Goal: Task Accomplishment & Management: Manage account settings

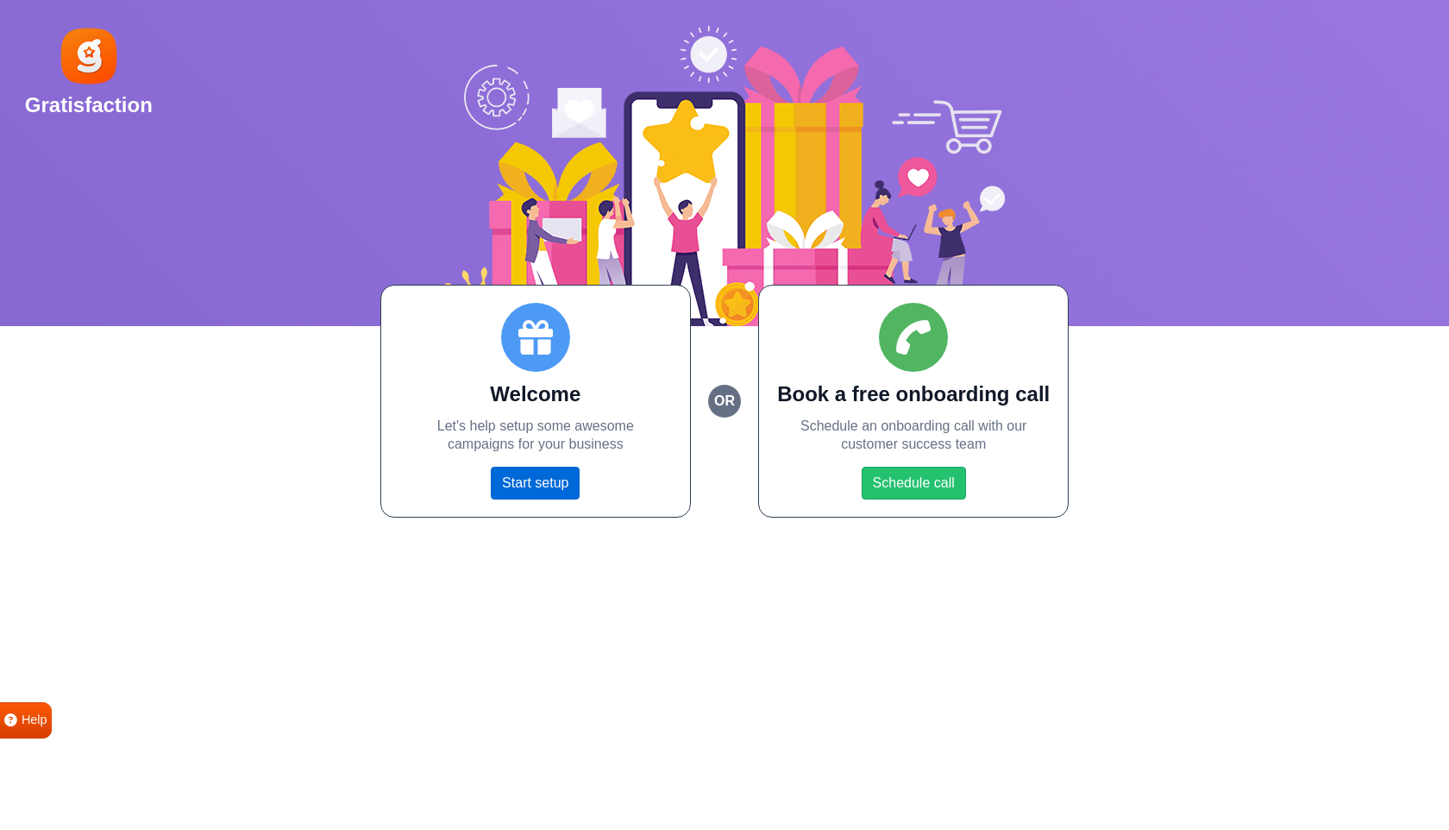
click at [536, 490] on link "Start setup" at bounding box center [535, 483] width 89 height 33
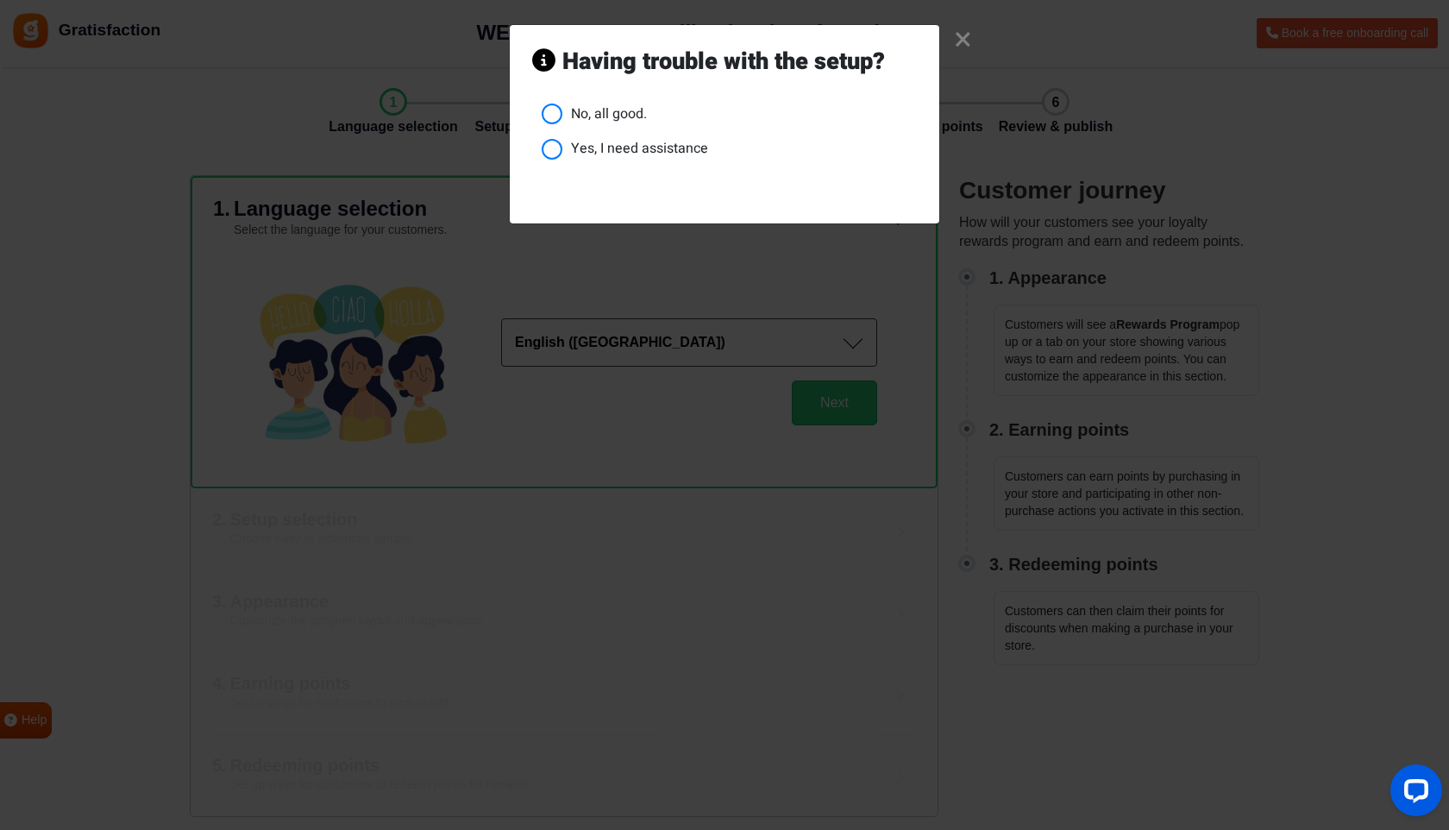
click at [584, 116] on li "No, all good." at bounding box center [729, 115] width 375 height 22
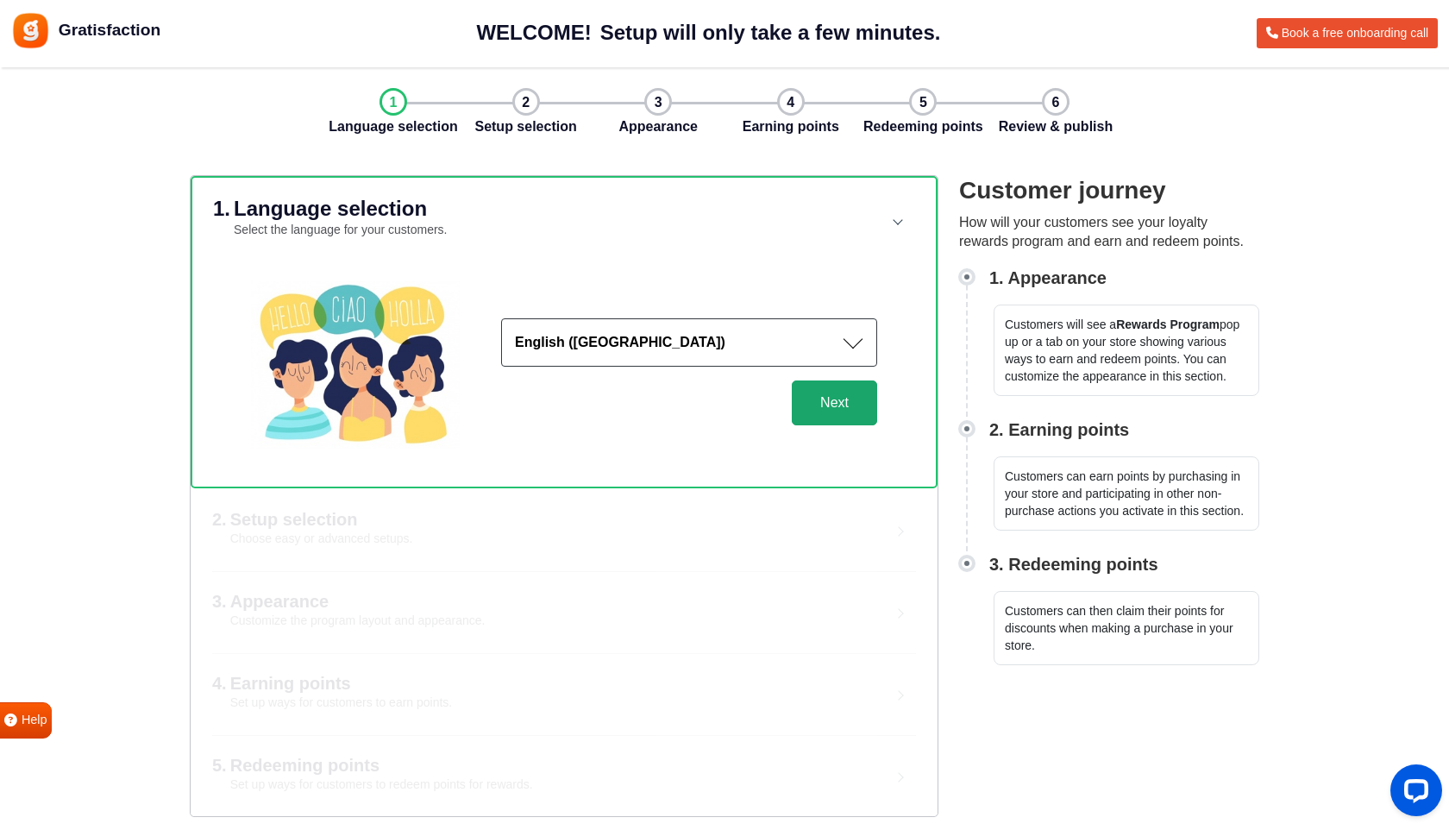
click at [850, 393] on button "Next" at bounding box center [834, 402] width 85 height 45
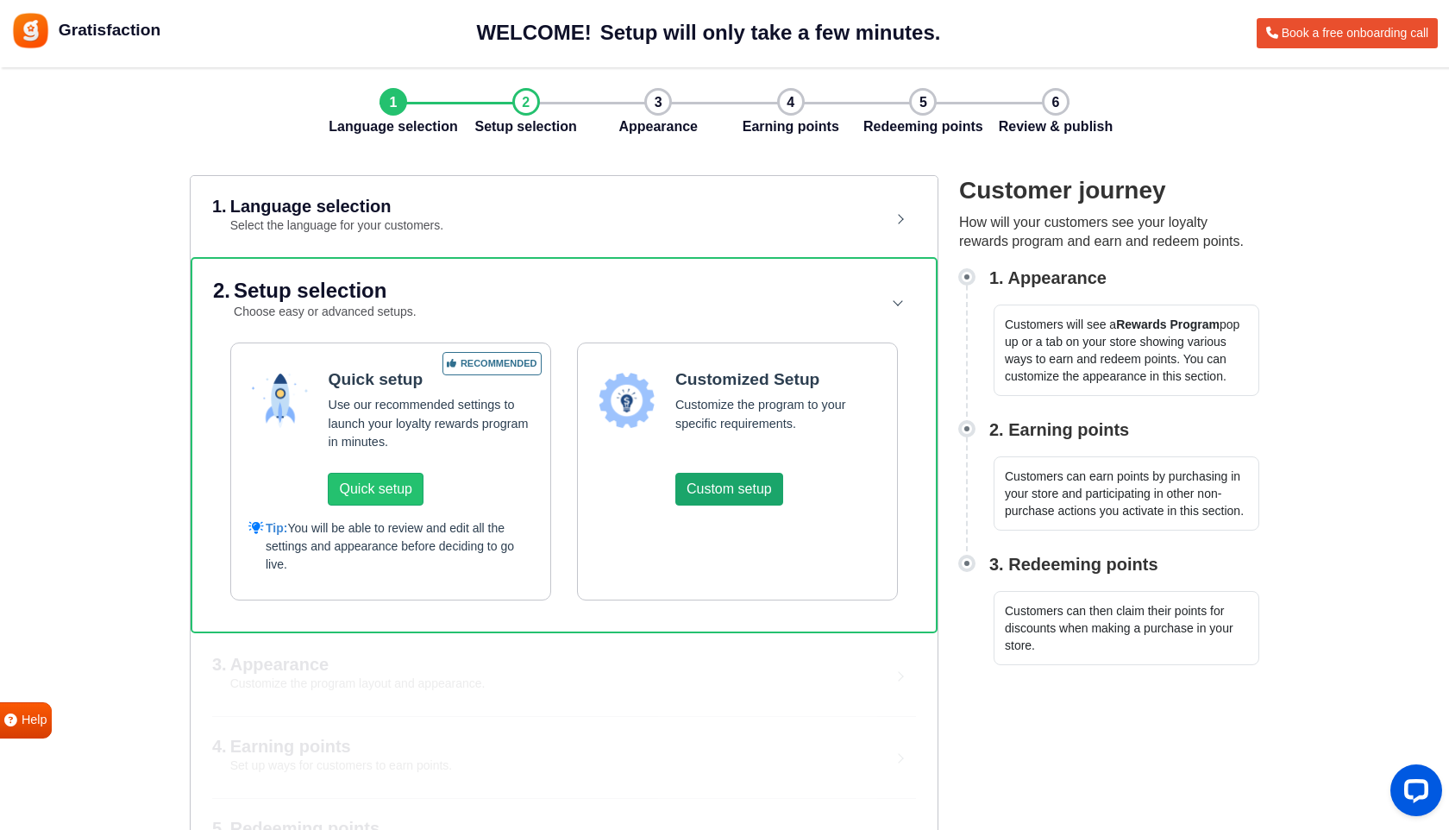
click at [736, 480] on button "Custom setup" at bounding box center [729, 489] width 108 height 33
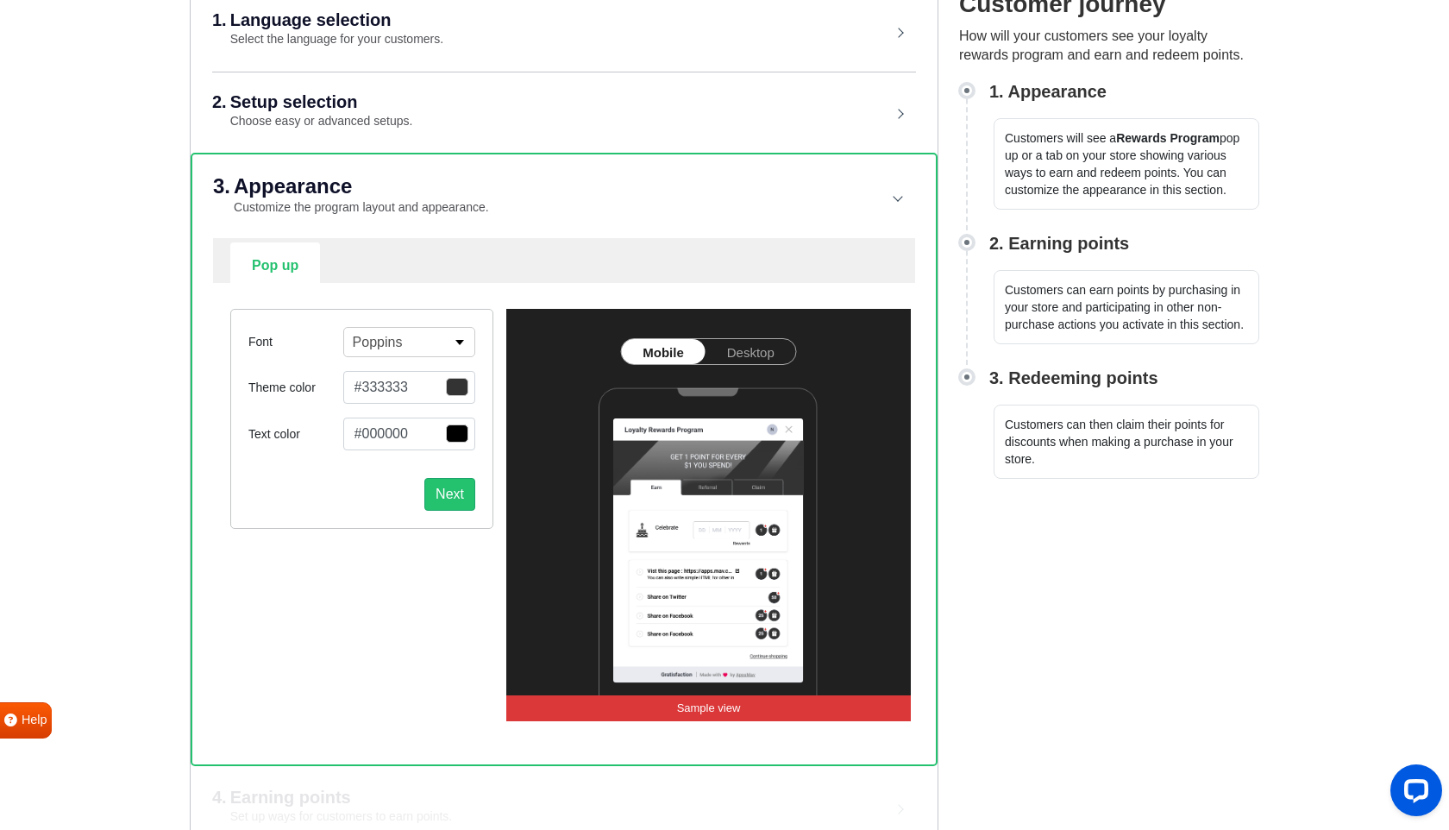
scroll to position [218, 0]
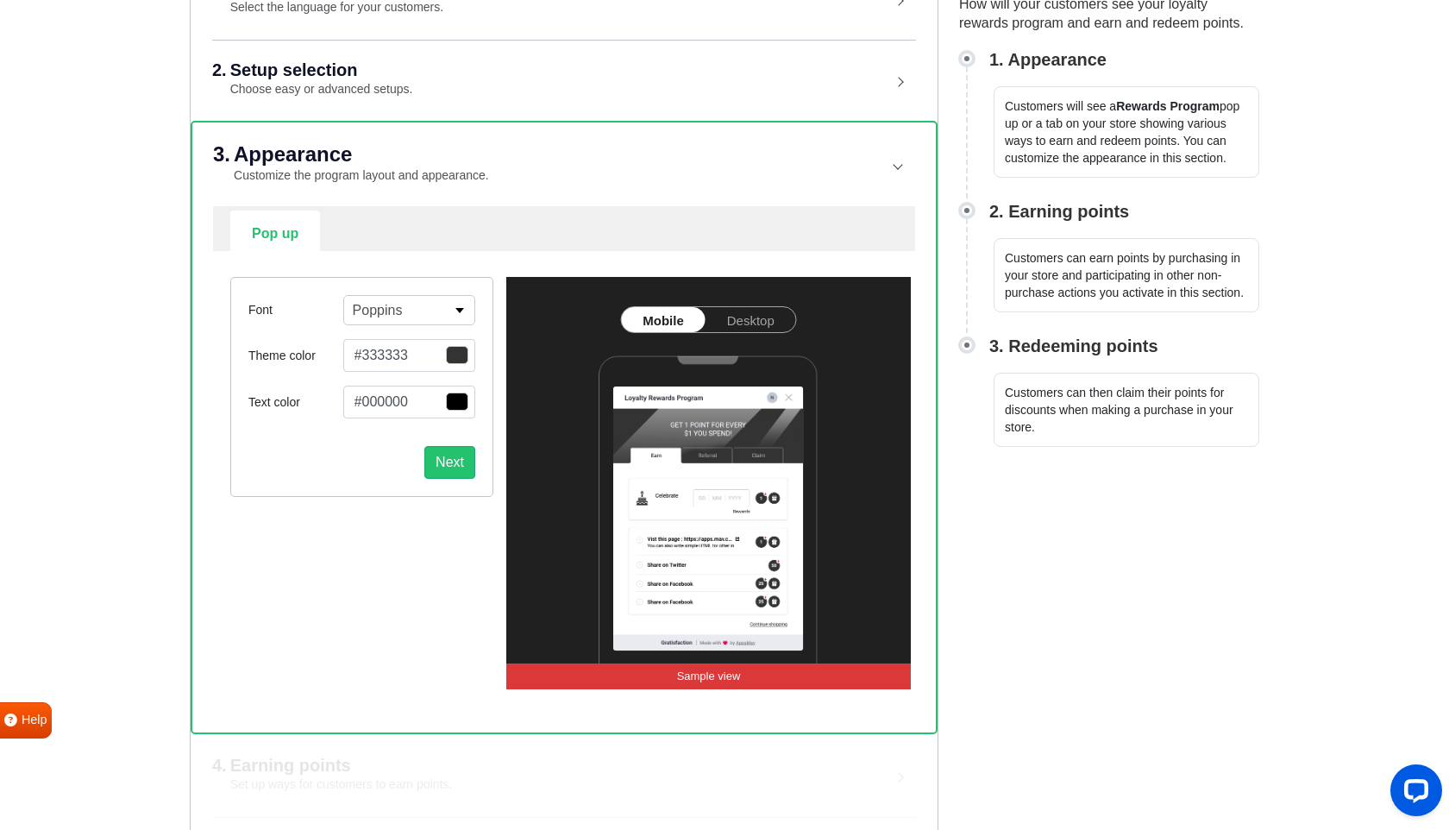
click at [392, 357] on button "#333333" at bounding box center [409, 355] width 132 height 33
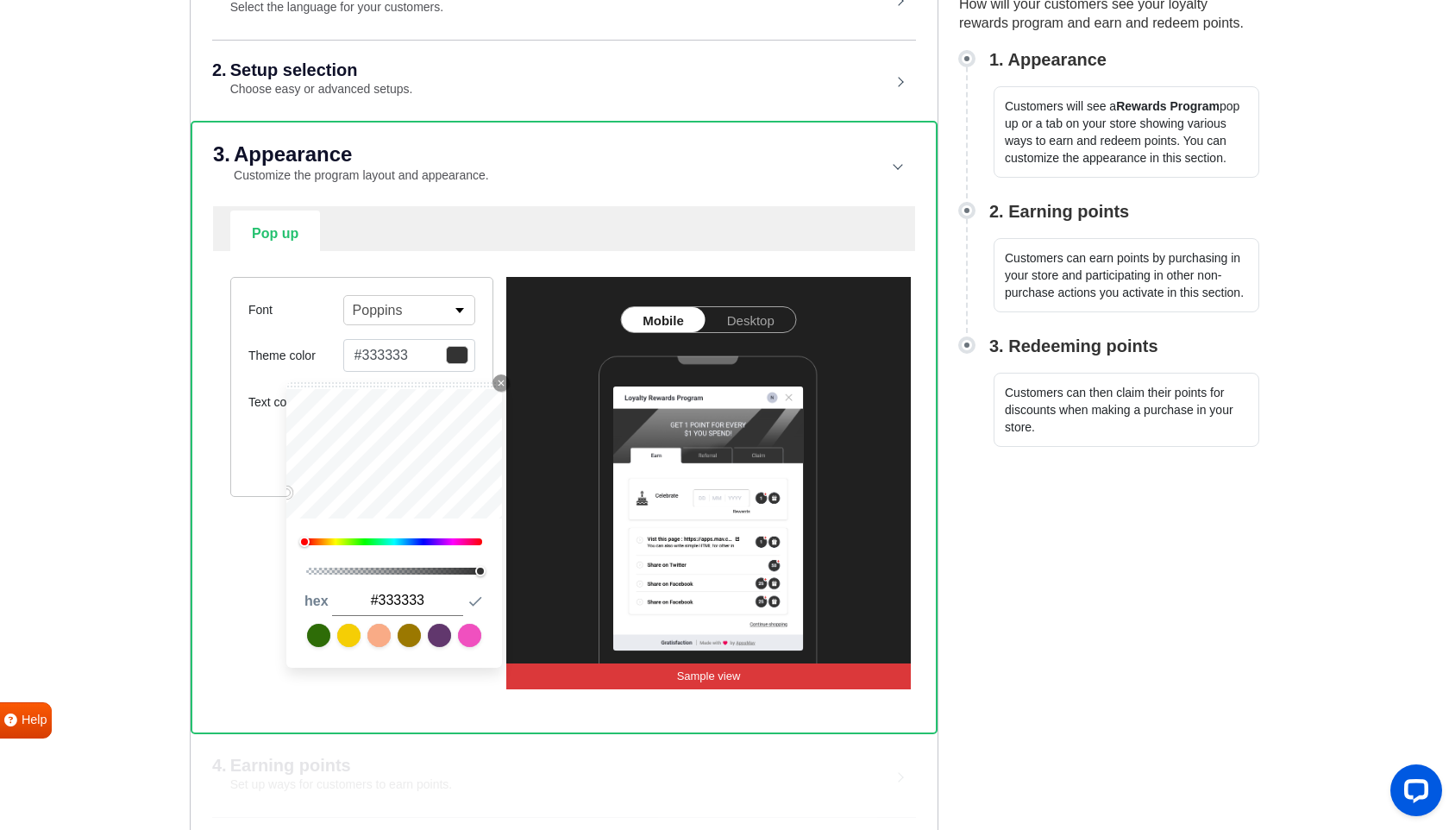
click at [383, 606] on input "#333333" at bounding box center [396, 601] width 131 height 30
paste input "1b236e"
click at [257, 574] on div "Font Poppins Abel Alfa Slab One Anton Archivo Archivo Black Arimo Arvo Assistan…" at bounding box center [361, 482] width 289 height 411
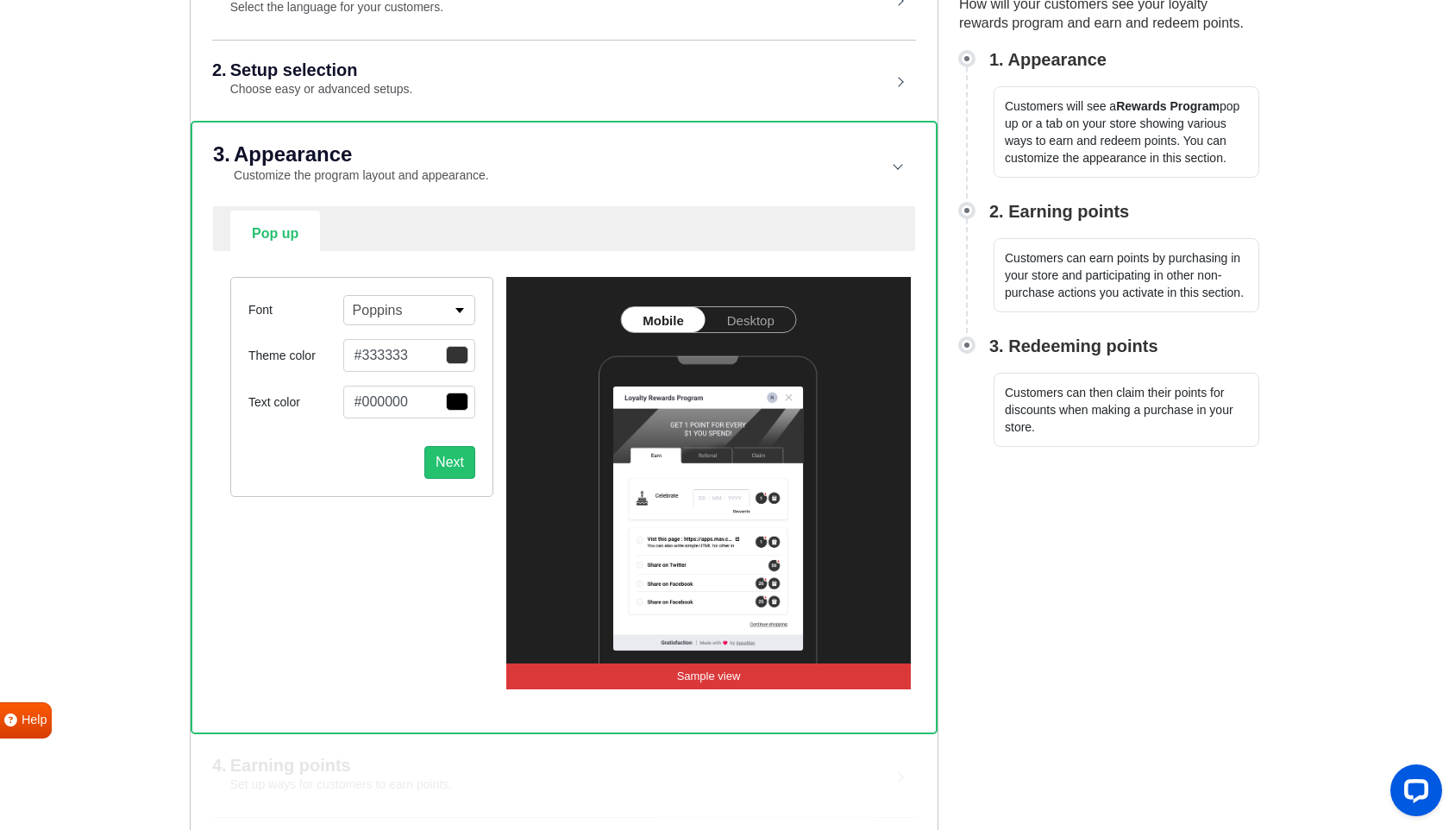
click at [418, 361] on button "#333333" at bounding box center [409, 355] width 132 height 33
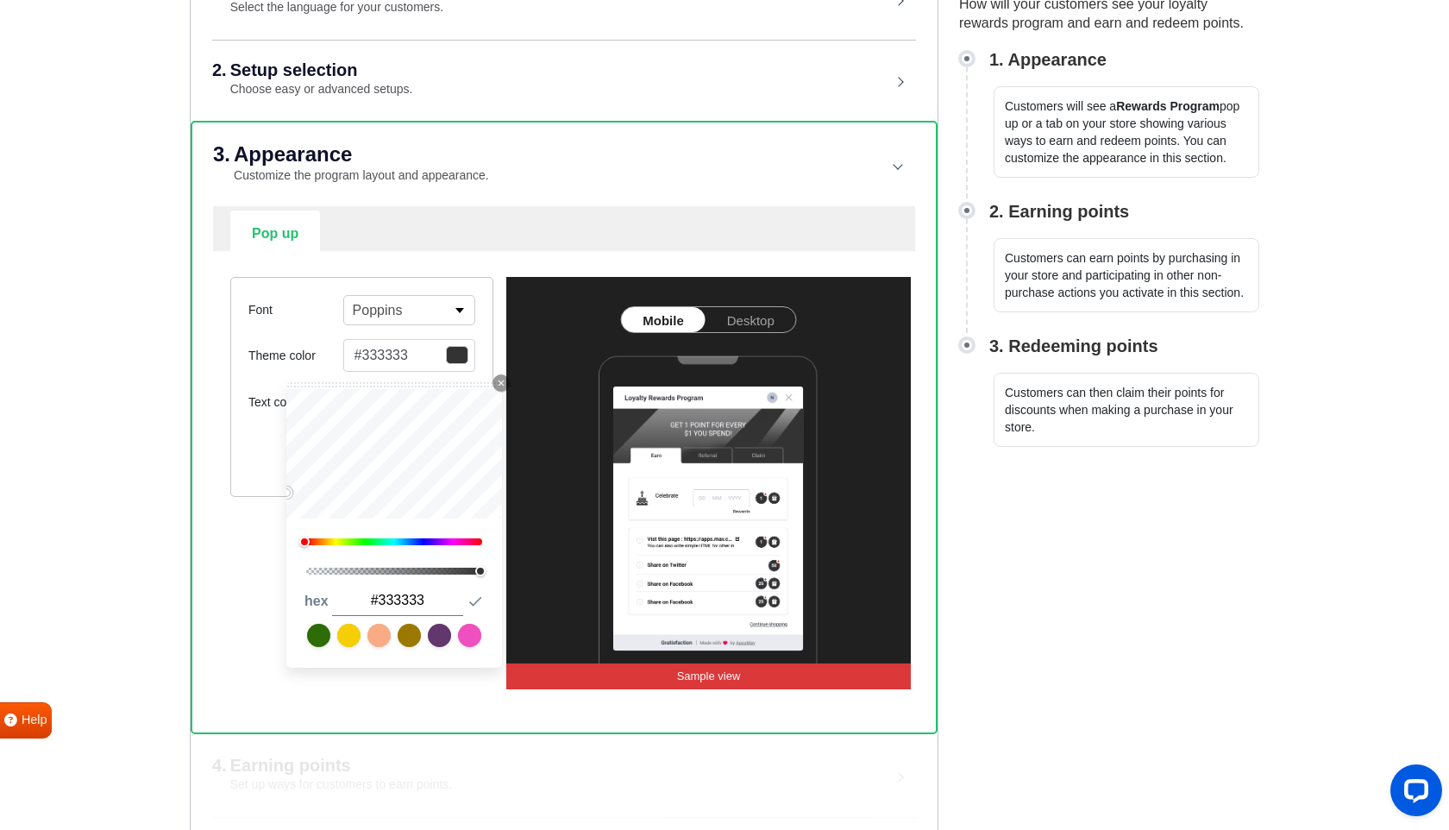
click at [403, 602] on input "#333333" at bounding box center [396, 601] width 131 height 30
paste input "1b236e"
click at [372, 605] on input "#1b236e" at bounding box center [396, 601] width 131 height 30
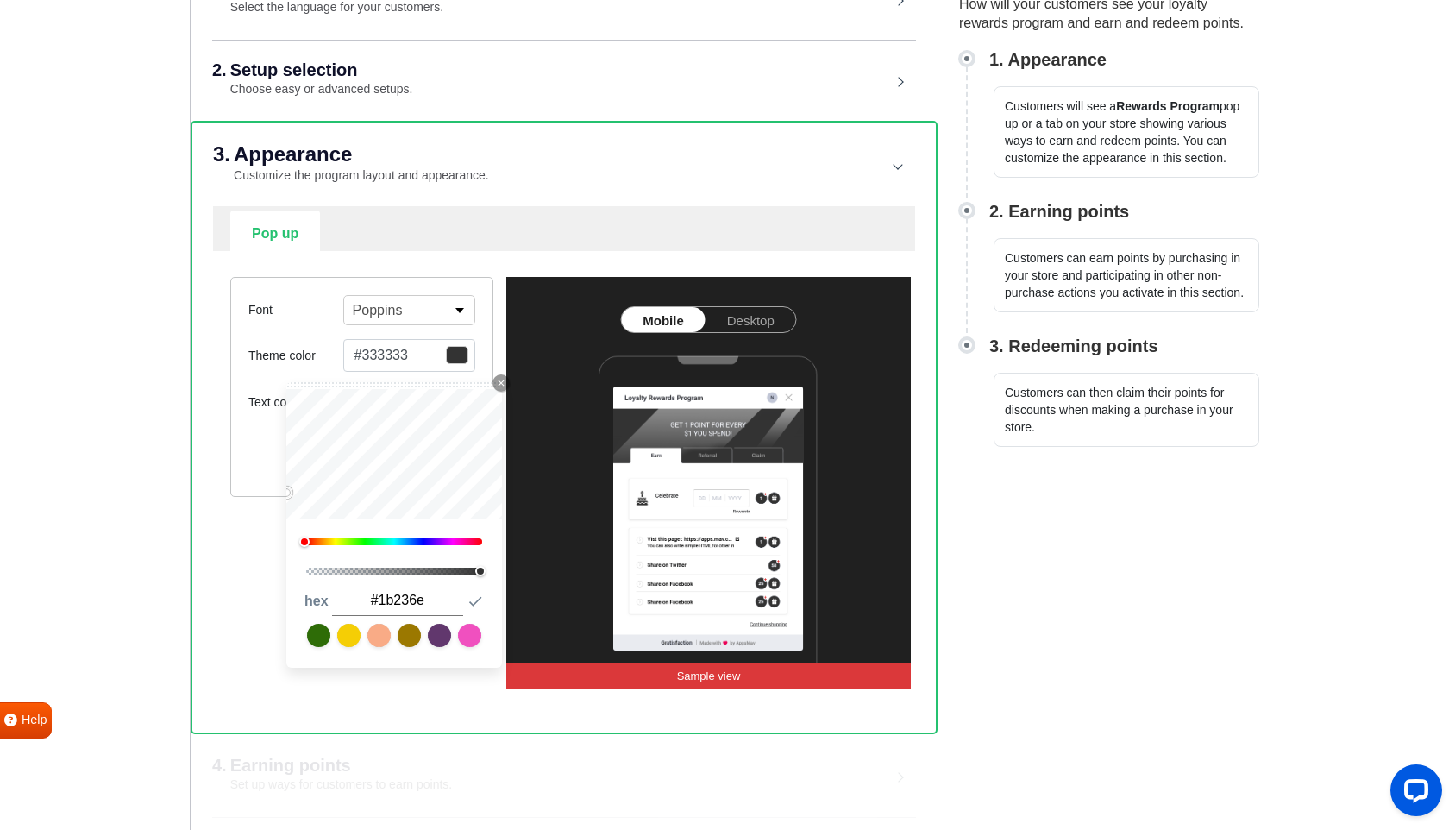
type input "#1b236e"
click at [349, 558] on div "Close Icon 234 1 hex #1b236e Submit Icon" at bounding box center [394, 525] width 216 height 286
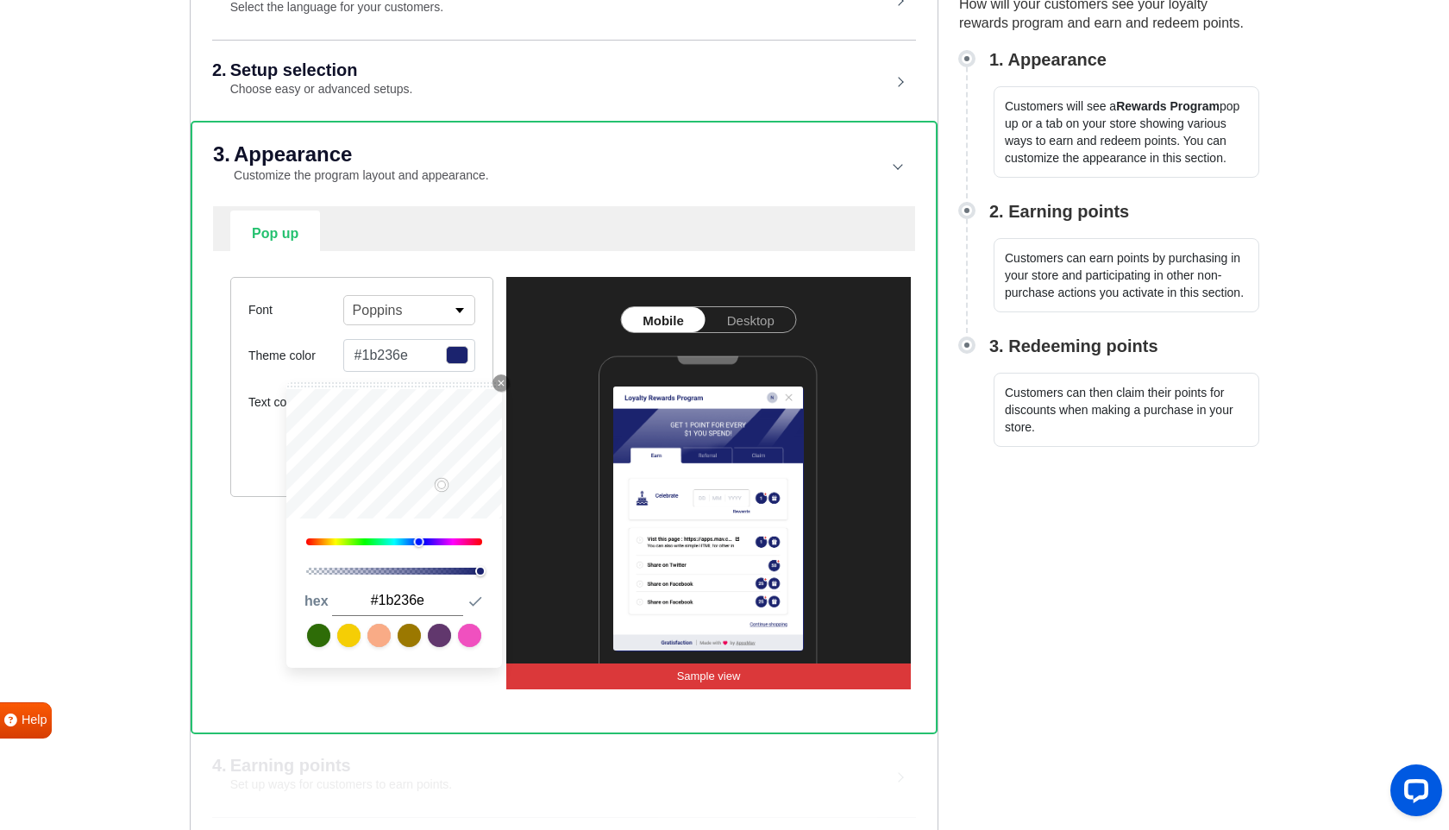
click at [259, 581] on div "Font Poppins Abel Alfa Slab One Anton Archivo Archivo Black Arimo Arvo Assistan…" at bounding box center [361, 482] width 289 height 411
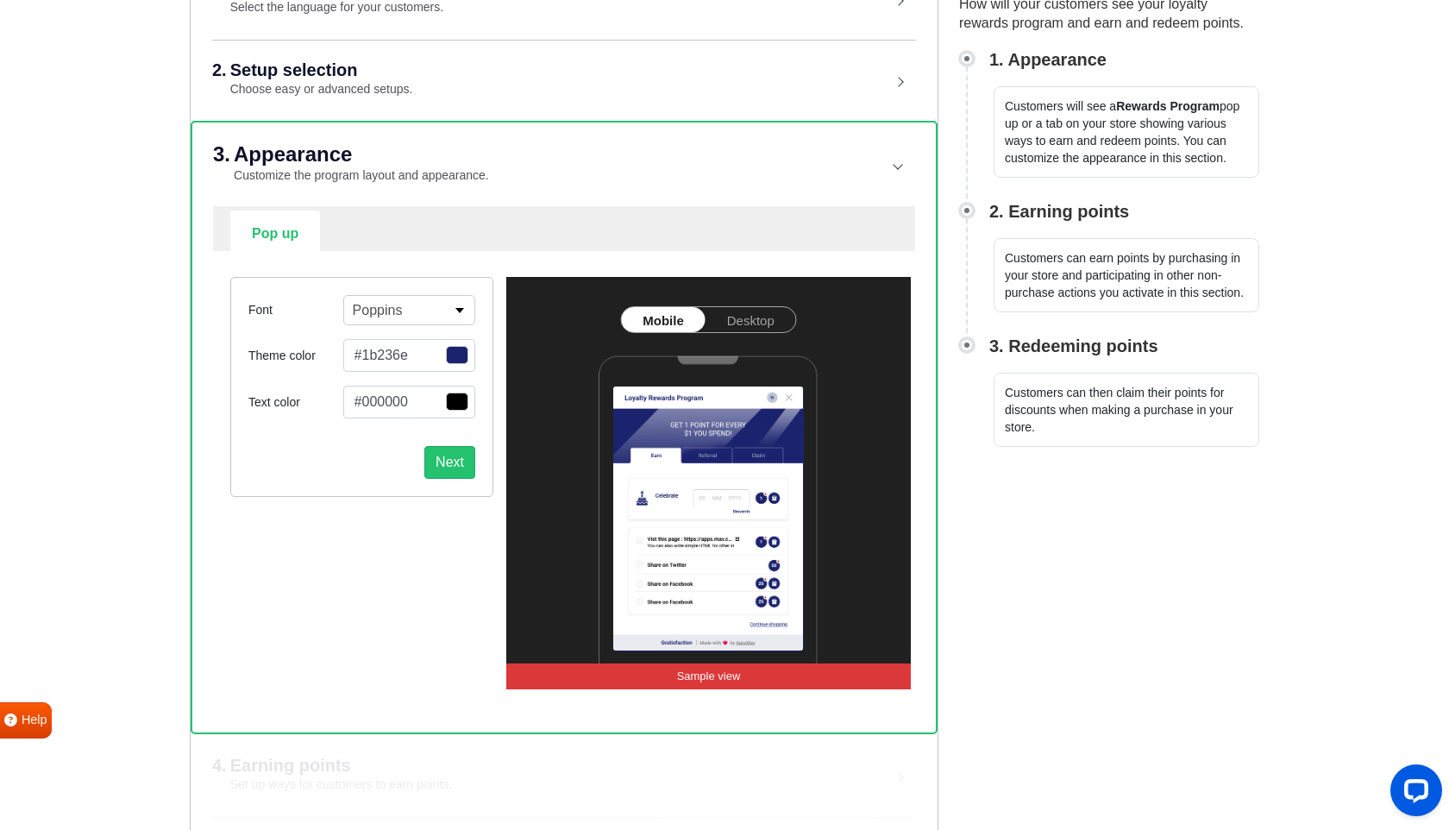
click at [365, 396] on button "#000000" at bounding box center [409, 402] width 132 height 33
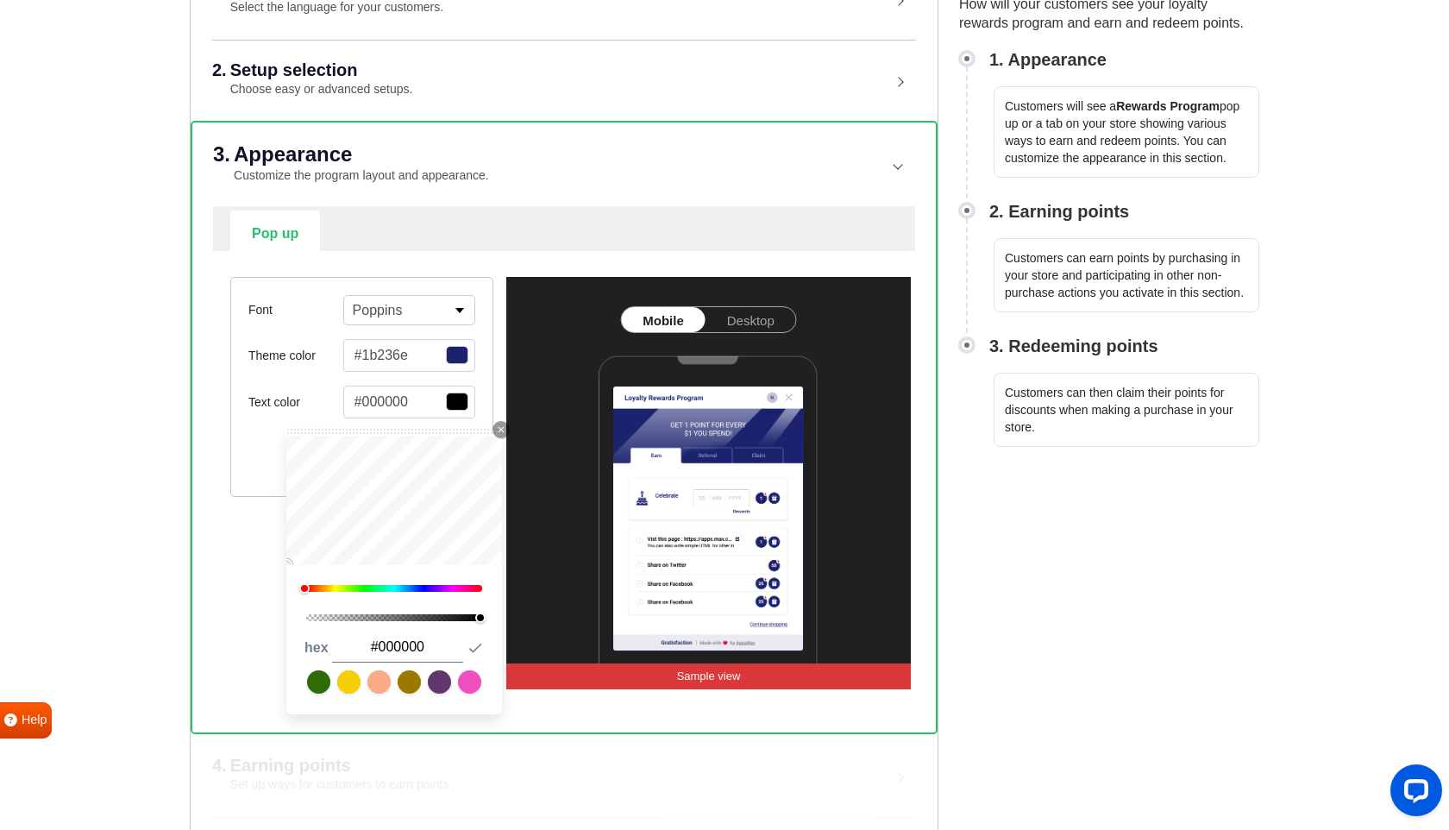
click at [397, 647] on input "#000000" at bounding box center [396, 647] width 131 height 30
paste input "1b236e"
type input "#1b236e"
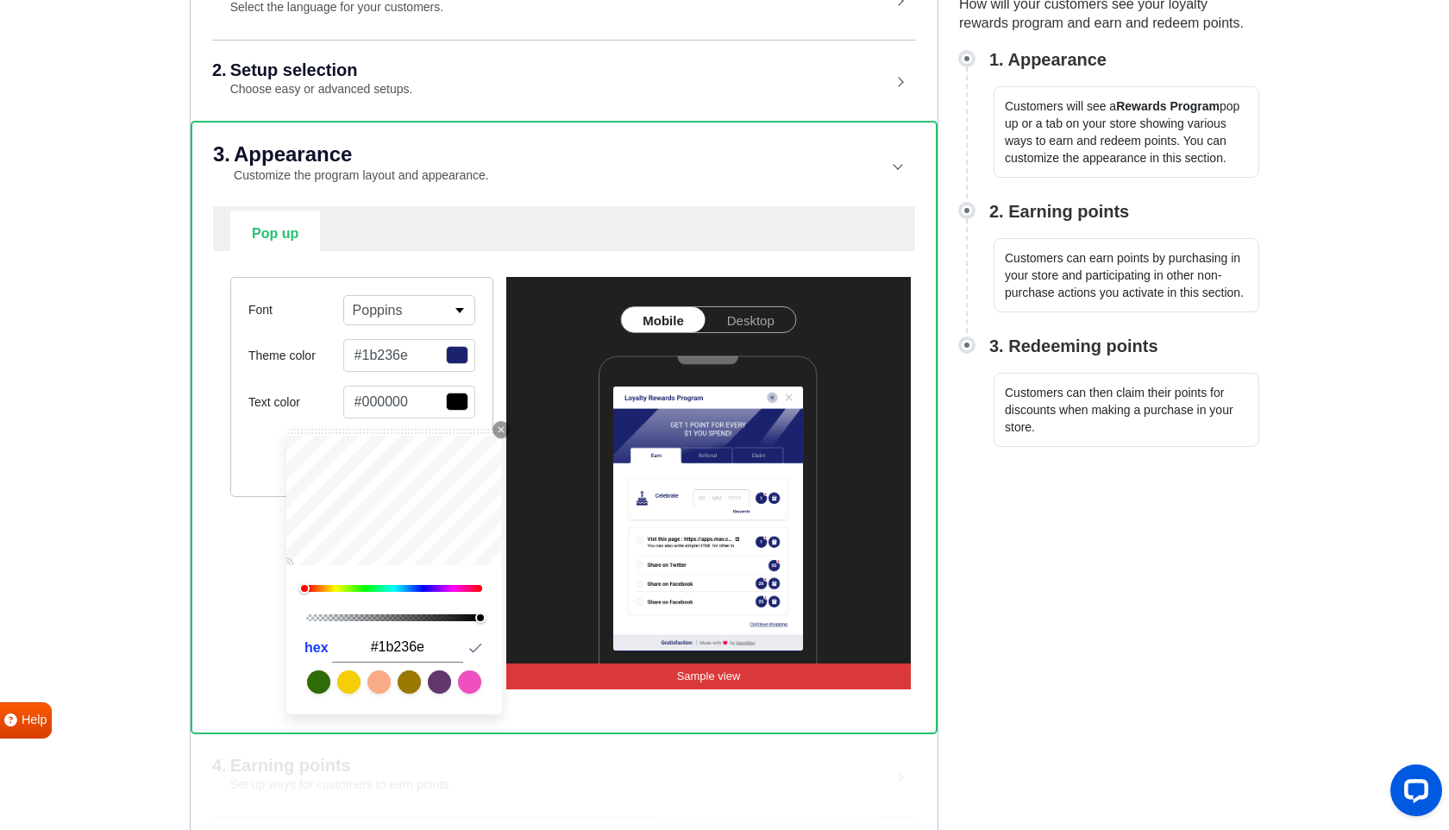
type input "#1b236e"
click at [312, 634] on button "hex" at bounding box center [317, 647] width 26 height 30
type input "27"
click at [298, 605] on div "Close Icon 234 1 rgb 27 35 110 Submit Icon" at bounding box center [394, 572] width 216 height 286
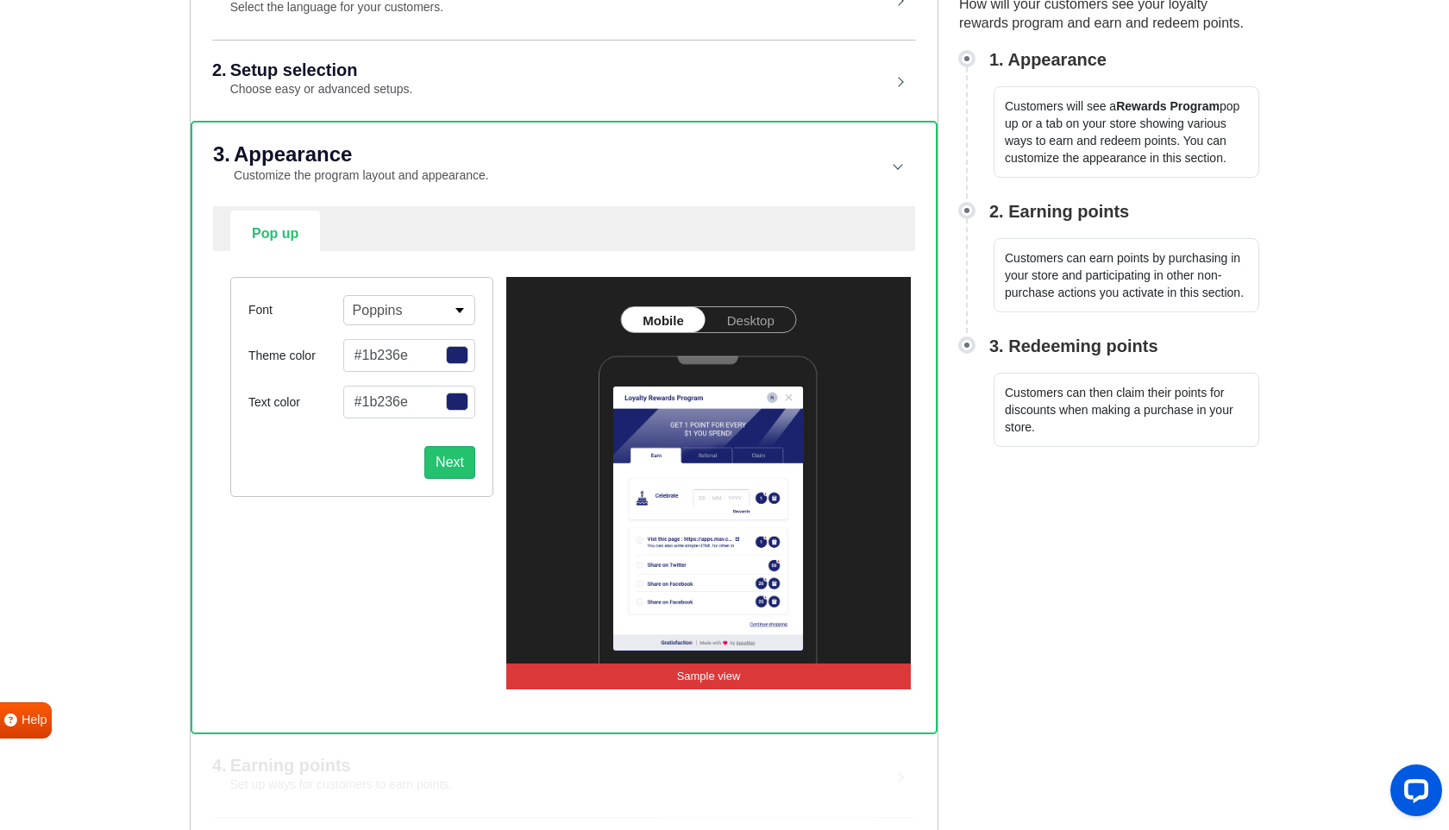
click at [233, 562] on div "Font Poppins Abel Alfa Slab One Anton Archivo Archivo Black Arimo Arvo Assistan…" at bounding box center [361, 482] width 289 height 411
click at [736, 323] on link "Desktop" at bounding box center [751, 319] width 91 height 25
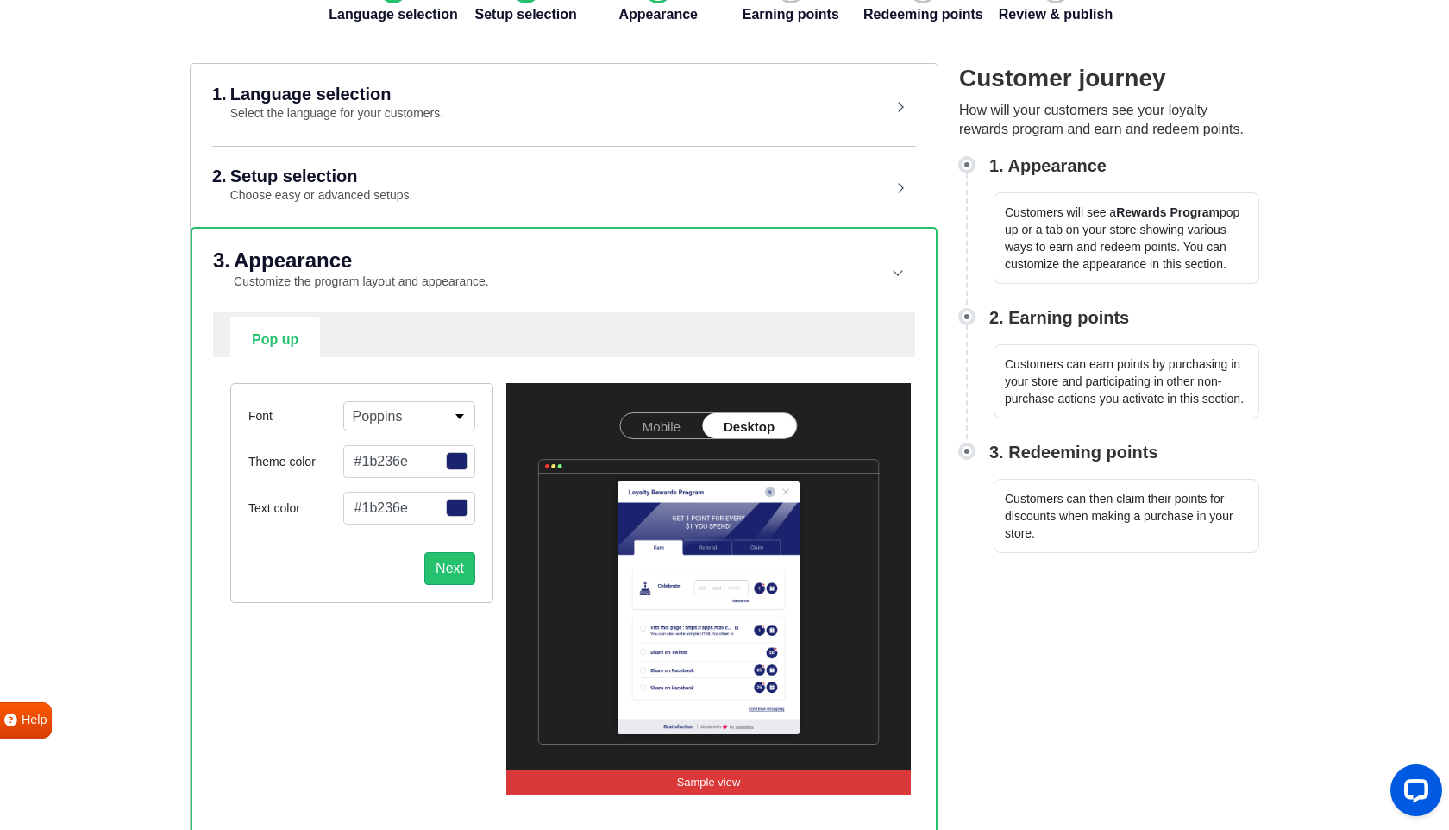
click at [669, 424] on link "Mobile" at bounding box center [661, 425] width 81 height 25
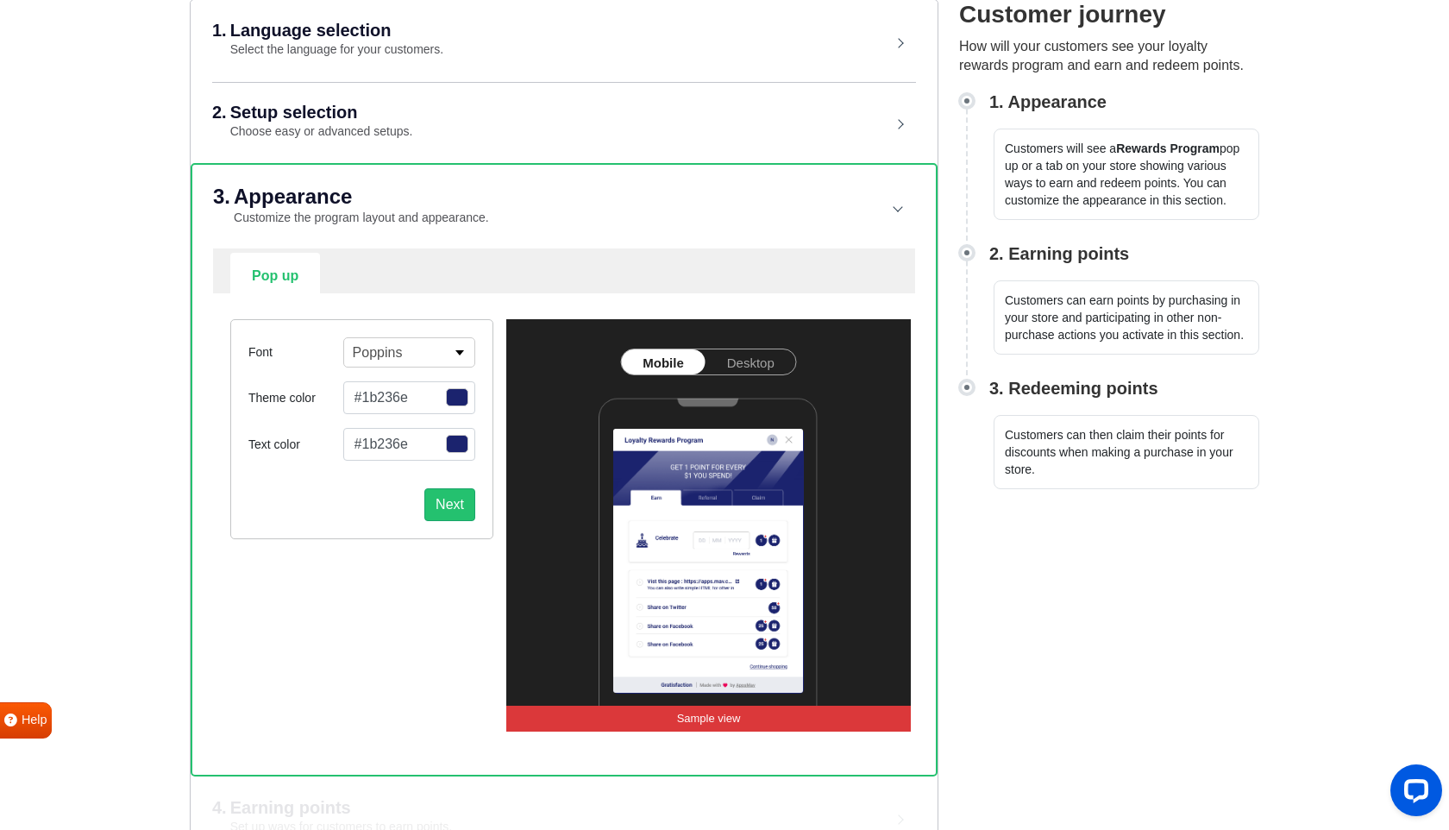
scroll to position [154, 0]
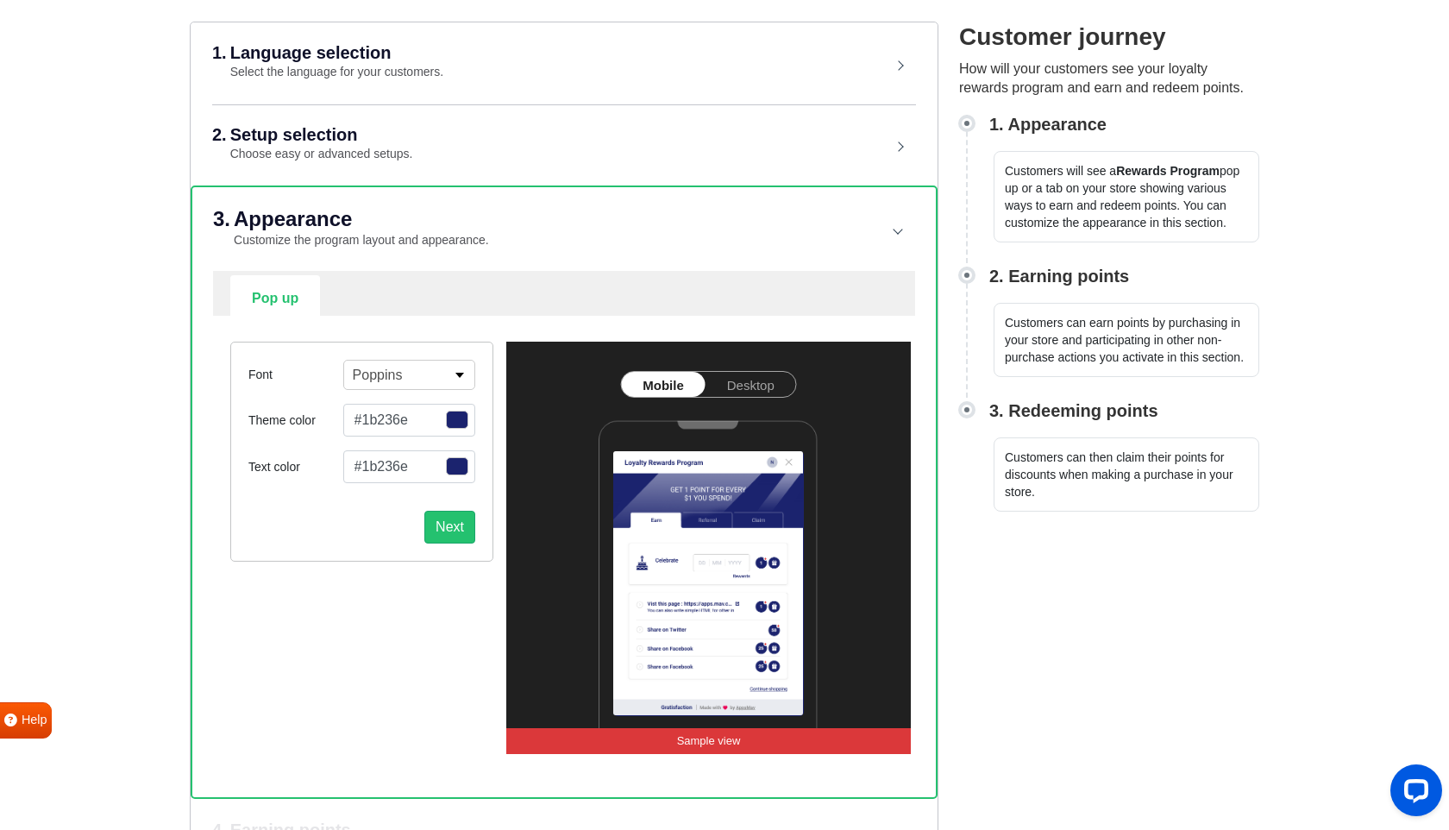
click at [891, 228] on header "3. Appearance Customize the program layout and appearance." at bounding box center [564, 229] width 702 height 84
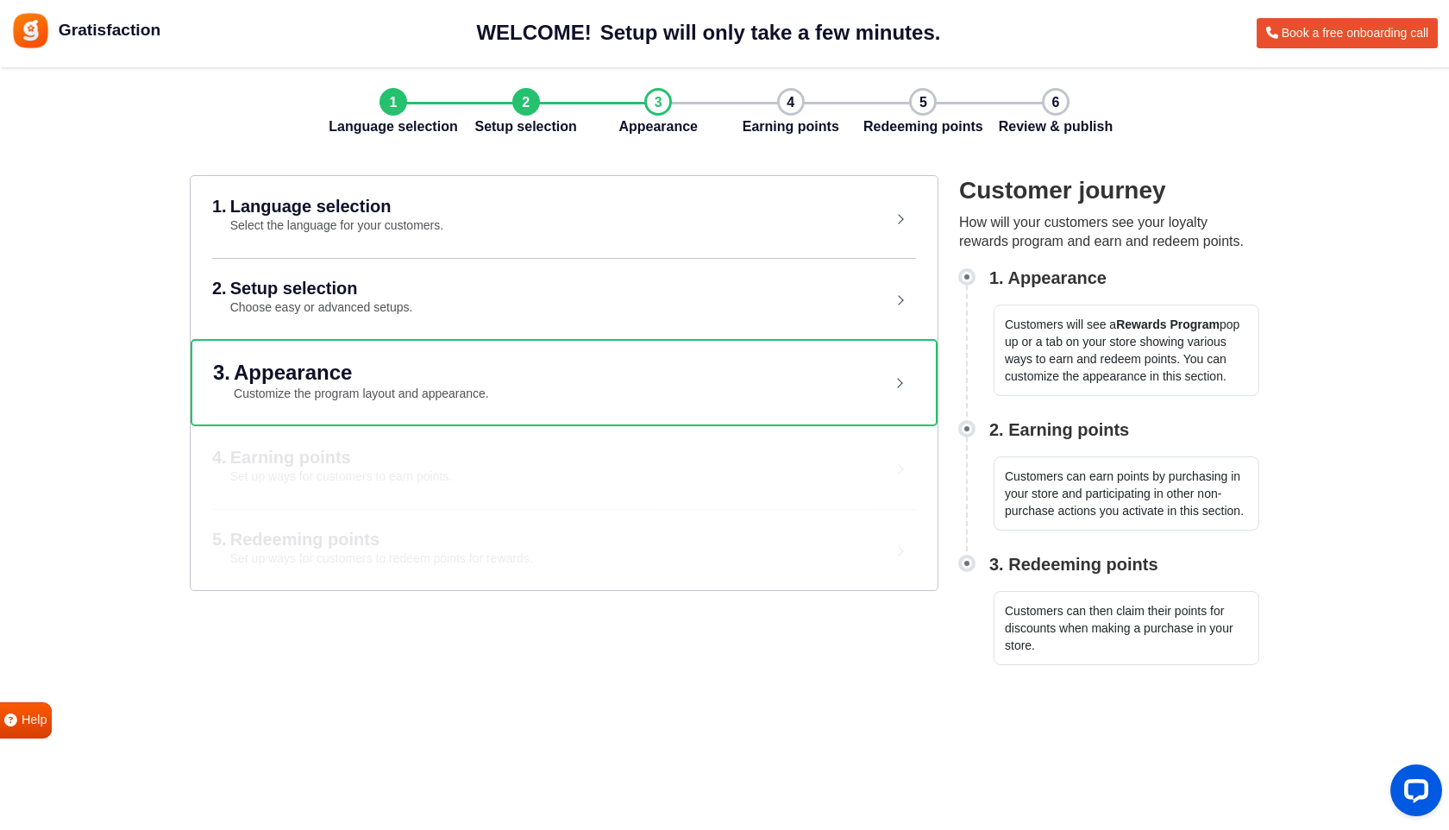
scroll to position [0, 0]
click at [778, 391] on div "3. Appearance Customize the program layout and appearance." at bounding box center [538, 382] width 650 height 41
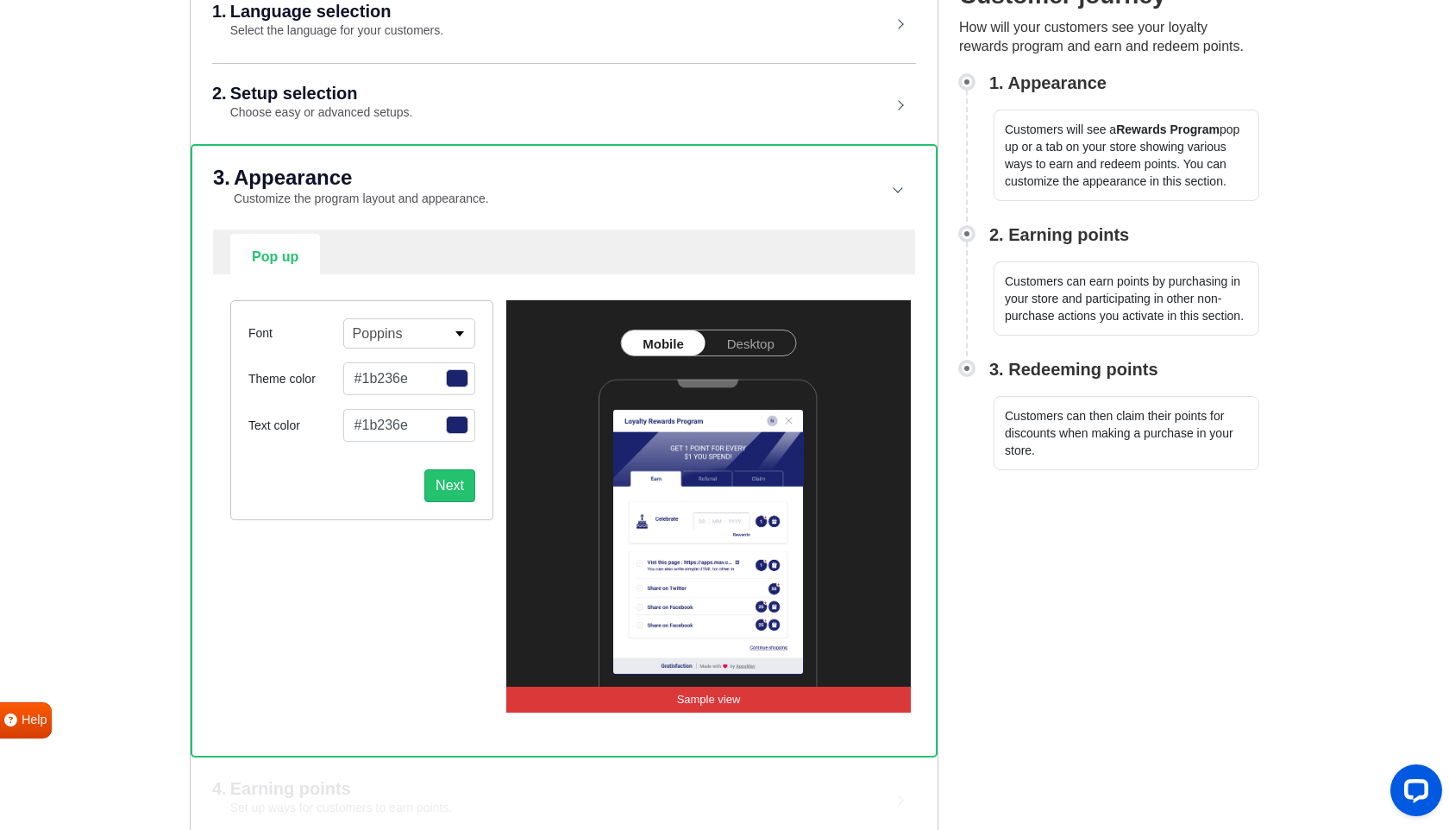
scroll to position [201, 0]
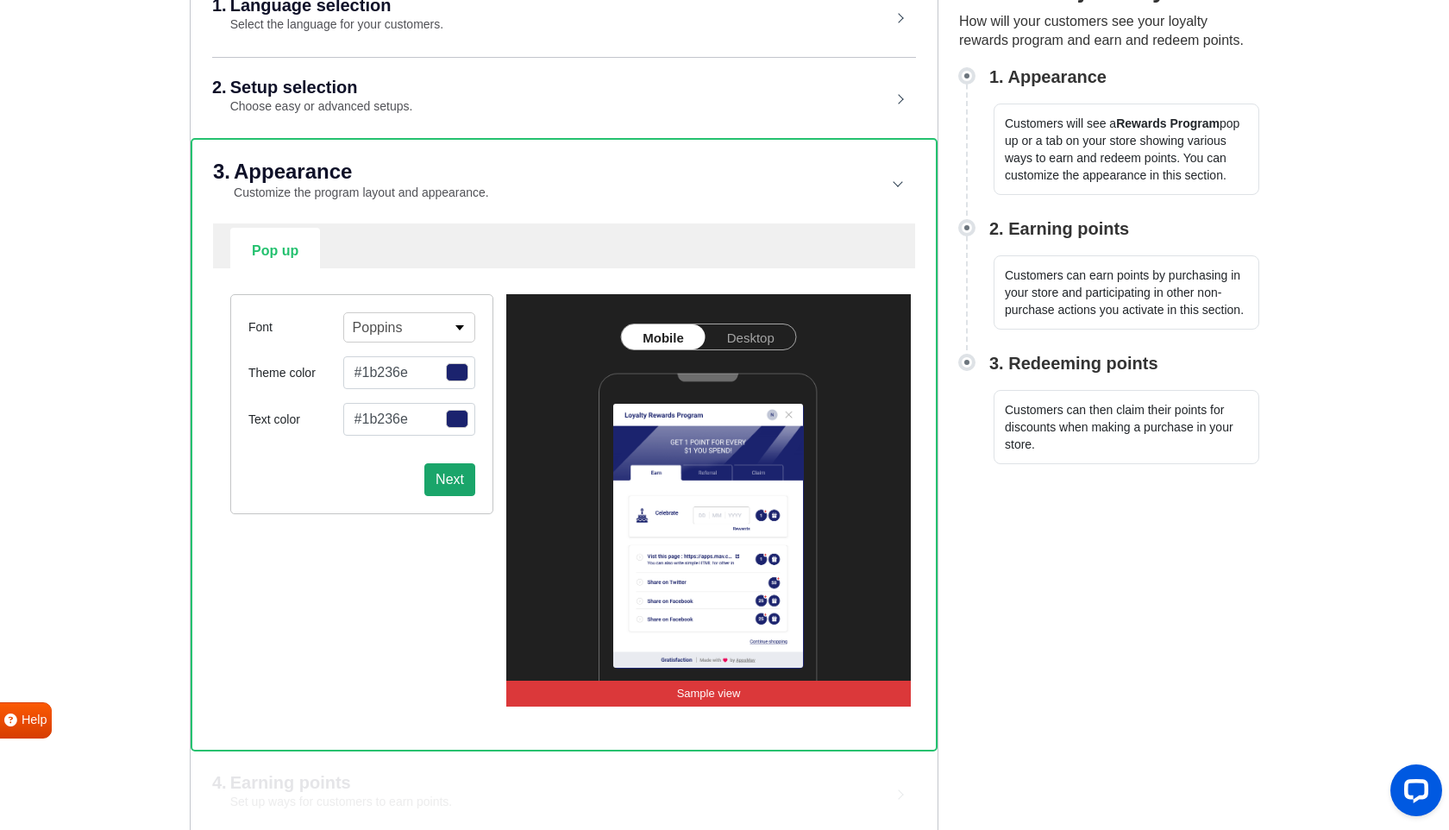
click at [455, 485] on button "Next" at bounding box center [449, 479] width 51 height 33
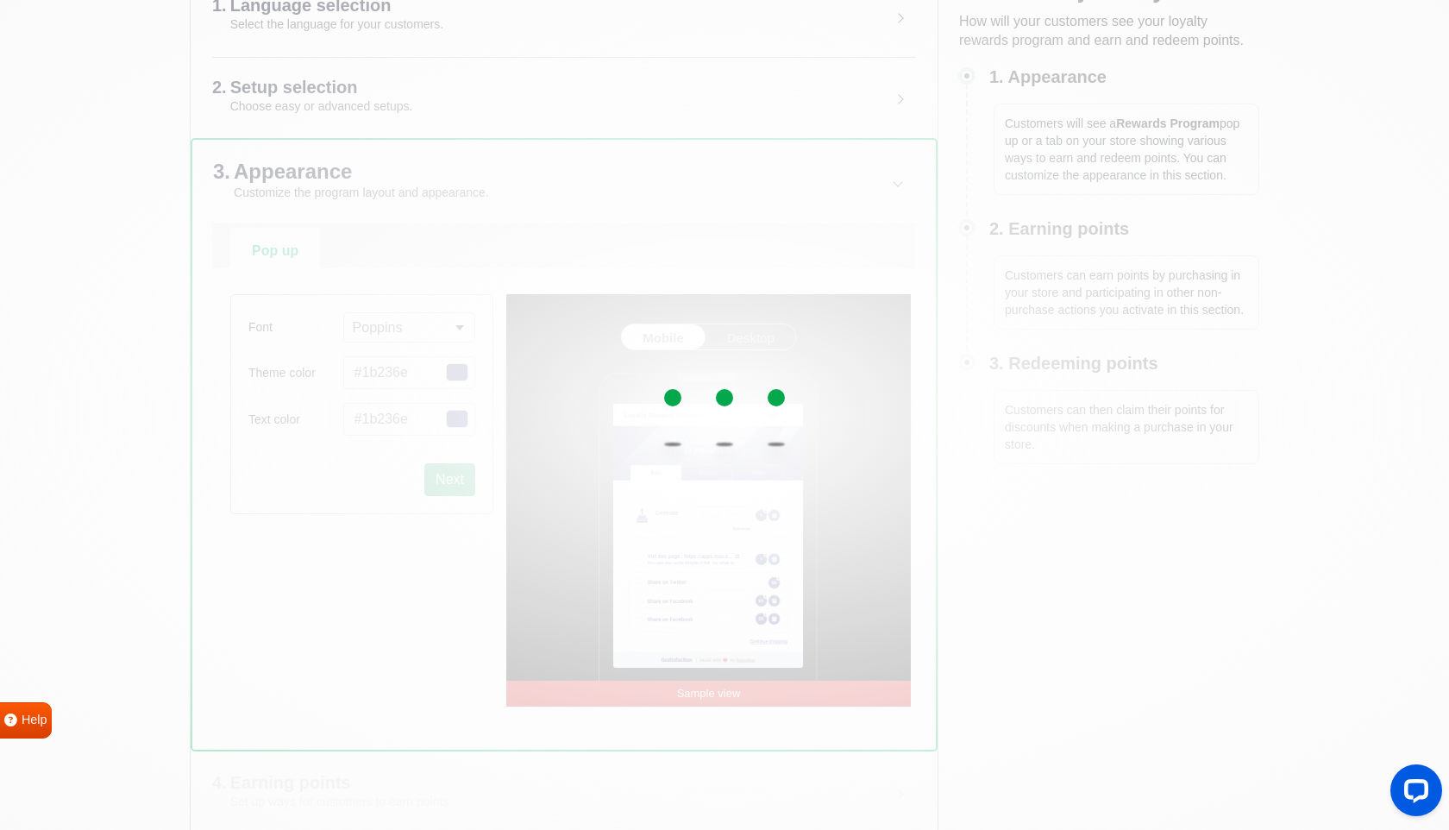
select select "right"
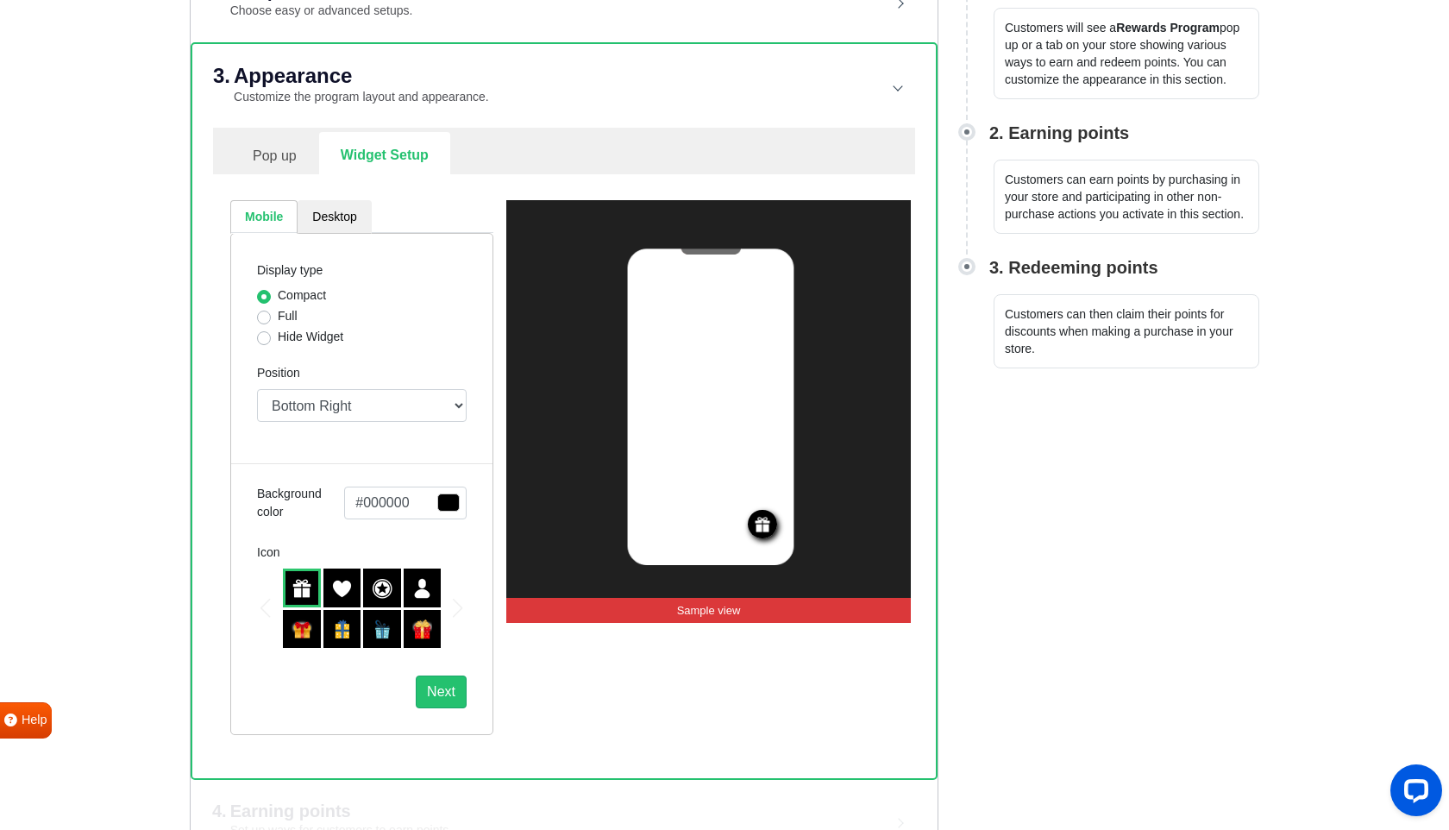
scroll to position [309, 0]
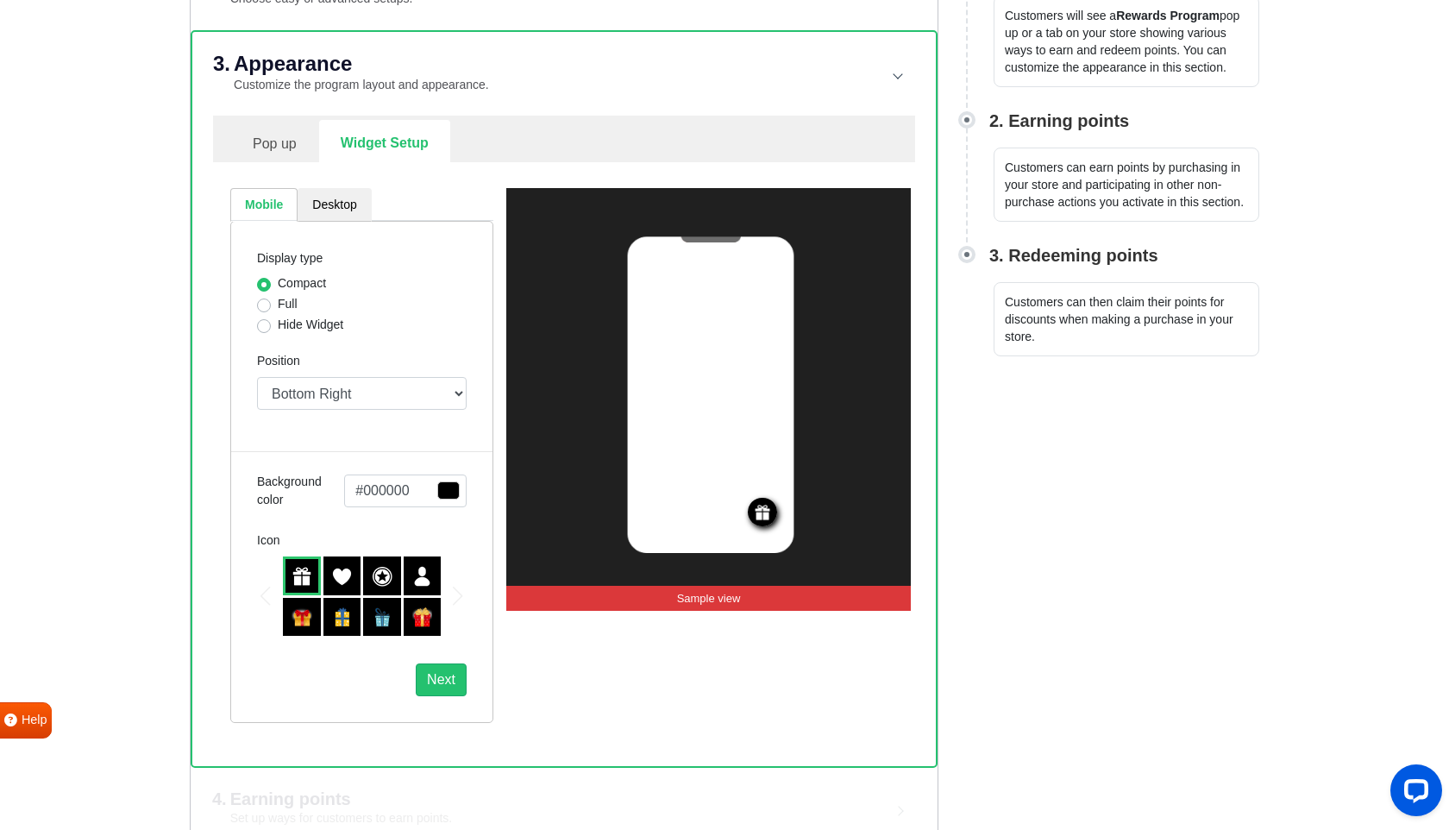
click at [278, 302] on label "Full" at bounding box center [288, 304] width 20 height 18
click at [262, 302] on input "Full" at bounding box center [264, 303] width 14 height 17
radio input "true"
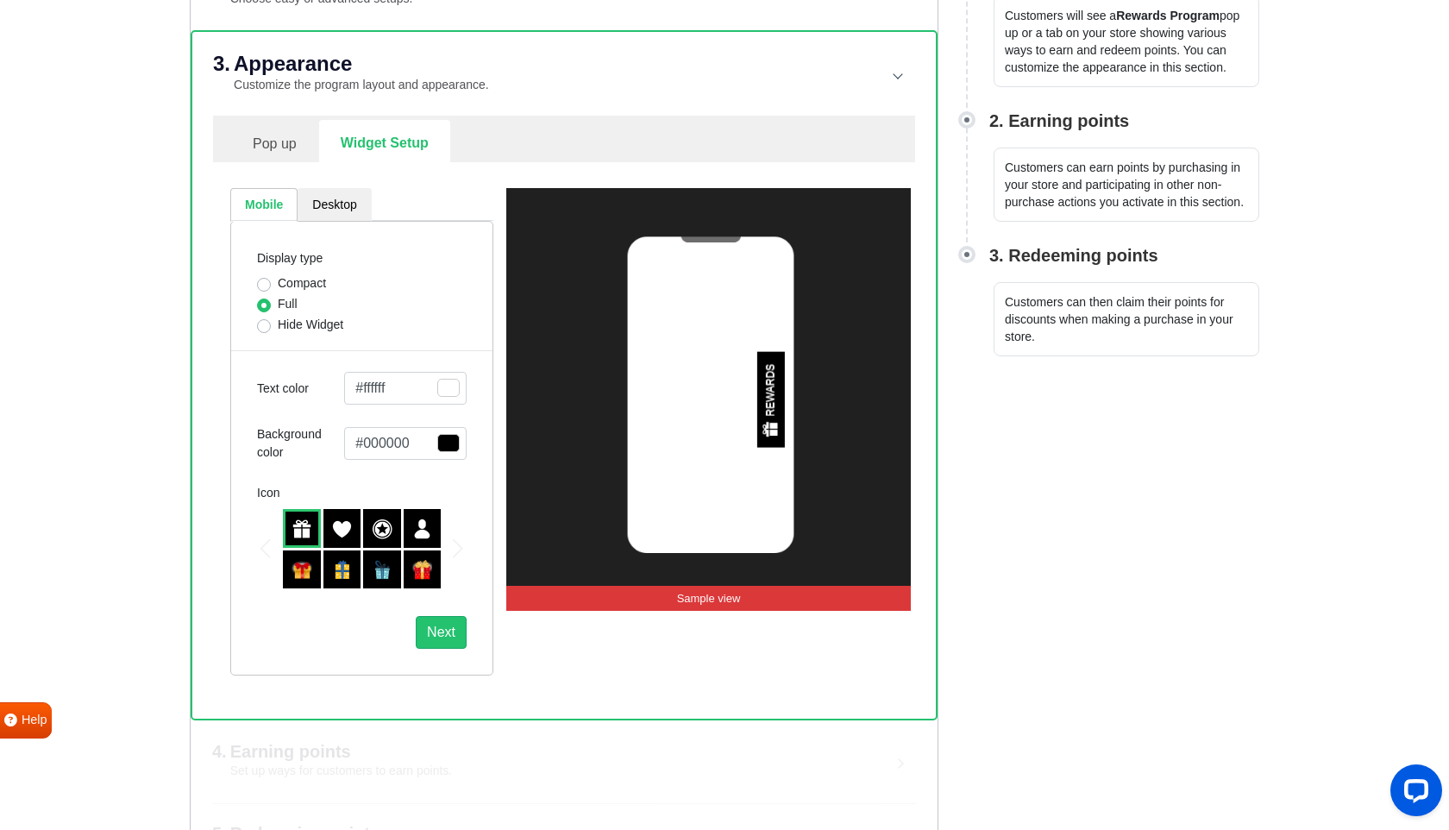
click at [278, 284] on label "Compact" at bounding box center [302, 283] width 48 height 18
click at [261, 284] on input "Compact" at bounding box center [264, 282] width 14 height 17
radio input "true"
select select "right"
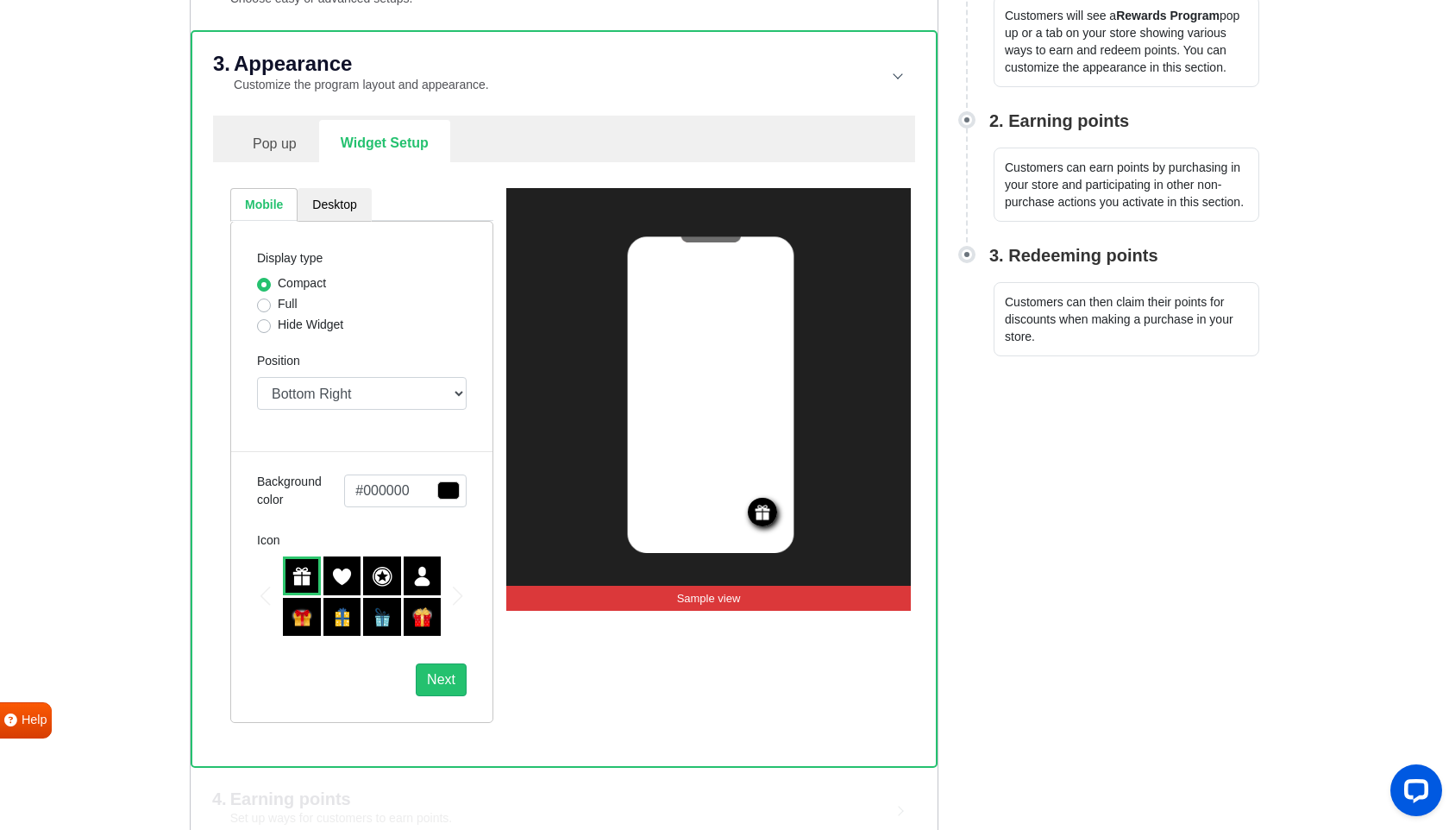
click at [263, 312] on div "Full" at bounding box center [362, 305] width 210 height 21
click at [278, 305] on label "Full" at bounding box center [288, 304] width 20 height 18
click at [263, 305] on input "Full" at bounding box center [264, 303] width 14 height 17
radio input "true"
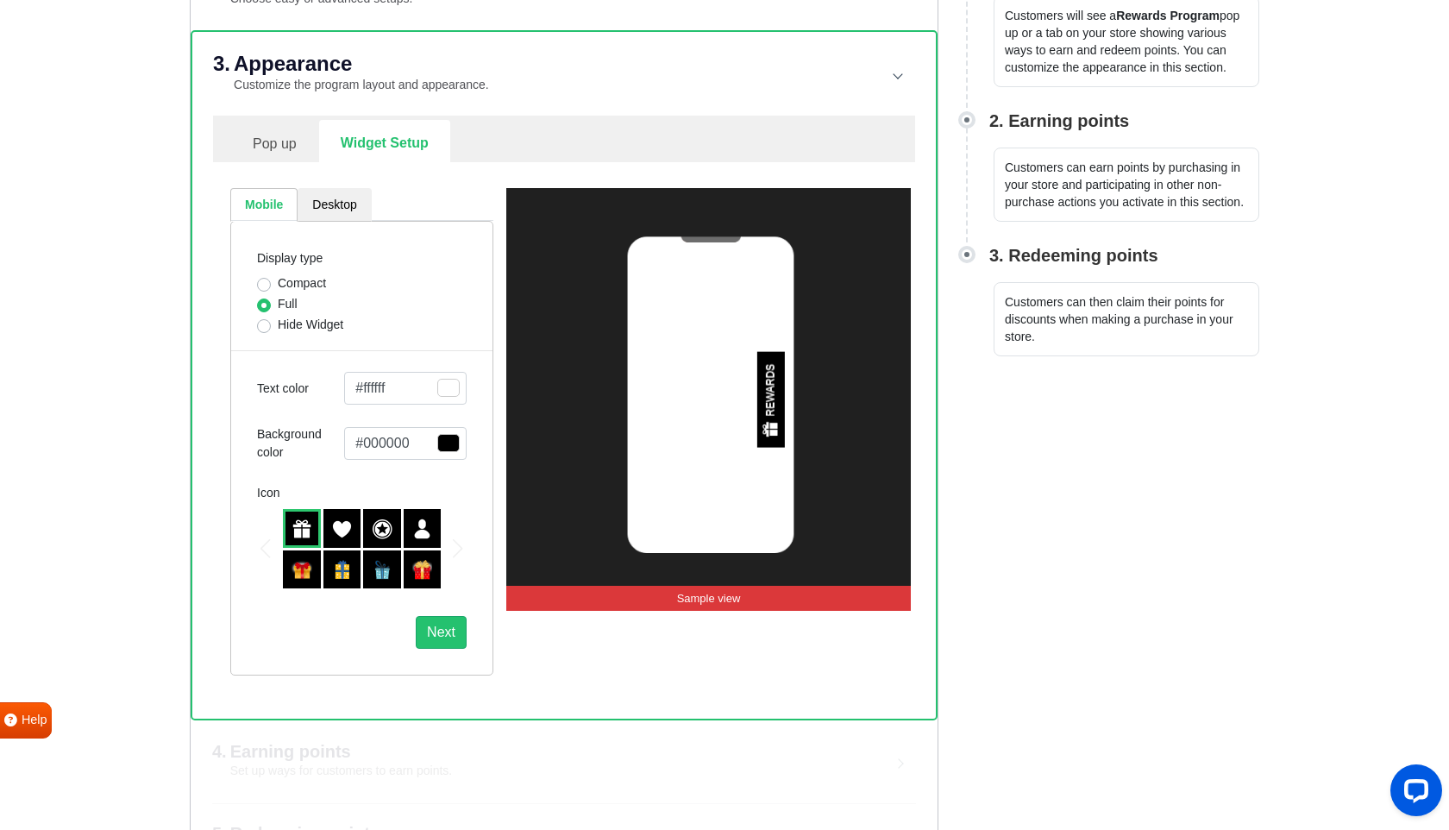
click at [278, 329] on label "Hide Widget" at bounding box center [311, 325] width 66 height 18
click at [264, 329] on input "Hide Widget" at bounding box center [264, 324] width 14 height 17
radio input "true"
click at [278, 304] on label "Full" at bounding box center [288, 304] width 20 height 18
click at [262, 304] on input "Full" at bounding box center [264, 303] width 14 height 17
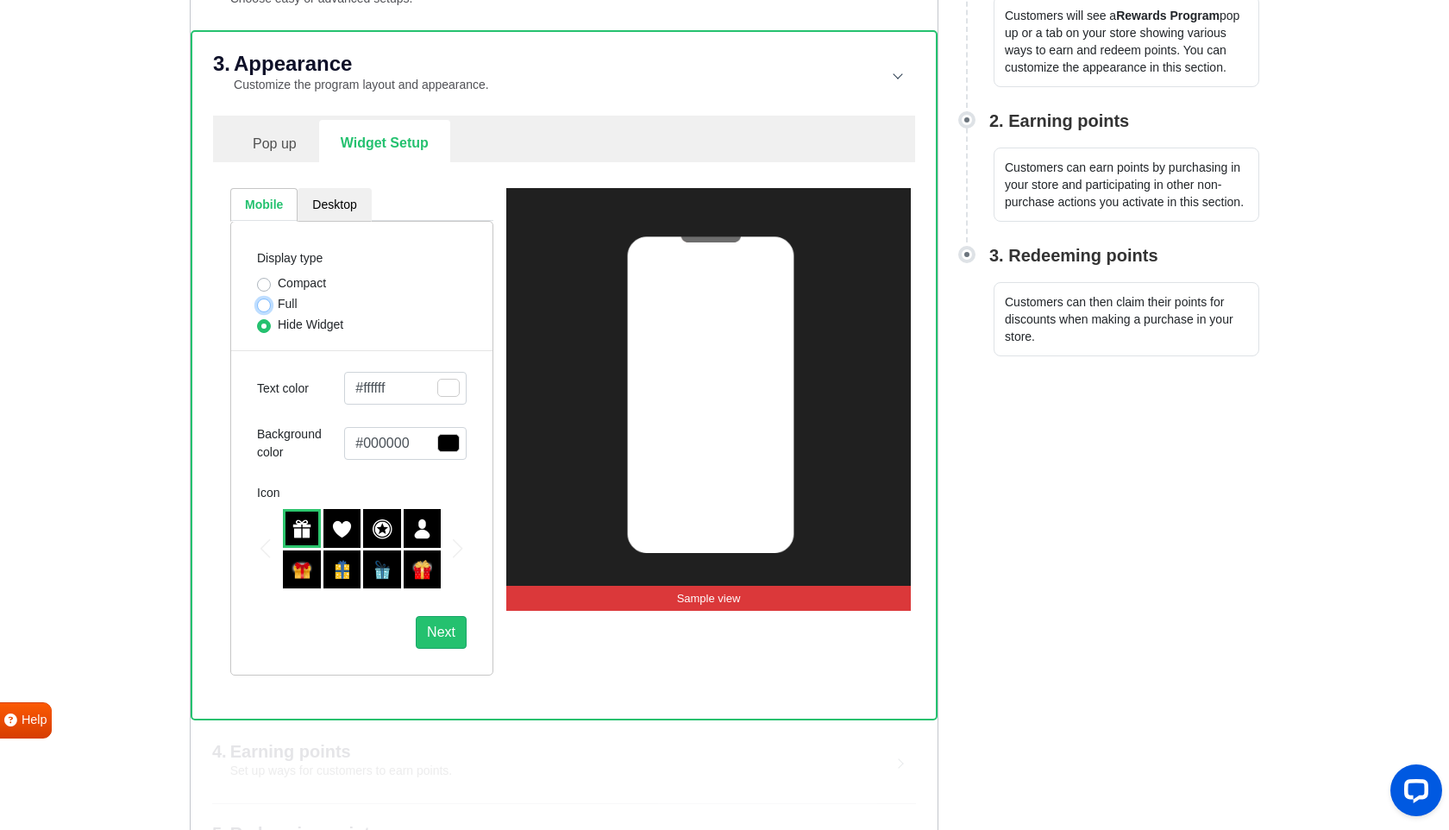
radio input "true"
click at [374, 388] on button "#ffffff" at bounding box center [405, 388] width 122 height 33
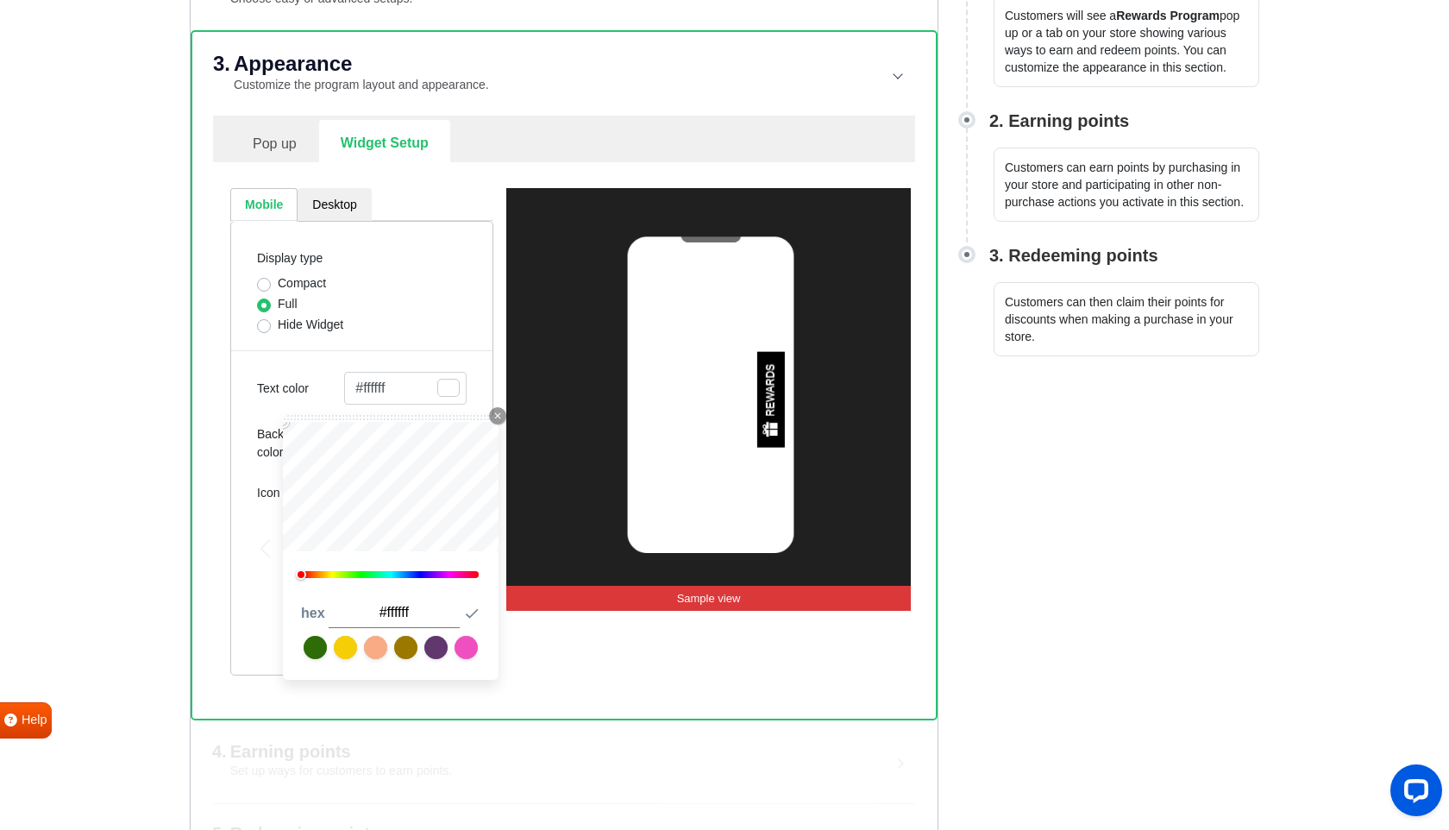
click at [241, 419] on div "Display type Compact Full Hide Widget Text color #ffffff Close Icon 0 hex #ffff…" at bounding box center [361, 448] width 263 height 455
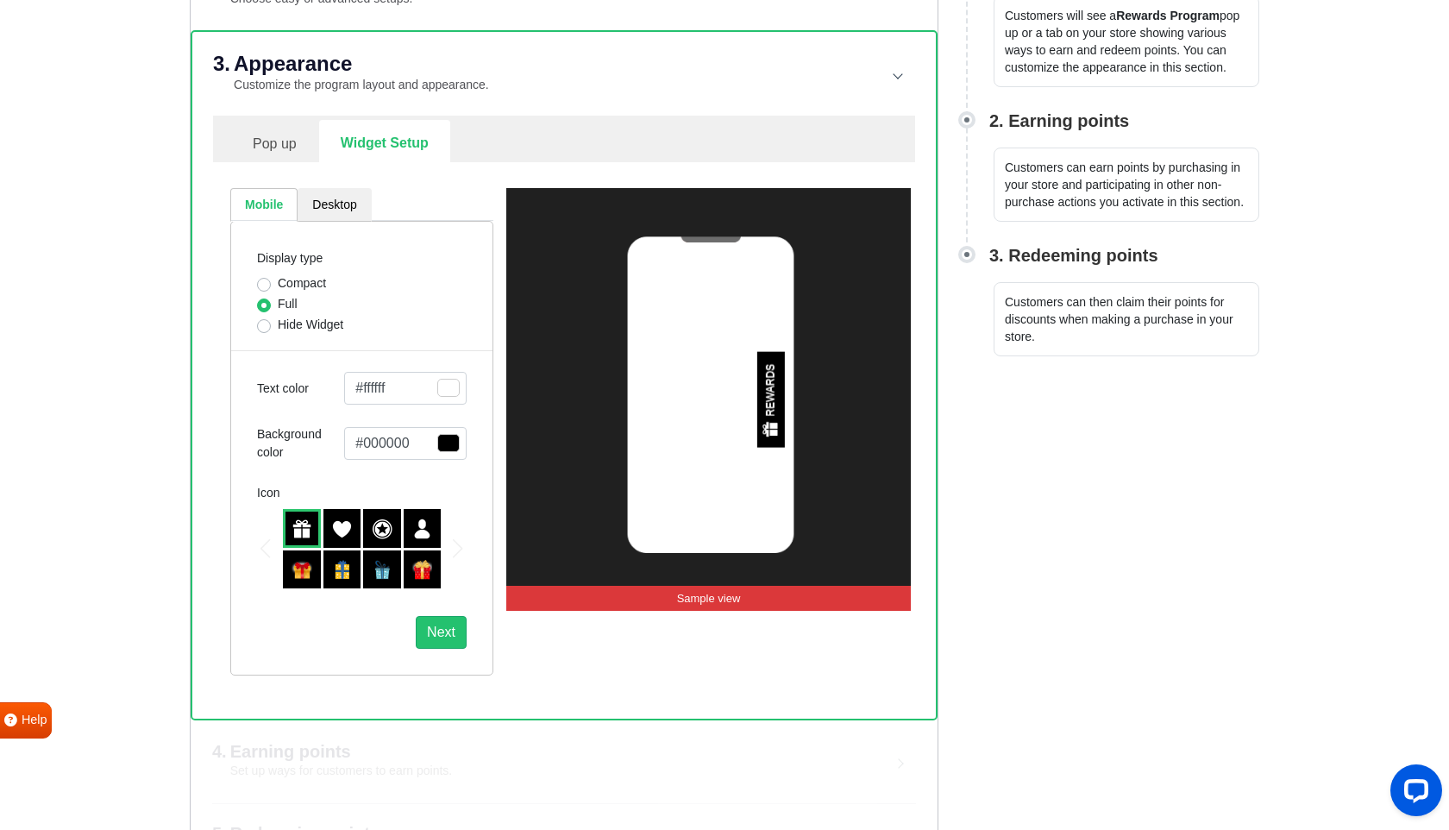
click at [378, 443] on button "#000000" at bounding box center [405, 443] width 122 height 33
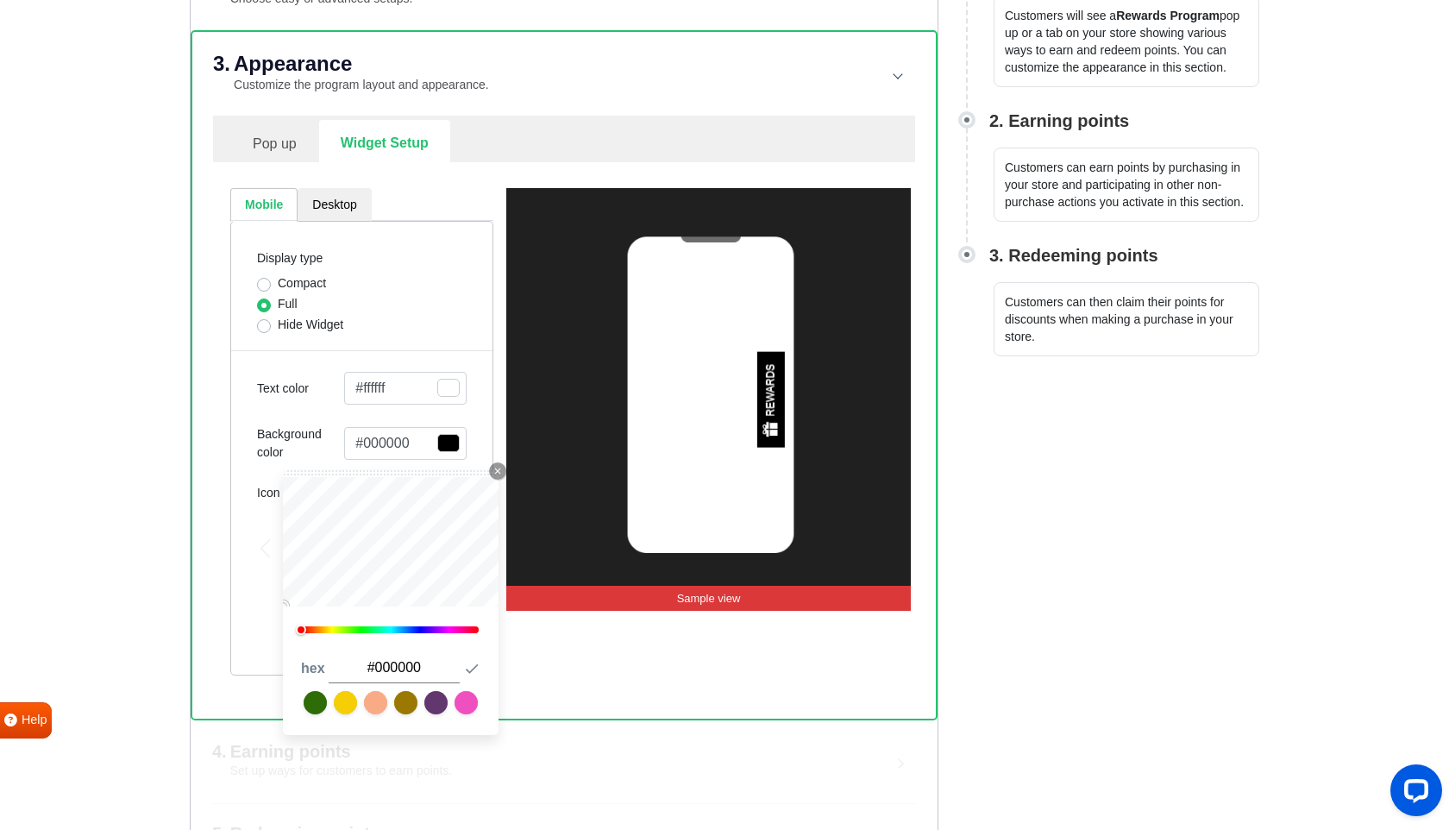
click at [400, 670] on input "#000000" at bounding box center [393, 668] width 131 height 30
paste input "#1b236e"
click at [378, 667] on input "##1b236e" at bounding box center [393, 668] width 131 height 30
type input "#1b236e"
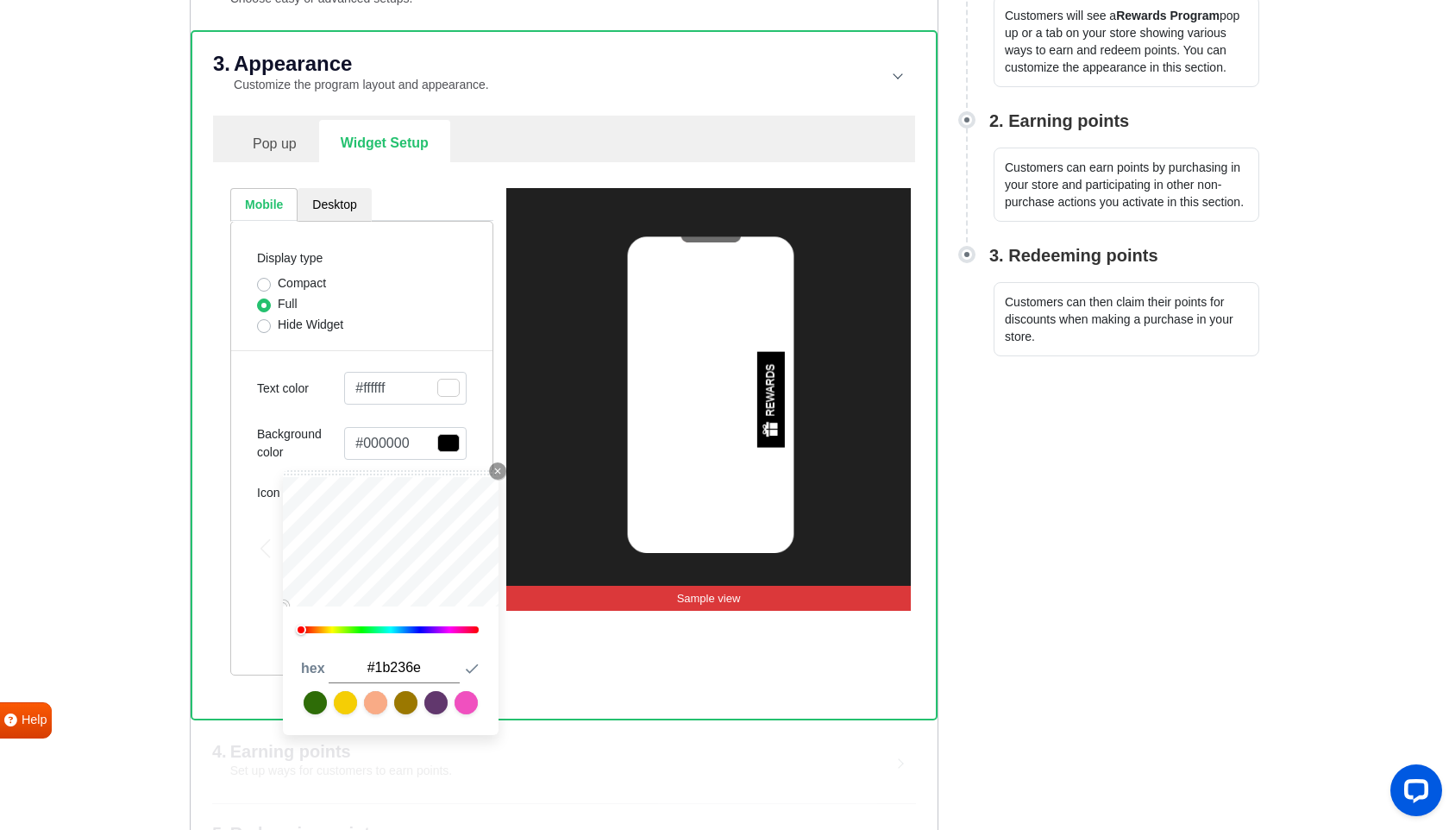
click at [316, 650] on div "Close Icon 0 hex #1b236e Submit Icon" at bounding box center [391, 602] width 216 height 265
type input "#1b236e"
click at [423, 411] on div "Display type Compact Full Hide Widget Text color #ffffff Close Icon 0 hex #ffff…" at bounding box center [361, 448] width 263 height 455
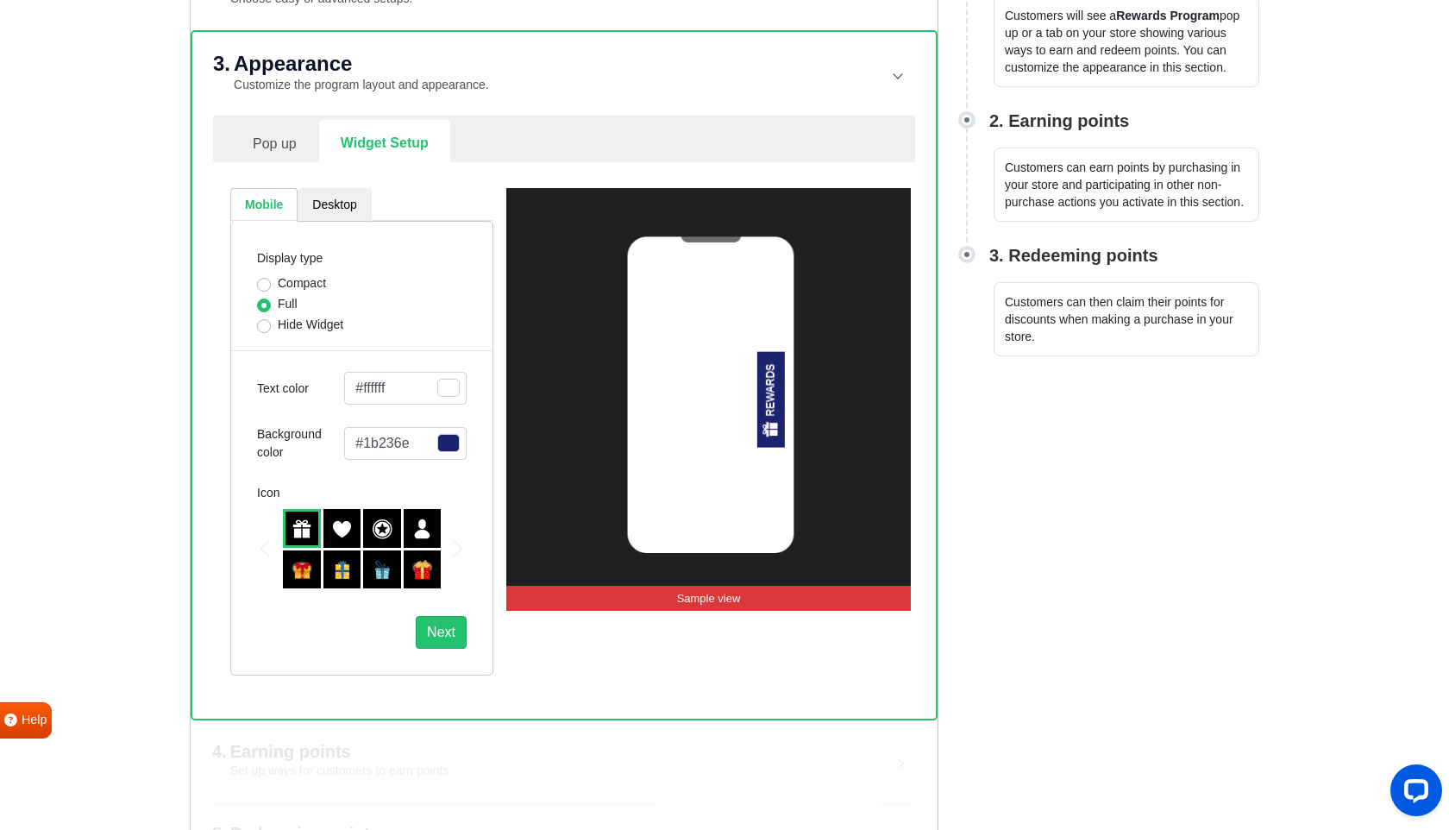
click at [302, 577] on img at bounding box center [302, 570] width 21 height 21
click at [422, 574] on img at bounding box center [422, 570] width 21 height 21
click at [380, 569] on img at bounding box center [382, 570] width 21 height 21
click at [334, 566] on img at bounding box center [342, 570] width 21 height 21
click at [456, 551] on div "Next slide" at bounding box center [458, 548] width 9 height 19
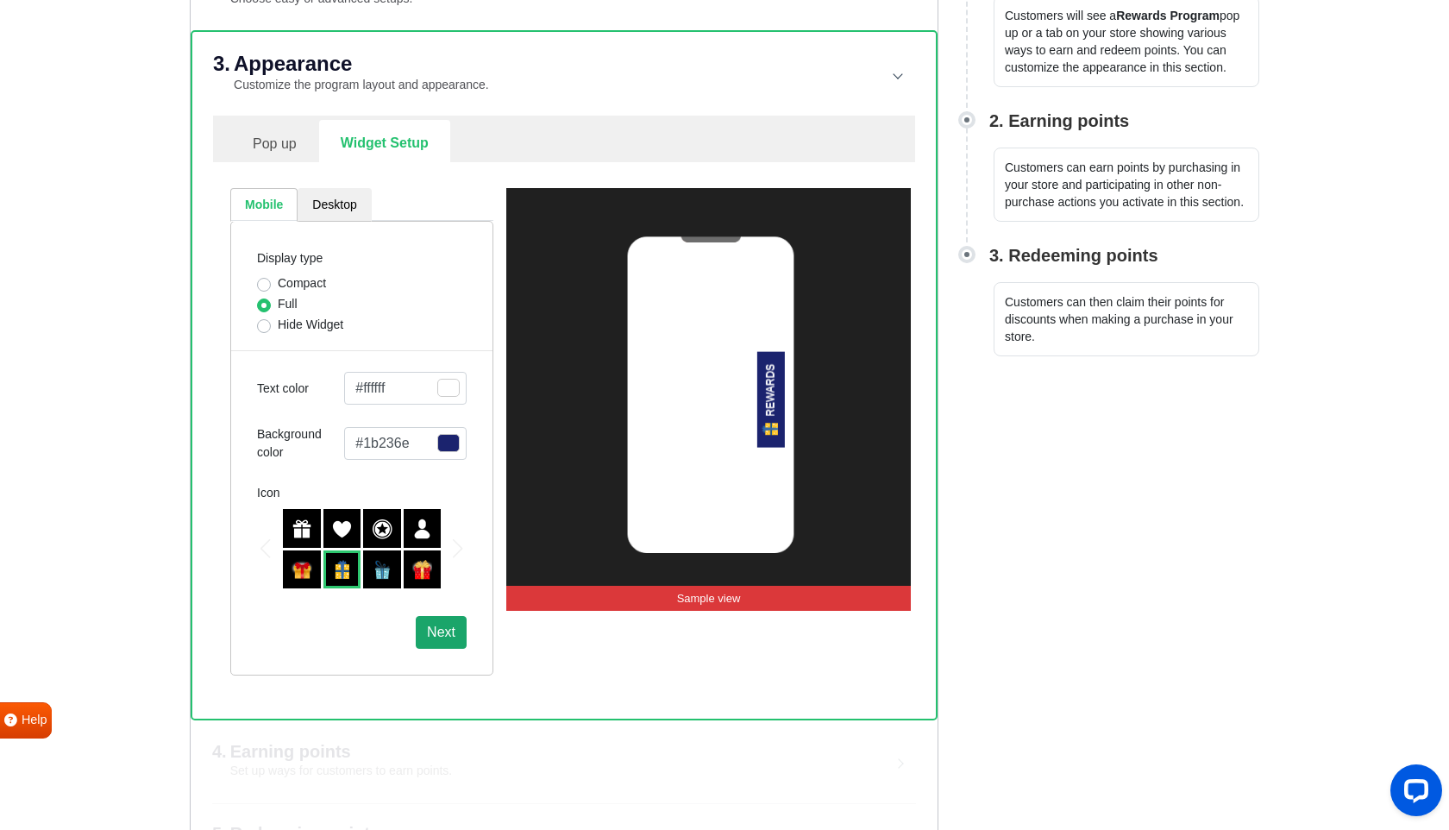
click at [455, 631] on button "Next" at bounding box center [441, 632] width 51 height 33
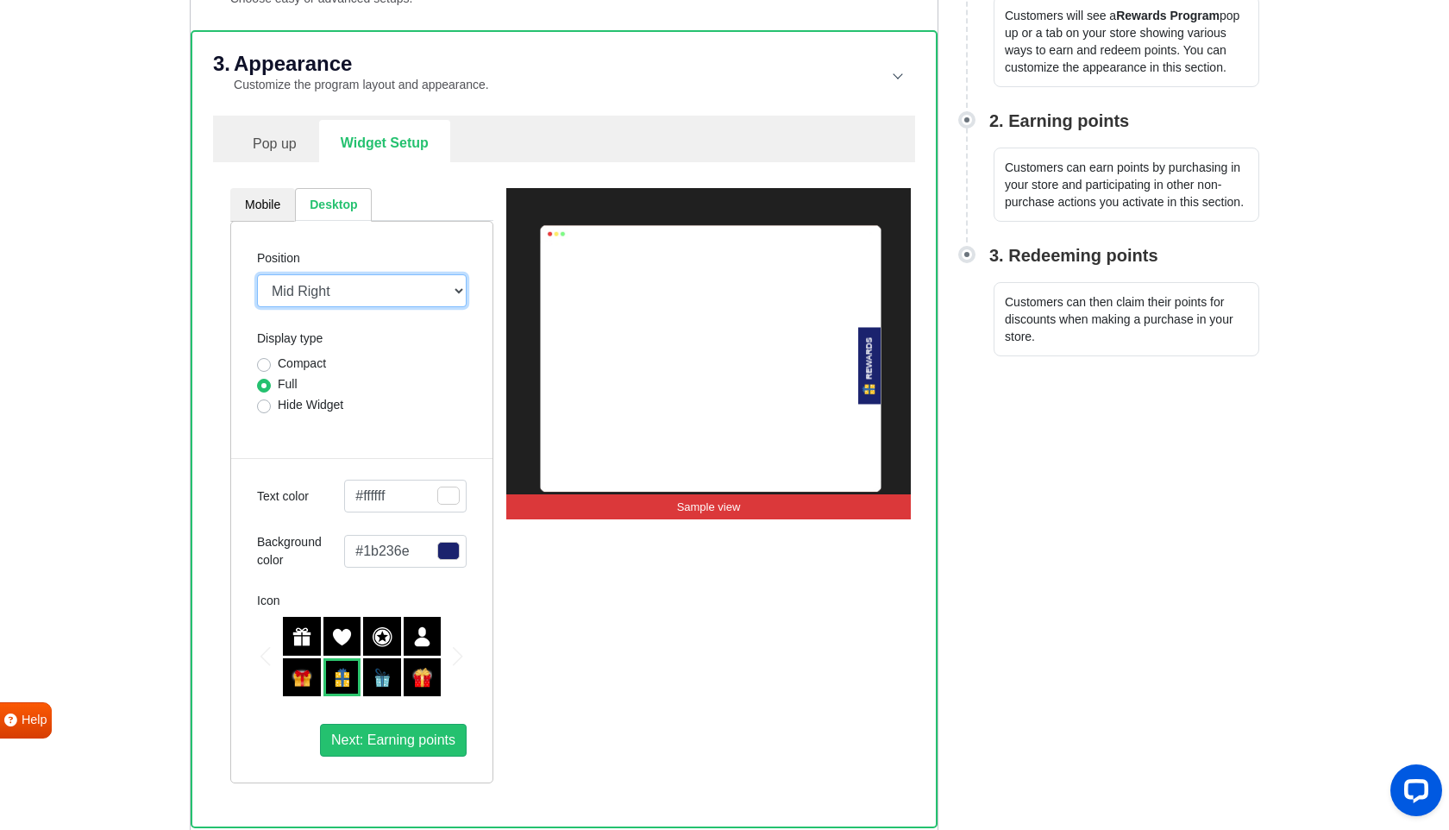
click at [322, 286] on select "Mid Right Mid Left Top Bar Top Left Top Right Top Center Bottom Bar Bottom Left…" at bounding box center [362, 290] width 210 height 33
click at [278, 362] on label "Compact" at bounding box center [302, 364] width 48 height 18
click at [260, 362] on input "Compact" at bounding box center [264, 363] width 14 height 17
radio input "true"
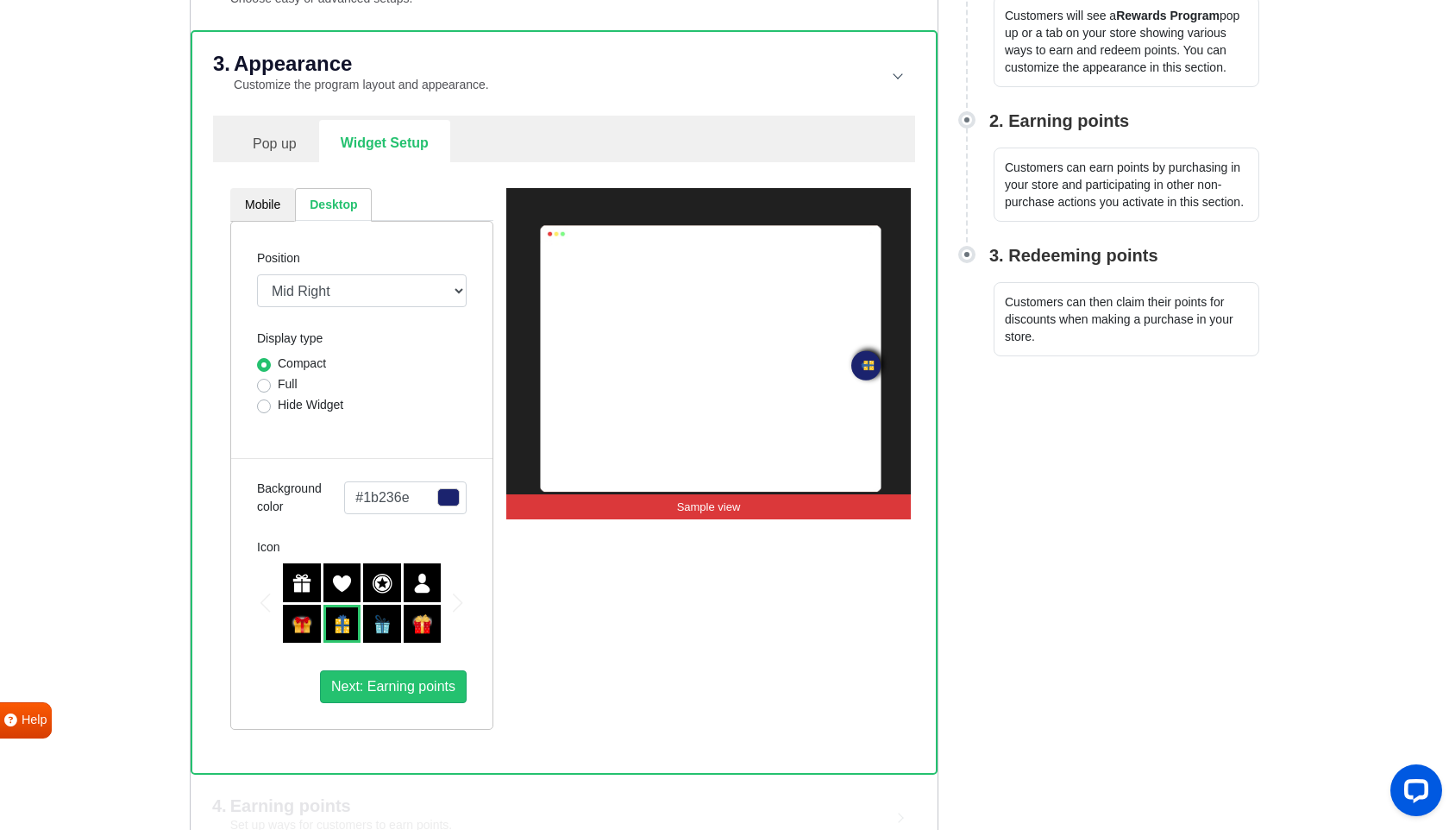
click at [278, 387] on label "Full" at bounding box center [288, 384] width 20 height 18
click at [263, 387] on input "Full" at bounding box center [264, 383] width 14 height 17
radio input "true"
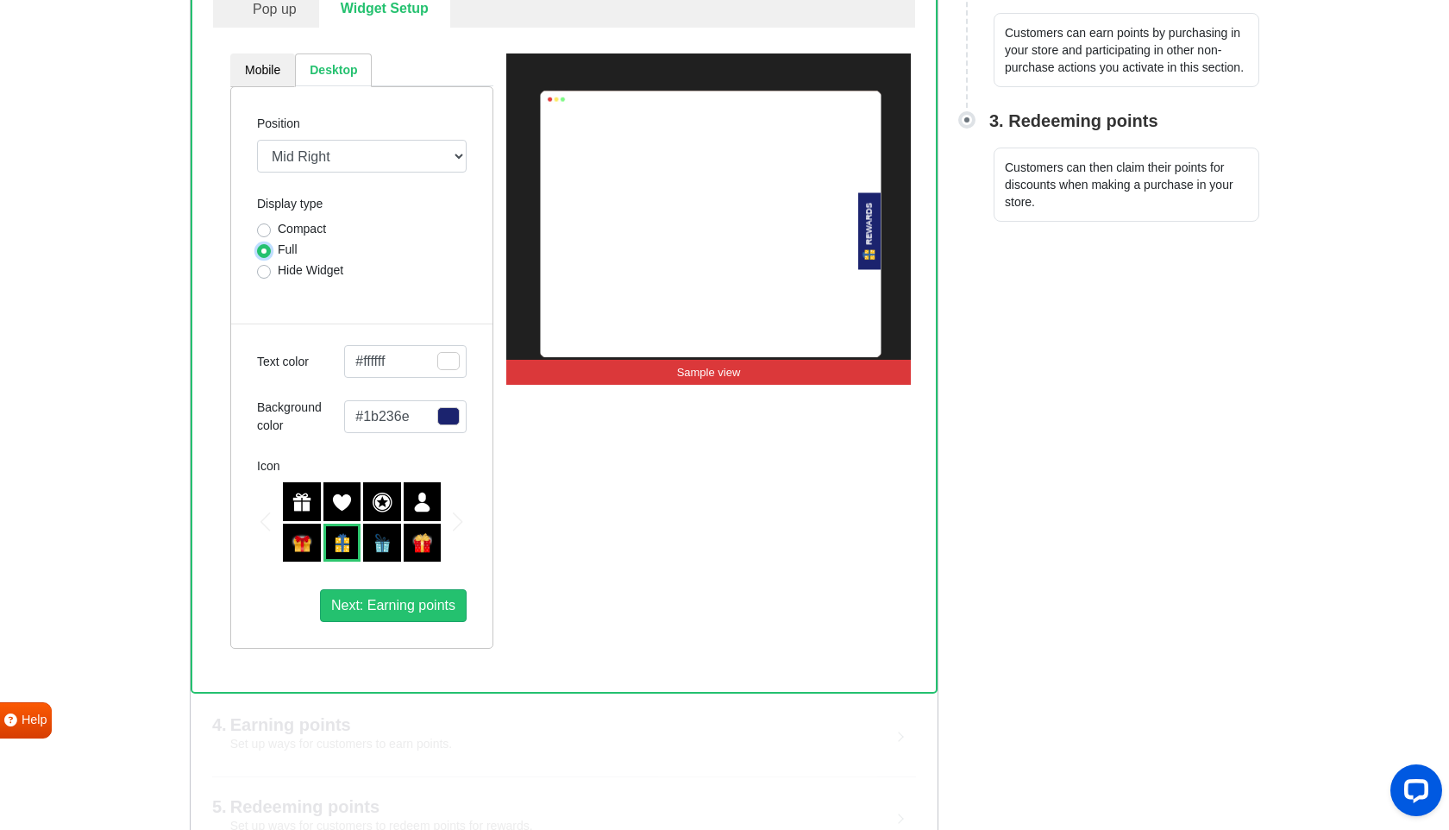
scroll to position [457, 0]
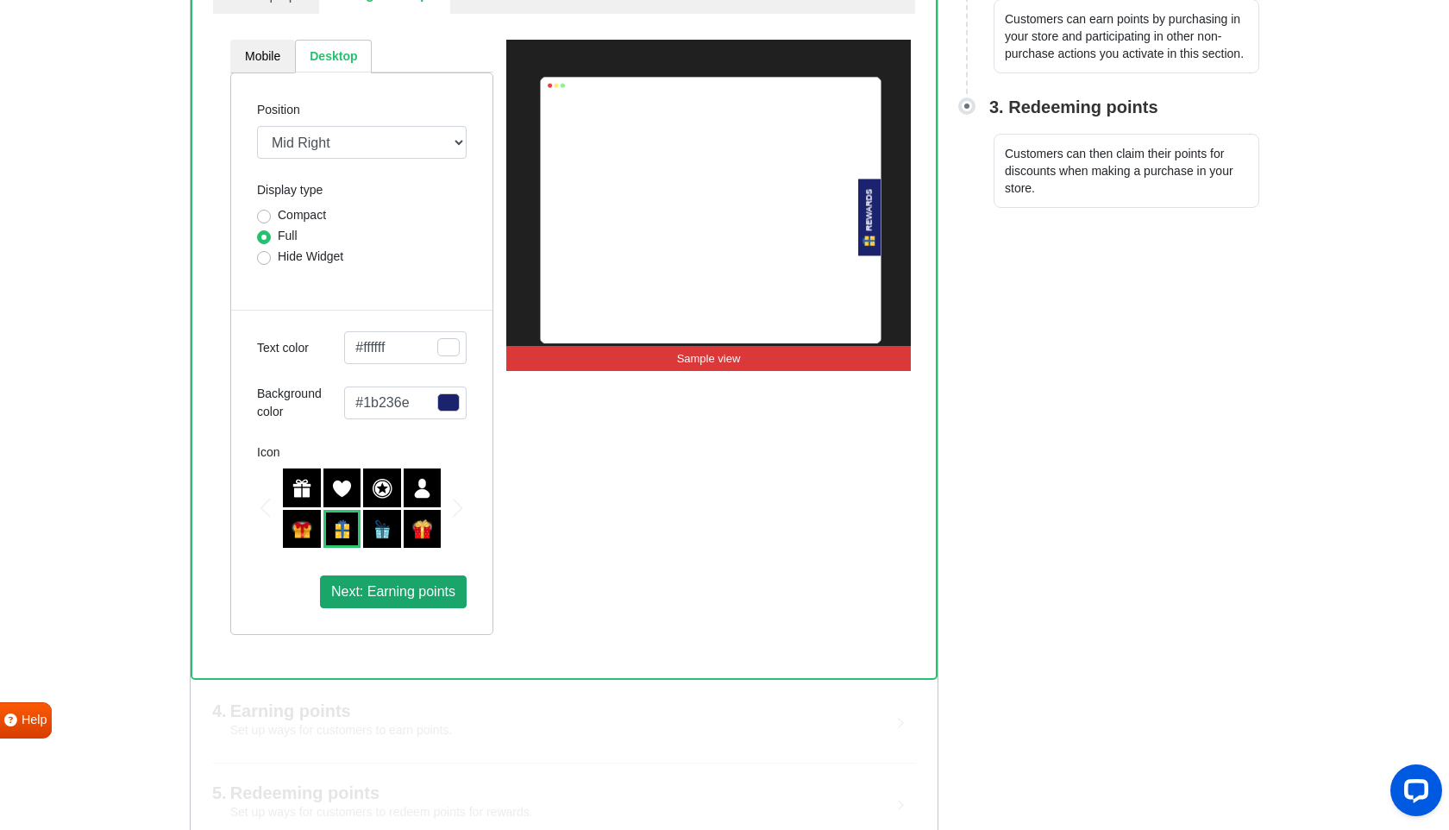
click at [361, 595] on span "Next: Earning points" at bounding box center [393, 591] width 124 height 15
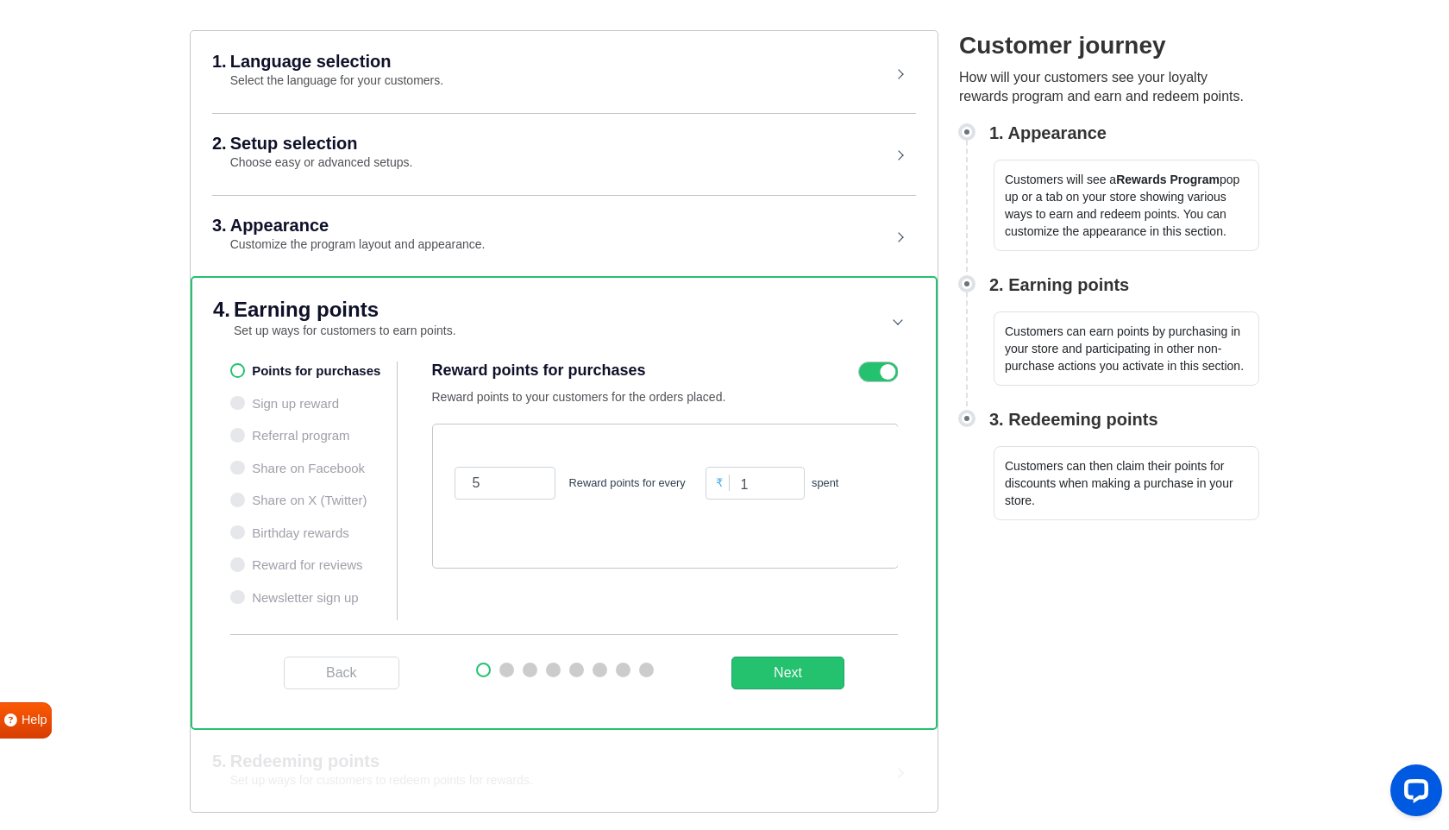
scroll to position [145, 0]
drag, startPoint x: 487, startPoint y: 487, endPoint x: 468, endPoint y: 485, distance: 19.1
click at [467, 485] on input "5" at bounding box center [505, 483] width 101 height 33
type input "10"
click at [565, 537] on div "10 Reward points for every ₹ 1 spent" at bounding box center [665, 496] width 467 height 145
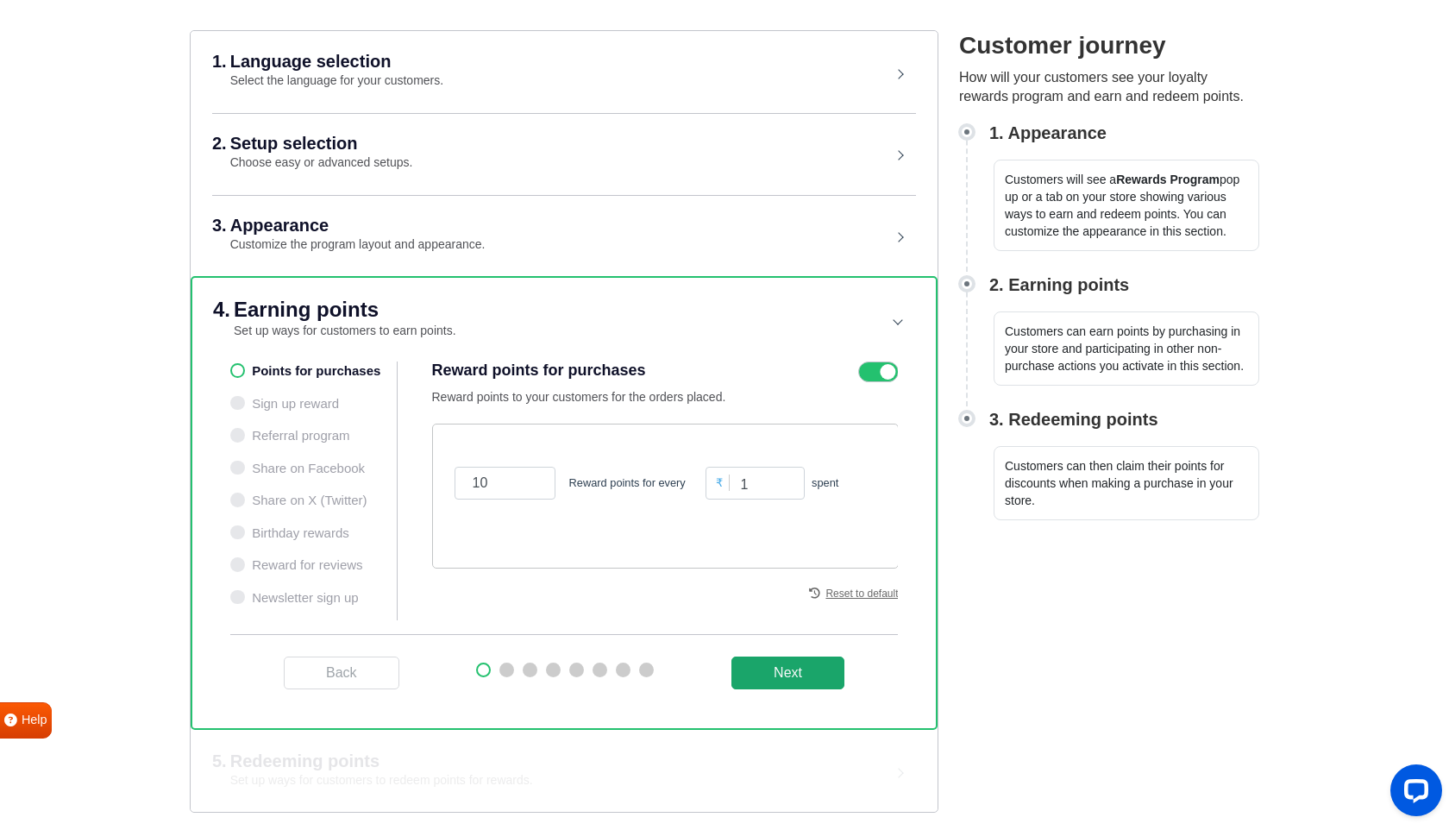
click at [813, 669] on button "Next" at bounding box center [787, 672] width 113 height 33
click at [767, 672] on button "Next" at bounding box center [787, 672] width 113 height 33
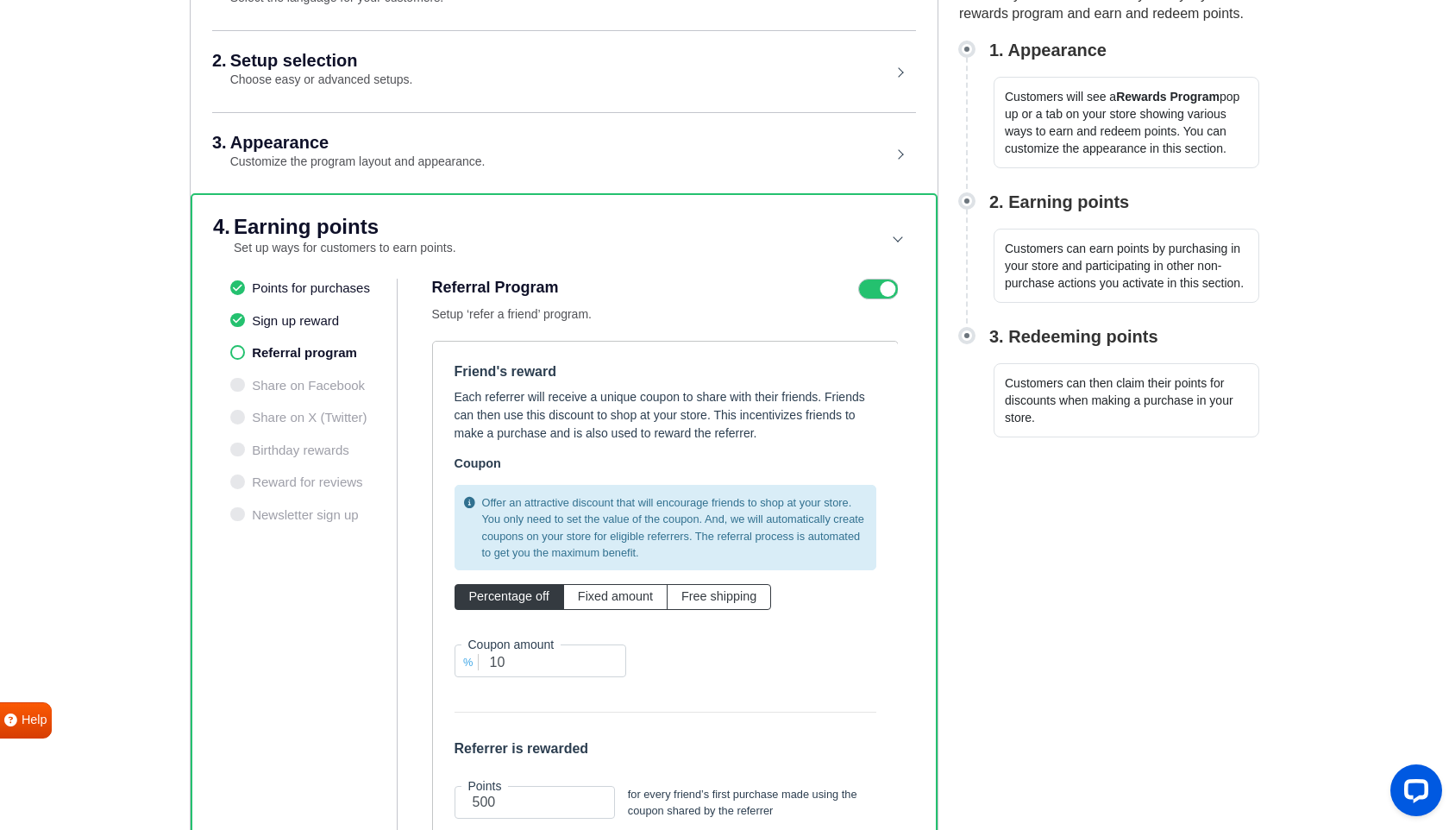
scroll to position [249, 0]
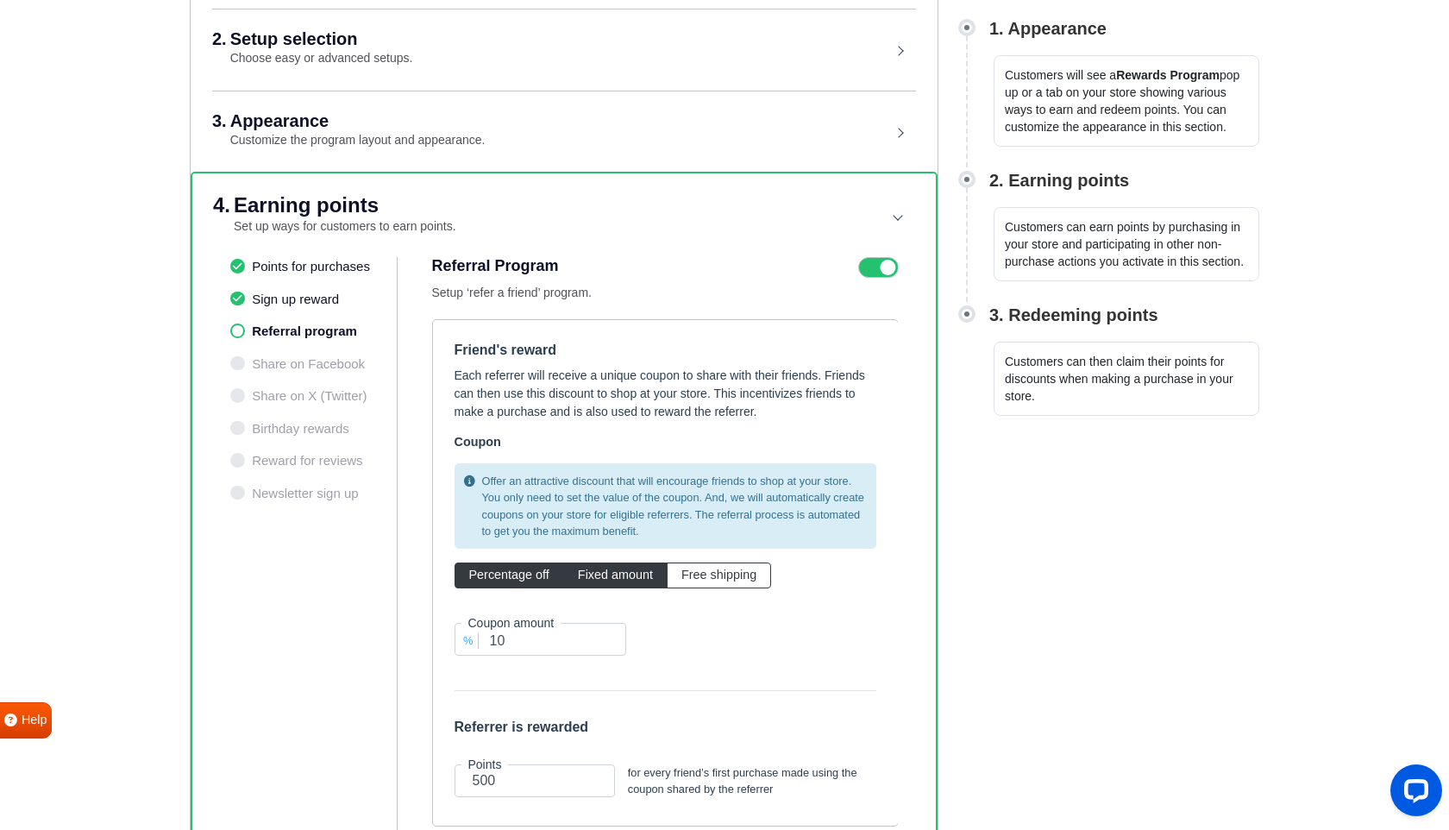
click at [622, 562] on label "Fixed amount" at bounding box center [615, 575] width 104 height 26
click at [589, 566] on input "Fixed amount" at bounding box center [583, 571] width 11 height 11
radio input "true"
click at [548, 642] on input "10" at bounding box center [541, 639] width 173 height 33
type input "100"
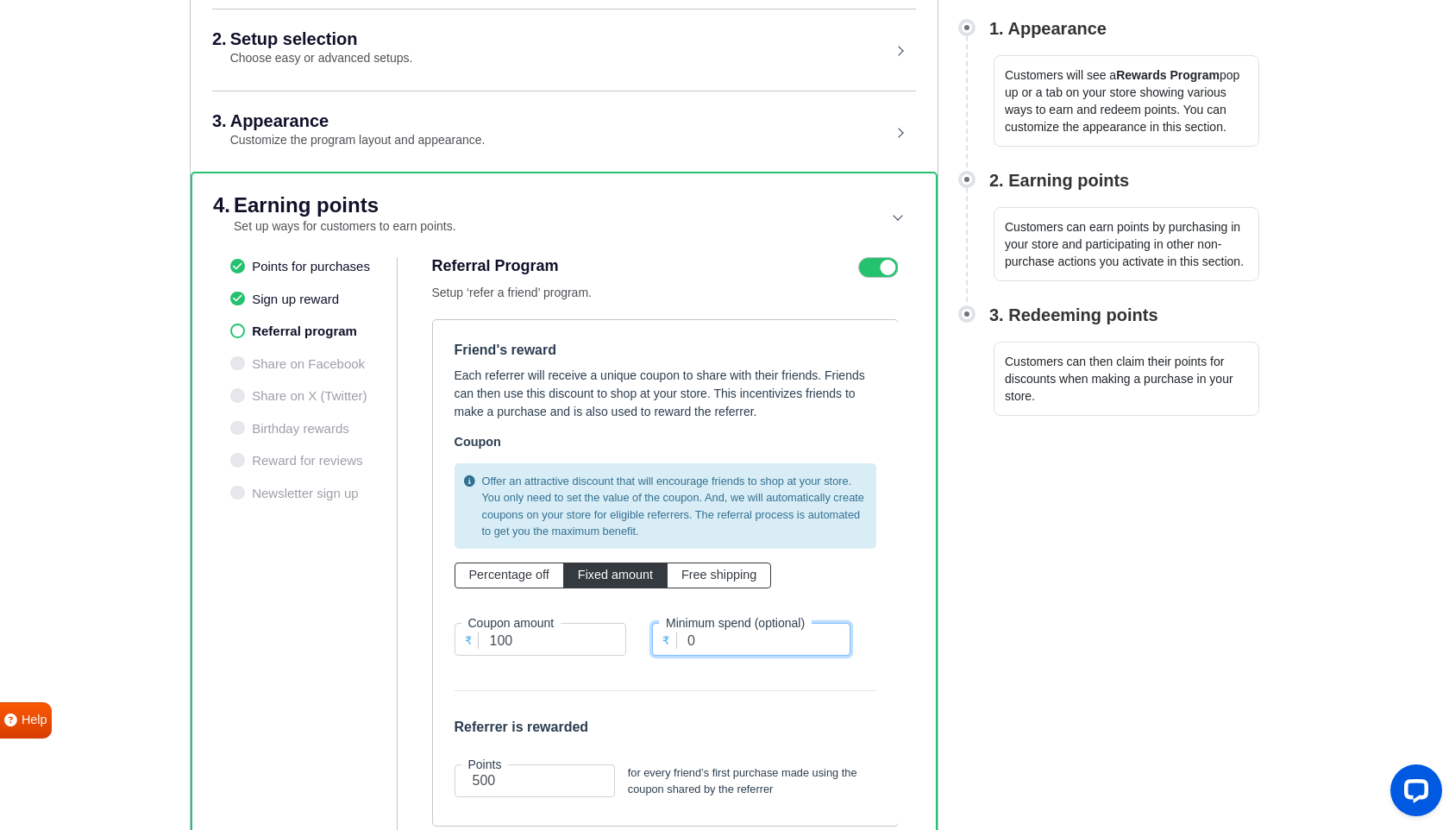
click at [702, 640] on input "0" at bounding box center [751, 639] width 198 height 33
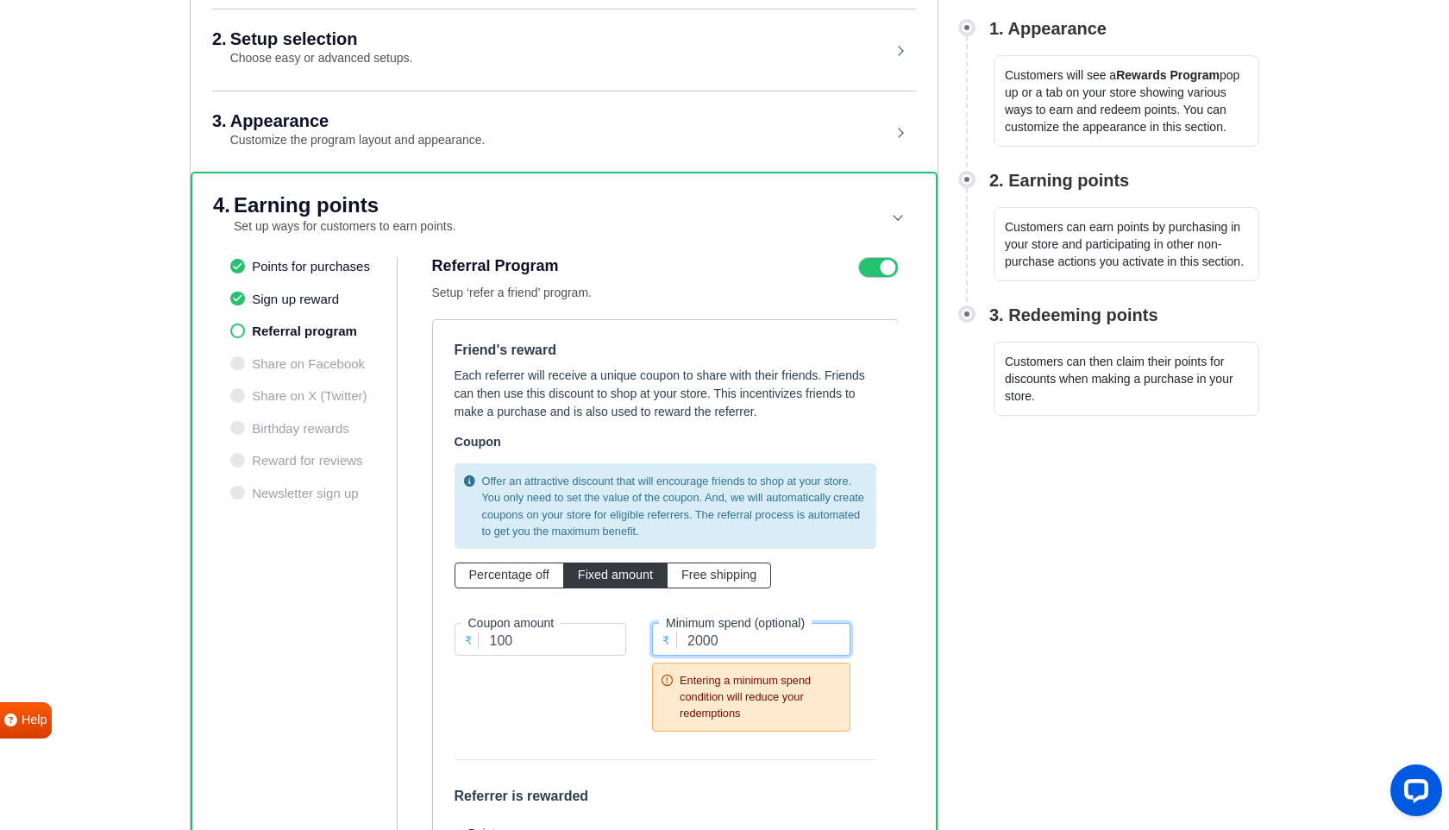
type input "2000"
click at [584, 710] on div "₹ Coupon amount 100" at bounding box center [541, 674] width 198 height 102
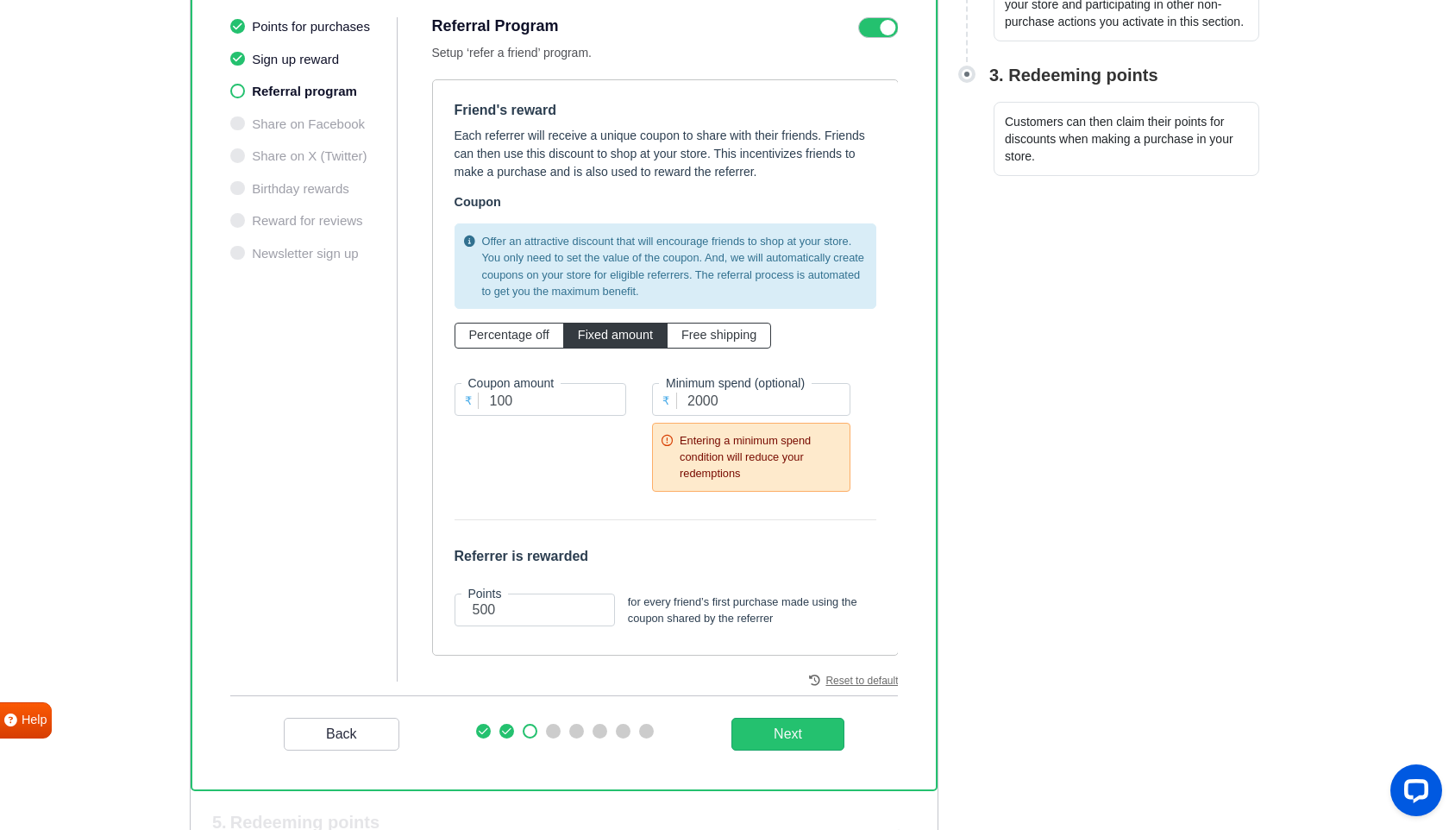
scroll to position [490, 0]
click at [470, 606] on input "500" at bounding box center [535, 609] width 160 height 33
type input "100"
click at [515, 644] on div "Friend's reward Each referrer will receive a unique coupon to share with their …" at bounding box center [665, 366] width 467 height 576
click at [759, 732] on _program "Next" at bounding box center [787, 733] width 113 height 33
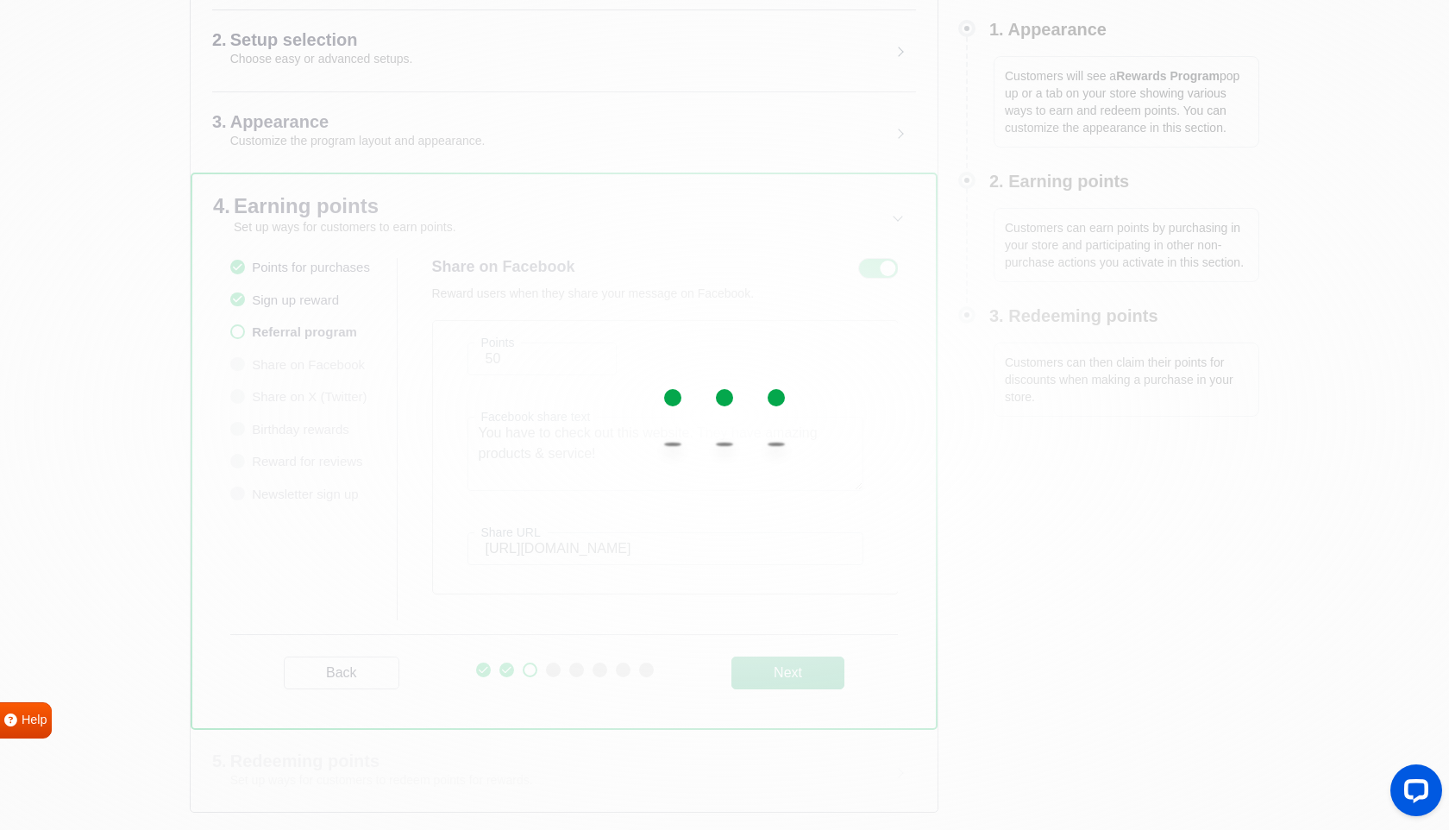
scroll to position [248, 0]
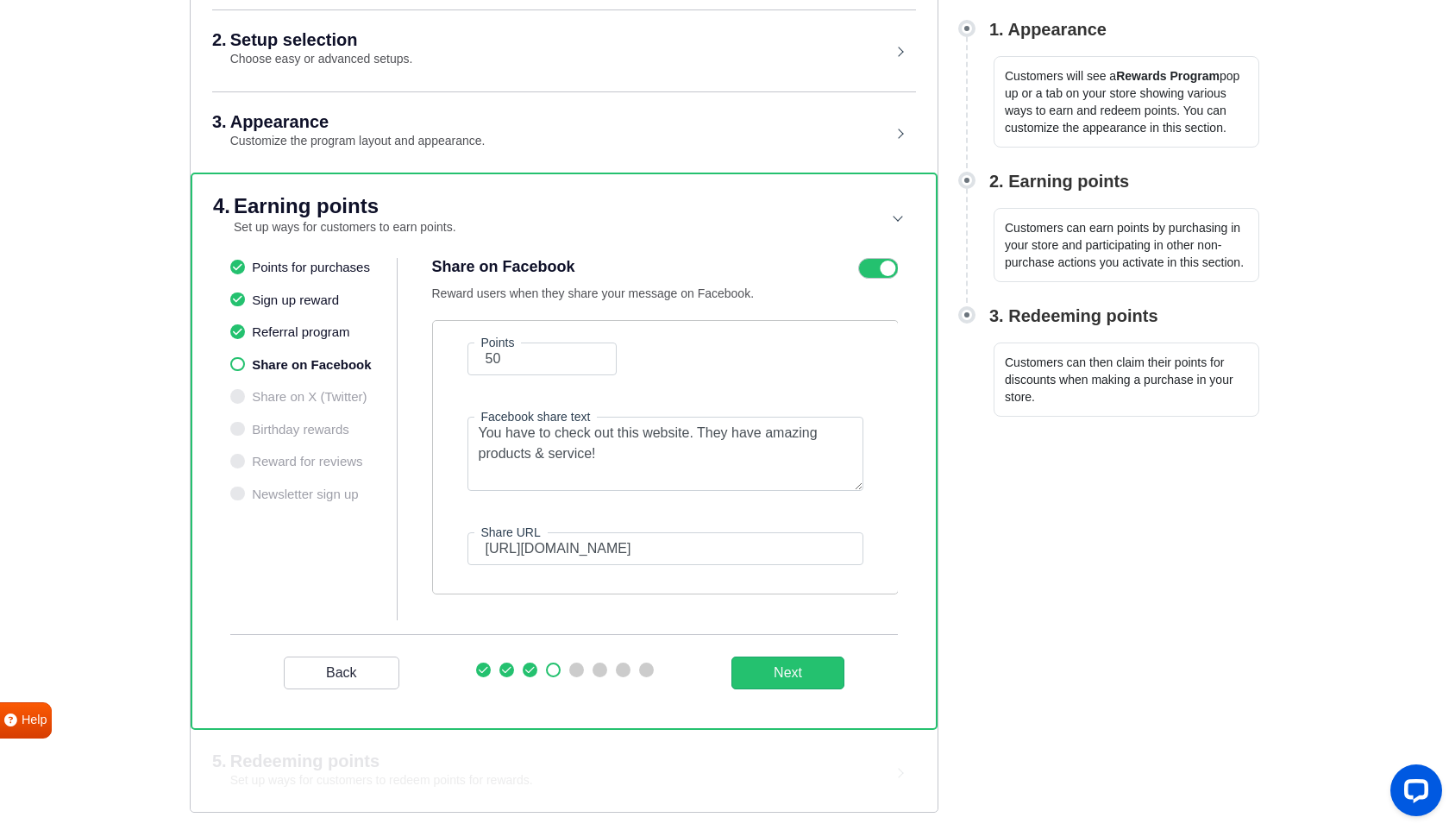
click at [885, 271] on icon at bounding box center [878, 268] width 40 height 21
click at [0, 0] on input "checkbox" at bounding box center [0, 0] width 0 height 0
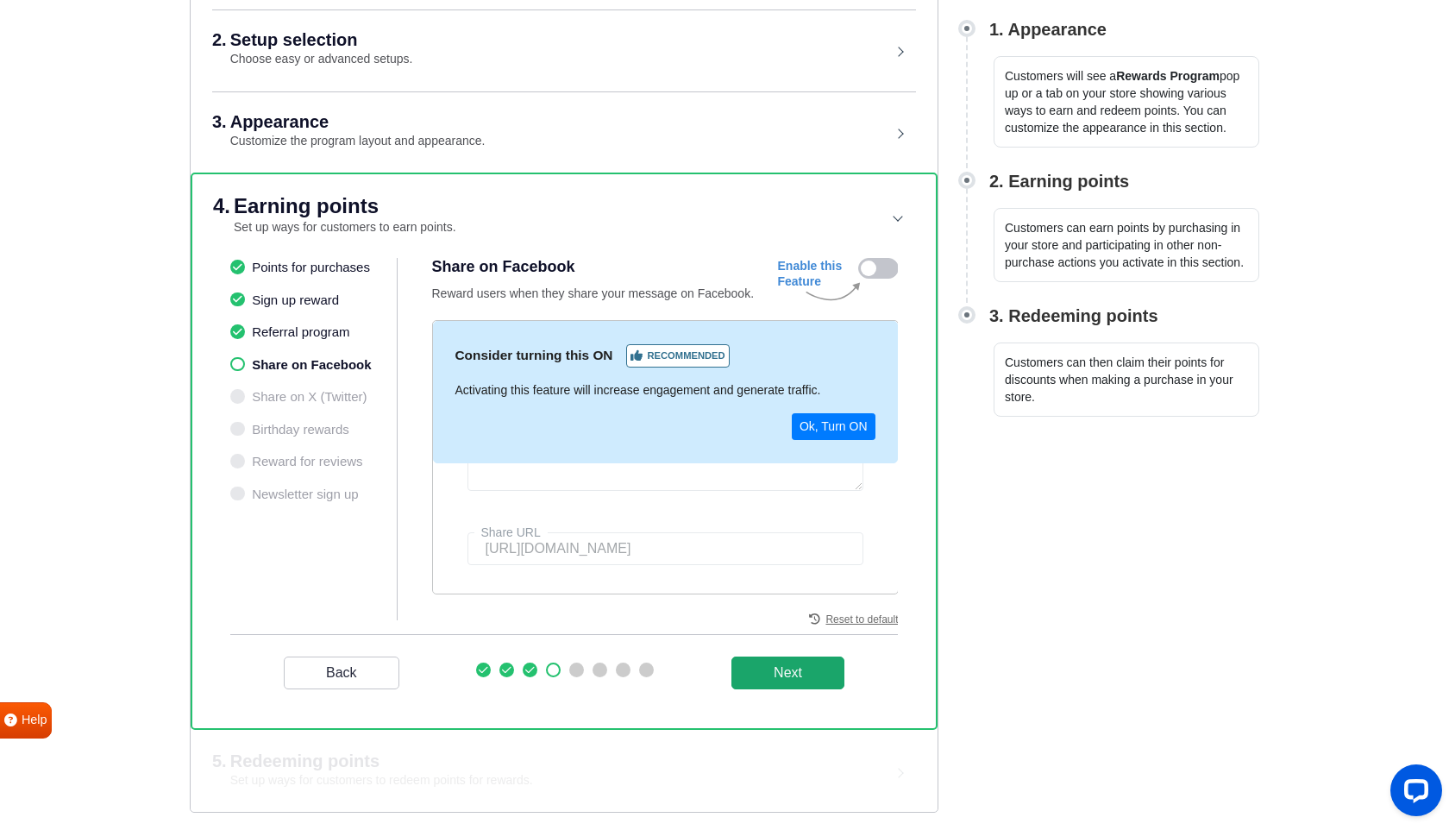
click at [789, 669] on button "Next" at bounding box center [787, 672] width 113 height 33
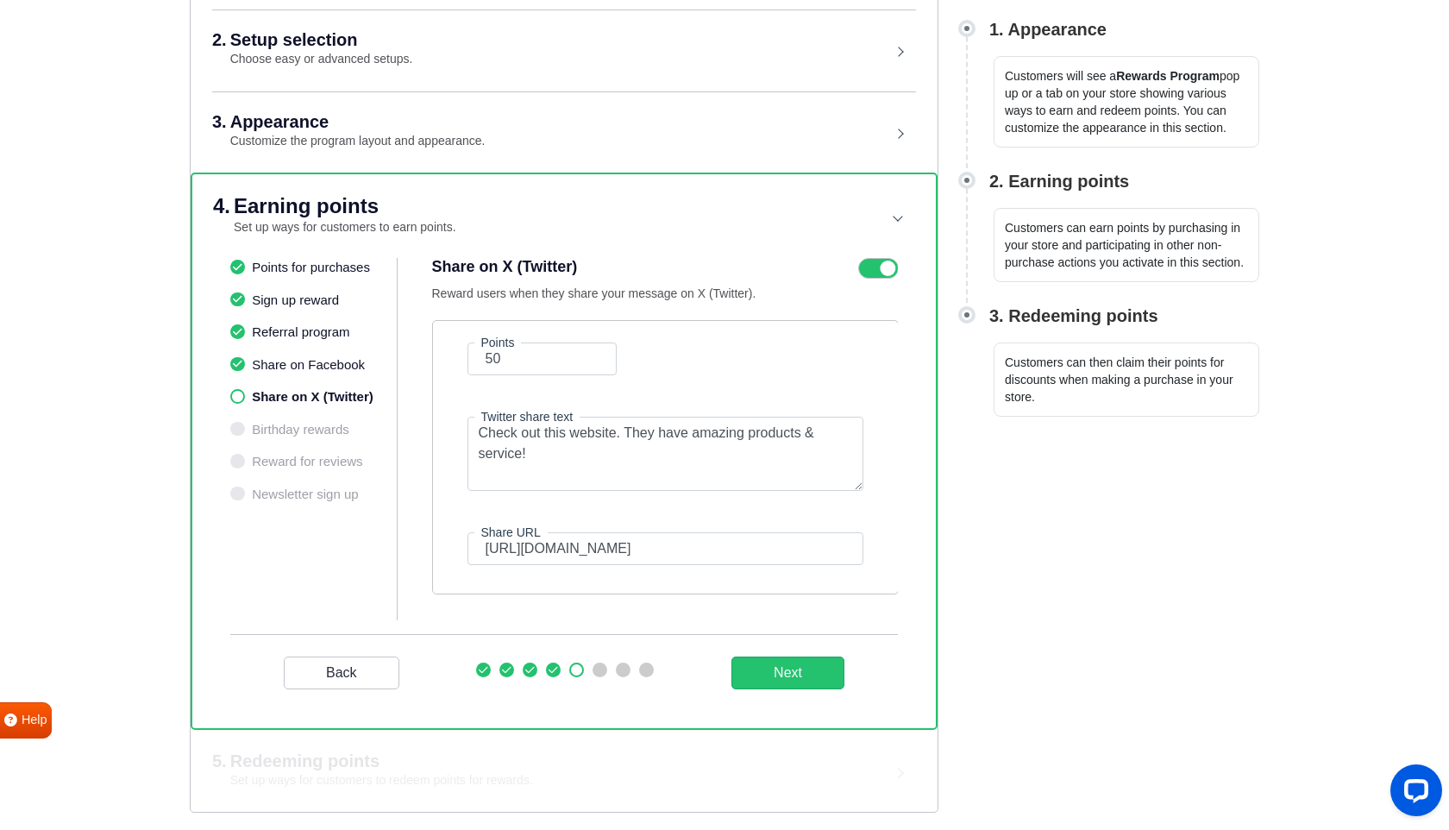
click at [878, 262] on icon at bounding box center [878, 268] width 40 height 21
click at [0, 0] on input "checkbox" at bounding box center [0, 0] width 0 height 0
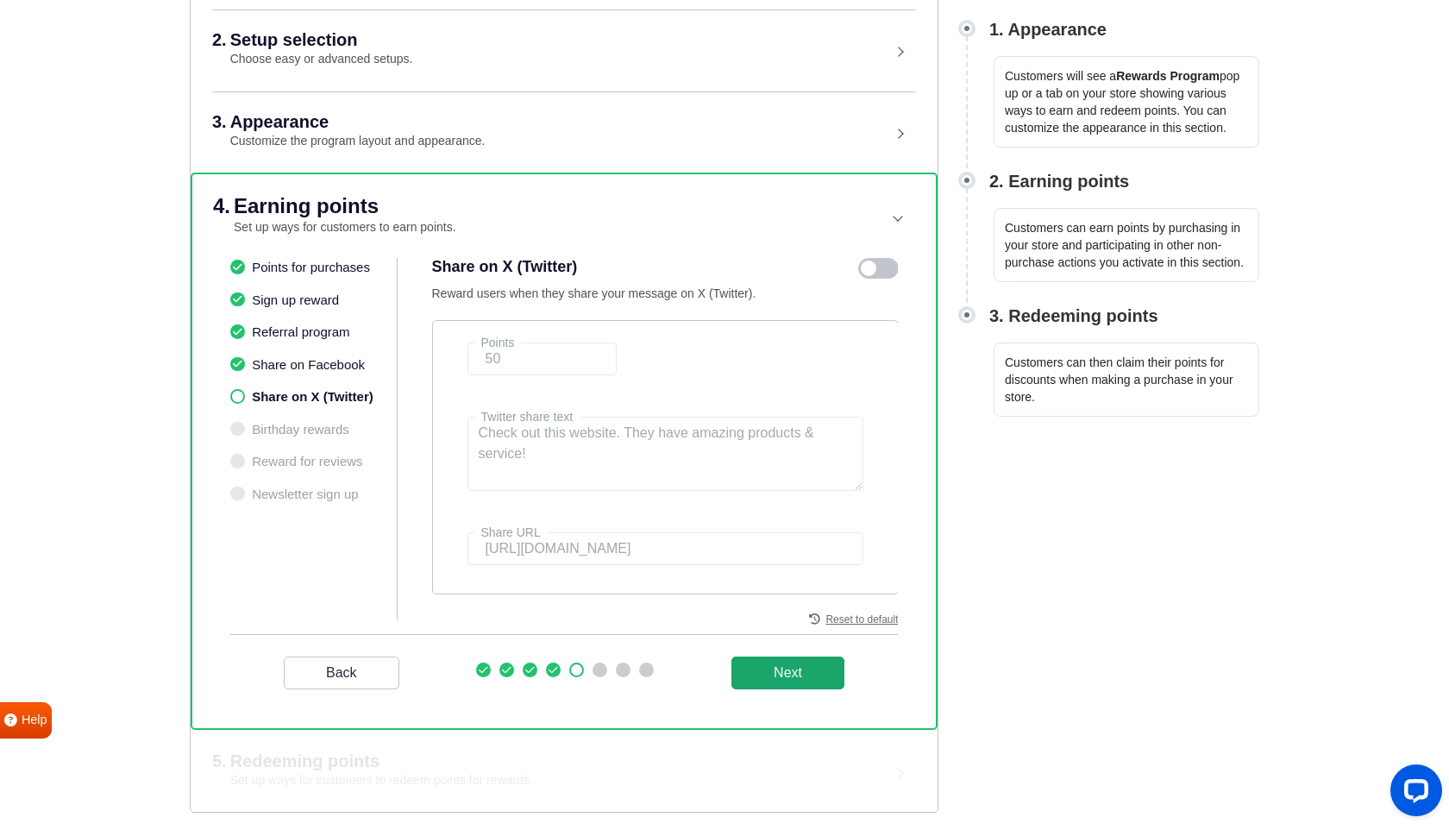
click at [795, 675] on button "Next" at bounding box center [787, 672] width 113 height 33
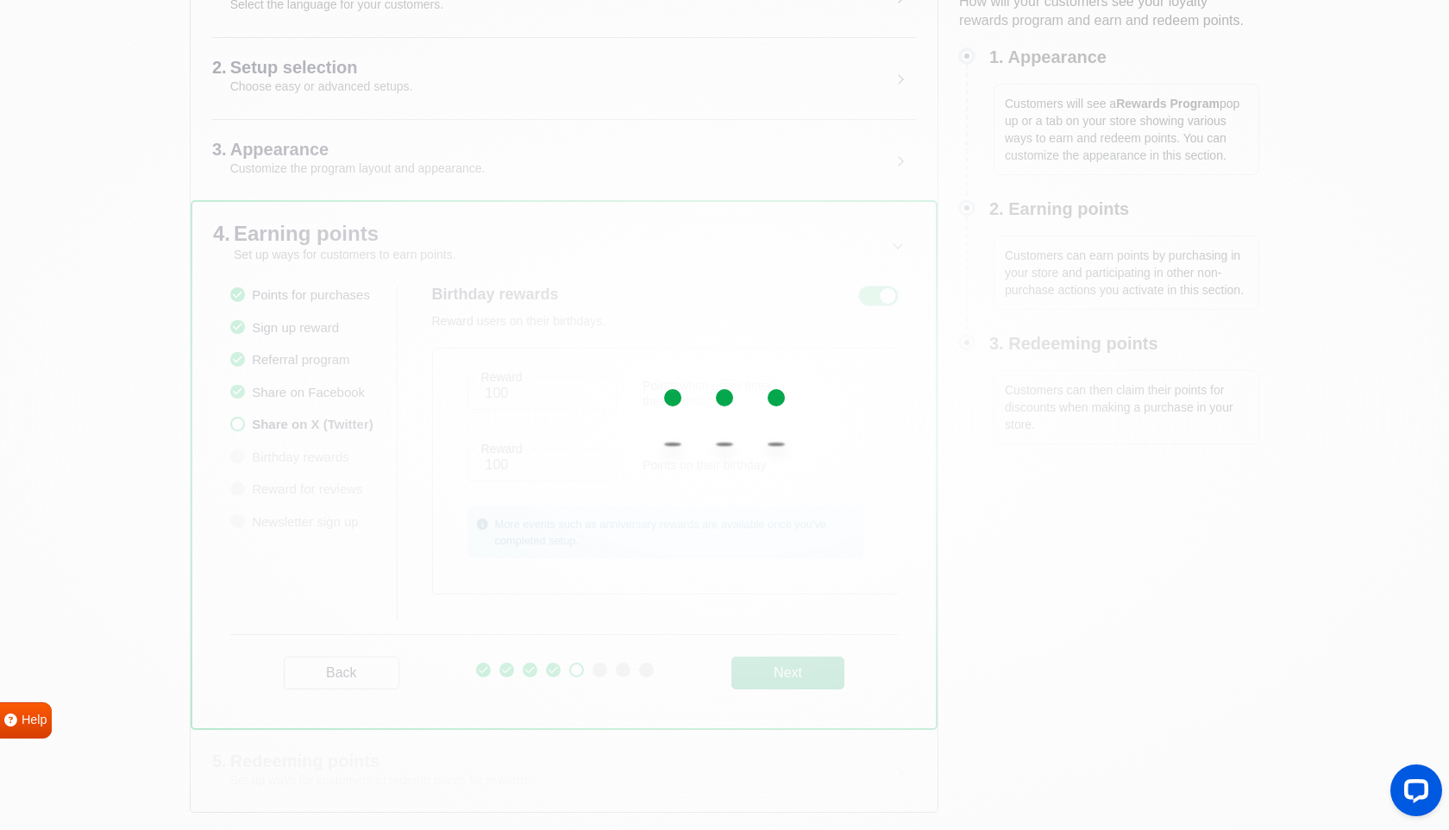
scroll to position [221, 0]
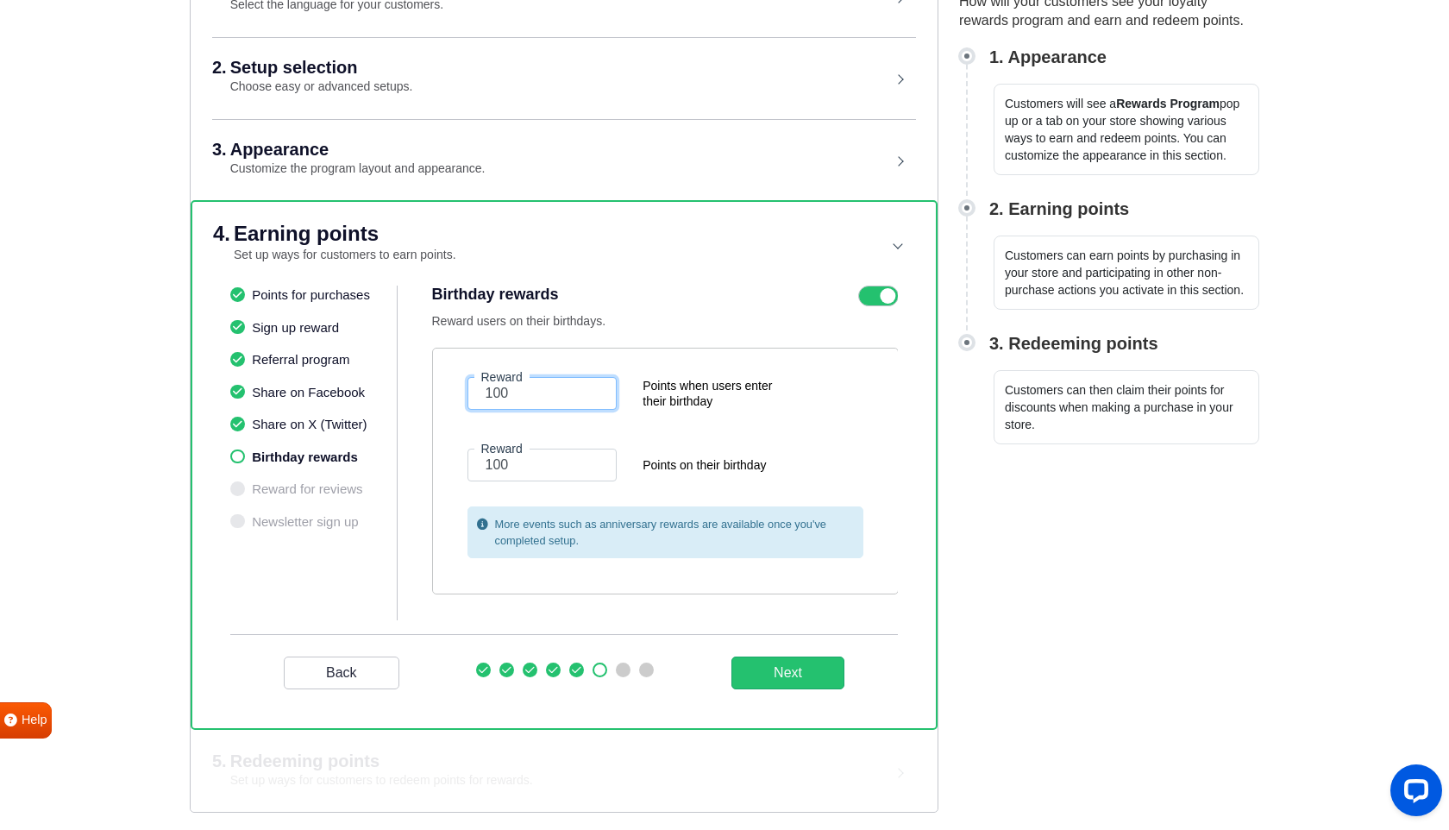
drag, startPoint x: 500, startPoint y: 392, endPoint x: 486, endPoint y: 392, distance: 14.7
click at [486, 392] on input "100" at bounding box center [543, 393] width 150 height 33
type input "0"
click at [687, 323] on p "Reward users on their birthdays." at bounding box center [605, 321] width 346 height 18
click at [764, 666] on button "Next" at bounding box center [787, 672] width 113 height 33
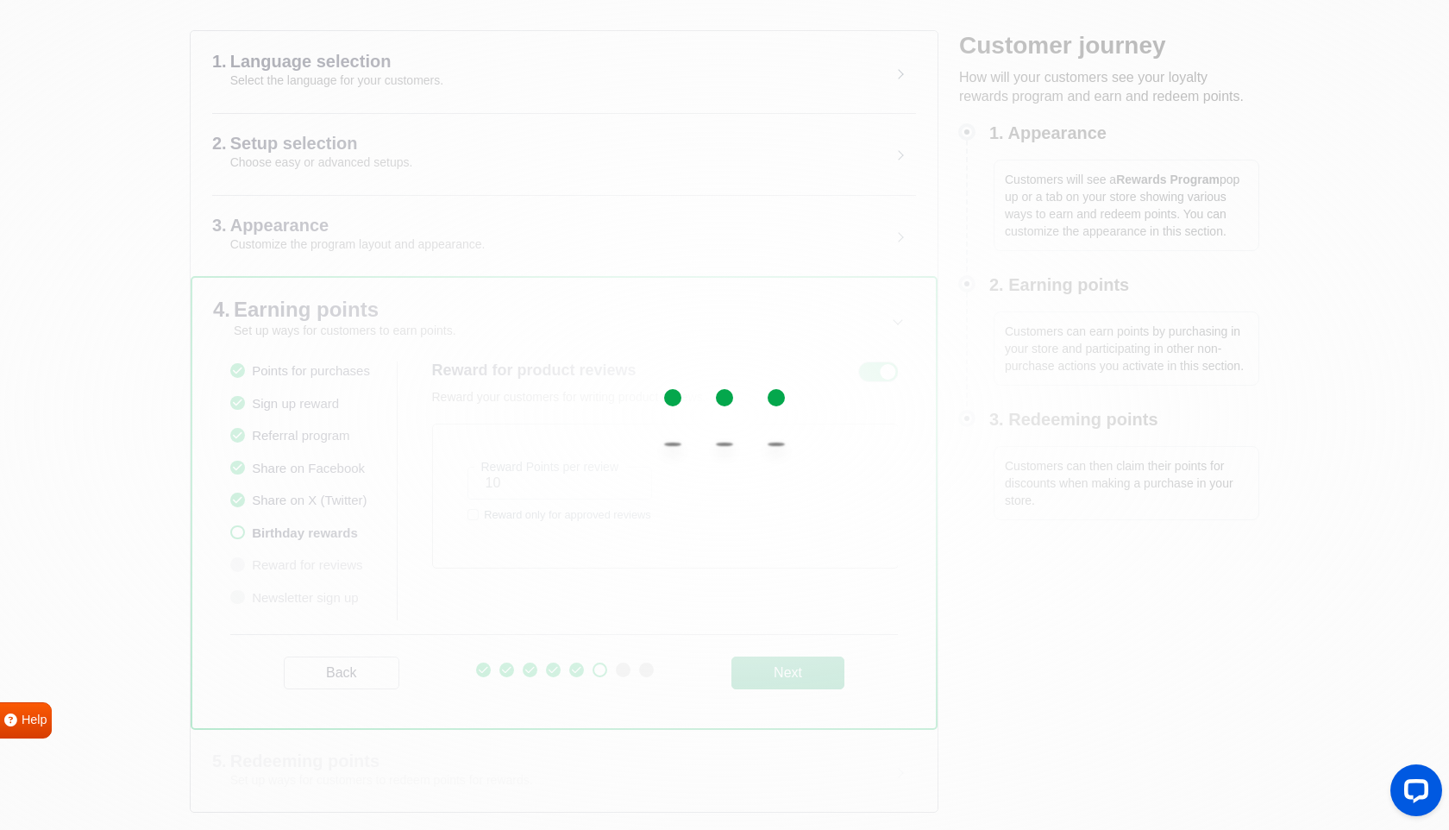
scroll to position [145, 0]
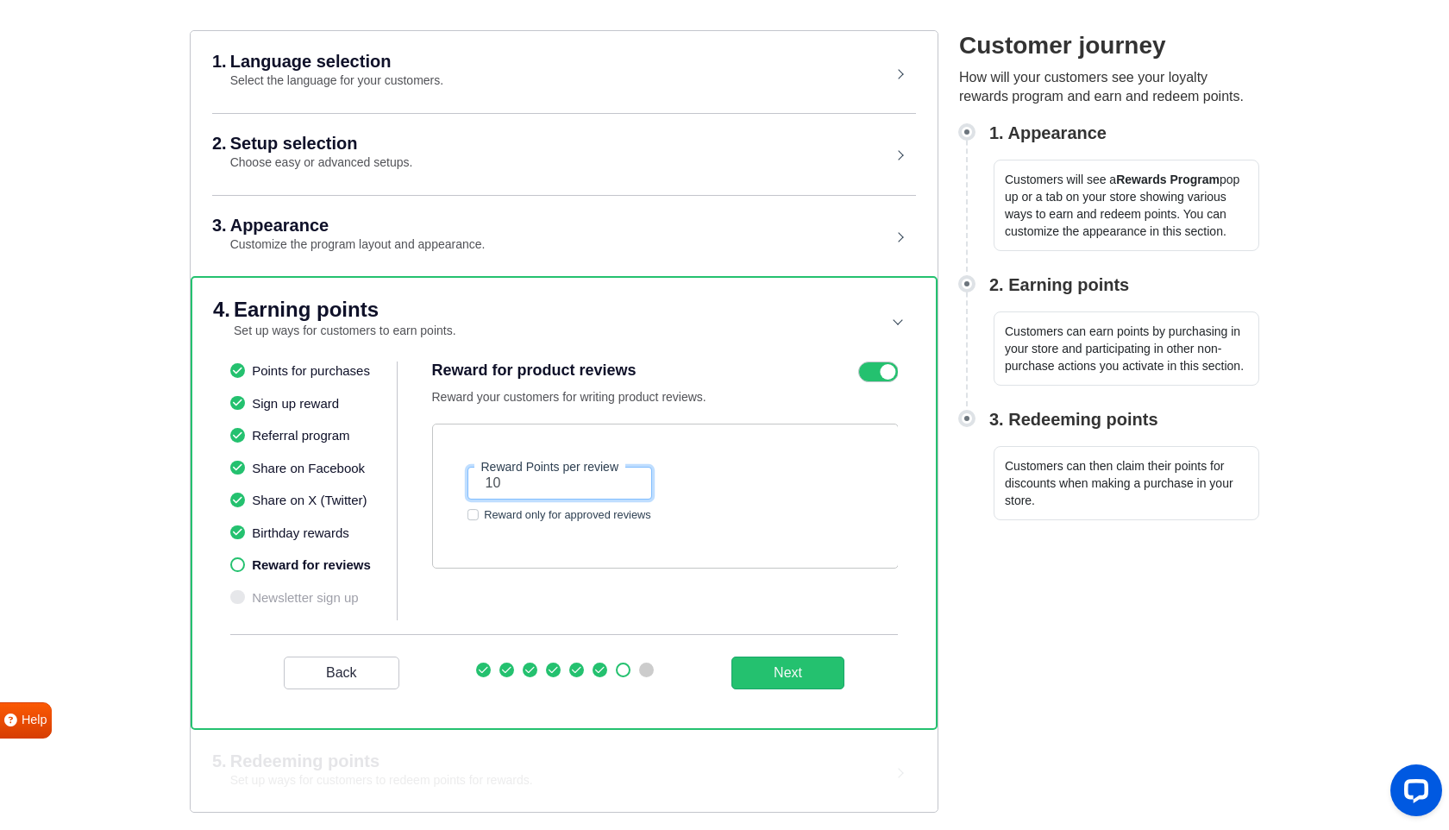
click at [507, 486] on input "10" at bounding box center [560, 483] width 185 height 33
type input "1"
type input "50"
click at [786, 676] on button "Next" at bounding box center [787, 672] width 113 height 33
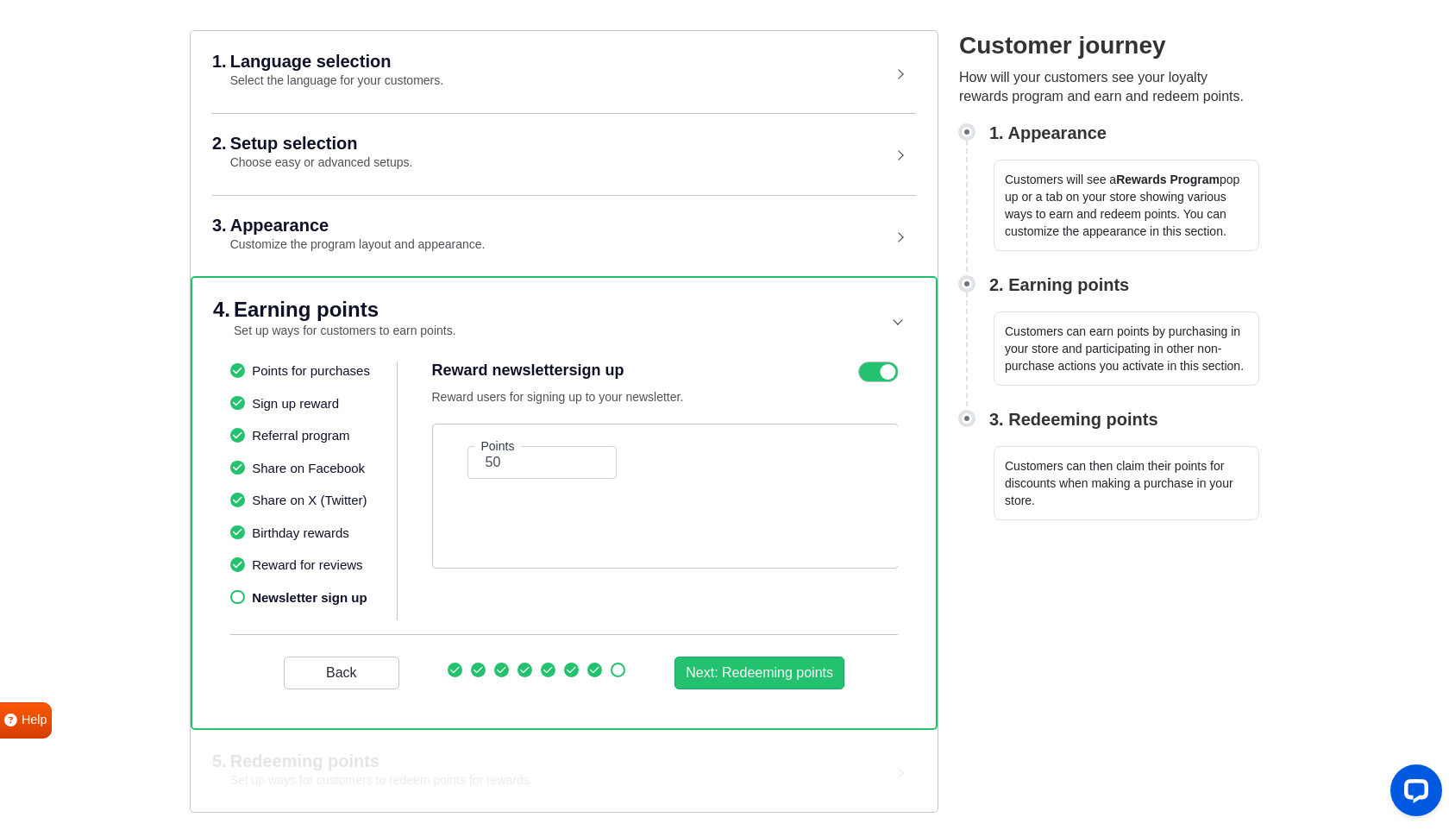
click at [878, 374] on icon at bounding box center [878, 371] width 40 height 21
click at [0, 0] on input "checkbox" at bounding box center [0, 0] width 0 height 0
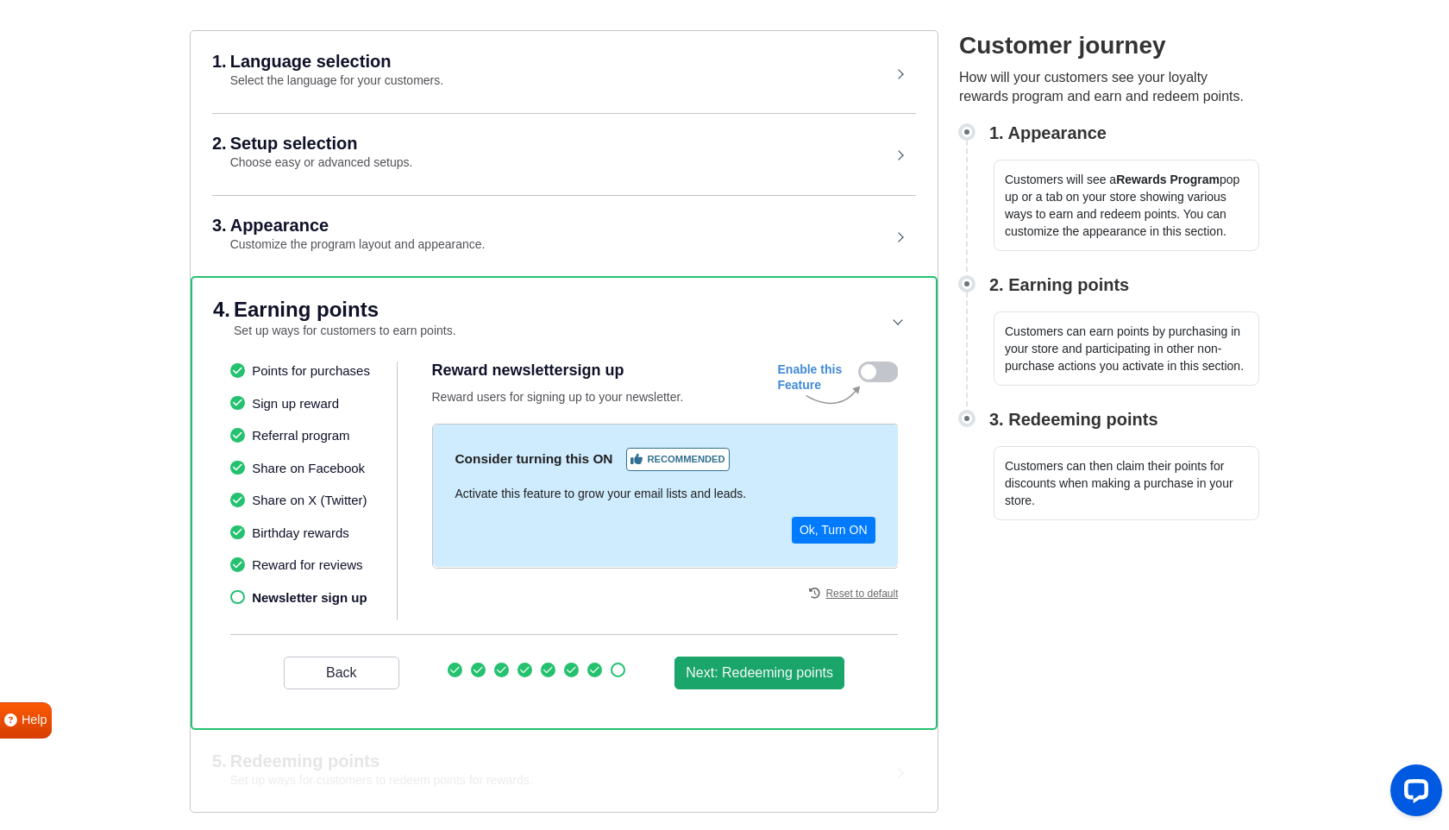
click at [766, 667] on button "Next: Redeeming points" at bounding box center [760, 672] width 170 height 33
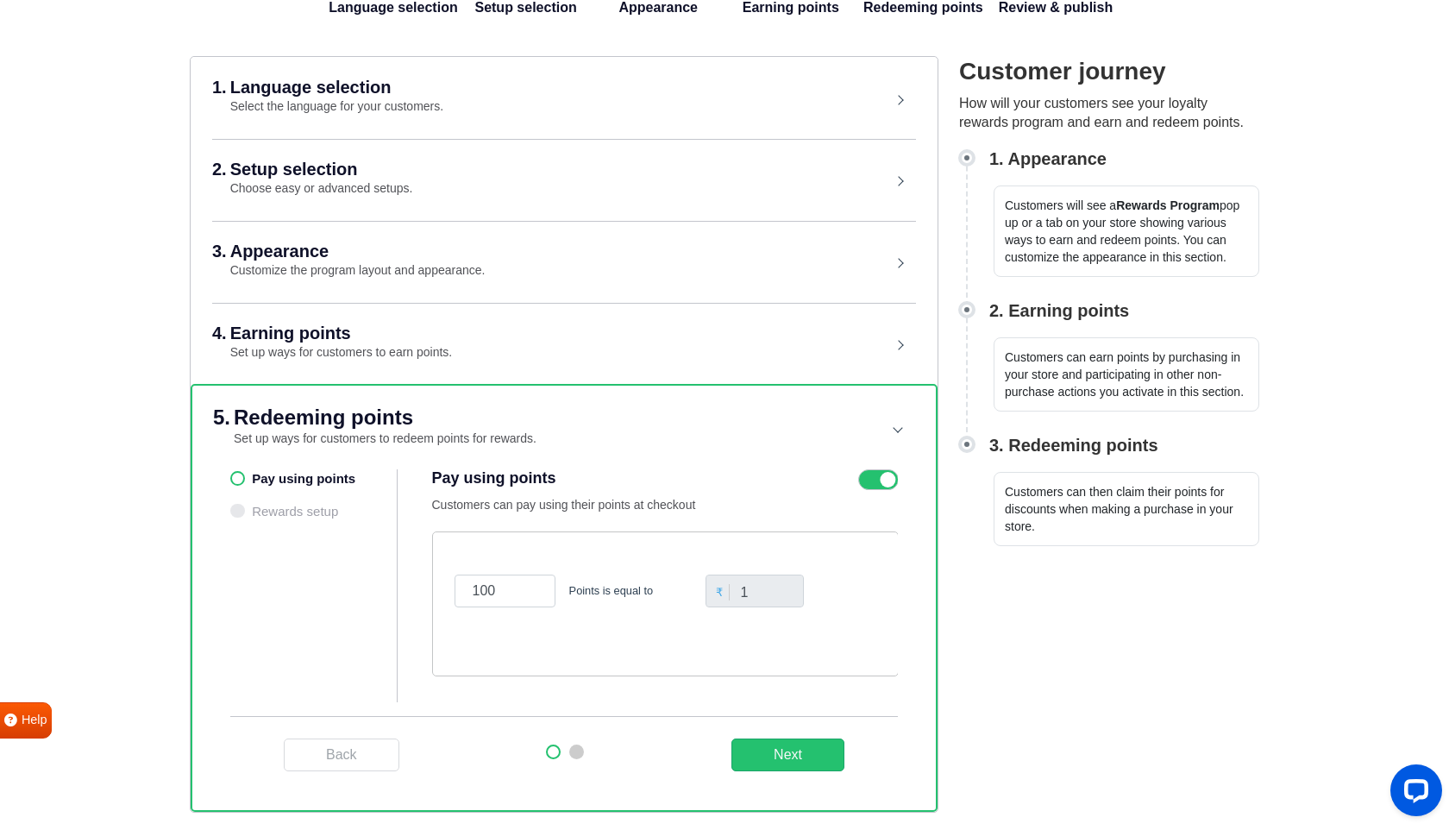
scroll to position [119, 0]
click at [280, 479] on ul "Pay using points Rewards setup" at bounding box center [313, 585] width 167 height 233
click at [655, 656] on div "100 Points is equal to ₹ 1" at bounding box center [665, 603] width 467 height 145
click at [798, 761] on button "Next" at bounding box center [787, 754] width 113 height 33
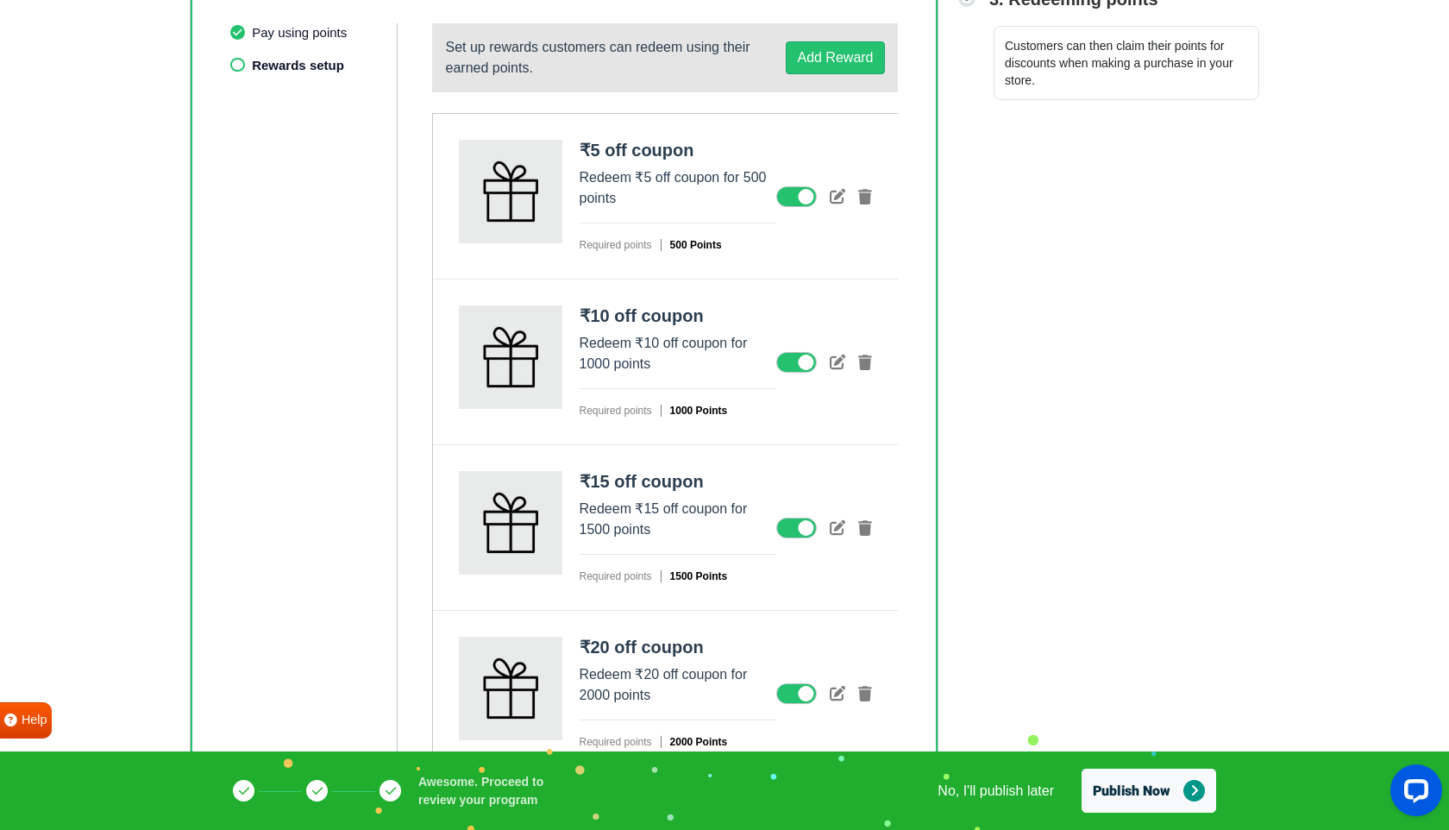
scroll to position [579, 0]
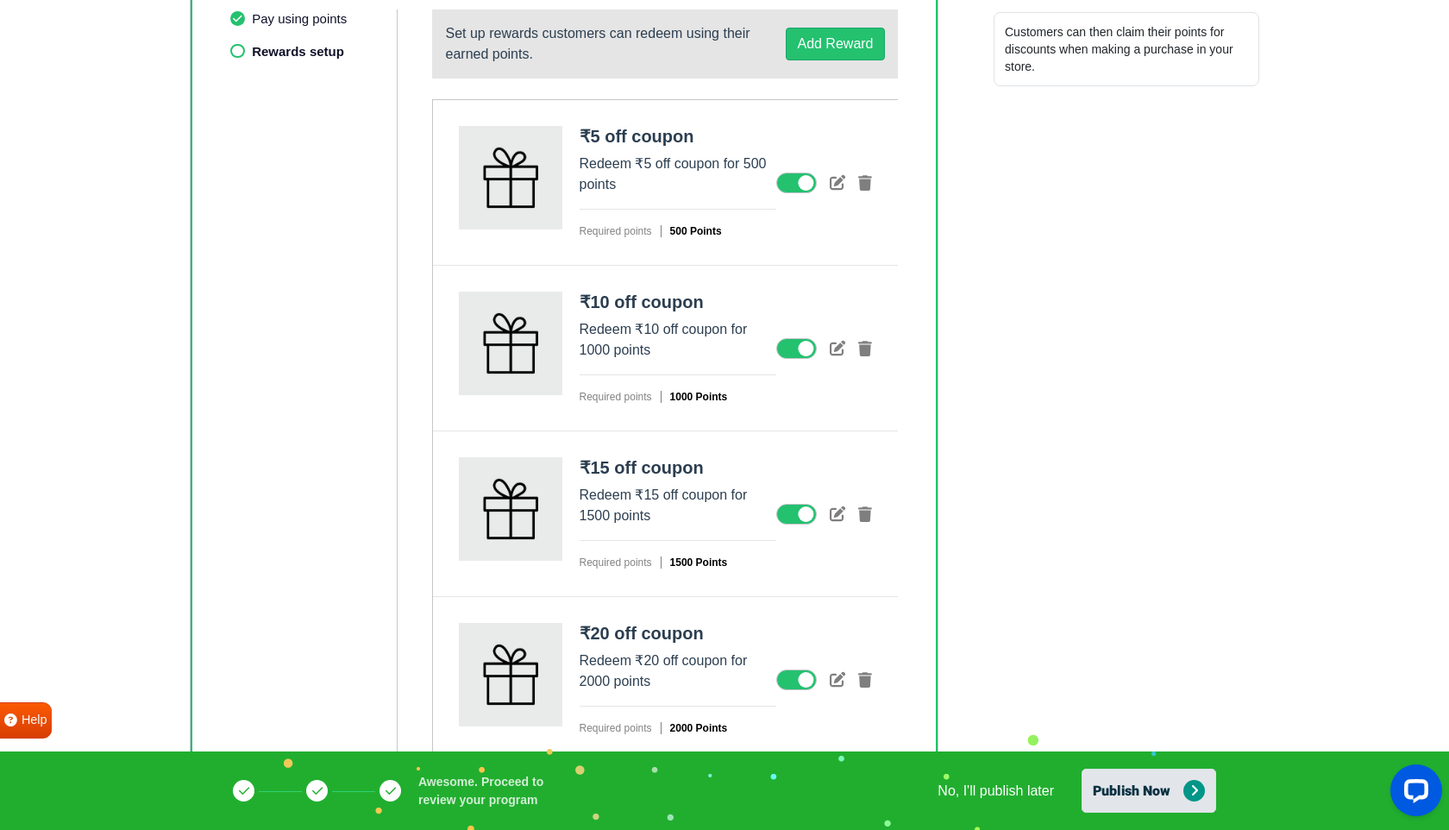
click at [1113, 784] on button "Publish Now" at bounding box center [1149, 791] width 135 height 44
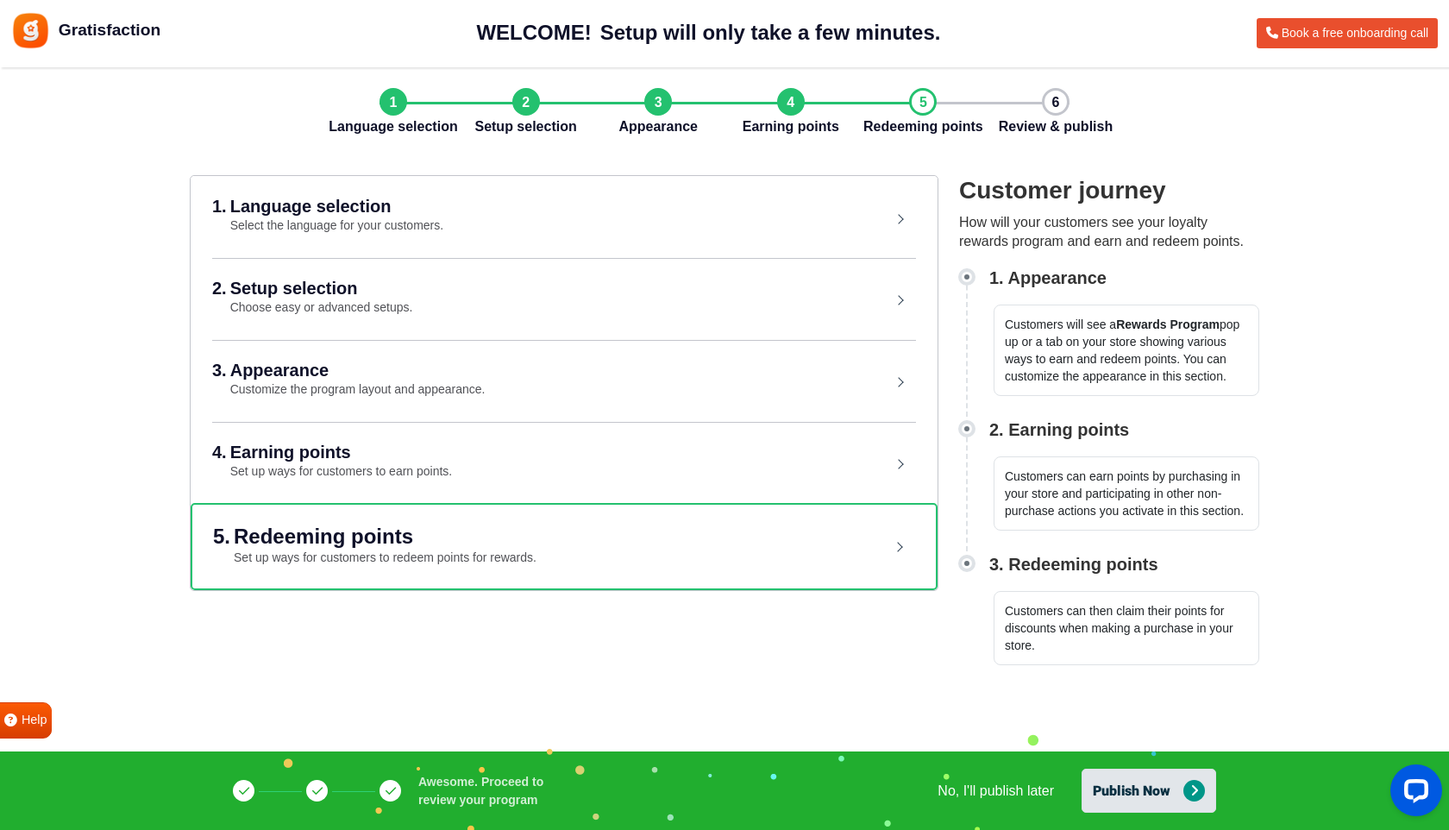
scroll to position [0, 0]
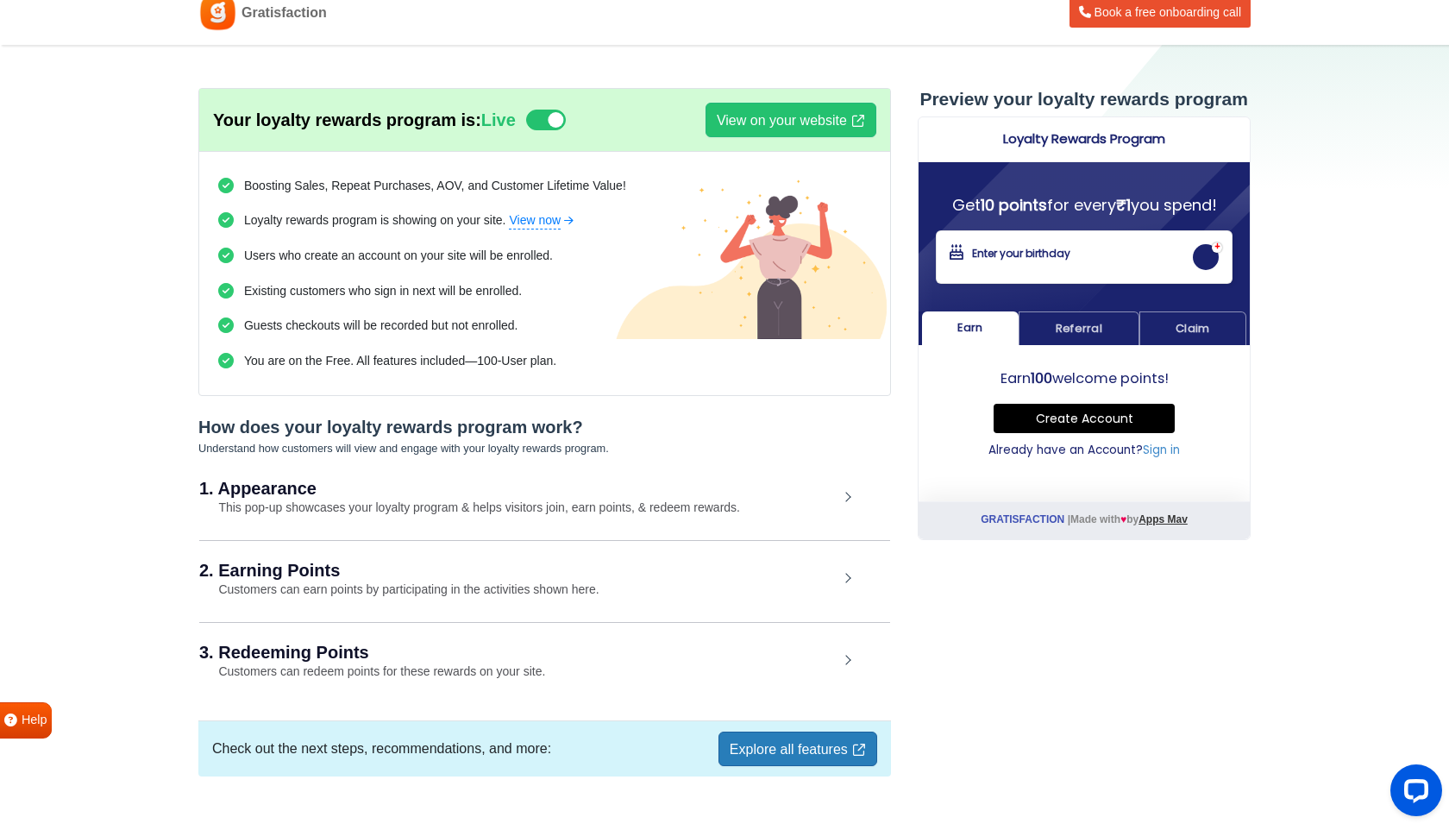
scroll to position [52, 0]
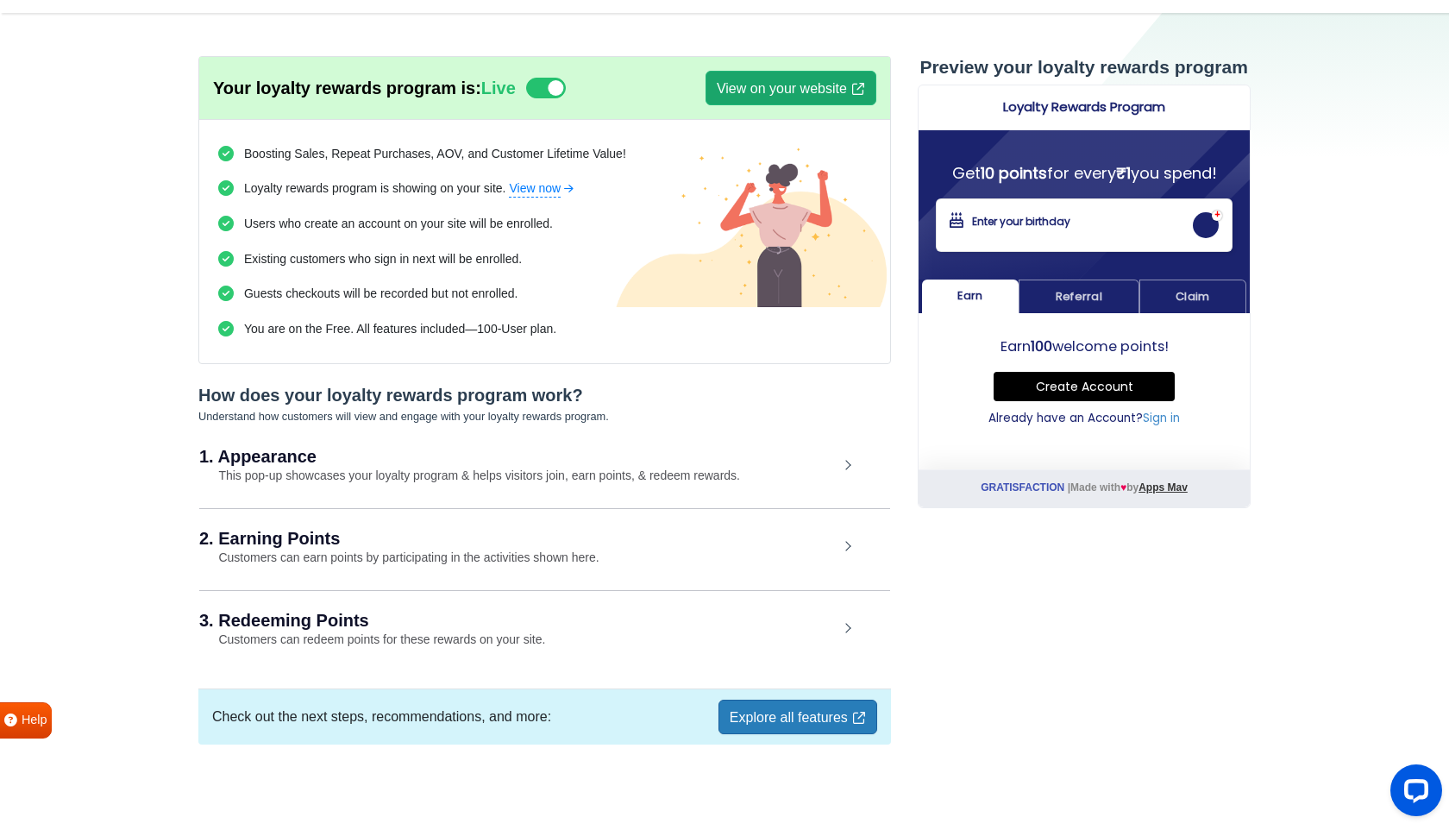
click at [769, 97] on link "View on your website" at bounding box center [791, 88] width 171 height 35
click at [863, 474] on div "1. Appearance This pop-up showcases your loyalty program & helps visitors join,…" at bounding box center [544, 466] width 691 height 79
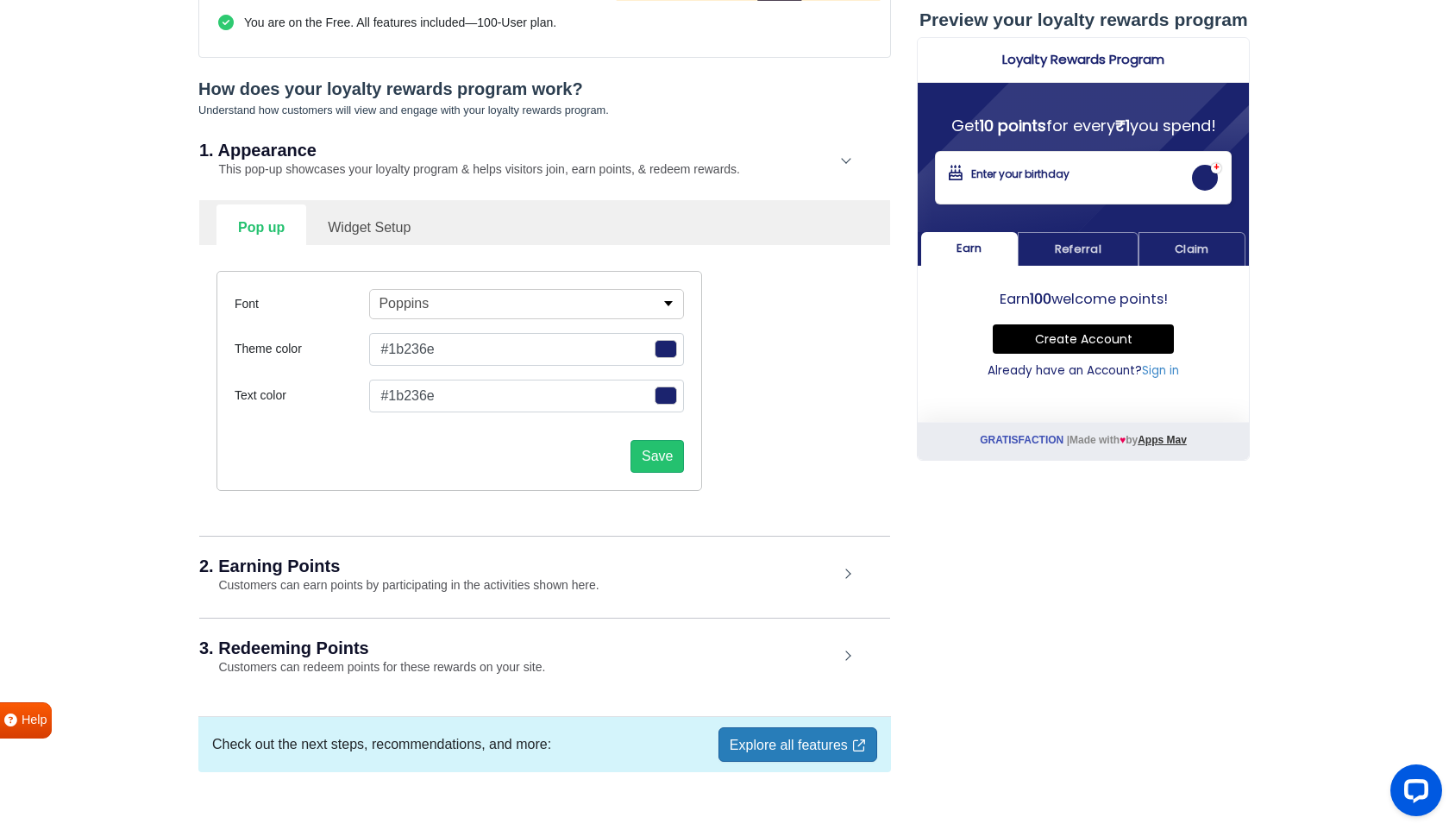
scroll to position [386, 0]
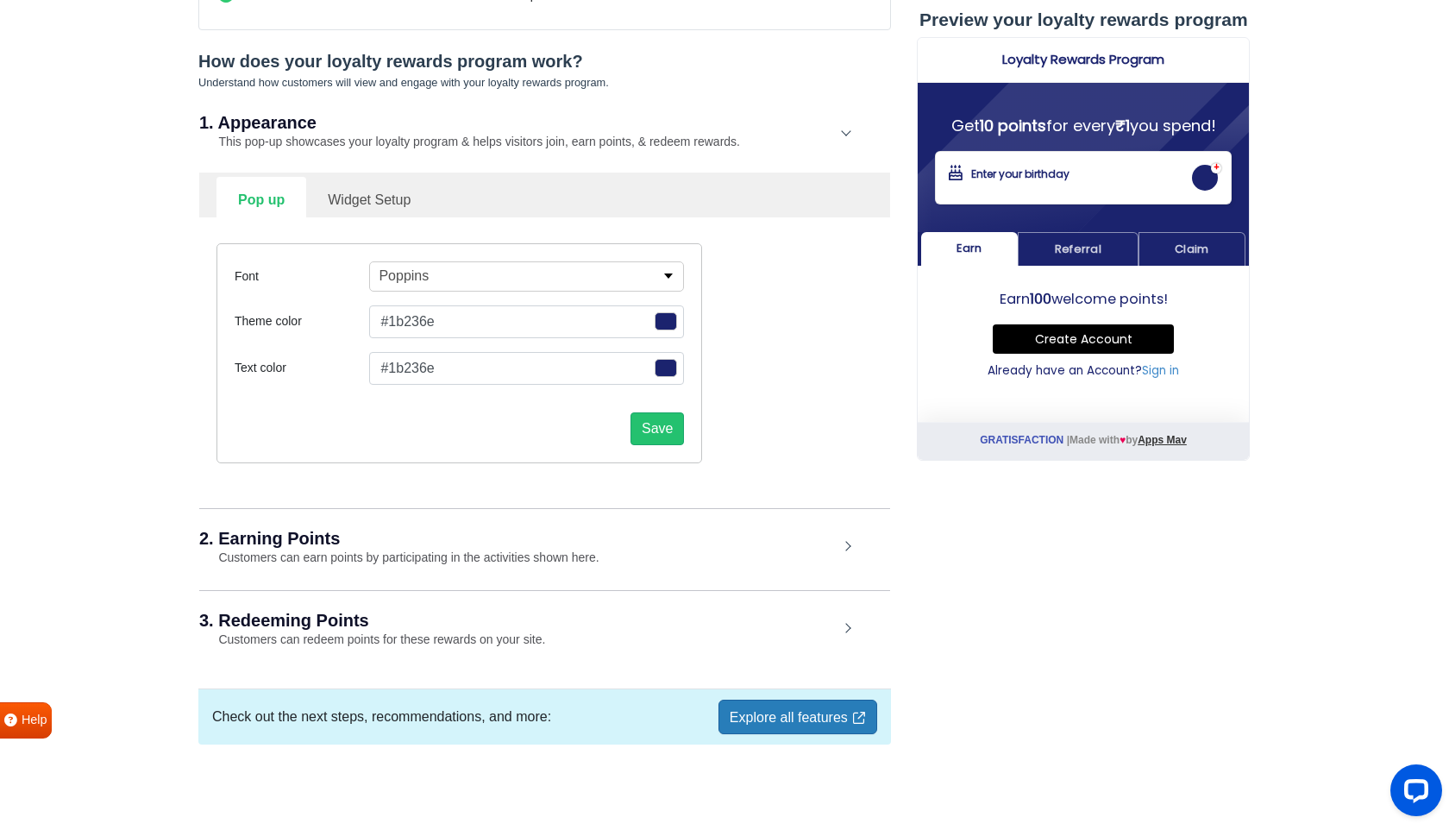
click at [365, 186] on link "Widget Setup" at bounding box center [369, 198] width 126 height 42
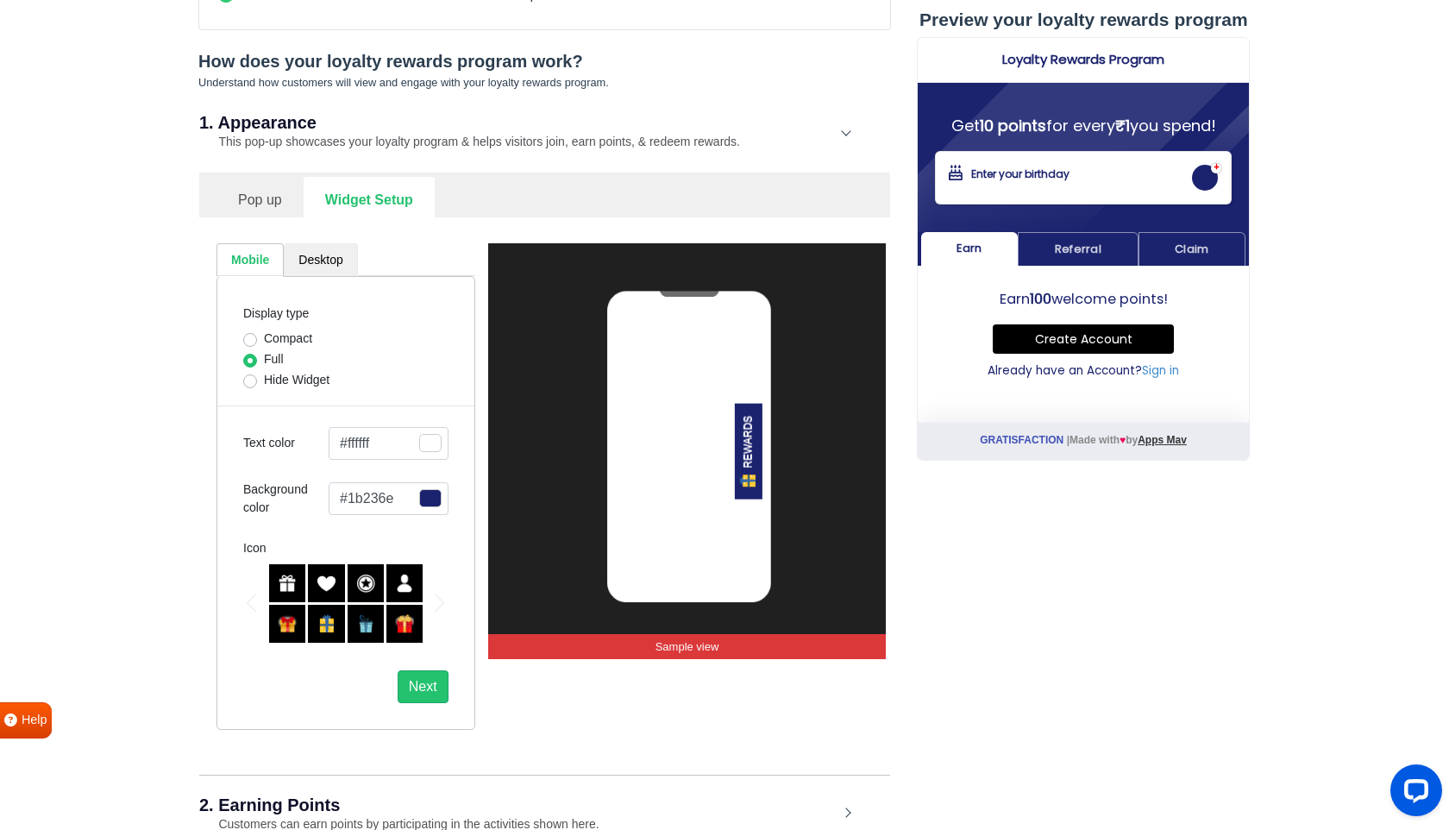
click at [317, 261] on link "Desktop" at bounding box center [320, 260] width 73 height 34
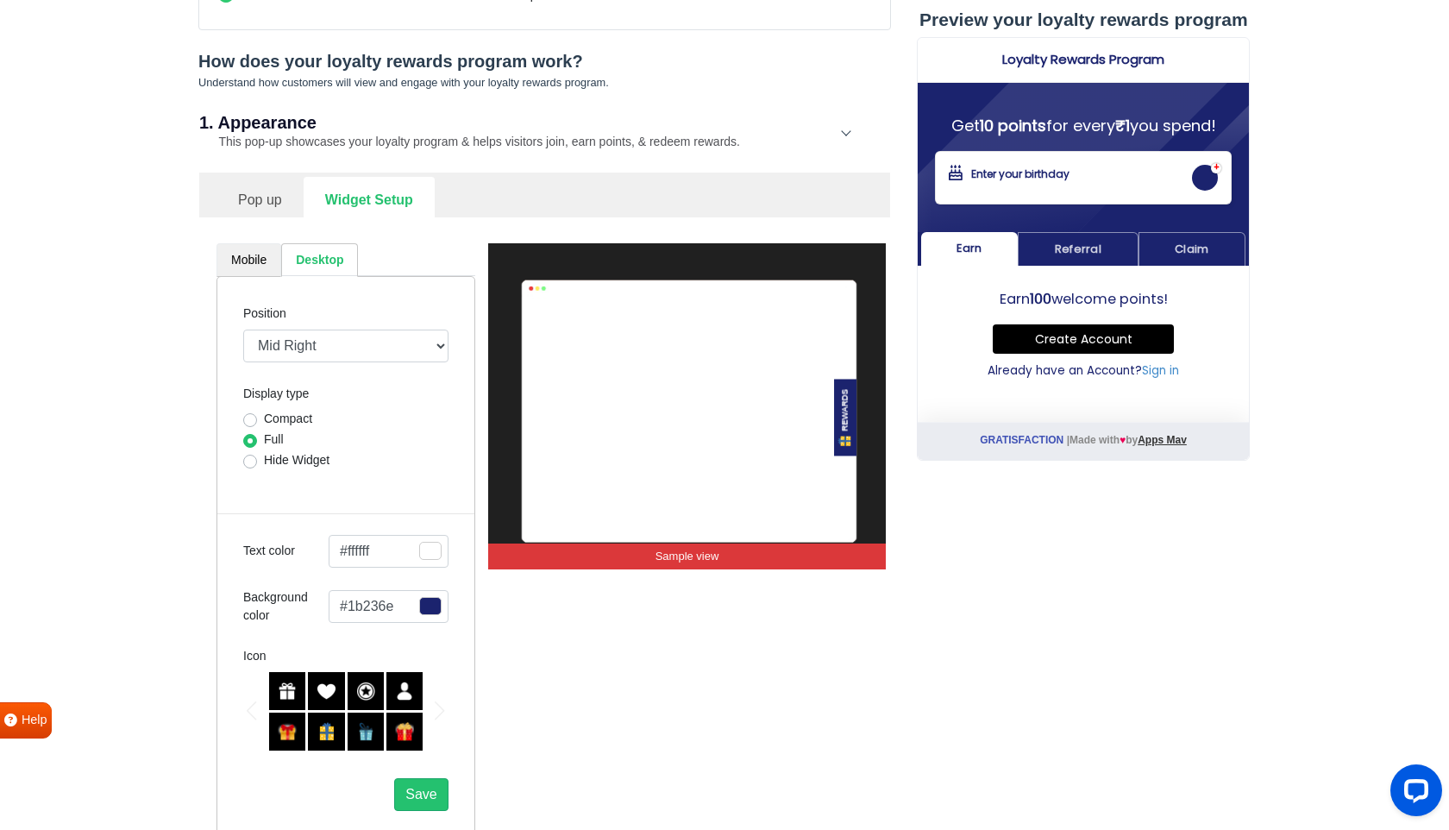
click at [255, 261] on link "Mobile" at bounding box center [249, 260] width 65 height 34
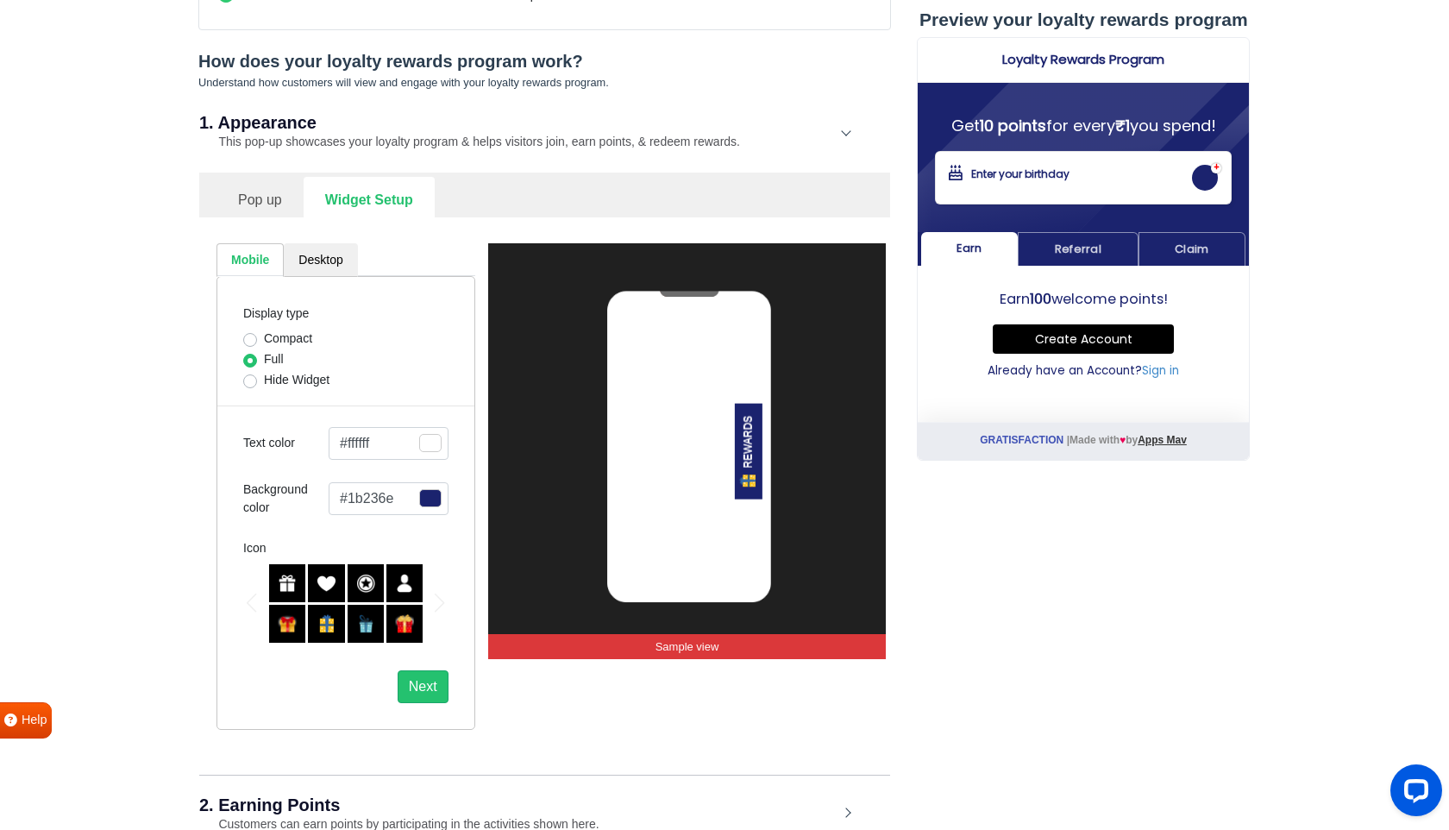
click at [264, 378] on label "Hide Widget" at bounding box center [297, 380] width 66 height 18
click at [251, 378] on input "Hide Widget" at bounding box center [250, 379] width 14 height 17
radio input "true"
click at [264, 339] on label "Compact" at bounding box center [288, 339] width 48 height 18
click at [251, 339] on input "Compact" at bounding box center [250, 338] width 14 height 17
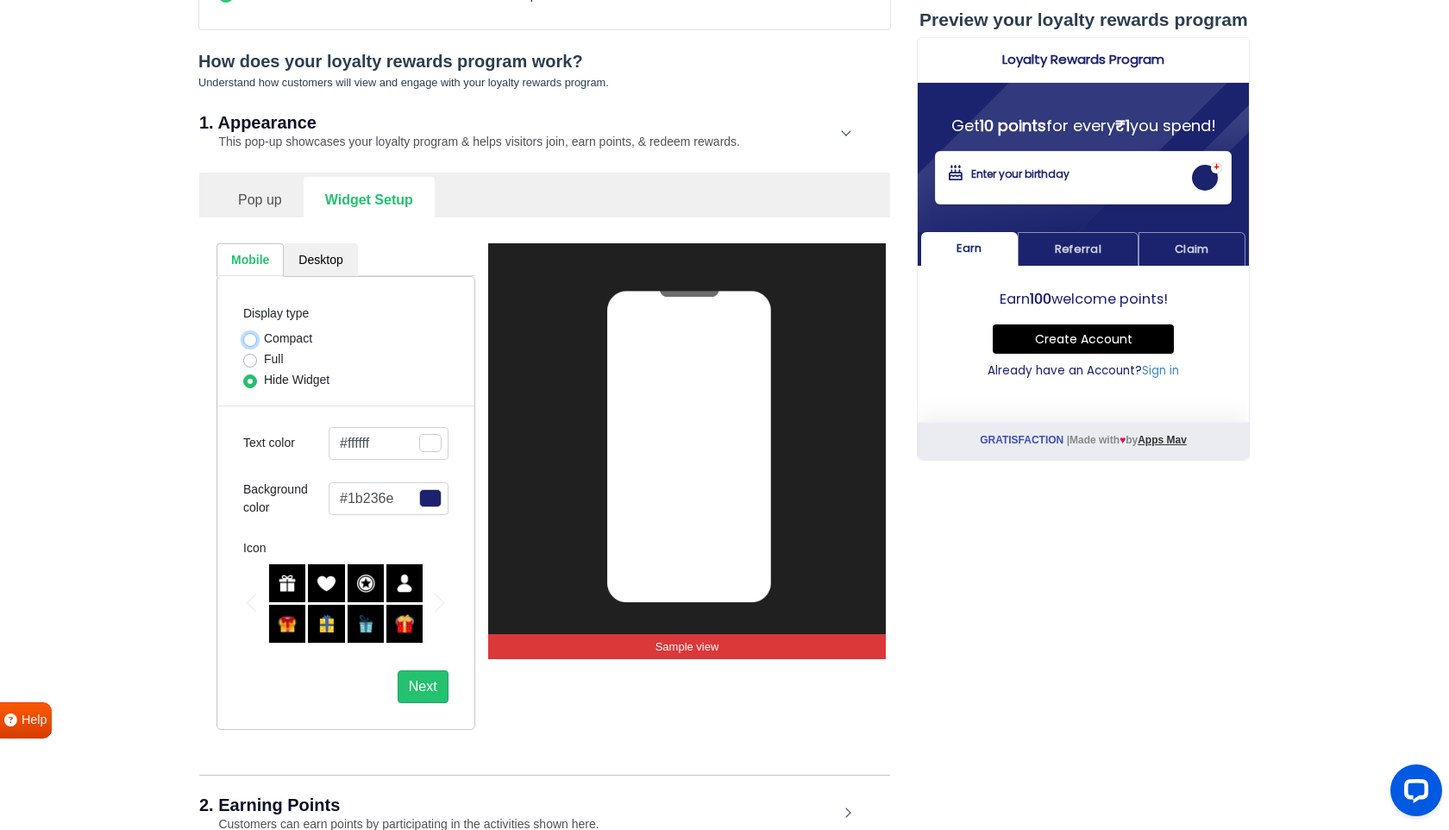
radio input "true"
select select "right"
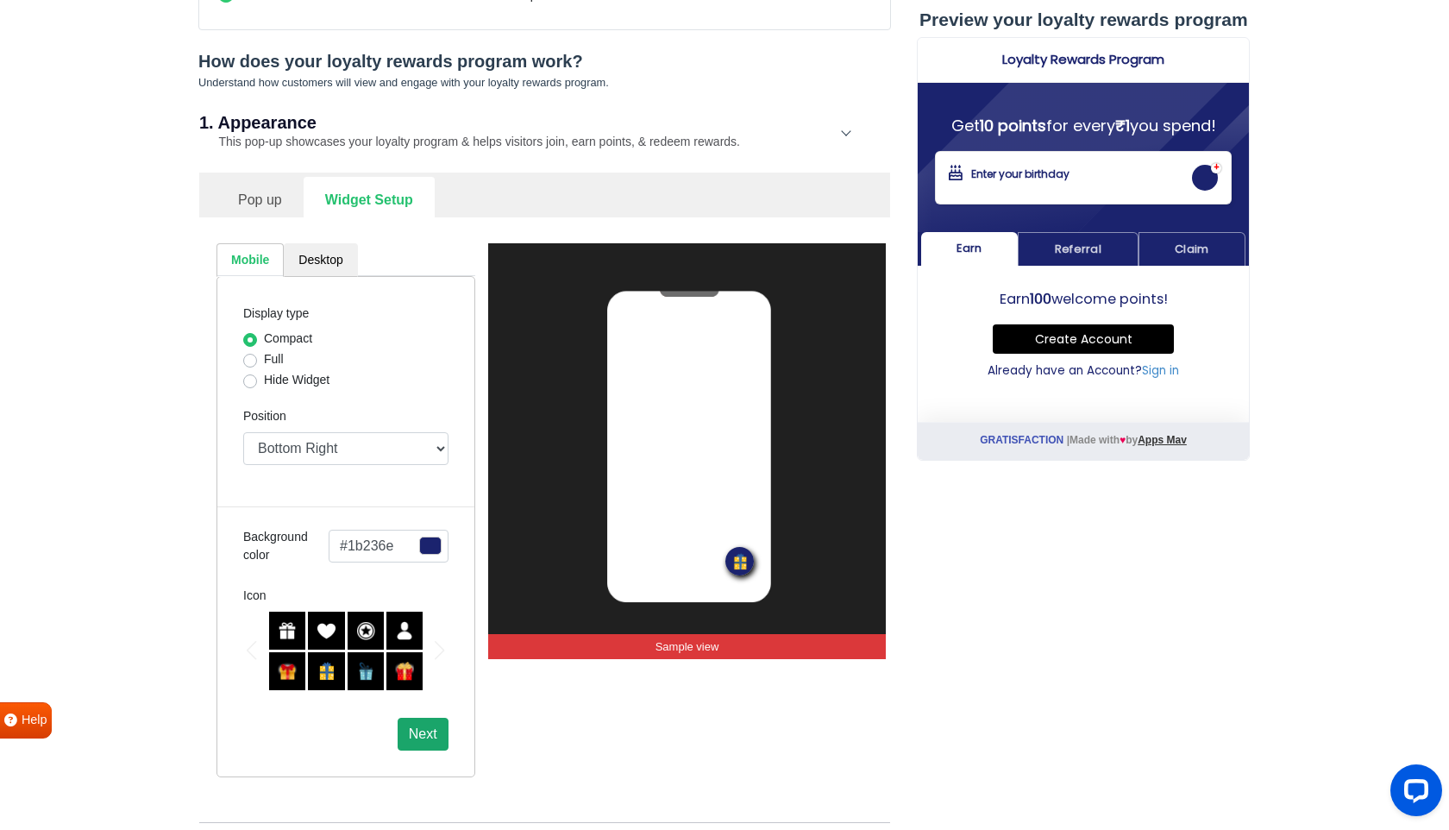
click at [431, 738] on button "Next" at bounding box center [423, 734] width 51 height 33
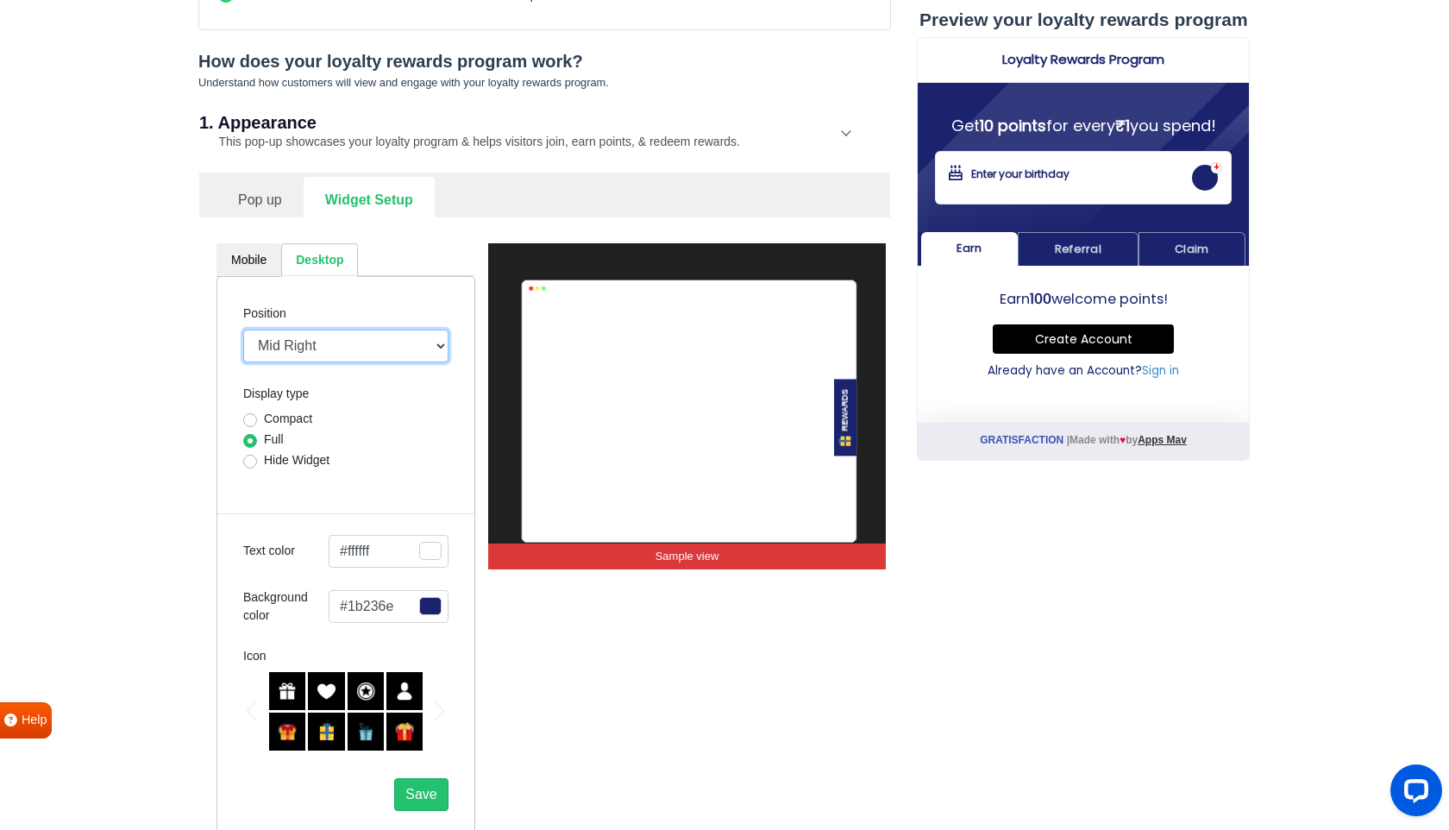
click at [309, 335] on select "Mid Right Mid Left Top Bar Top Left Top Right Top Center Bottom Bar Bottom Left…" at bounding box center [345, 346] width 205 height 33
click at [264, 419] on label "Compact" at bounding box center [288, 419] width 48 height 18
click at [250, 419] on input "Compact" at bounding box center [250, 418] width 14 height 17
radio input "true"
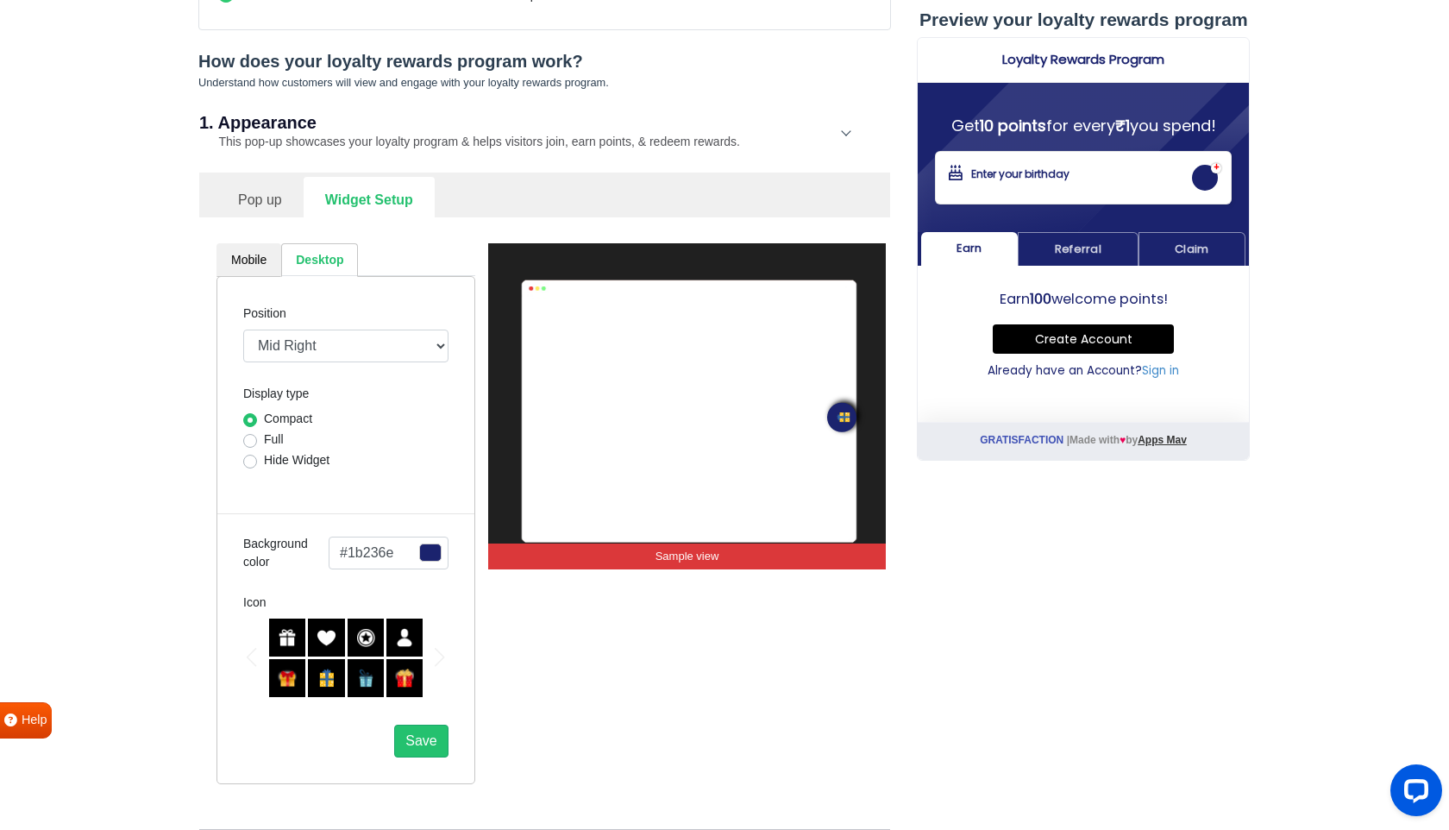
click at [249, 468] on div "Hide Widget" at bounding box center [345, 461] width 205 height 21
click at [264, 455] on label "Hide Widget" at bounding box center [297, 460] width 66 height 18
click at [252, 455] on input "Hide Widget" at bounding box center [250, 459] width 14 height 17
radio input "true"
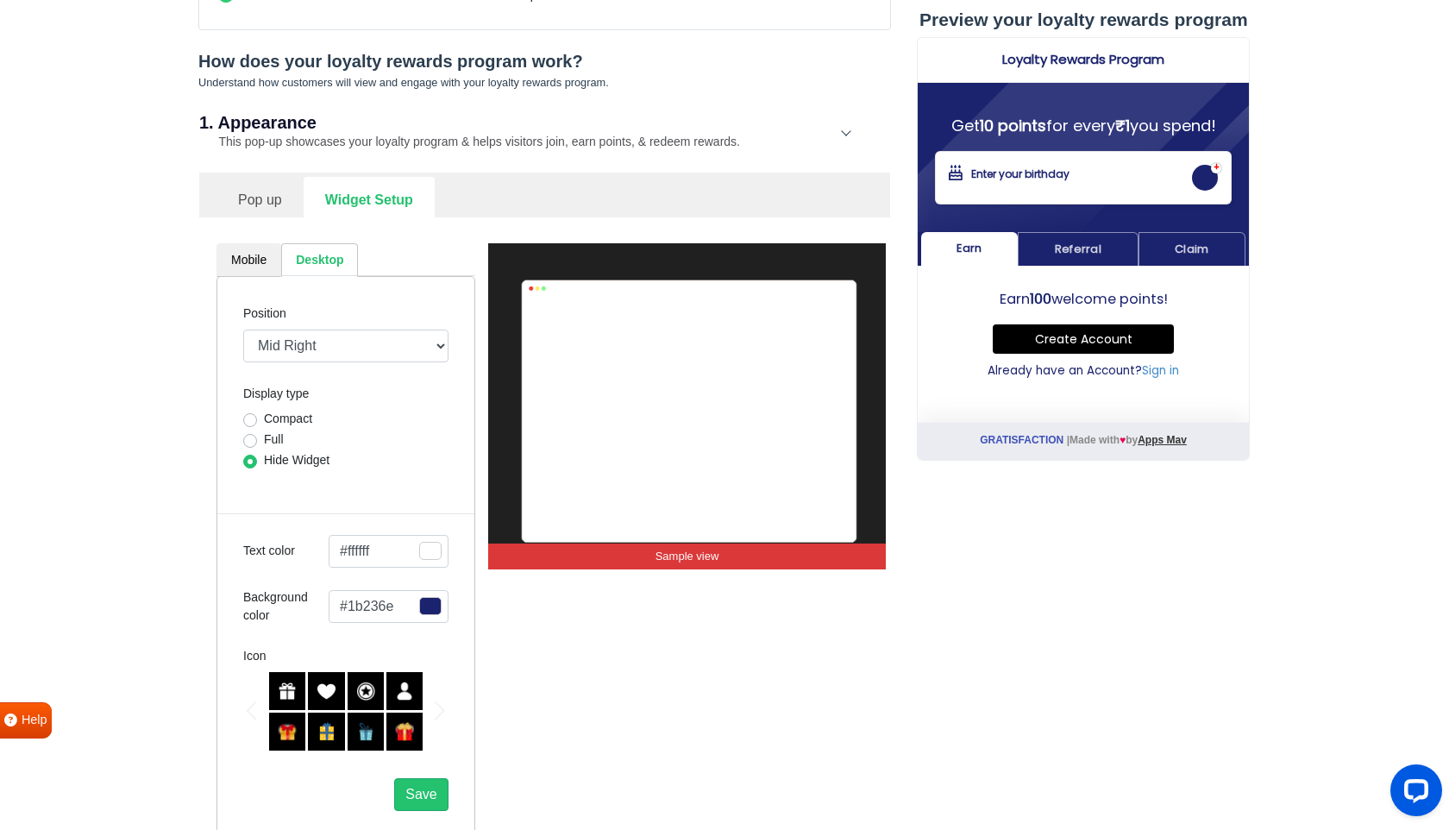
click at [264, 419] on label "Compact" at bounding box center [288, 419] width 48 height 18
click at [252, 419] on input "Compact" at bounding box center [250, 418] width 14 height 17
radio input "true"
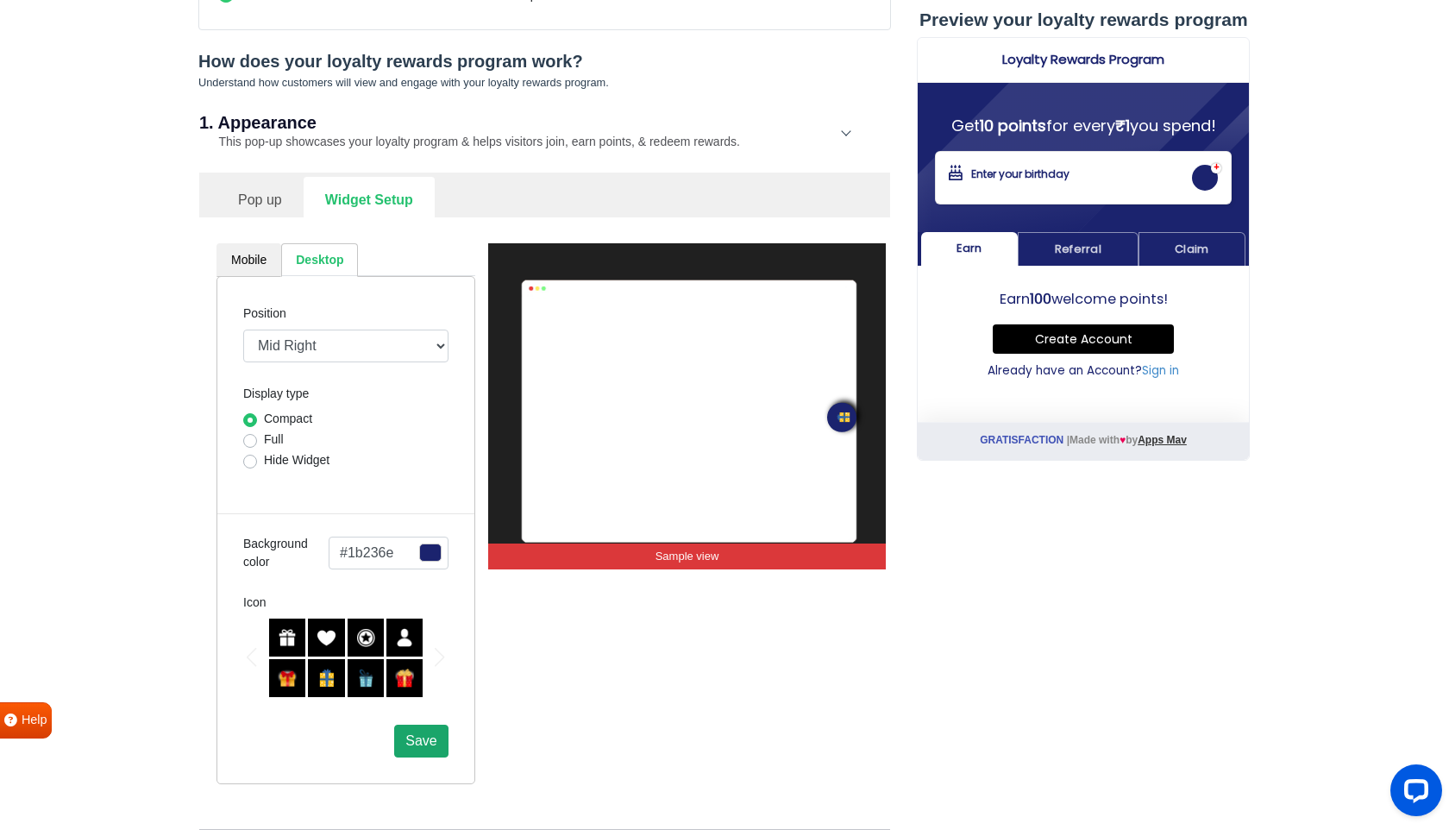
click at [424, 740] on span "Save" at bounding box center [420, 740] width 31 height 15
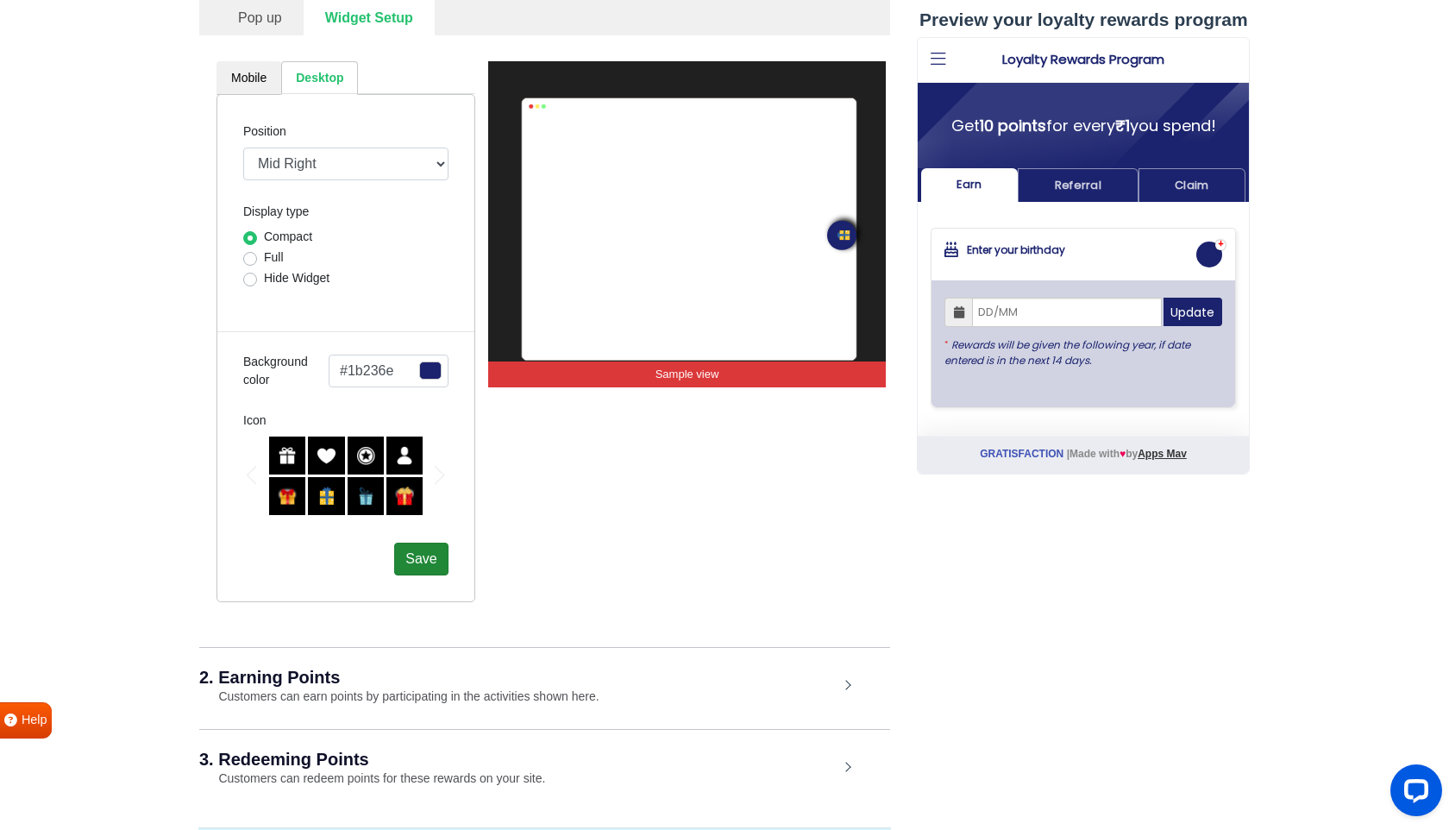
scroll to position [707, 0]
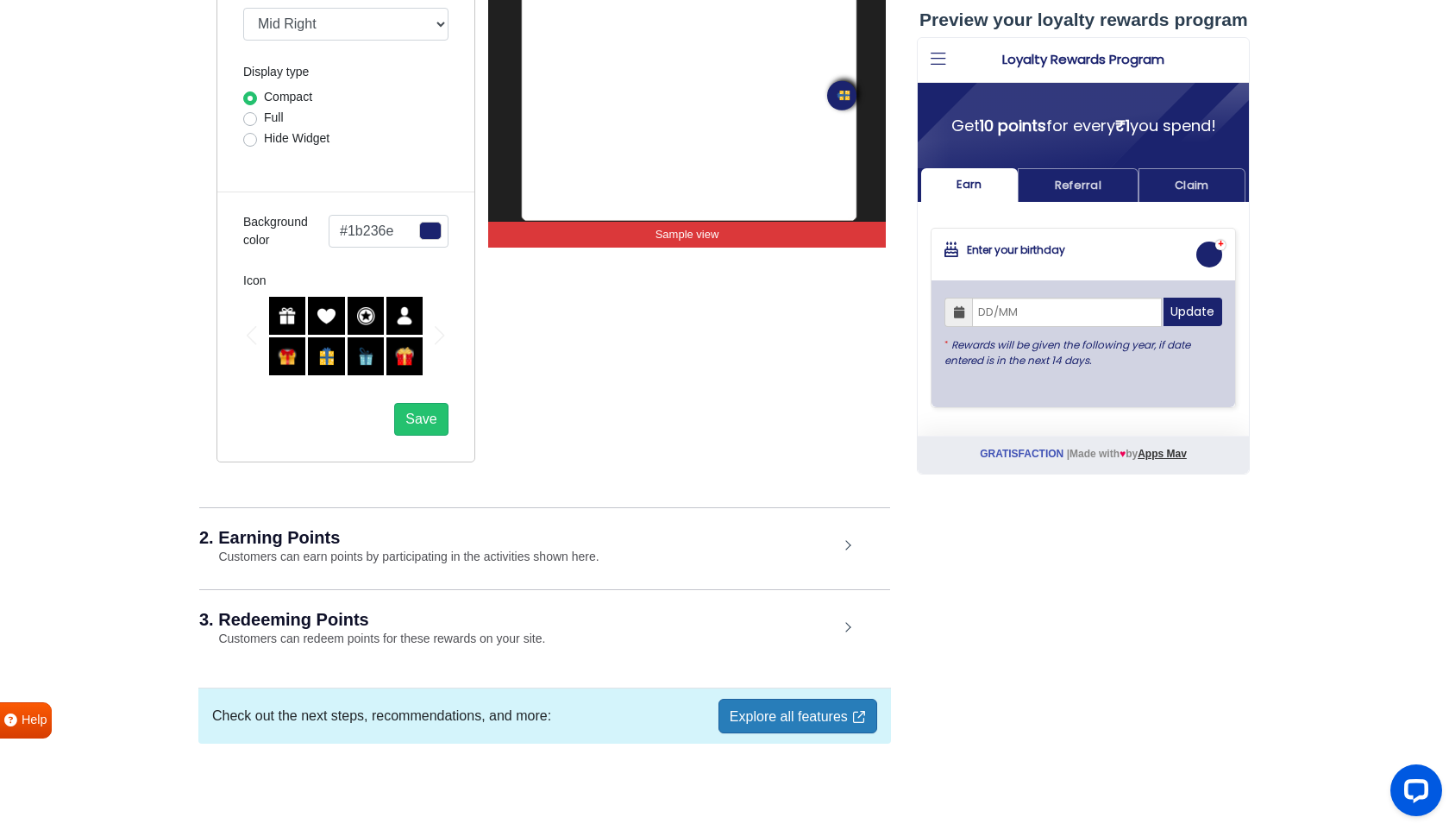
click at [376, 517] on div "2. Earning Points Customers can earn points by participating in the activities …" at bounding box center [544, 547] width 691 height 80
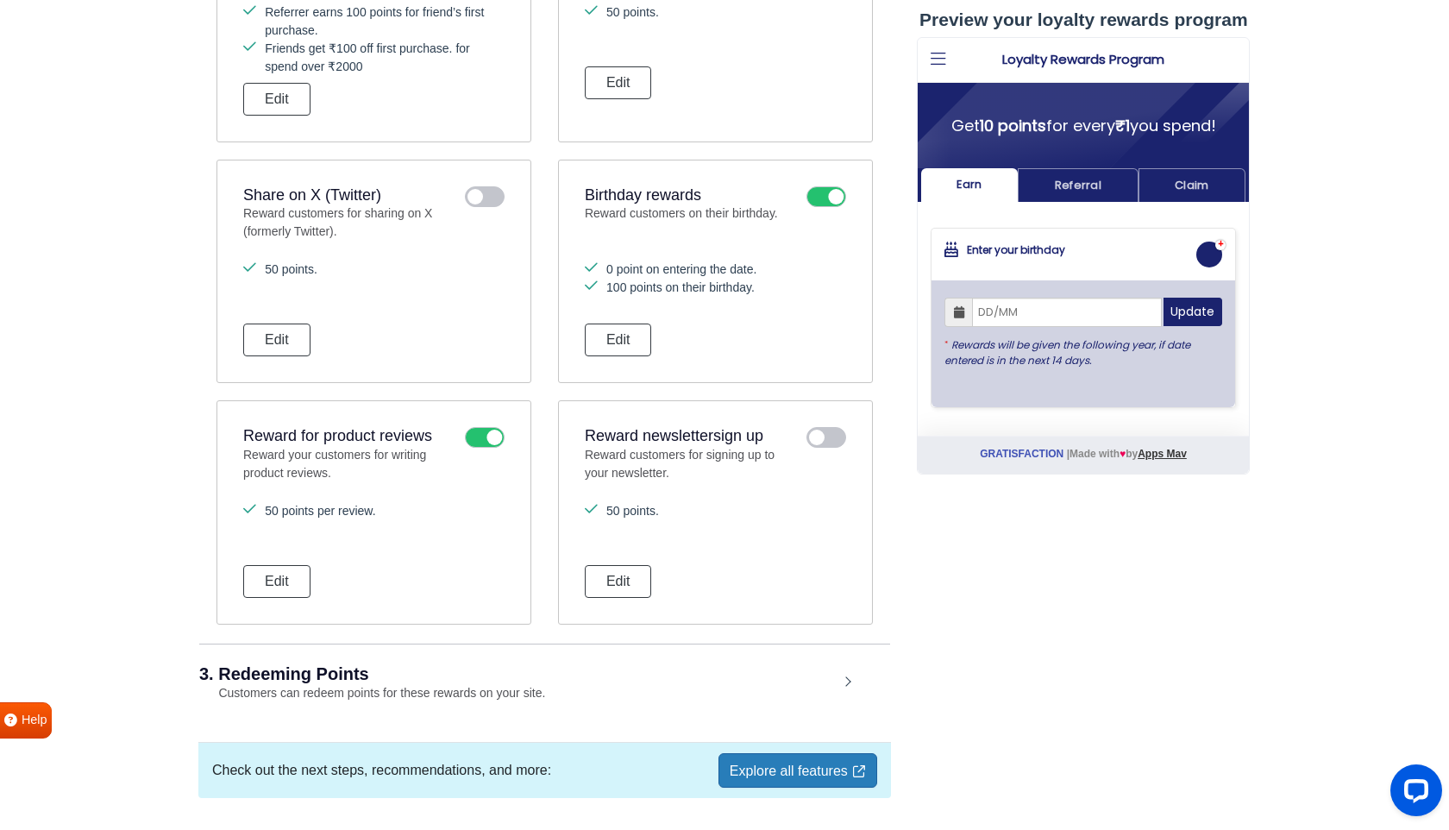
scroll to position [1688, 0]
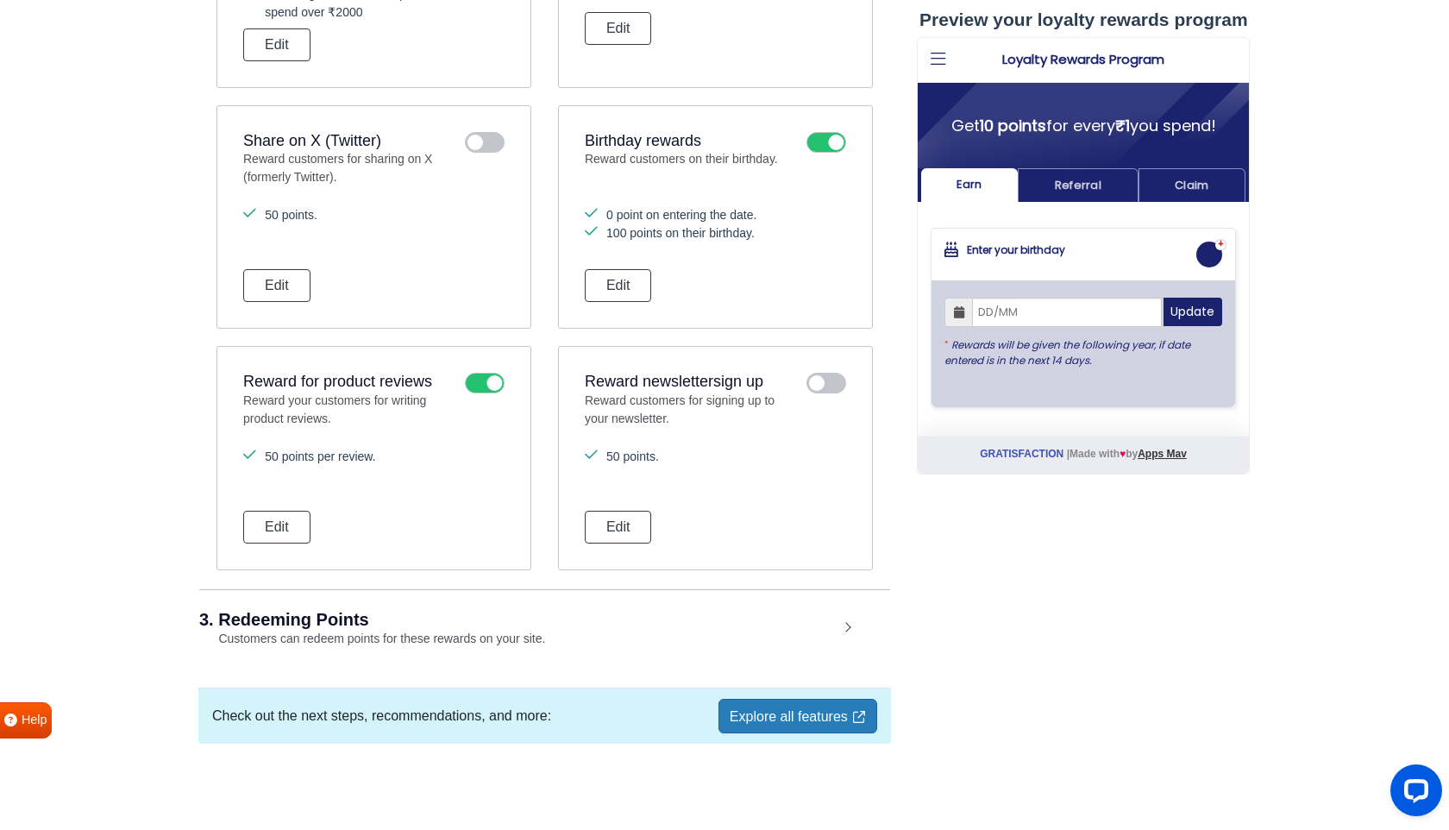
click at [341, 633] on small "Customers can redeem points for these rewards on your site." at bounding box center [372, 638] width 346 height 14
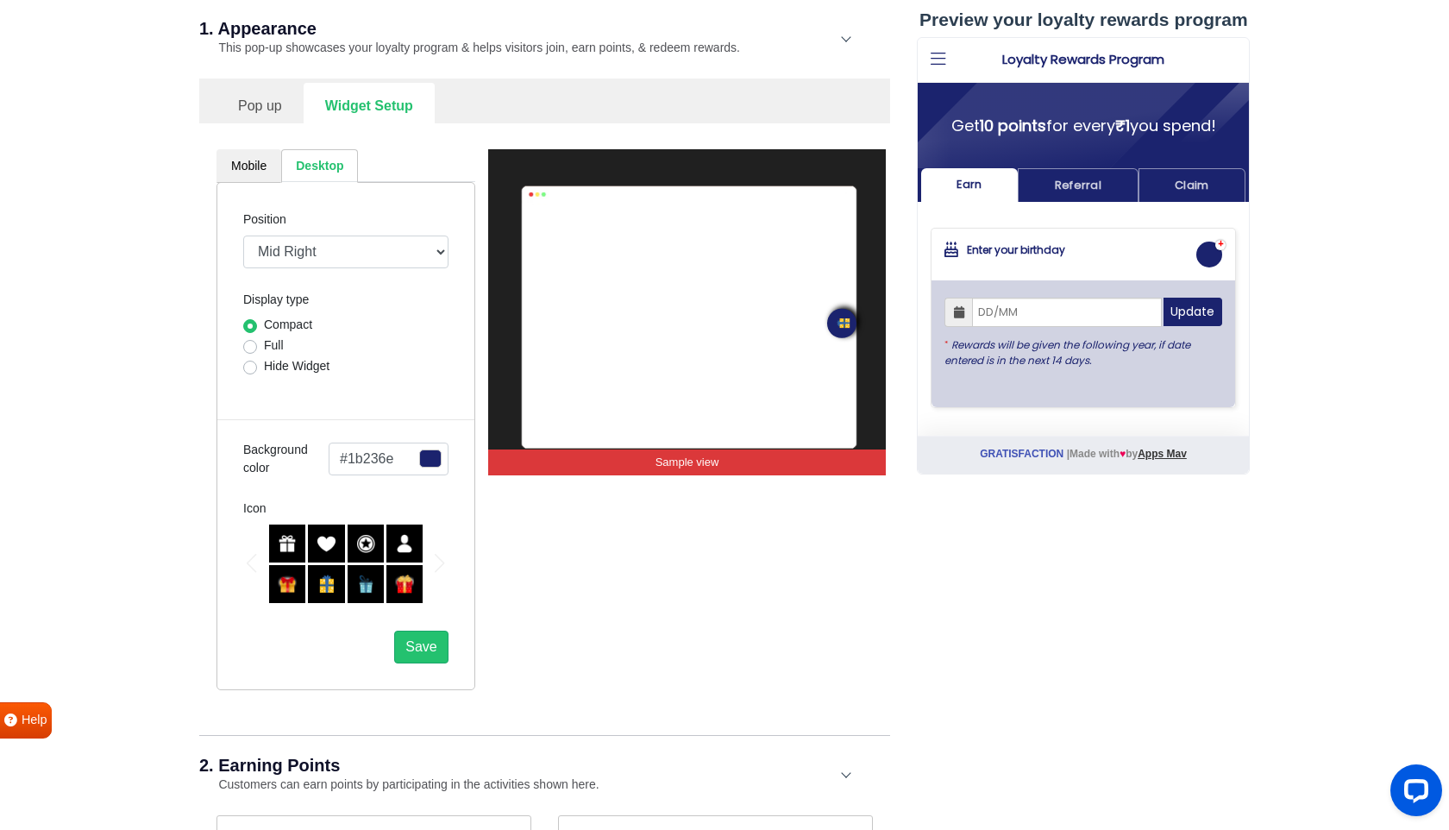
scroll to position [0, 0]
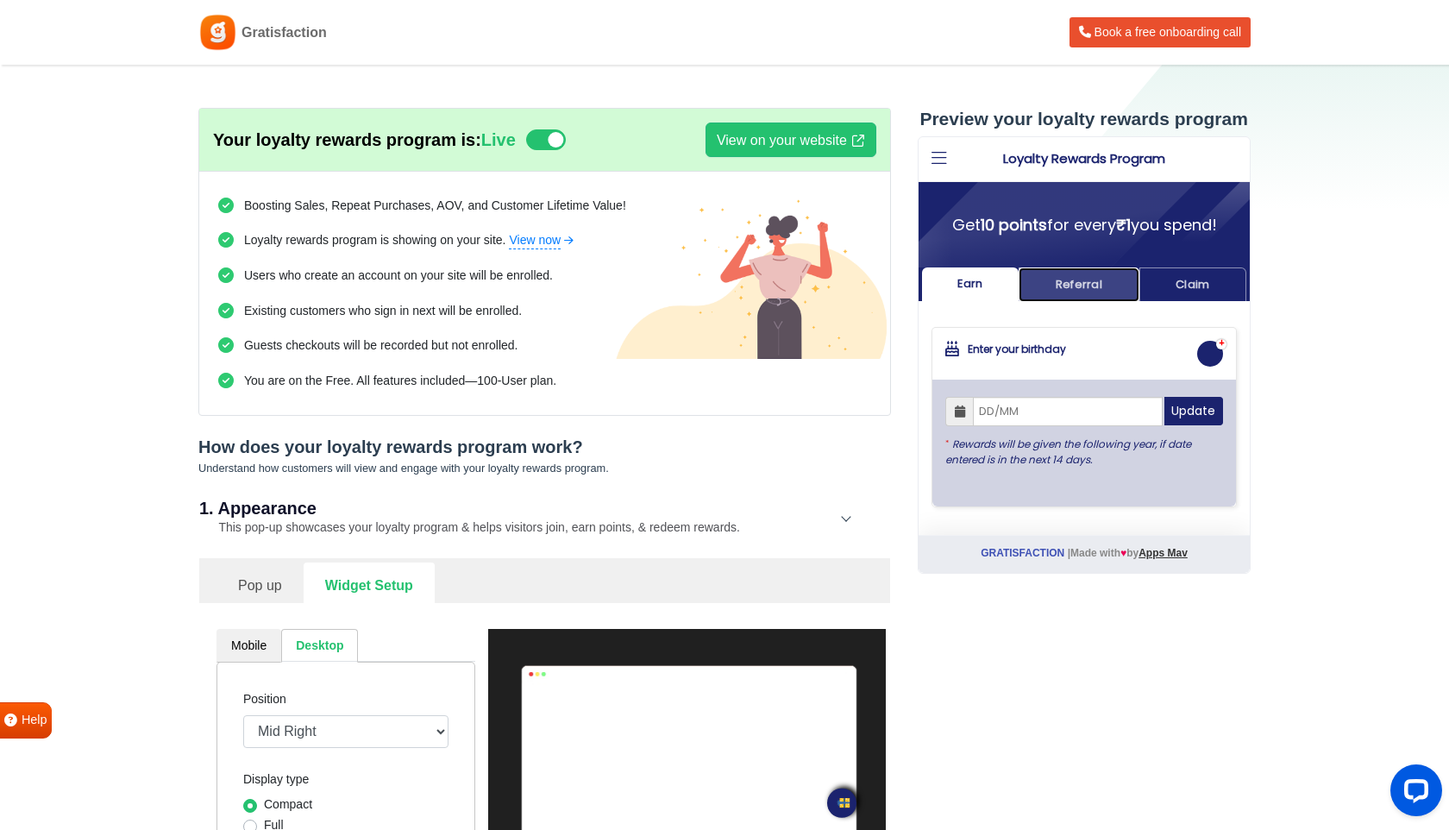
click at [1070, 292] on link "Referral" at bounding box center [1078, 284] width 120 height 34
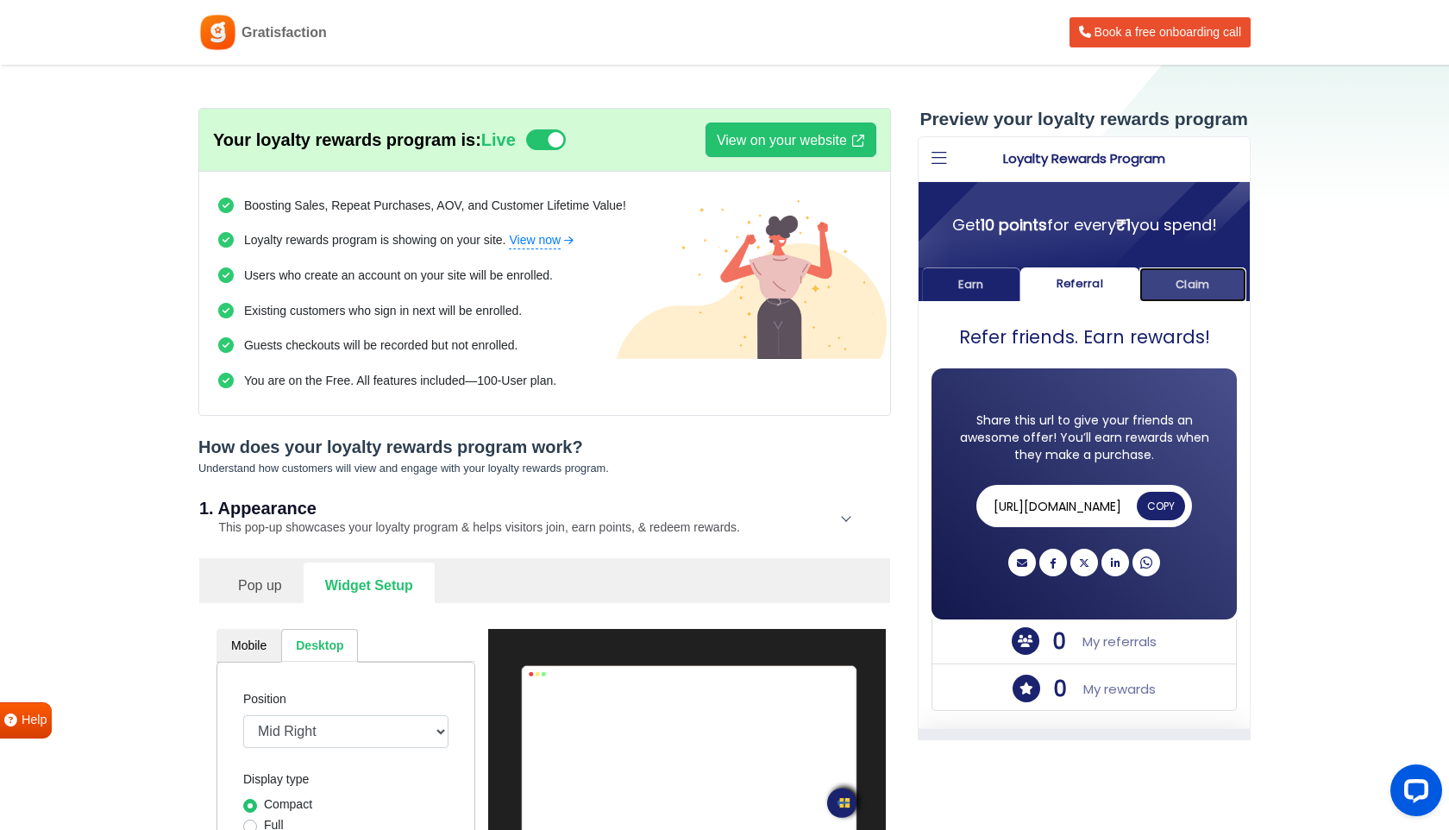
click at [1171, 286] on link "Claim" at bounding box center [1192, 284] width 107 height 34
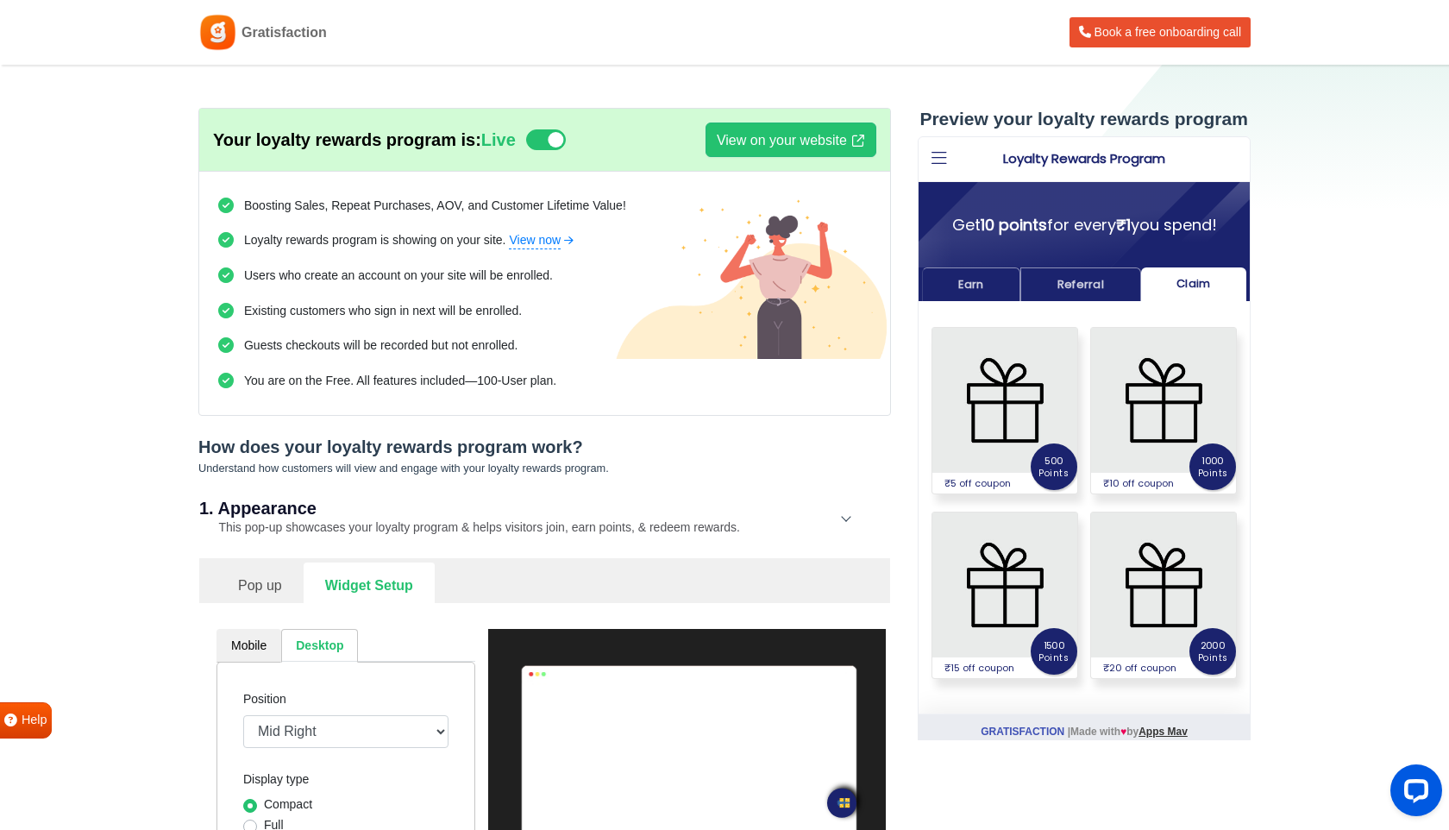
click at [400, 529] on small "This pop-up showcases your loyalty program & helps visitors join, earn points, …" at bounding box center [469, 527] width 541 height 14
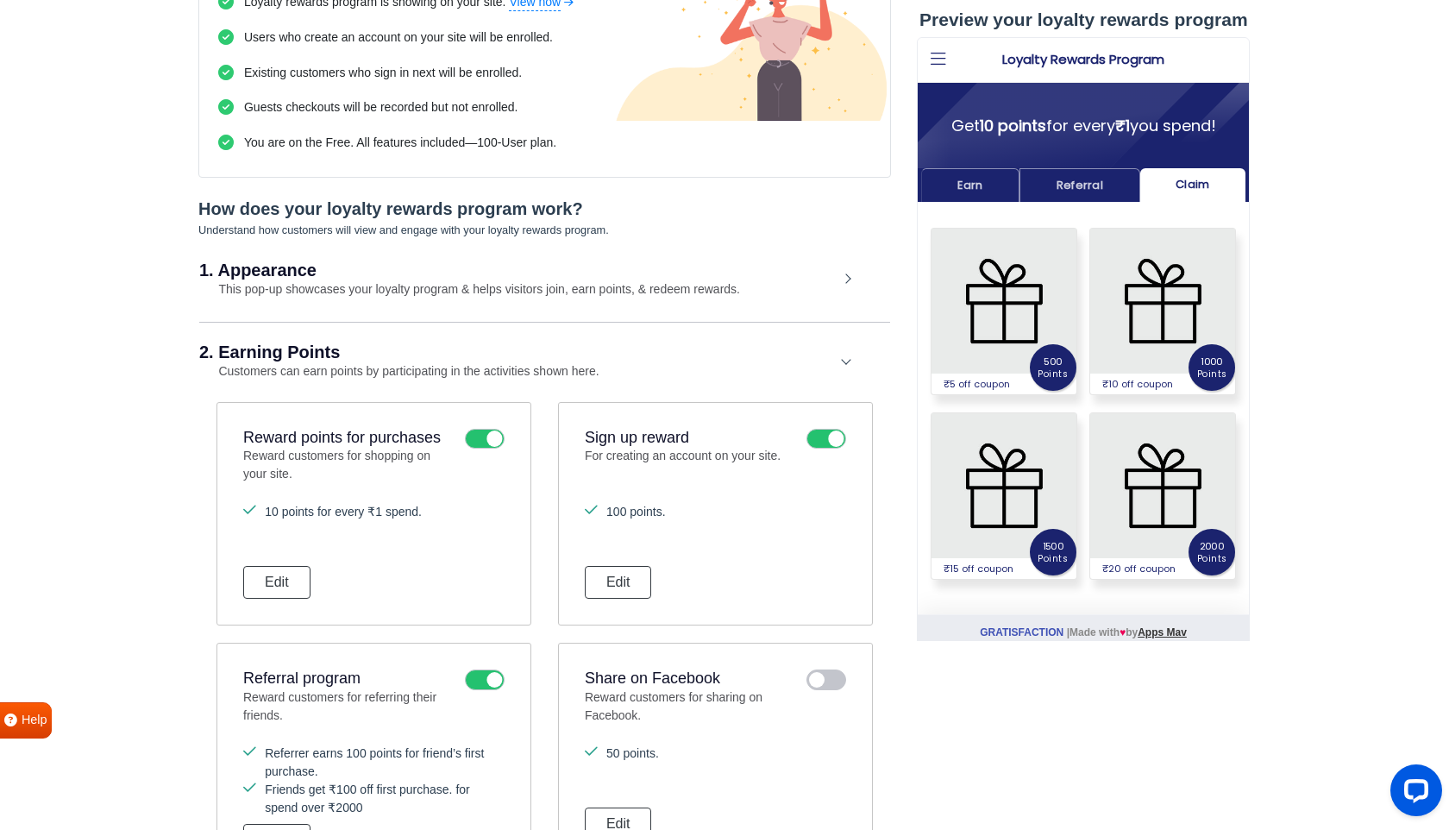
scroll to position [250, 0]
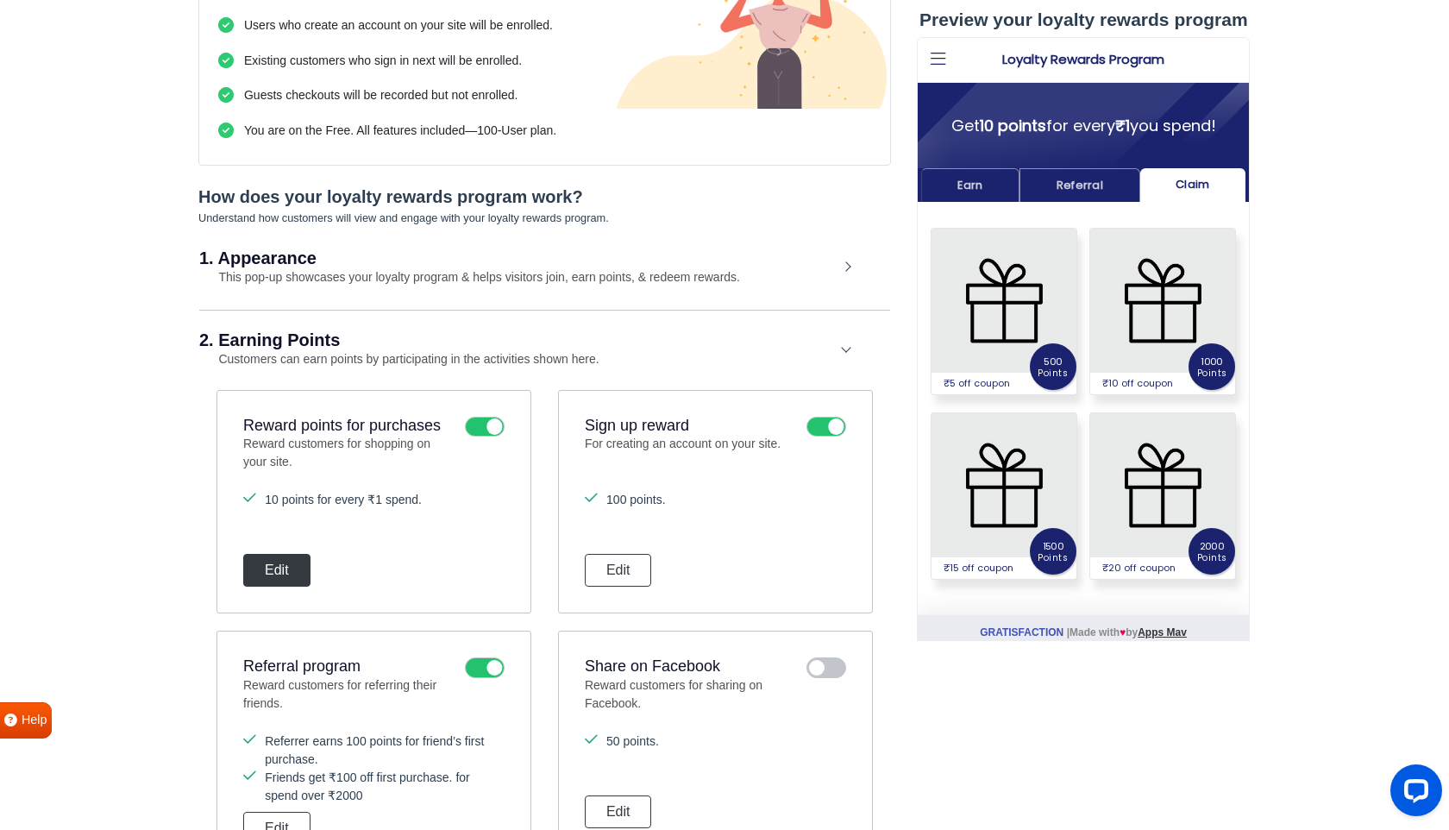
click at [291, 561] on button "Edit" at bounding box center [276, 570] width 67 height 33
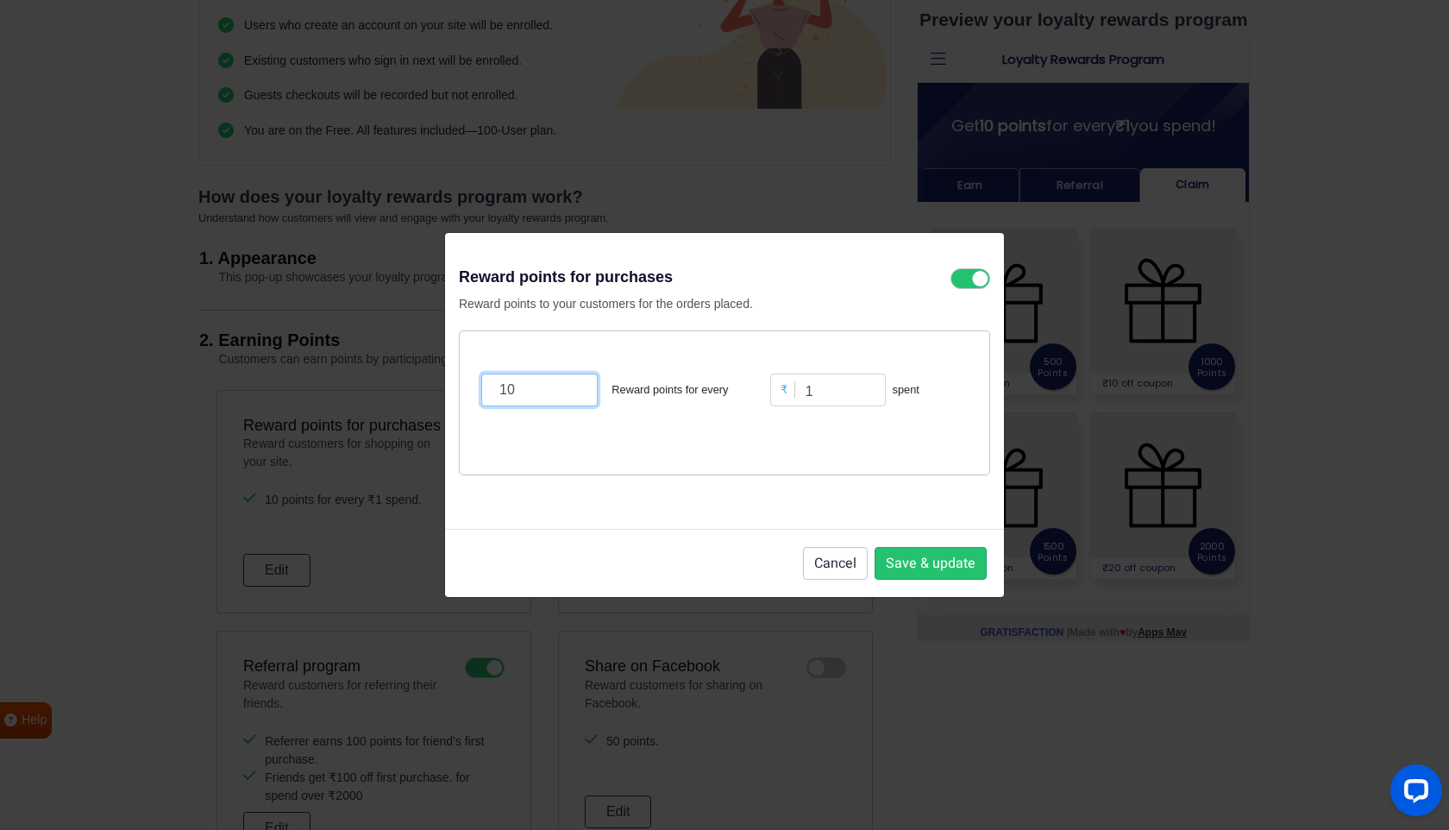
click at [525, 387] on input "10" at bounding box center [539, 390] width 116 height 33
type input "1"
click at [898, 562] on button "Save & update" at bounding box center [931, 563] width 112 height 33
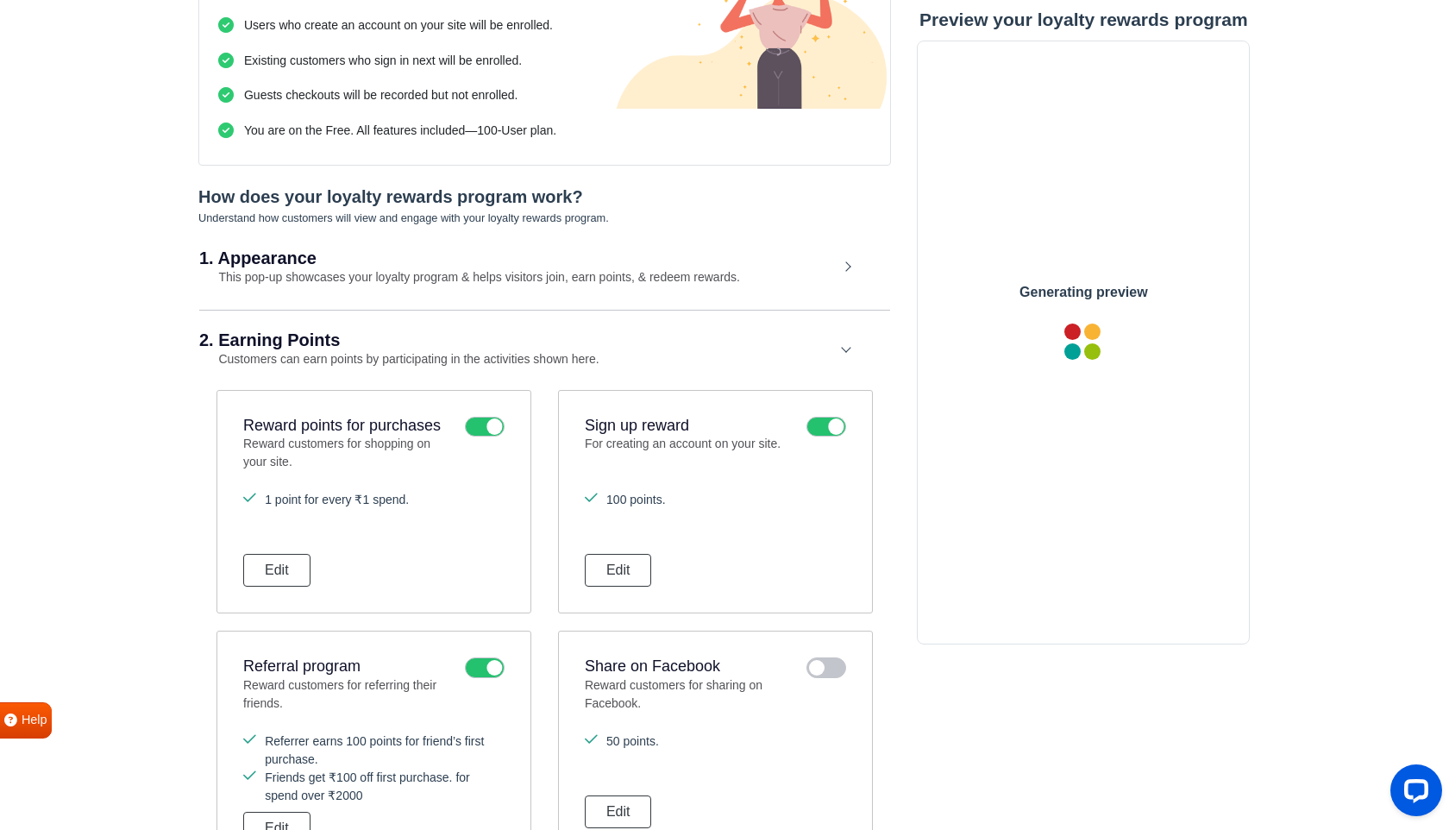
scroll to position [0, 0]
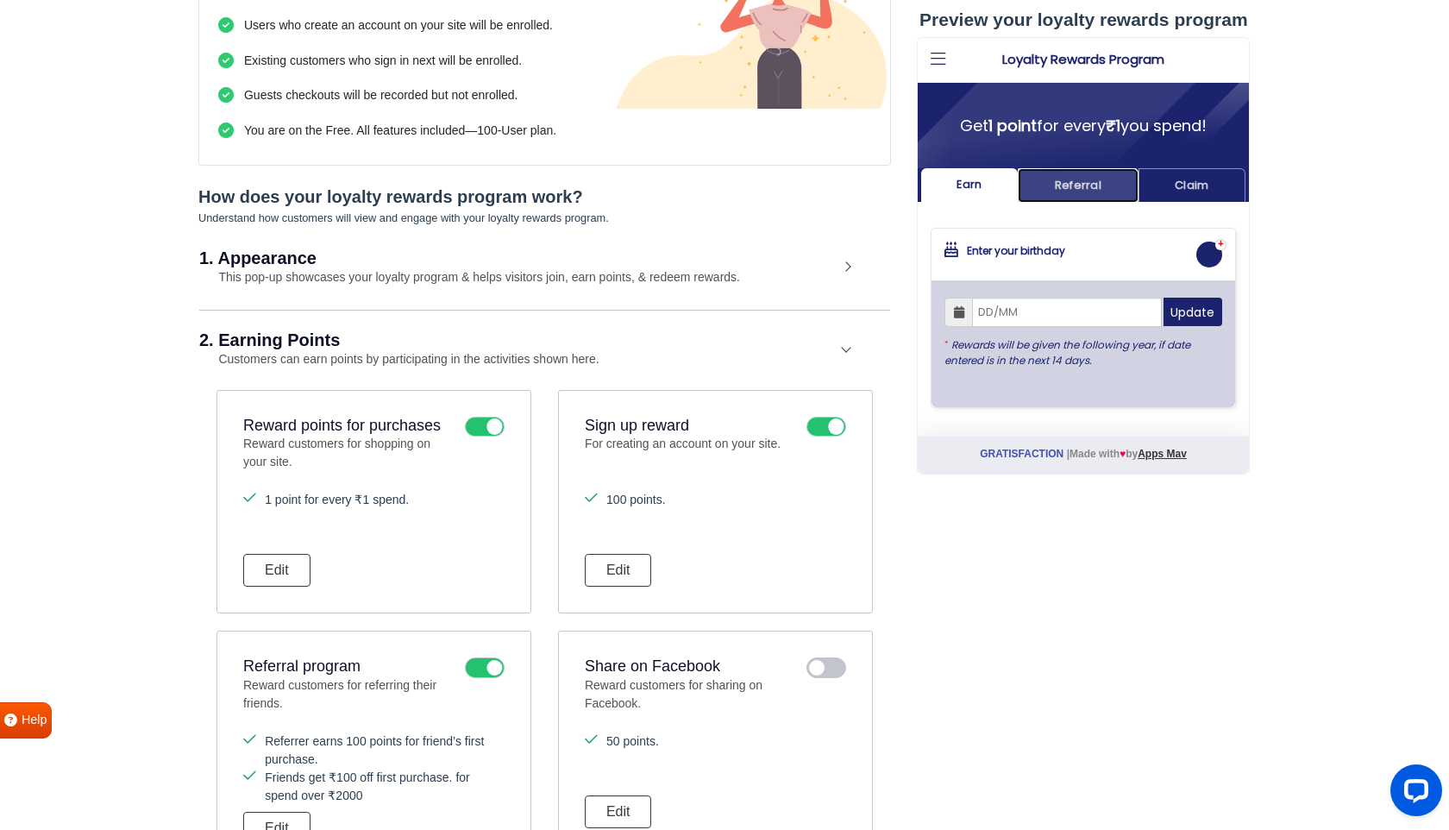
click at [1103, 194] on link "Referral" at bounding box center [1078, 185] width 120 height 34
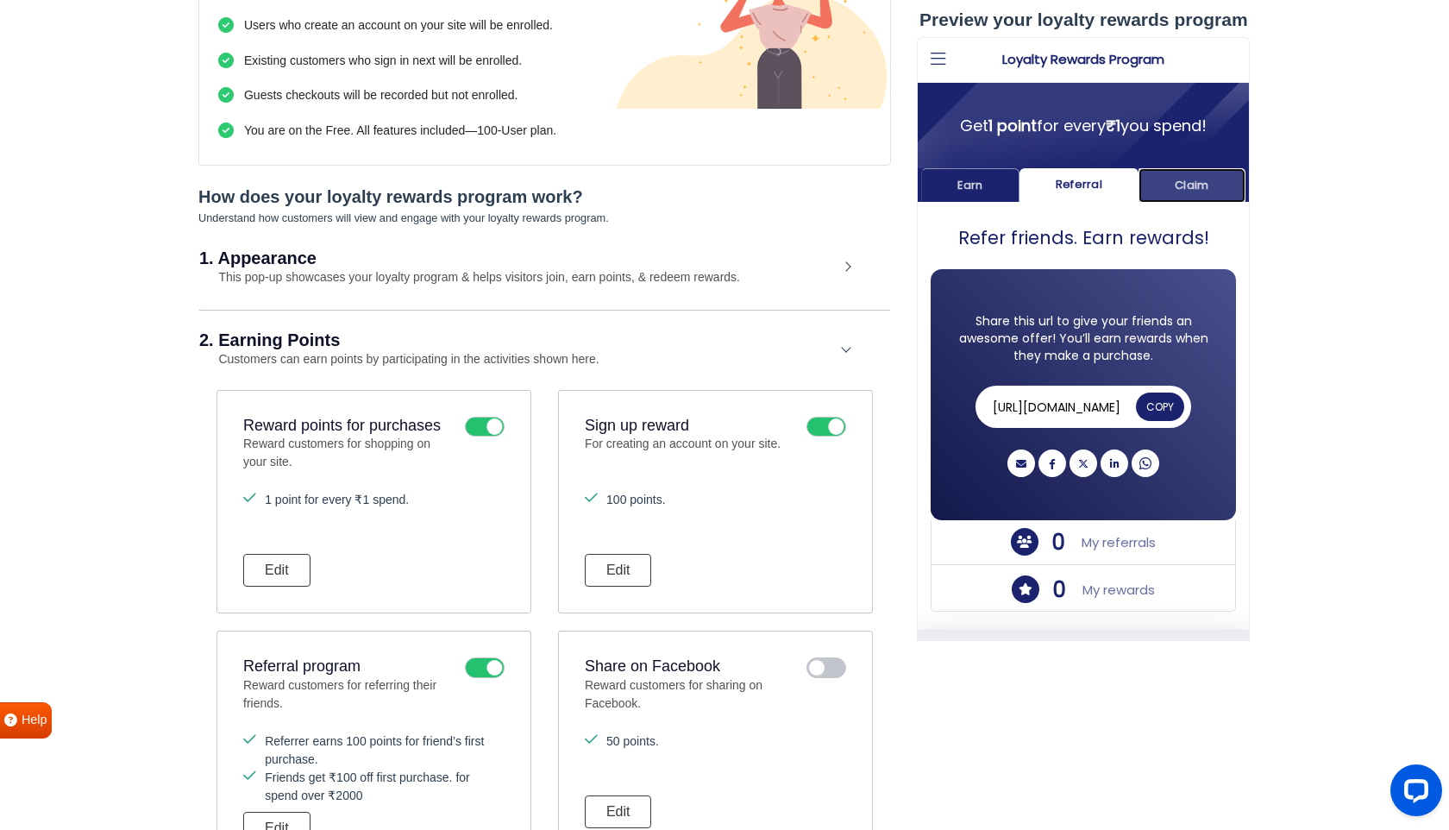
click at [1189, 178] on link "Claim" at bounding box center [1192, 185] width 107 height 34
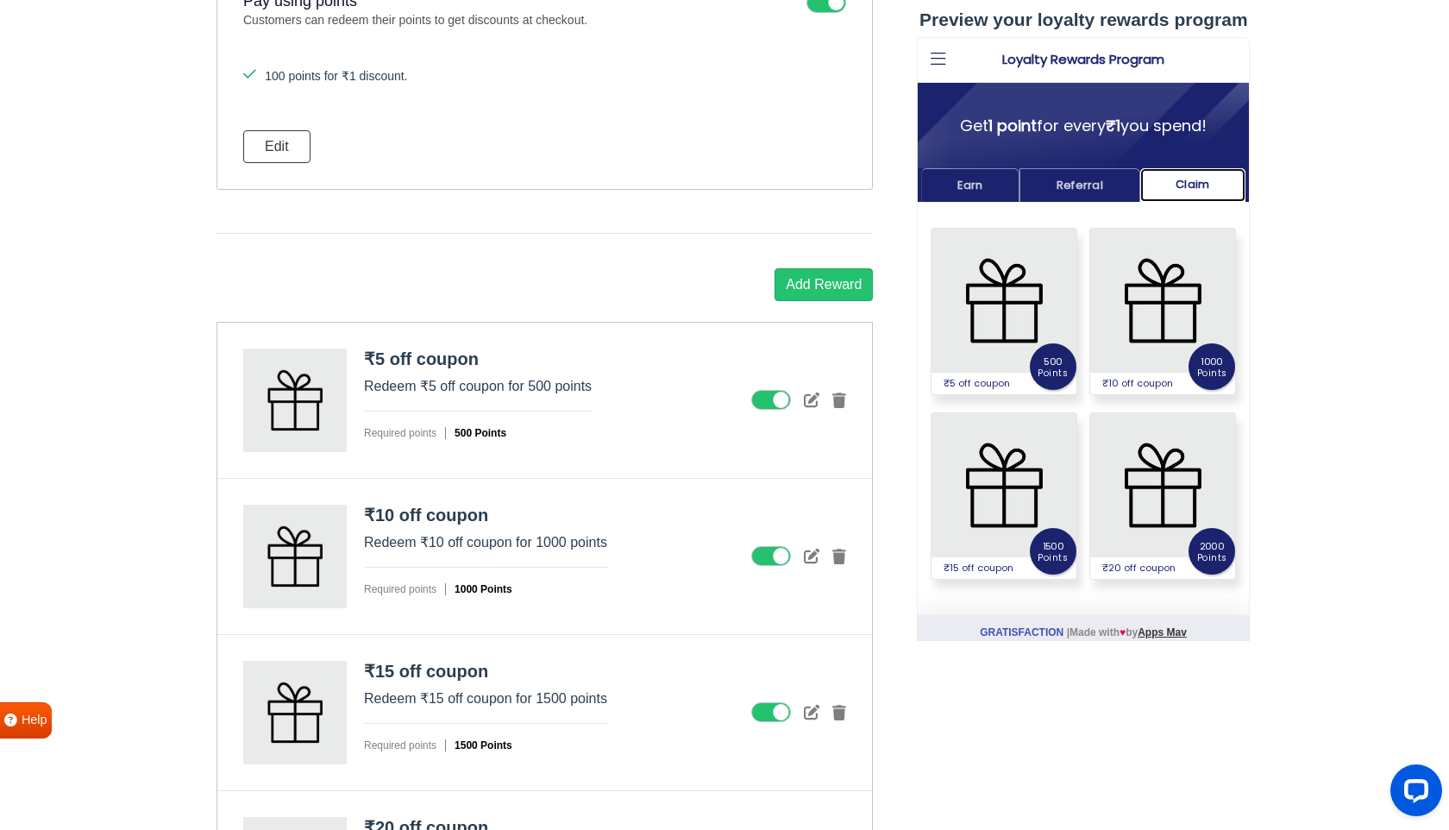
scroll to position [1740, 0]
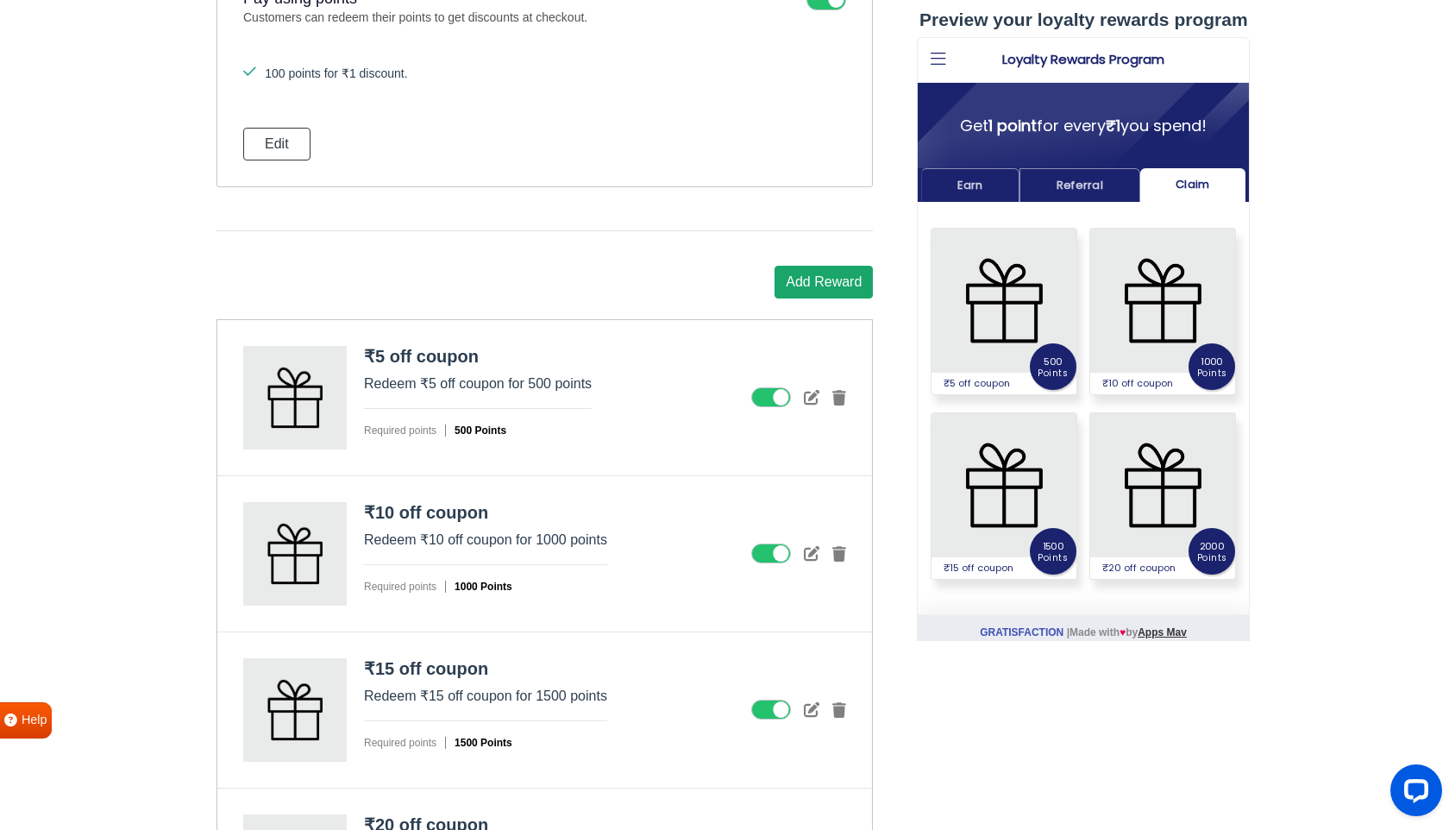
click at [791, 286] on button "Add Reward" at bounding box center [824, 282] width 98 height 33
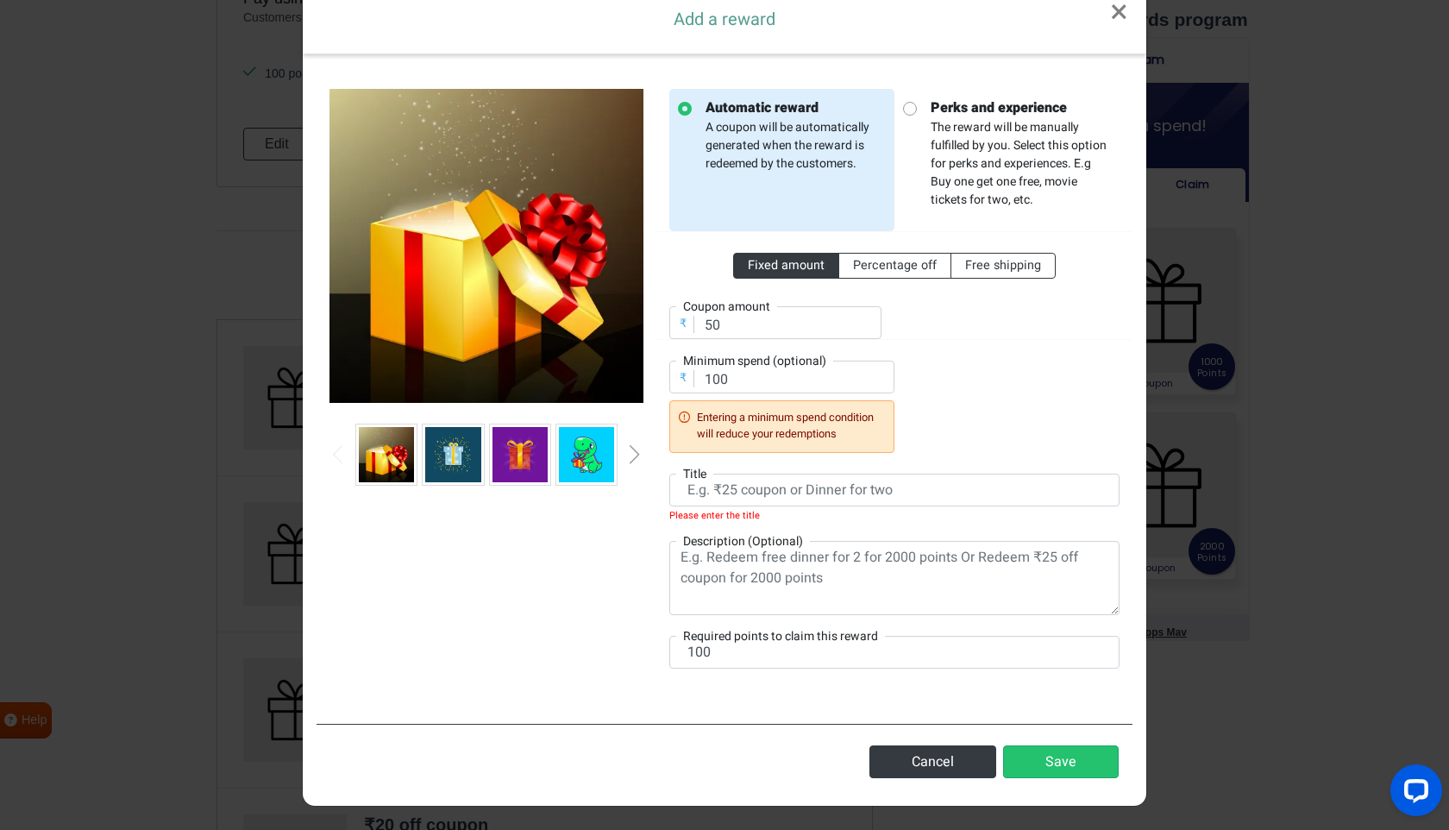
scroll to position [0, 0]
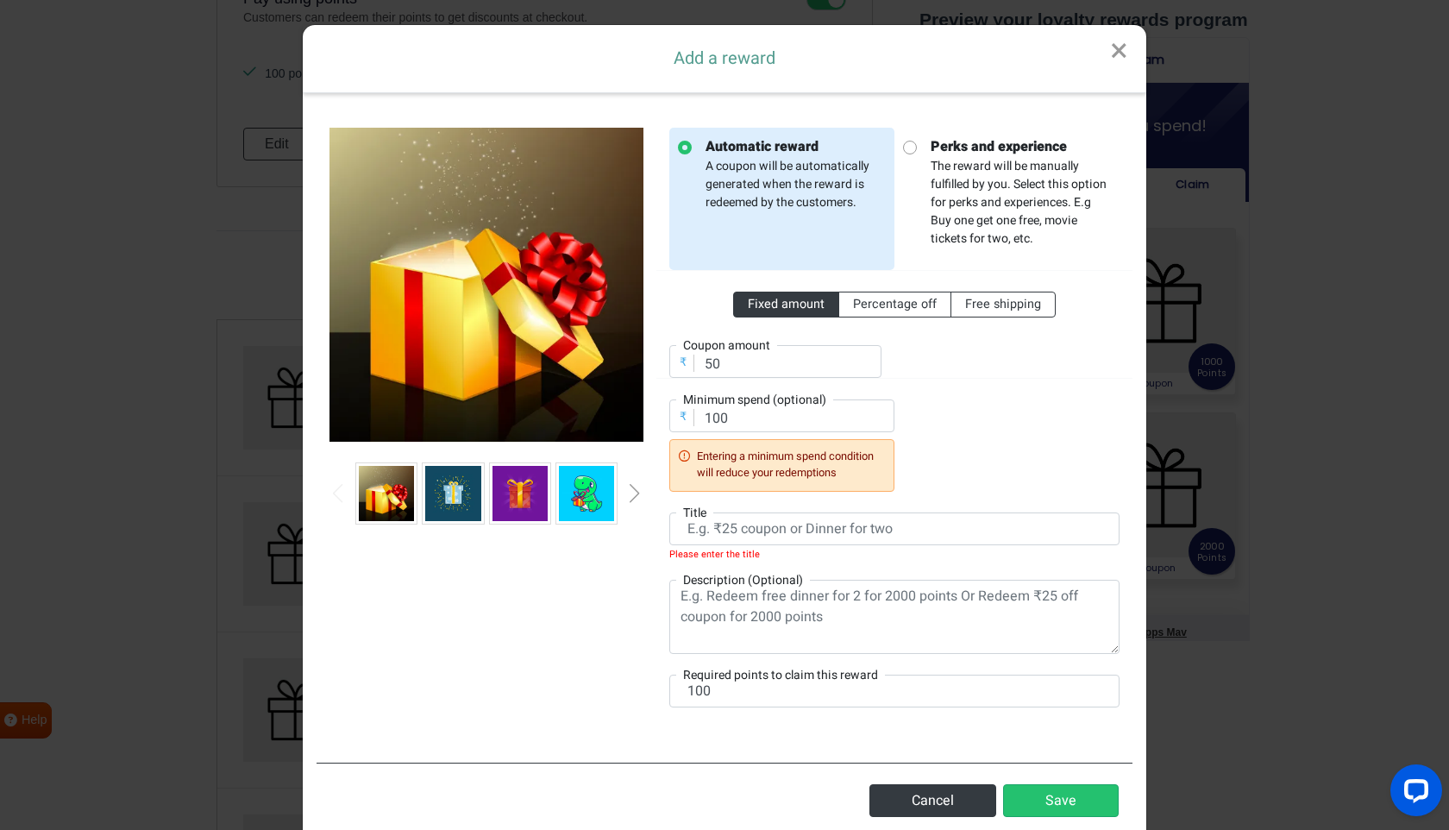
click at [1124, 43] on link "×" at bounding box center [1119, 51] width 54 height 53
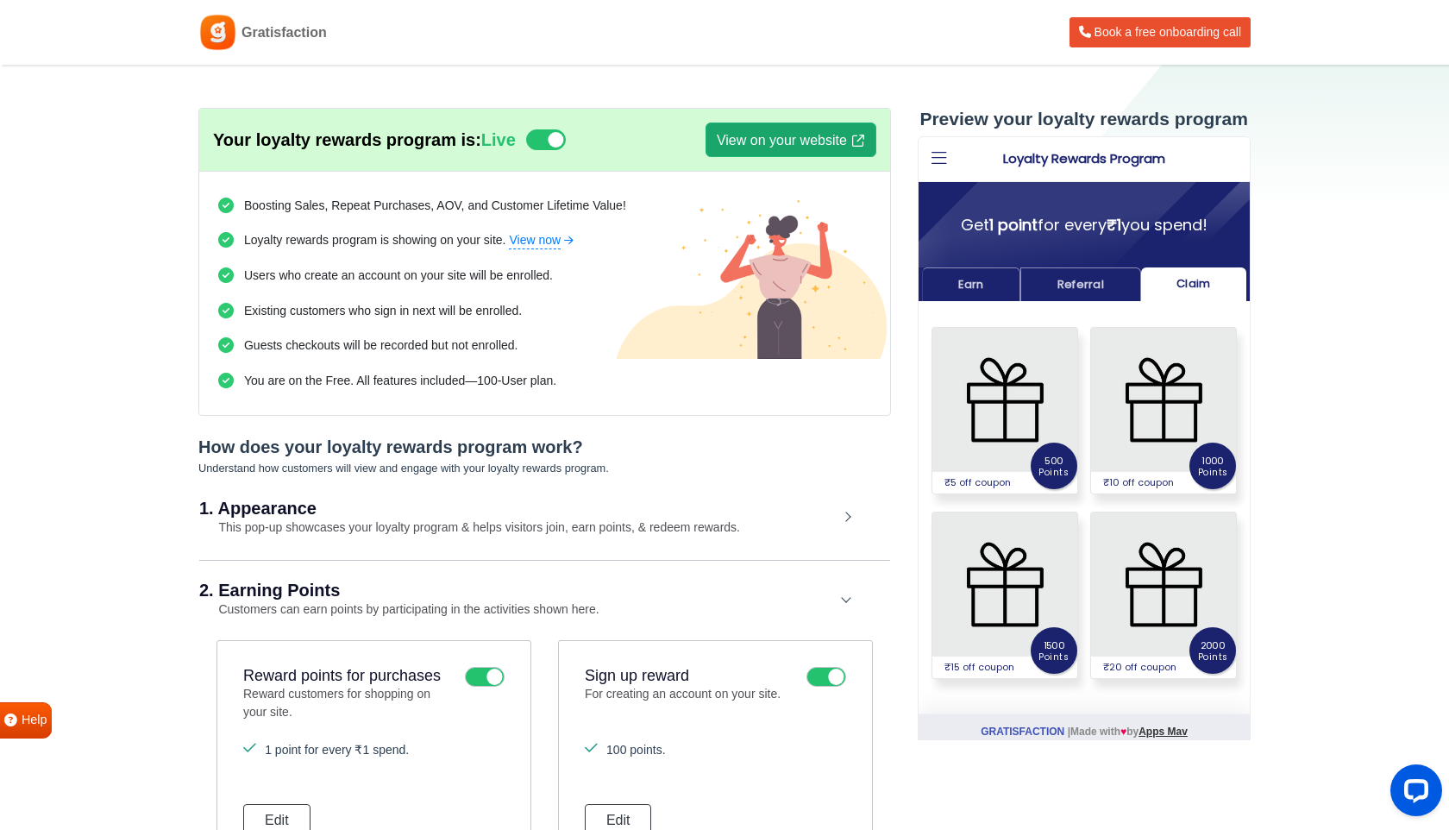
click at [812, 148] on link "View on your website" at bounding box center [791, 139] width 171 height 35
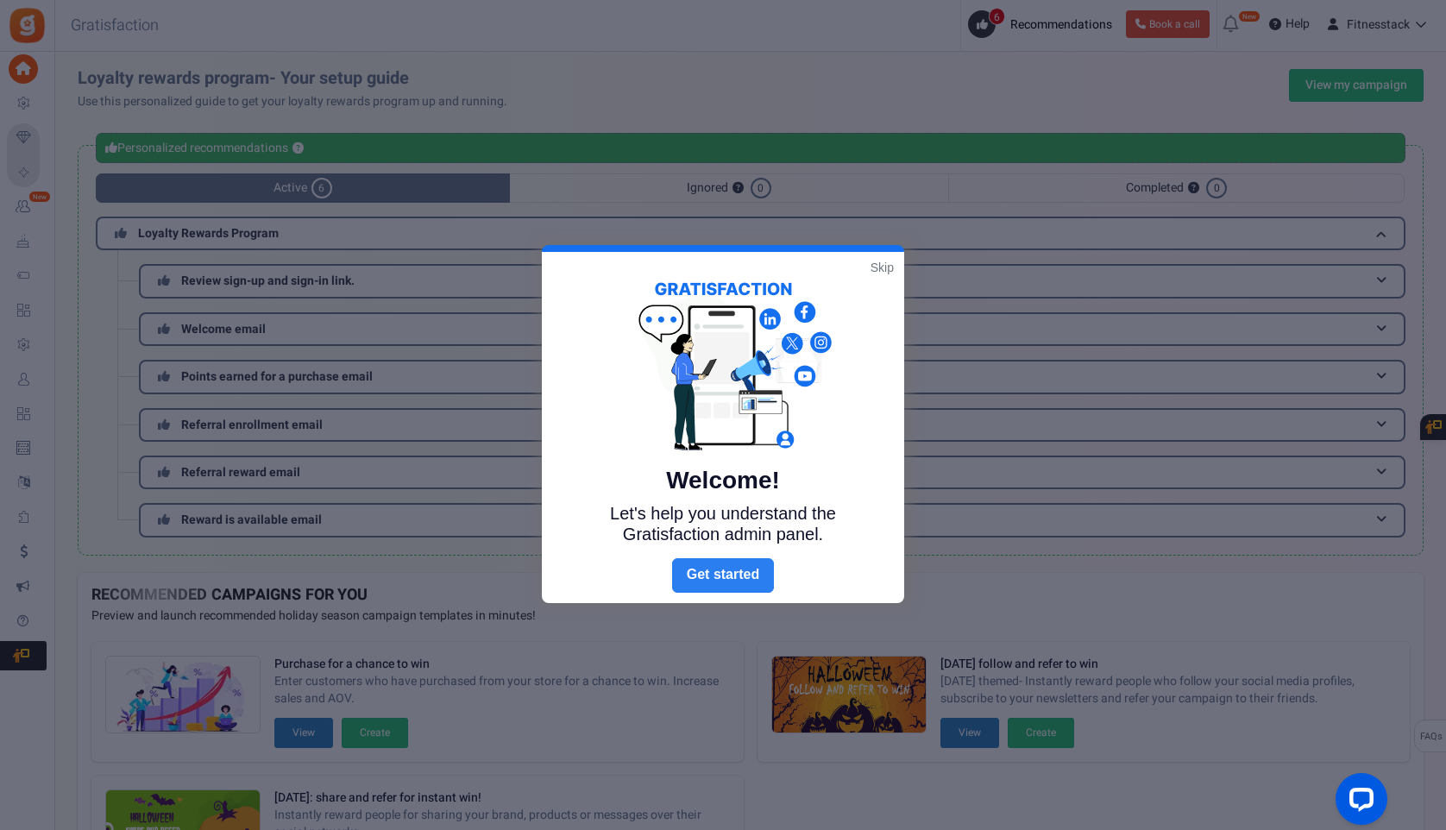
click at [739, 577] on link "Next" at bounding box center [723, 575] width 102 height 35
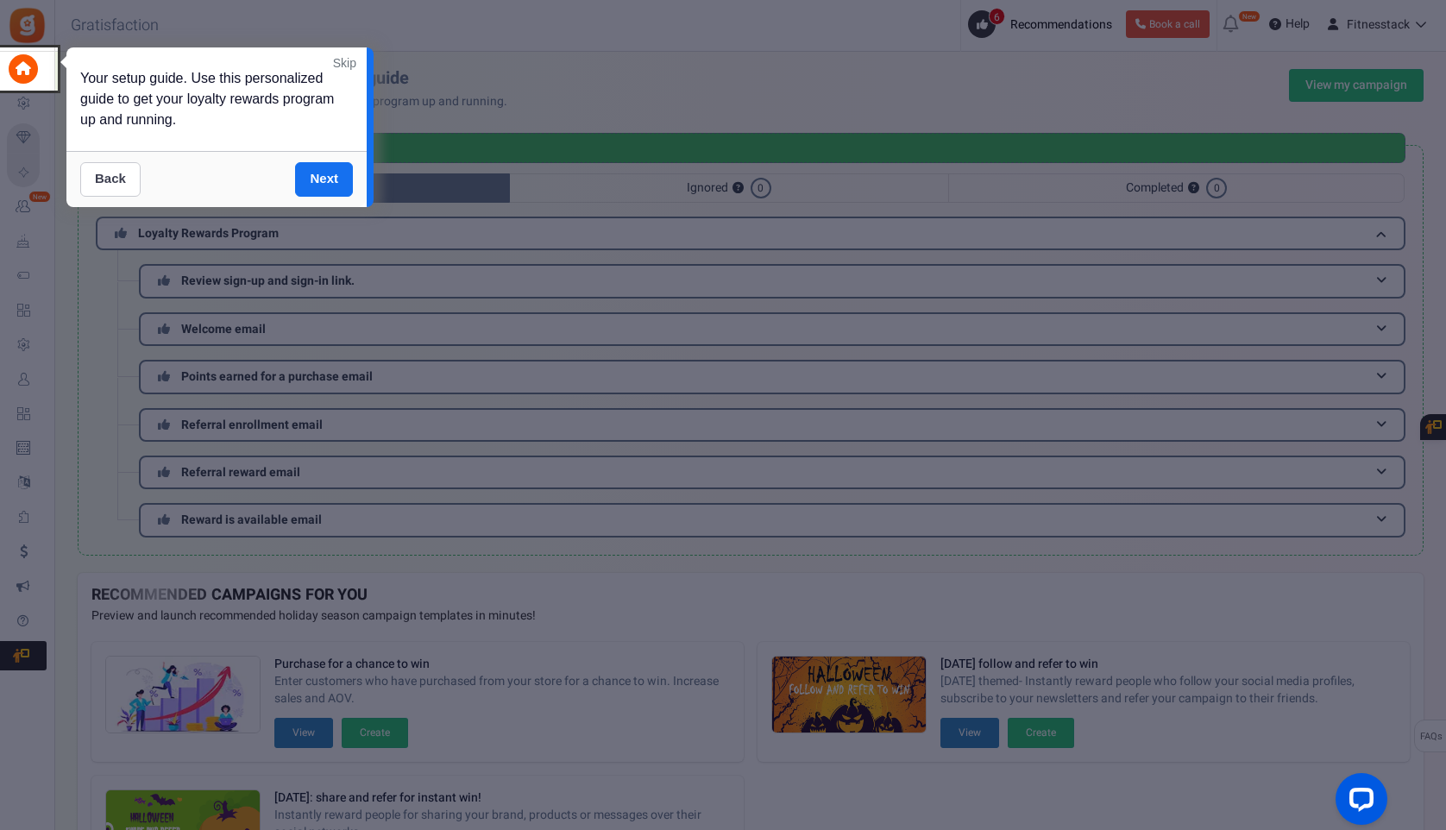
click at [123, 181] on link "Back" at bounding box center [110, 179] width 60 height 35
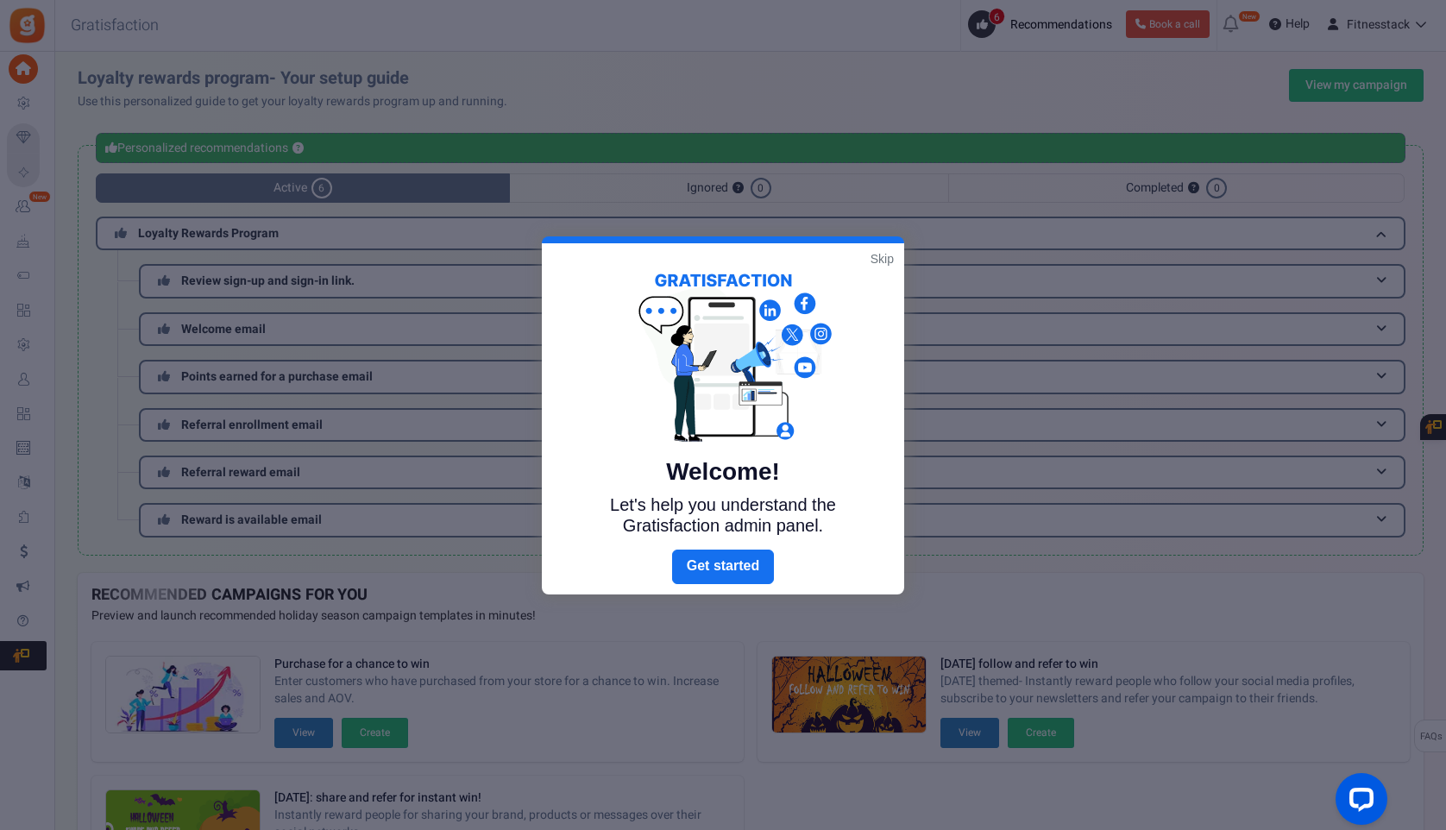
click at [873, 253] on link "Skip" at bounding box center [881, 258] width 23 height 17
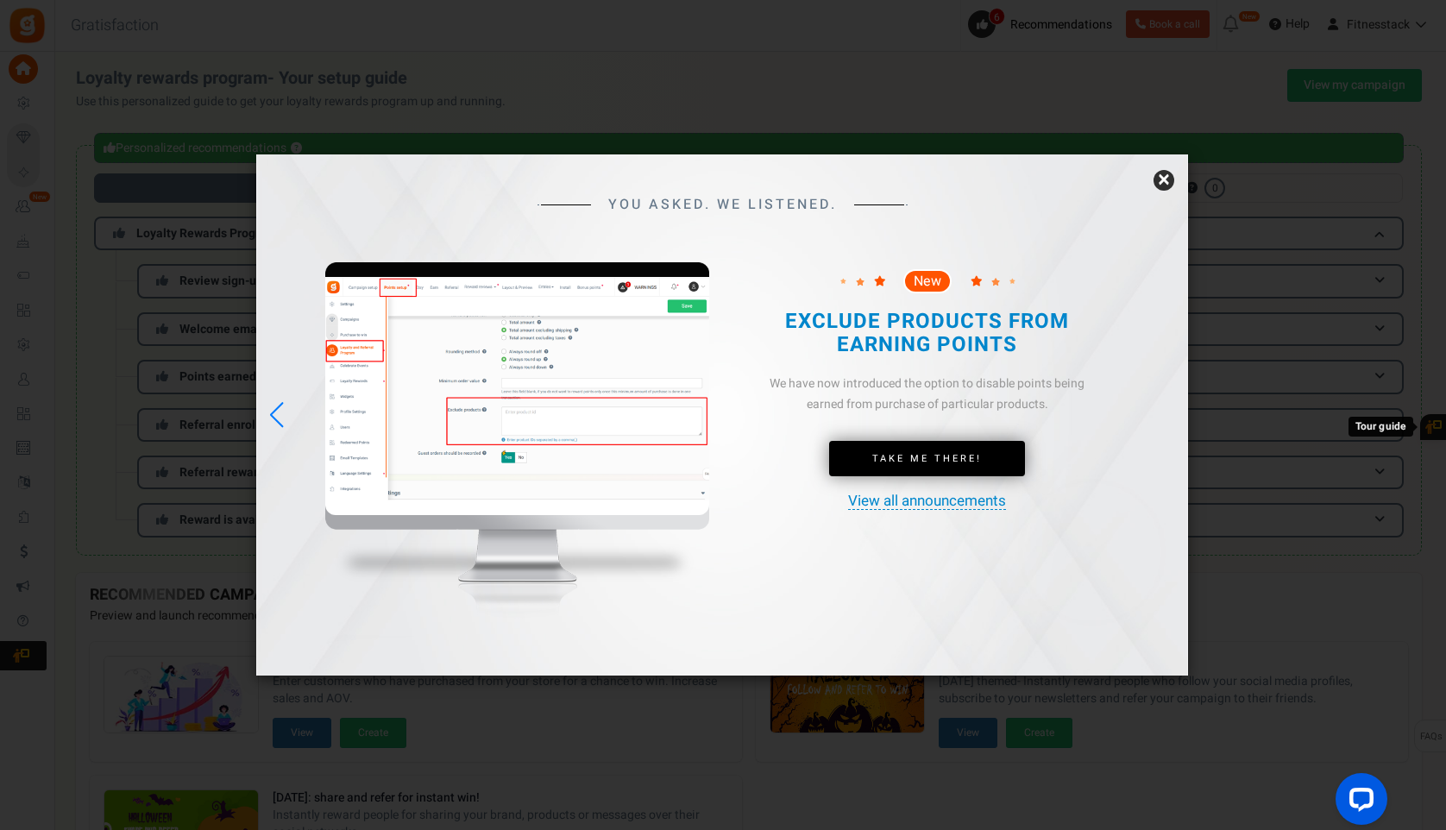
click at [1164, 179] on link "×" at bounding box center [1163, 180] width 21 height 21
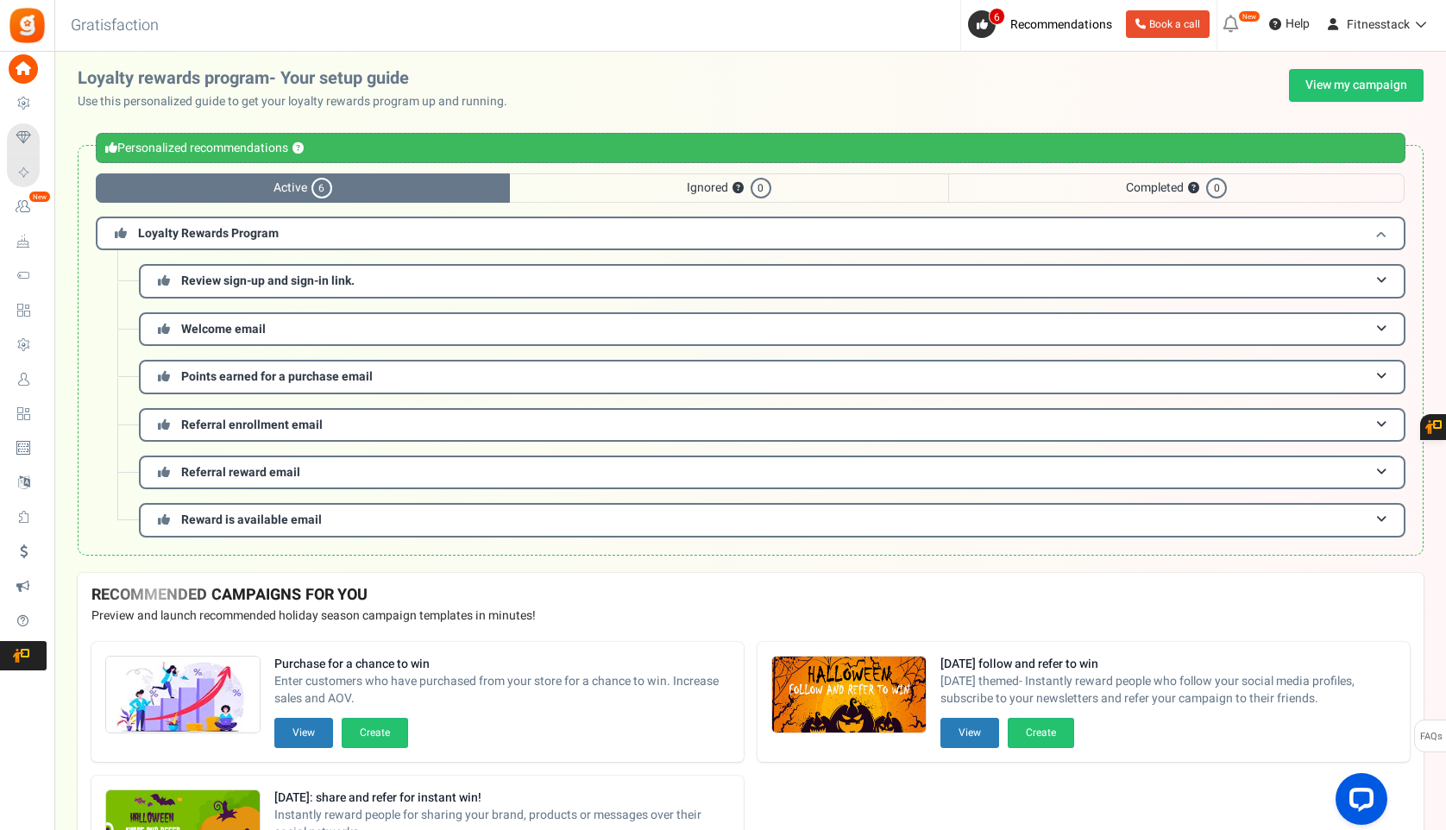
click at [386, 235] on h3 "Loyalty Rewards Program" at bounding box center [750, 234] width 1309 height 34
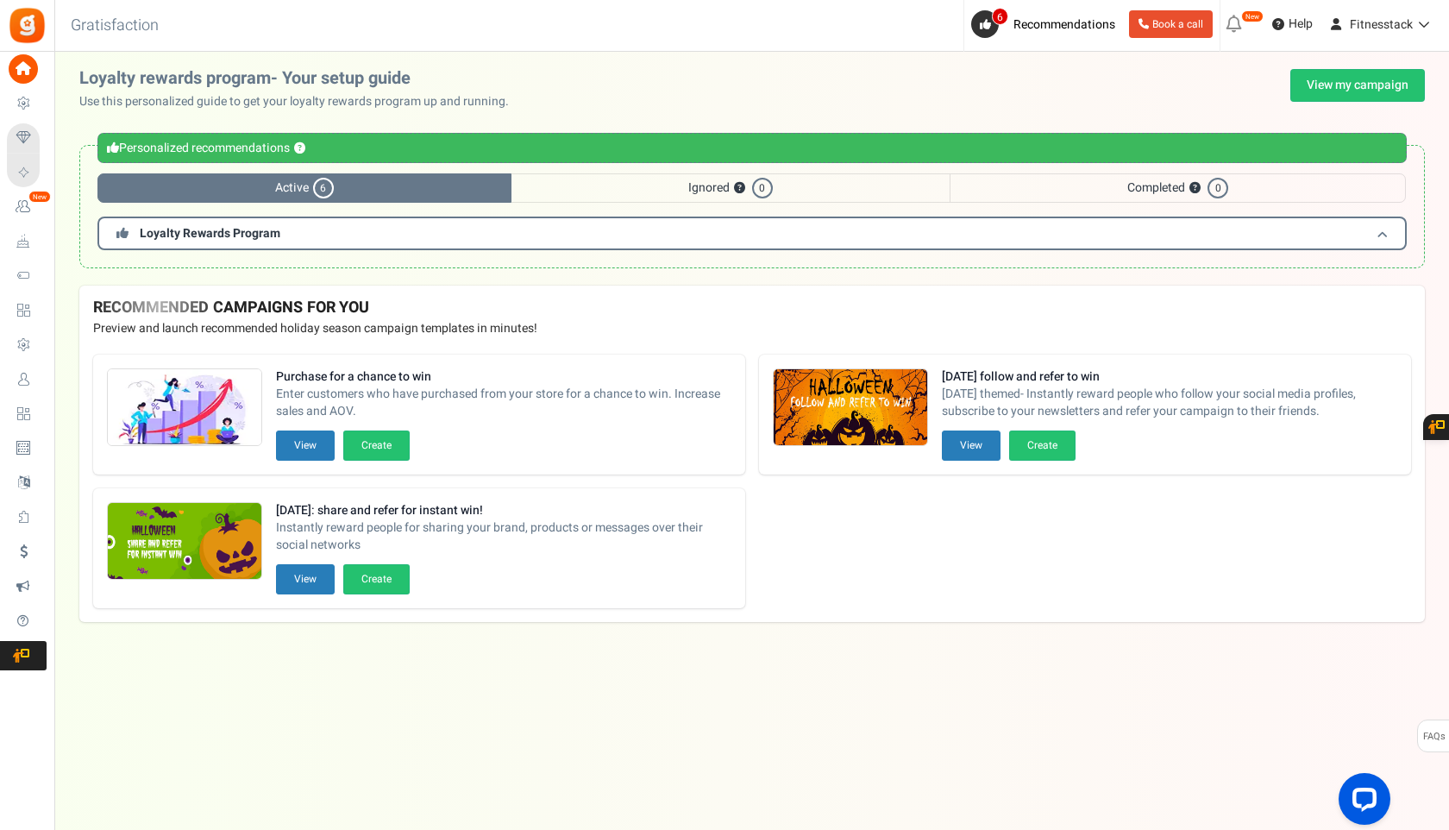
click at [386, 235] on h3 "Loyalty Rewards Program" at bounding box center [751, 234] width 1309 height 34
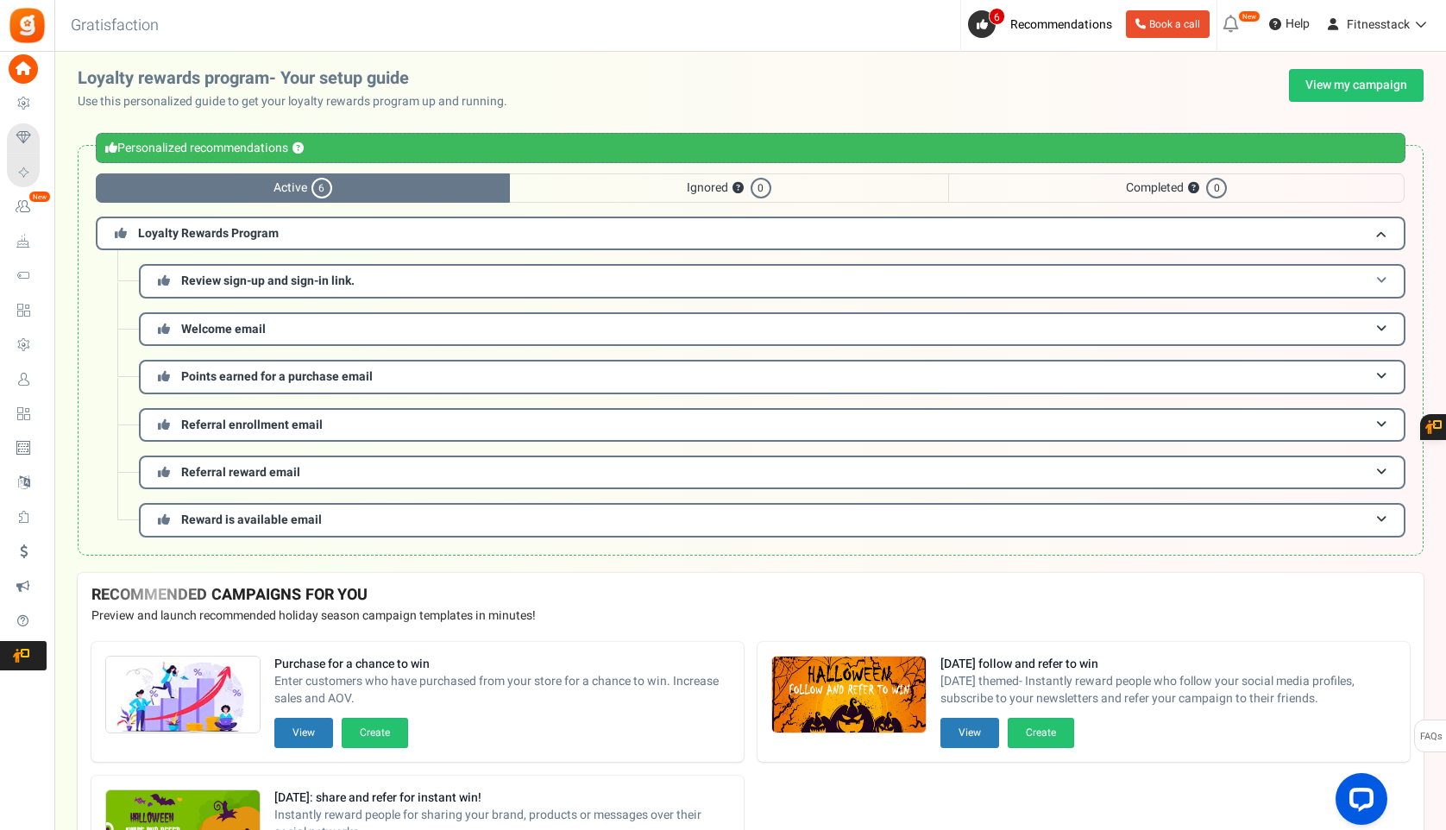
click at [368, 289] on h3 "Review sign-up and sign-in link." at bounding box center [772, 281] width 1266 height 34
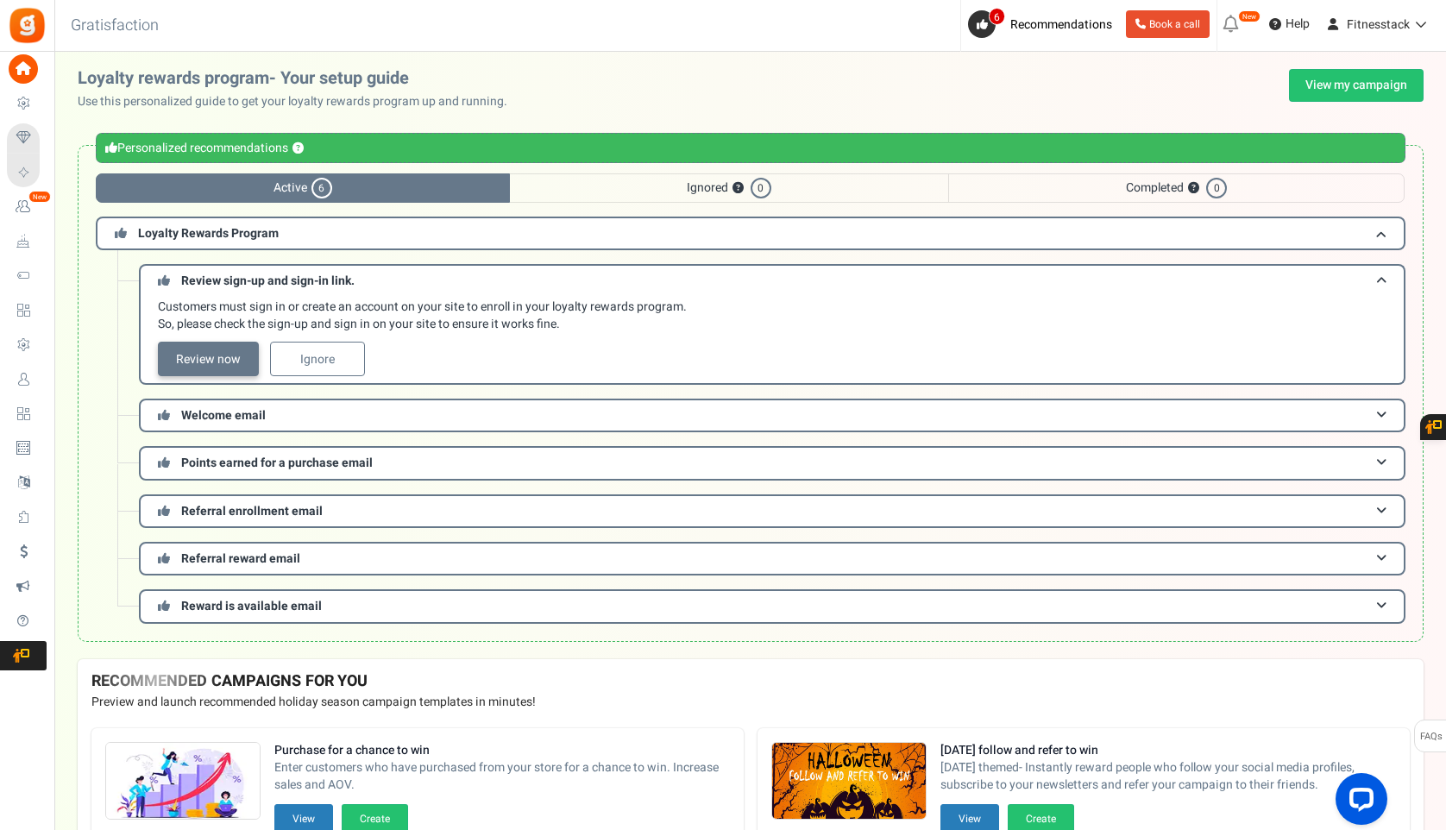
click at [187, 355] on link "Review now" at bounding box center [208, 359] width 101 height 35
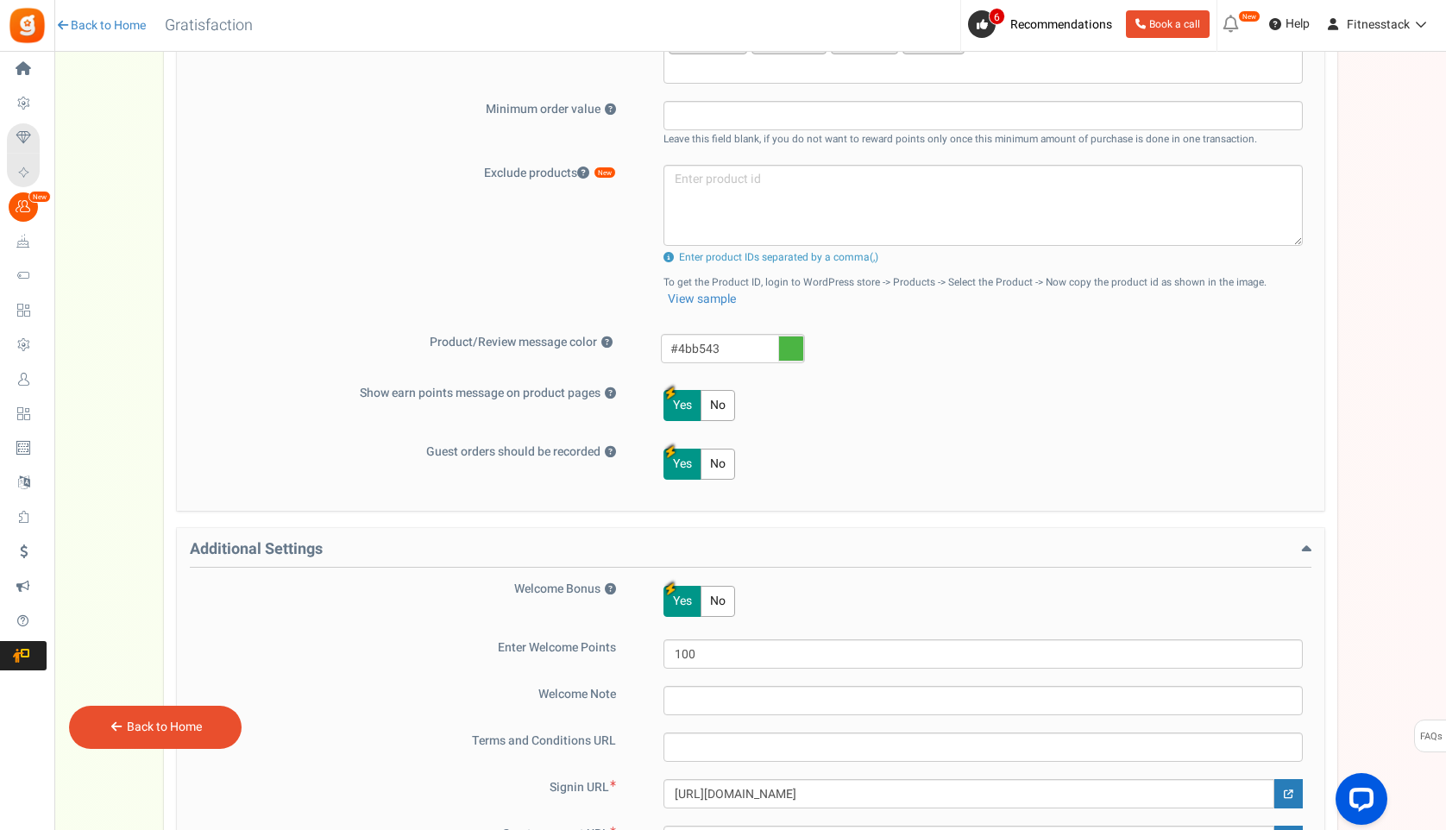
scroll to position [982, 0]
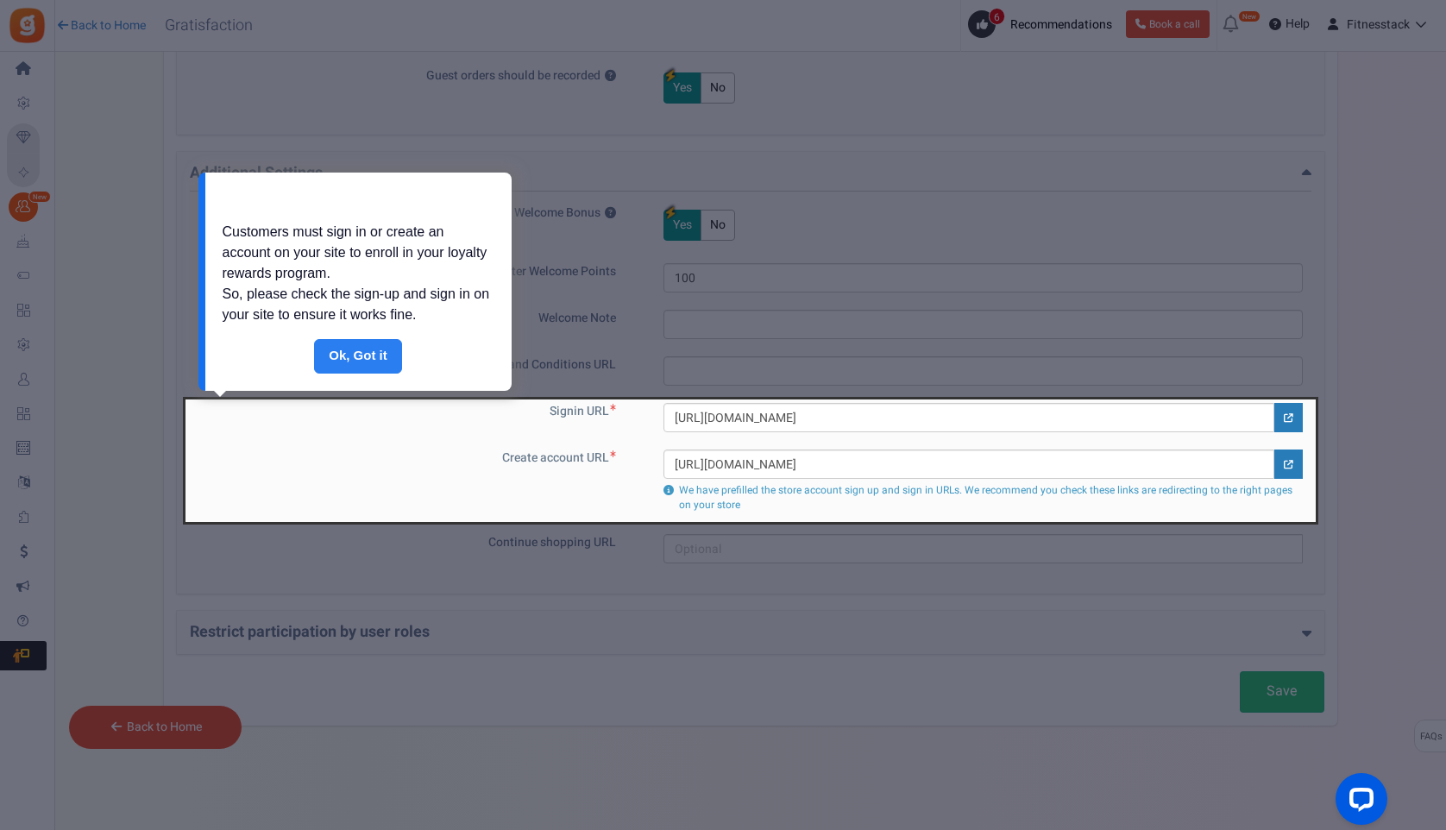
click at [347, 354] on link "Done" at bounding box center [358, 356] width 88 height 35
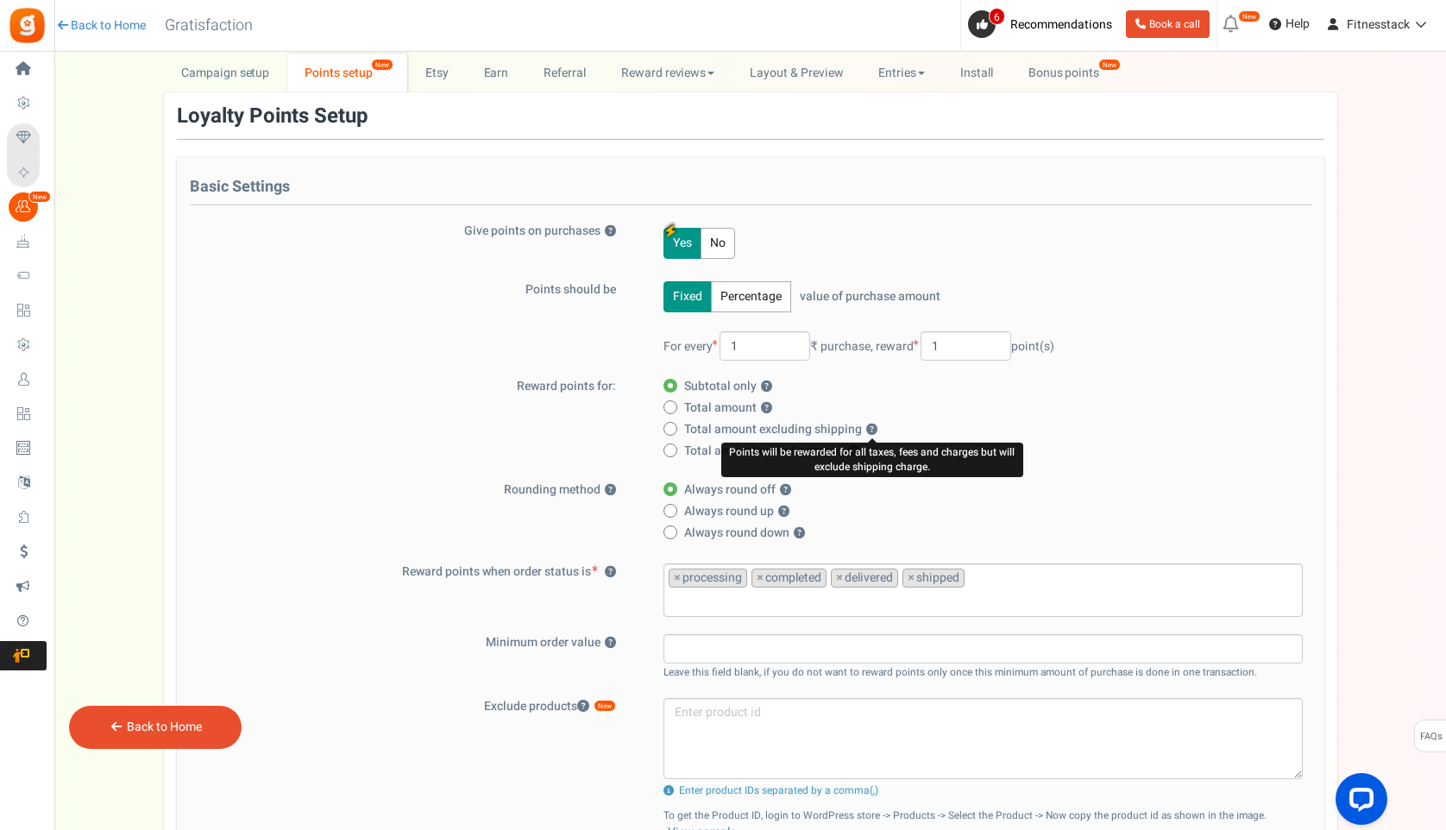
scroll to position [0, 0]
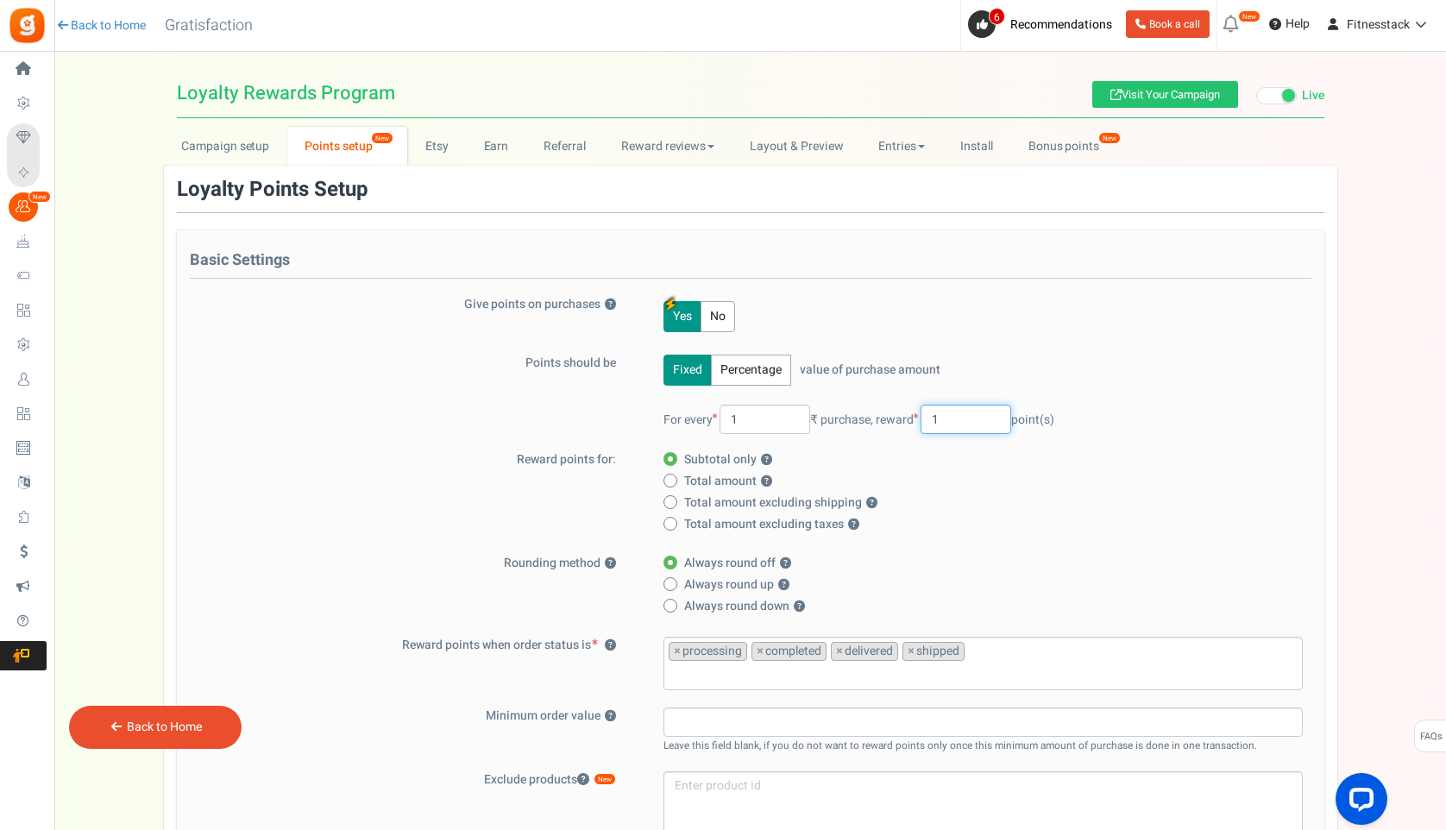
click at [960, 418] on input "1" at bounding box center [965, 419] width 91 height 29
click at [1076, 325] on div "Yes No" at bounding box center [972, 316] width 662 height 41
click at [750, 417] on input "1" at bounding box center [764, 419] width 91 height 29
type input "10"
click at [1021, 367] on div "Fixed Percentage value of purchase amount 100 % of purchase amount. For every 1…" at bounding box center [972, 403] width 662 height 97
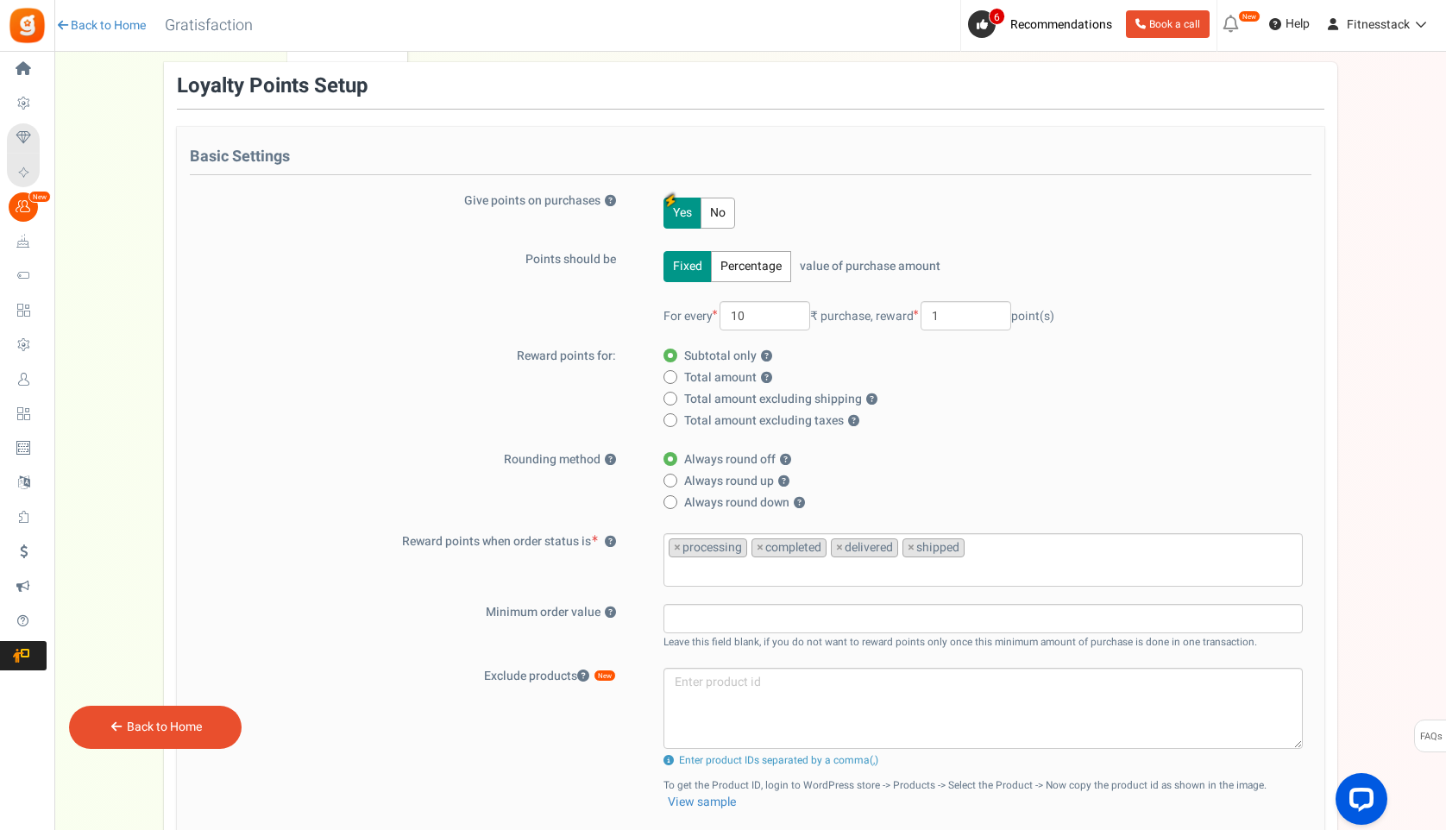
scroll to position [108, 0]
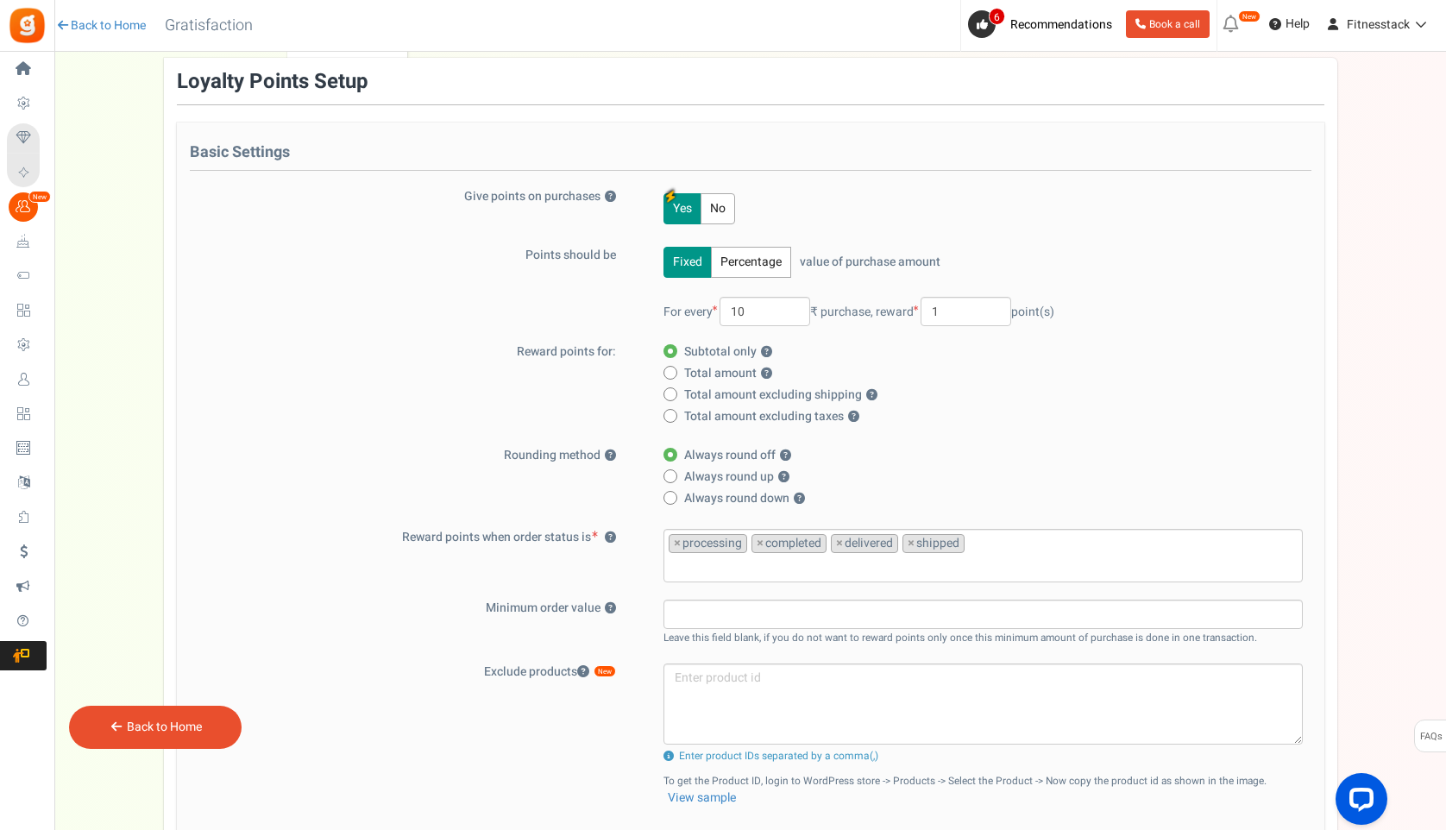
click at [669, 374] on icon at bounding box center [670, 373] width 4 height 4
click at [669, 374] on input "Total amount ?" at bounding box center [668, 373] width 11 height 11
radio input "true"
radio input "false"
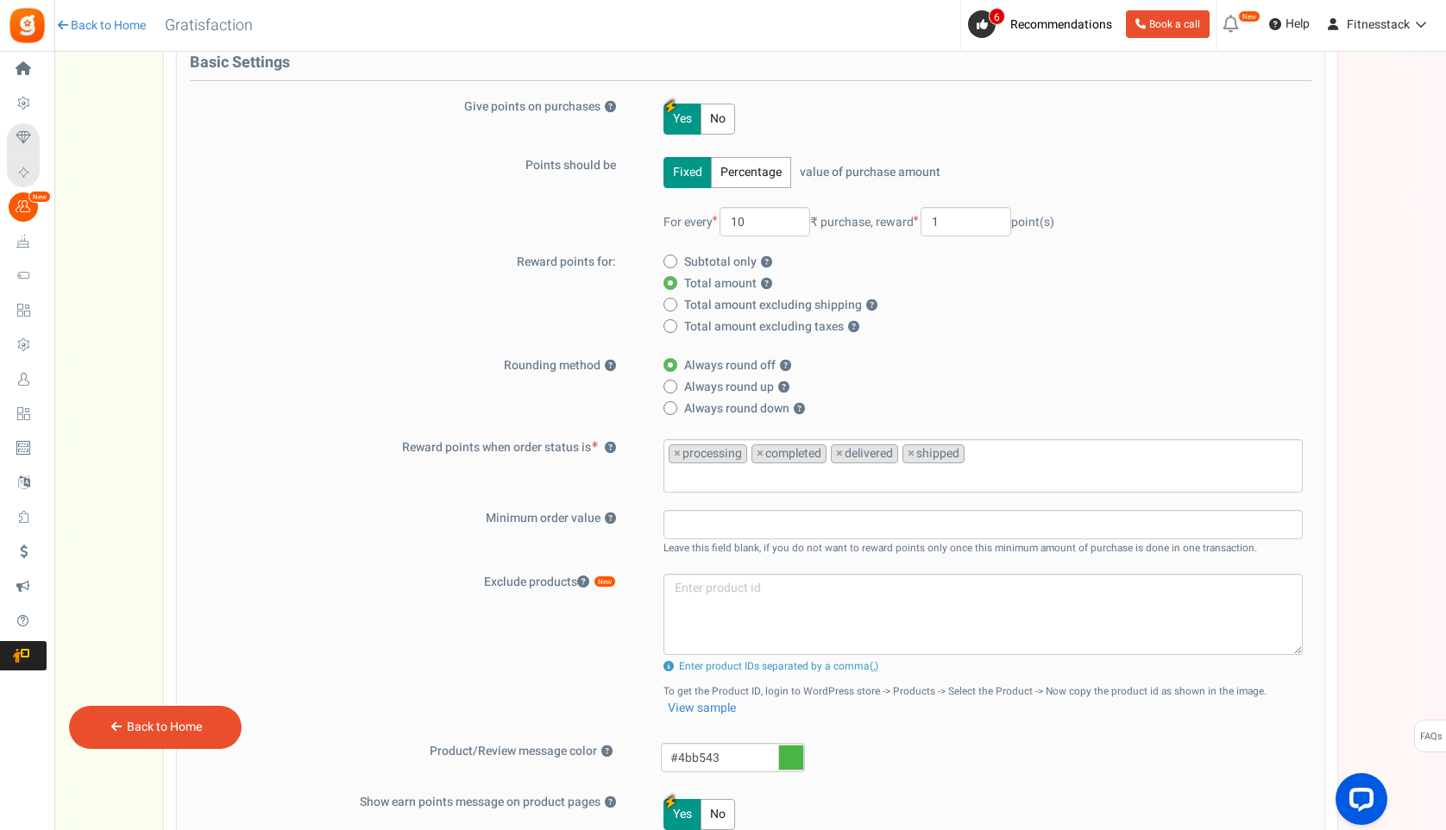
scroll to position [204, 0]
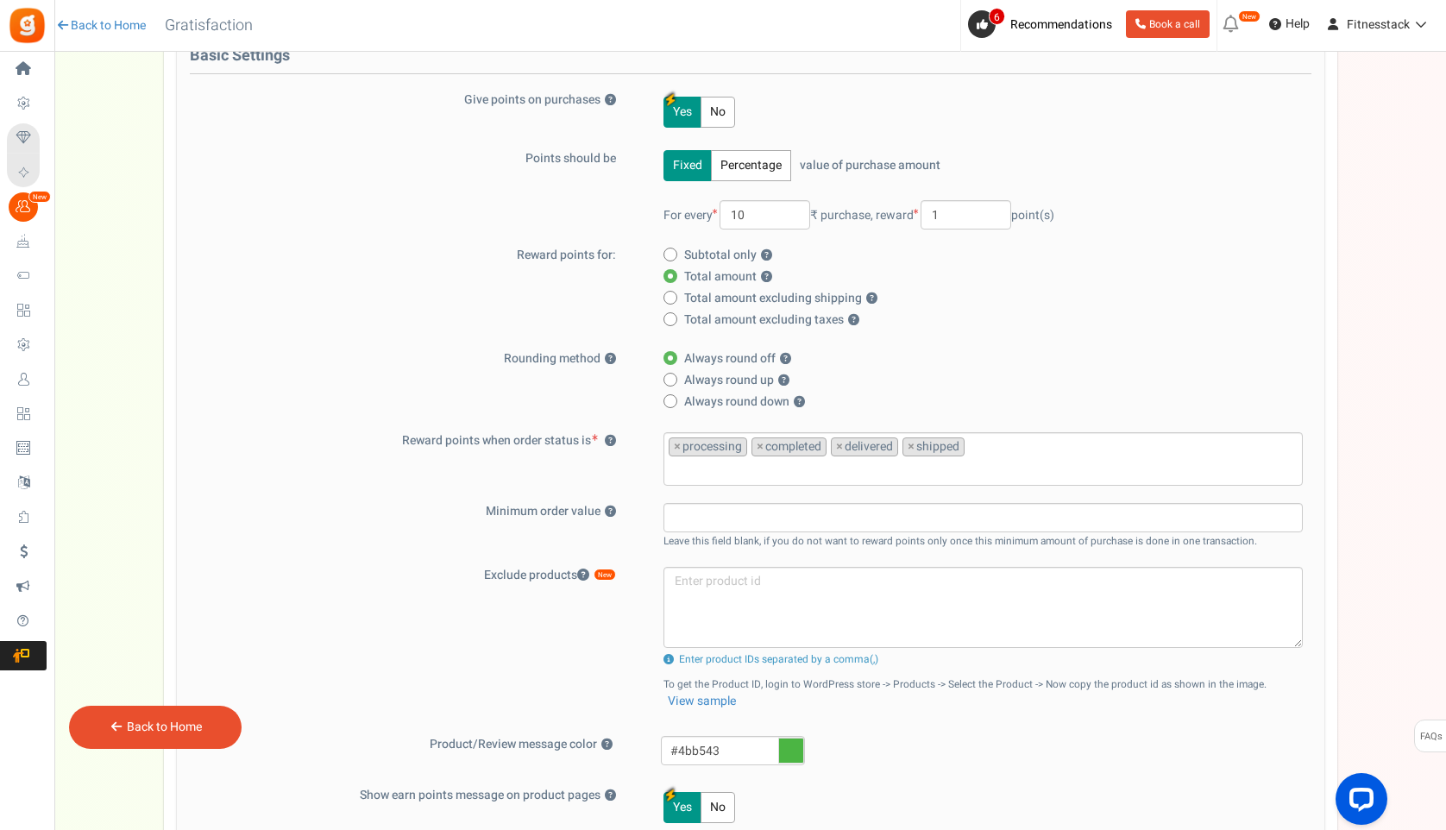
click at [669, 297] on icon at bounding box center [670, 298] width 4 height 4
click at [669, 297] on input "Total amount excluding shipping ?" at bounding box center [668, 298] width 11 height 11
radio input "true"
radio input "false"
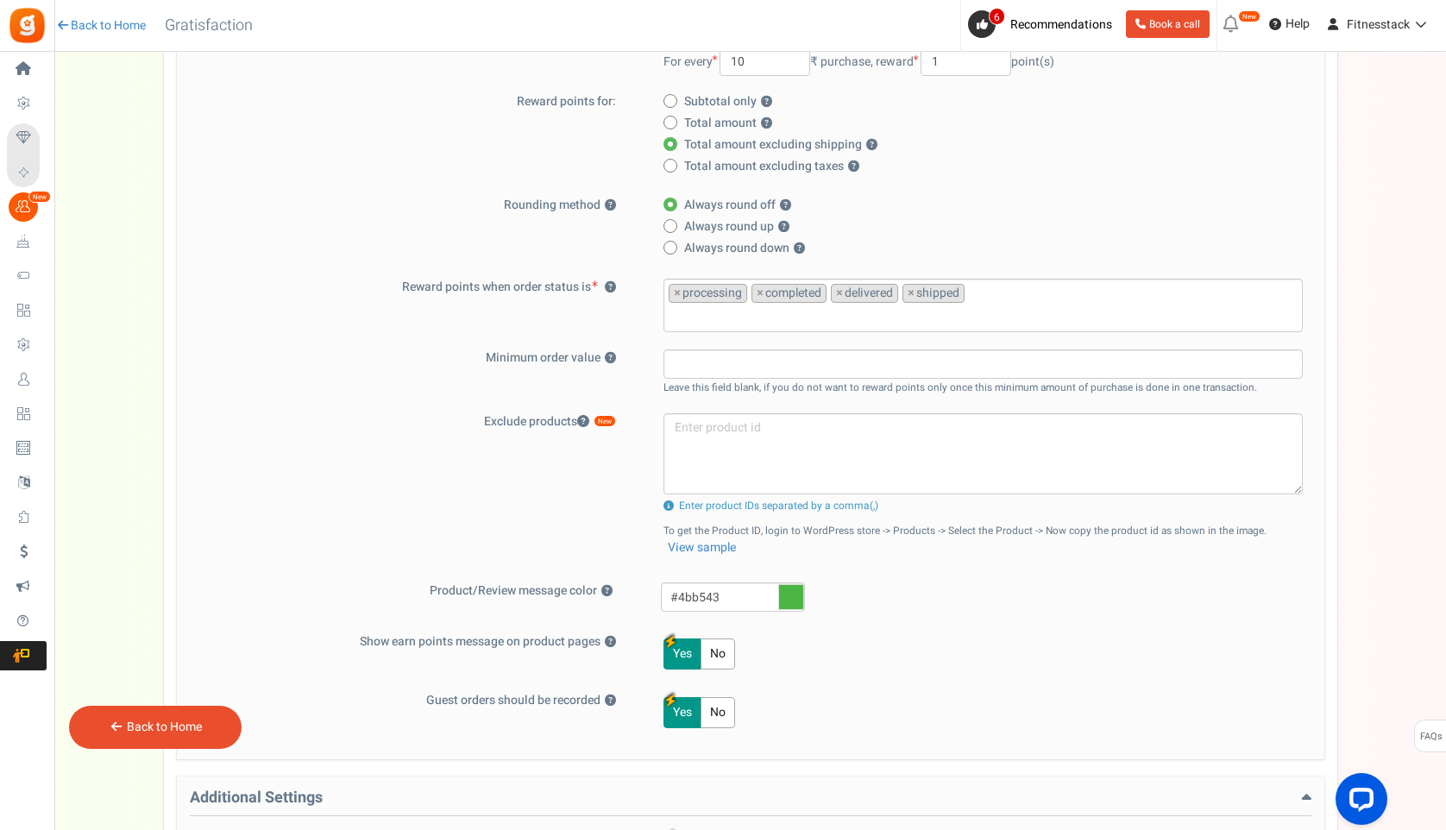
scroll to position [360, 0]
click at [758, 296] on span "×" at bounding box center [759, 291] width 7 height 17
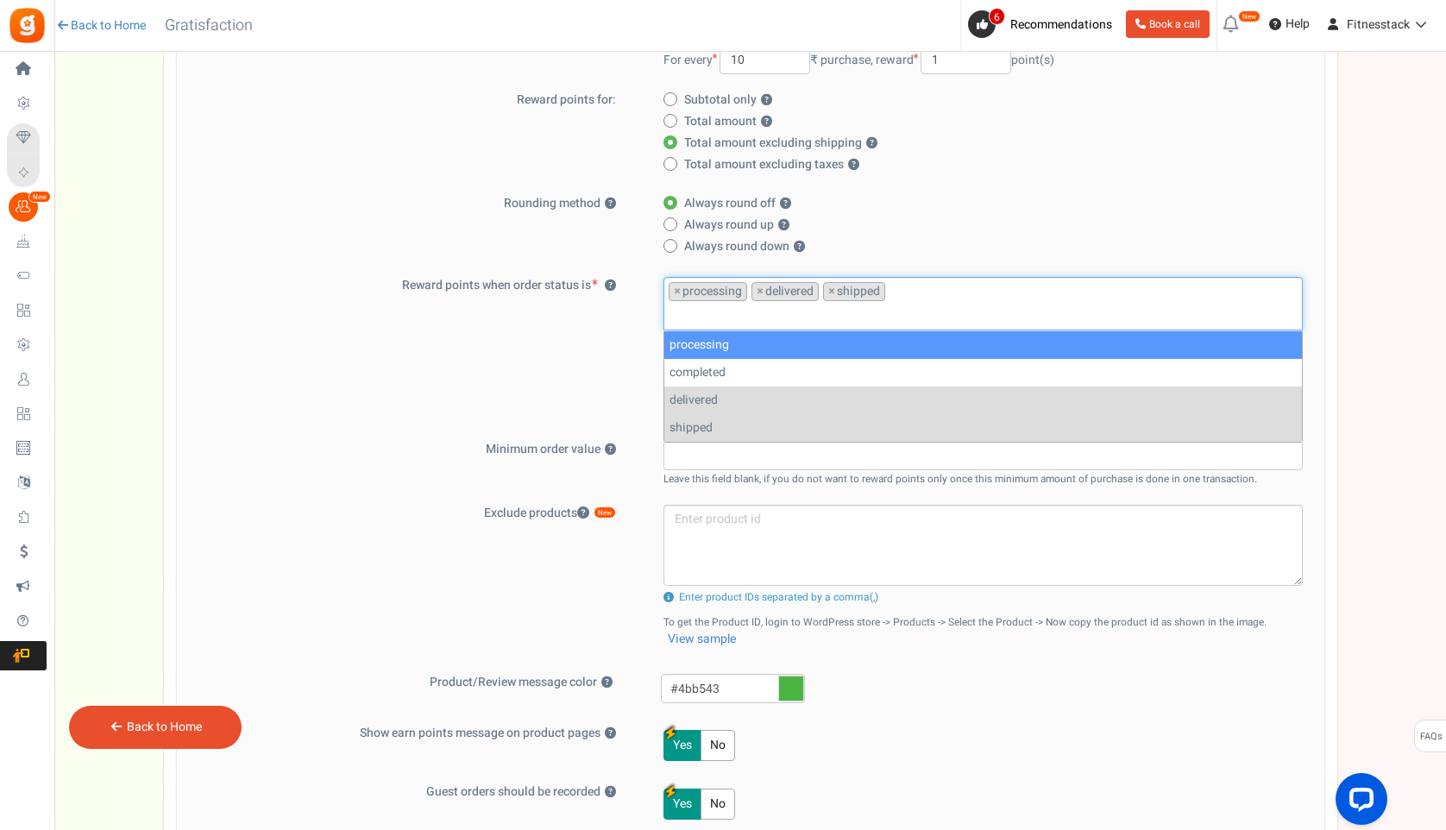
click at [758, 296] on span "×" at bounding box center [759, 291] width 7 height 17
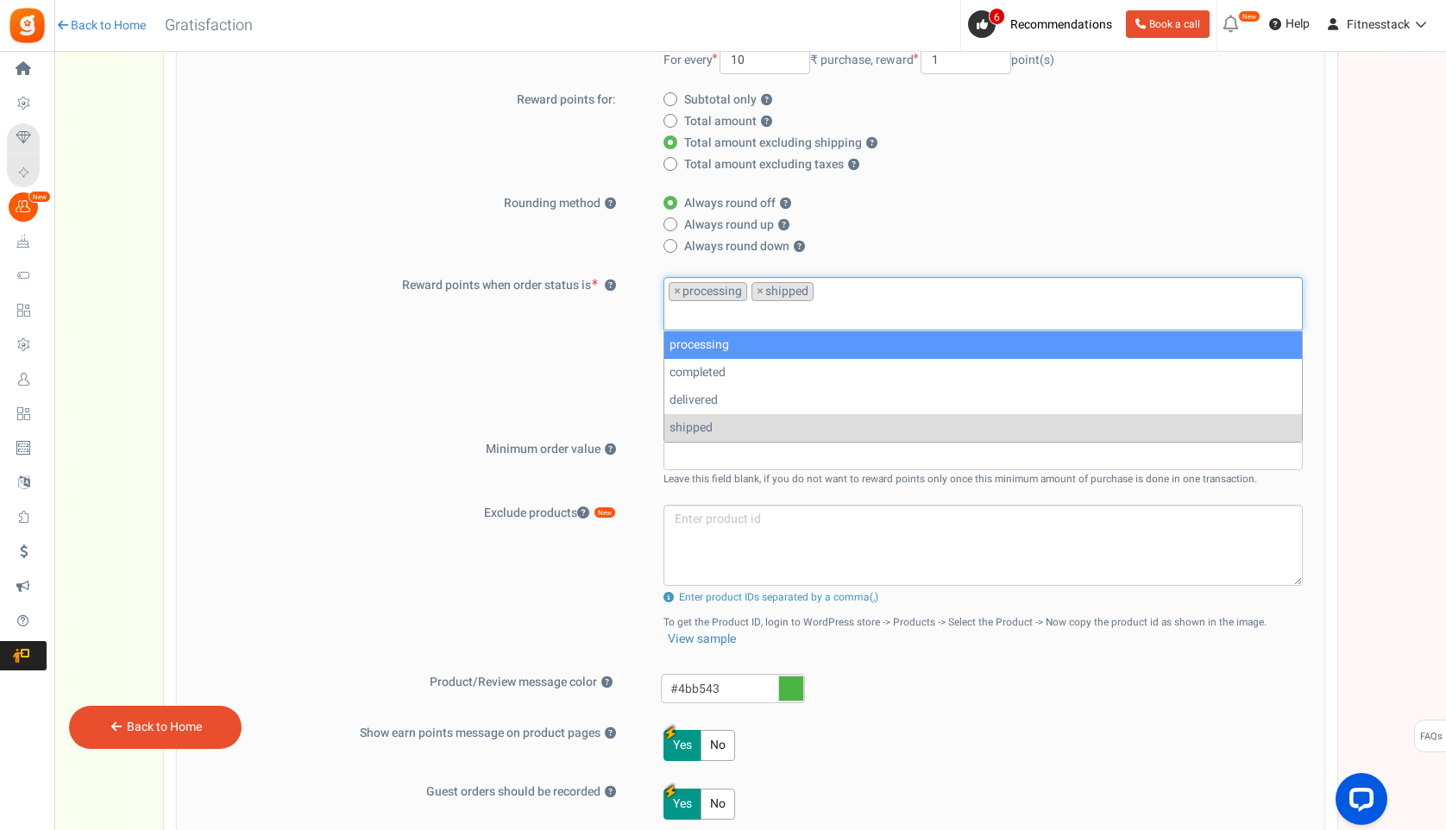
click at [758, 296] on span "×" at bounding box center [759, 291] width 7 height 17
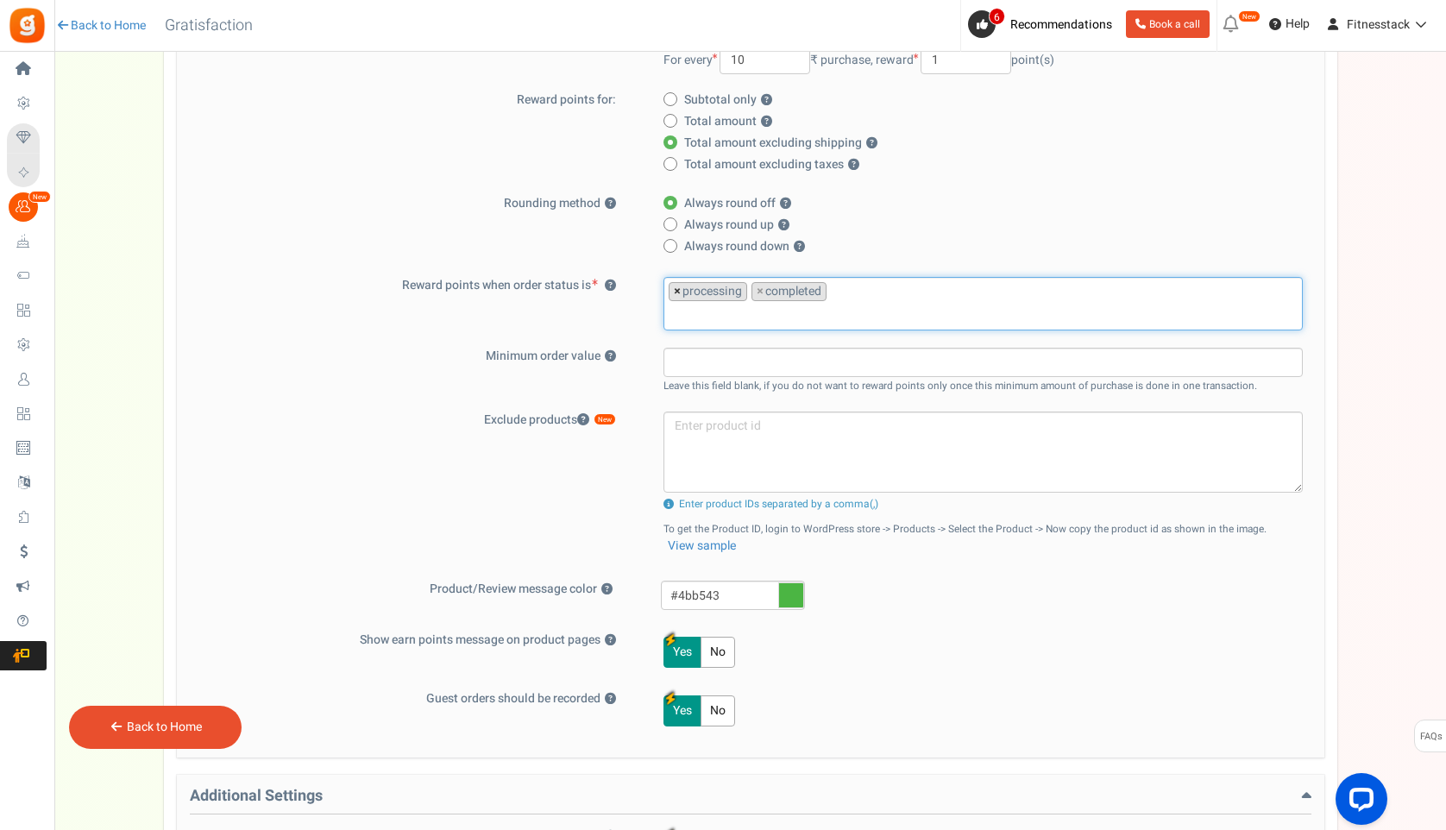
click at [677, 293] on span "×" at bounding box center [677, 291] width 7 height 17
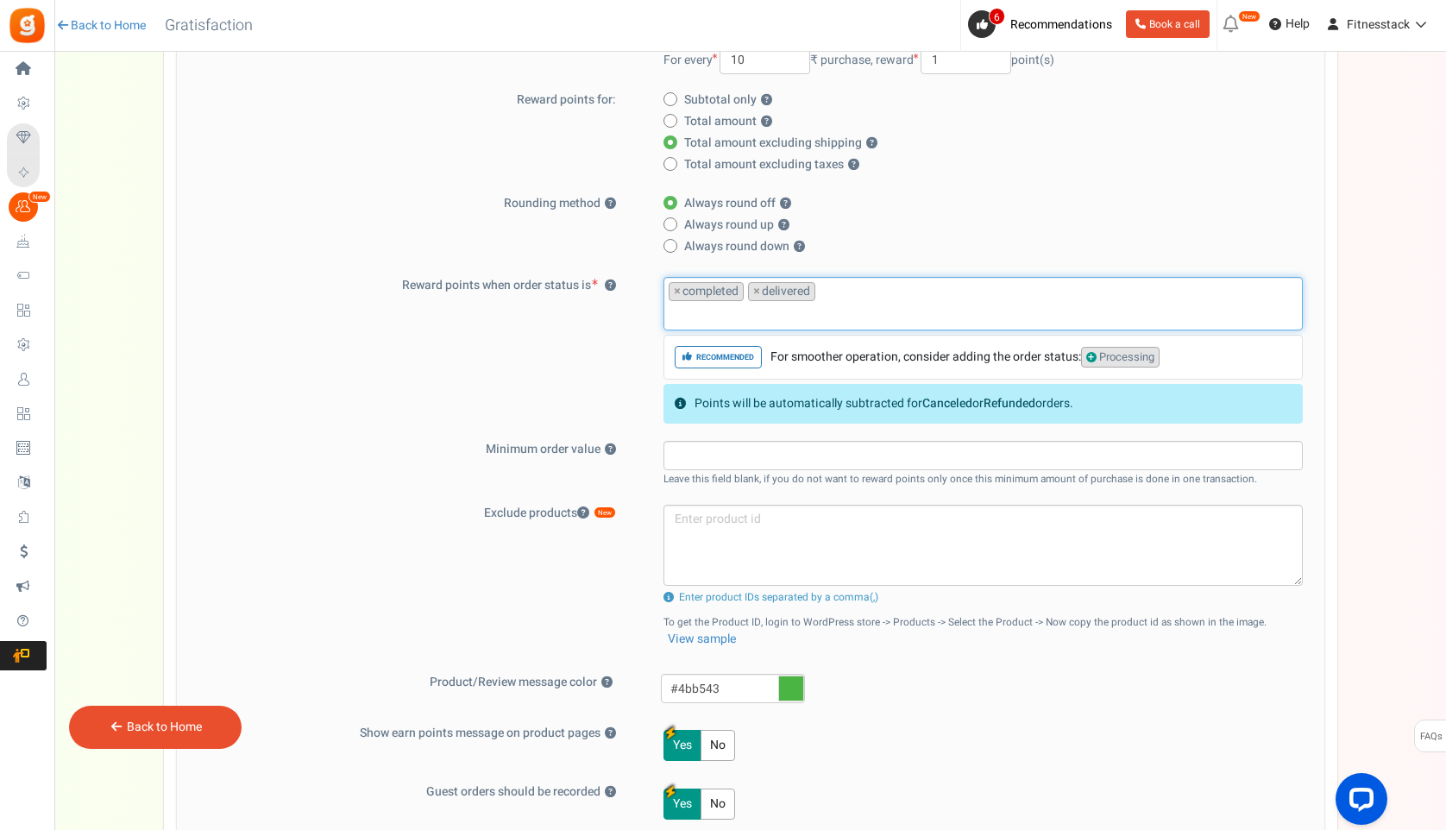
click at [1132, 353] on span "Processing" at bounding box center [1120, 358] width 78 height 22
select select "processing"
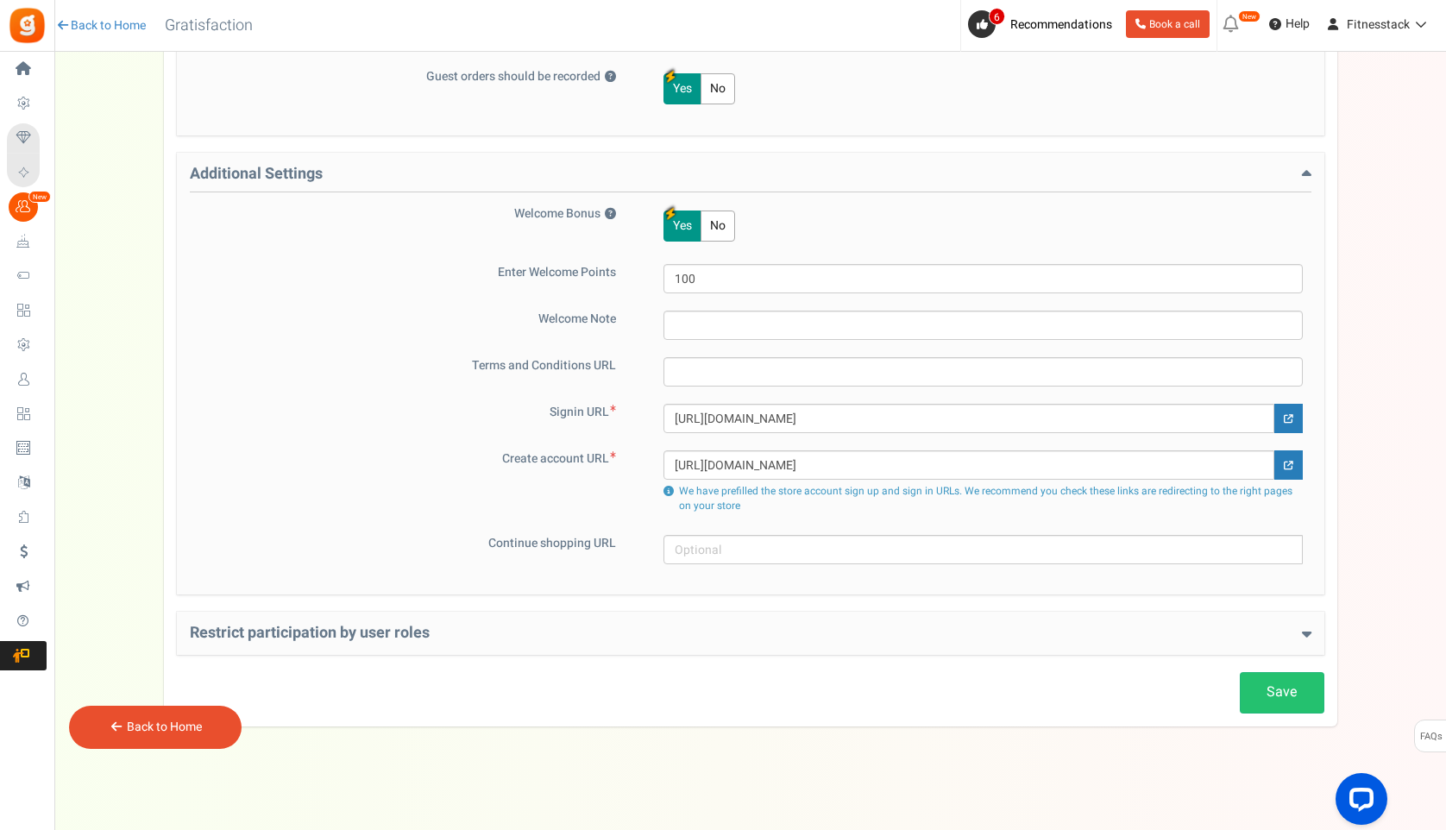
scroll to position [982, 0]
click at [1264, 639] on h4 "Restrict participation by user roles" at bounding box center [750, 632] width 1121 height 17
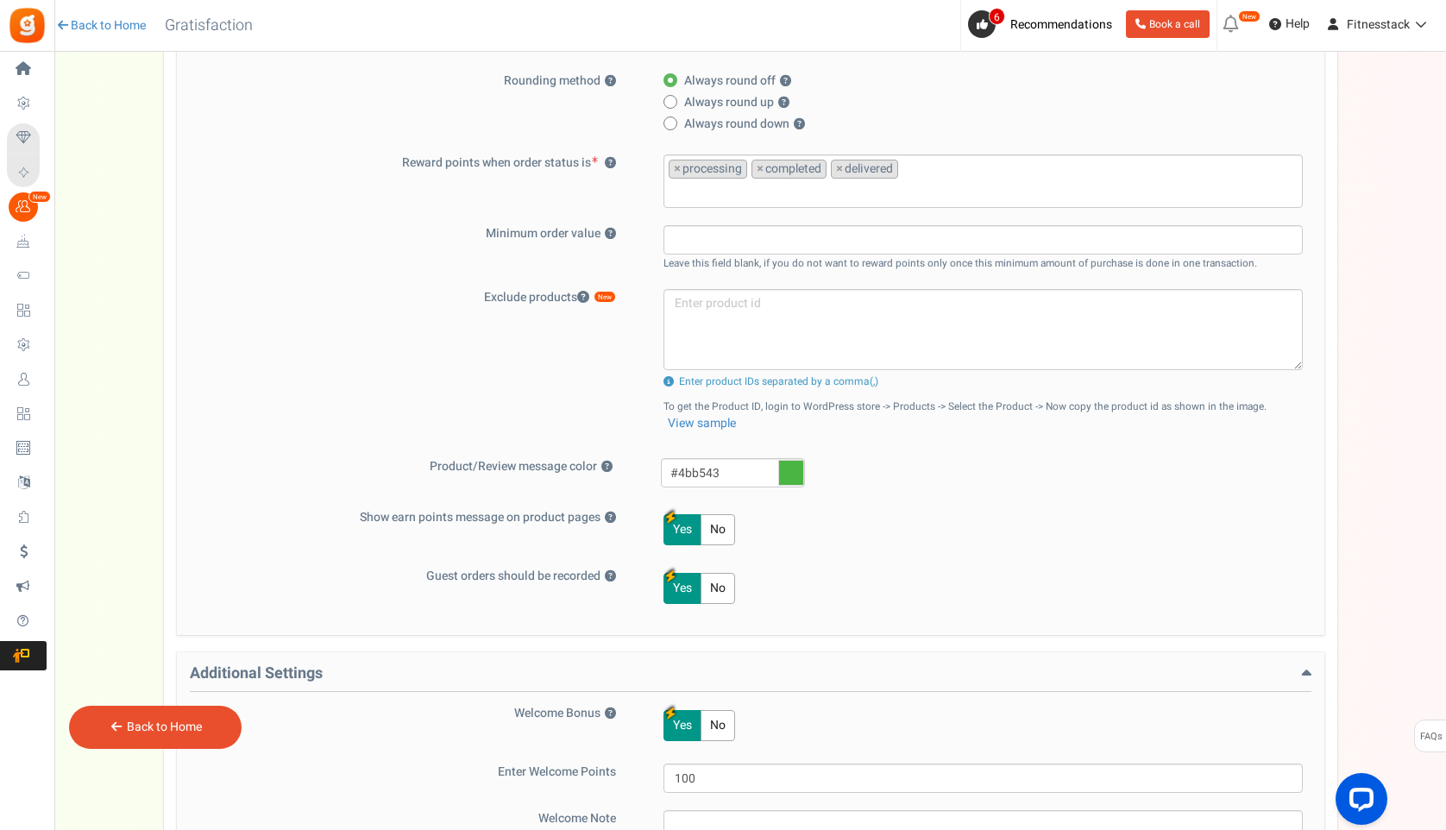
scroll to position [1064, 0]
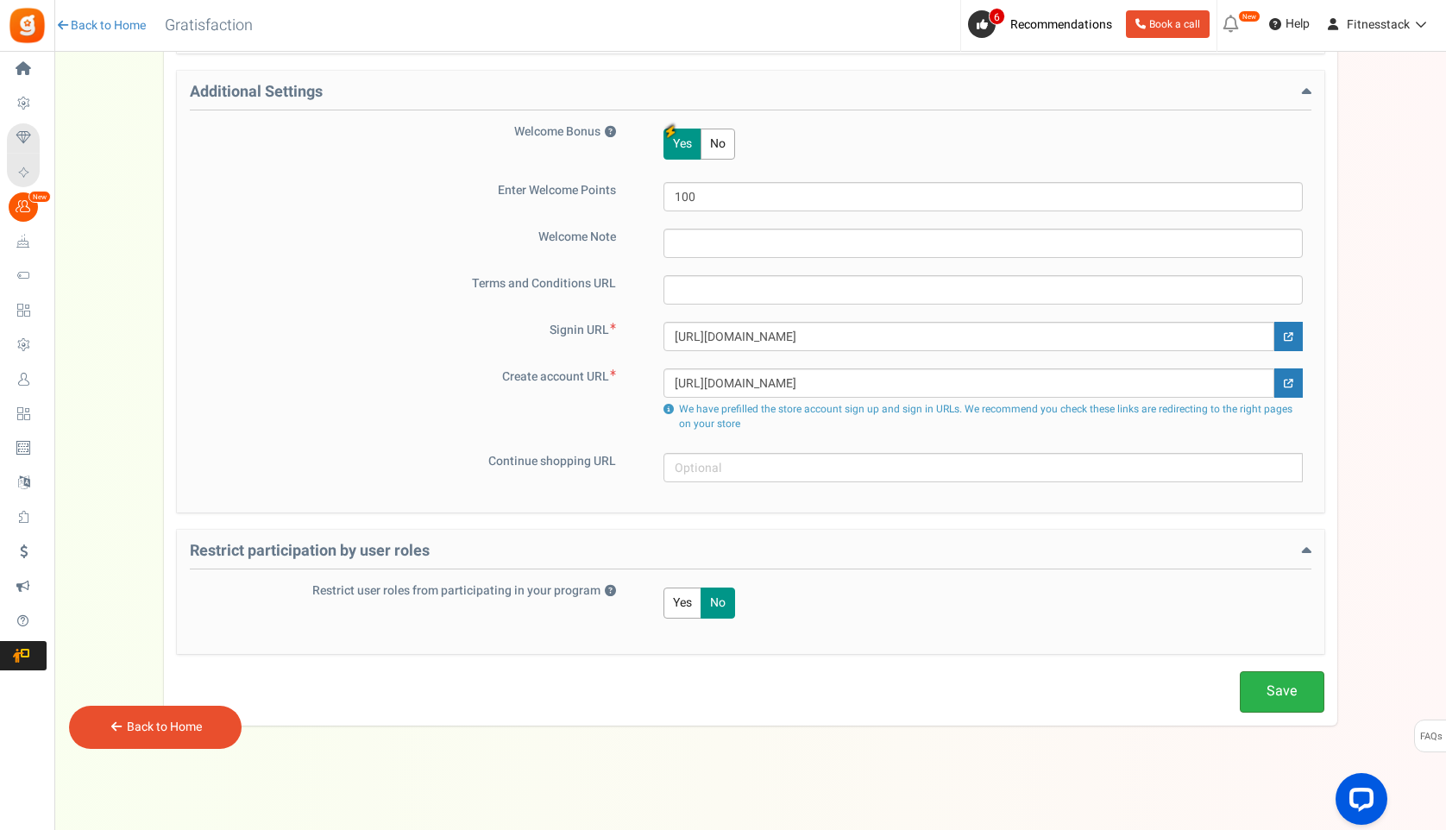
click at [1262, 694] on link "Save" at bounding box center [1282, 691] width 85 height 41
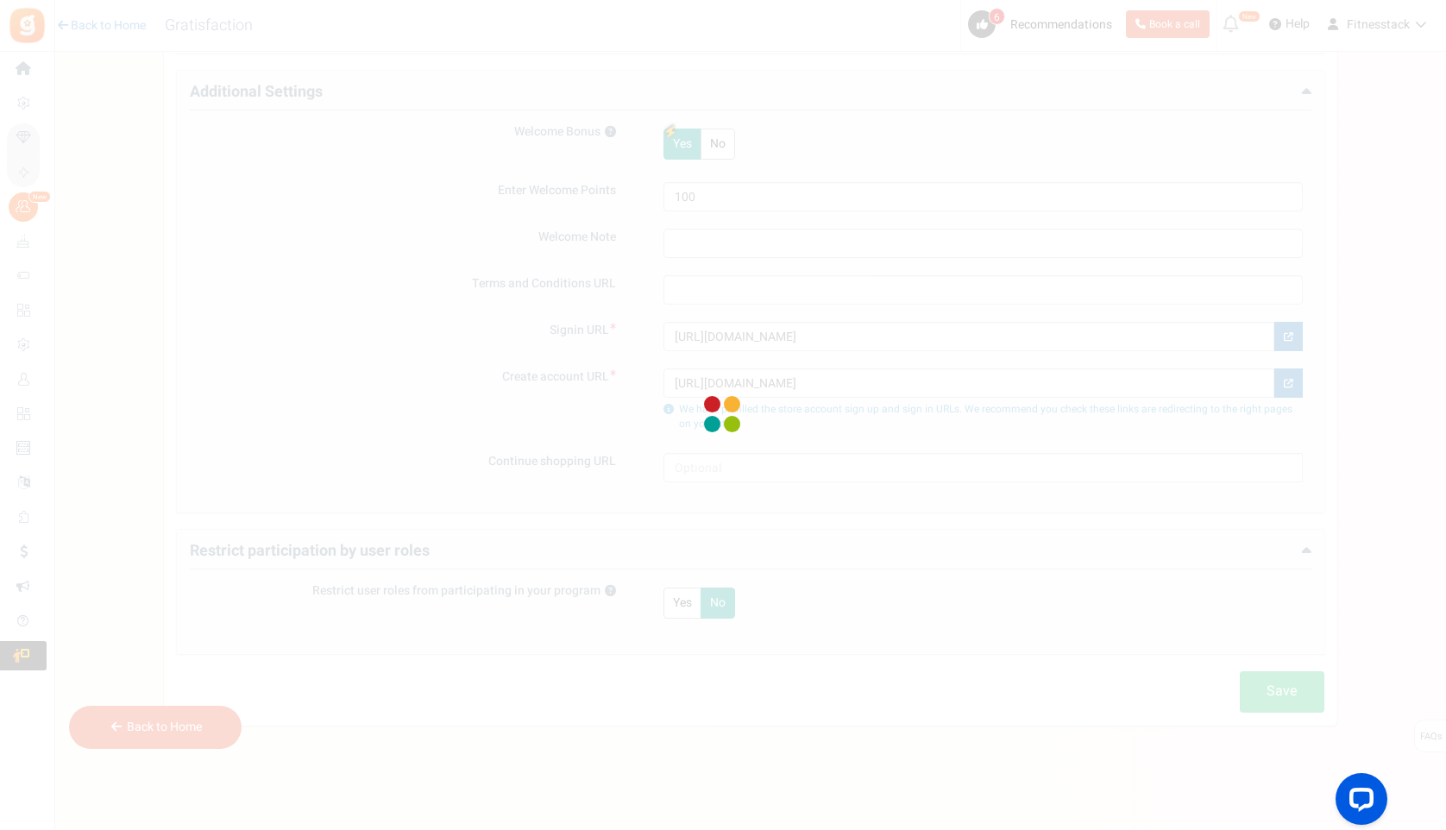
click at [860, 183] on div at bounding box center [723, 415] width 1446 height 830
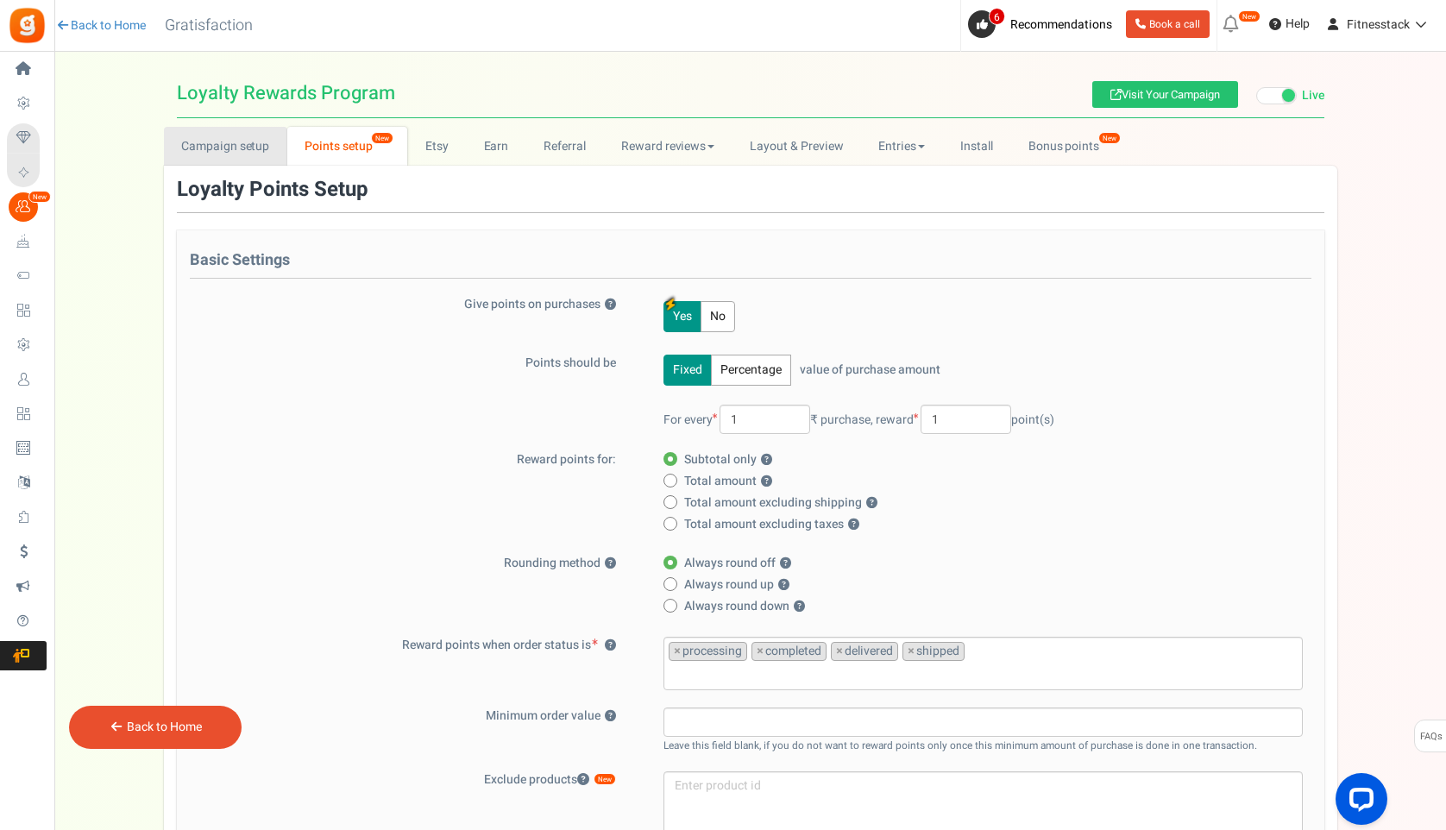
click at [219, 137] on div "Campaign setup Points setup New Etsy Earn Referral Reward reviews WOO LOOX Judg…" at bounding box center [750, 718] width 1173 height 1182
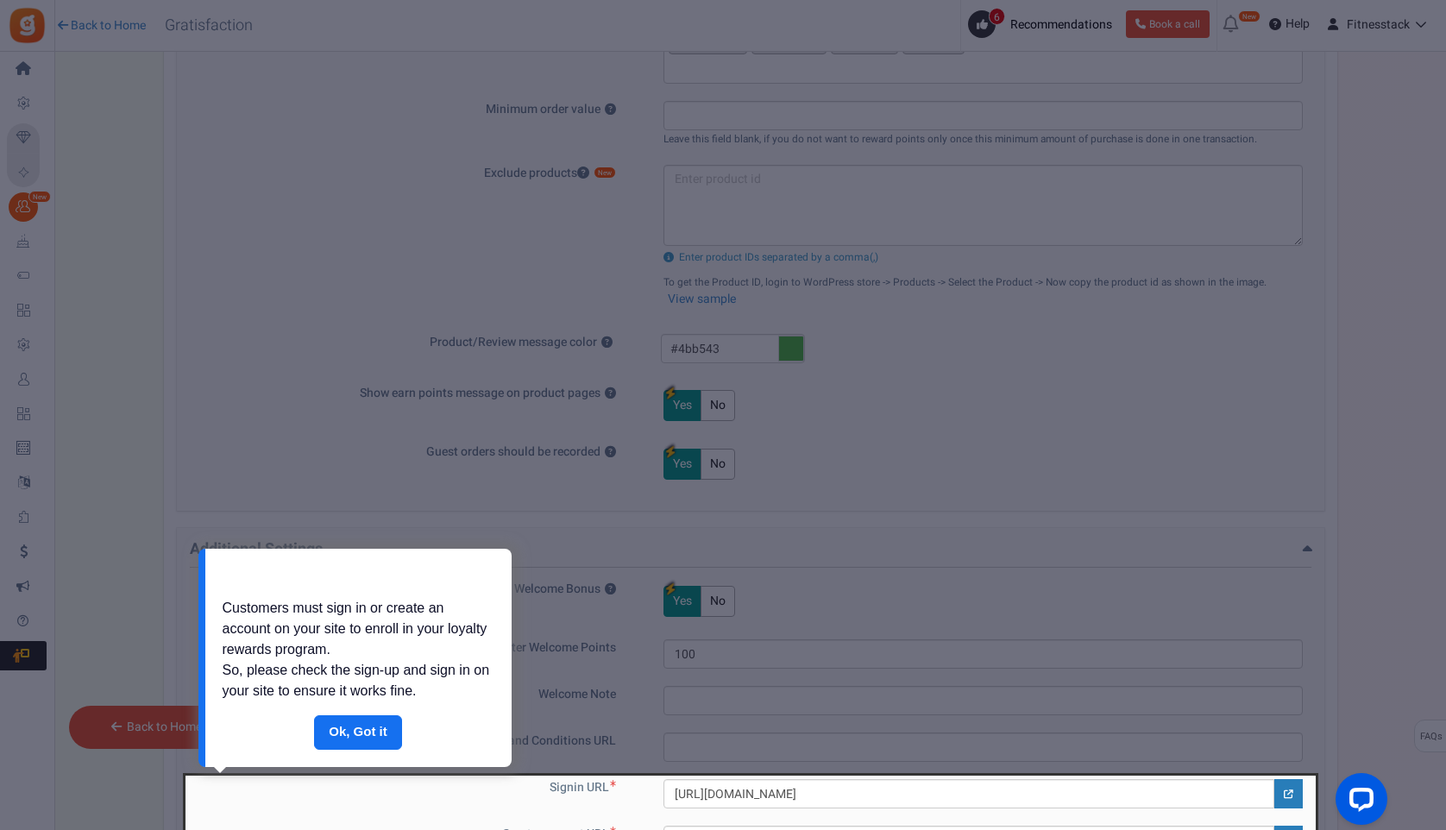
scroll to position [982, 0]
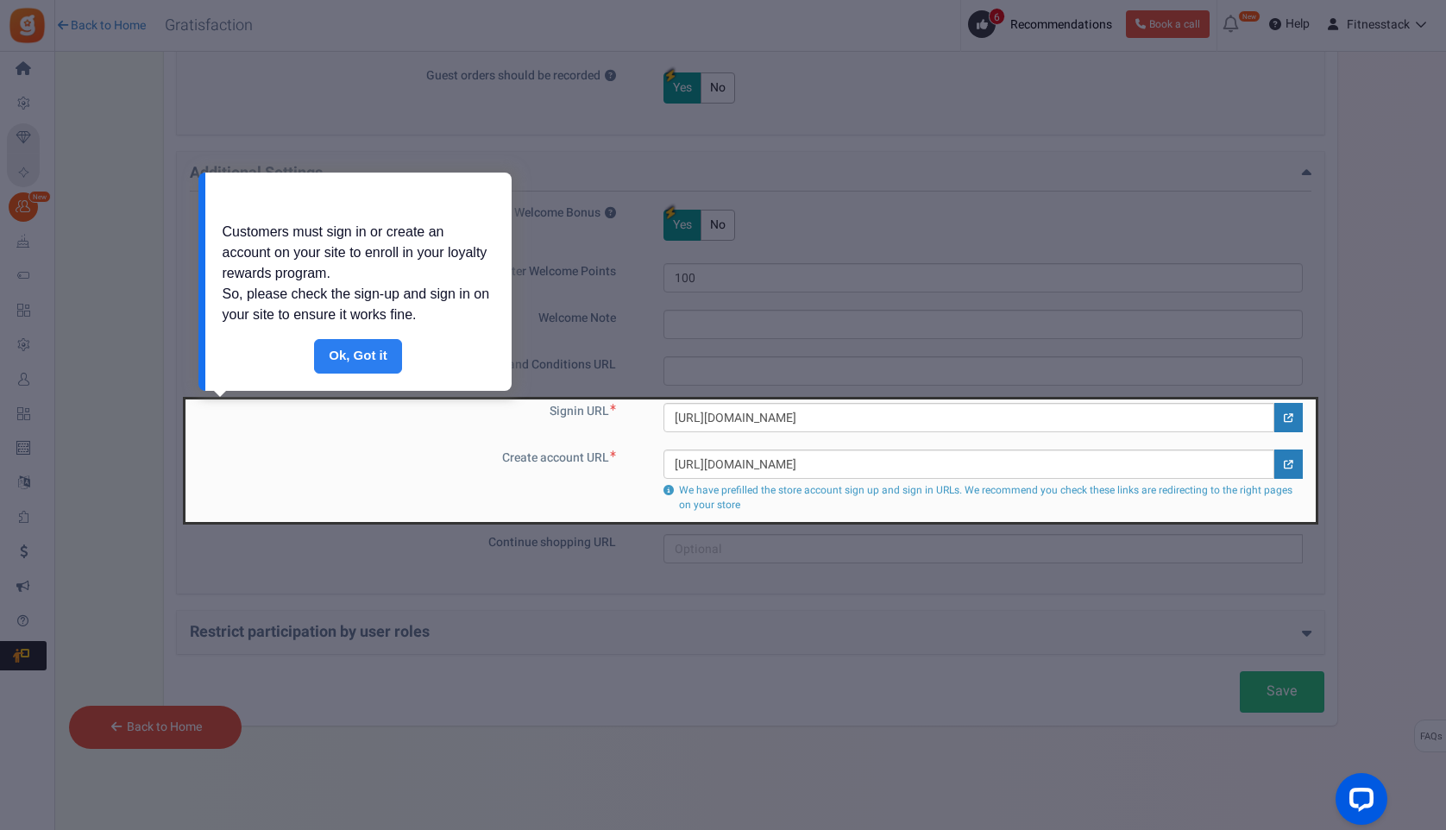
click at [372, 355] on link "Done" at bounding box center [358, 356] width 88 height 35
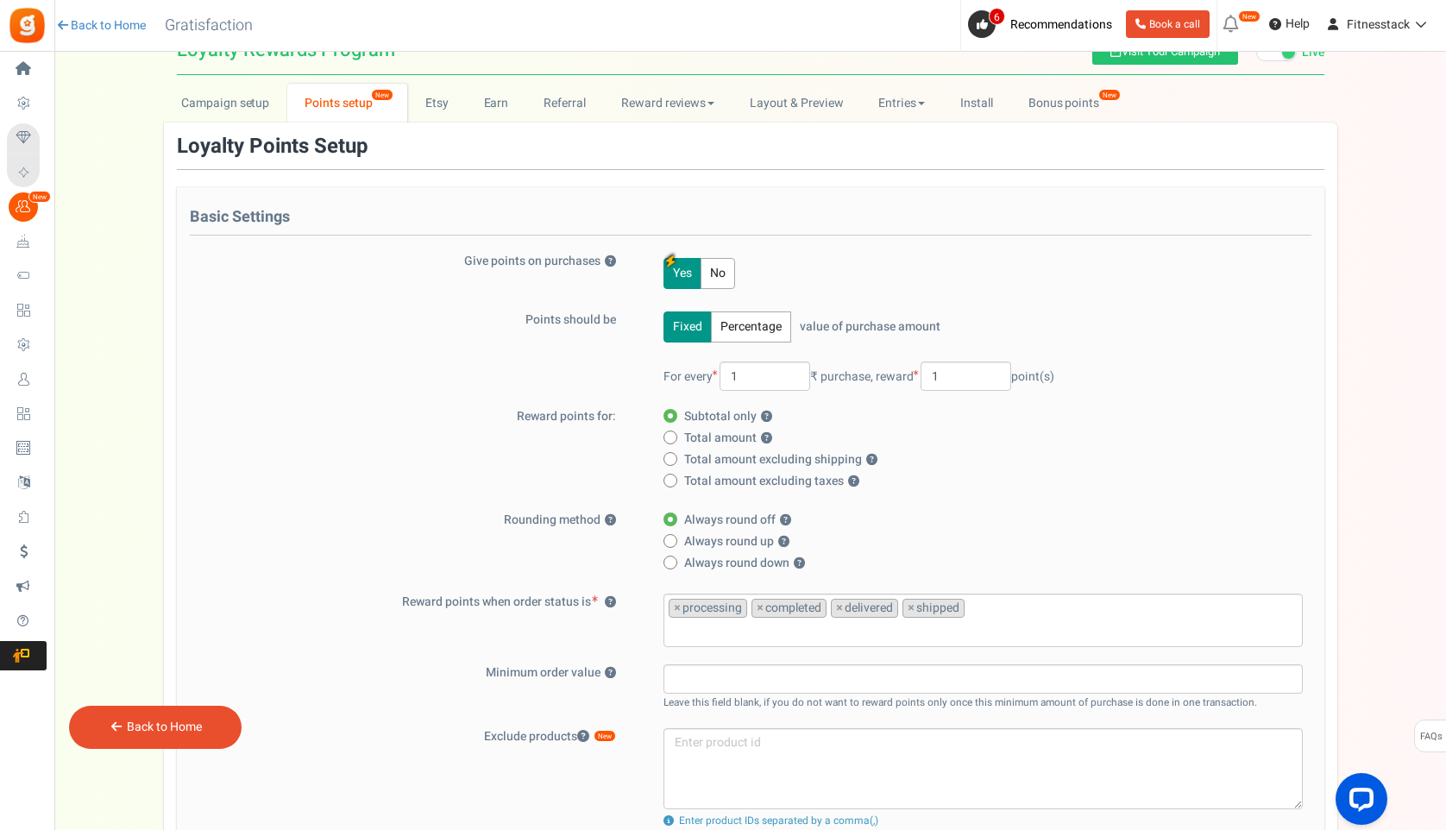
scroll to position [0, 0]
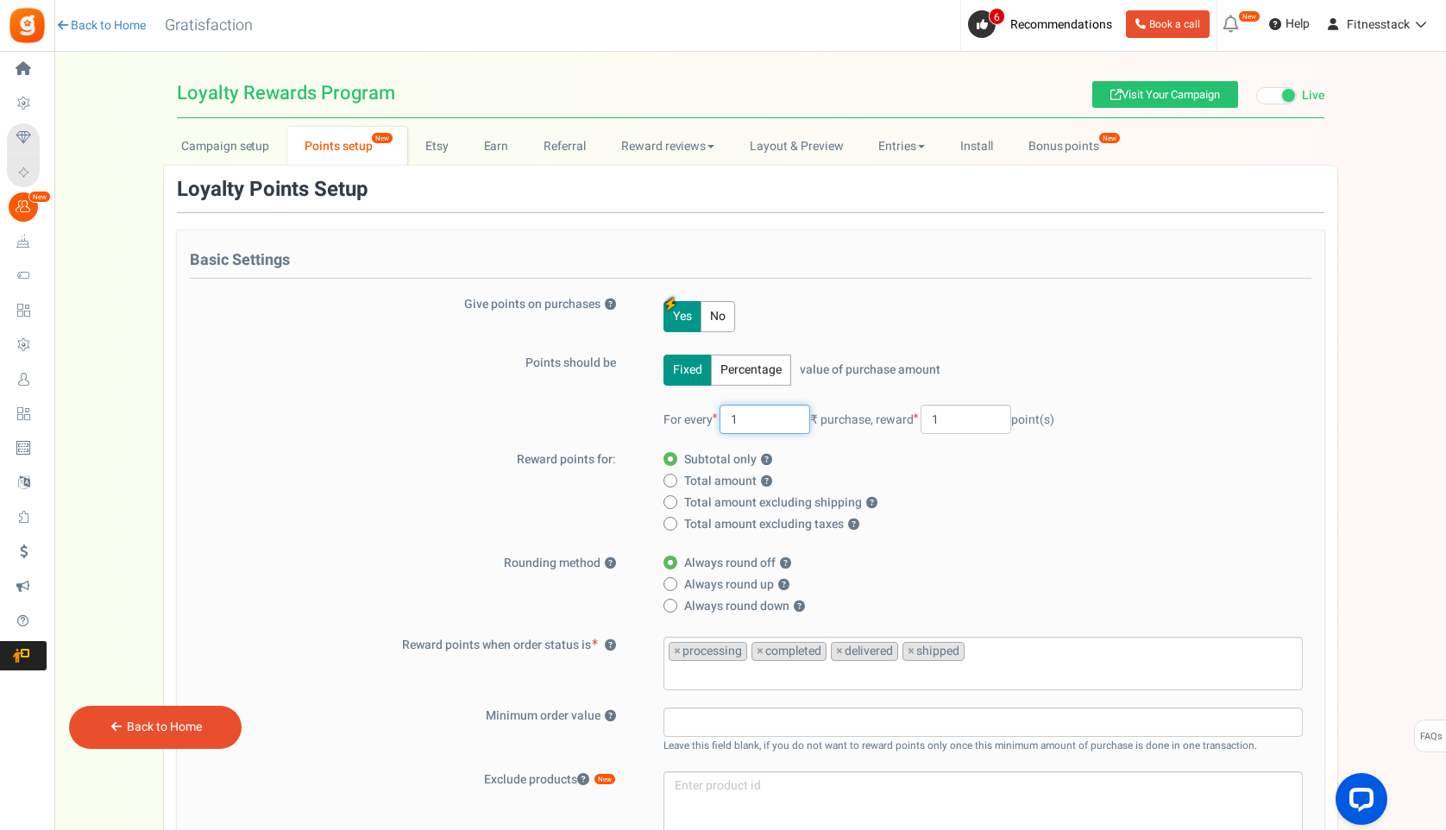
click at [758, 427] on input "1" at bounding box center [764, 419] width 91 height 29
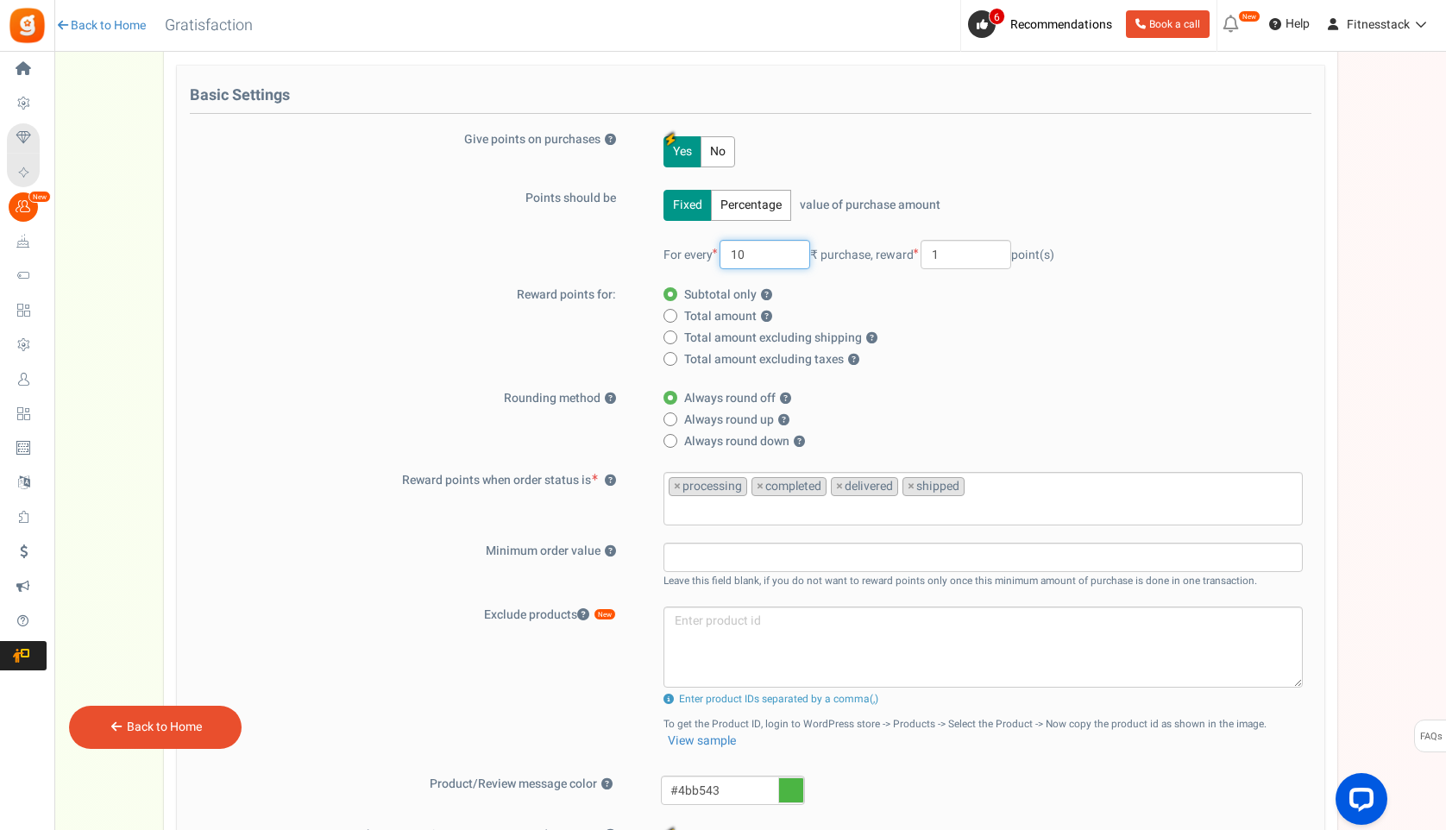
scroll to position [166, 0]
type input "10"
click at [674, 333] on span at bounding box center [670, 337] width 14 height 14
click at [674, 333] on input "Total amount excluding shipping ?" at bounding box center [668, 337] width 11 height 11
radio input "true"
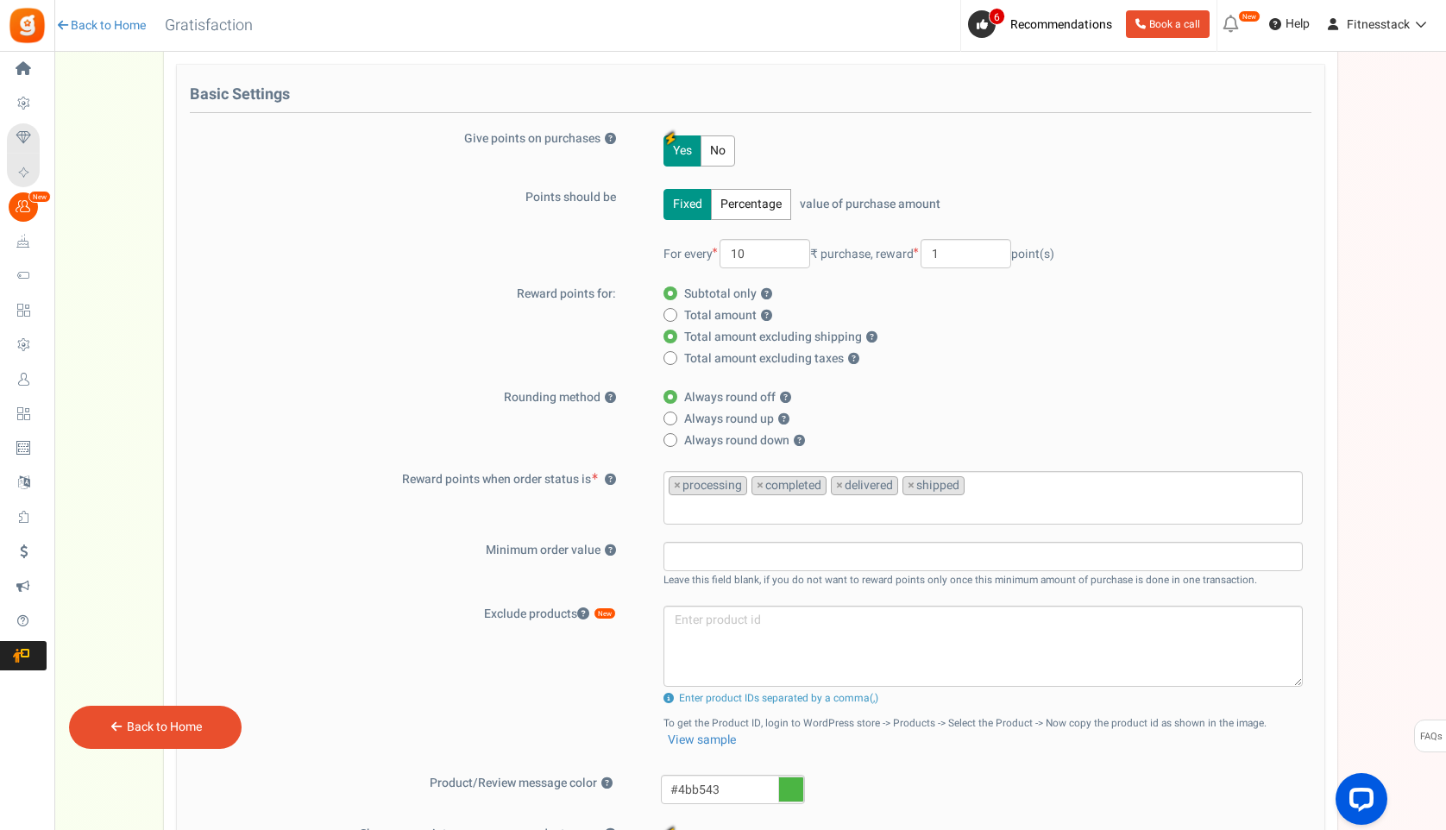
radio input "false"
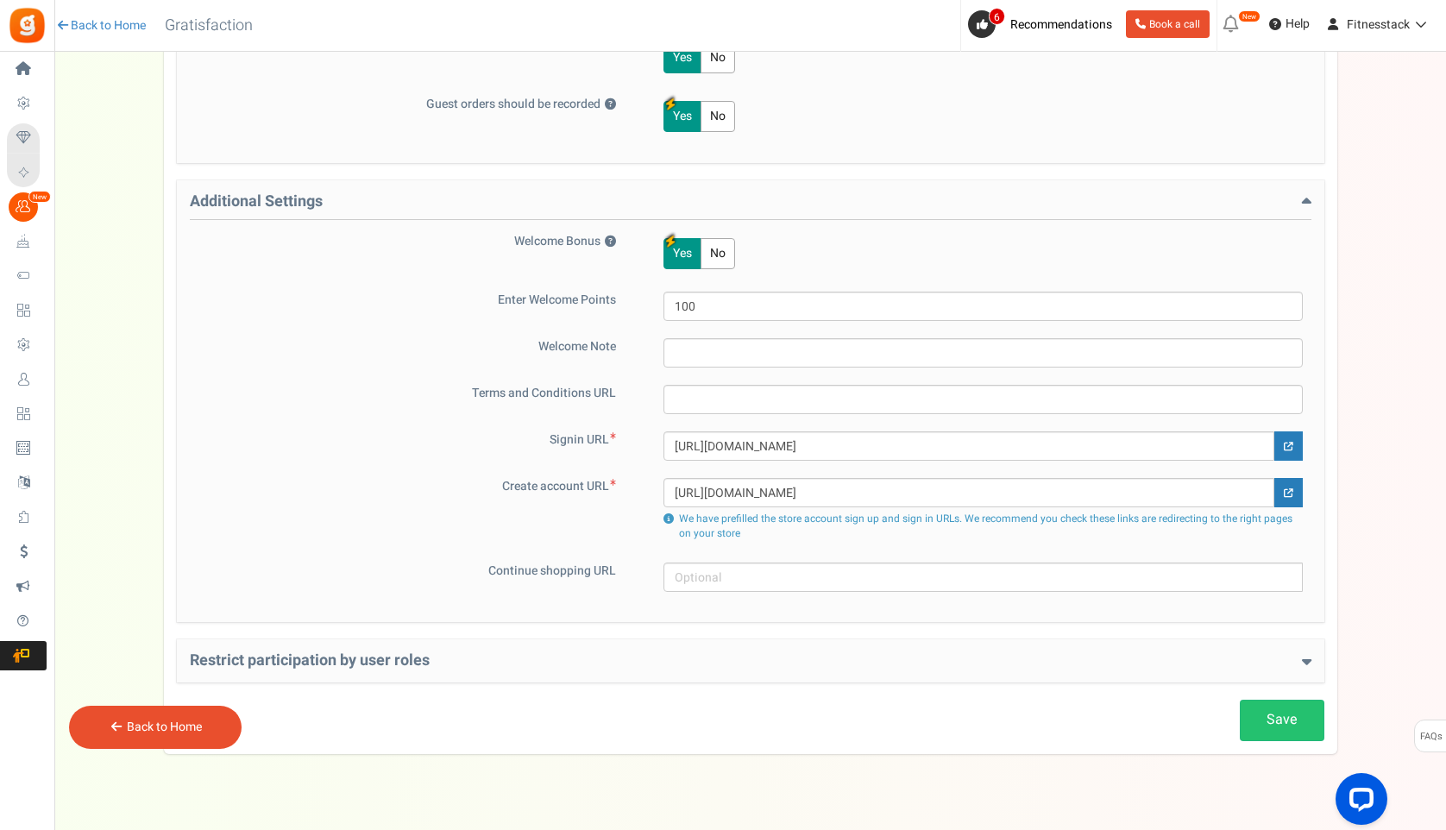
scroll to position [960, 0]
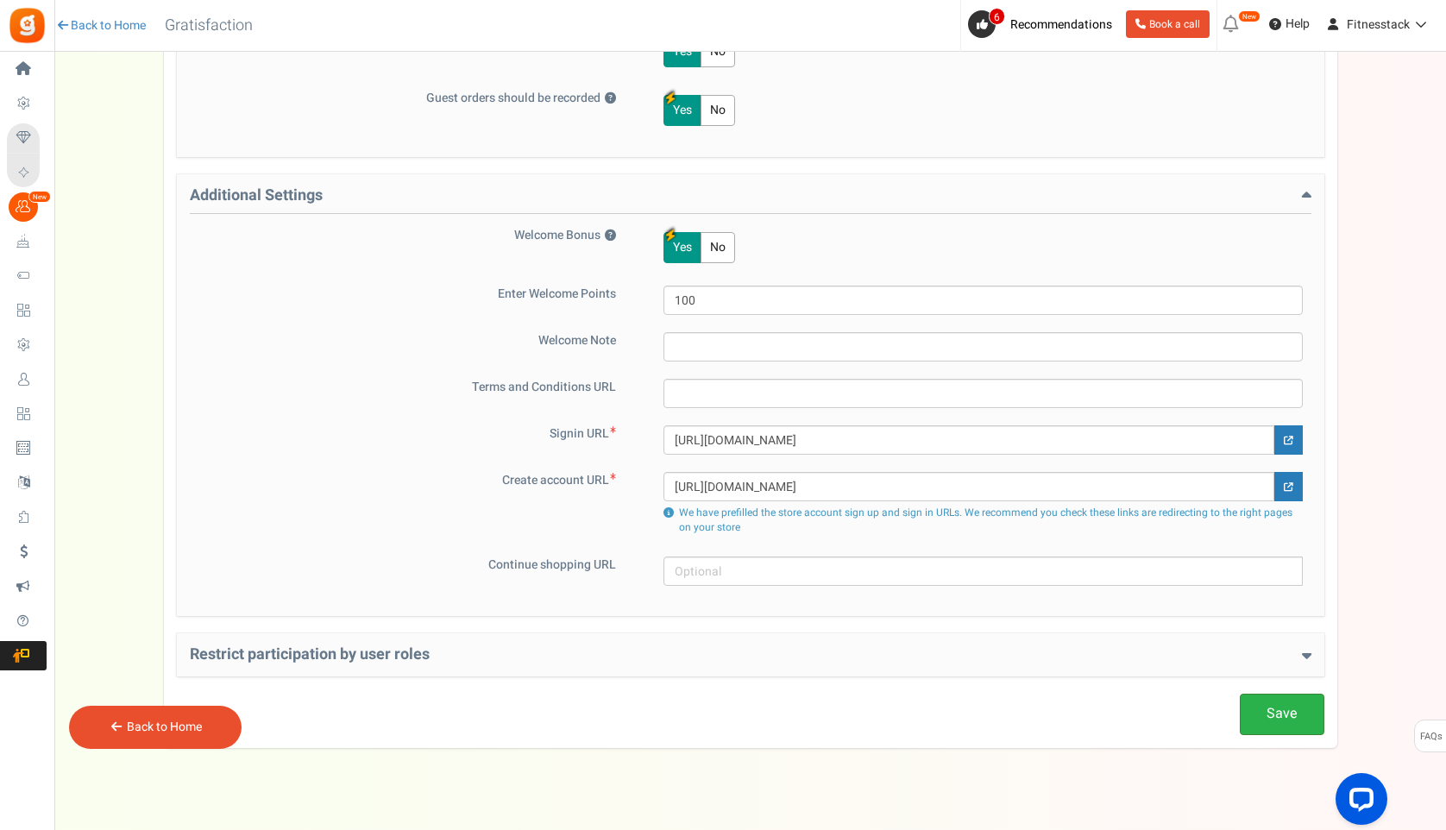
click at [1261, 718] on link "Save" at bounding box center [1282, 714] width 85 height 41
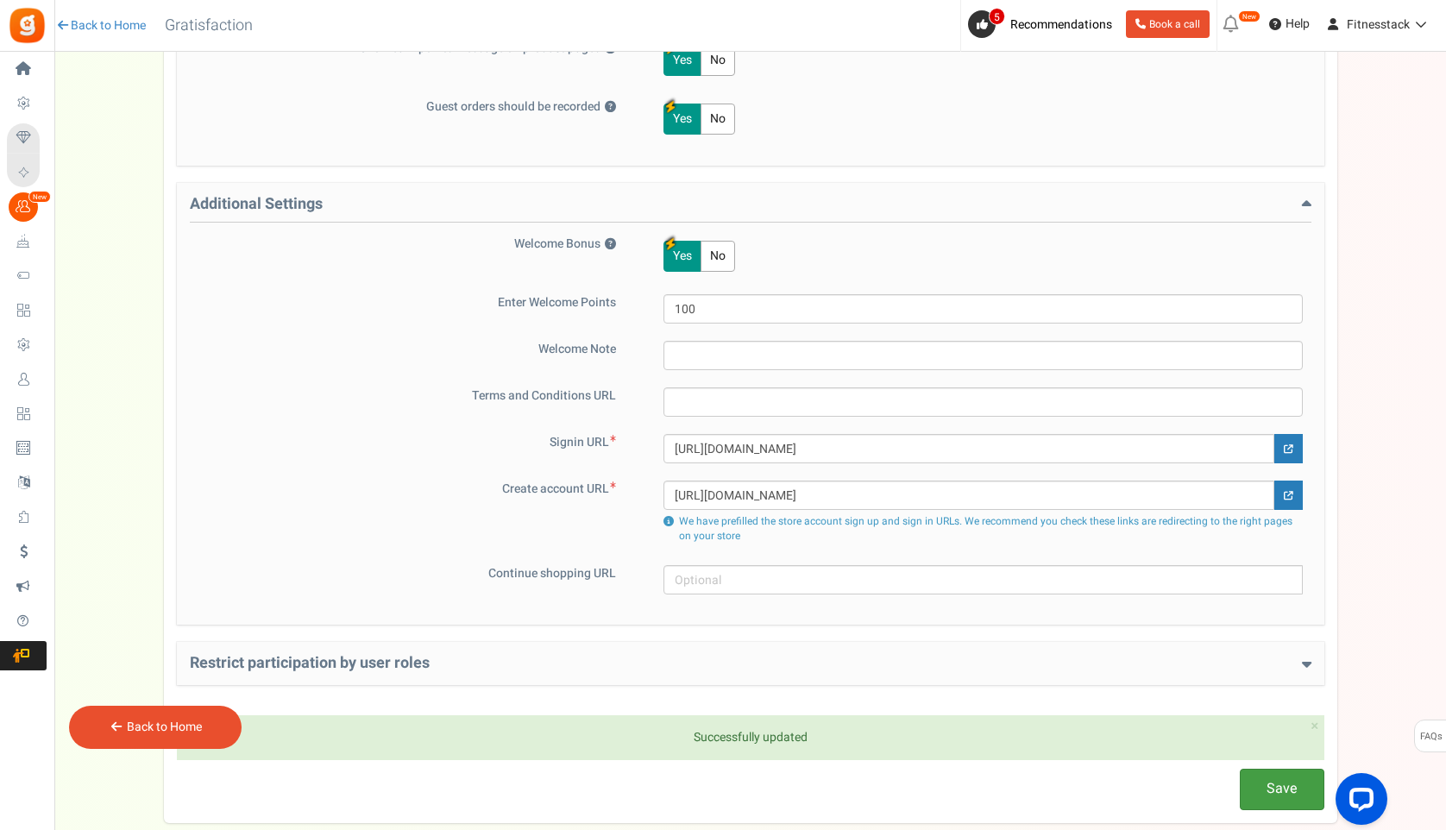
scroll to position [0, 0]
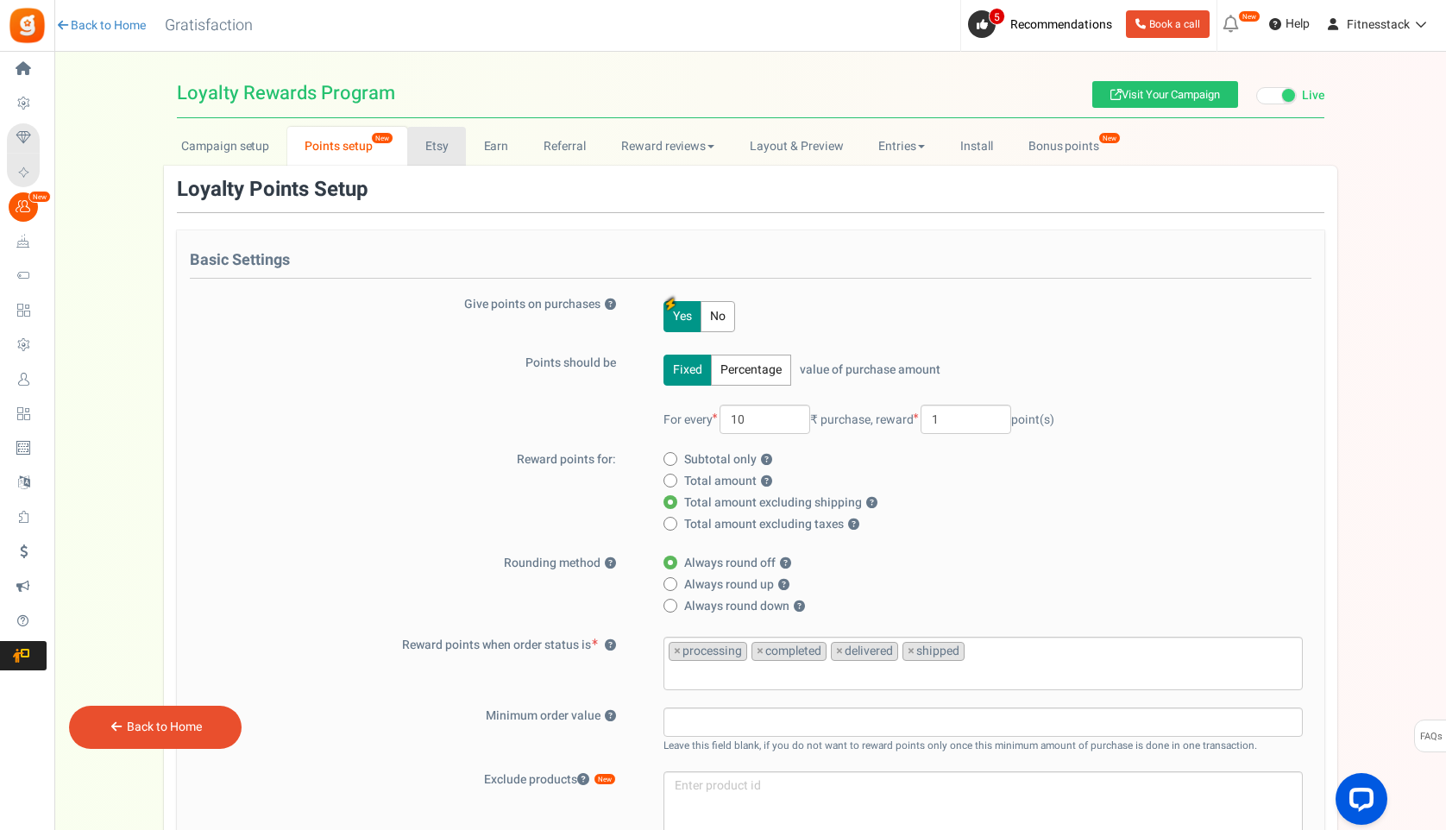
click at [441, 149] on link "Etsy" at bounding box center [436, 146] width 59 height 39
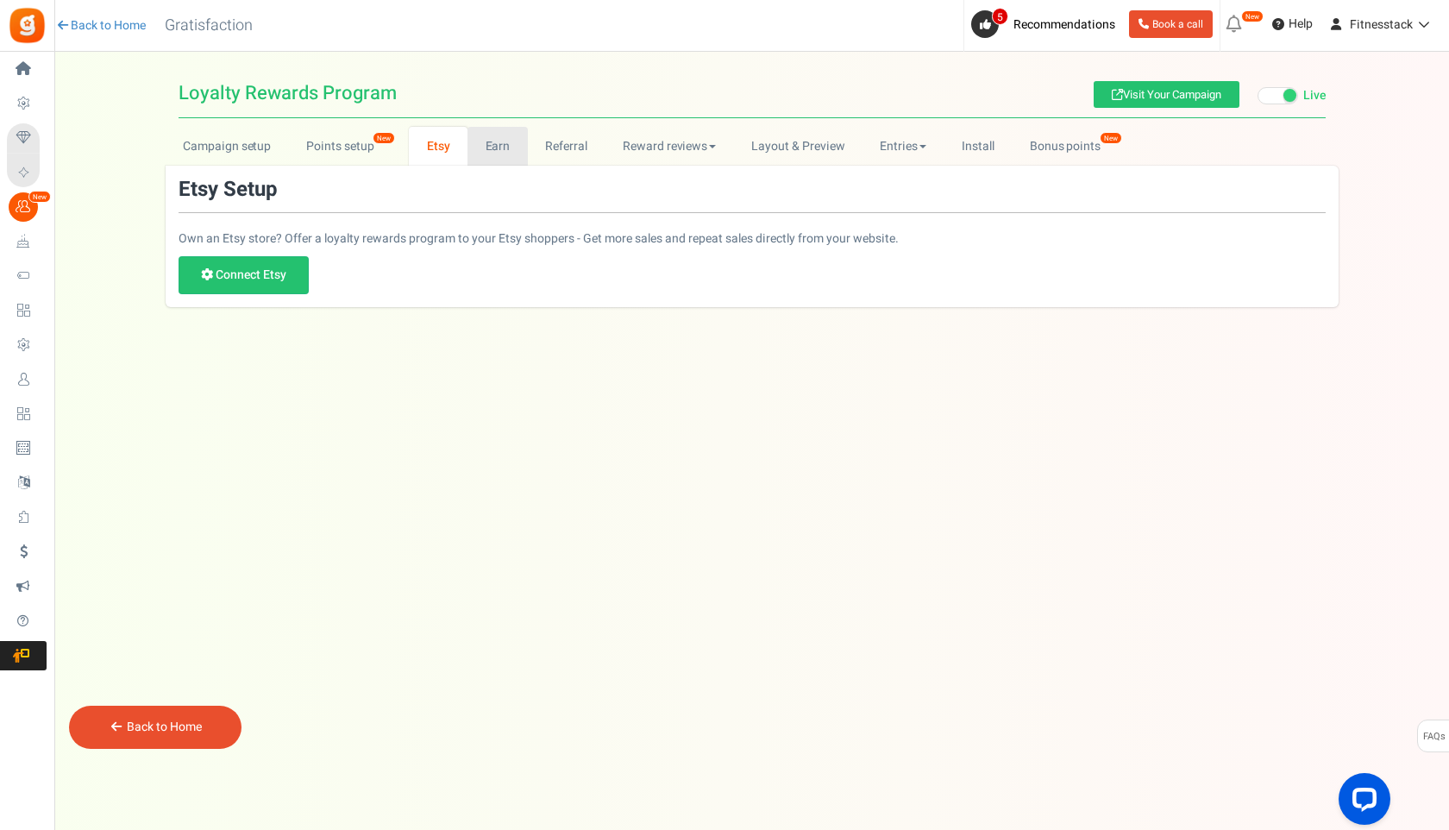
click at [509, 138] on link "Earn" at bounding box center [498, 146] width 60 height 39
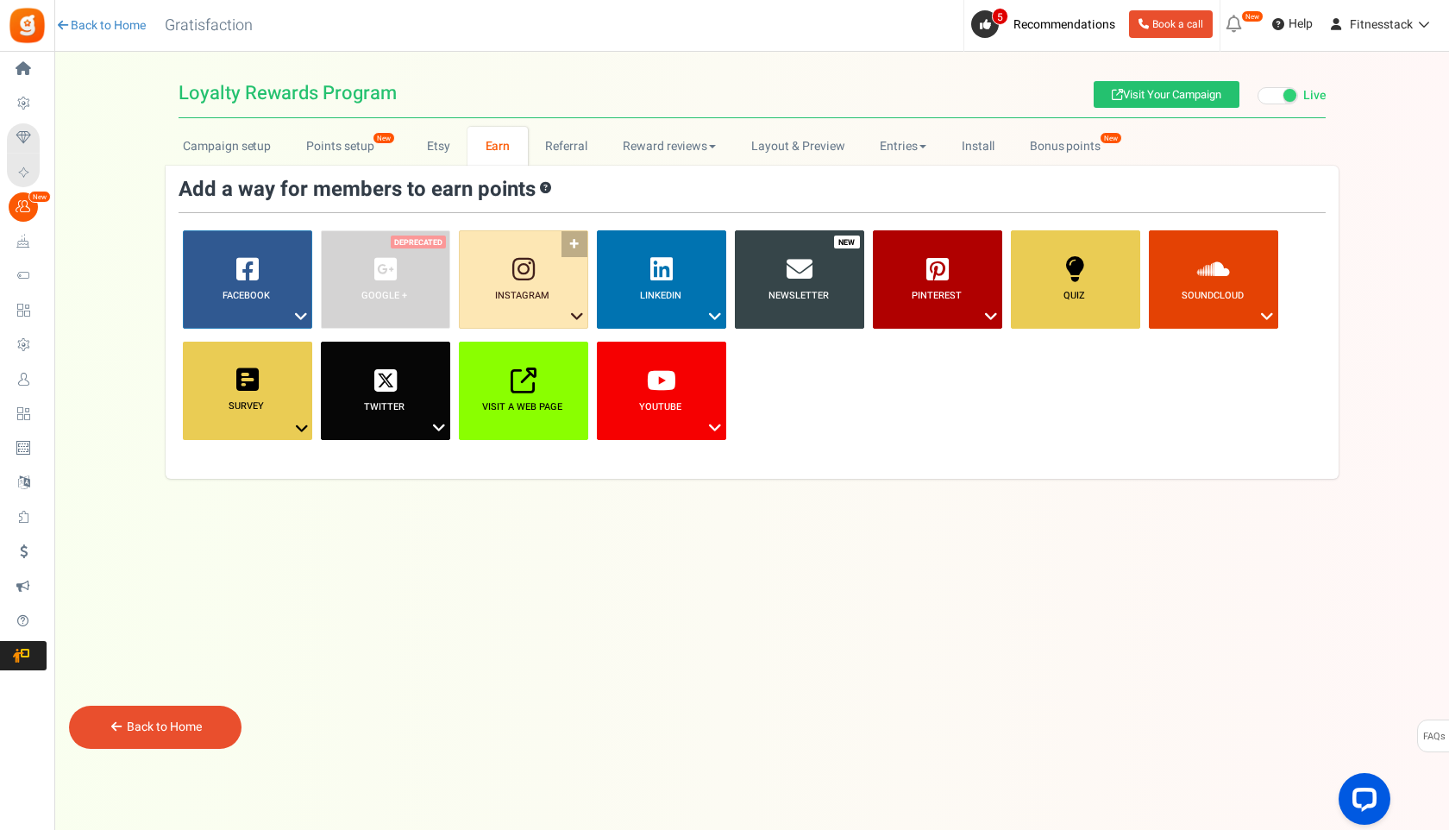
click at [518, 277] on icon at bounding box center [523, 269] width 22 height 26
click at [519, 355] on link "Follow on Instagram" at bounding box center [524, 348] width 138 height 22
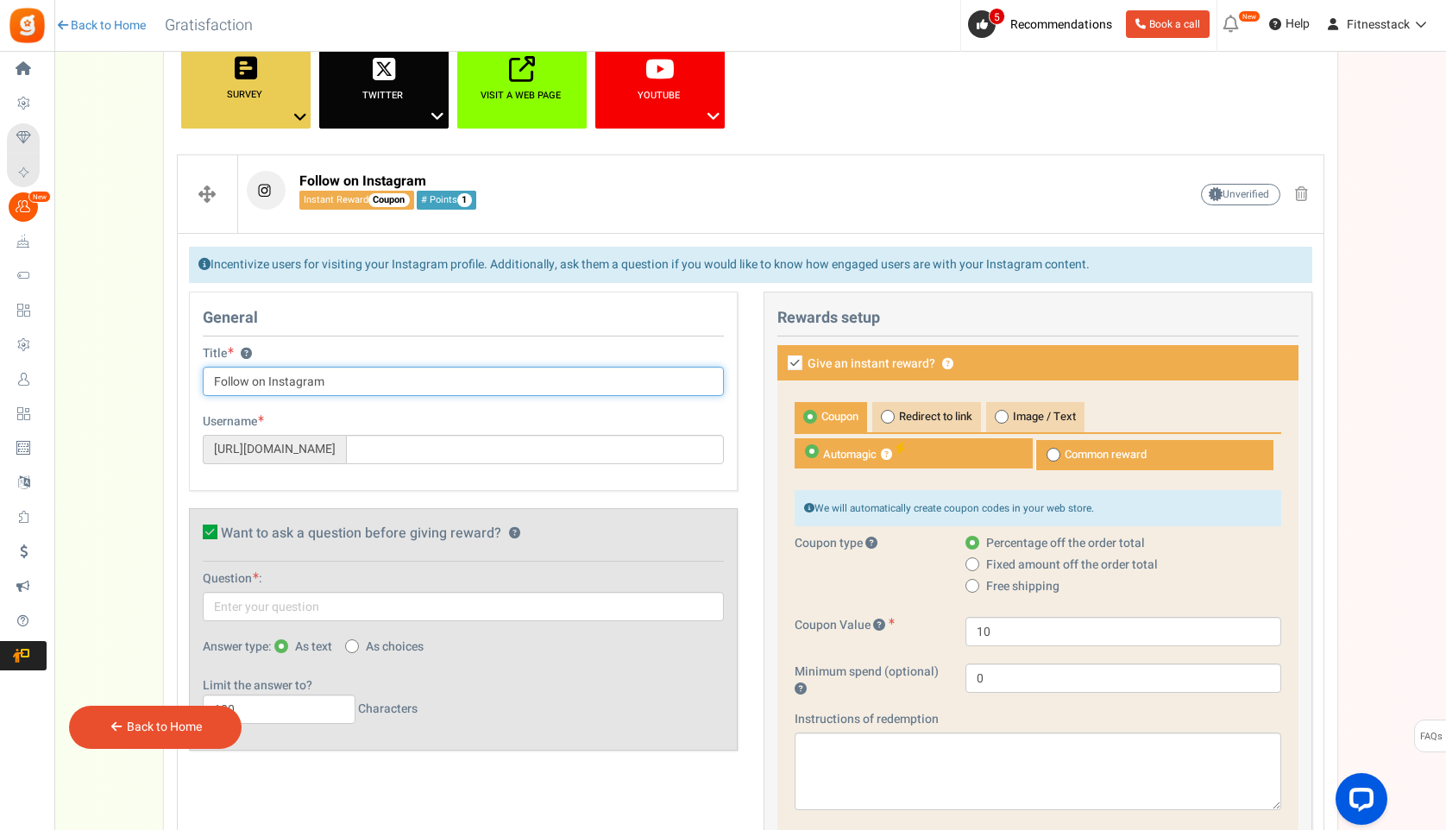
scroll to position [379, 0]
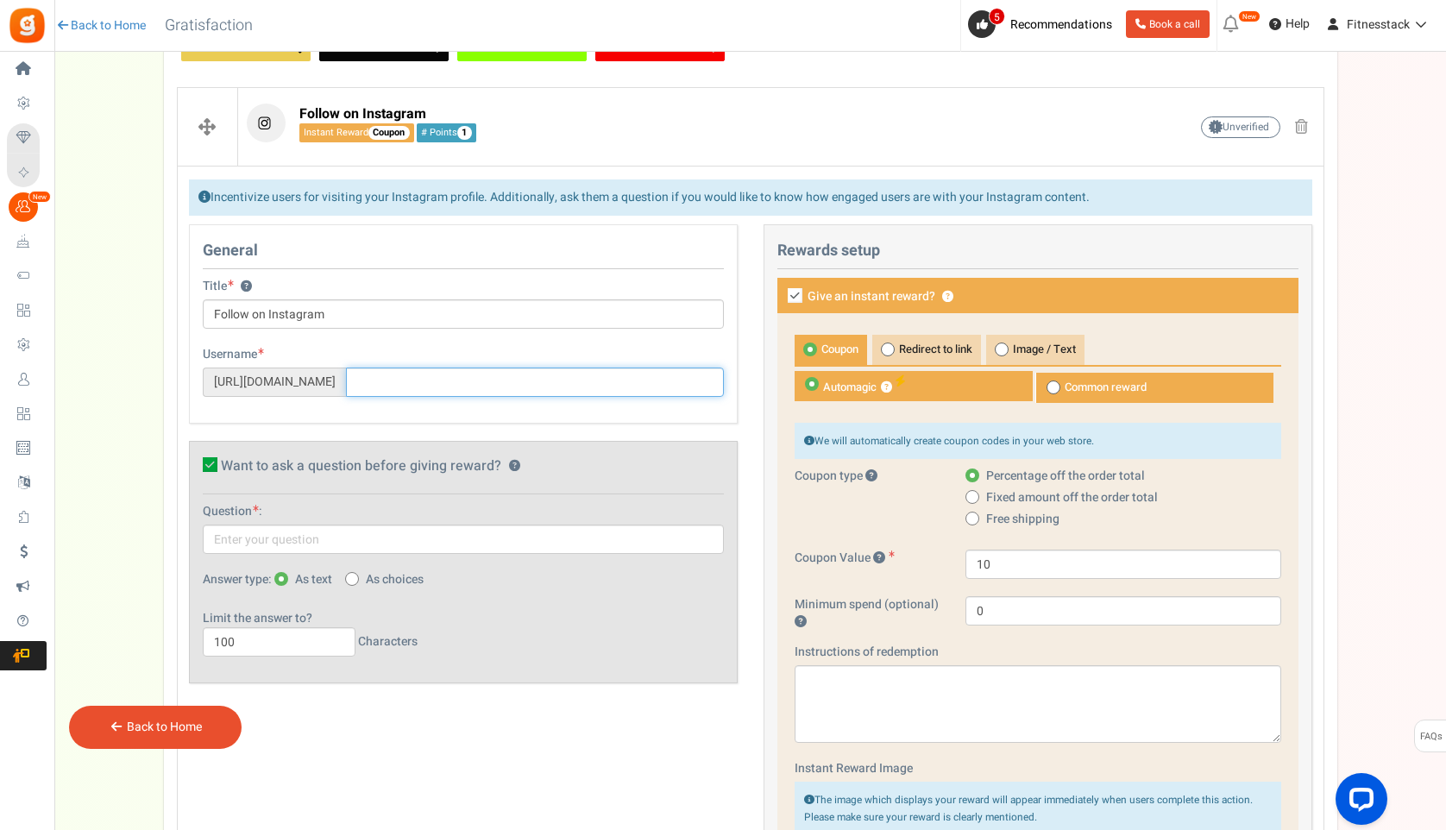
click at [399, 389] on input "text" at bounding box center [535, 381] width 378 height 29
paste input "/fitnesstack/"
type input "fitnesstack/"
click at [366, 430] on div "General Title ? Follow on Instagram Tip! Your title should show the huge saving…" at bounding box center [463, 462] width 574 height 476
click at [209, 466] on icon at bounding box center [210, 464] width 15 height 15
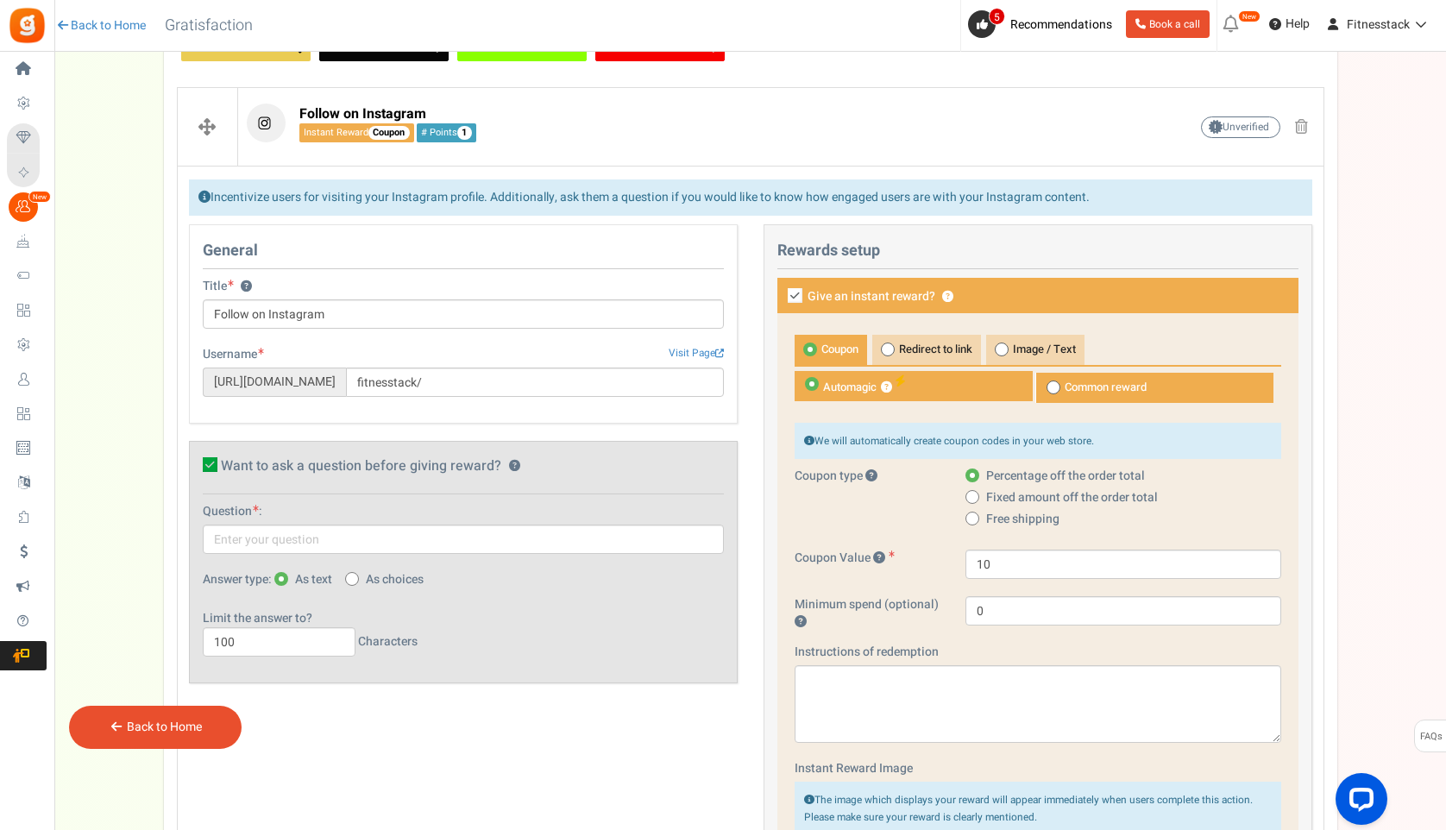
click at [197, 466] on input "Want to ask a question before giving reward? ?" at bounding box center [190, 467] width 11 height 11
checkbox input "false"
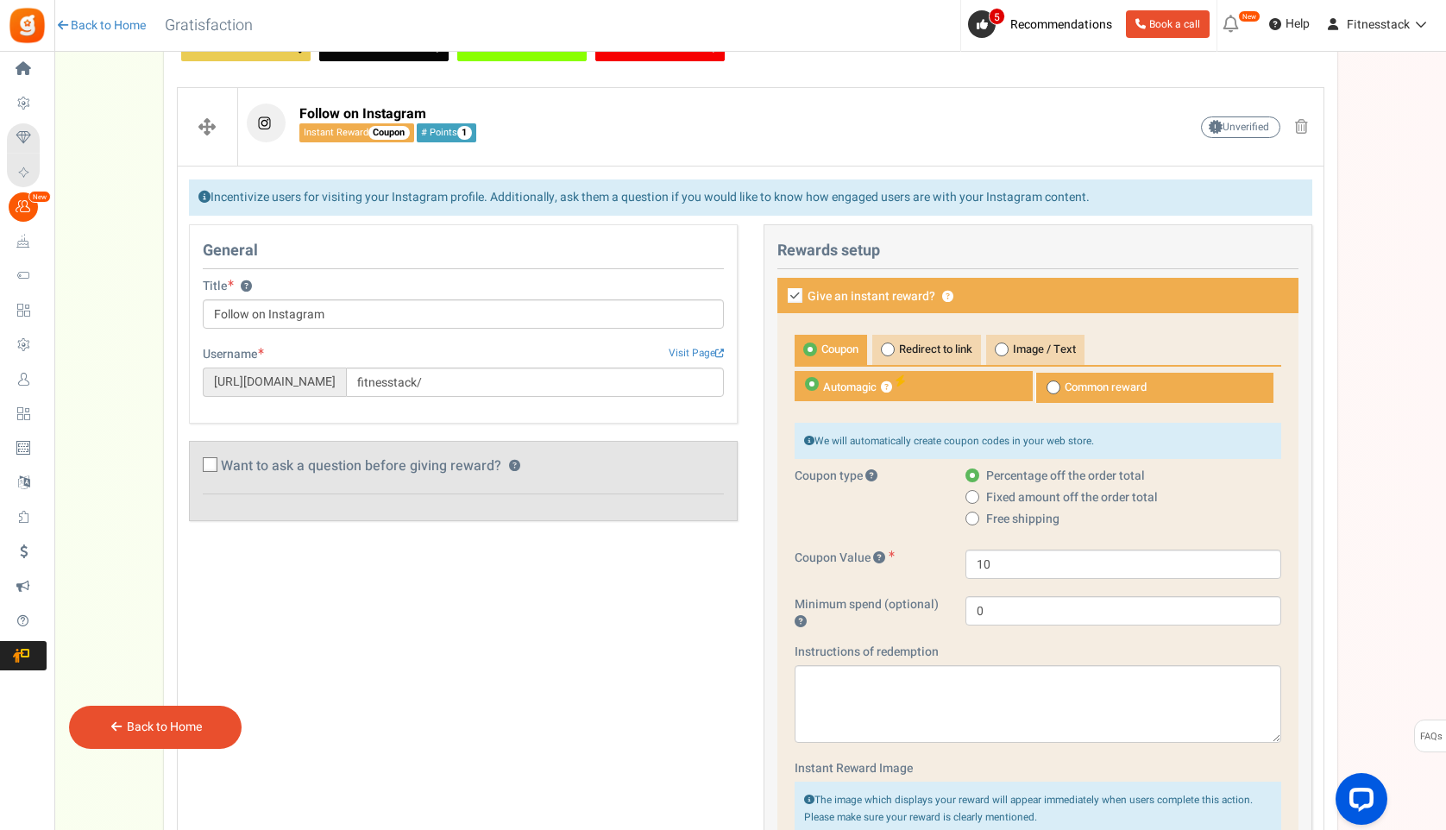
click at [475, 568] on div "General Title ? Follow on Instagram Tip! Your title should show the huge saving…" at bounding box center [750, 745] width 1149 height 1042
click at [796, 294] on icon at bounding box center [795, 295] width 15 height 15
click at [782, 294] on input "Give an instant reward? ?" at bounding box center [775, 297] width 11 height 11
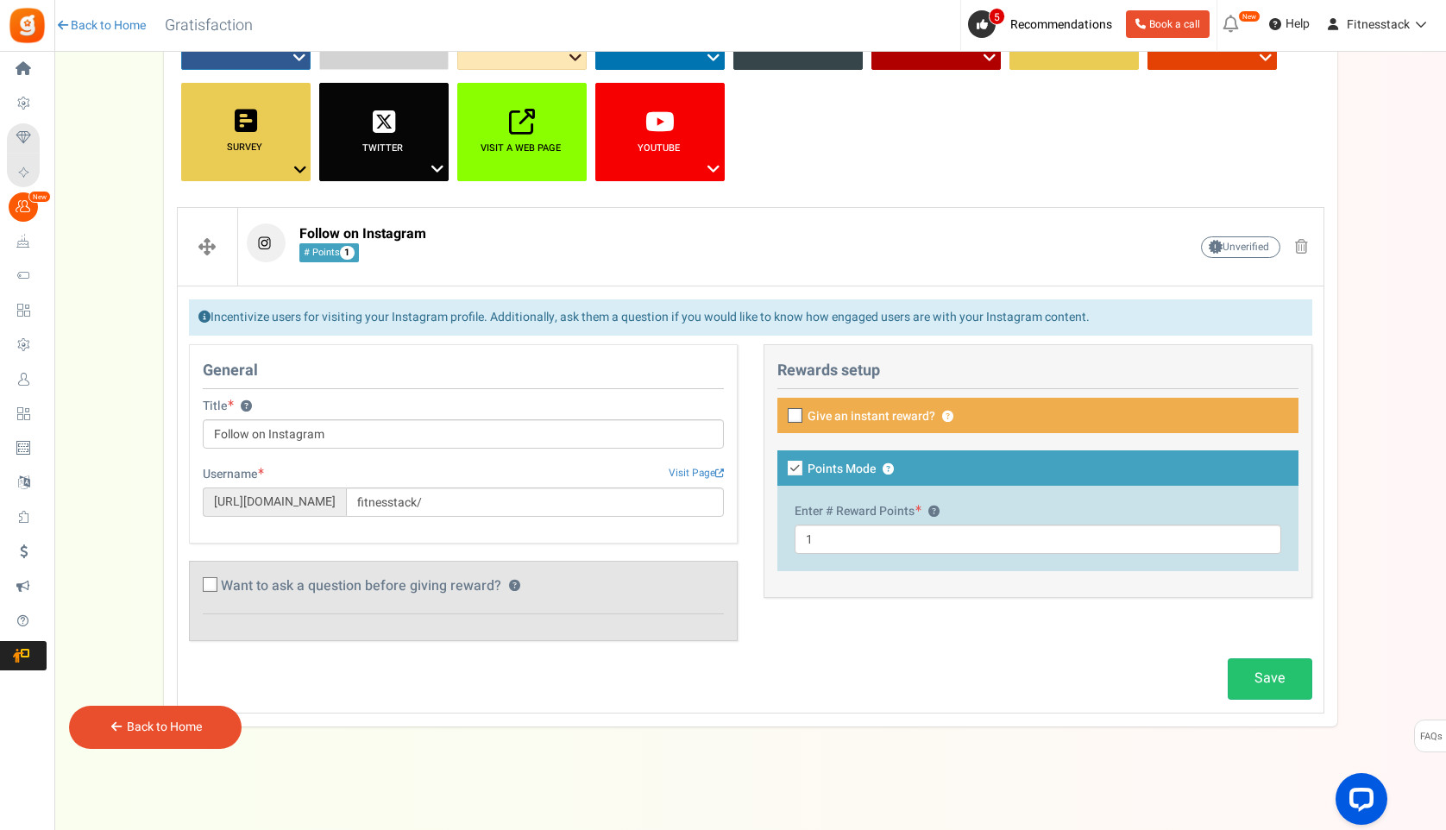
click at [796, 415] on icon at bounding box center [795, 416] width 11 height 11
click at [782, 415] on input "Give an instant reward? ?" at bounding box center [775, 416] width 11 height 11
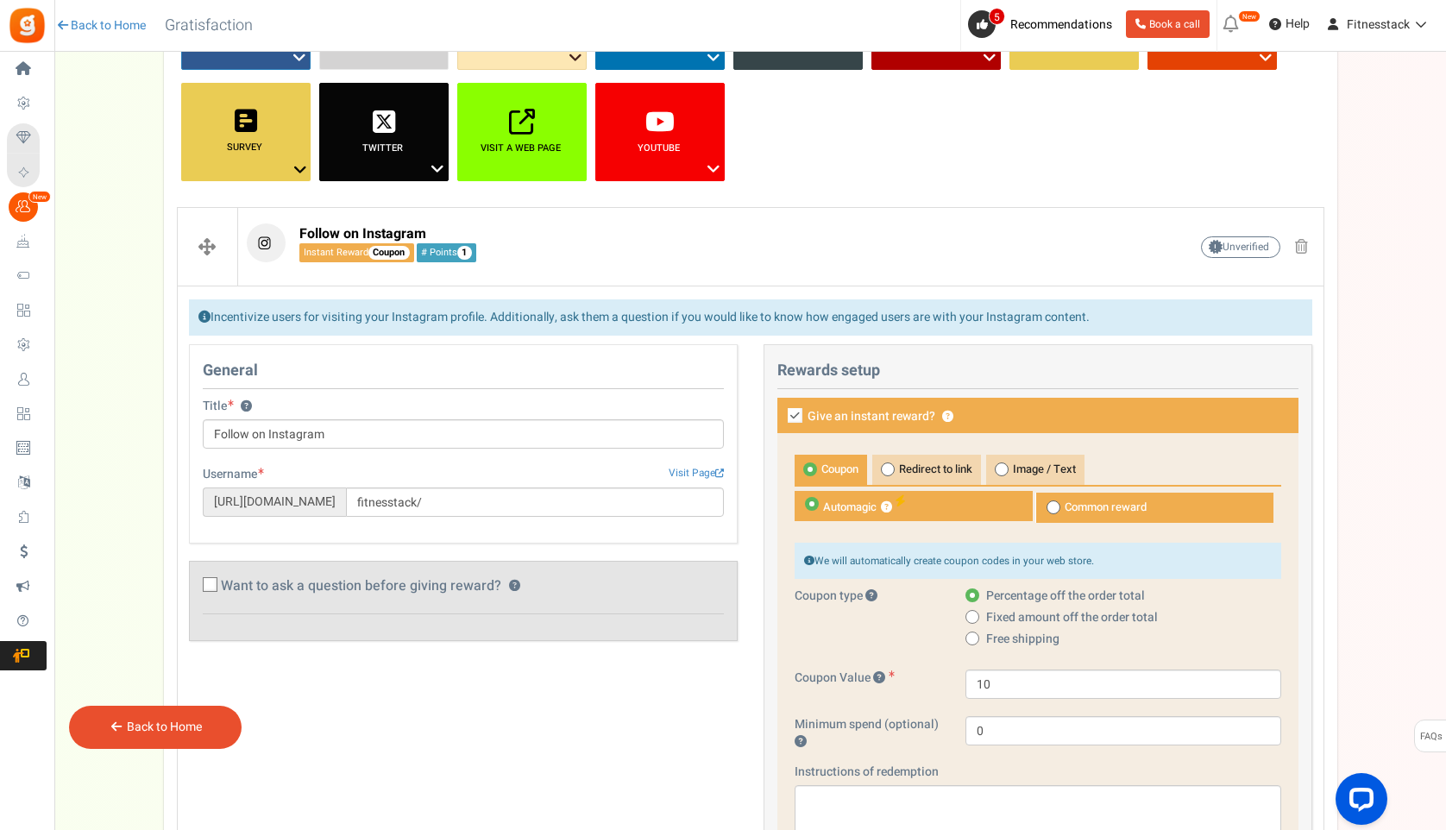
click at [796, 415] on icon at bounding box center [795, 415] width 15 height 15
click at [782, 415] on input "Give an instant reward? ?" at bounding box center [775, 416] width 11 height 11
checkbox input "false"
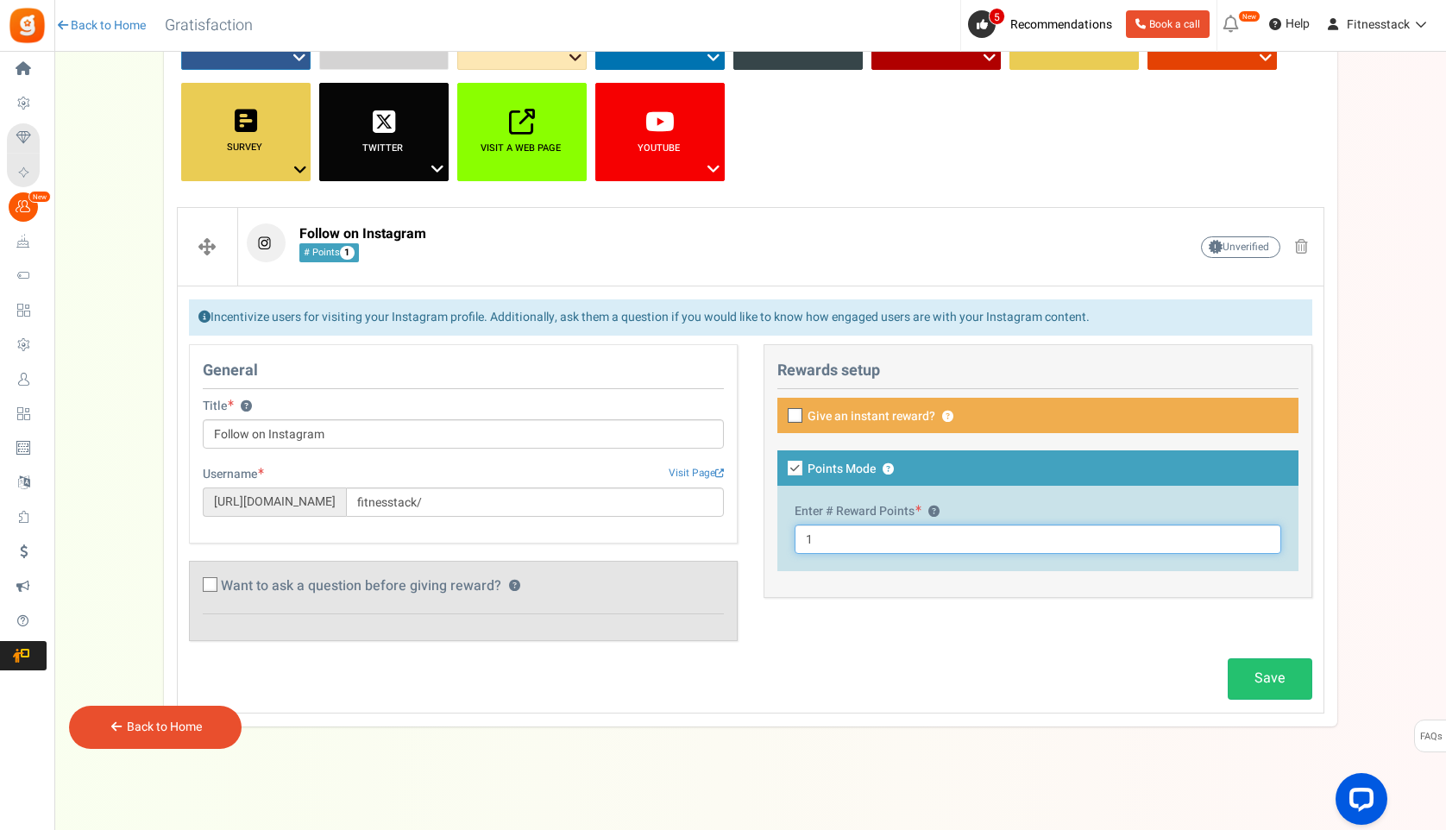
click at [820, 541] on input "1" at bounding box center [1037, 538] width 487 height 29
type input "1"
type input "50"
click at [1274, 669] on link "Save" at bounding box center [1269, 678] width 85 height 41
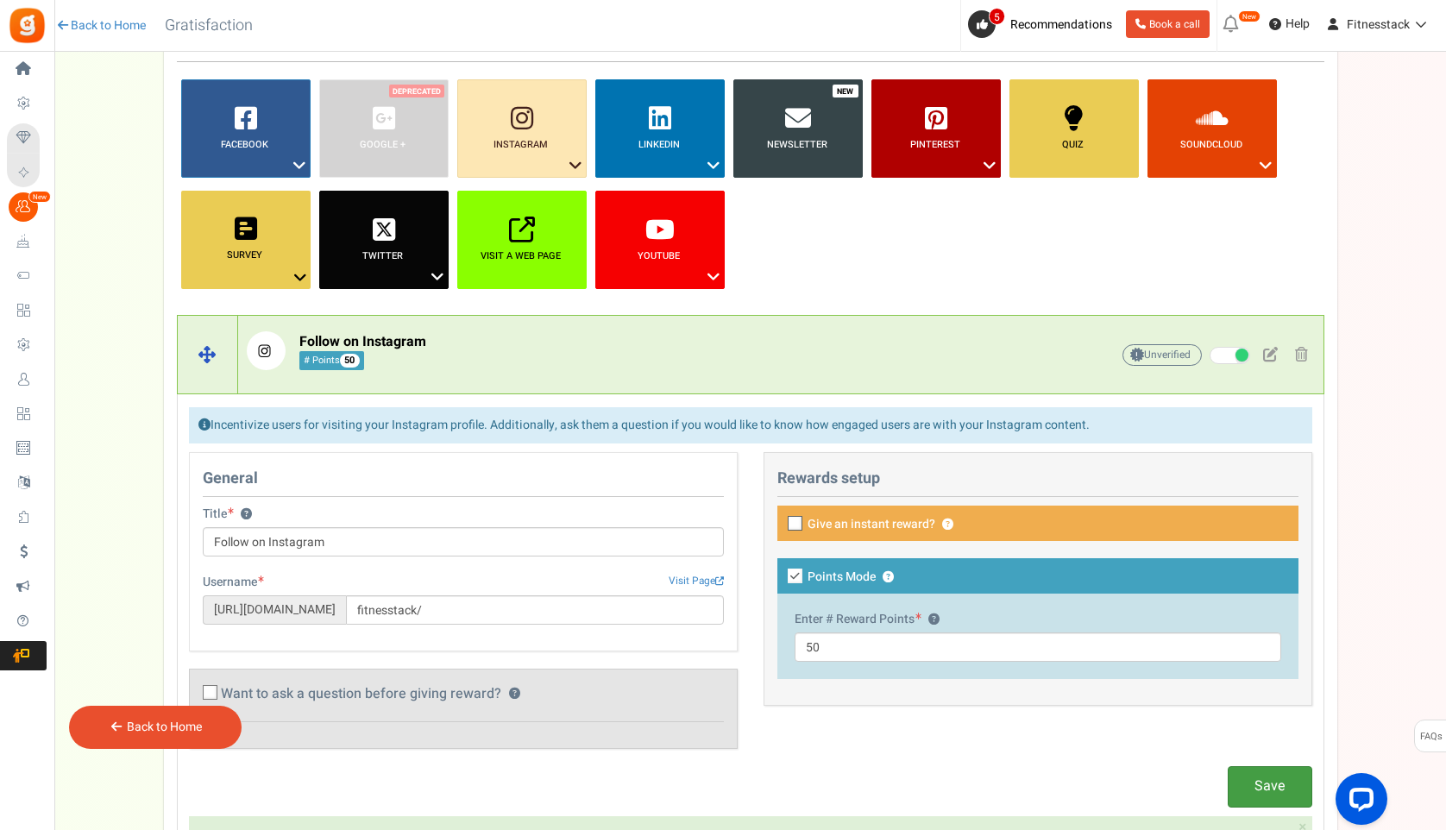
scroll to position [136, 0]
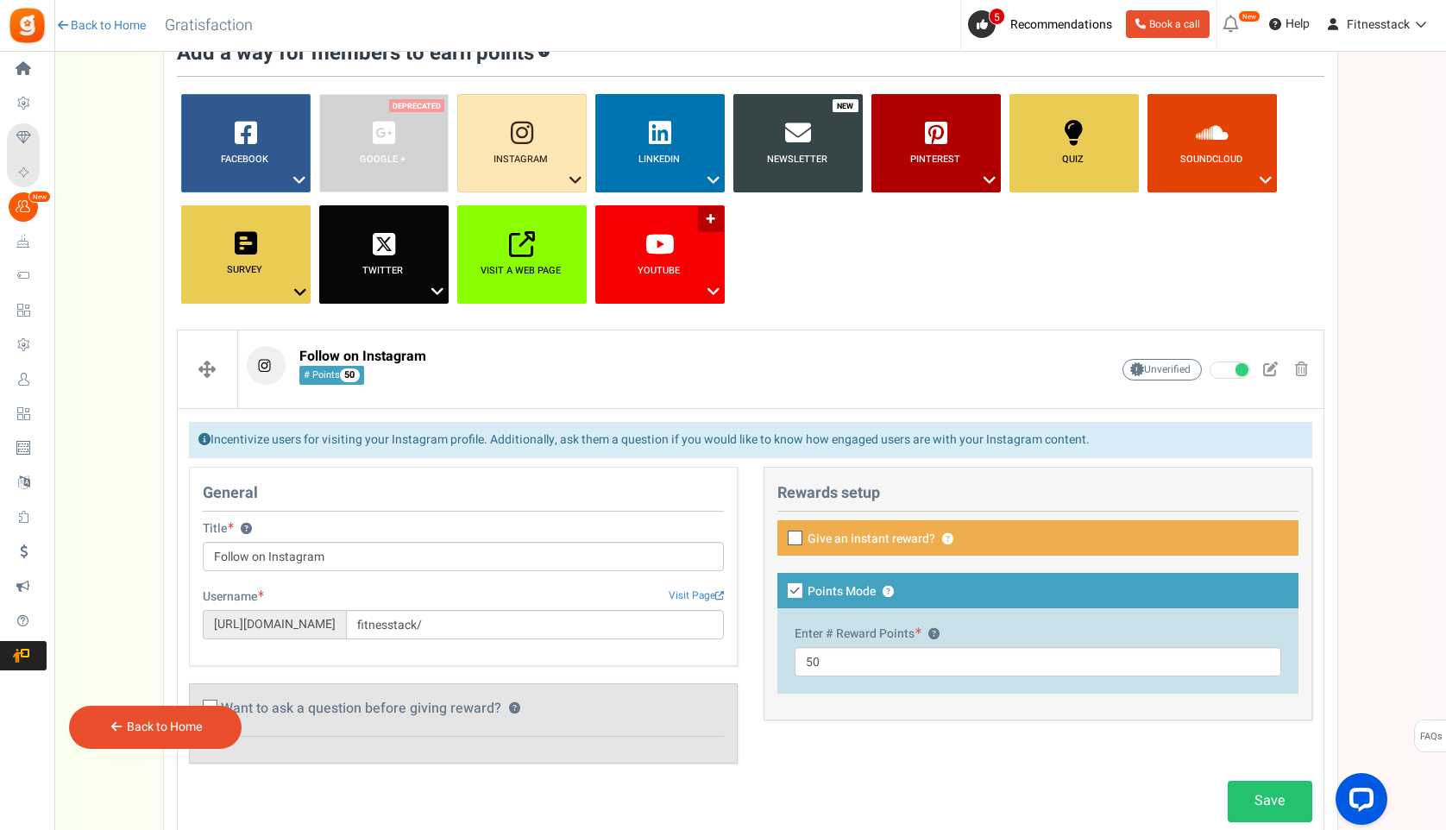
click at [653, 261] on link "YouTube ?" at bounding box center [659, 254] width 129 height 98
click at [651, 330] on link "Subscribe To My Channel" at bounding box center [660, 323] width 138 height 22
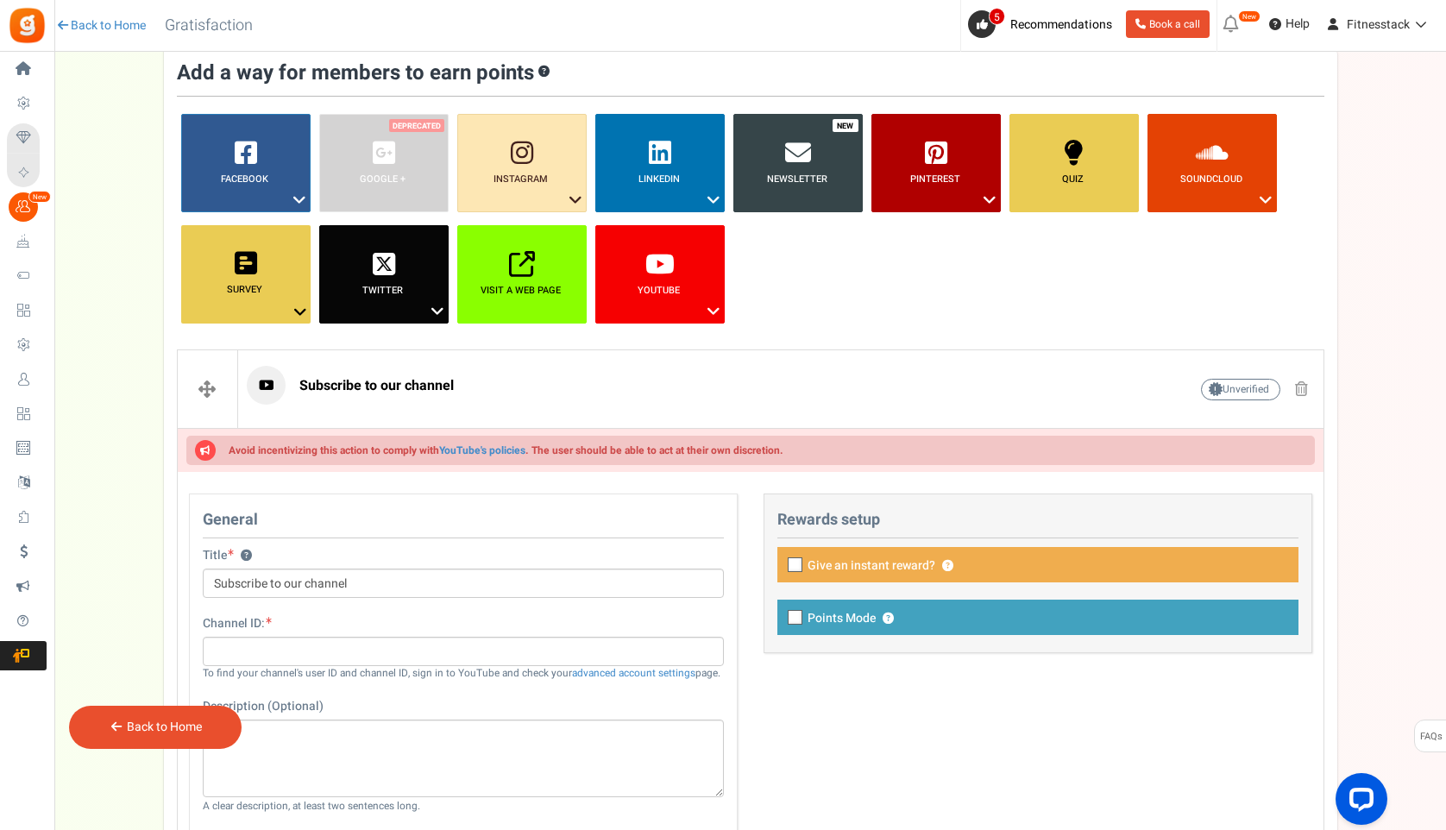
scroll to position [62, 0]
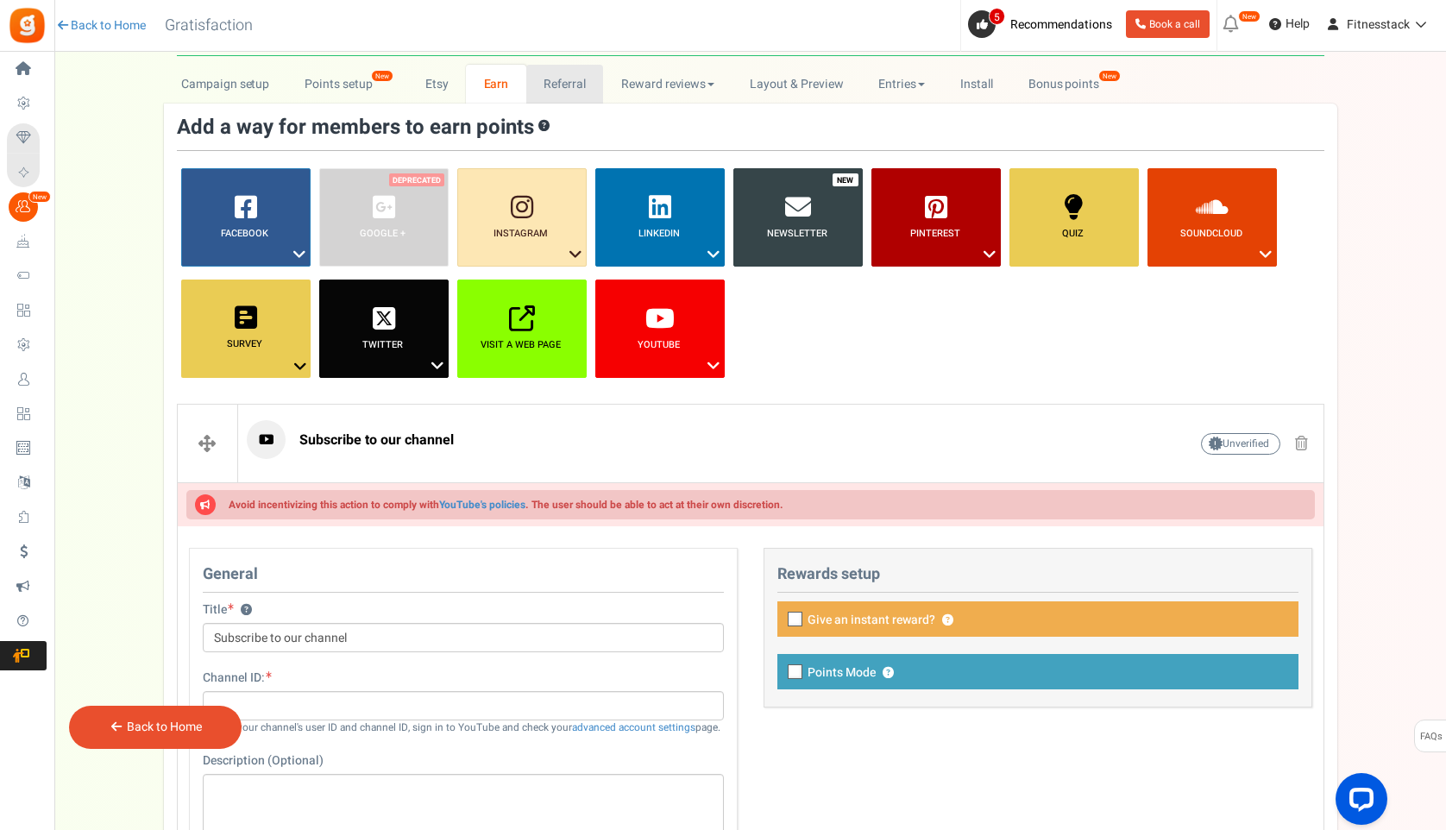
click at [552, 84] on link "Referral" at bounding box center [565, 84] width 78 height 39
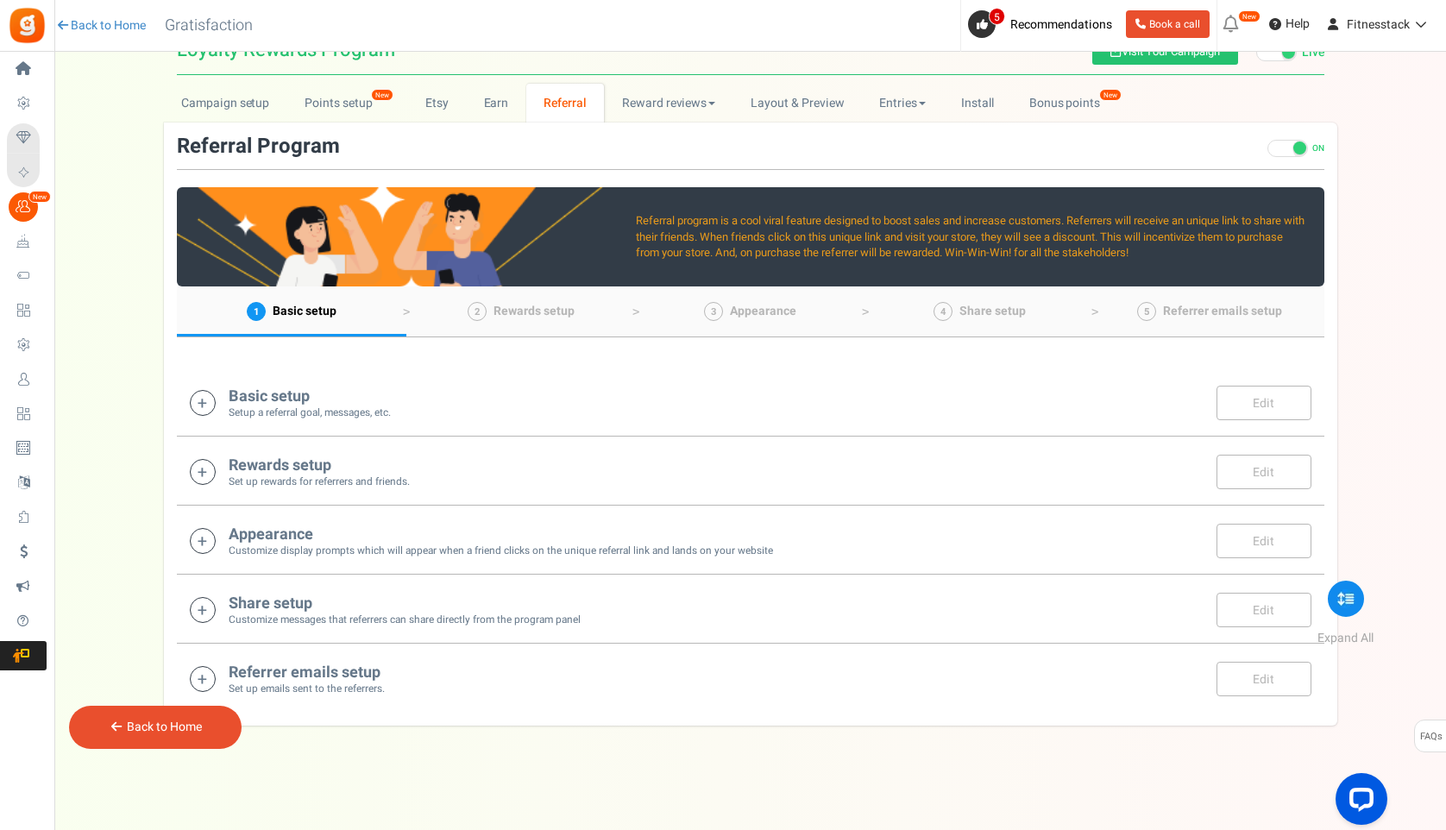
scroll to position [43, 0]
click at [346, 382] on div "Basic setup Setup a referral goal, messages, etc. Edit Save There are unsaved c…" at bounding box center [750, 401] width 1147 height 69
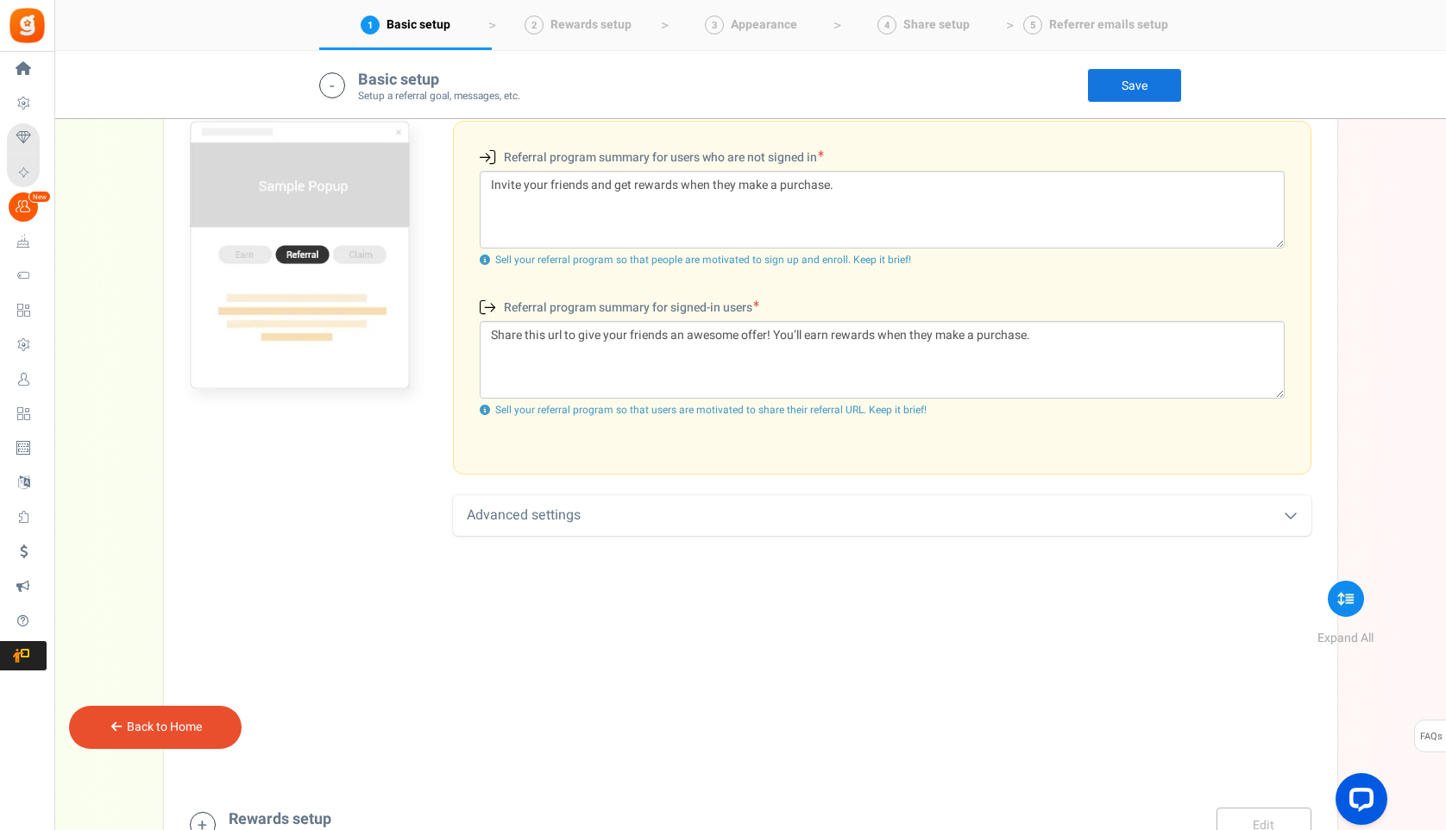
scroll to position [549, 0]
click at [726, 513] on div "Advanced settings" at bounding box center [882, 512] width 858 height 41
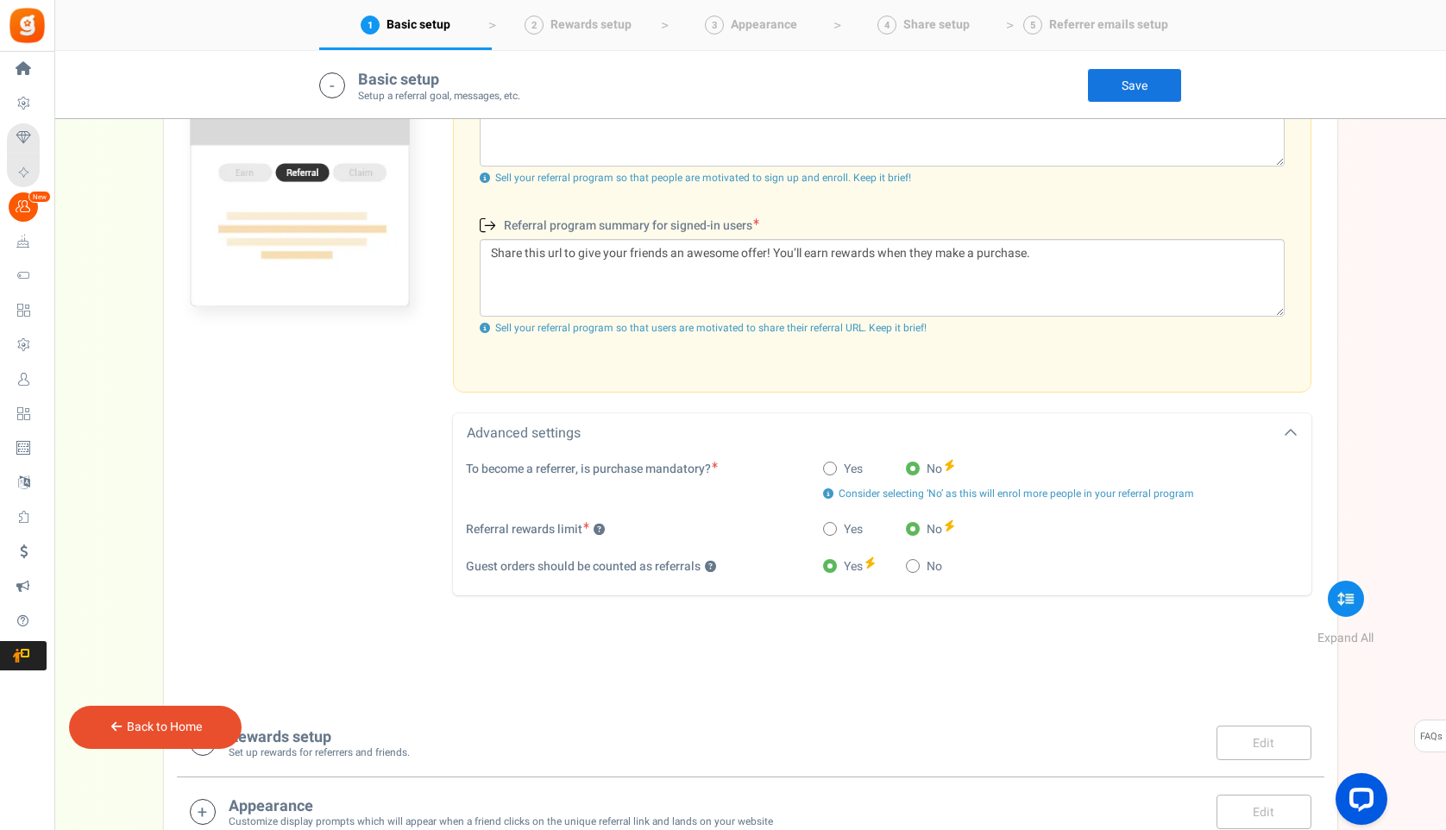
scroll to position [634, 0]
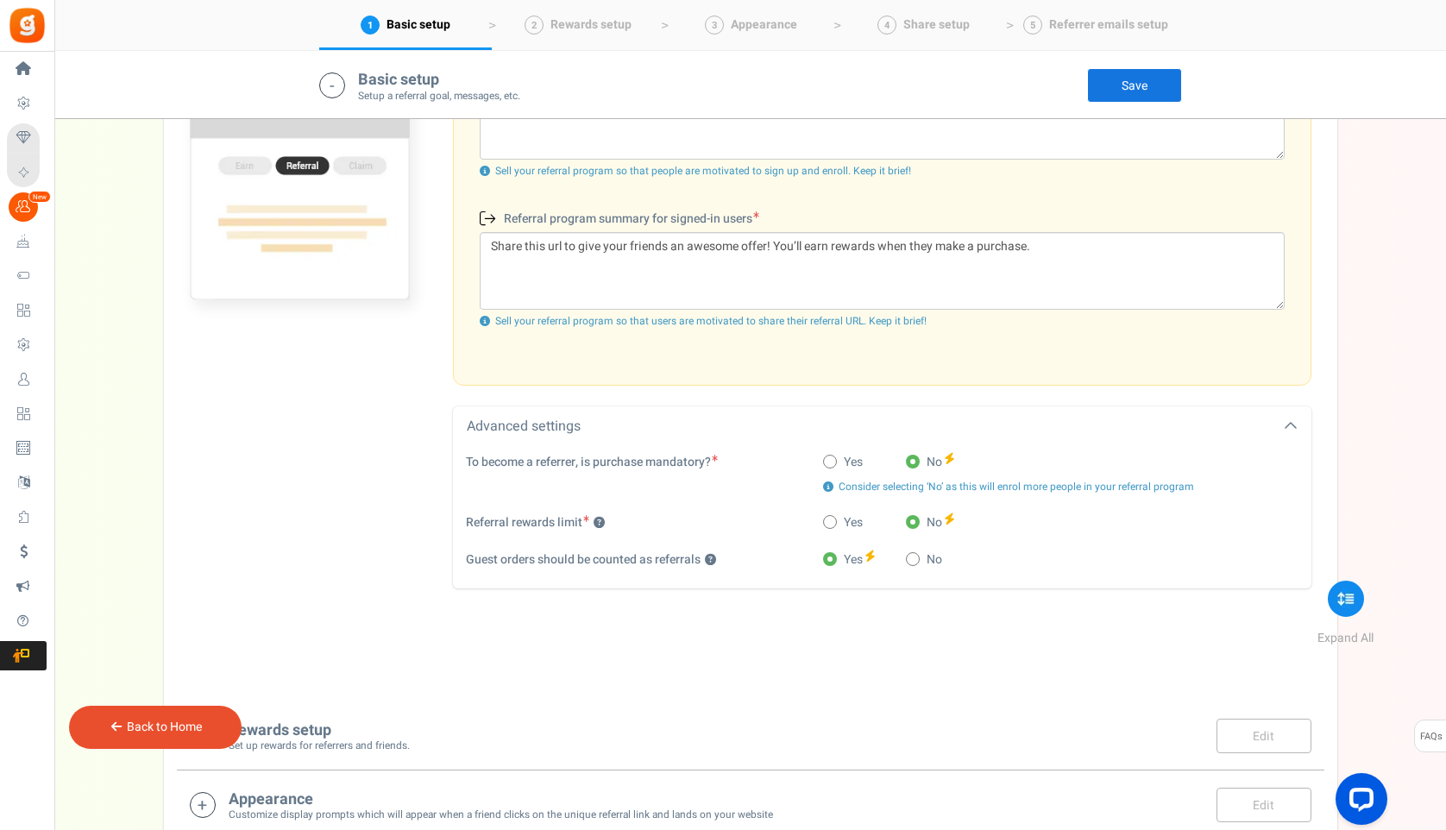
click at [832, 522] on span at bounding box center [830, 522] width 14 height 14
click at [832, 522] on input "Yes" at bounding box center [828, 523] width 11 height 11
radio input "true"
click at [917, 518] on span at bounding box center [913, 522] width 14 height 14
click at [917, 518] on input "No" at bounding box center [911, 523] width 11 height 11
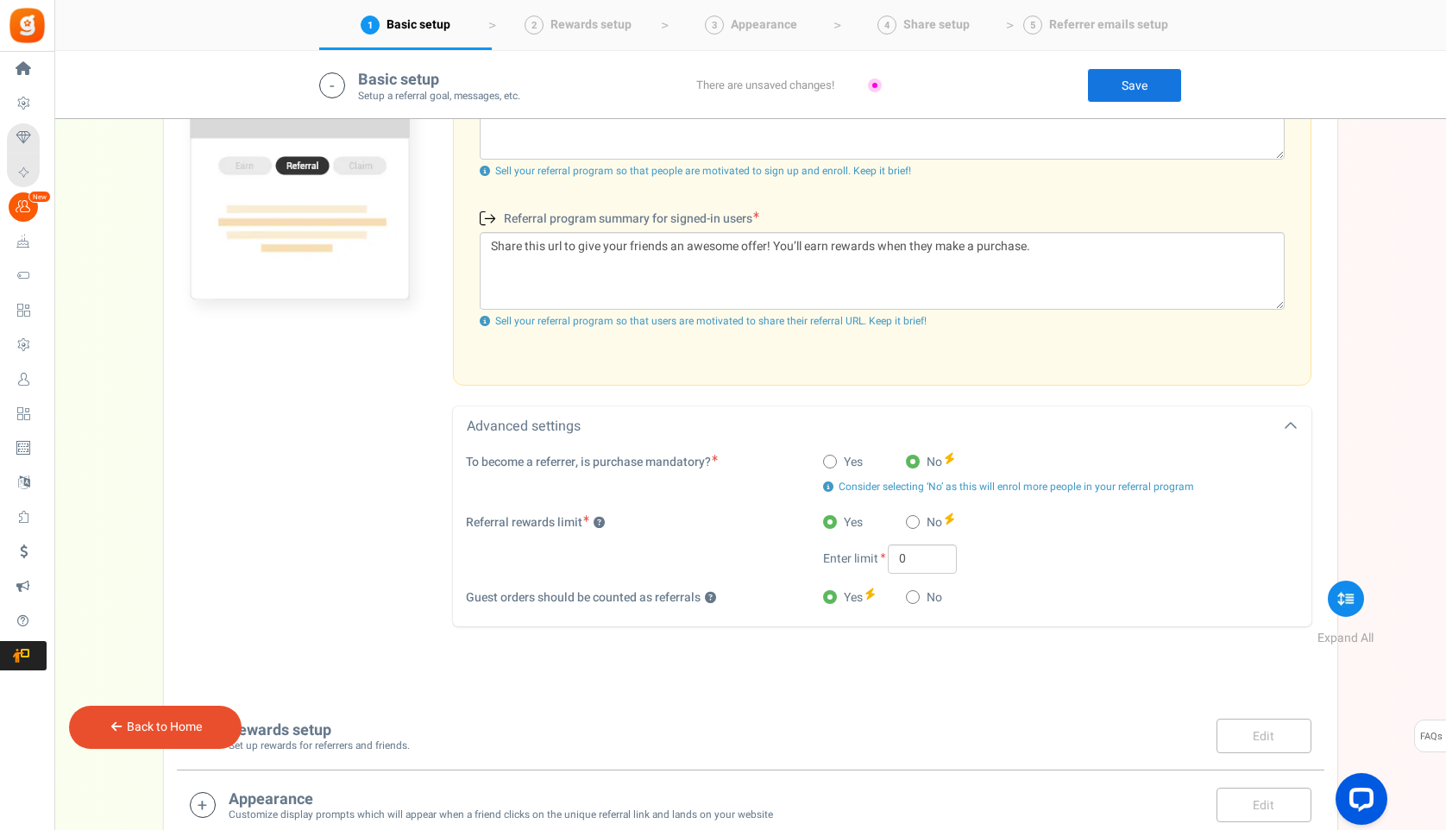
radio input "true"
click at [915, 554] on span at bounding box center [913, 559] width 14 height 14
click at [915, 555] on input "No" at bounding box center [911, 560] width 11 height 11
radio input "true"
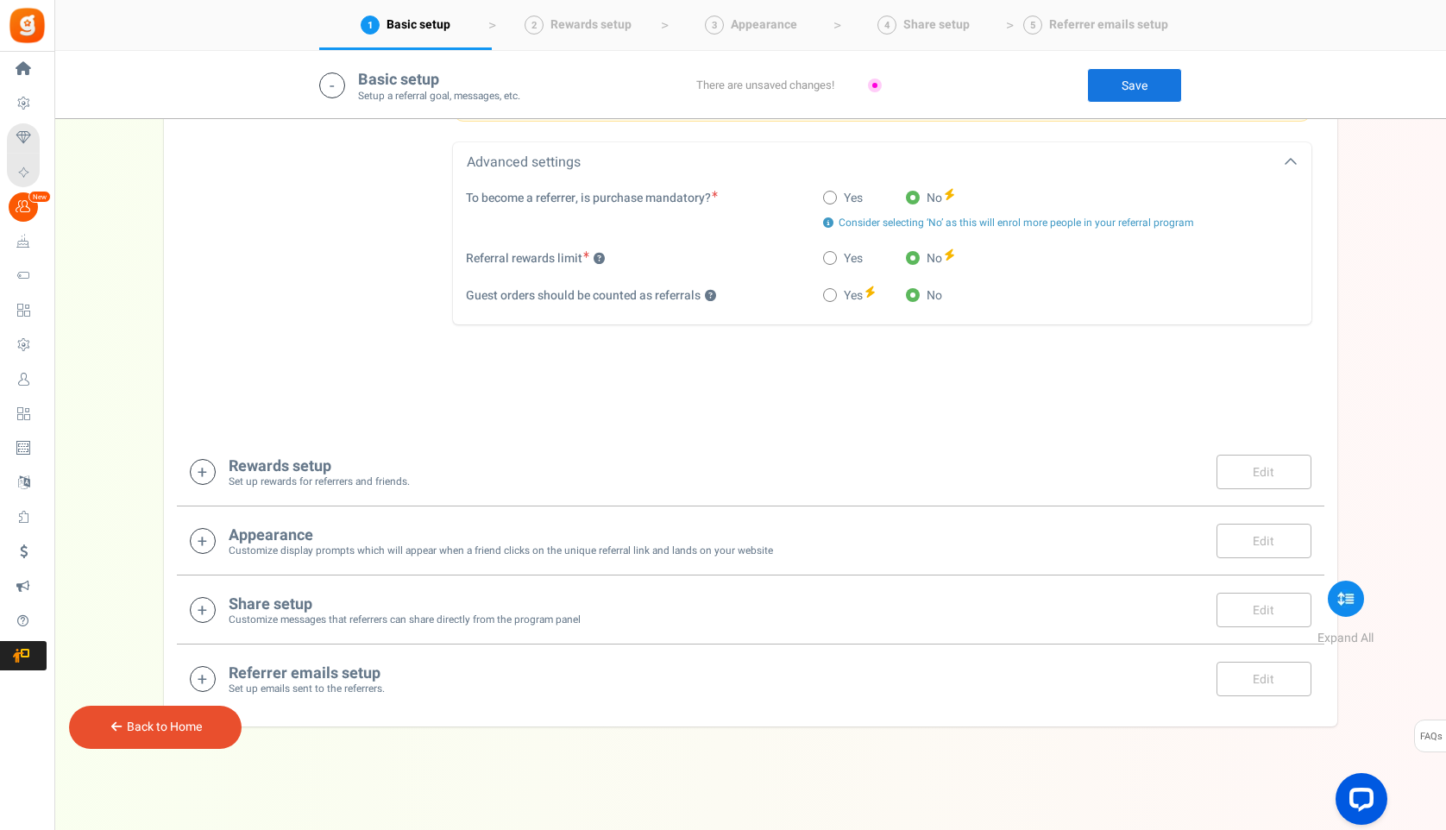
click at [738, 479] on div "Rewards setup Set up rewards for referrers and friends. Edit Save Save" at bounding box center [750, 472] width 1121 height 35
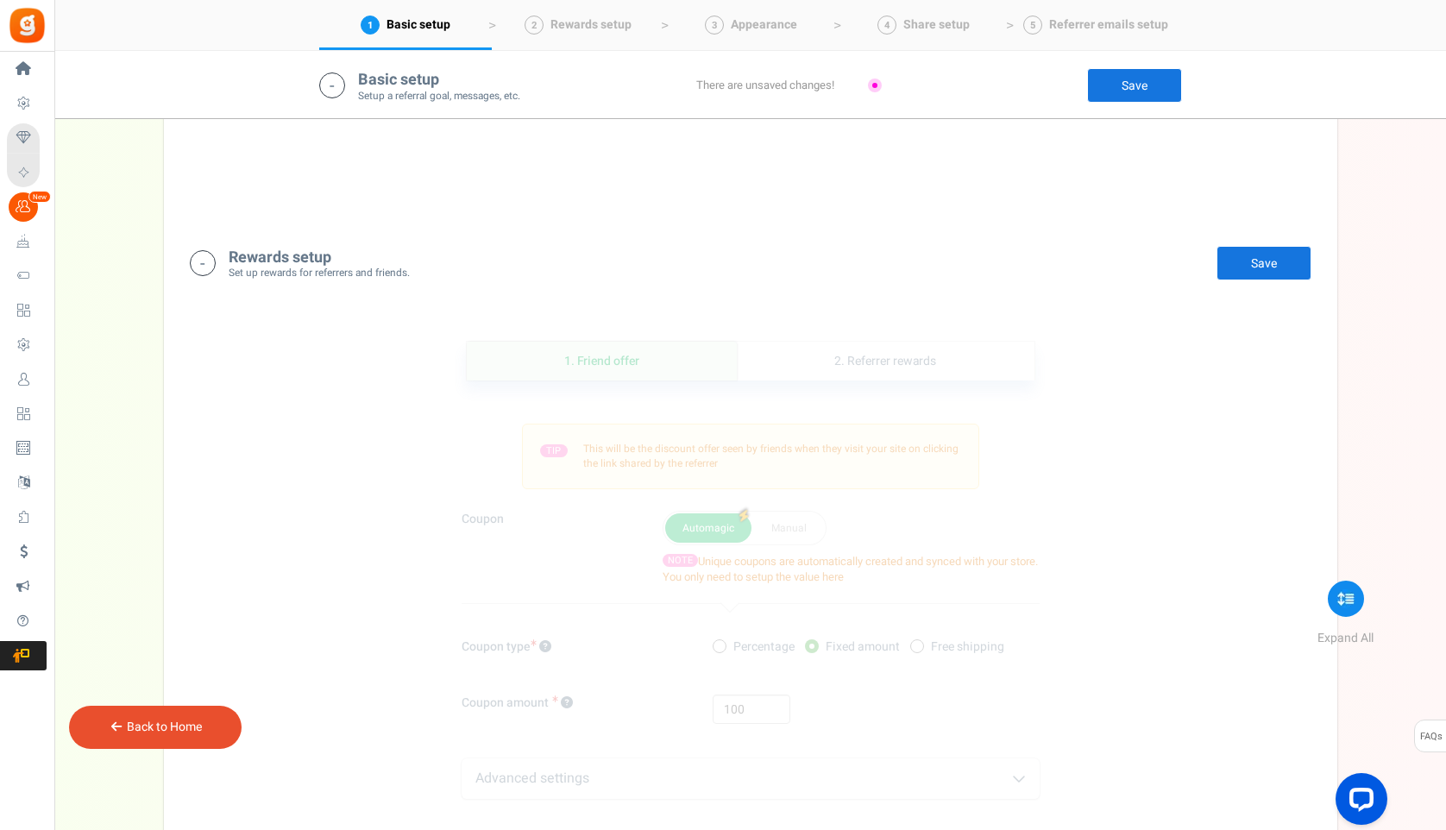
scroll to position [1284, 0]
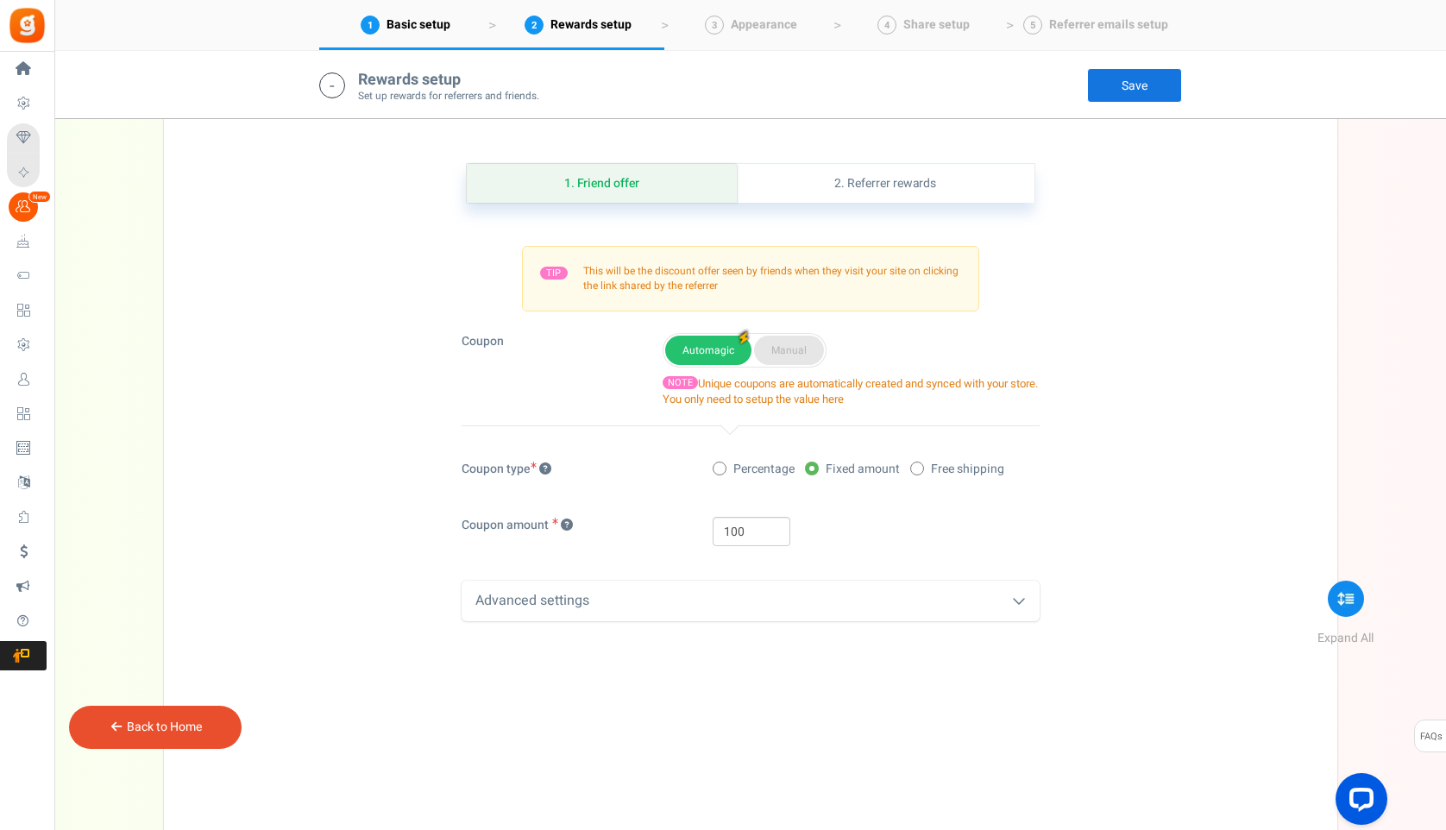
click at [774, 345] on button "Manual" at bounding box center [789, 350] width 70 height 29
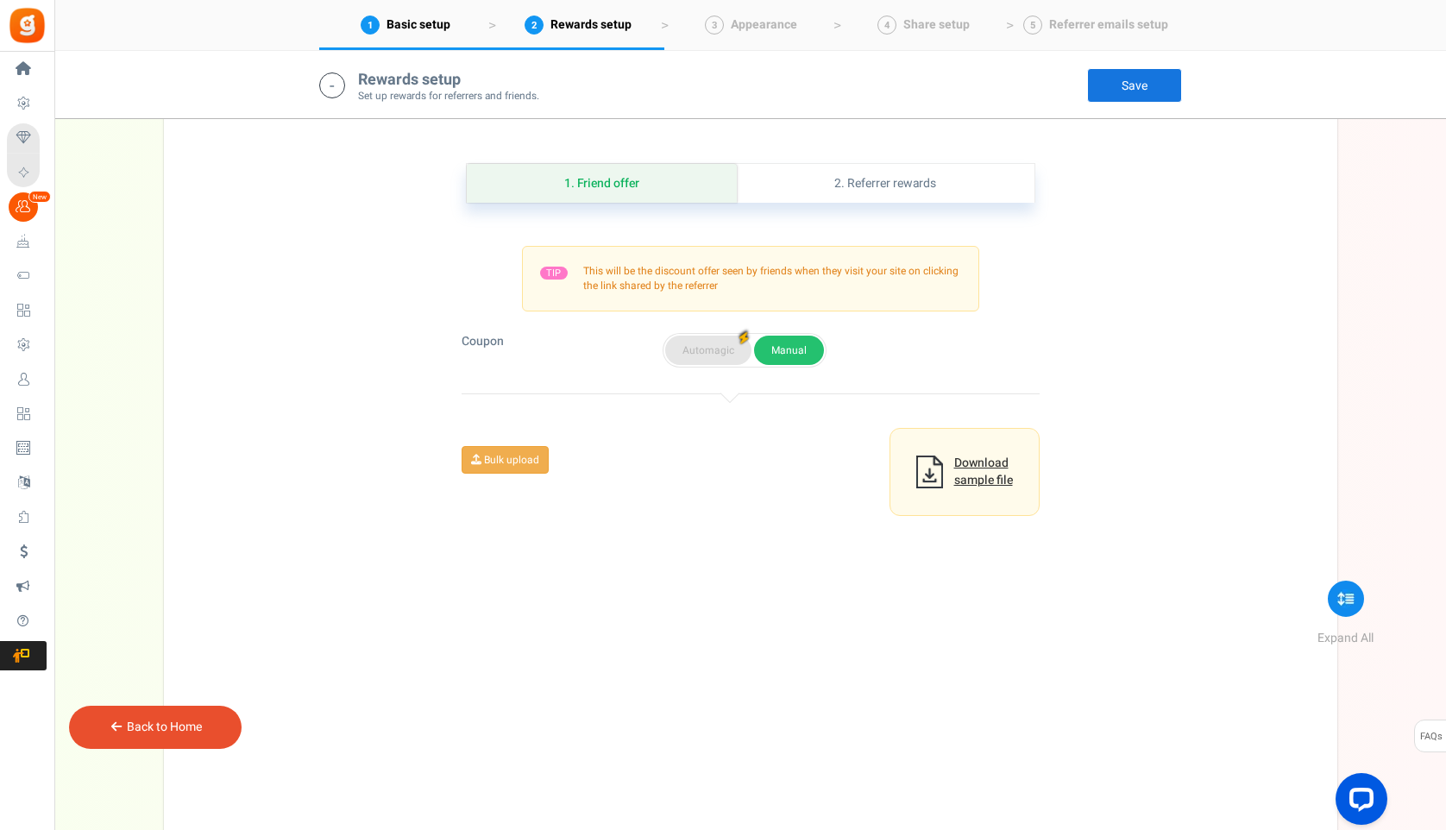
click at [713, 350] on button "Automagic" at bounding box center [708, 350] width 86 height 29
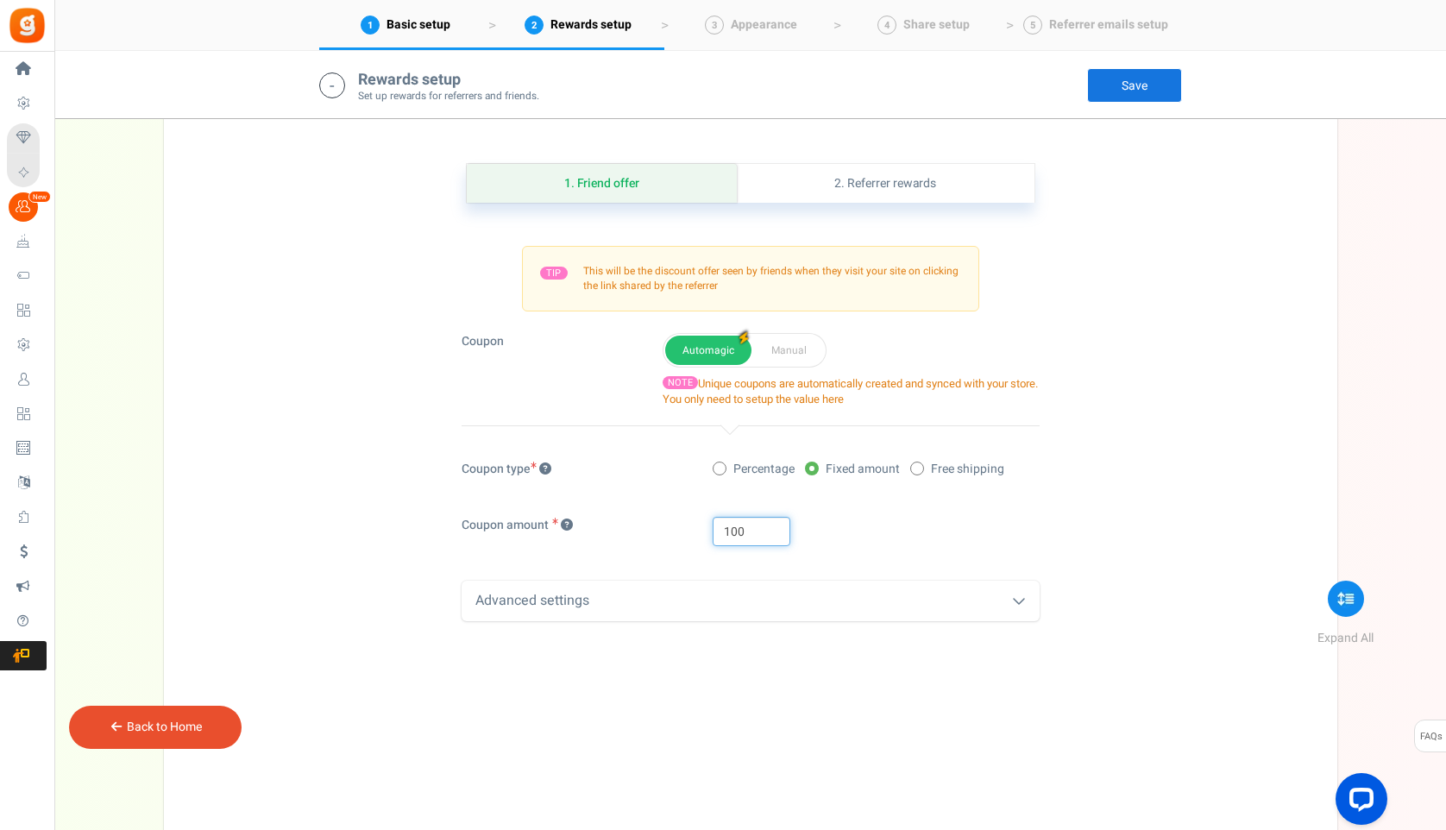
drag, startPoint x: 737, startPoint y: 533, endPoint x: 725, endPoint y: 533, distance: 12.1
click at [725, 533] on input "100" at bounding box center [752, 531] width 78 height 29
click at [679, 539] on div "Coupon amount 50" at bounding box center [751, 540] width 604 height 47
type input "100"
click at [828, 529] on div "100" at bounding box center [876, 531] width 326 height 29
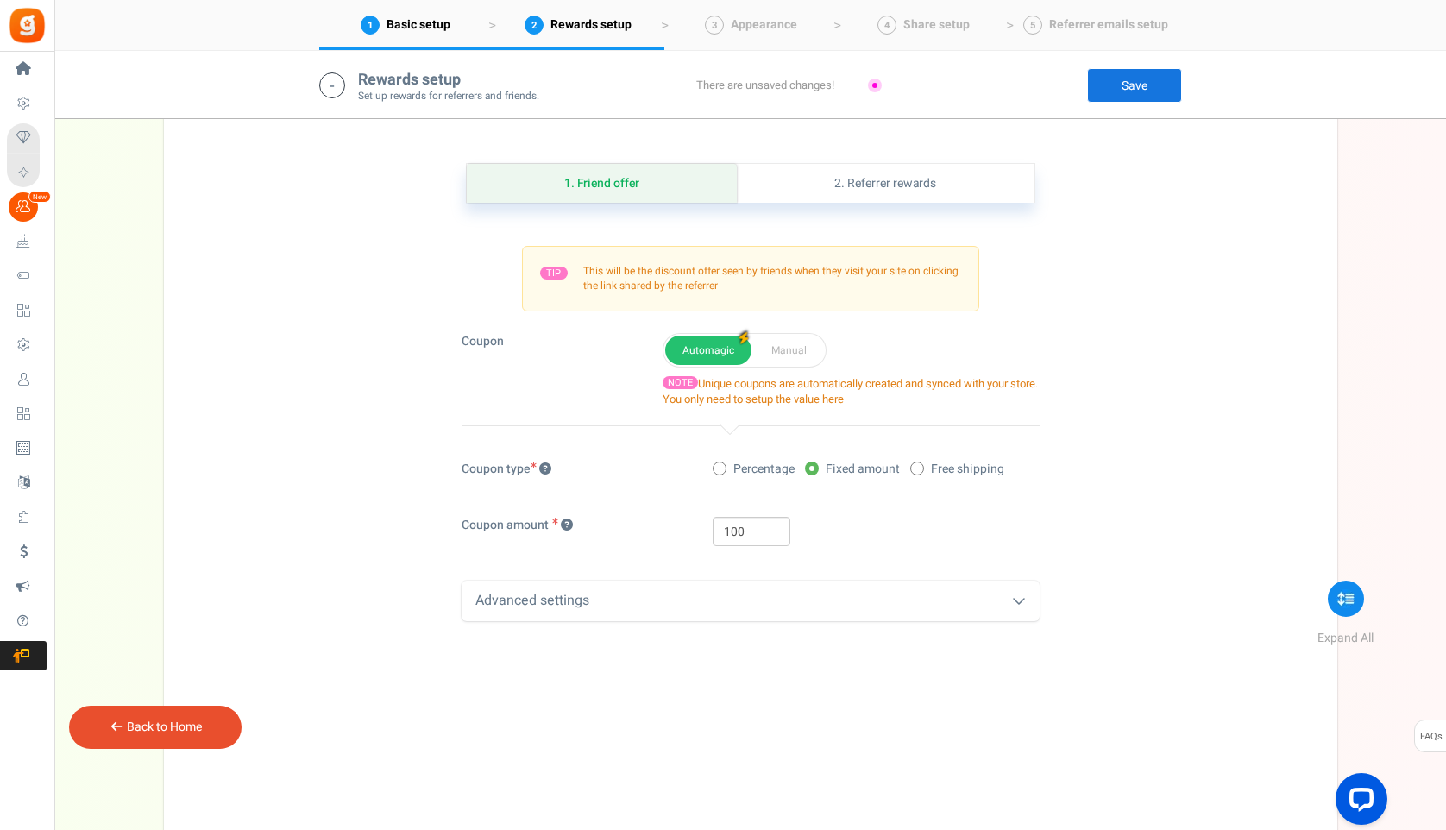
click at [782, 608] on div "Advanced settings" at bounding box center [750, 601] width 578 height 41
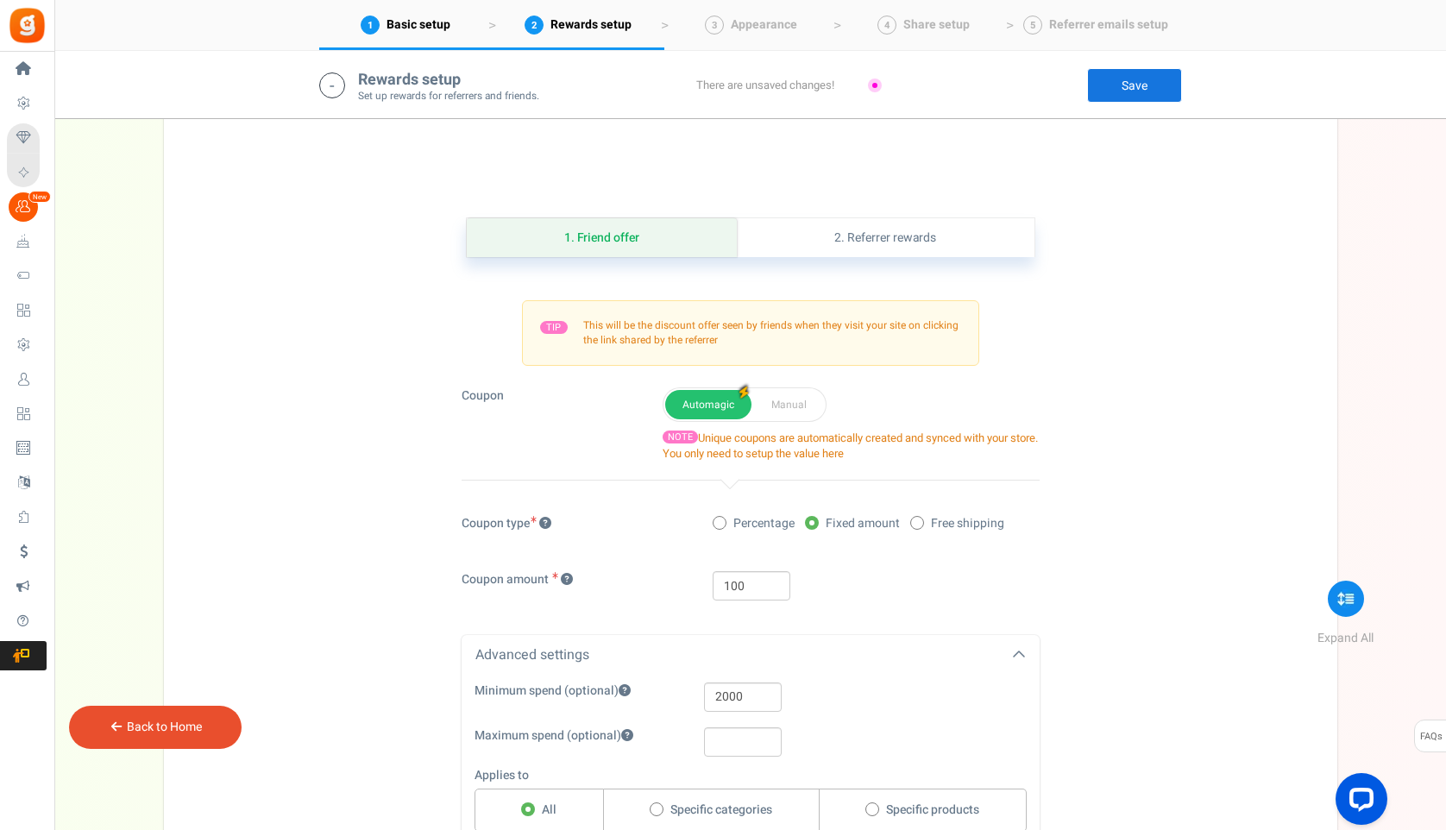
scroll to position [1221, 0]
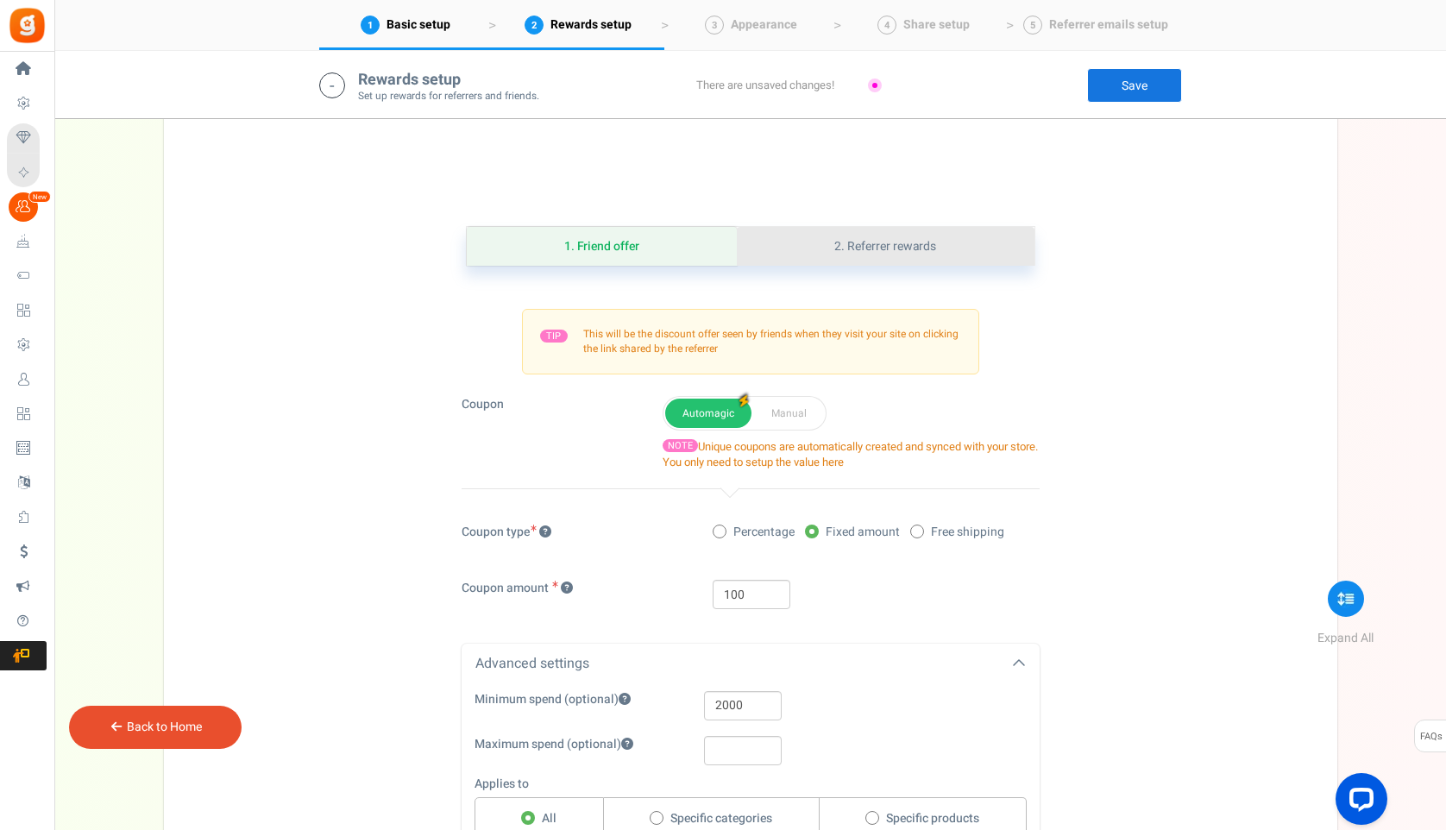
click at [841, 242] on link "2. Referrer rewards" at bounding box center [885, 246] width 297 height 39
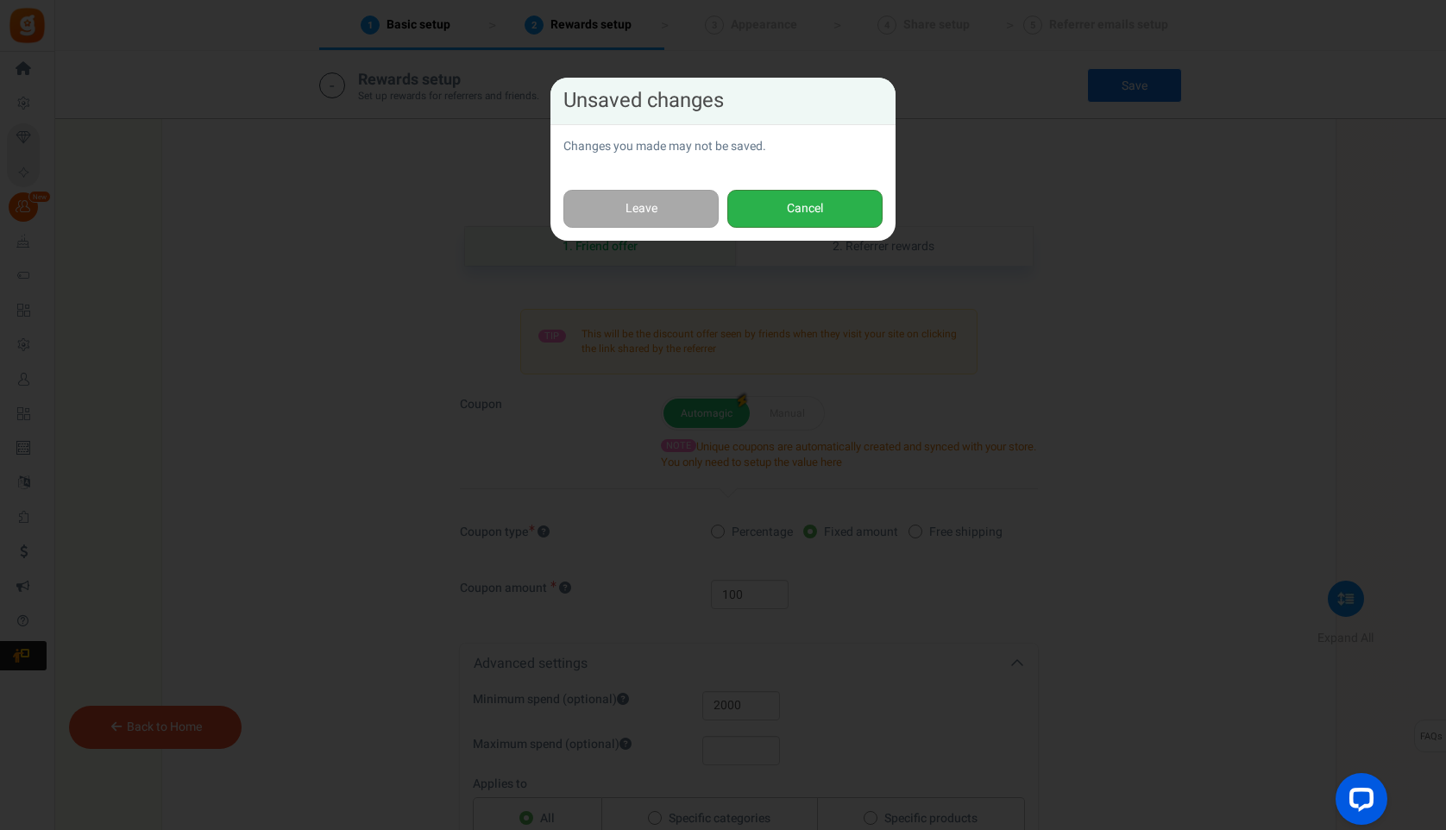
click at [761, 213] on button "Cancel" at bounding box center [804, 209] width 155 height 39
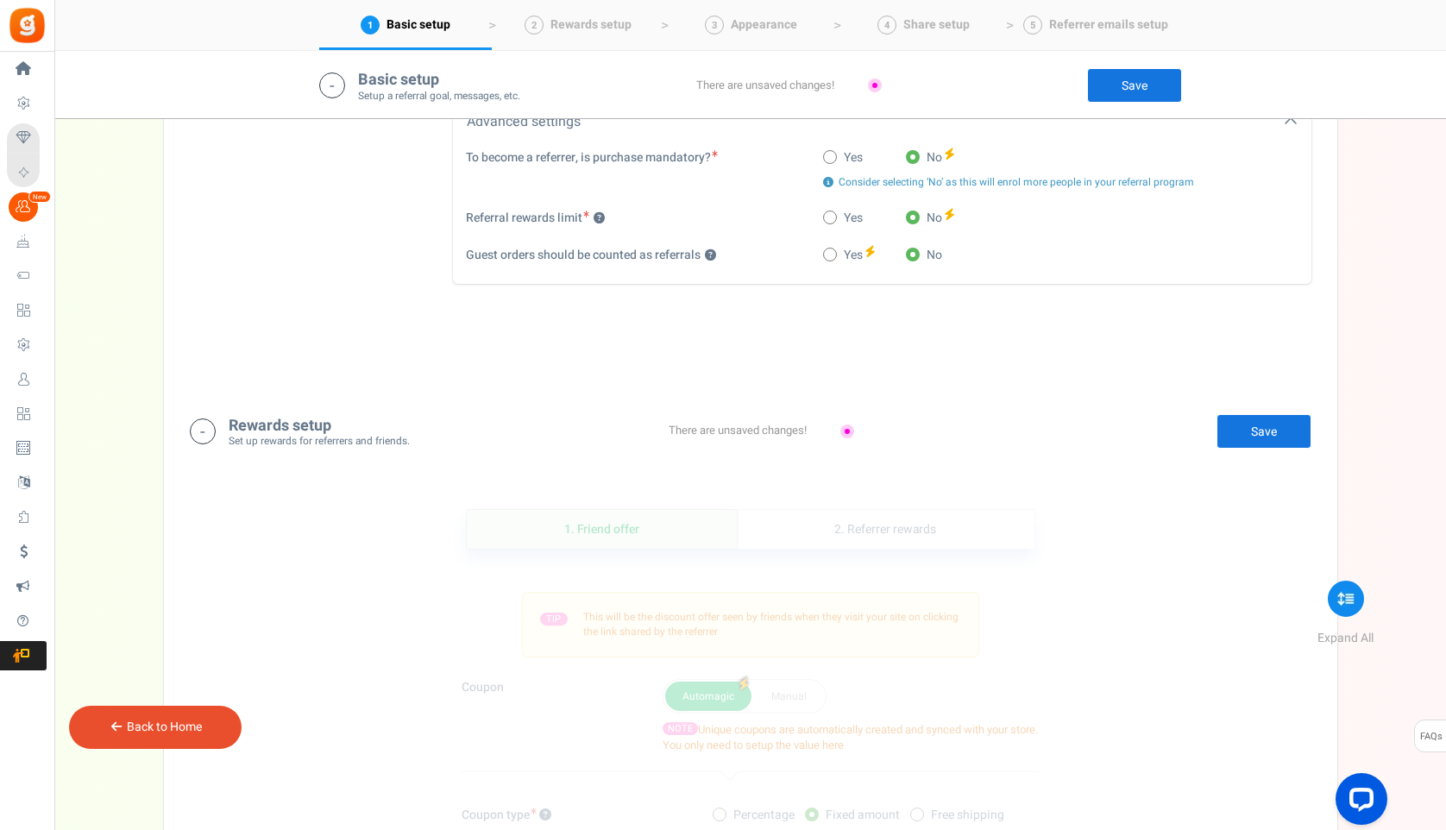
scroll to position [937, 0]
click at [869, 537] on link "2. Referrer rewards" at bounding box center [885, 531] width 297 height 39
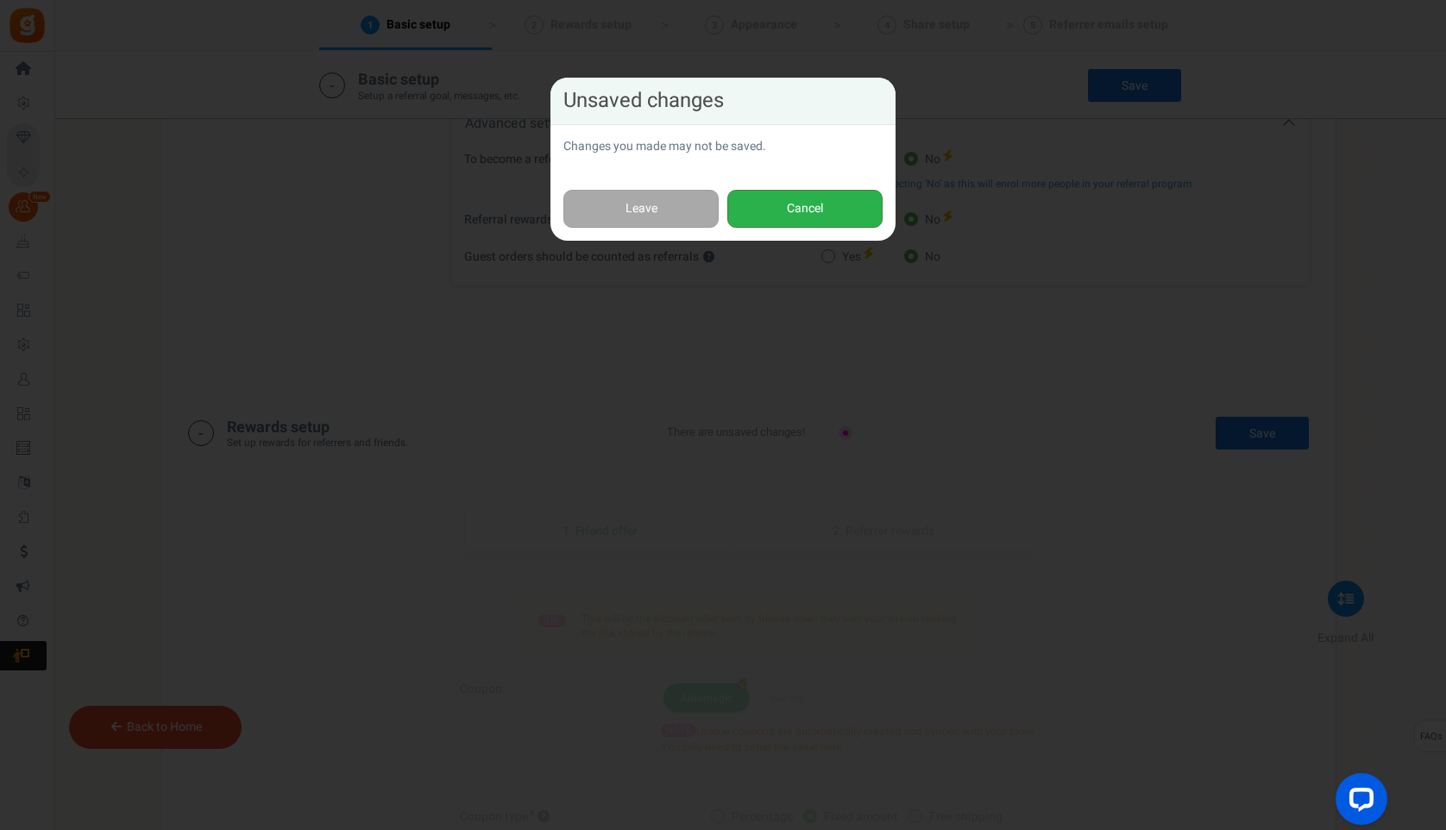
click at [781, 217] on button "Cancel" at bounding box center [804, 209] width 155 height 39
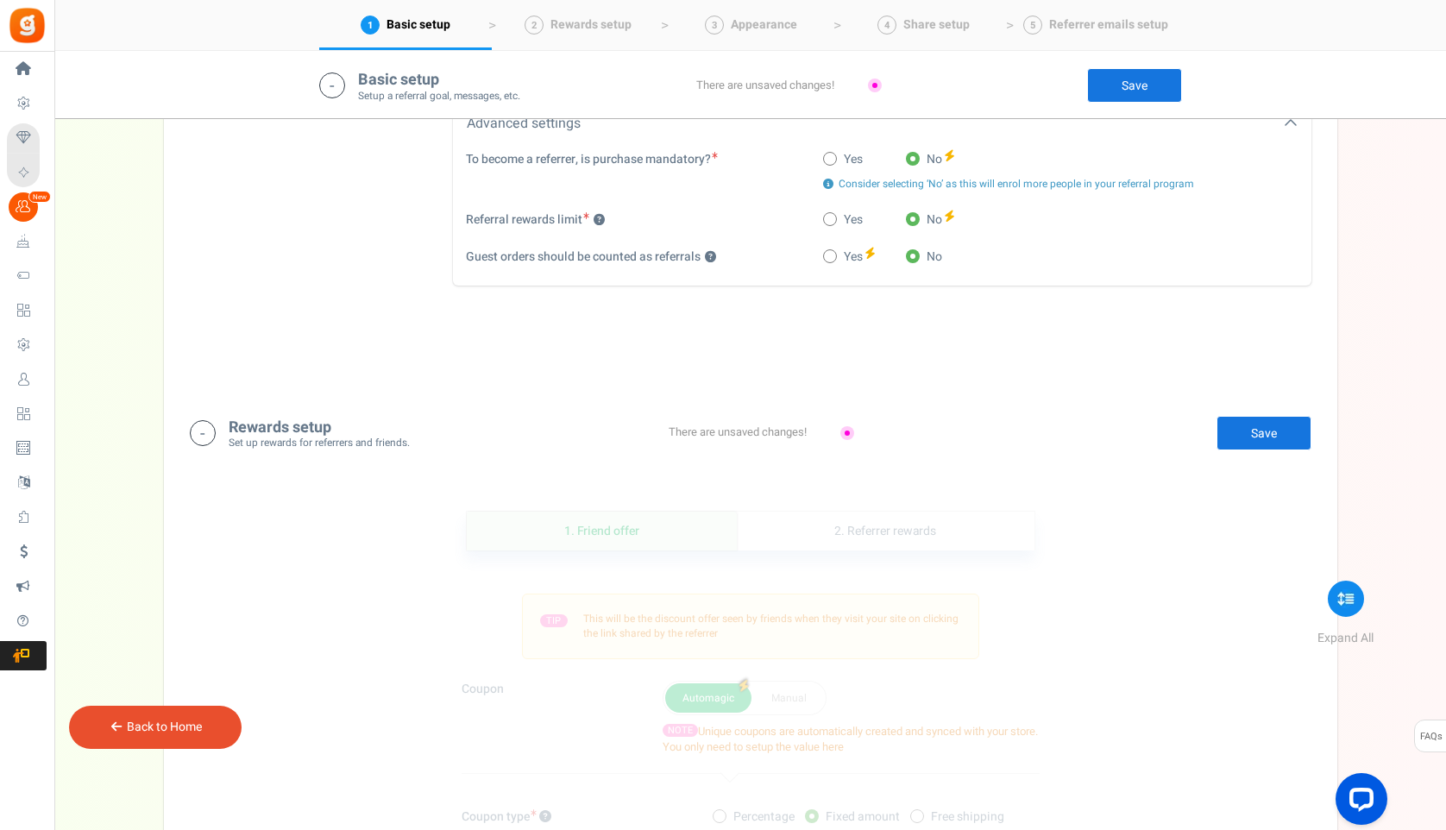
click at [1238, 433] on link "Save" at bounding box center [1263, 433] width 95 height 35
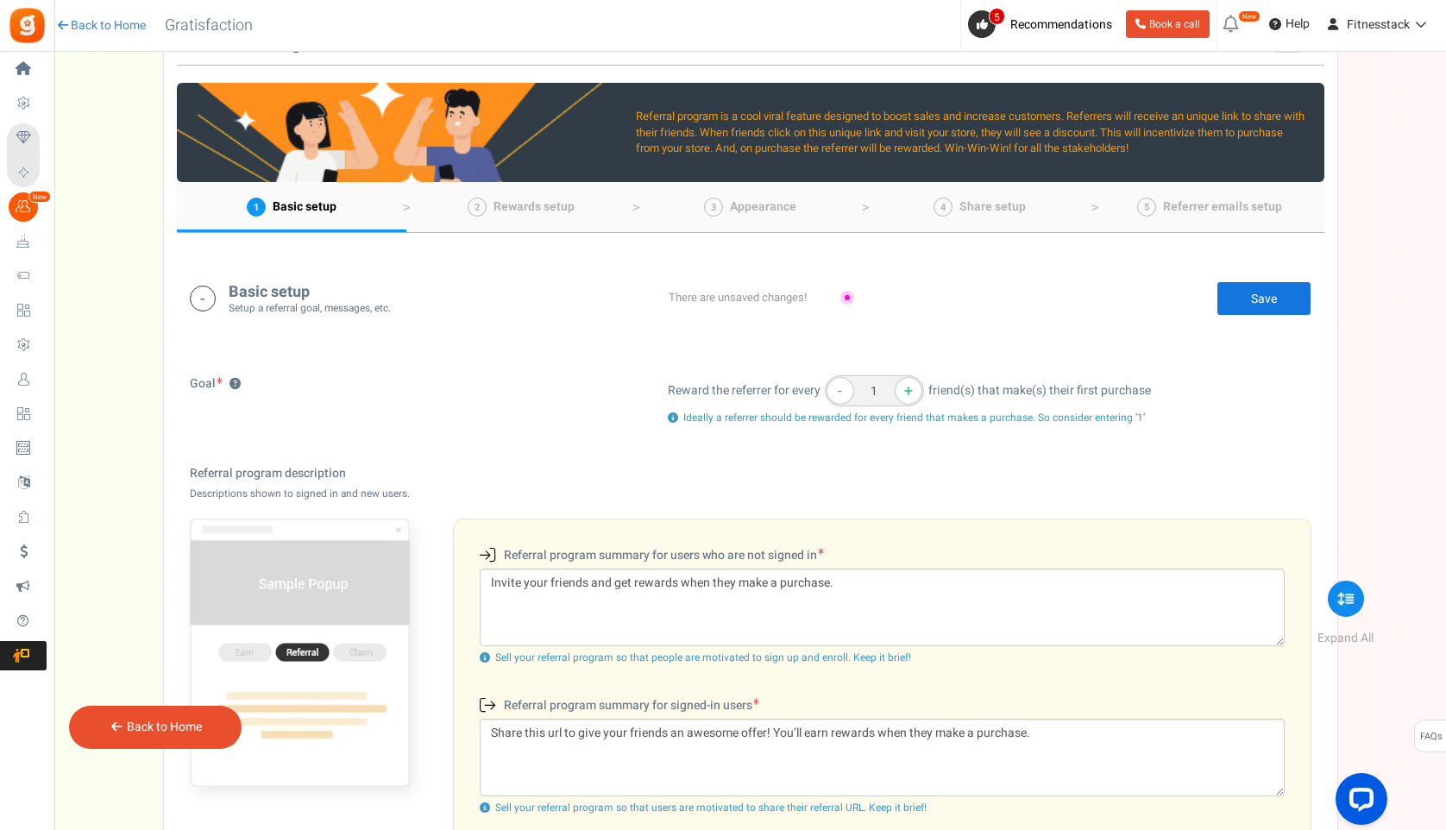
scroll to position [144, 0]
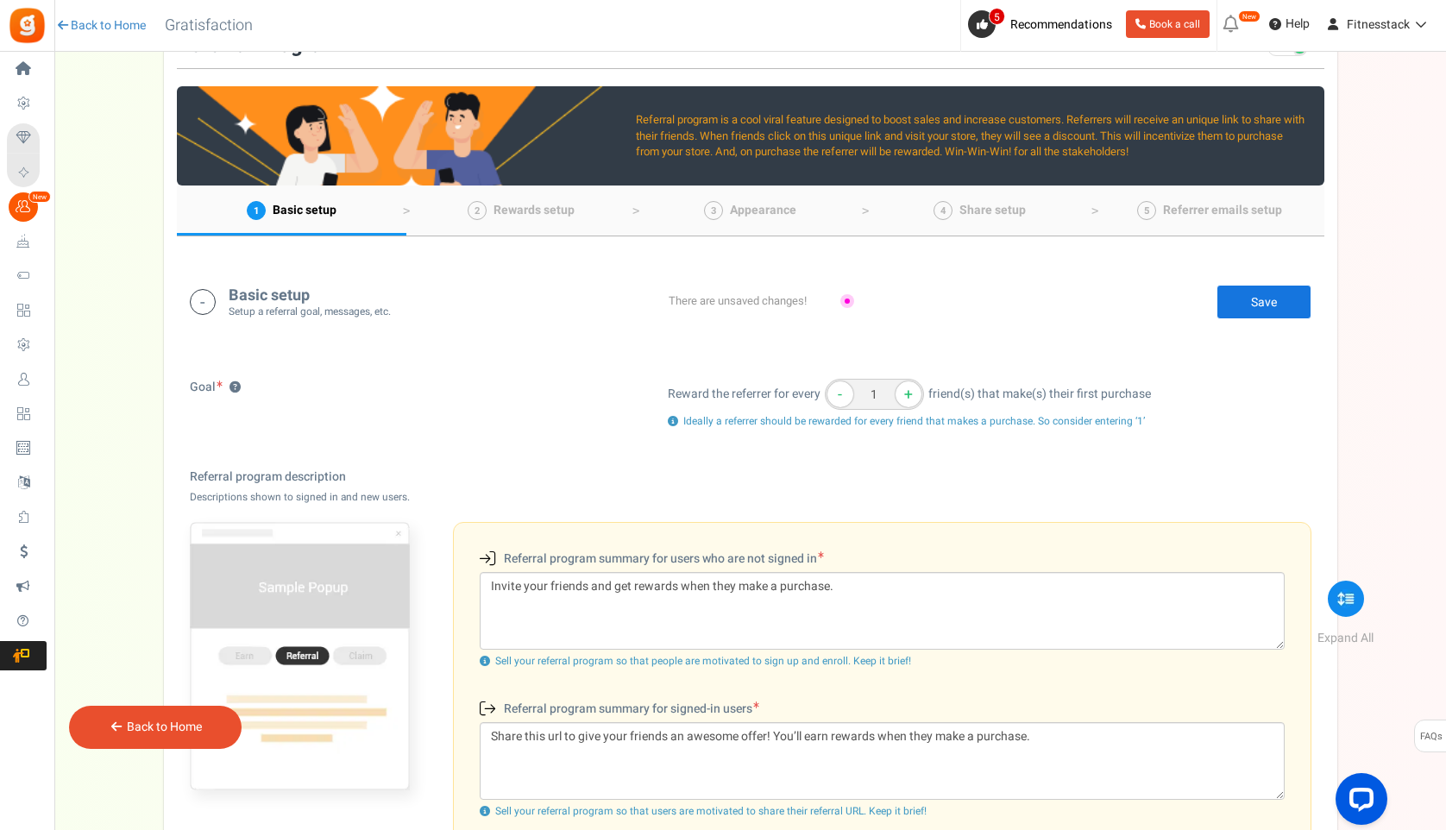
click at [1278, 303] on link "Save" at bounding box center [1263, 302] width 95 height 35
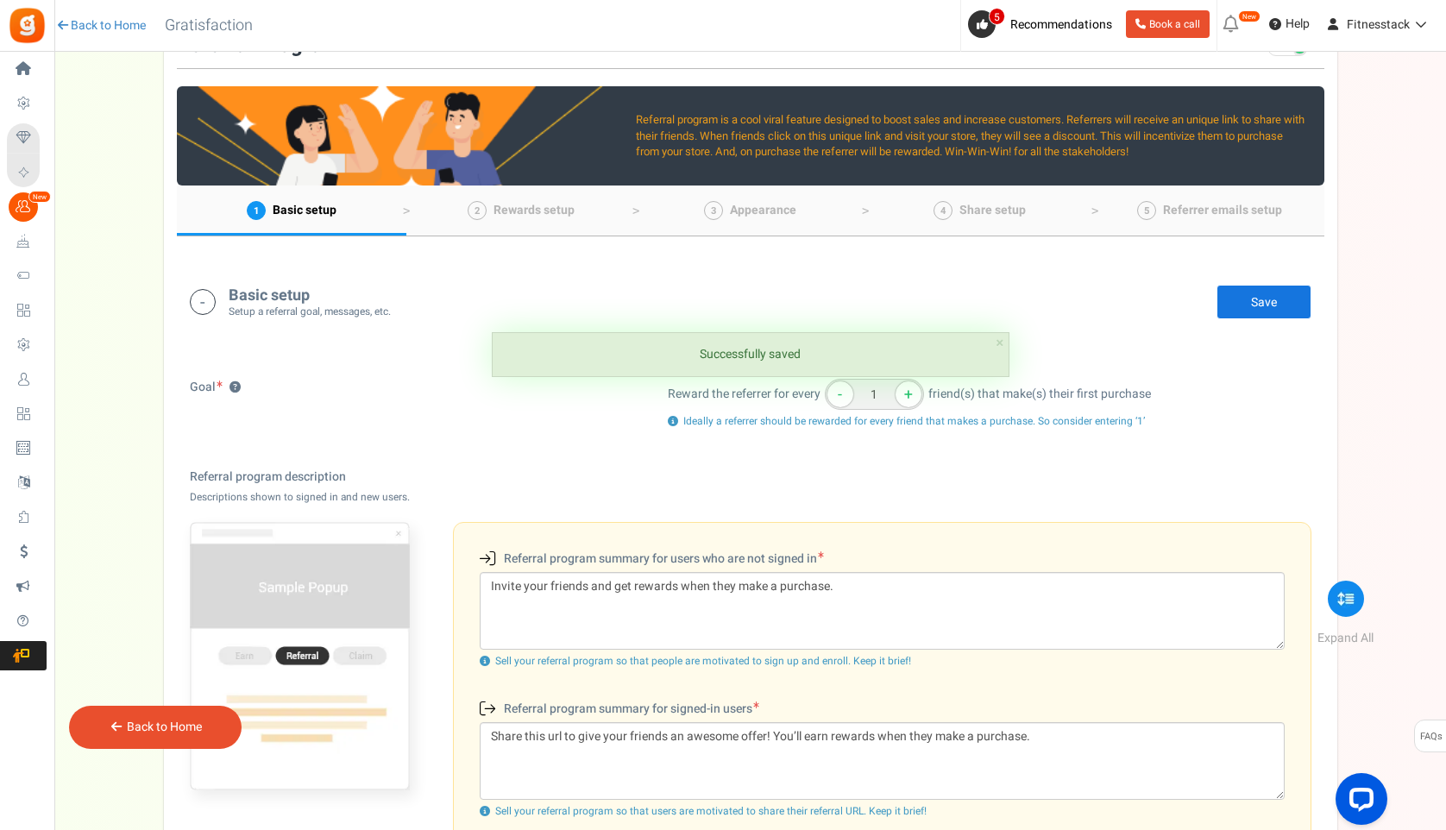
click at [1051, 304] on div "Basic setup Setup a referral goal, messages, etc. Edit Save" at bounding box center [750, 301] width 1121 height 35
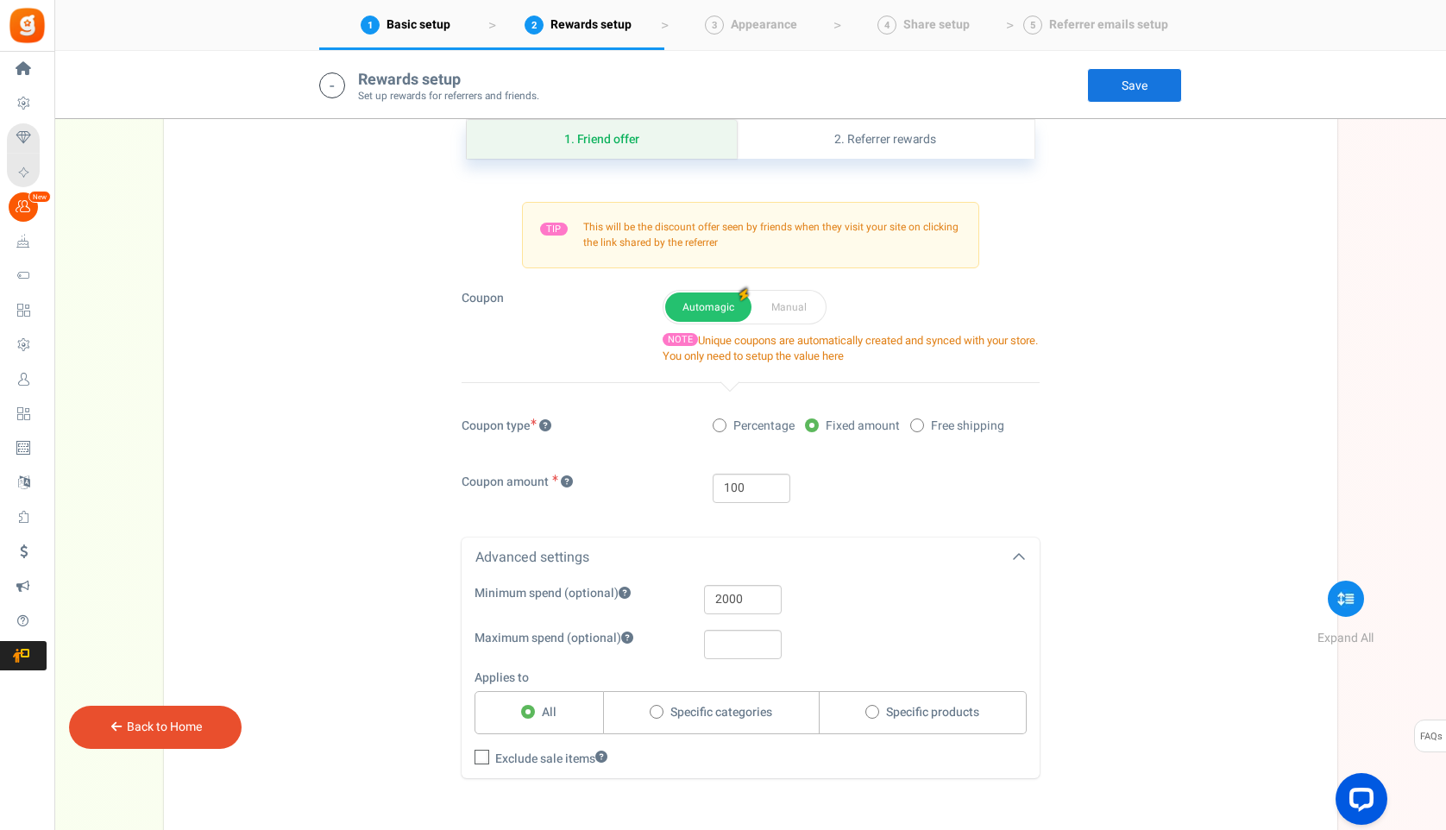
scroll to position [442, 0]
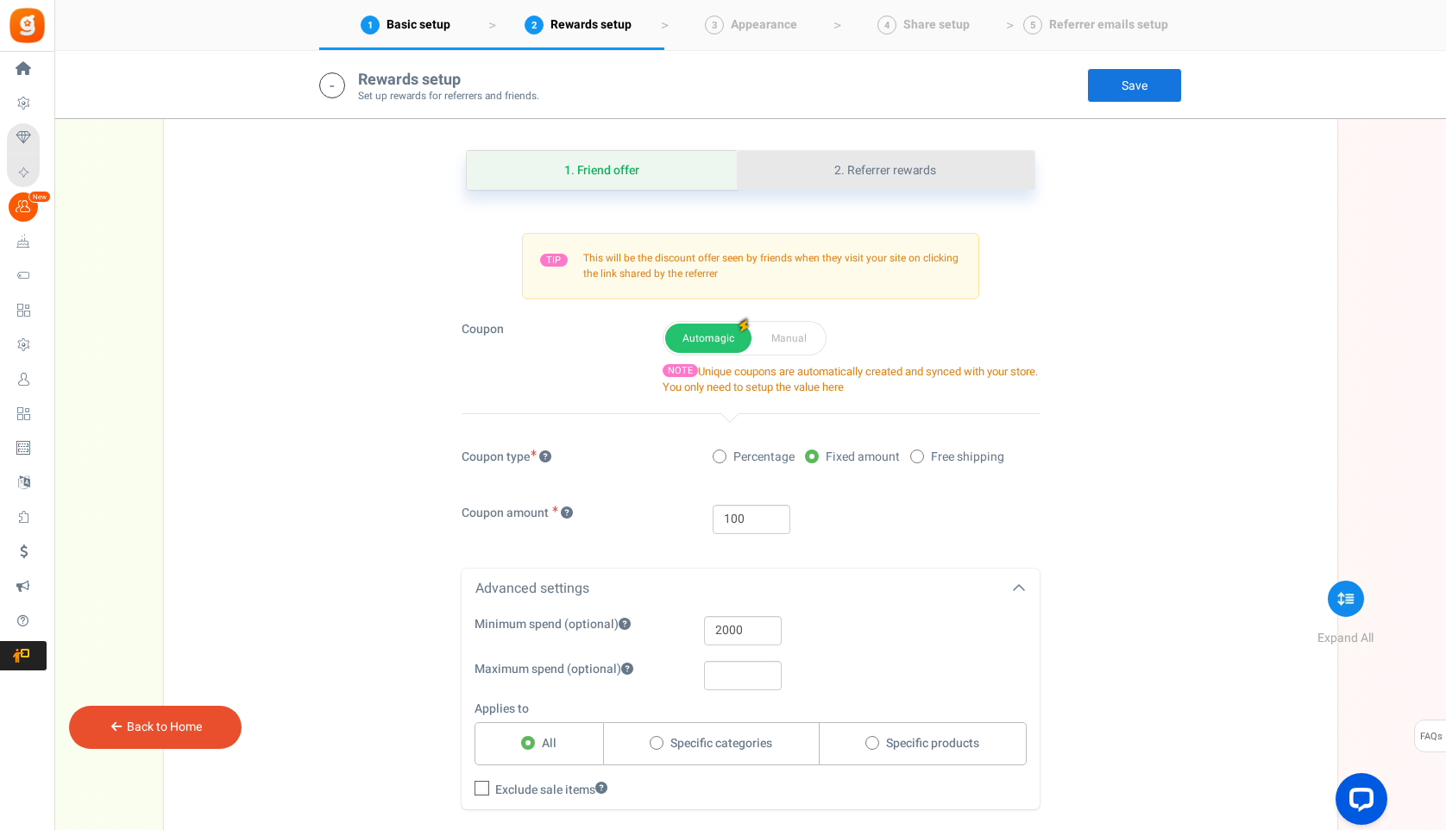
click at [902, 163] on link "2. Referrer rewards" at bounding box center [885, 170] width 297 height 39
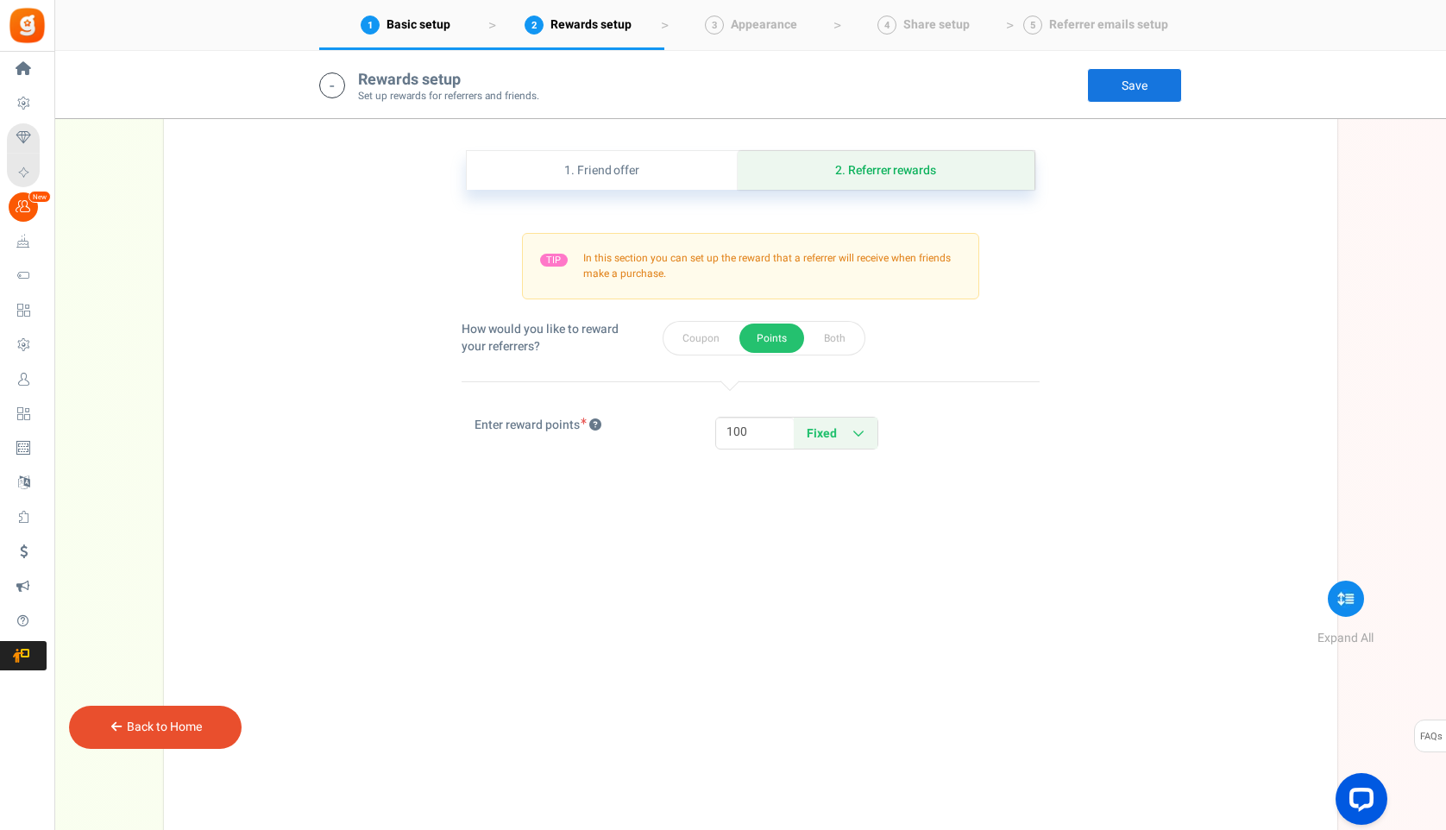
click at [839, 438] on link "Fixed Percentage" at bounding box center [836, 432] width 84 height 31
click at [941, 396] on div "TIP In this section you can set up the reward that a referrer will receive when…" at bounding box center [750, 328] width 578 height 276
click at [1141, 89] on link "Save" at bounding box center [1134, 85] width 95 height 35
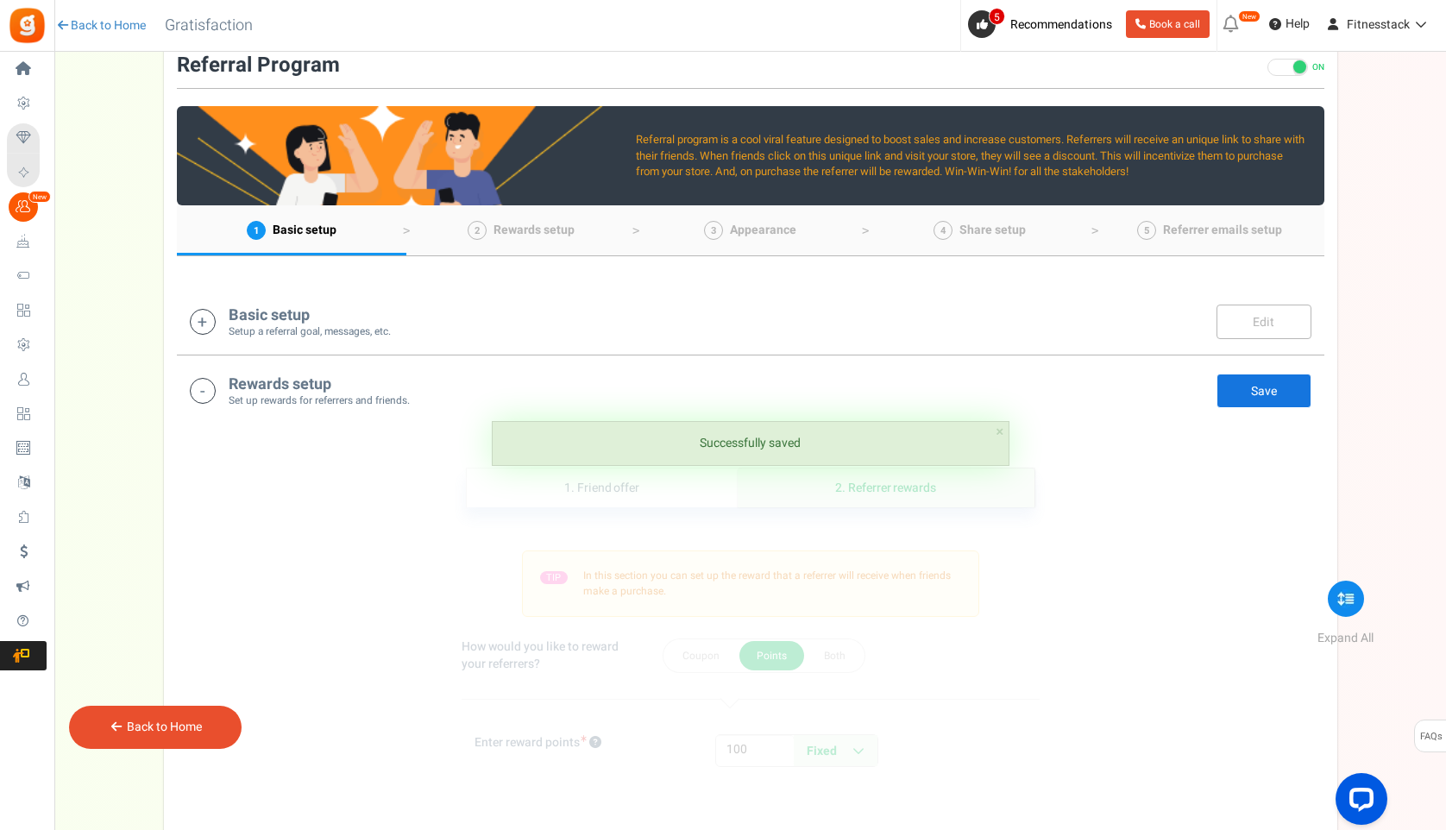
scroll to position [122, 0]
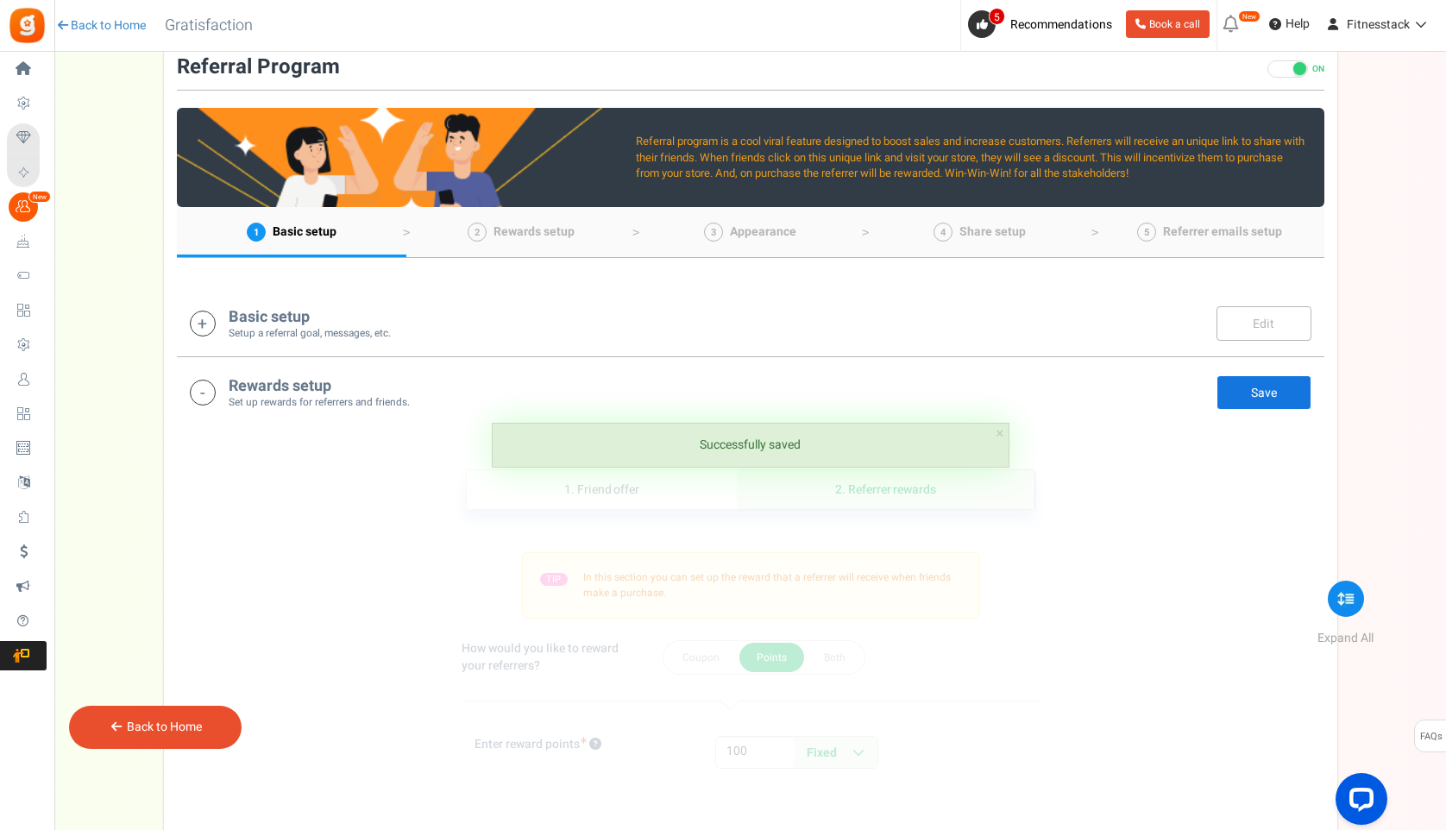
click at [1274, 382] on link "Save" at bounding box center [1263, 392] width 95 height 35
click at [964, 405] on div "Rewards setup Set up rewards for referrers and friends. Edit Save Save" at bounding box center [750, 391] width 1121 height 35
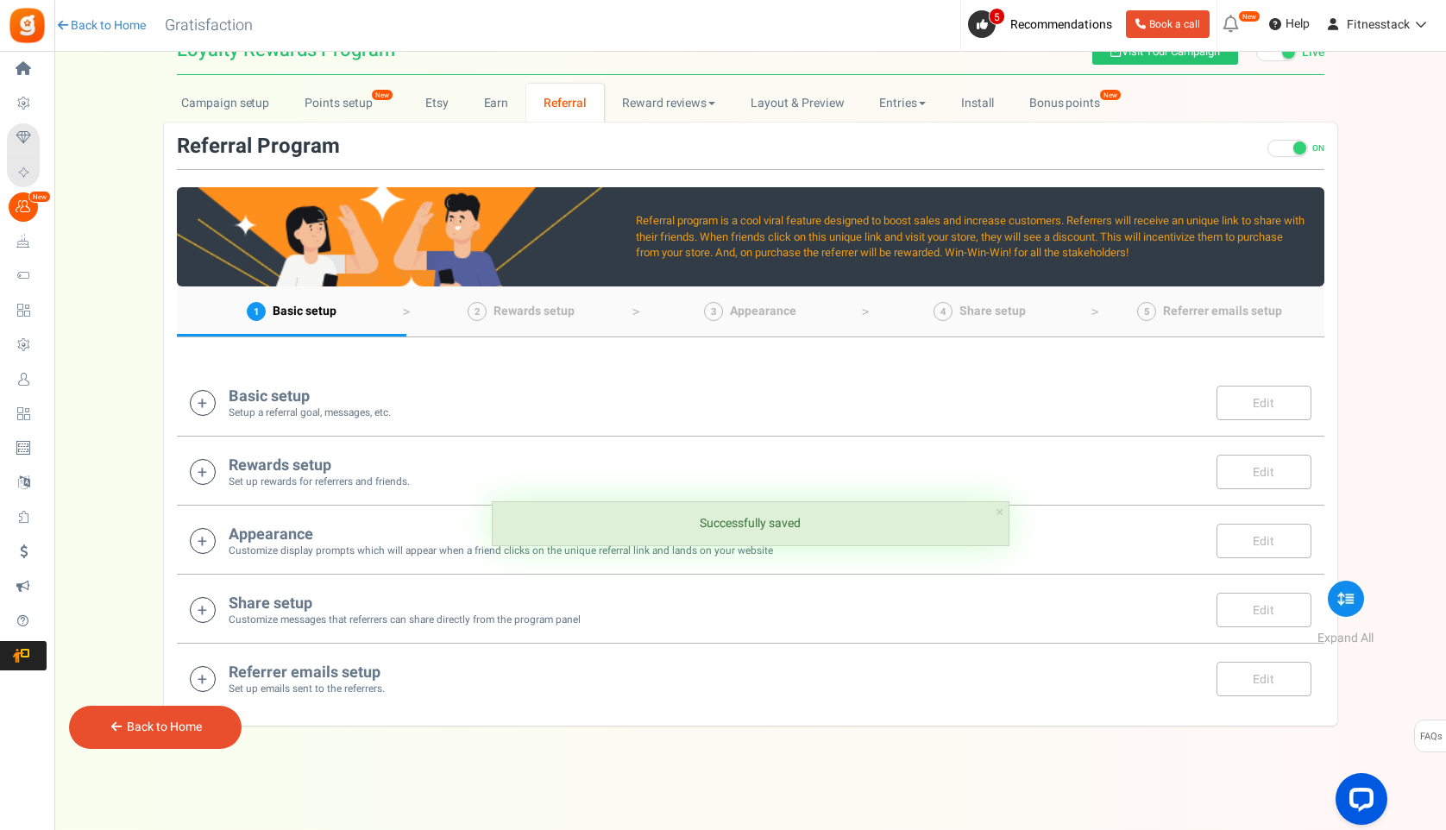
click at [971, 562] on div "Appearance Customize display prompts which will appear when a friend clicks on …" at bounding box center [750, 539] width 1147 height 69
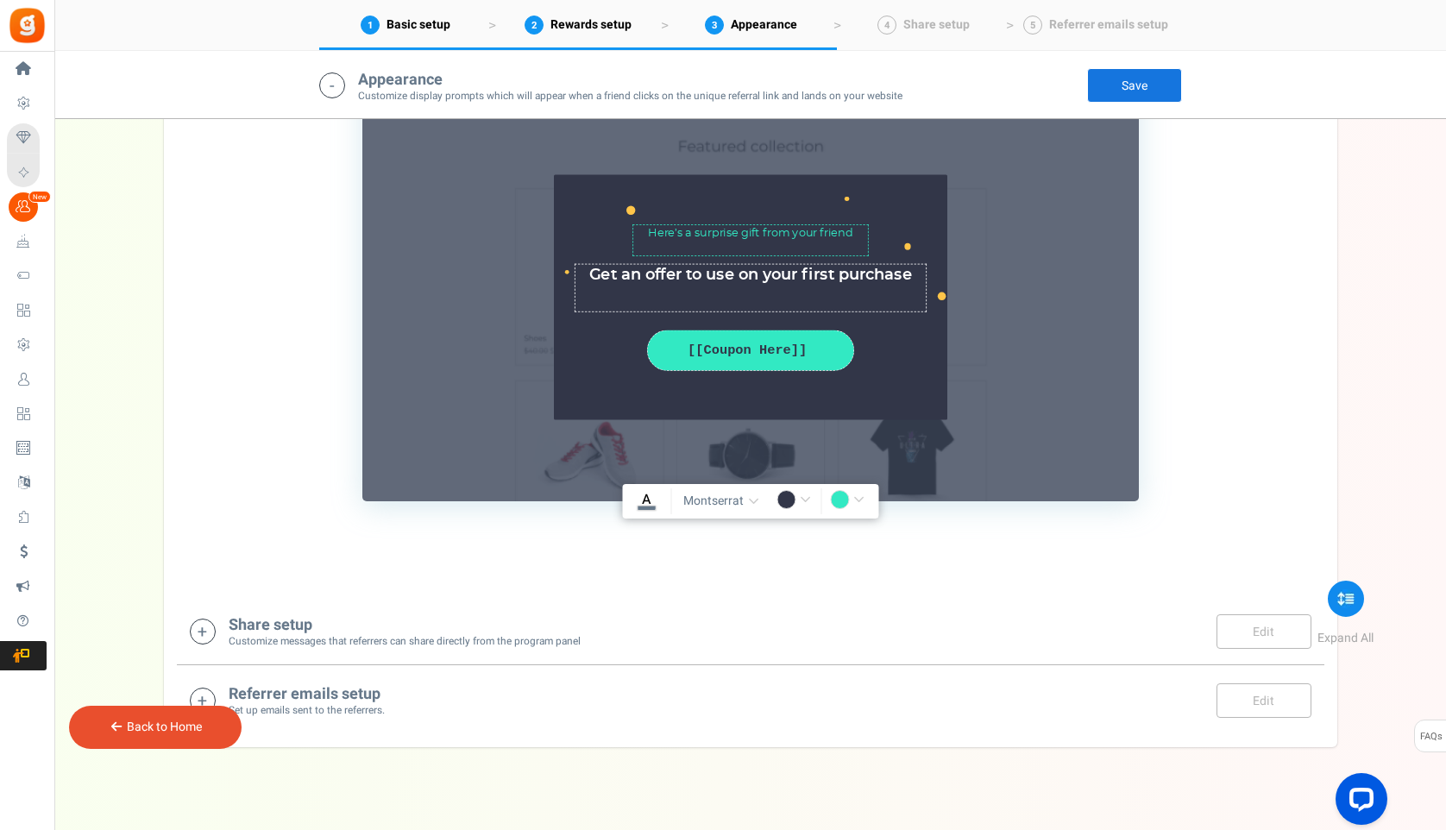
scroll to position [819, 0]
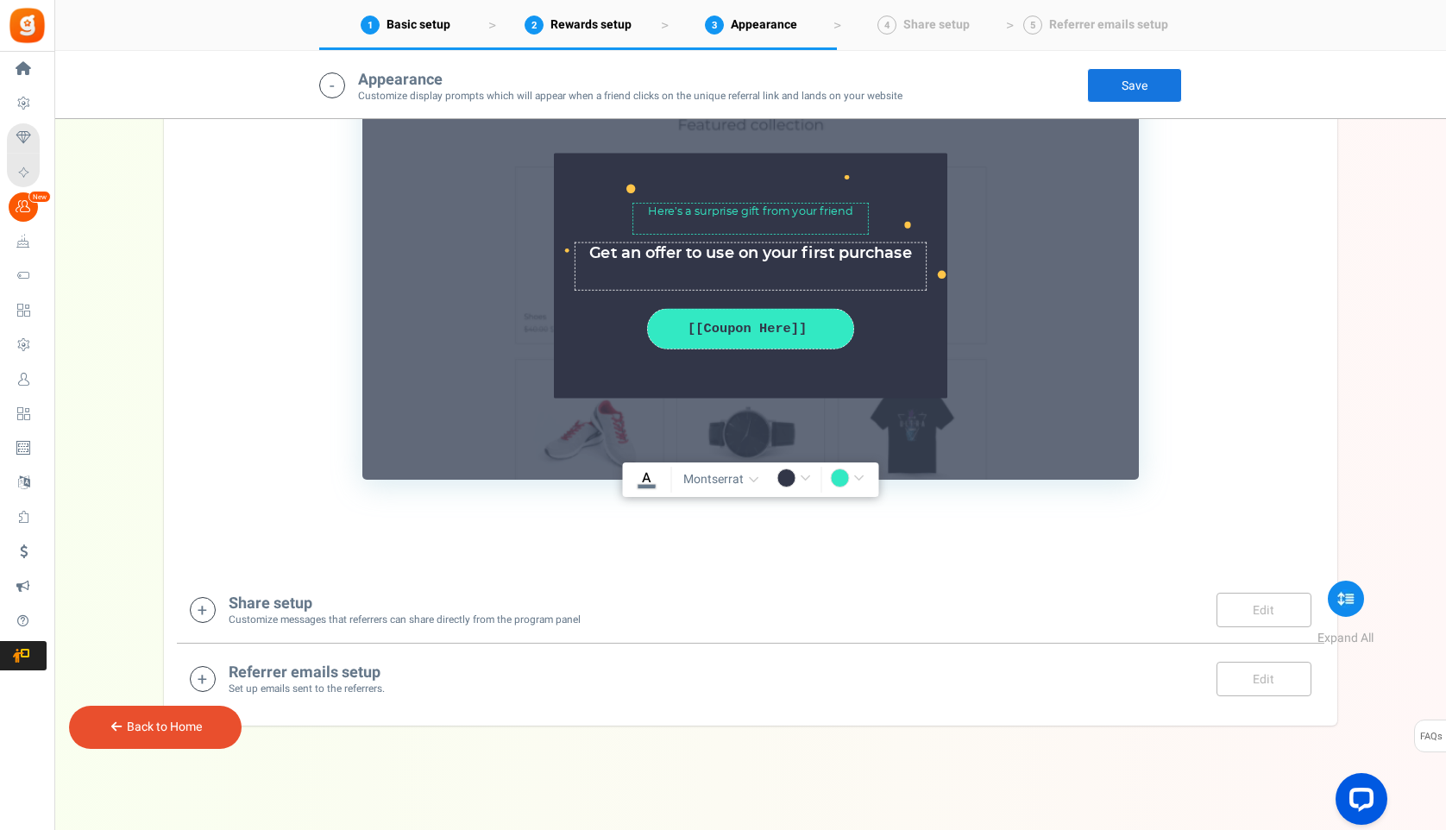
click at [857, 475] on input "#32e9c3" at bounding box center [850, 479] width 40 height 22
type input "rgba(0,0,0,1)"
click at [790, 471] on input "#323648" at bounding box center [796, 479] width 40 height 22
click at [882, 524] on div at bounding box center [832, 544] width 112 height 105
click at [876, 528] on div at bounding box center [875, 538] width 13 height 86
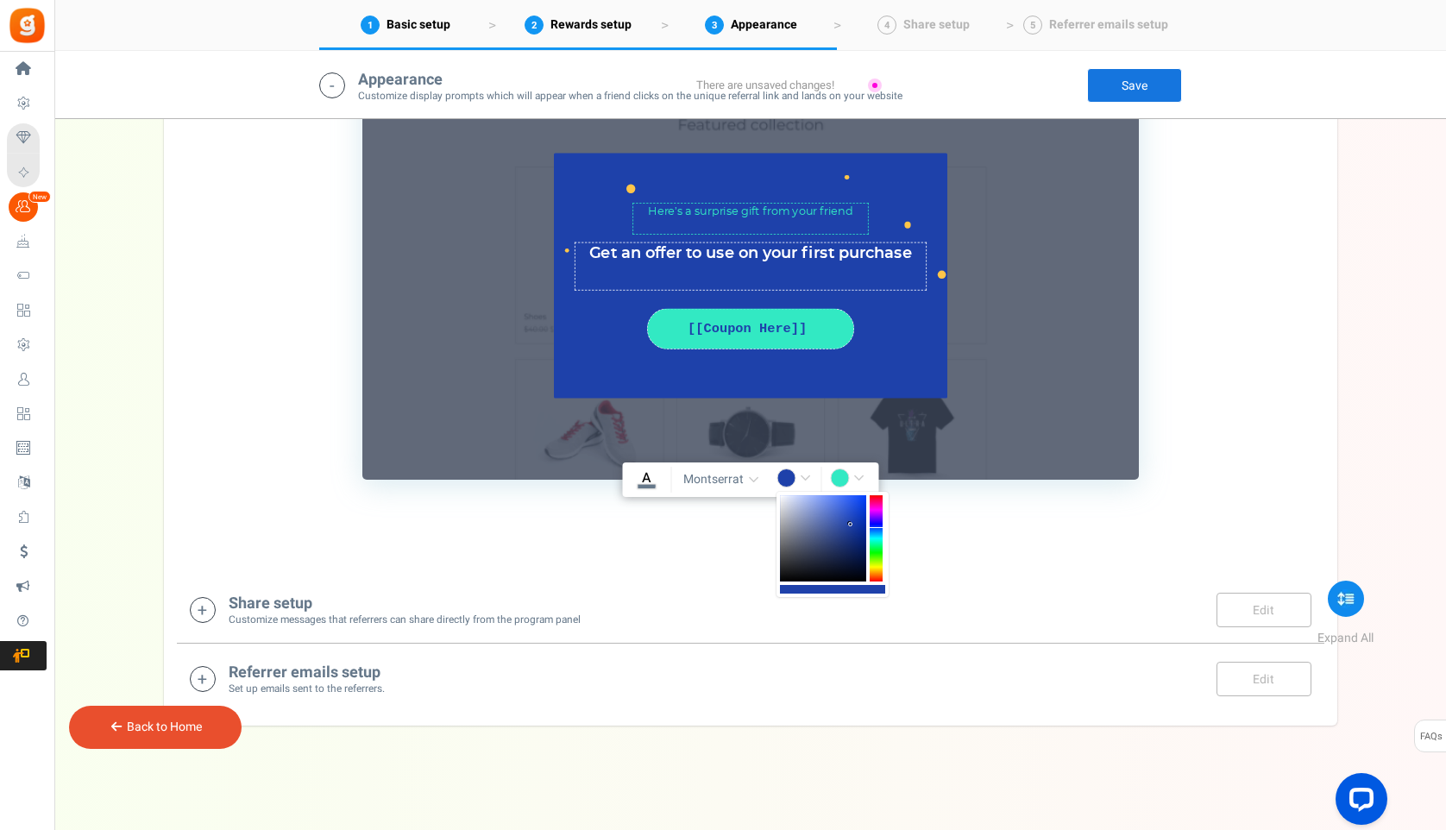
drag, startPoint x: 801, startPoint y: 545, endPoint x: 851, endPoint y: 524, distance: 53.3
click at [851, 524] on div at bounding box center [823, 538] width 86 height 86
type input "rgba(30,65,170,1)"
click at [707, 478] on span "montserrat" at bounding box center [713, 479] width 60 height 17
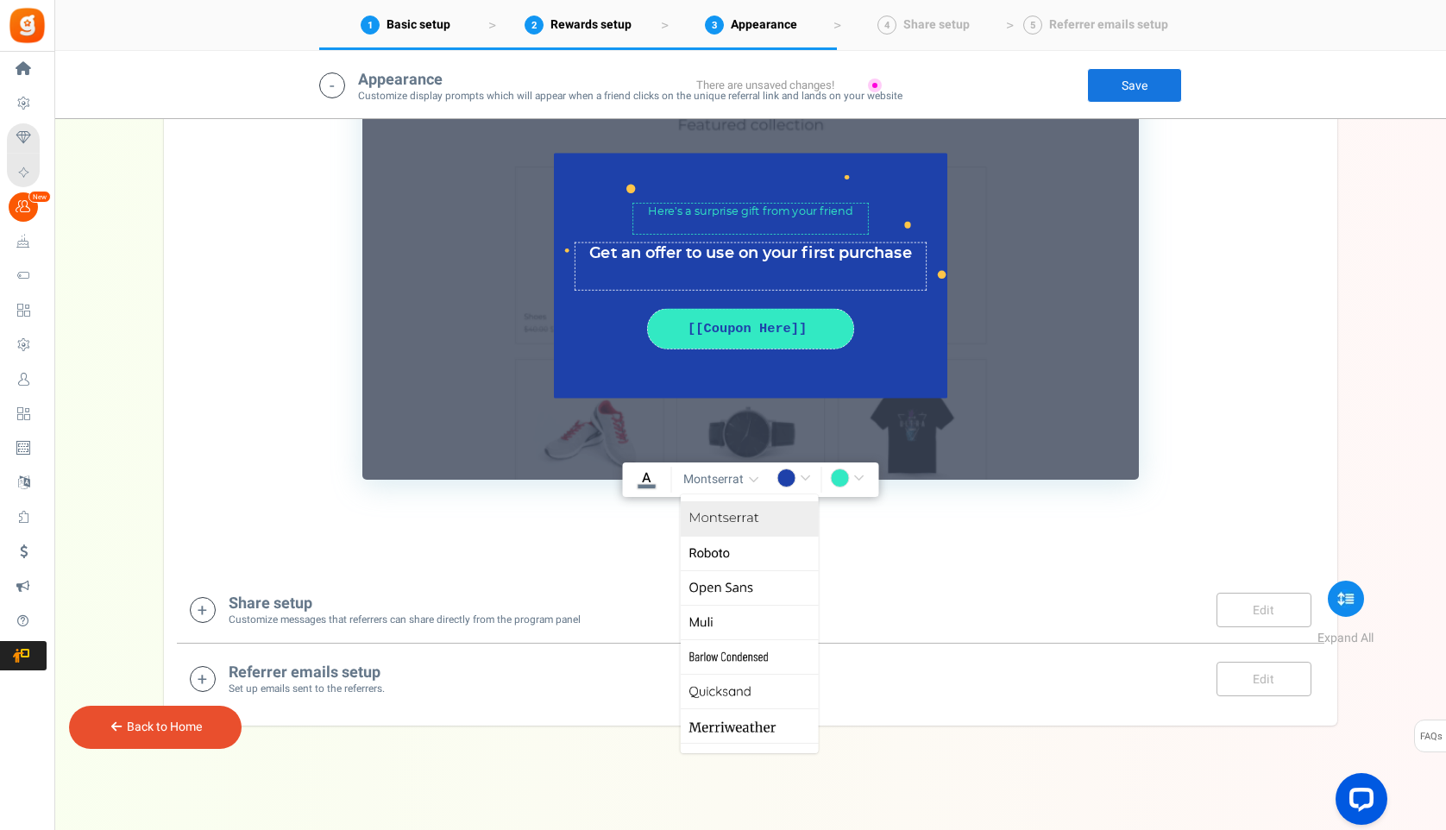
click at [726, 519] on link "Montserrat" at bounding box center [749, 518] width 138 height 35
click at [645, 479] on u "A" at bounding box center [646, 478] width 9 height 21
click at [645, 479] on input "#fffff" at bounding box center [646, 479] width 40 height 22
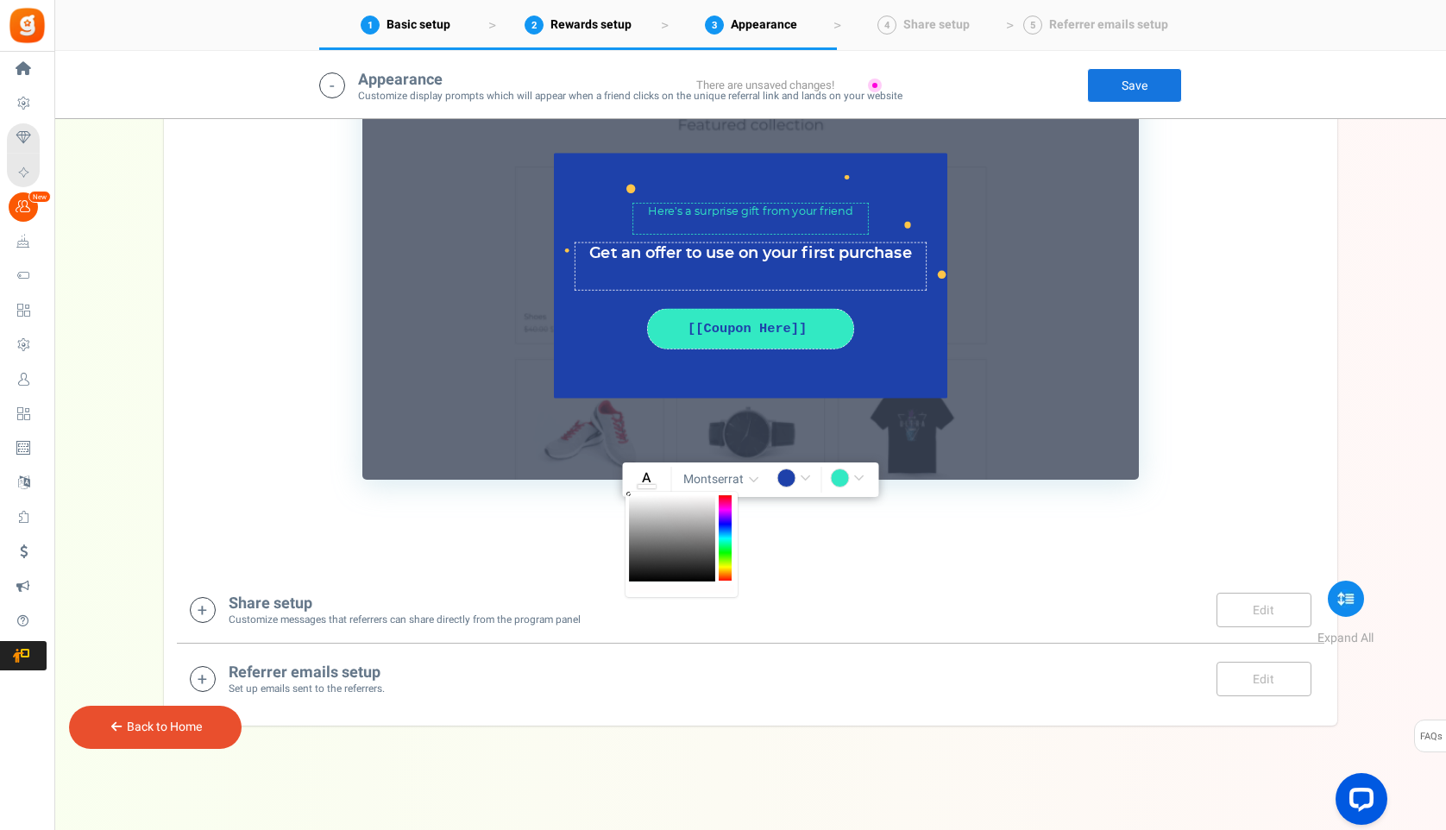
drag, startPoint x: 632, startPoint y: 581, endPoint x: 630, endPoint y: 450, distance: 130.3
click at [630, 450] on body "Install now Back to Home Back to program setup Home Settings Campaigns Purchase…" at bounding box center [723, 5] width 1446 height 1648
type input "rgba(255,253,253,1)"
click at [812, 528] on div "1. Friends reward widget 2. Friends notification bar TIP Customize the appearan…" at bounding box center [750, 182] width 1147 height 767
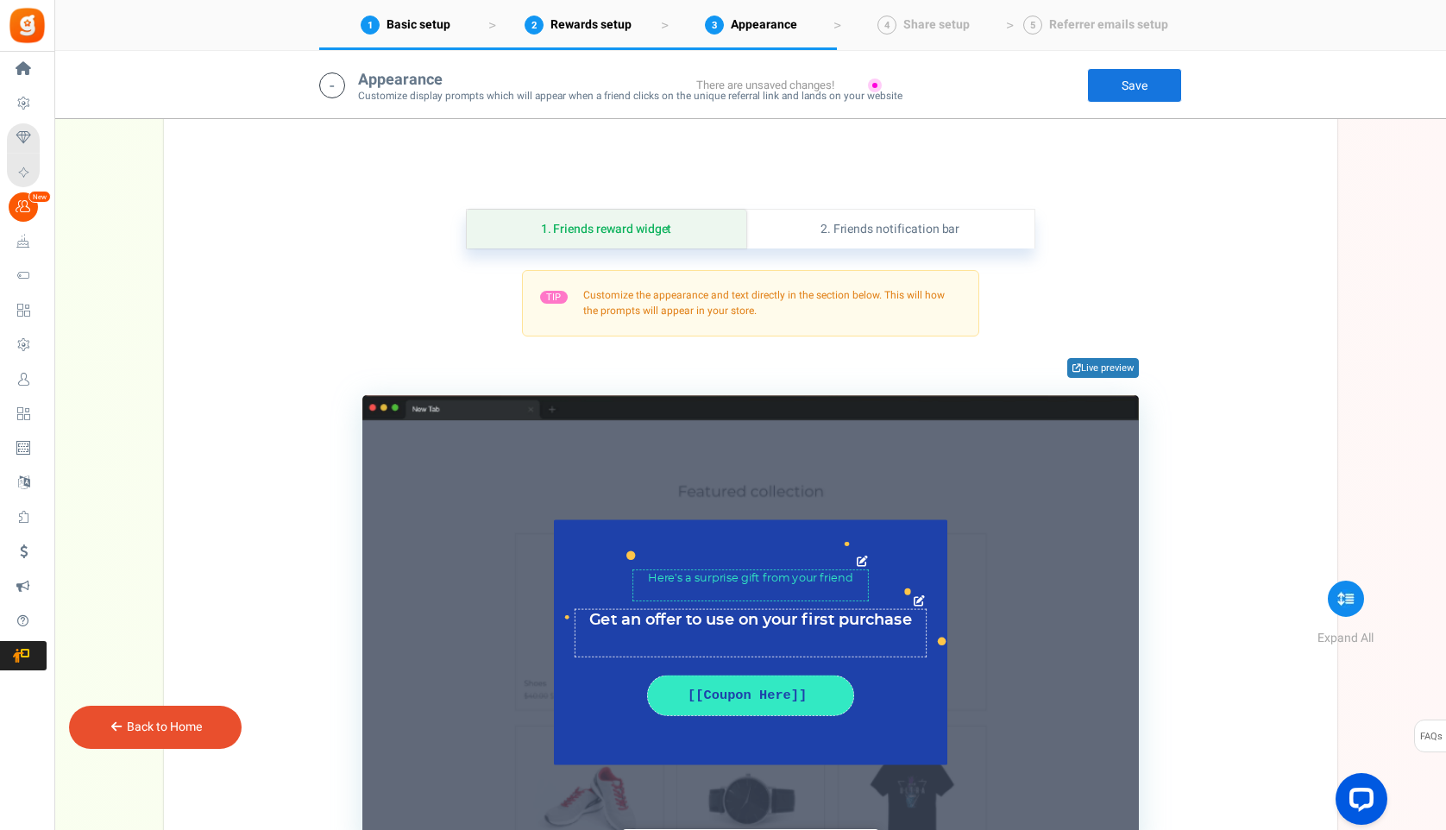
scroll to position [400, 0]
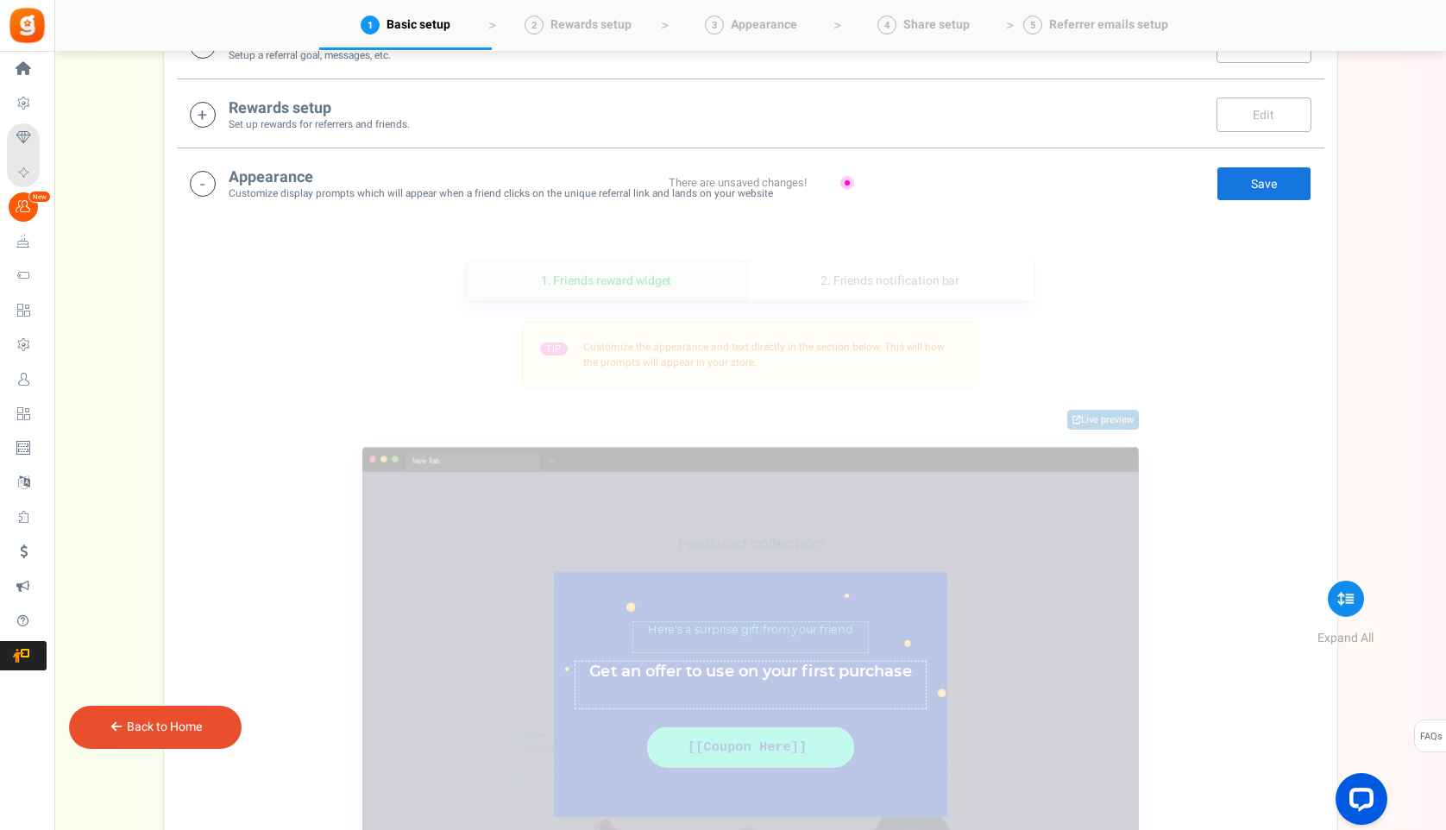
click at [1251, 187] on link "Save" at bounding box center [1263, 183] width 95 height 35
click at [1262, 179] on link "Save" at bounding box center [1263, 183] width 95 height 35
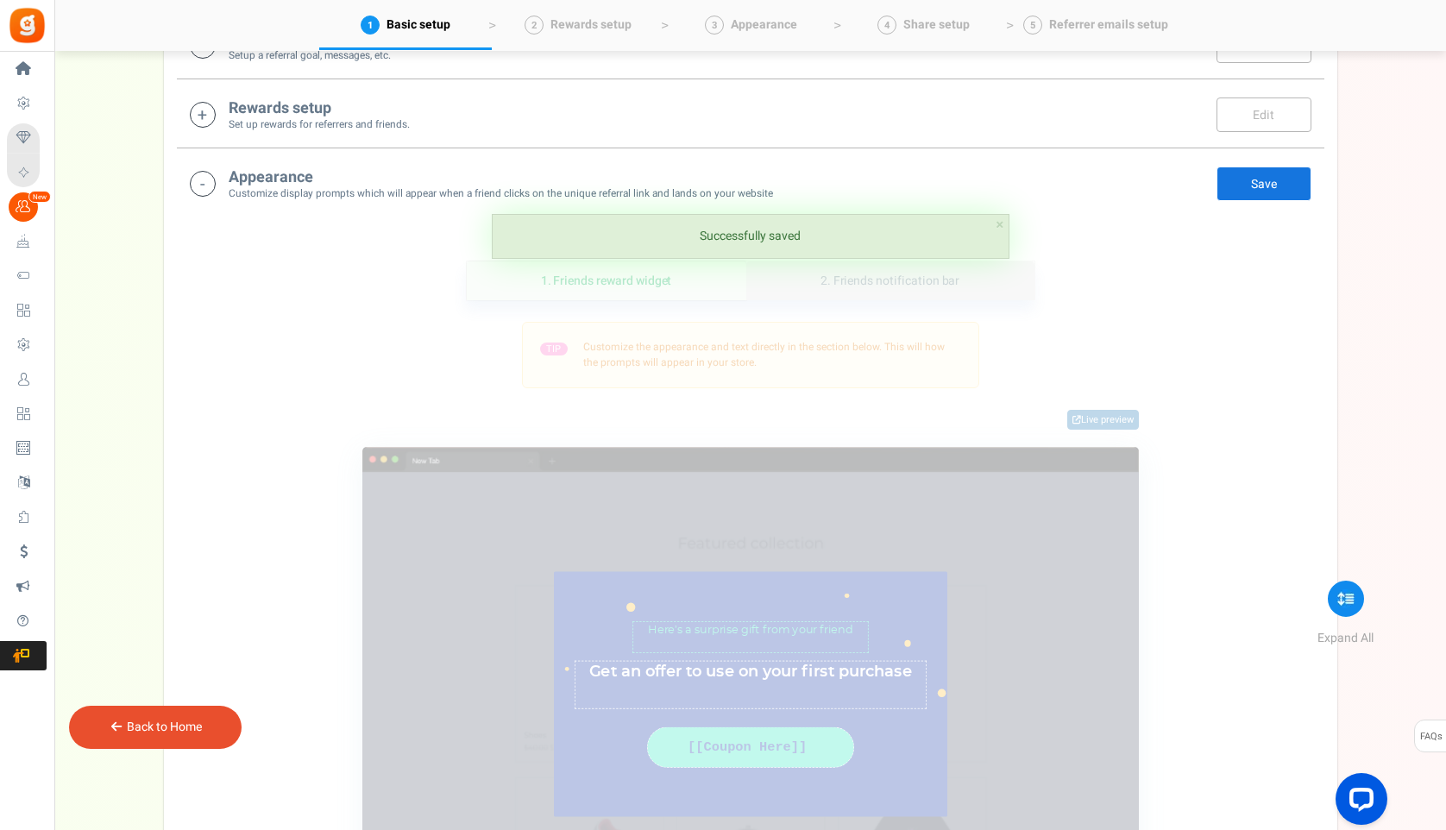
click at [882, 289] on link "2. Friends notification bar" at bounding box center [890, 280] width 288 height 39
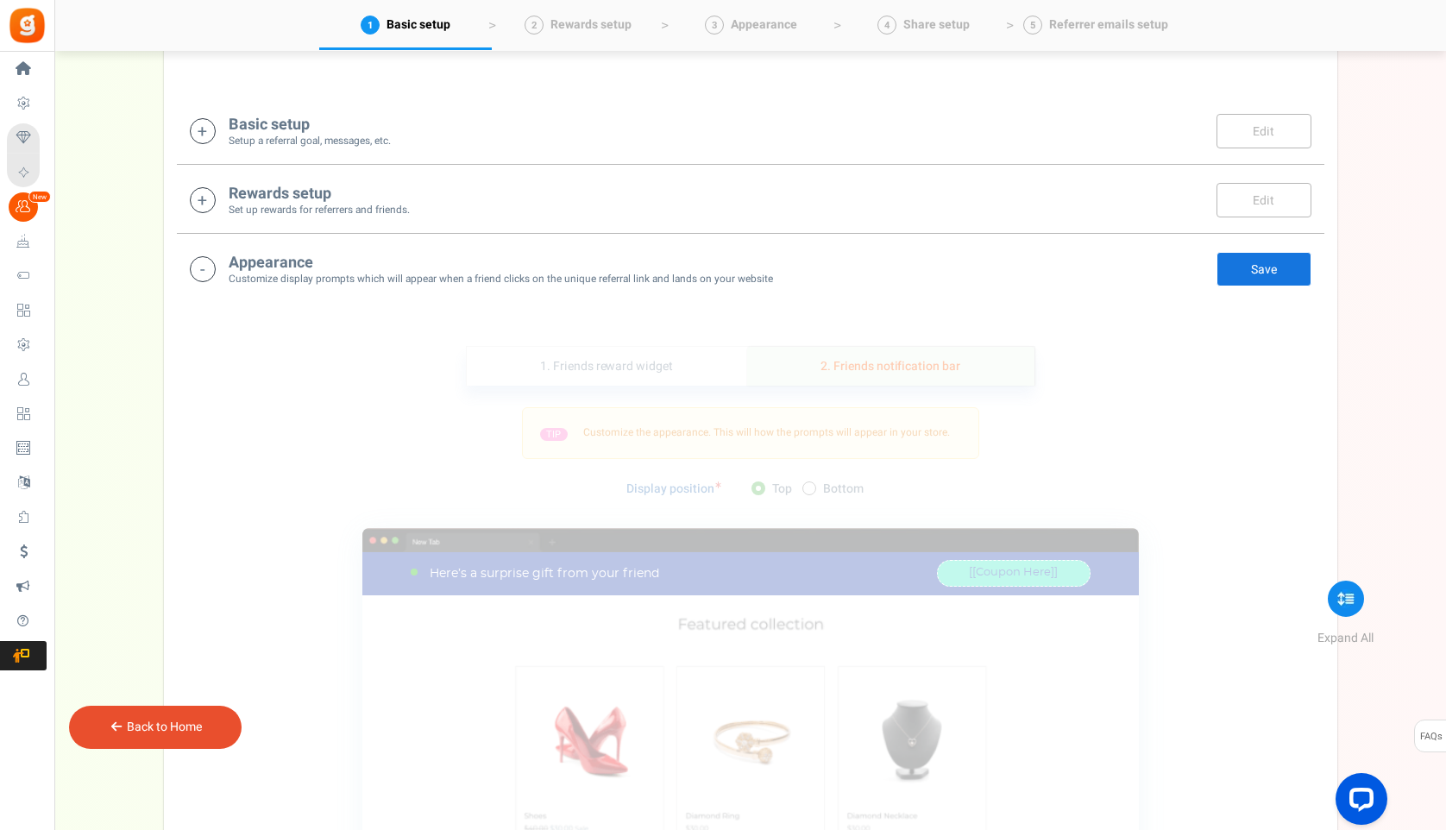
scroll to position [303, 0]
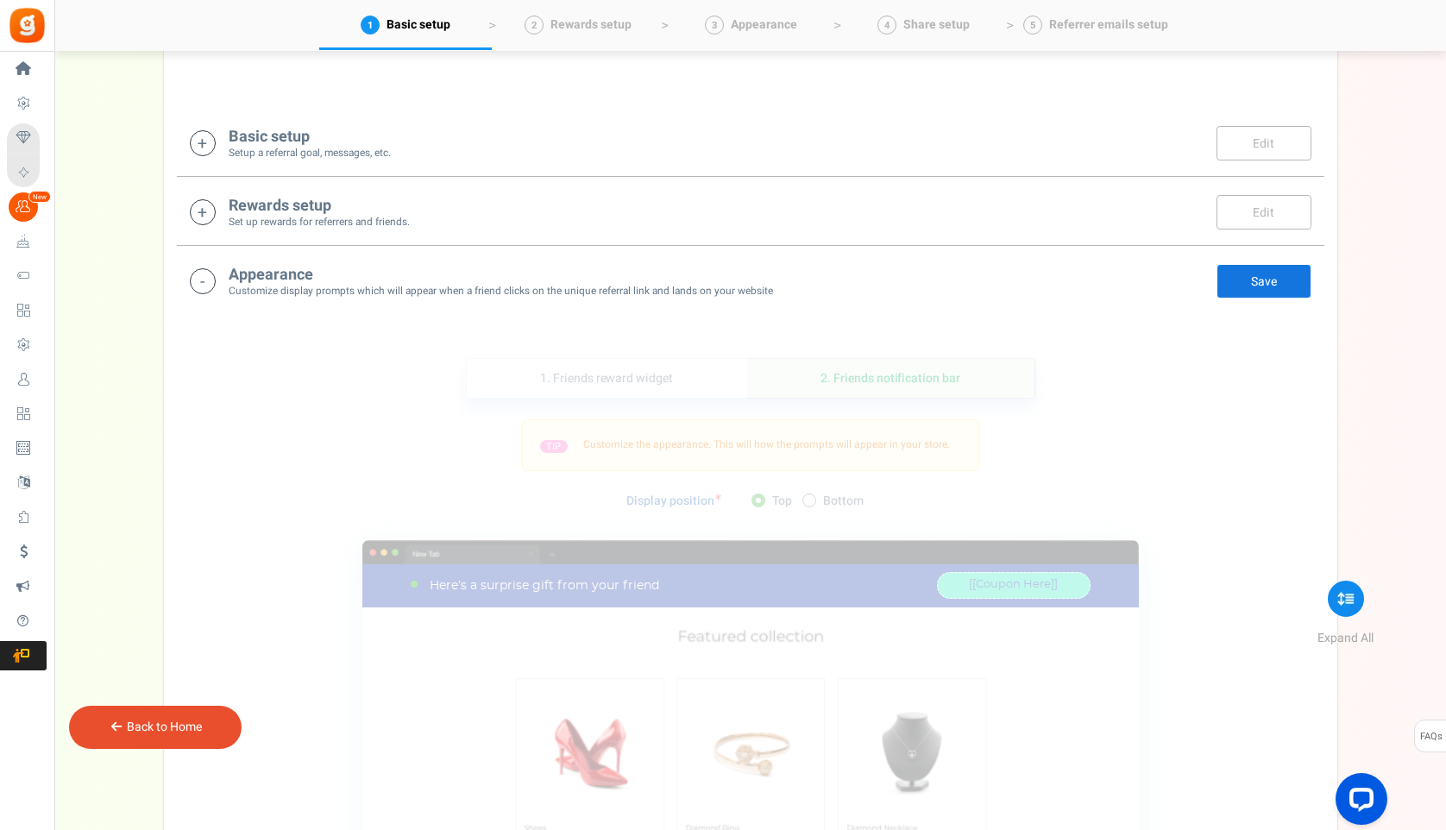
click at [1247, 292] on link "Save" at bounding box center [1263, 281] width 95 height 35
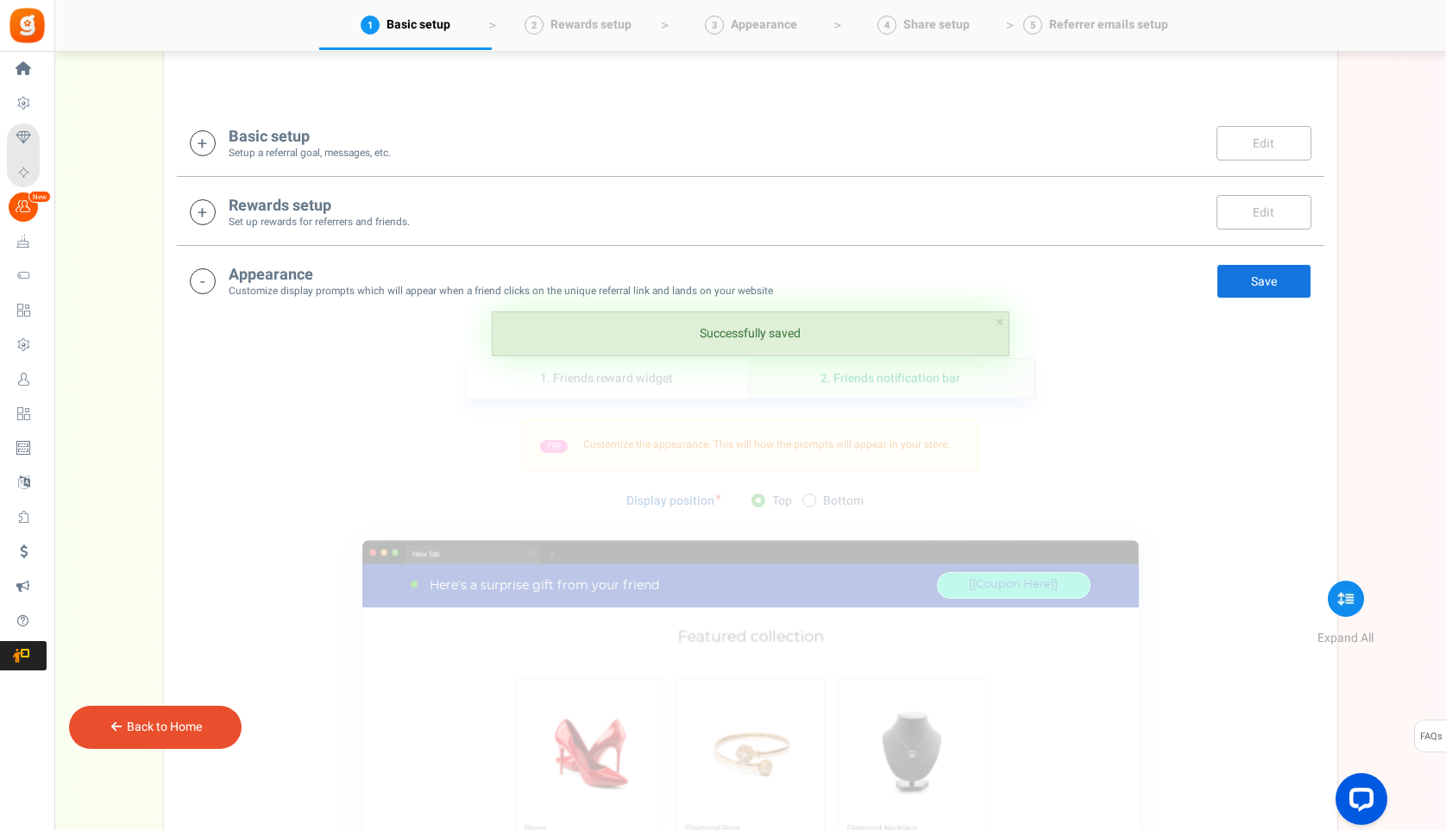
click at [810, 501] on span at bounding box center [809, 500] width 14 height 14
click at [810, 501] on input "Bottom" at bounding box center [807, 501] width 11 height 11
radio input "true"
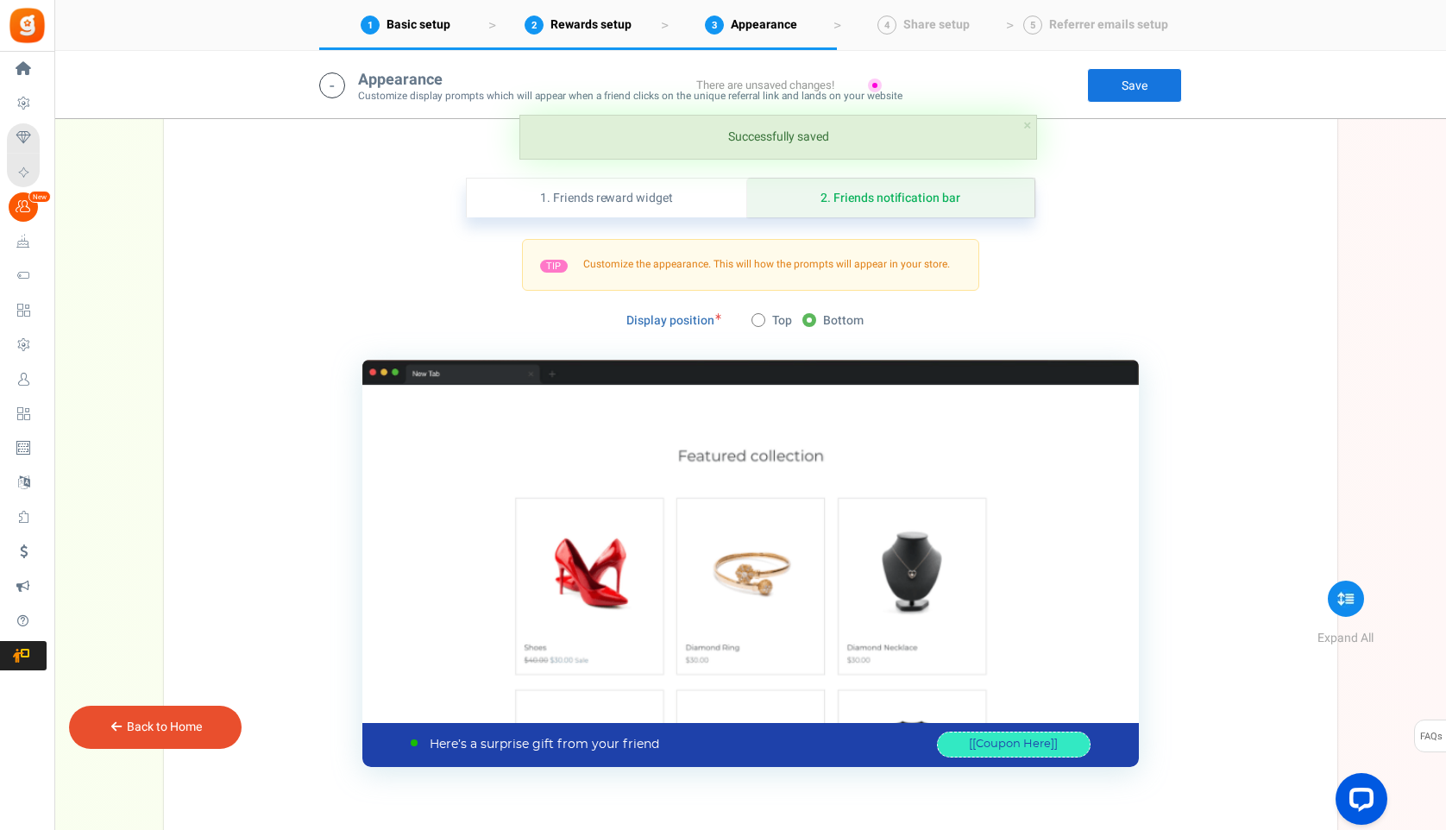
scroll to position [499, 0]
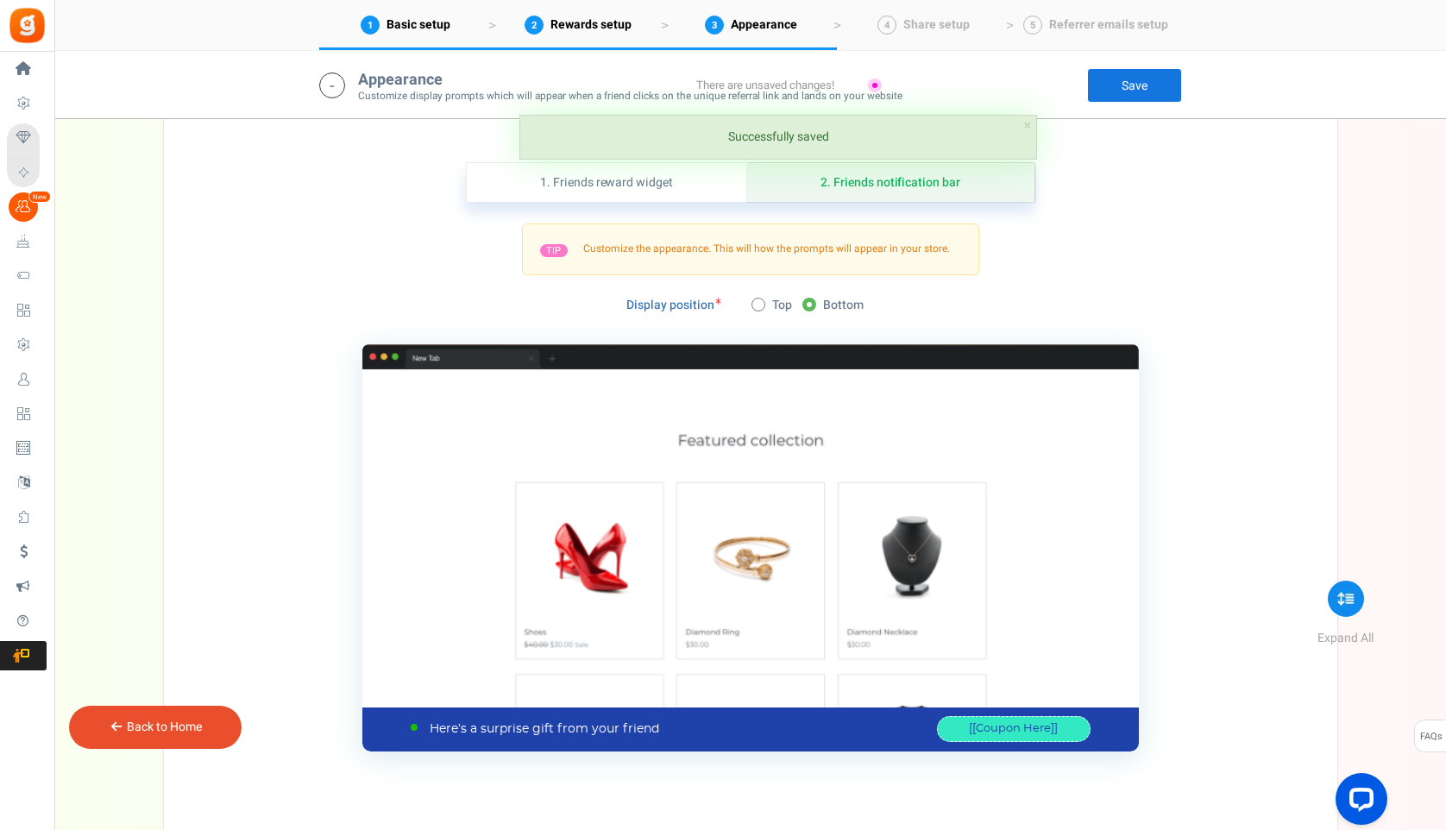
click at [1146, 90] on link "Save" at bounding box center [1134, 85] width 95 height 35
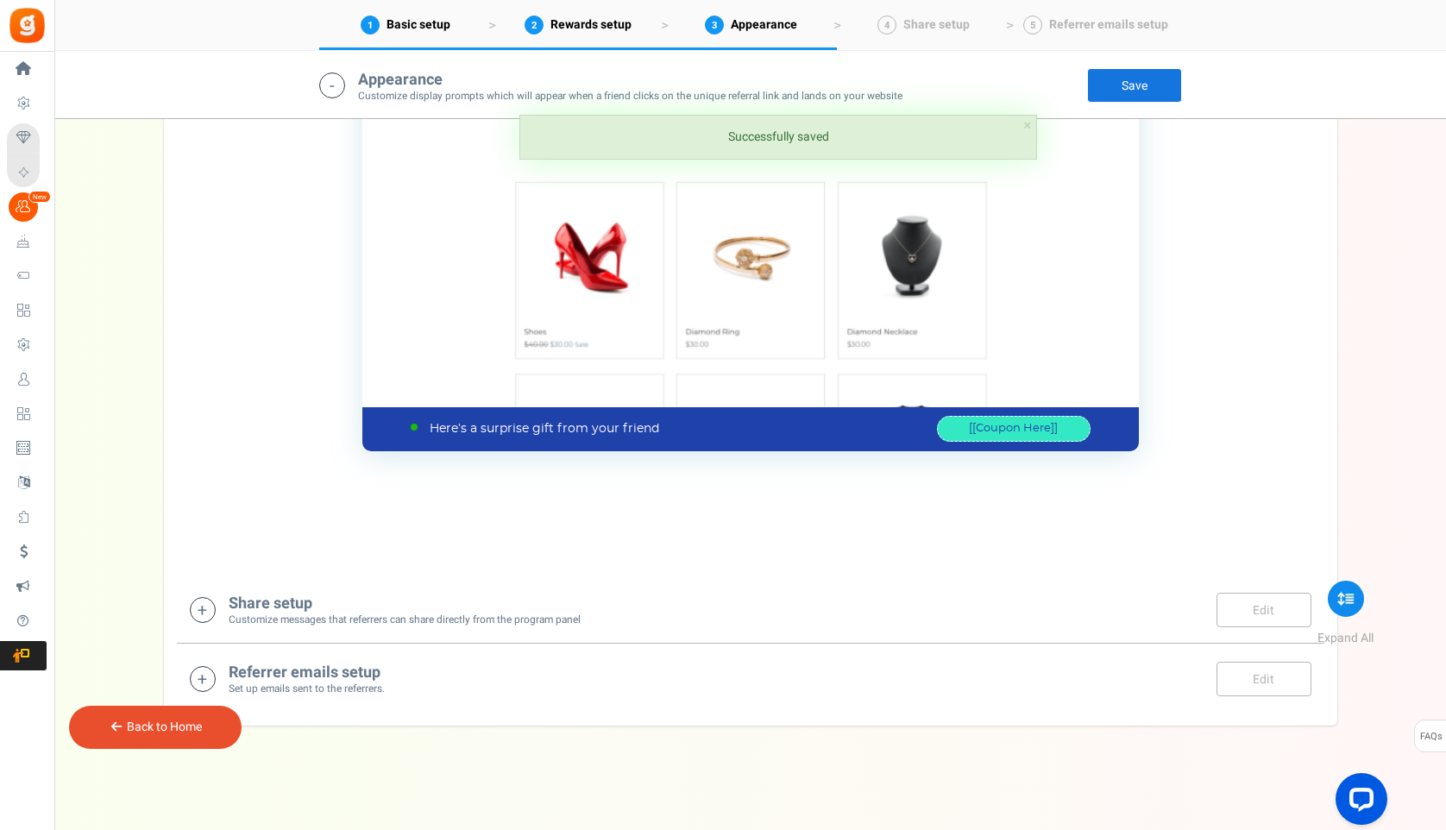
click at [1046, 608] on div "Share setup Customize messages that referrers can share directly from the progr…" at bounding box center [750, 609] width 1121 height 35
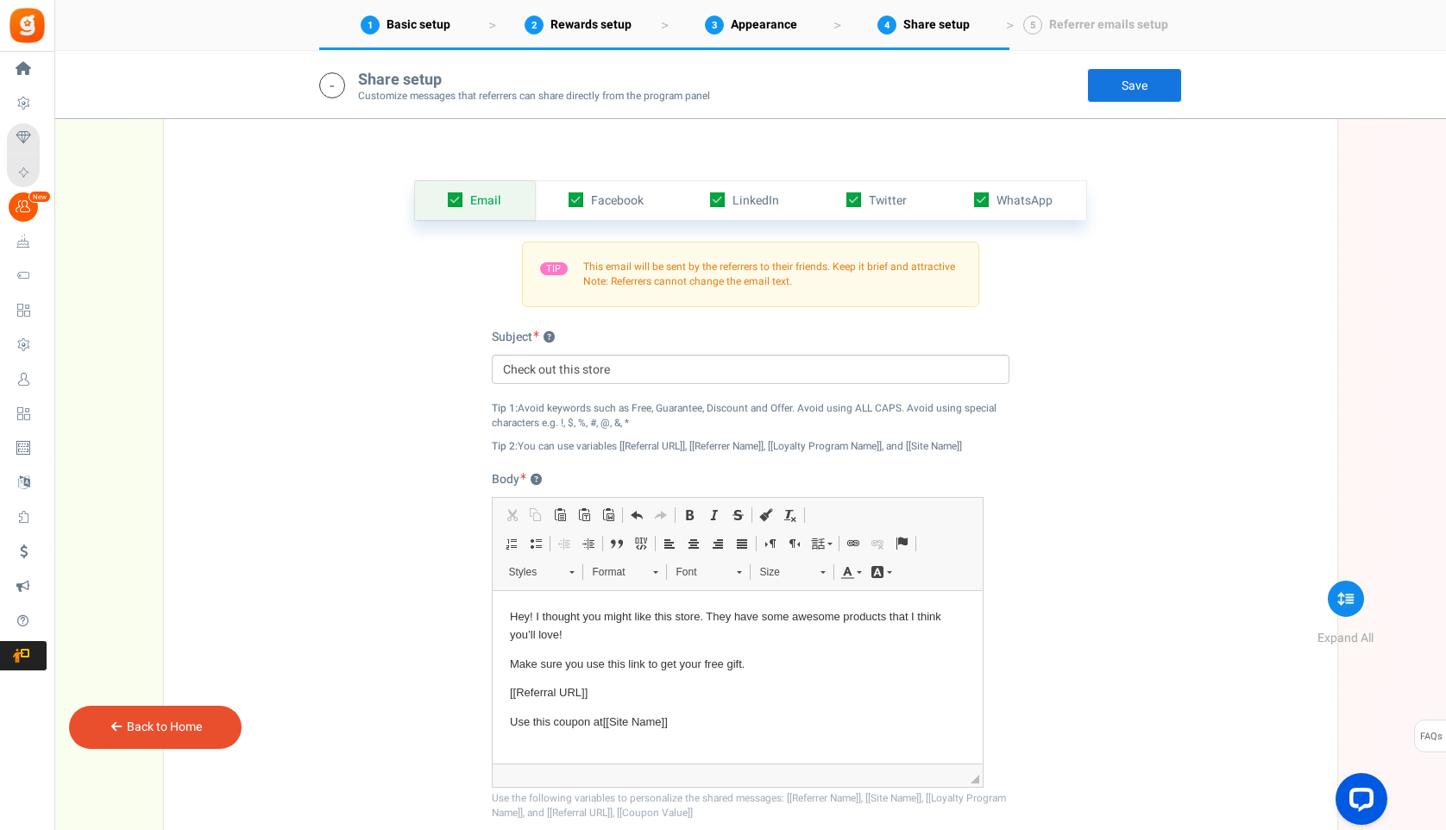
scroll to position [1323, 0]
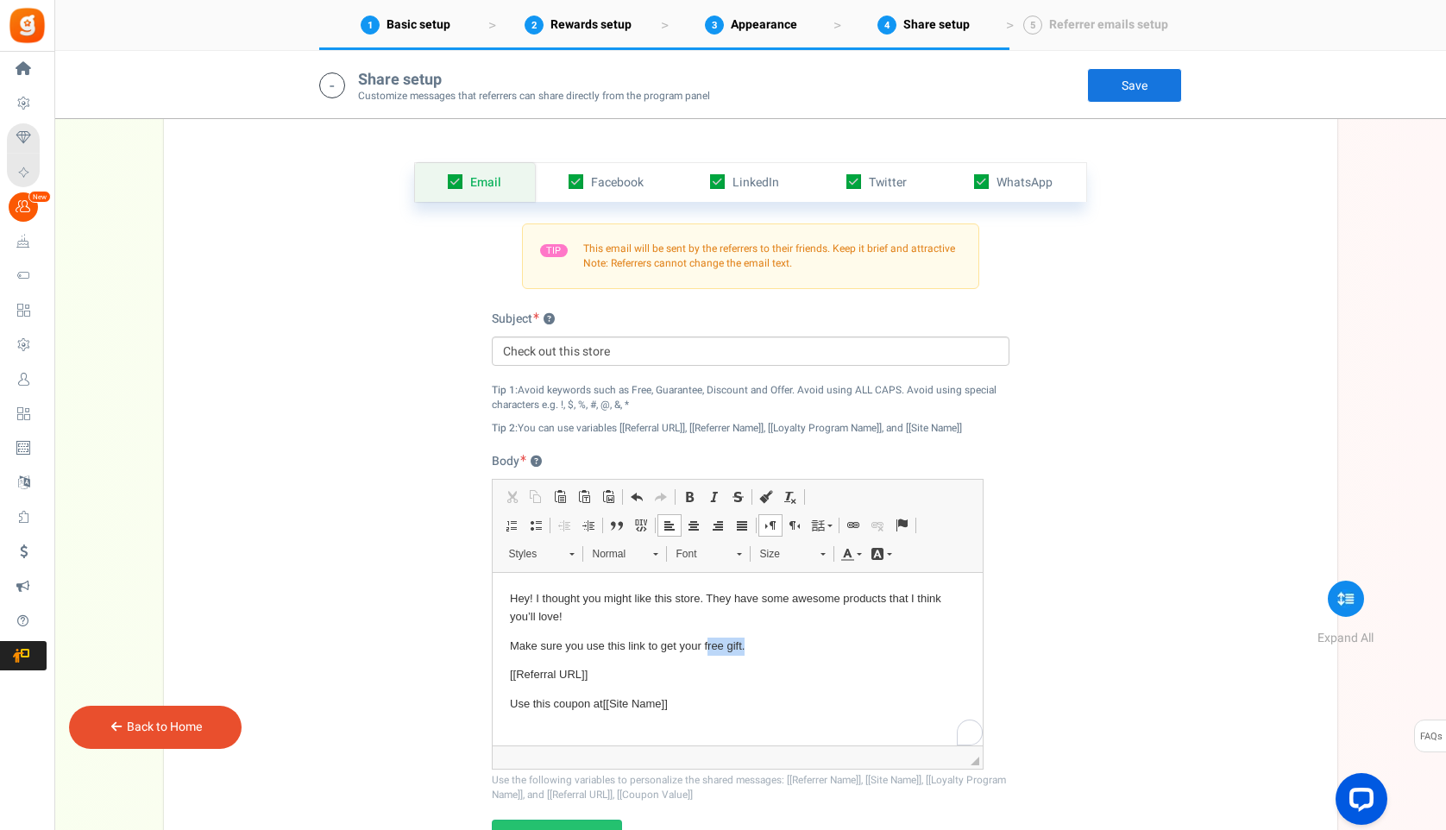
drag, startPoint x: 706, startPoint y: 645, endPoint x: 744, endPoint y: 651, distance: 38.4
click at [744, 651] on p "Make sure you use this link to get your free gift." at bounding box center [736, 646] width 455 height 18
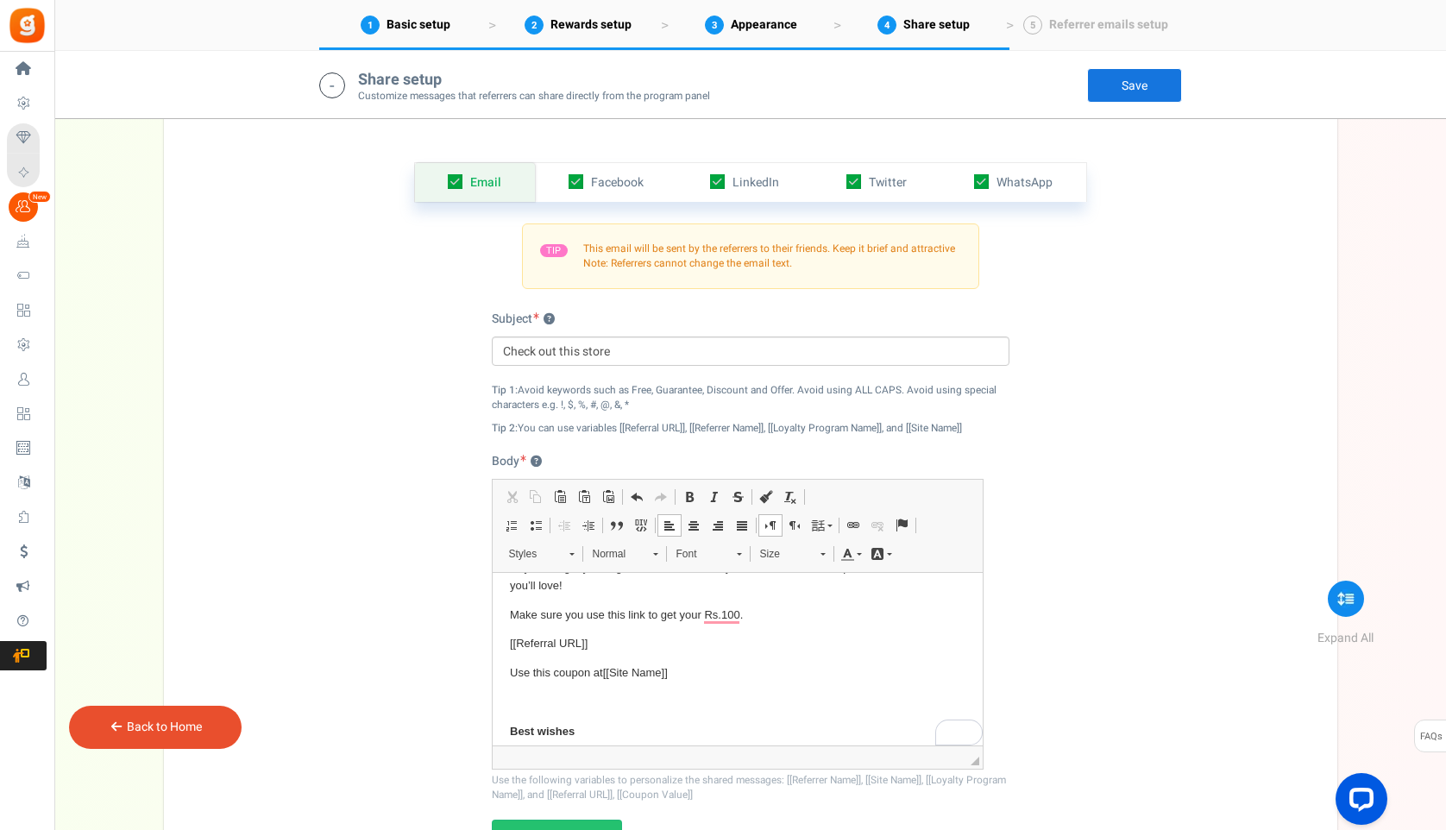
scroll to position [0, 0]
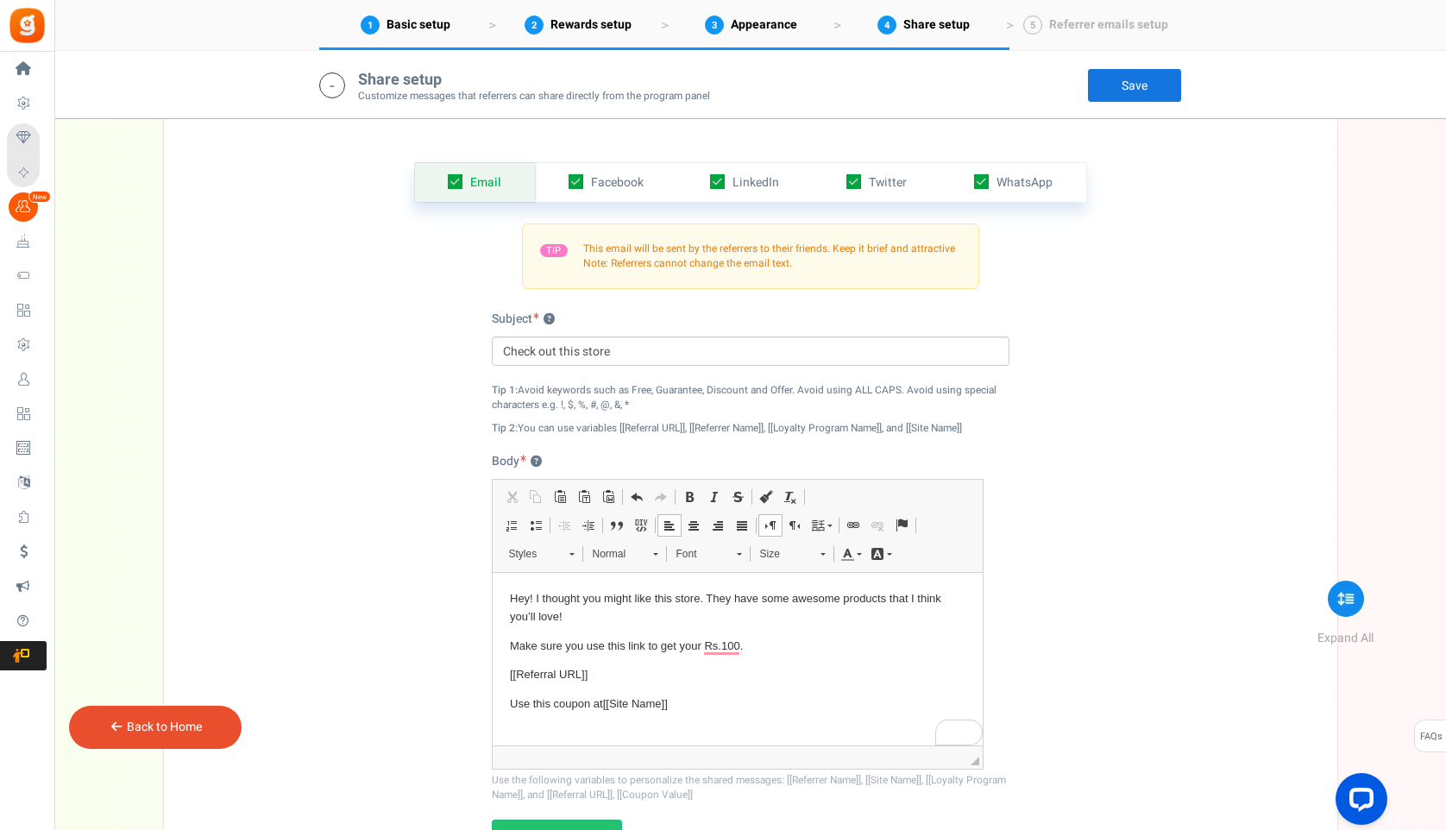
click at [679, 600] on p "Hey! I thought you might like this store. They have some awesome products that …" at bounding box center [736, 608] width 455 height 36
drag, startPoint x: 795, startPoint y: 601, endPoint x: 891, endPoint y: 595, distance: 95.9
click at [891, 595] on p "Hey! I thought you might like this Brand. They have some awesome products that …" at bounding box center [736, 608] width 455 height 36
click at [729, 650] on p "Make sure you use this link to get your Rs.. 100." at bounding box center [736, 646] width 455 height 18
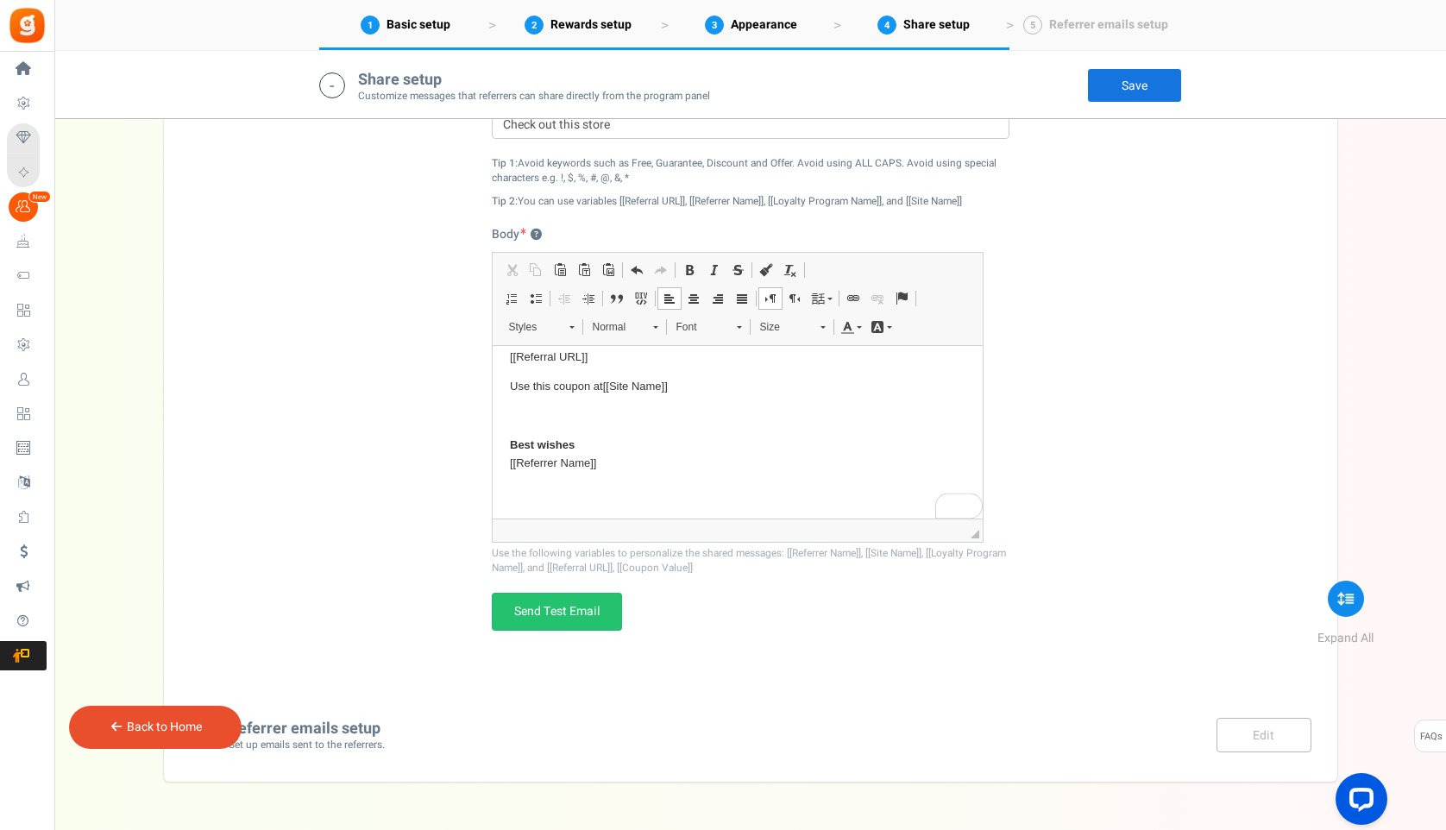
scroll to position [1585, 0]
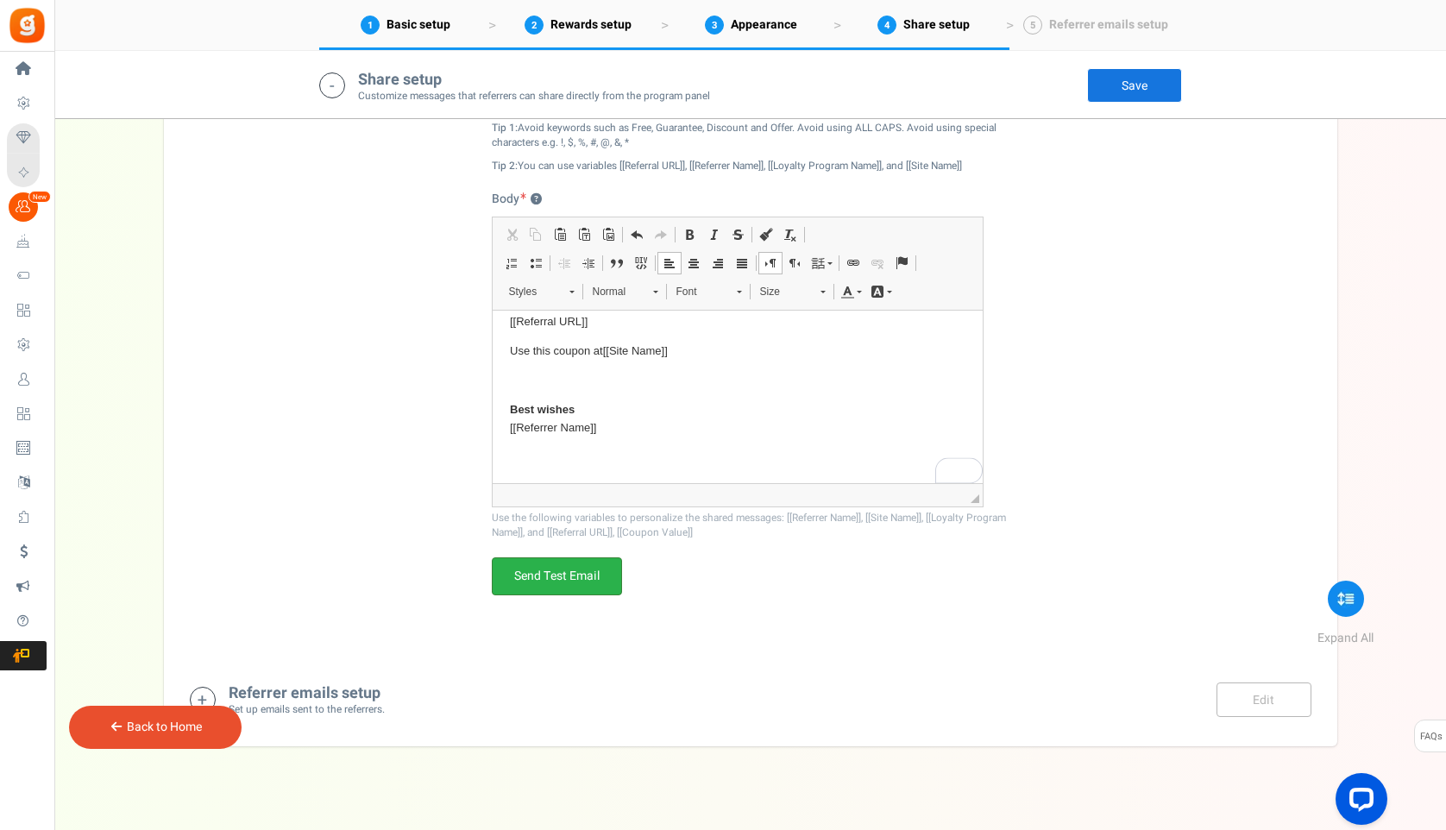
click at [587, 573] on link "Send Test Email" at bounding box center [557, 576] width 130 height 38
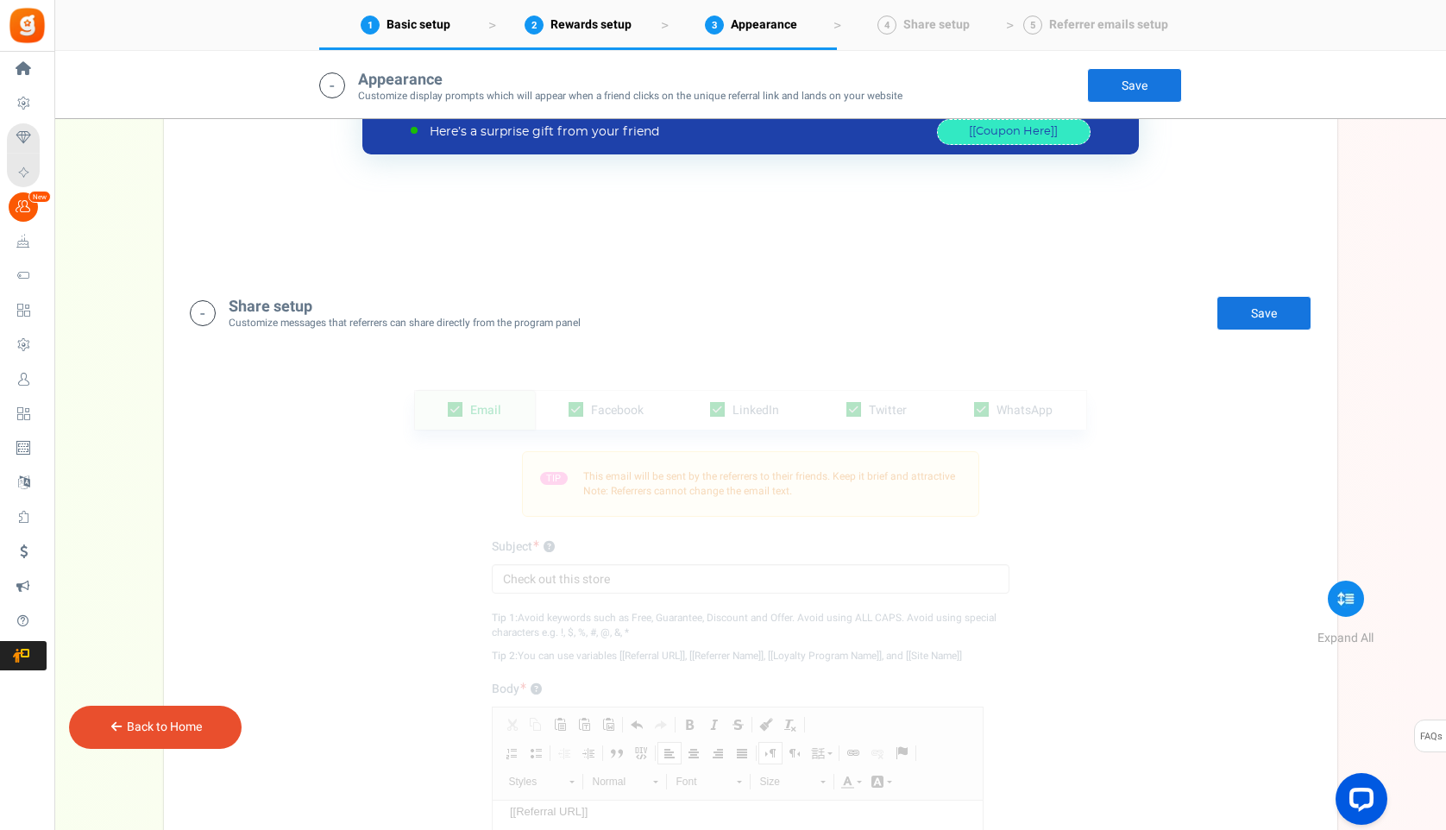
scroll to position [1068, 0]
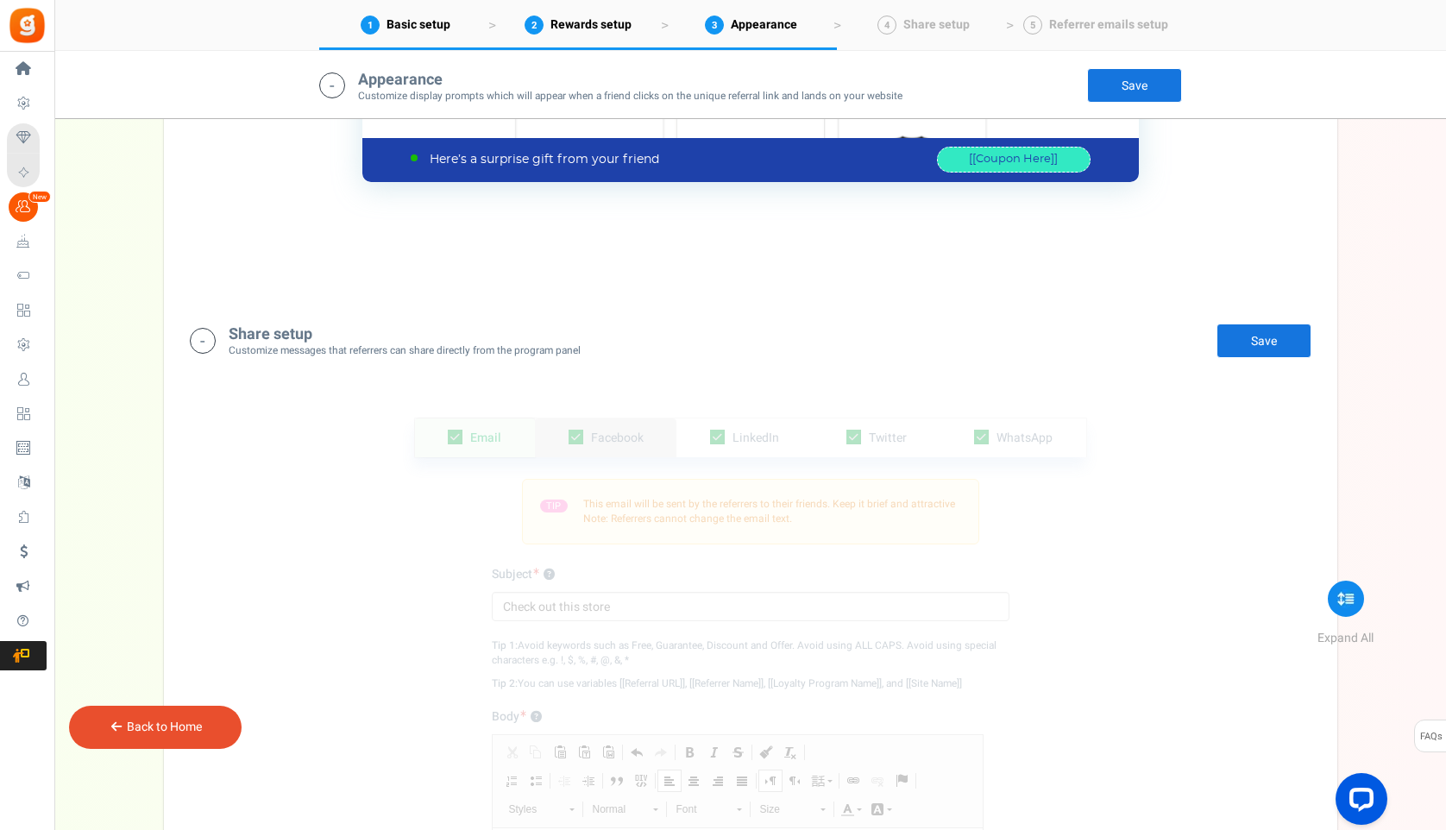
click at [675, 436] on link "Facebook" at bounding box center [605, 437] width 141 height 39
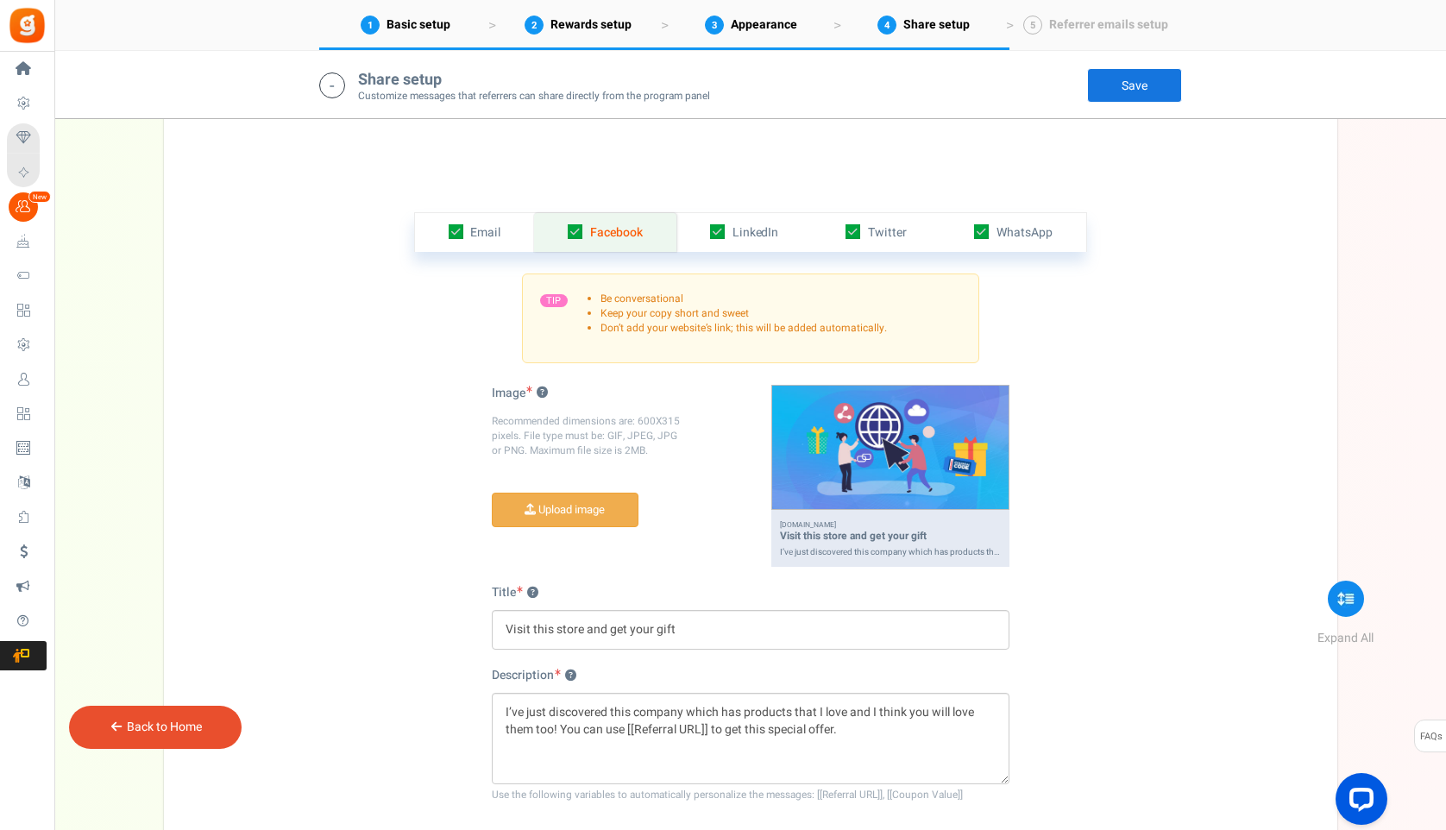
scroll to position [1252, 0]
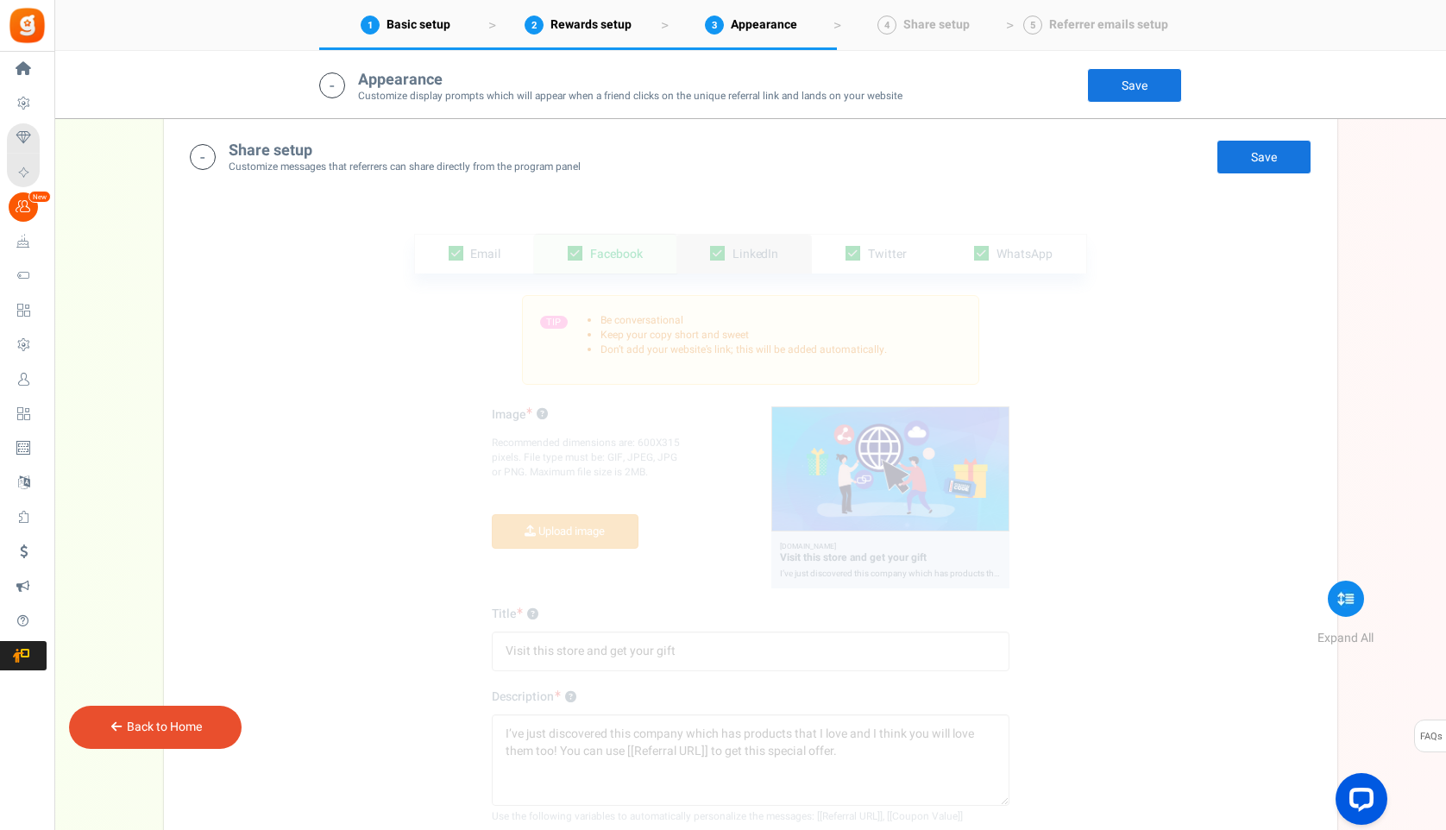
click at [793, 250] on link "LinkedIn" at bounding box center [744, 254] width 136 height 39
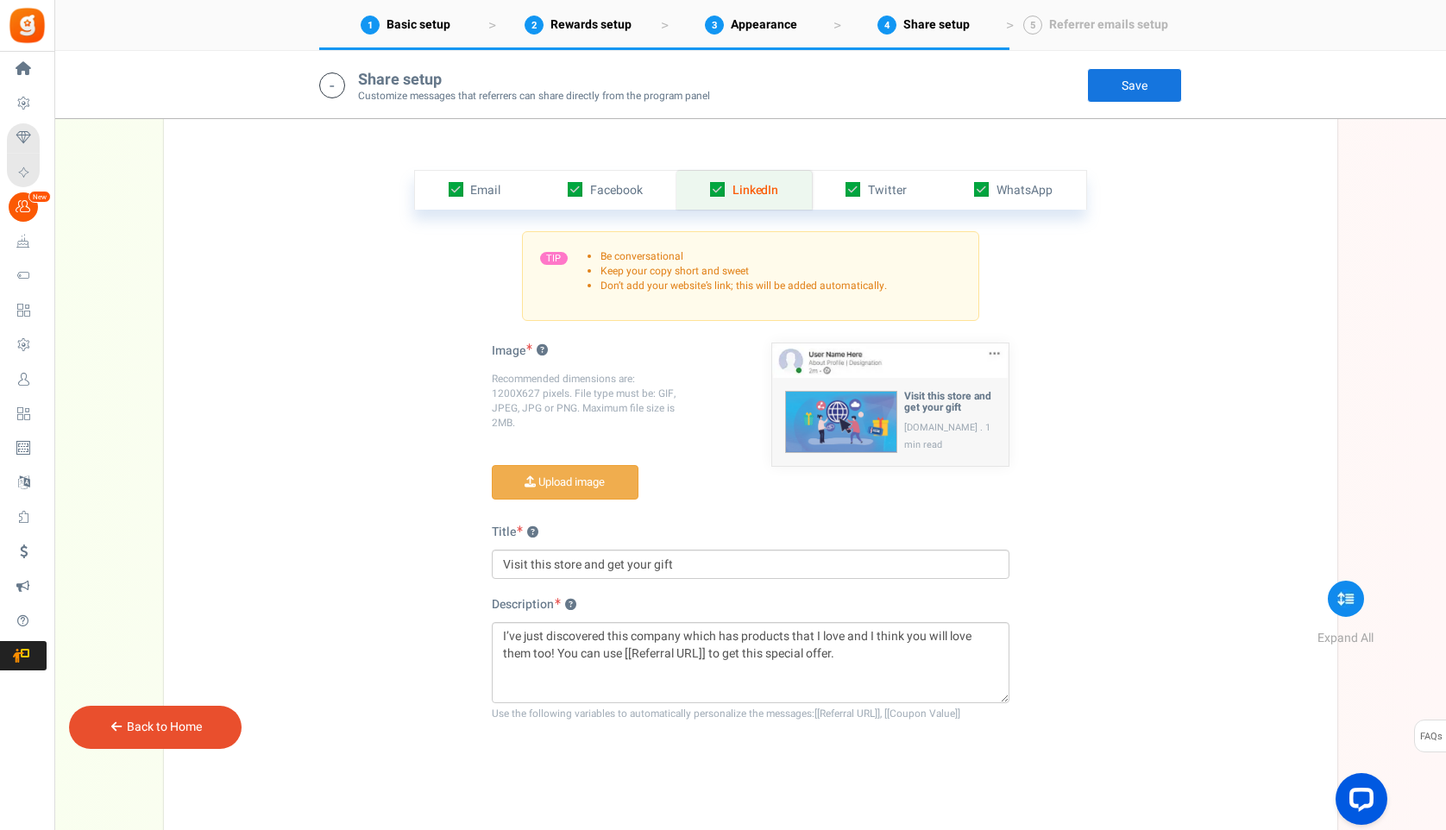
scroll to position [1323, 0]
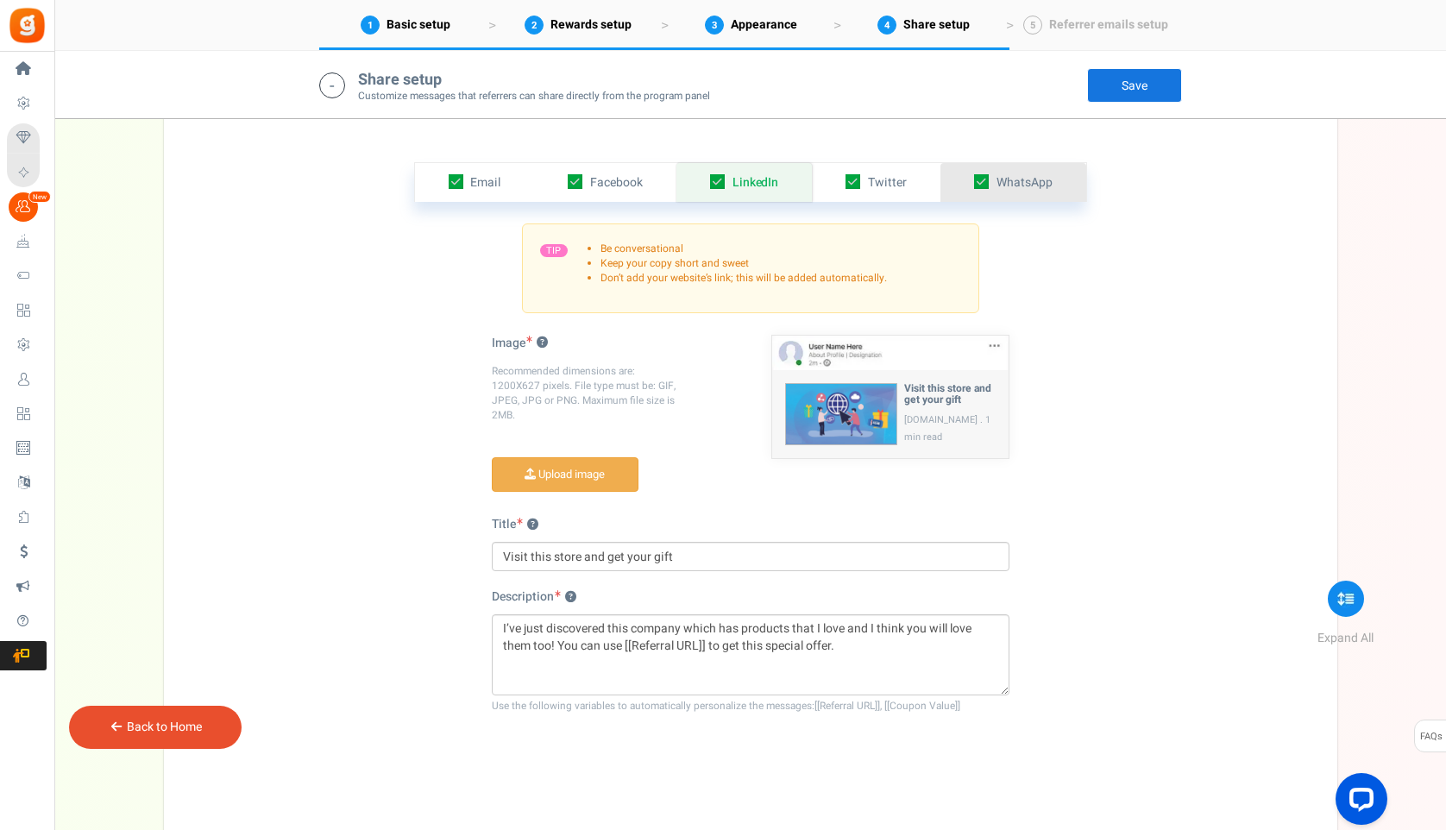
click at [1064, 173] on link "WhatsApp" at bounding box center [1013, 182] width 146 height 39
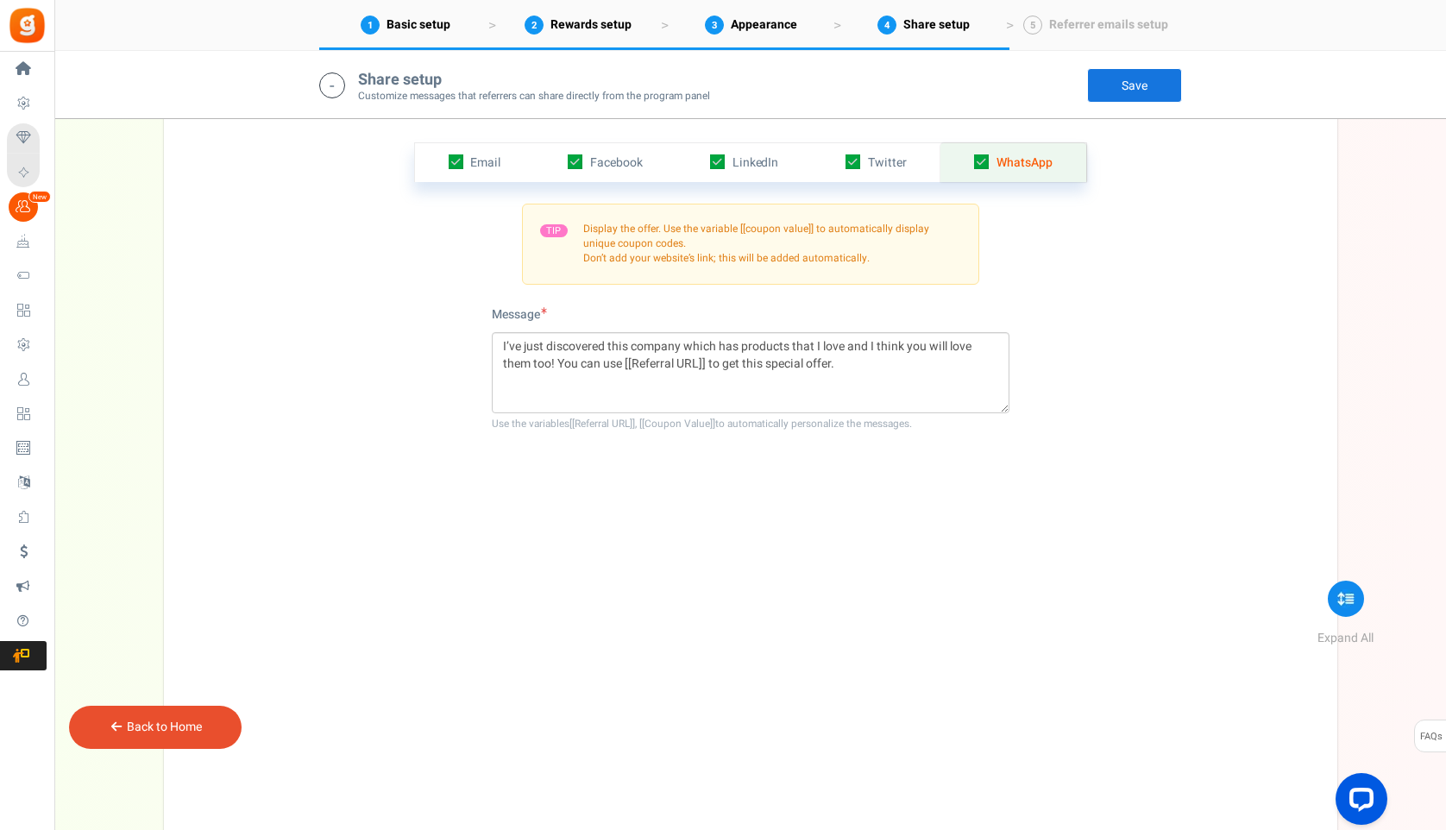
scroll to position [1347, 0]
click at [1133, 89] on link "Save" at bounding box center [1134, 85] width 95 height 35
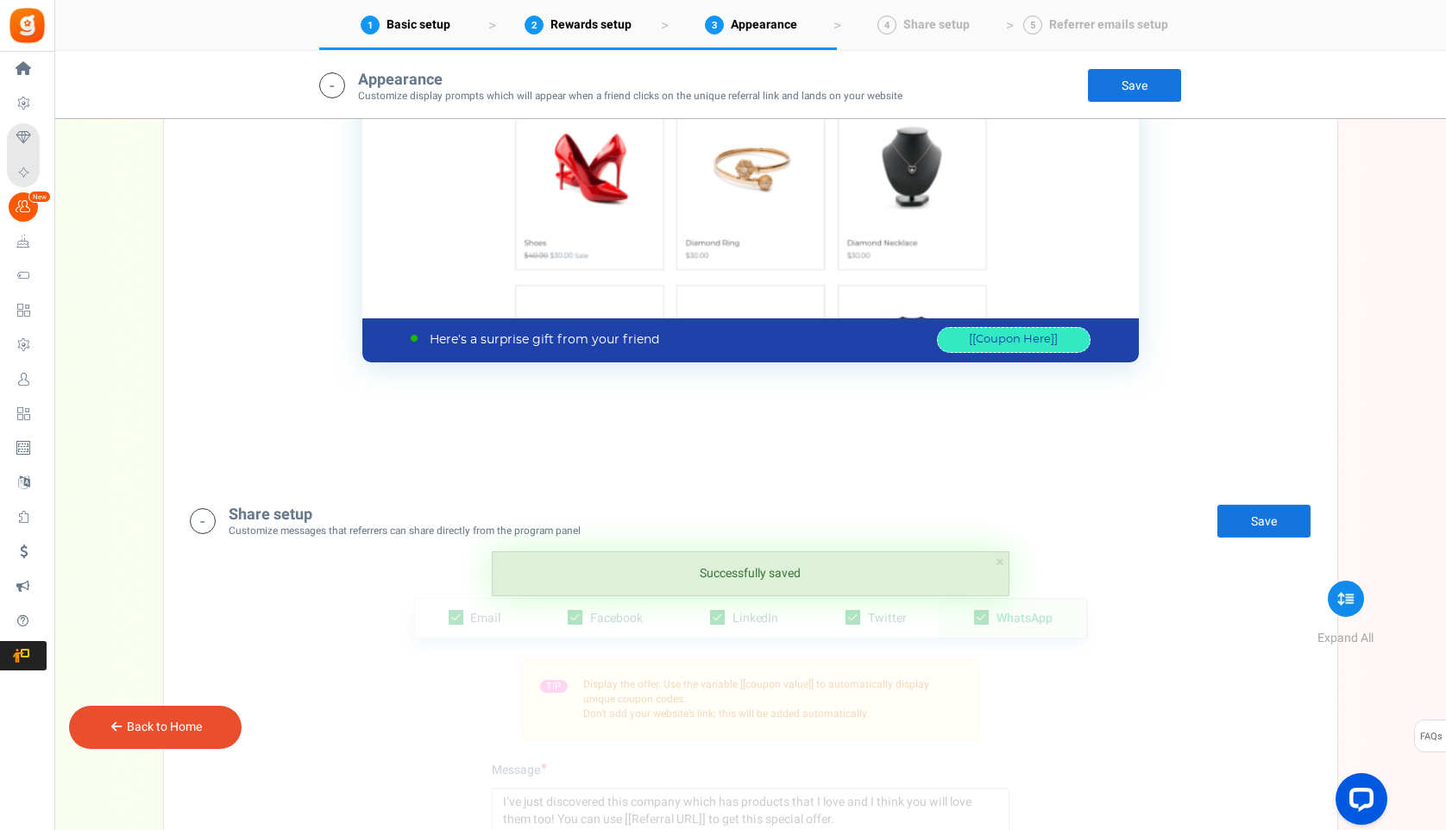
click at [941, 517] on div "Share setup Customize messages that referrers can share directly from the progr…" at bounding box center [750, 520] width 1121 height 35
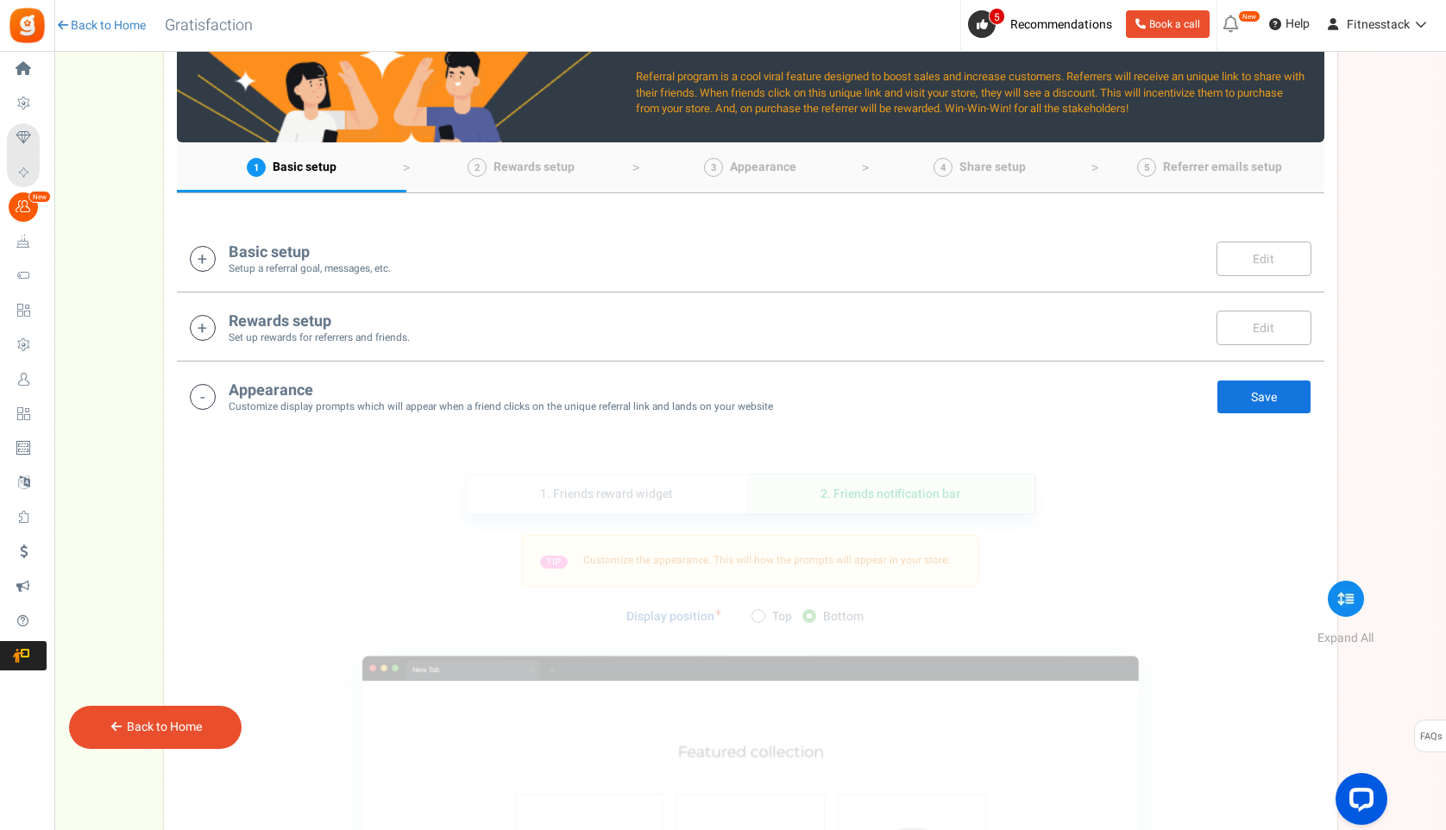
click at [788, 387] on div "Appearance Customize display prompts which will appear when a friend clicks on …" at bounding box center [750, 396] width 1121 height 35
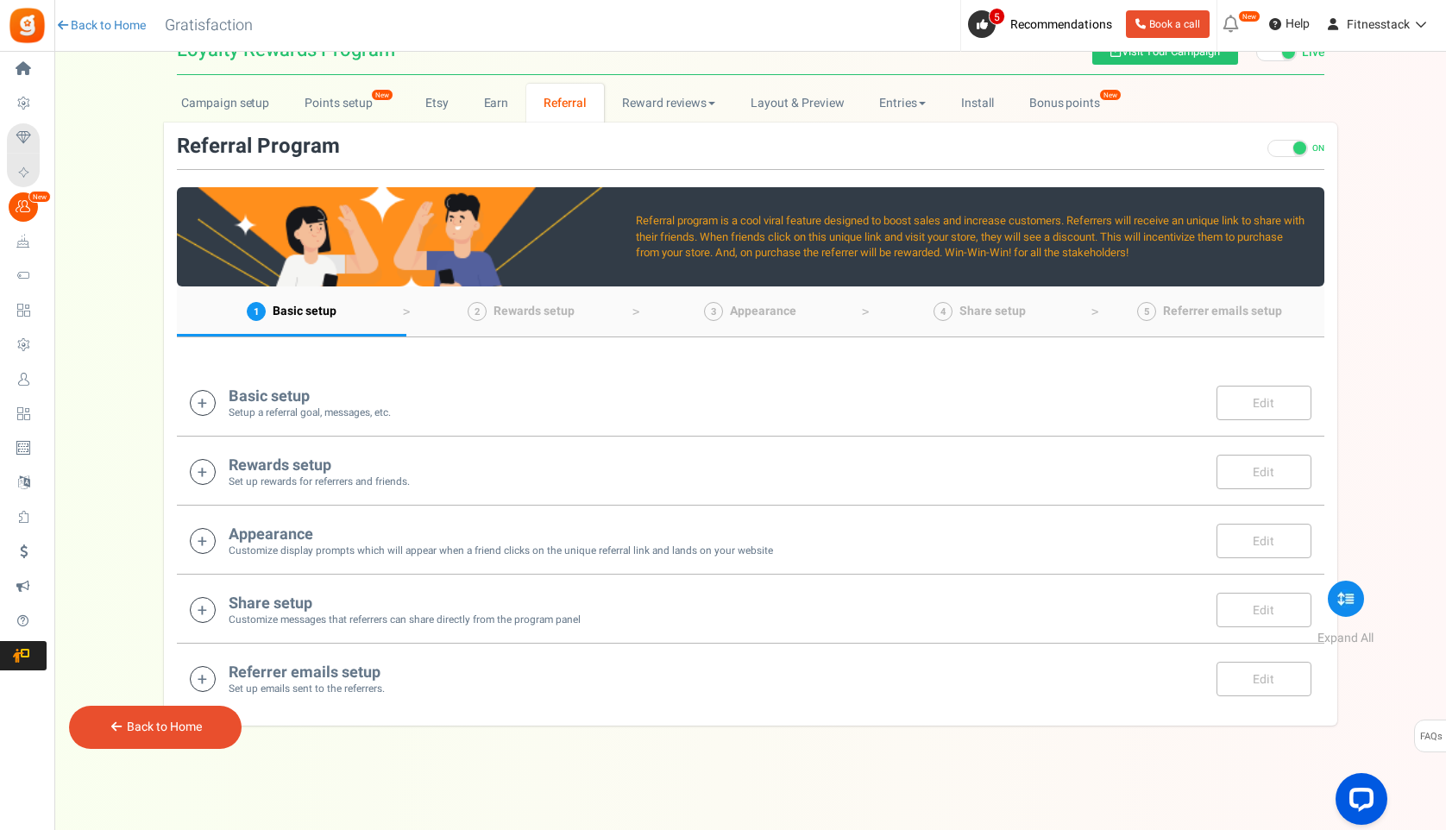
click at [614, 702] on div "Referrer emails setup Set up emails sent to the referrers. Edit Save Save There…" at bounding box center [750, 677] width 1147 height 69
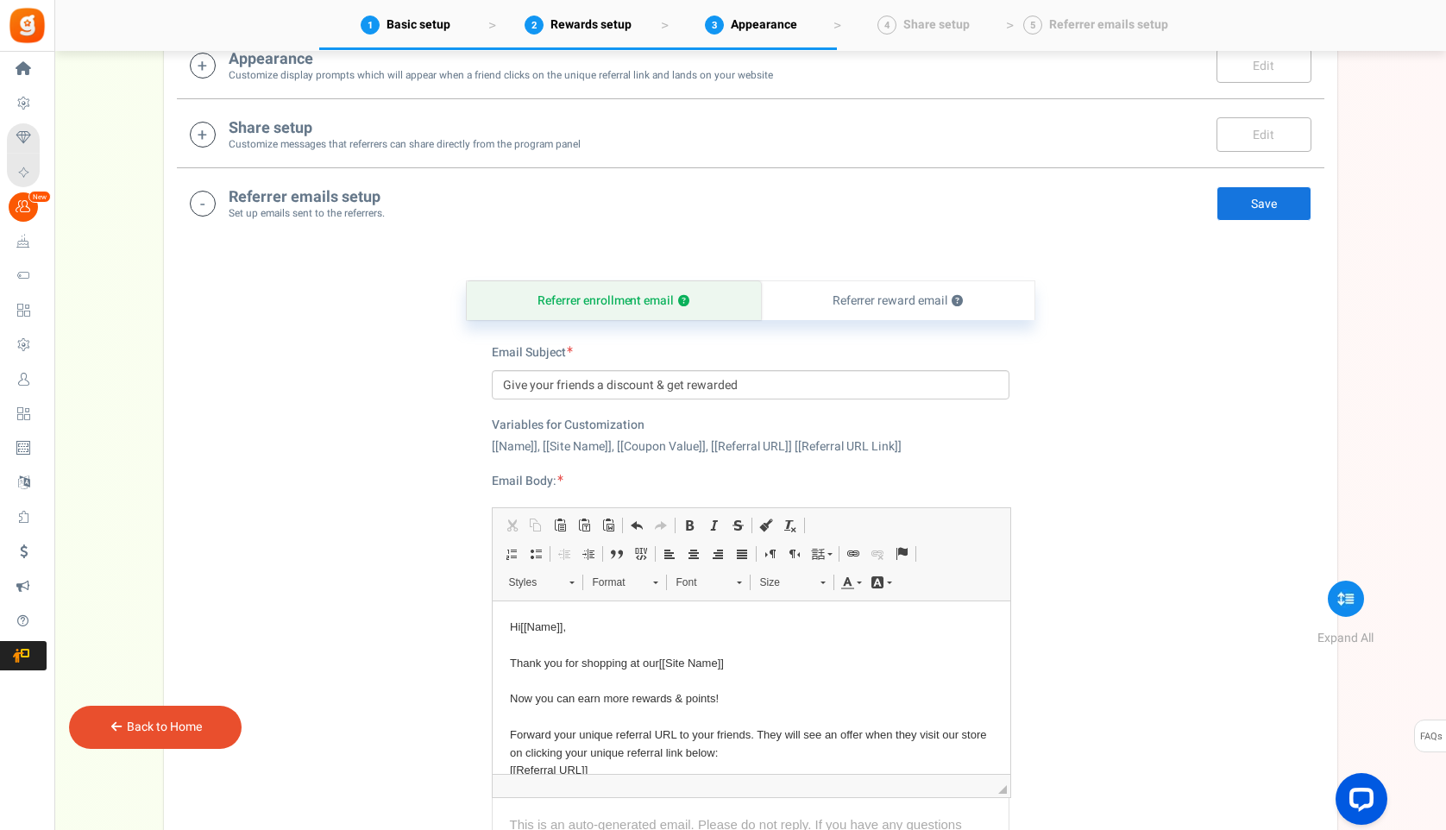
scroll to position [499, 0]
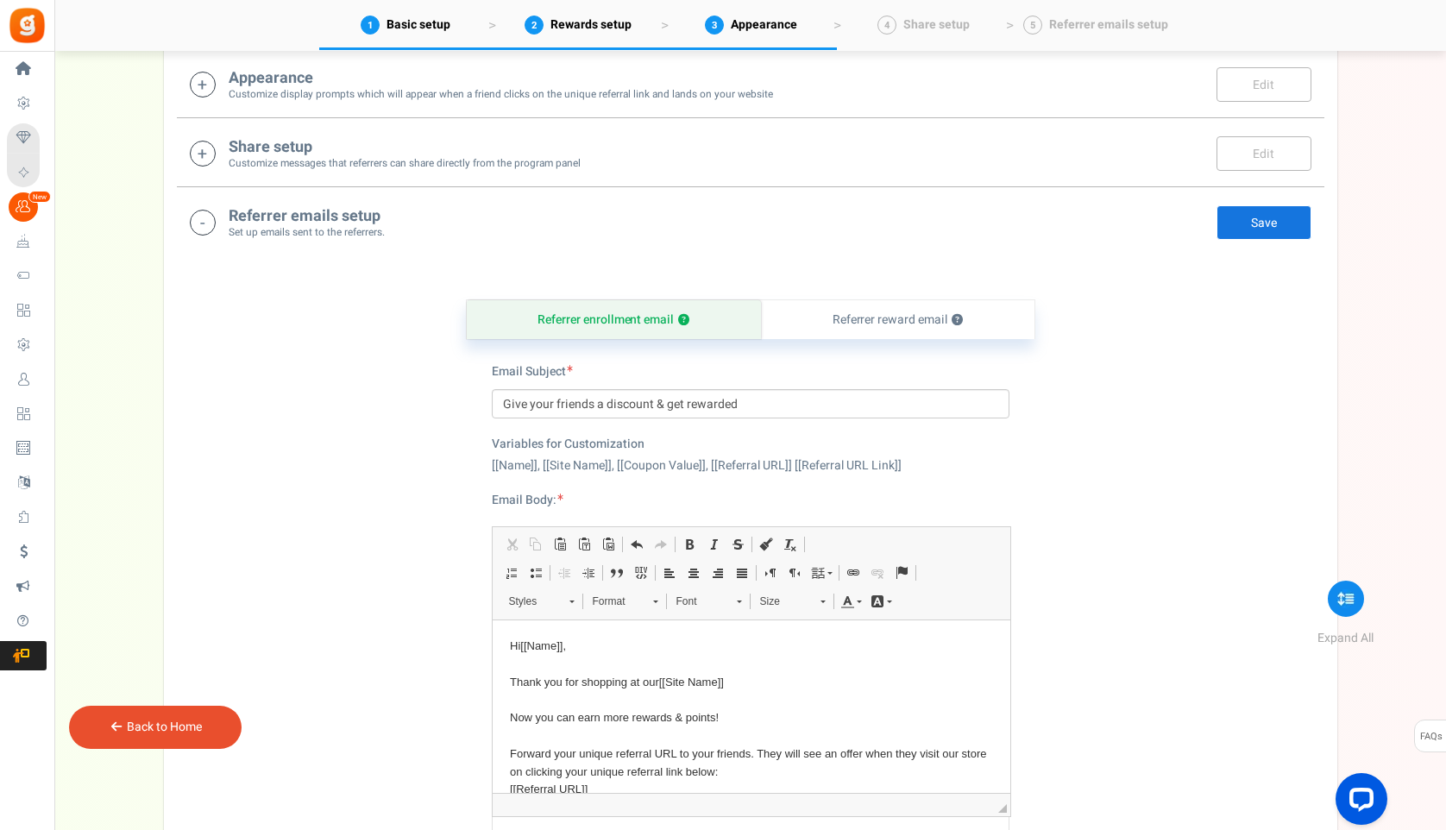
click at [1226, 223] on link "Save" at bounding box center [1263, 222] width 95 height 35
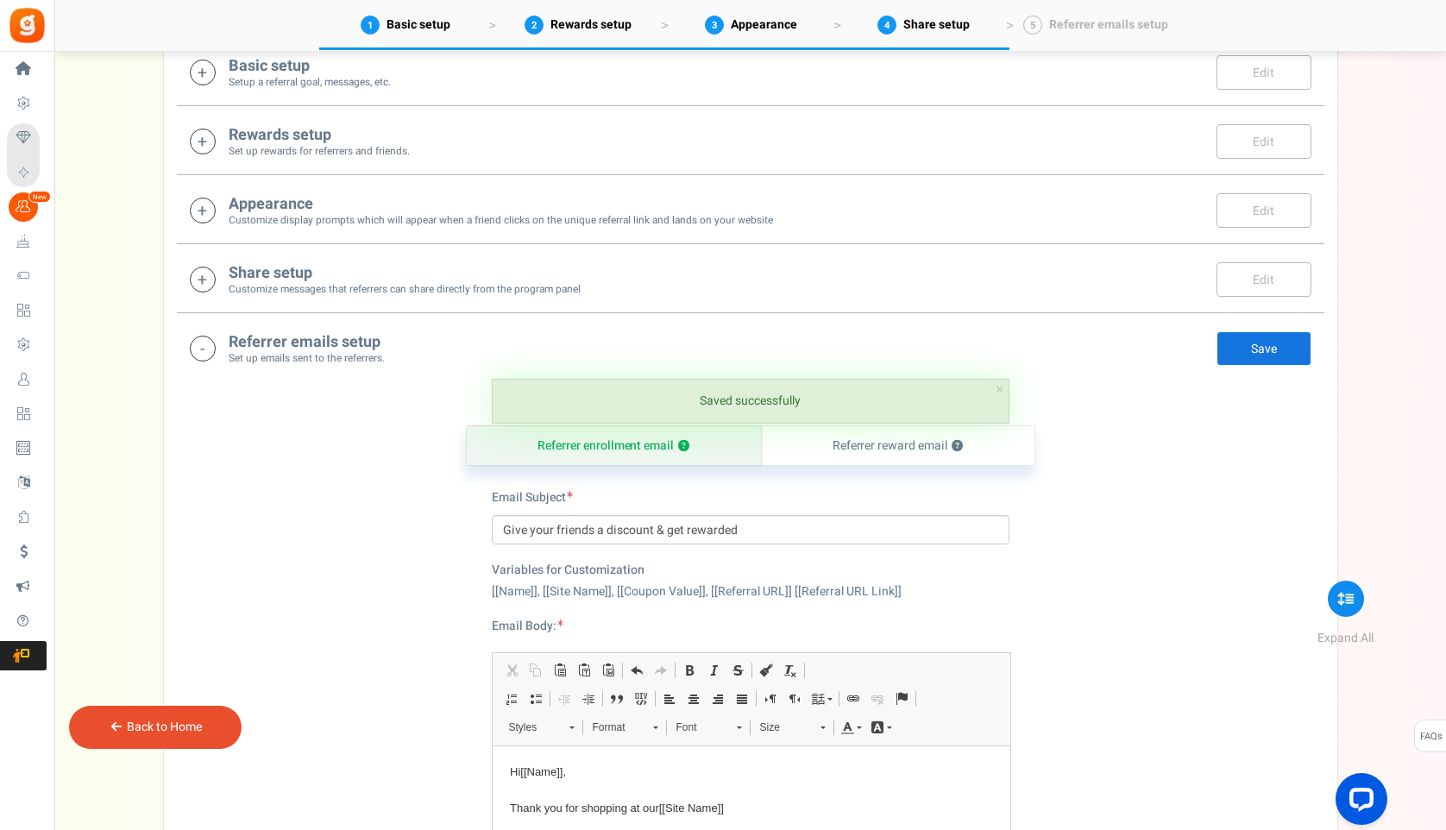
scroll to position [0, 0]
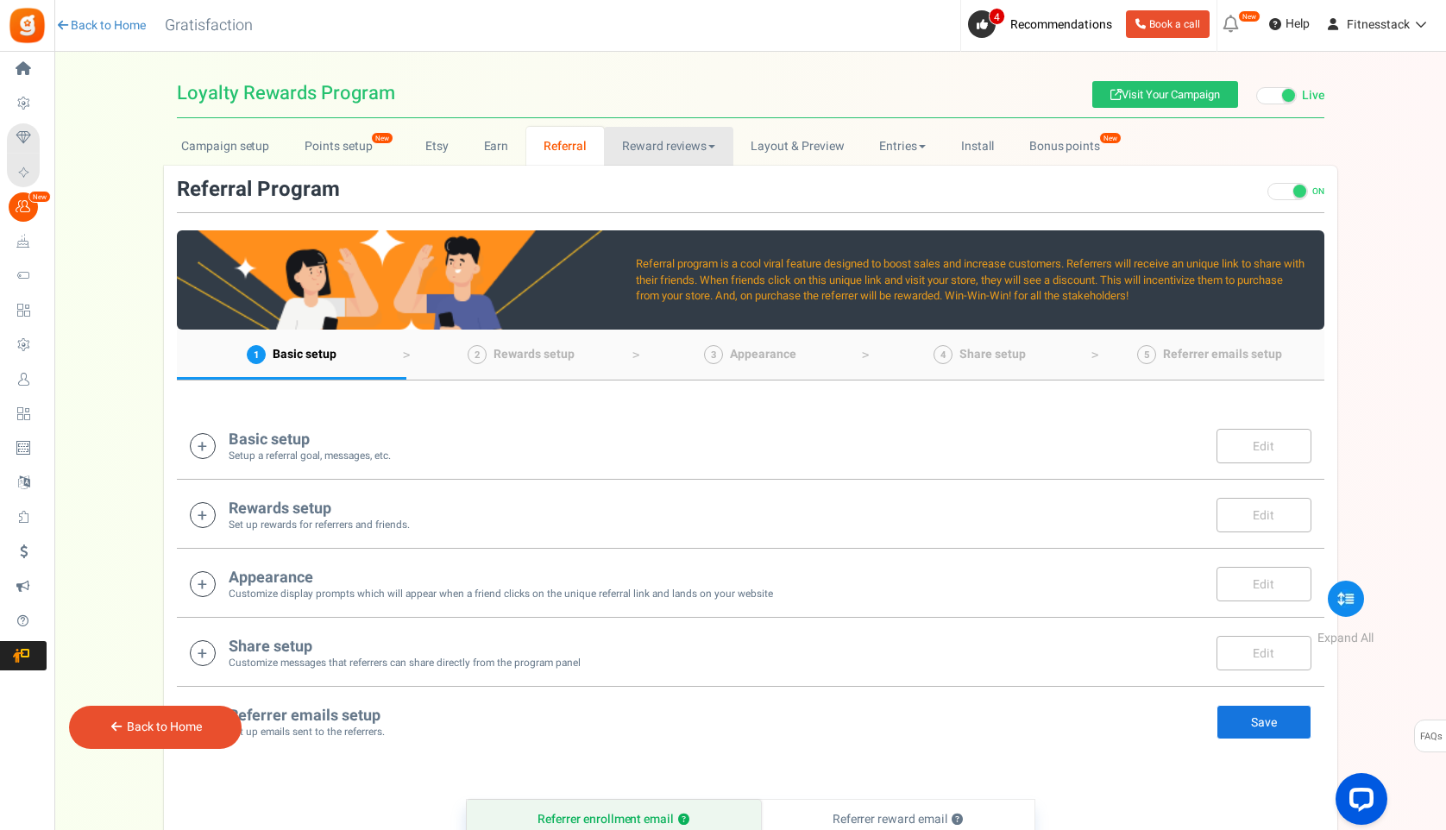
click at [677, 148] on link "Reward reviews" at bounding box center [668, 146] width 129 height 39
click at [640, 185] on link "WOO" at bounding box center [673, 184] width 138 height 25
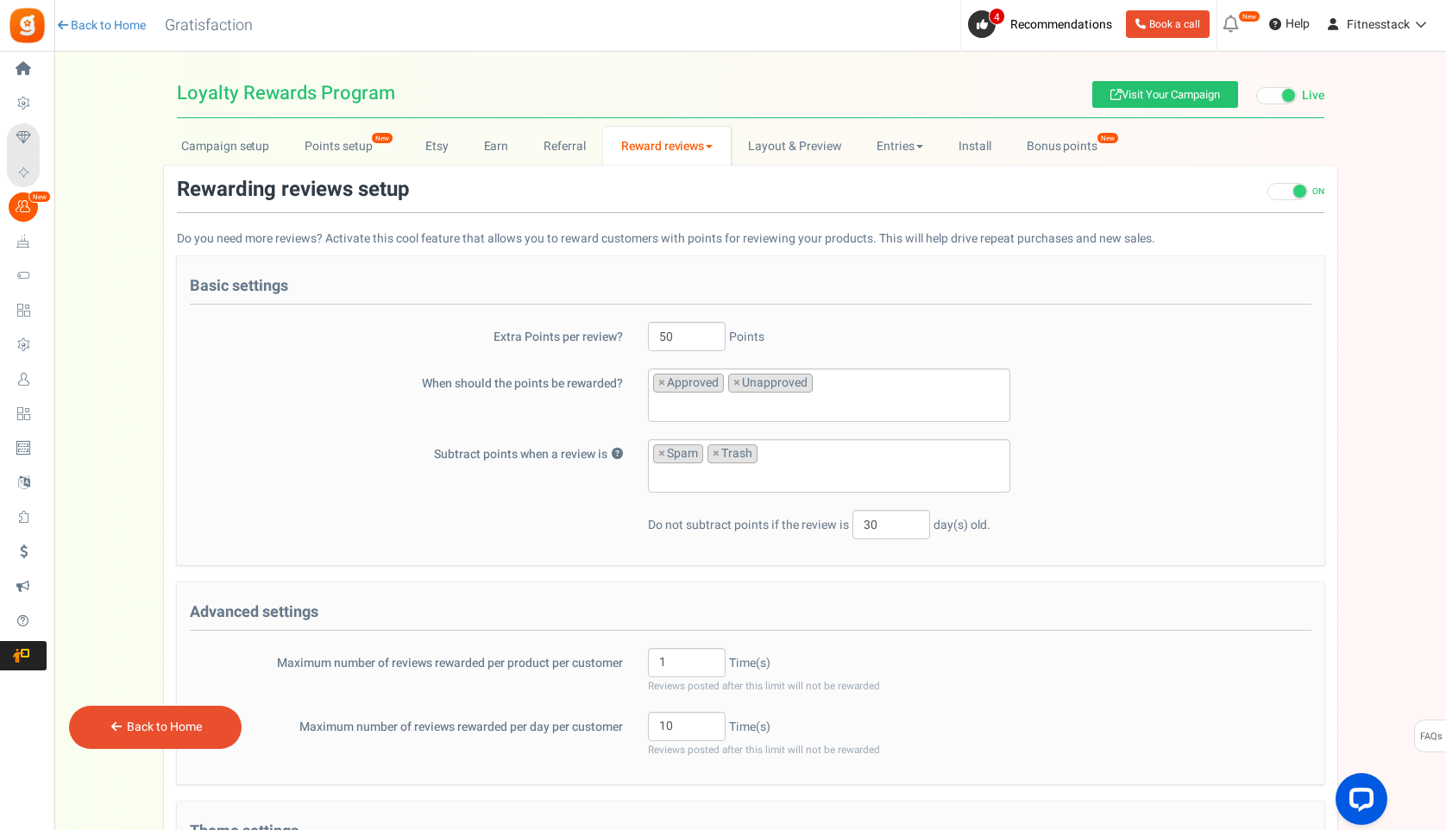
scroll to position [18, 0]
click at [683, 339] on input "50" at bounding box center [687, 336] width 78 height 29
type input "5"
type input "100"
click at [894, 317] on div "Basic settings Extra Points per review? 100 Points When should the points be re…" at bounding box center [750, 410] width 1147 height 309
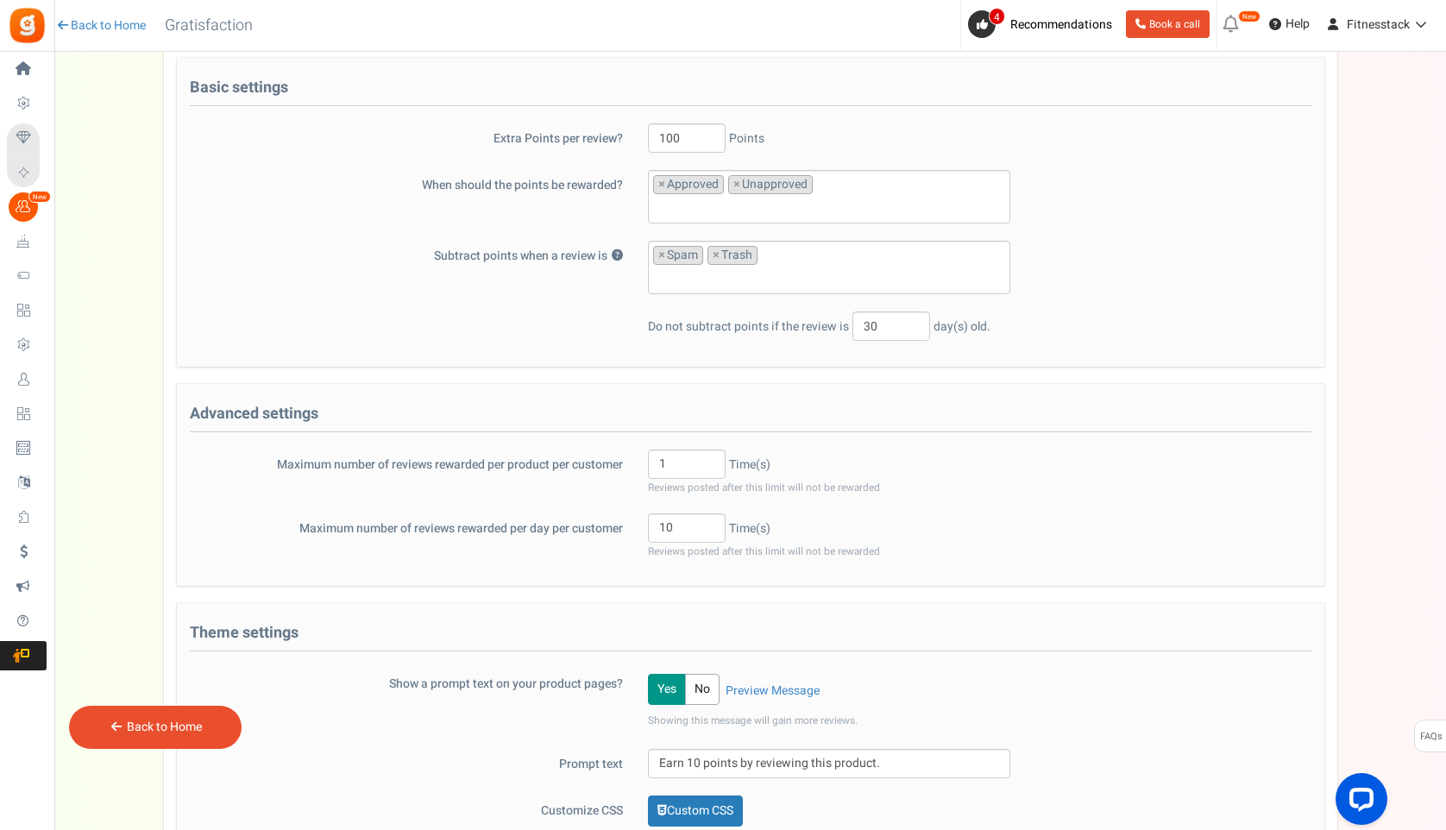
scroll to position [203, 0]
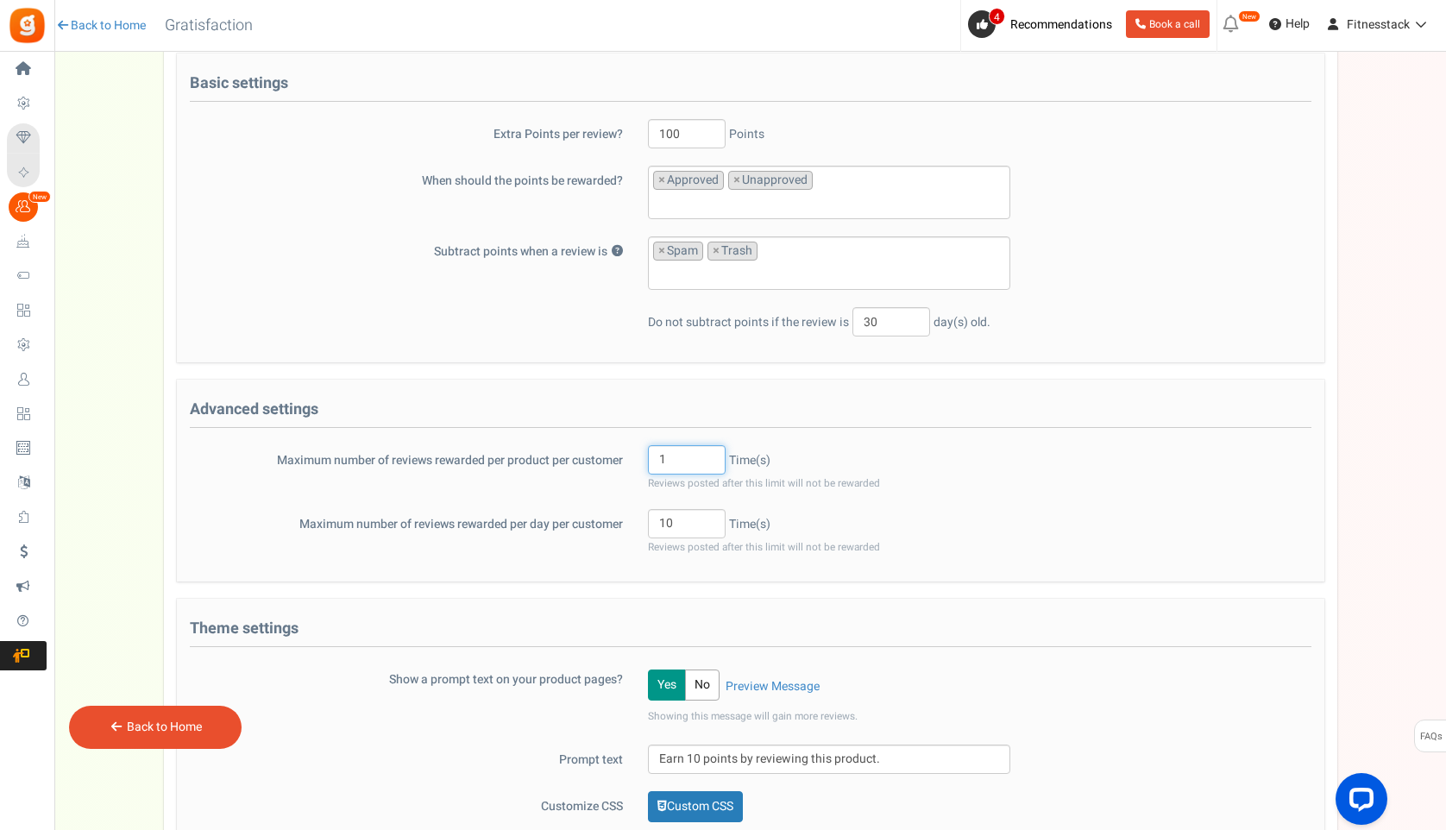
click at [692, 457] on input "1" at bounding box center [687, 459] width 78 height 29
type input "100"
click at [694, 539] on div "10 Time(s) Reviews posted after this limit will not be rewarded" at bounding box center [829, 532] width 388 height 47
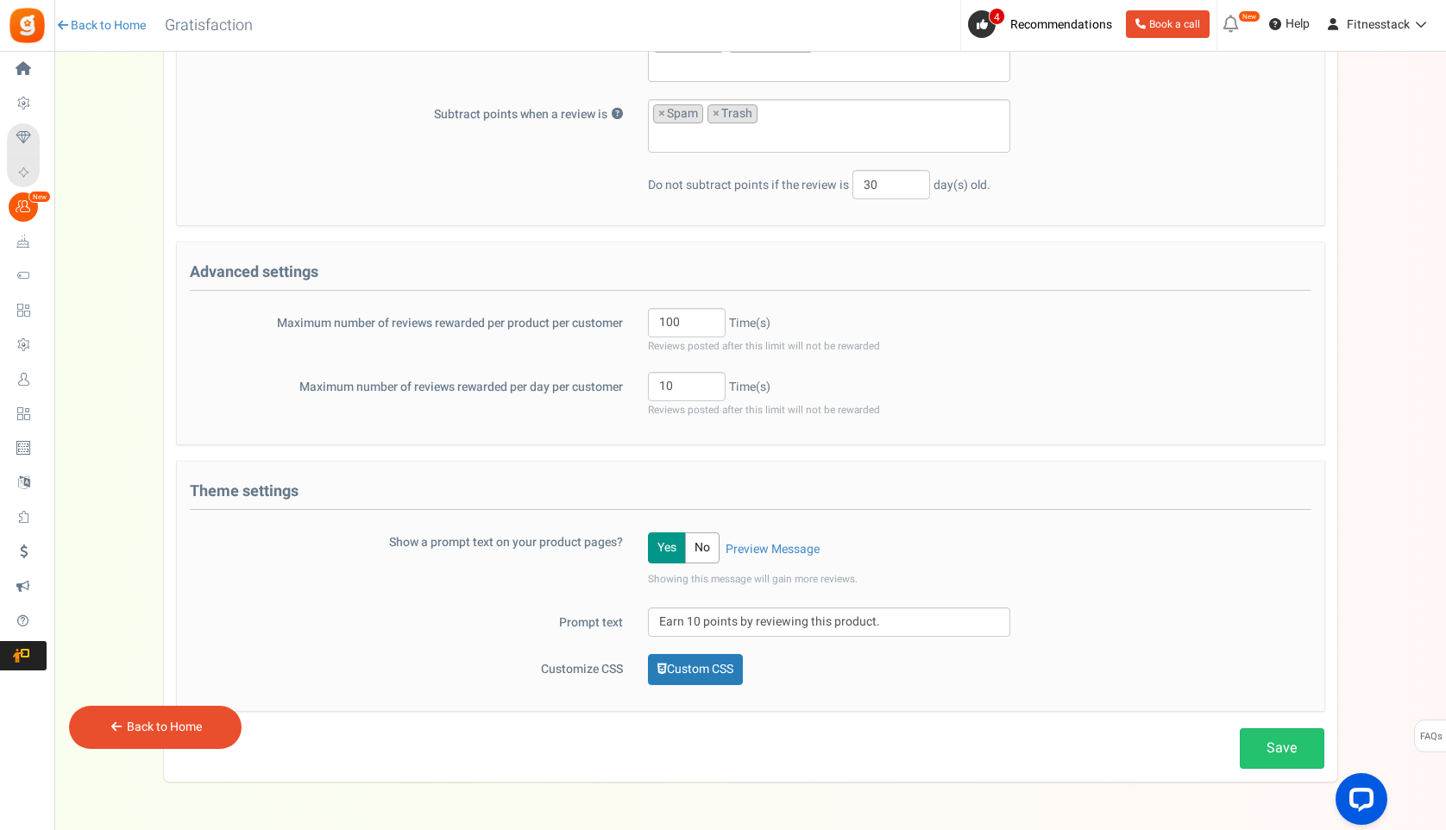
scroll to position [398, 0]
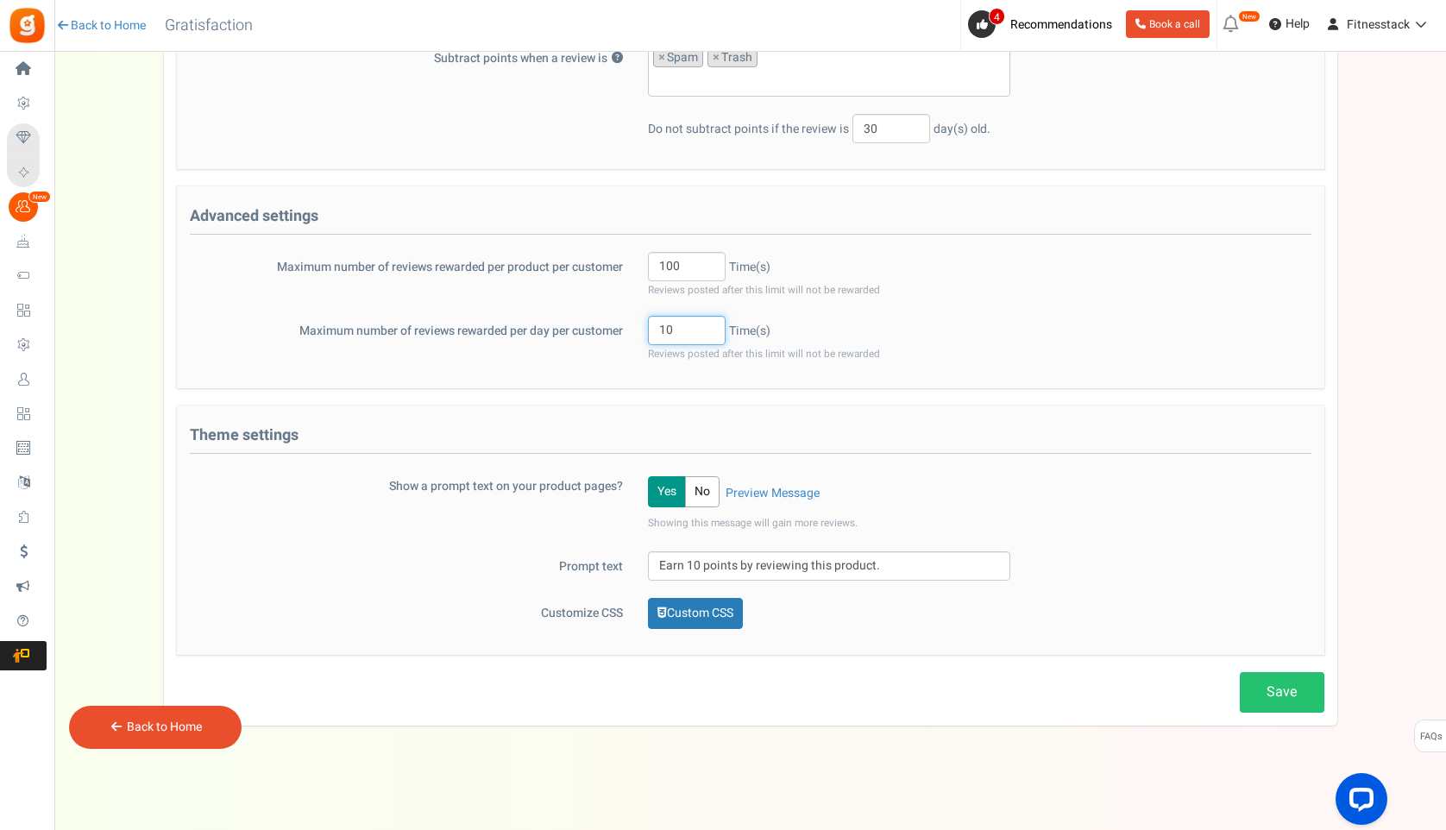
click at [692, 329] on input "10" at bounding box center [687, 330] width 78 height 29
type input "1"
type input "5"
click at [861, 338] on div "5 Time(s) Reviews posted after this limit will not be rewarded" at bounding box center [829, 339] width 388 height 47
click at [679, 339] on input "5" at bounding box center [687, 330] width 78 height 29
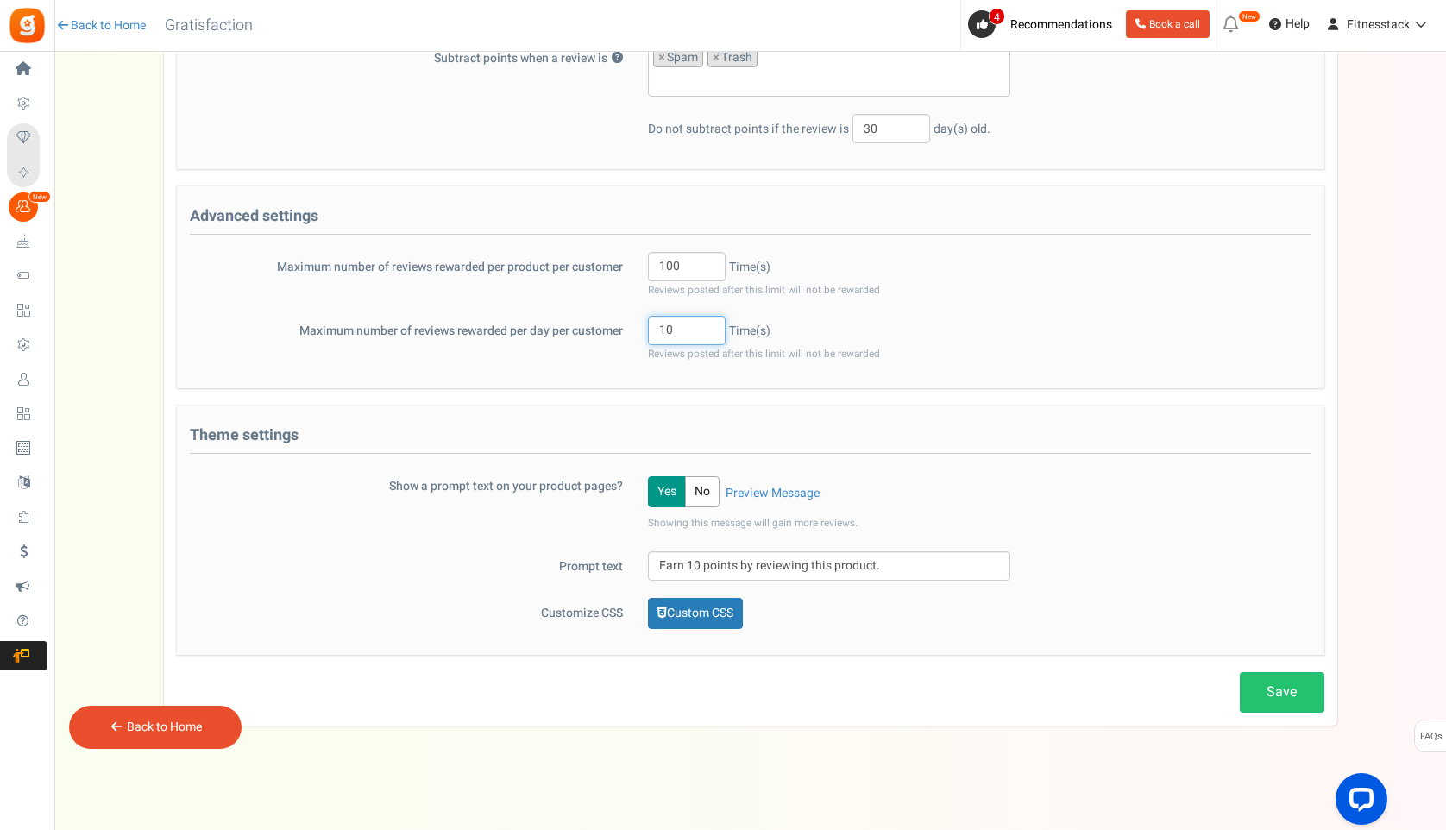
type input "1"
type input "5"
click at [843, 361] on span "Reviews posted after this limit will not be rewarded" at bounding box center [764, 354] width 232 height 15
click at [681, 274] on input "100" at bounding box center [687, 266] width 78 height 29
type input "10"
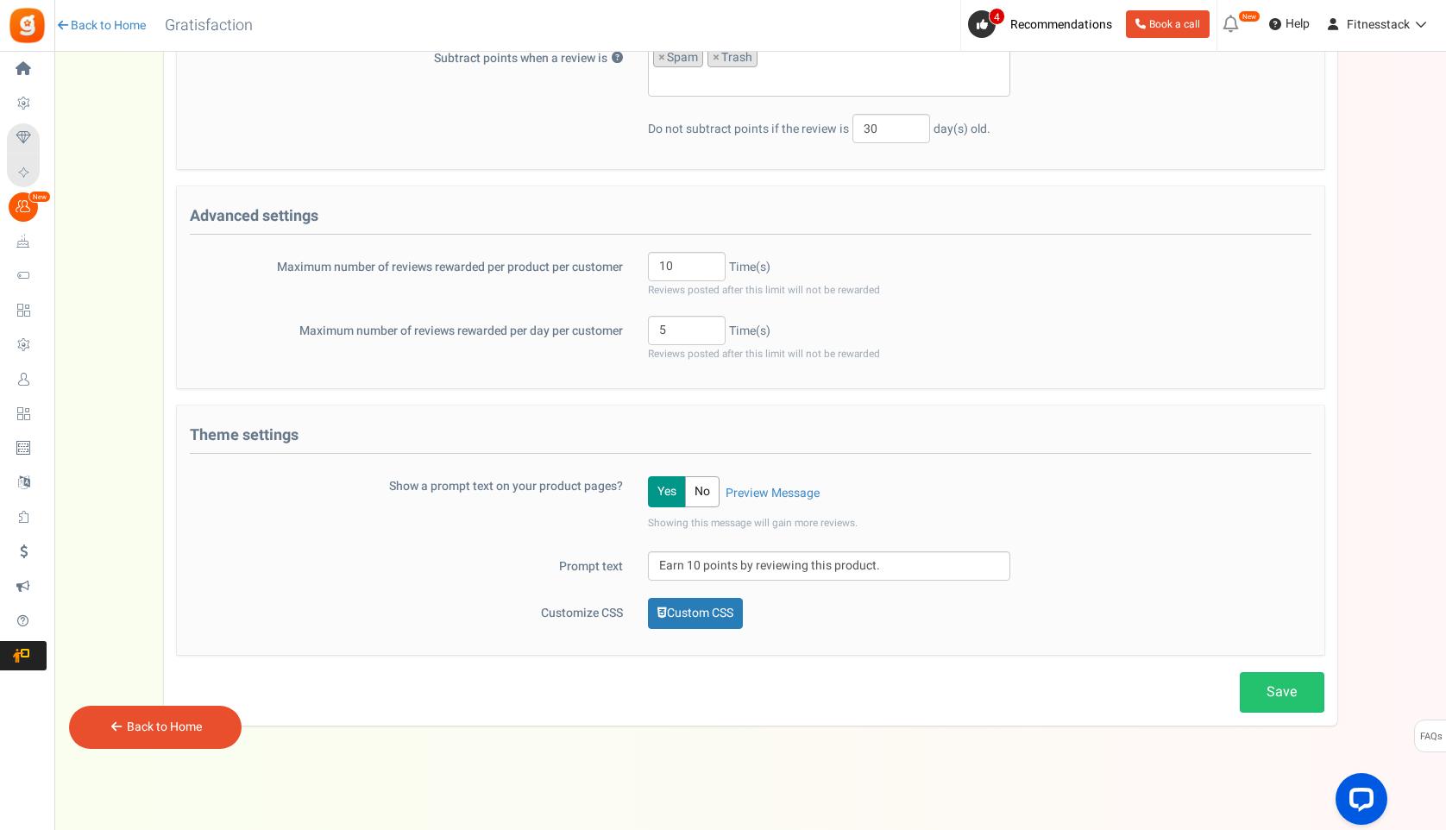
click at [843, 326] on div "5 Time(s) Reviews posted after this limit will not be rewarded" at bounding box center [829, 339] width 388 height 47
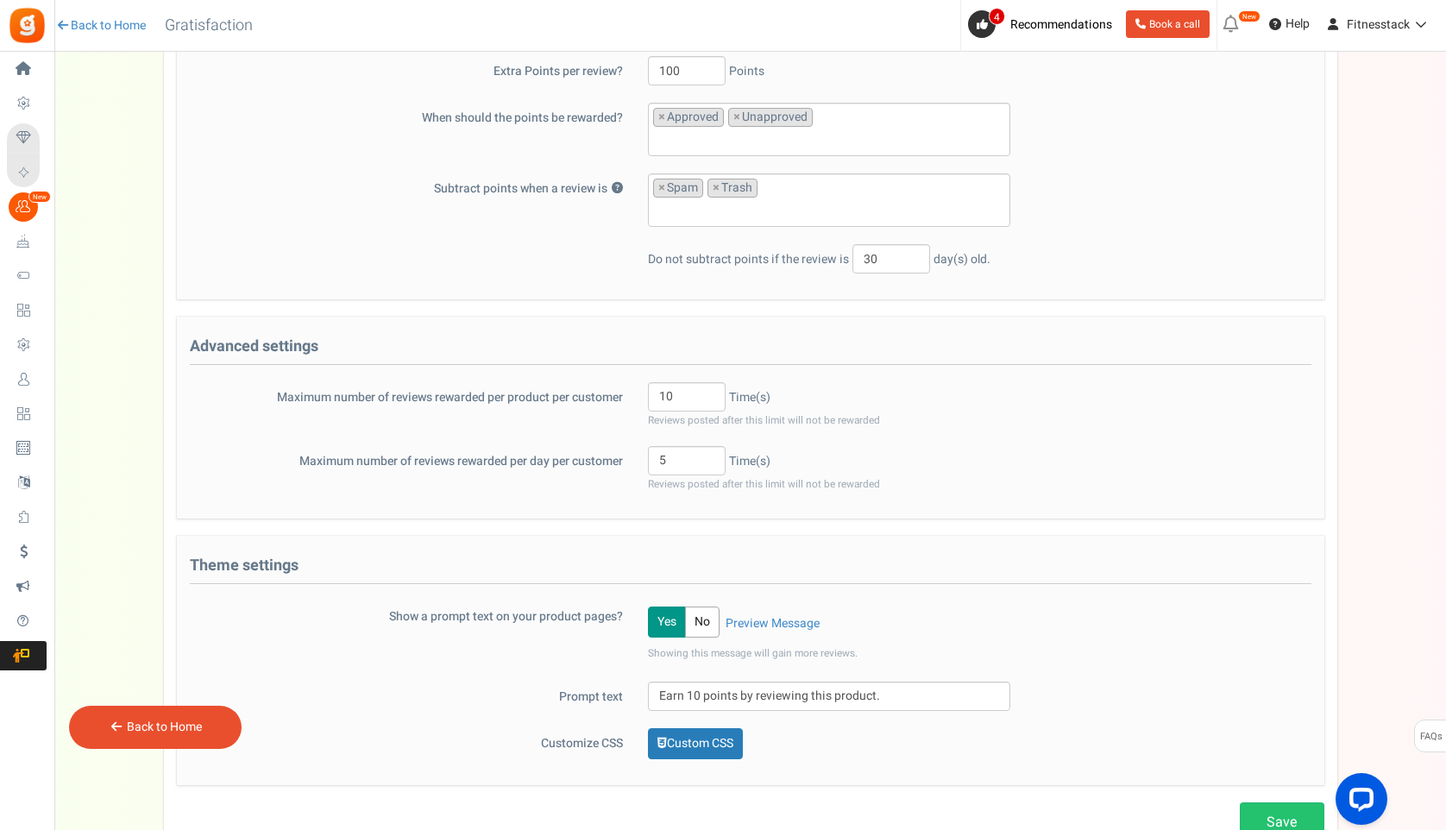
scroll to position [316, 0]
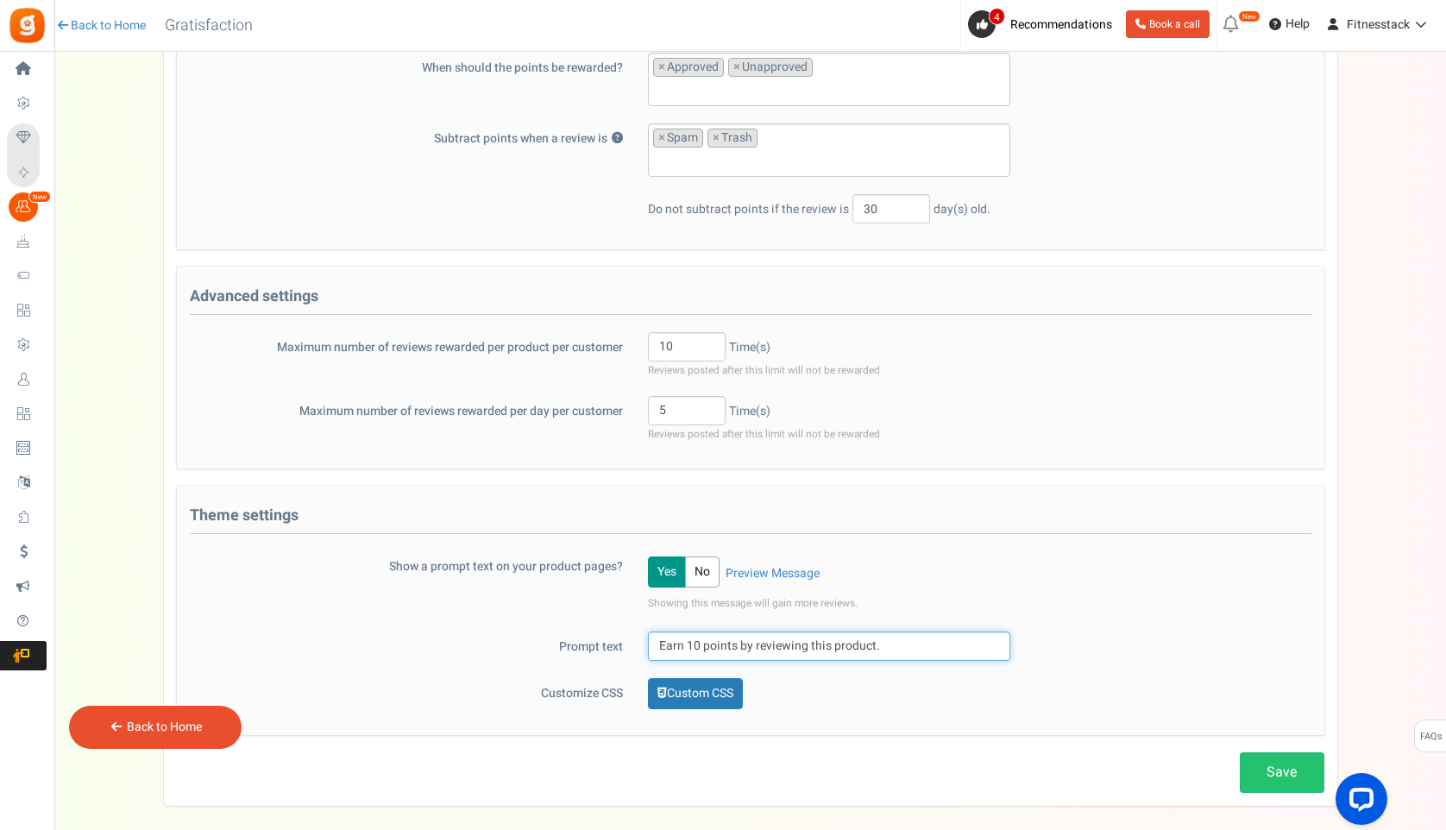
click at [700, 646] on input "Earn 10 points by reviewing this product." at bounding box center [829, 645] width 362 height 29
type input "Earn 100 points by reviewing this product."
click at [1259, 778] on link "Save" at bounding box center [1282, 772] width 85 height 41
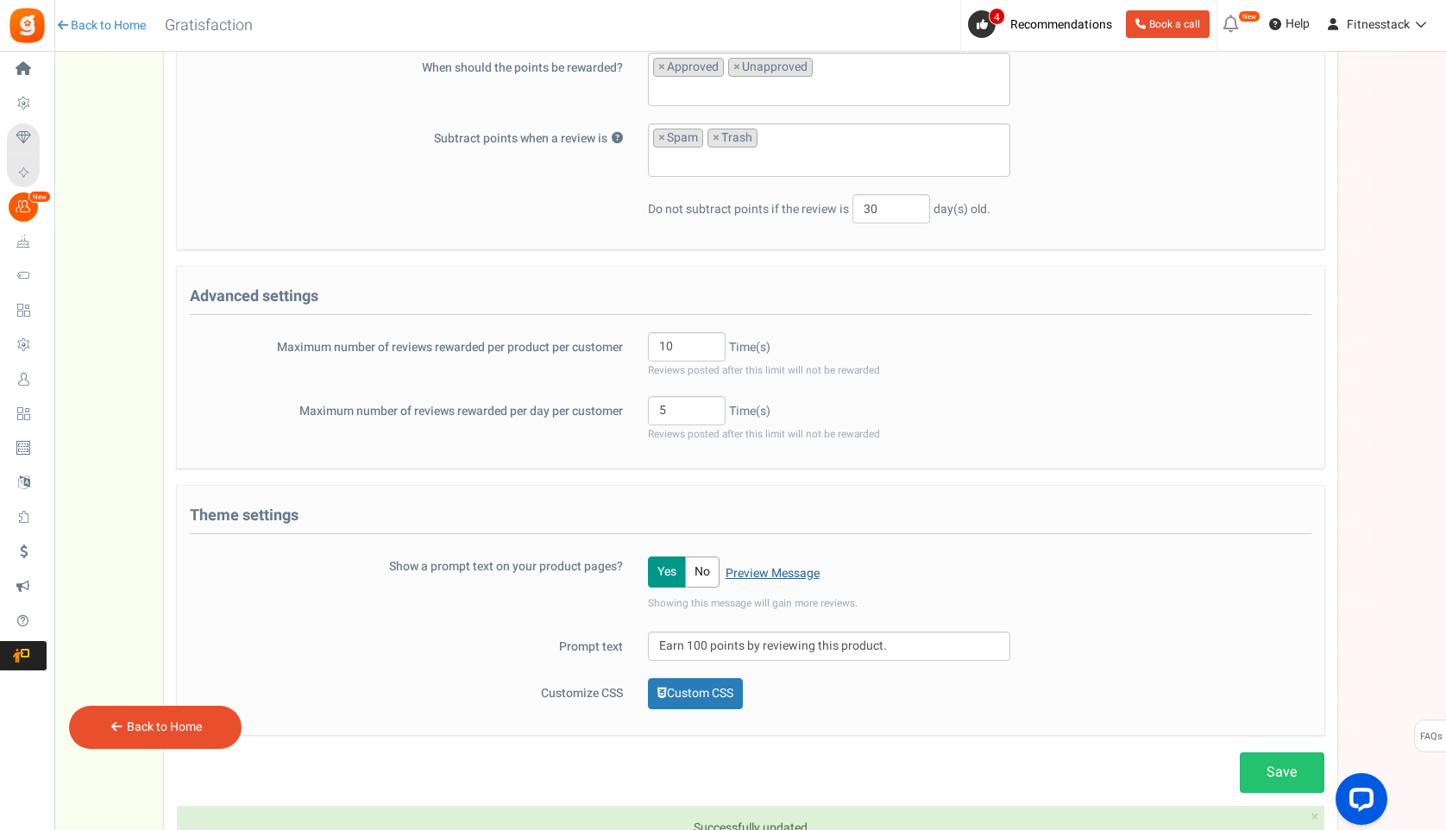
click at [782, 575] on link "Preview Message" at bounding box center [772, 573] width 94 height 17
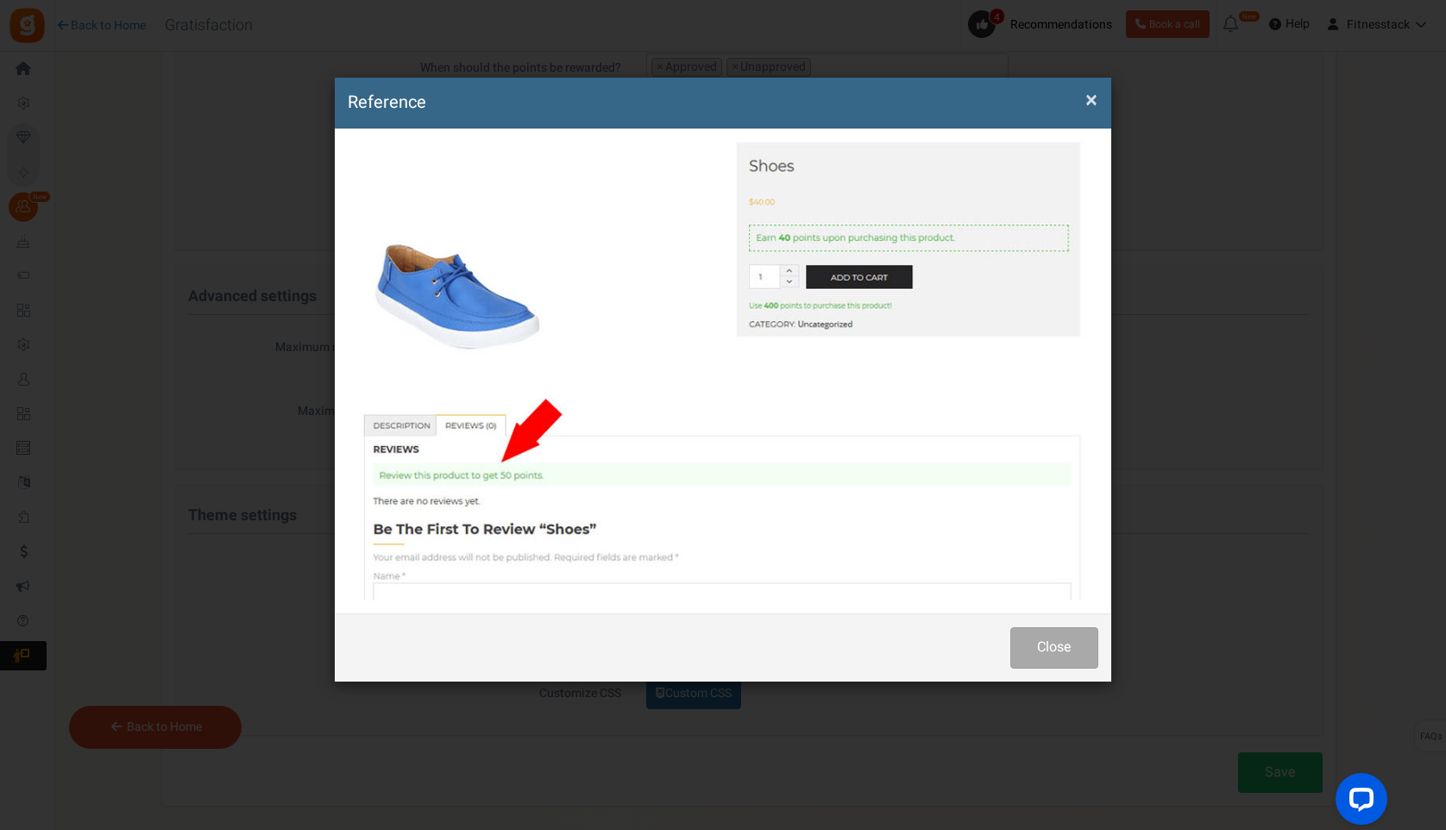
click at [1092, 104] on span "×" at bounding box center [1091, 100] width 12 height 33
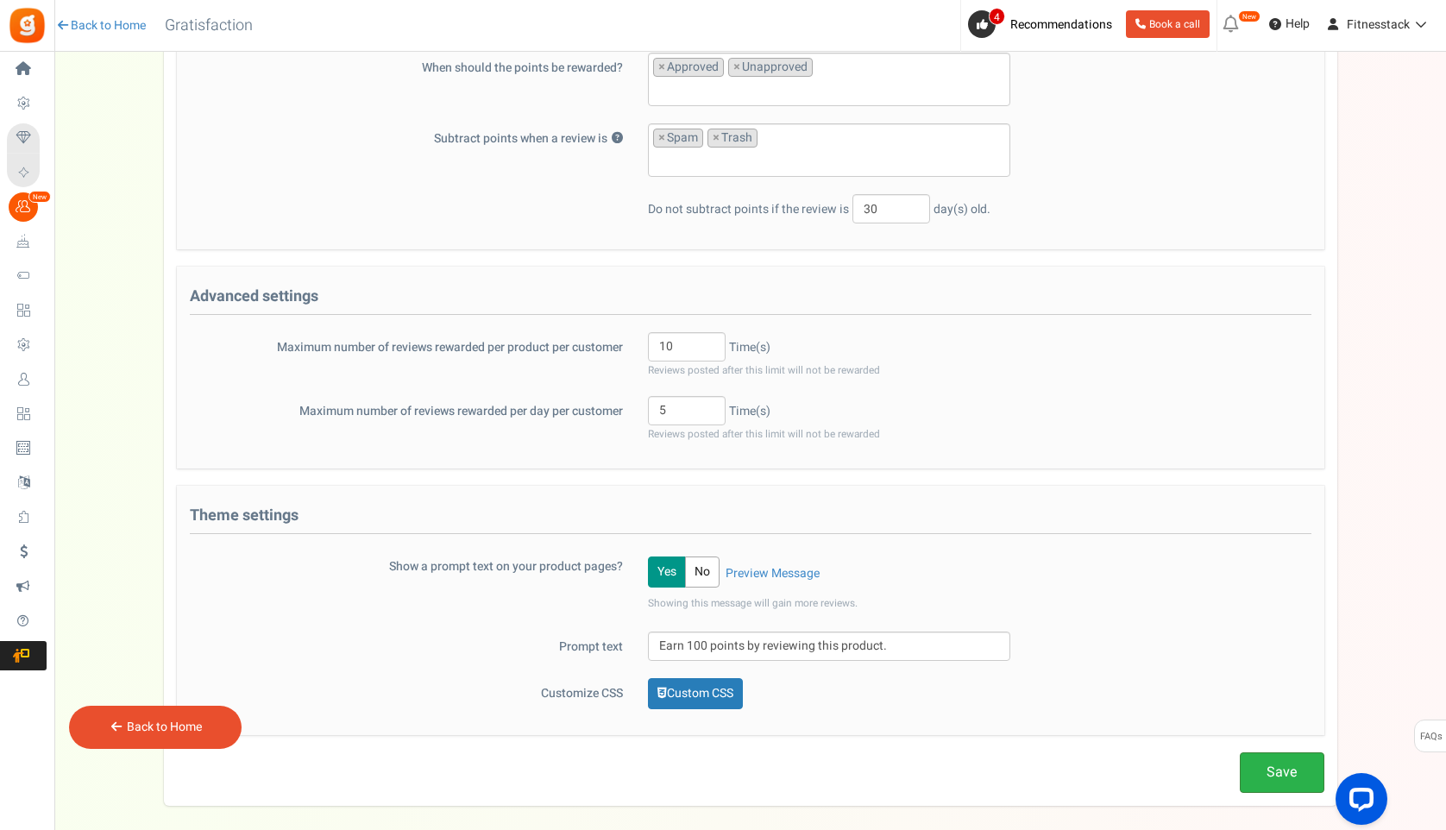
click at [1273, 783] on link "Save" at bounding box center [1282, 772] width 85 height 41
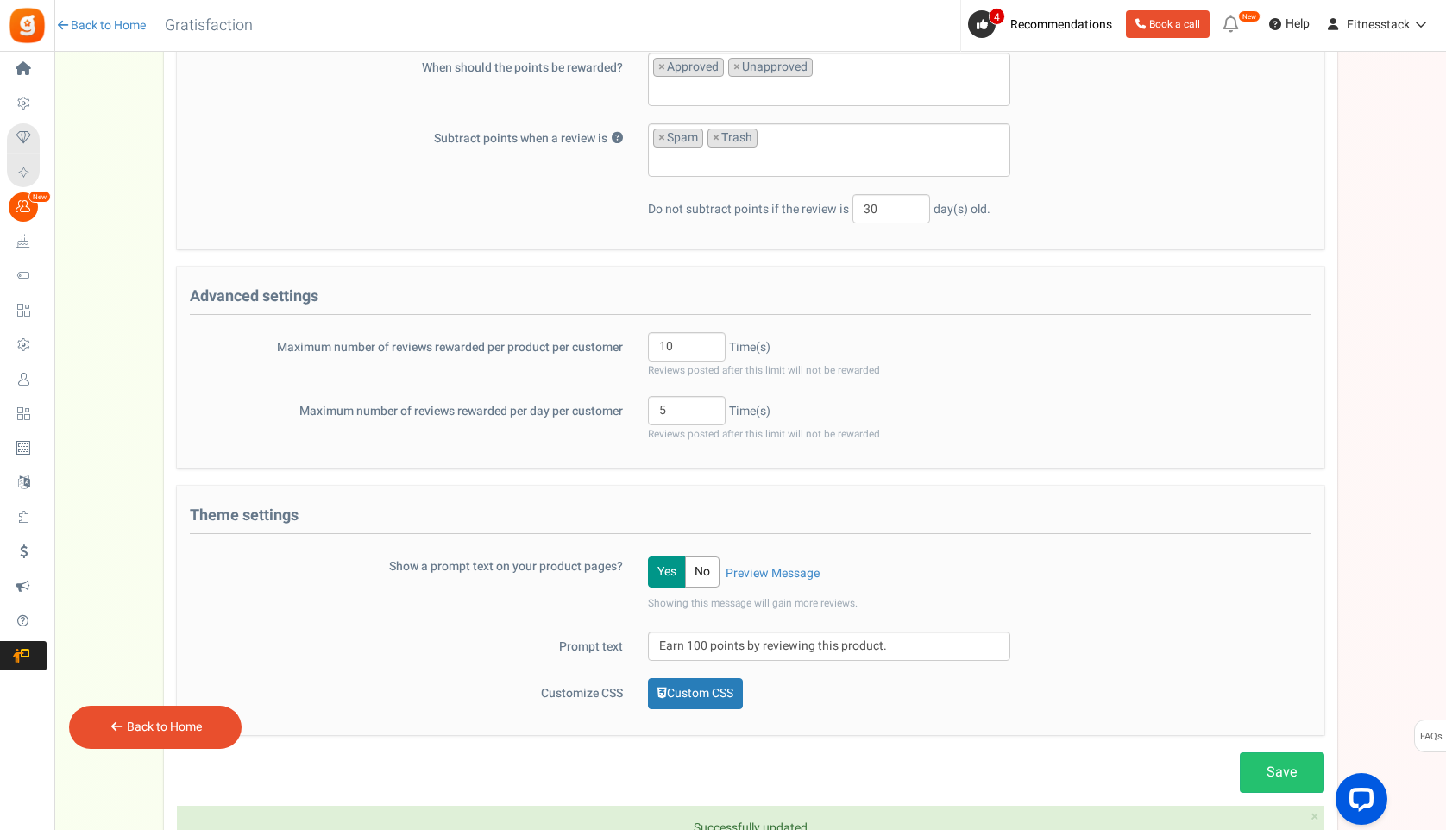
scroll to position [0, 0]
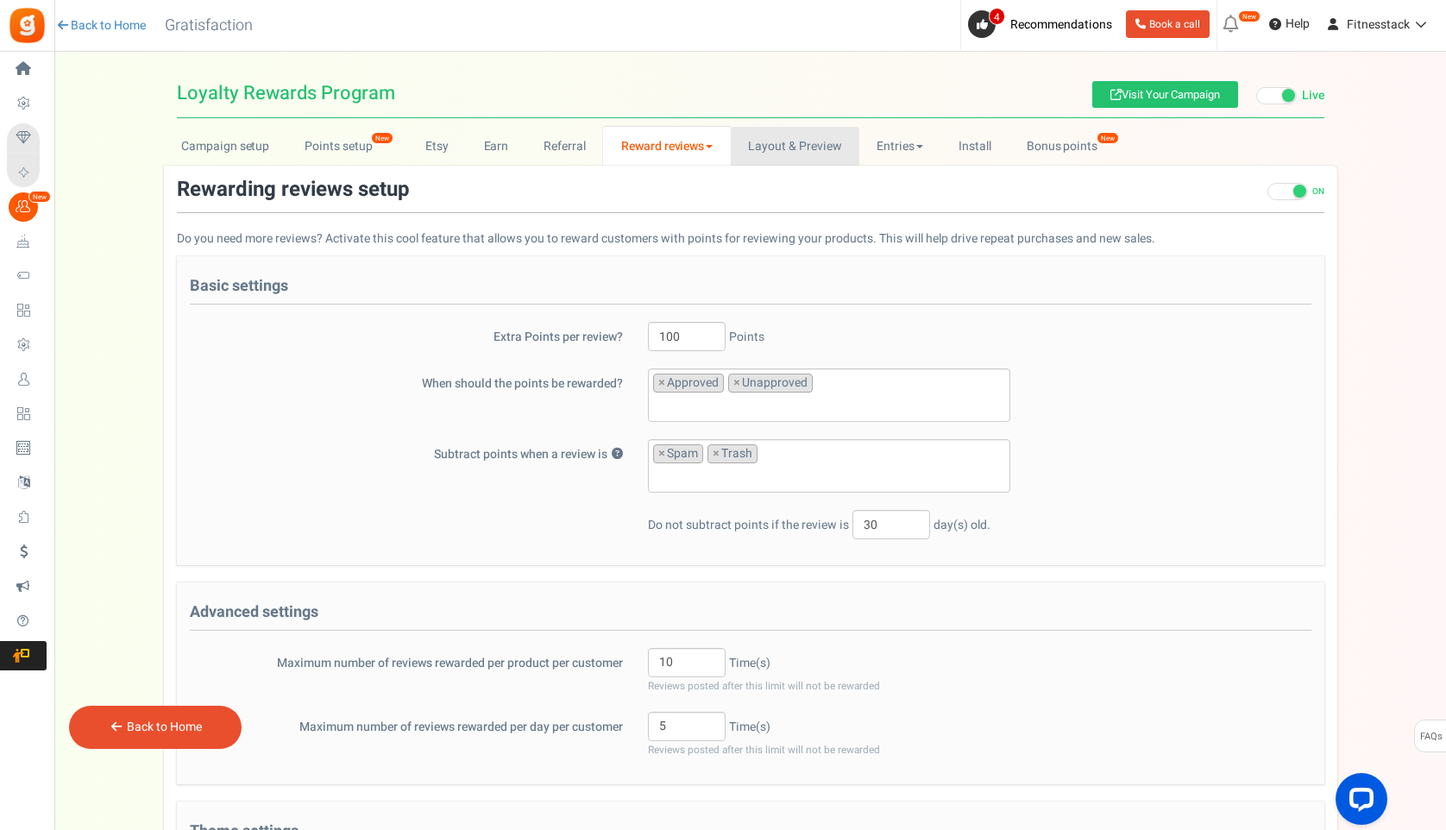
click at [832, 149] on link "Layout & Preview" at bounding box center [795, 146] width 129 height 39
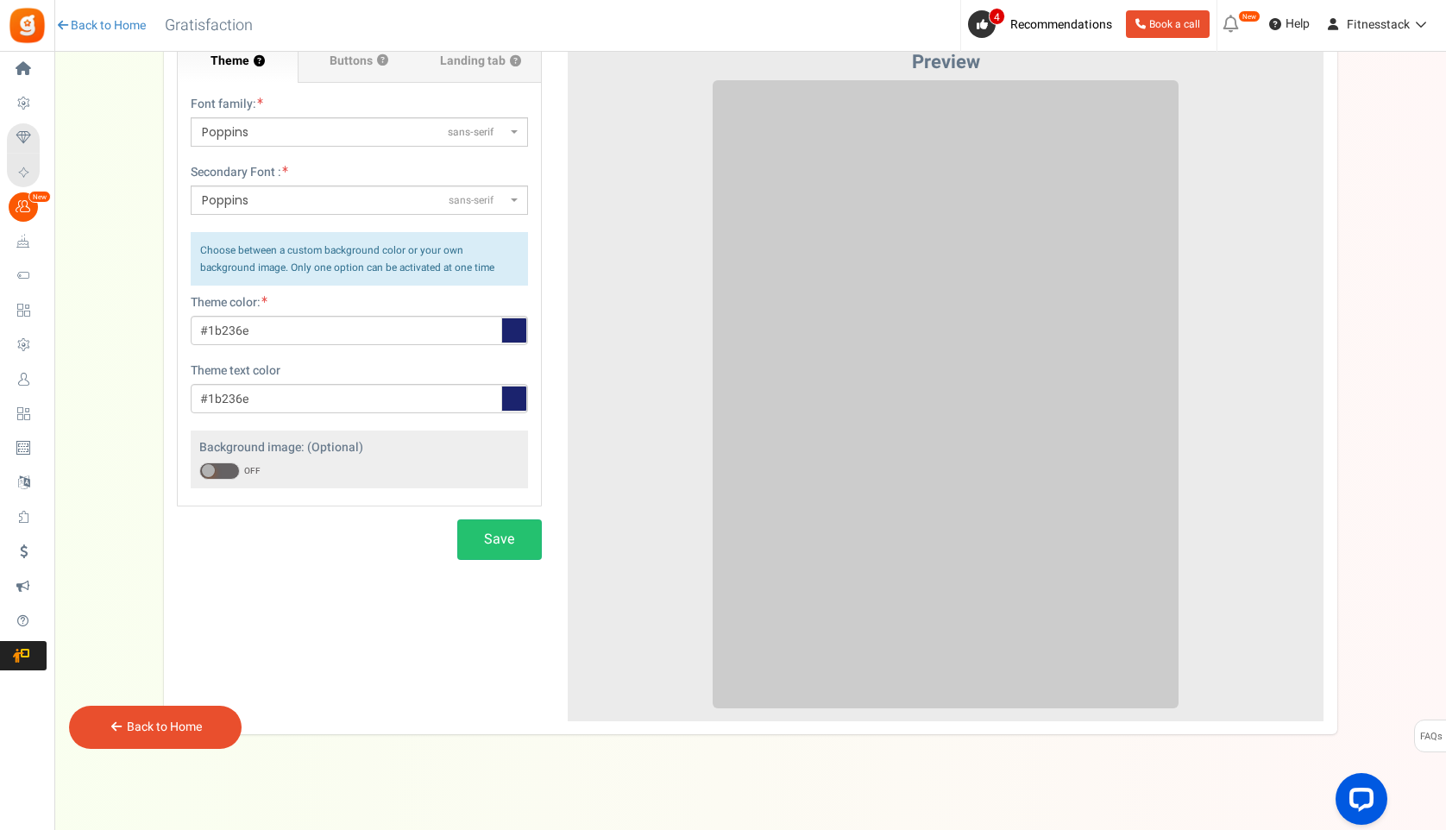
scroll to position [187, 0]
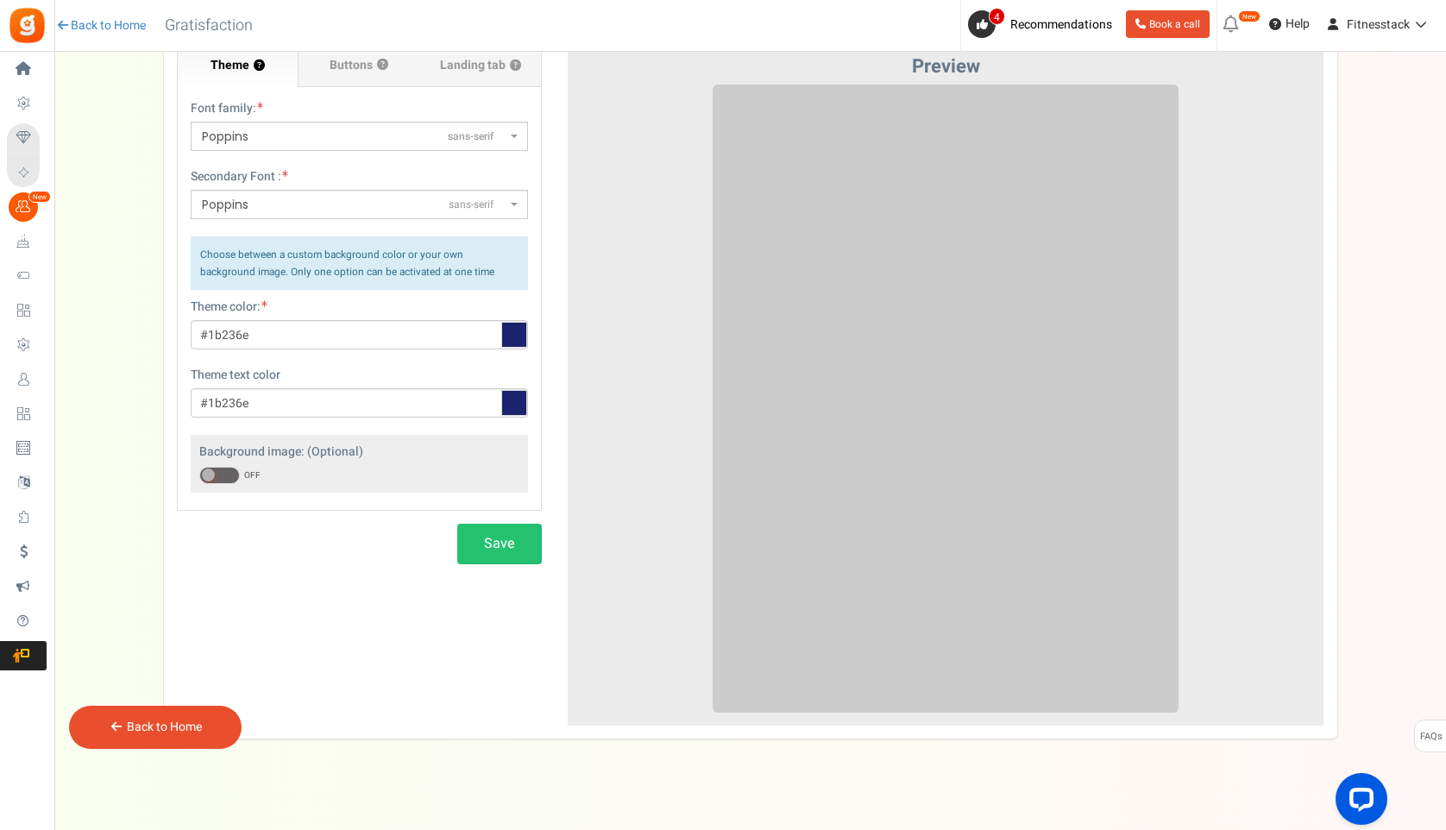
click at [221, 475] on span at bounding box center [219, 475] width 41 height 17
click at [199, 475] on input "ON OFF" at bounding box center [199, 475] width 0 height 11
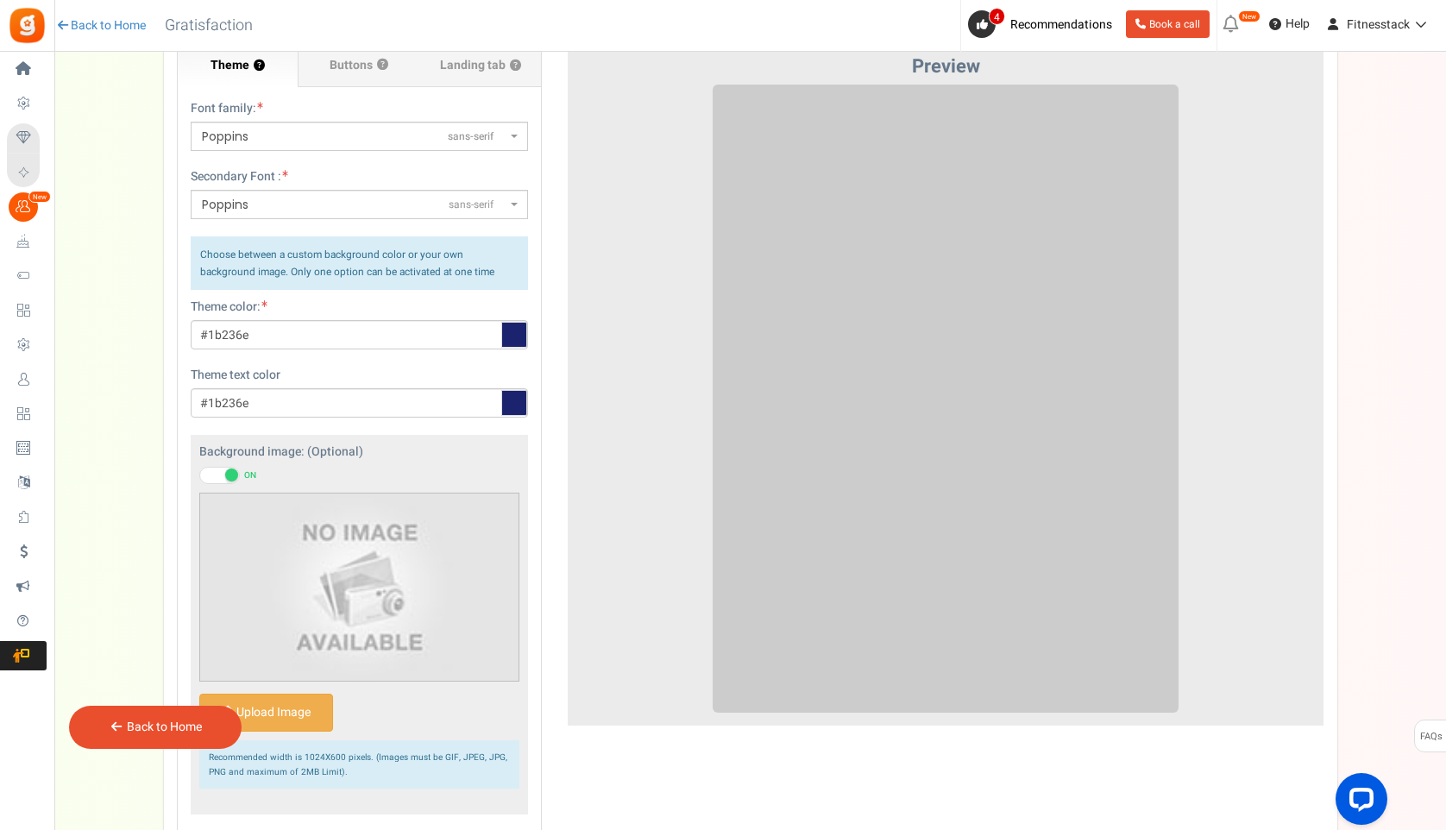
click at [221, 475] on span at bounding box center [219, 475] width 41 height 17
click at [199, 475] on input "ON OFF" at bounding box center [199, 475] width 0 height 11
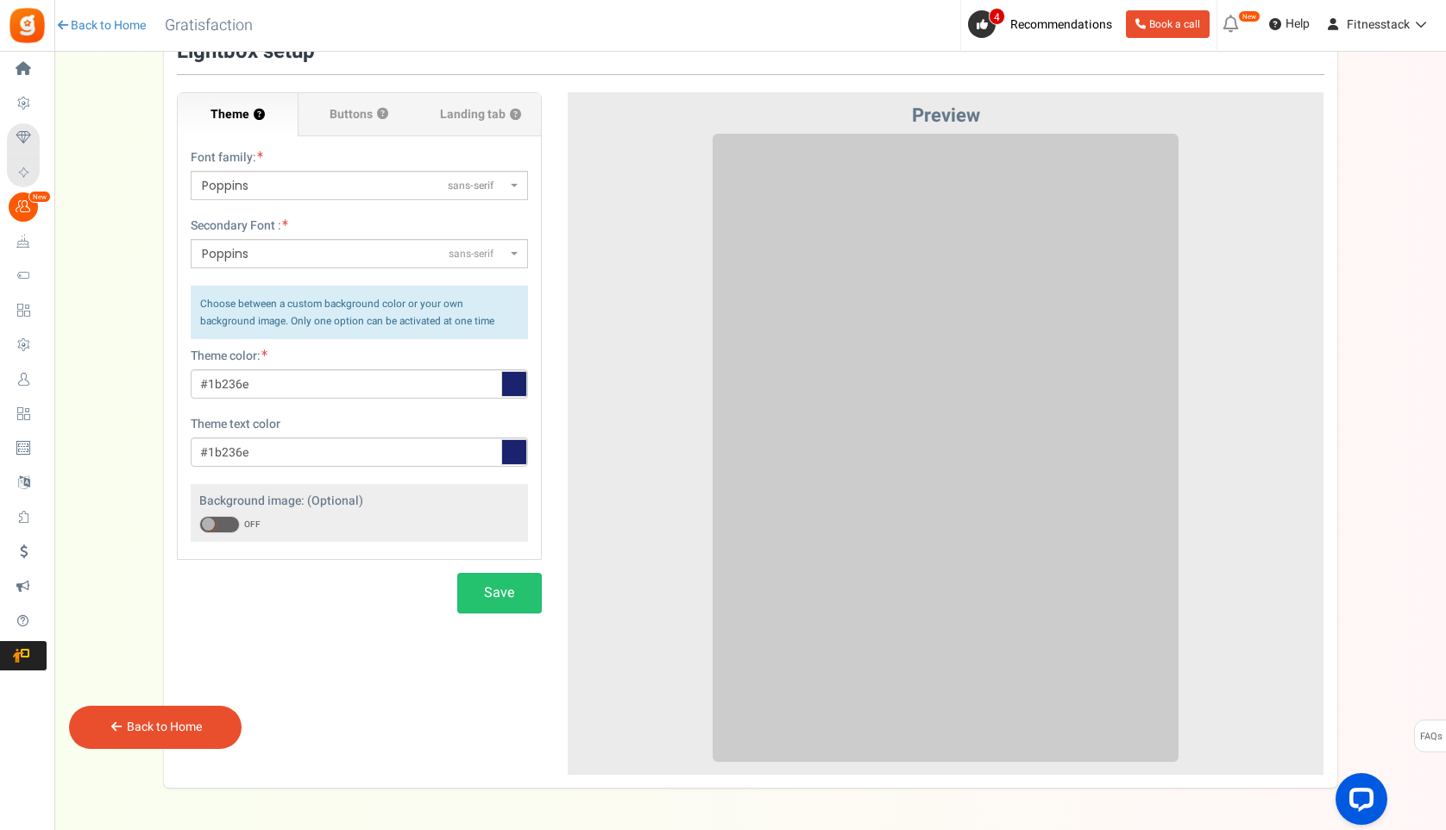
scroll to position [0, 0]
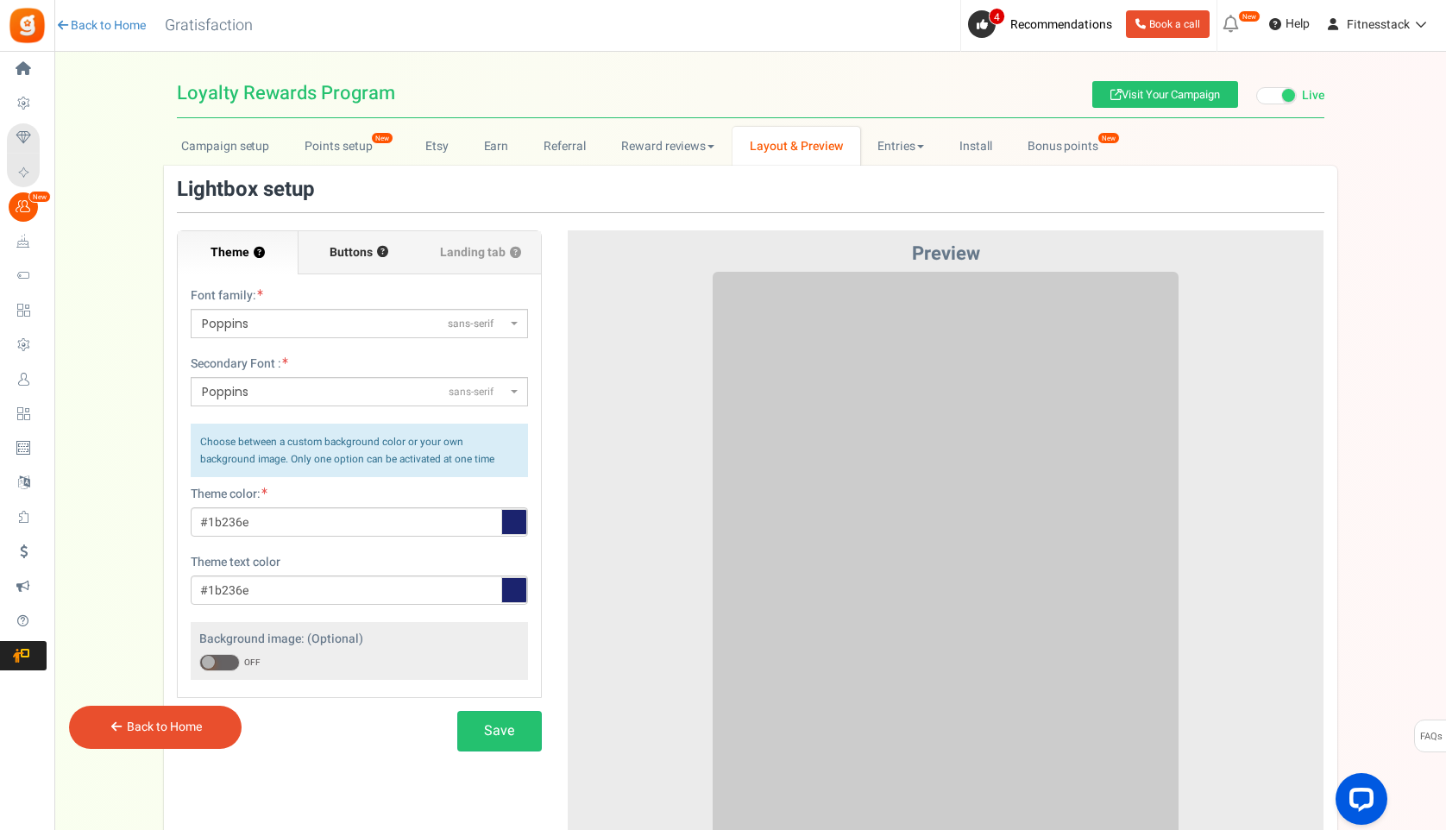
click at [349, 261] on label "Buttons ?" at bounding box center [358, 252] width 121 height 43
click at [0, 0] on input "Buttons ?" at bounding box center [0, 0] width 0 height 0
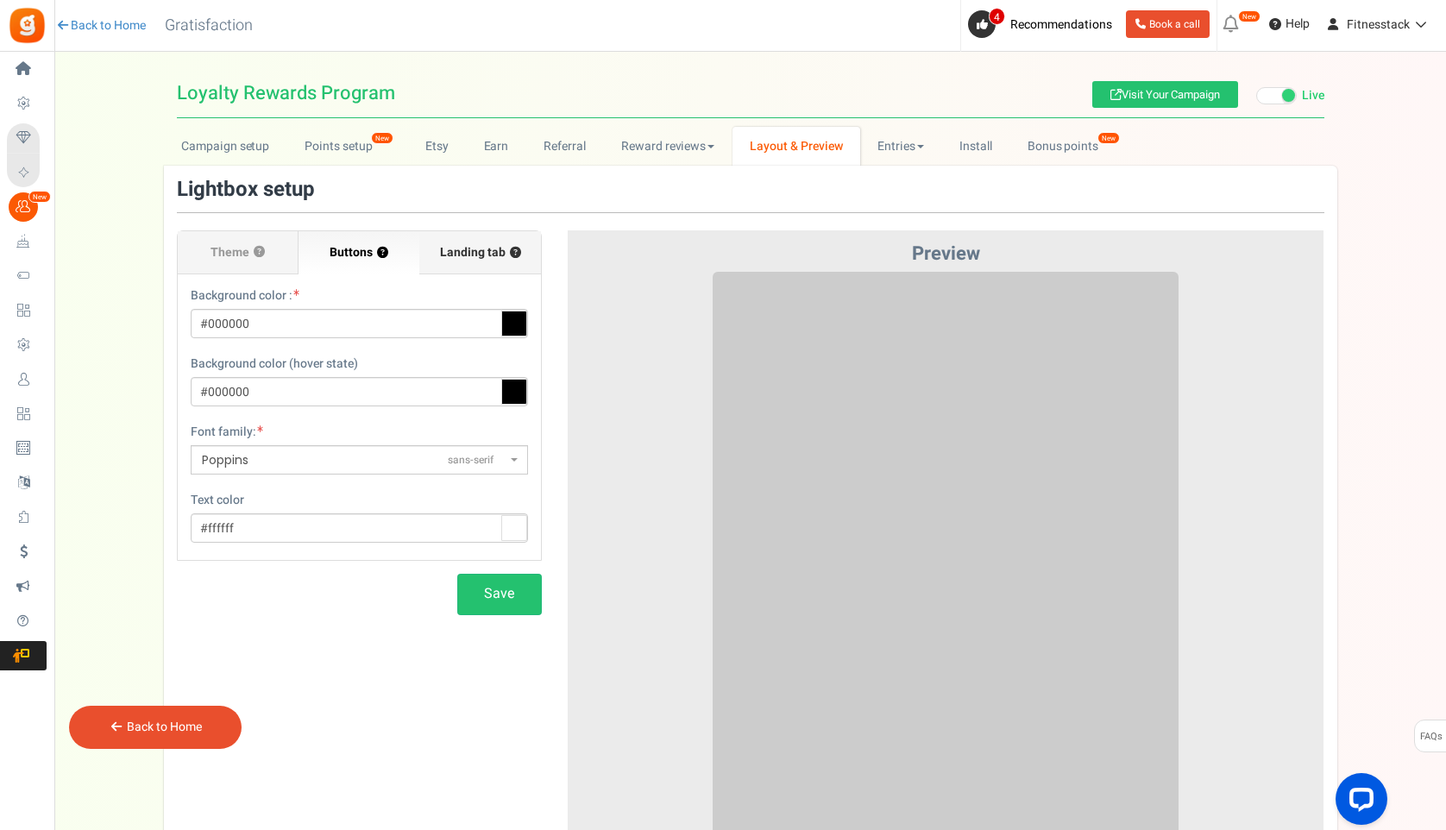
click at [468, 262] on label "Landing tab ?" at bounding box center [479, 252] width 121 height 43
click at [0, 0] on input "Landing tab ?" at bounding box center [0, 0] width 0 height 0
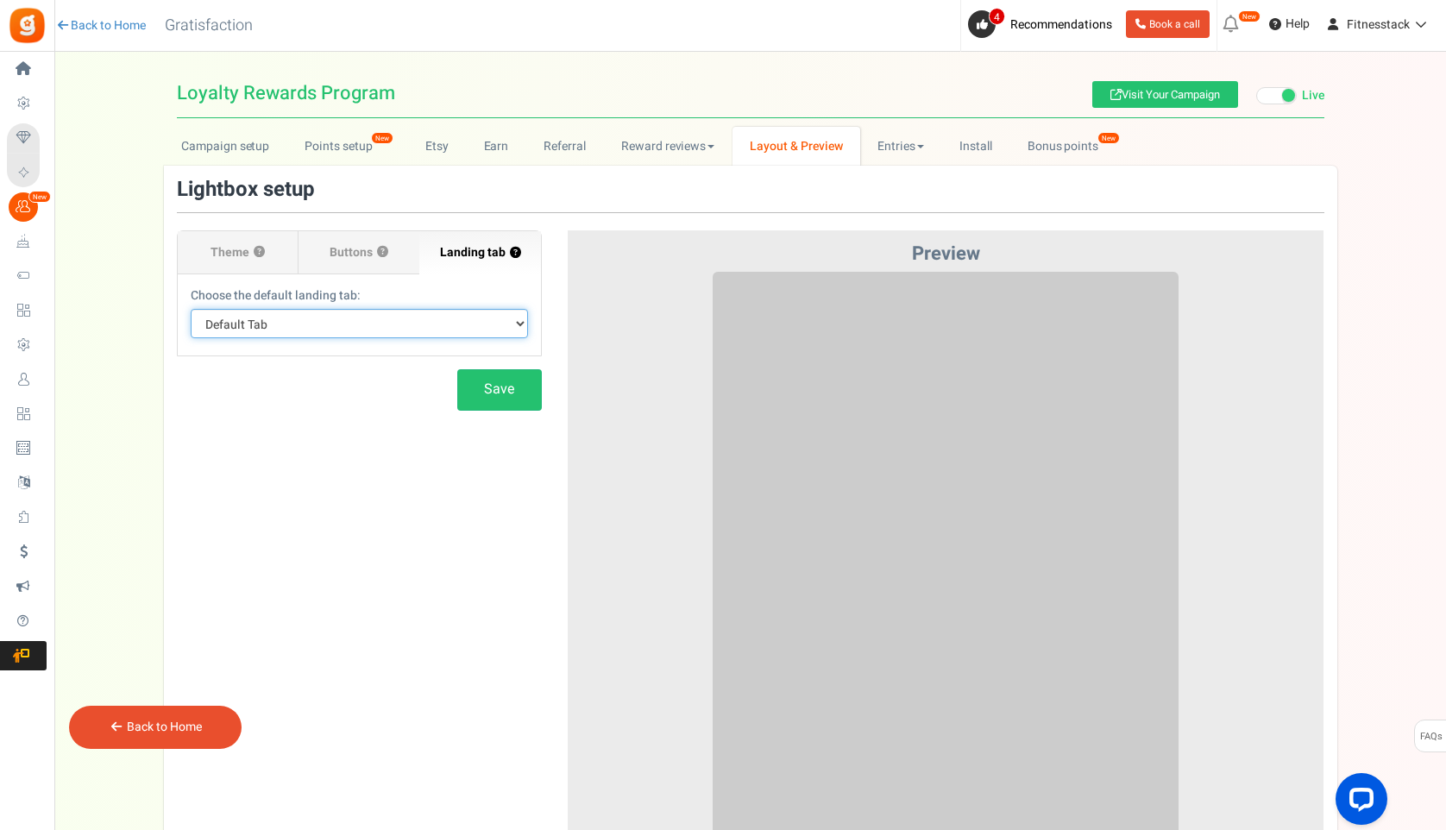
click at [344, 332] on select "Default Tab Earn Referral Claim" at bounding box center [359, 323] width 337 height 29
click at [232, 254] on span "Theme" at bounding box center [229, 252] width 39 height 17
click at [0, 0] on input "Theme ?" at bounding box center [0, 0] width 0 height 0
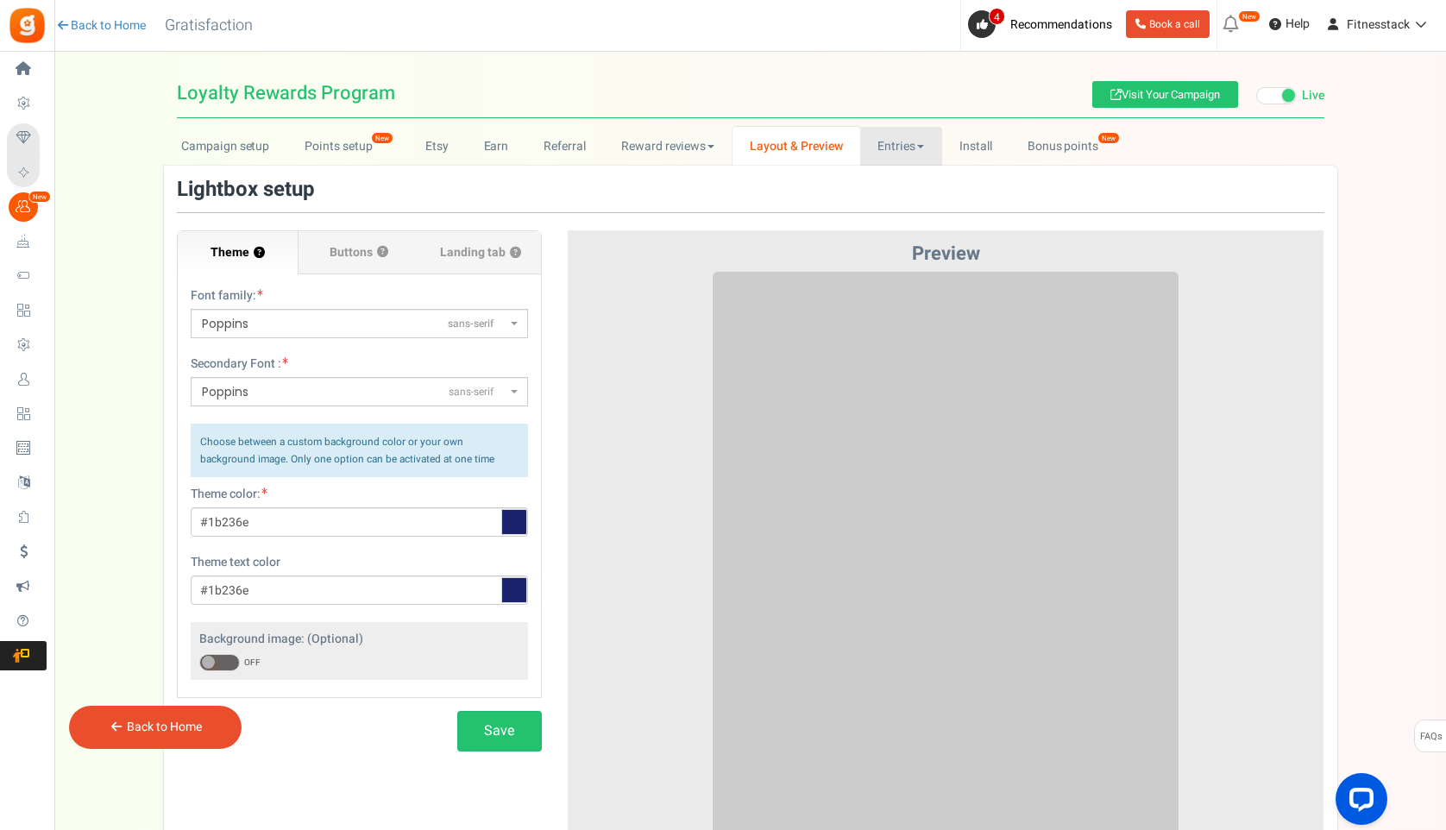
click at [886, 147] on link "Entries" at bounding box center [901, 146] width 82 height 39
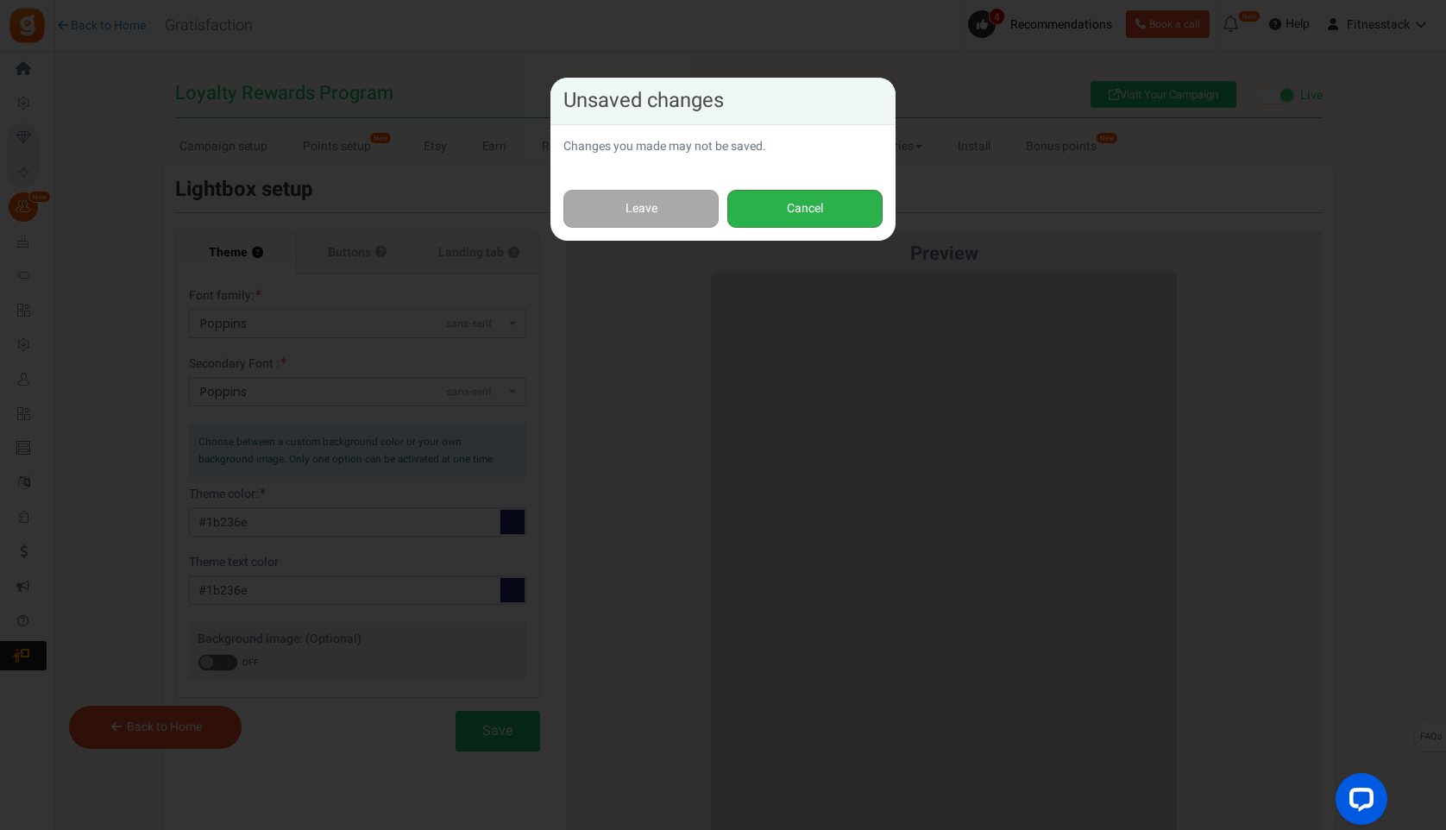
click at [785, 216] on button "Cancel" at bounding box center [804, 209] width 155 height 39
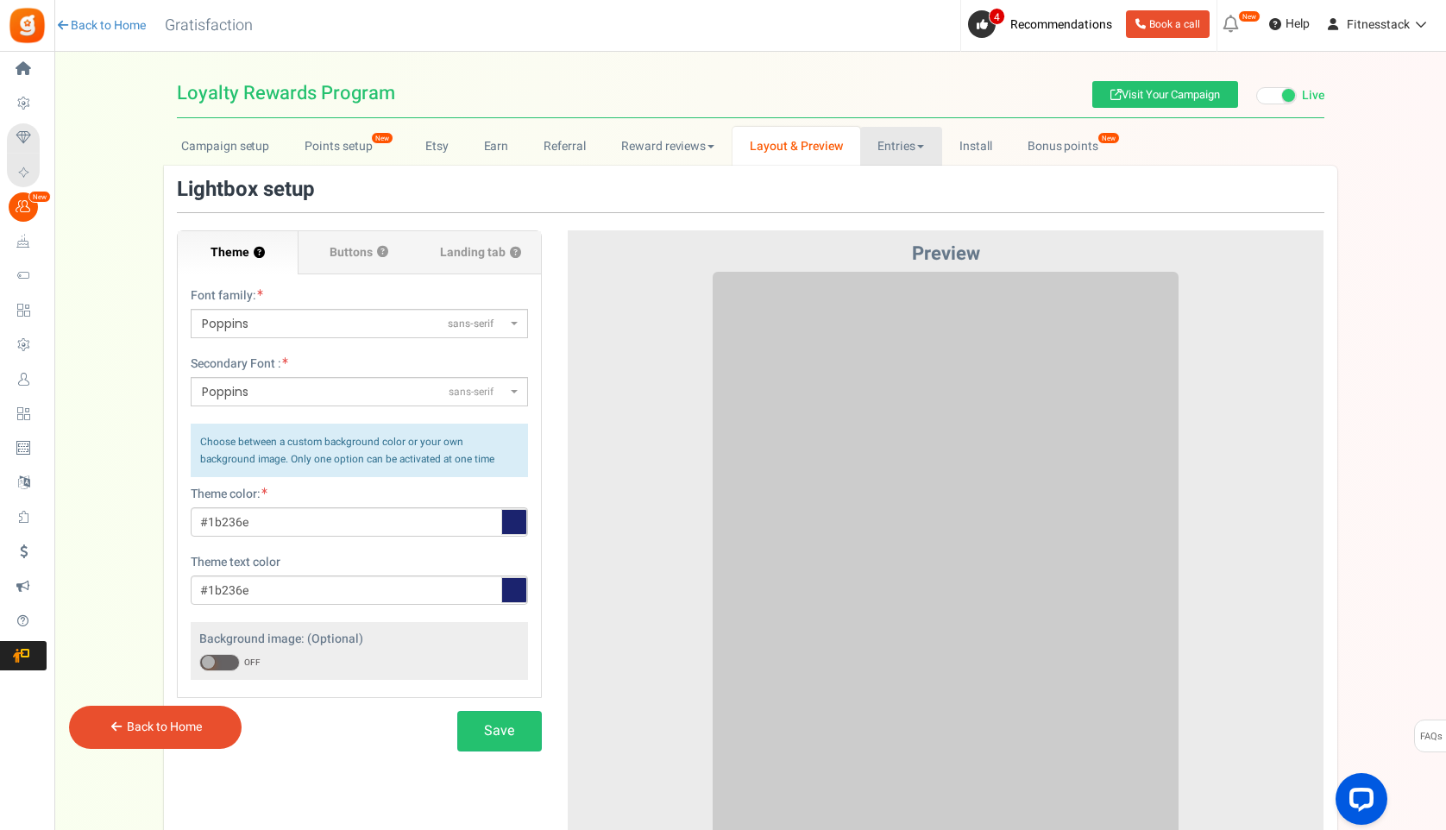
click at [901, 144] on link "Entries" at bounding box center [901, 146] width 82 height 39
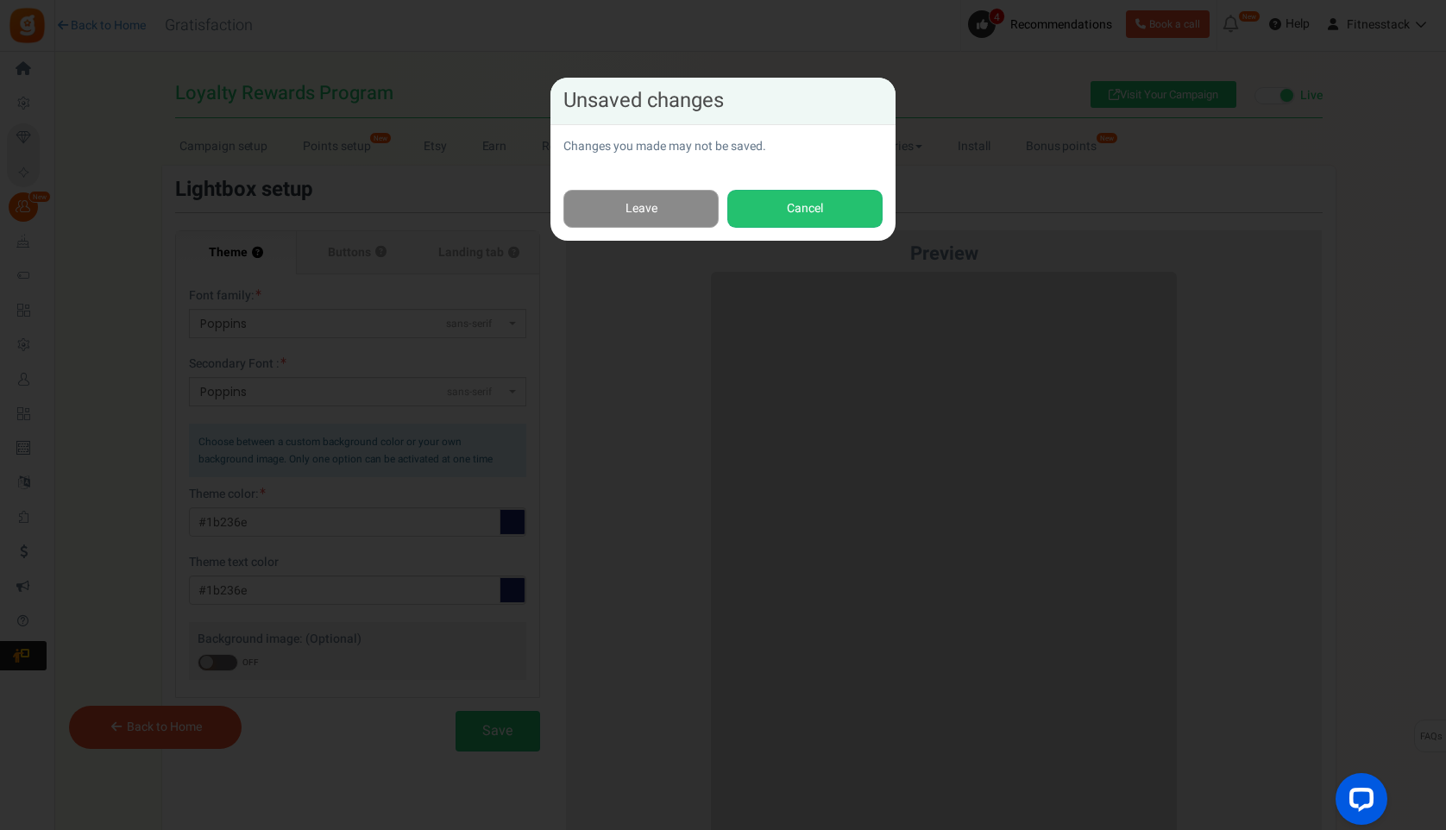
click at [662, 202] on link "Leave" at bounding box center [640, 209] width 155 height 39
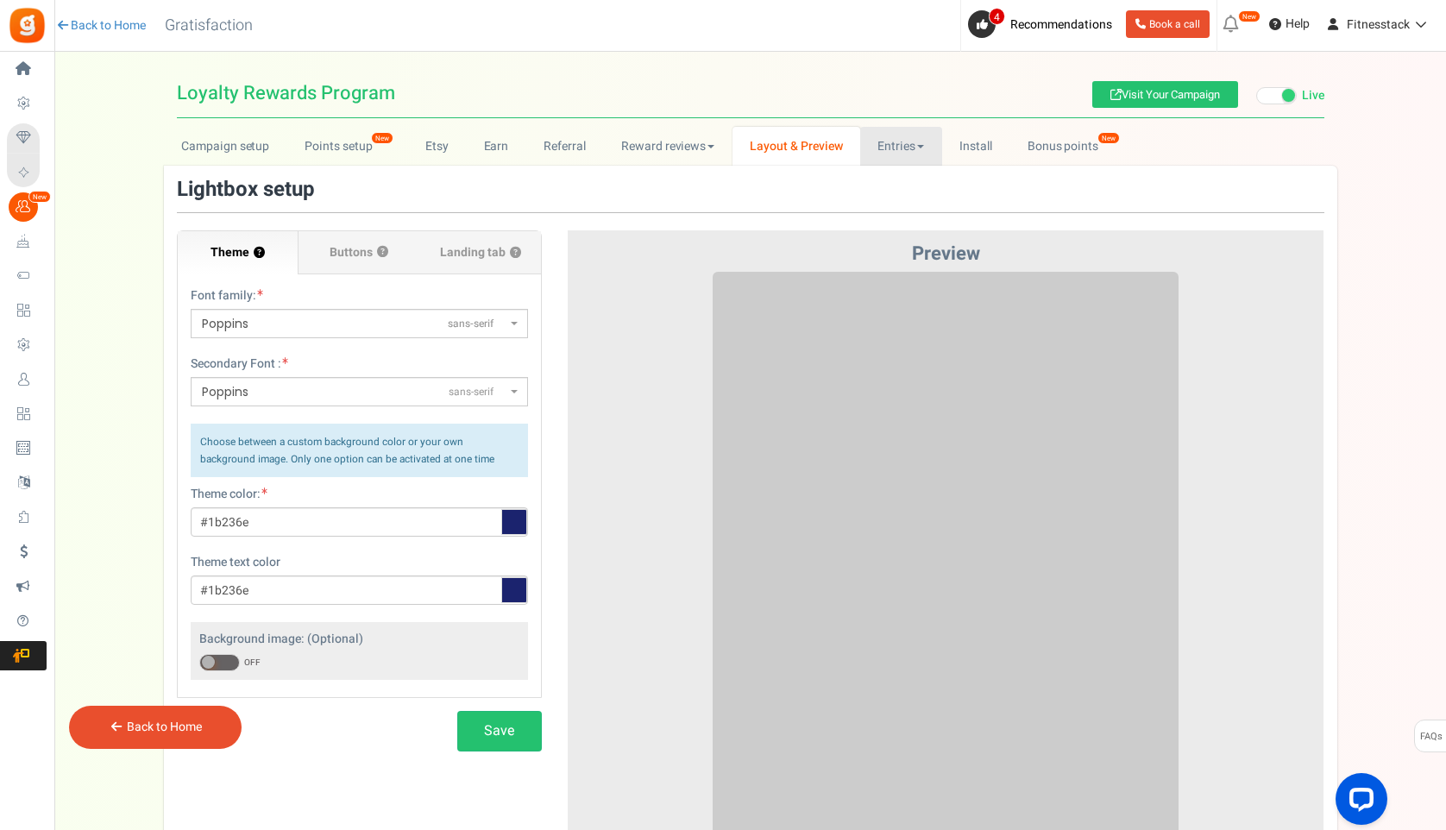
click at [884, 147] on link "Entries" at bounding box center [901, 146] width 82 height 39
click at [895, 178] on link "Entries" at bounding box center [929, 184] width 138 height 25
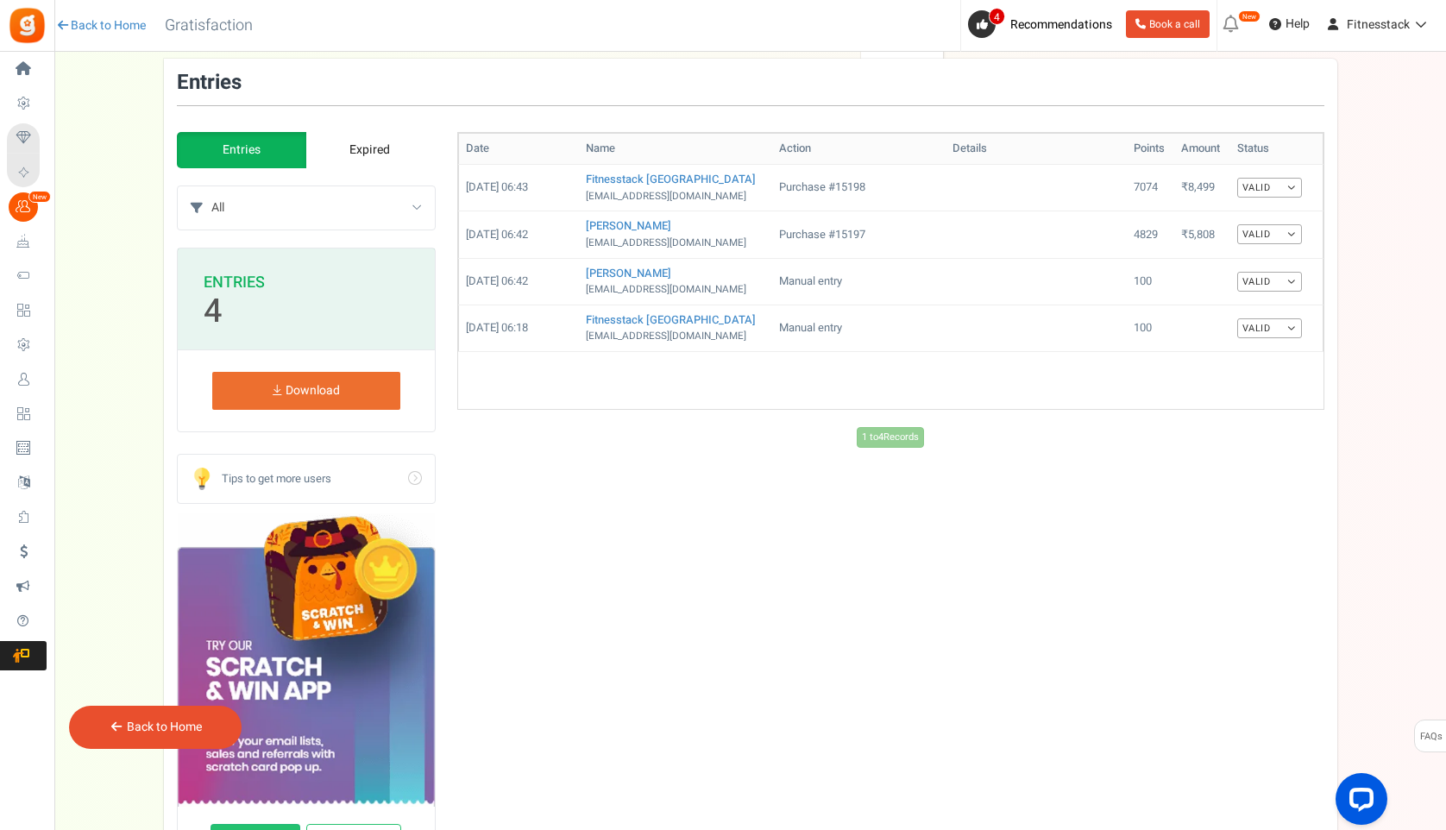
scroll to position [51, 0]
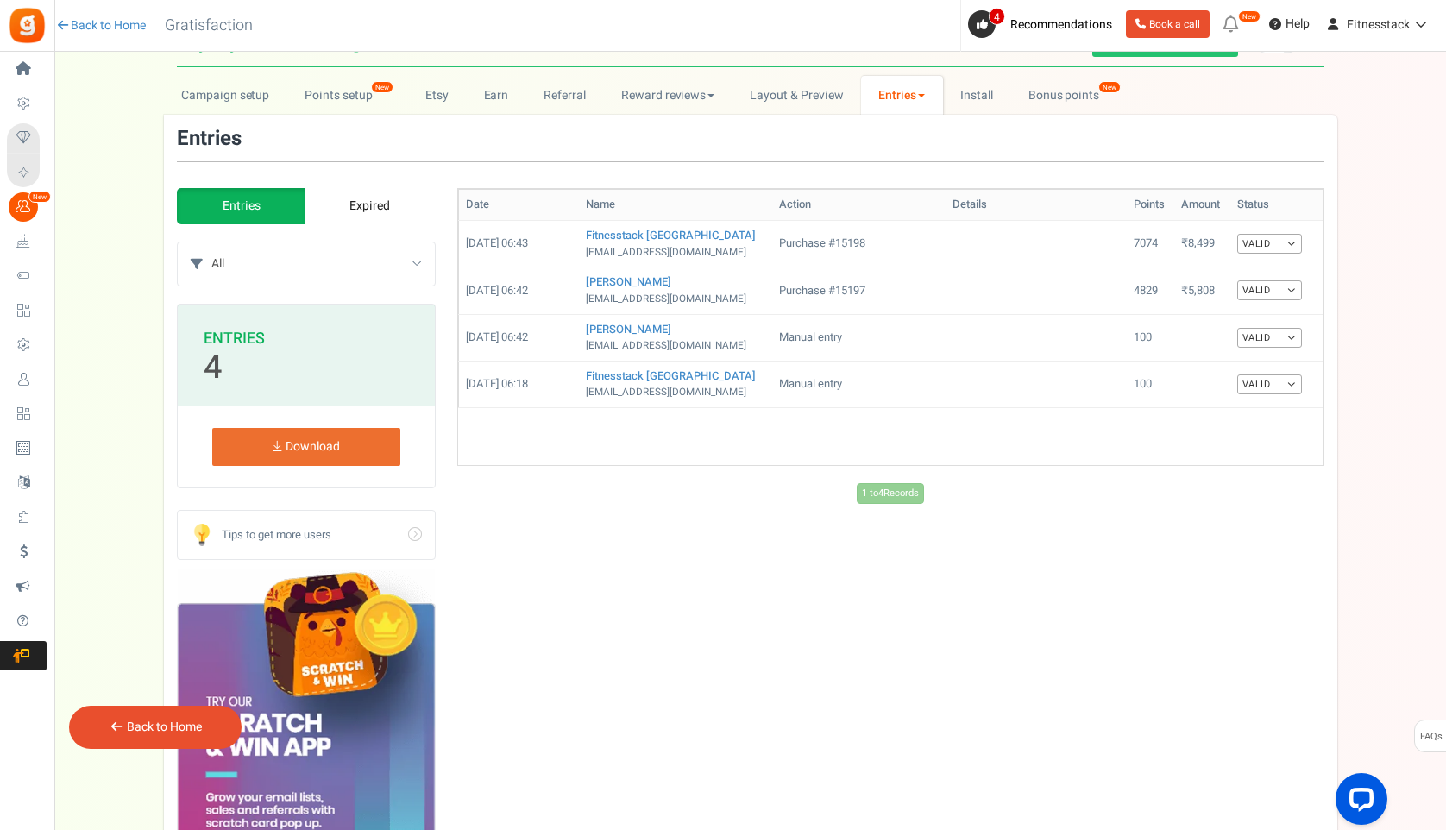
click at [350, 198] on link "Expired" at bounding box center [369, 206] width 129 height 36
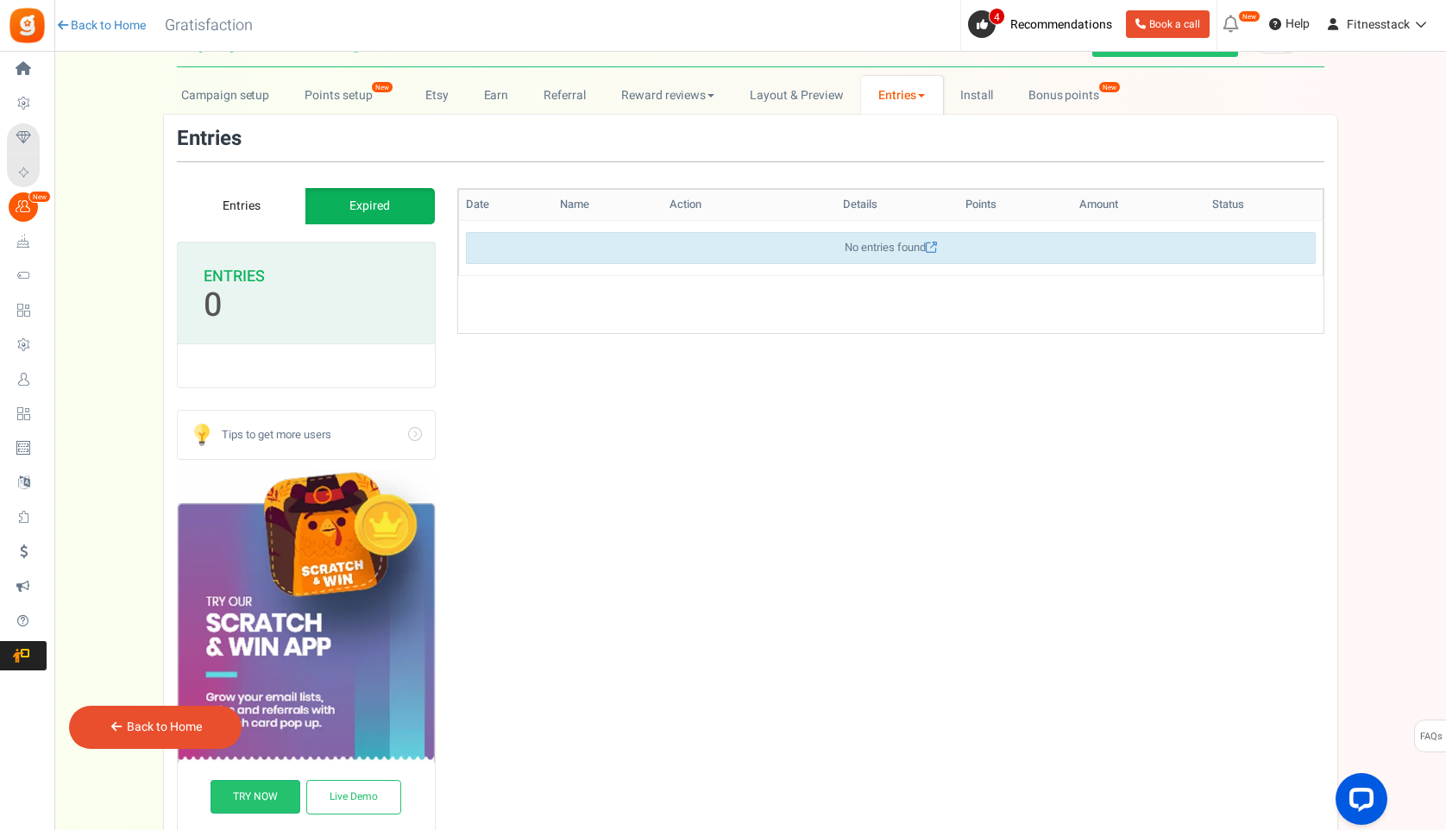
click at [911, 104] on link "Entries" at bounding box center [902, 95] width 82 height 39
click at [903, 164] on link "Referral entries" at bounding box center [930, 158] width 138 height 25
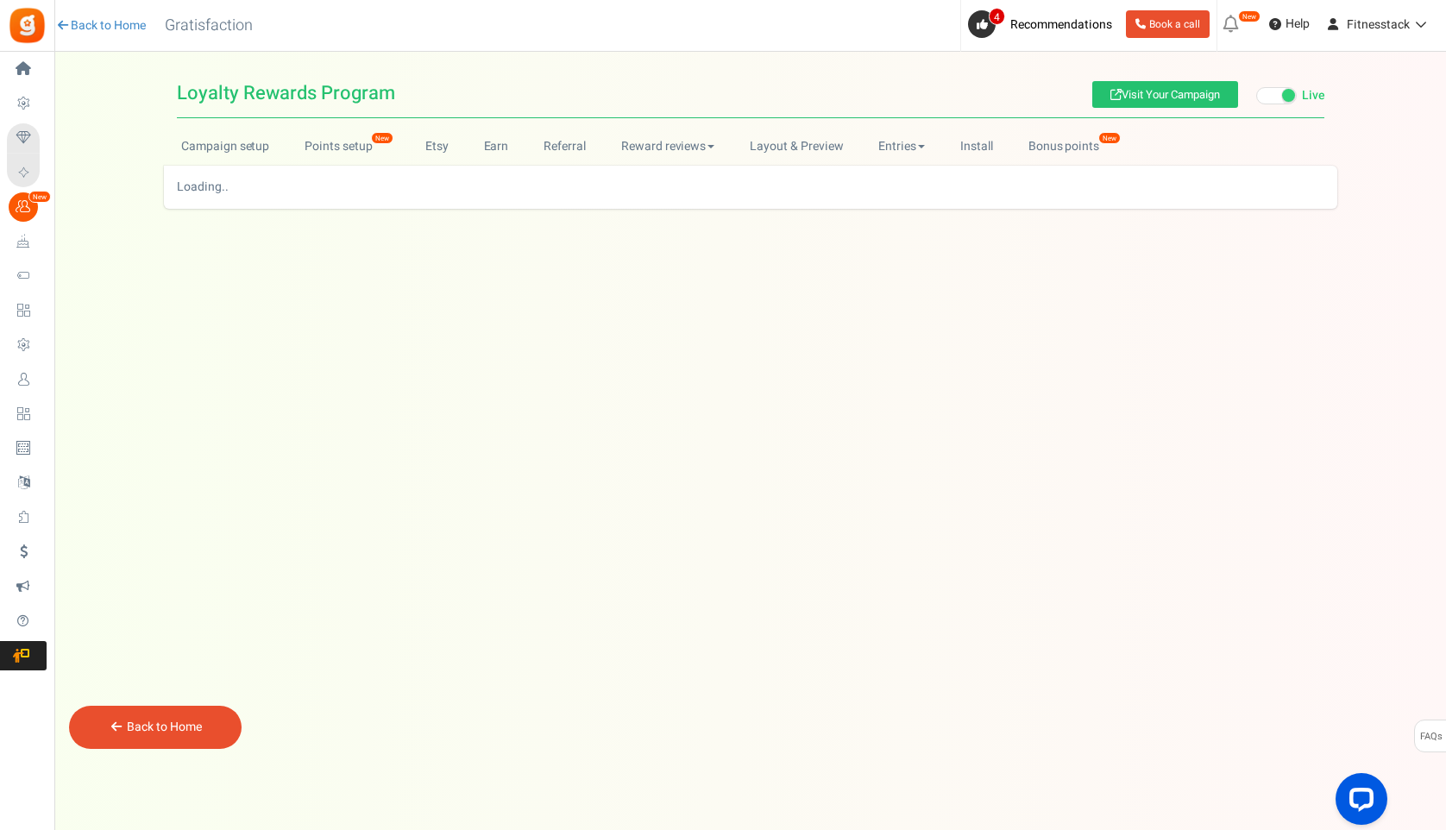
scroll to position [0, 0]
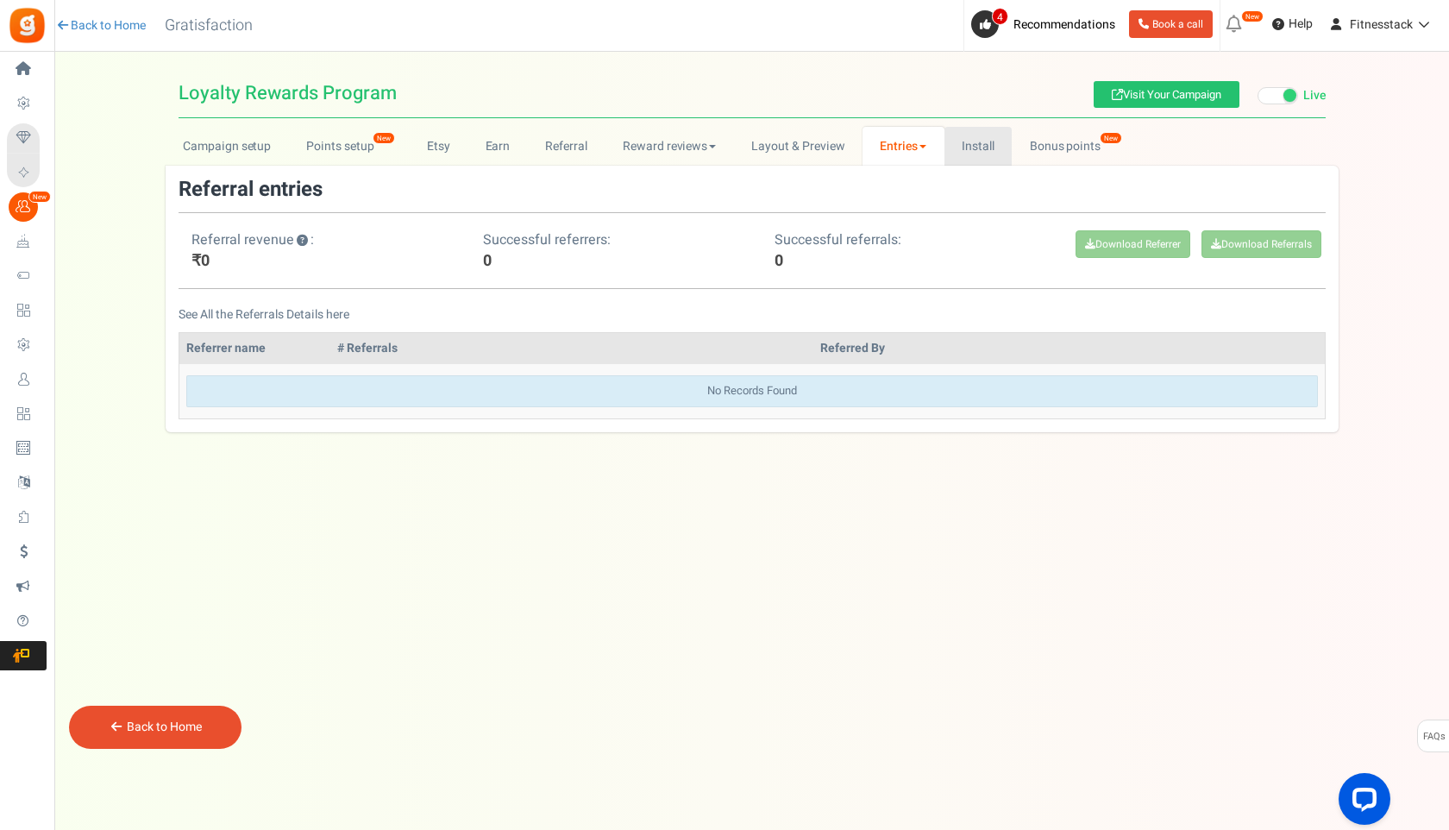
click at [984, 149] on link "Install" at bounding box center [979, 146] width 68 height 39
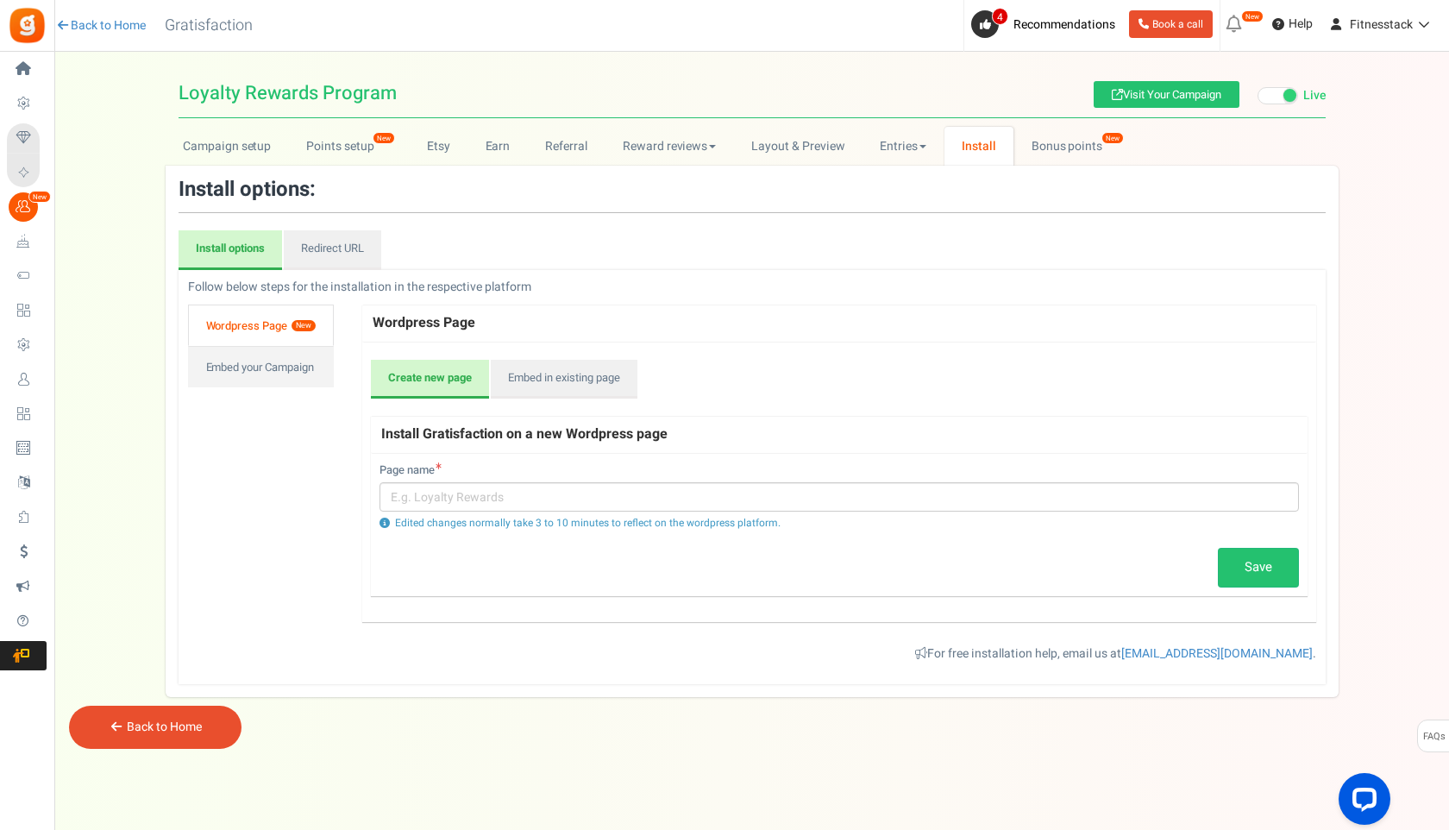
click at [278, 324] on link "Wordpress Page New" at bounding box center [261, 324] width 146 height 41
click at [526, 374] on link "Embed in existing page" at bounding box center [564, 380] width 147 height 40
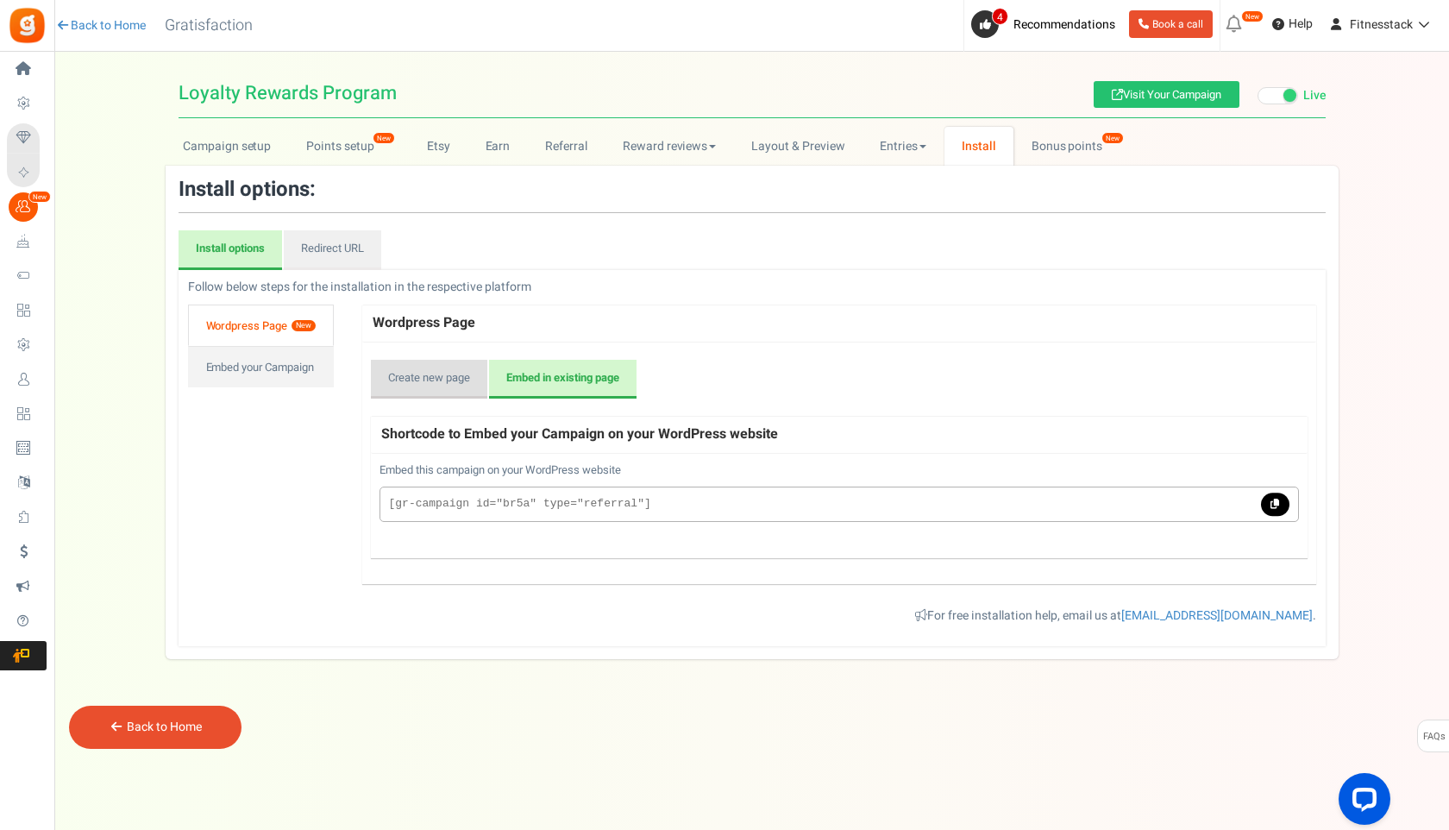
click at [430, 374] on link "Create new page" at bounding box center [429, 380] width 116 height 40
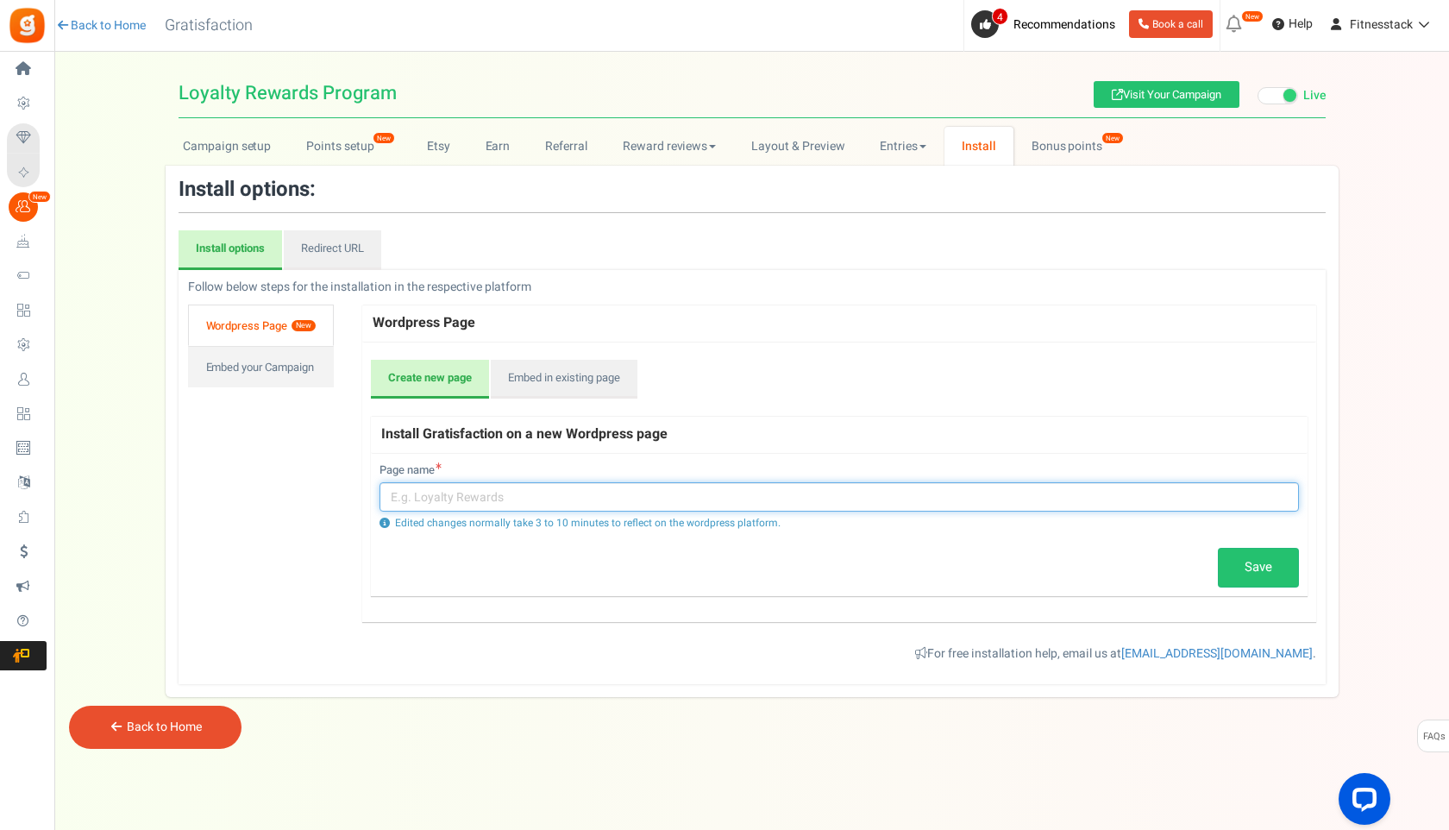
click at [431, 500] on input "text" at bounding box center [840, 496] width 920 height 29
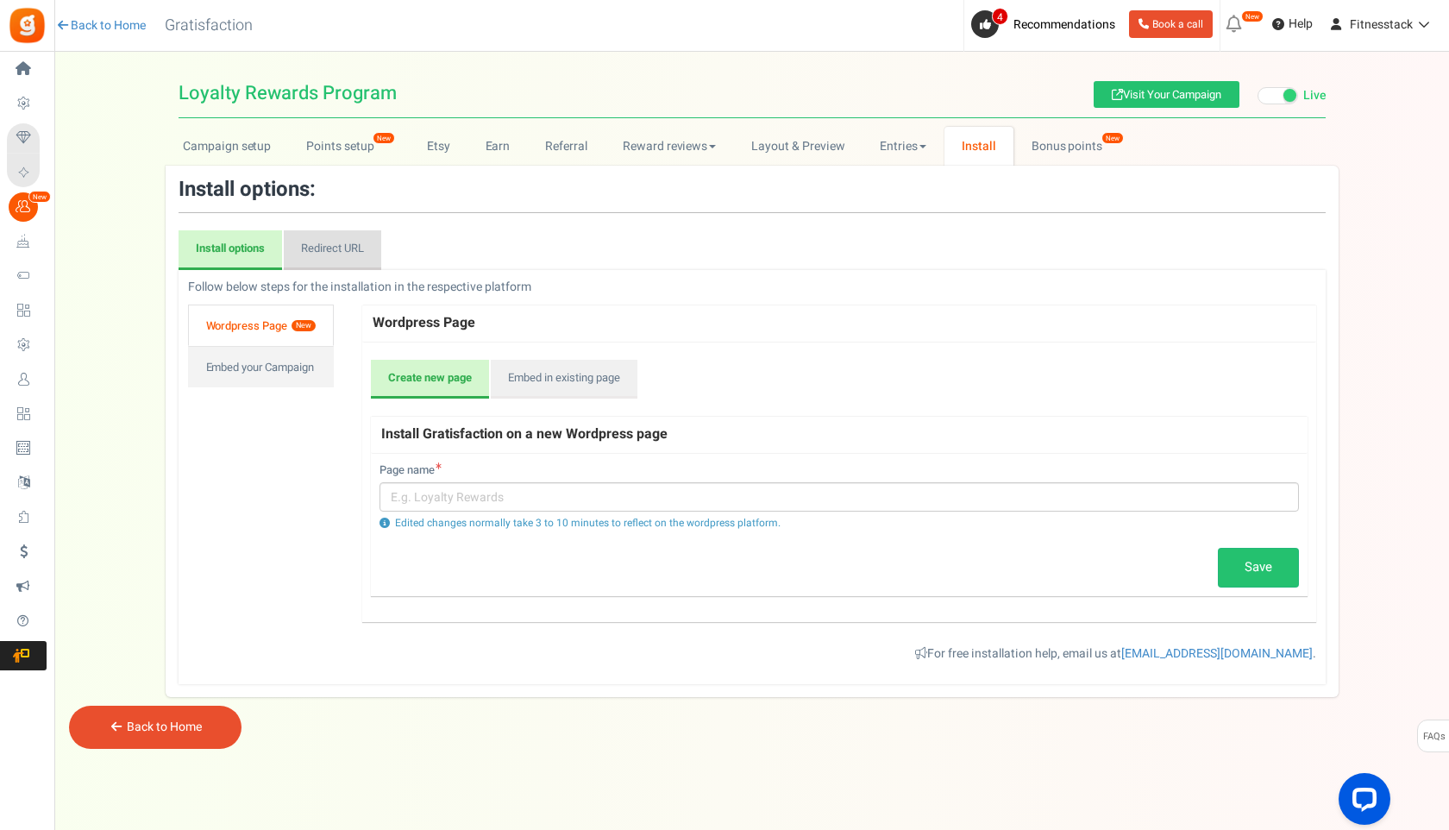
click at [338, 259] on link "Redirect URL" at bounding box center [332, 250] width 97 height 40
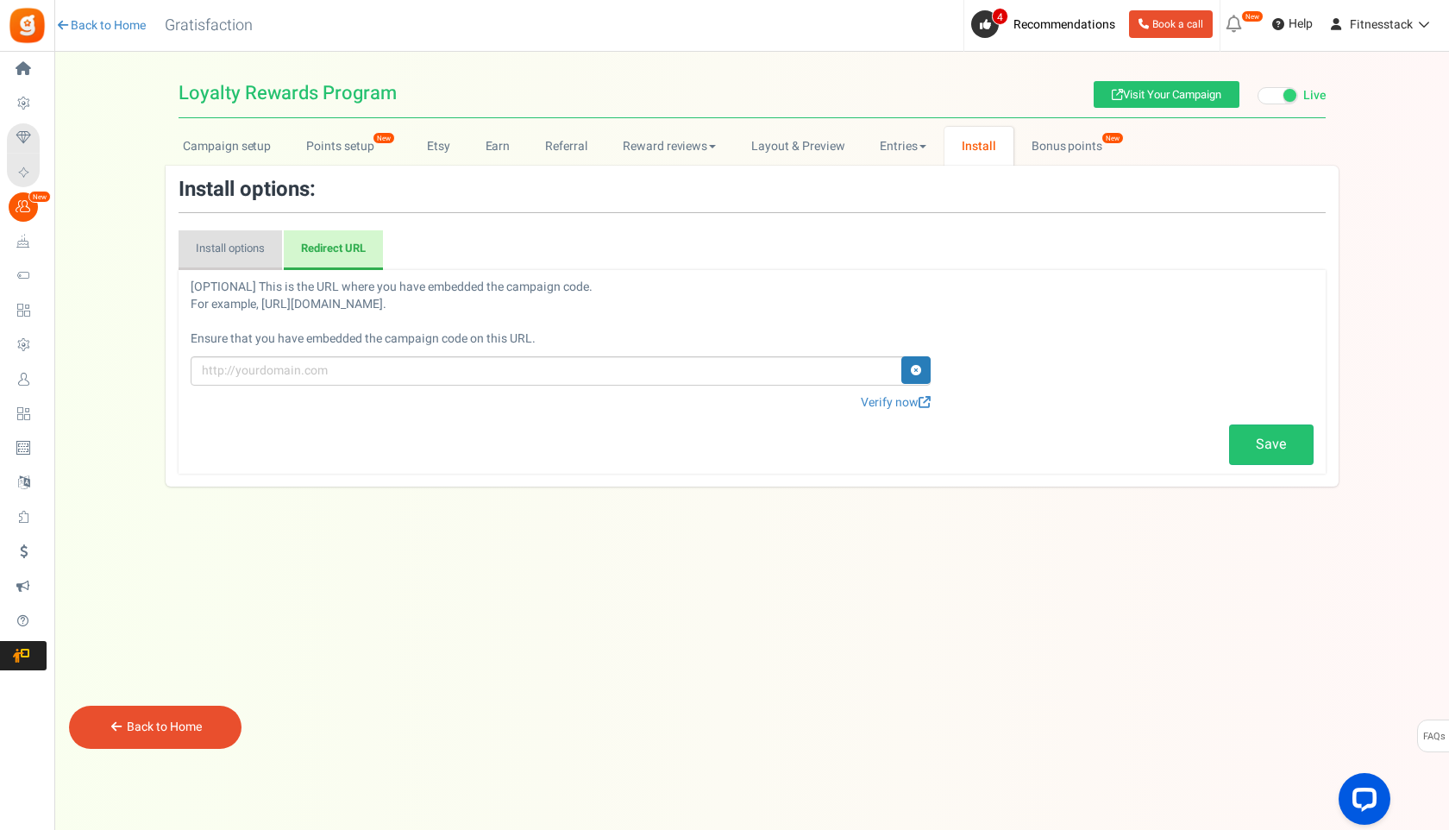
click at [244, 250] on link "Install options" at bounding box center [231, 250] width 104 height 40
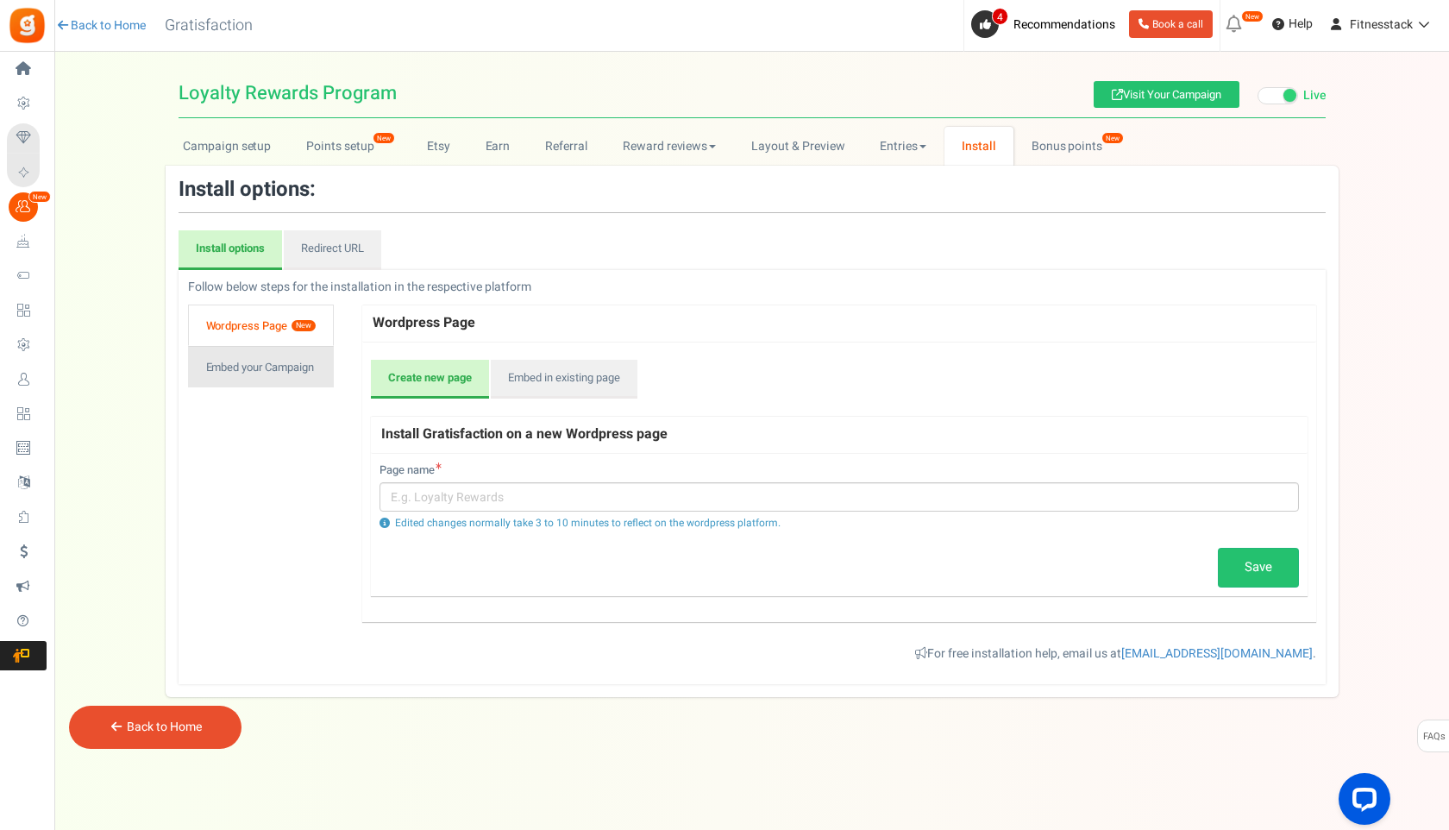
click at [285, 374] on link "Embed your Campaign" at bounding box center [261, 366] width 146 height 41
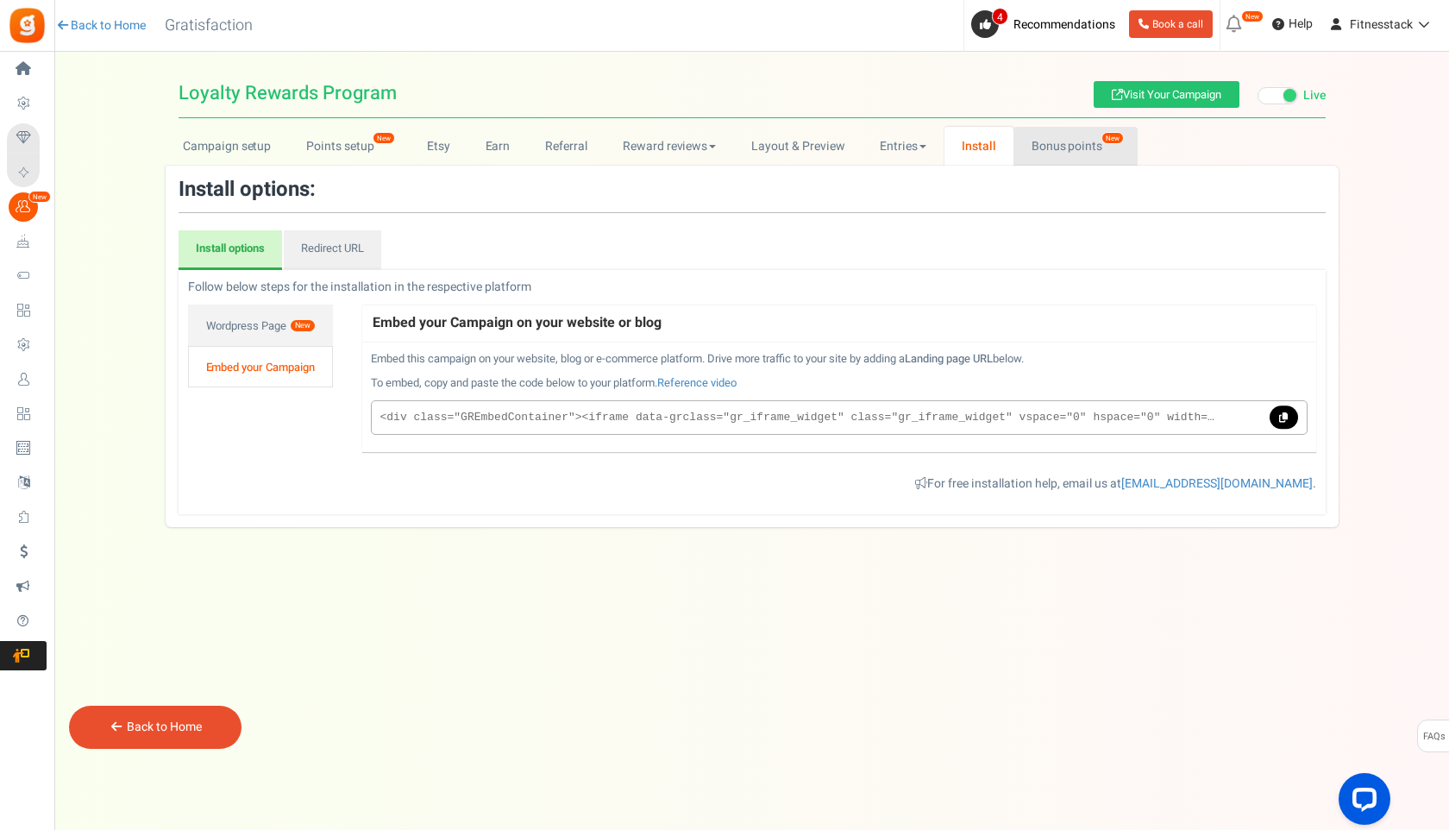
click at [1042, 147] on link "Bonus points New" at bounding box center [1075, 146] width 123 height 39
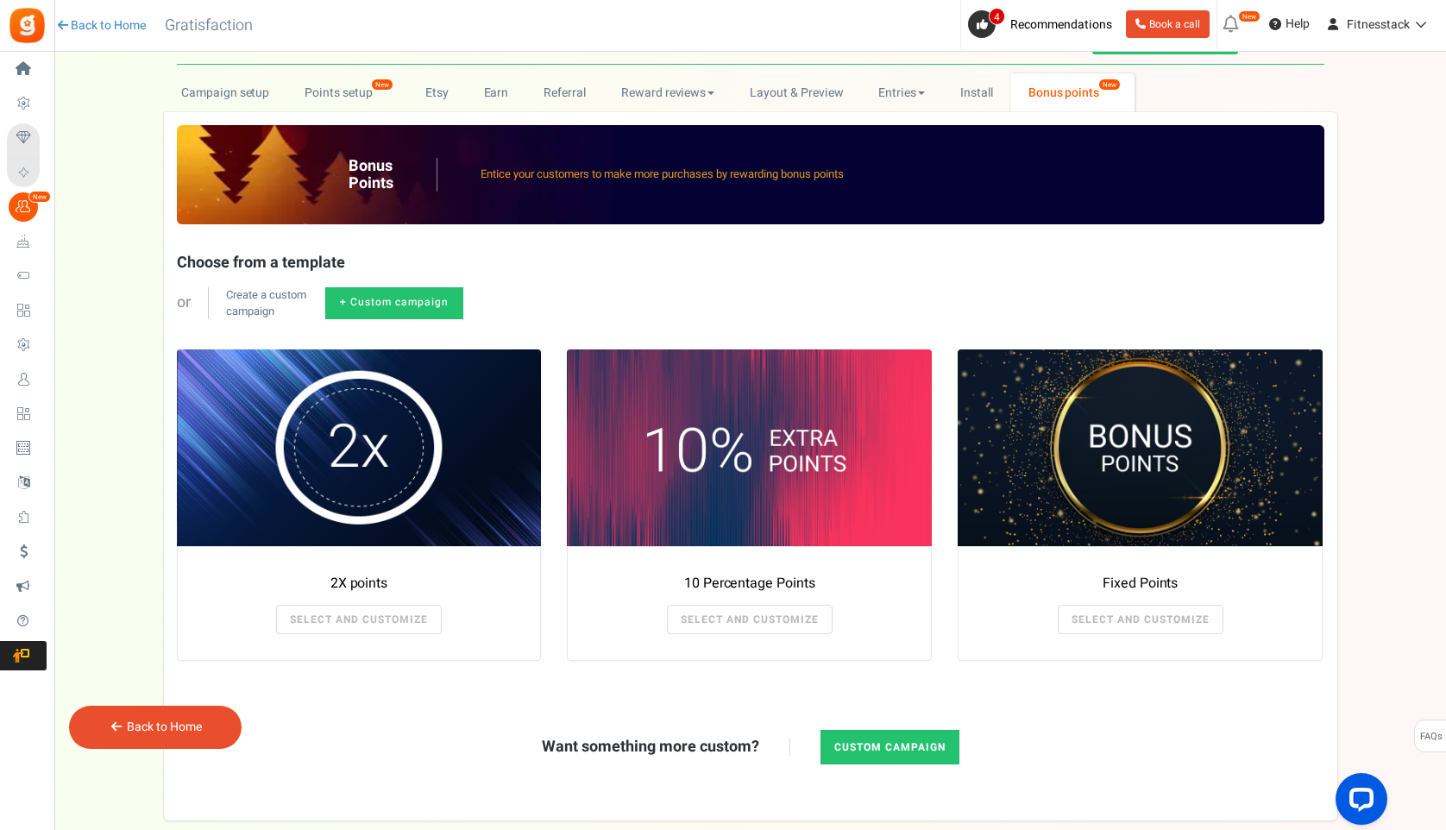
scroll to position [54, 0]
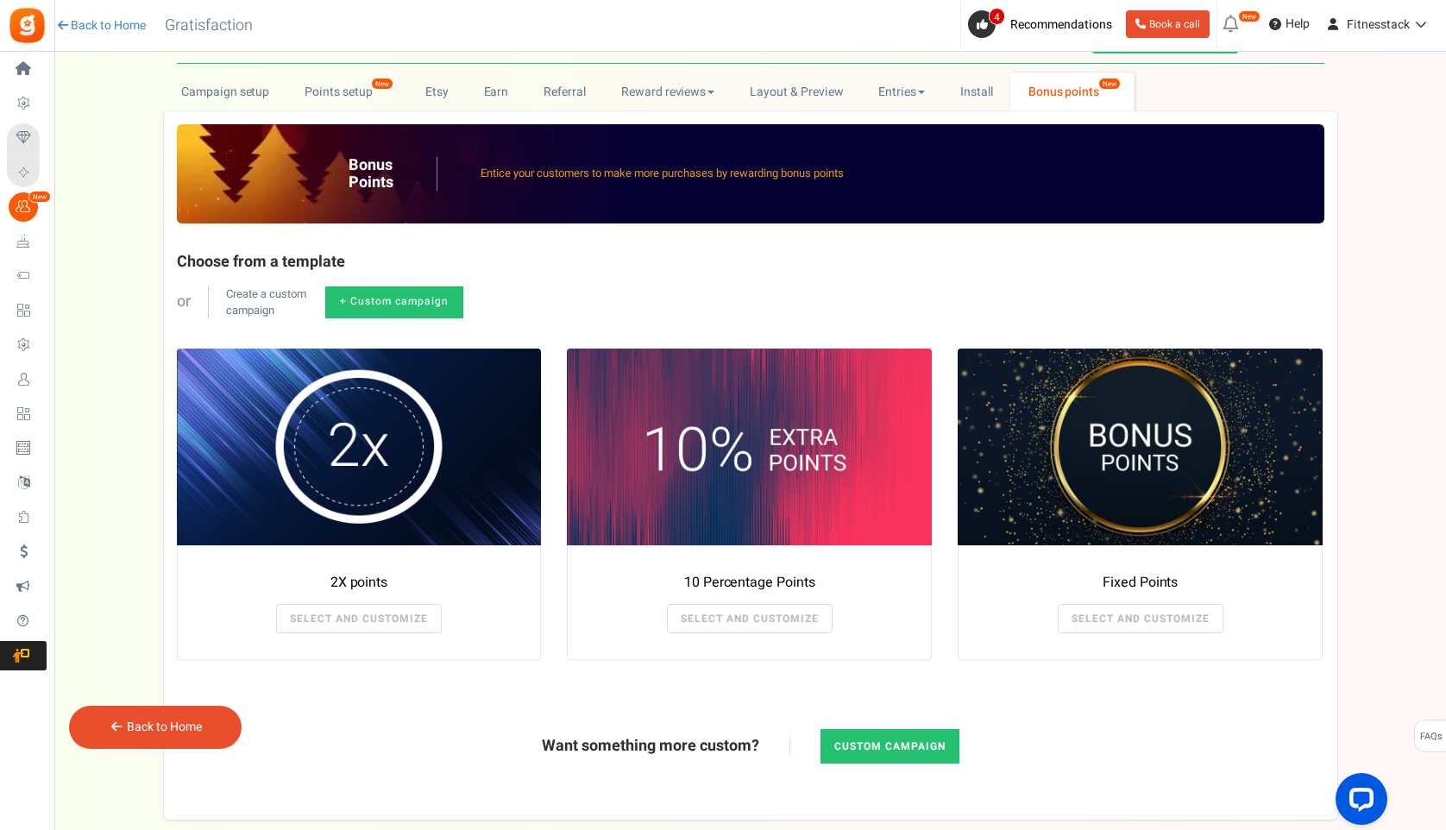
click at [411, 298] on link "+ Custom campaign" at bounding box center [394, 302] width 138 height 32
radio input "true"
type textarea "Get bonus points!"
type textarea "Shop and get bonus points!"
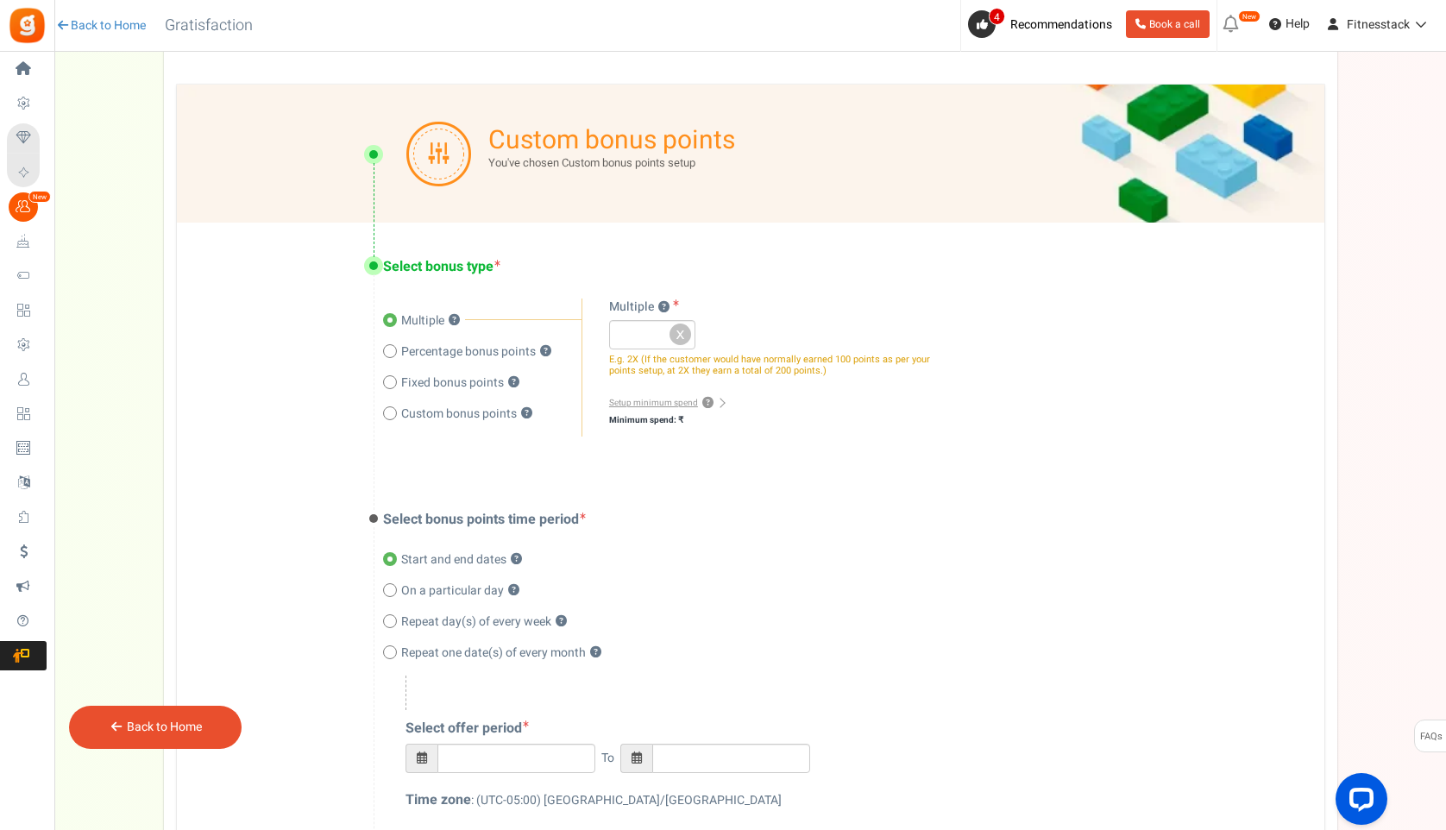
scroll to position [319, 0]
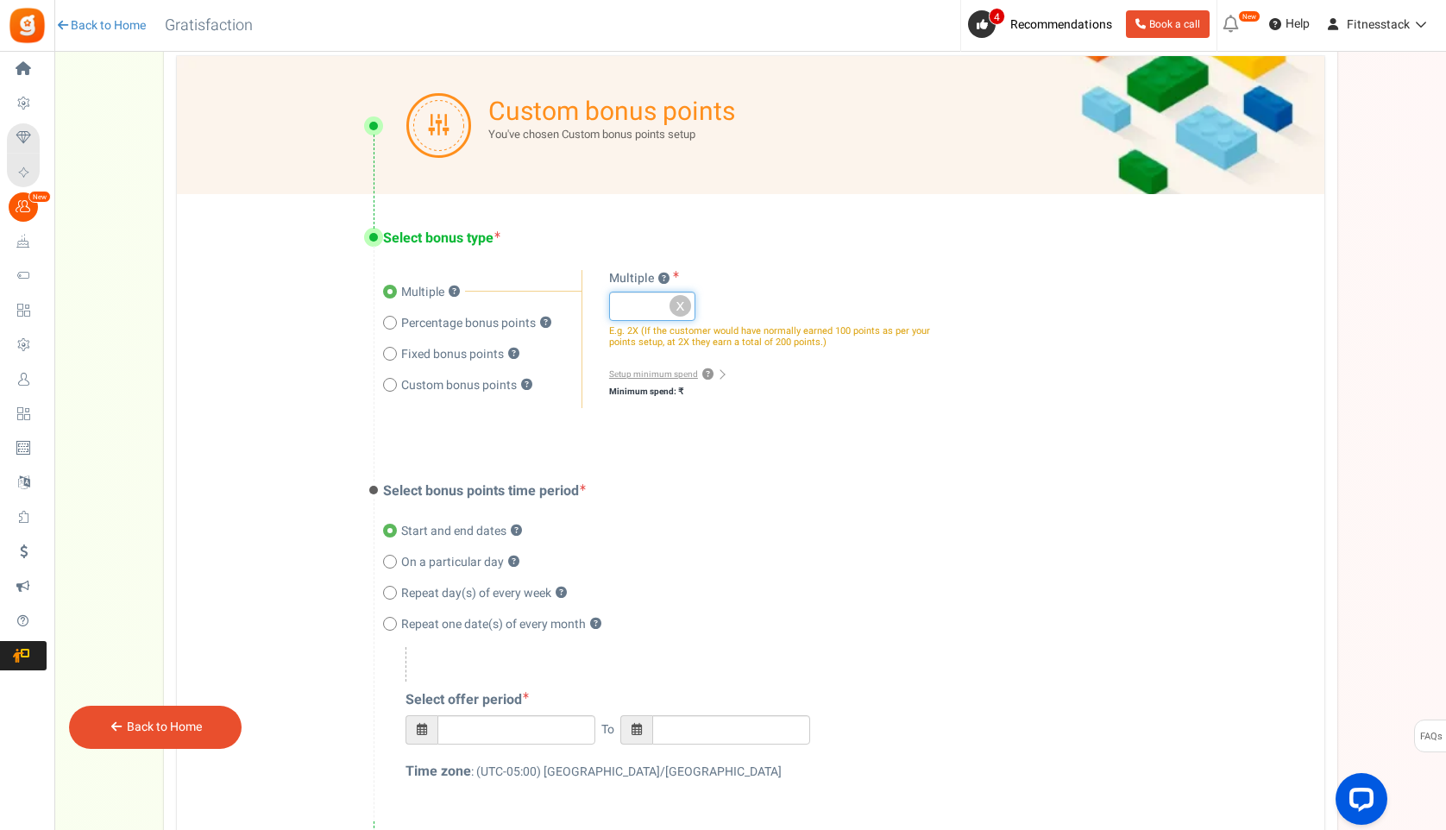
click at [637, 311] on input "number" at bounding box center [652, 306] width 86 height 29
click at [840, 473] on div "Select bonus points time period Start and end dates ? On a particular day ? Rep…" at bounding box center [750, 634] width 1147 height 374
click at [644, 297] on input "number" at bounding box center [652, 306] width 86 height 29
type input "2"
click at [836, 439] on div "Select bonus type Multiple ? Percentage bonus points ? Fixed bonus points ? ? ?…" at bounding box center [750, 320] width 1147 height 253
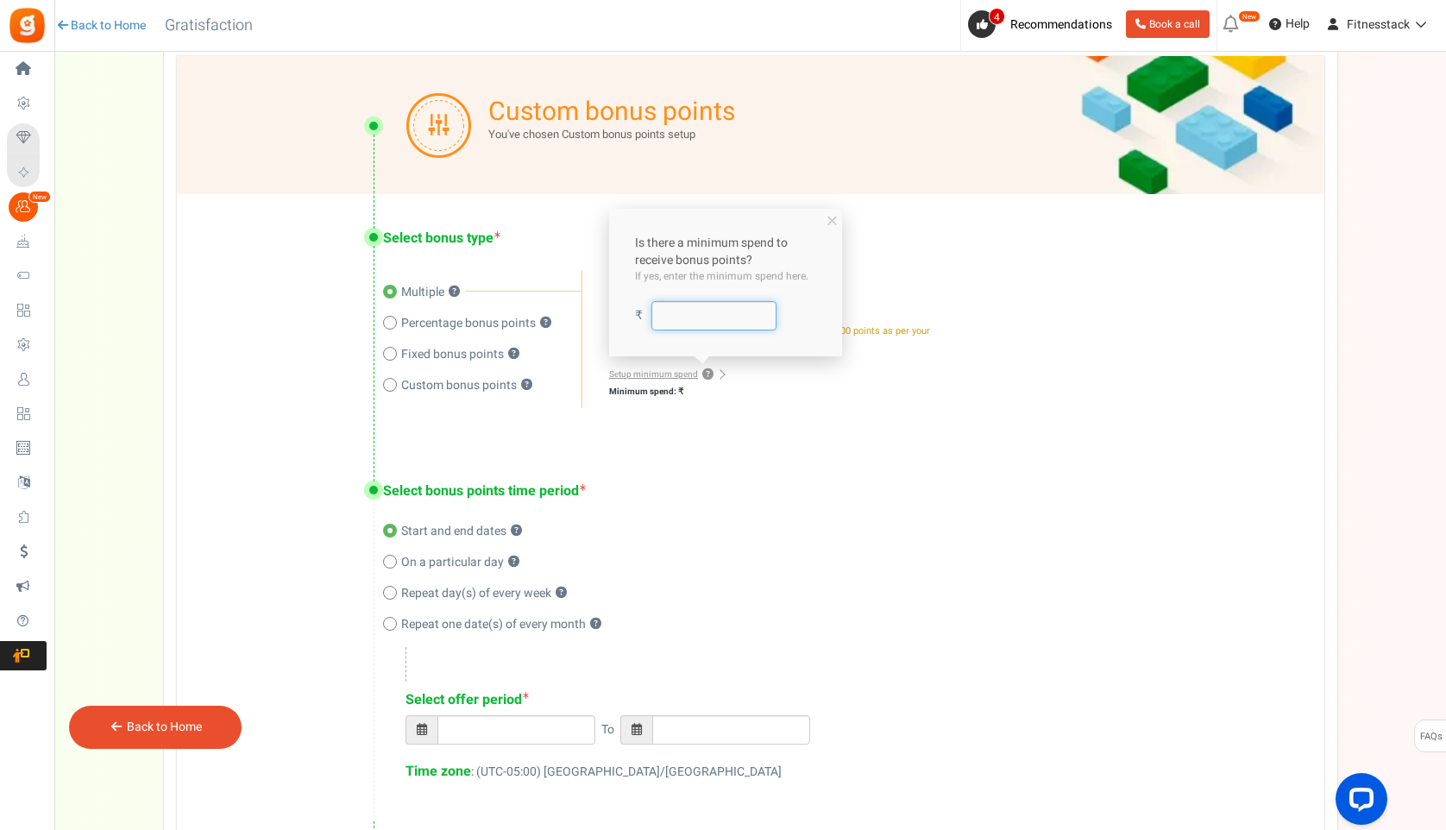
click at [697, 314] on input "number" at bounding box center [713, 315] width 125 height 29
type input "2000"
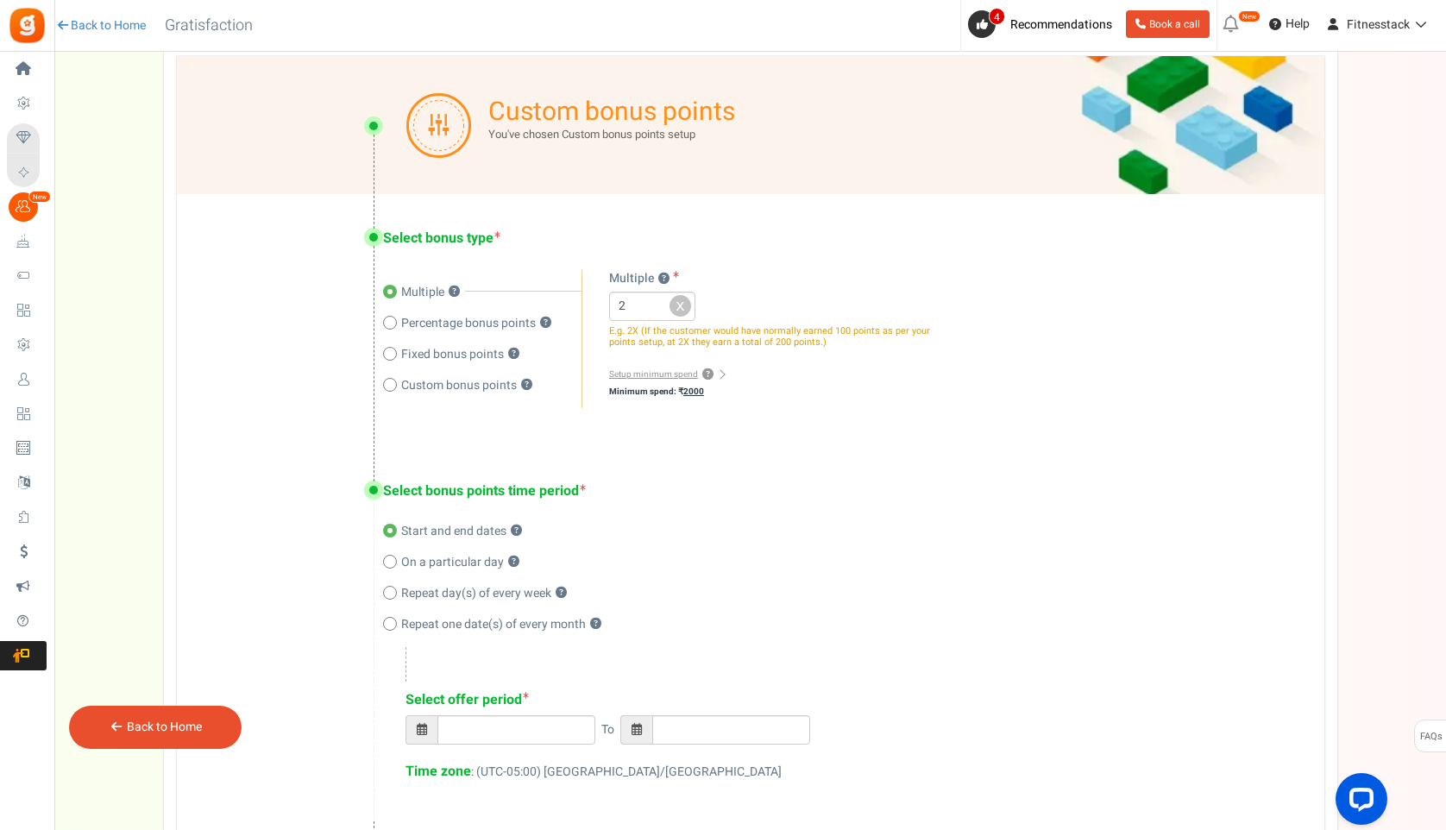
click at [758, 427] on div "Select bonus type Multiple ? Percentage bonus points ? Fixed bonus points ? ? ?…" at bounding box center [750, 320] width 1147 height 253
click at [461, 382] on span "Custom bonus points" at bounding box center [459, 385] width 116 height 17
click at [394, 382] on input "Custom bonus points ?" at bounding box center [388, 386] width 11 height 11
radio input "true"
radio input "false"
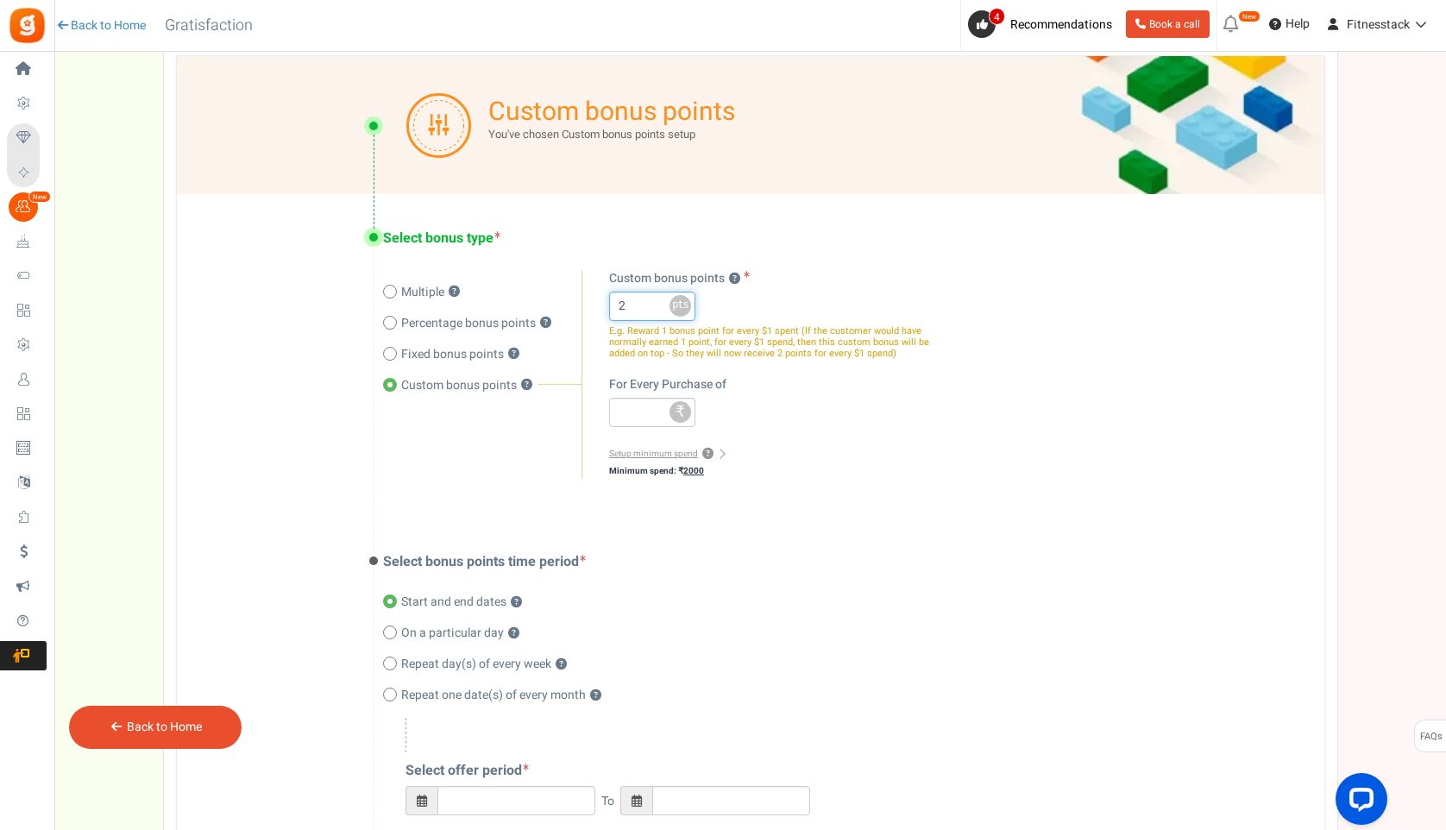
click at [641, 313] on input "2" at bounding box center [652, 306] width 86 height 29
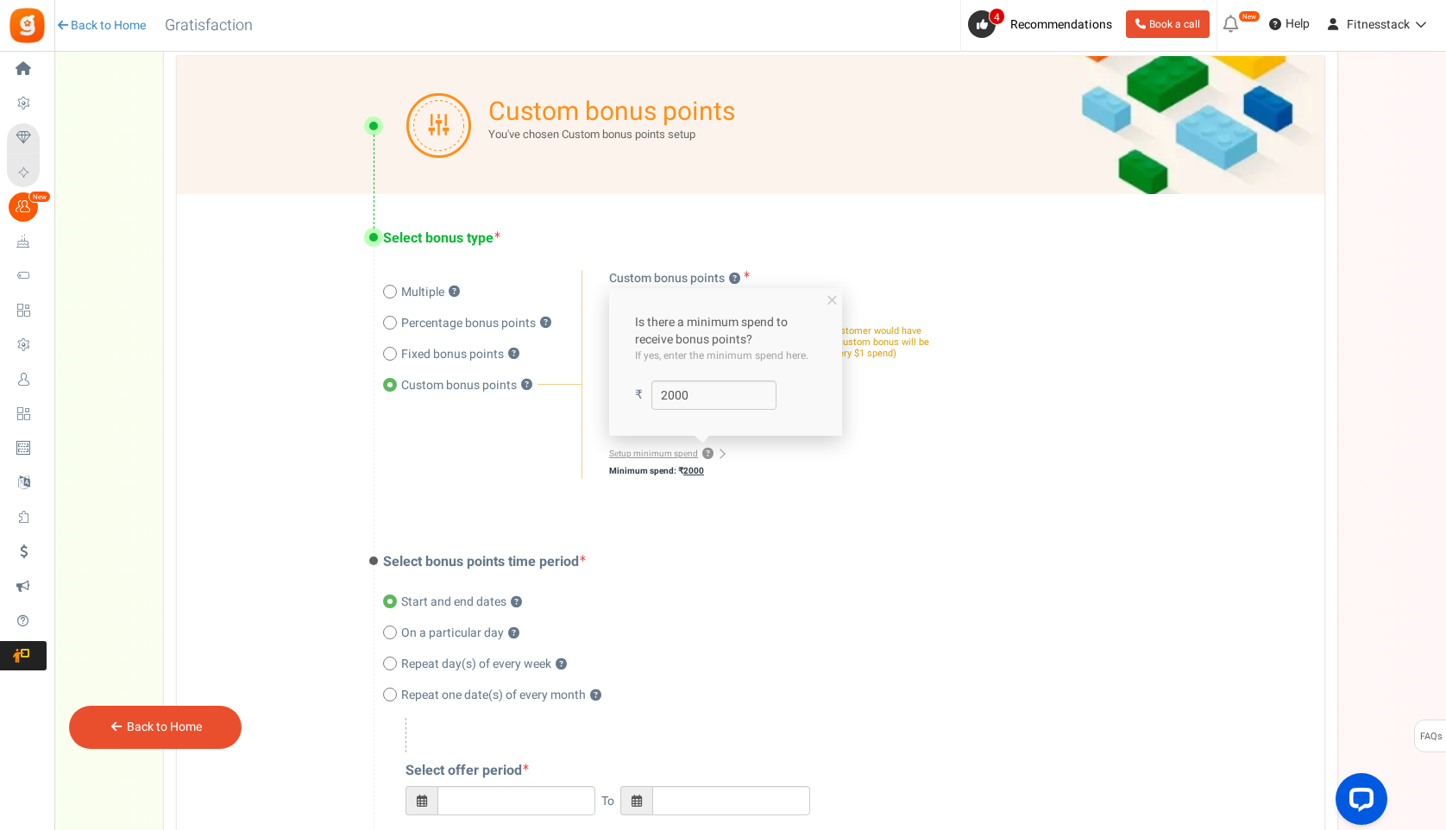
click at [793, 451] on div "Setup minimum spend ? Minimum spend: ₹ 2000 Is there a minimum spend to receive…" at bounding box center [773, 461] width 328 height 35
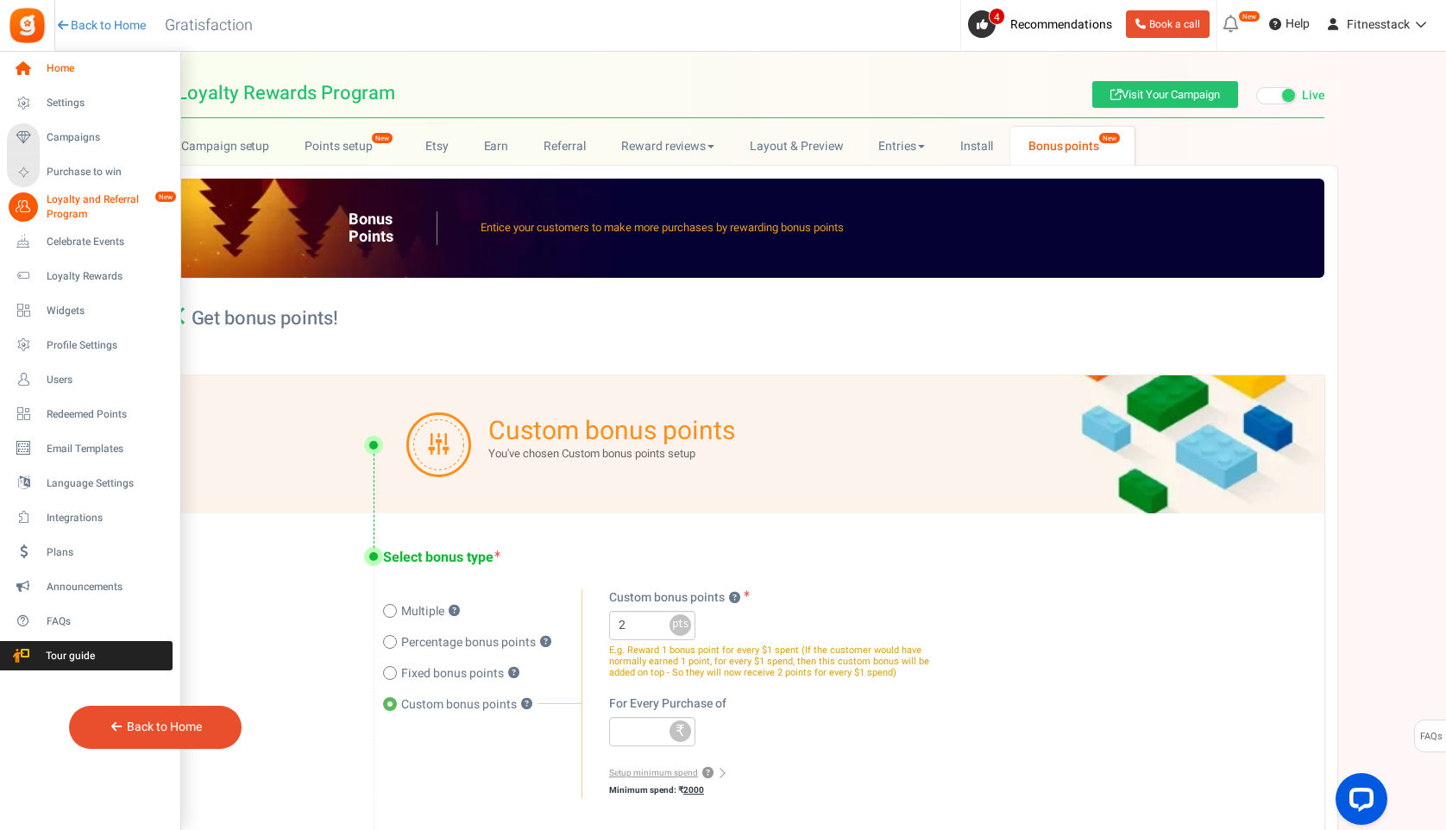
click at [62, 65] on span "Home" at bounding box center [107, 68] width 121 height 15
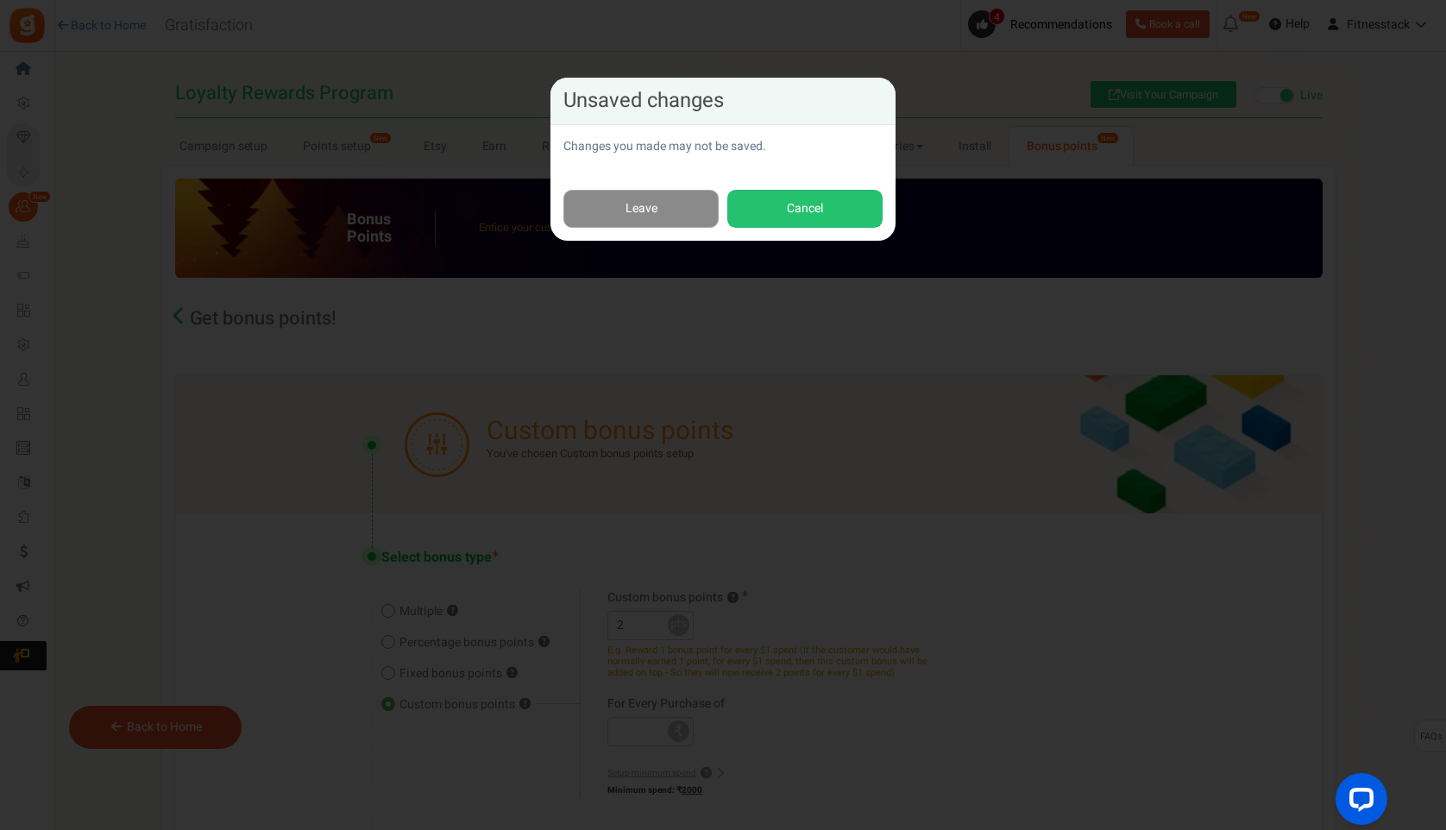
click at [664, 217] on link "Leave" at bounding box center [640, 209] width 155 height 39
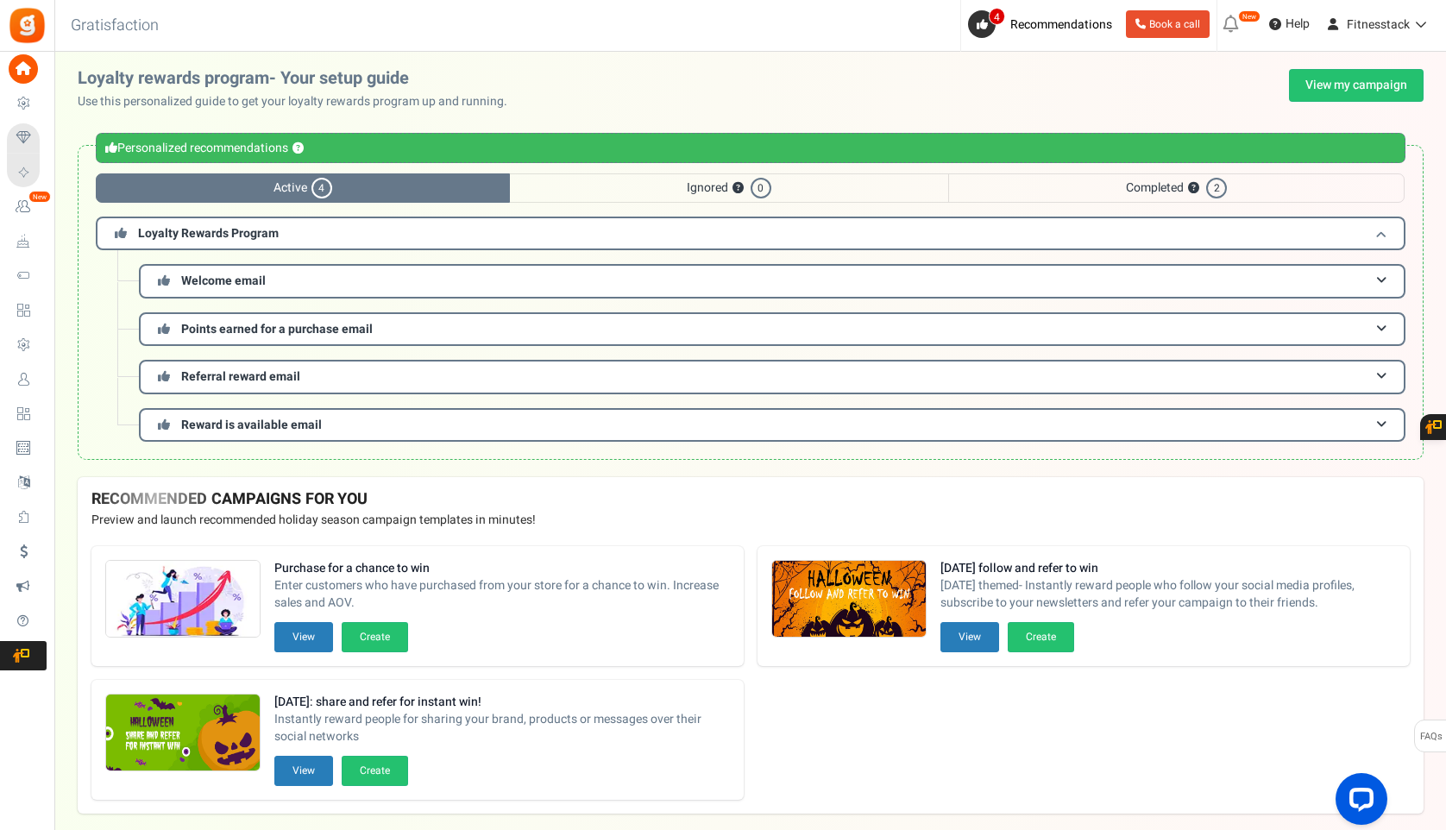
click at [652, 235] on h3 "Loyalty Rewards Program" at bounding box center [750, 234] width 1309 height 34
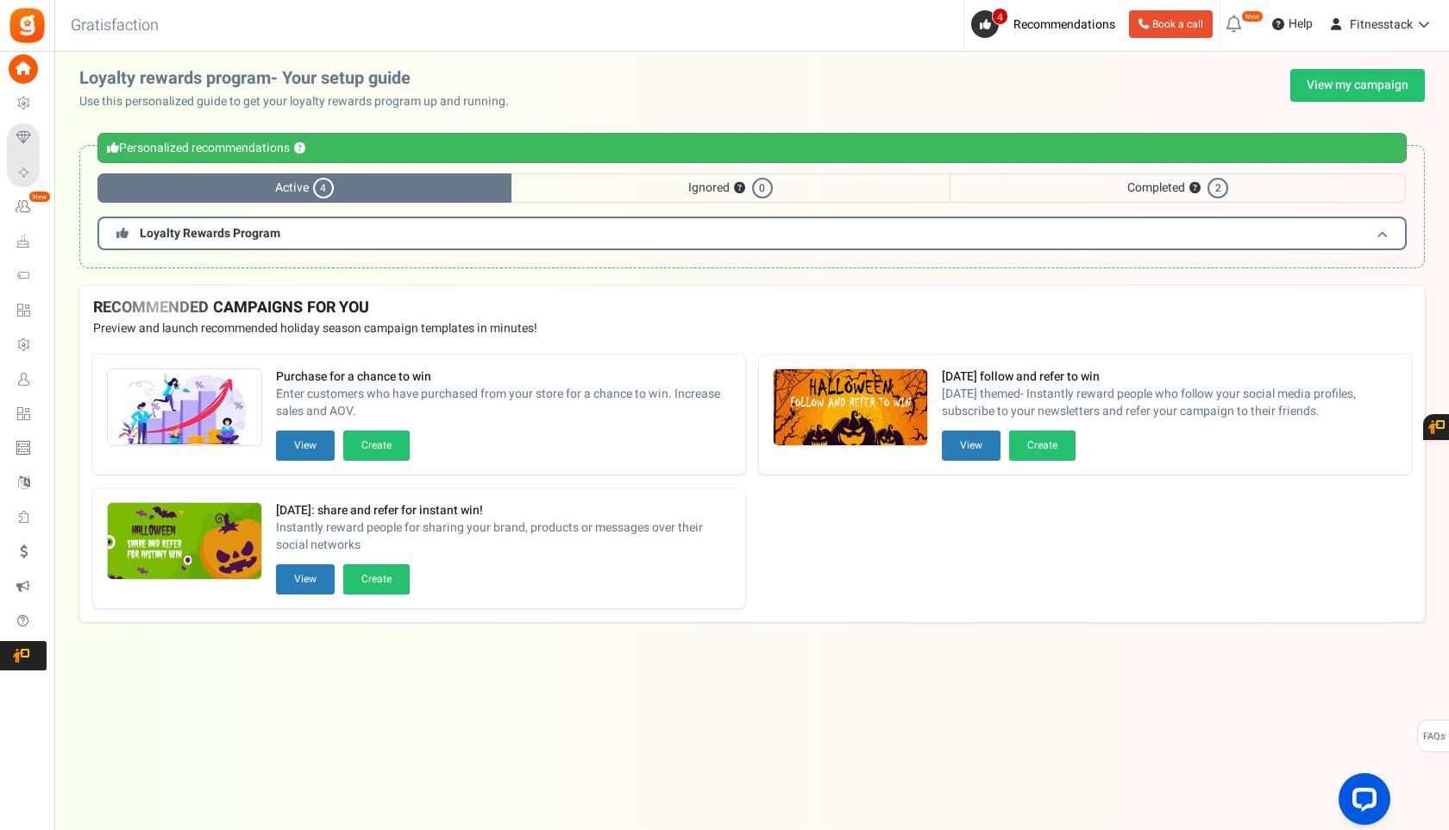
click at [652, 235] on h3 "Loyalty Rewards Program" at bounding box center [751, 234] width 1309 height 34
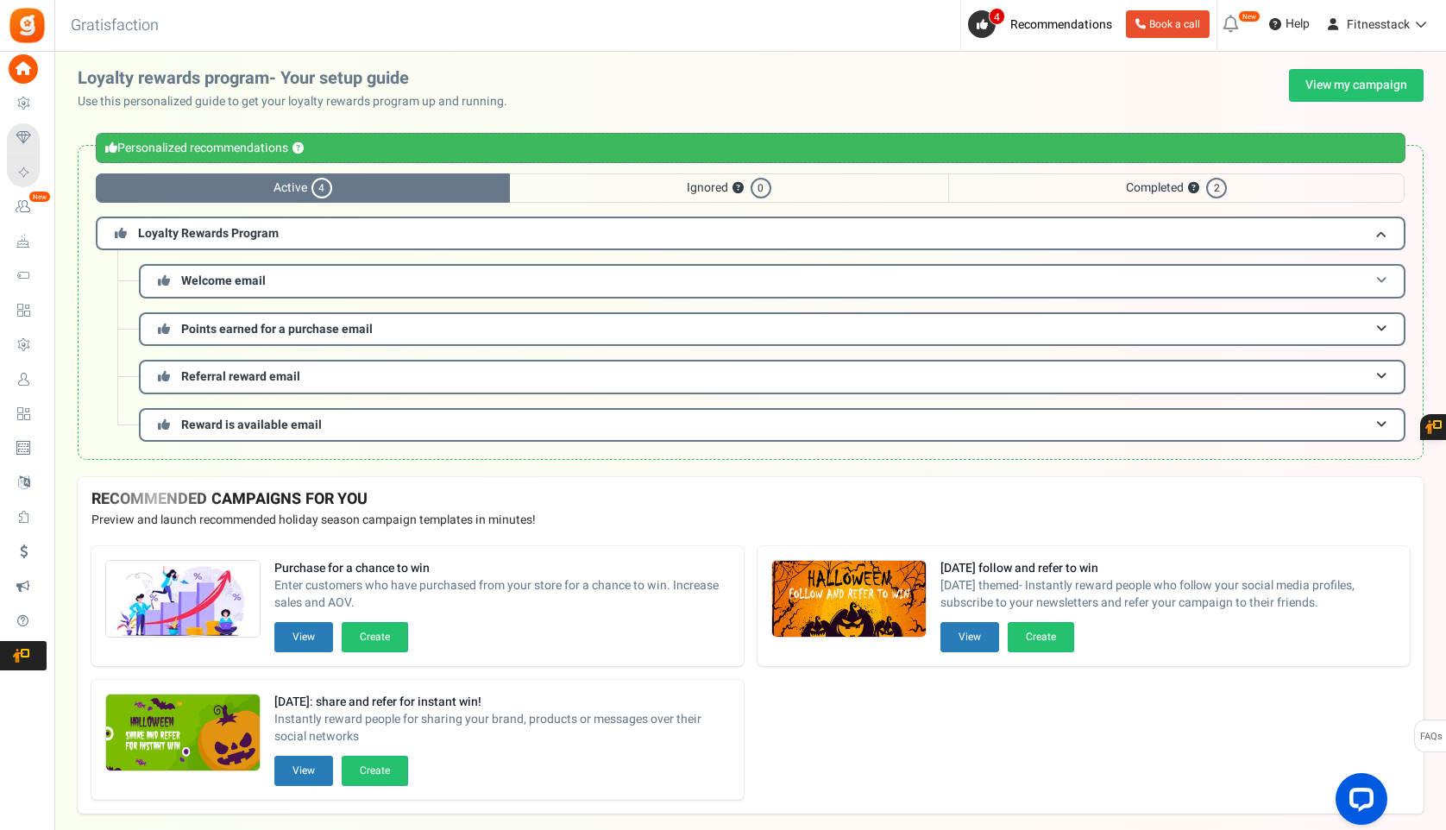
click at [630, 278] on h3 "Welcome email" at bounding box center [772, 281] width 1266 height 34
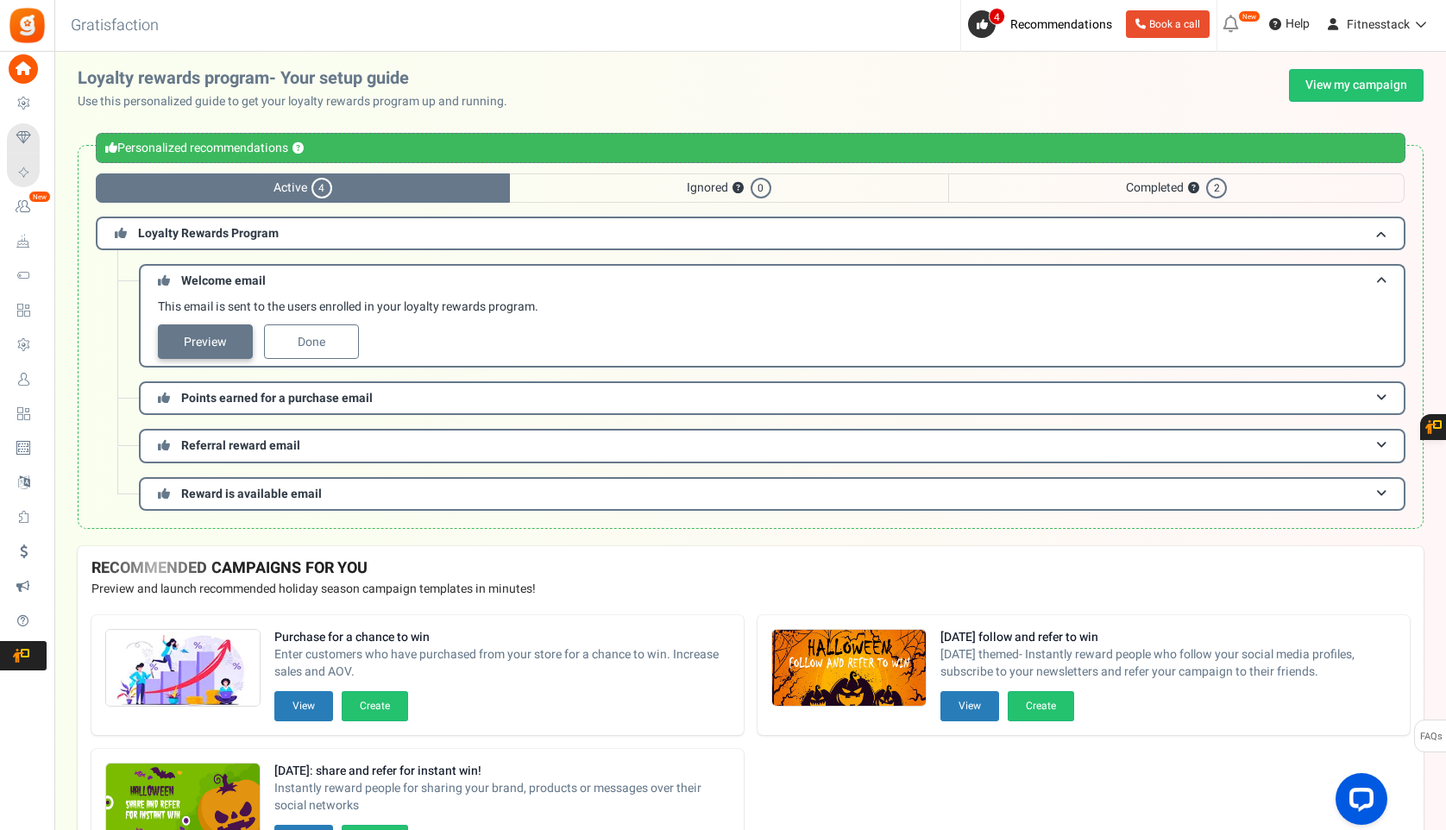
click at [221, 339] on link "Preview" at bounding box center [205, 341] width 95 height 35
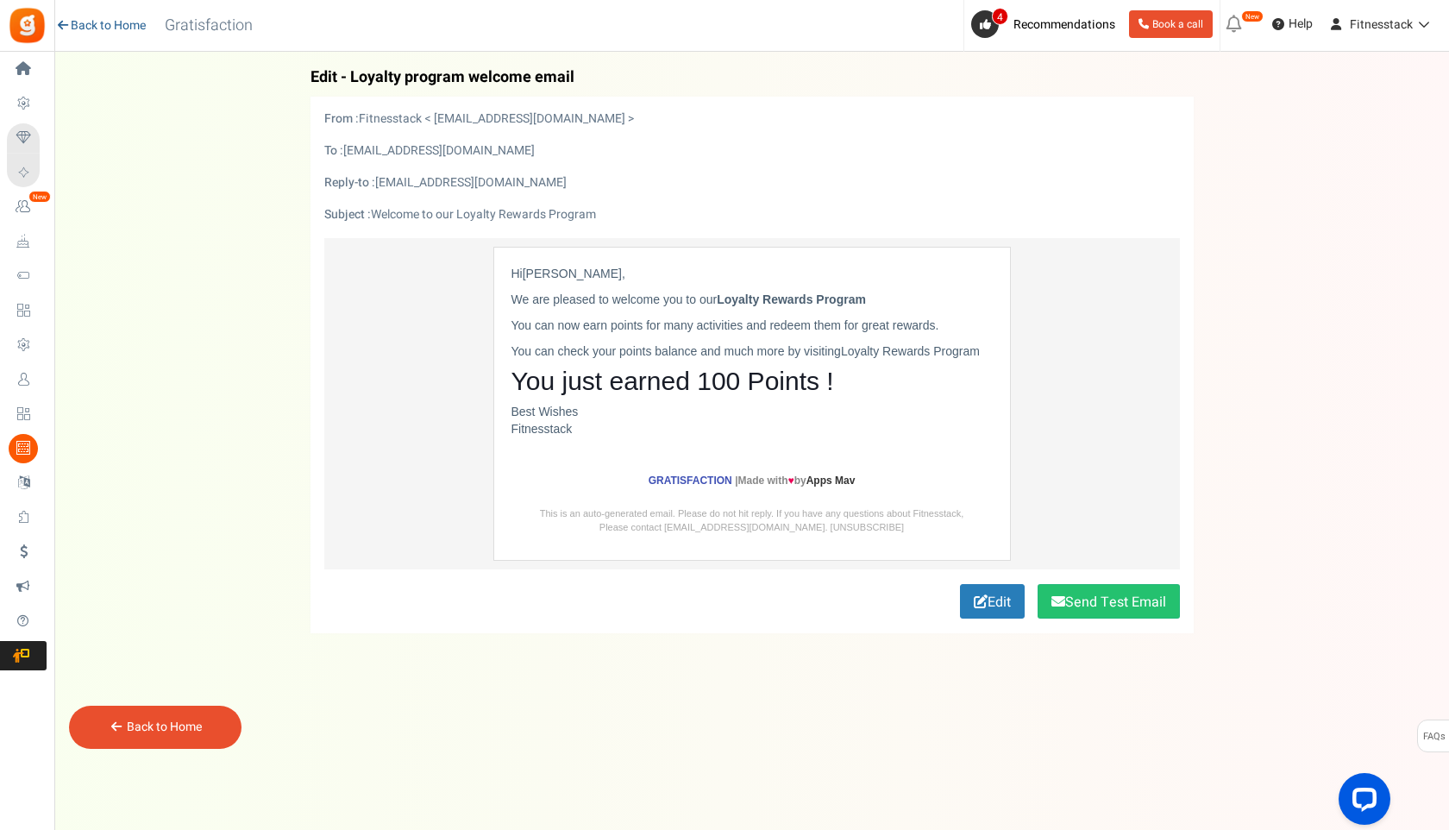
click at [80, 24] on link "Back to Home" at bounding box center [100, 25] width 91 height 17
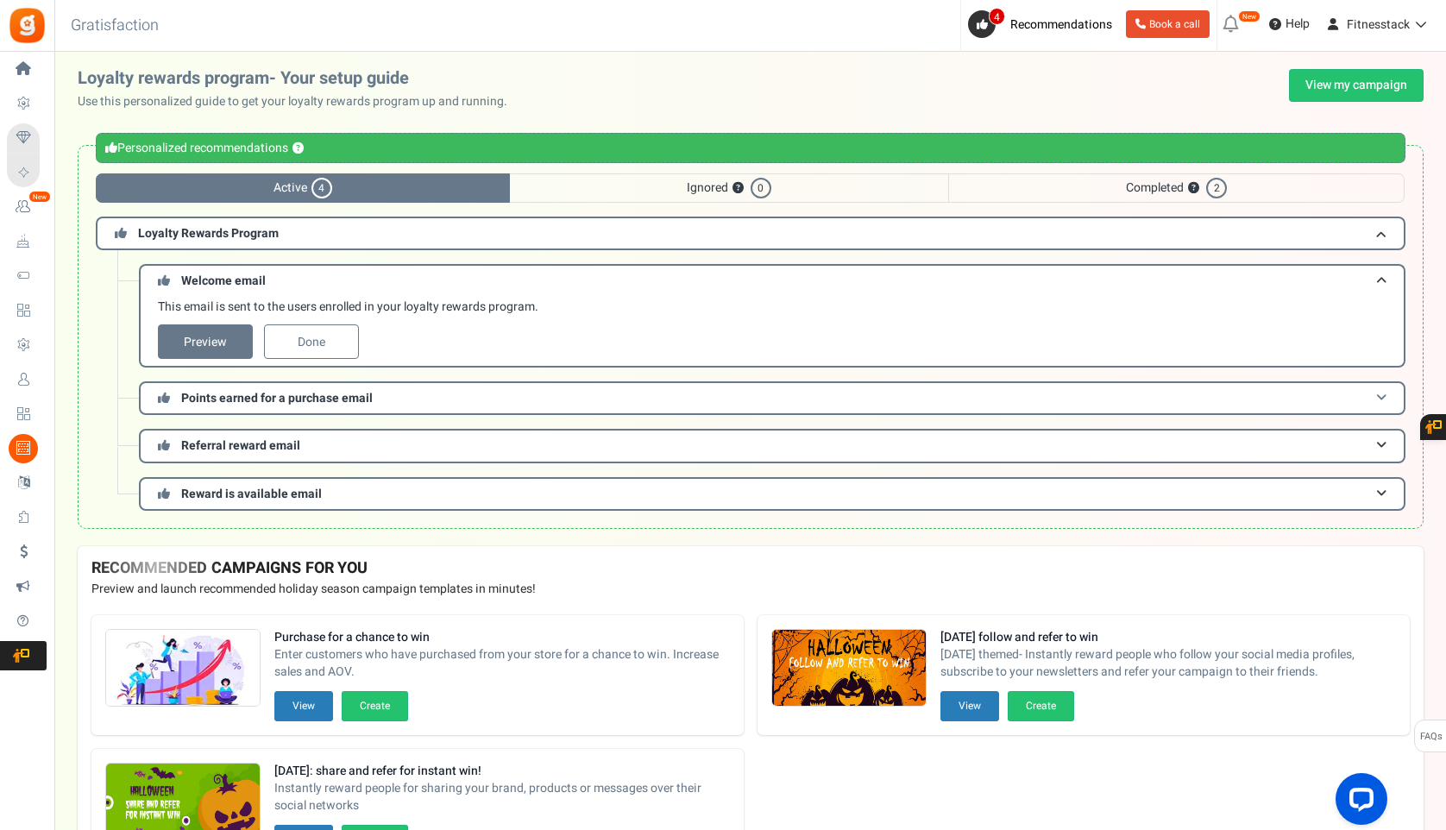
click at [477, 404] on h3 "Points earned for a purchase email" at bounding box center [772, 398] width 1266 height 34
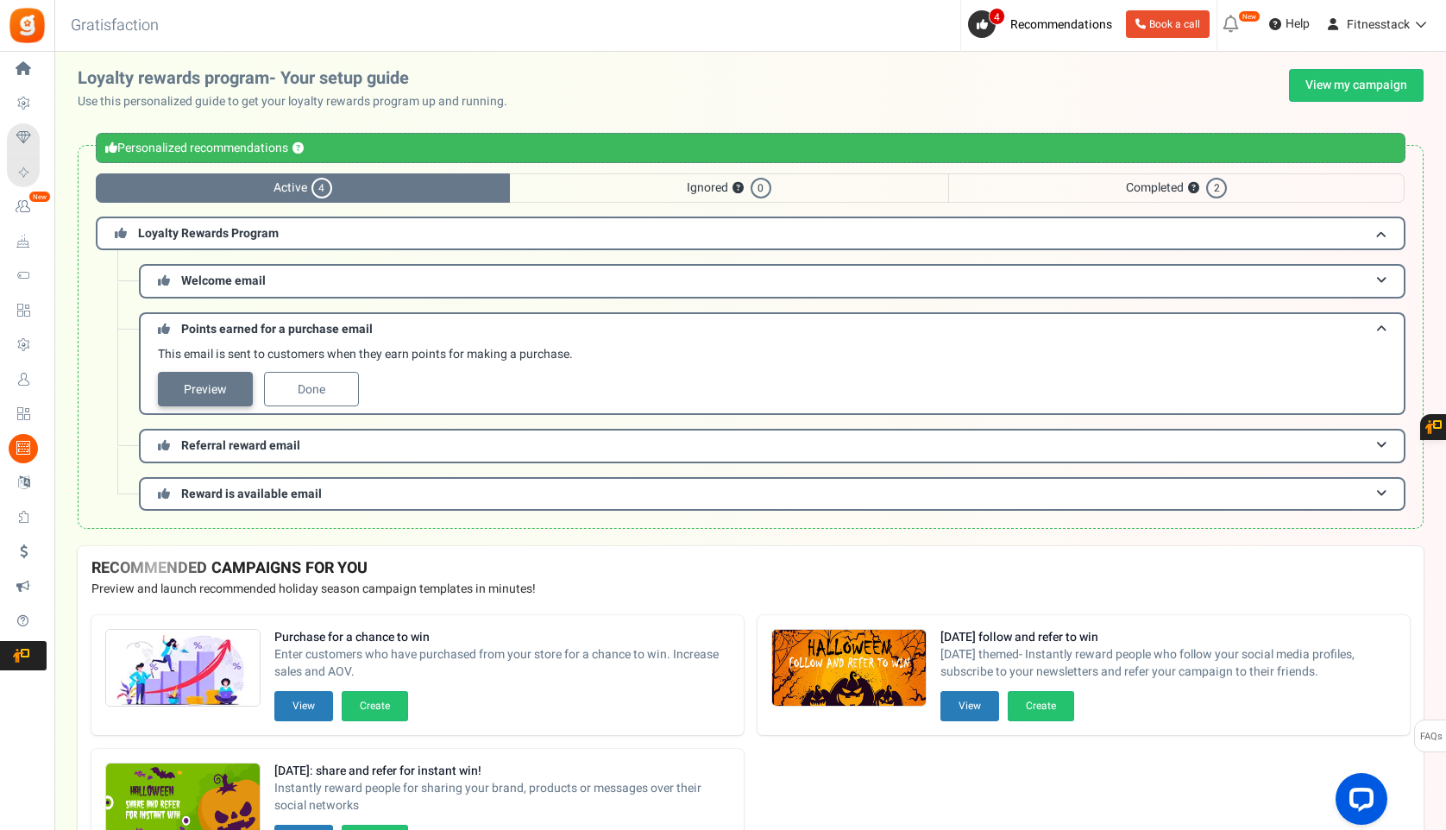
click at [225, 391] on link "Preview" at bounding box center [205, 389] width 95 height 35
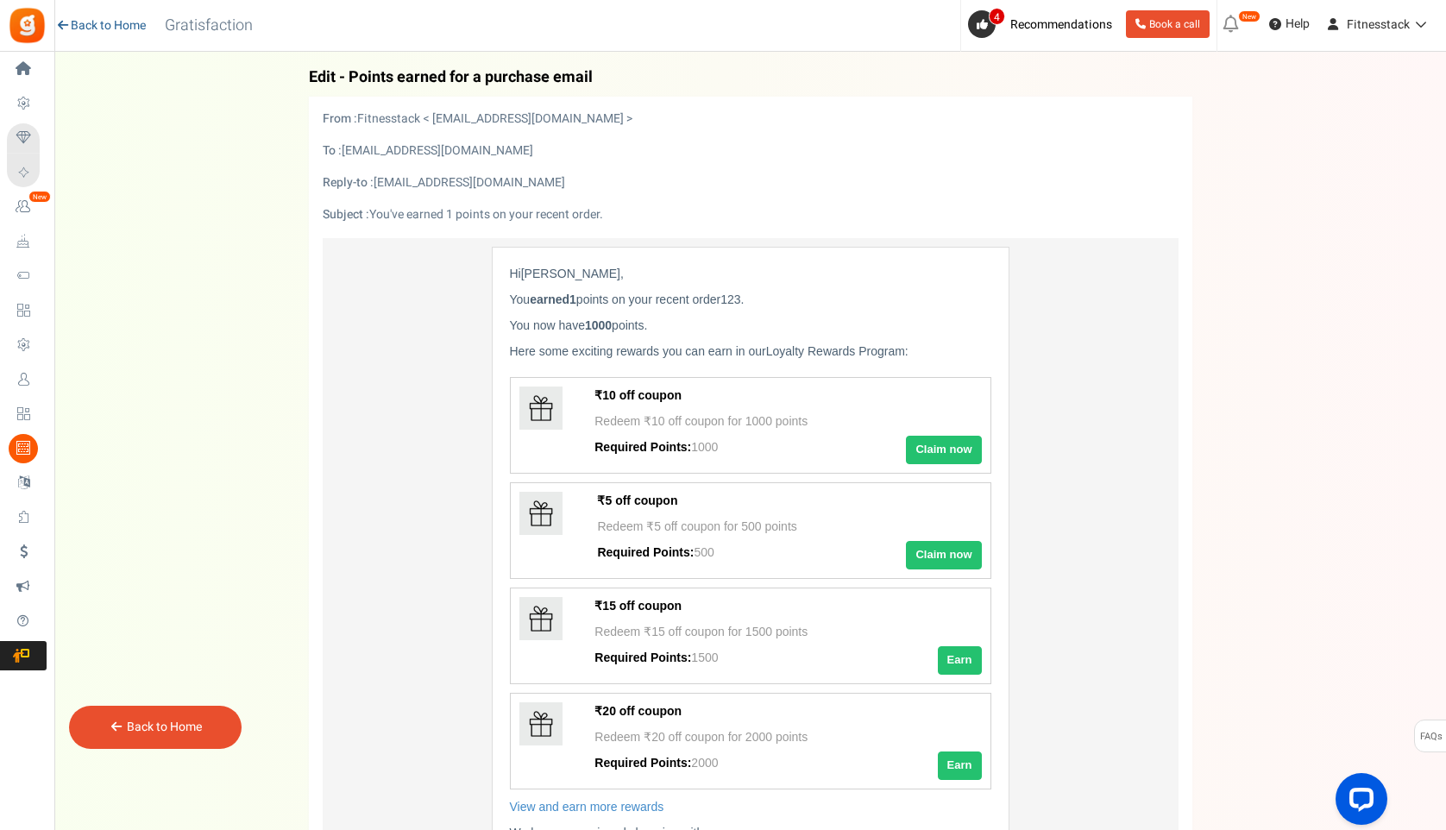
click at [76, 21] on link "Back to Home" at bounding box center [100, 25] width 91 height 17
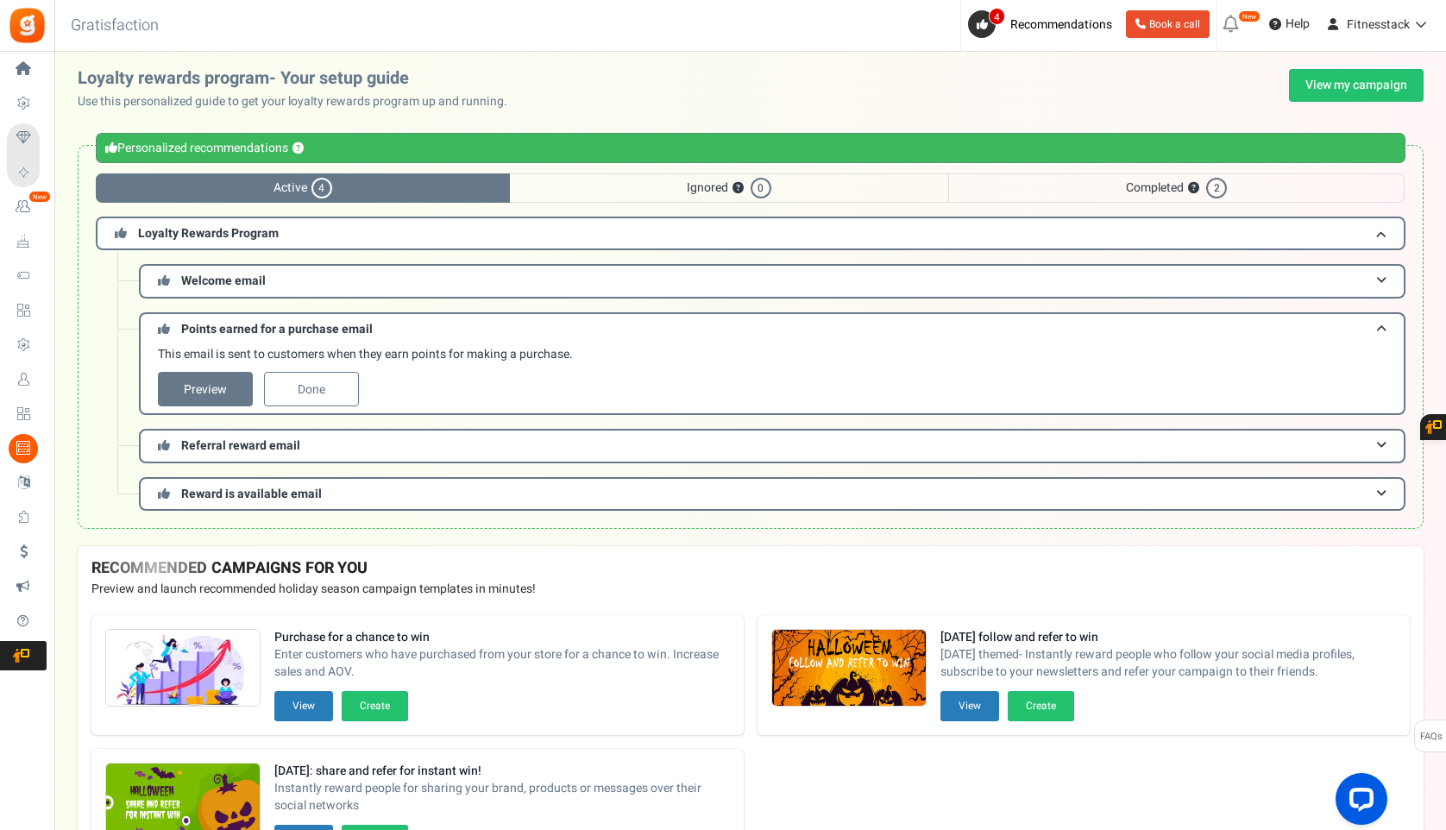
click at [688, 188] on span "Ignored ? 0" at bounding box center [729, 187] width 438 height 29
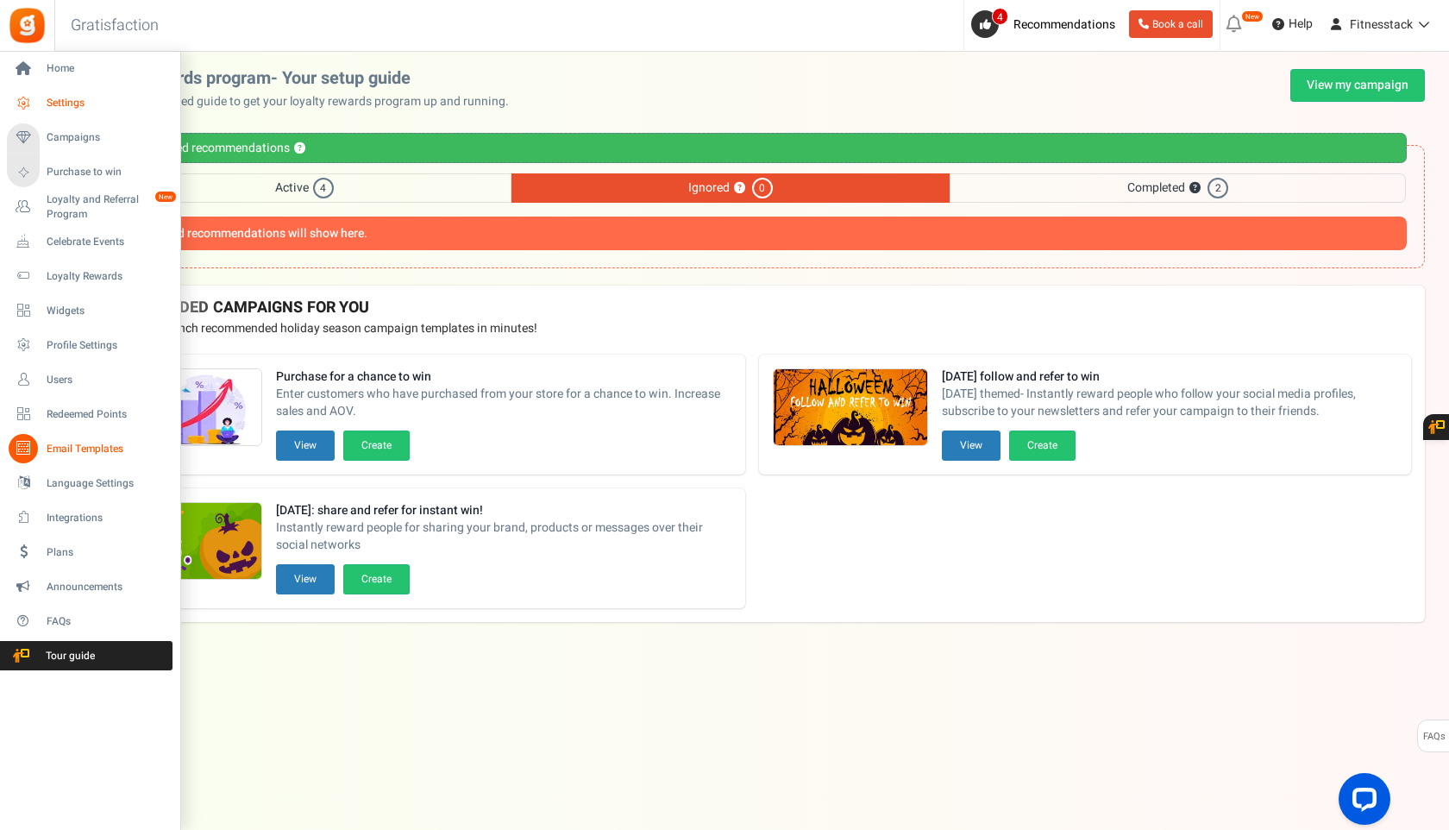
click at [36, 110] on link "Settings" at bounding box center [90, 103] width 166 height 29
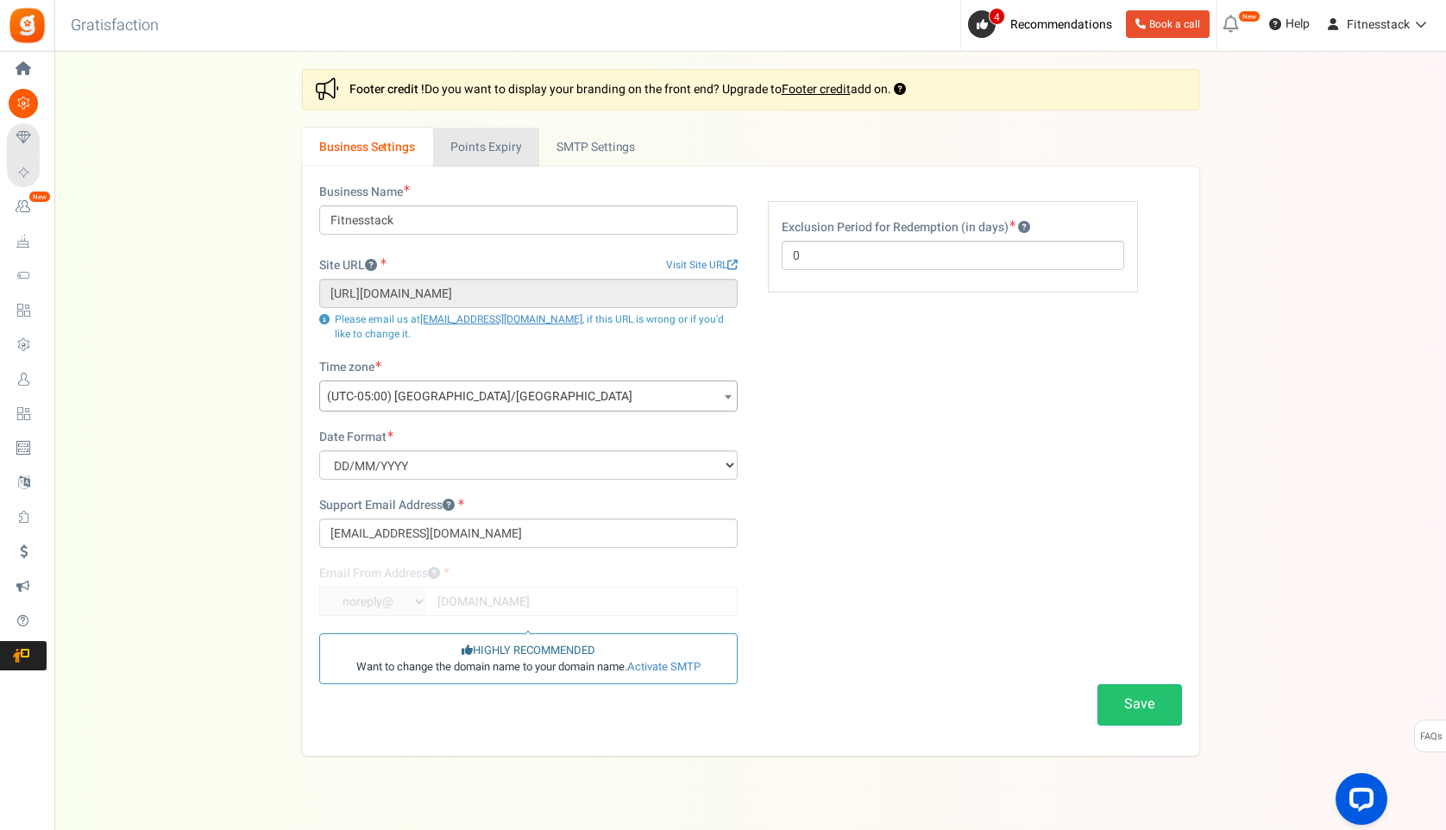
click at [468, 137] on link "Points Expiry" at bounding box center [486, 147] width 106 height 39
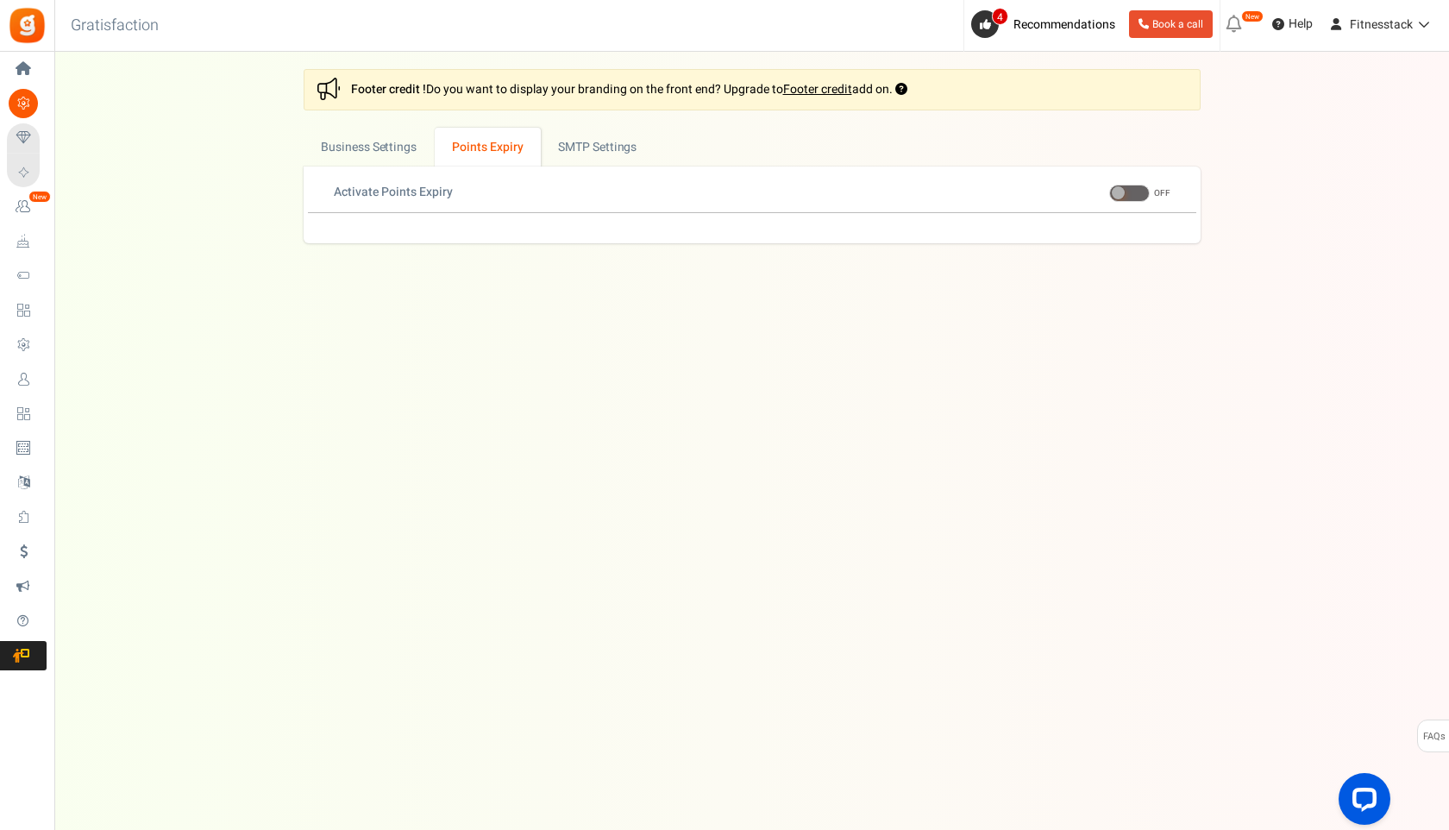
click at [1128, 191] on span at bounding box center [1129, 193] width 41 height 17
click at [1109, 191] on input "ON OFF" at bounding box center [1109, 193] width 0 height 11
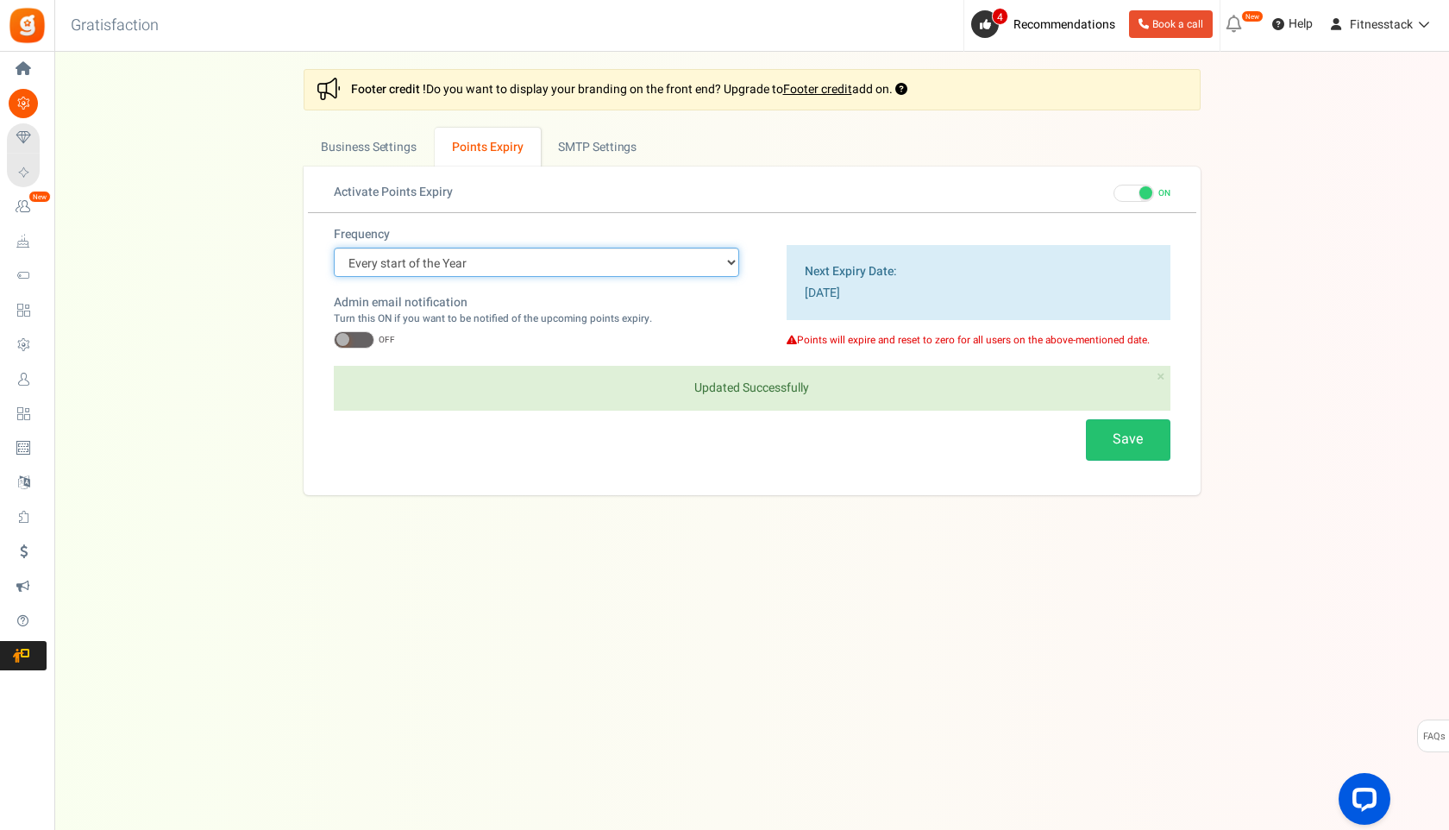
click at [534, 262] on select "Every start of the Year Every start of the Month Exact Date (one Time)" at bounding box center [536, 262] width 405 height 29
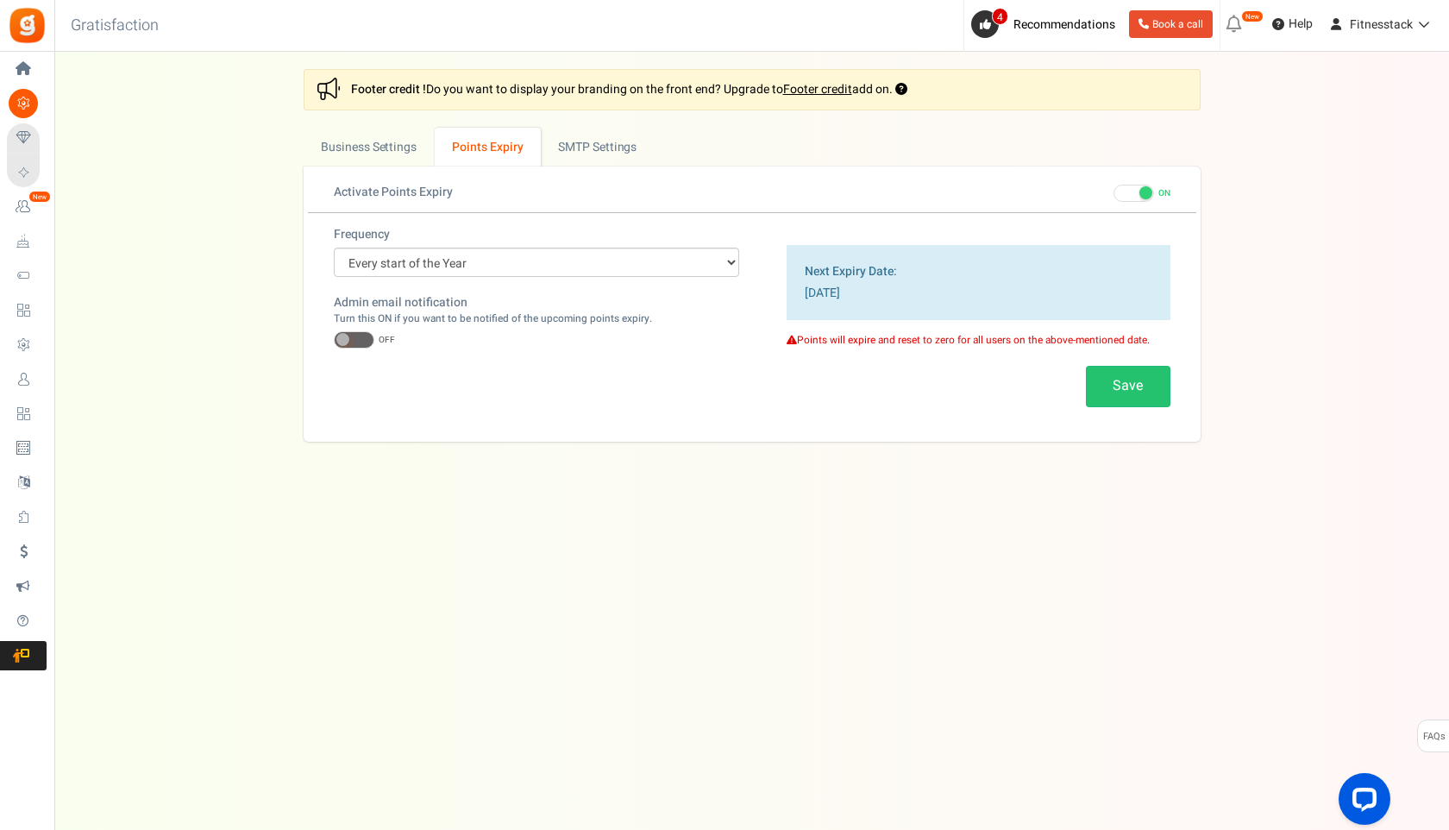
click at [352, 338] on span at bounding box center [354, 339] width 41 height 17
click at [334, 338] on input "ON OFF" at bounding box center [334, 340] width 0 height 11
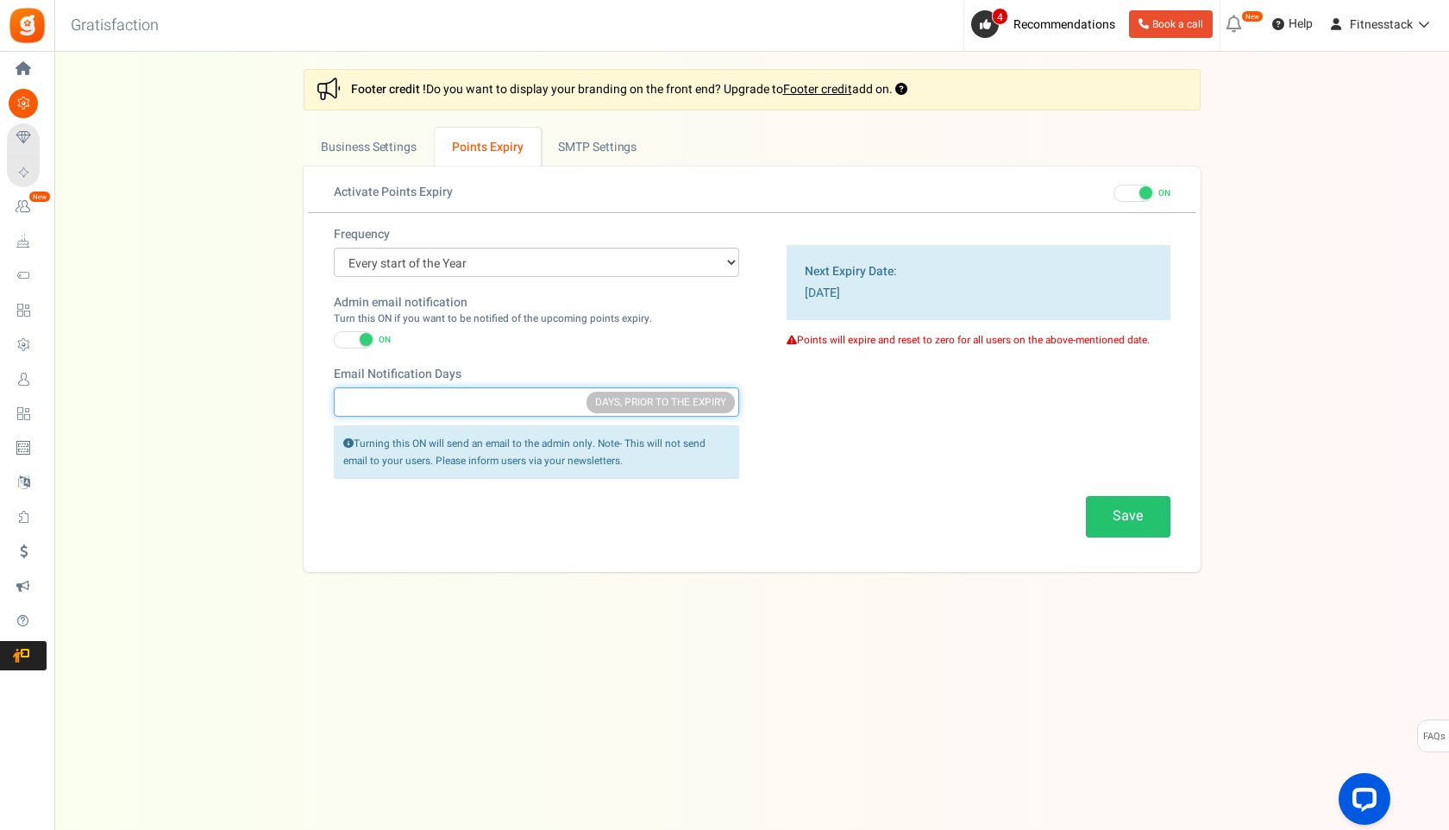
click at [398, 402] on input "Email Notification Days" at bounding box center [536, 401] width 405 height 29
type input "7"
click at [472, 523] on div "Save" at bounding box center [752, 516] width 863 height 41
click at [1102, 515] on button "Save" at bounding box center [1128, 516] width 85 height 41
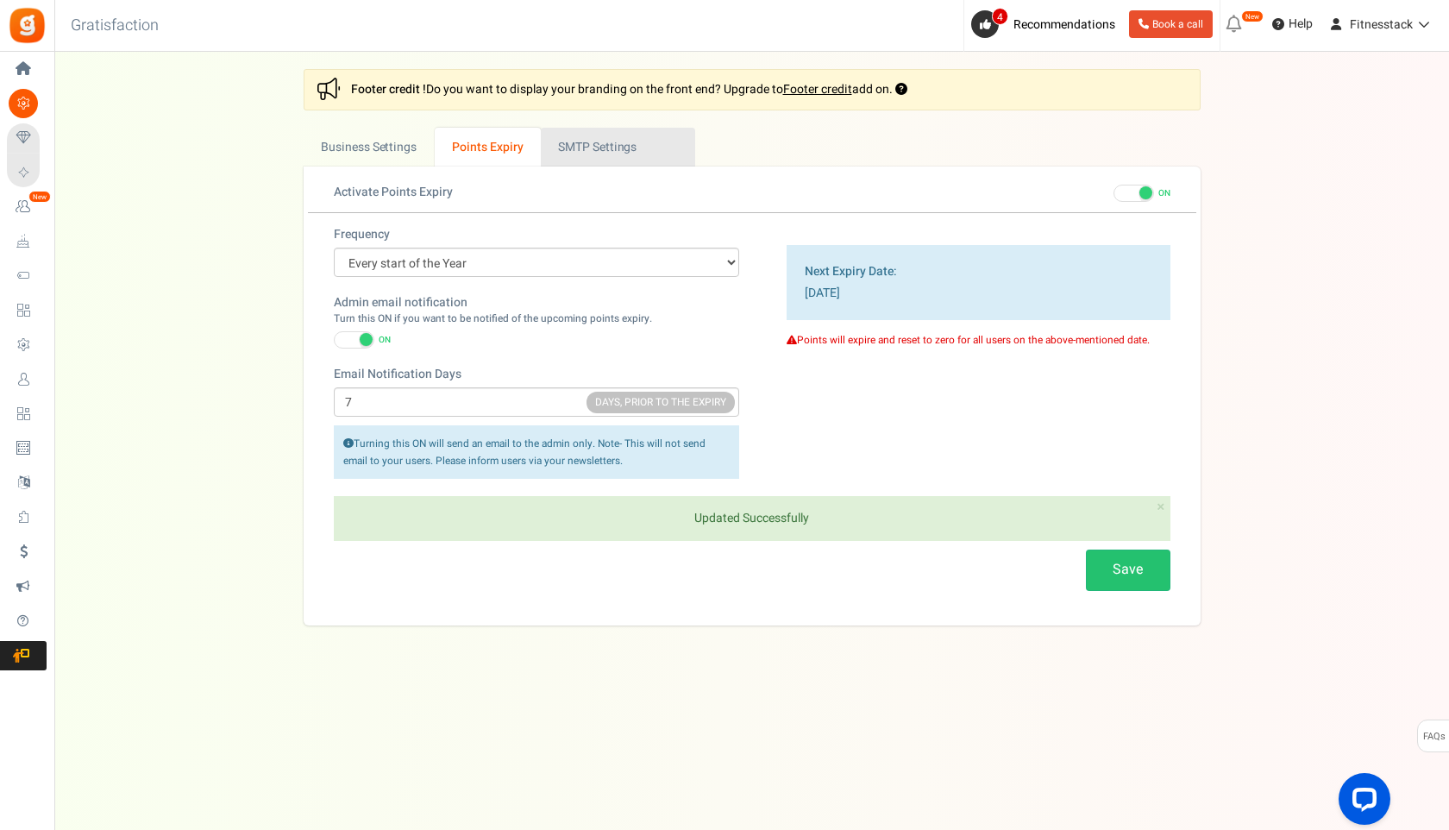
click at [558, 133] on link "Active SMTP Settings" at bounding box center [618, 147] width 154 height 39
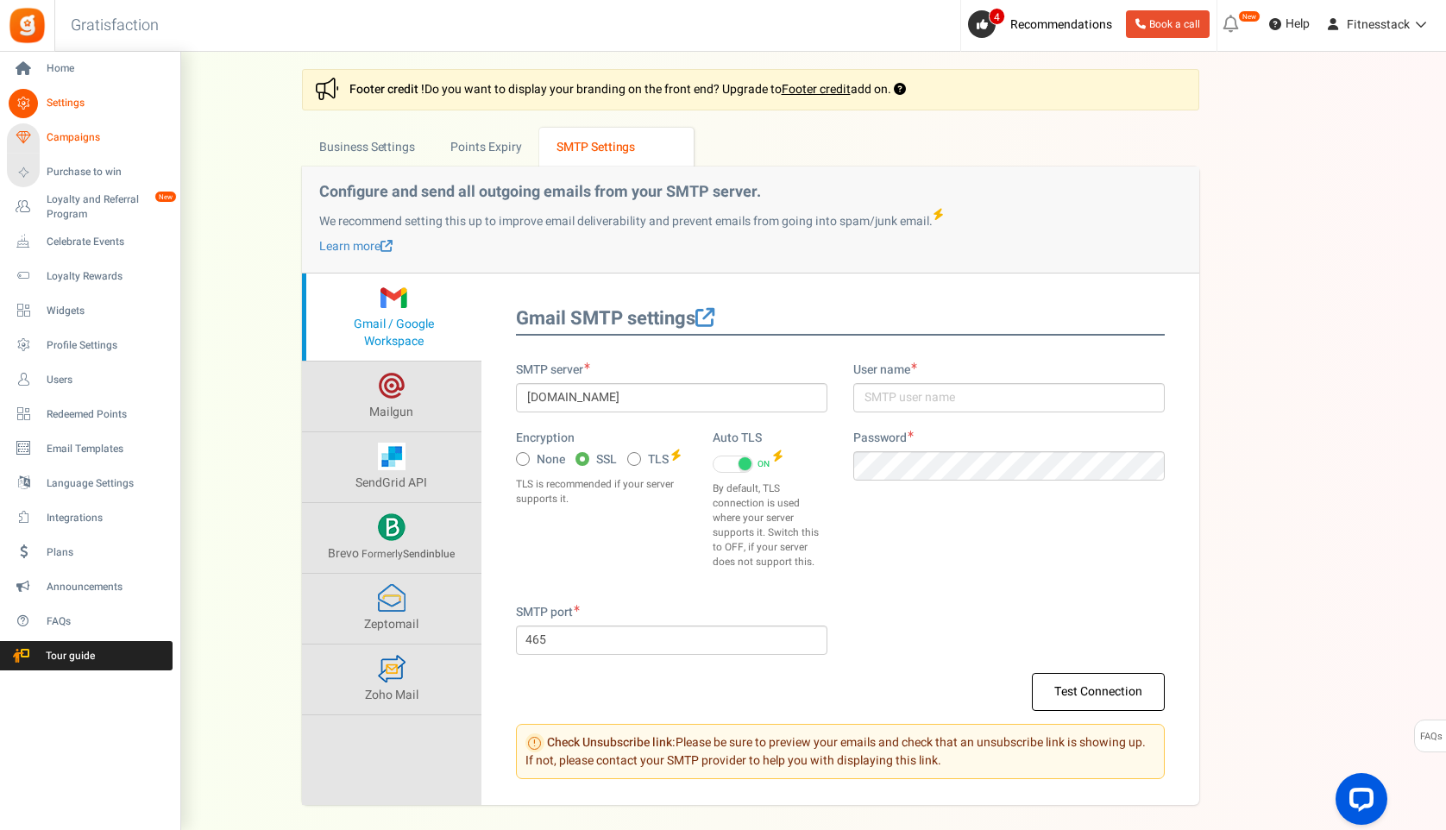
click at [60, 143] on span "Campaigns" at bounding box center [107, 137] width 121 height 15
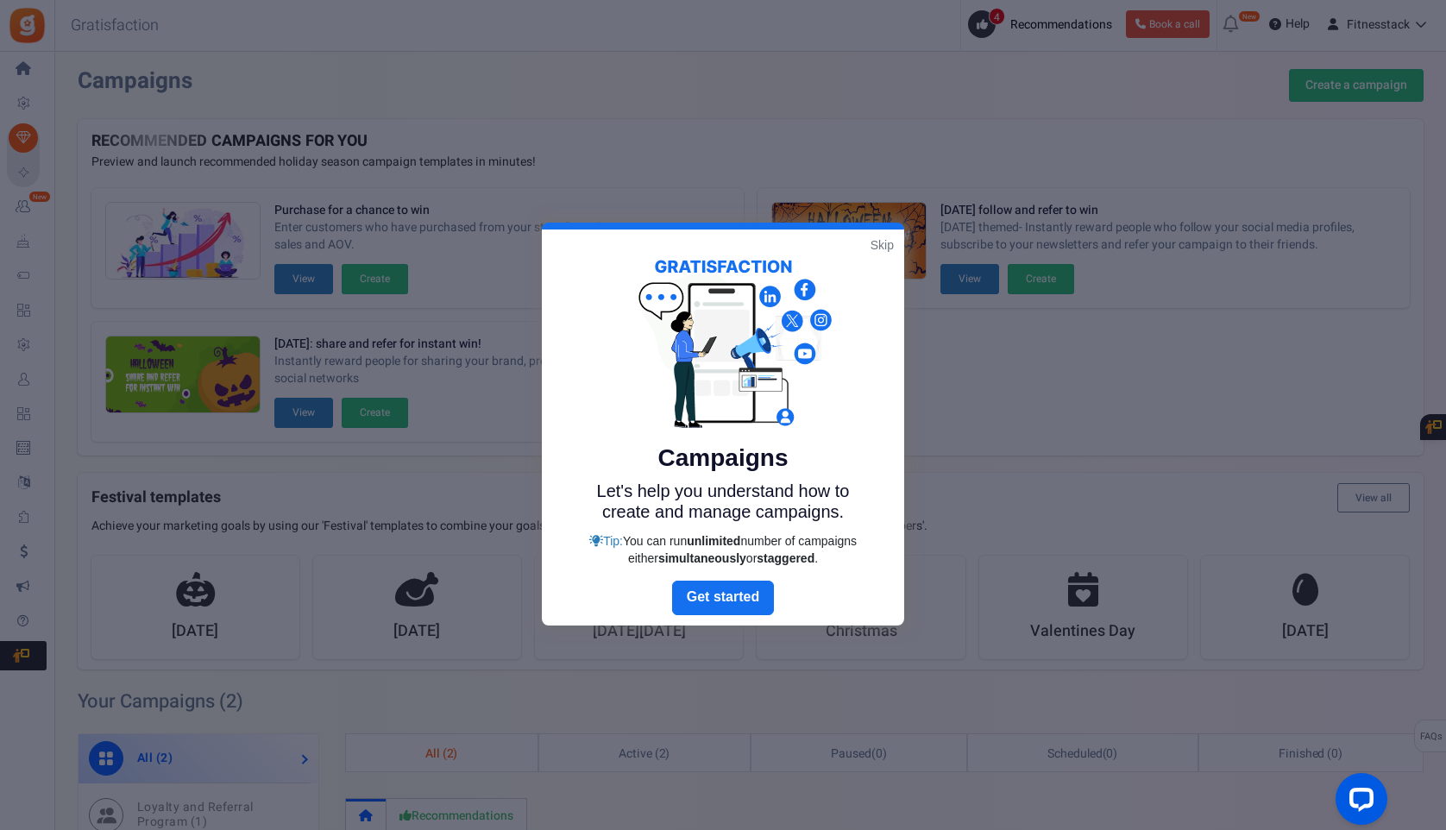
click at [875, 242] on link "Skip" at bounding box center [881, 244] width 23 height 17
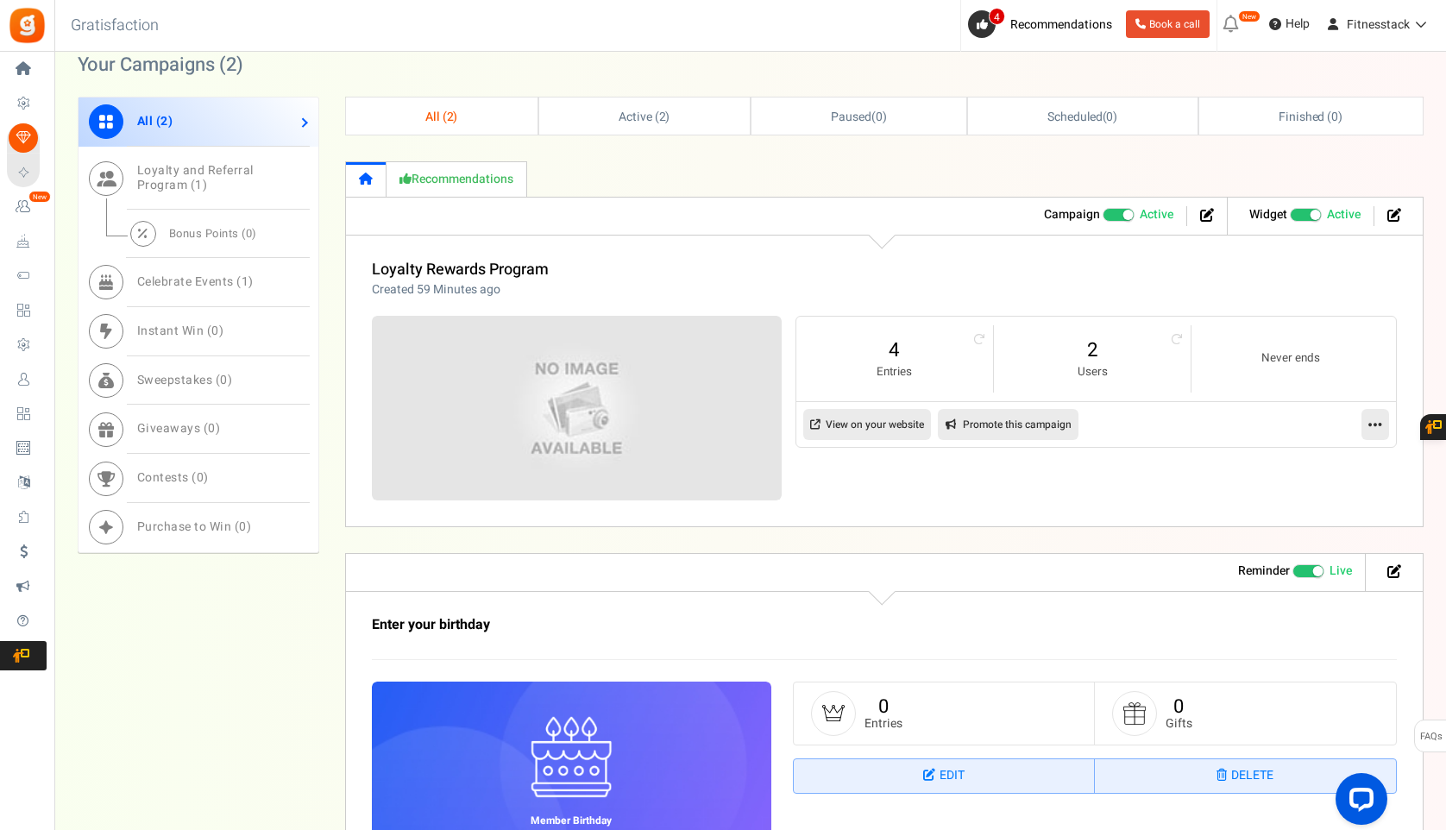
scroll to position [614, 0]
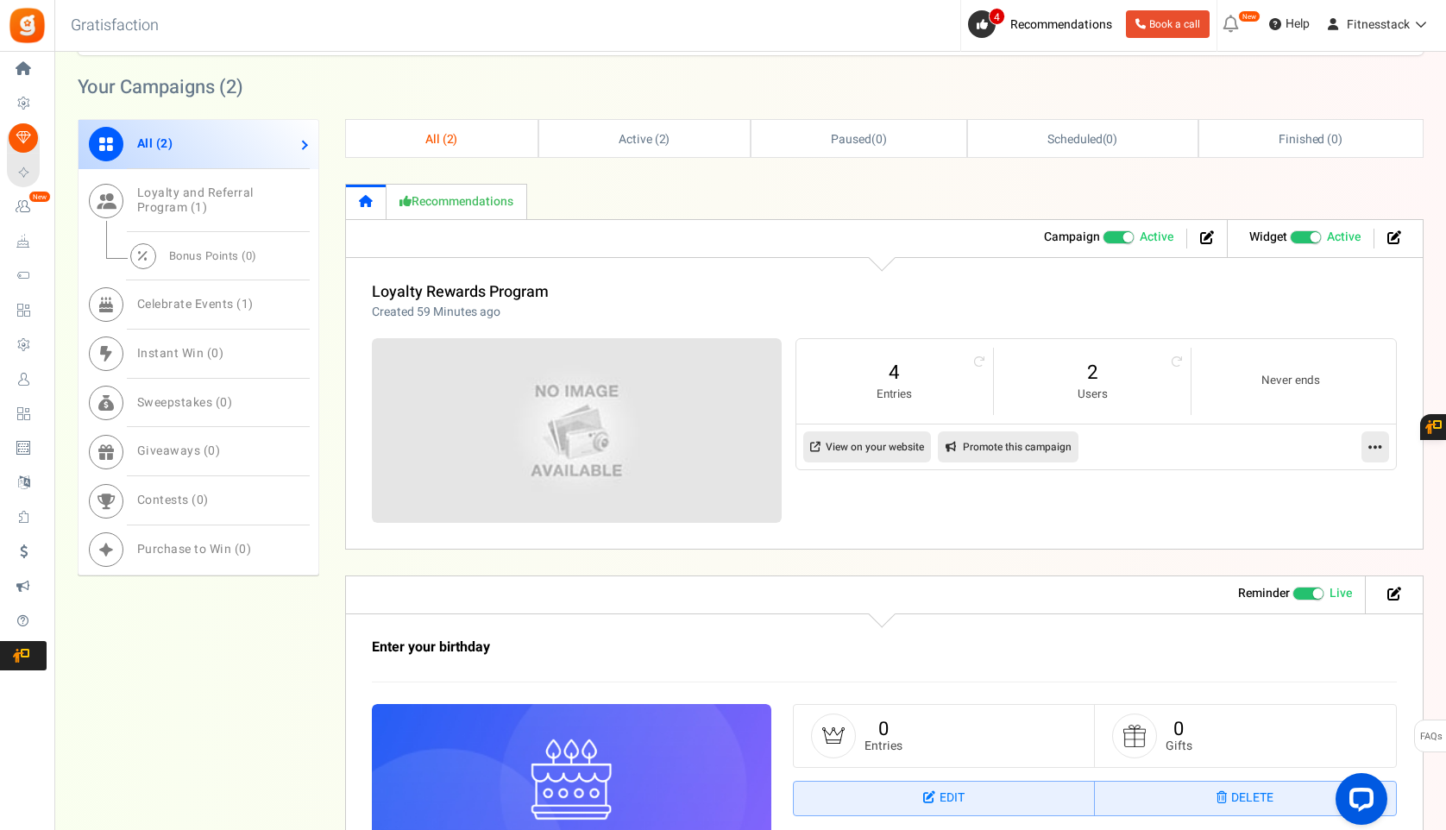
click at [848, 447] on link "View on your website" at bounding box center [867, 446] width 128 height 31
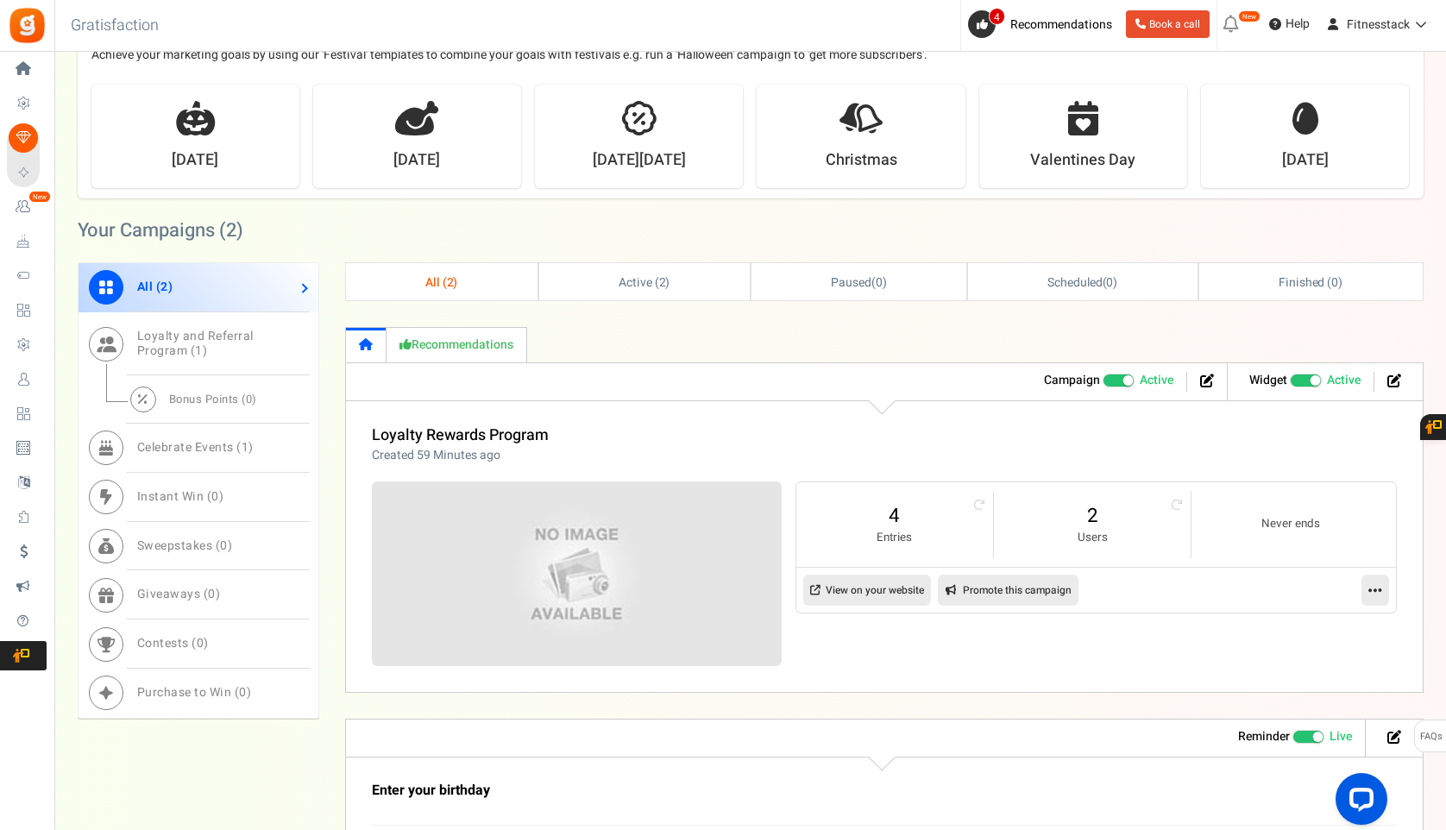
scroll to position [781, 0]
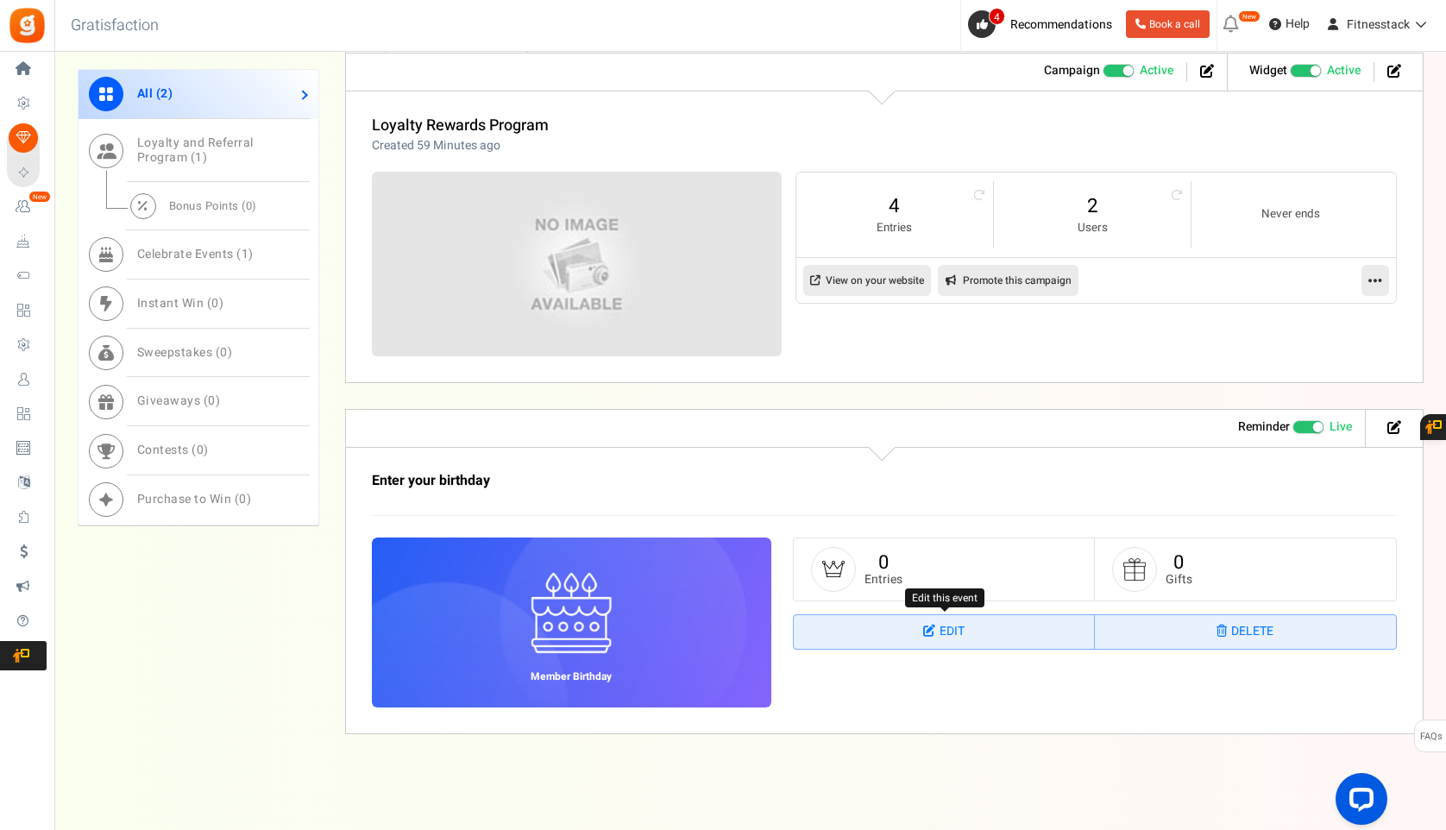
click at [942, 625] on link "Edit" at bounding box center [944, 632] width 301 height 35
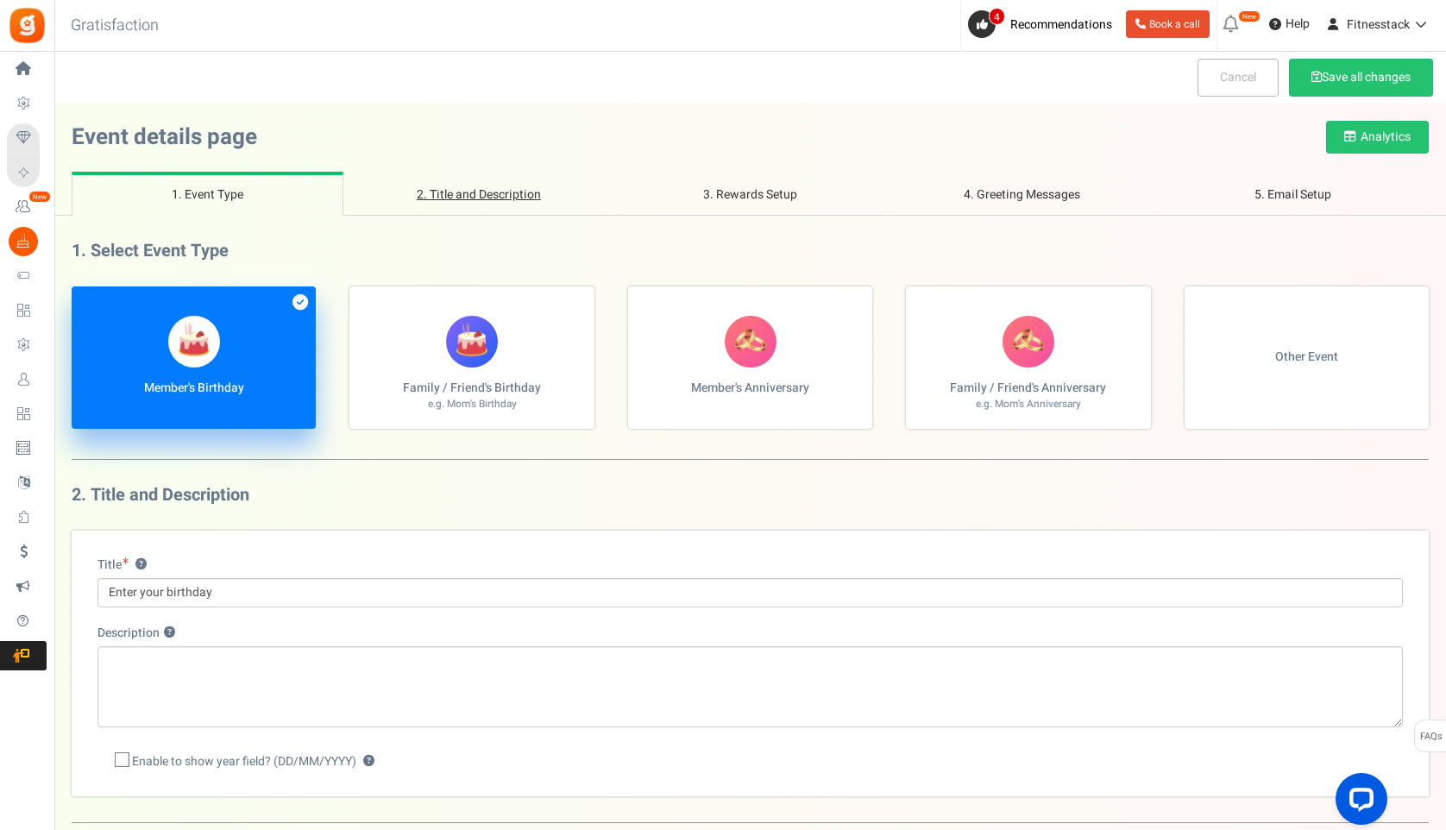
click at [447, 183] on link "2. Title and Description" at bounding box center [479, 194] width 272 height 44
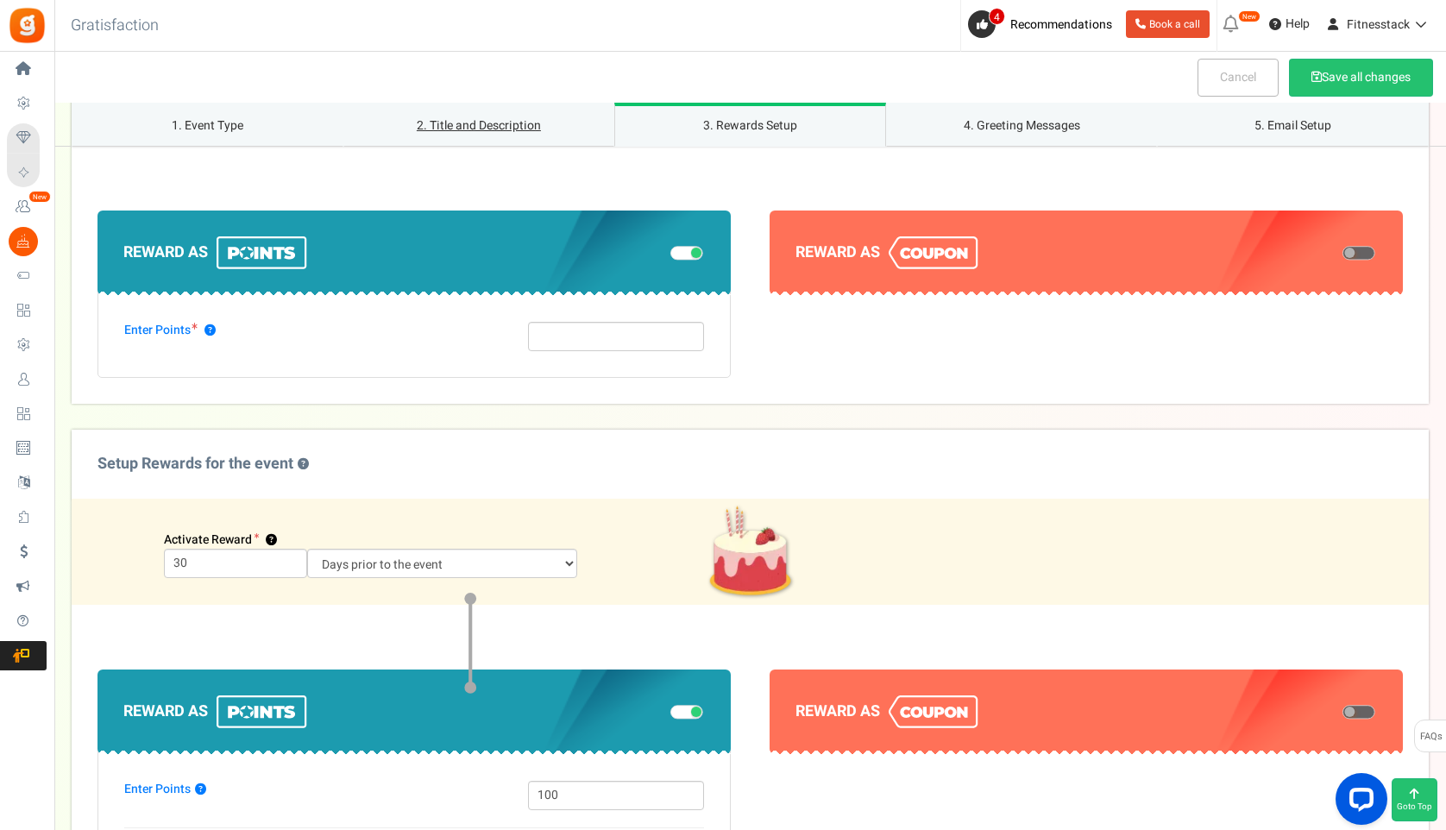
scroll to position [880, 0]
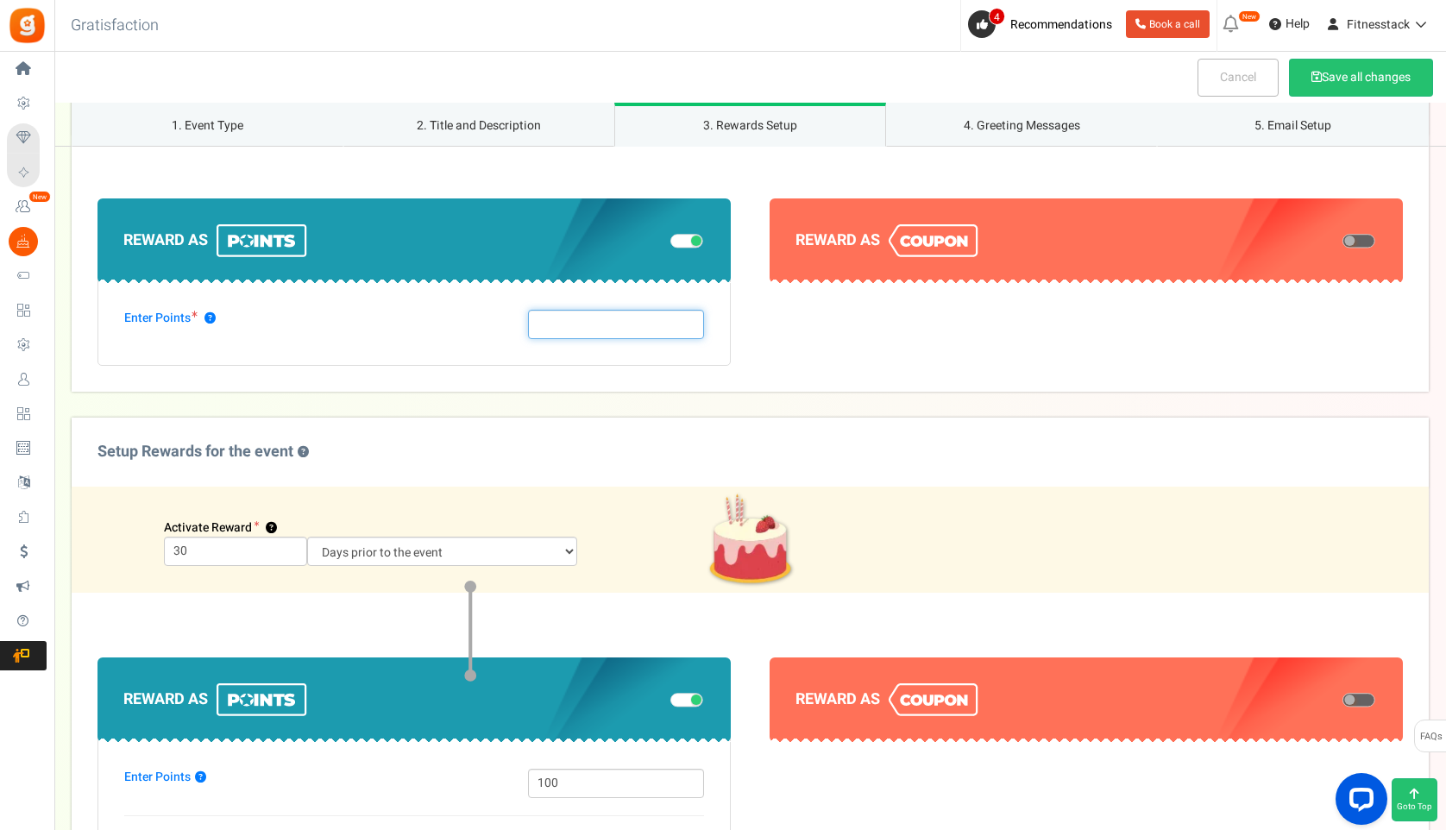
click at [583, 320] on input "number" at bounding box center [616, 324] width 176 height 29
type input "100"
click at [507, 374] on div "Reward as Enter Points ? 100" at bounding box center [750, 263] width 1357 height 258
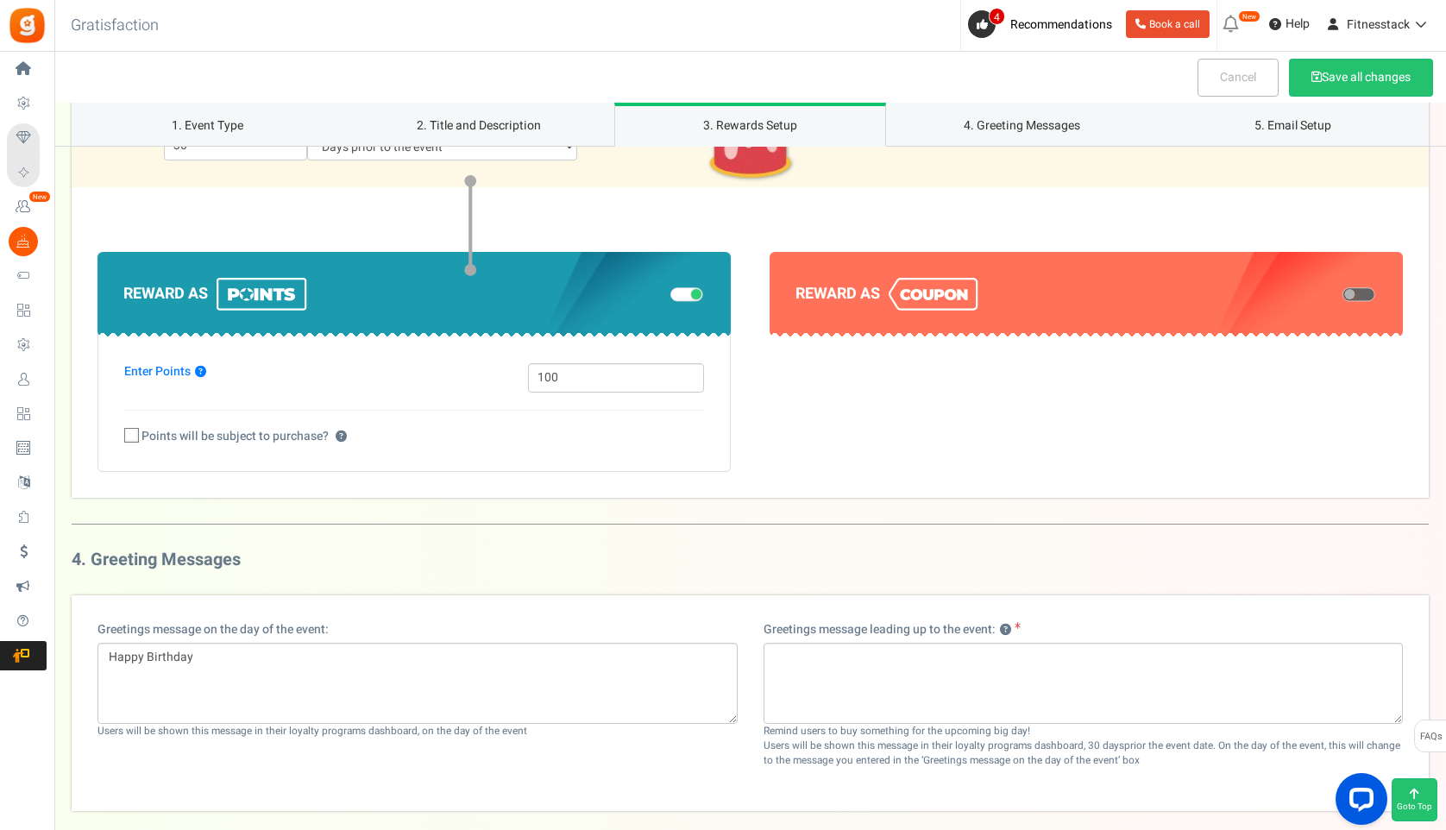
scroll to position [1288, 0]
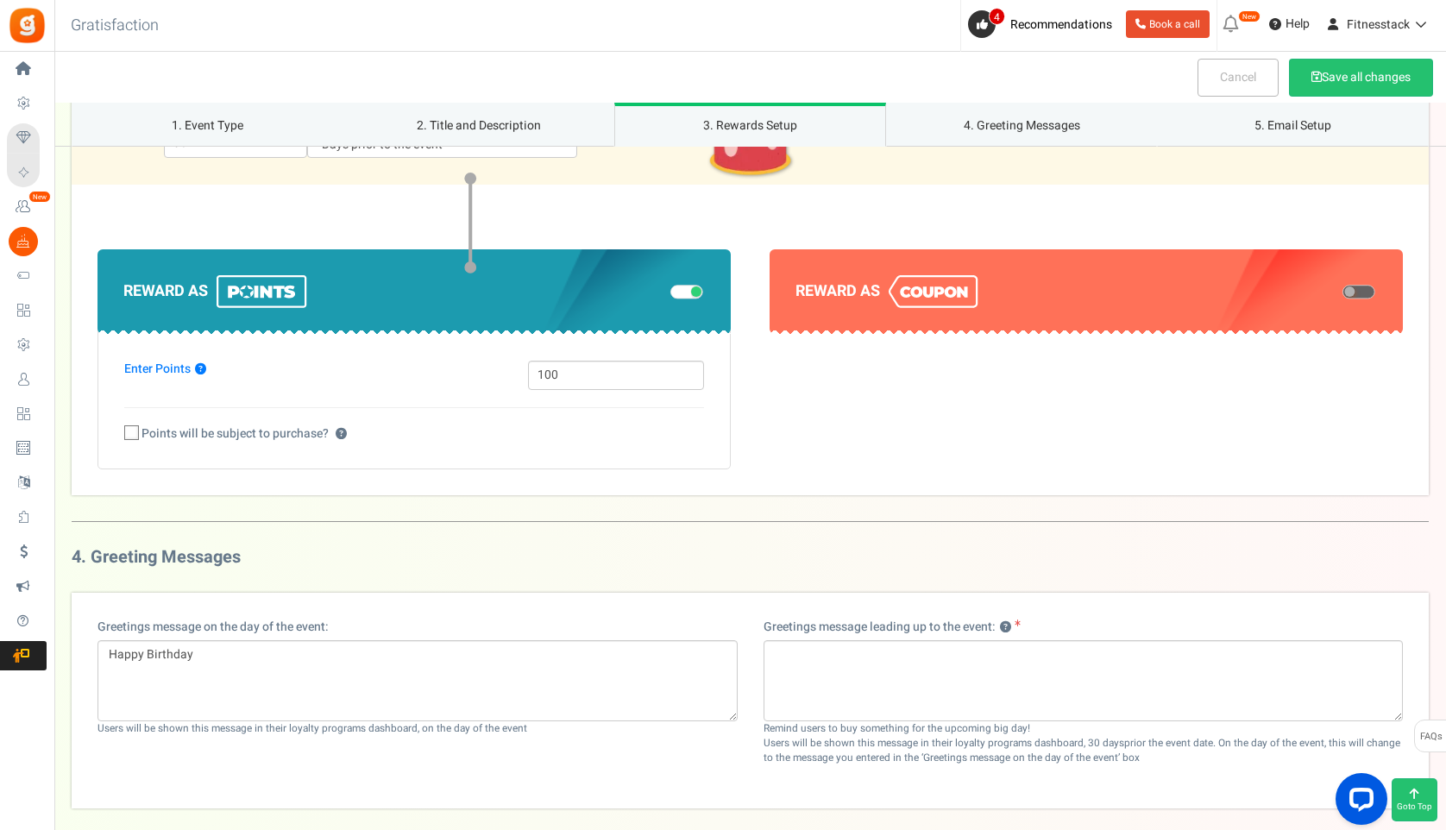
click at [129, 435] on icon at bounding box center [132, 433] width 11 height 11
click at [118, 435] on input "Points will be subject to purchase? ?" at bounding box center [112, 434] width 11 height 11
checkbox input "true"
select select "1"
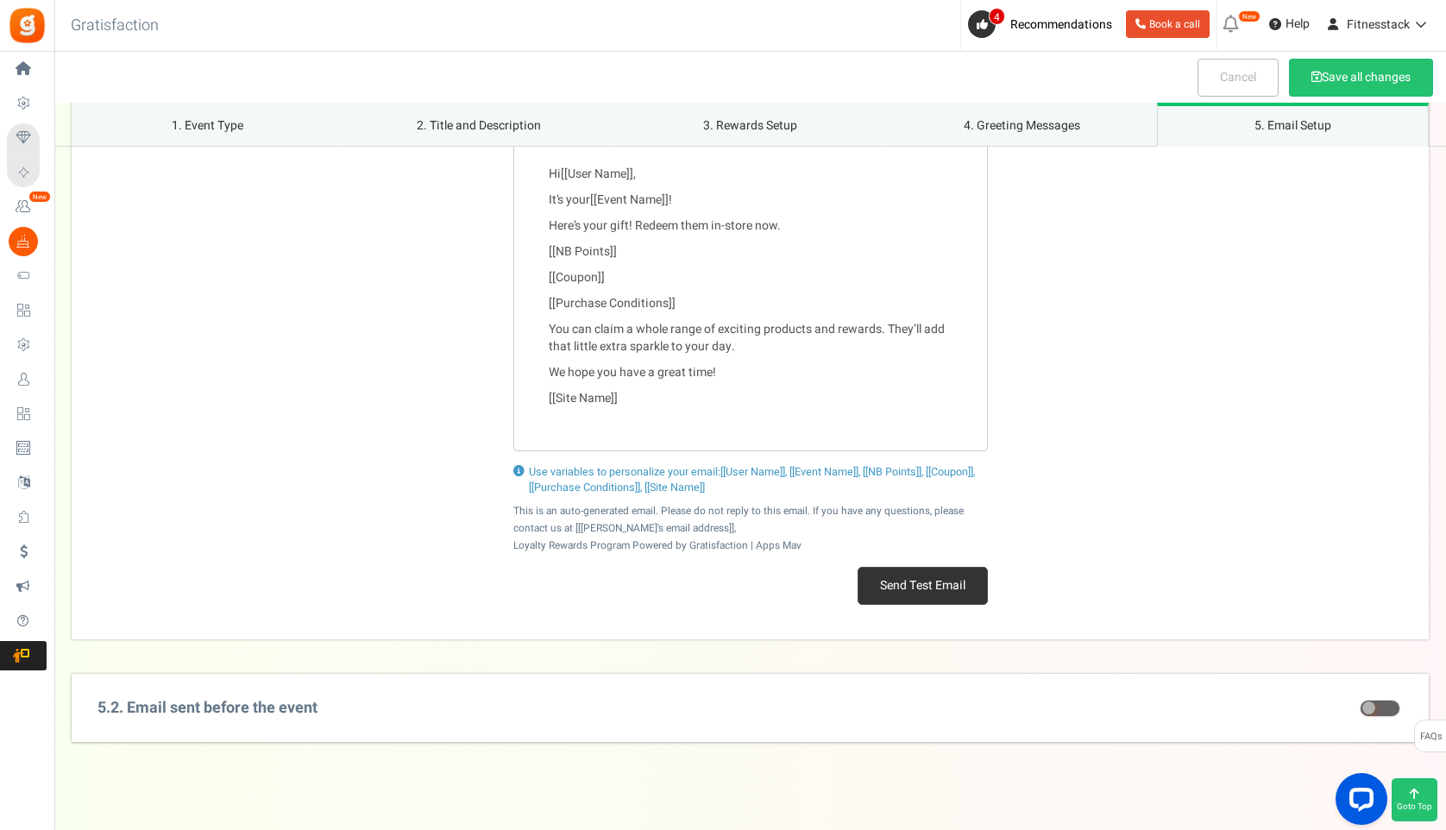
scroll to position [2316, 0]
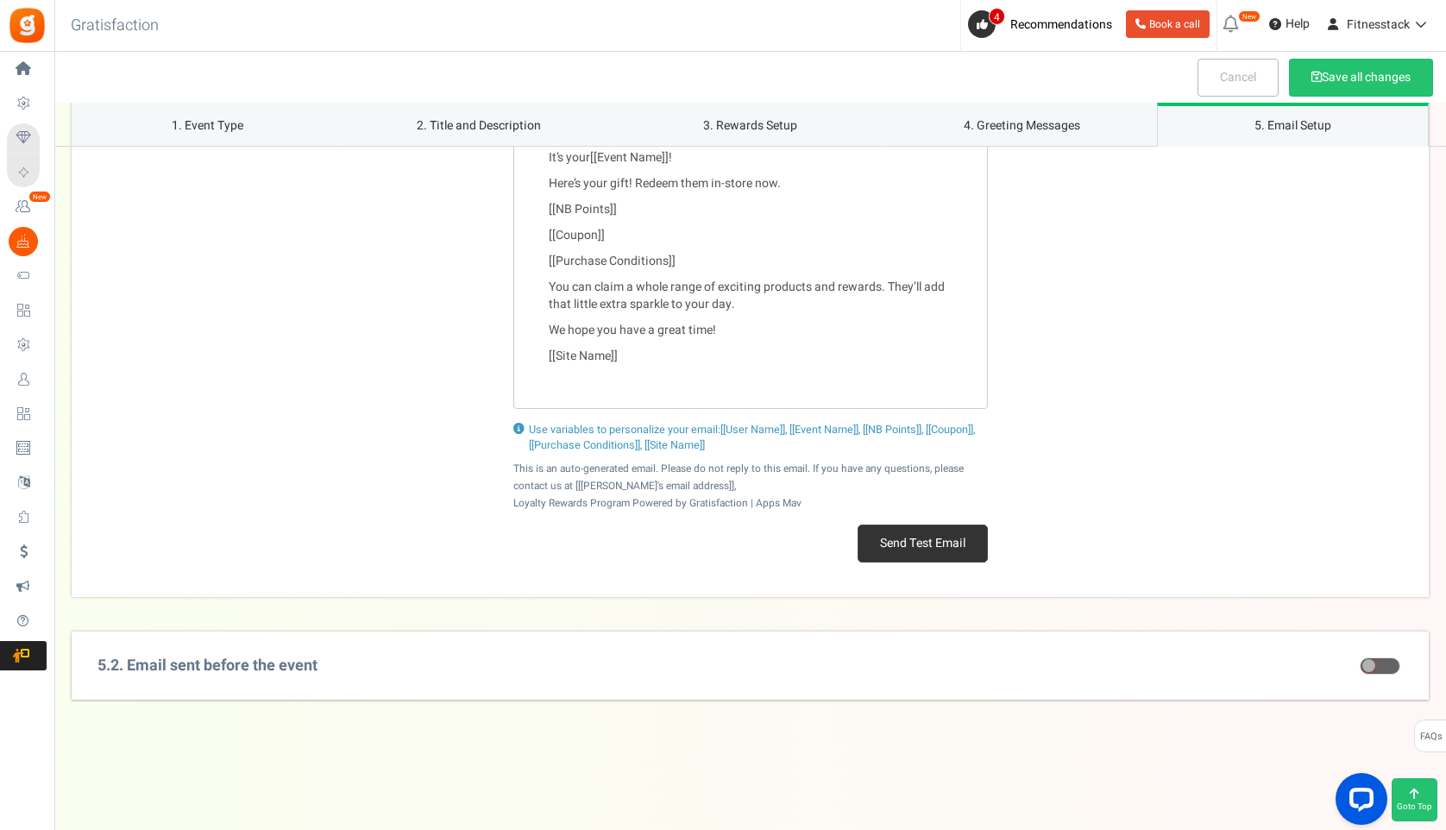
click at [680, 656] on div "5.2. Email sent before the event Subject: Hey [[User Name]]! your big day is ne…" at bounding box center [750, 665] width 1357 height 69
click at [1334, 81] on button "Save all changes" at bounding box center [1361, 78] width 144 height 38
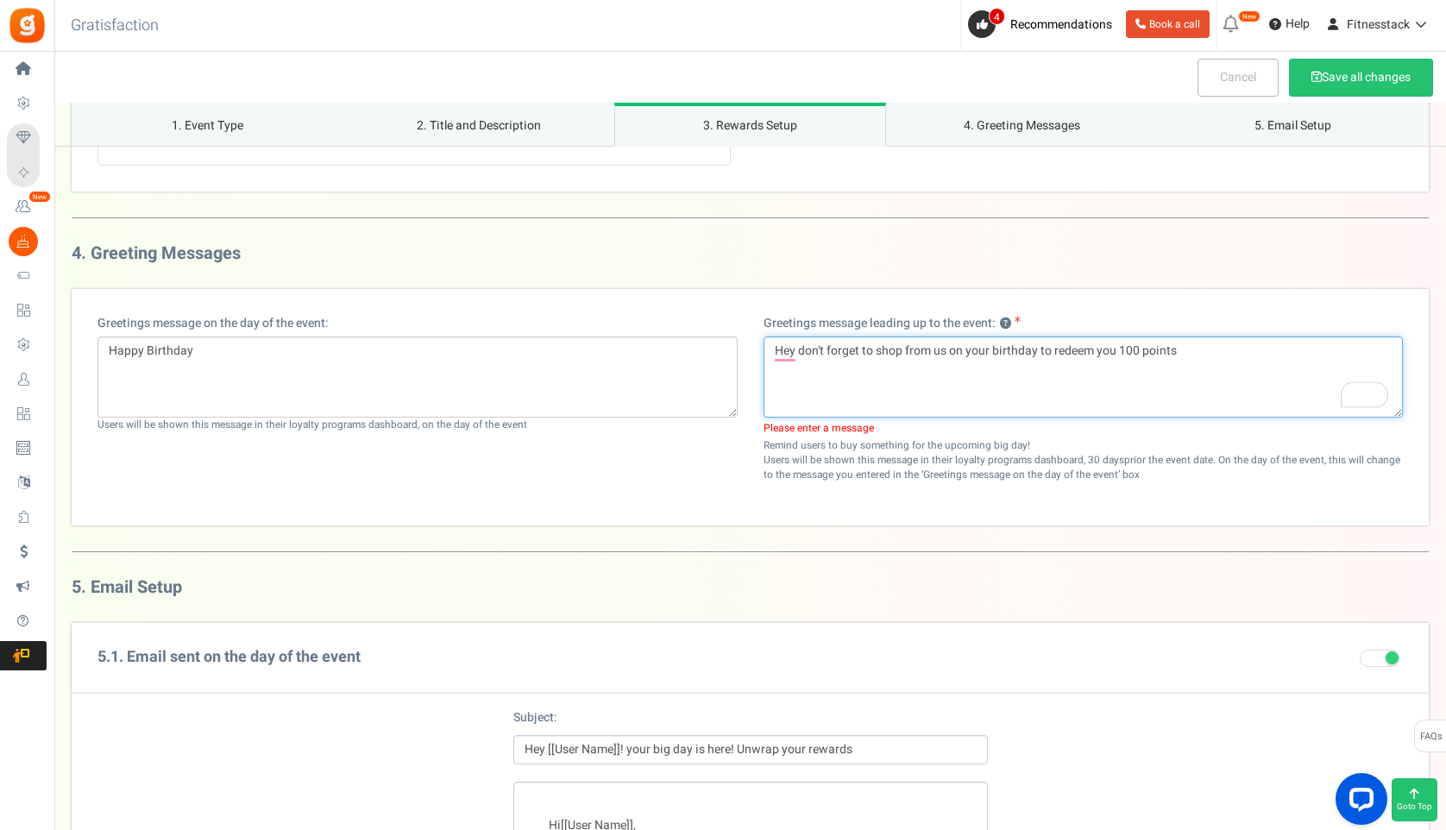
scroll to position [1573, 0]
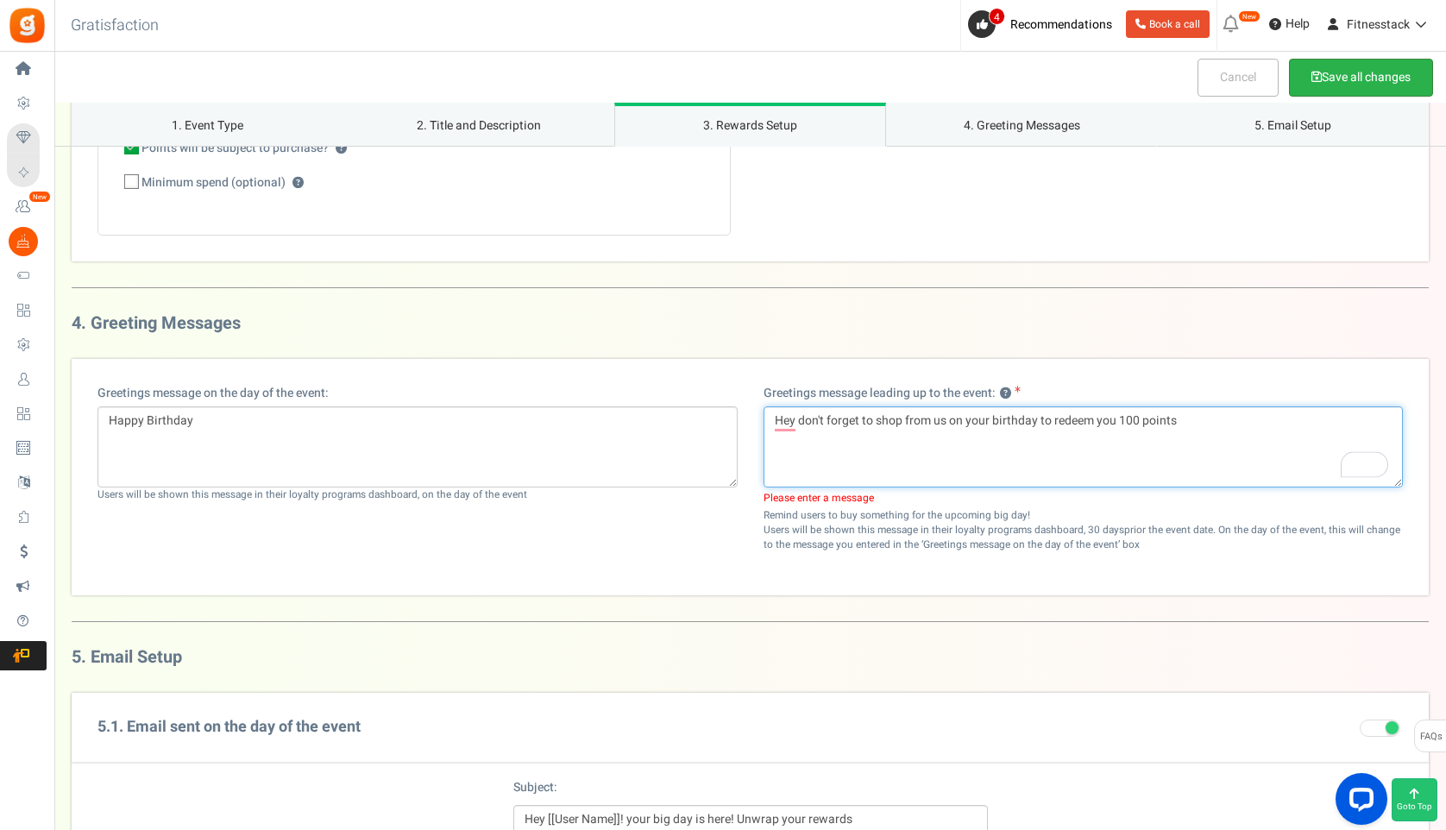
type textarea "Hey don't forget to shop from us on your birthday to redeem you 100 points"
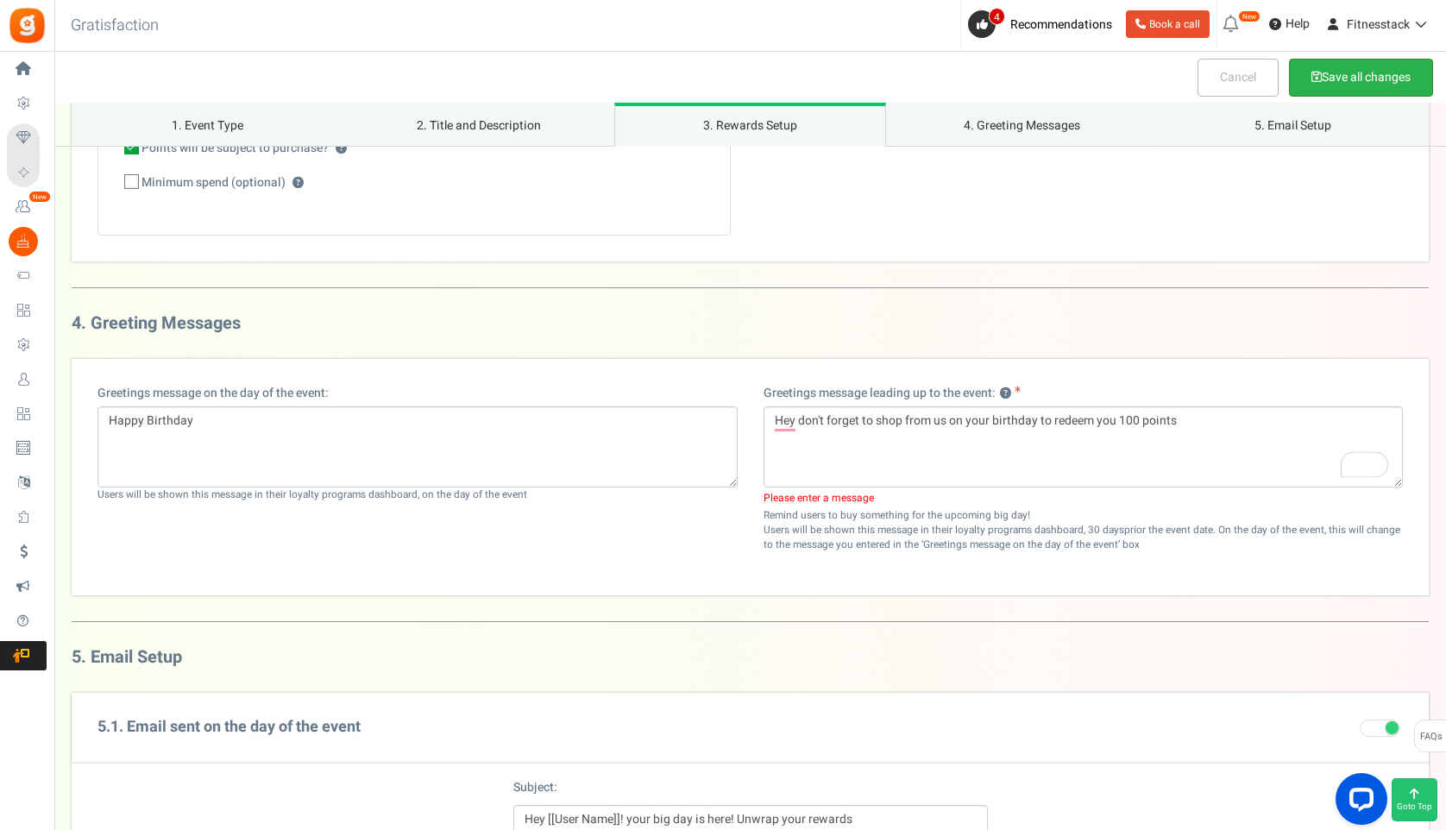
click at [1346, 83] on button "Save all changes" at bounding box center [1361, 78] width 144 height 38
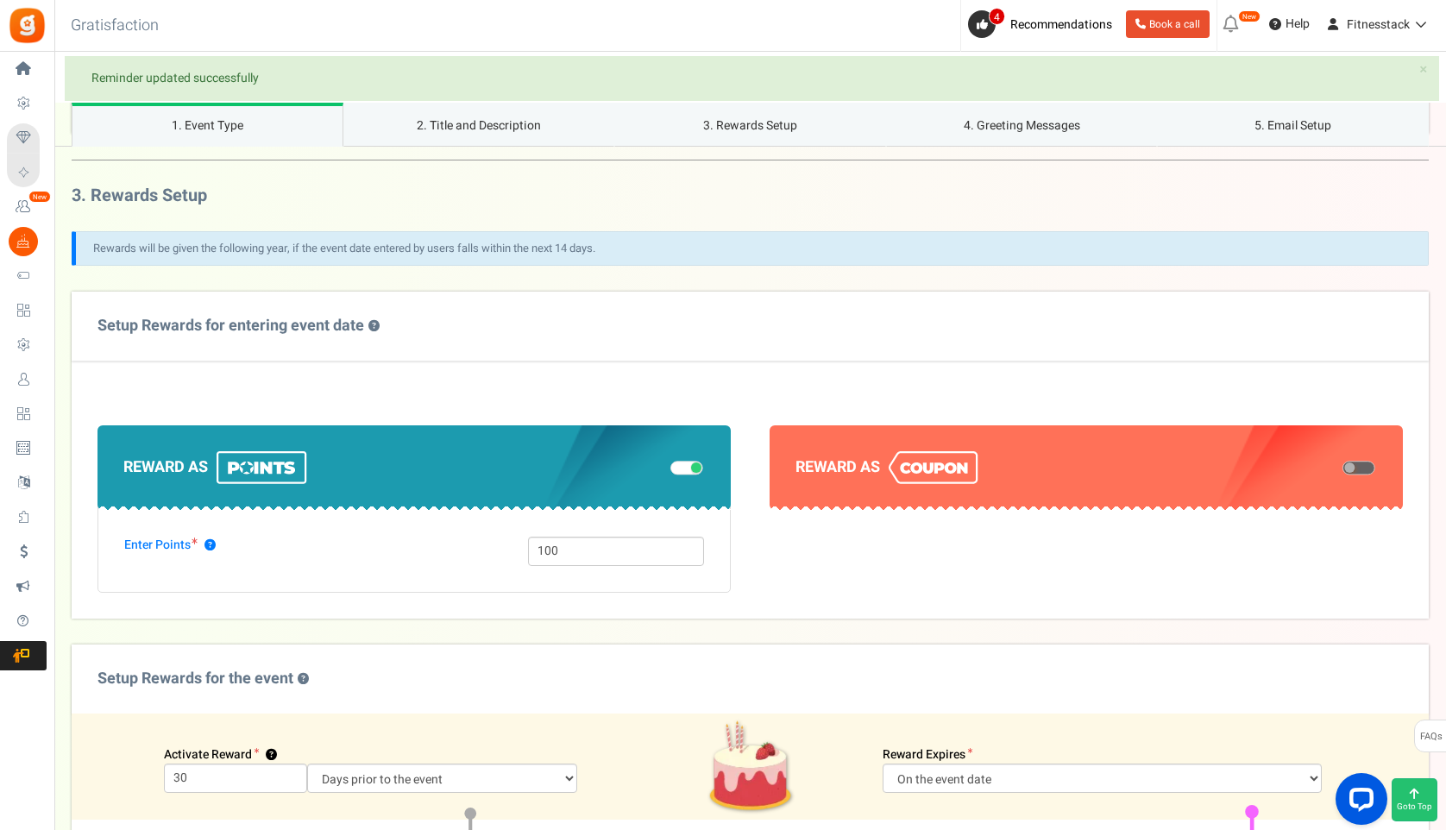
scroll to position [0, 0]
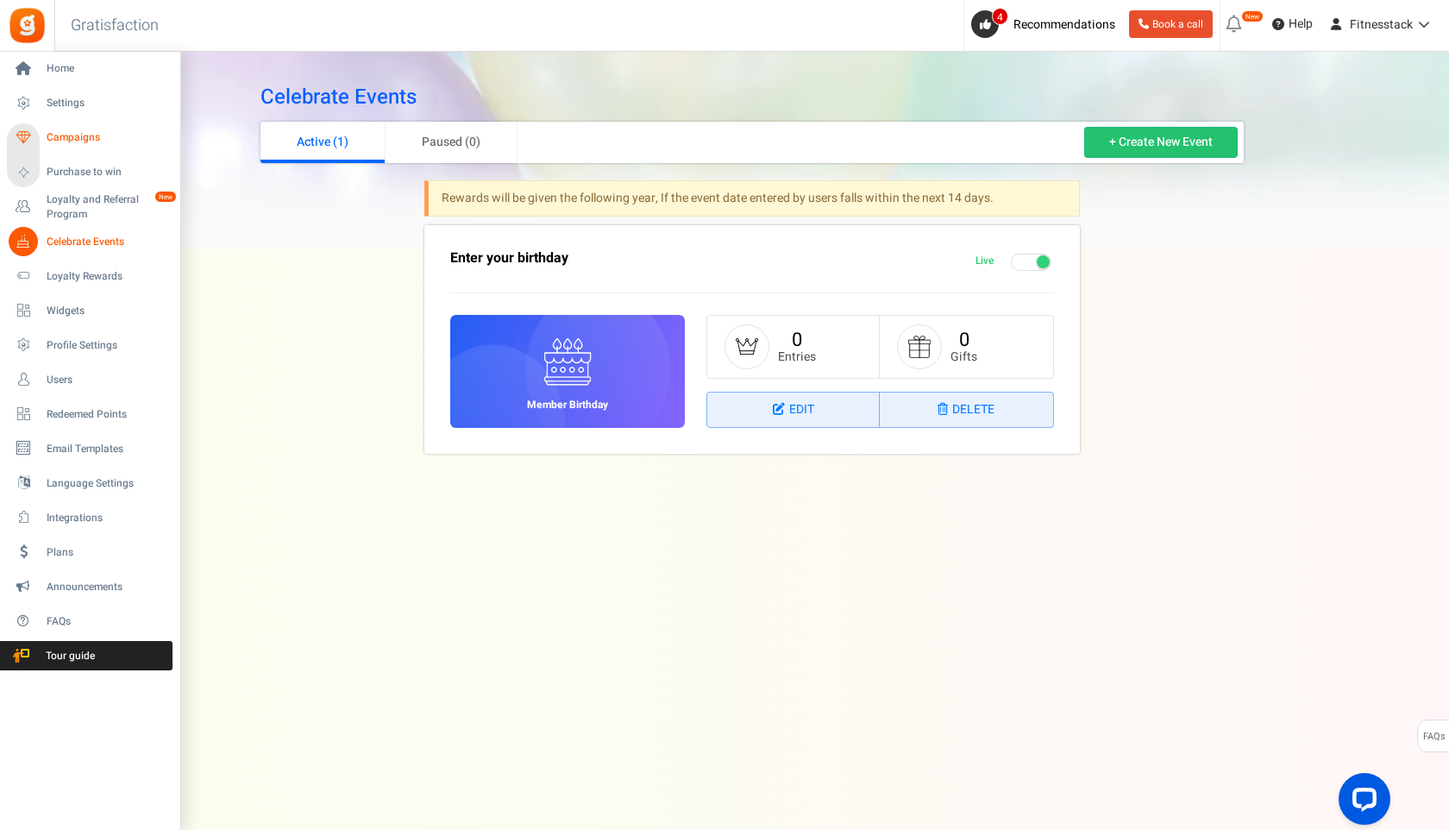
click at [23, 137] on icon at bounding box center [23, 137] width 29 height 29
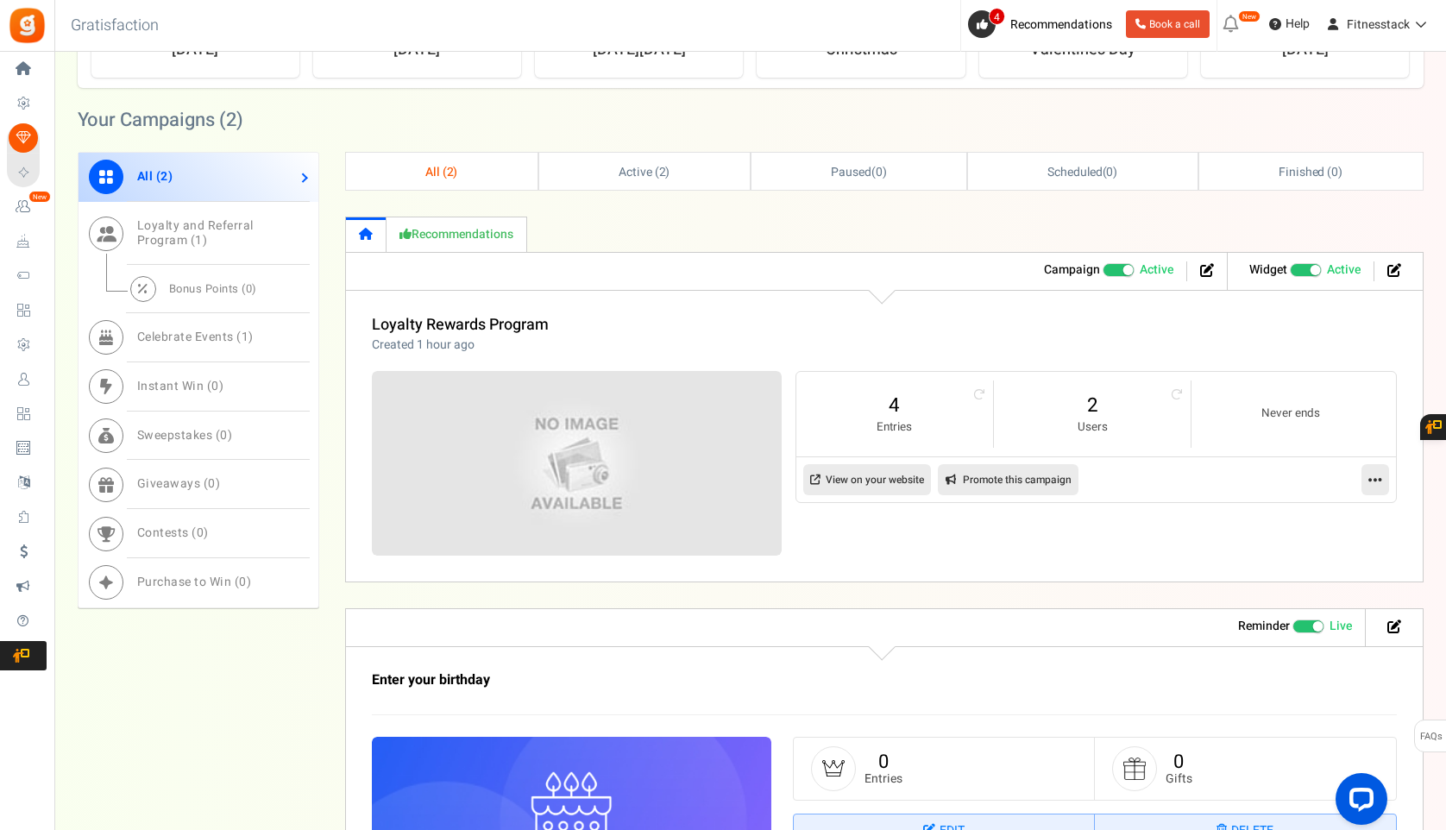
scroll to position [582, 0]
click at [1374, 479] on icon at bounding box center [1375, 479] width 14 height 16
click at [1292, 525] on link "Edit" at bounding box center [1320, 521] width 128 height 32
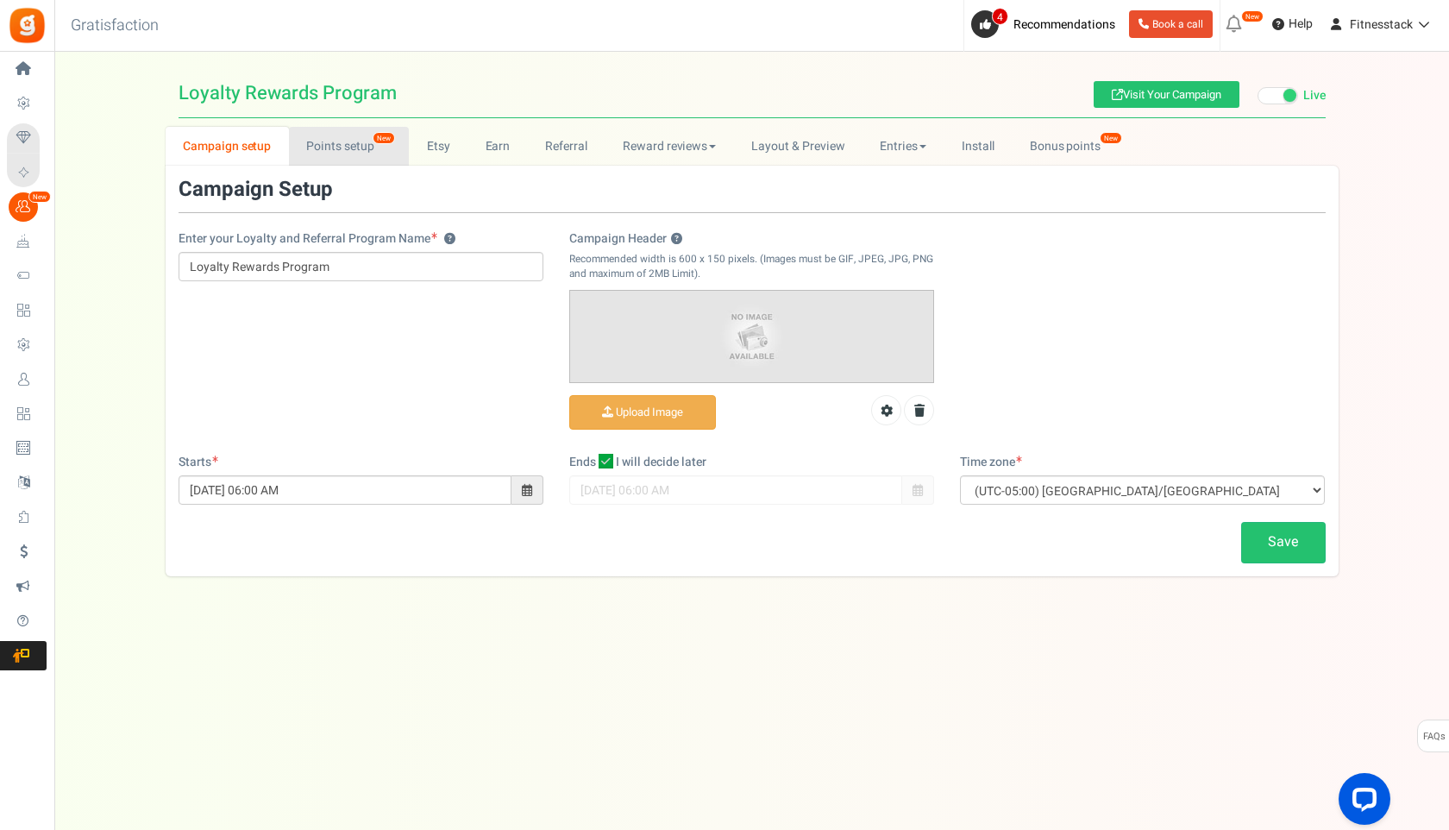
click at [360, 148] on link "Points setup New" at bounding box center [349, 146] width 120 height 39
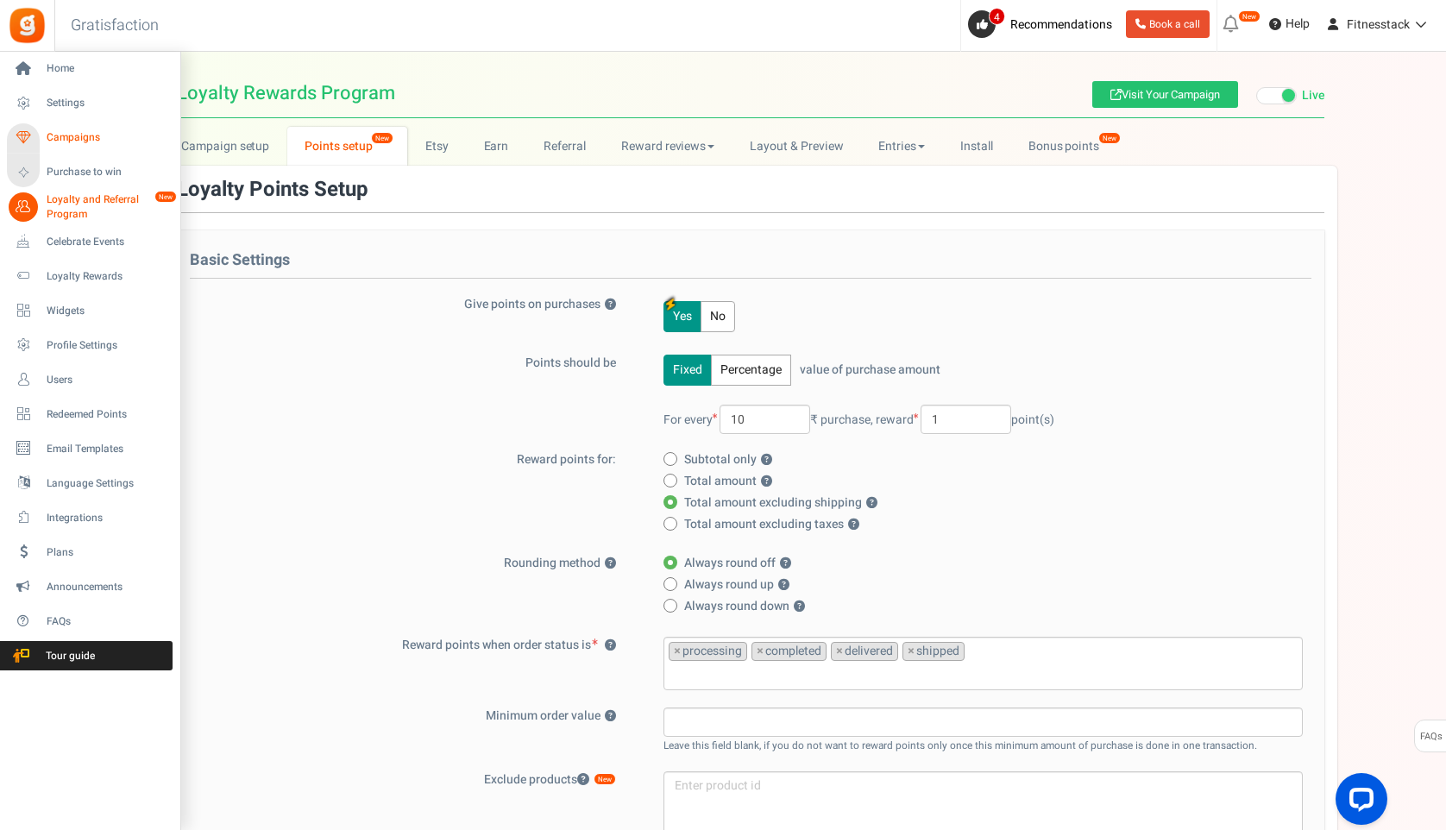
click at [60, 135] on span "Campaigns" at bounding box center [107, 137] width 121 height 15
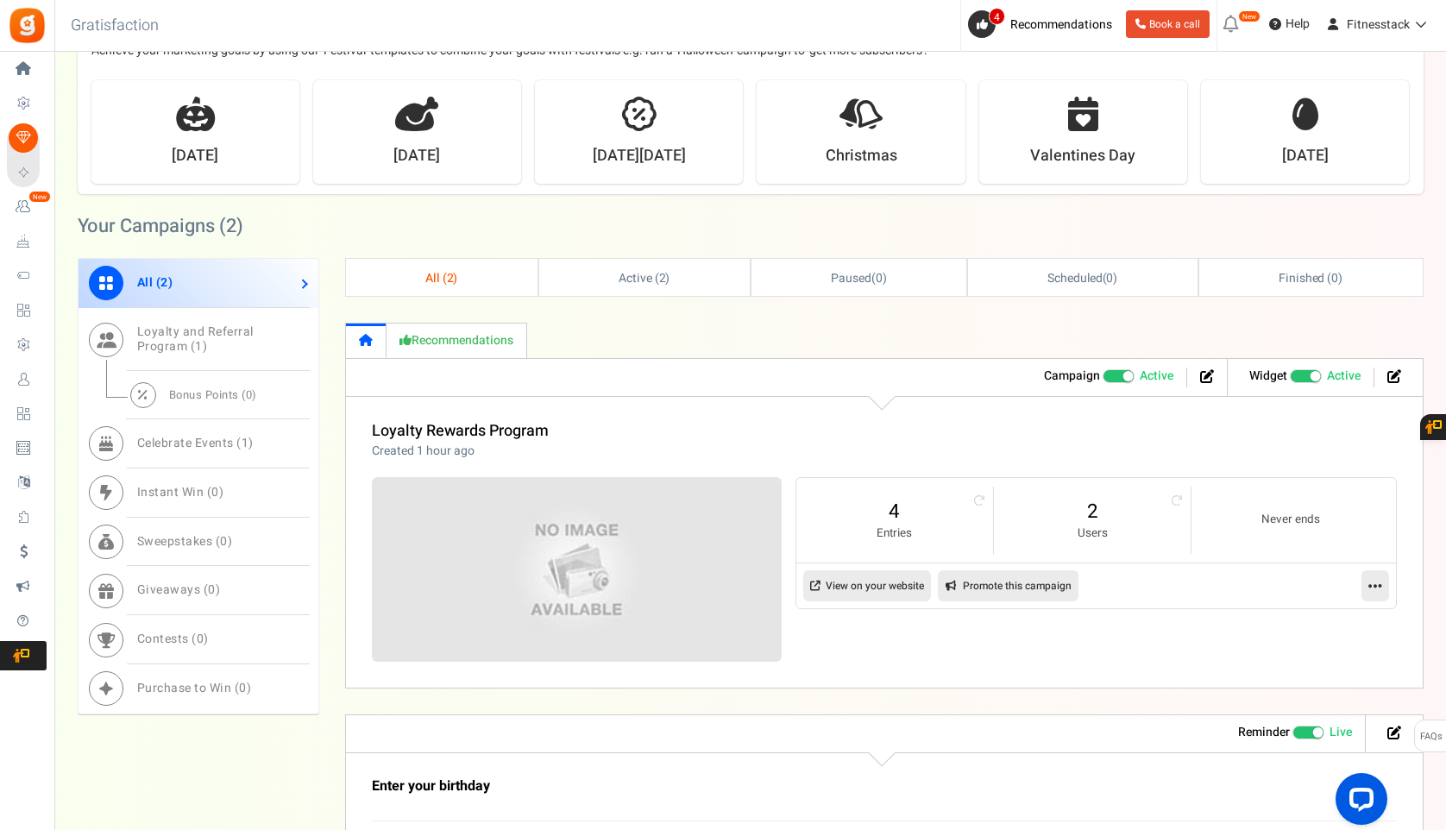
scroll to position [506, 0]
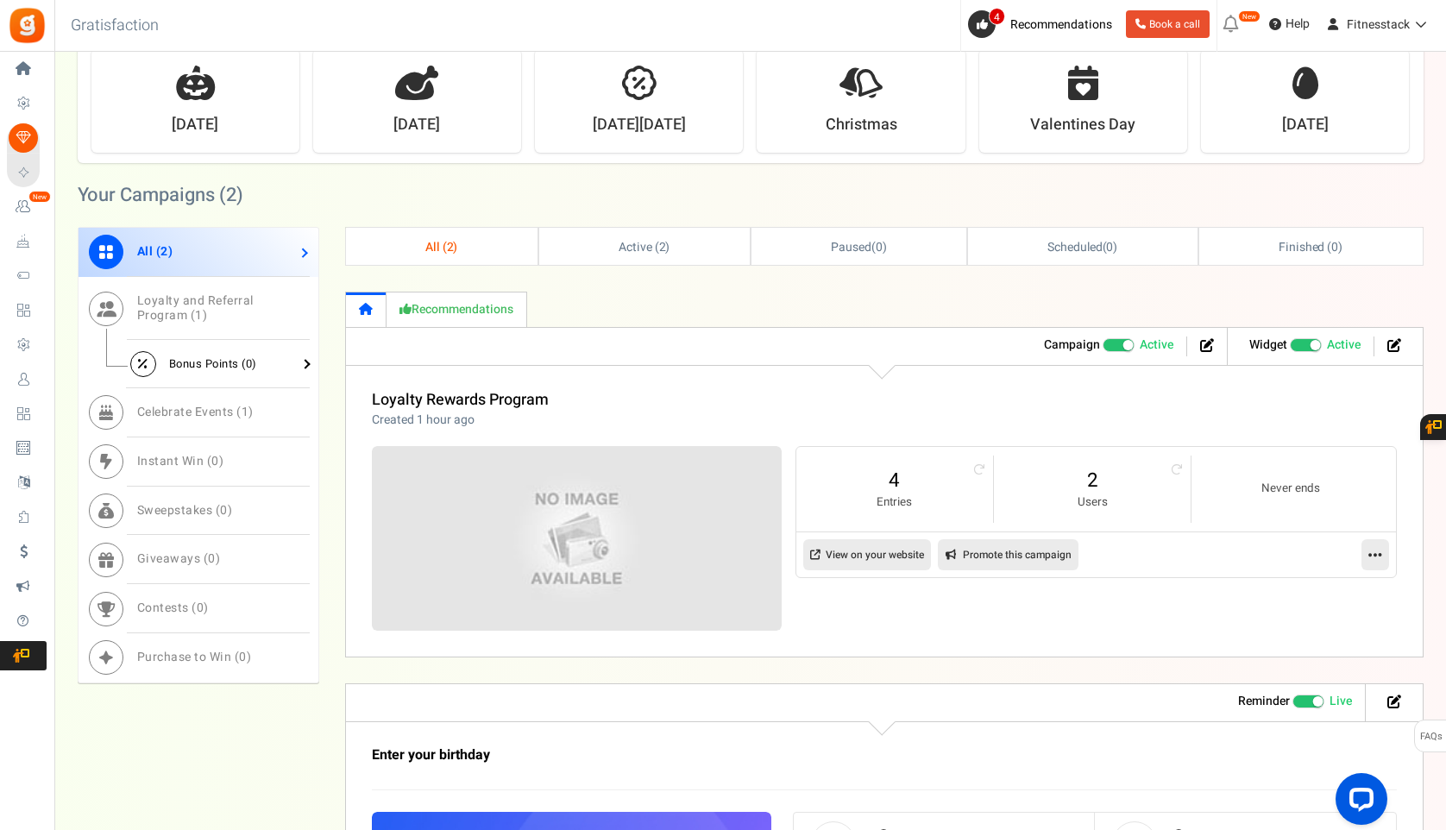
click at [216, 364] on span "Bonus Points ( 0 )" at bounding box center [213, 363] width 88 height 16
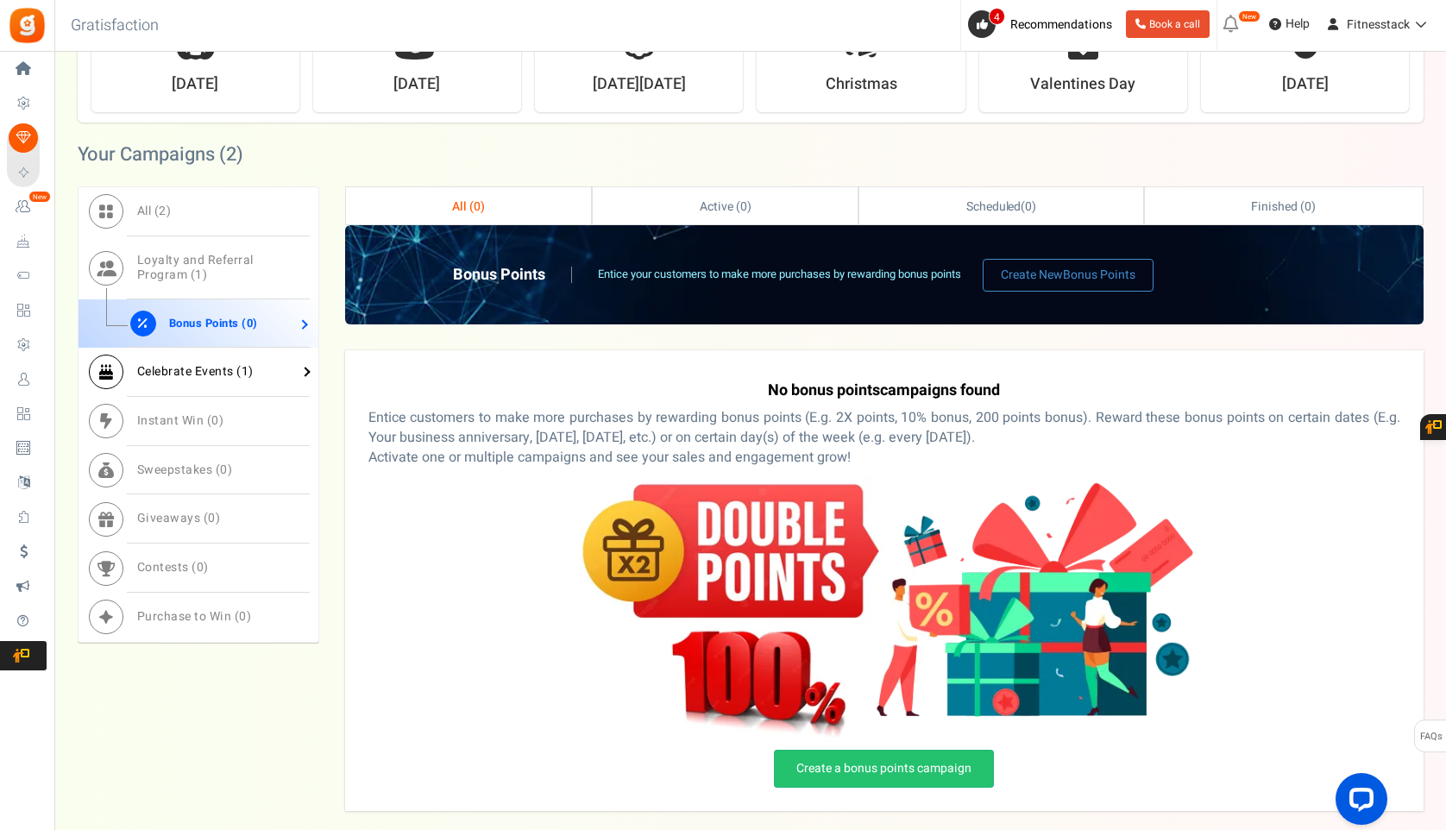
click at [170, 354] on link "Celebrate Events ( 1 )" at bounding box center [198, 372] width 240 height 49
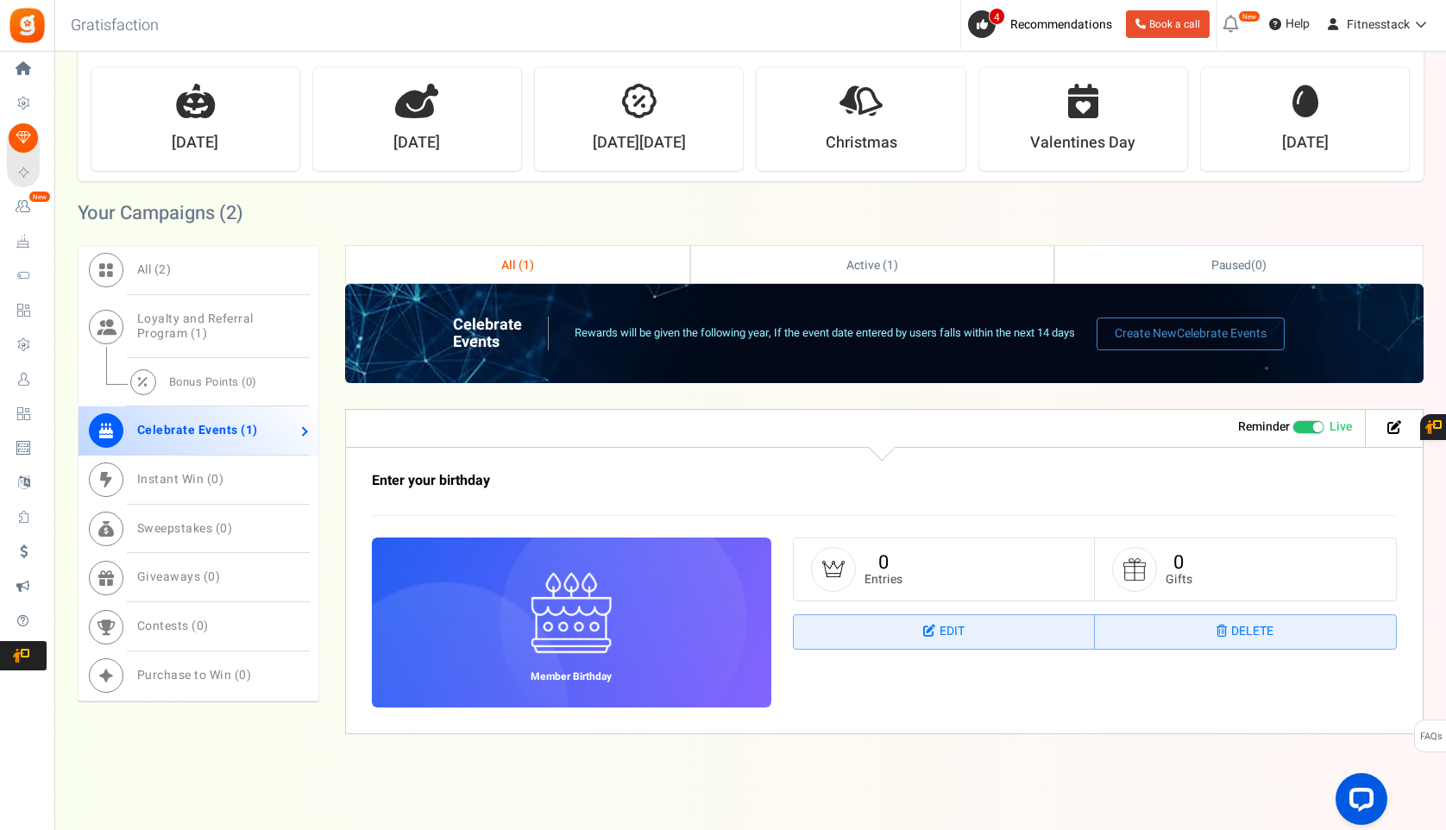
scroll to position [488, 0]
click at [160, 484] on span "Instant Win ( 0 )" at bounding box center [180, 479] width 87 height 18
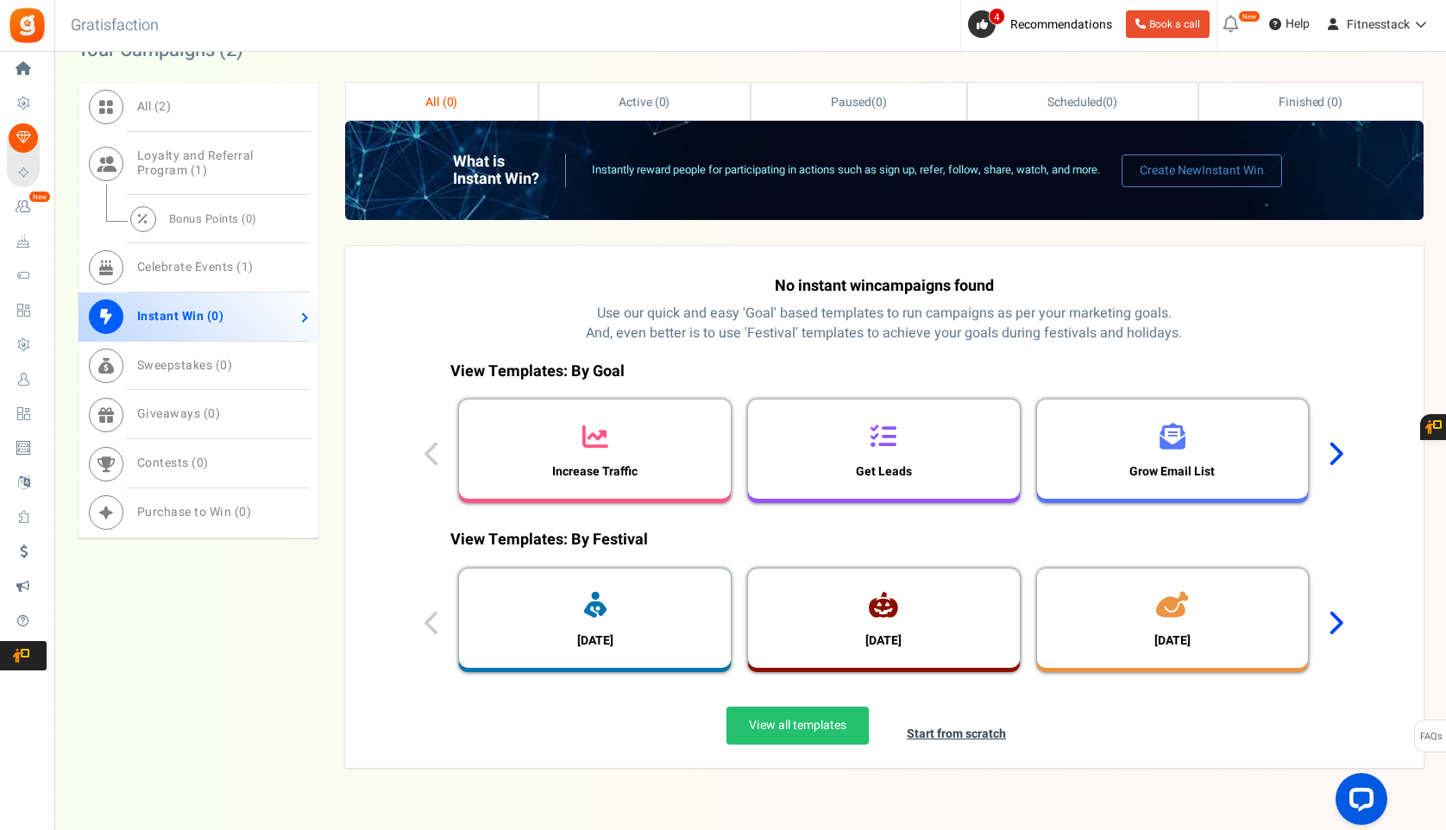
scroll to position [711, 0]
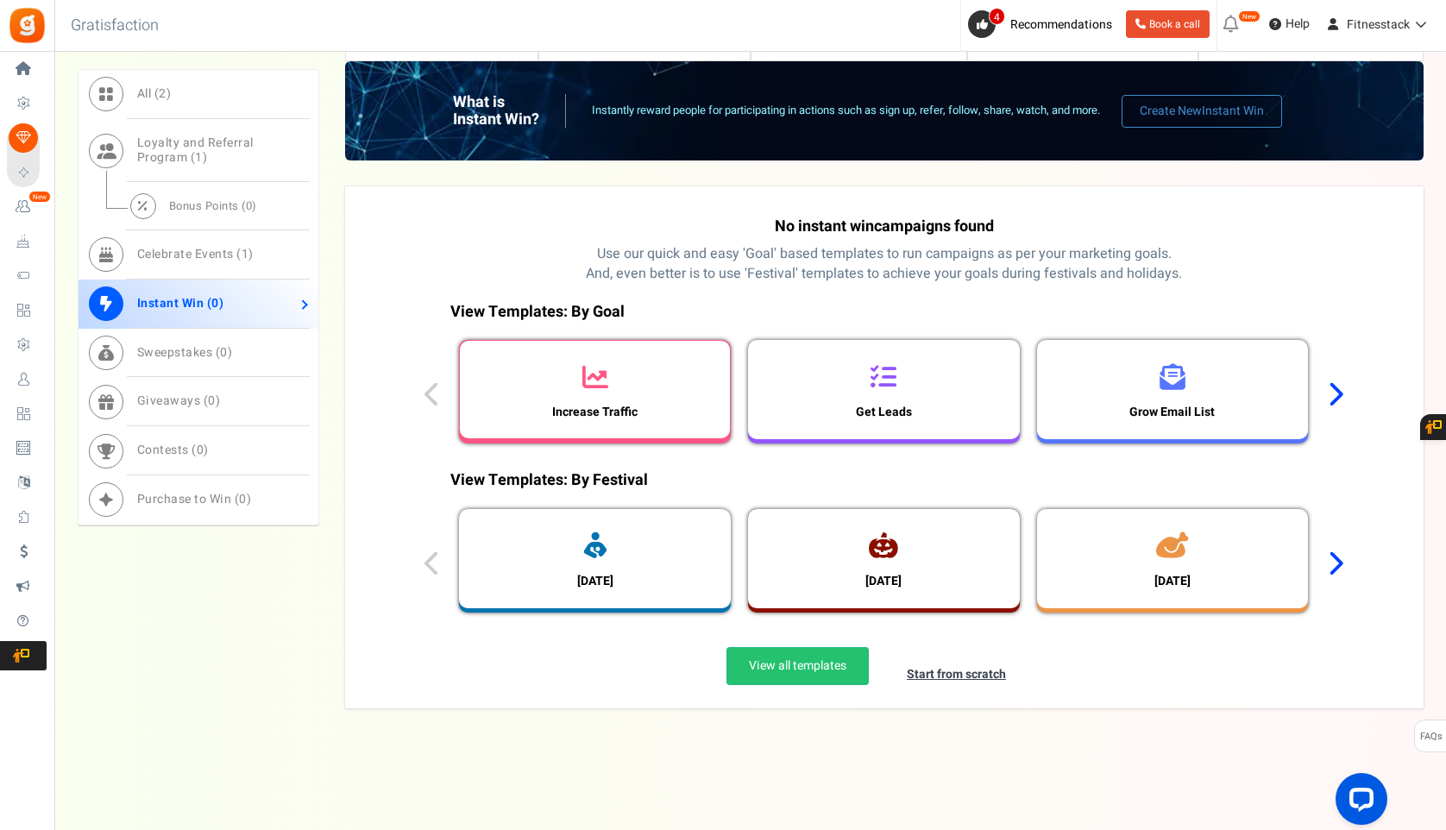
click at [611, 389] on div "Increase Traffic" at bounding box center [595, 389] width 270 height 97
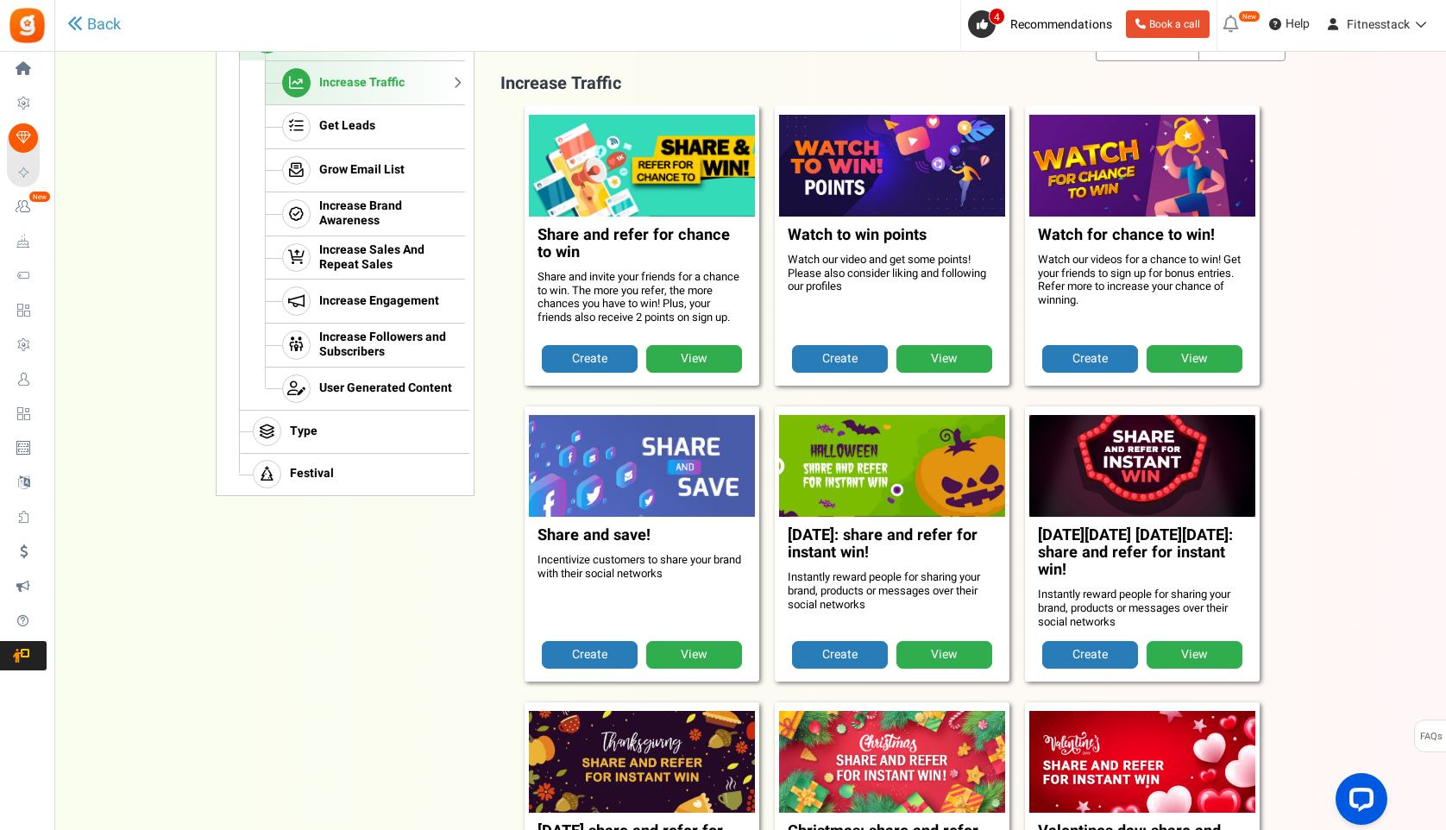
scroll to position [310, 0]
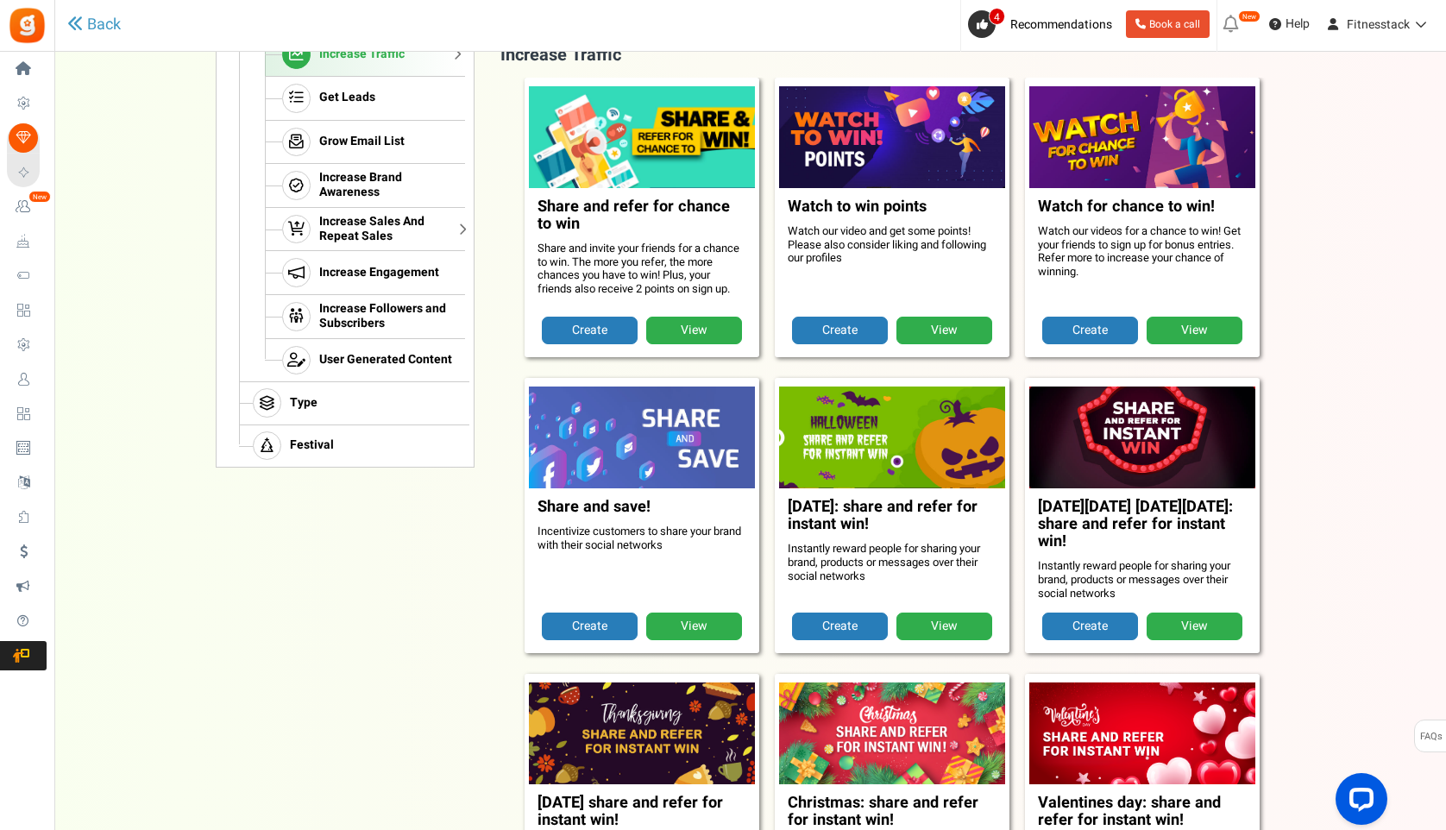
click at [403, 217] on span "Increase Sales And Repeat Sales" at bounding box center [389, 229] width 141 height 29
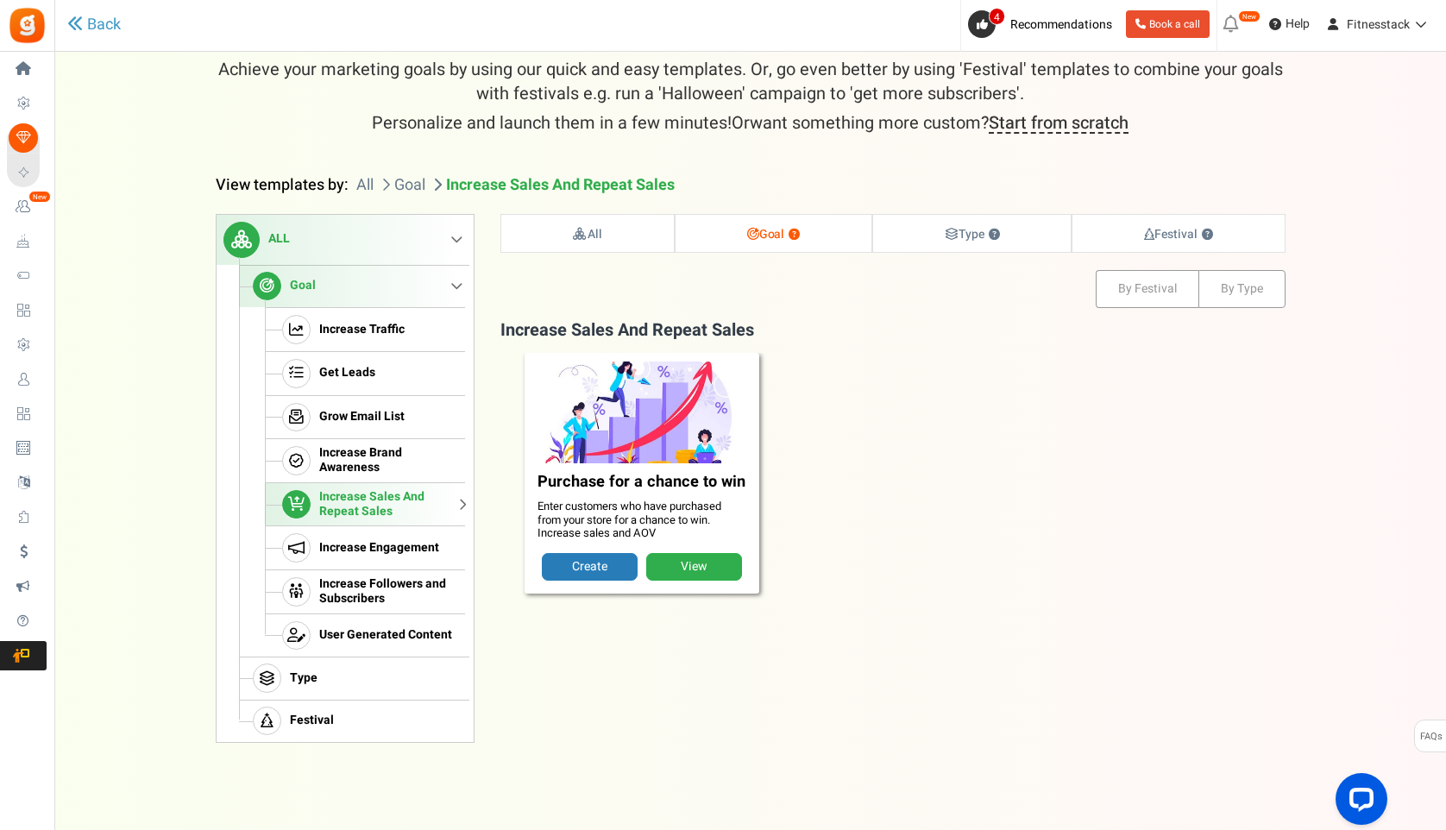
scroll to position [62, 0]
click at [605, 564] on link "Create" at bounding box center [590, 567] width 96 height 28
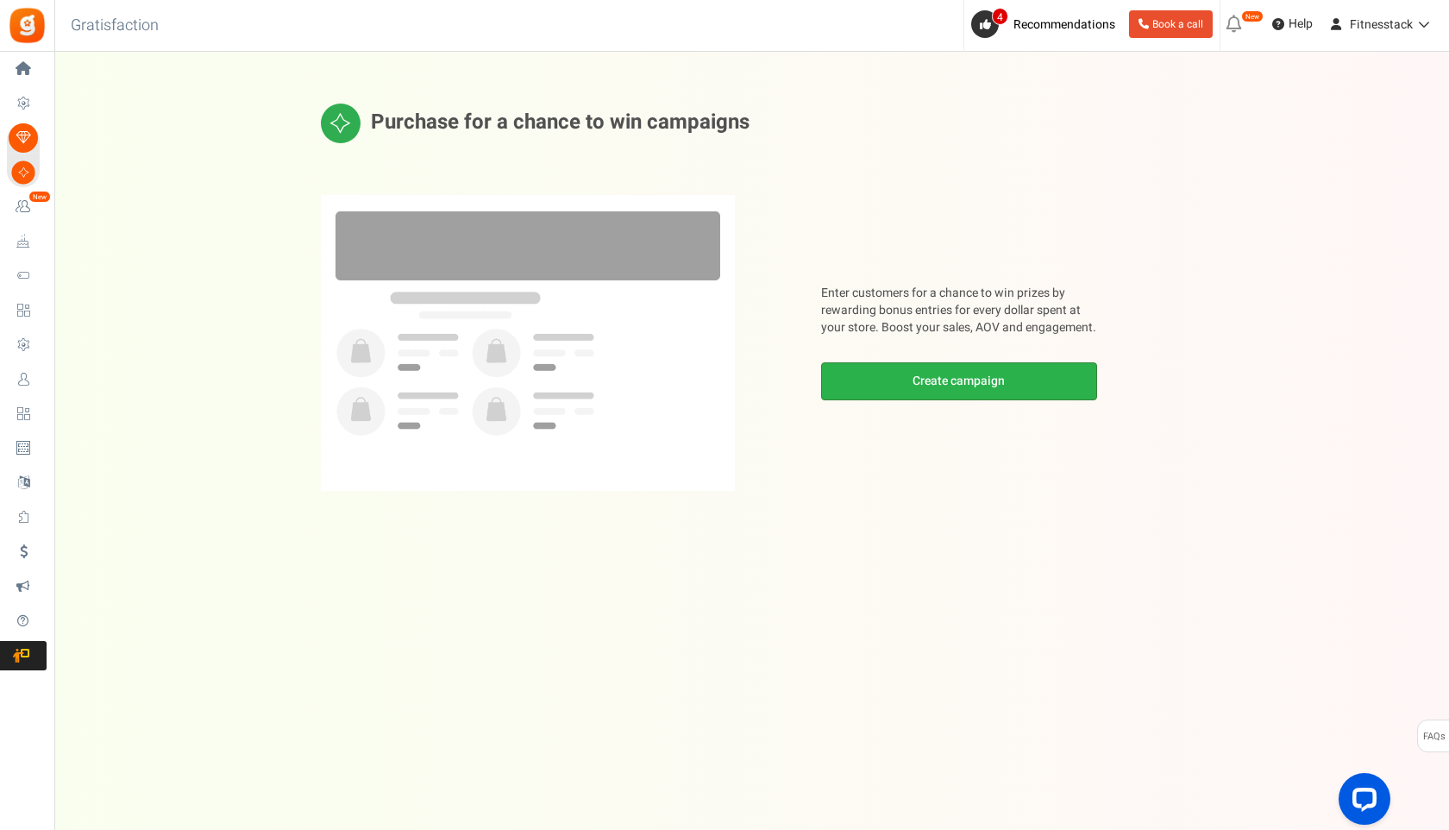
click at [916, 376] on link "Create campaign" at bounding box center [959, 381] width 276 height 38
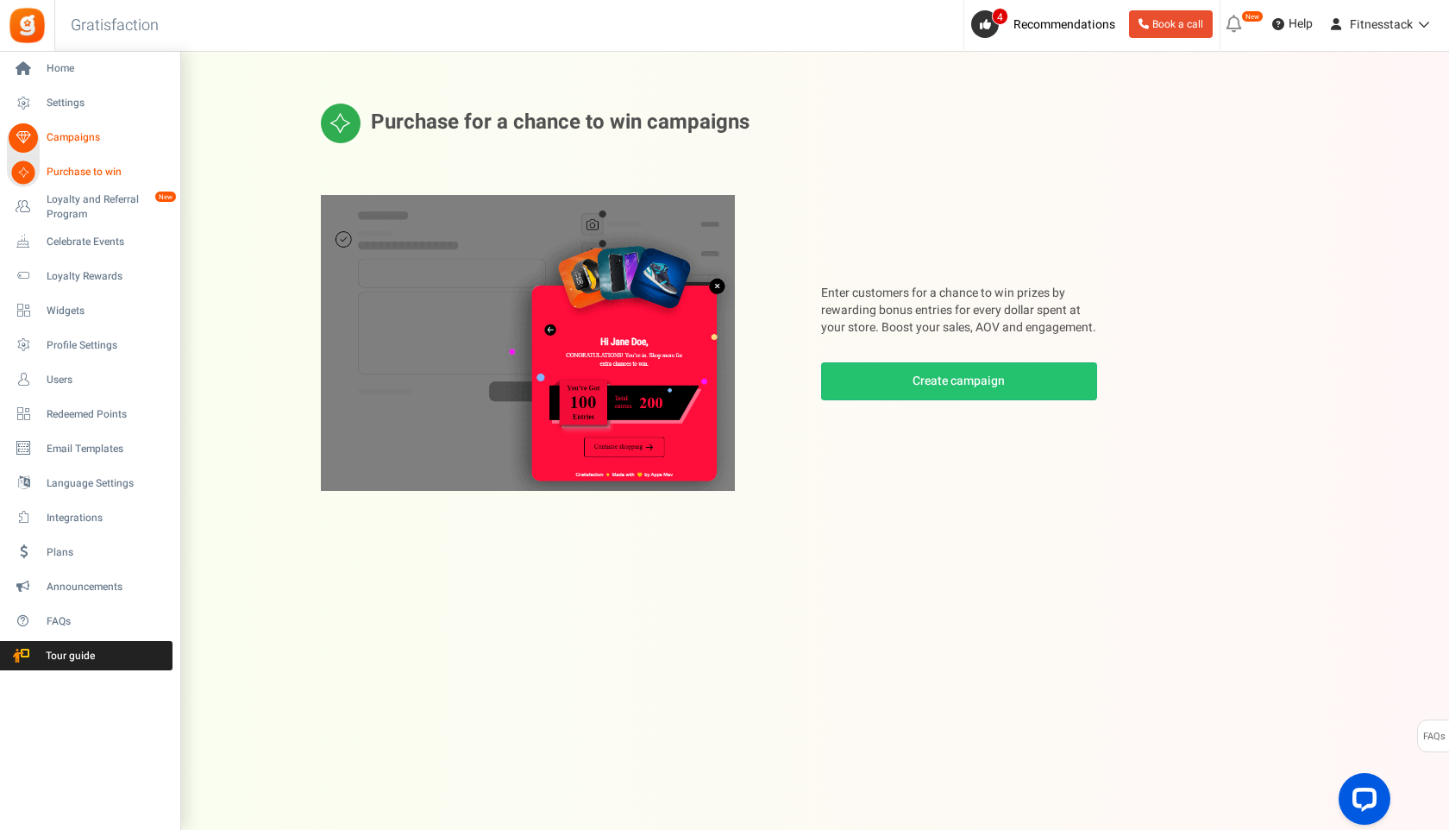
click at [61, 139] on span "Campaigns" at bounding box center [107, 137] width 121 height 15
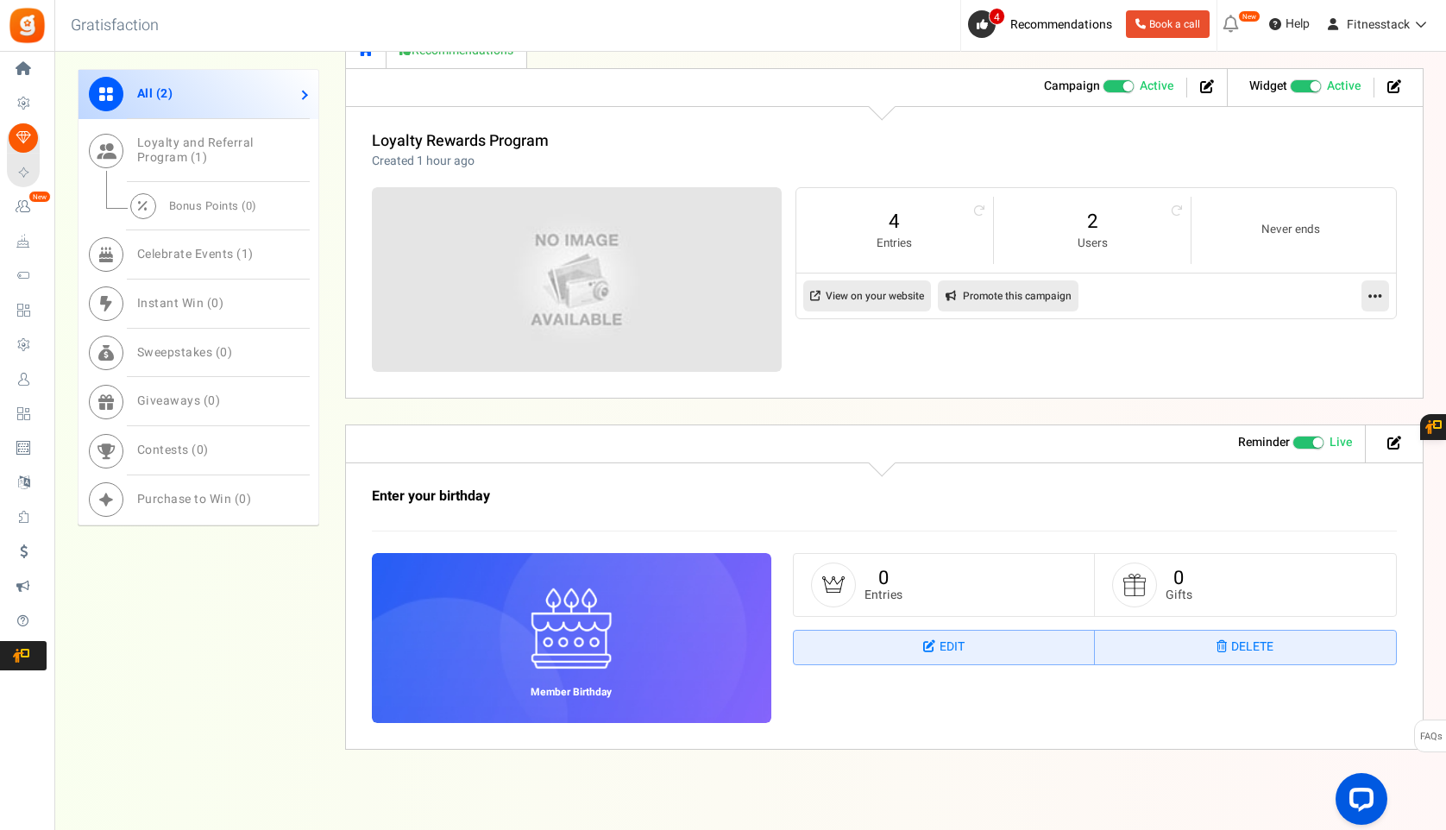
scroll to position [781, 0]
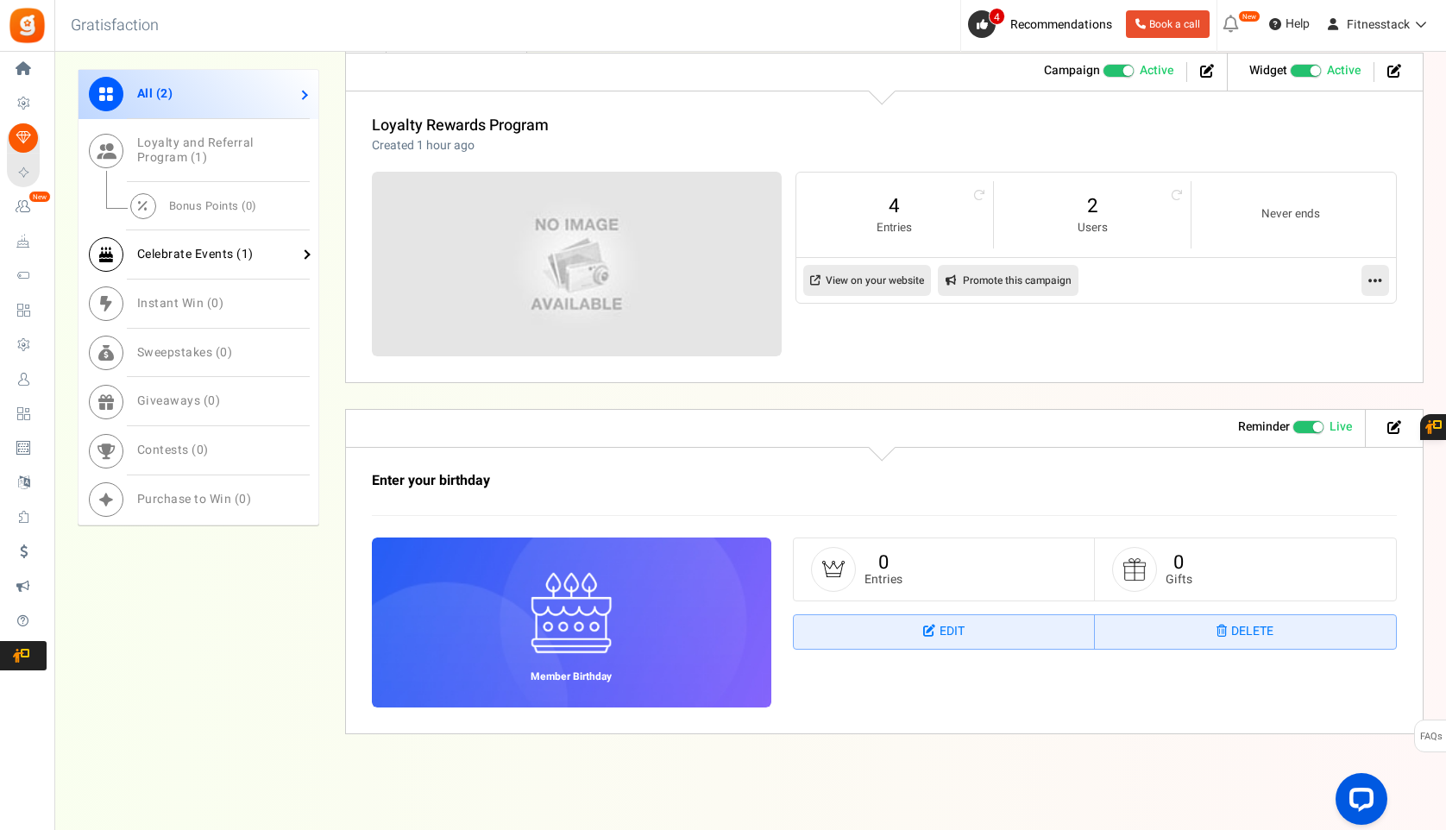
click at [210, 261] on span "Celebrate Events ( 1 )" at bounding box center [195, 254] width 116 height 18
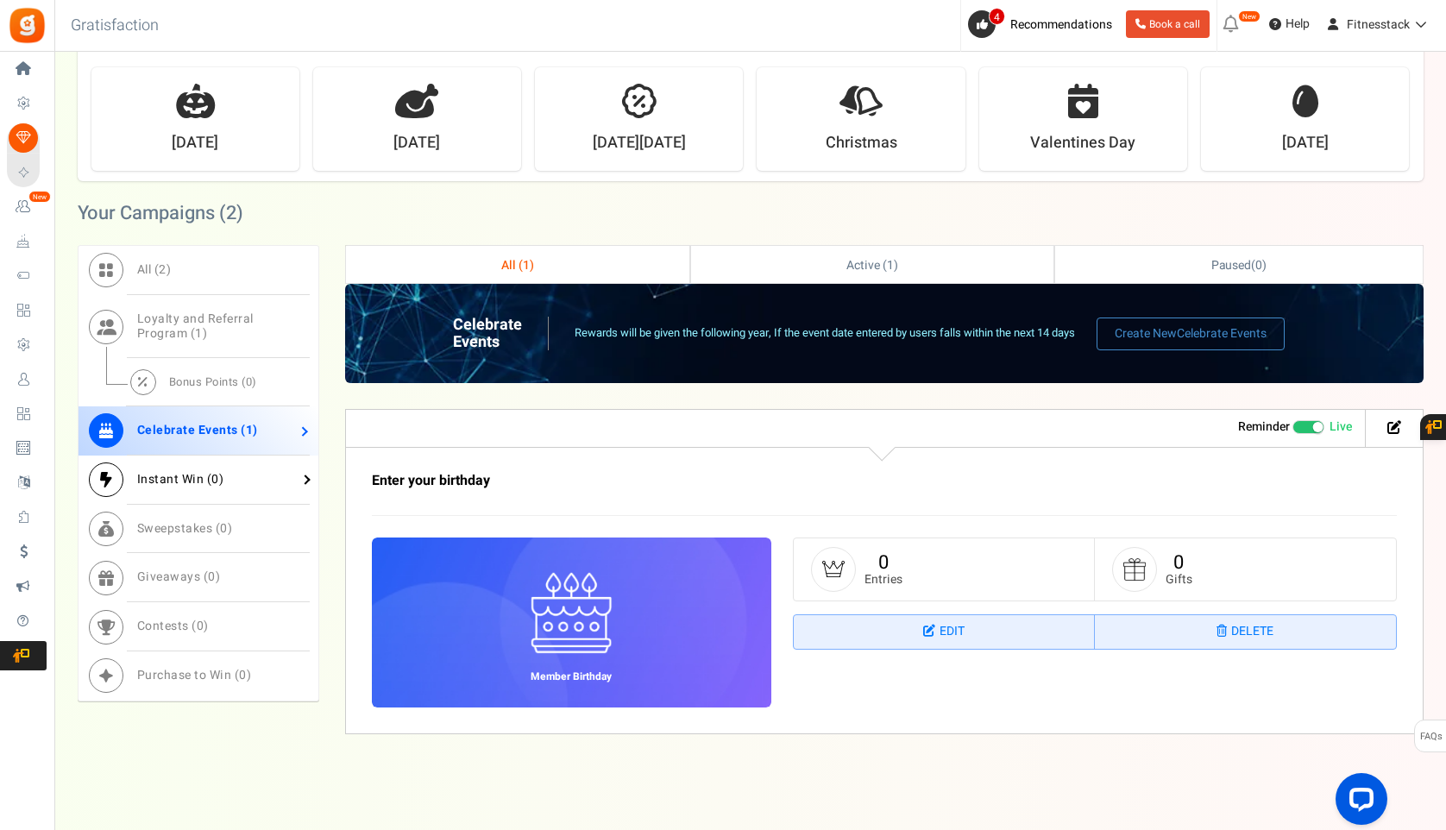
click at [186, 480] on span "Instant Win ( 0 )" at bounding box center [180, 479] width 87 height 18
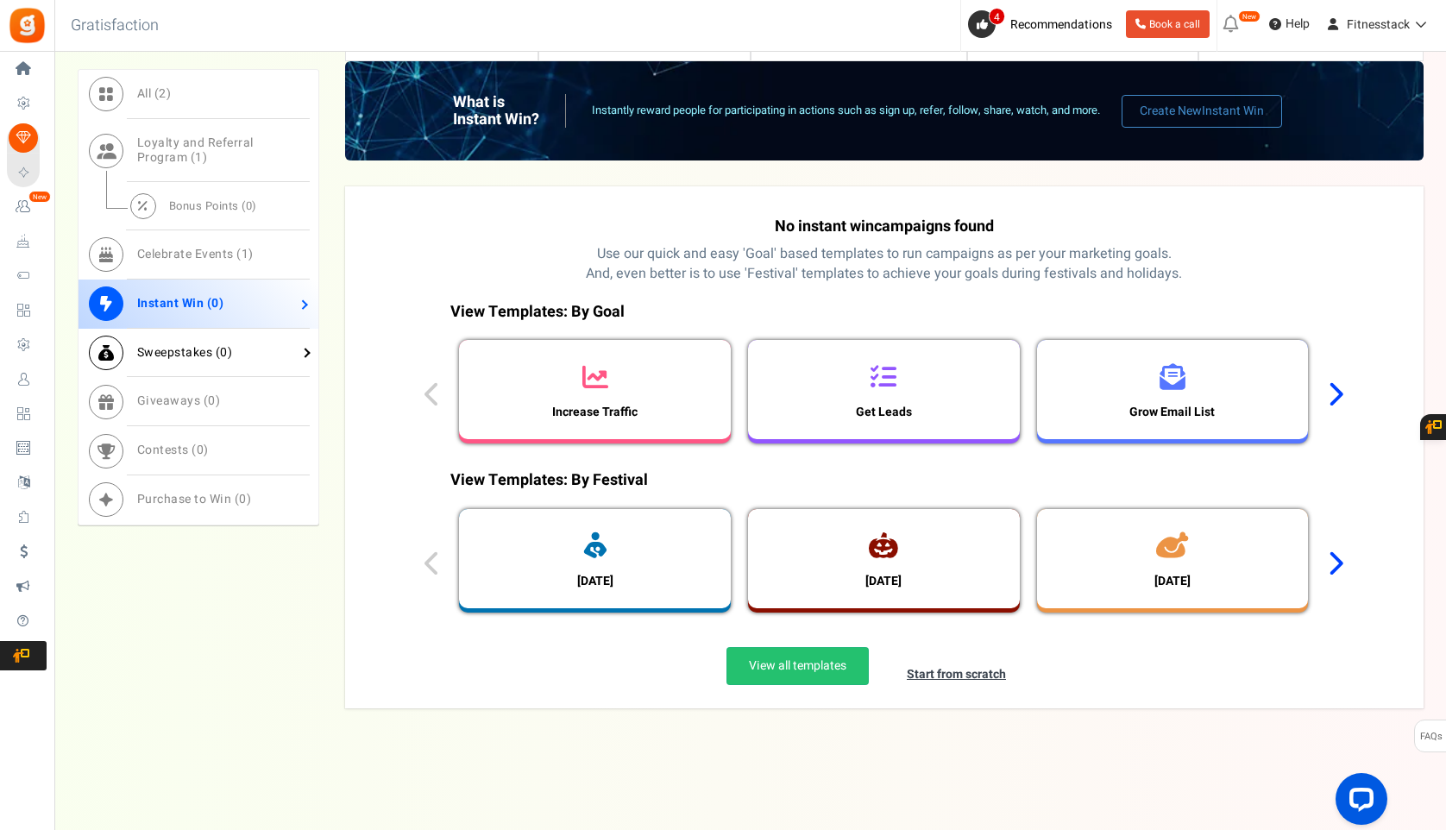
click at [180, 348] on span "Sweepstakes ( 0 )" at bounding box center [185, 352] width 96 height 18
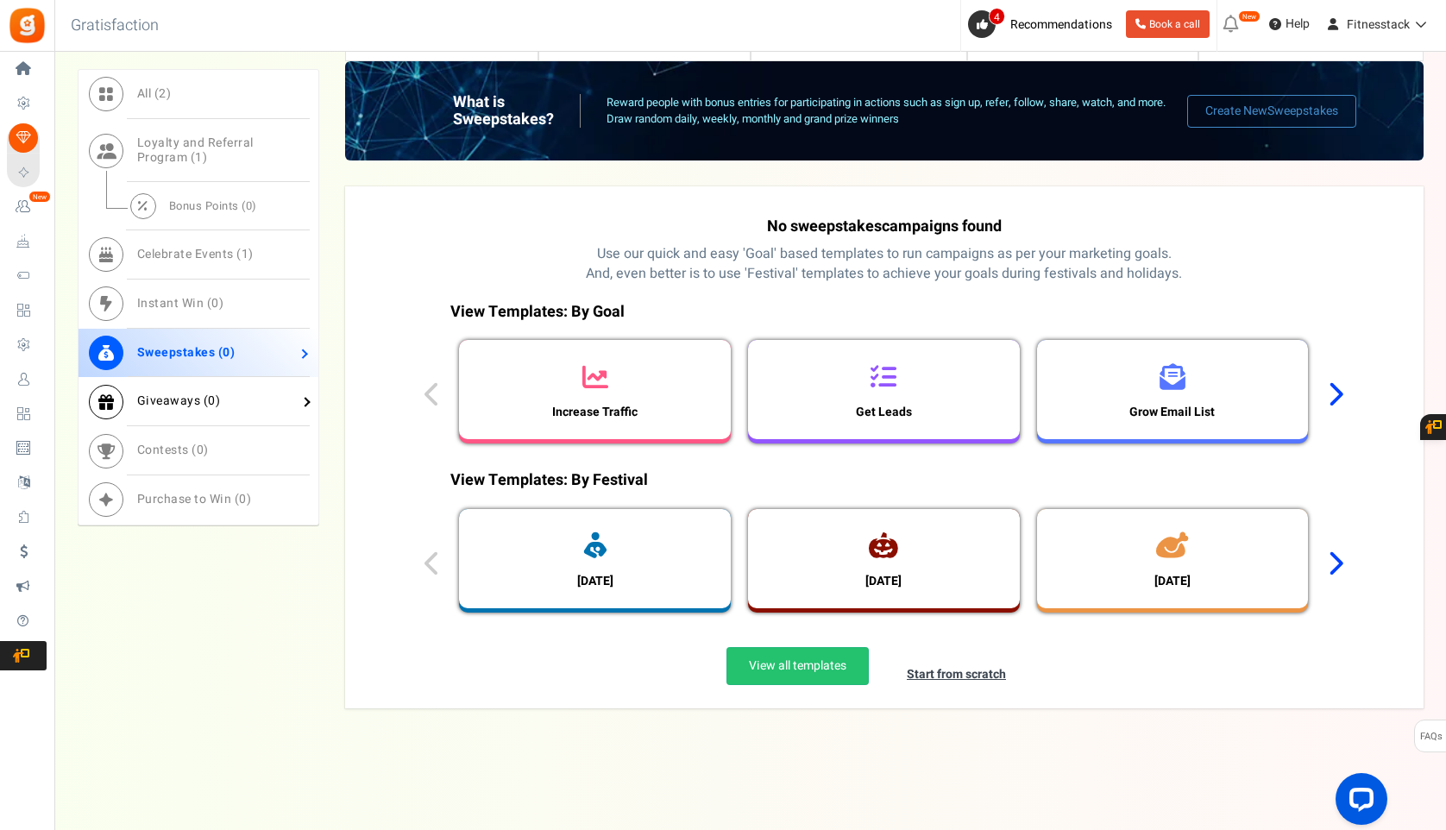
click at [175, 392] on link "Giveaways ( 0 )" at bounding box center [198, 401] width 240 height 49
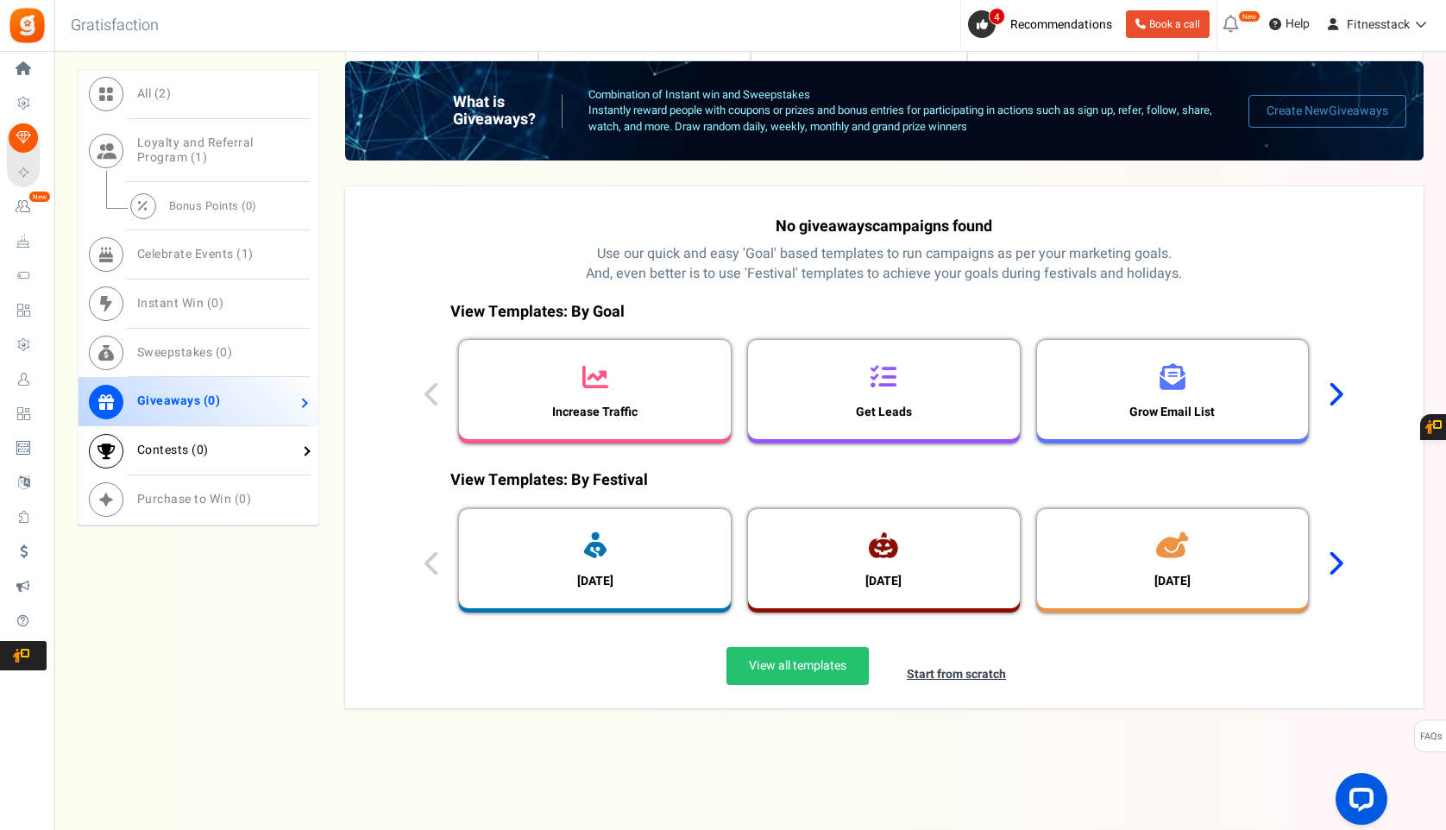
click at [174, 442] on span "Contests ( 0 )" at bounding box center [173, 450] width 72 height 18
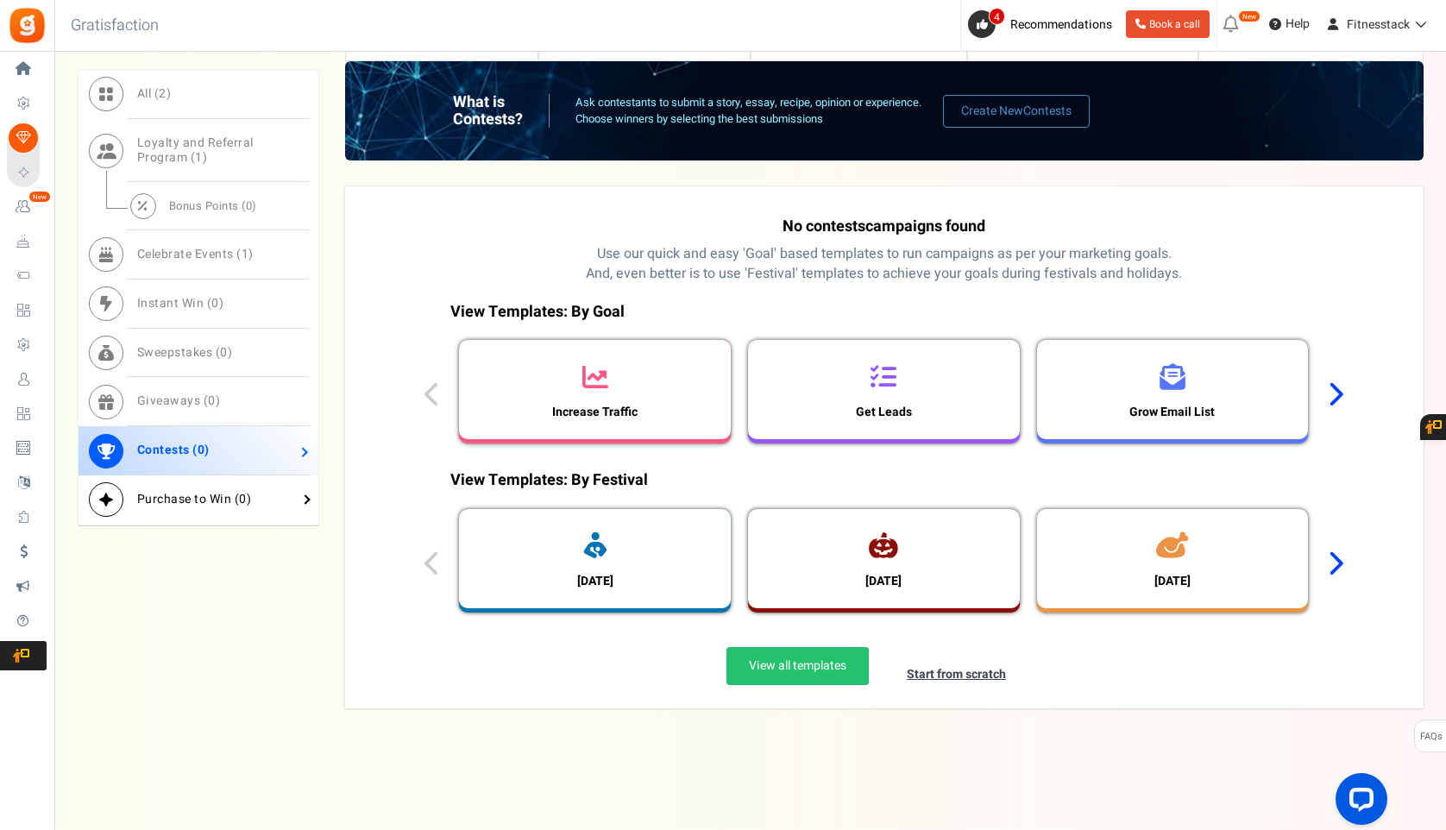
click at [179, 505] on span "Purchase to Win ( 0 )" at bounding box center [194, 499] width 115 height 18
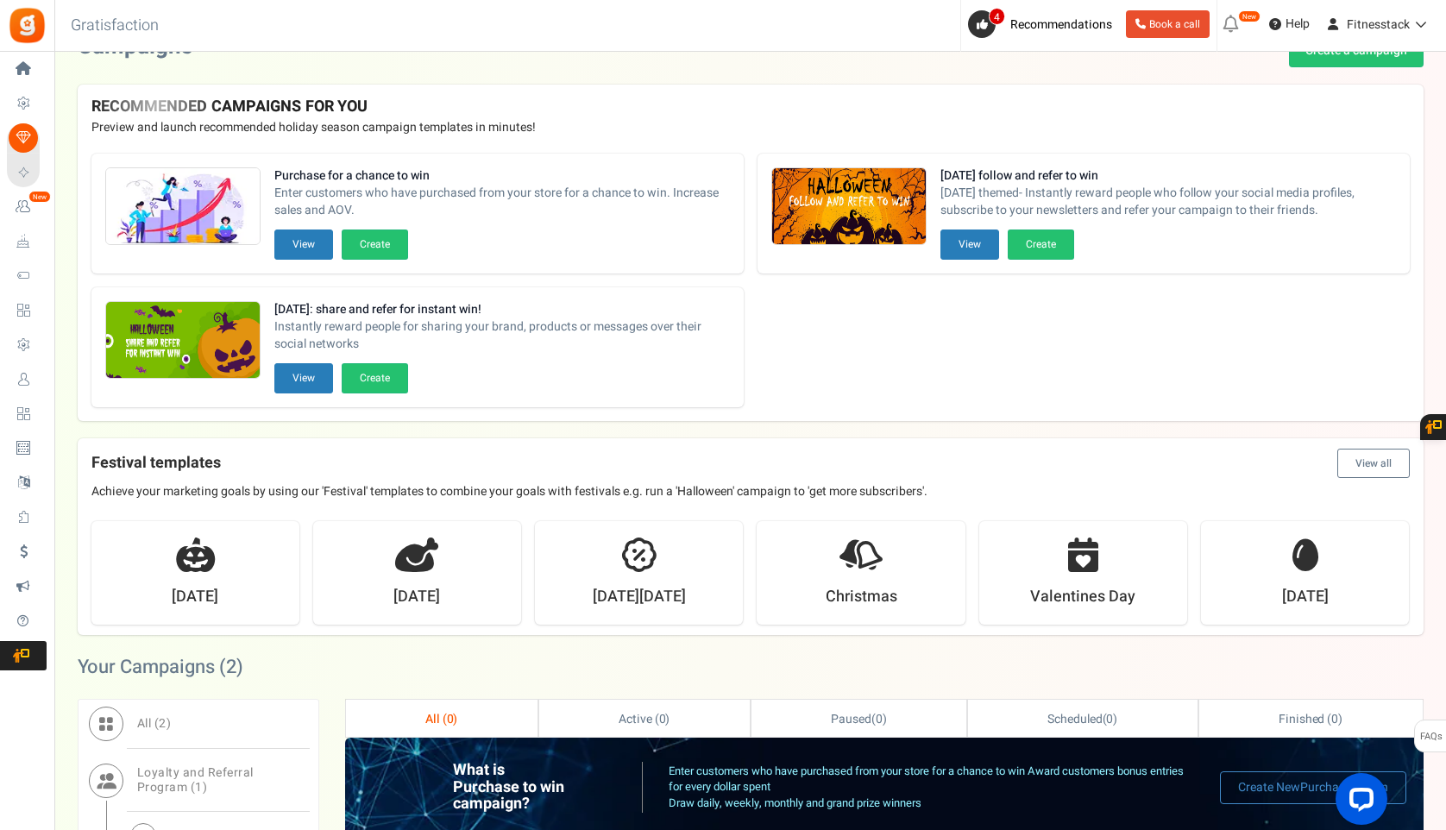
scroll to position [34, 0]
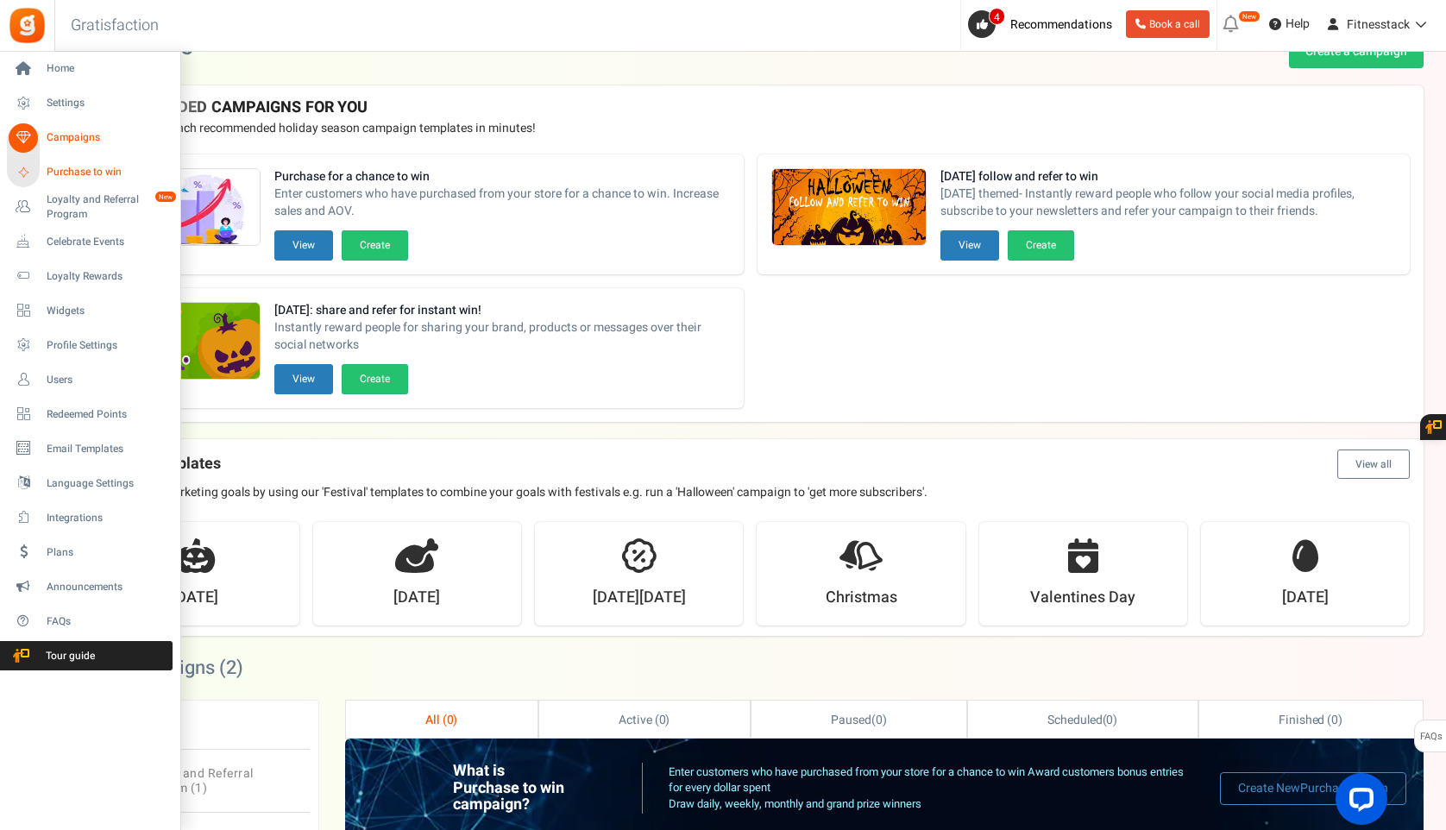
click at [63, 178] on span "Purchase to win" at bounding box center [107, 172] width 121 height 15
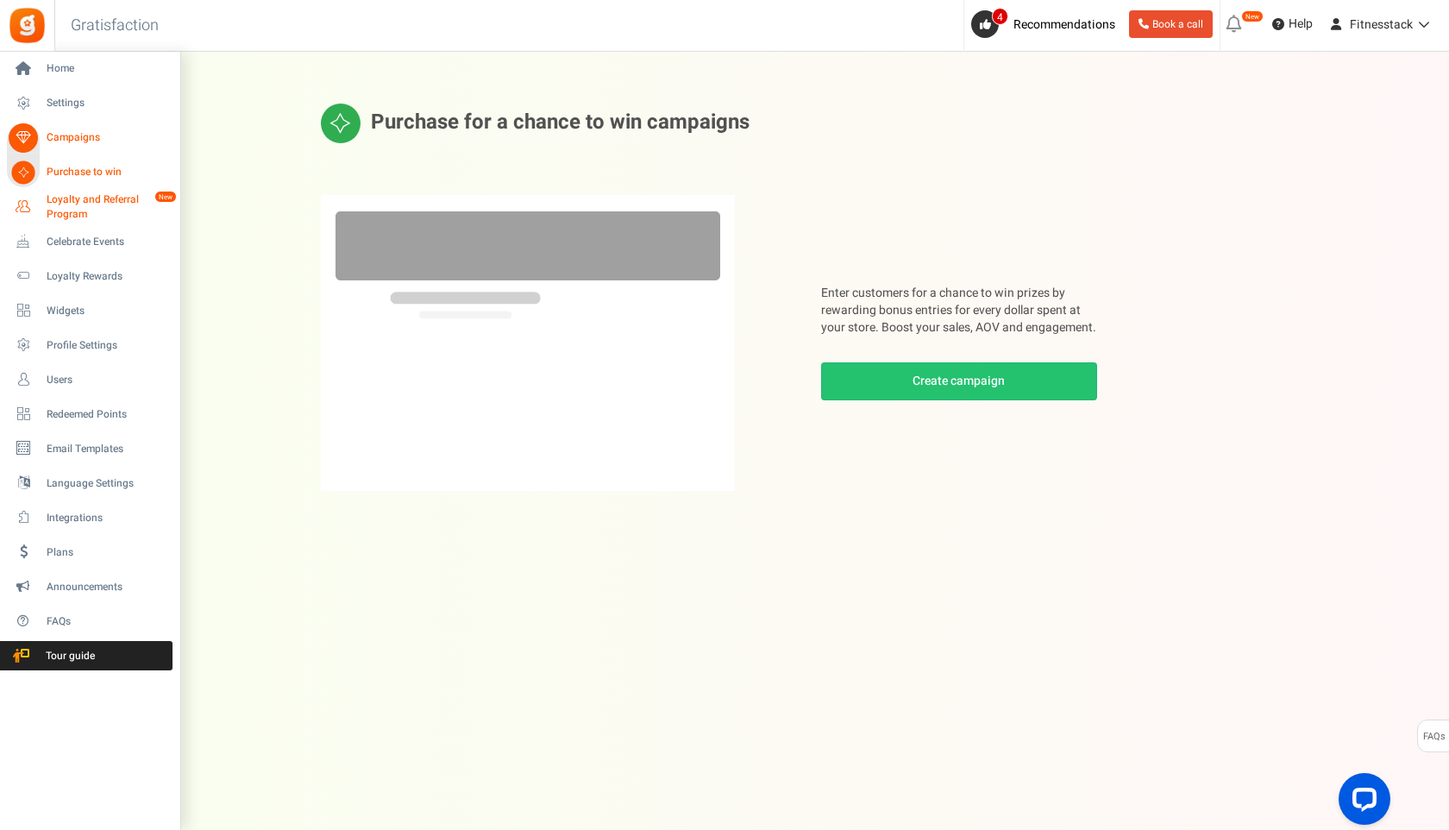
click at [59, 202] on span "Loyalty and Referral Program" at bounding box center [110, 206] width 126 height 29
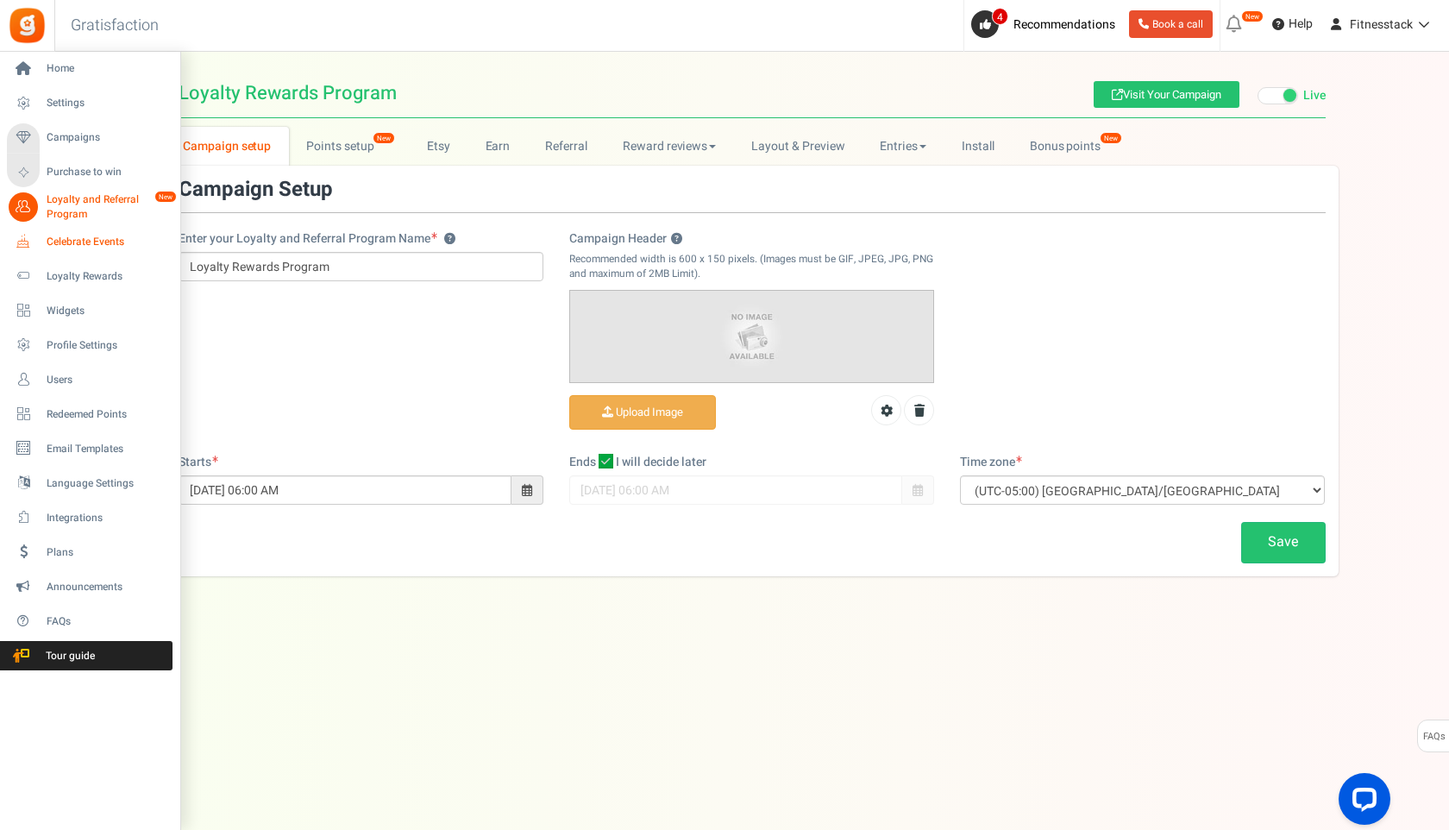
click at [40, 237] on link "Celebrate Events" at bounding box center [90, 241] width 166 height 29
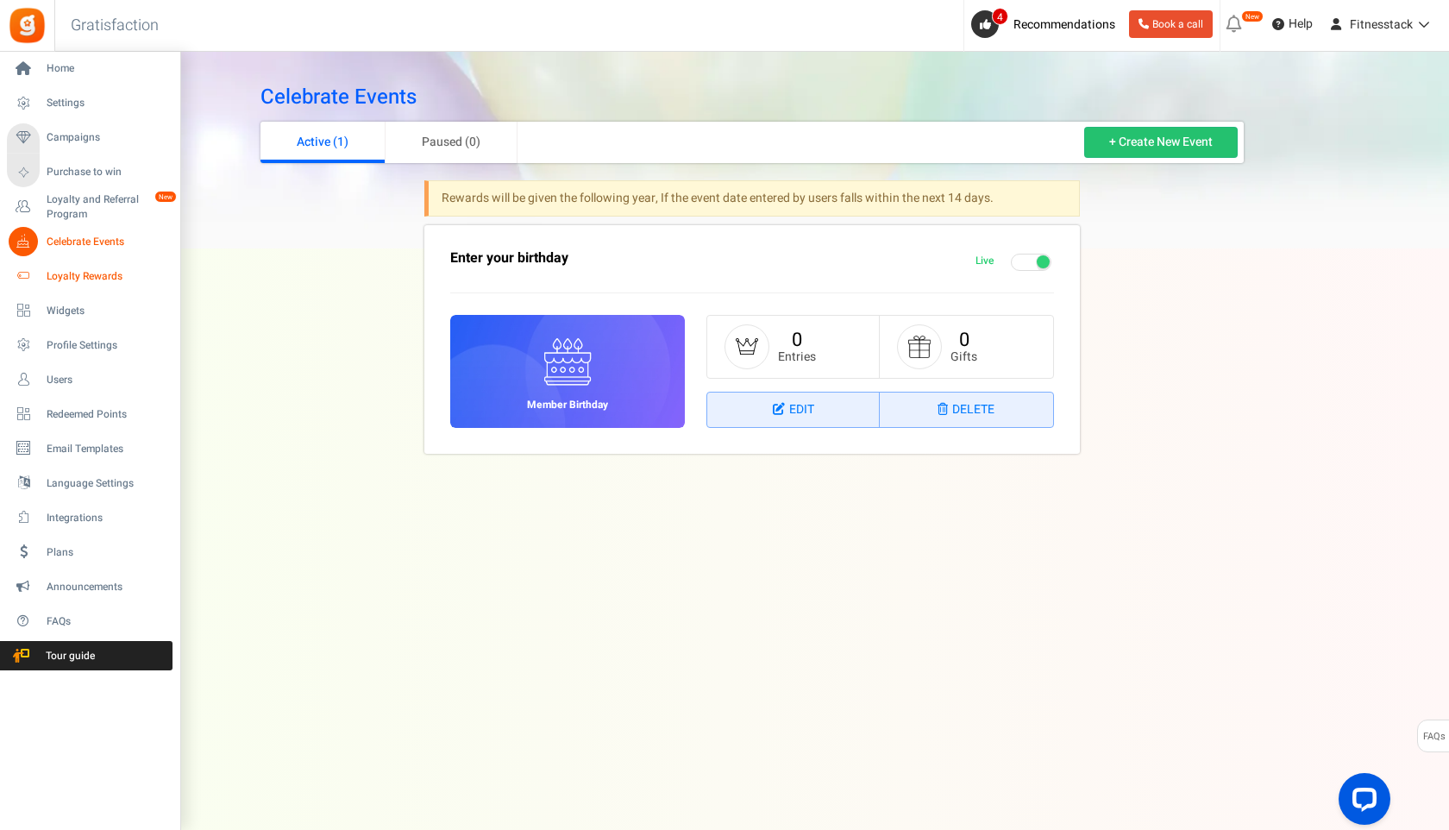
click at [47, 271] on span "Loyalty Rewards" at bounding box center [107, 276] width 121 height 15
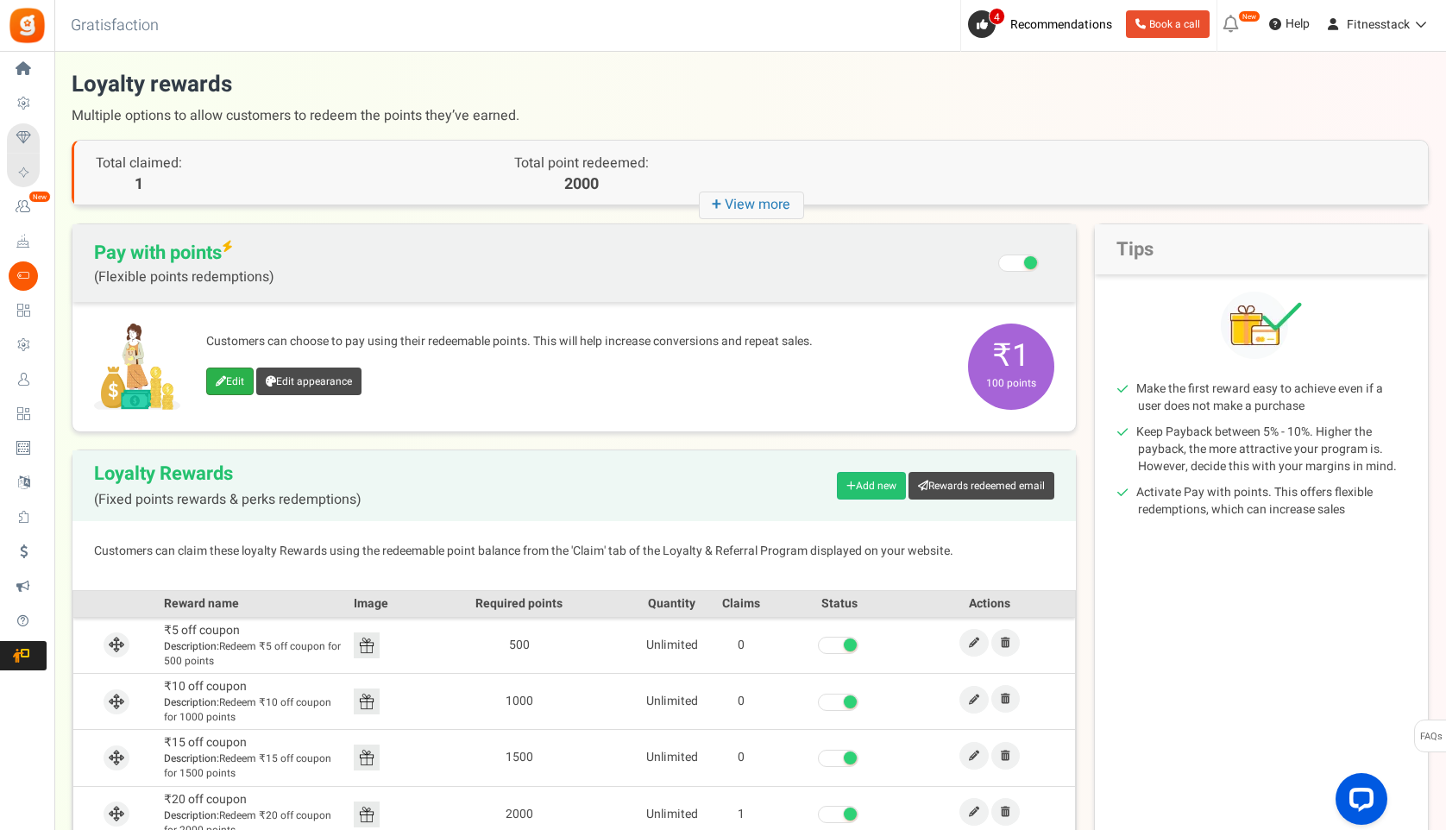
click at [228, 377] on link "Edit" at bounding box center [229, 381] width 47 height 28
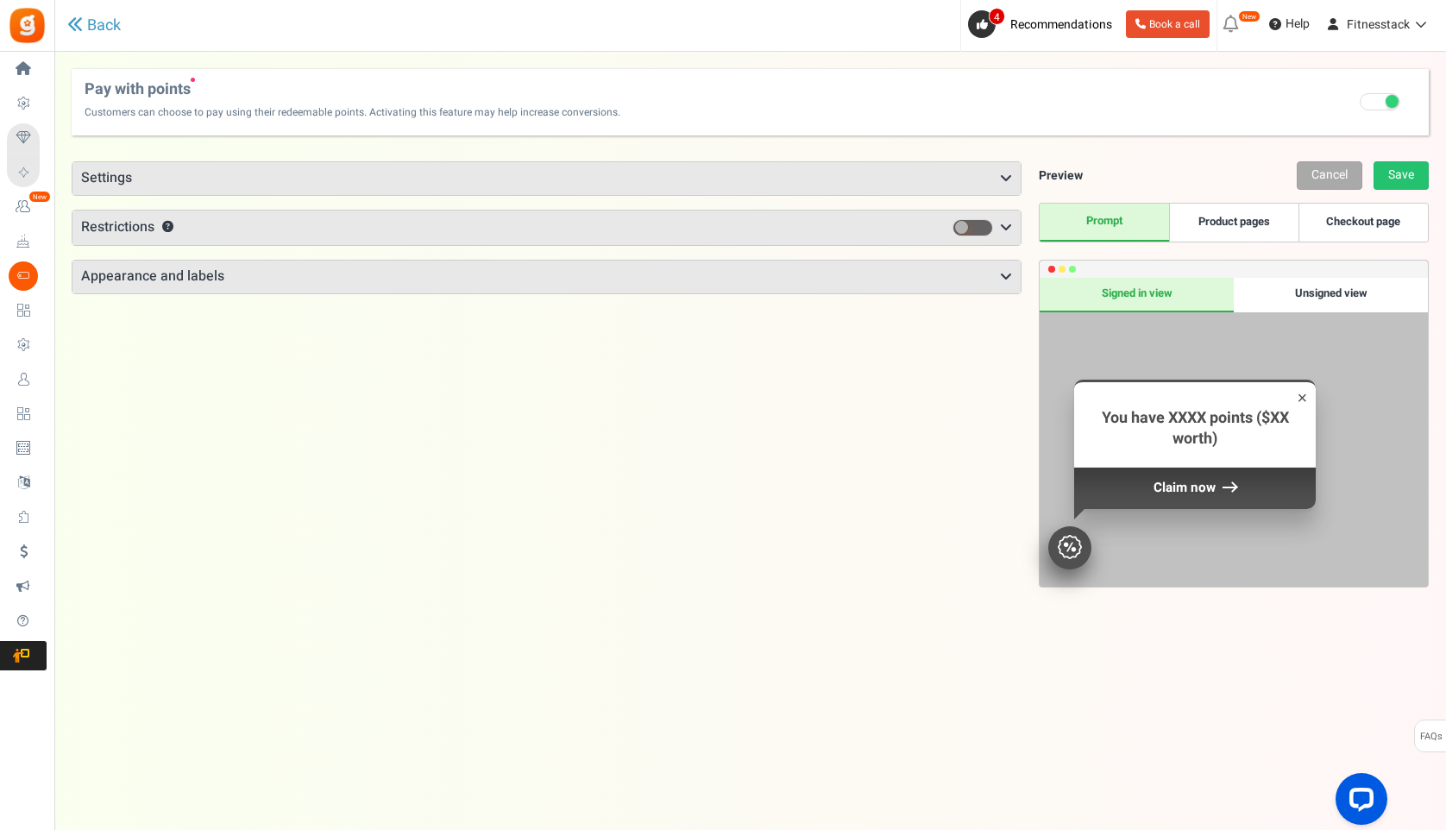
click at [809, 173] on h3 "Settings" at bounding box center [546, 178] width 948 height 33
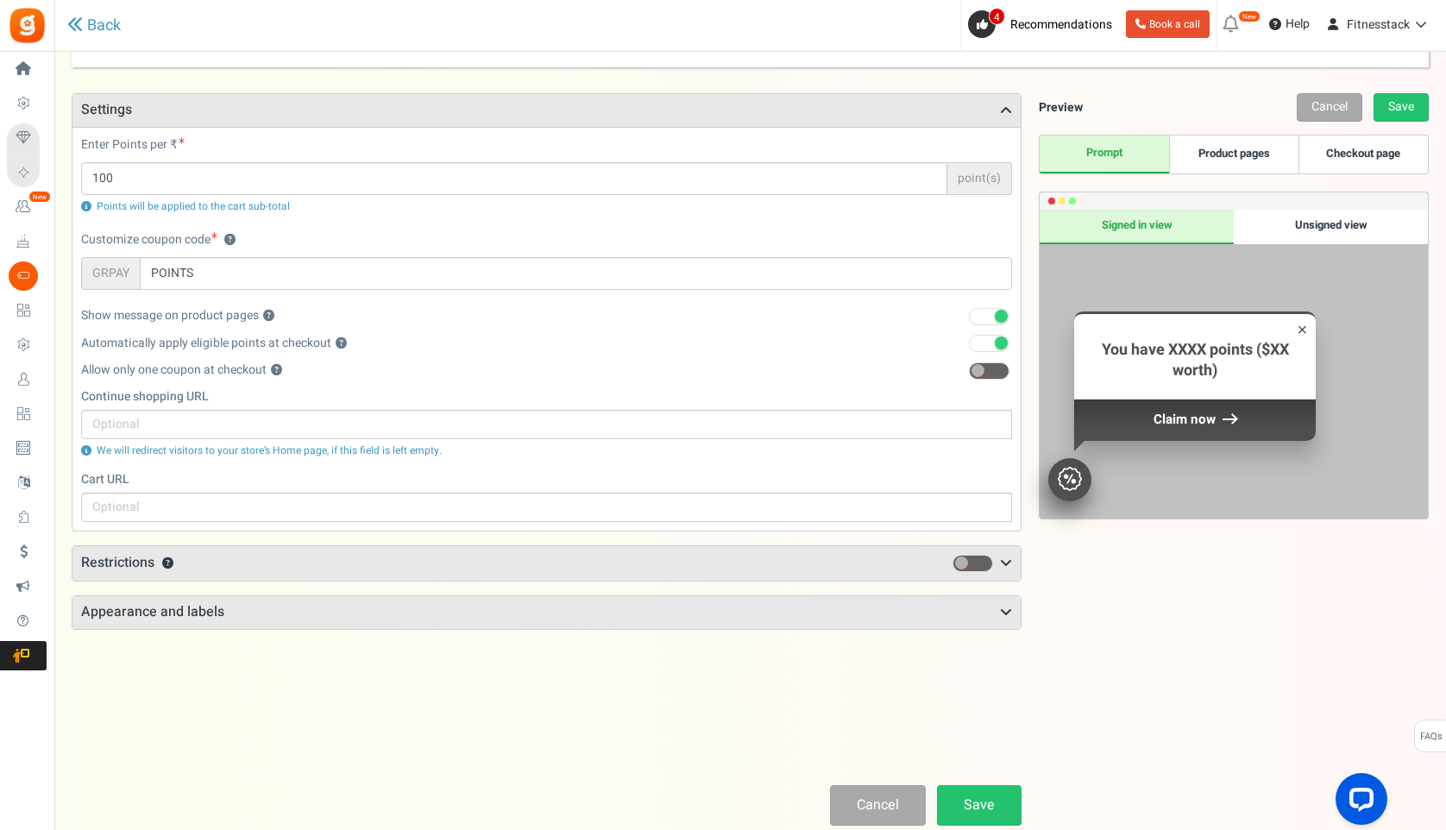
scroll to position [74, 0]
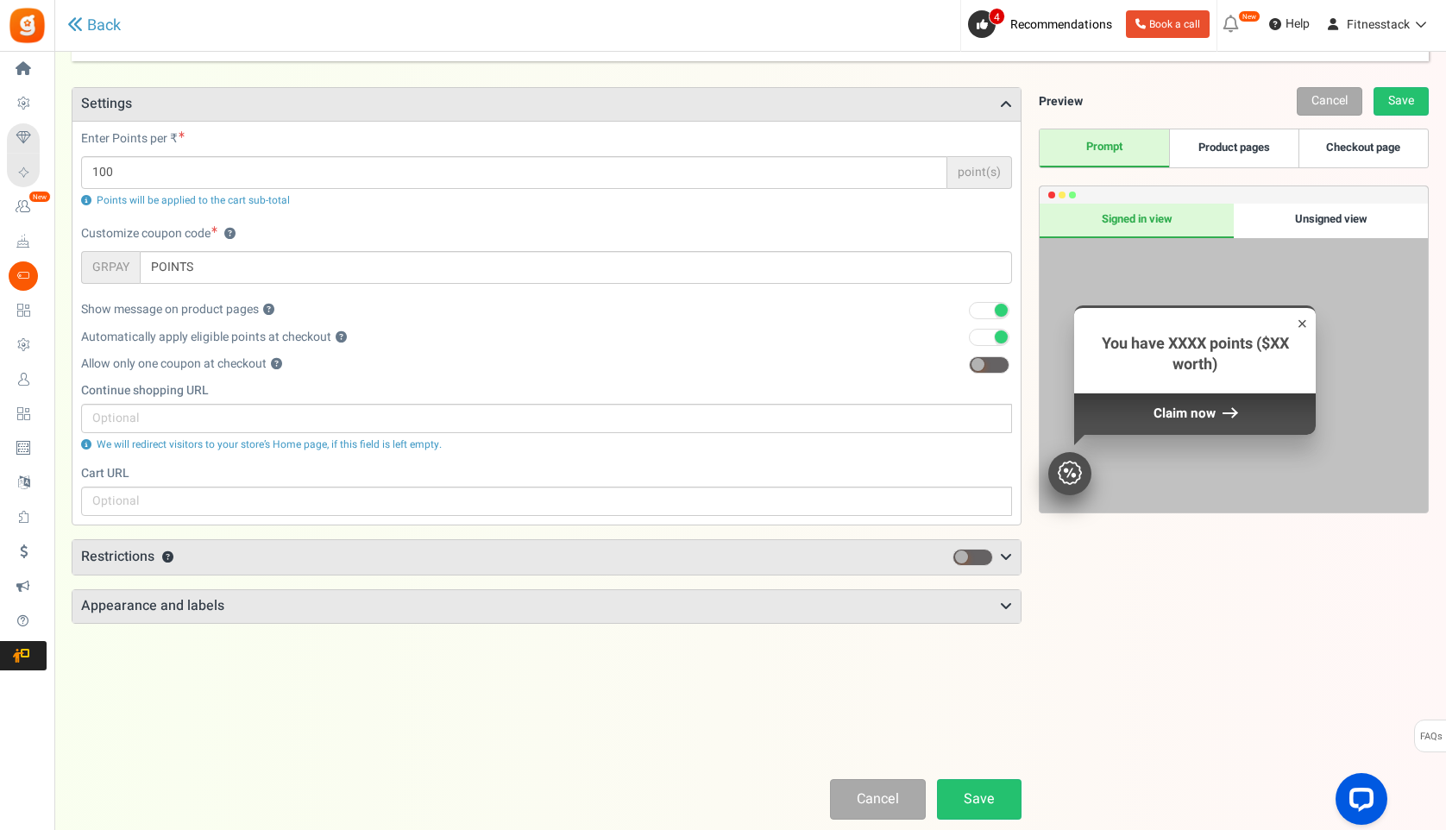
click at [229, 555] on h3 "Restrictions ?" at bounding box center [546, 557] width 948 height 35
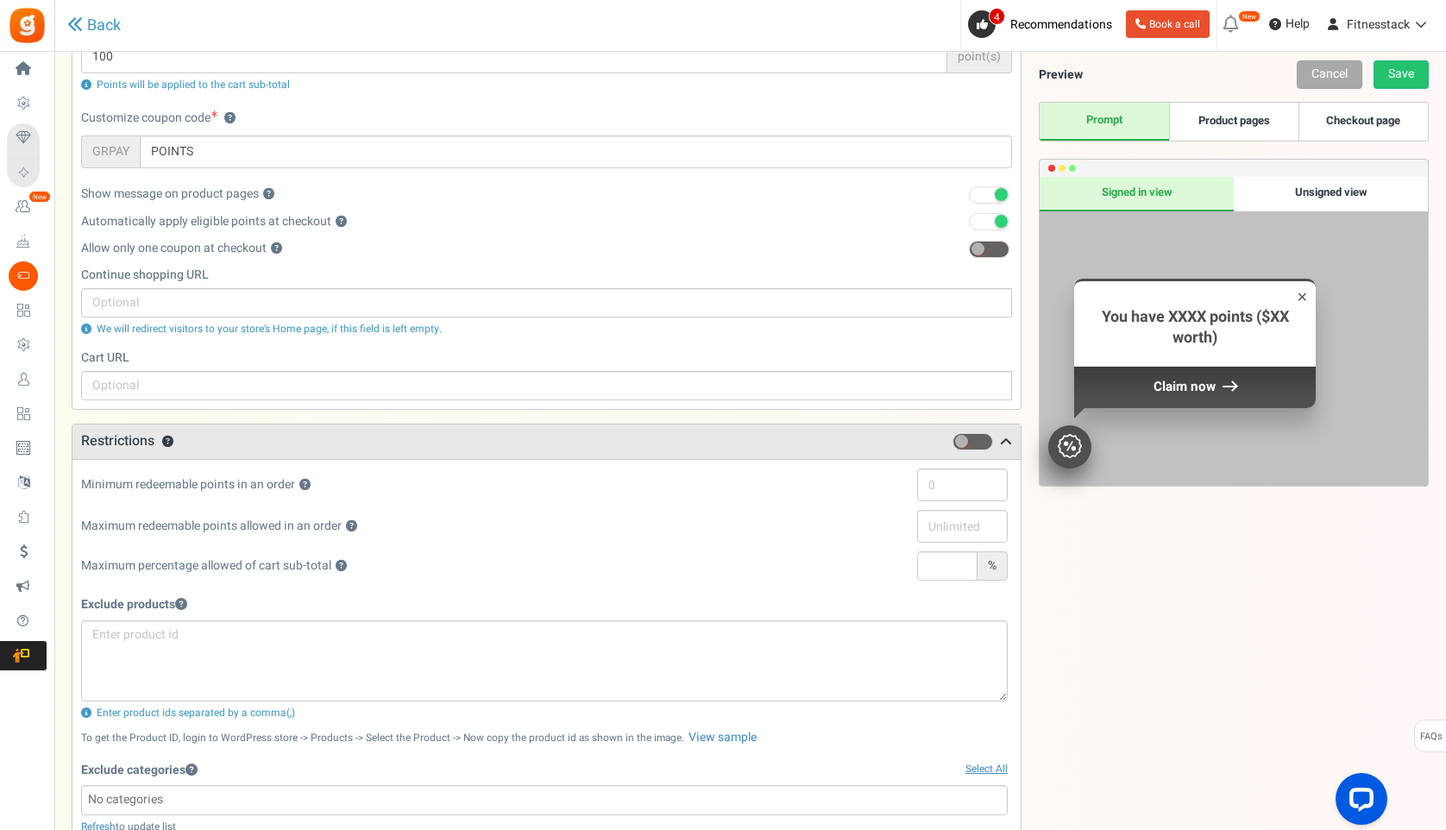
scroll to position [198, 0]
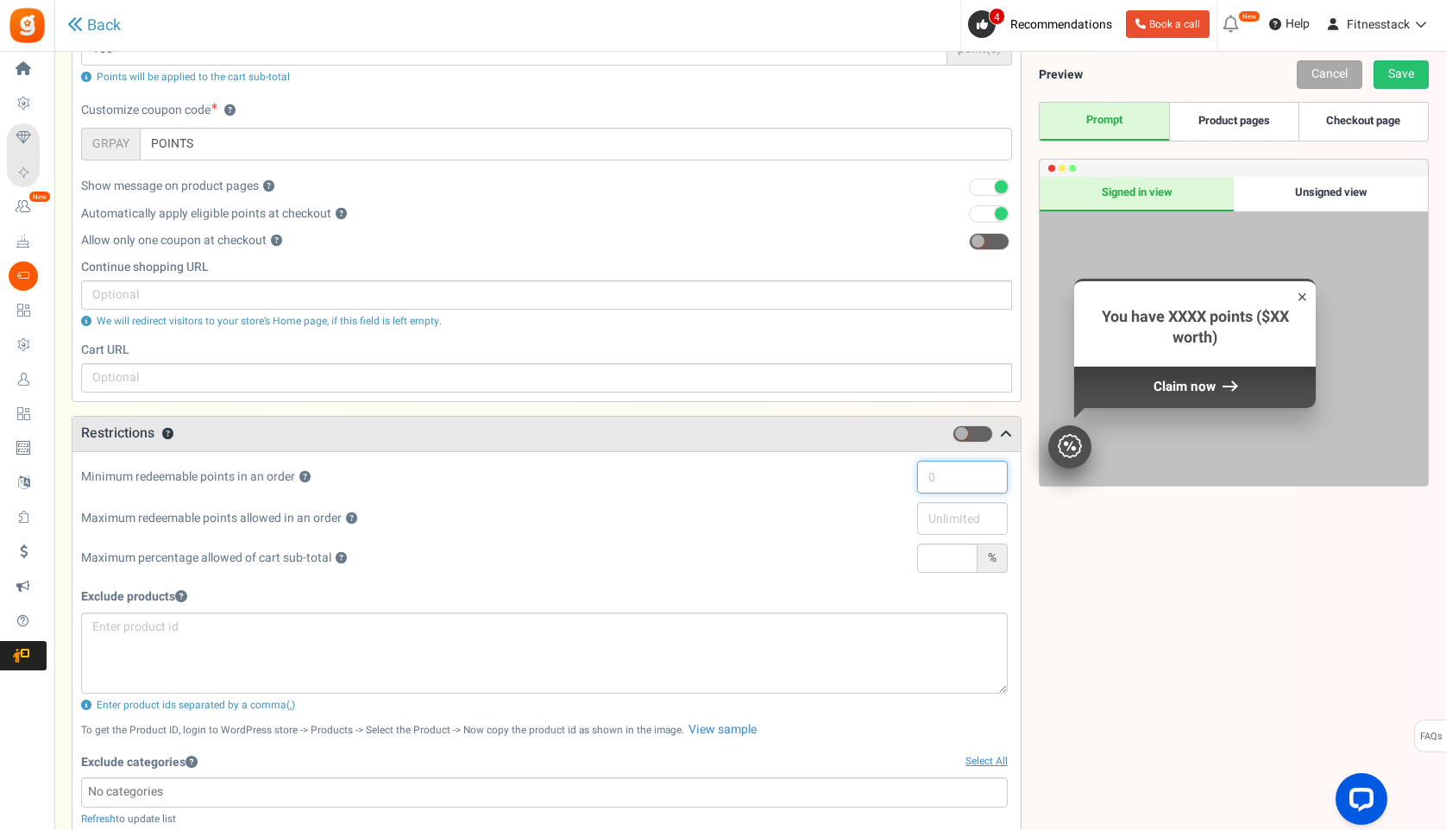
click at [964, 473] on input "text" at bounding box center [962, 477] width 91 height 33
click at [857, 524] on div "Maximum redeemable points allowed in an order ?" at bounding box center [544, 522] width 926 height 41
drag, startPoint x: 942, startPoint y: 478, endPoint x: 962, endPoint y: 479, distance: 19.9
click at [962, 479] on input "5000" at bounding box center [962, 477] width 91 height 33
type input "5"
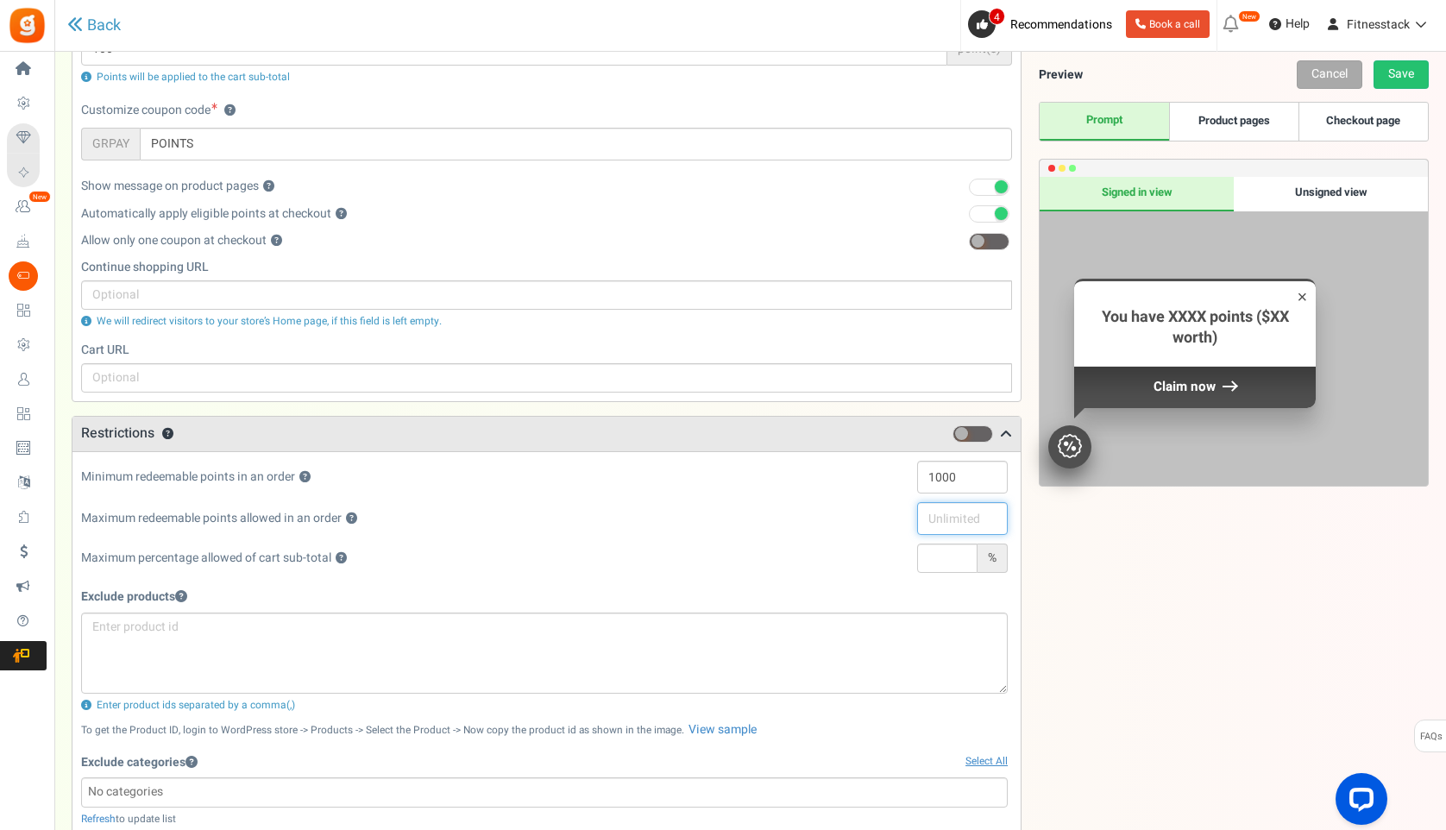
click at [951, 516] on input "text" at bounding box center [962, 518] width 91 height 33
click at [944, 475] on input "1000" at bounding box center [962, 477] width 91 height 33
type input "500"
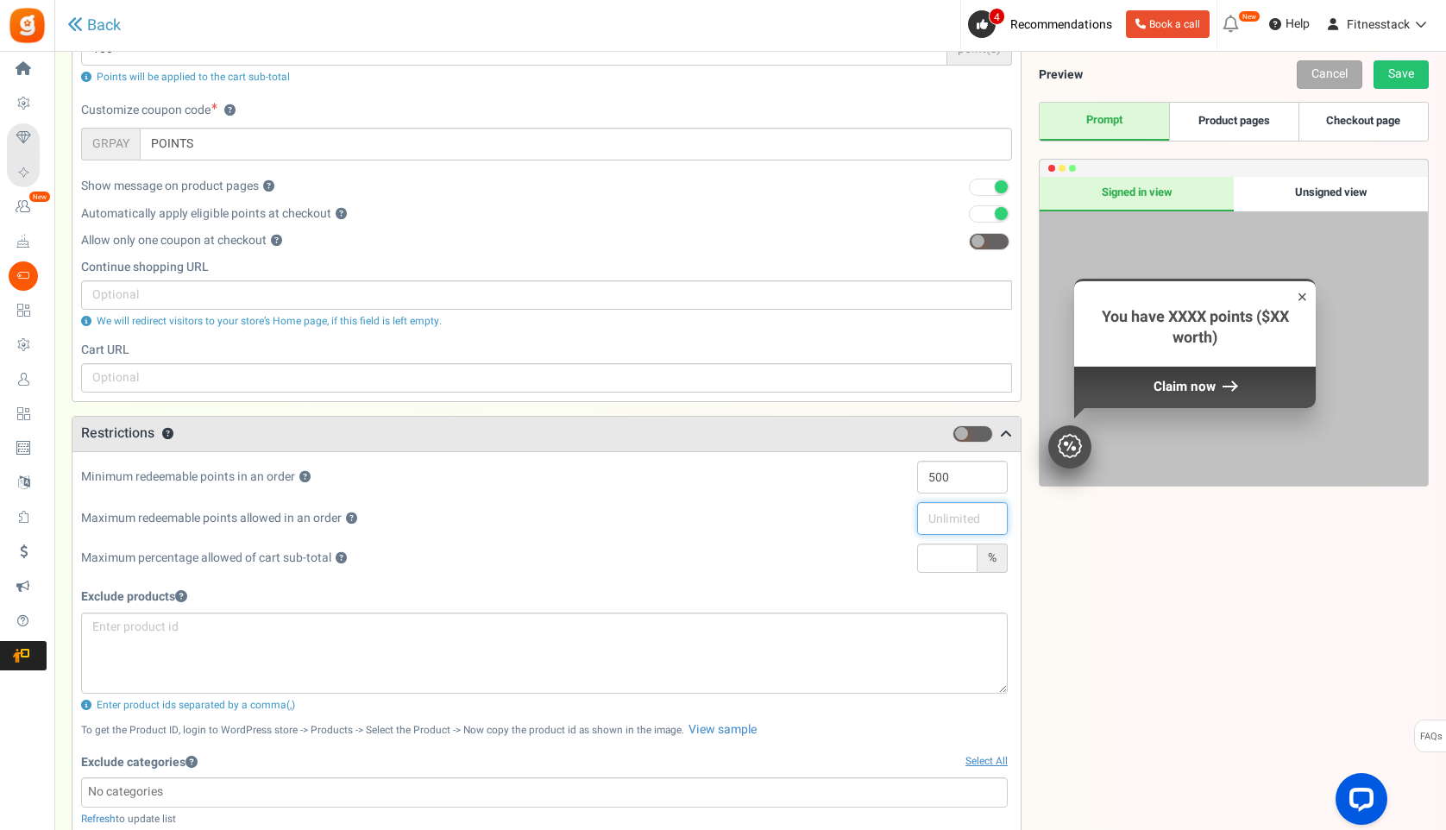
click at [950, 513] on input "text" at bounding box center [962, 518] width 91 height 33
type input "1"
type input "5000"
click at [857, 585] on div "Exclude products Enter product ids separated by a comma(,)" at bounding box center [544, 646] width 926 height 131
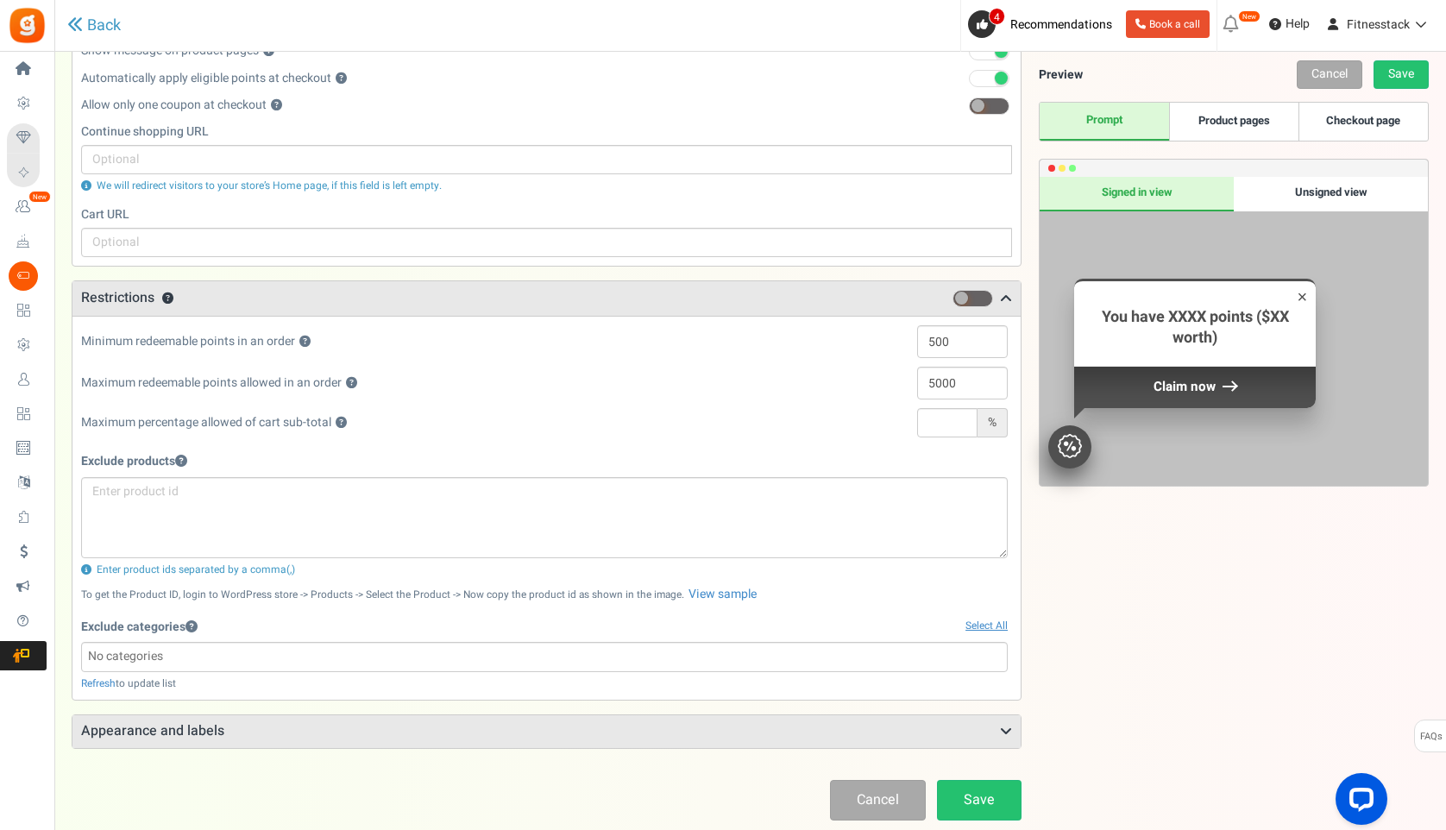
scroll to position [339, 0]
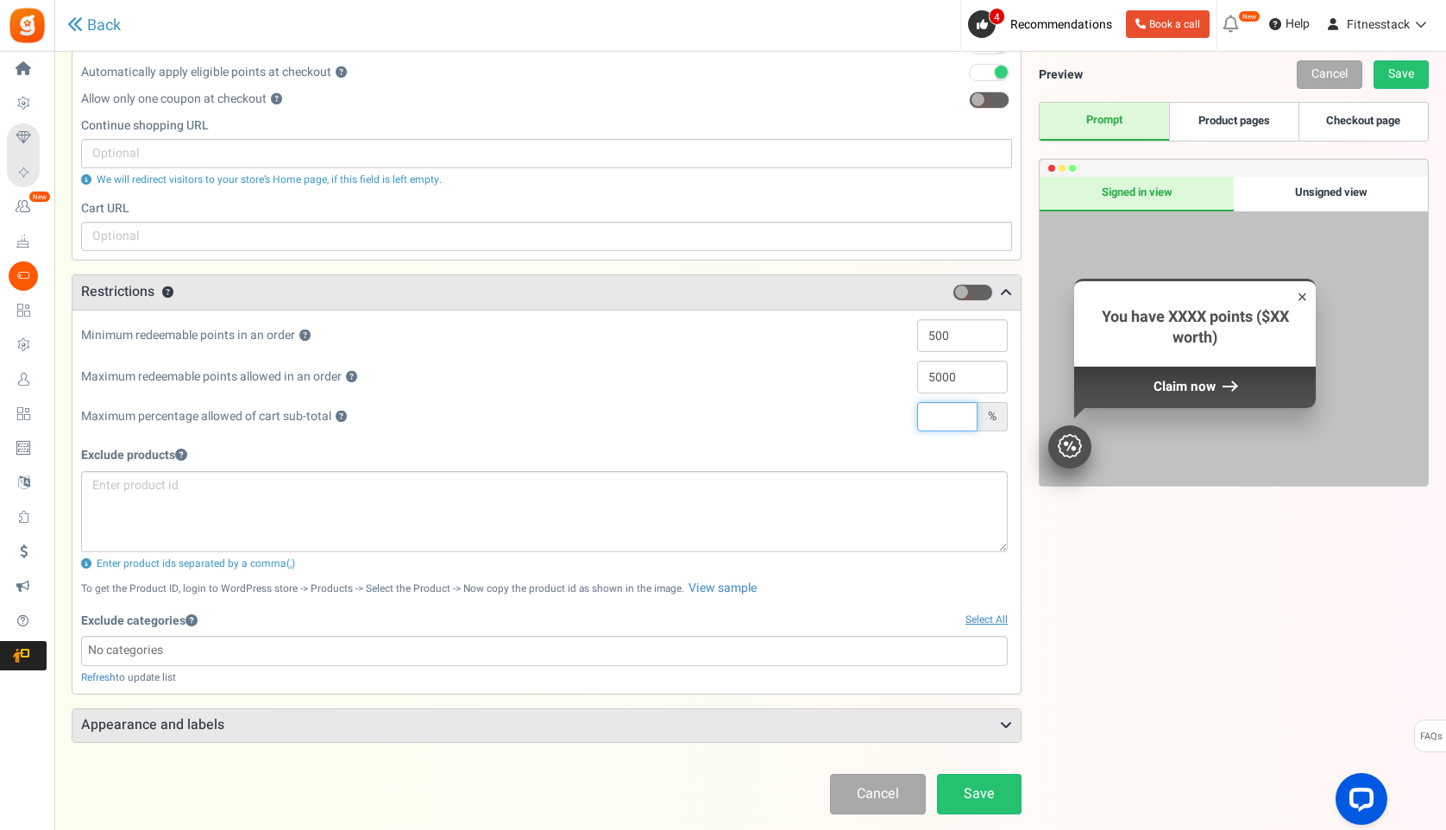
click at [947, 405] on input "text" at bounding box center [947, 416] width 60 height 29
type input "5"
click at [790, 430] on div "Maximum percentage allowed of cart sub-total ? 5 %" at bounding box center [544, 421] width 926 height 38
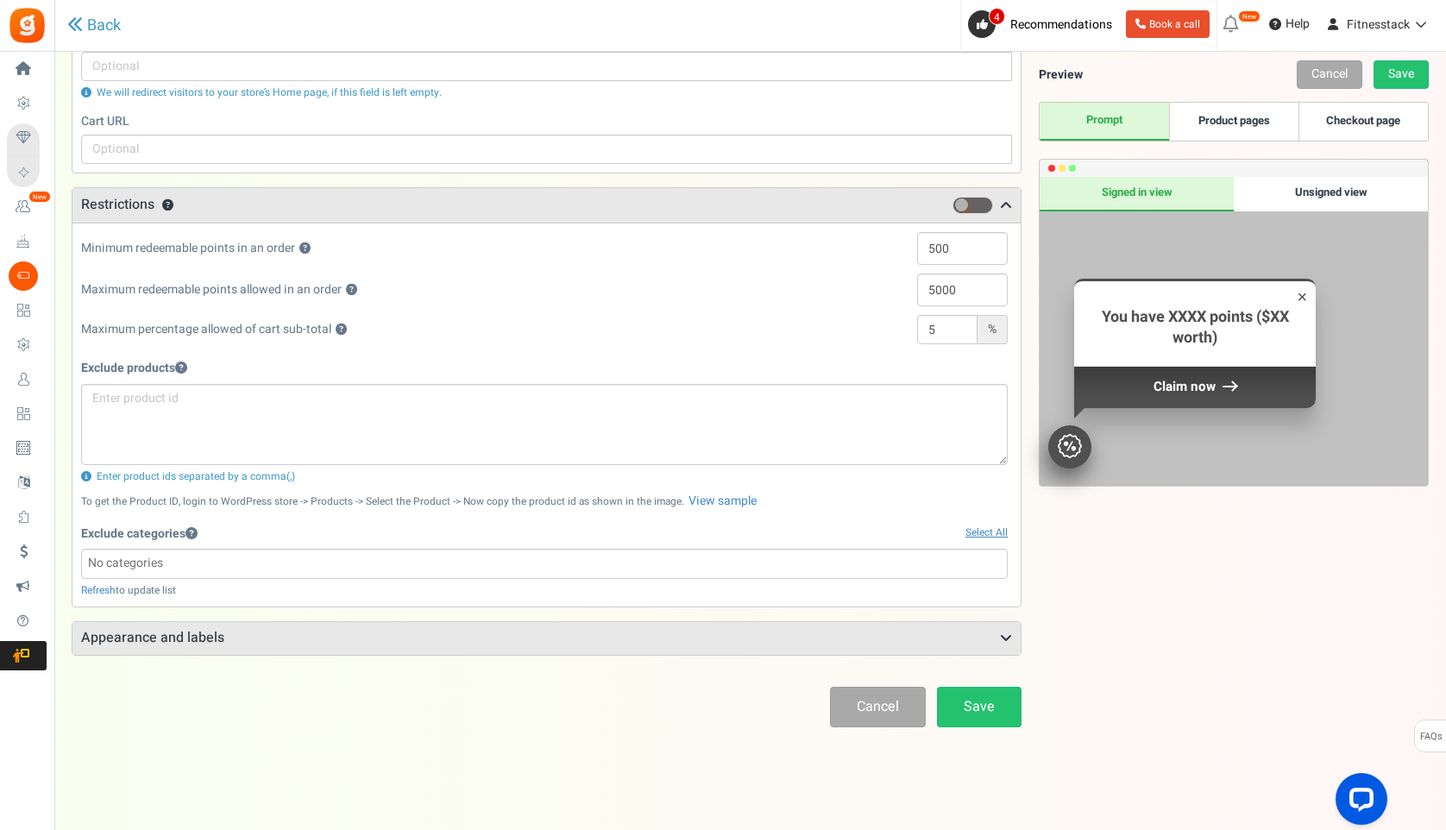
scroll to position [430, 0]
click at [581, 636] on h3 "Appearance and labels" at bounding box center [546, 636] width 948 height 33
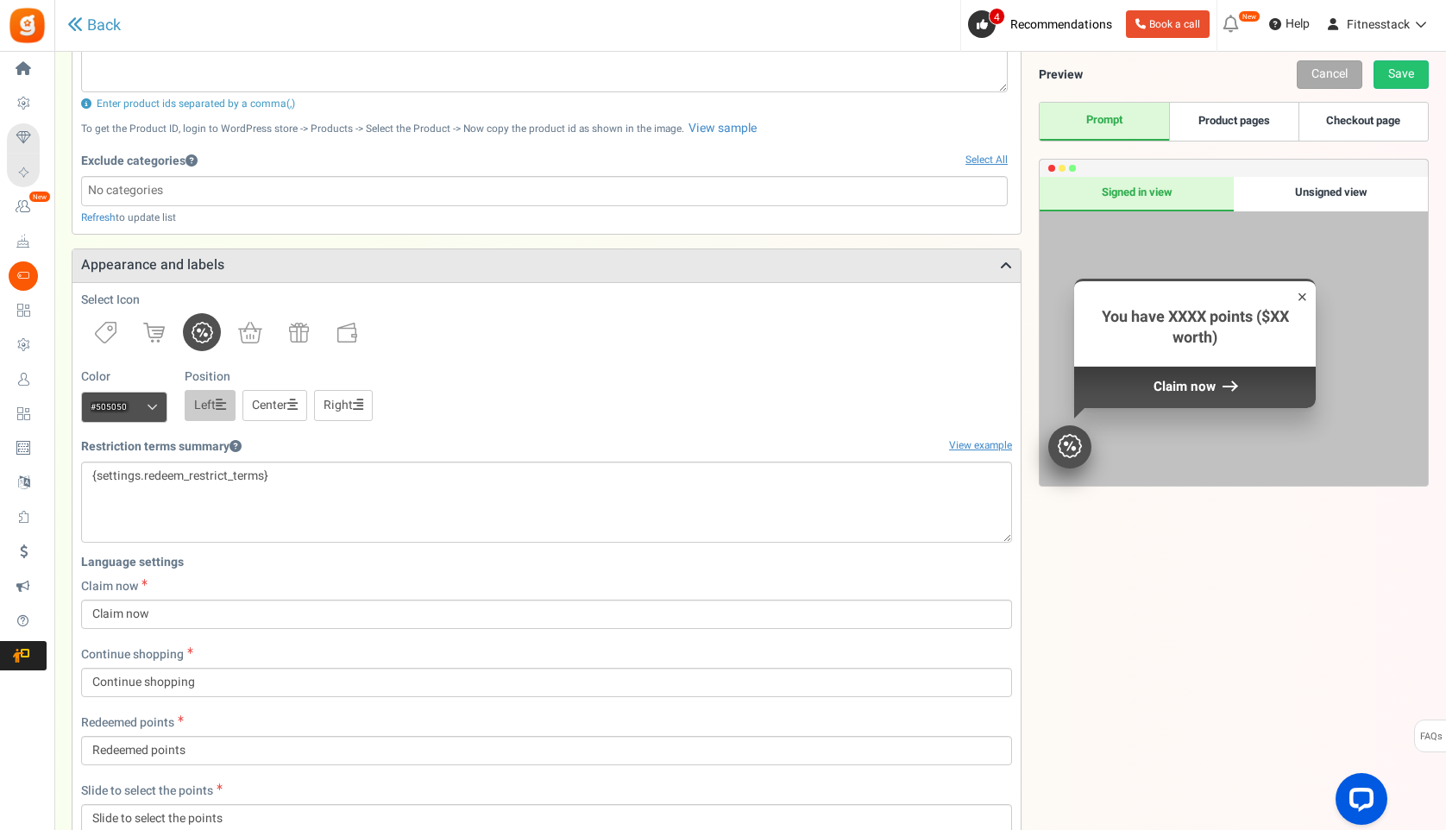
scroll to position [800, 0]
click at [290, 334] on img at bounding box center [299, 332] width 20 height 20
click at [148, 406] on span at bounding box center [152, 406] width 11 height 13
click at [148, 406] on input "#505050" at bounding box center [124, 406] width 86 height 31
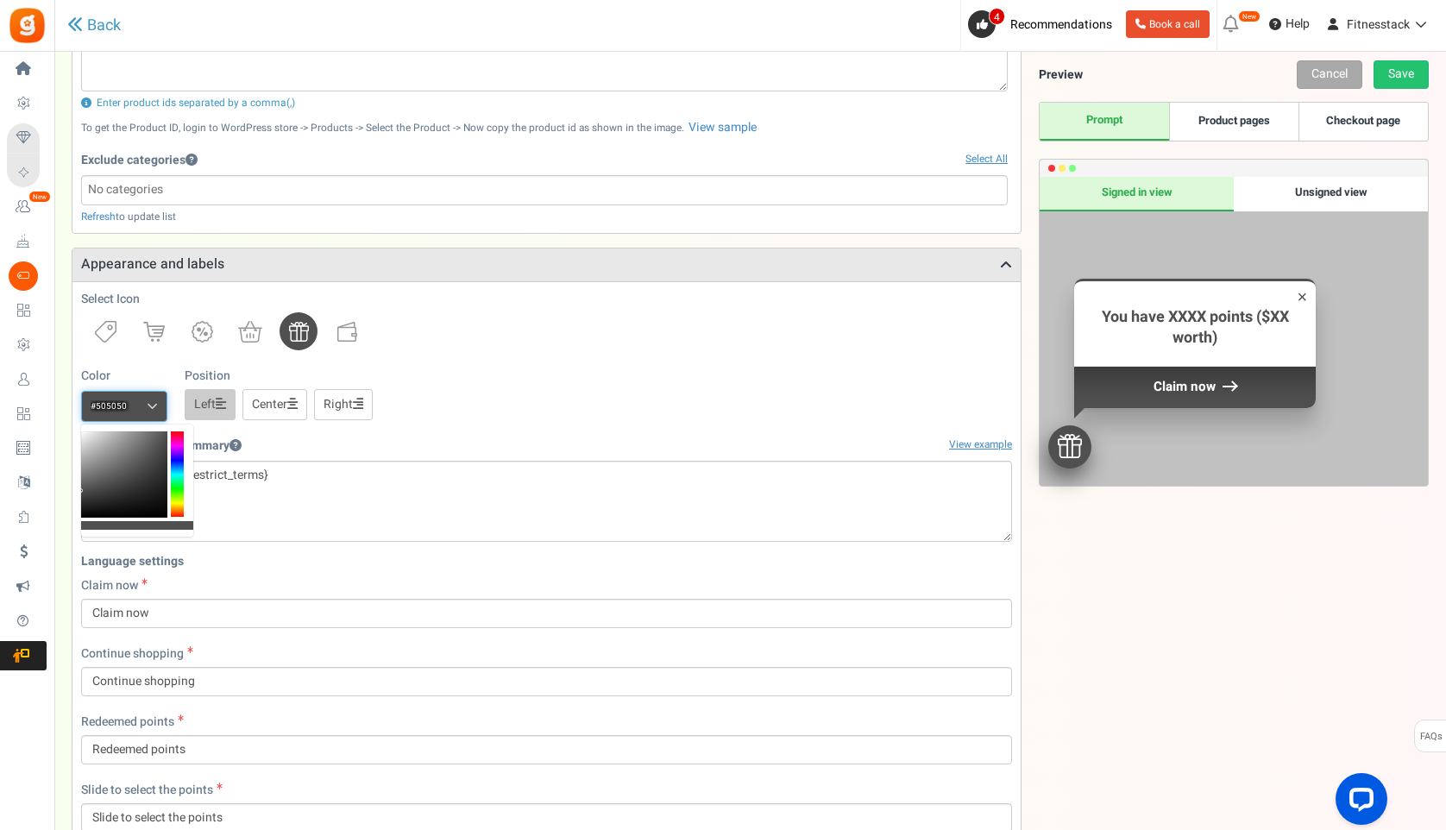
click at [122, 406] on input "#505050" at bounding box center [124, 406] width 86 height 31
paste input "1b236e"
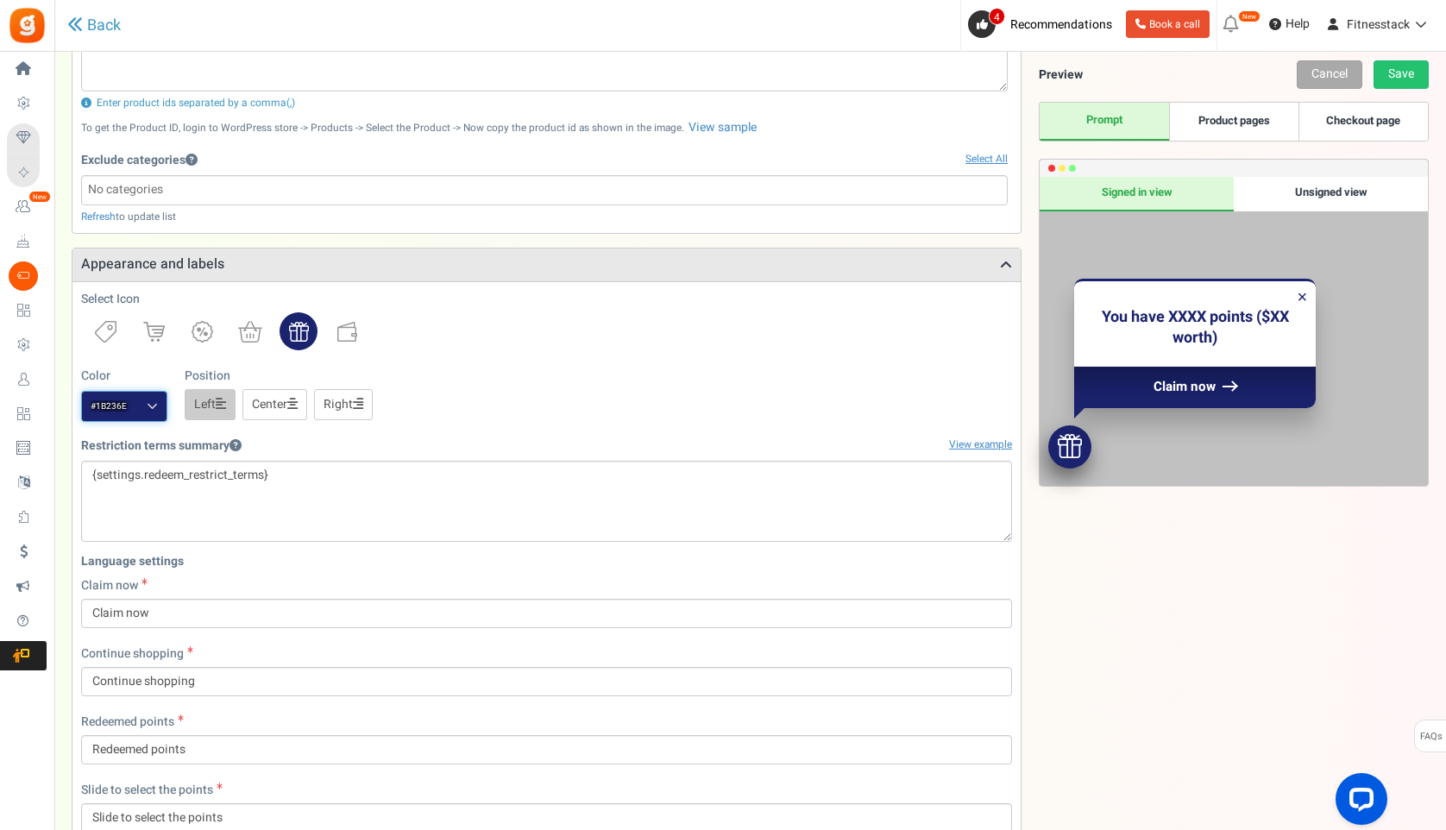
type input "#1b236e"
click at [549, 396] on div "Color #1b236e We recommend a darker color Position Left Center Right" at bounding box center [546, 394] width 931 height 54
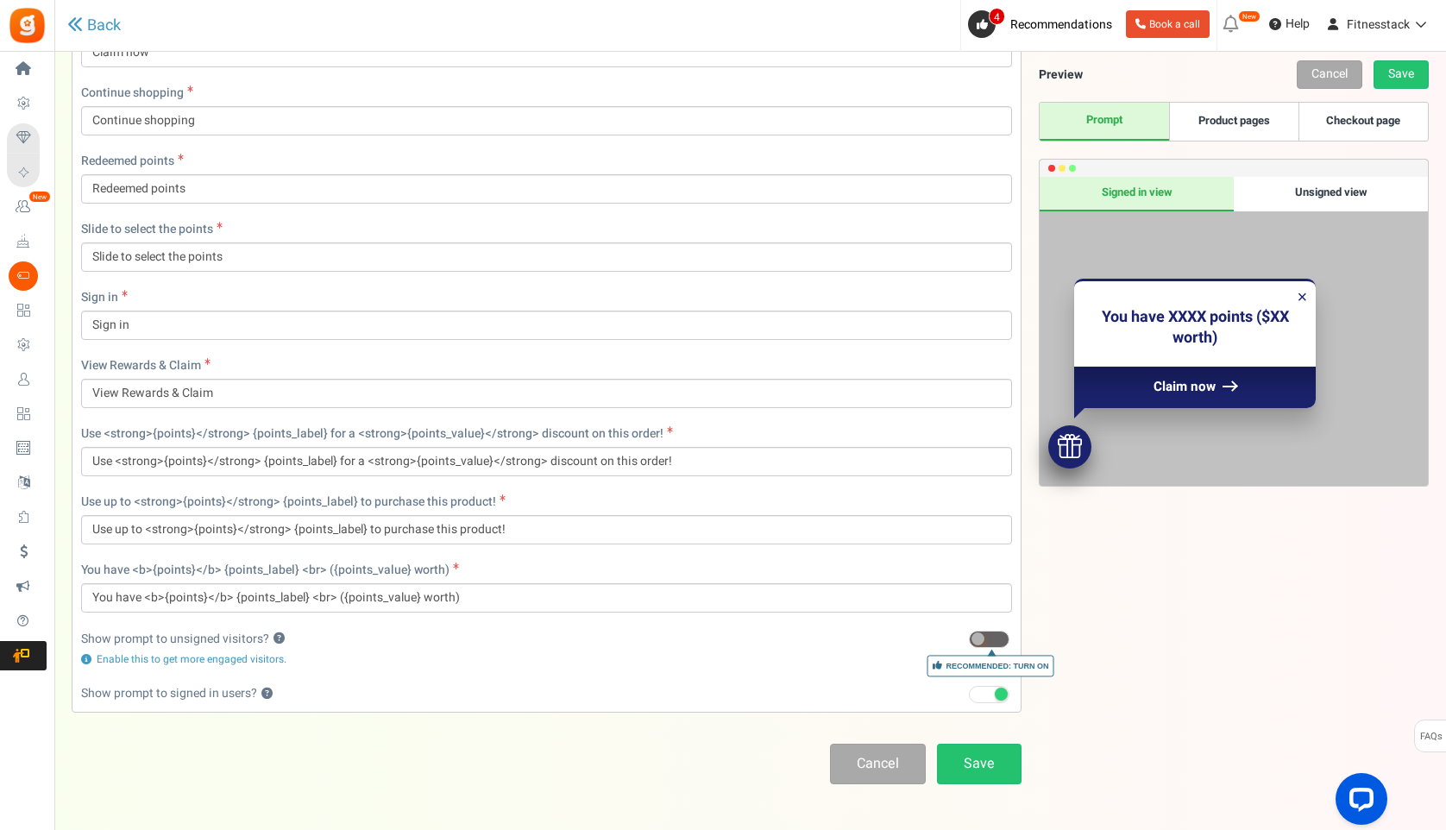
scroll to position [1422, 0]
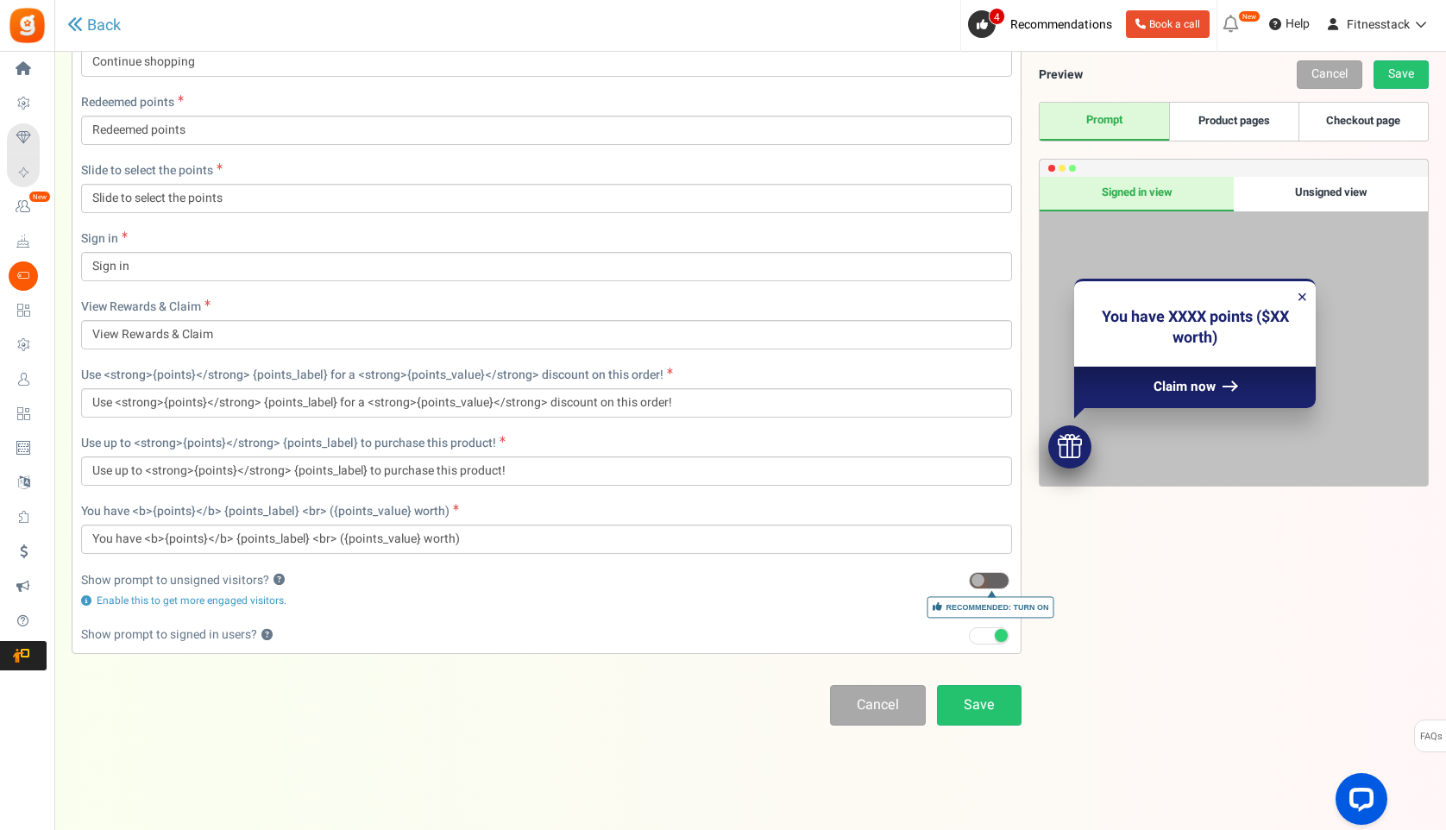
click at [988, 583] on span at bounding box center [989, 580] width 41 height 17
click at [969, 583] on input "Recommended: Turn On" at bounding box center [969, 580] width 0 height 11
click at [998, 711] on link "Save" at bounding box center [979, 705] width 85 height 41
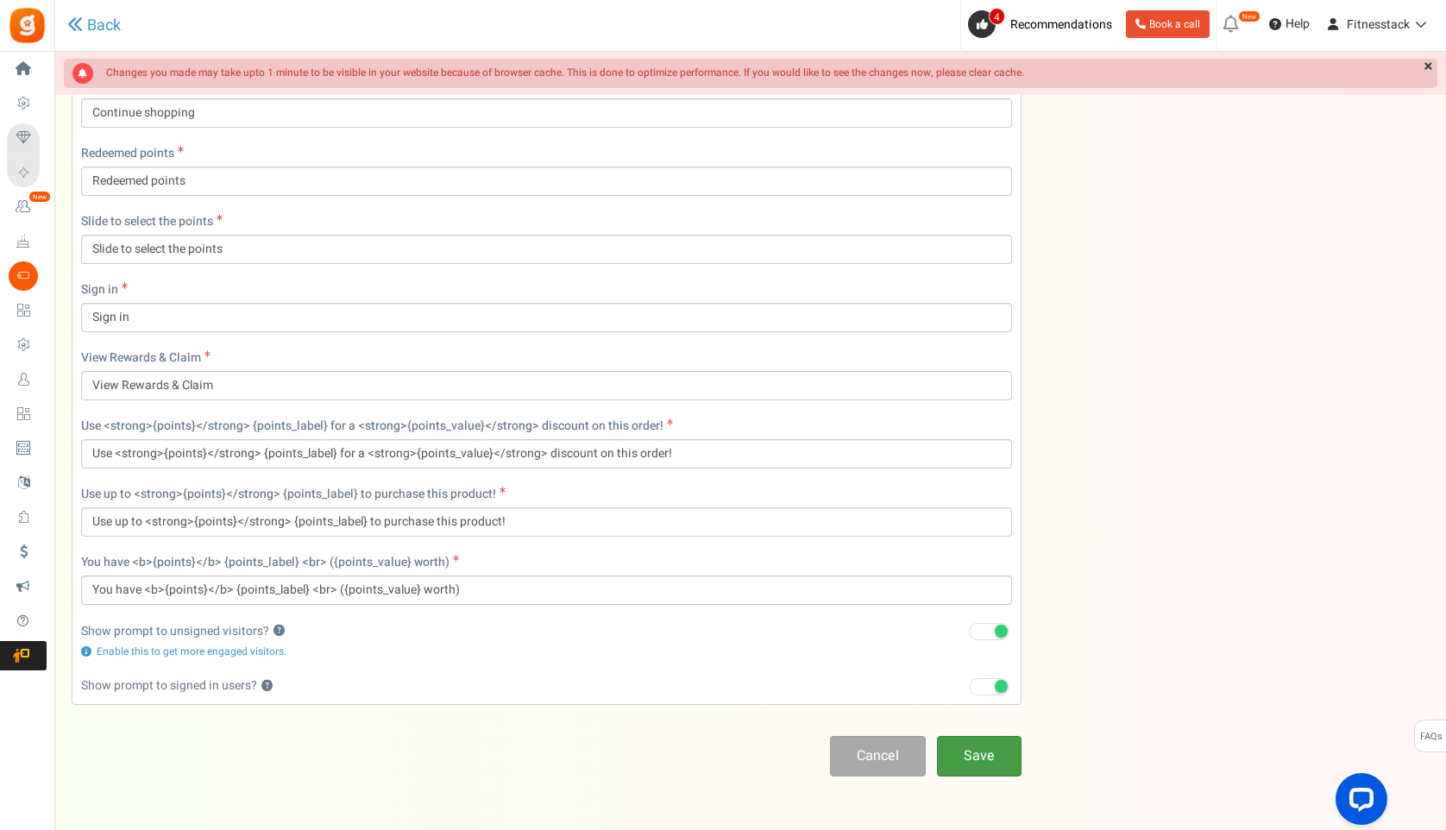
scroll to position [57, 0]
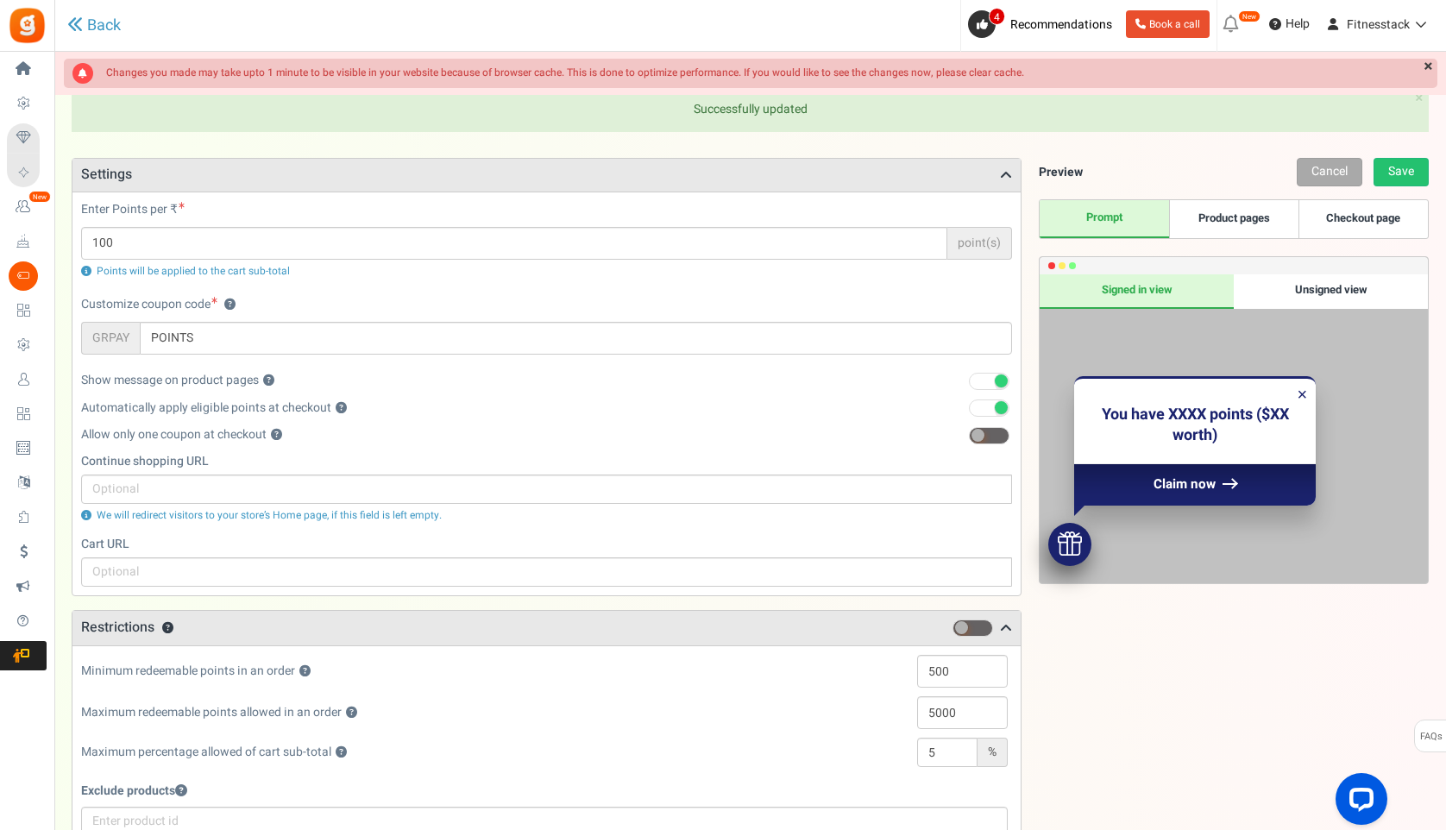
click at [1312, 279] on div "Unsigned view" at bounding box center [1331, 291] width 194 height 35
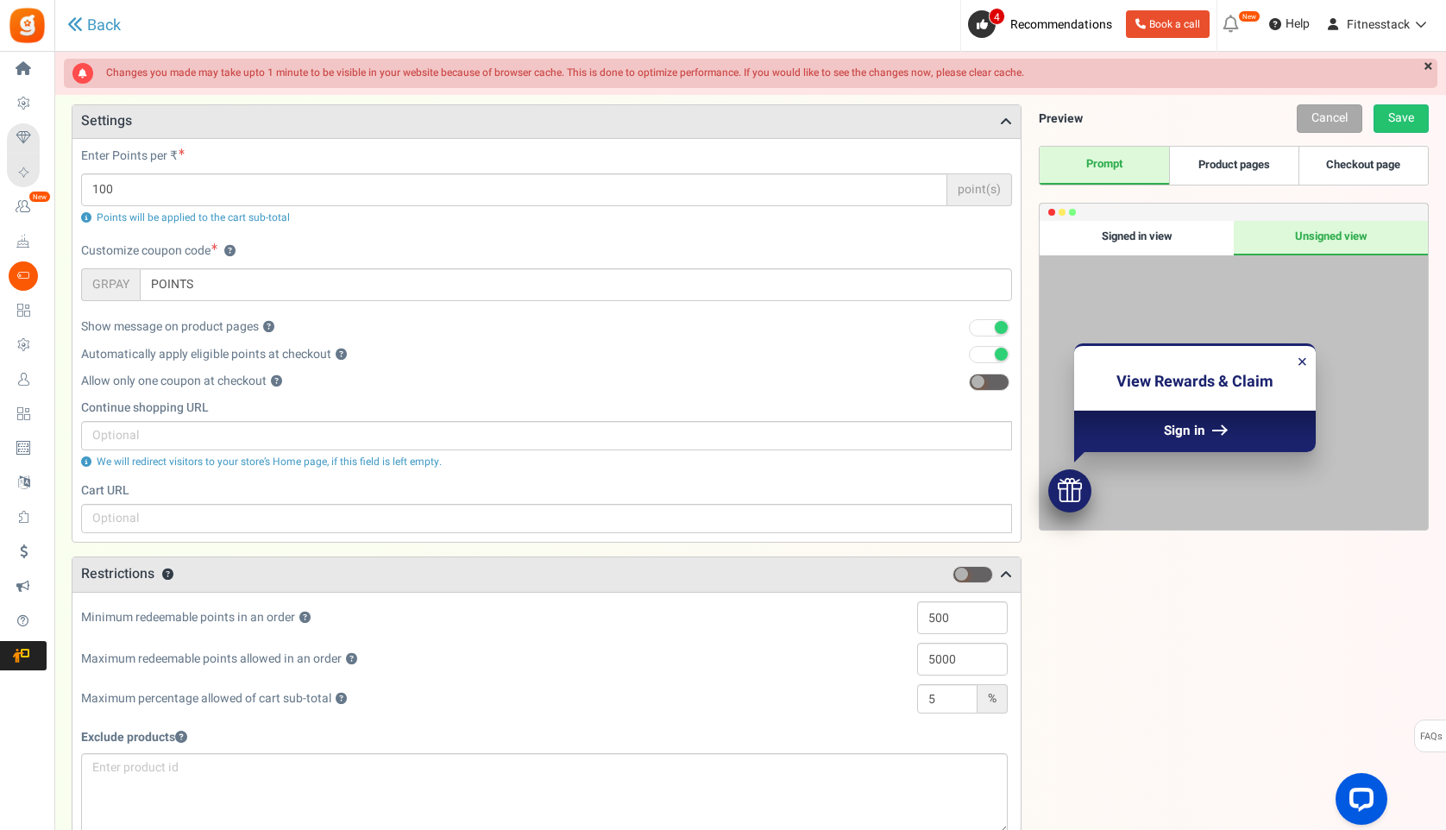
click at [1215, 165] on link "Product pages" at bounding box center [1233, 166] width 129 height 38
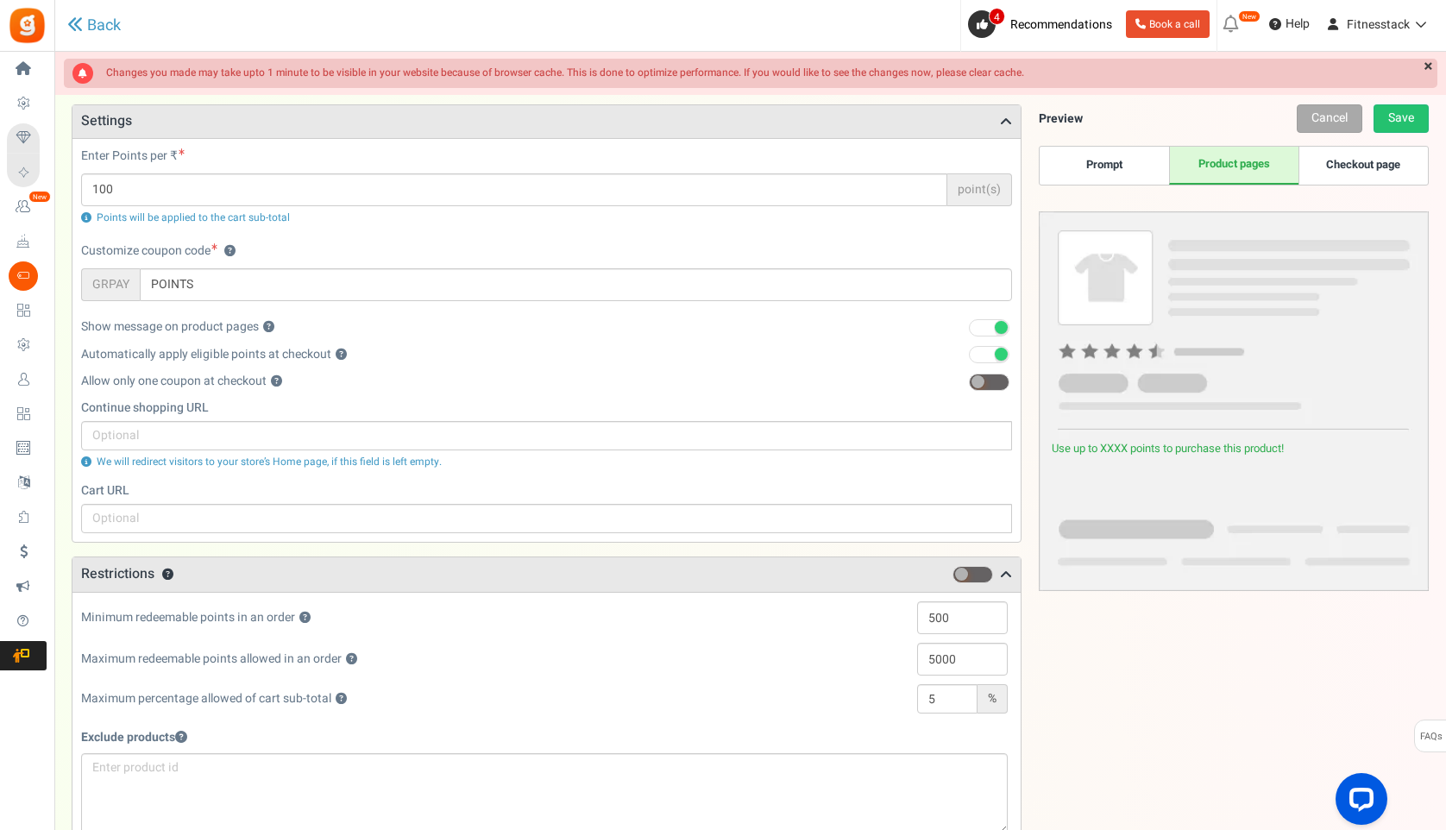
click at [1334, 170] on link "Checkout page" at bounding box center [1362, 166] width 129 height 38
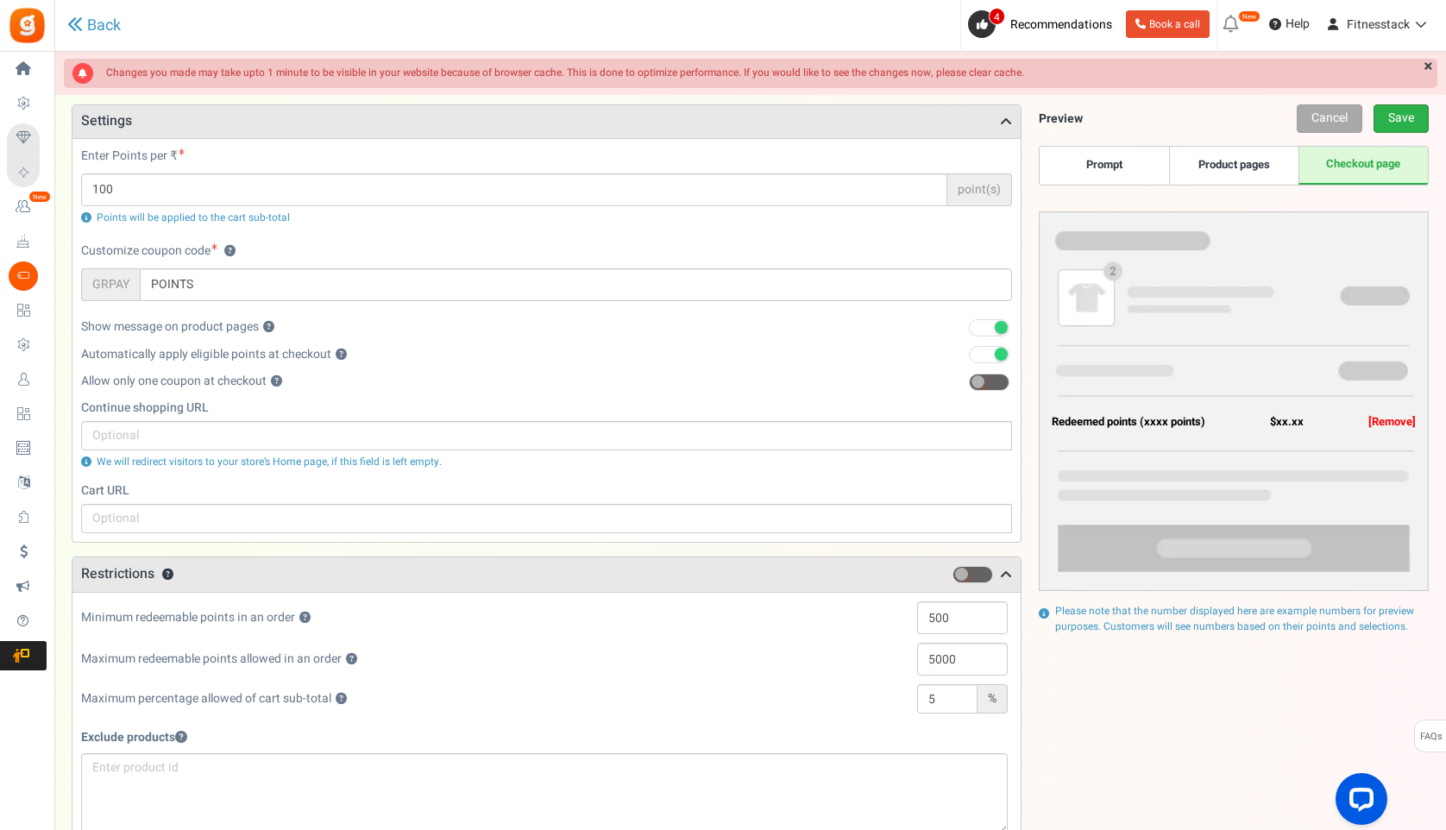
click at [1405, 116] on link "Save" at bounding box center [1400, 118] width 55 height 28
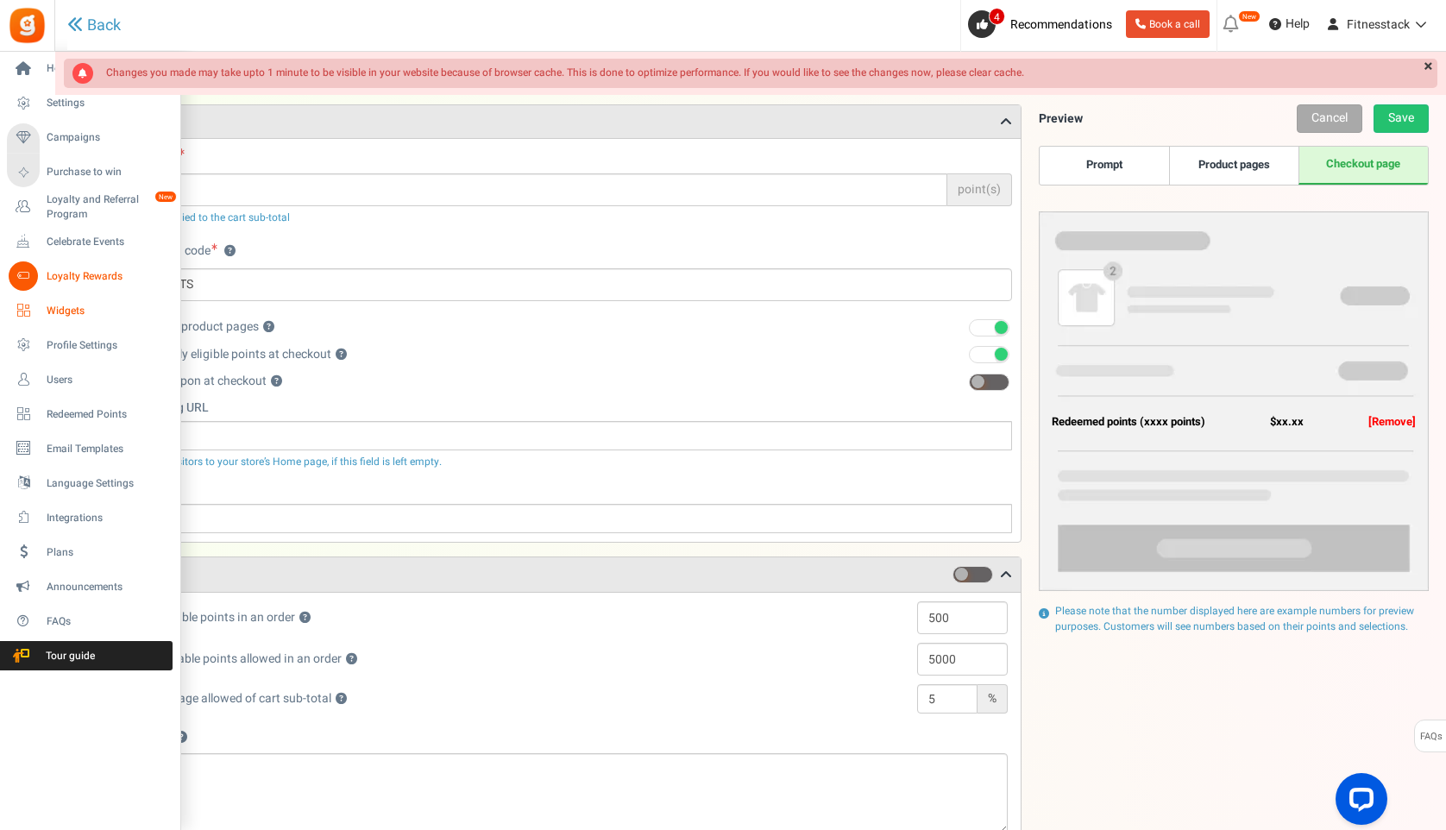
click at [31, 319] on icon at bounding box center [23, 310] width 29 height 29
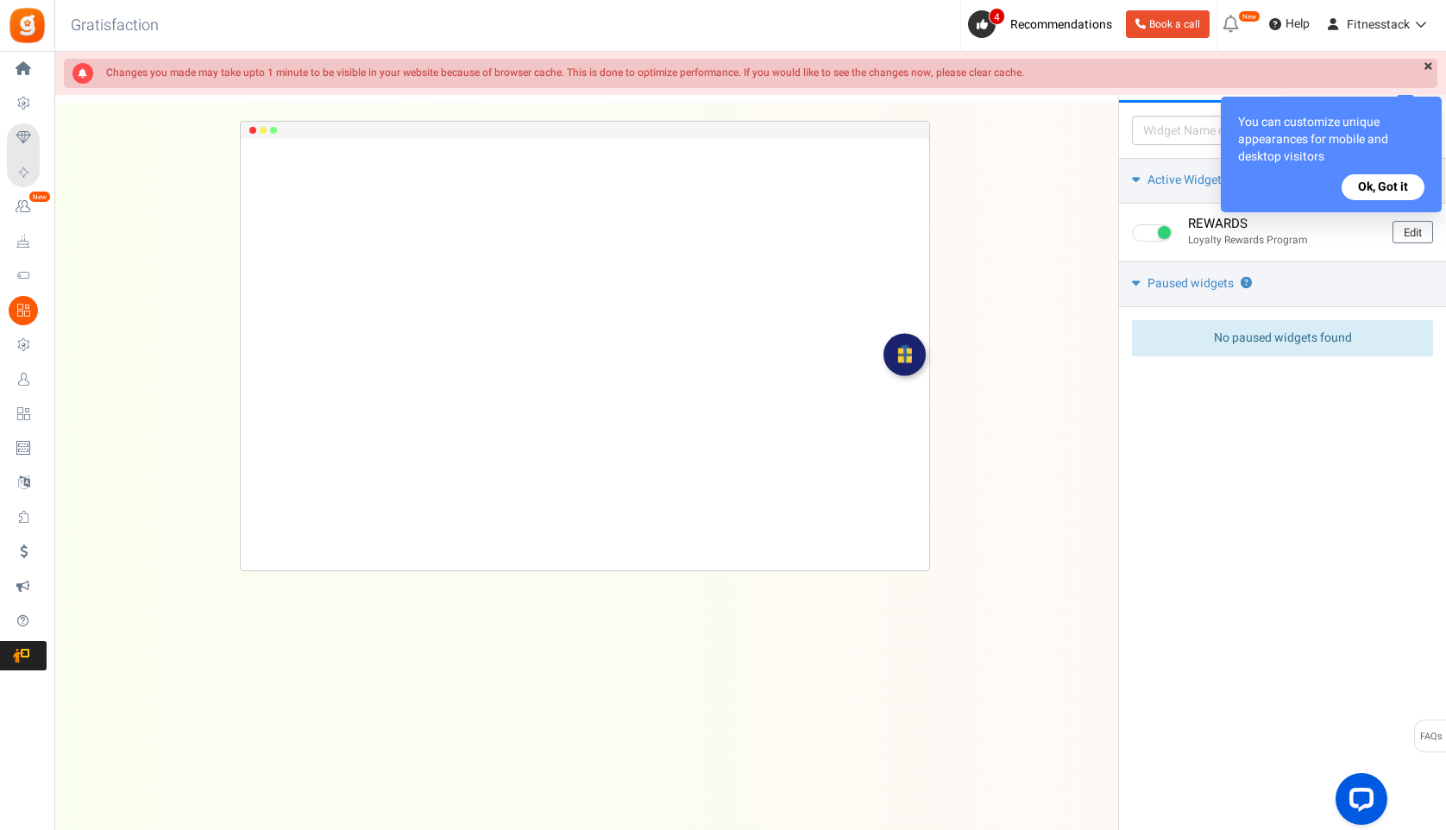
click at [1365, 185] on button "Ok, Got it" at bounding box center [1382, 187] width 83 height 26
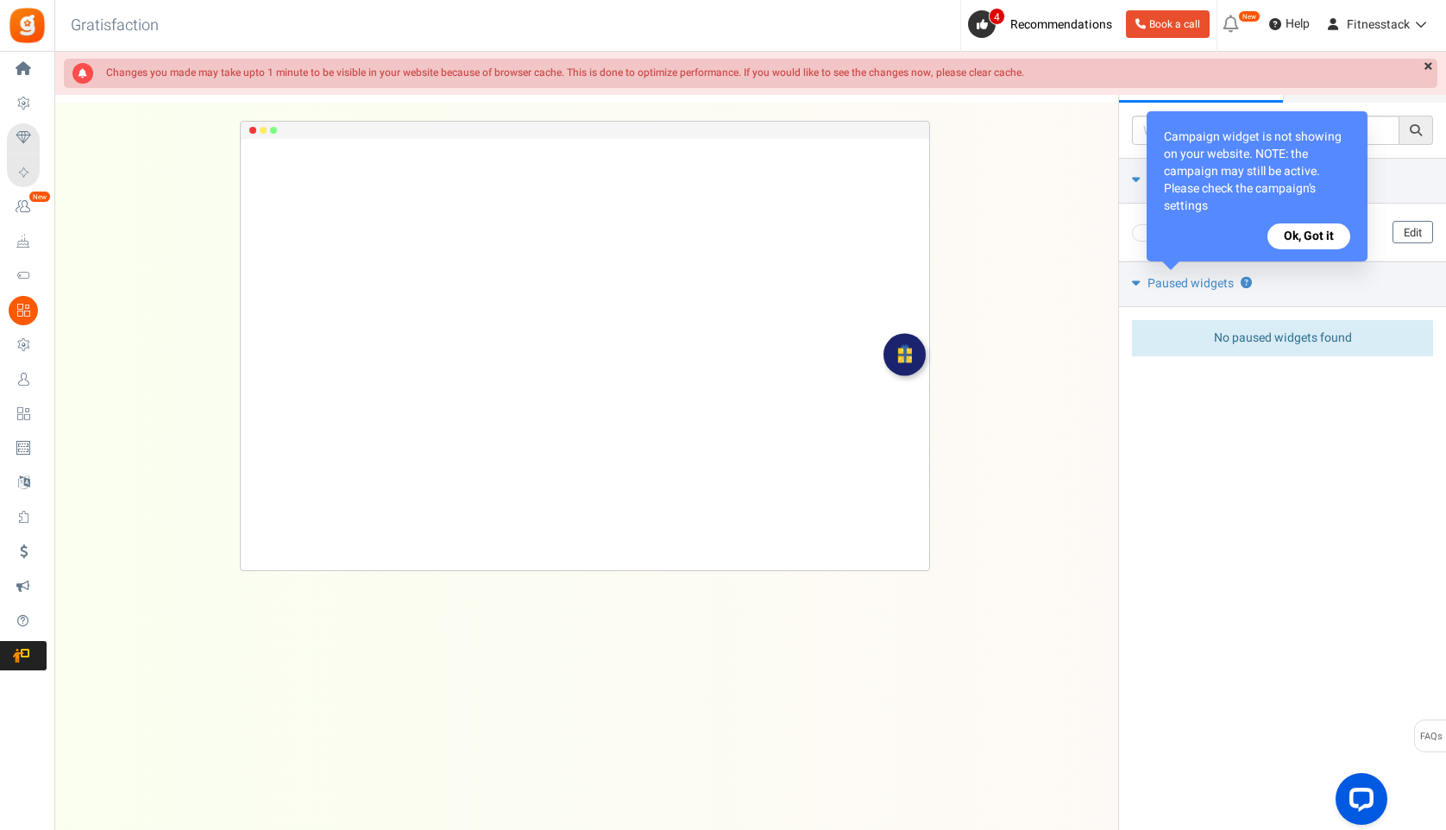
click at [1320, 241] on button "Ok, Got it" at bounding box center [1308, 236] width 83 height 26
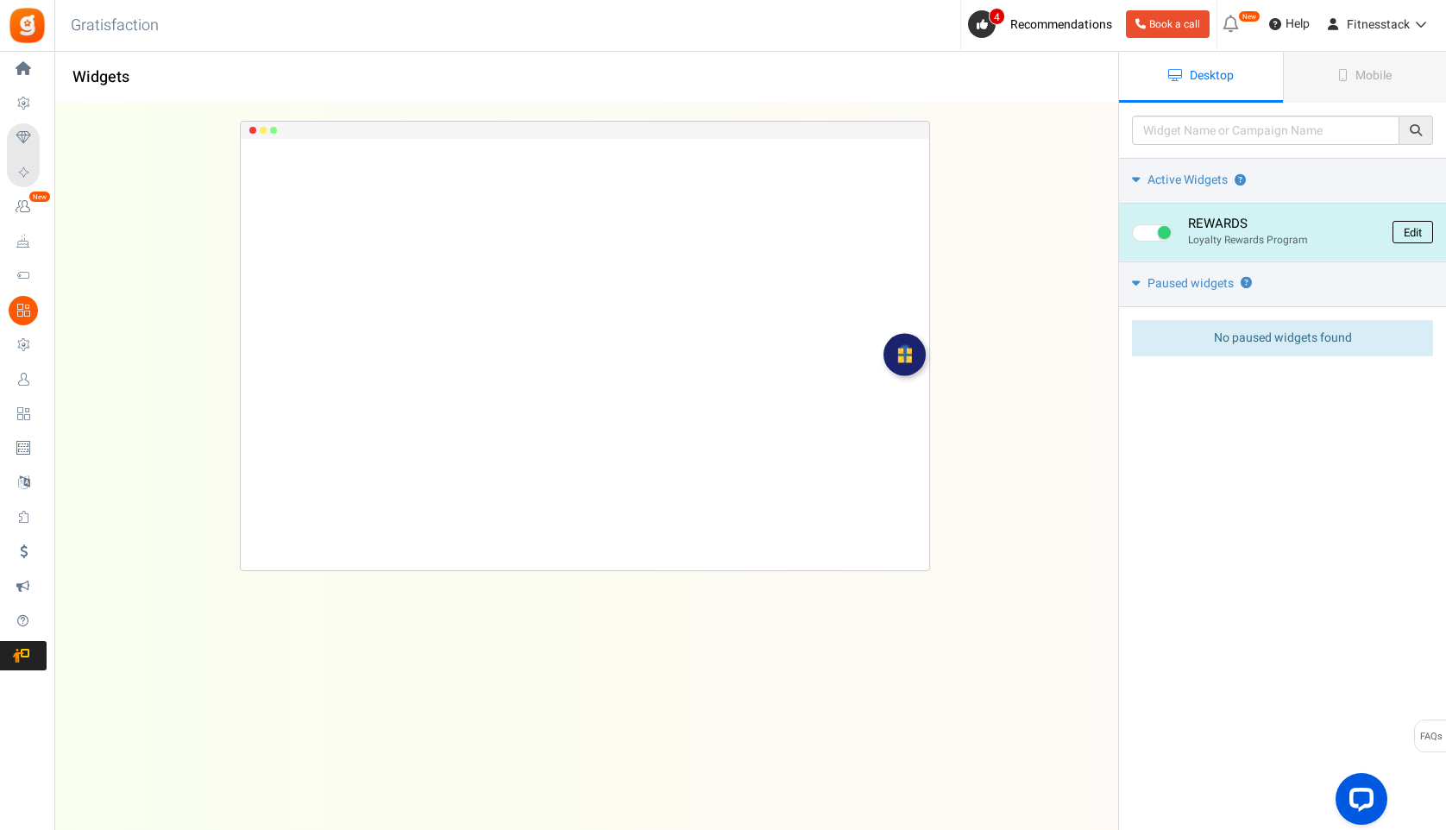
click at [1416, 234] on link "Edit" at bounding box center [1412, 232] width 41 height 22
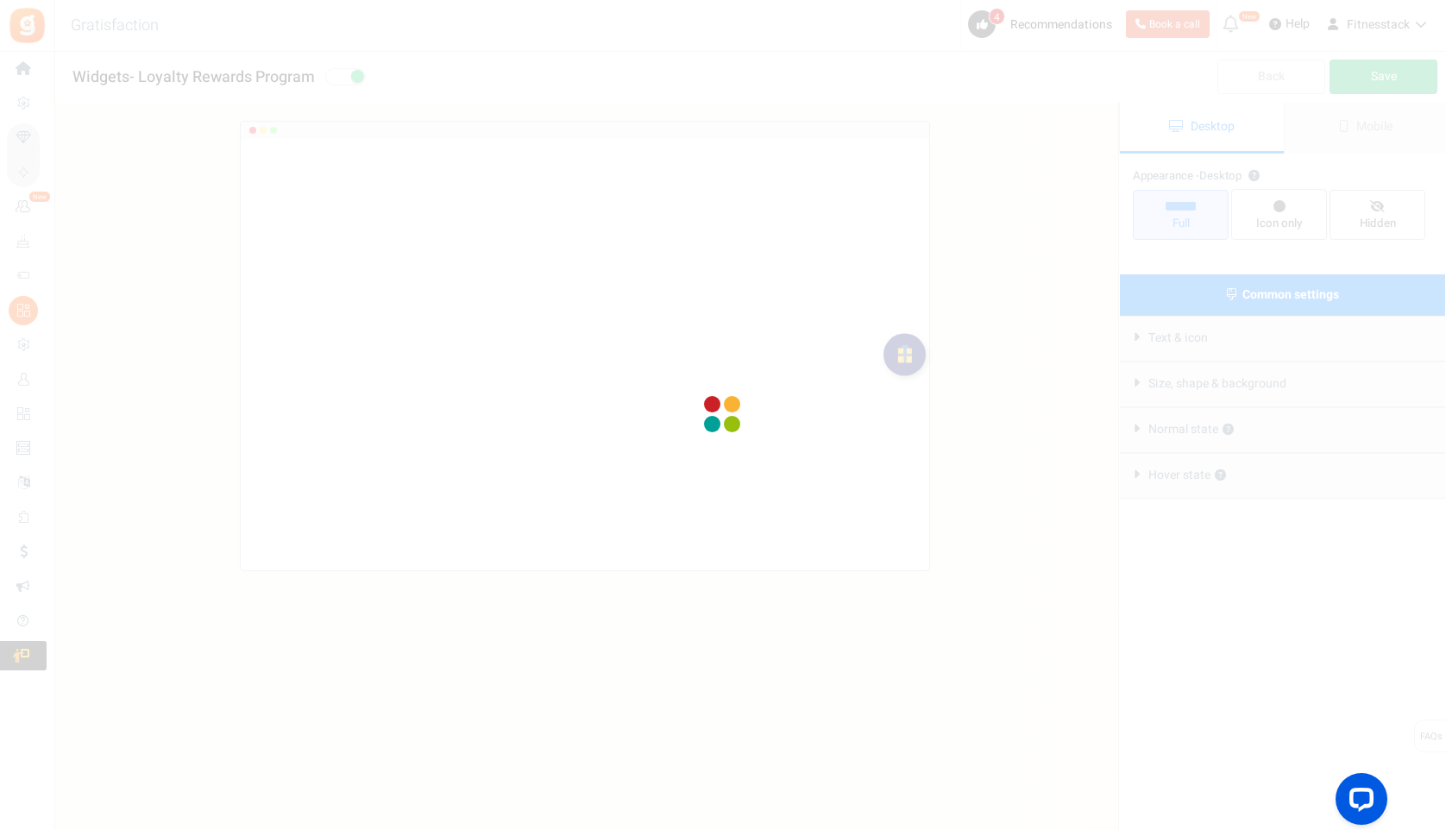
radio input "true"
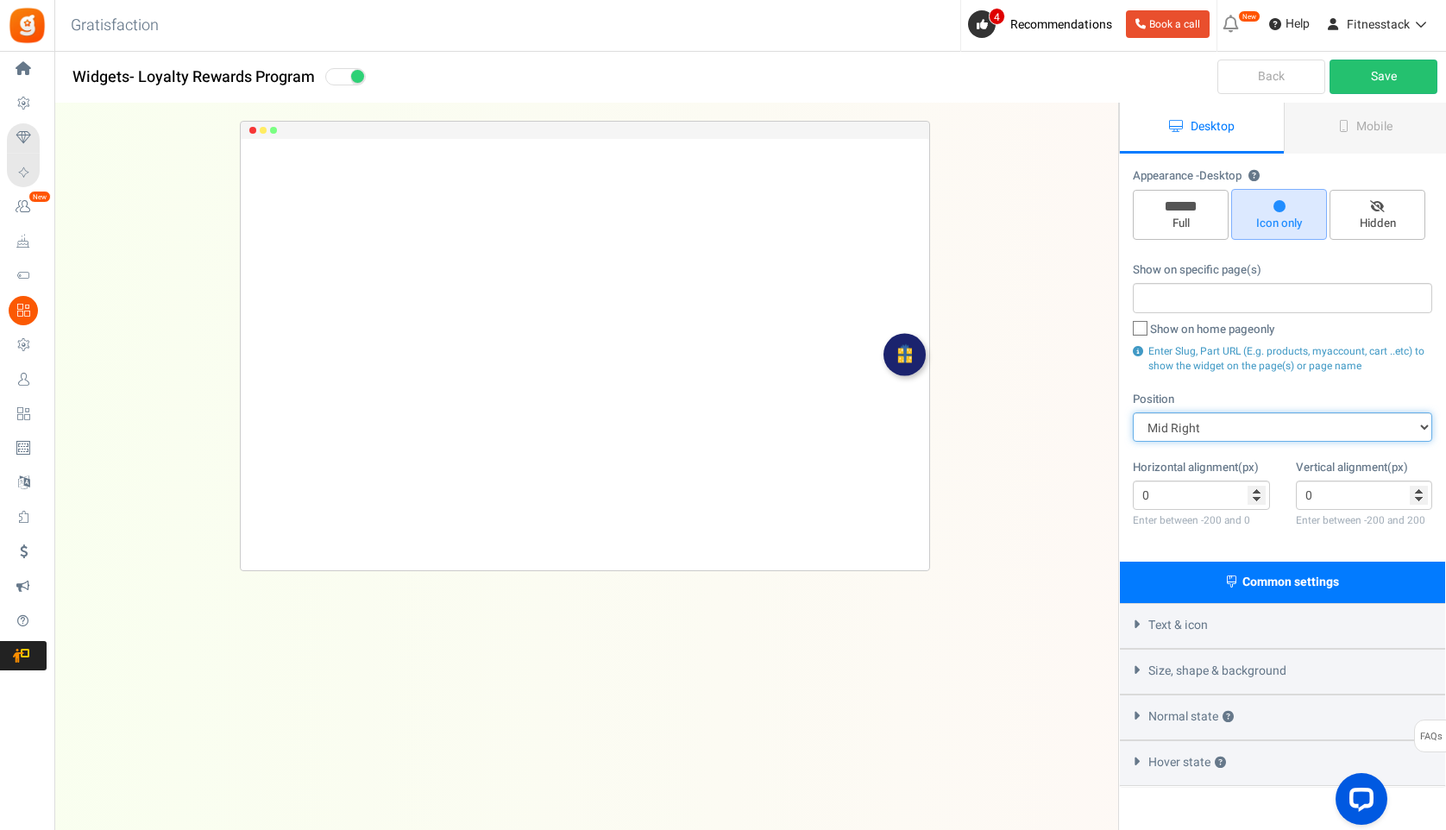
click at [1168, 430] on select "Mid Right Mid Left Top Bar Top Left Top Right Top Center Bottom Bar Bottom Left…" at bounding box center [1282, 426] width 299 height 29
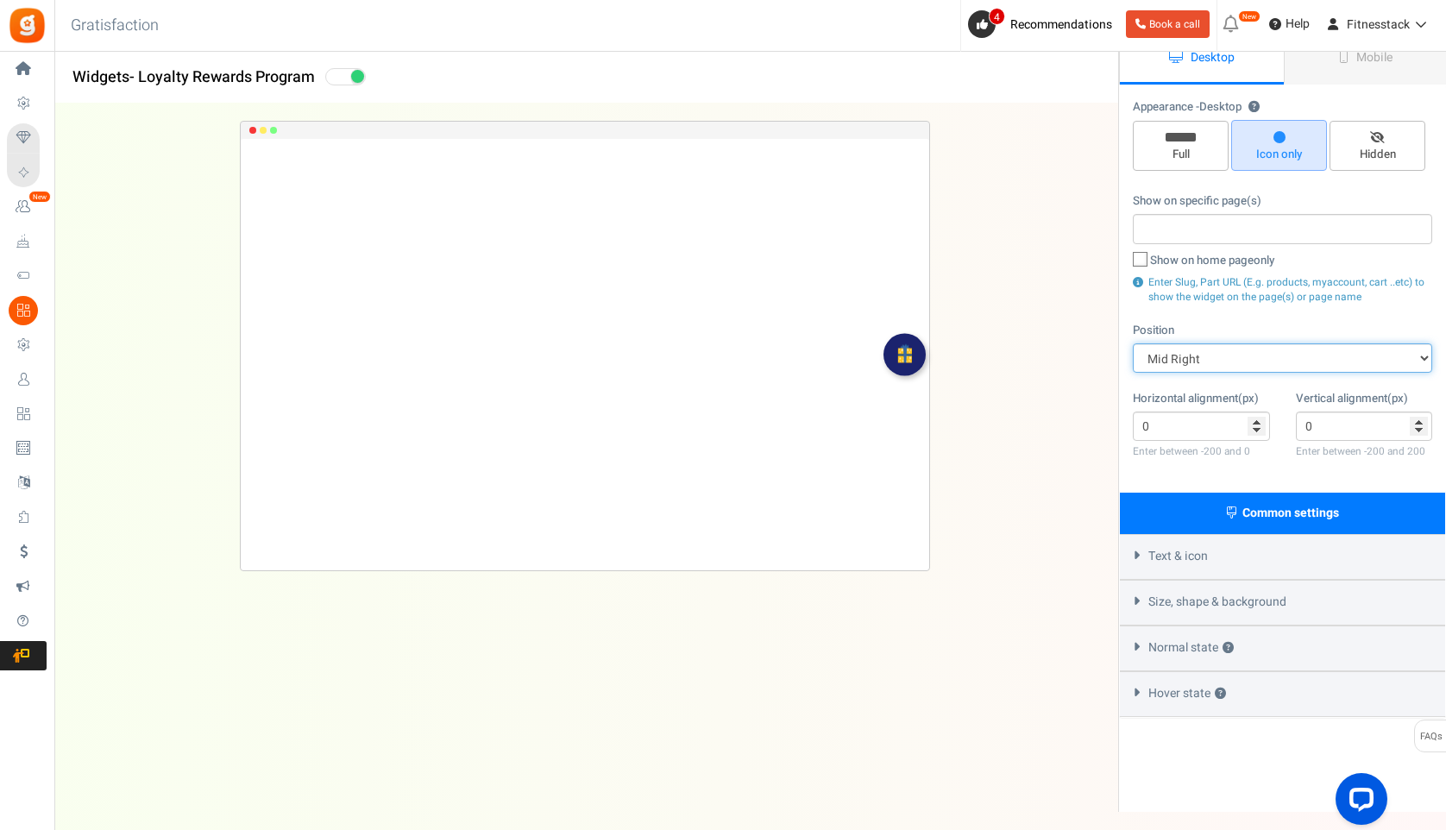
scroll to position [72, 0]
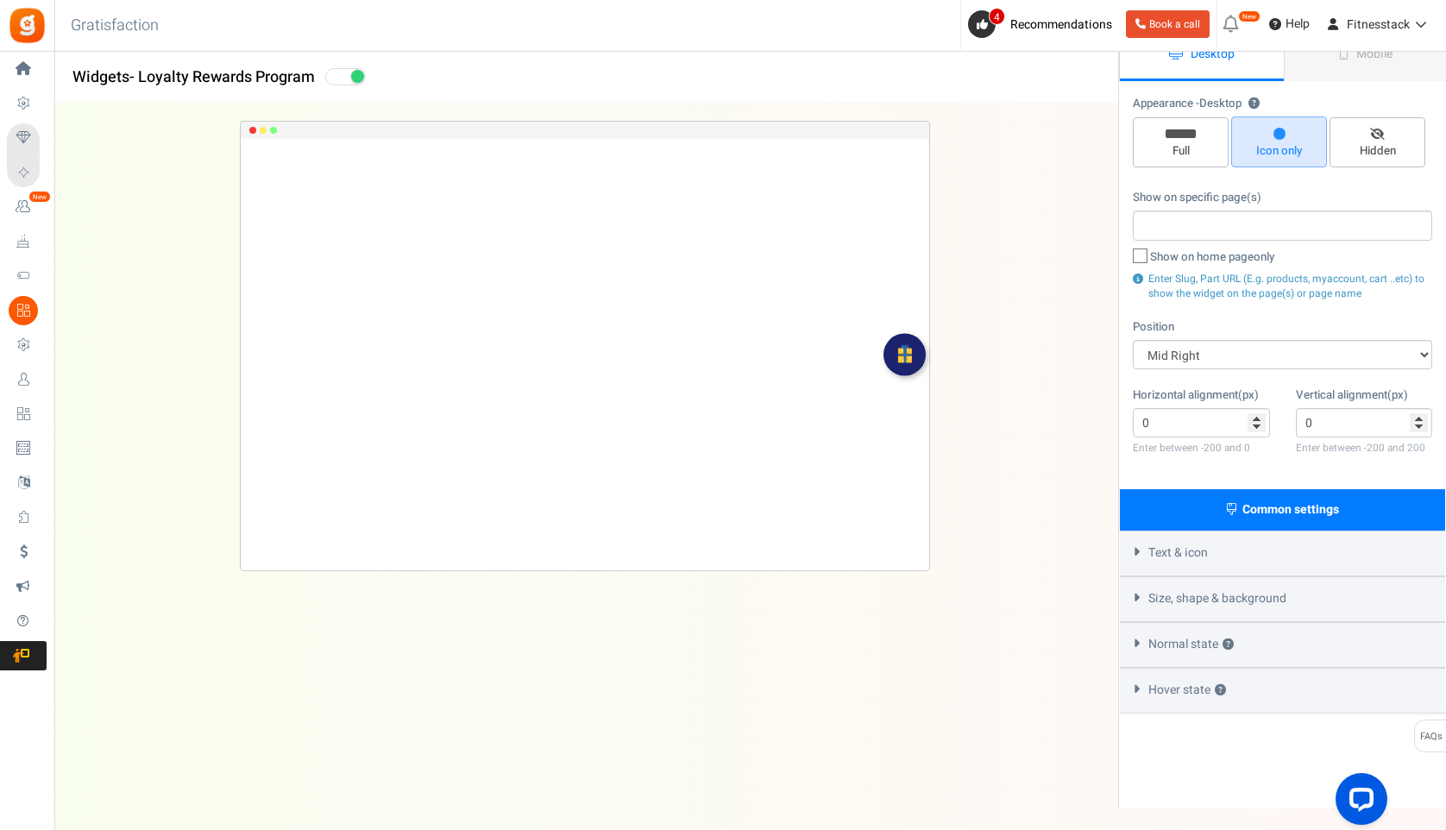
click at [1183, 546] on span "Text & icon" at bounding box center [1178, 552] width 60 height 17
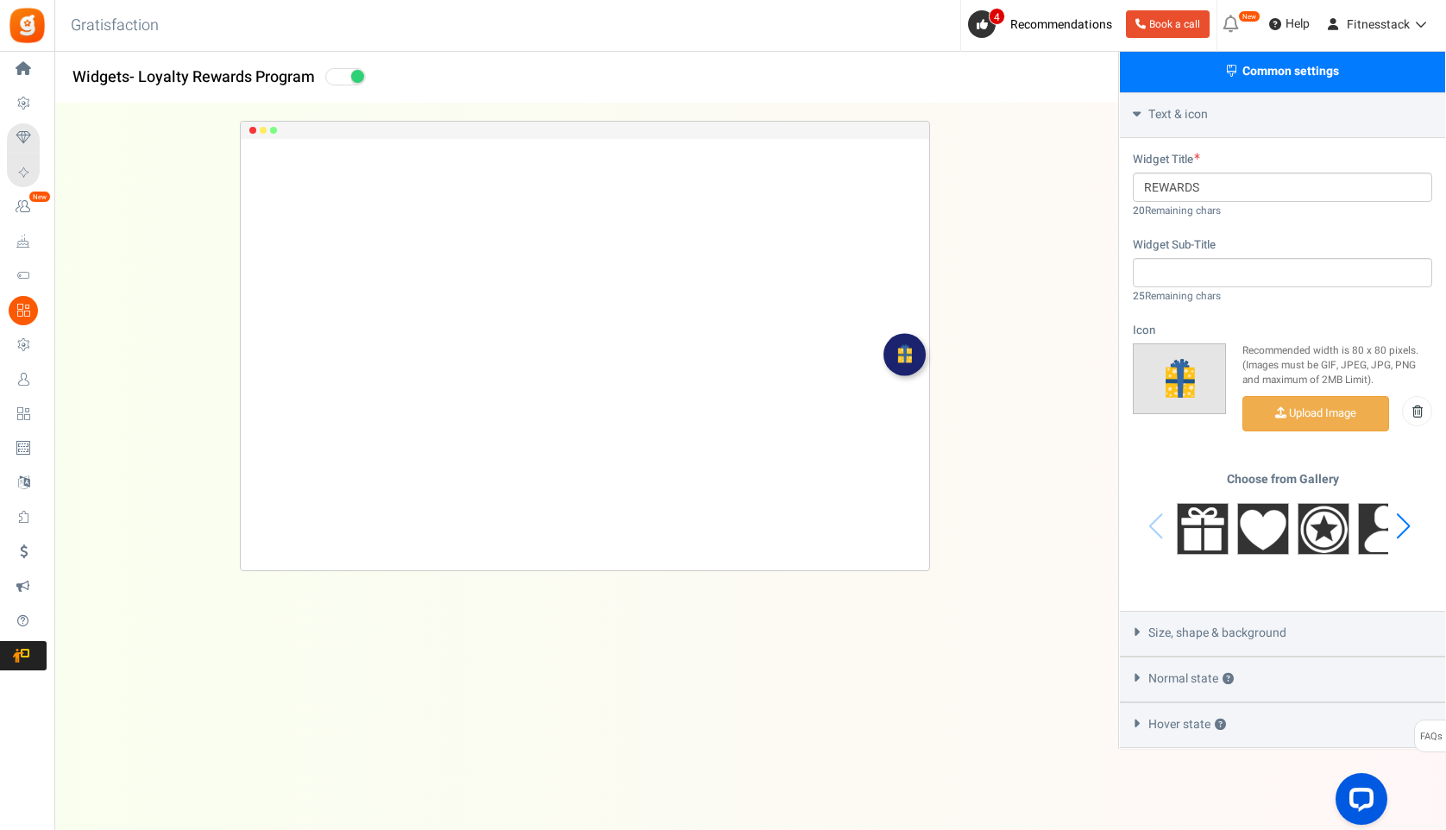
scroll to position [514, 0]
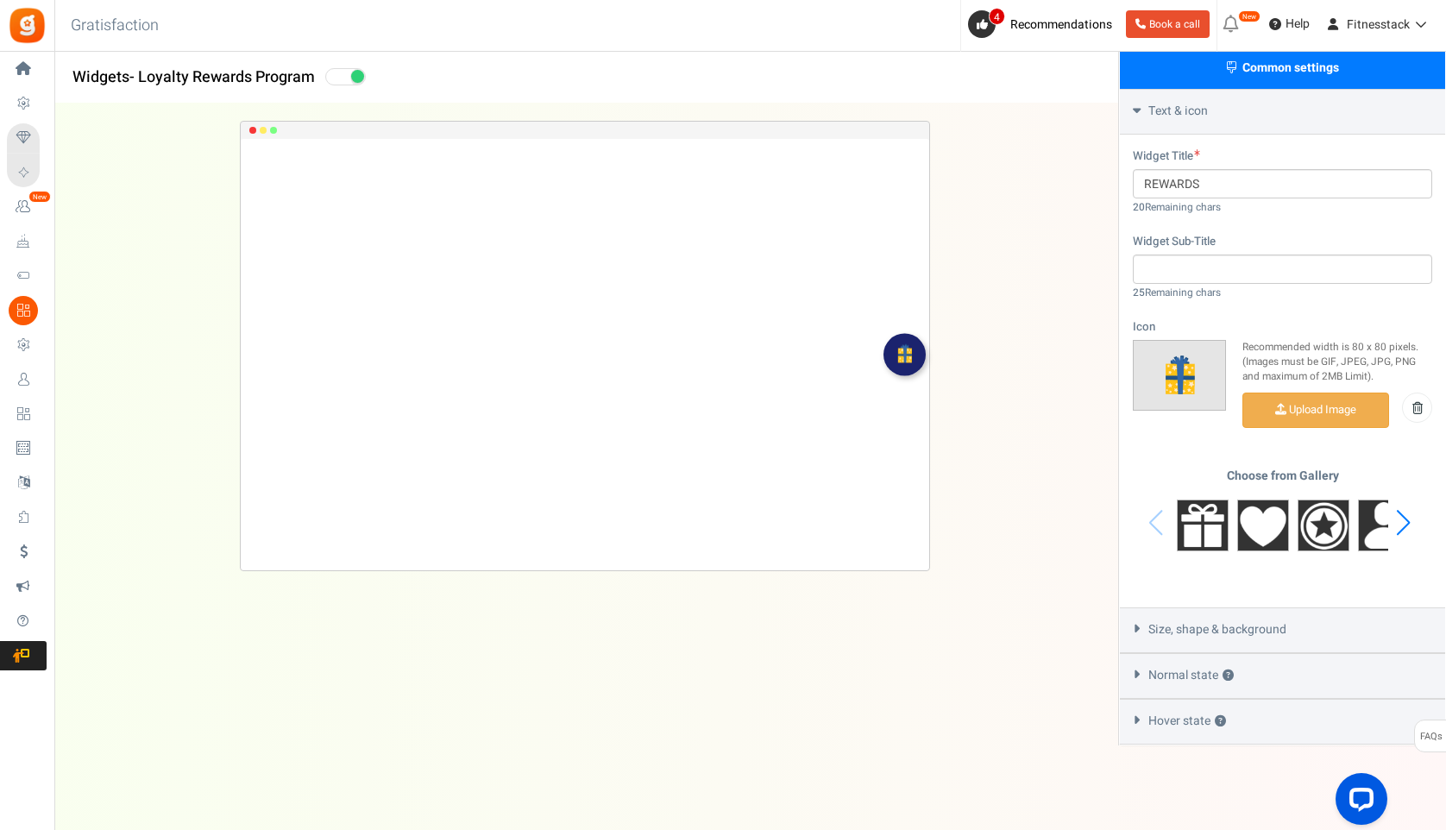
click at [1183, 622] on span "Size, shape & background" at bounding box center [1217, 629] width 138 height 17
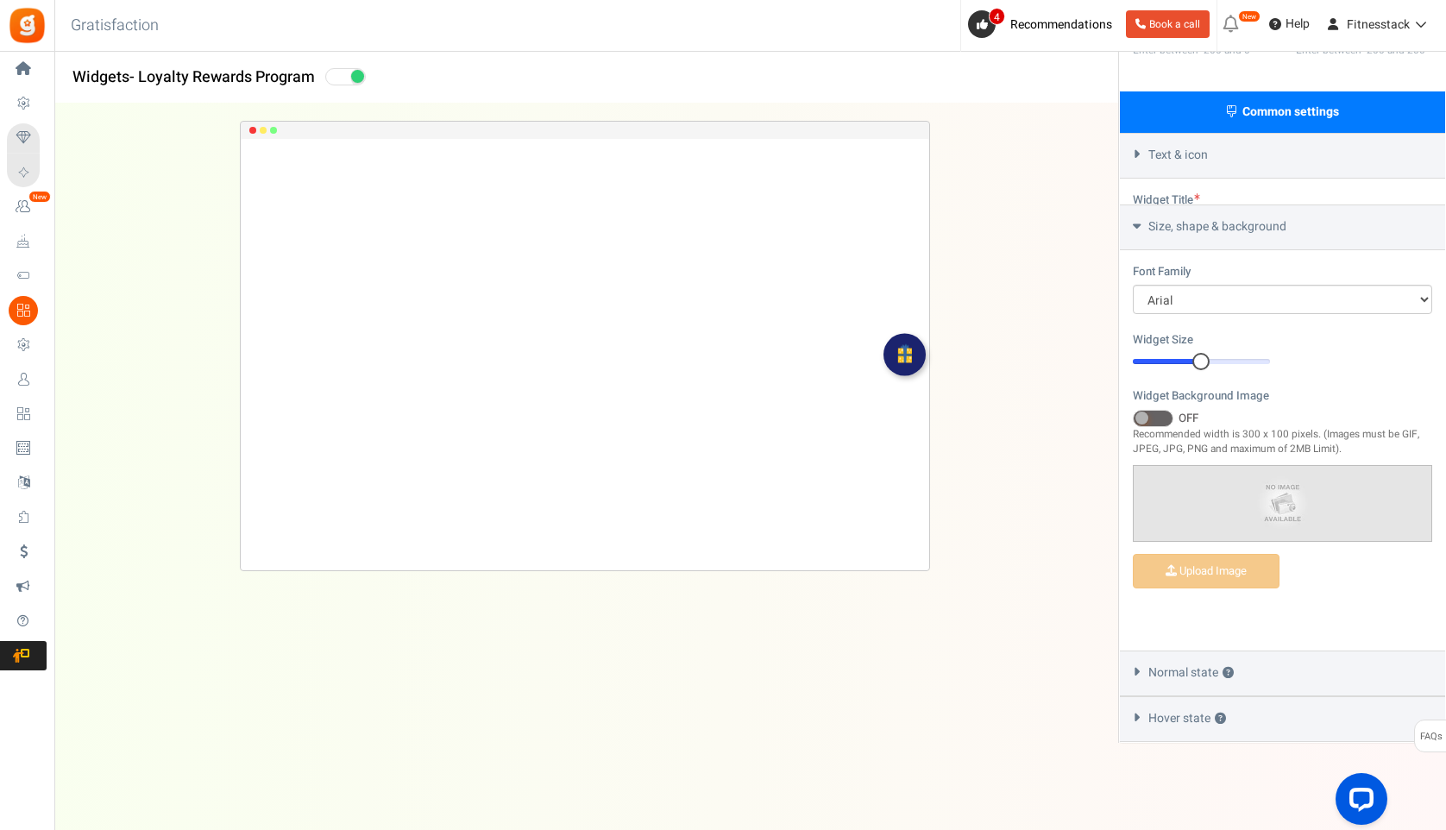
scroll to position [417, 0]
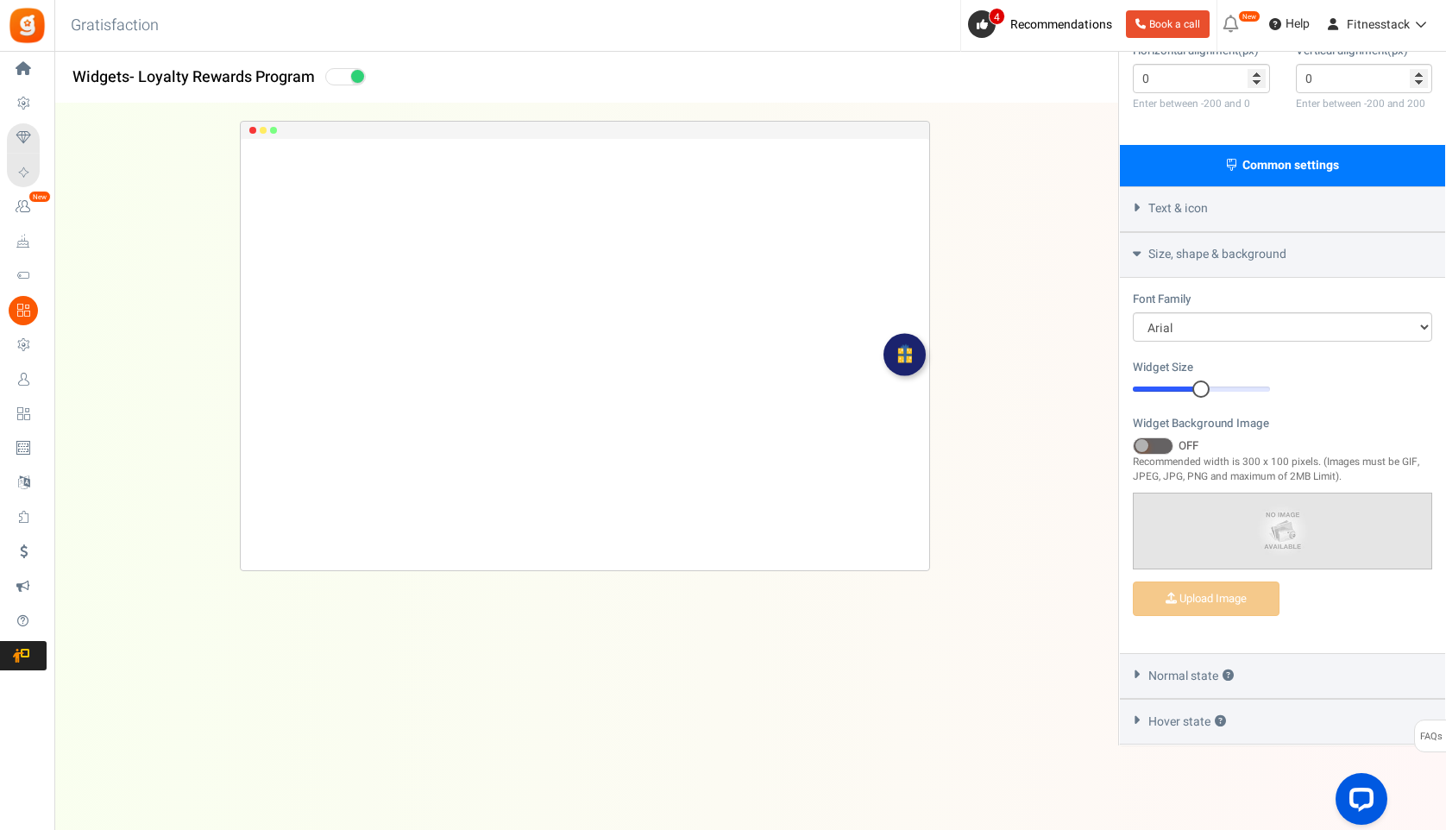
click at [1198, 668] on span "Normal state ?" at bounding box center [1190, 676] width 85 height 17
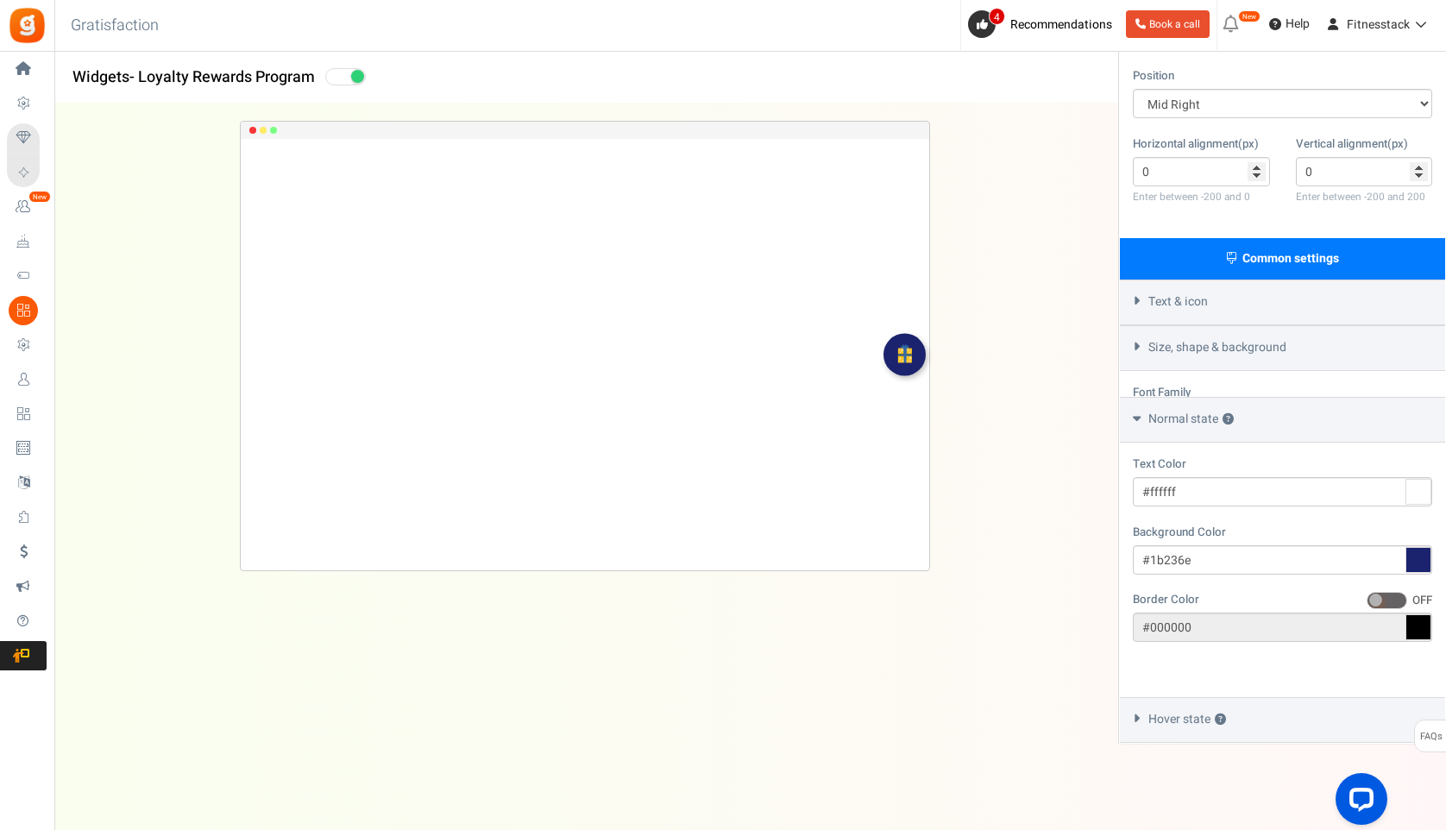
scroll to position [271, 0]
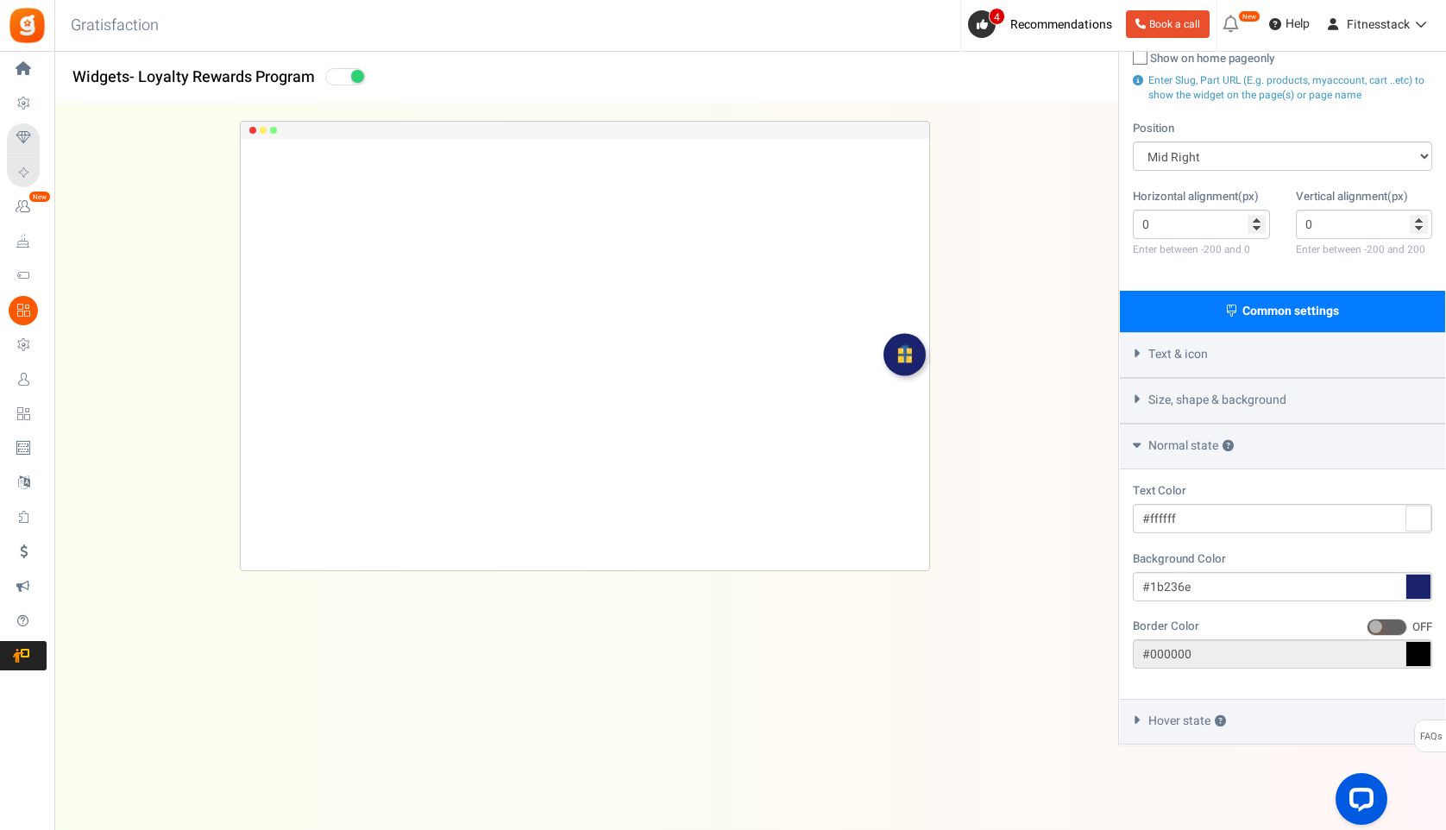
click at [1196, 719] on span "Hover state ?" at bounding box center [1187, 721] width 78 height 17
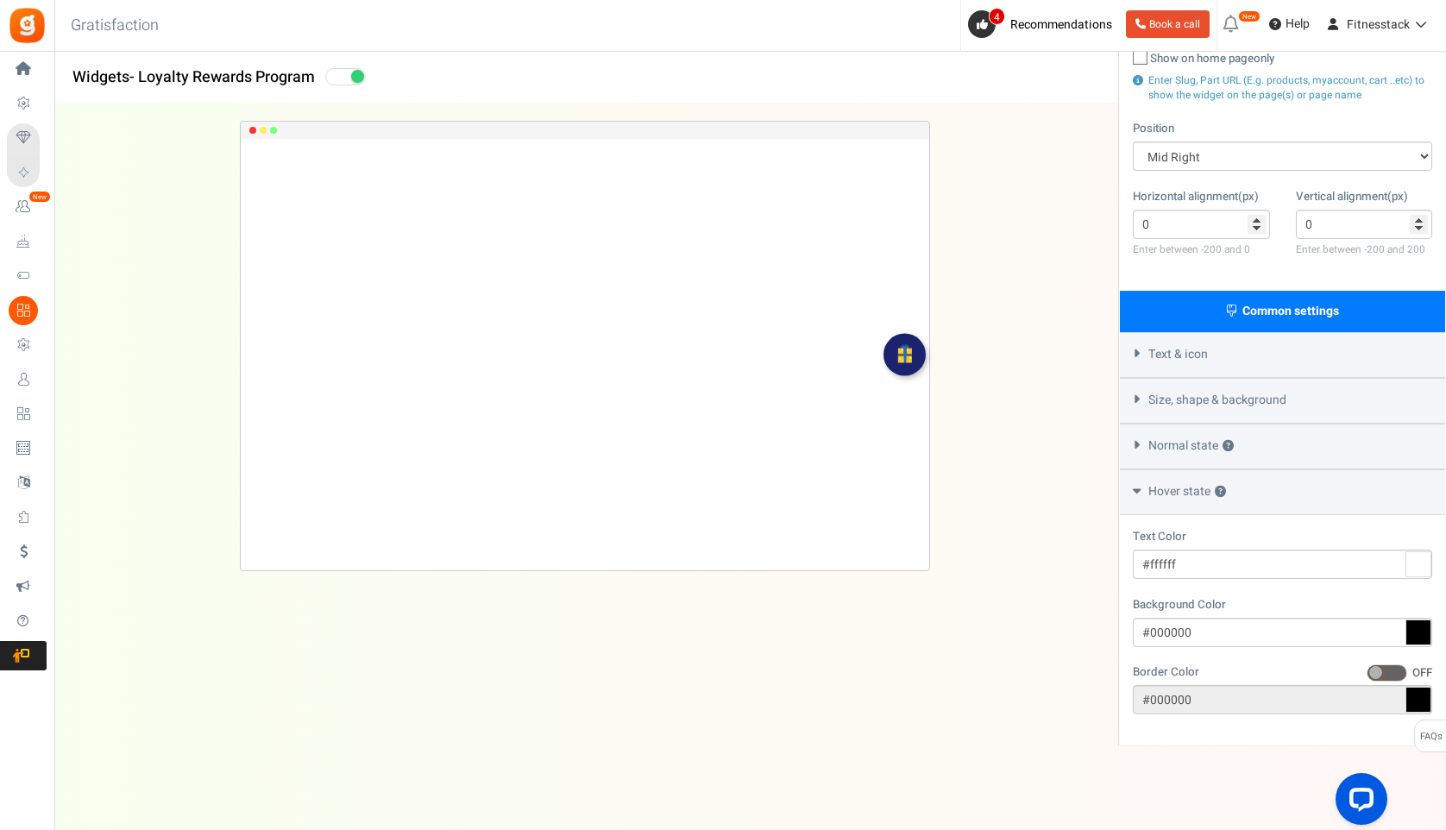
scroll to position [0, 0]
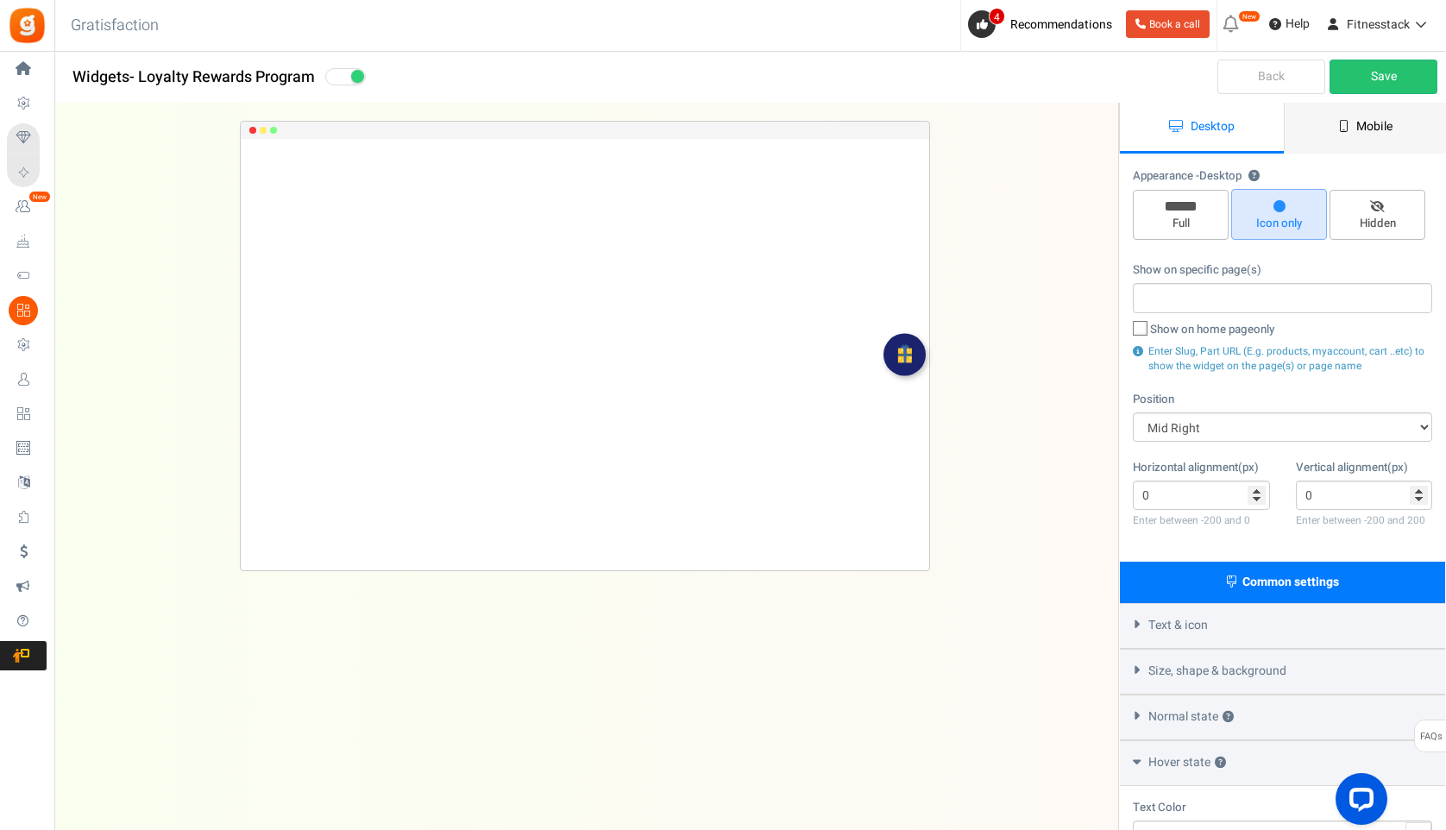
click at [1342, 127] on icon at bounding box center [1343, 126] width 9 height 12
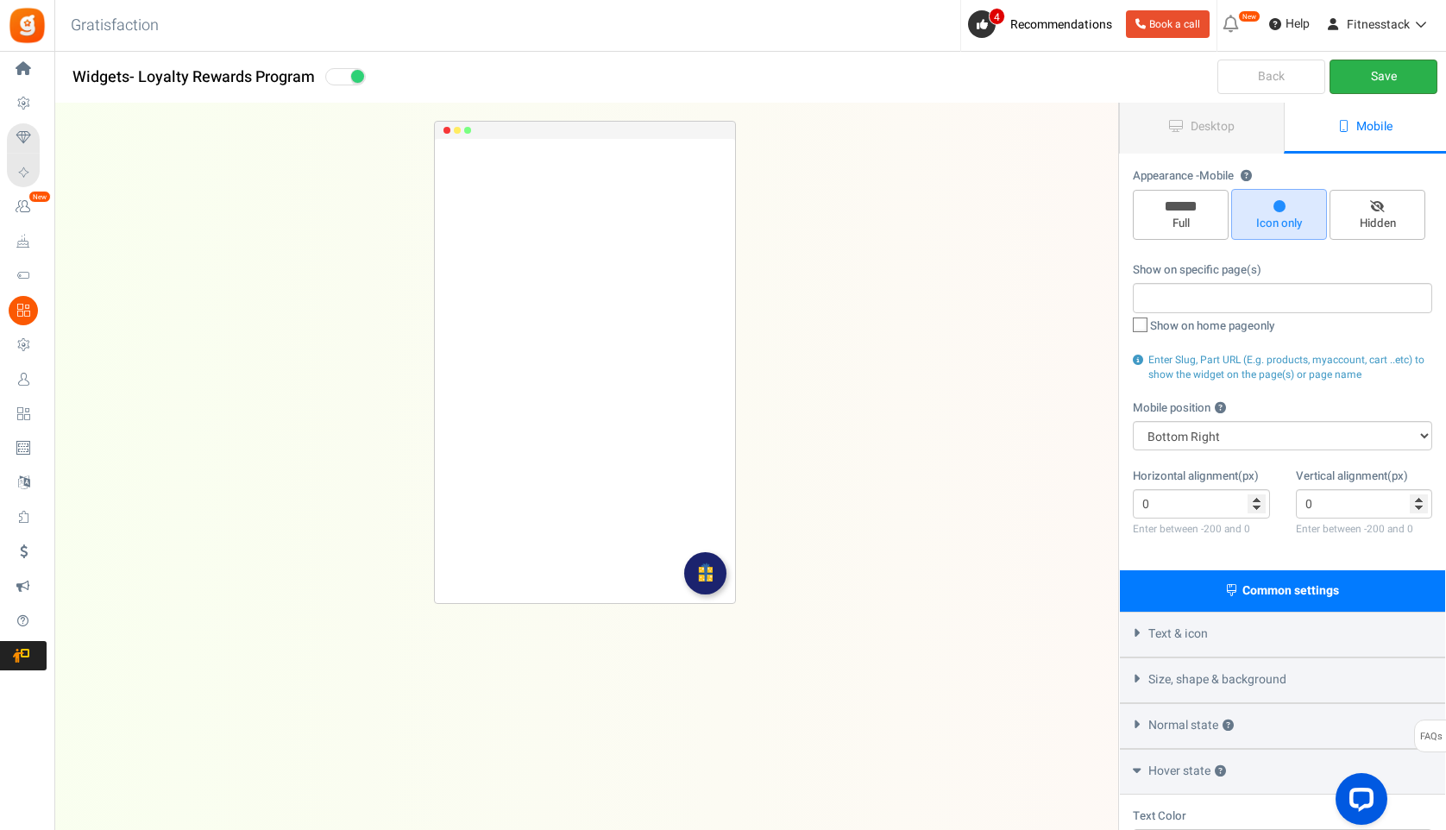
click at [1360, 71] on link "Save" at bounding box center [1383, 77] width 108 height 35
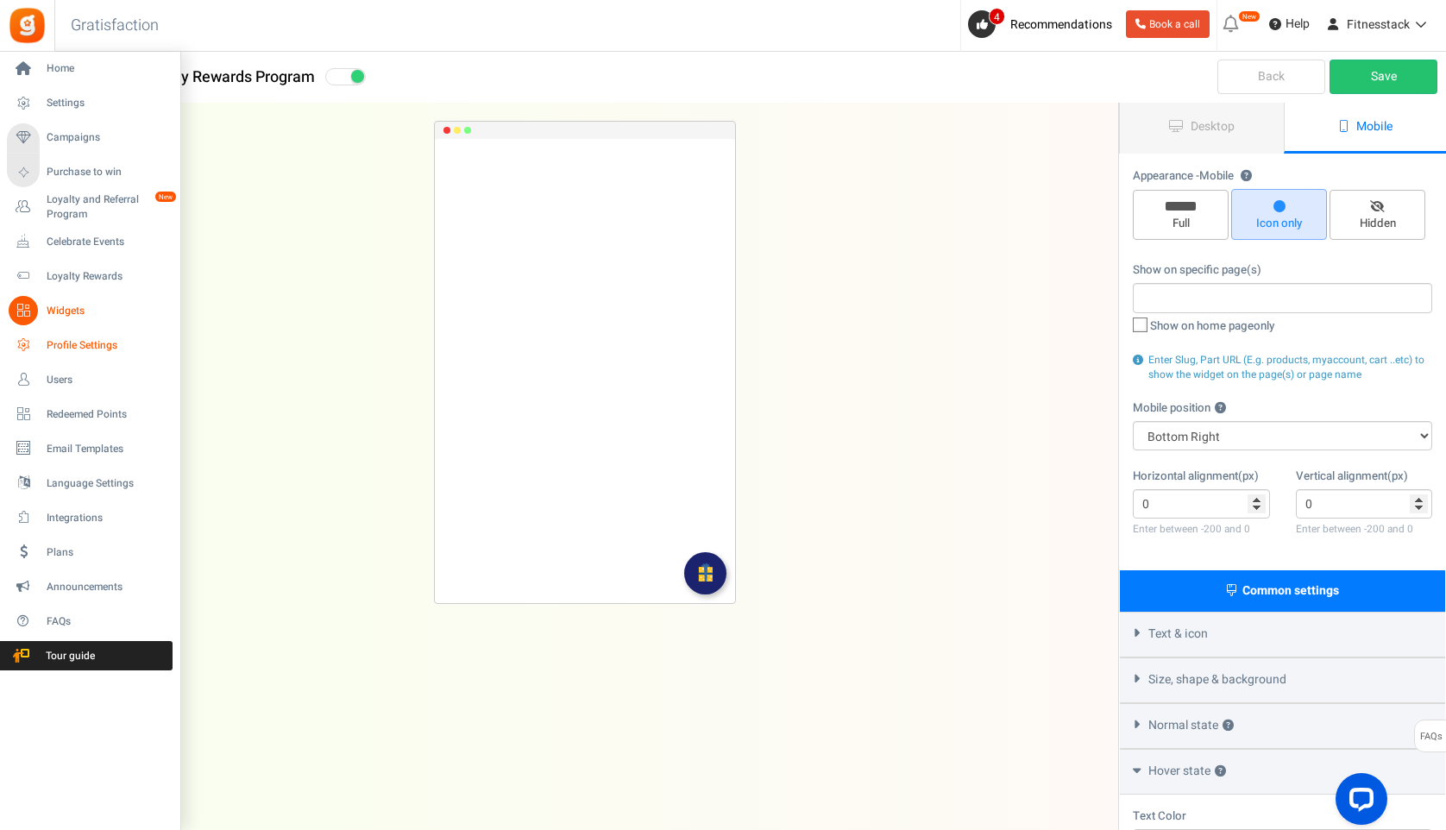
click at [67, 344] on span "Profile Settings" at bounding box center [107, 345] width 121 height 15
click at [87, 342] on span "Profile Settings" at bounding box center [107, 345] width 121 height 15
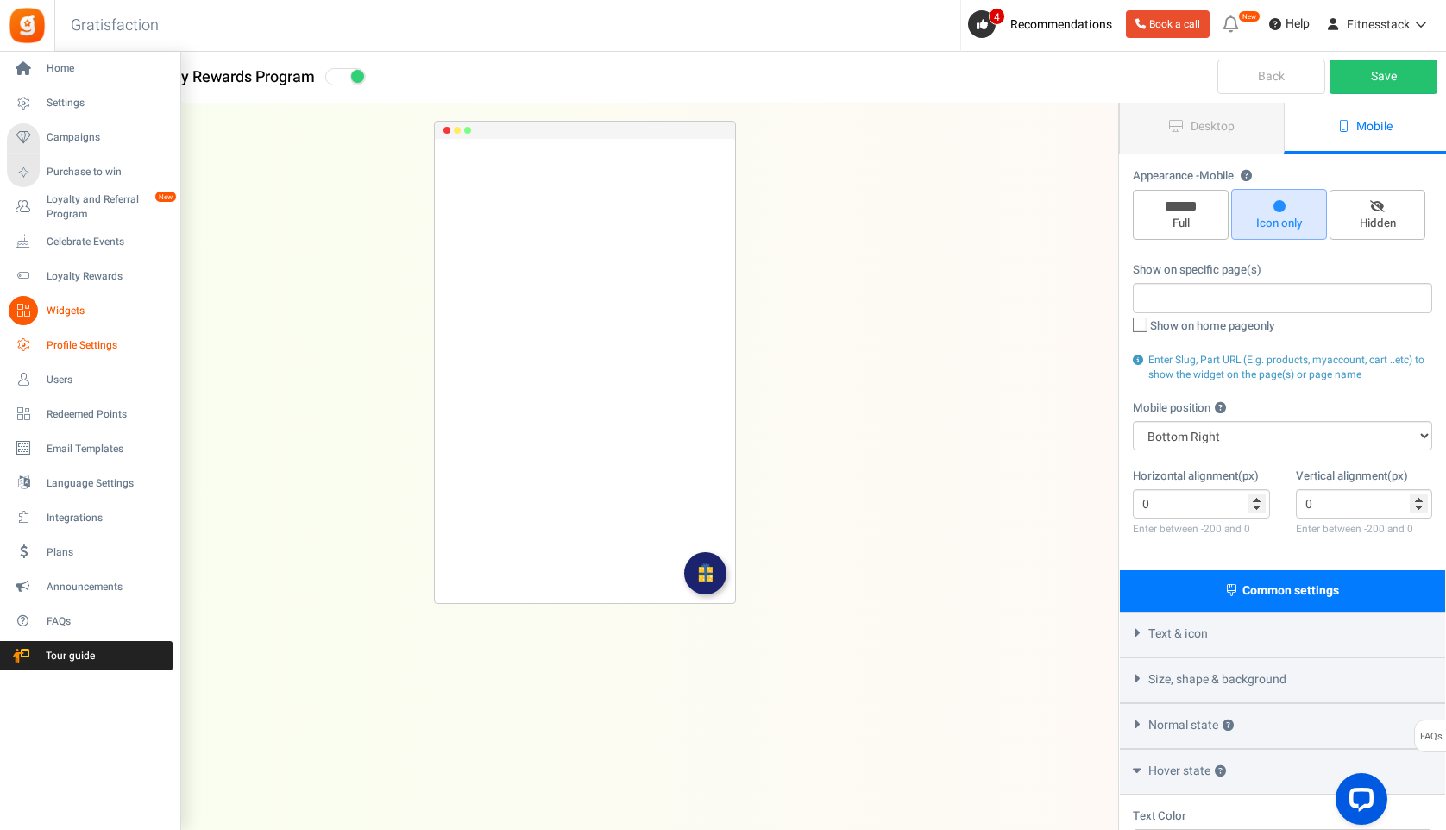
click at [87, 342] on span "Profile Settings" at bounding box center [107, 345] width 121 height 15
click at [63, 382] on span "Users" at bounding box center [107, 380] width 121 height 15
click at [69, 104] on span "Settings" at bounding box center [107, 103] width 121 height 15
click at [62, 68] on span "Home" at bounding box center [107, 68] width 121 height 15
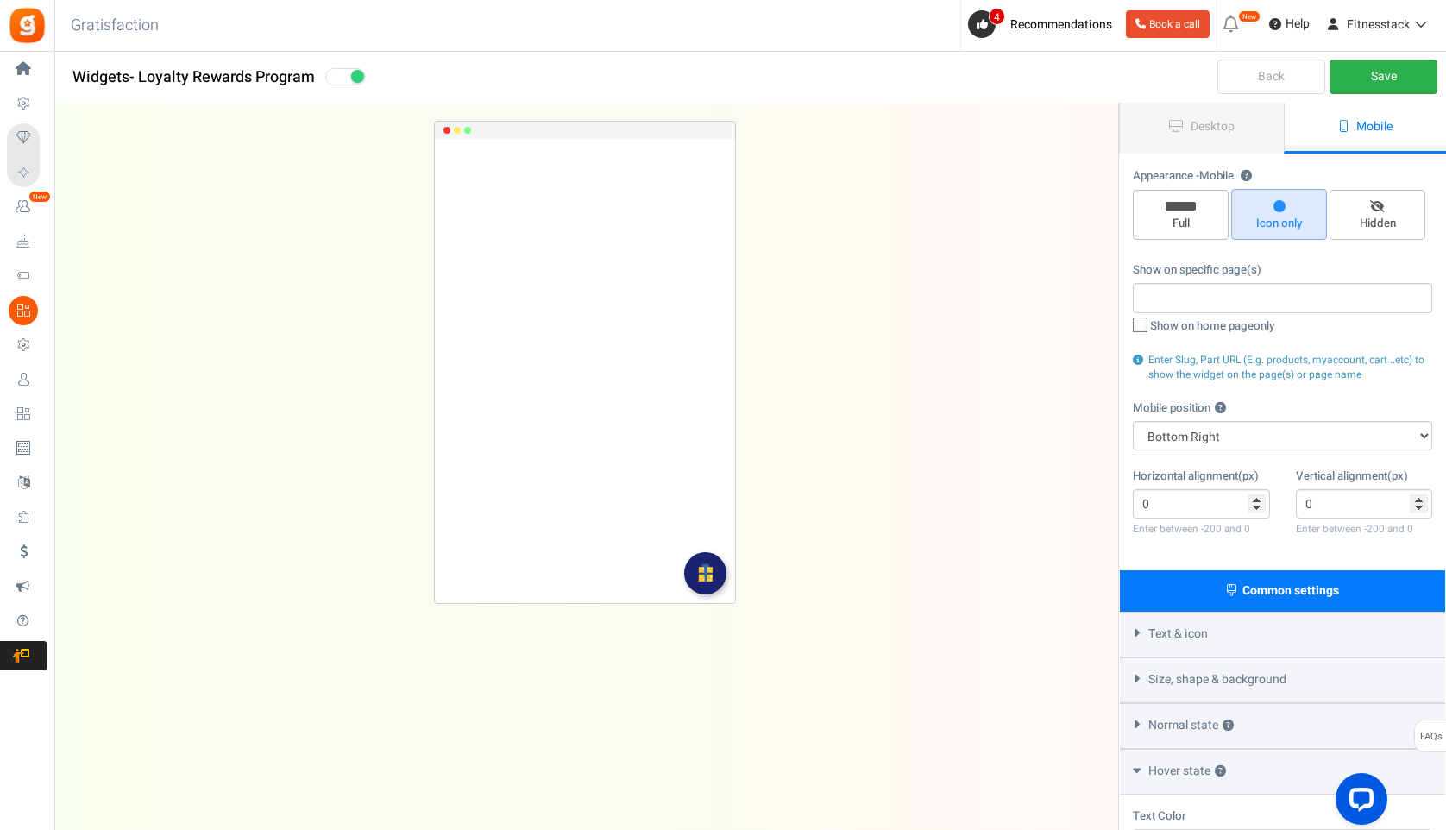
click at [1399, 72] on link "Save" at bounding box center [1383, 77] width 108 height 35
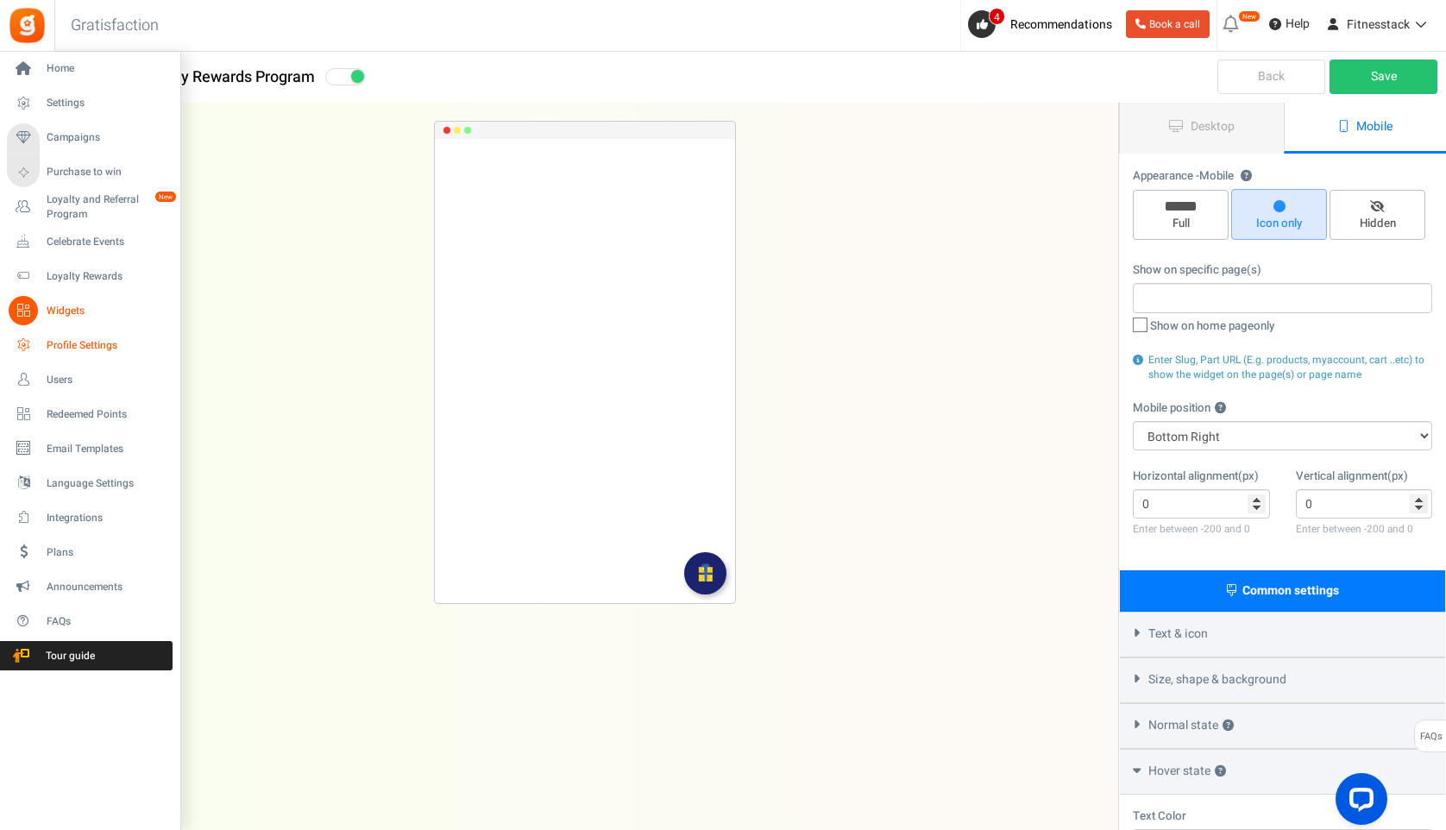
click at [52, 347] on span "Profile Settings" at bounding box center [107, 345] width 121 height 15
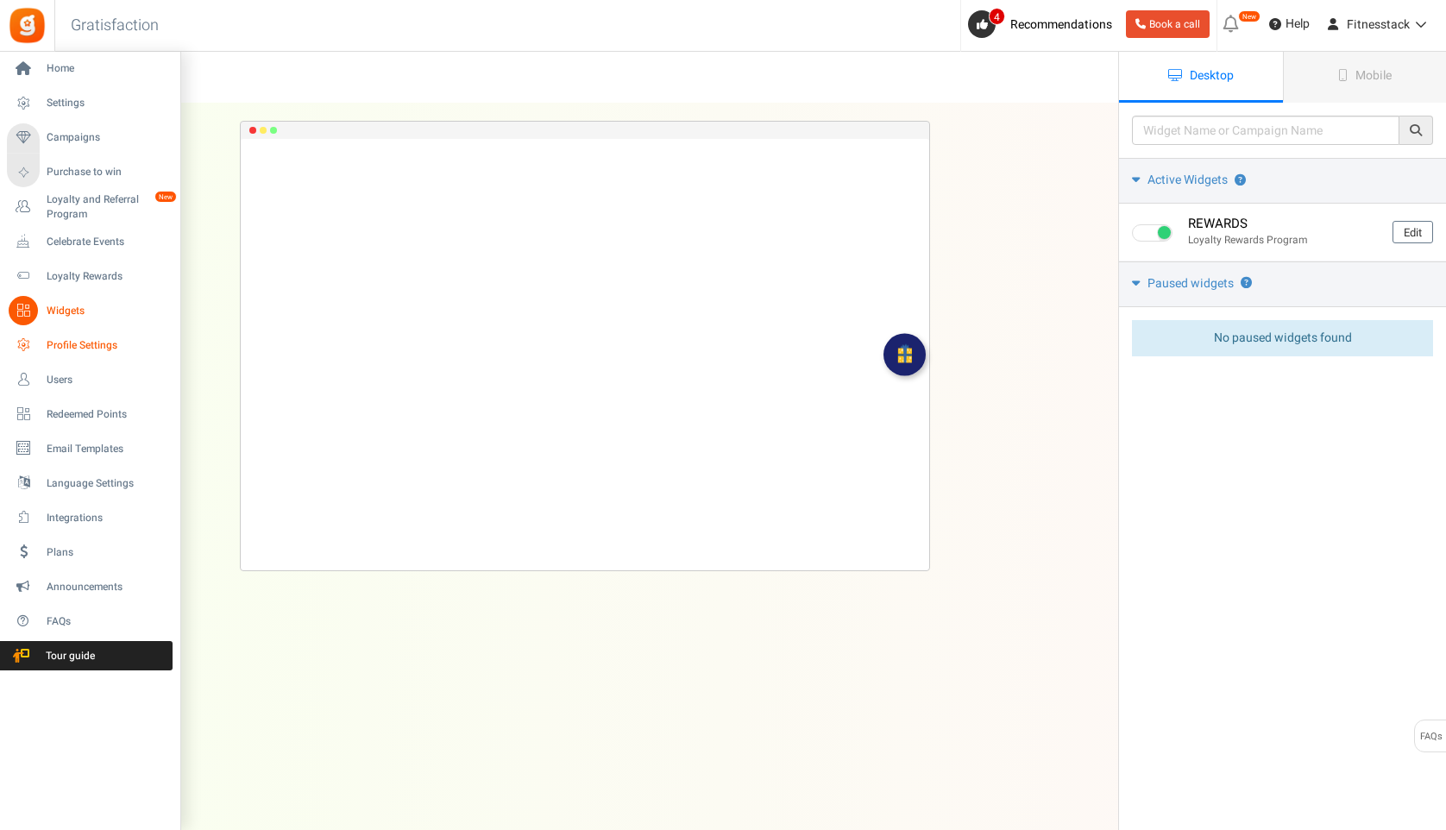
click at [47, 343] on span "Profile Settings" at bounding box center [107, 345] width 121 height 15
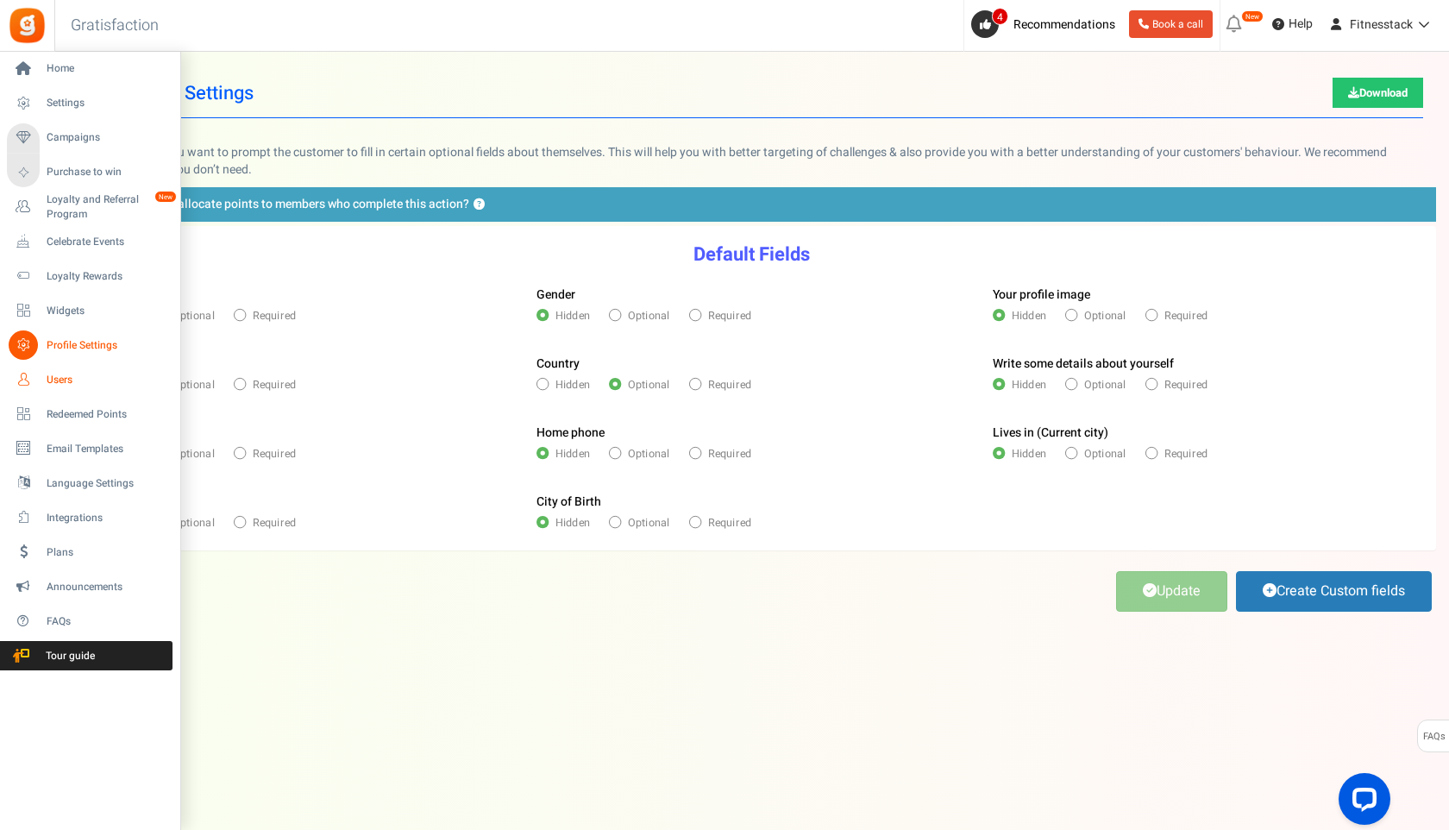
click at [63, 376] on span "Users" at bounding box center [107, 380] width 121 height 15
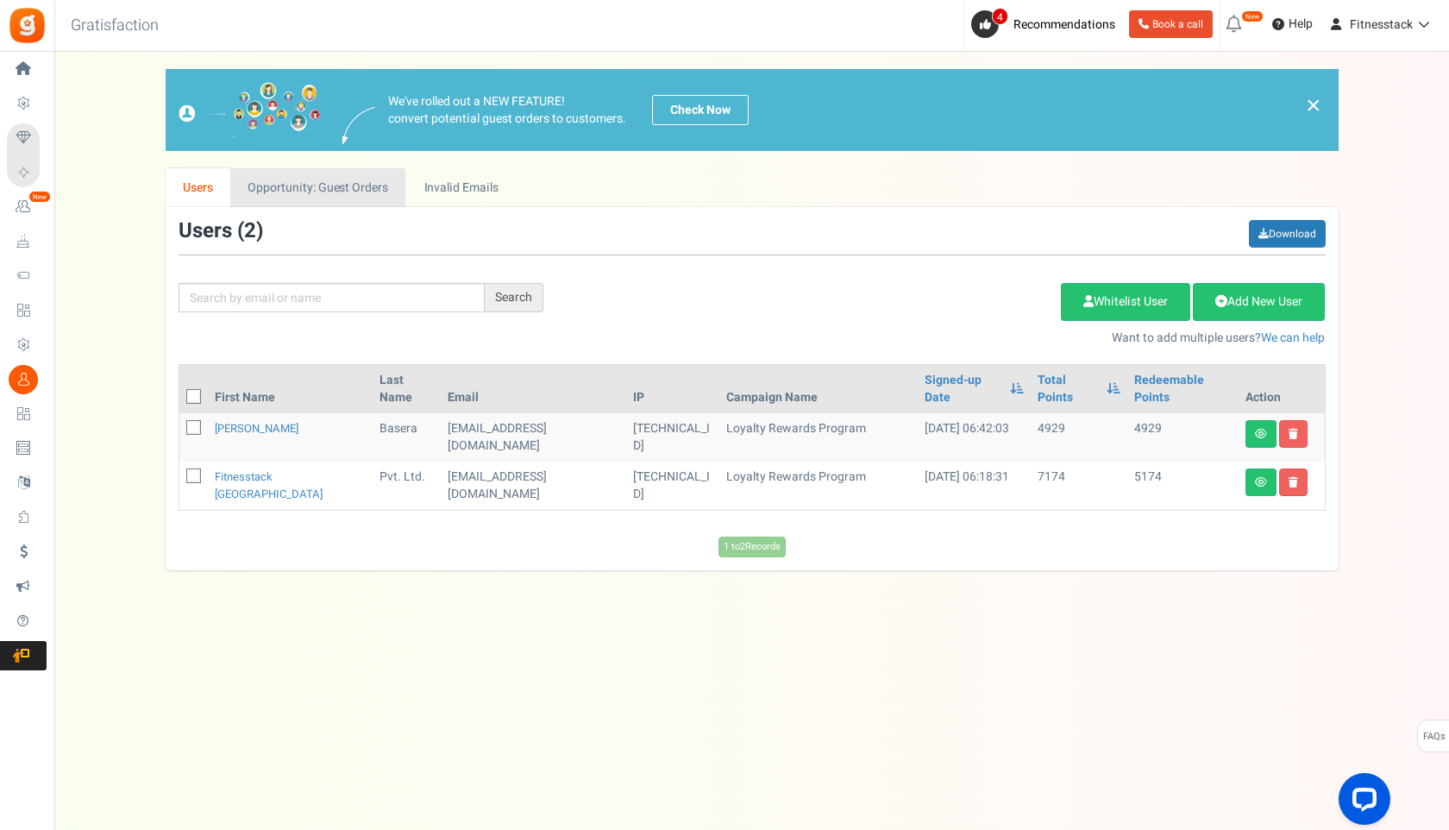
click at [353, 179] on link "Opportunity: Guest Orders" at bounding box center [317, 187] width 175 height 39
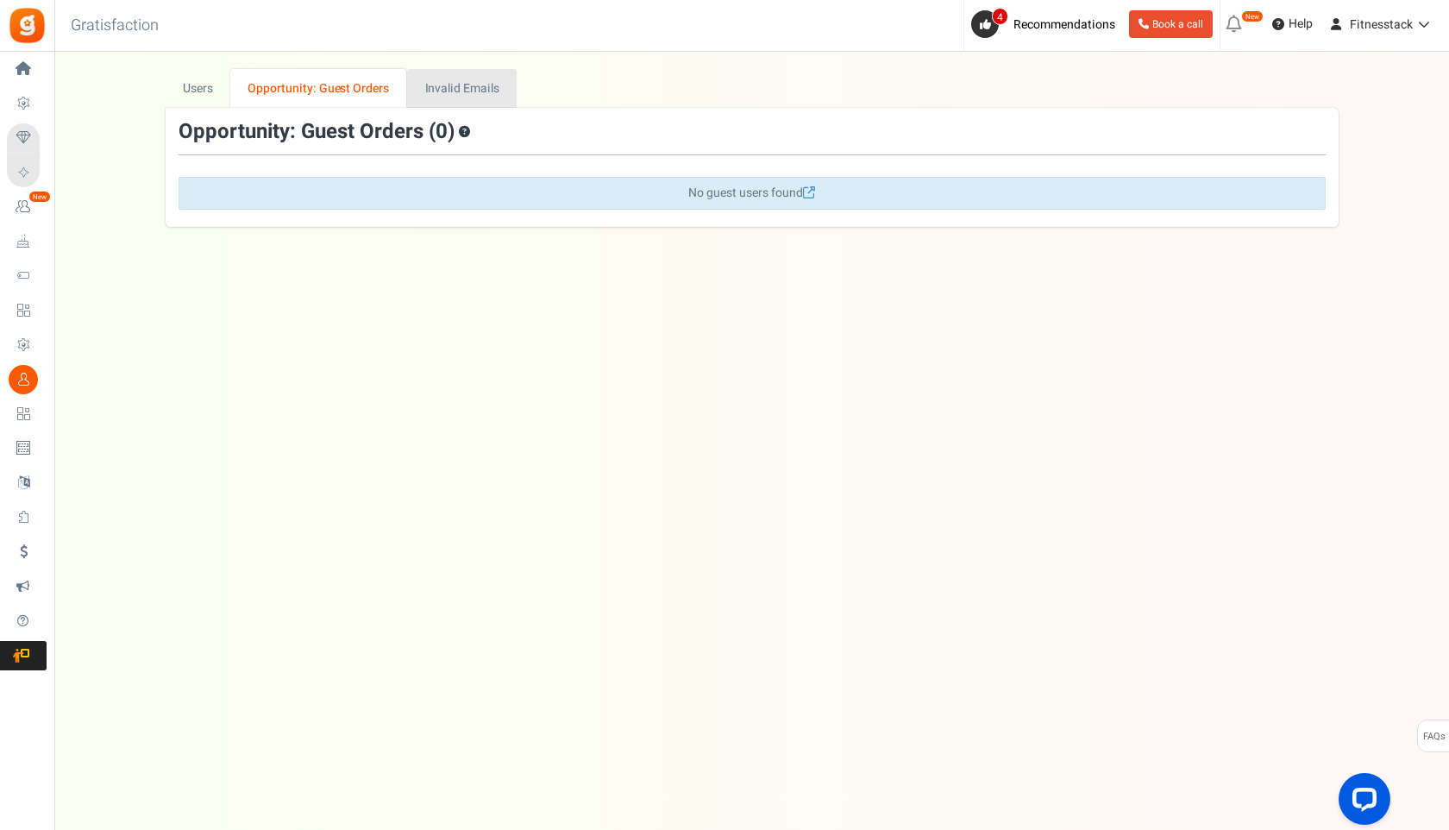
click at [442, 97] on link "Invalid Emails" at bounding box center [462, 88] width 110 height 39
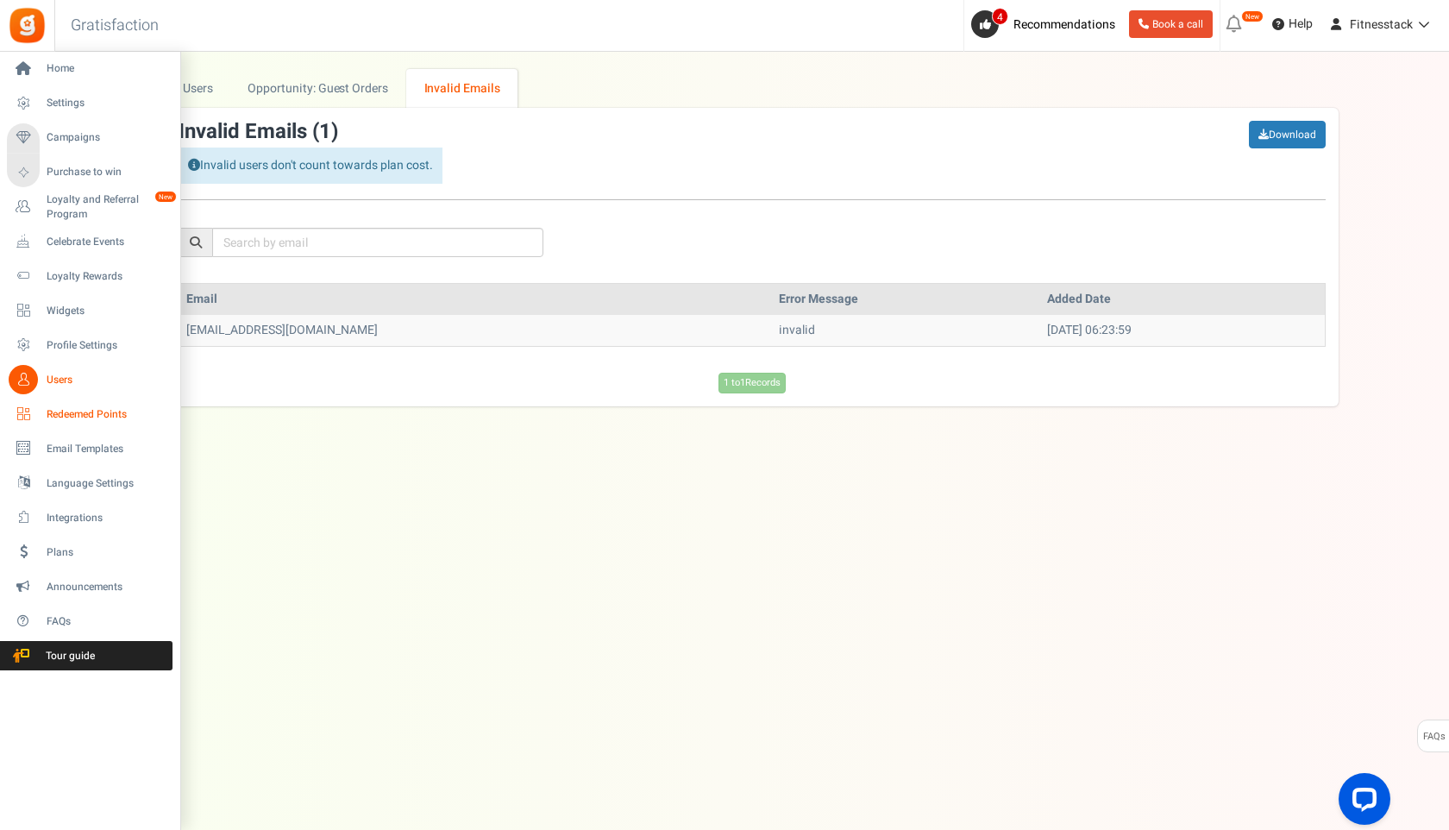
click at [64, 405] on link "Redeemed Points" at bounding box center [90, 413] width 166 height 29
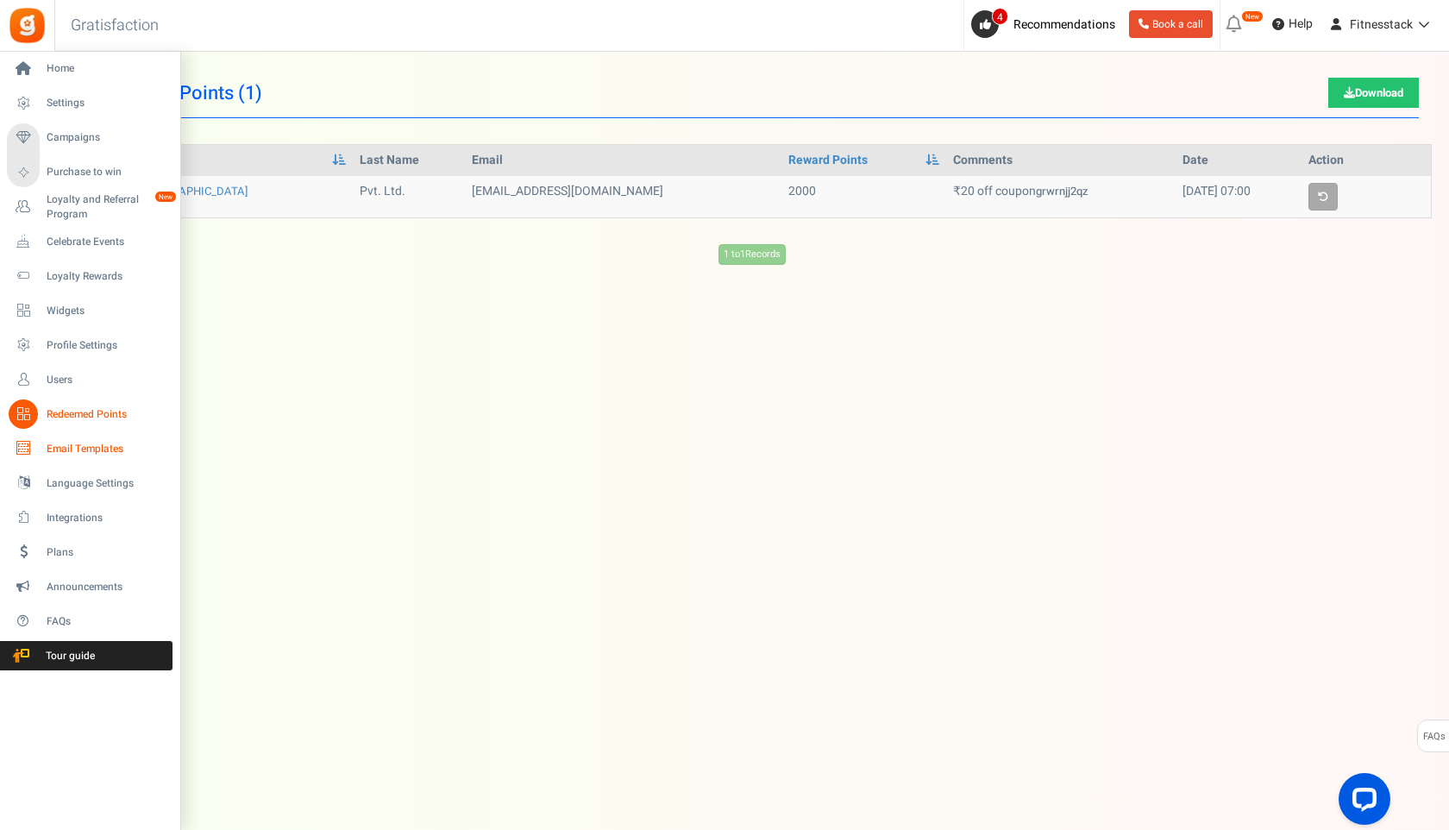
click at [36, 449] on icon at bounding box center [23, 448] width 29 height 29
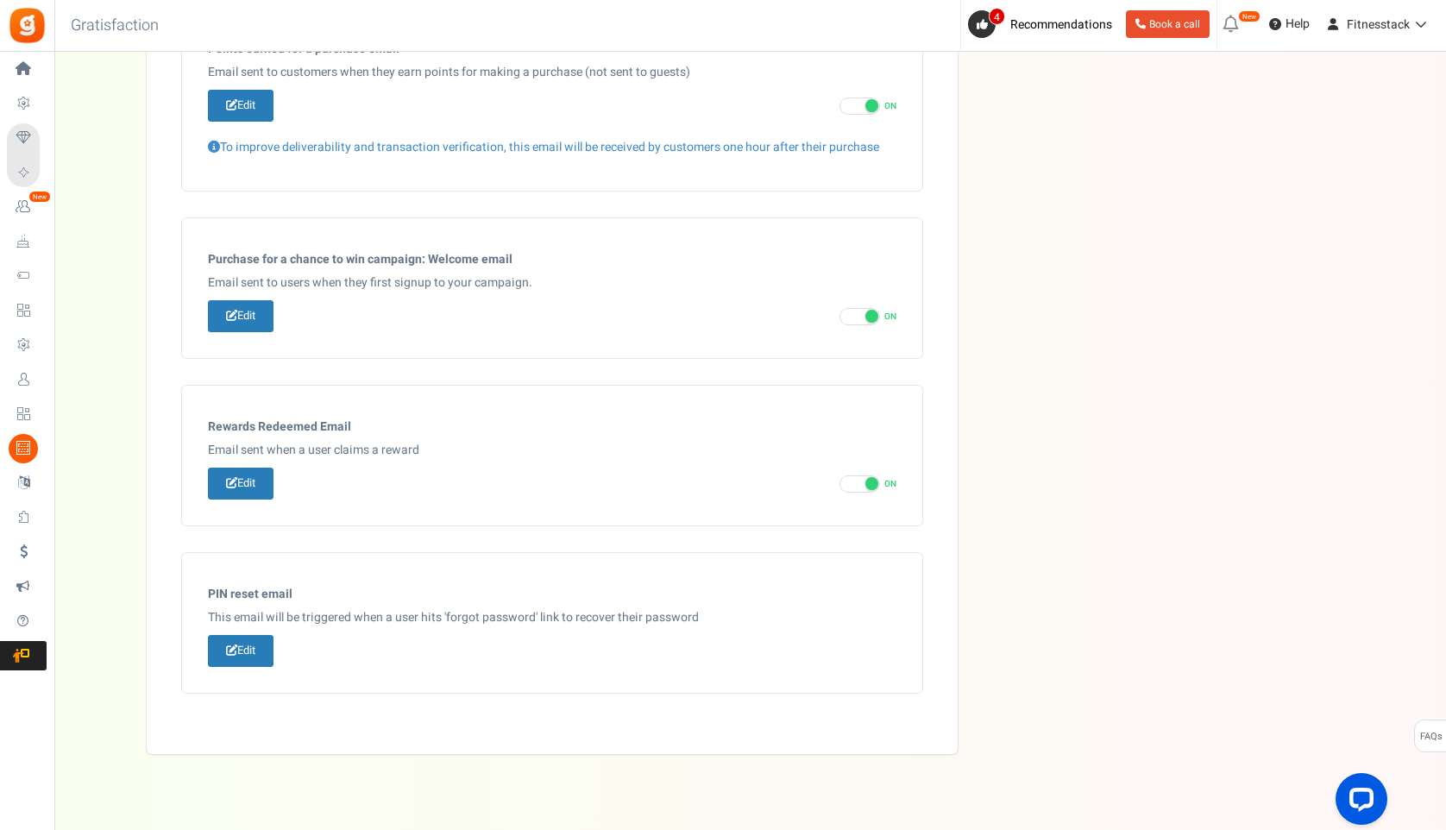
scroll to position [743, 0]
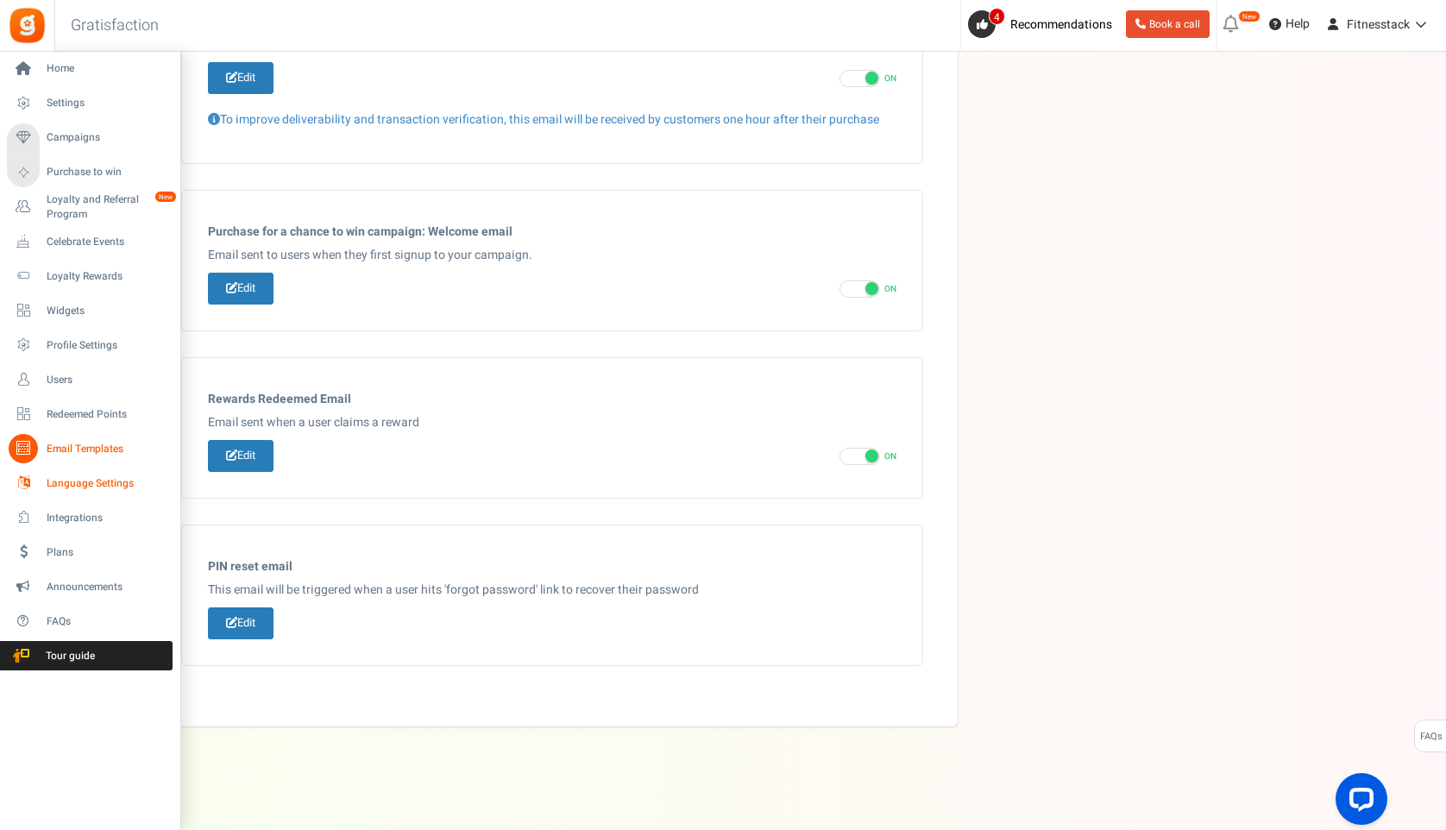
click at [22, 485] on icon at bounding box center [23, 482] width 29 height 29
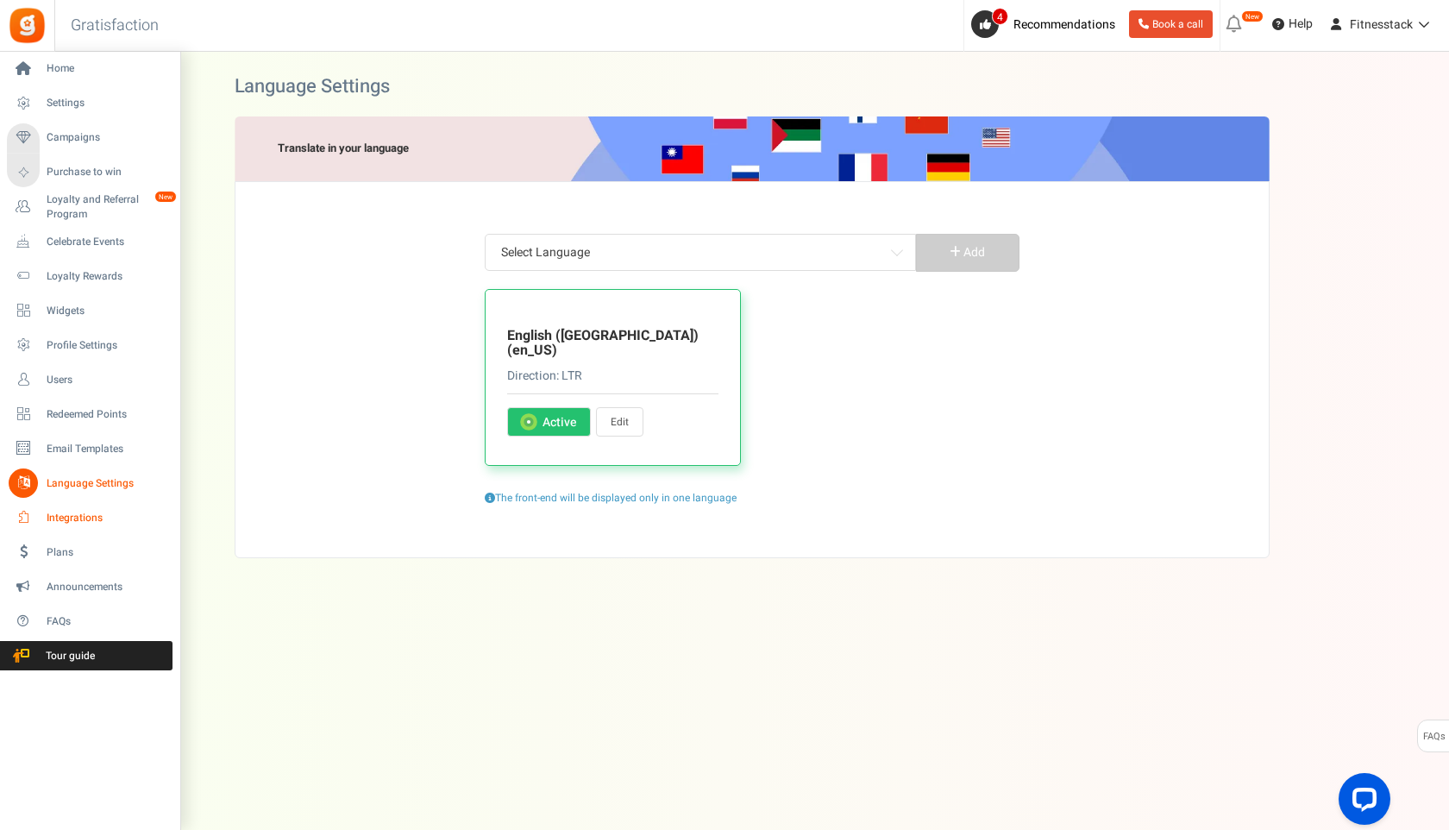
click at [30, 518] on icon at bounding box center [23, 517] width 29 height 29
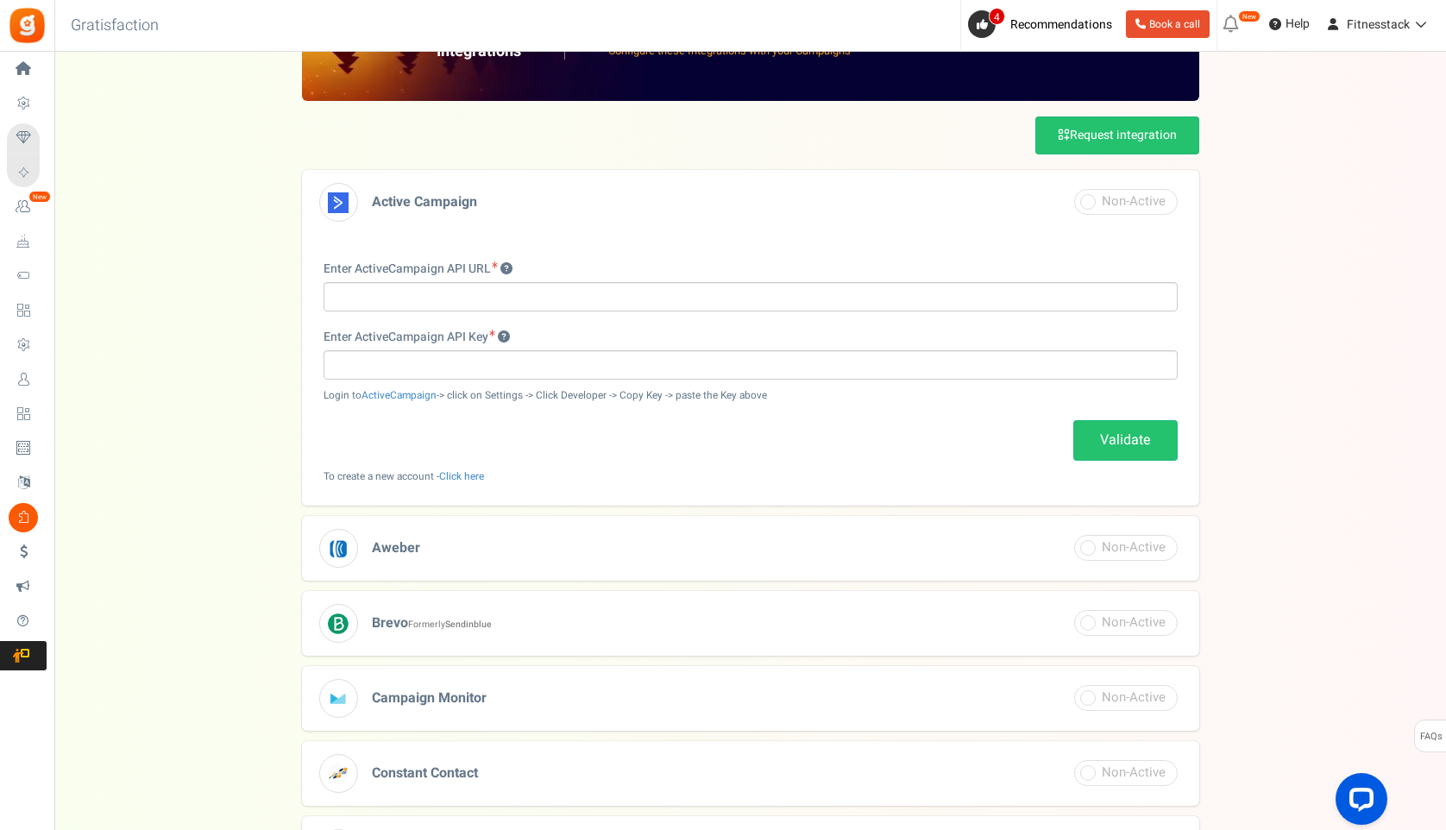
scroll to position [82, 0]
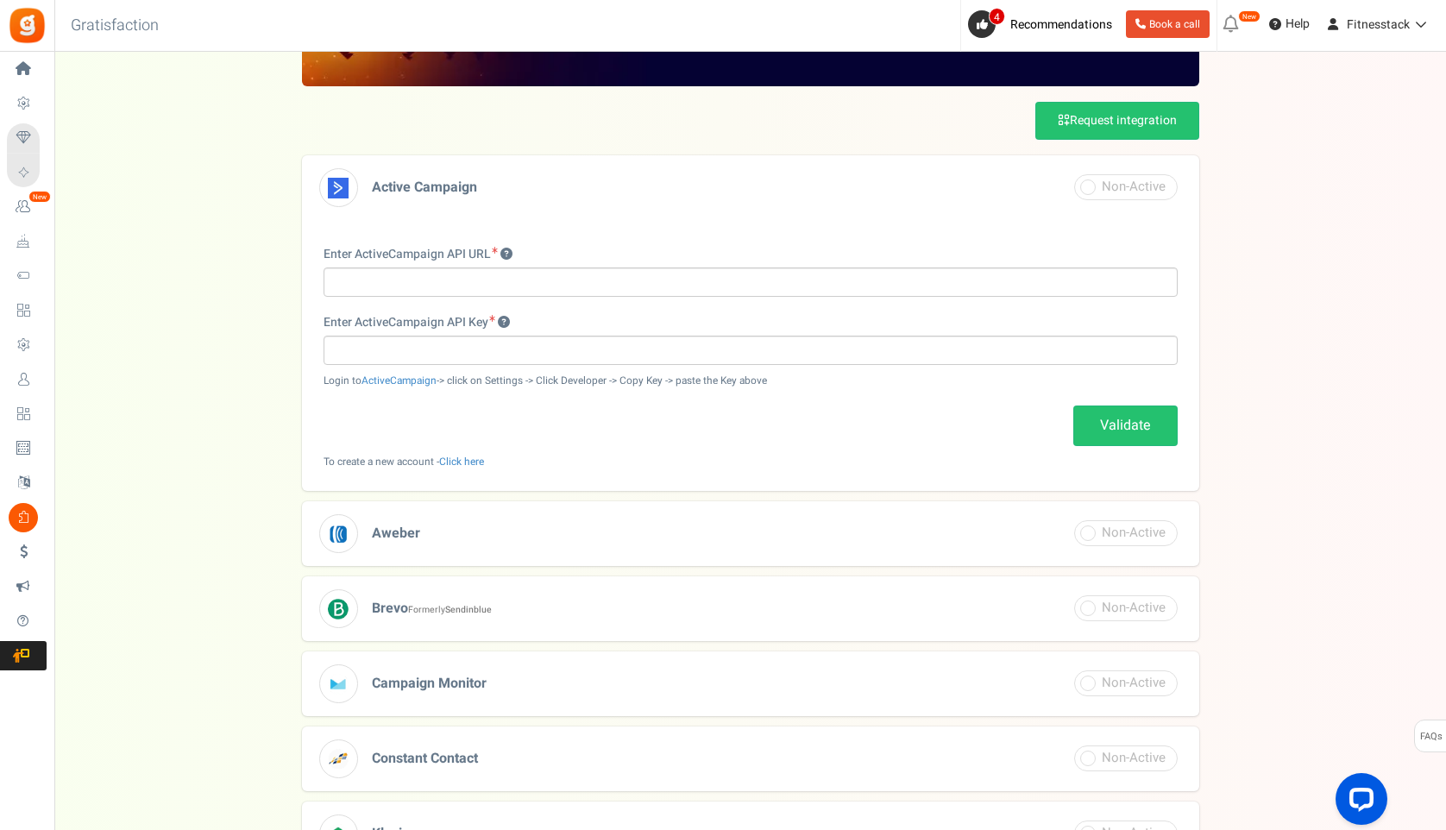
click at [448, 606] on b "Sendinblue" at bounding box center [468, 609] width 47 height 13
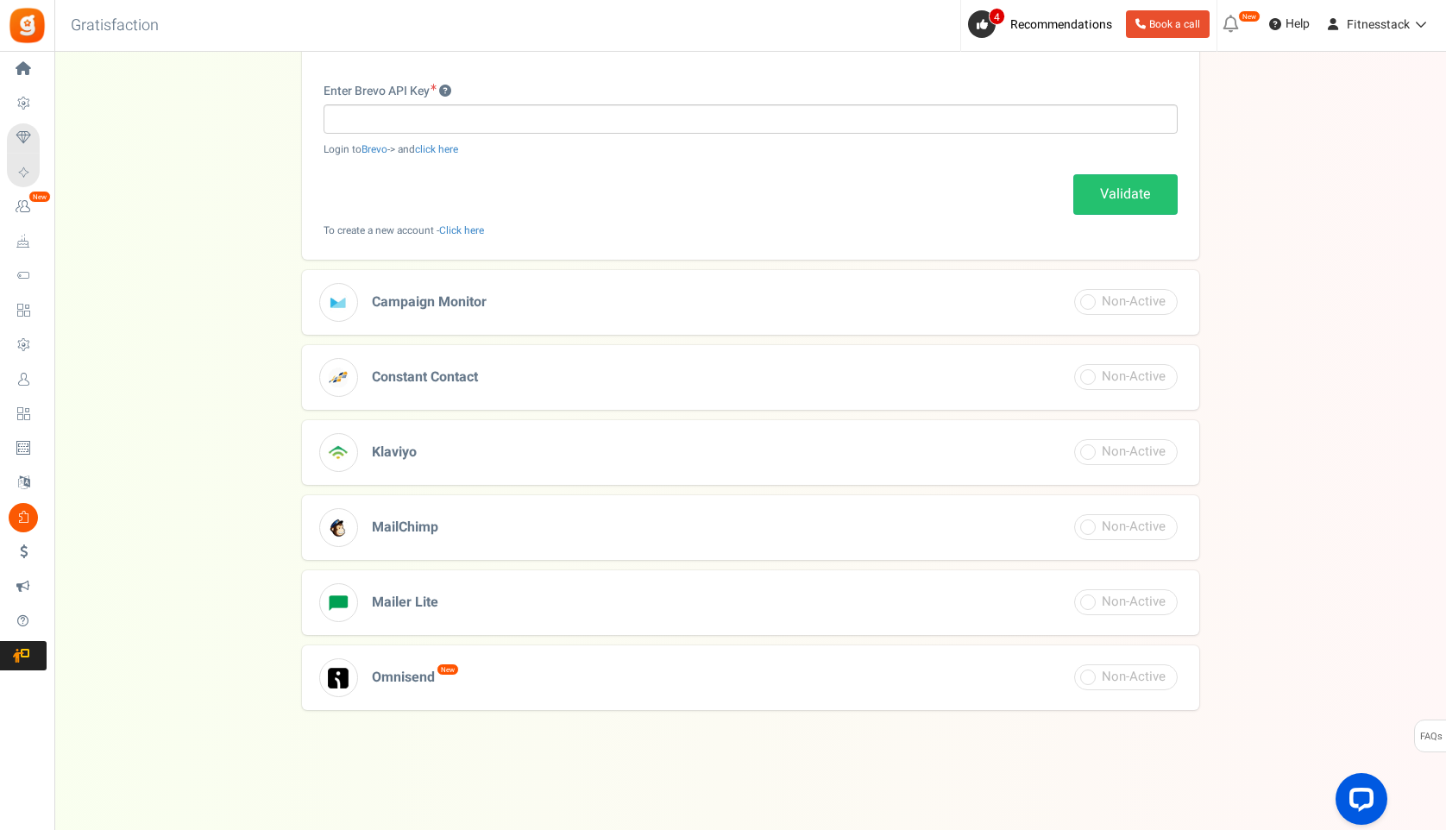
scroll to position [399, 0]
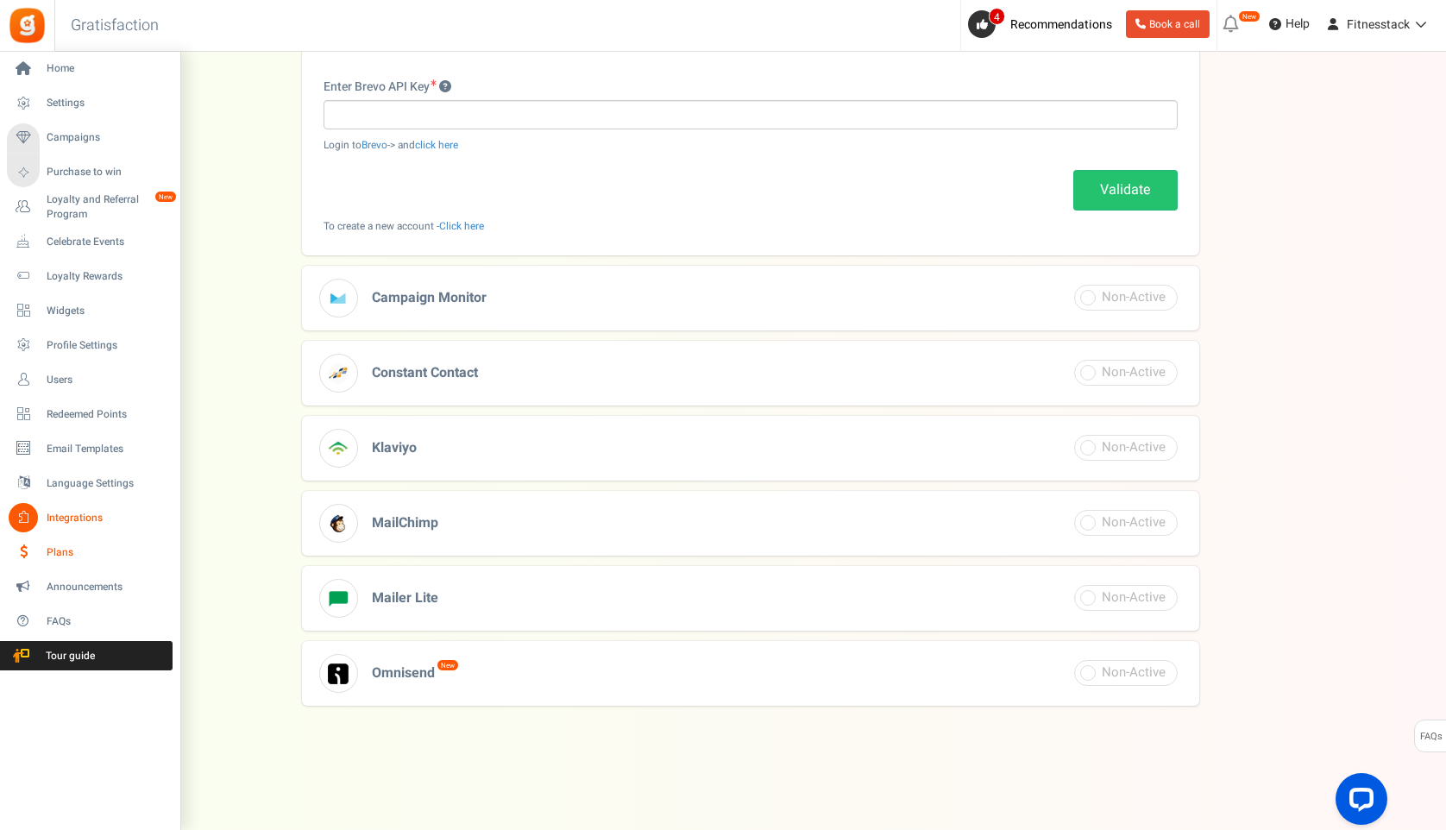
click at [44, 548] on link "Plans" at bounding box center [90, 551] width 166 height 29
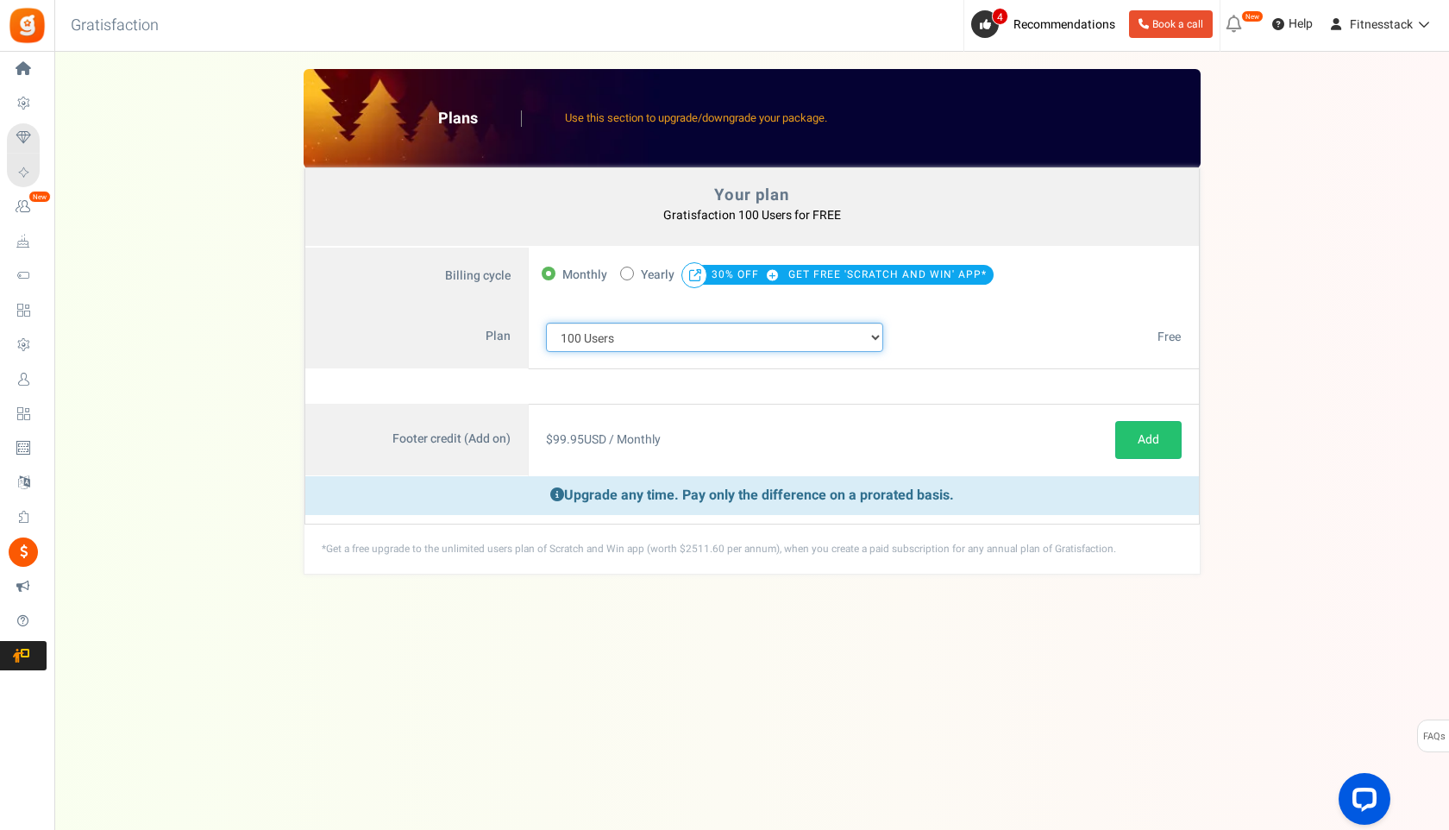
click at [601, 344] on select "100 Users 200 Users 500 Users 1000 Users 2000 Users 3000 Users 4000 Users 5000 …" at bounding box center [715, 337] width 338 height 29
select select "883"
click at [546, 323] on select "100 Users 200 Users 500 Users 1000 Users 2000 Users 3000 Users 4000 Users 5000 …" at bounding box center [715, 337] width 338 height 29
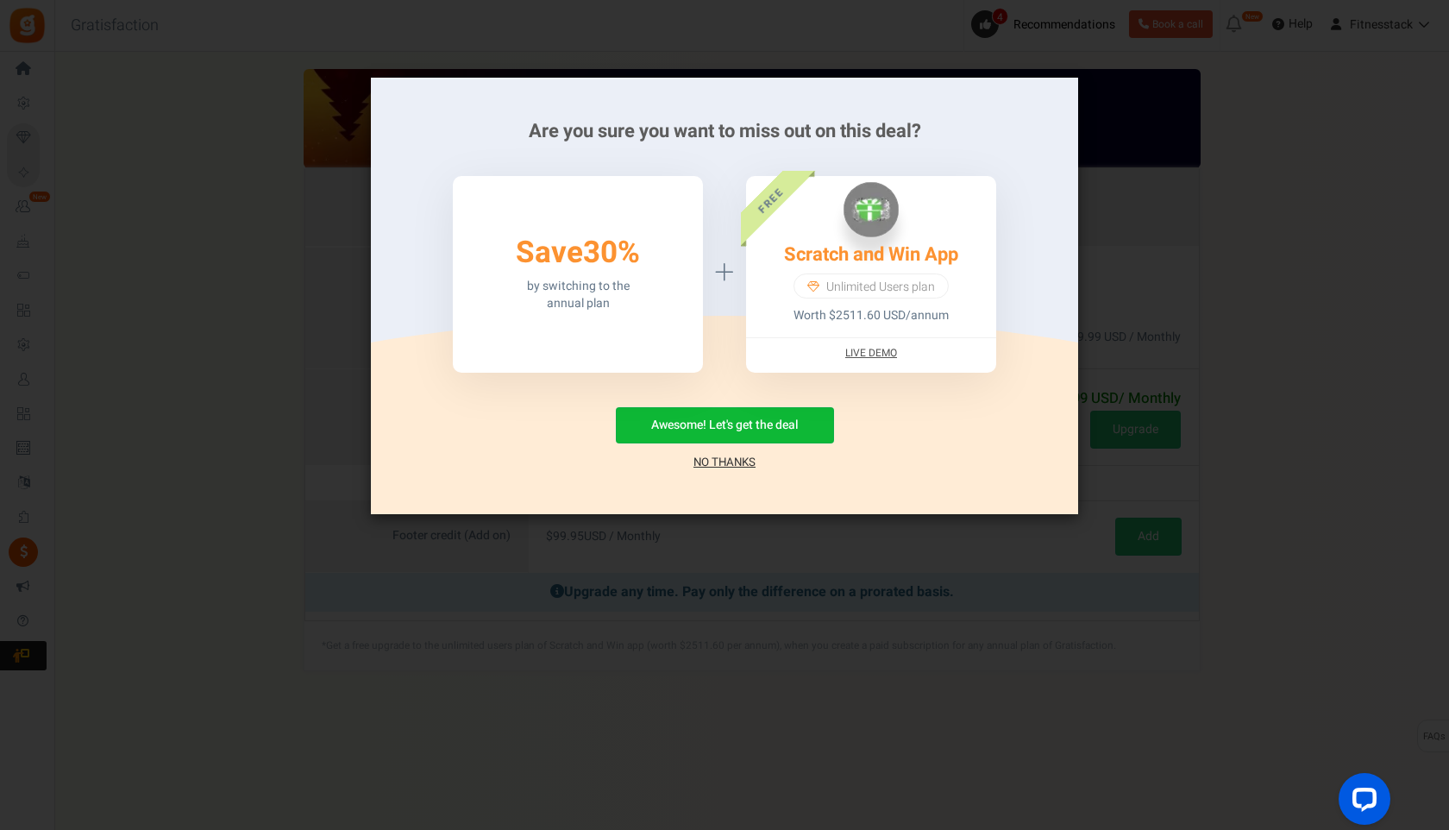
click at [728, 467] on link "No Thanks" at bounding box center [725, 462] width 62 height 17
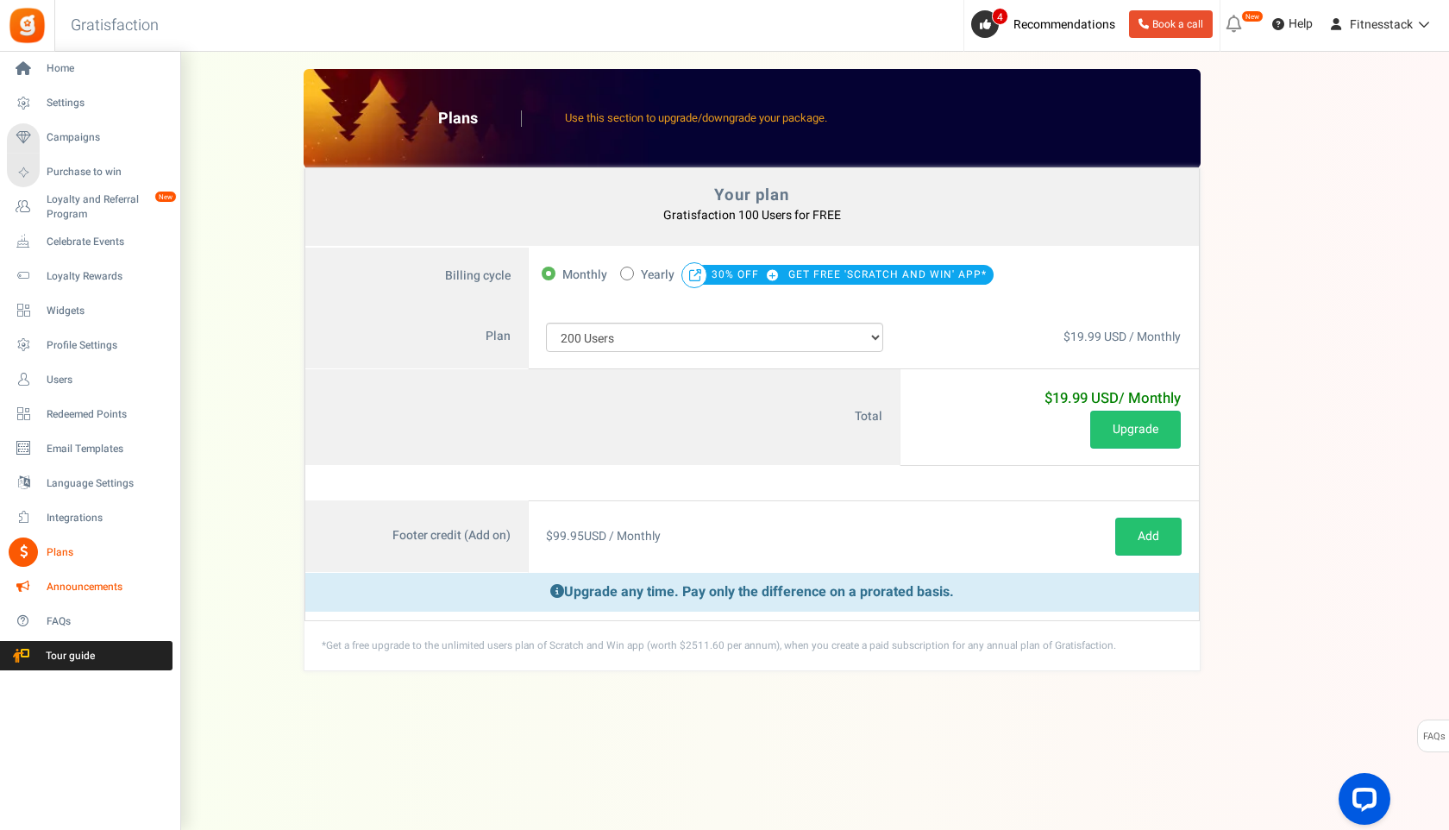
click at [38, 583] on link "Announcements" at bounding box center [90, 586] width 166 height 29
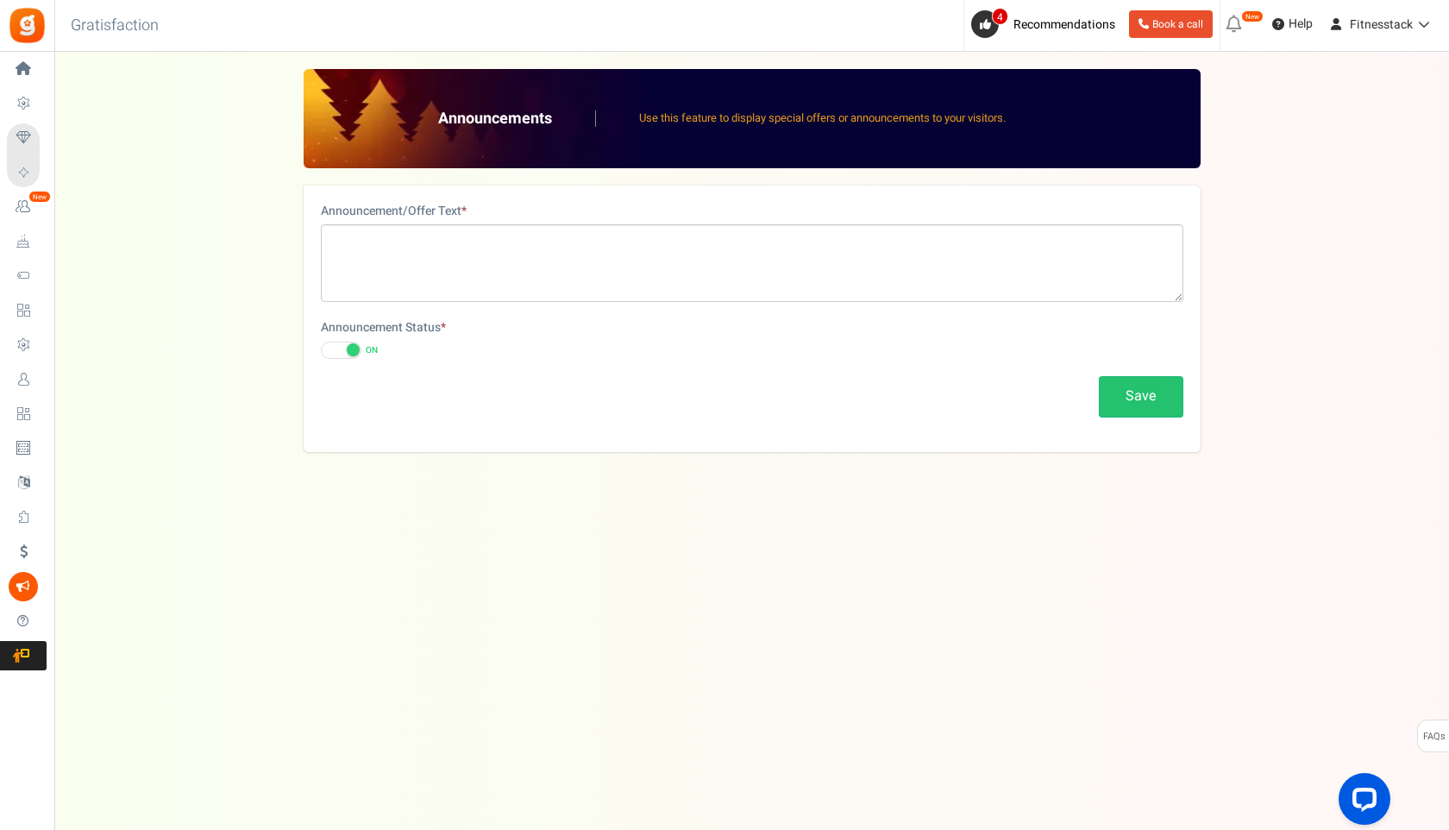
click at [342, 341] on div "Announcement Status * ON OFF" at bounding box center [752, 339] width 863 height 40
click at [342, 345] on span at bounding box center [341, 350] width 41 height 17
click at [321, 345] on input "ON OFF" at bounding box center [321, 350] width 0 height 11
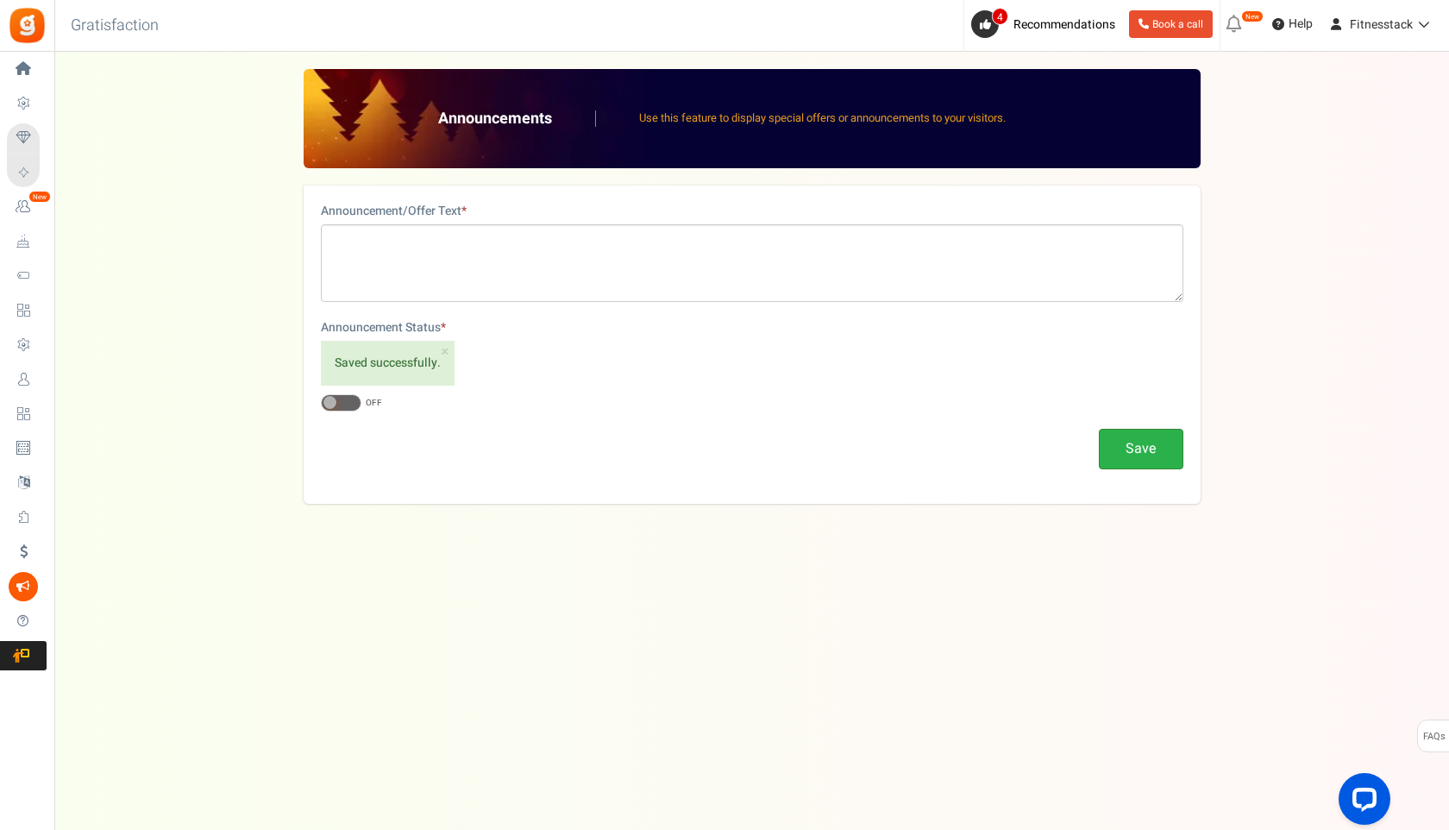
click at [1167, 444] on button "Save" at bounding box center [1141, 449] width 85 height 41
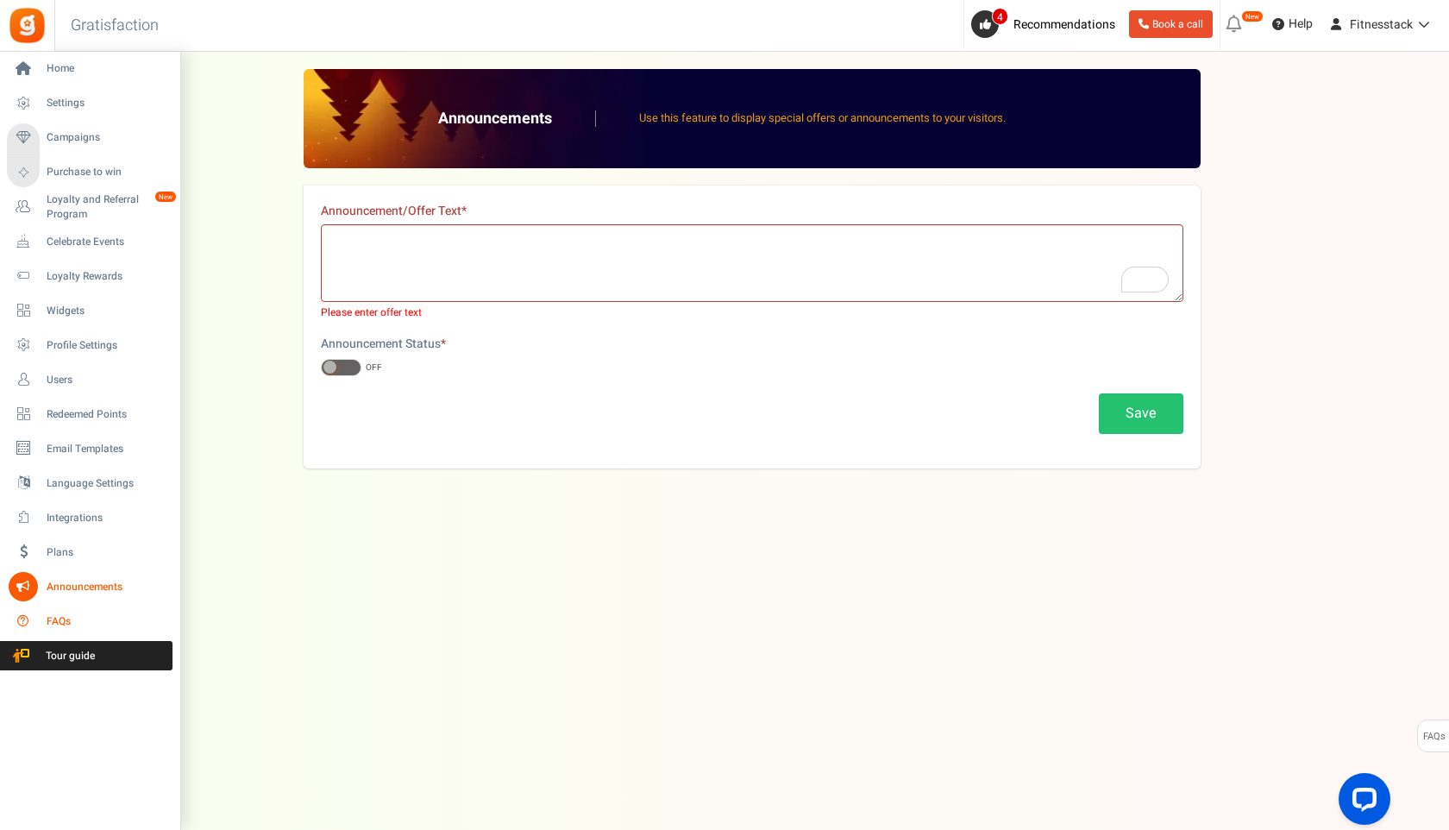
click at [46, 620] on link "FAQs" at bounding box center [90, 620] width 166 height 29
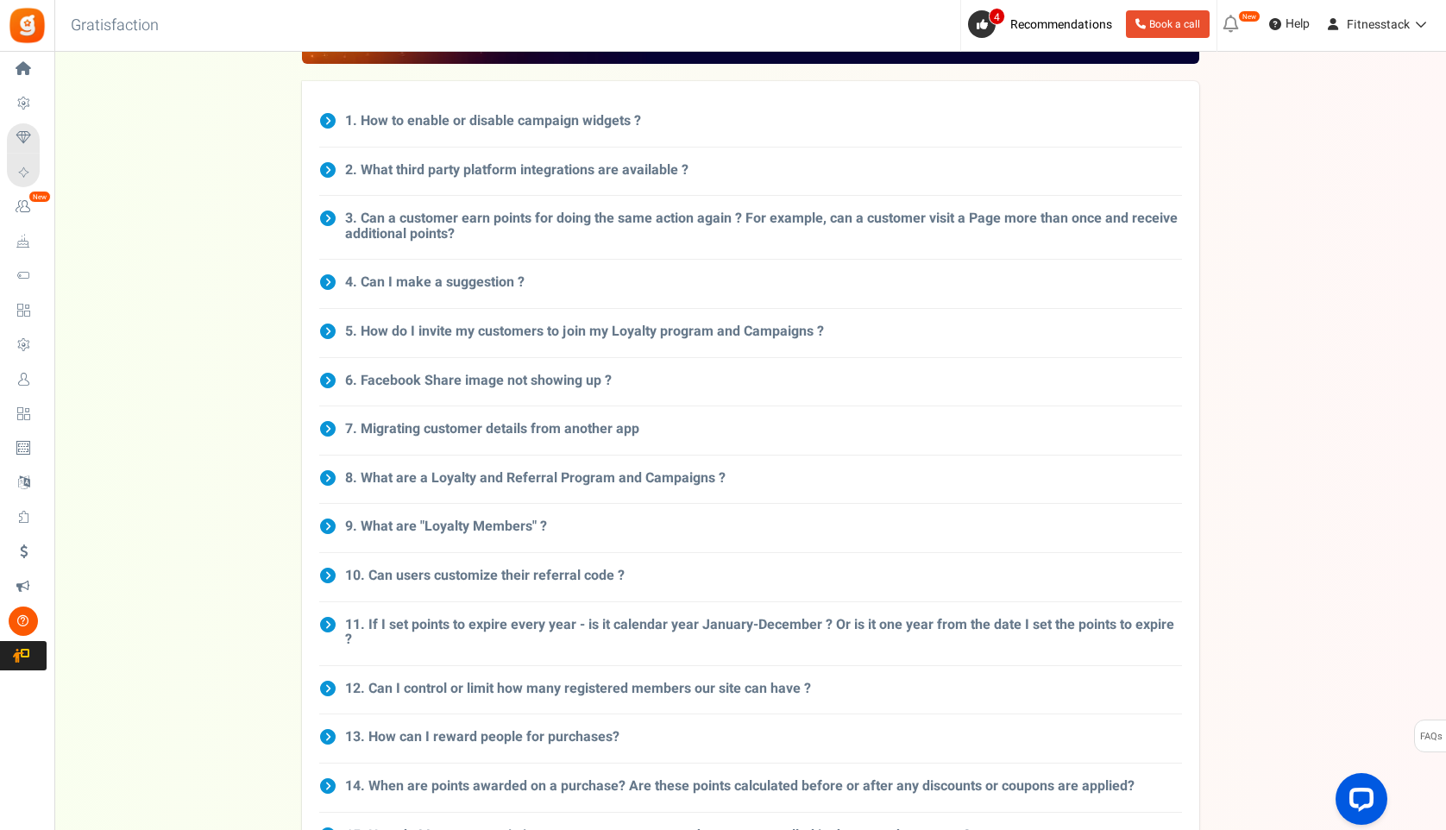
scroll to position [106, 0]
click at [449, 330] on h3 "5. How do I invite my customers to join my Loyalty program and Campaigns ?" at bounding box center [584, 331] width 479 height 16
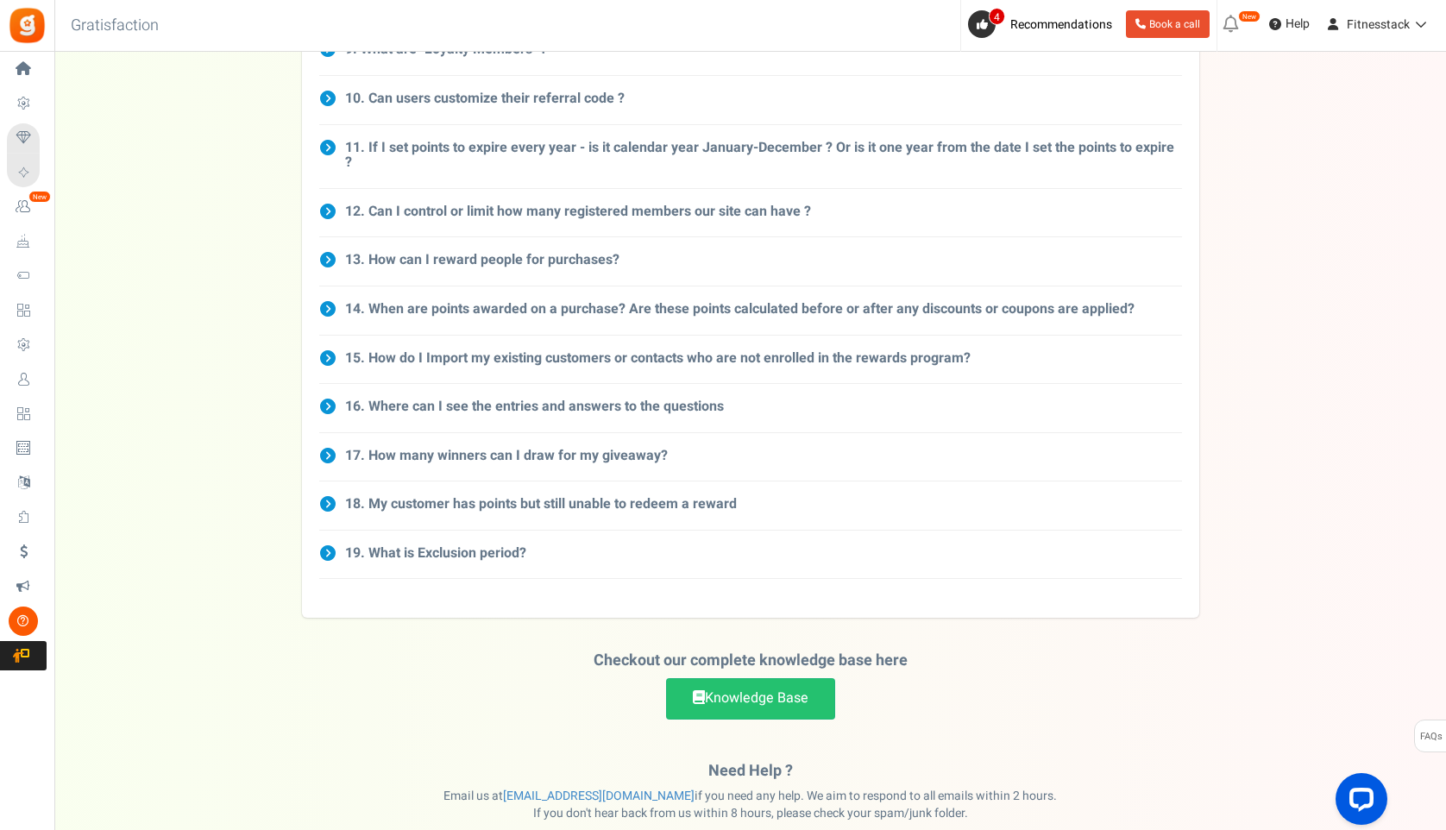
scroll to position [895, 0]
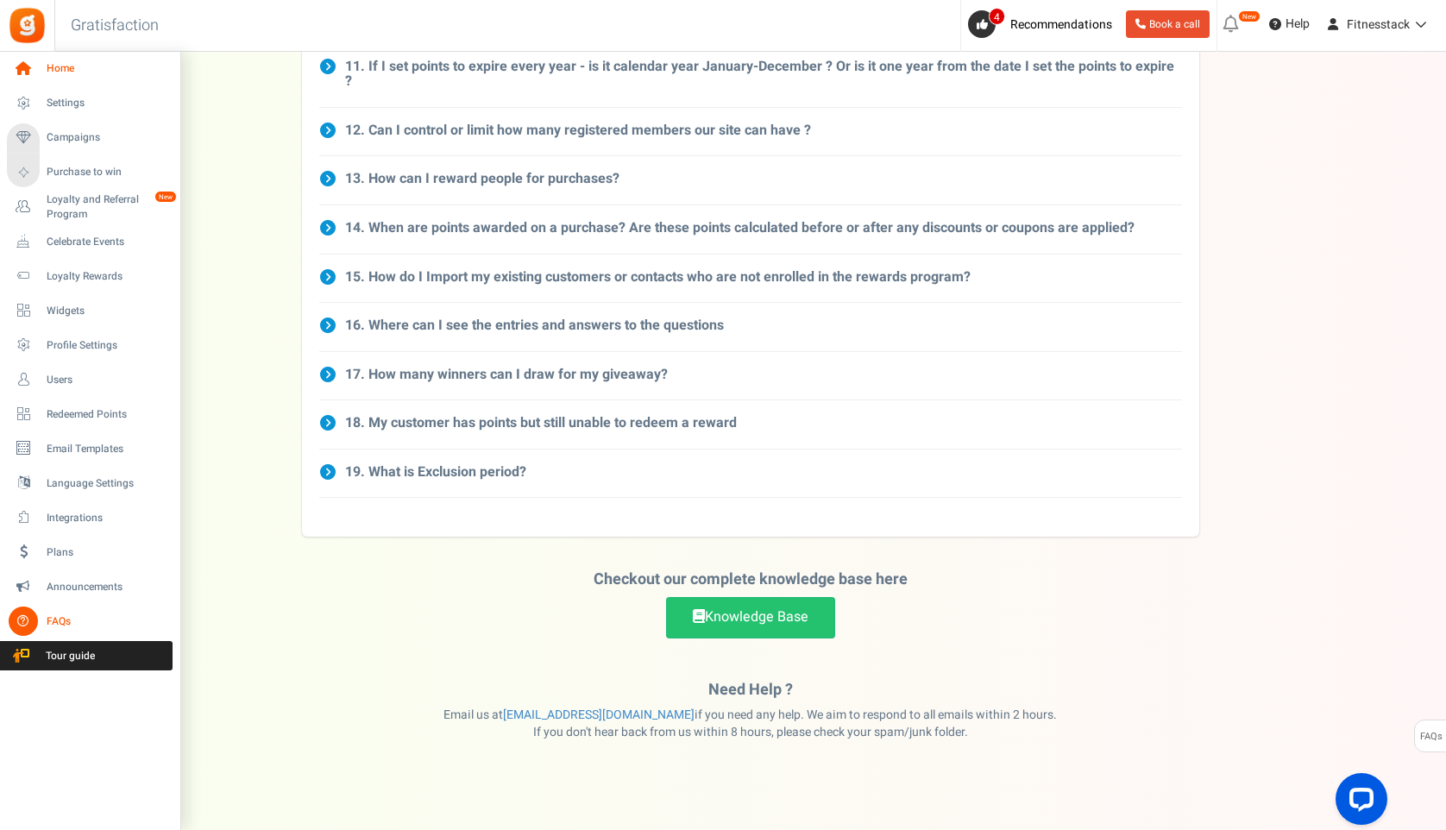
click at [44, 68] on link "Home" at bounding box center [90, 68] width 166 height 29
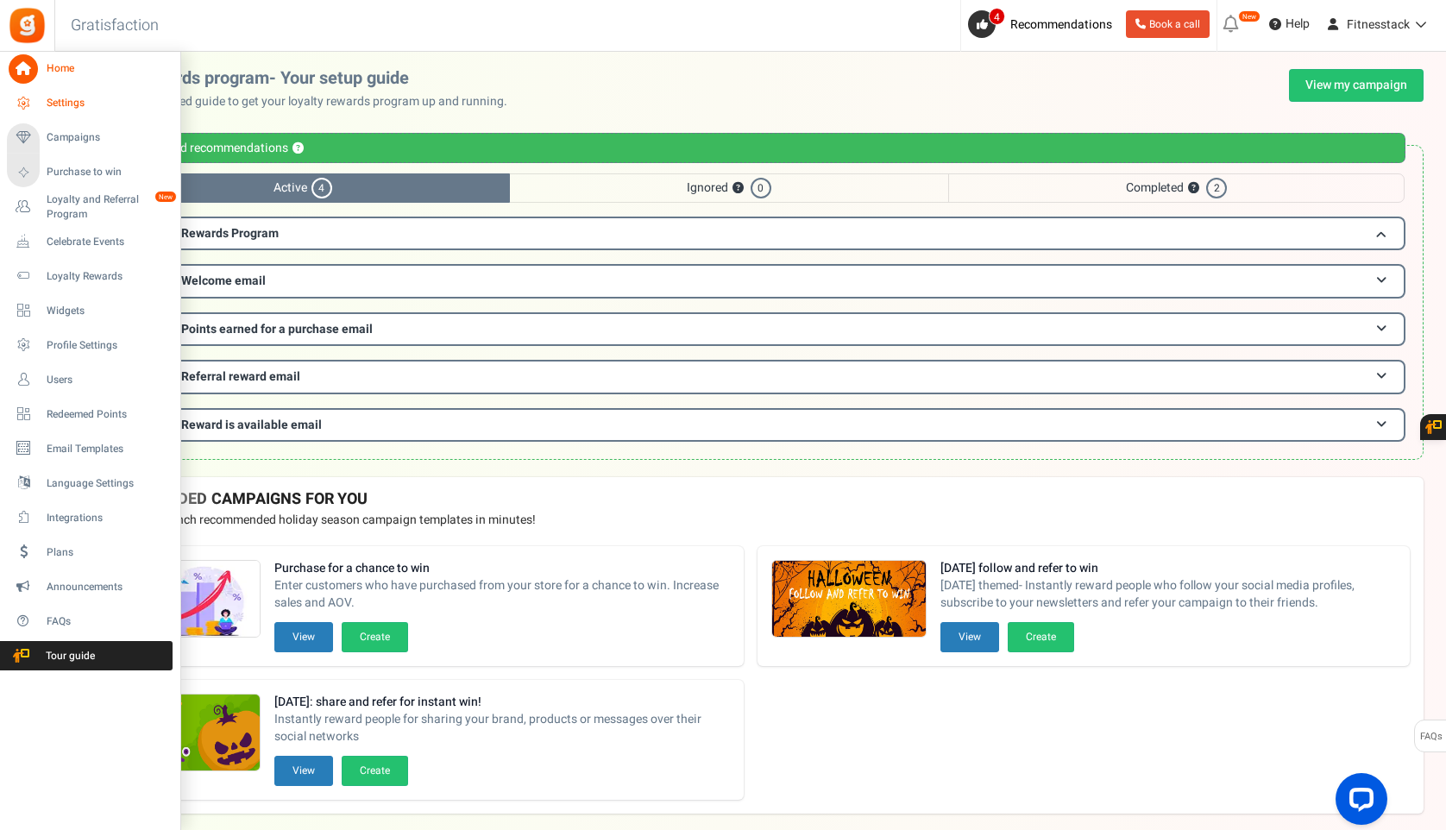
click at [50, 112] on link "Settings" at bounding box center [90, 103] width 166 height 29
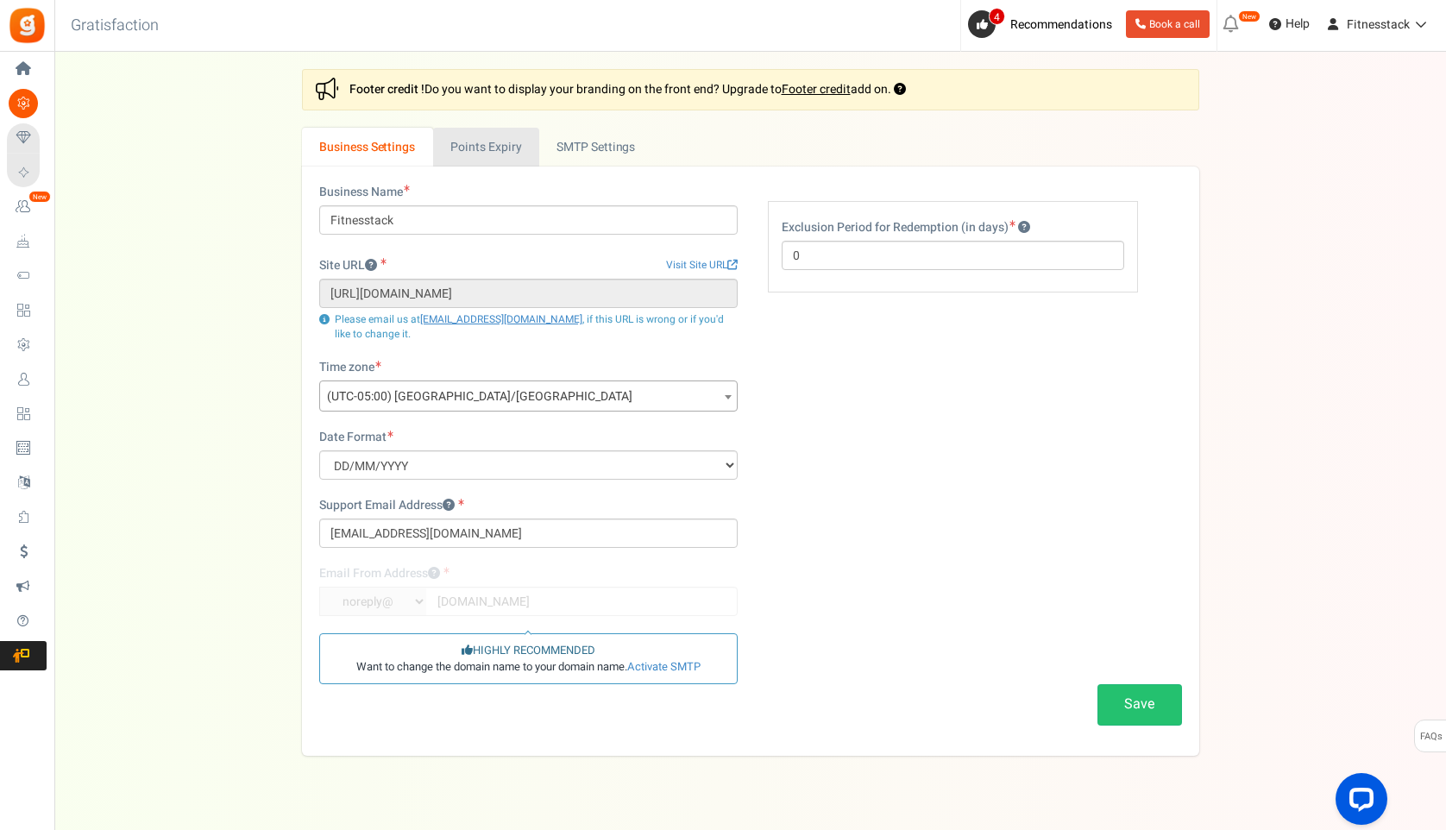
click at [505, 141] on link "Points Expiry" at bounding box center [486, 147] width 106 height 39
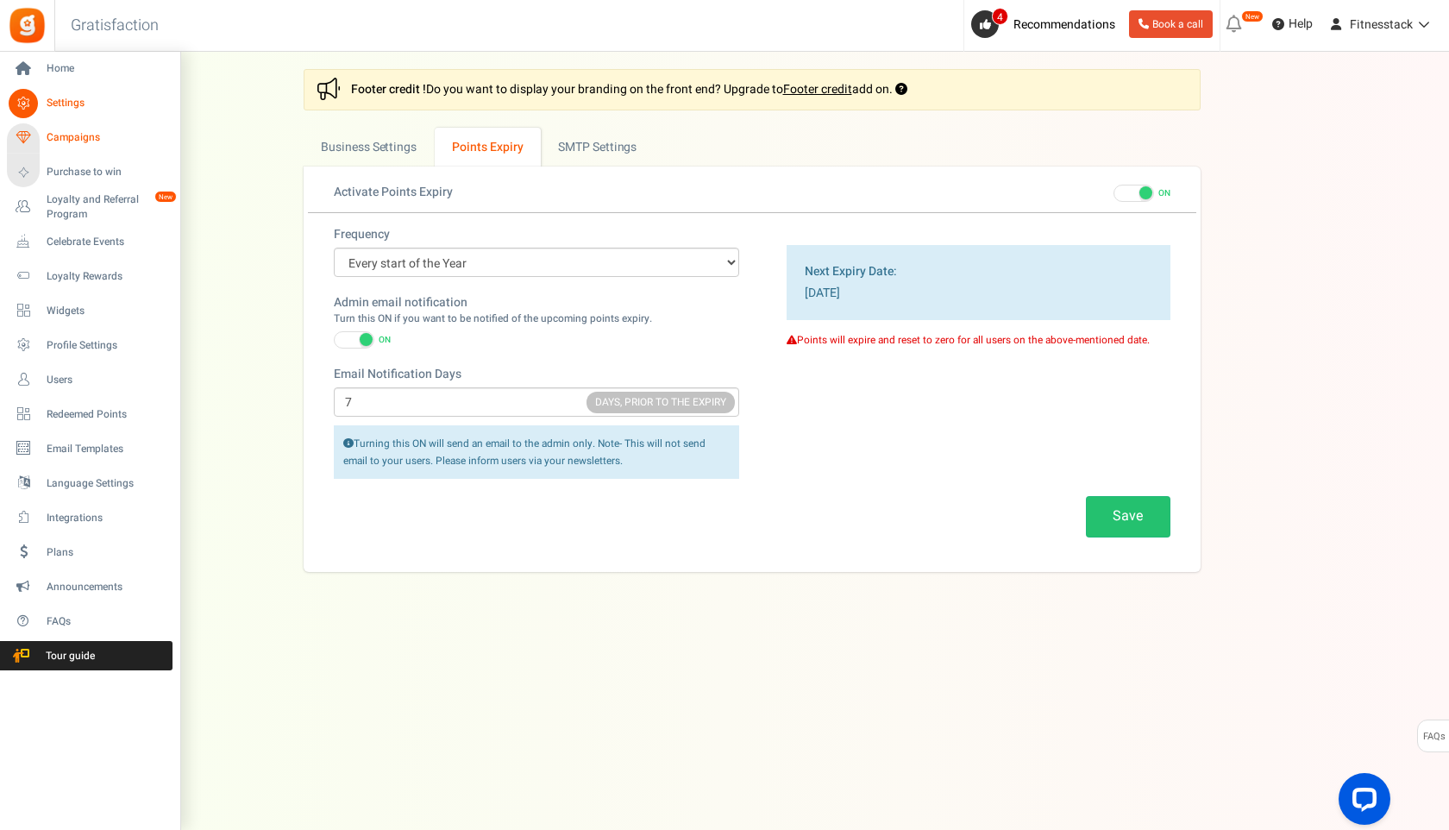
click at [67, 132] on span "Campaigns" at bounding box center [107, 137] width 121 height 15
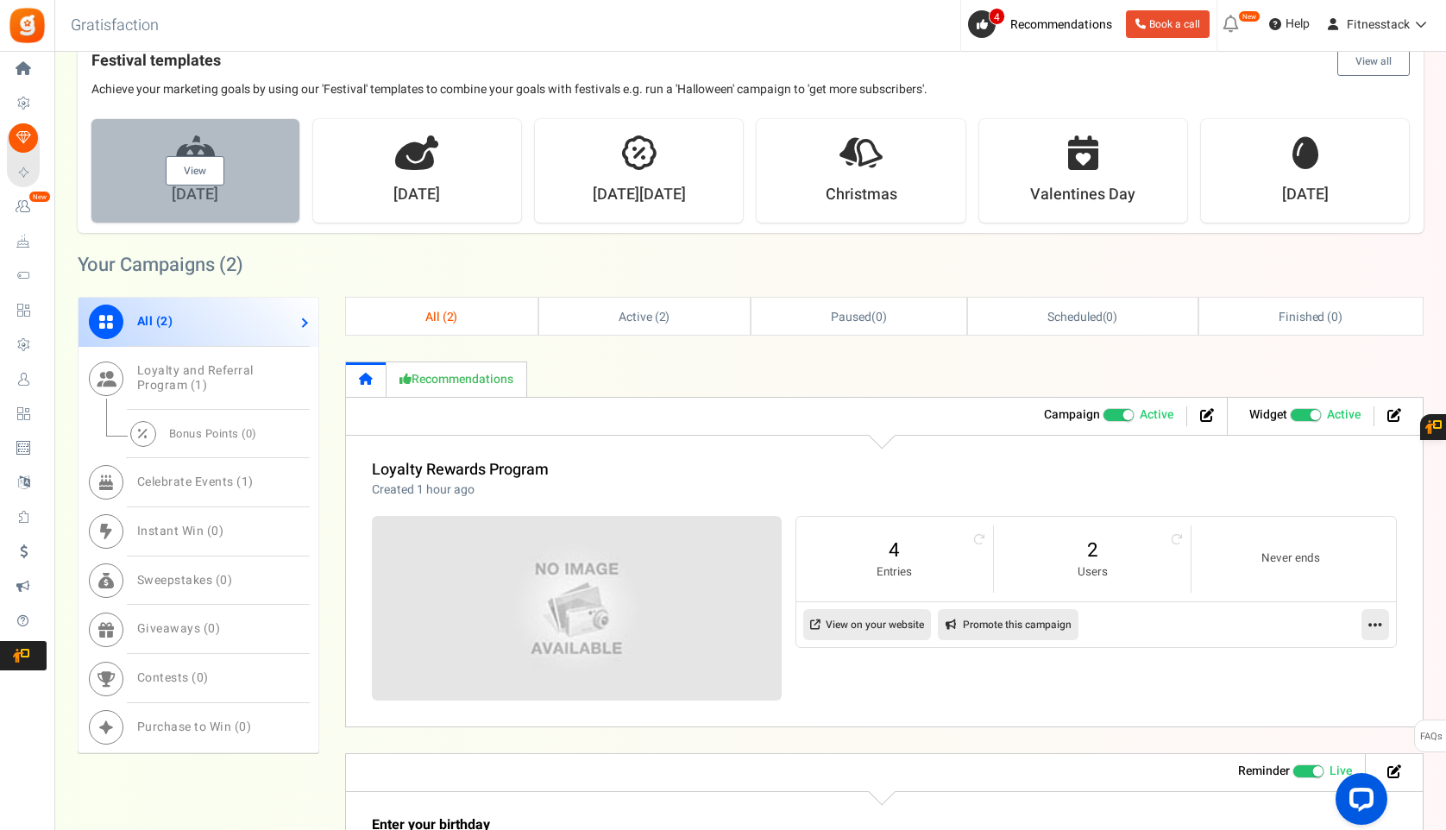
scroll to position [442, 0]
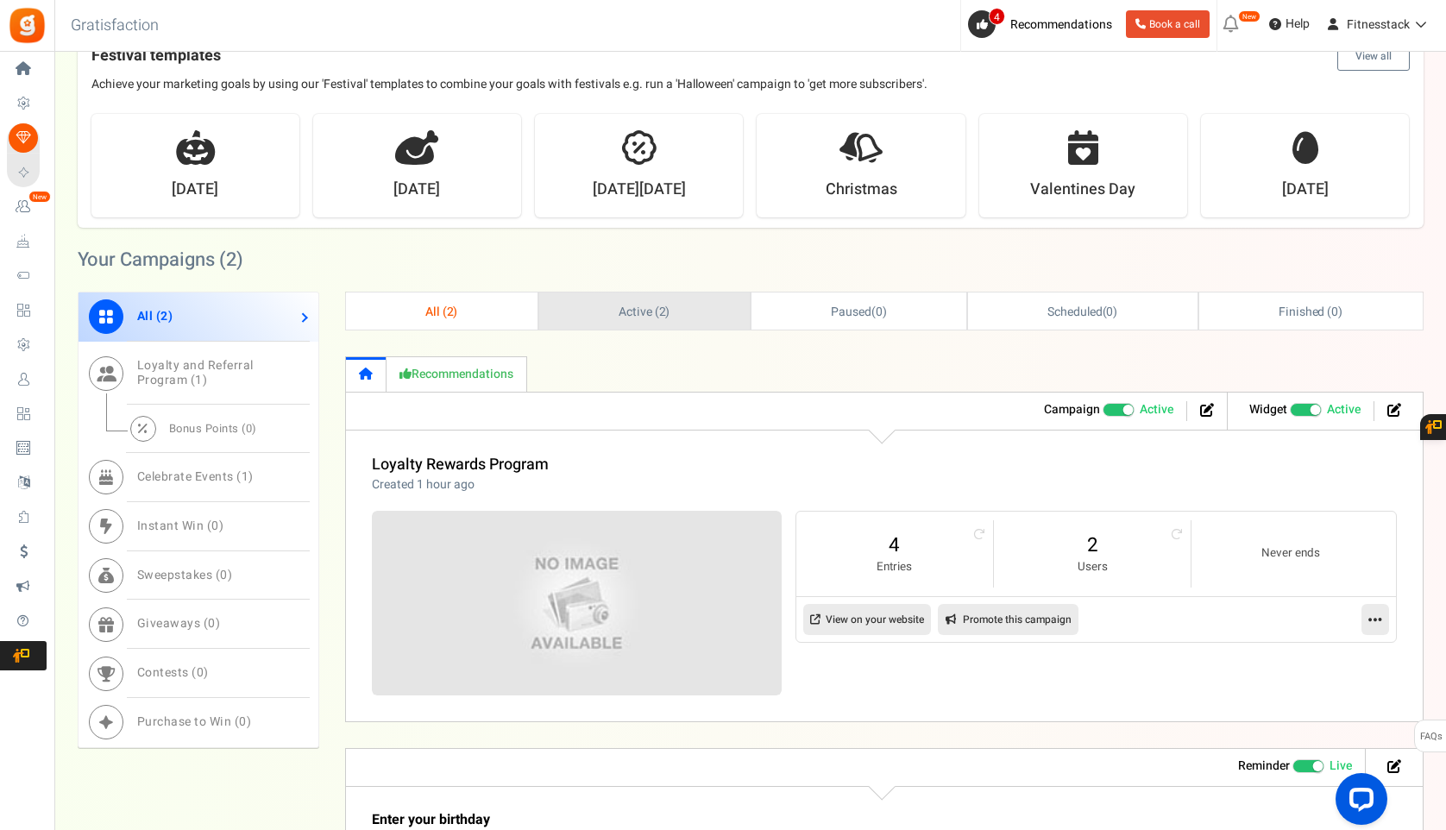
click at [612, 314] on link "Active ( 2 )" at bounding box center [644, 310] width 210 height 37
click at [658, 310] on span "2" at bounding box center [660, 312] width 7 height 18
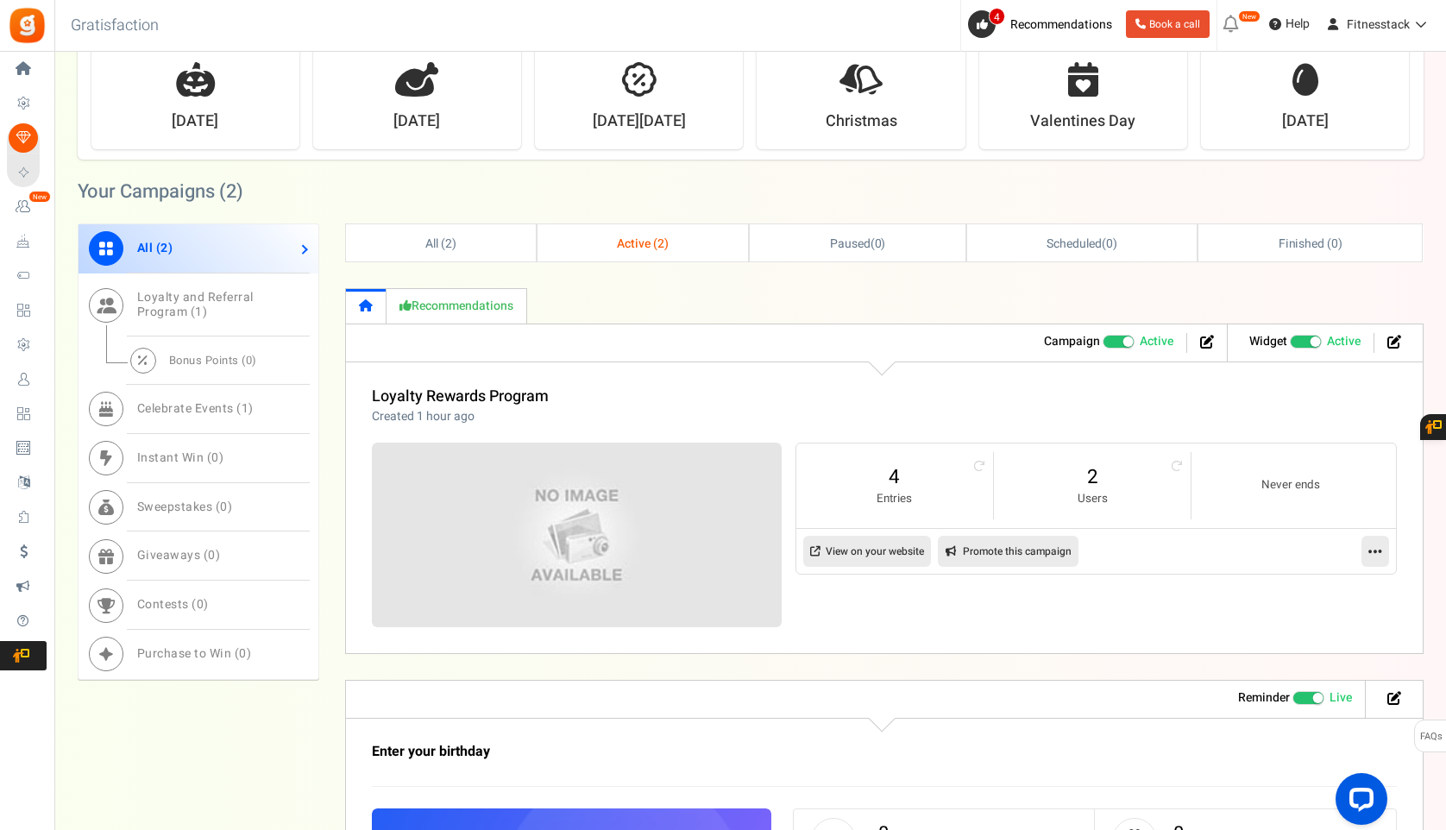
scroll to position [515, 0]
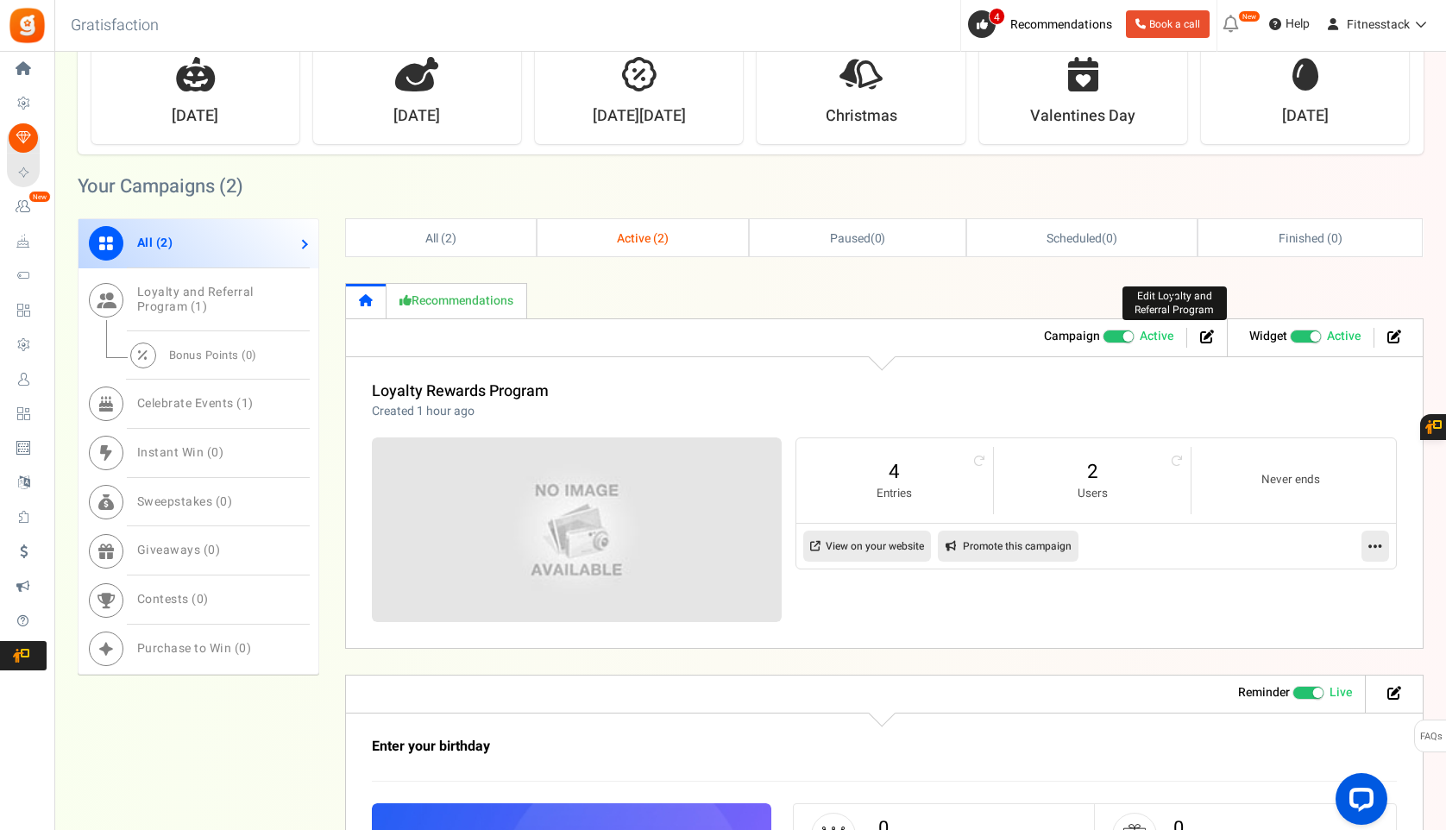
click at [1208, 335] on icon at bounding box center [1207, 337] width 14 height 14
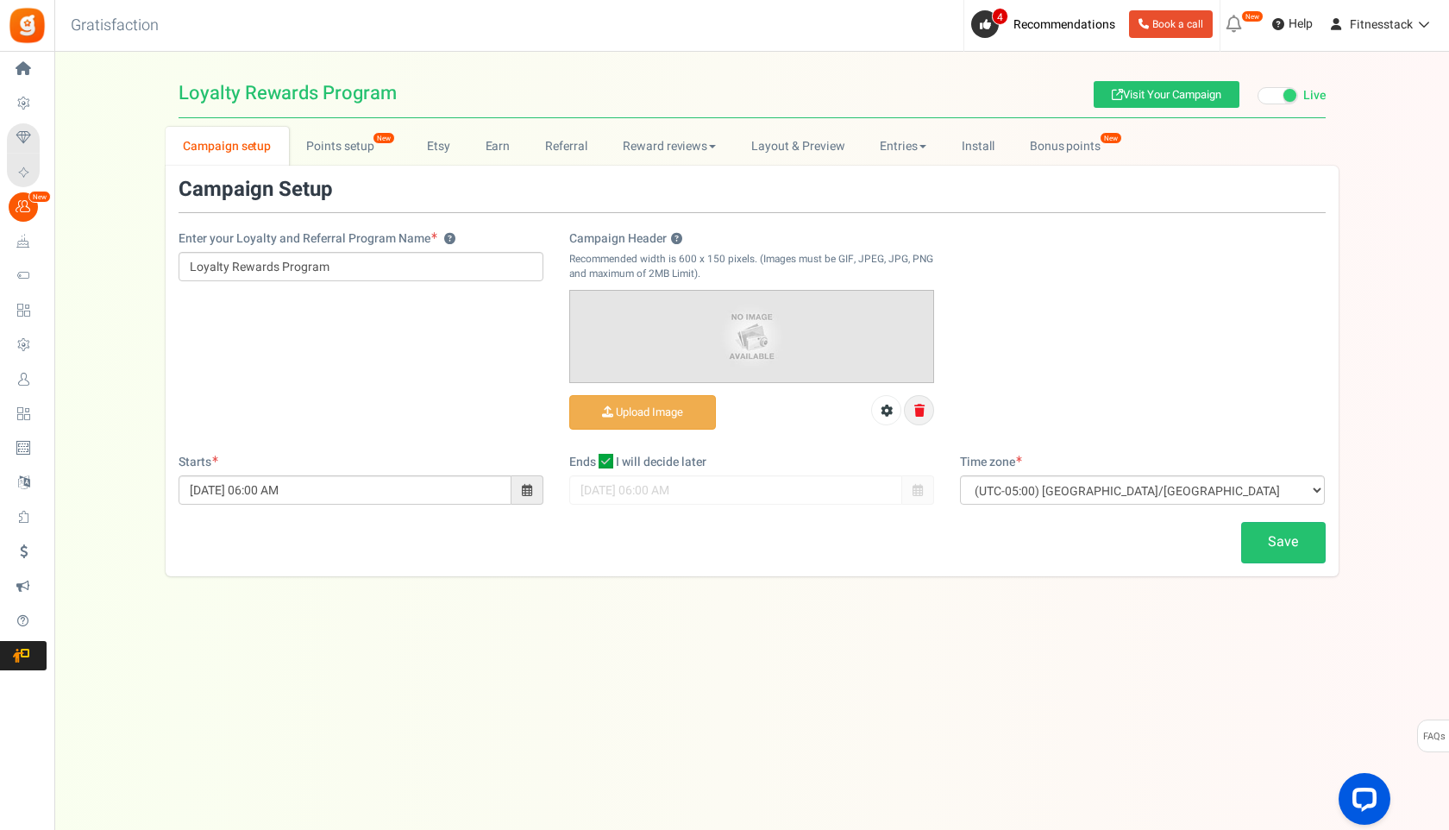
click at [922, 409] on icon at bounding box center [919, 411] width 10 height 12
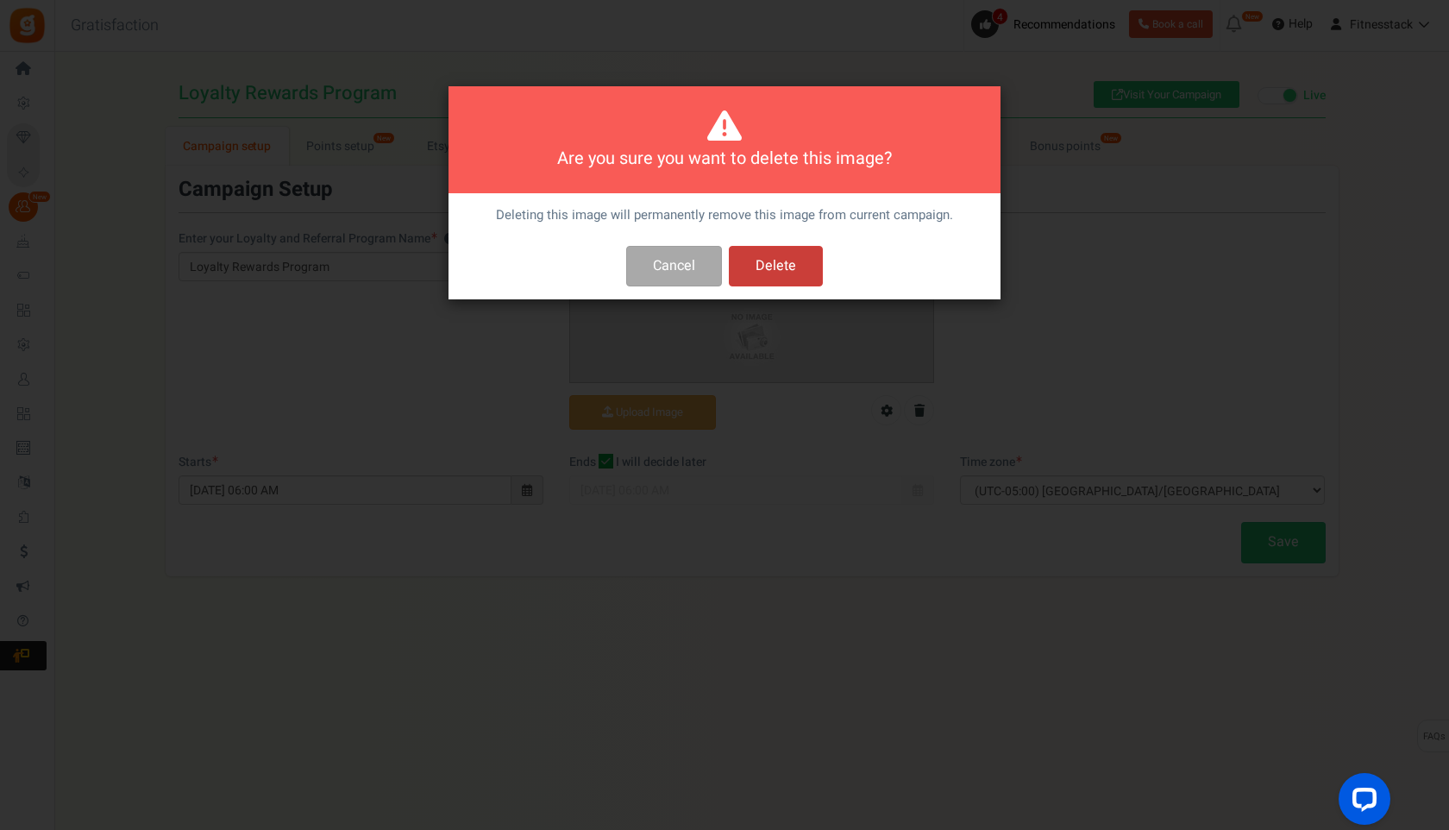
click at [794, 270] on button "Delete" at bounding box center [776, 266] width 94 height 41
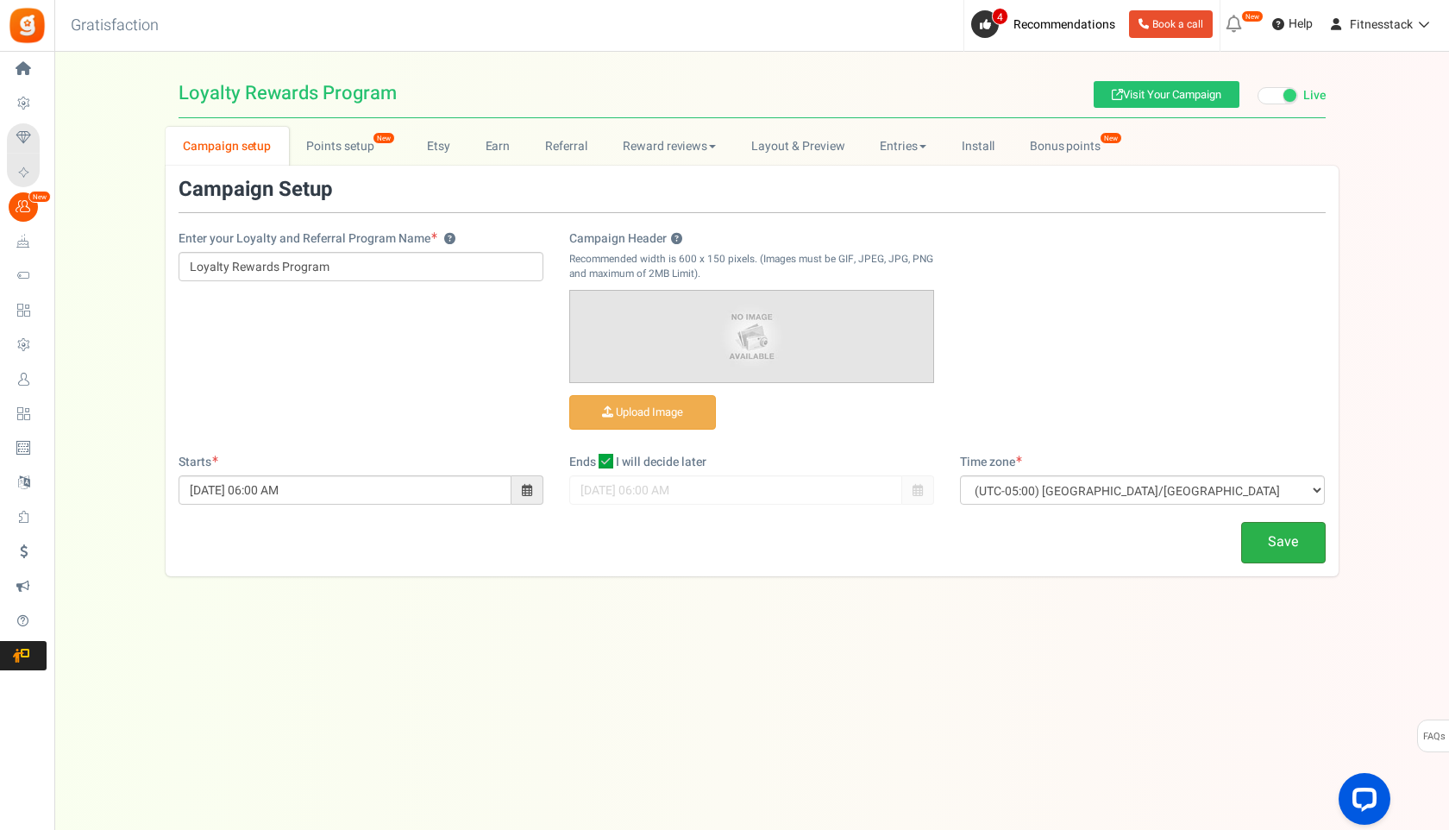
click at [1284, 550] on link "Save" at bounding box center [1283, 542] width 85 height 41
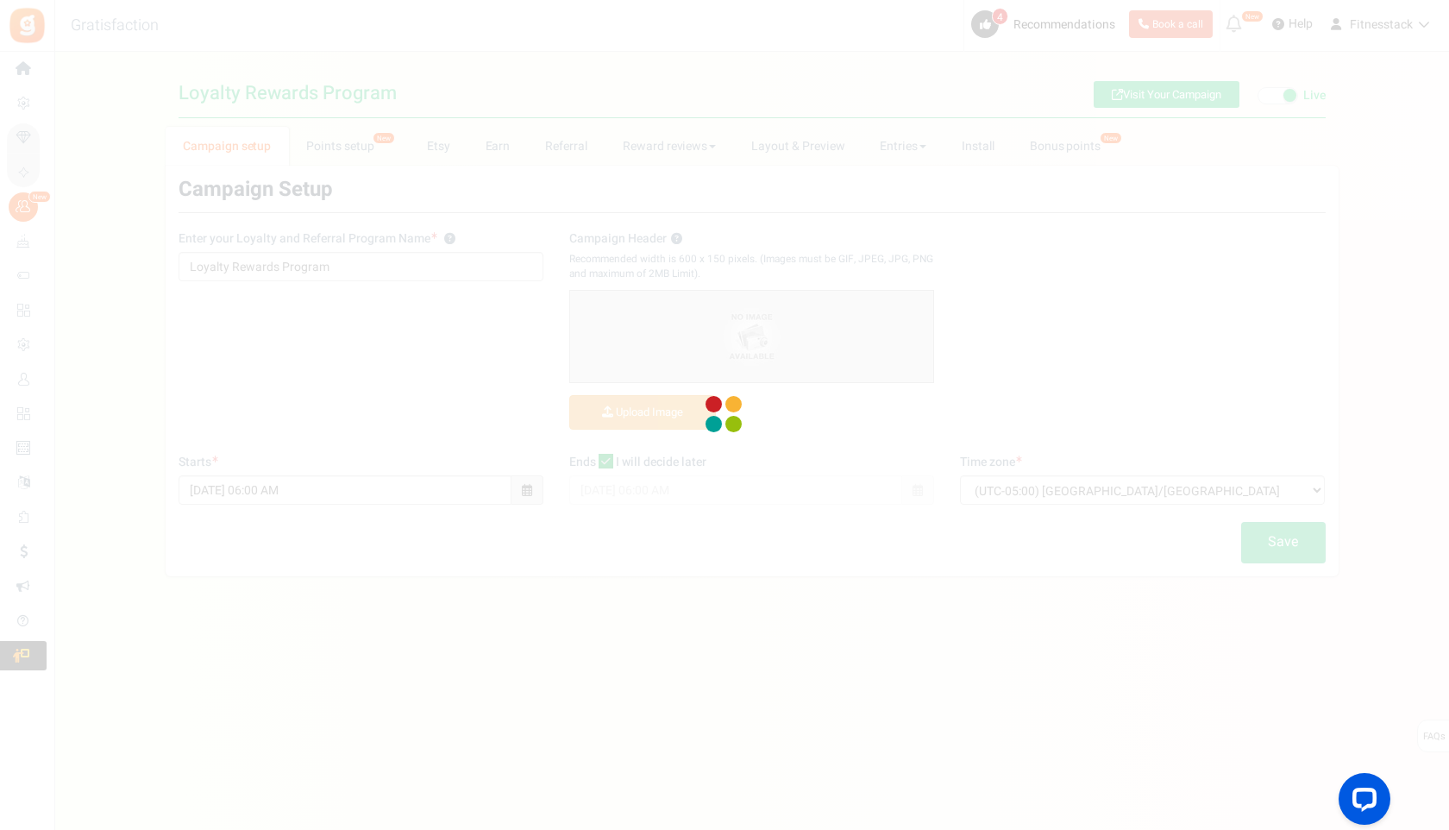
click at [1133, 423] on div at bounding box center [724, 415] width 1449 height 830
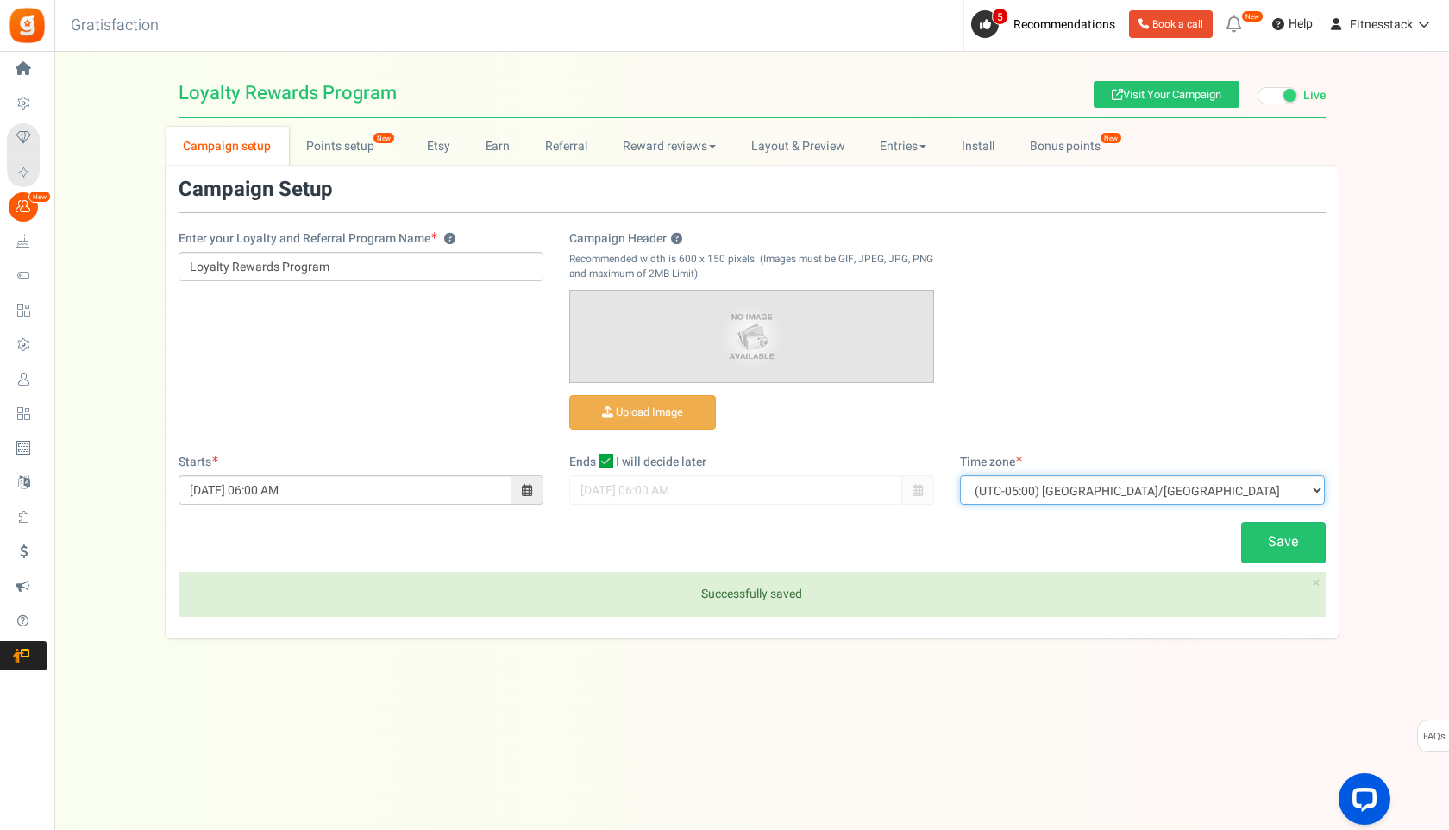
click at [1062, 491] on select "(UTC-11:00) Pacific/Niue (UTC-11:00) Pacific/Midway (UTC-11:00) Pacific/Pago_Pa…" at bounding box center [1142, 489] width 365 height 29
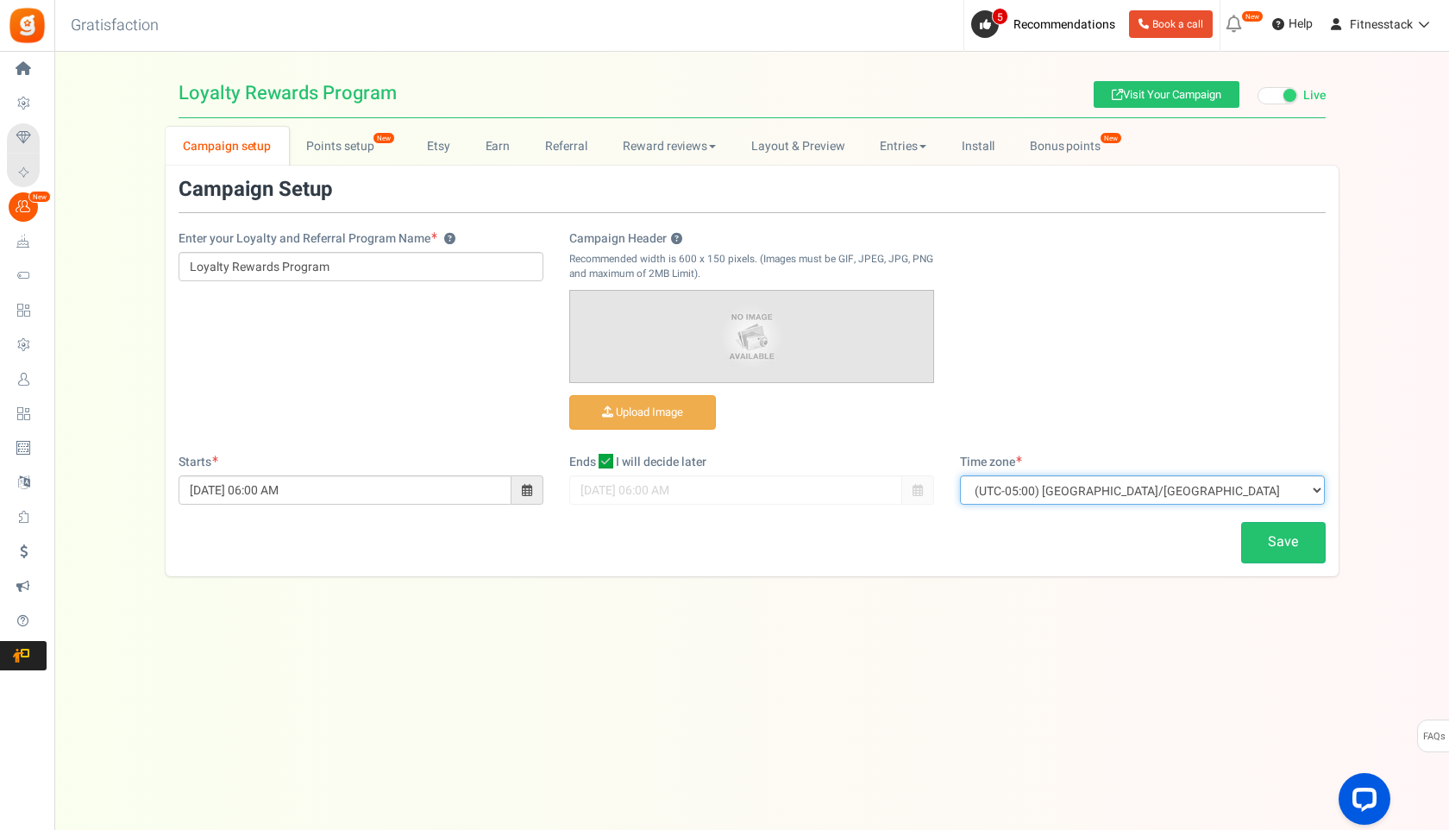
select select "Asia/Kolkata"
click at [960, 475] on select "(UTC-11:00) Pacific/Niue (UTC-11:00) Pacific/Midway (UTC-11:00) Pacific/Pago_Pa…" at bounding box center [1142, 489] width 365 height 29
click at [1298, 527] on link "Save" at bounding box center [1283, 542] width 85 height 41
click at [627, 138] on link "Reward reviews" at bounding box center [669, 146] width 129 height 39
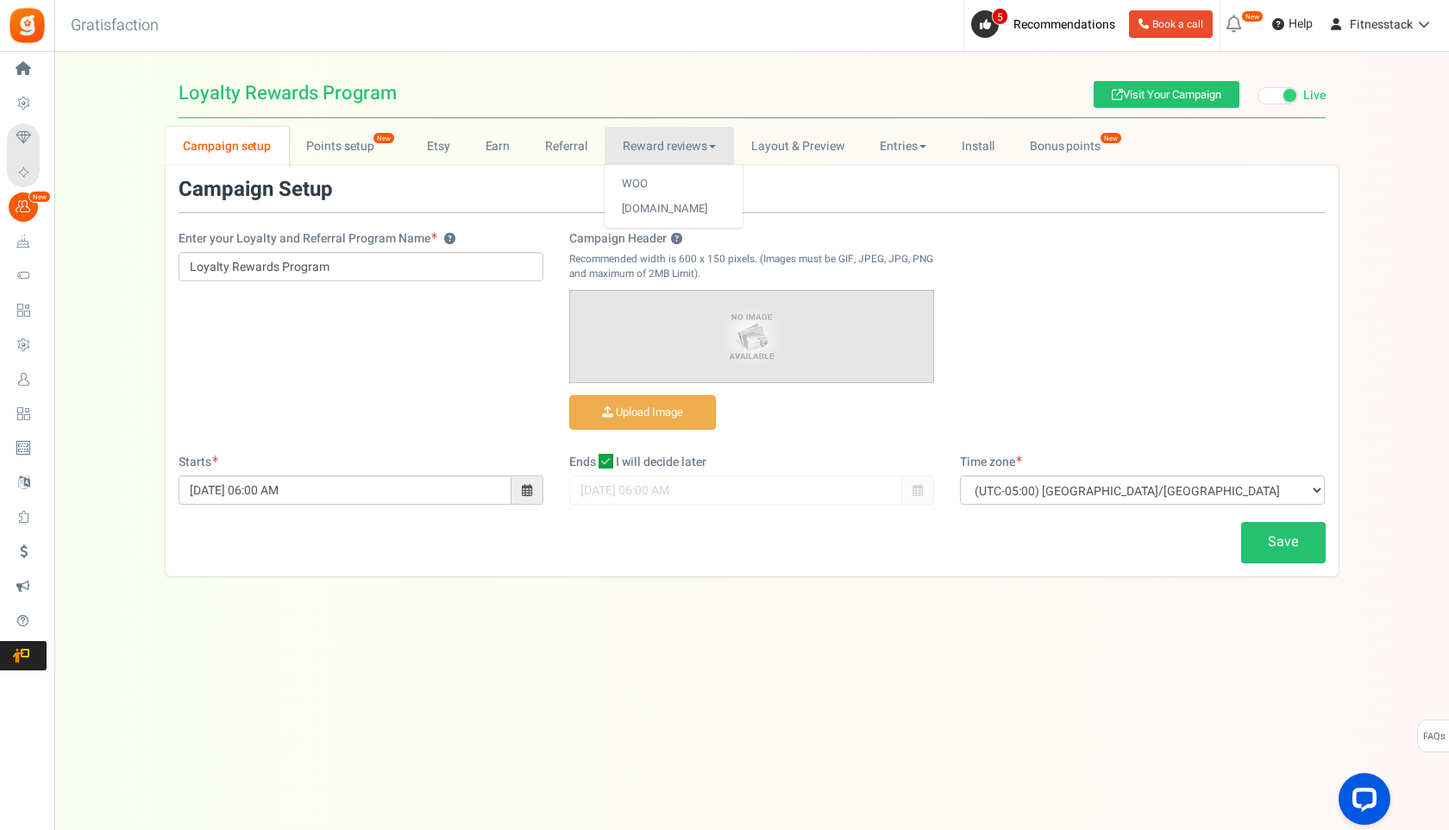
click at [532, 117] on h1 "Loyalty Rewards Program Visit Your Campaign Live Paused" at bounding box center [752, 93] width 1147 height 49
click at [339, 153] on link "Points setup New" at bounding box center [349, 146] width 120 height 39
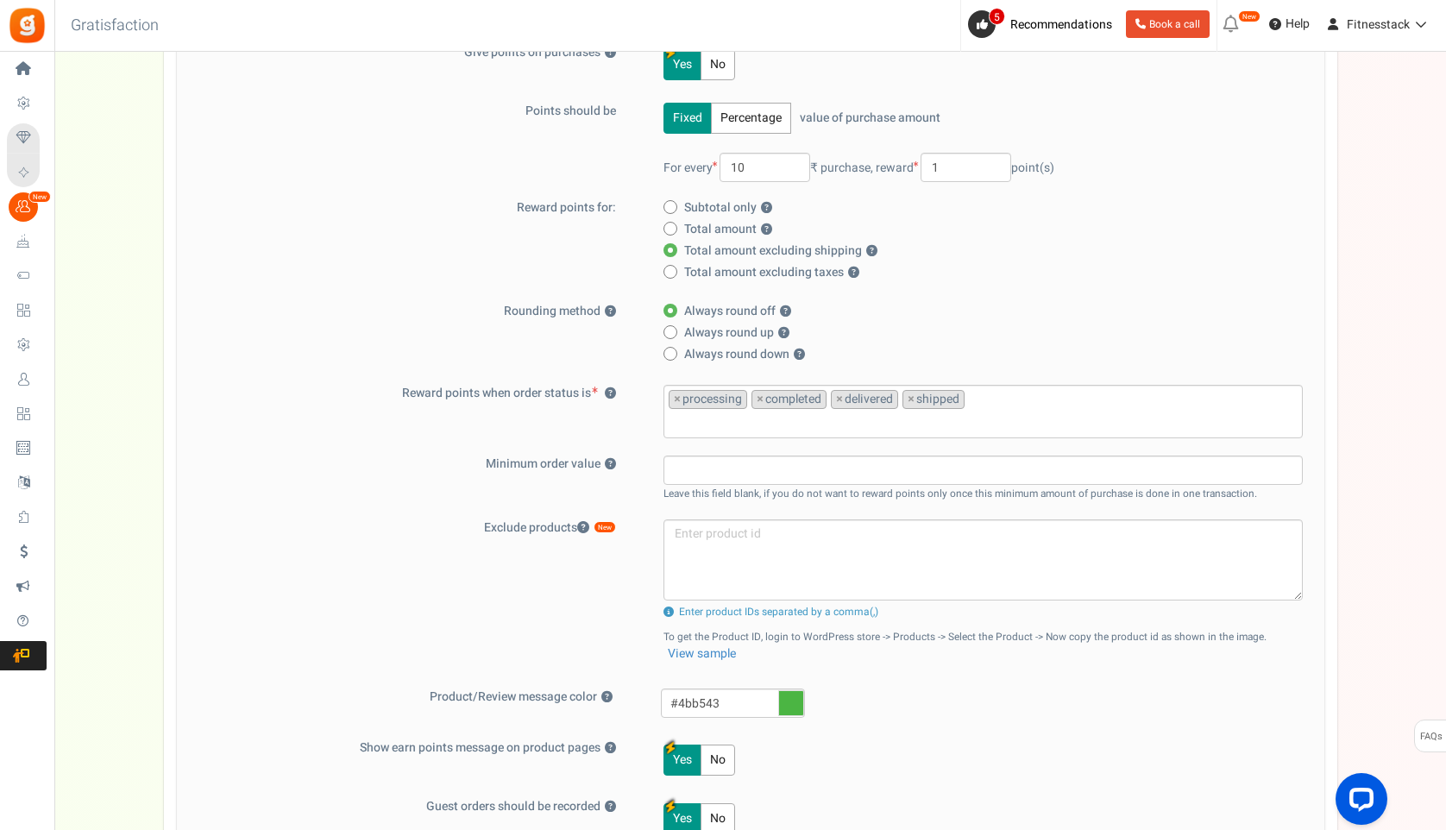
scroll to position [54, 0]
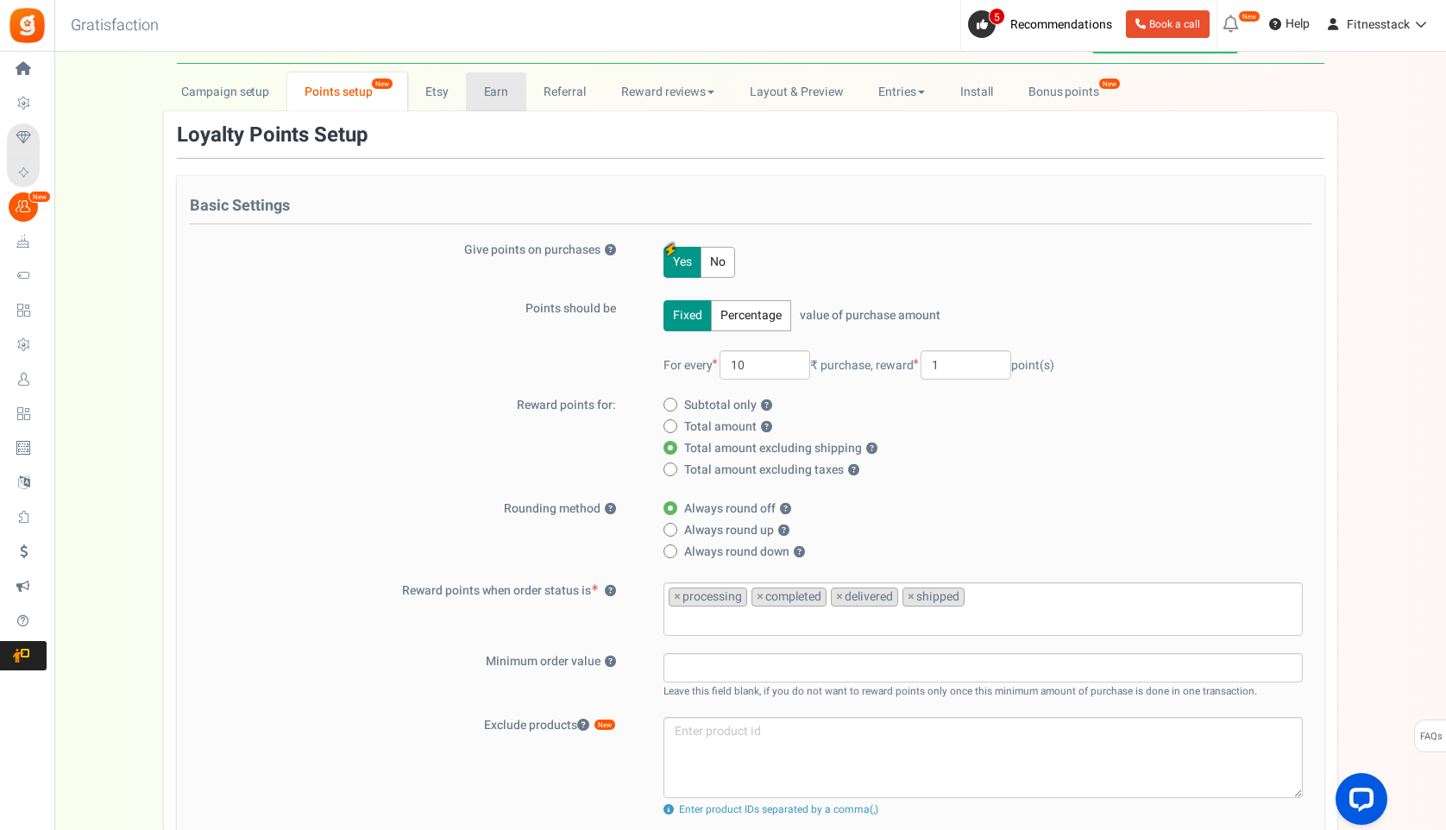
click at [487, 87] on link "Earn" at bounding box center [496, 91] width 60 height 39
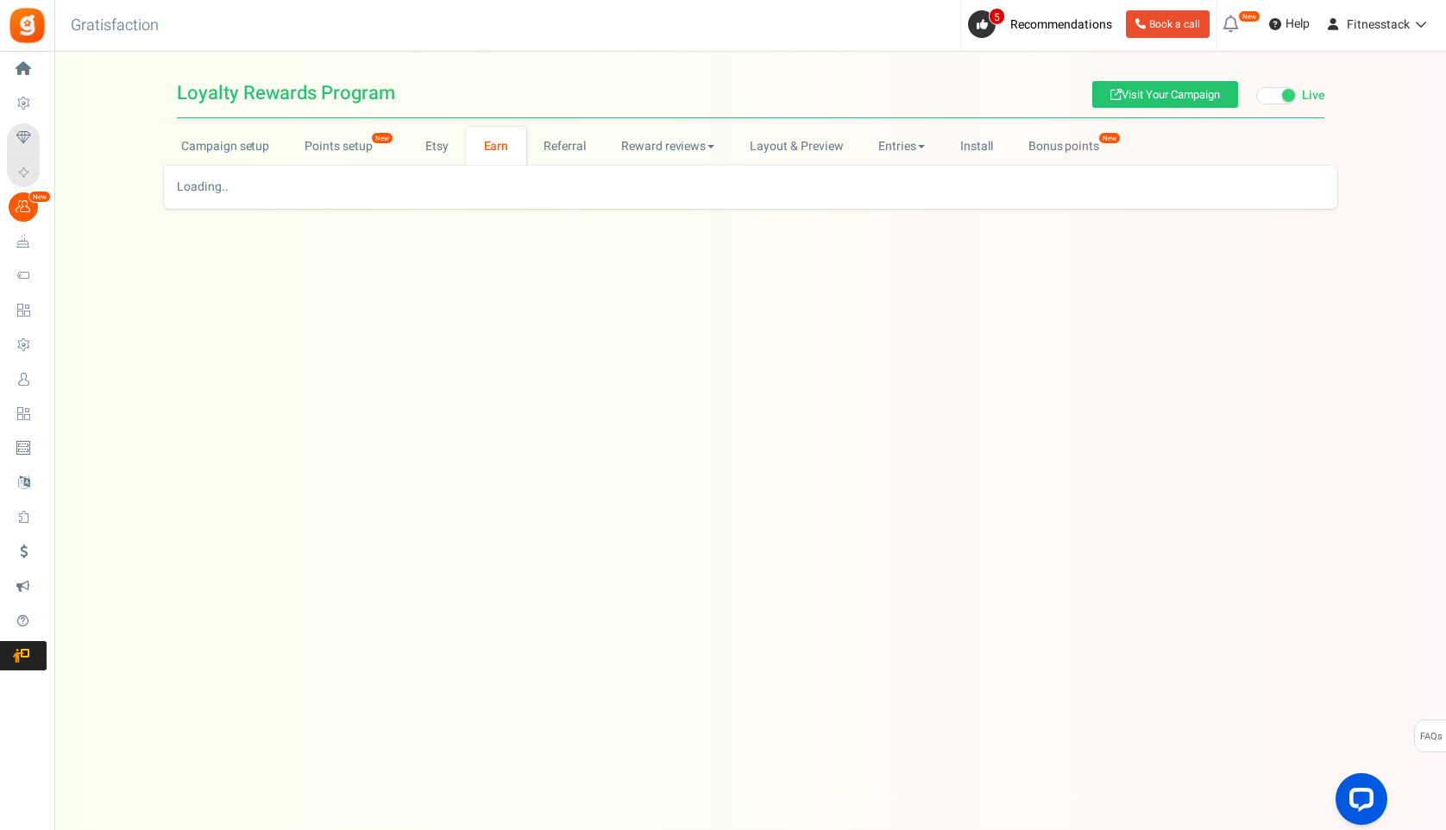
scroll to position [0, 0]
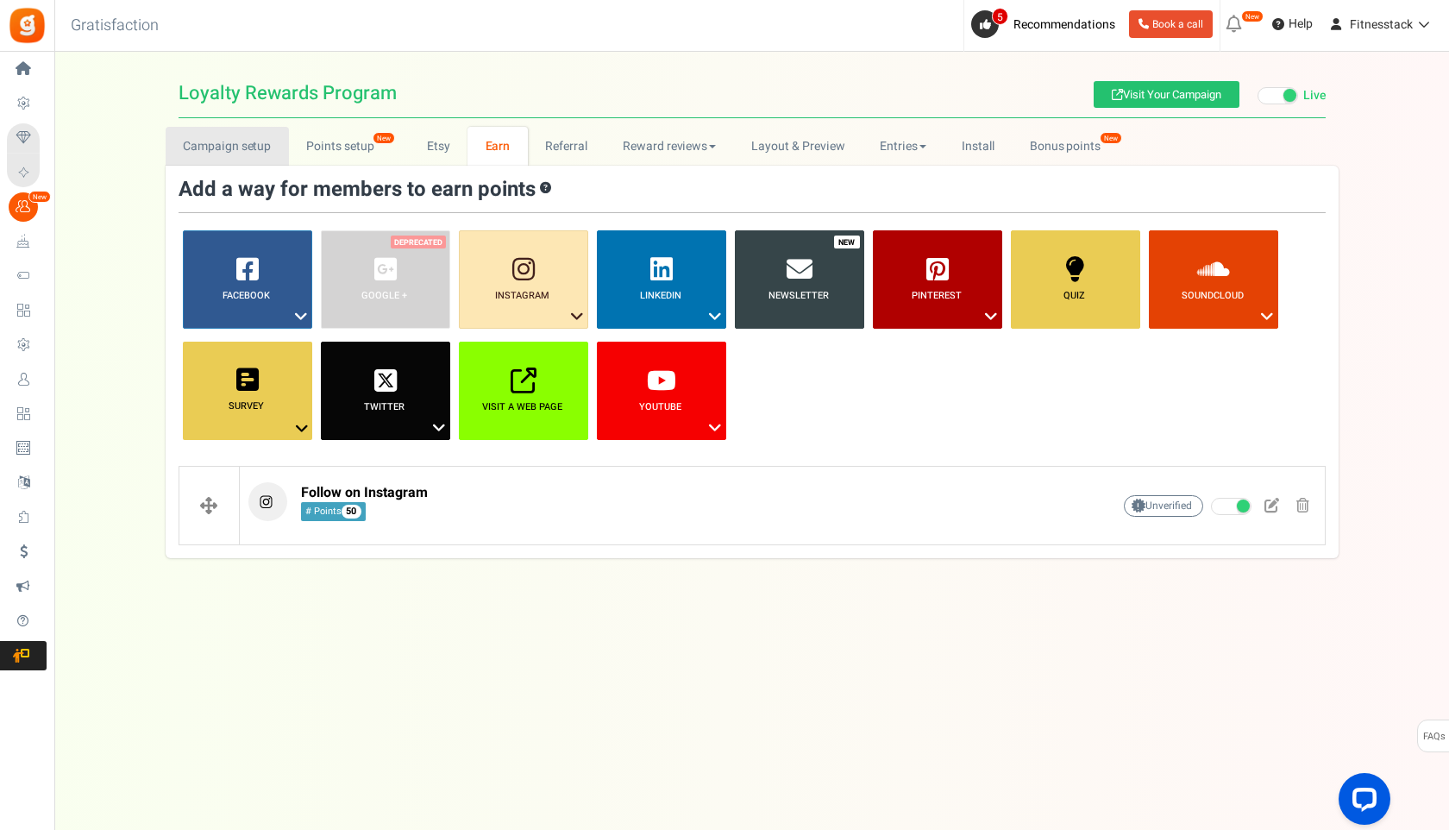
click at [244, 154] on link "Campaign setup" at bounding box center [227, 146] width 123 height 39
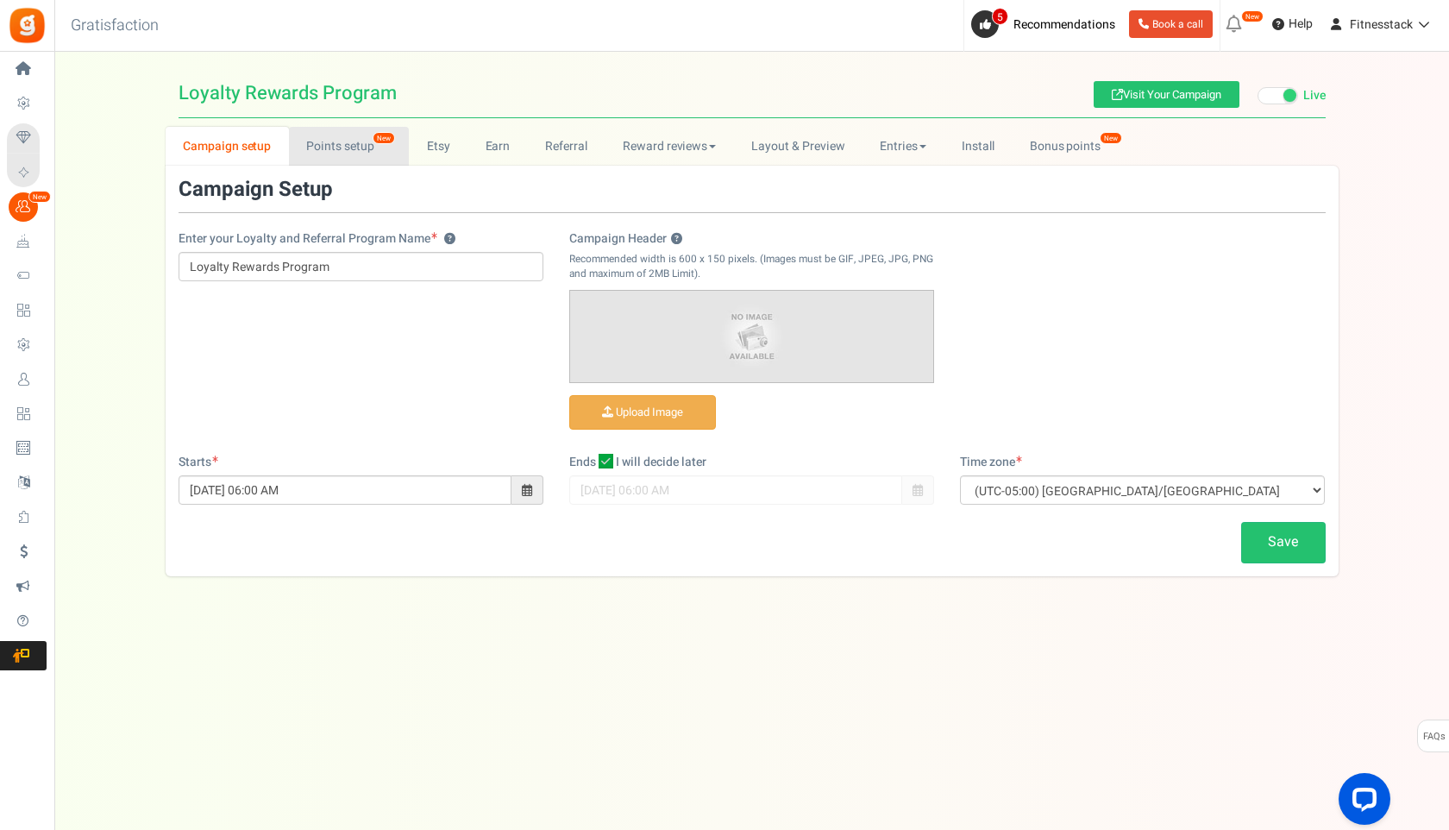
click at [324, 152] on link "Points setup New" at bounding box center [349, 146] width 120 height 39
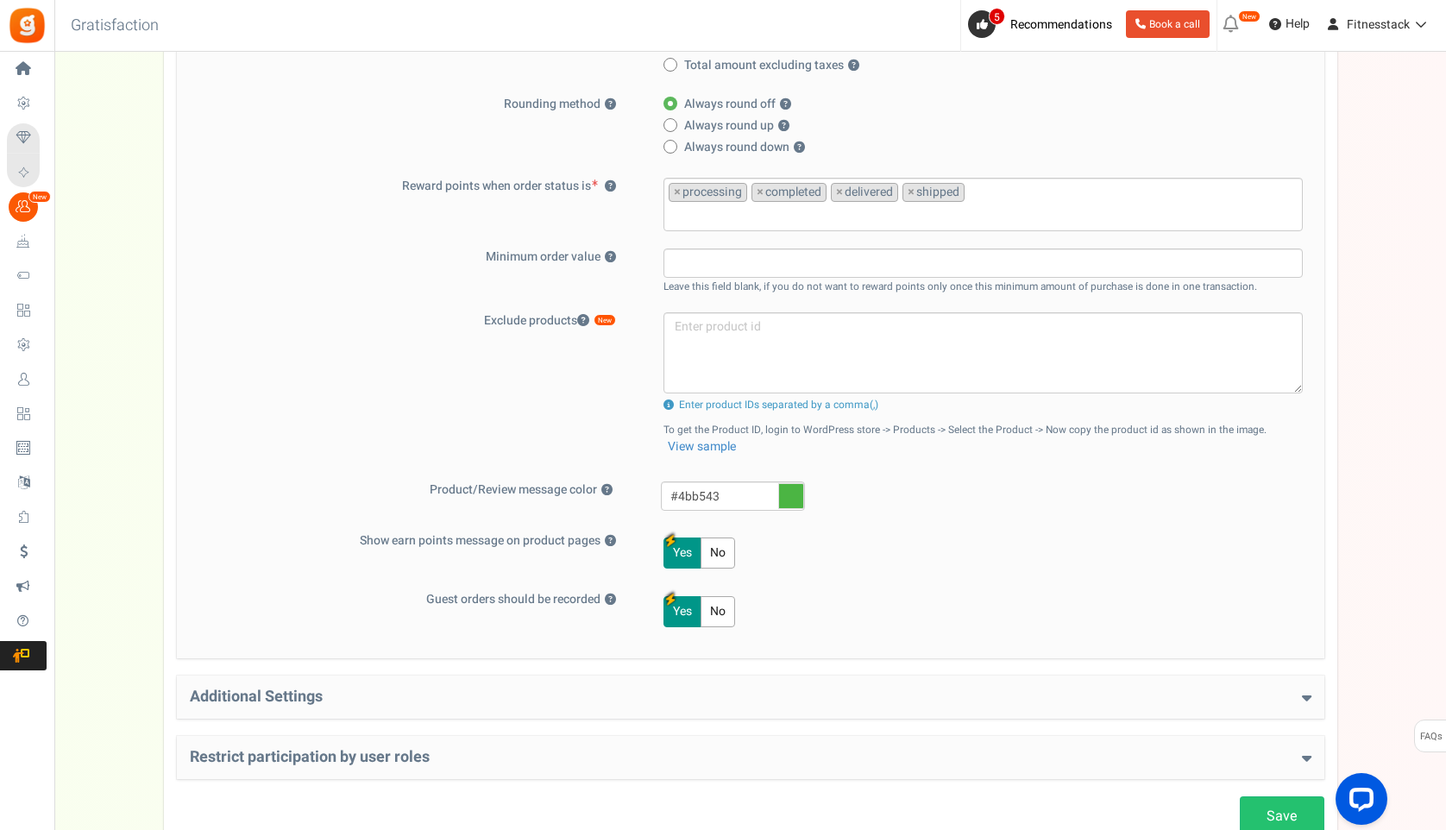
scroll to position [584, 0]
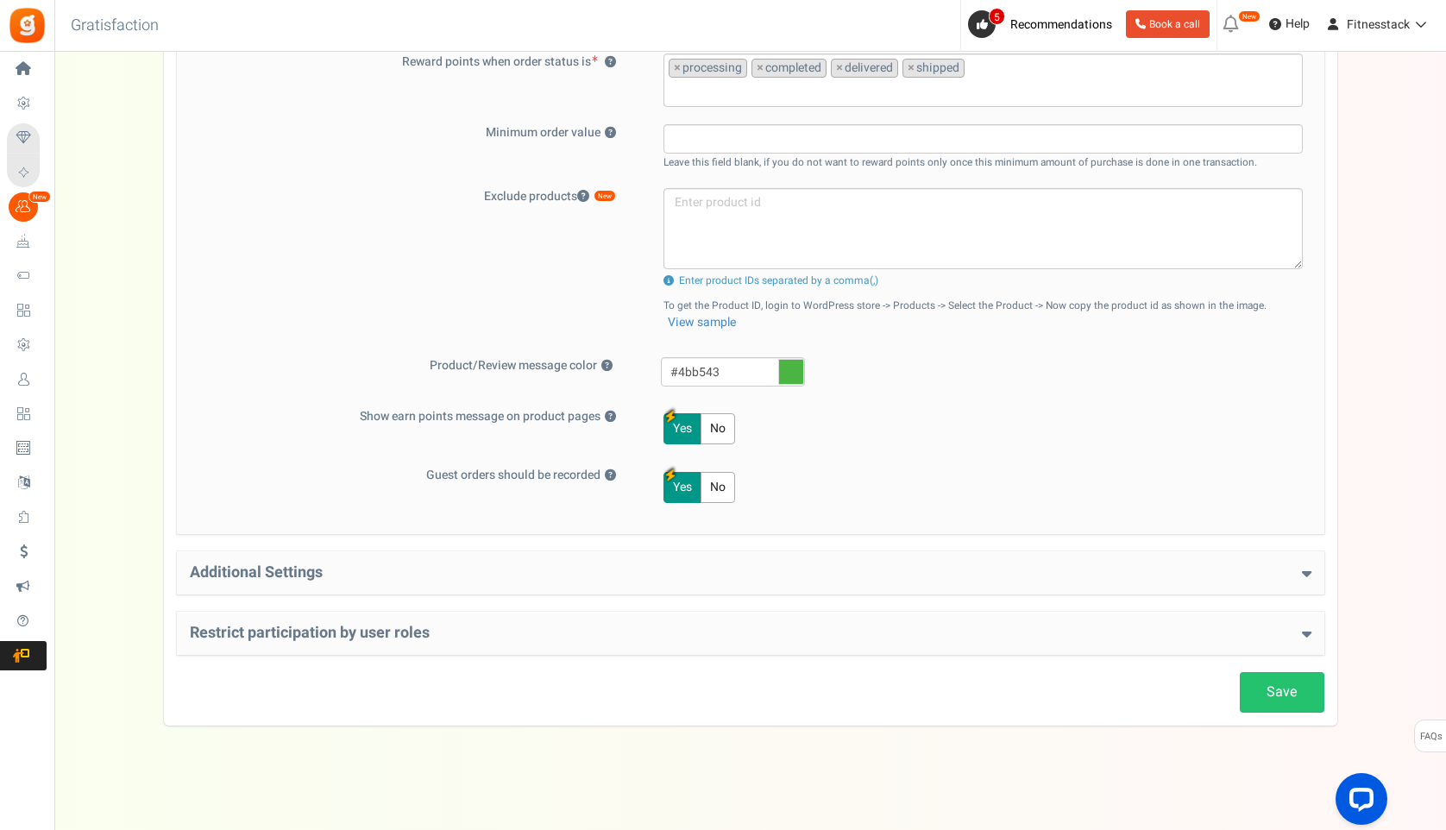
click at [499, 640] on h4 "Restrict participation by user roles" at bounding box center [750, 633] width 1121 height 17
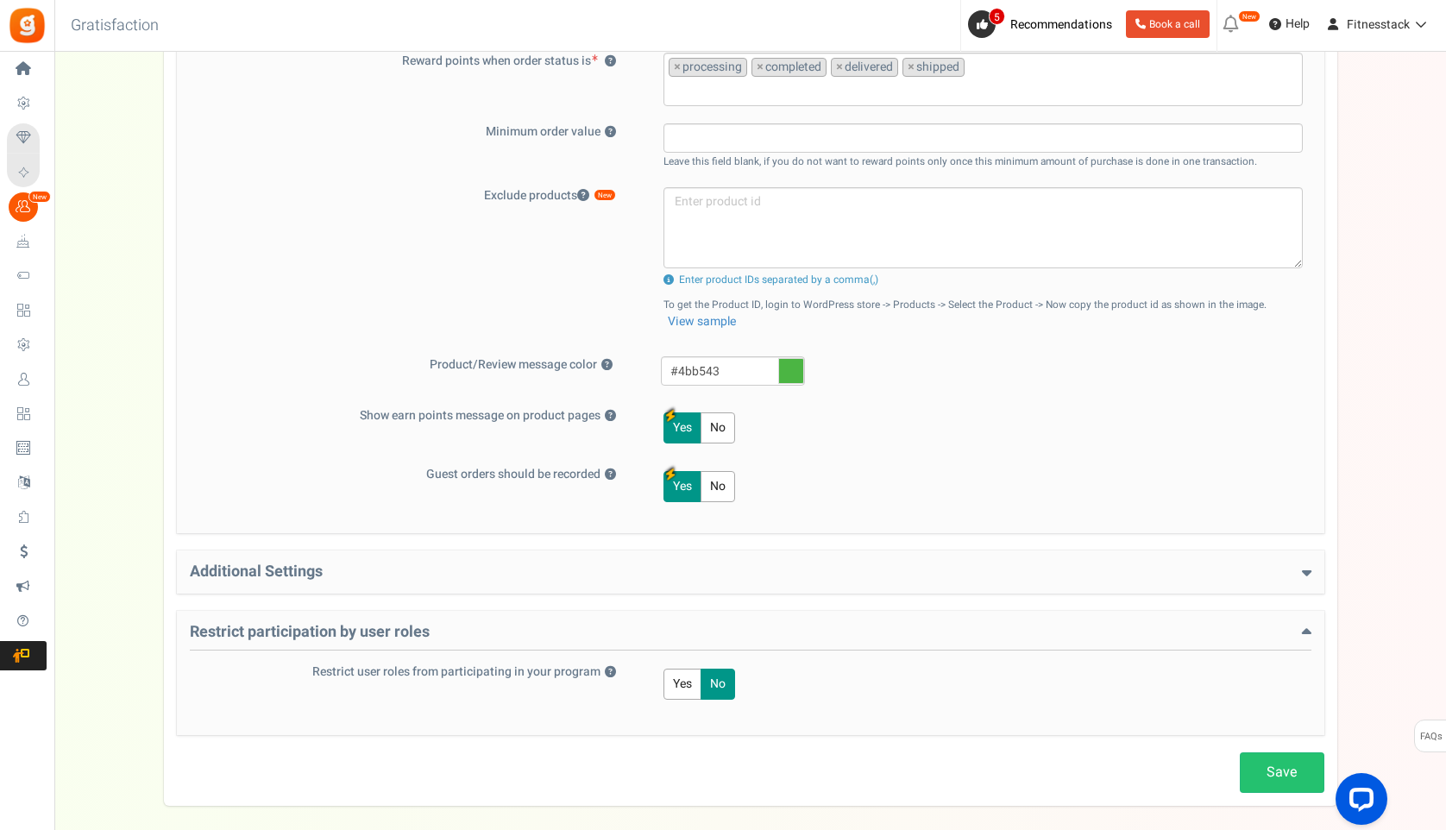
click at [506, 574] on h4 "Additional Settings" at bounding box center [750, 571] width 1121 height 17
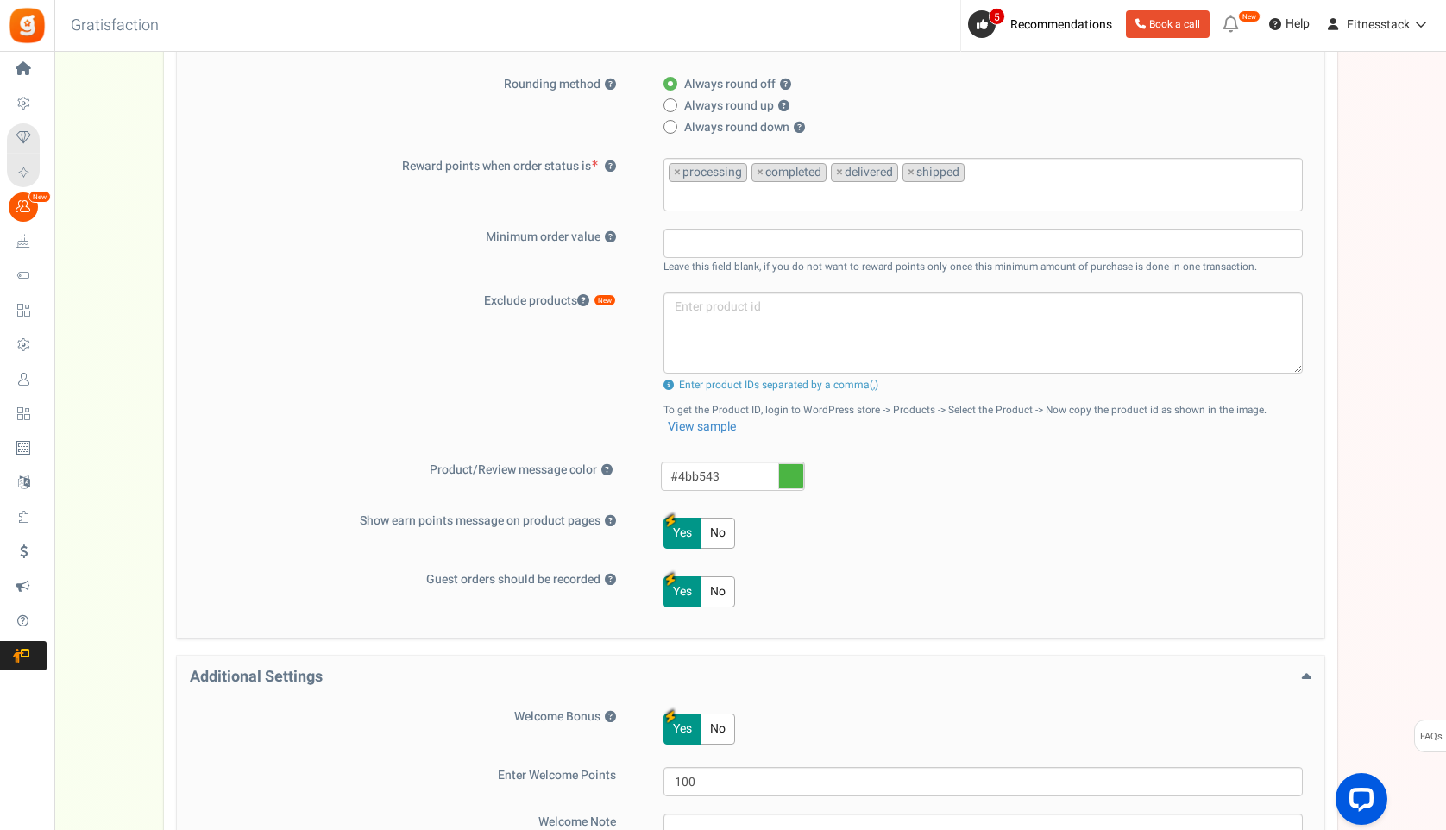
scroll to position [0, 0]
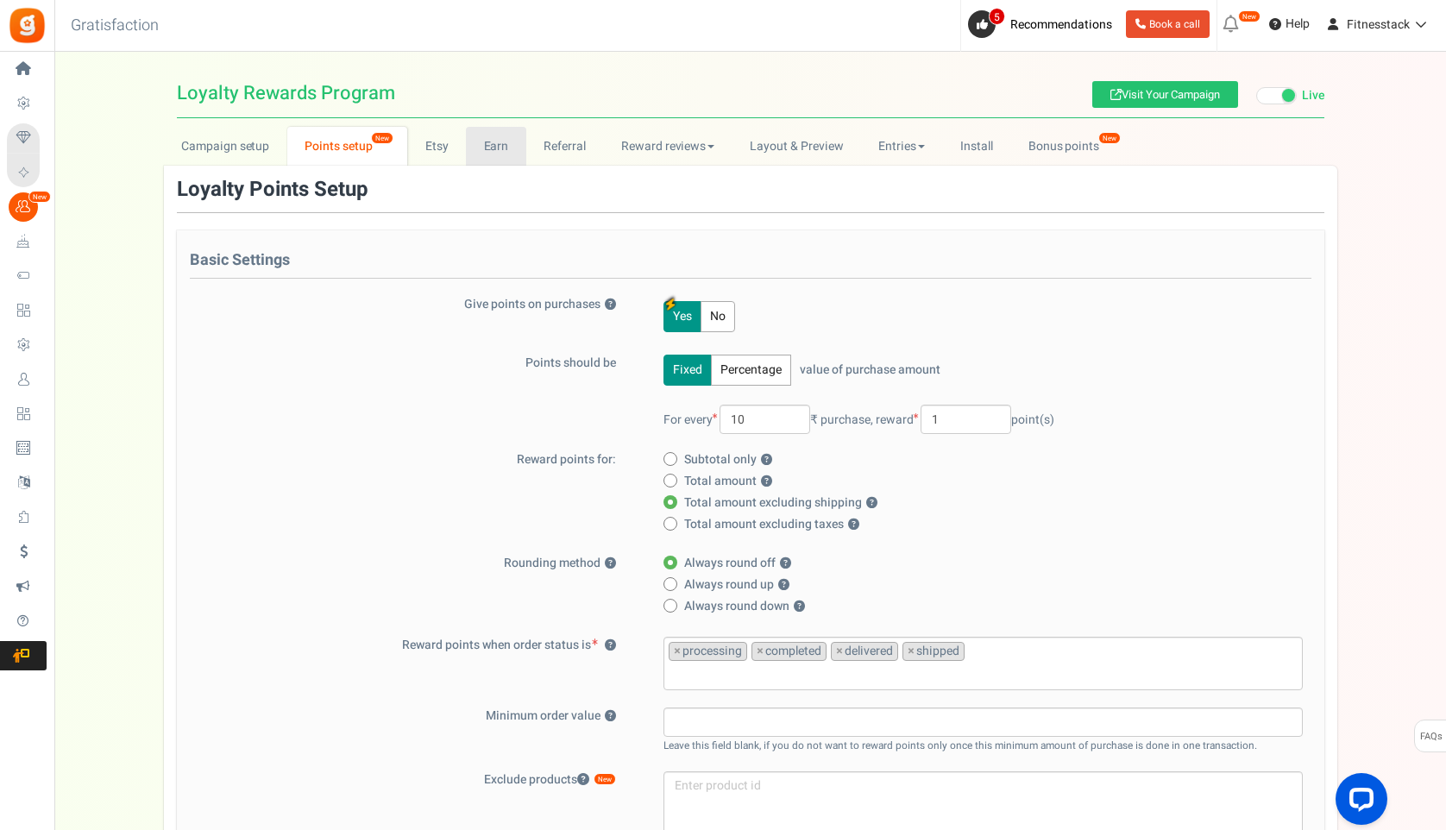
click at [491, 148] on link "Earn" at bounding box center [496, 146] width 60 height 39
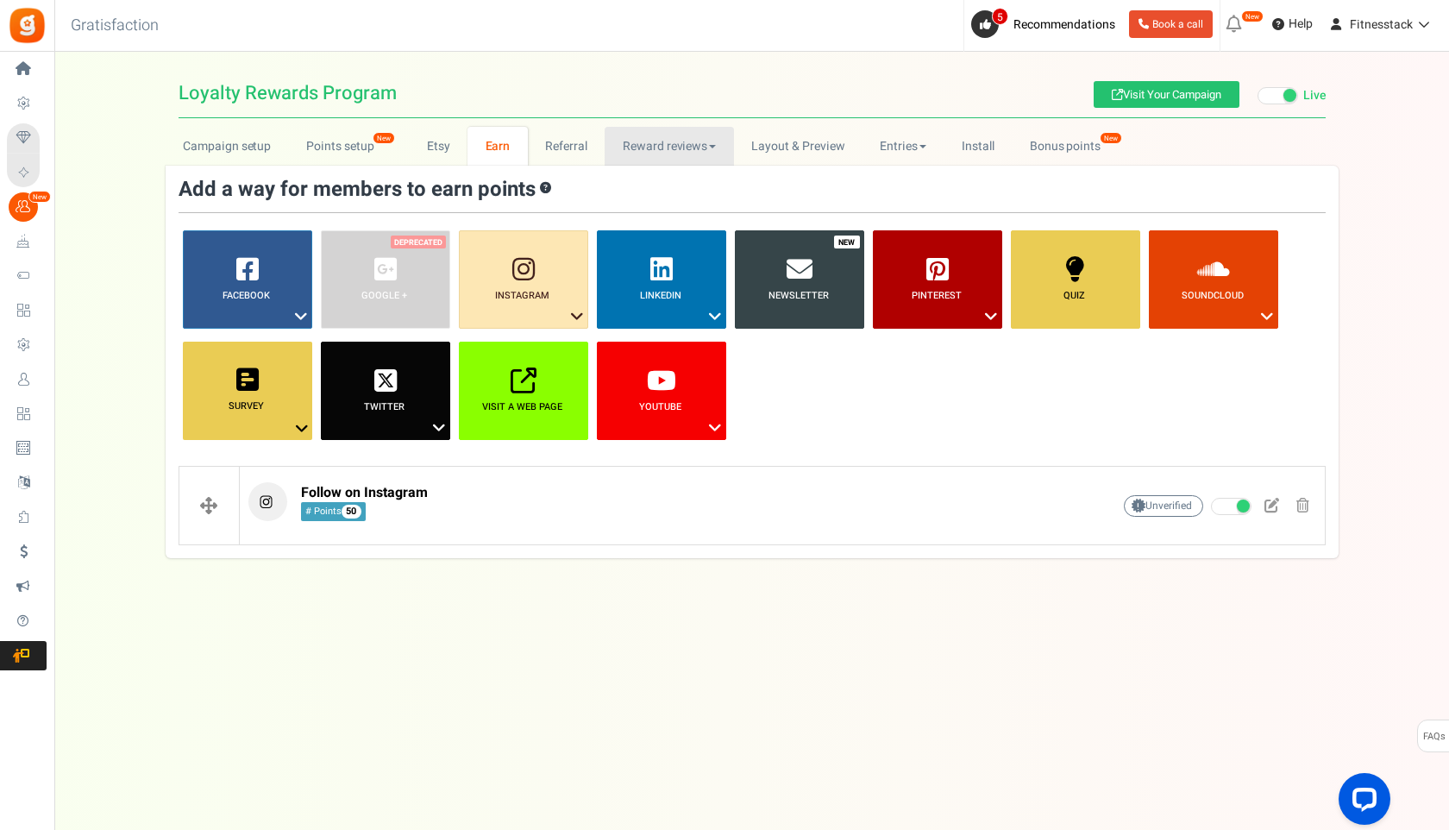
click at [633, 156] on link "Reward reviews" at bounding box center [669, 146] width 129 height 39
click at [828, 159] on link "Layout & Preview" at bounding box center [798, 146] width 129 height 39
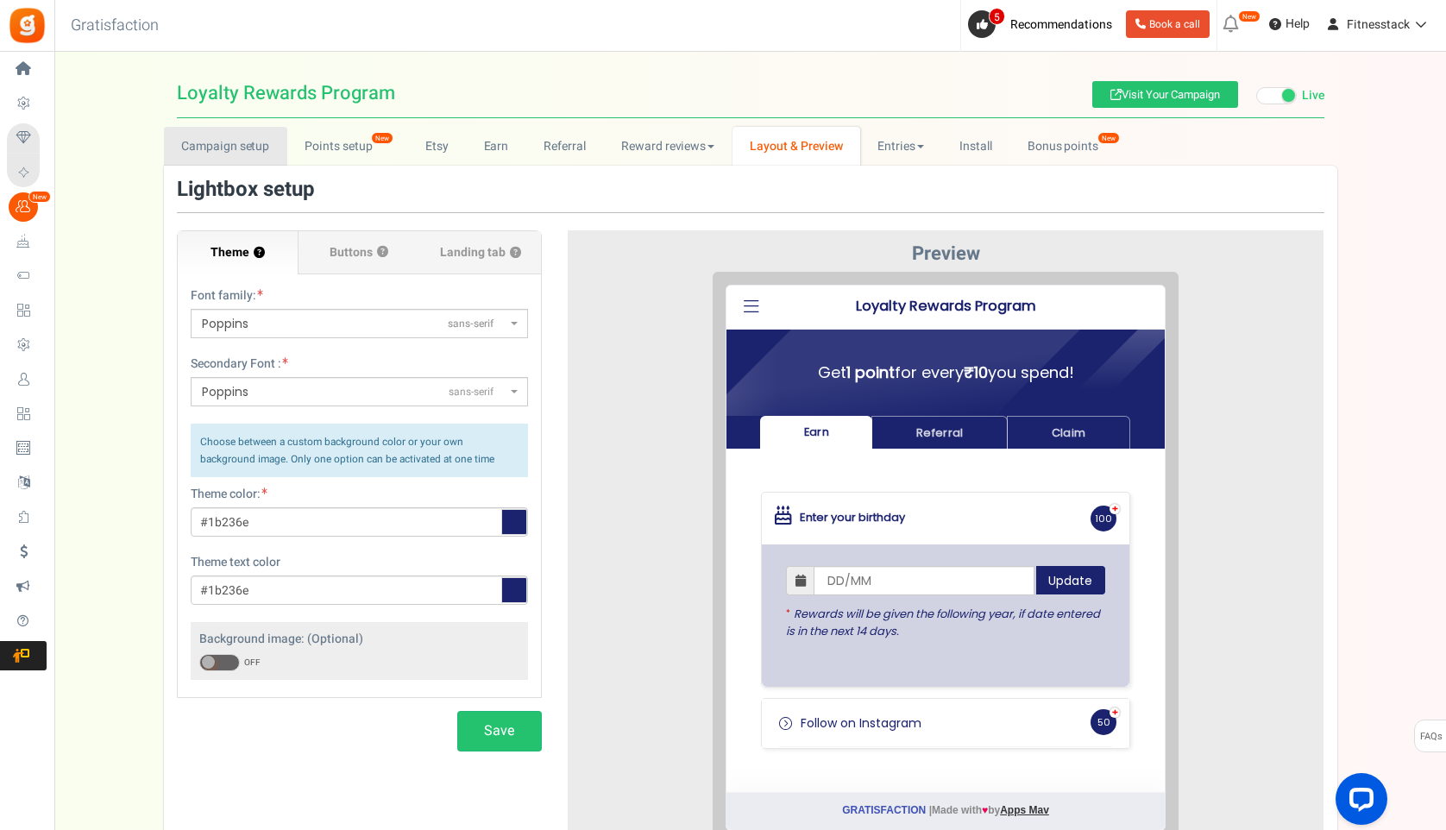
click at [207, 149] on link "Campaign setup" at bounding box center [225, 146] width 123 height 39
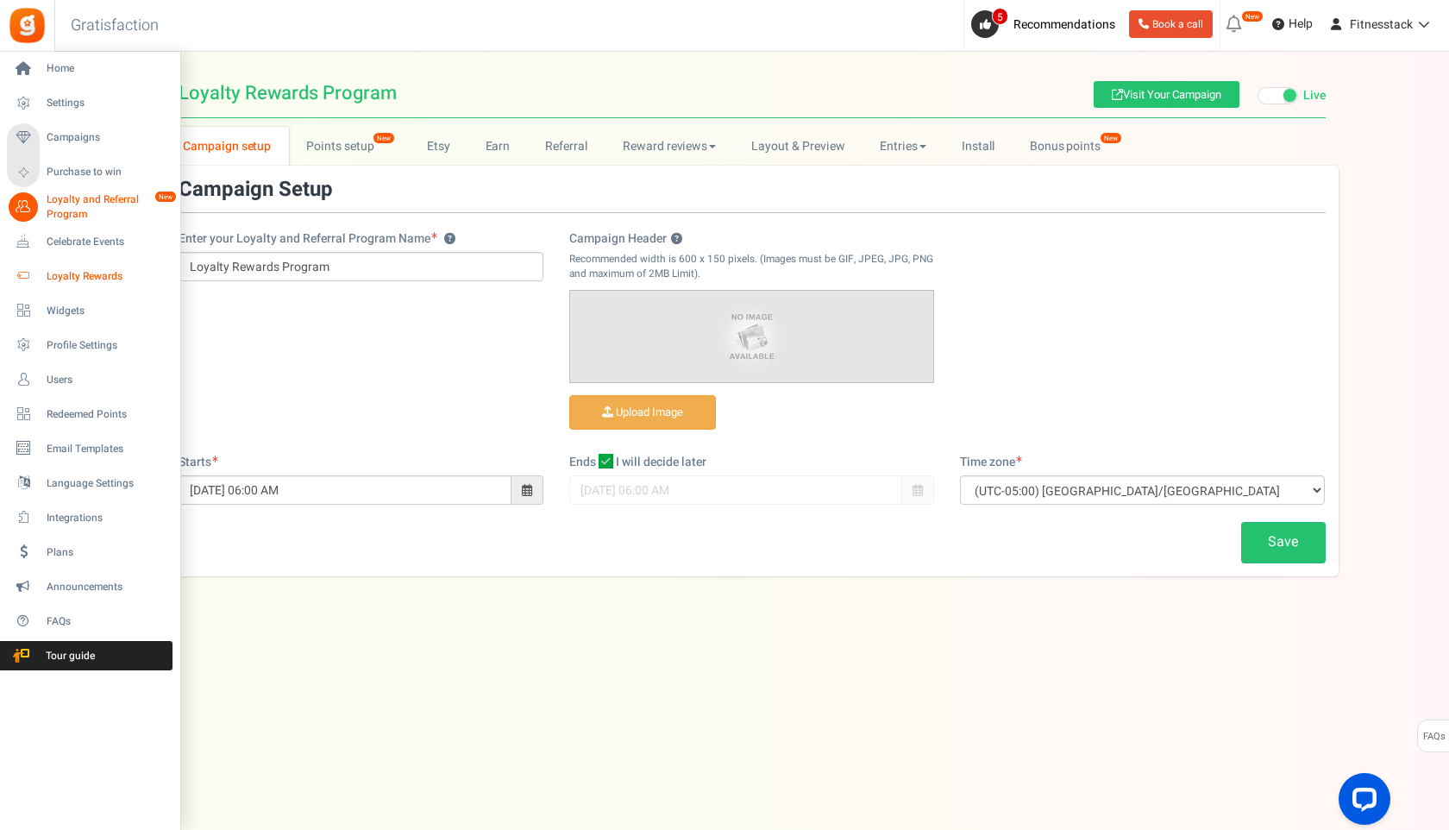
click at [72, 275] on span "Loyalty Rewards" at bounding box center [107, 276] width 121 height 15
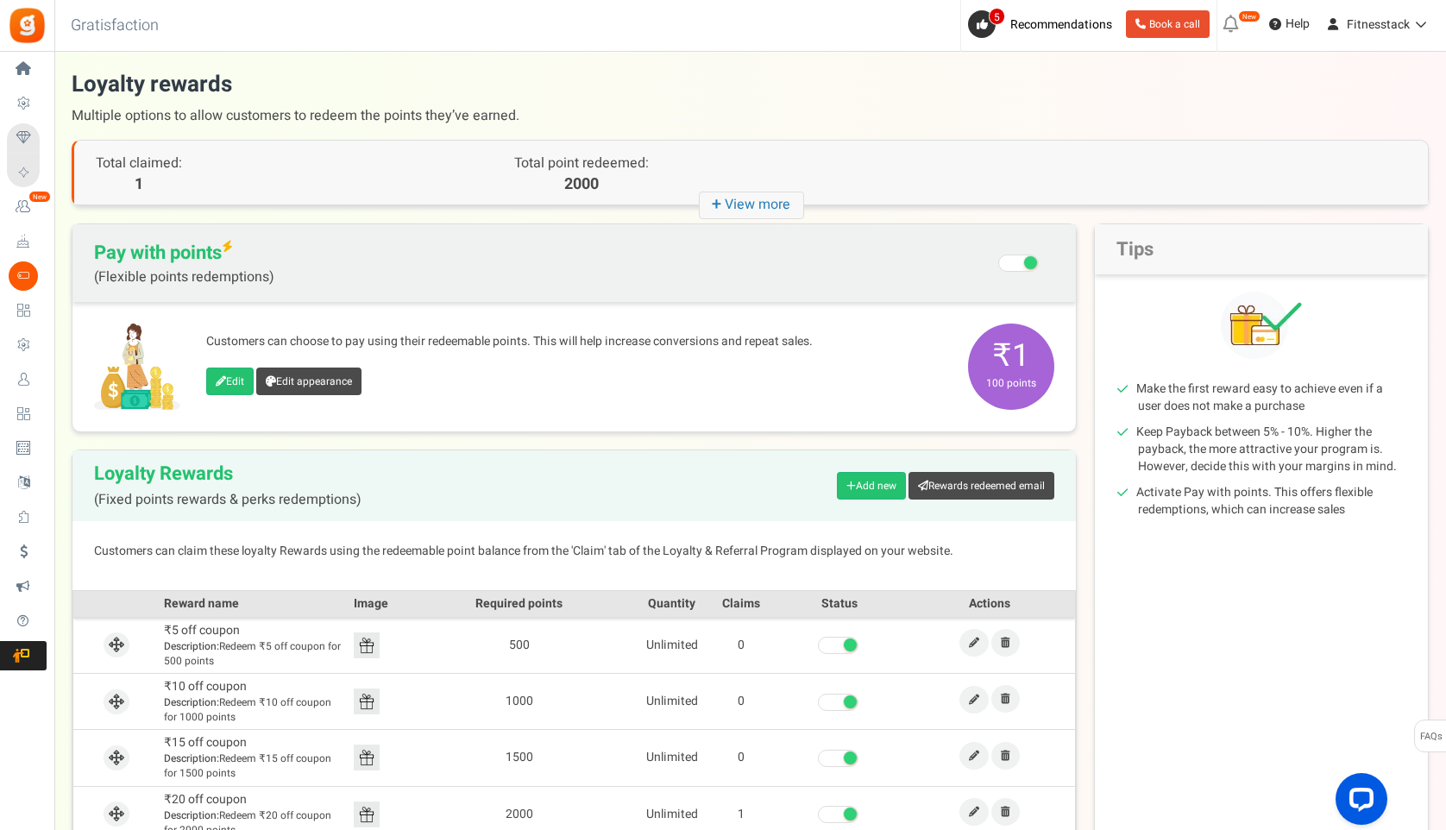
scroll to position [135, 0]
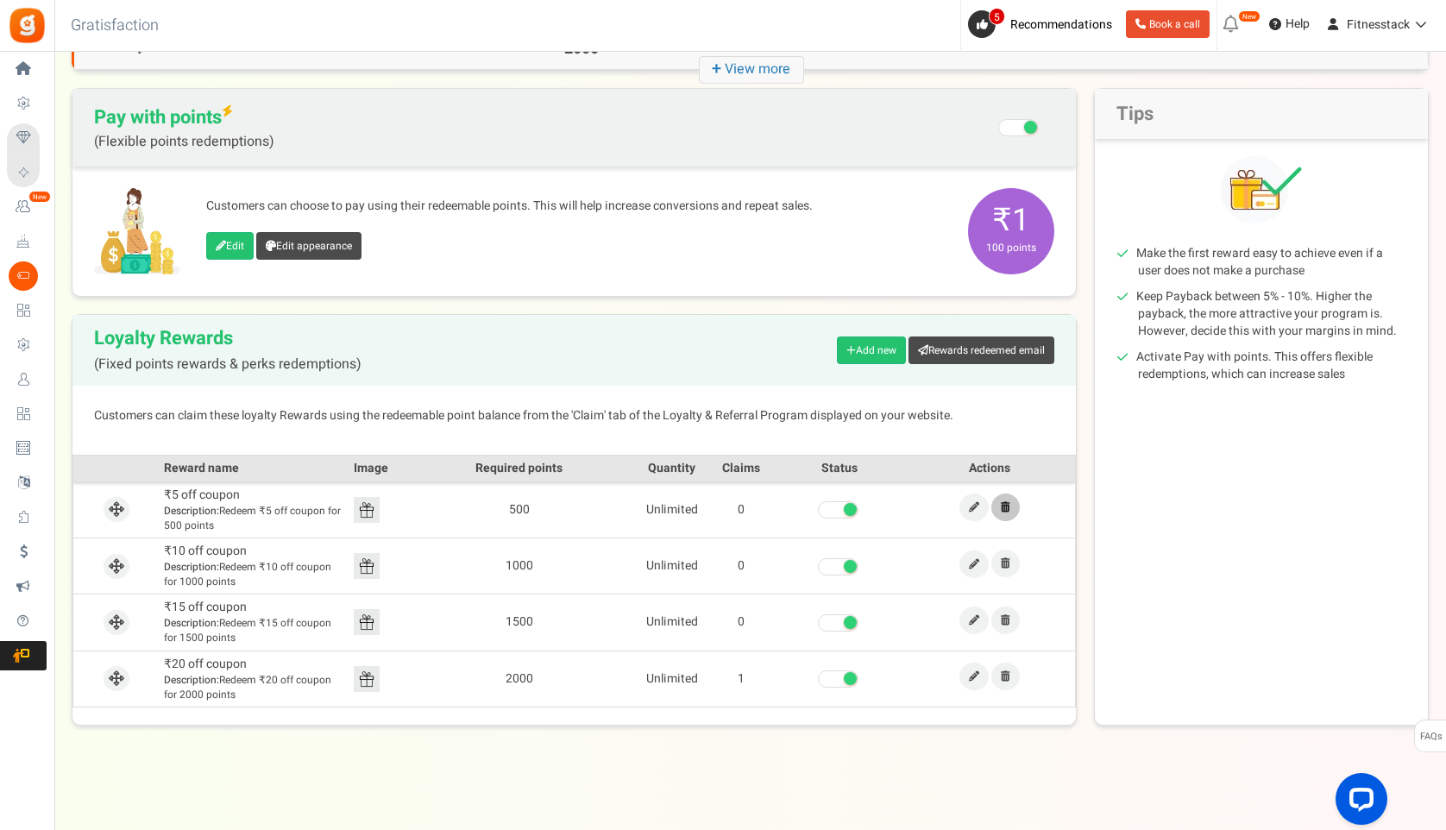
click at [1011, 511] on link at bounding box center [1005, 507] width 28 height 28
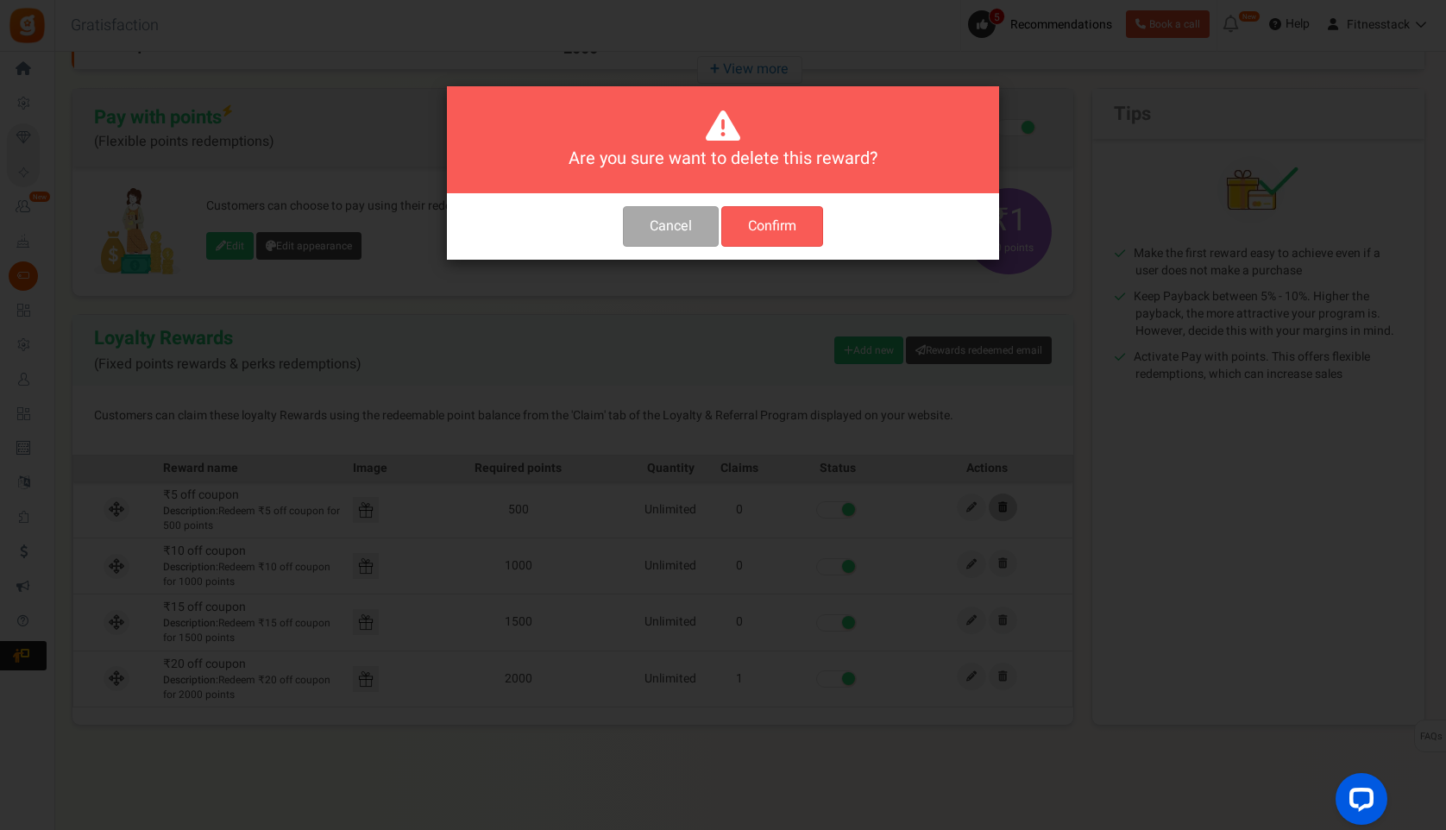
scroll to position [0, 0]
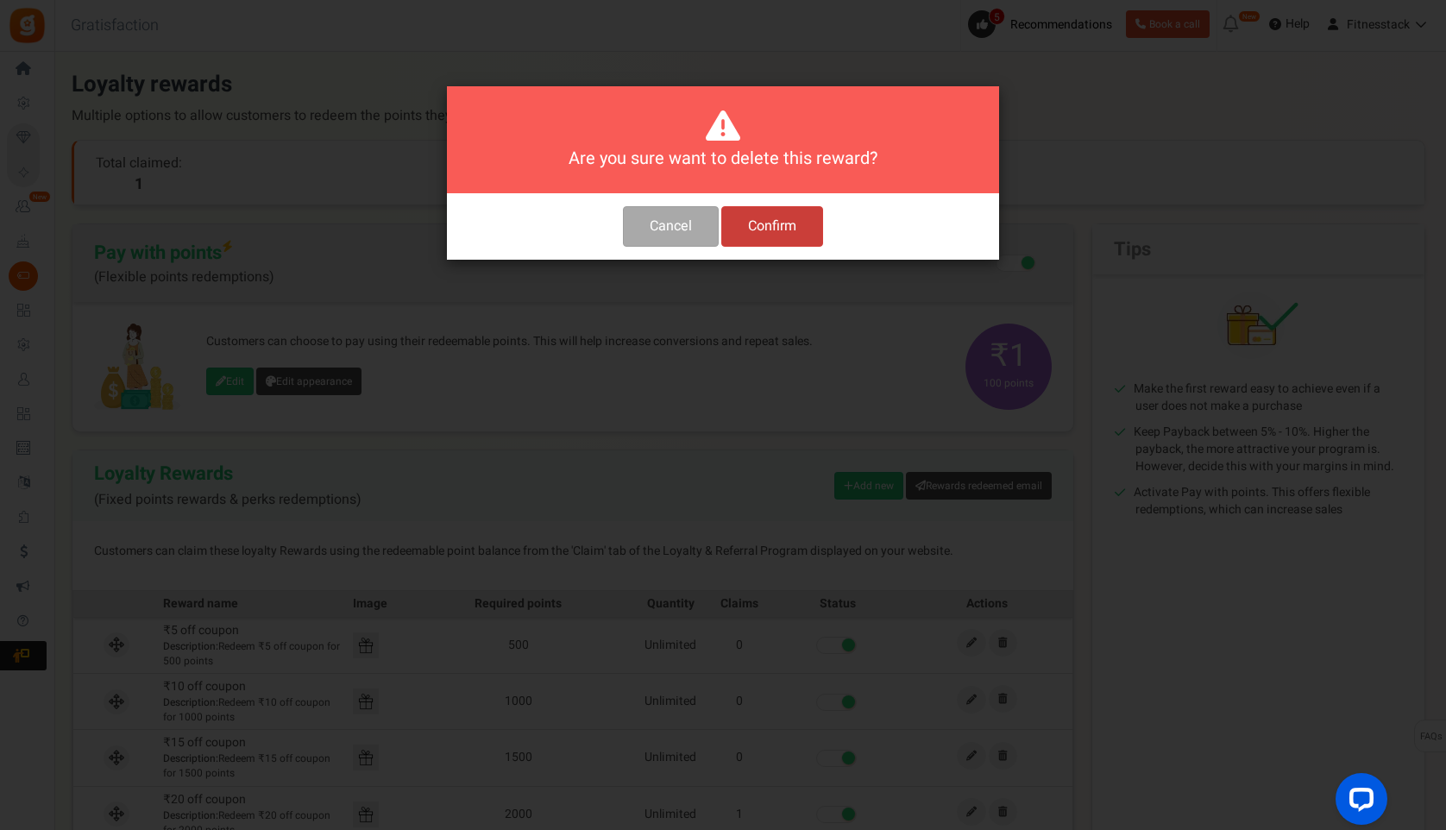
click at [742, 229] on button "Confirm" at bounding box center [772, 226] width 102 height 41
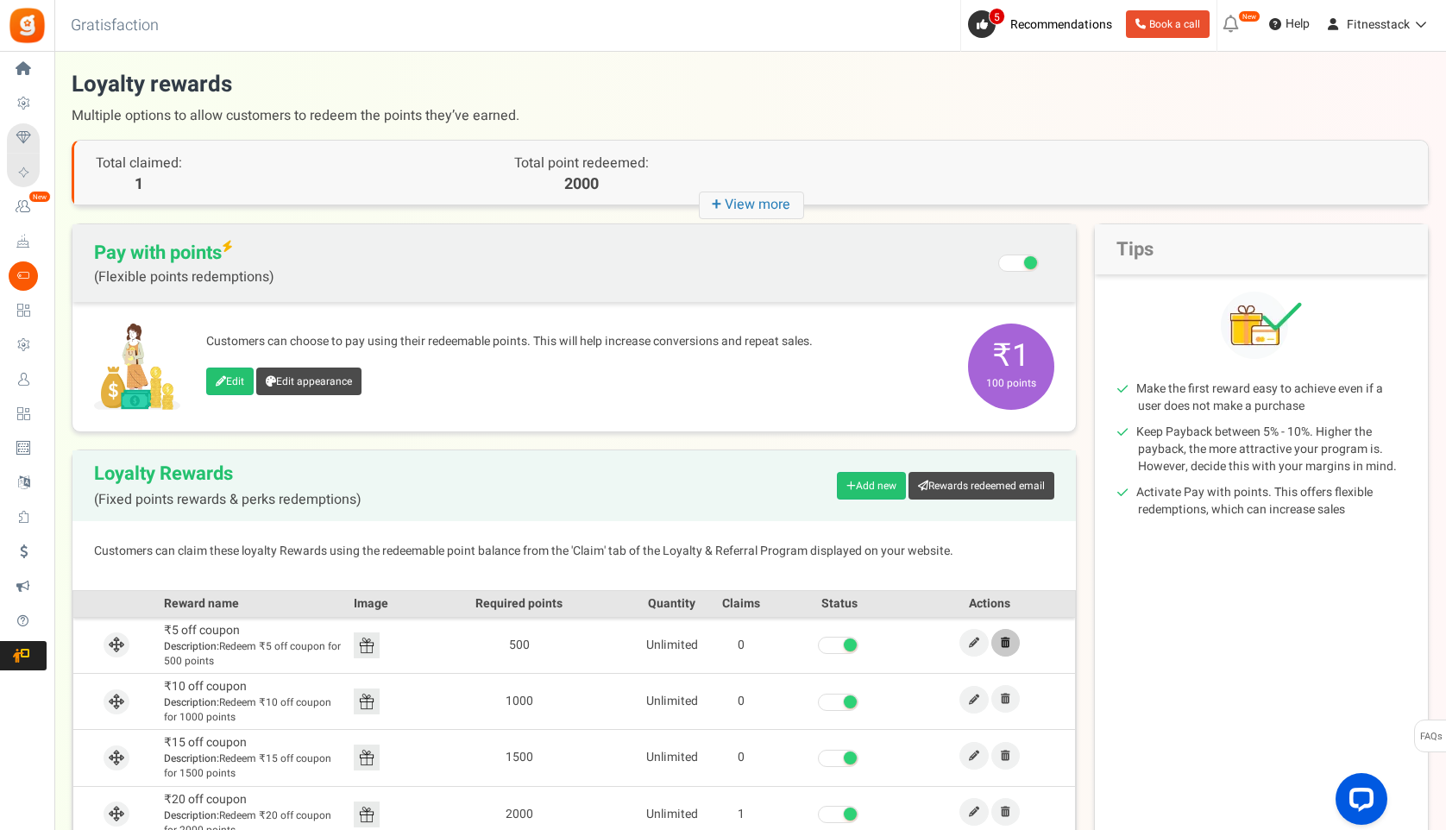
click at [1004, 652] on link at bounding box center [1005, 643] width 28 height 28
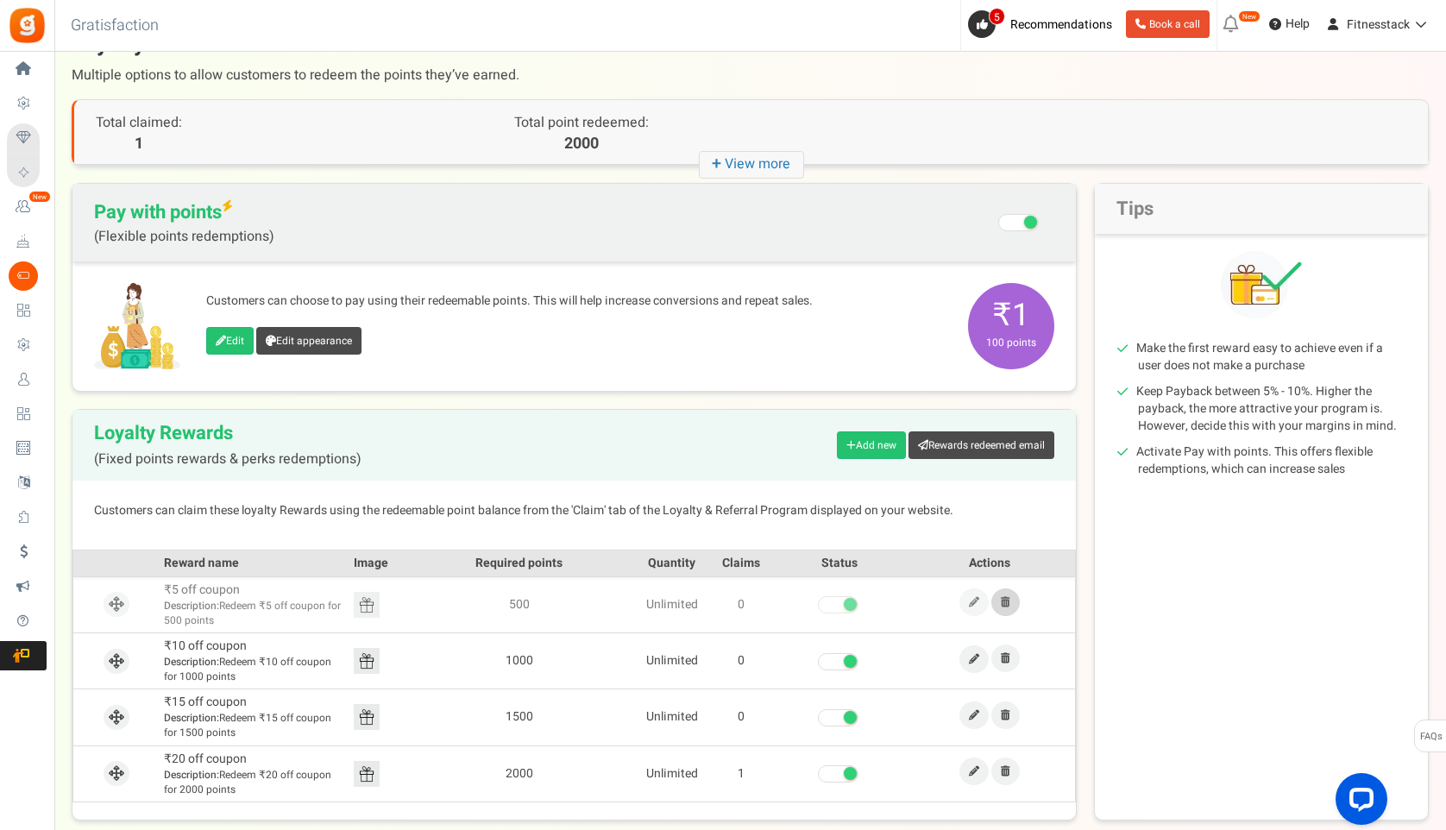
scroll to position [41, 0]
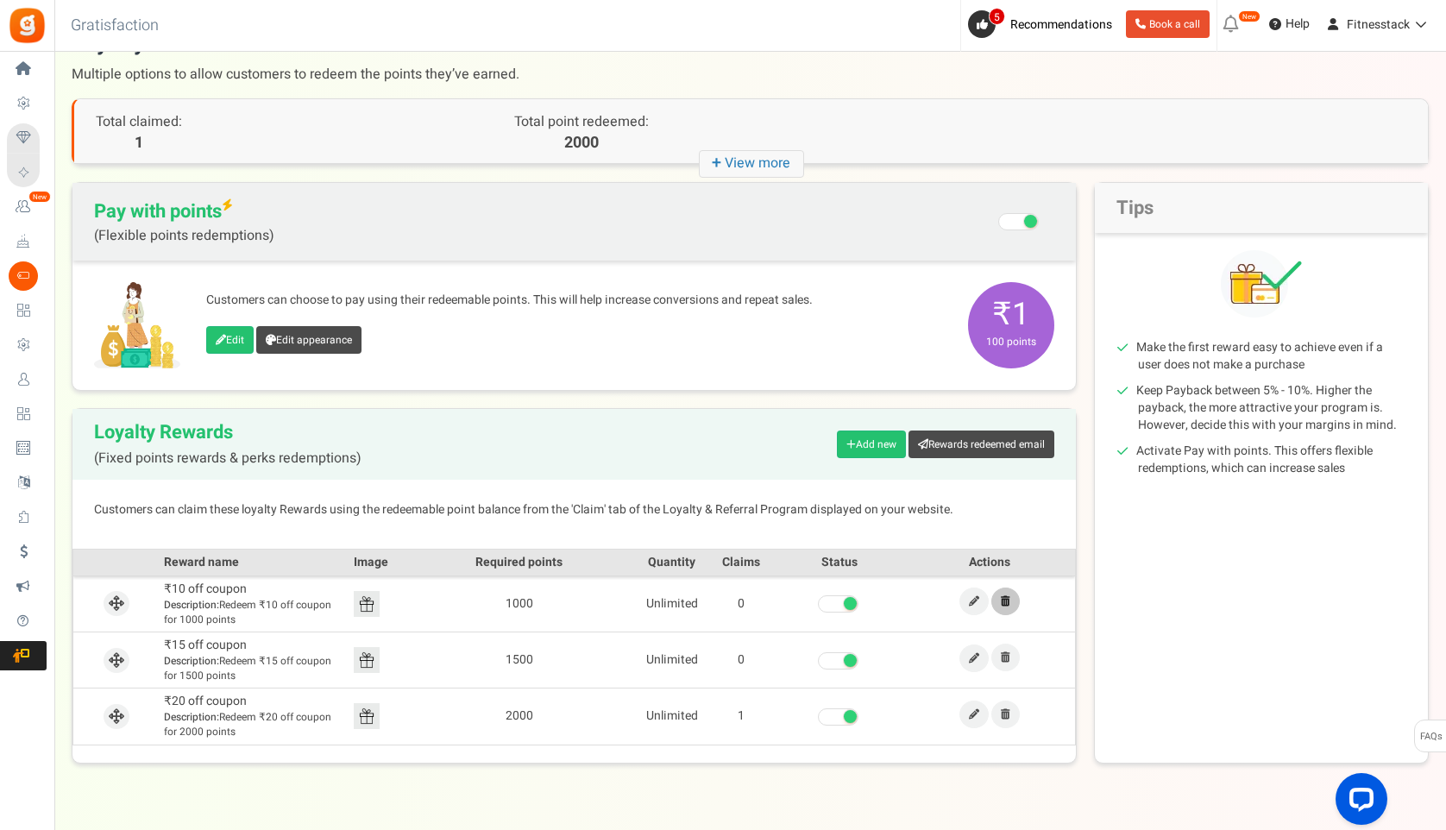
click at [1003, 597] on icon at bounding box center [1005, 601] width 9 height 10
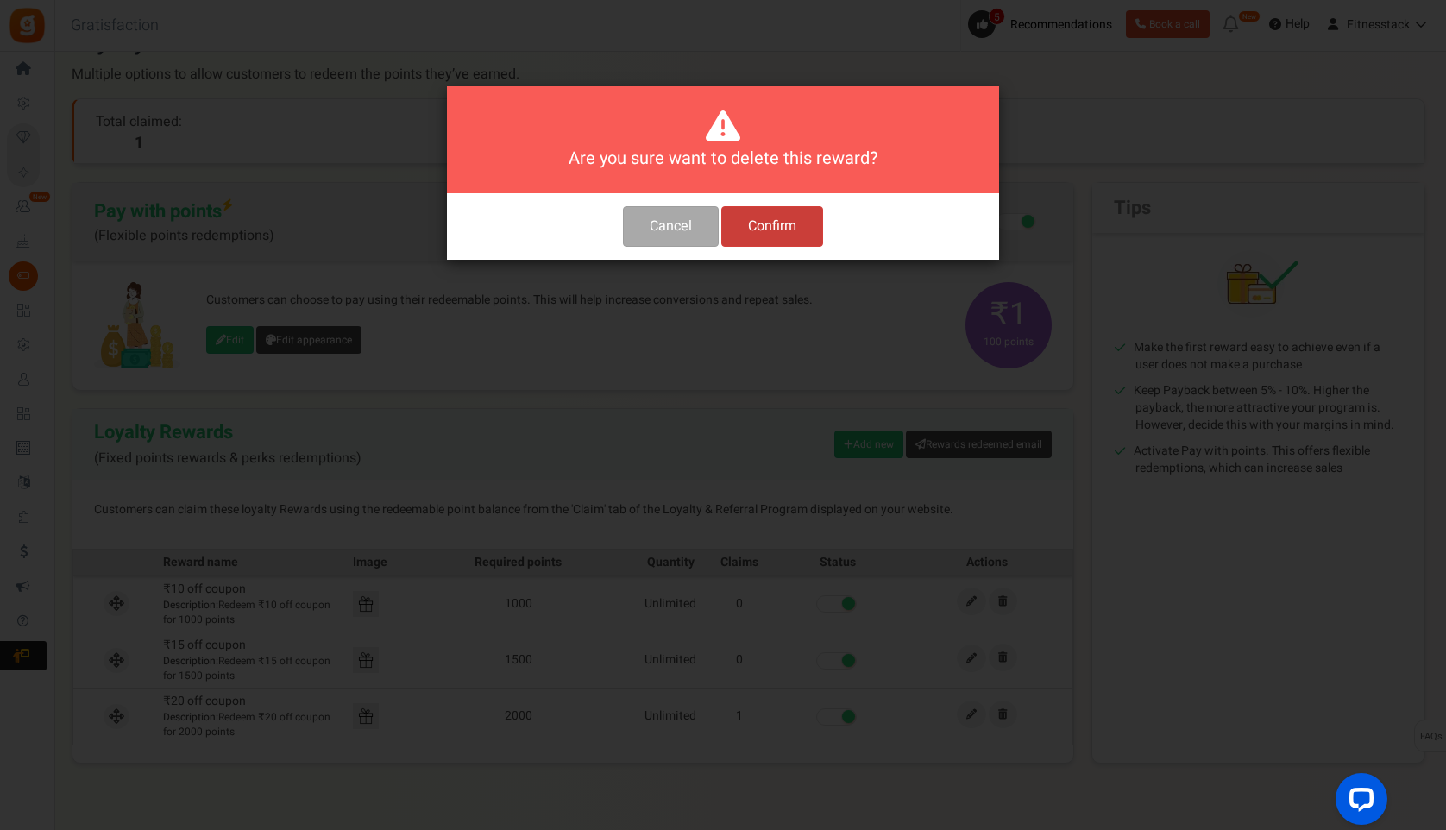
click at [775, 215] on button "Confirm" at bounding box center [772, 226] width 102 height 41
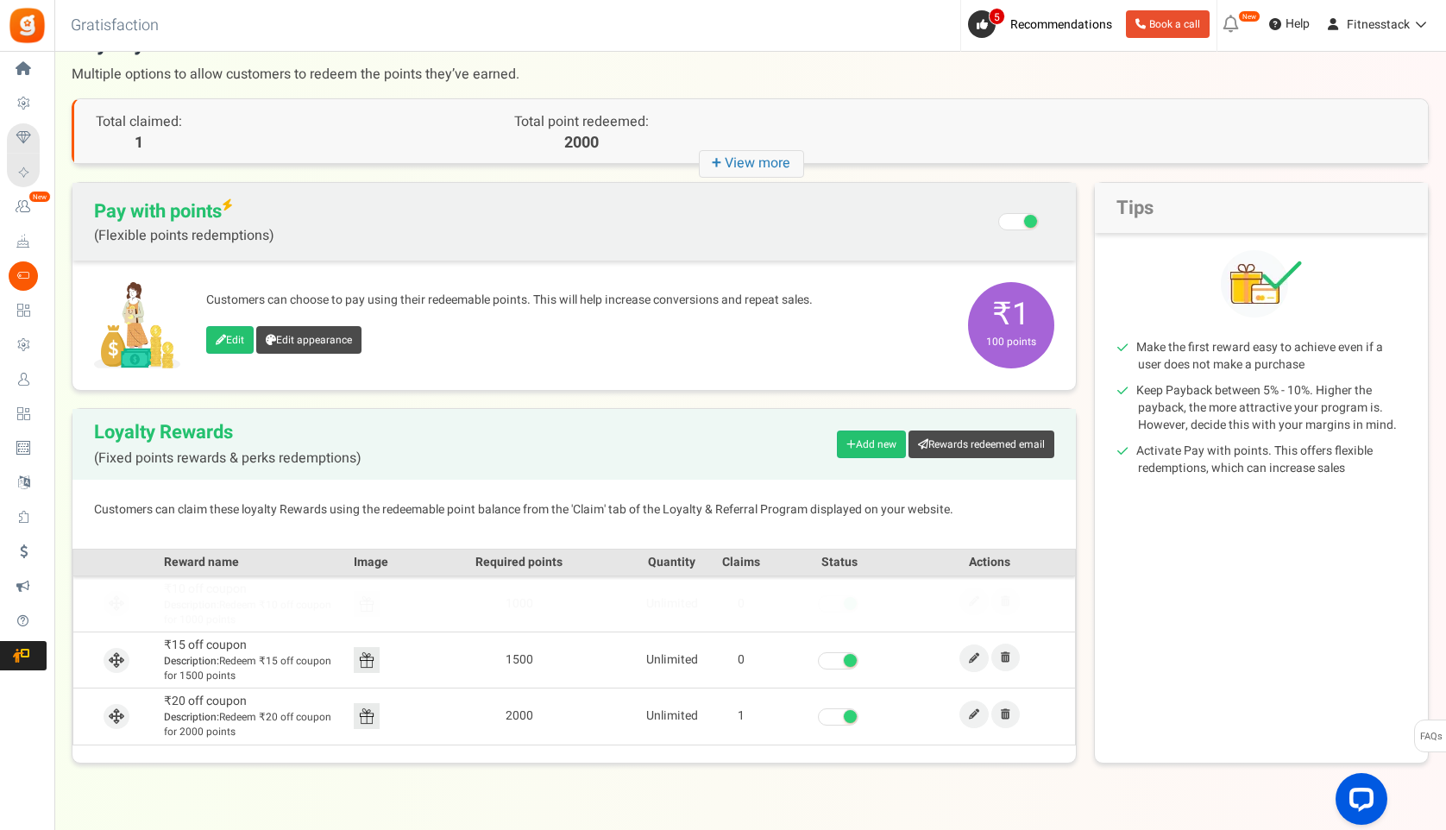
scroll to position [22, 0]
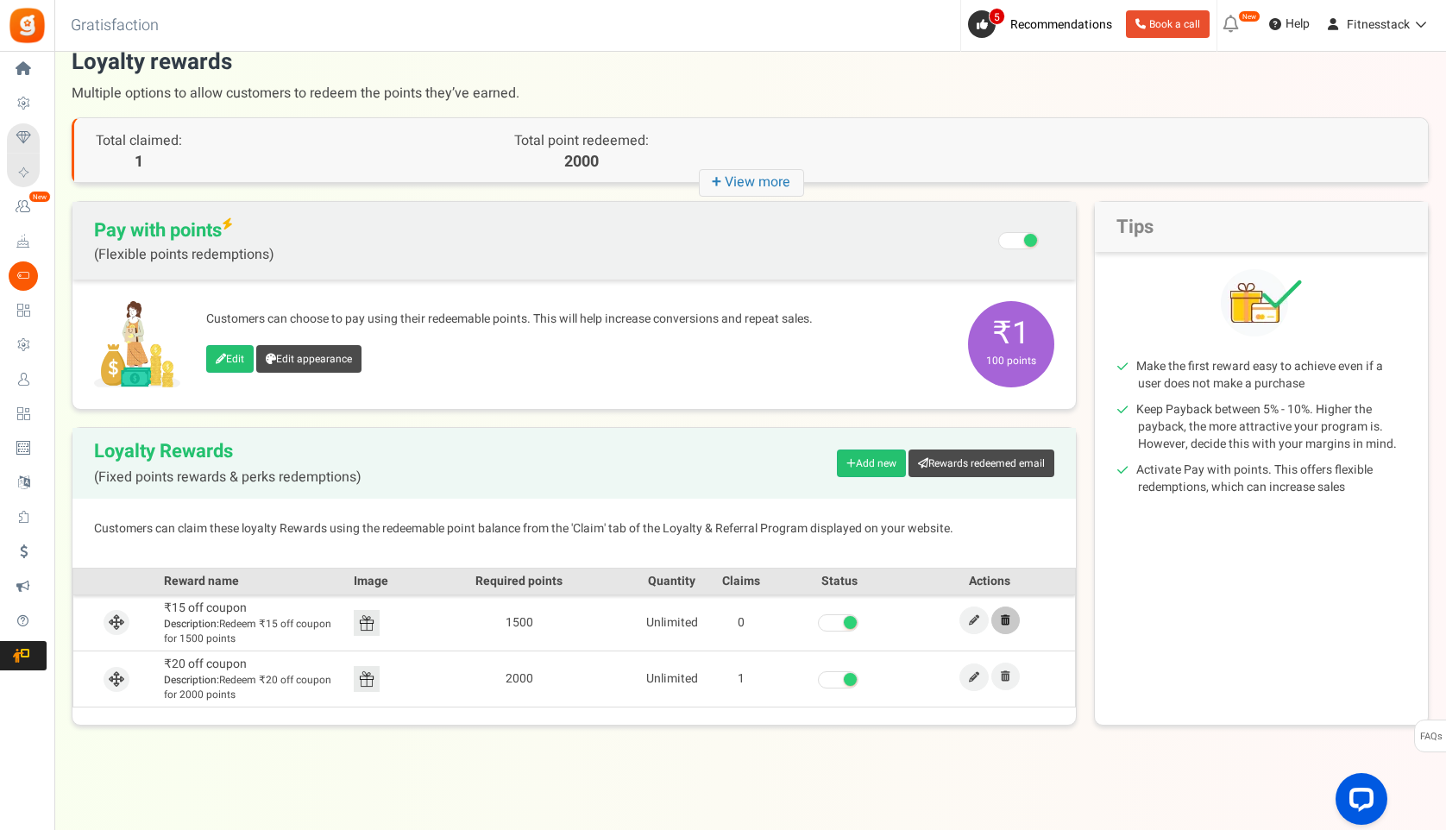
click at [1003, 624] on icon at bounding box center [1005, 620] width 9 height 10
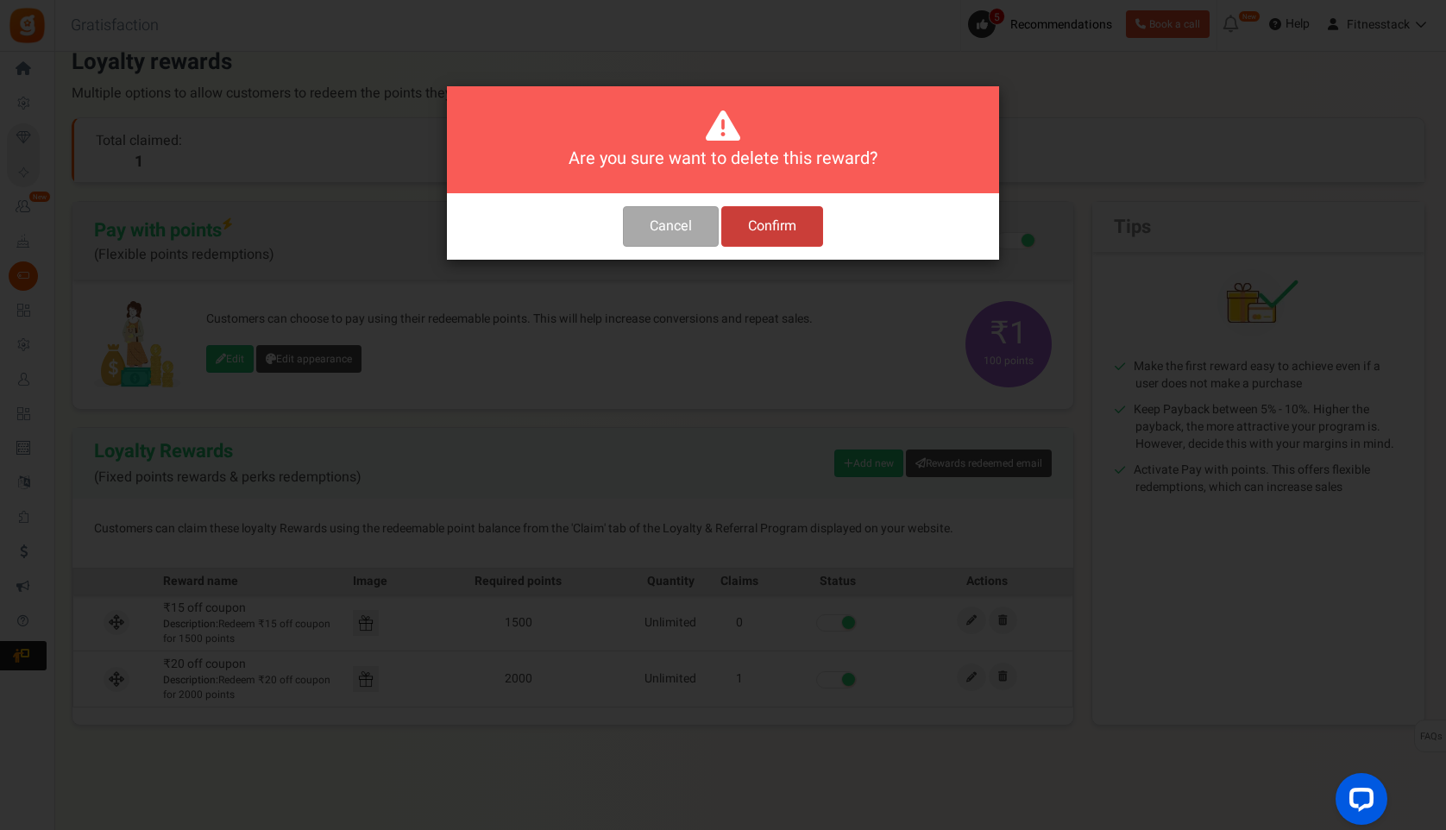
click at [790, 219] on button "Confirm" at bounding box center [772, 226] width 102 height 41
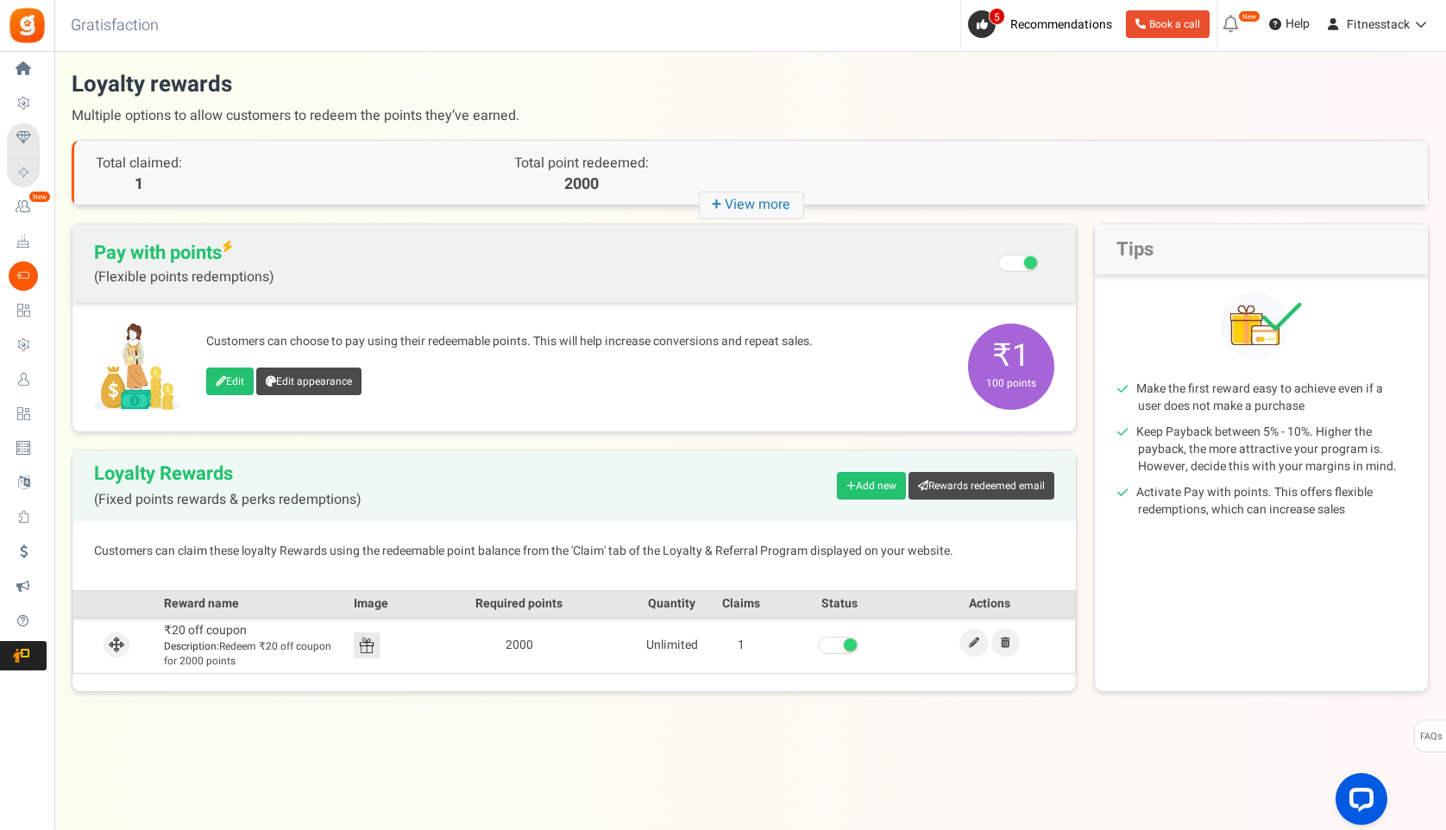
scroll to position [0, 0]
click at [1000, 642] on link at bounding box center [1007, 643] width 28 height 28
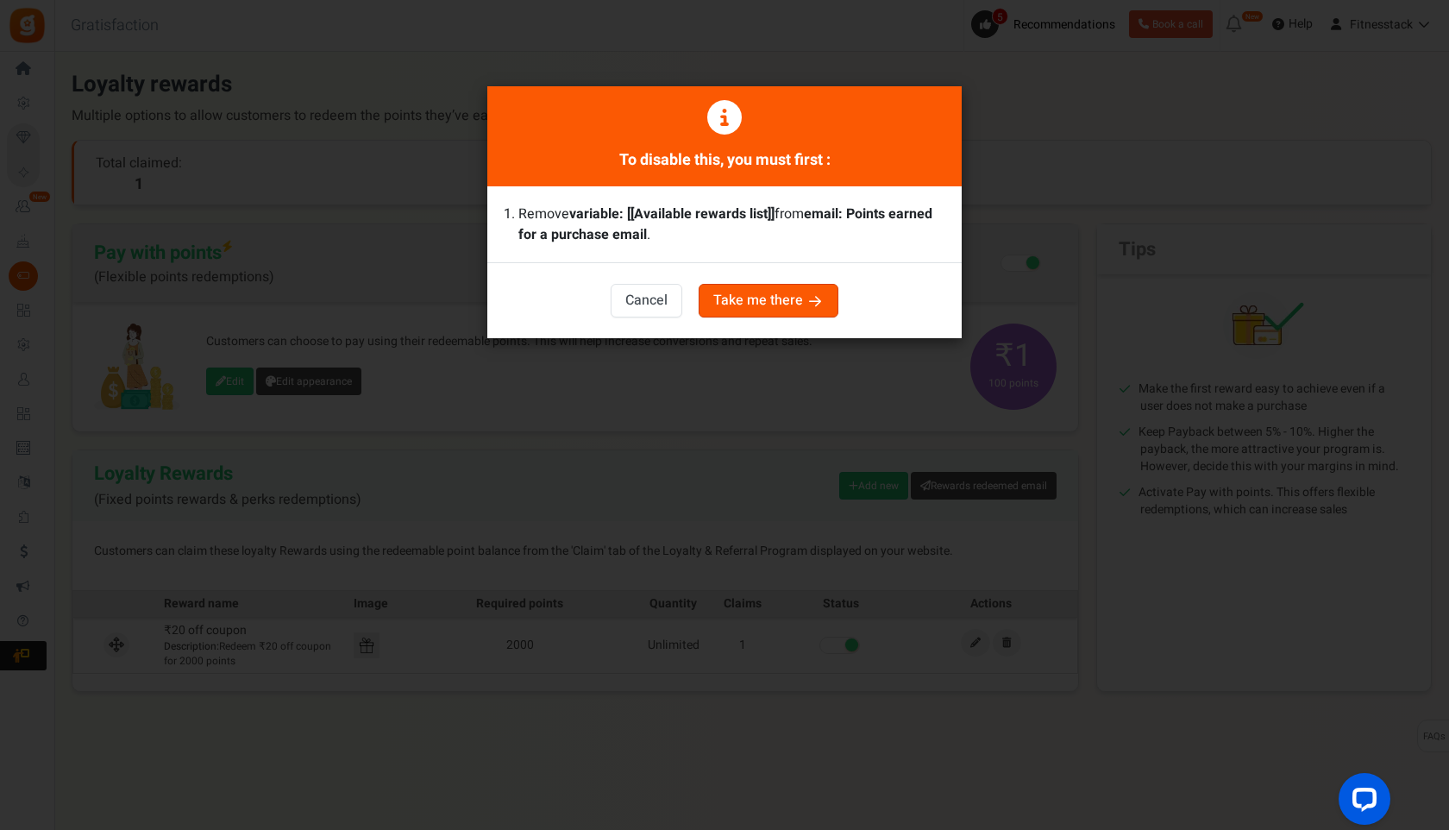
click at [631, 292] on button "Cancel" at bounding box center [647, 301] width 72 height 34
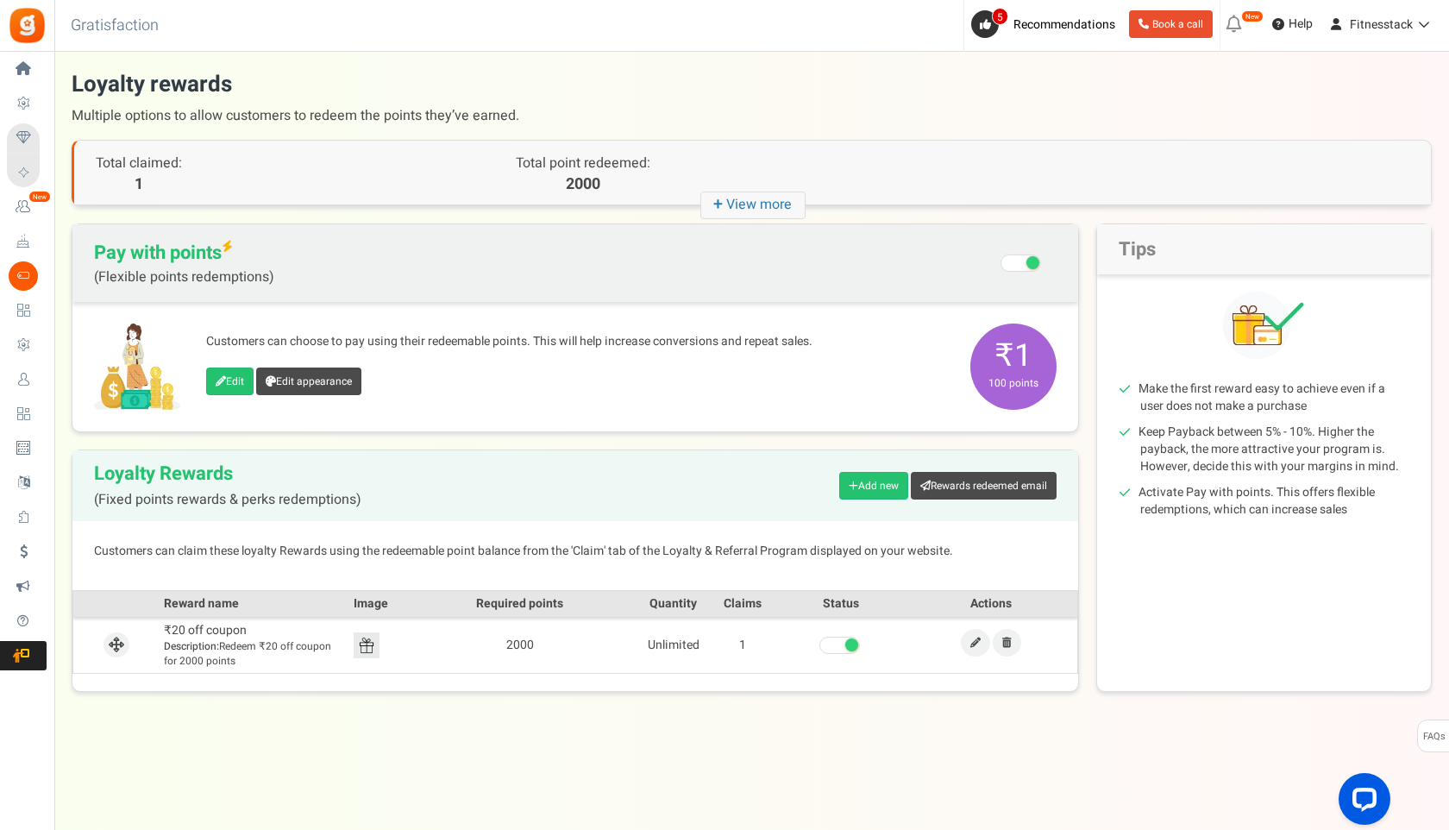
click at [845, 641] on span at bounding box center [851, 644] width 13 height 13
click at [819, 641] on input "checkbox" at bounding box center [819, 645] width 0 height 11
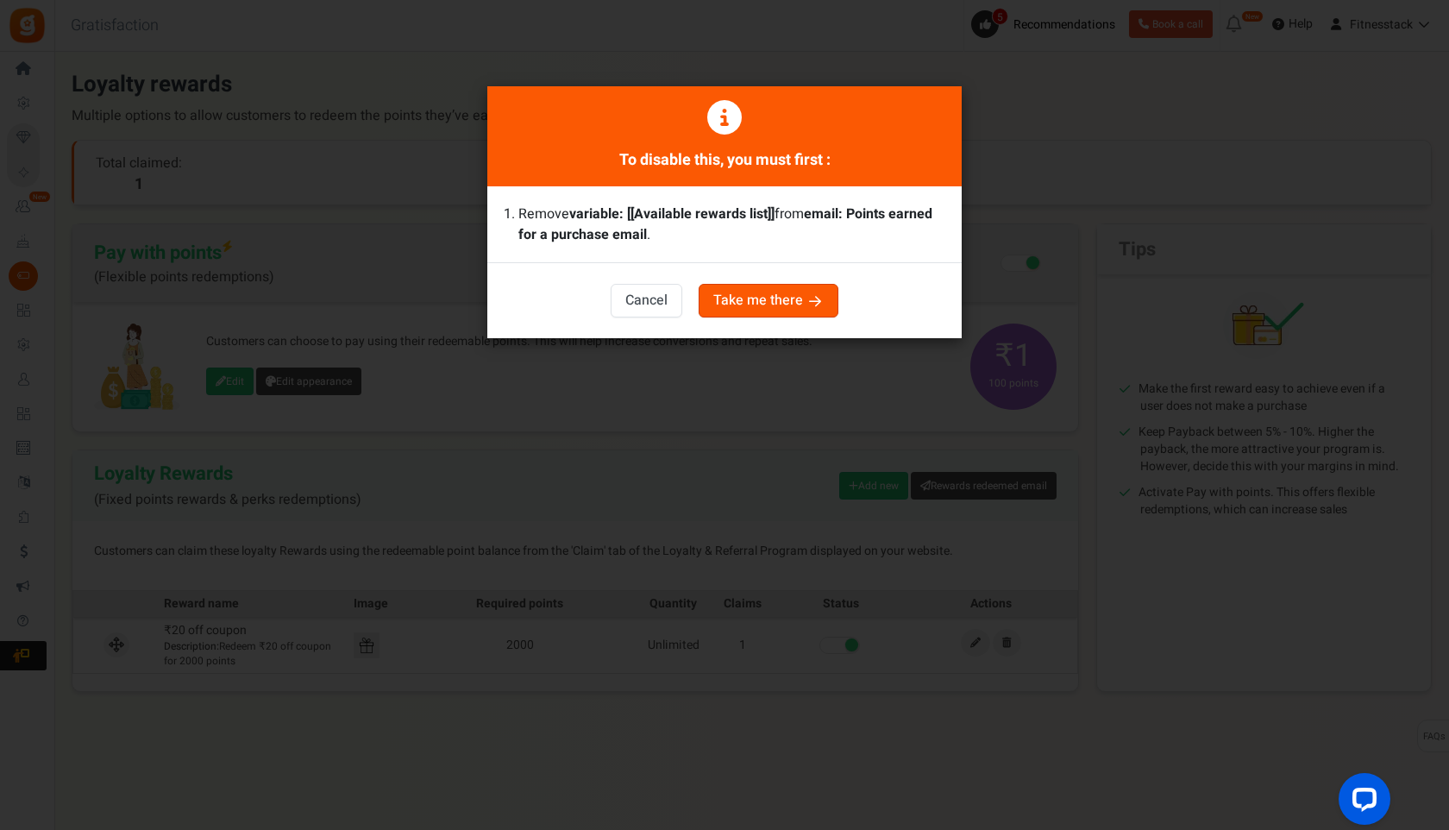
click at [742, 298] on button "Take me there" at bounding box center [769, 301] width 140 height 34
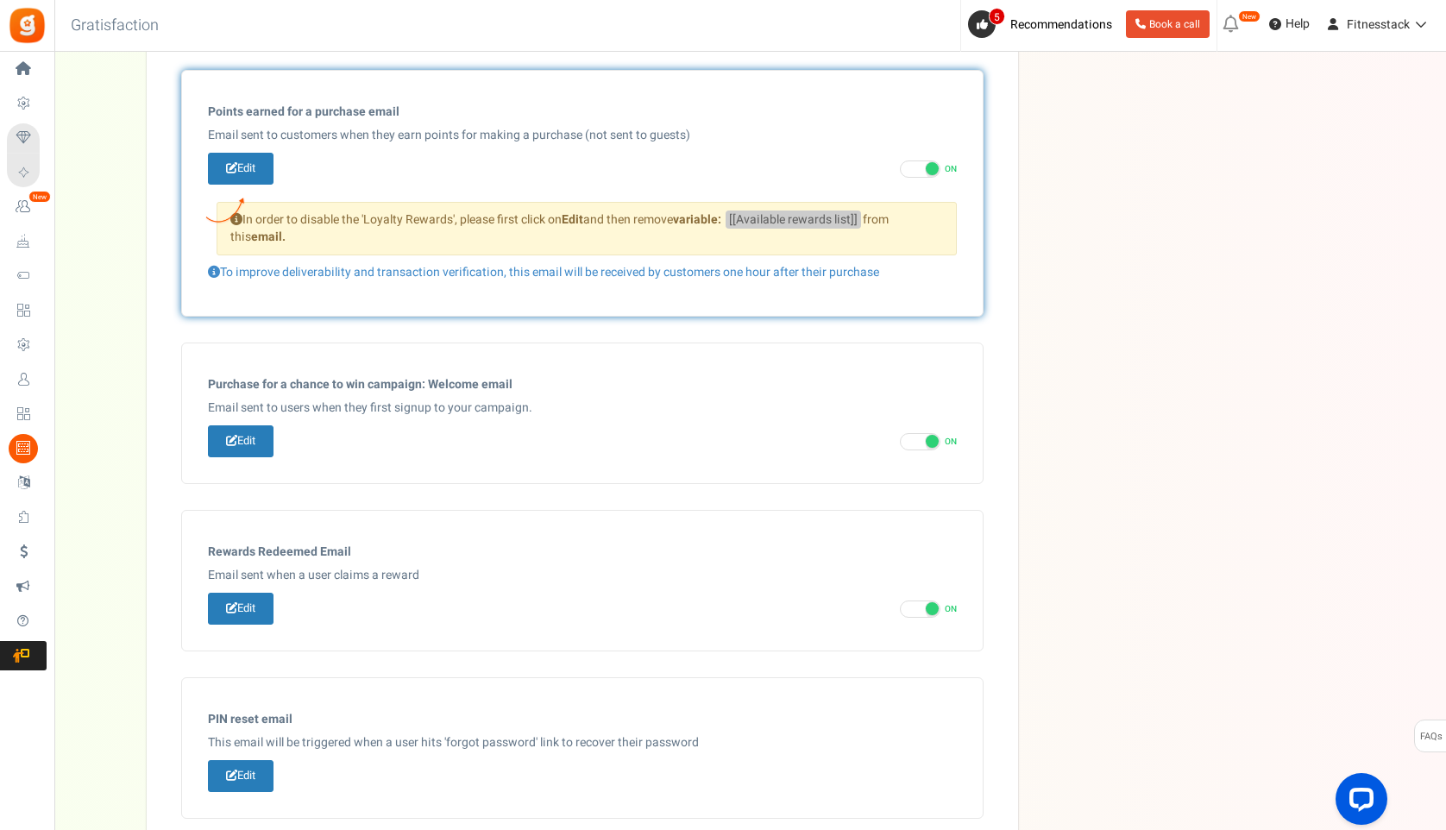
scroll to position [653, 0]
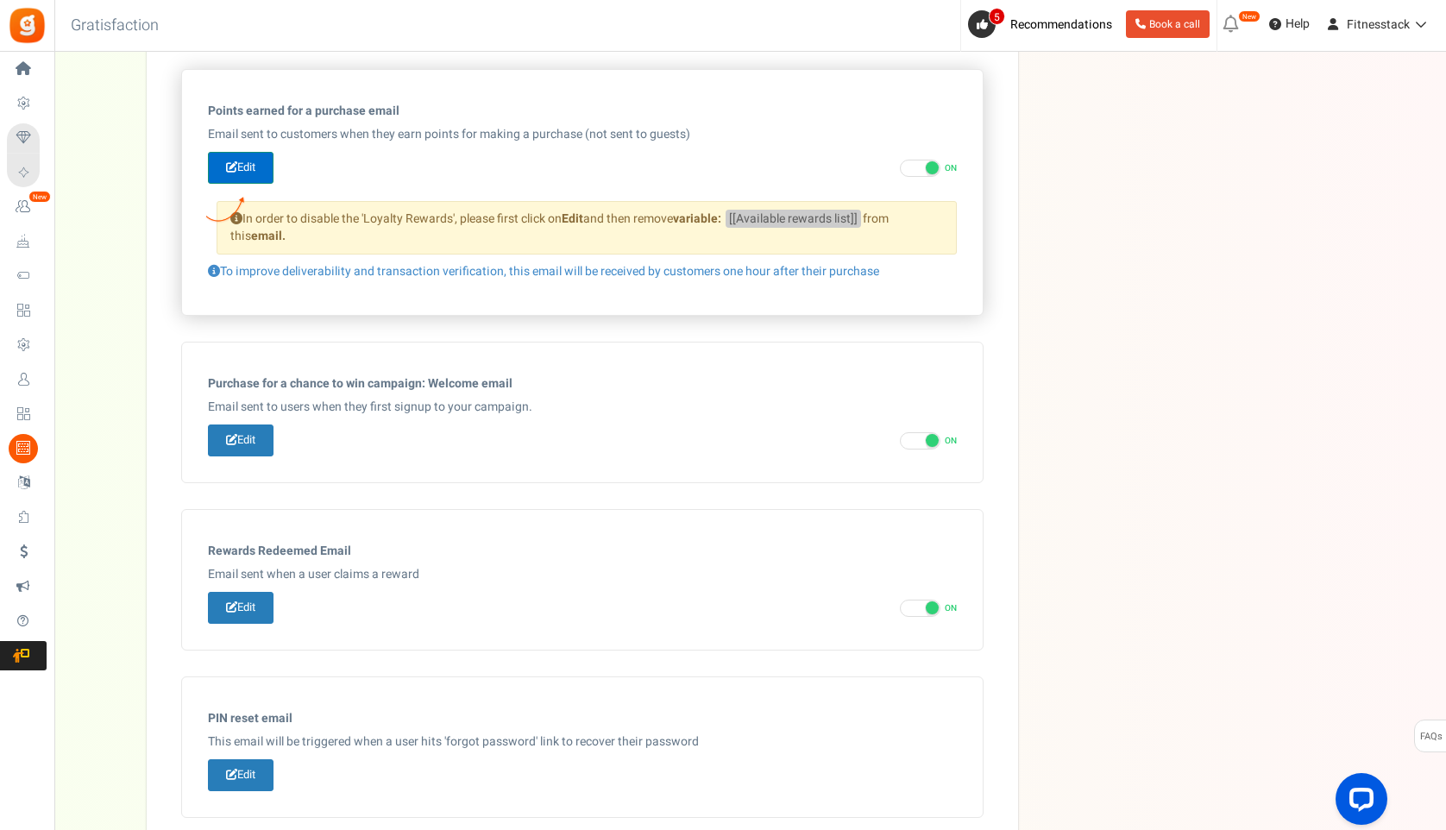
click at [234, 179] on link "Edit" at bounding box center [241, 168] width 66 height 32
type input "You've earned [[Order Points]] points on your recent order."
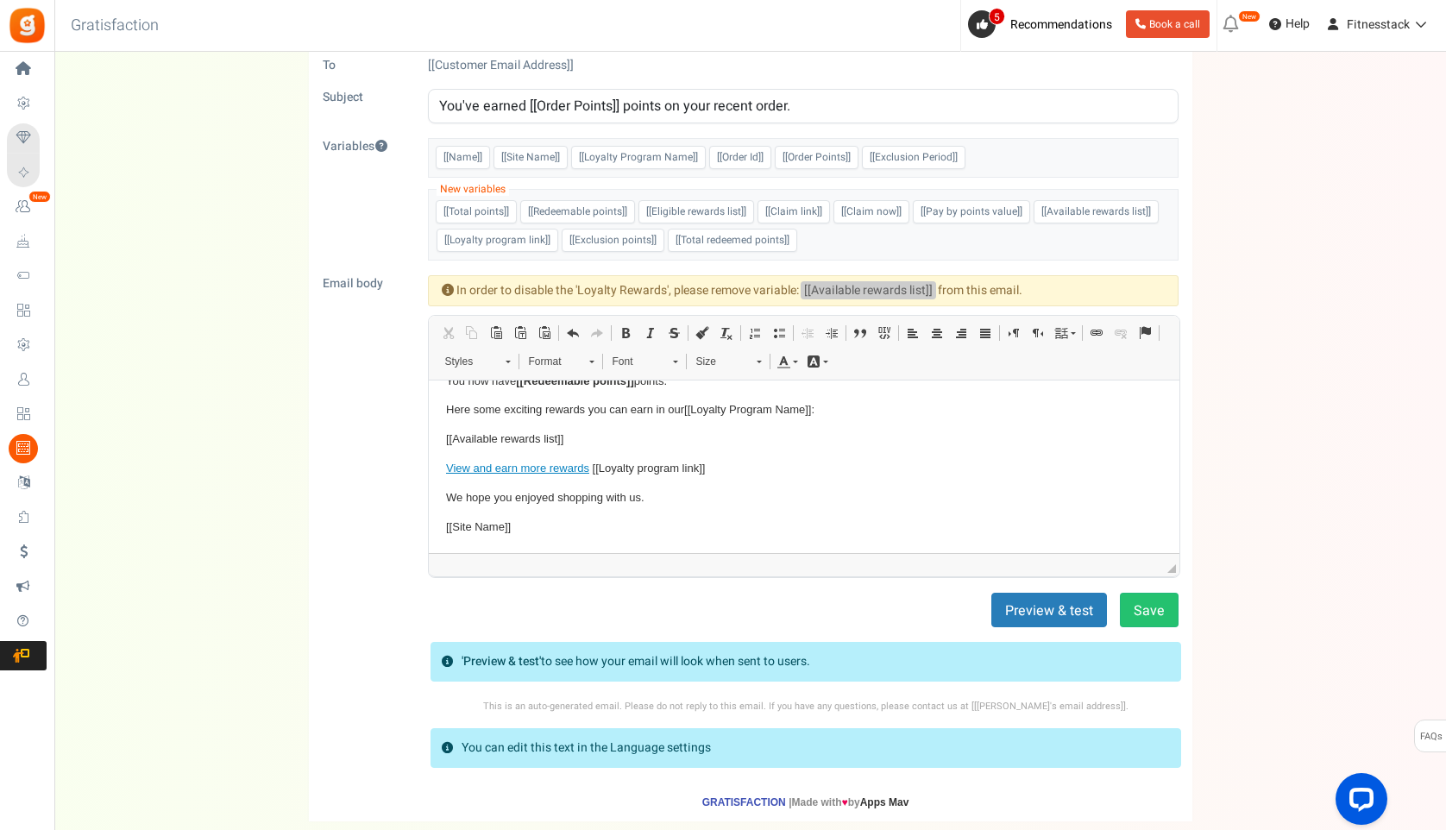
scroll to position [0, 0]
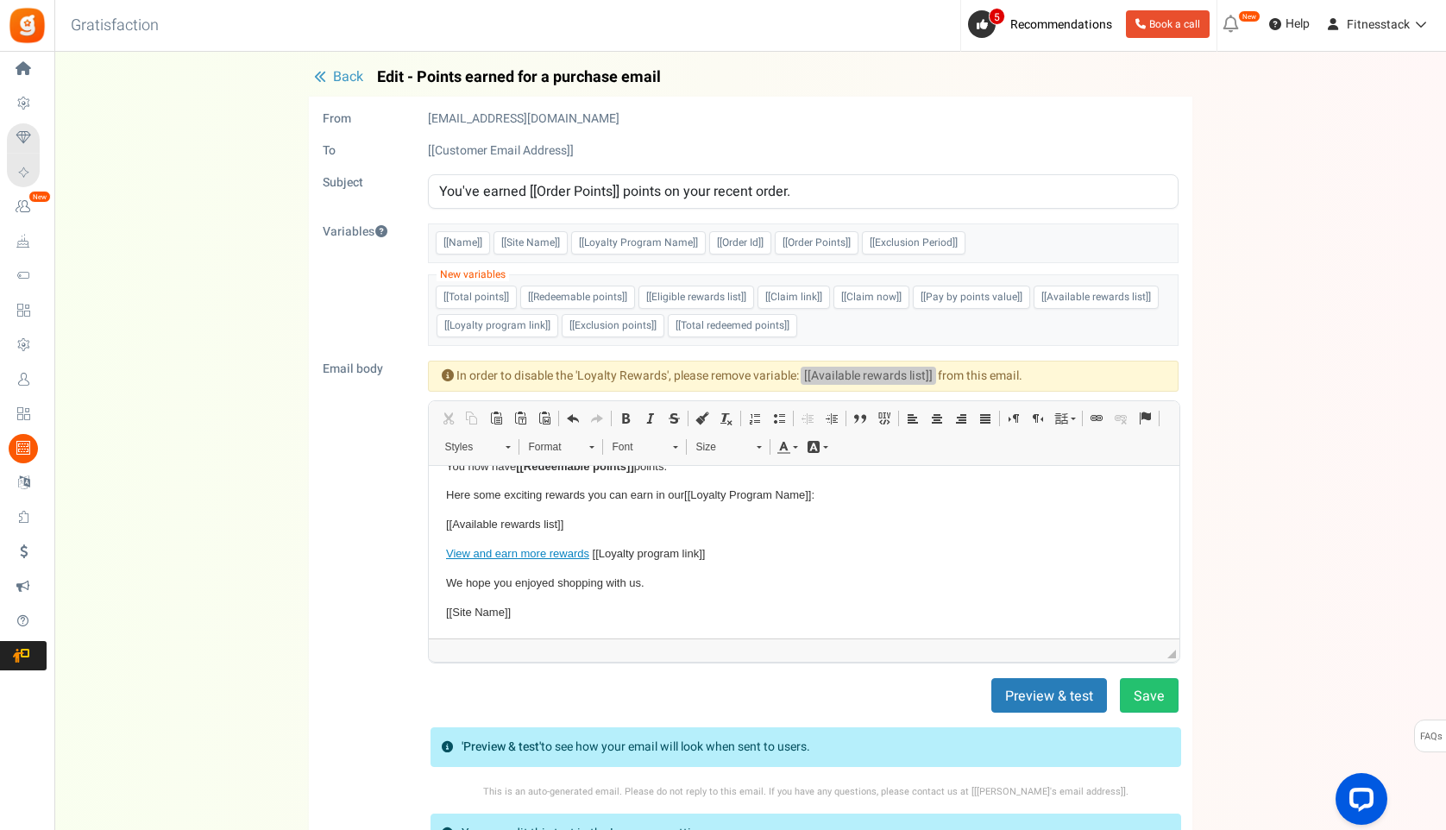
click at [323, 71] on icon "button" at bounding box center [320, 77] width 12 height 12
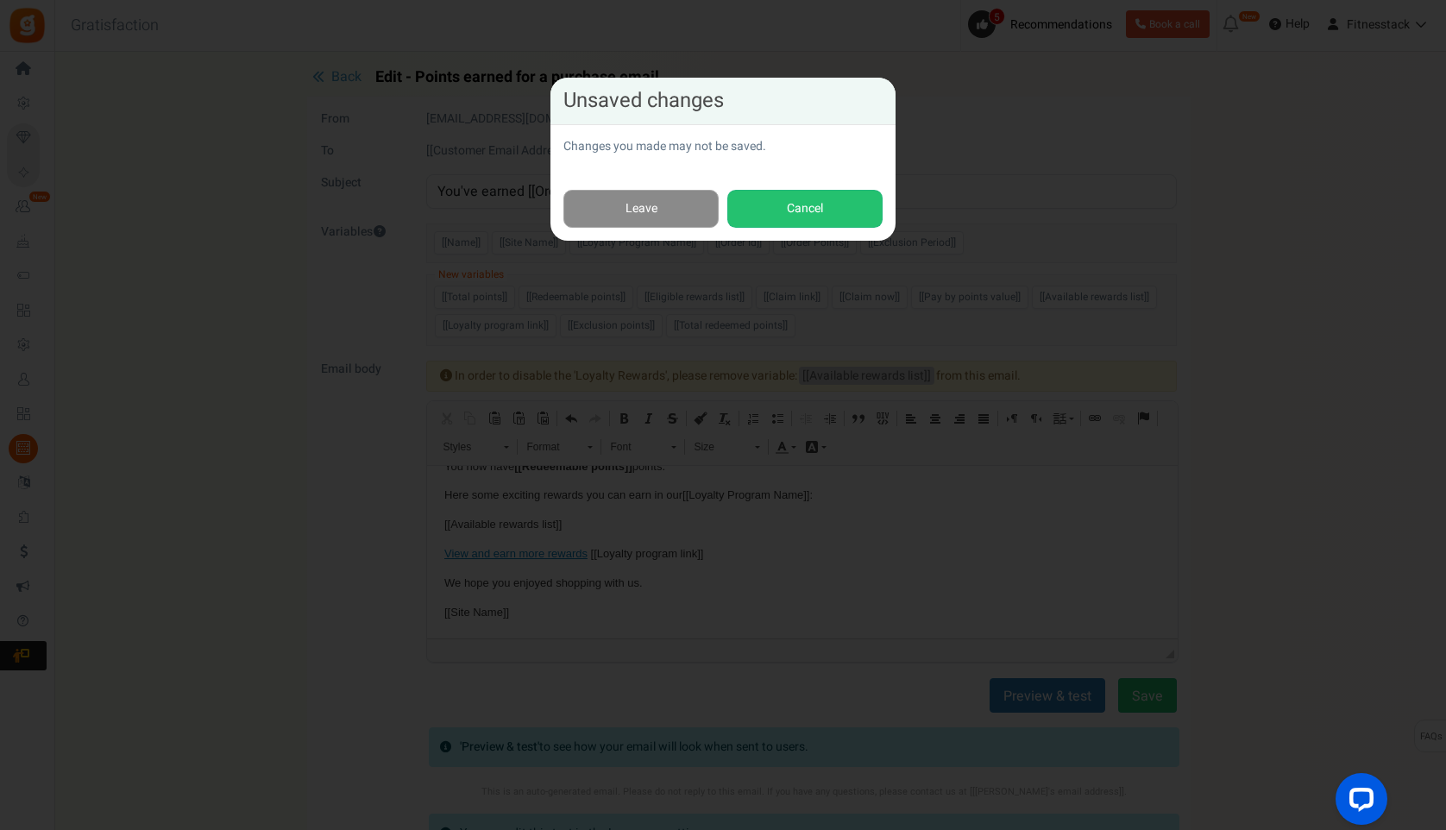
click at [699, 205] on link "Leave" at bounding box center [640, 209] width 155 height 39
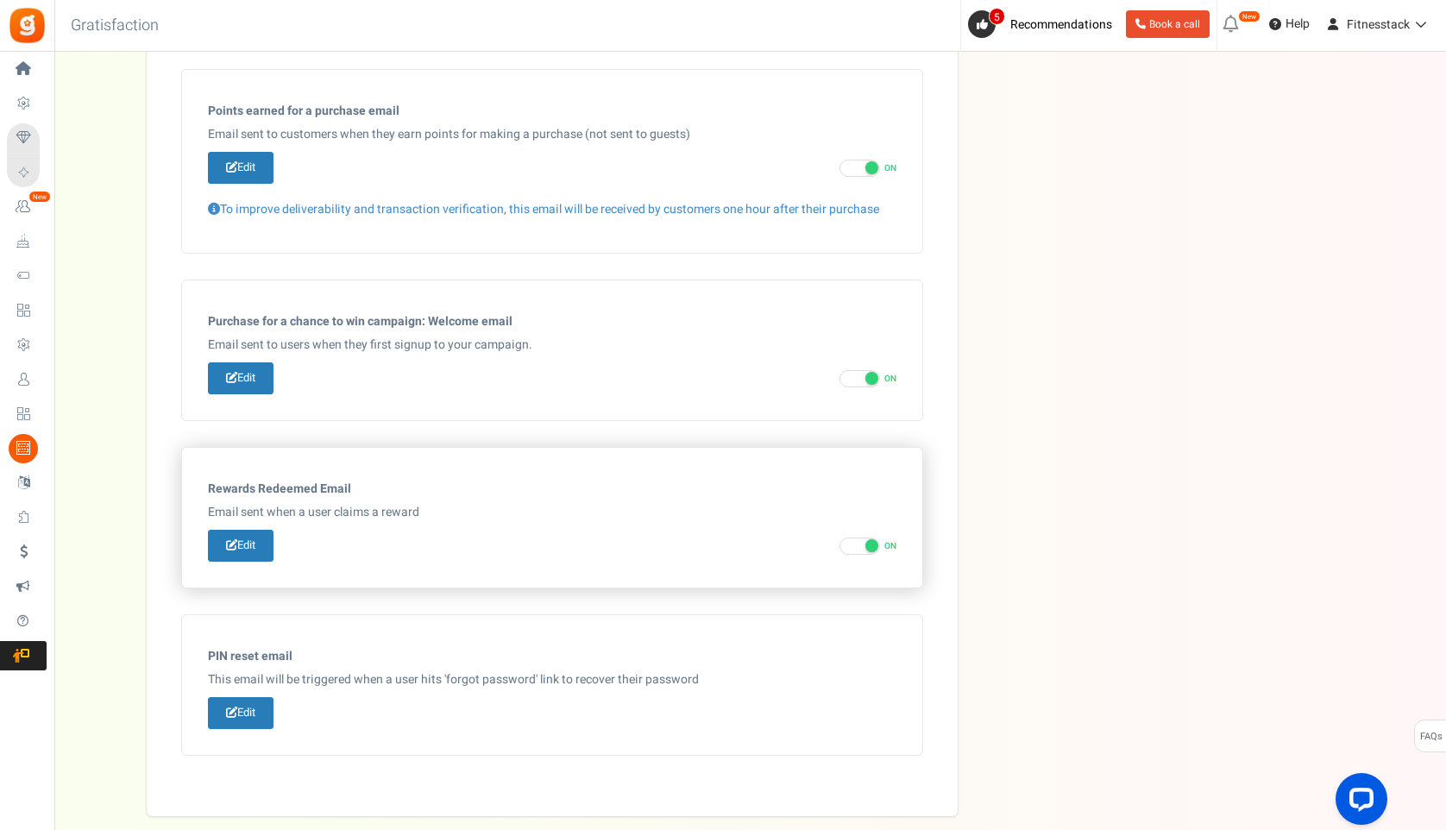
click at [866, 547] on span at bounding box center [871, 545] width 13 height 13
click at [851, 547] on input "ON OFF" at bounding box center [844, 546] width 11 height 11
checkbox input "false"
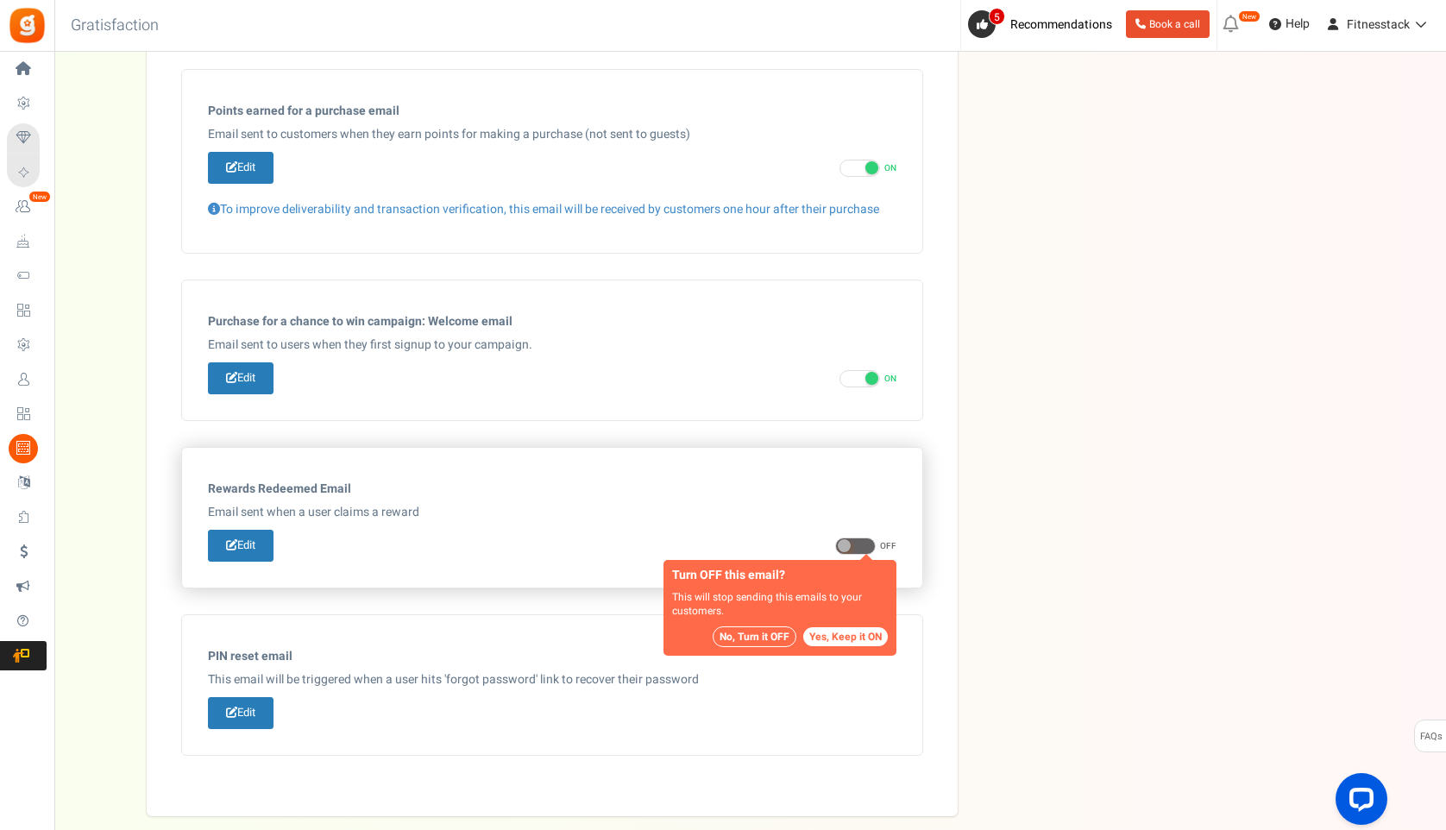
click at [773, 639] on button "No, Turn it OFF" at bounding box center [755, 636] width 84 height 21
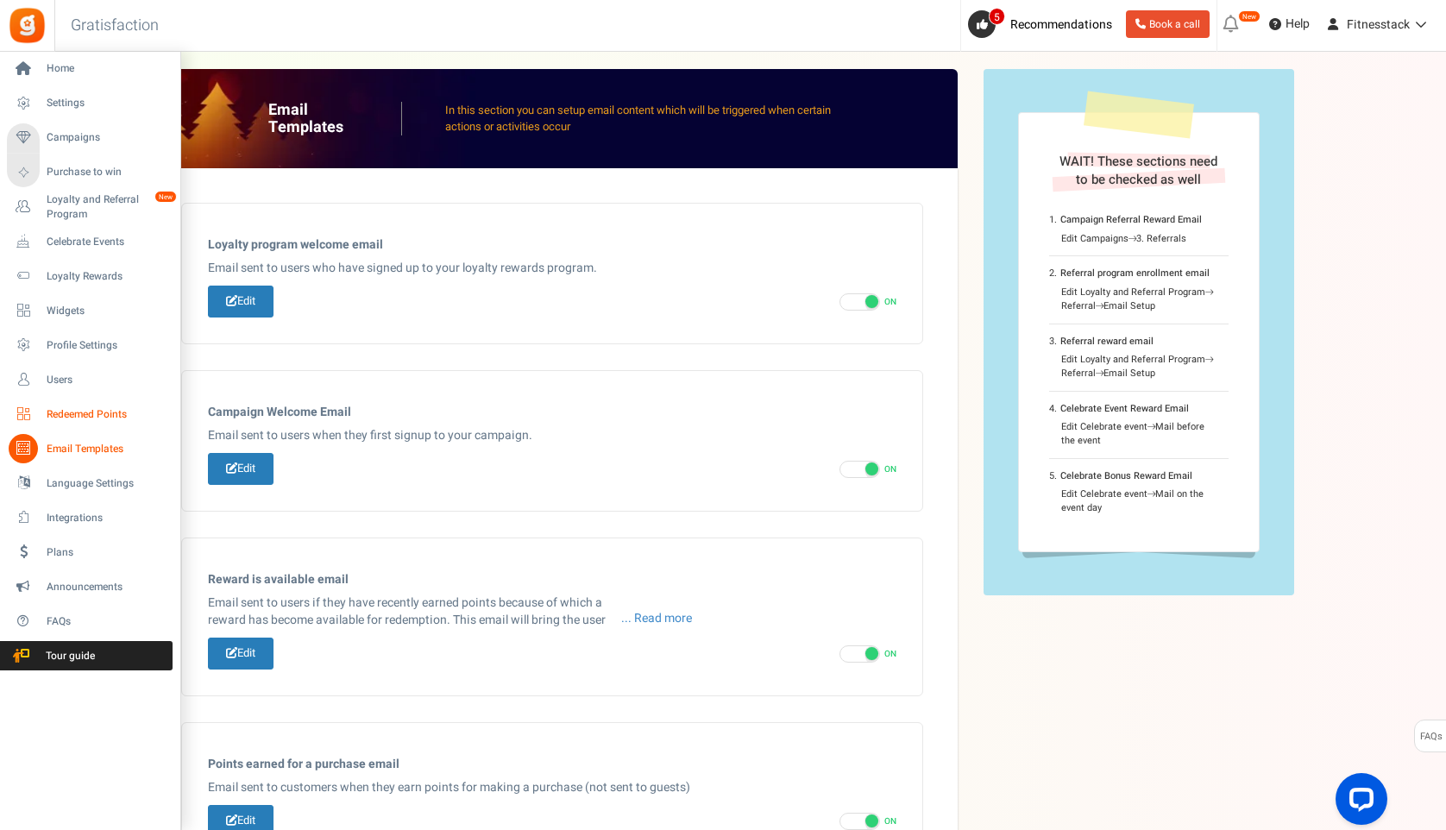
click at [67, 416] on span "Redeemed Points" at bounding box center [107, 414] width 121 height 15
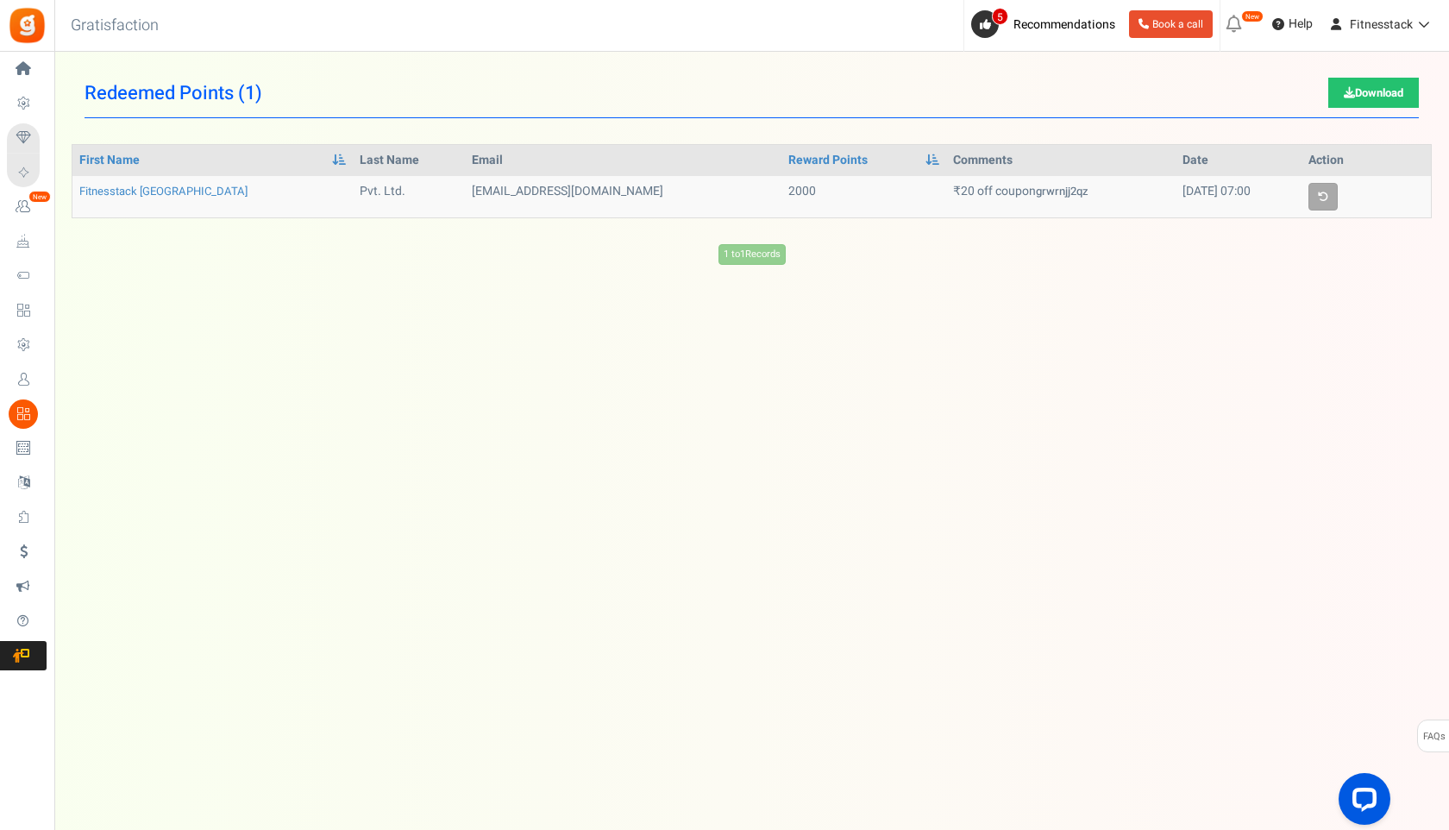
click at [774, 249] on div "1 to 1 Records Loading..." at bounding box center [752, 254] width 1360 height 21
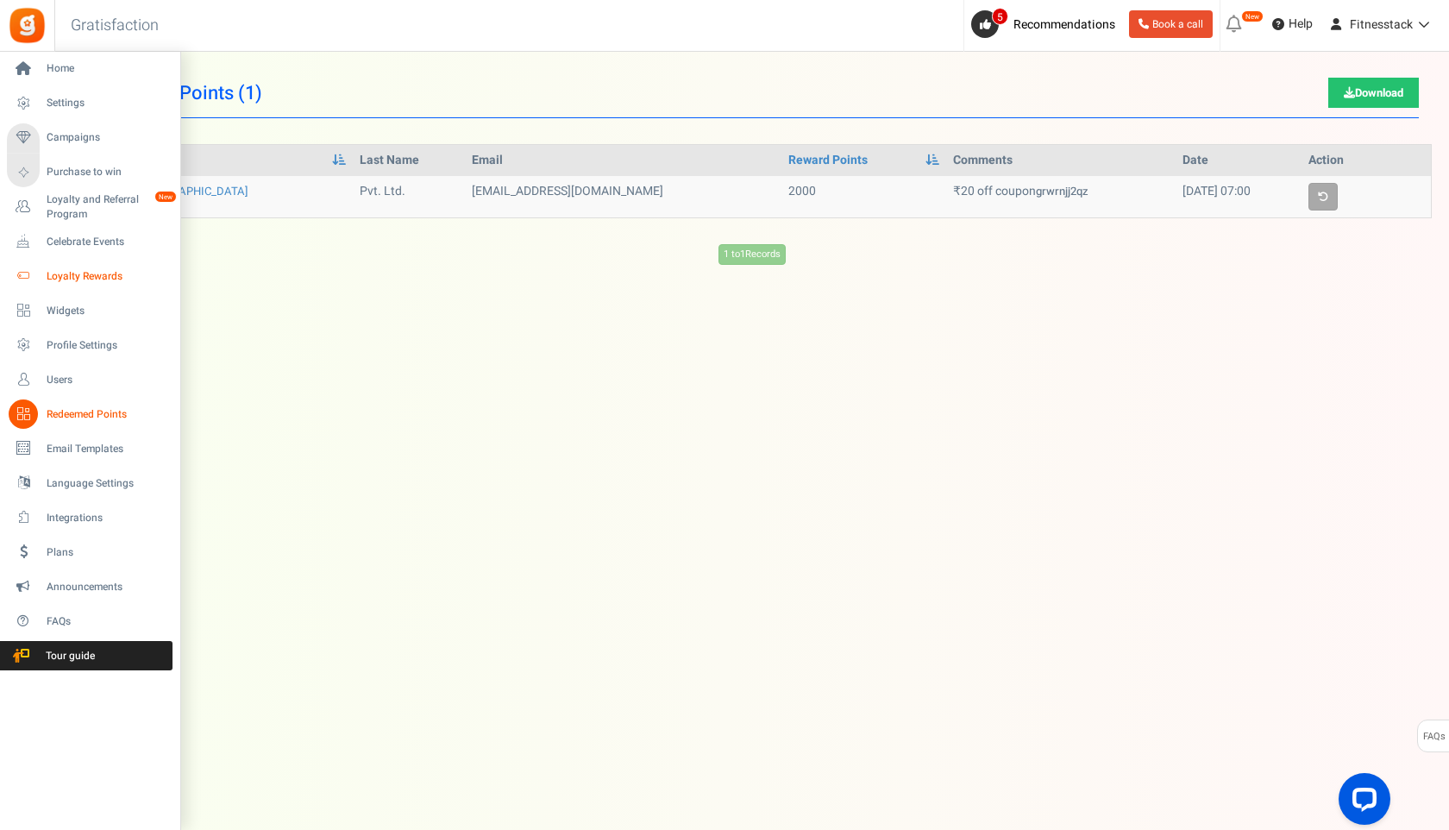
click at [78, 276] on span "Loyalty Rewards" at bounding box center [107, 276] width 121 height 15
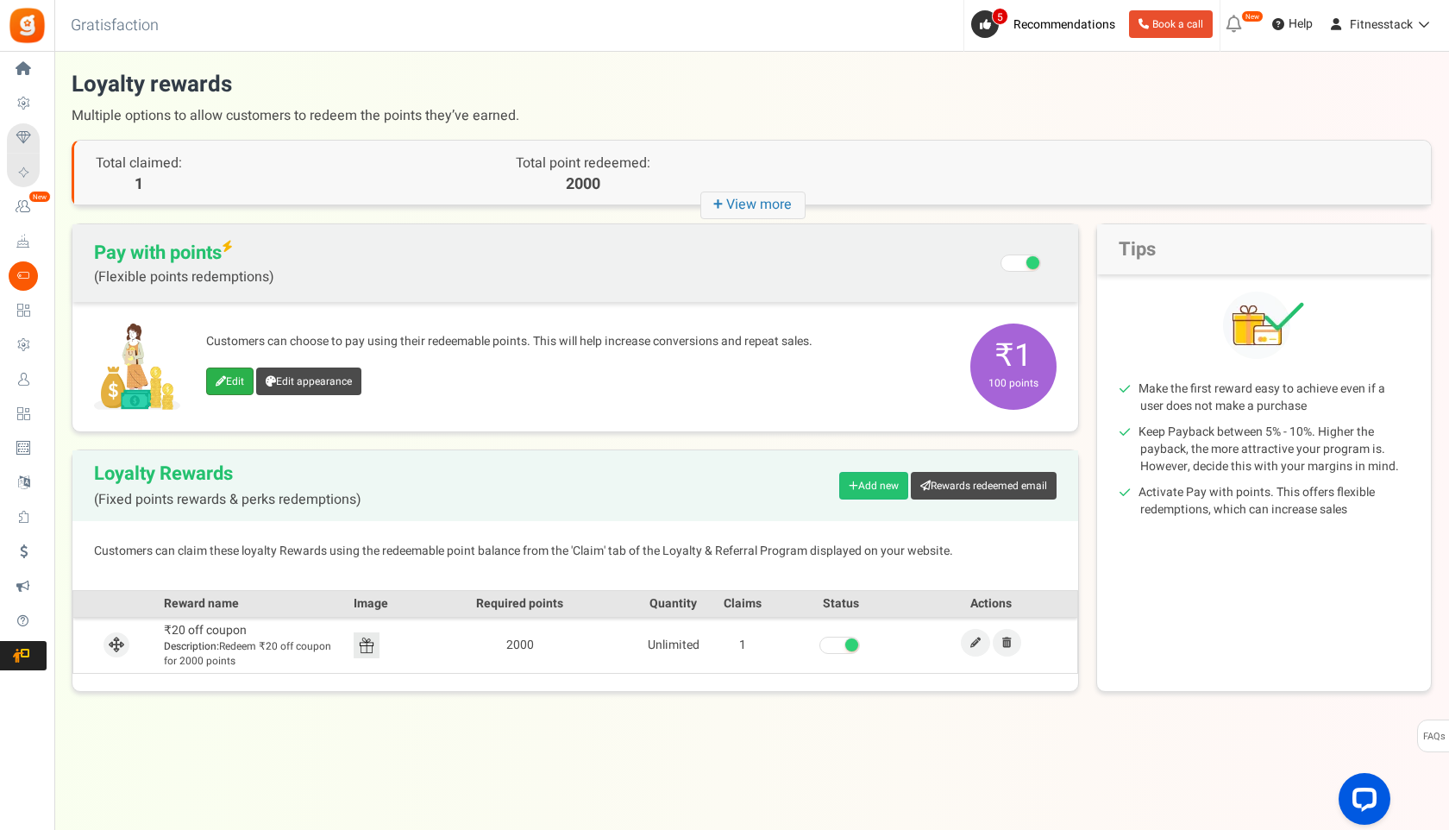
click at [237, 384] on link "Edit" at bounding box center [229, 381] width 47 height 28
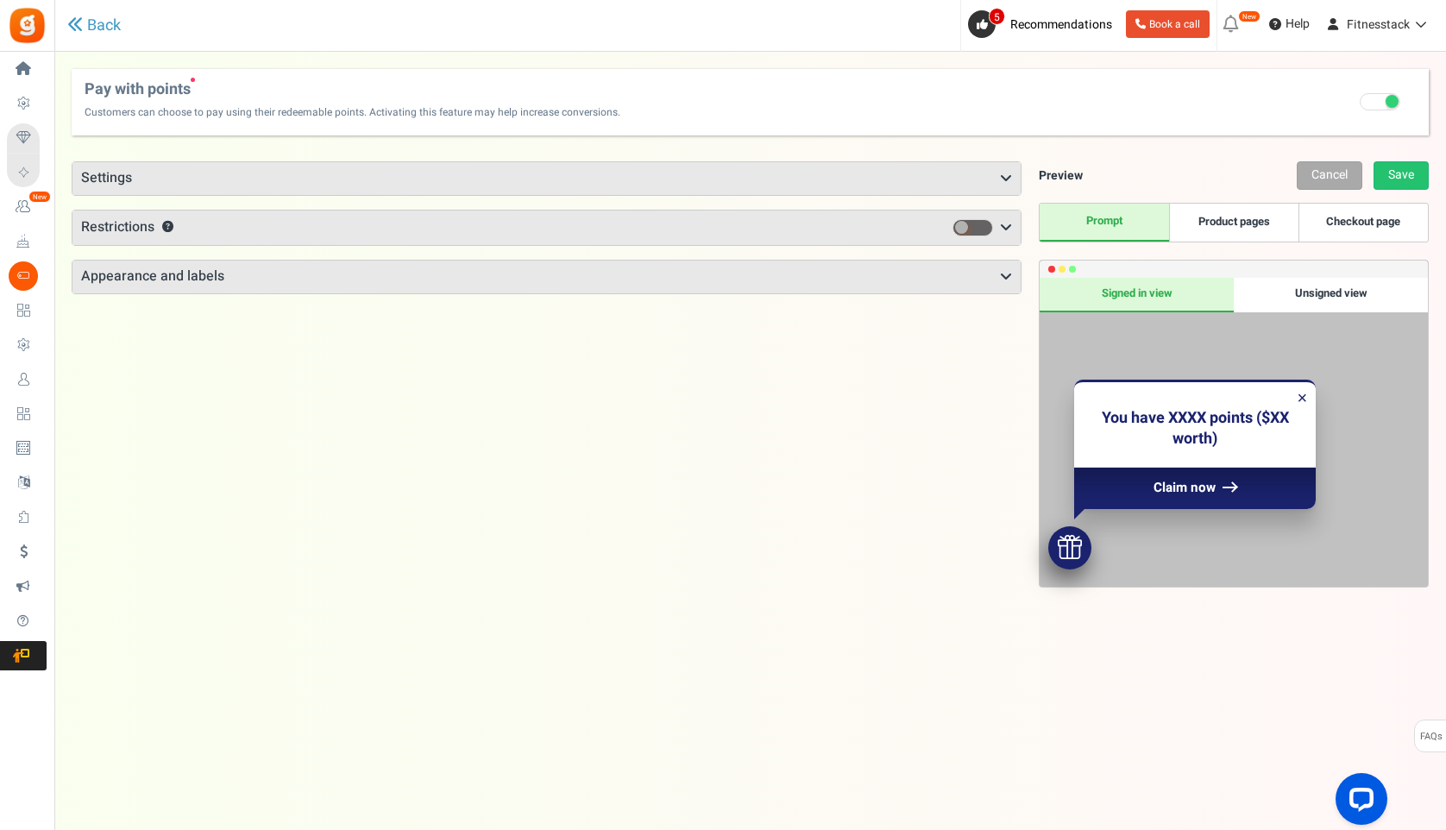
click at [710, 185] on h3 "Settings" at bounding box center [546, 178] width 948 height 33
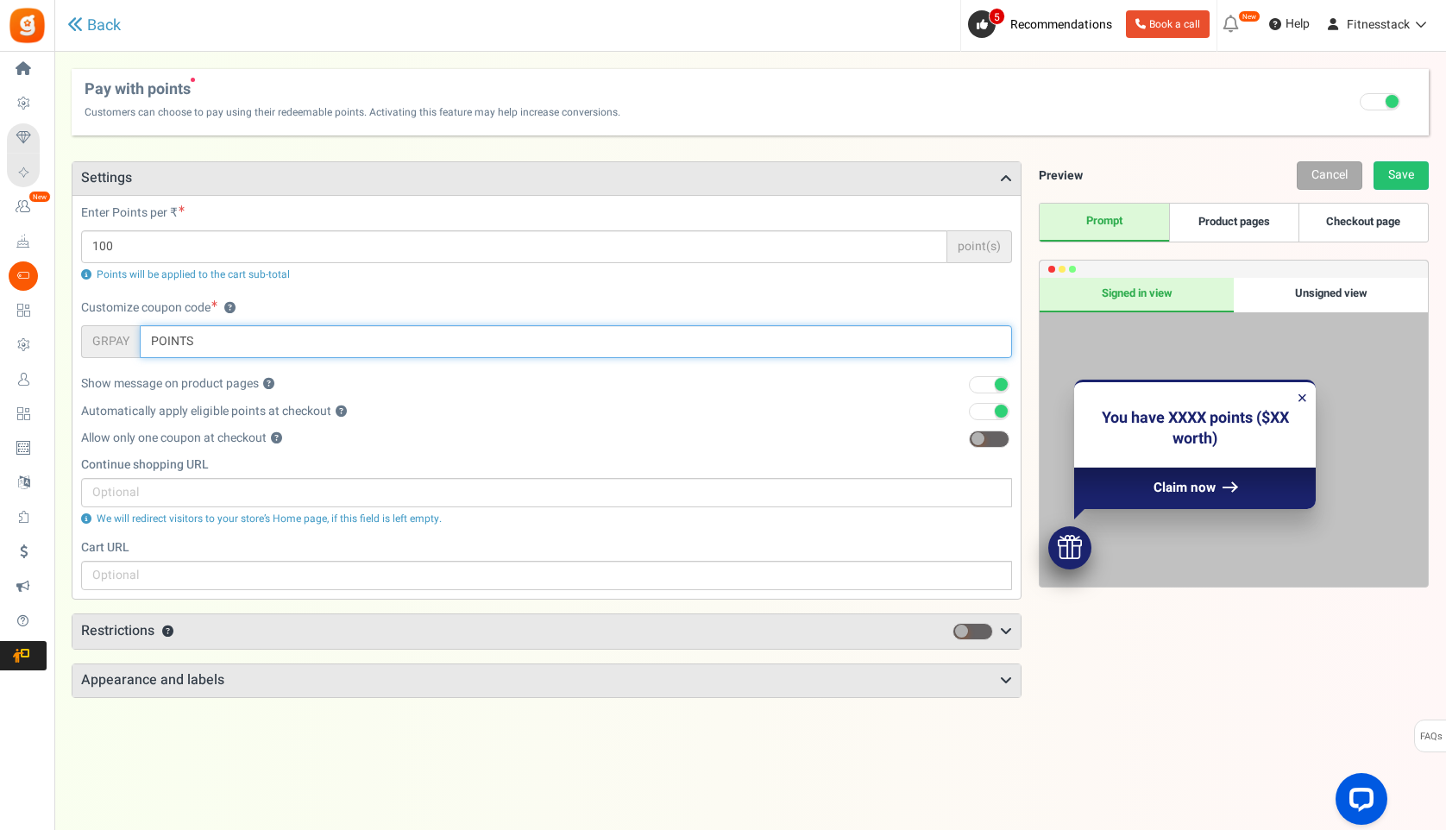
click at [213, 343] on input "POINTS" at bounding box center [576, 341] width 872 height 33
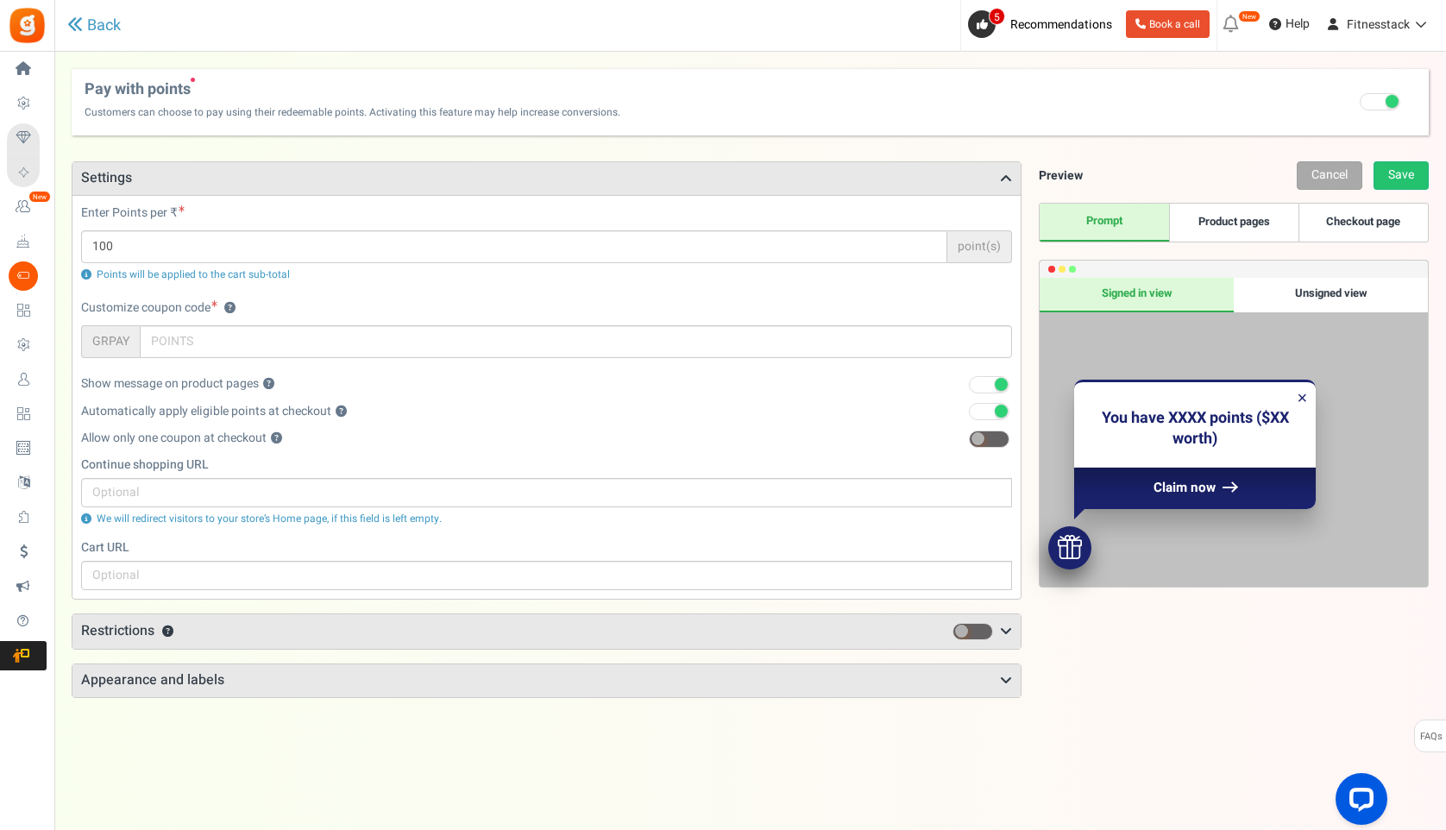
click at [201, 442] on label "Allow only one coupon at checkout ?" at bounding box center [181, 438] width 201 height 17
click at [271, 442] on button "?" at bounding box center [276, 438] width 11 height 11
click at [287, 627] on h3 "Restrictions ?" at bounding box center [546, 631] width 948 height 35
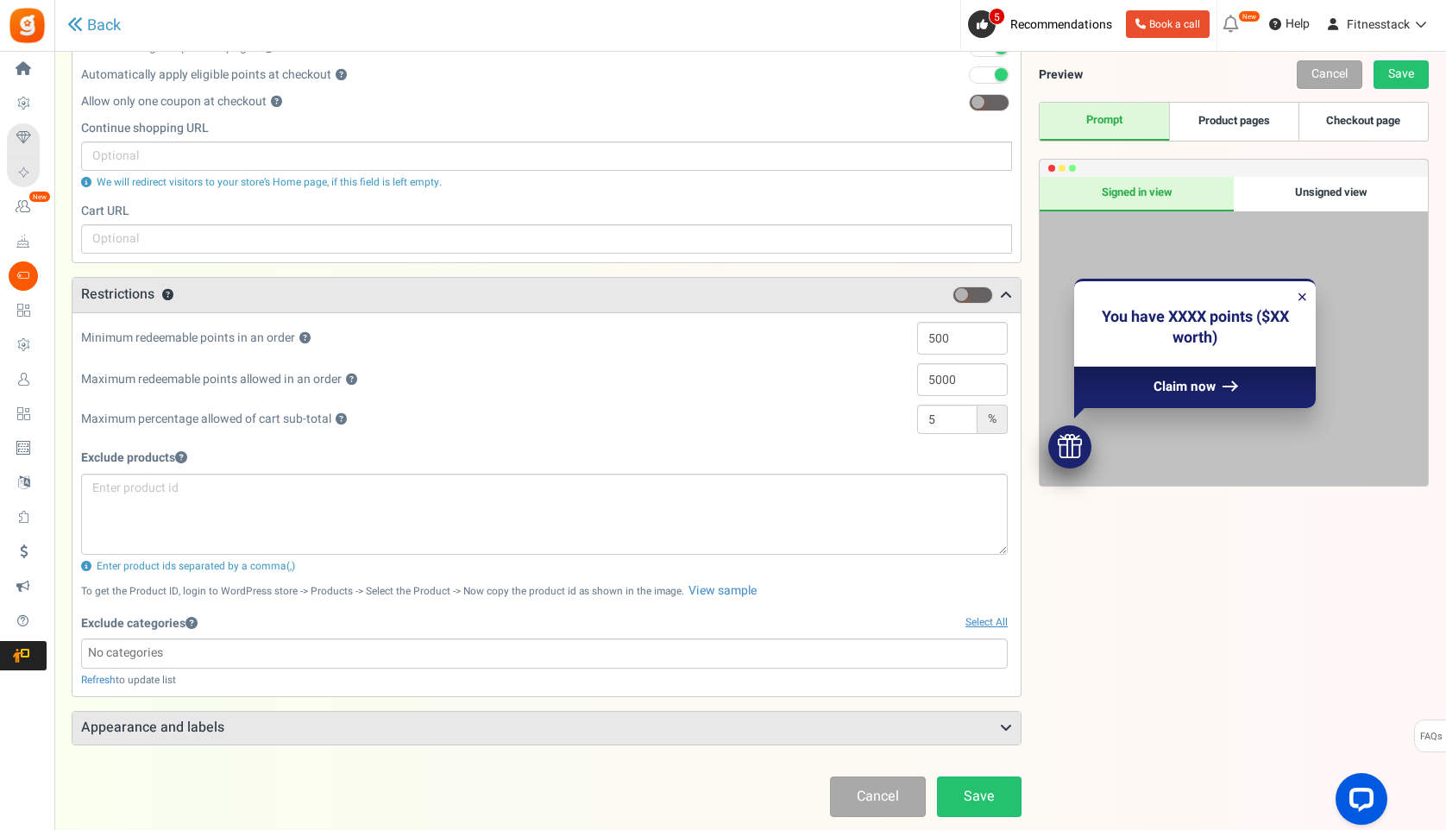
scroll to position [430, 0]
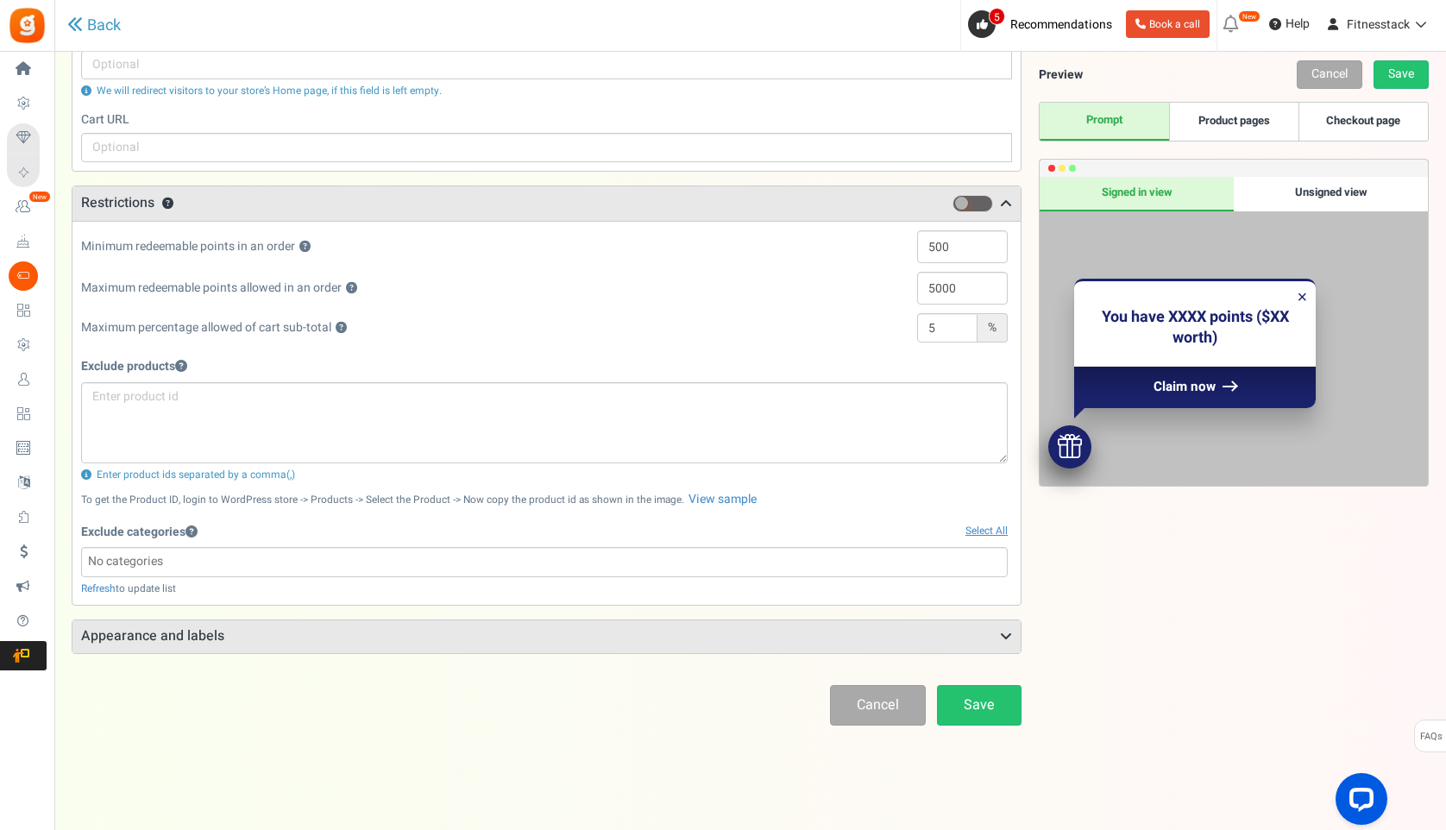
click at [276, 642] on h3 "Appearance and labels" at bounding box center [546, 636] width 948 height 33
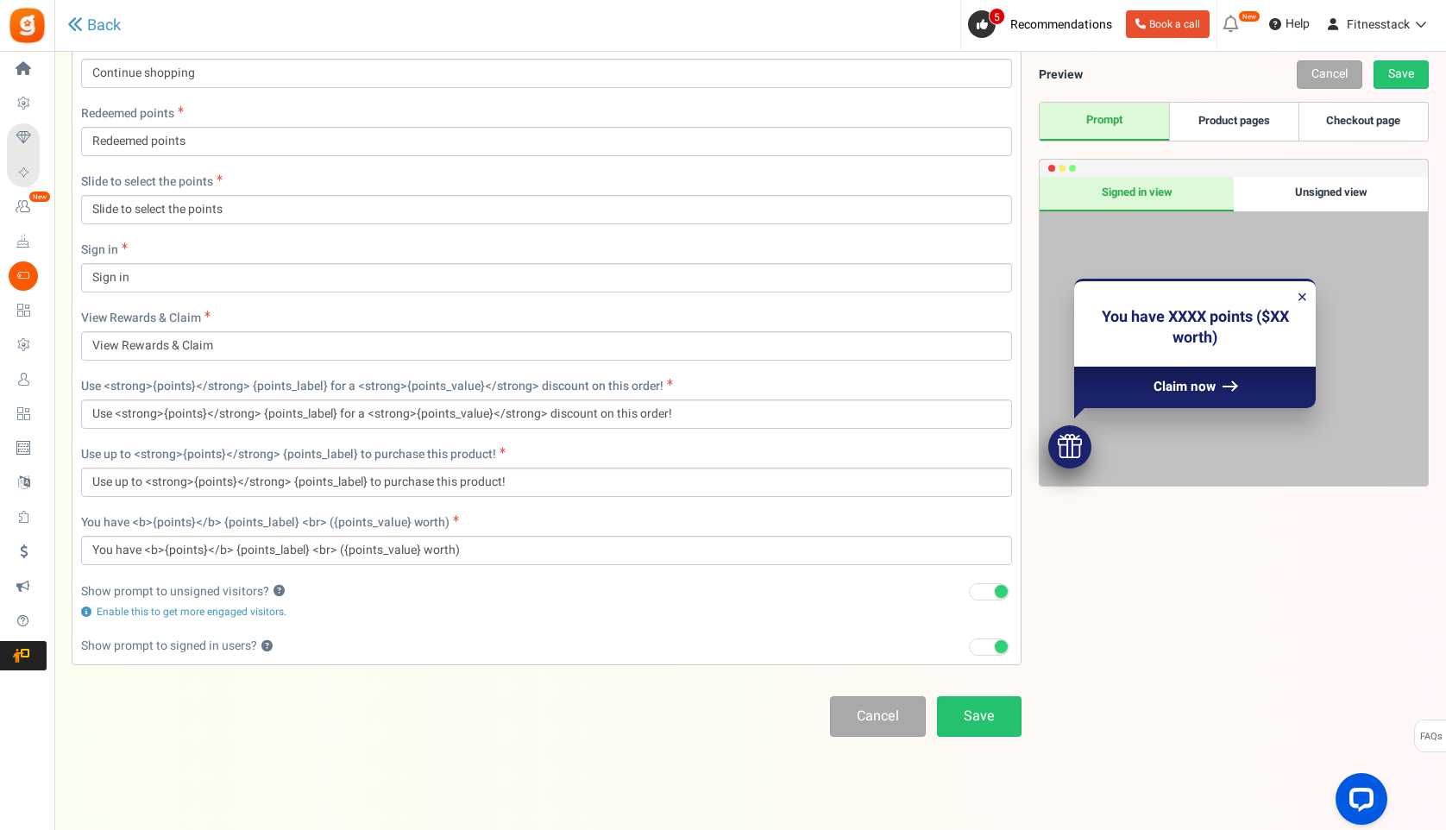
scroll to position [1422, 0]
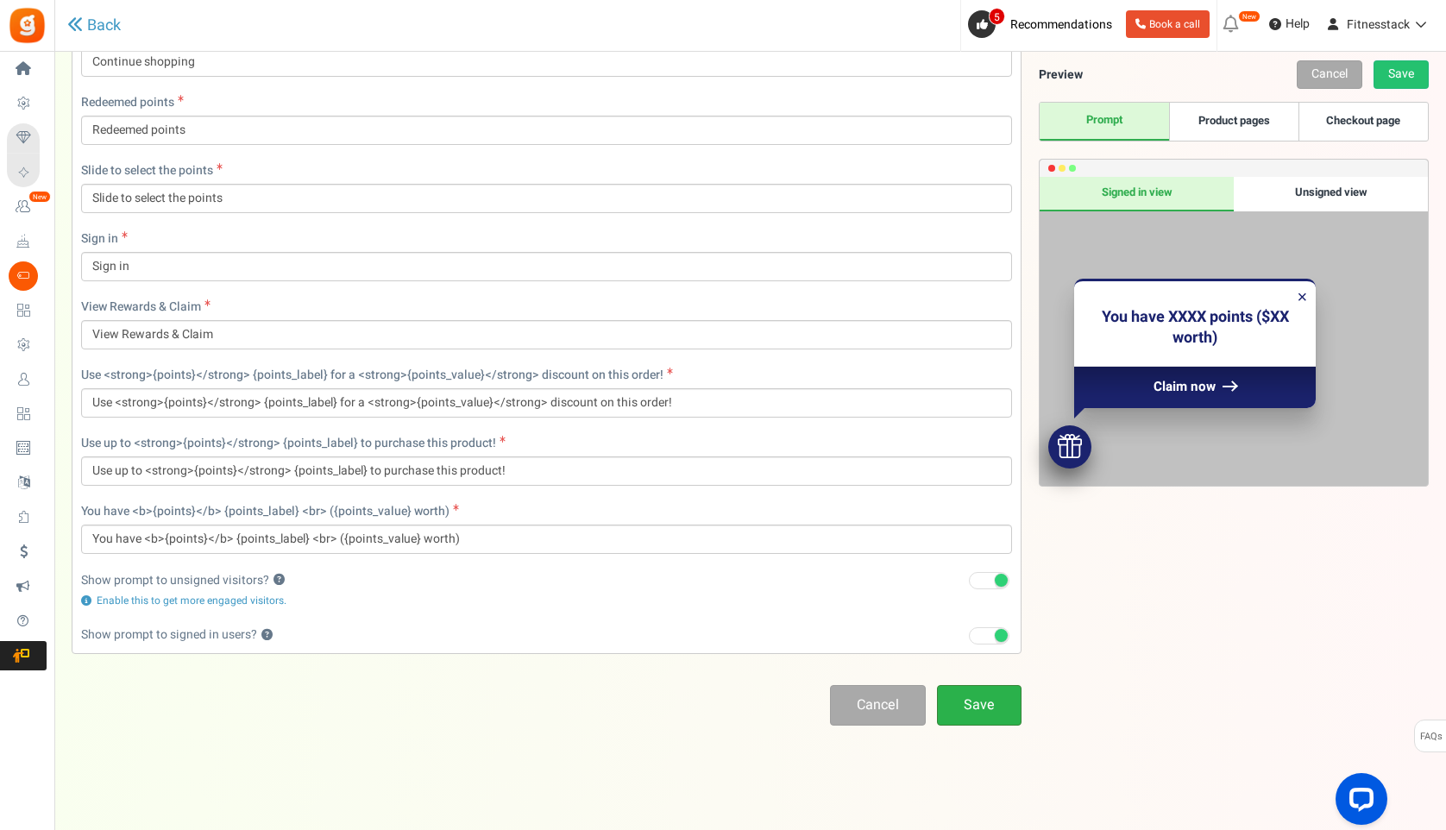
click at [989, 705] on link "Save" at bounding box center [979, 705] width 85 height 41
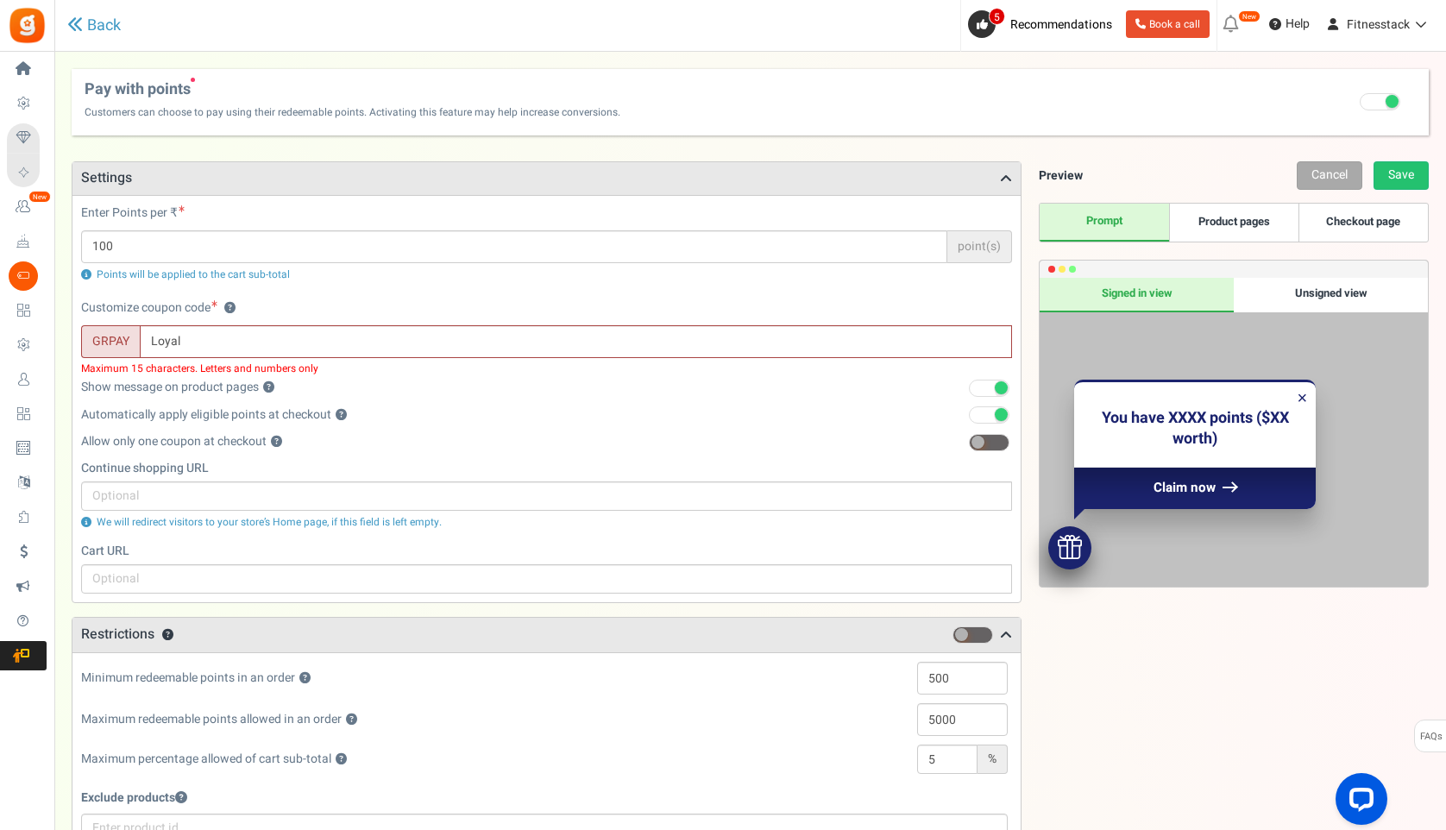
click at [953, 288] on div "Enter Points per ₹ 100 point(s) Points will be applied to the cart sub-total" at bounding box center [546, 251] width 957 height 95
click at [164, 343] on input "Loyal" at bounding box center [576, 341] width 872 height 33
click at [282, 362] on span "Maximum 15 characters. Letters and numbers only" at bounding box center [199, 368] width 237 height 12
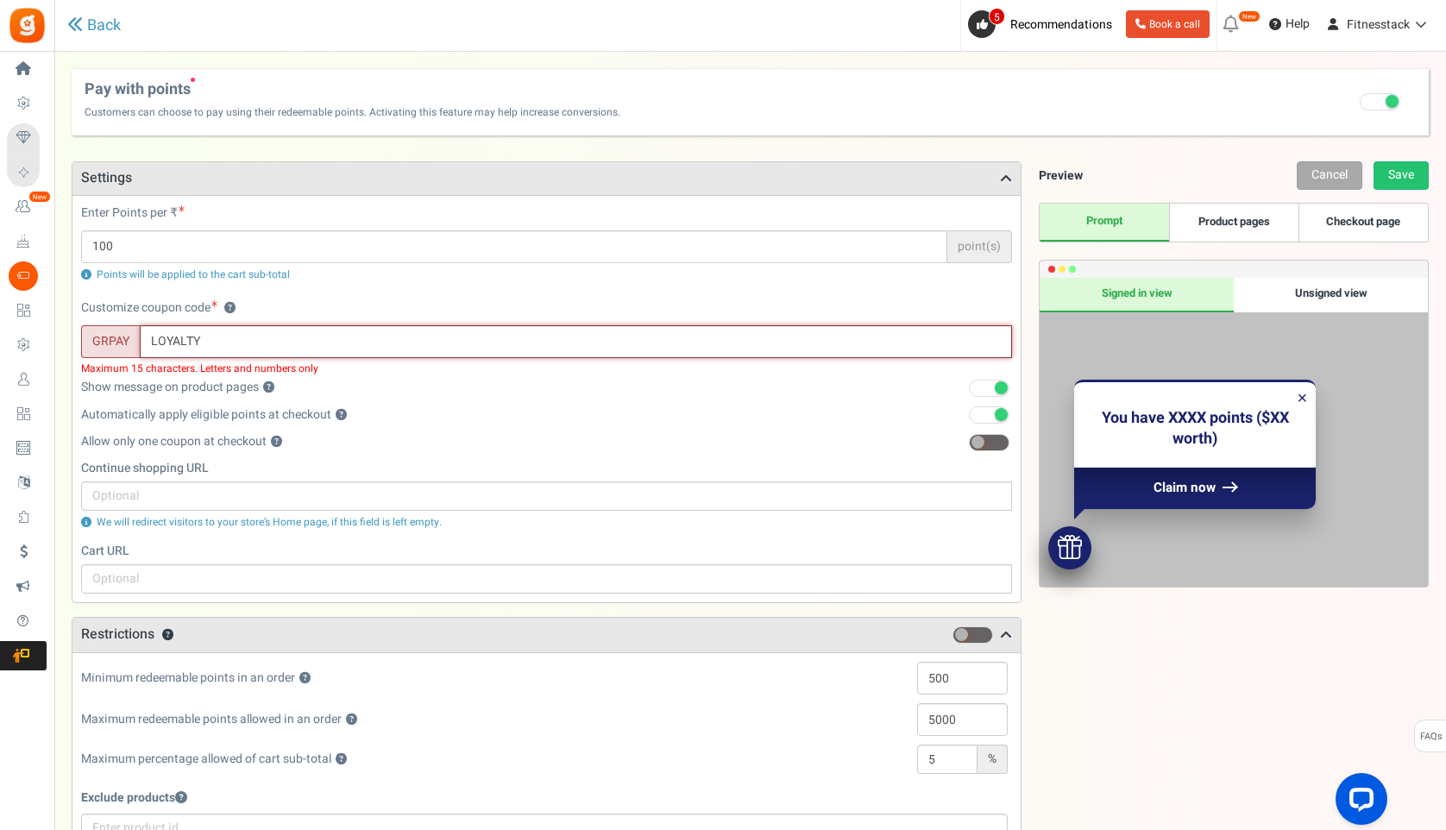
click at [218, 350] on input "LOYALTY" at bounding box center [576, 341] width 872 height 33
click at [327, 406] on label "Automatically apply eligible points at checkout ? Recommended" at bounding box center [214, 414] width 266 height 17
click at [336, 410] on button "?" at bounding box center [341, 415] width 11 height 11
click at [192, 341] on input "LOYALTY100" at bounding box center [576, 341] width 872 height 33
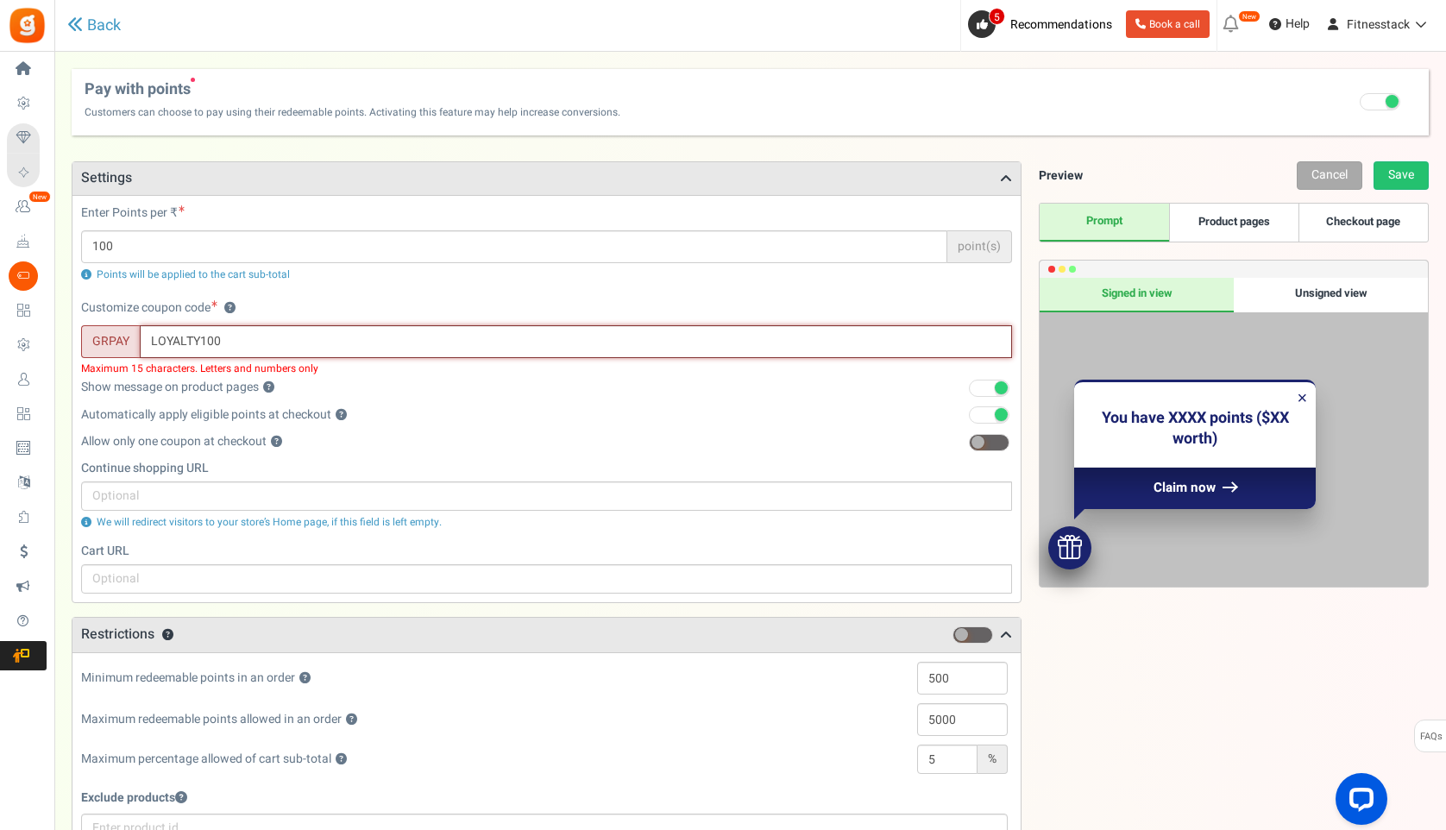
click at [192, 341] on input "LOYALTY100" at bounding box center [576, 341] width 872 height 33
type input "="
click at [387, 398] on div "Show message on product pages ? Recommended 1" at bounding box center [546, 392] width 931 height 27
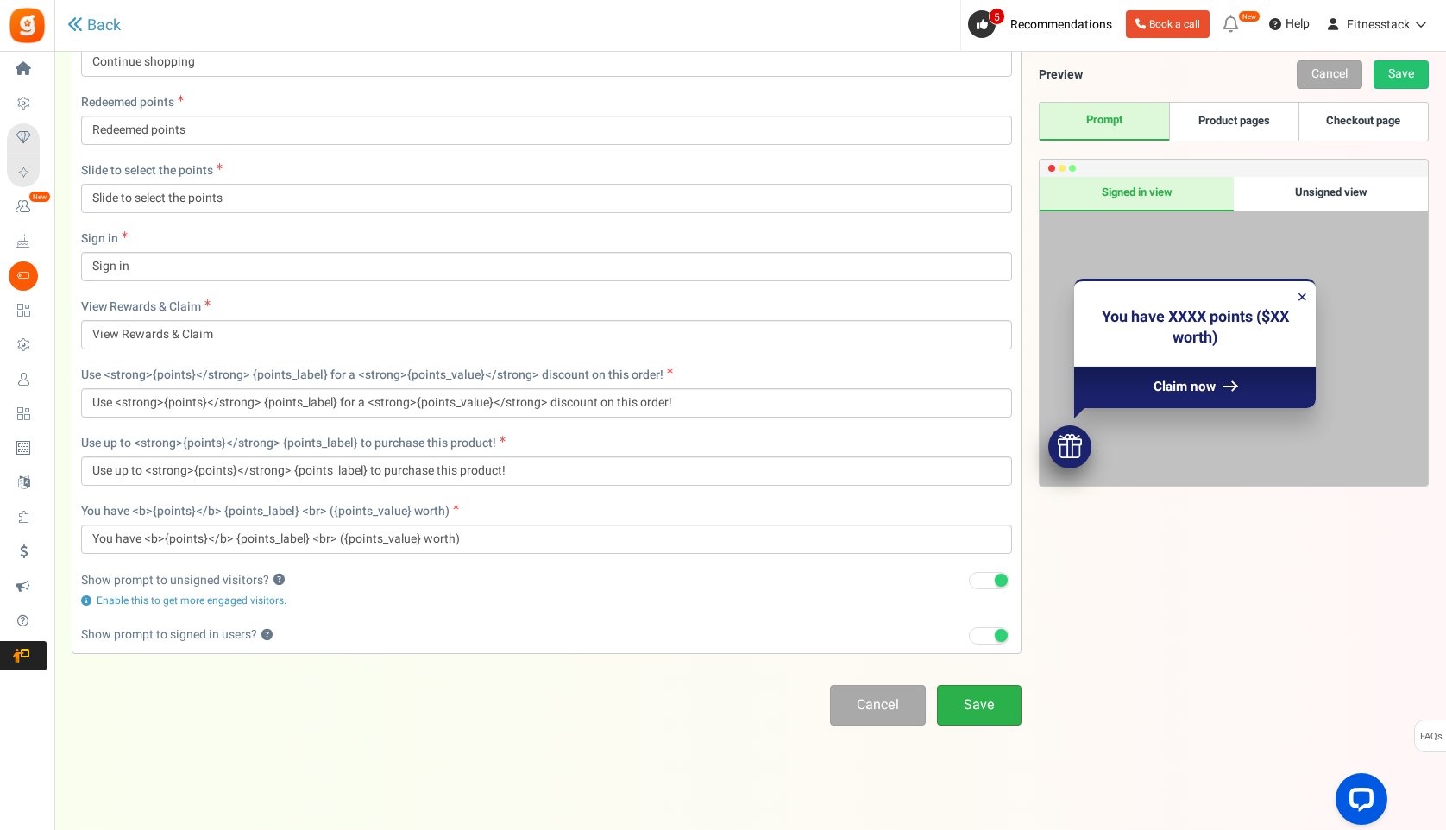
click at [995, 710] on link "Save" at bounding box center [979, 705] width 85 height 41
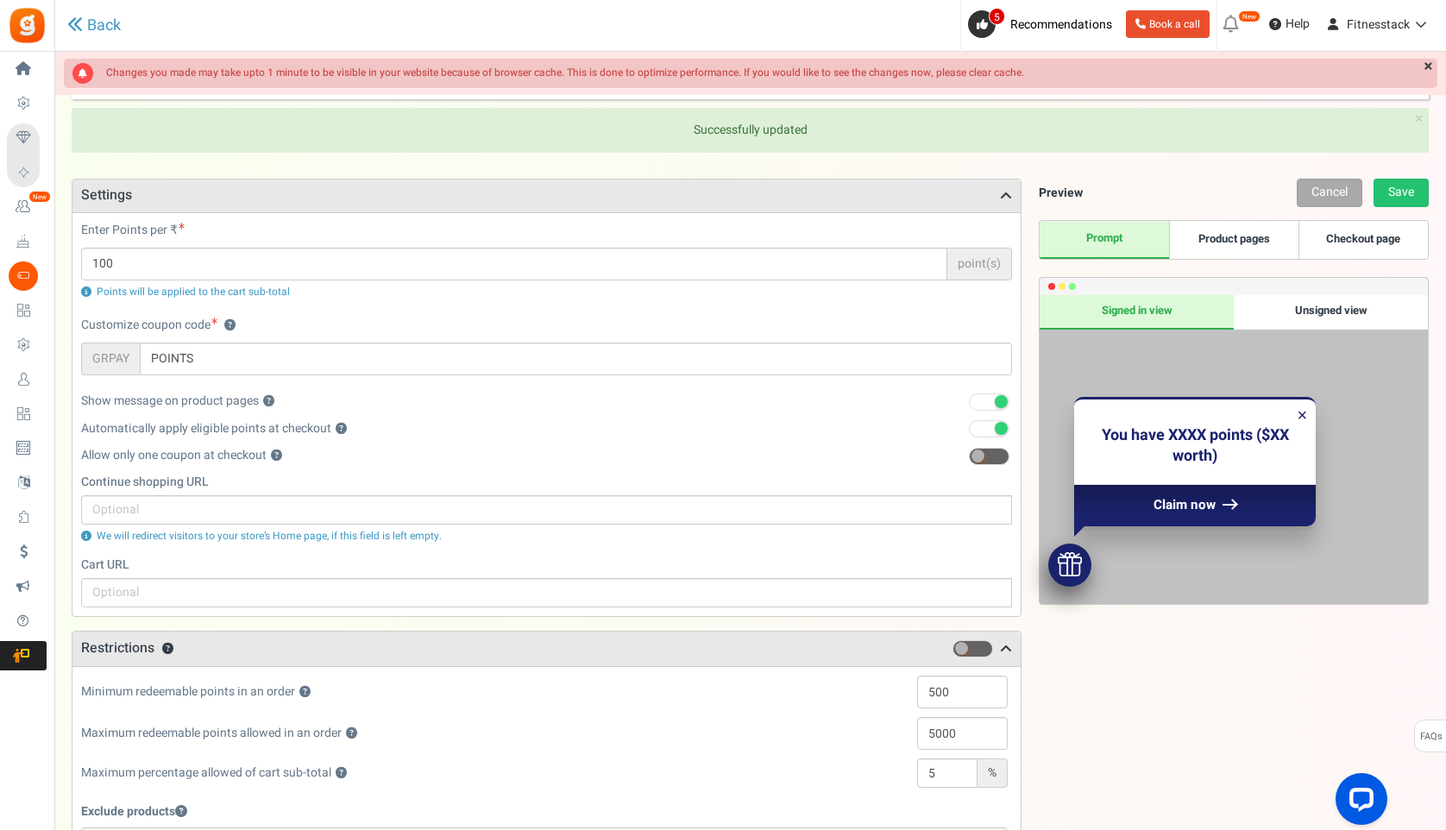
scroll to position [31, 0]
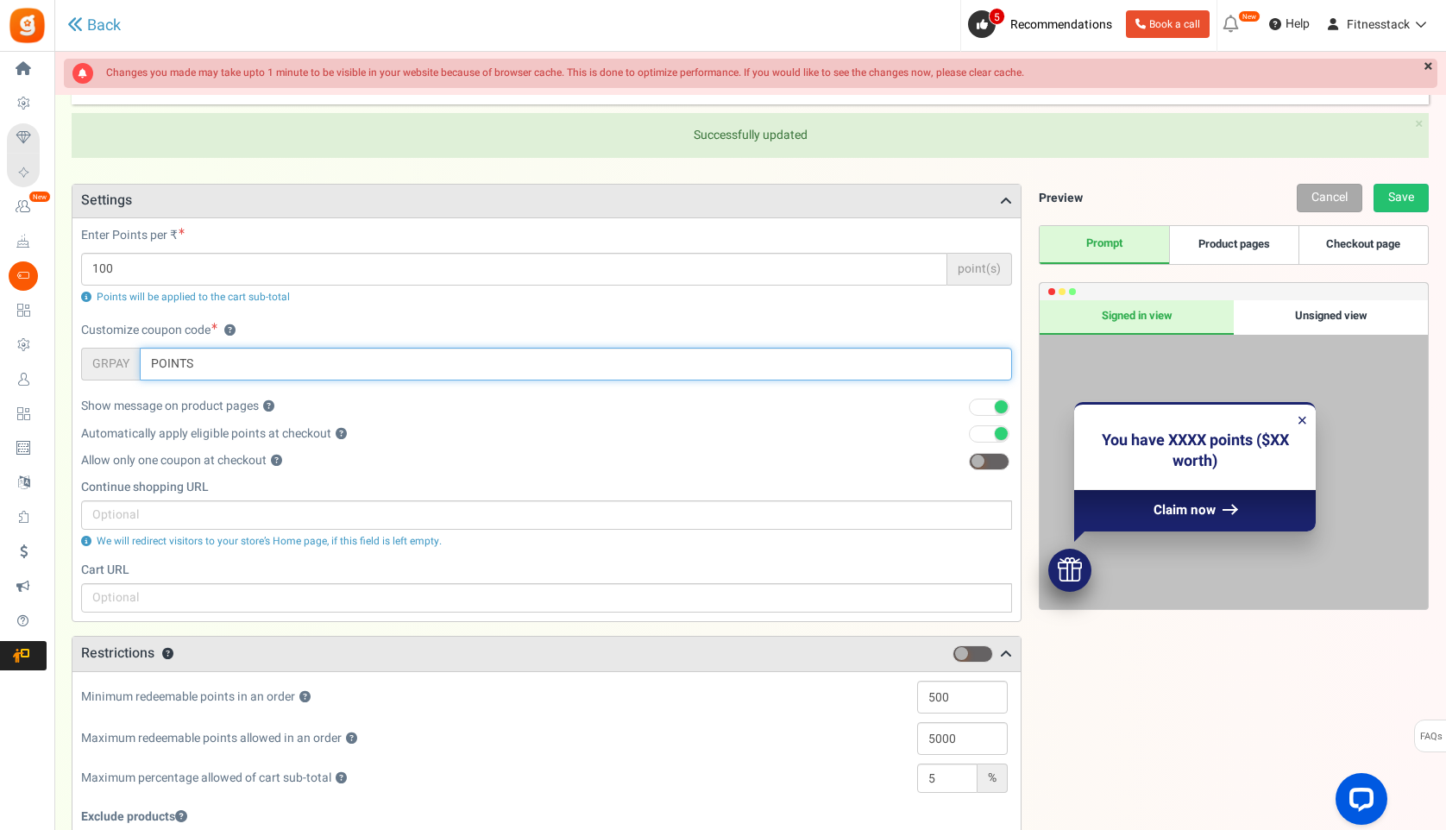
click at [188, 364] on input "POINTS" at bounding box center [576, 364] width 872 height 33
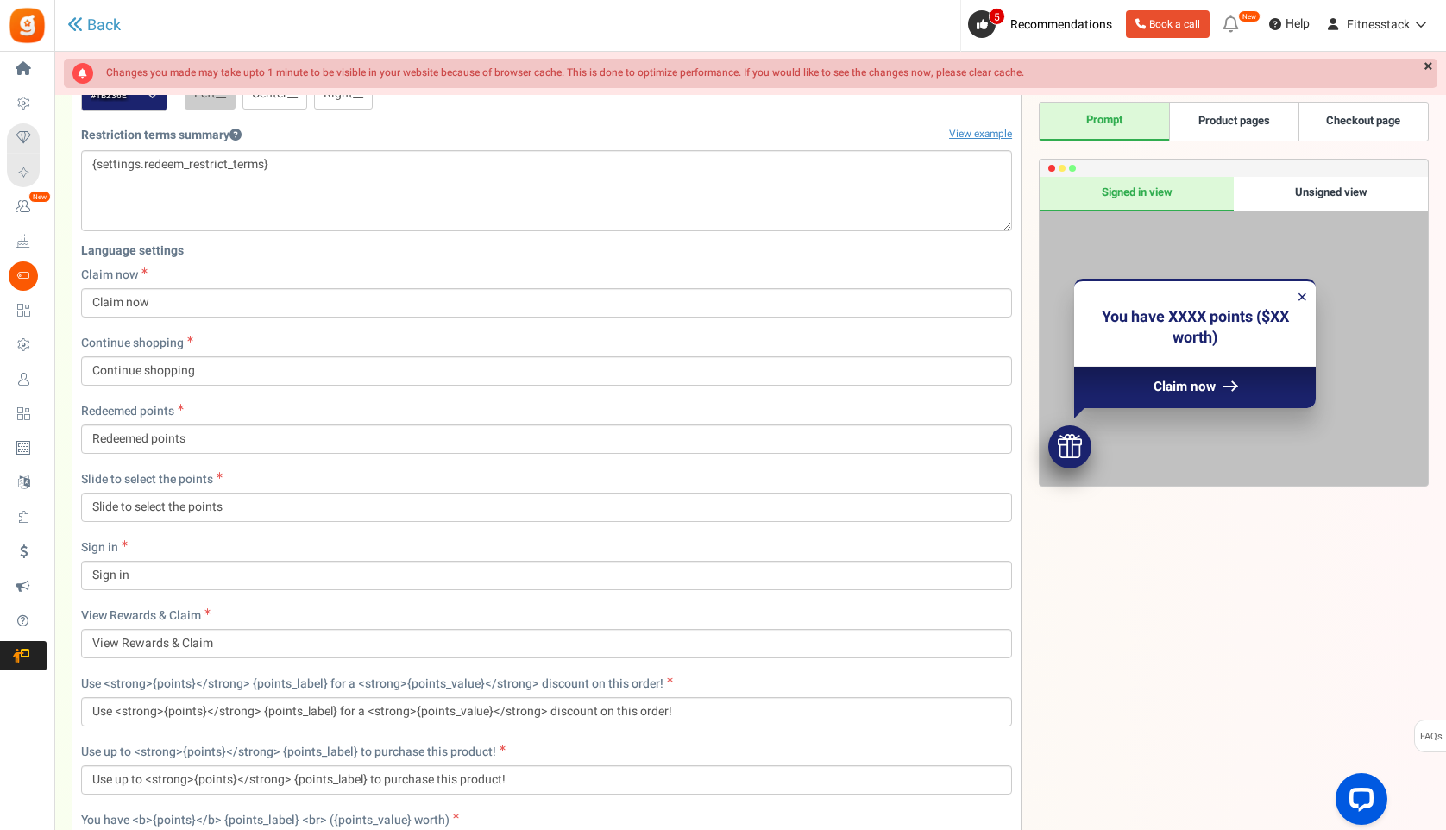
scroll to position [1422, 0]
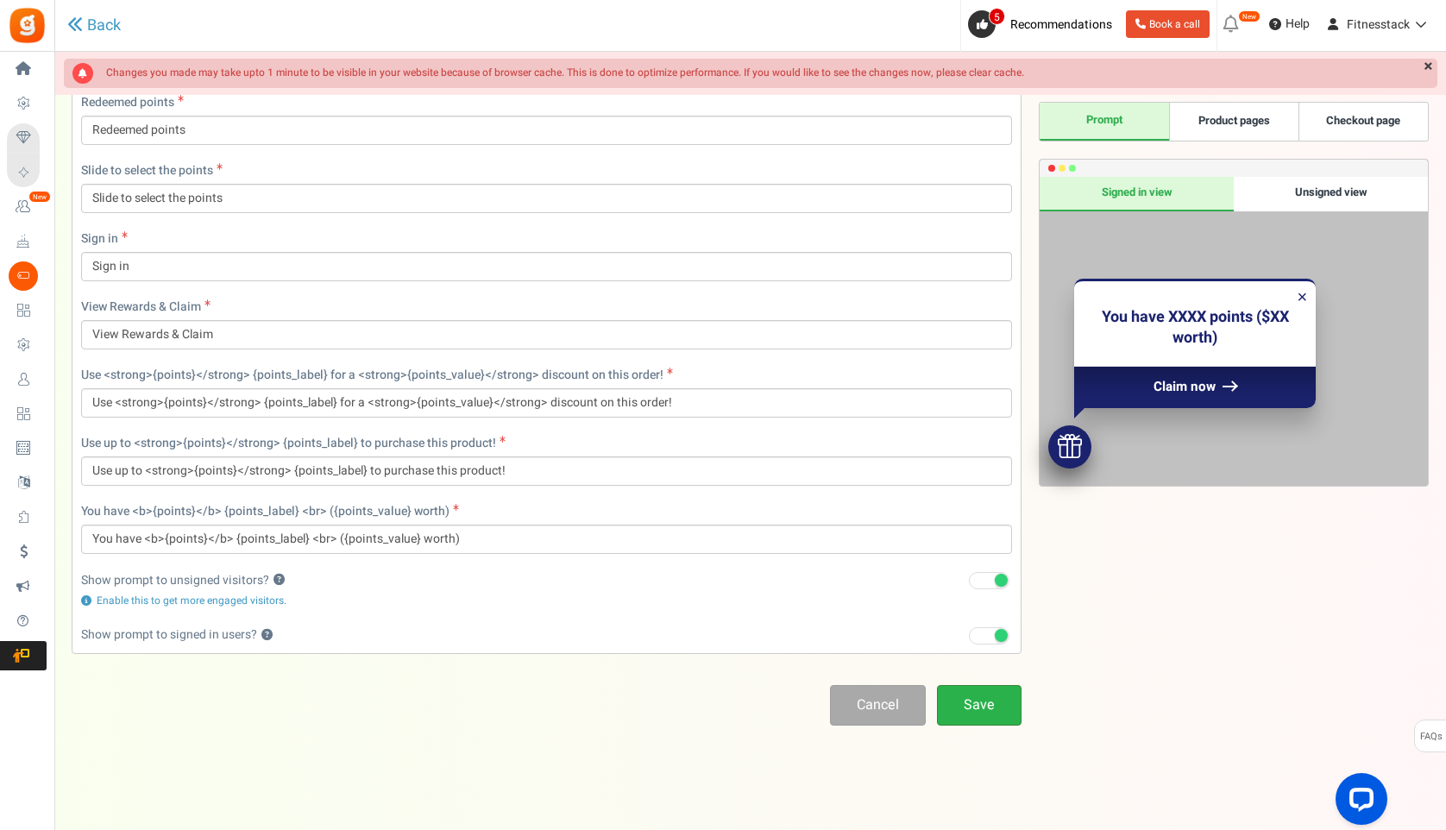
type input "LOYAL"
click at [973, 715] on link "Save" at bounding box center [979, 705] width 85 height 41
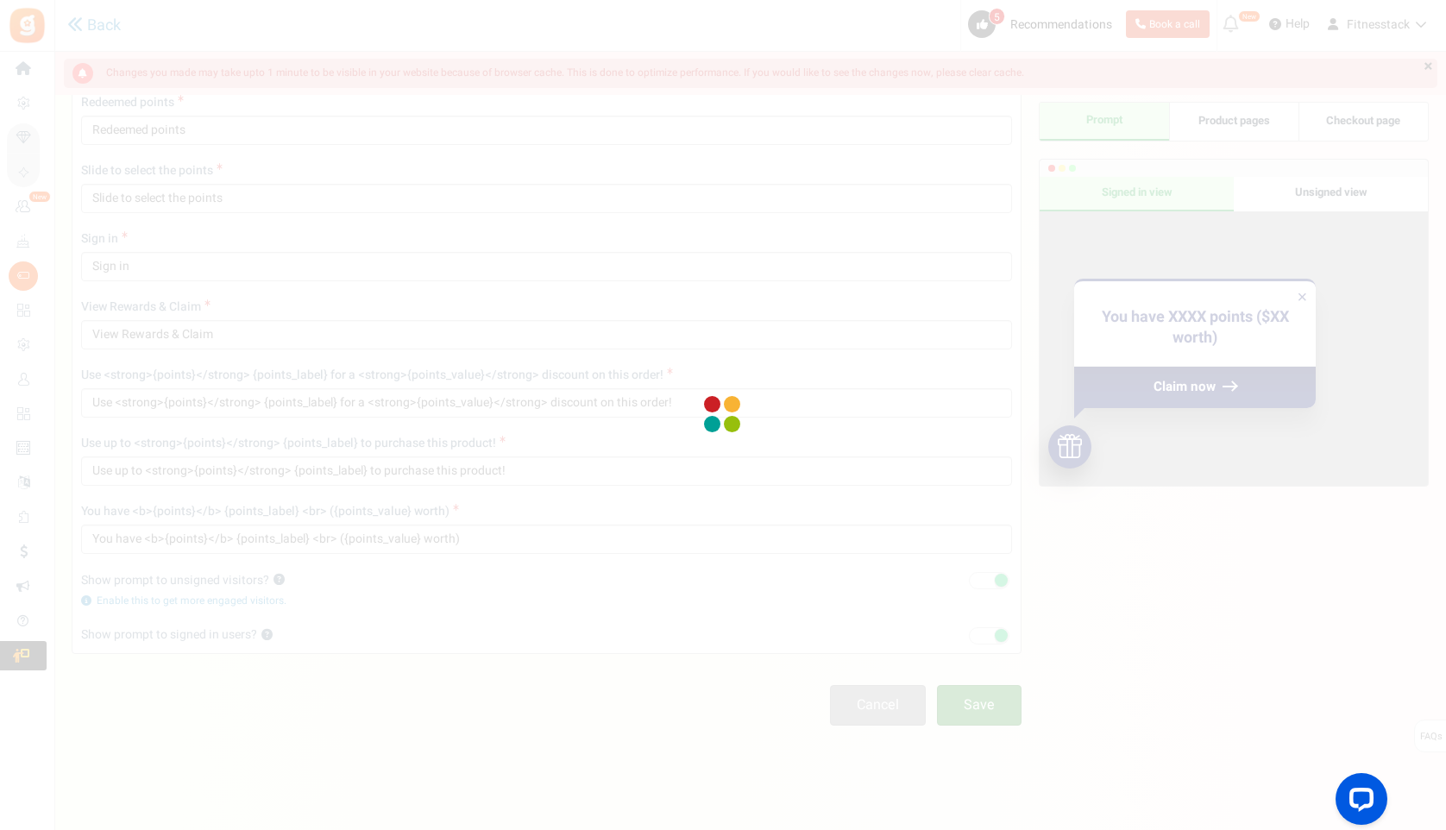
scroll to position [57, 0]
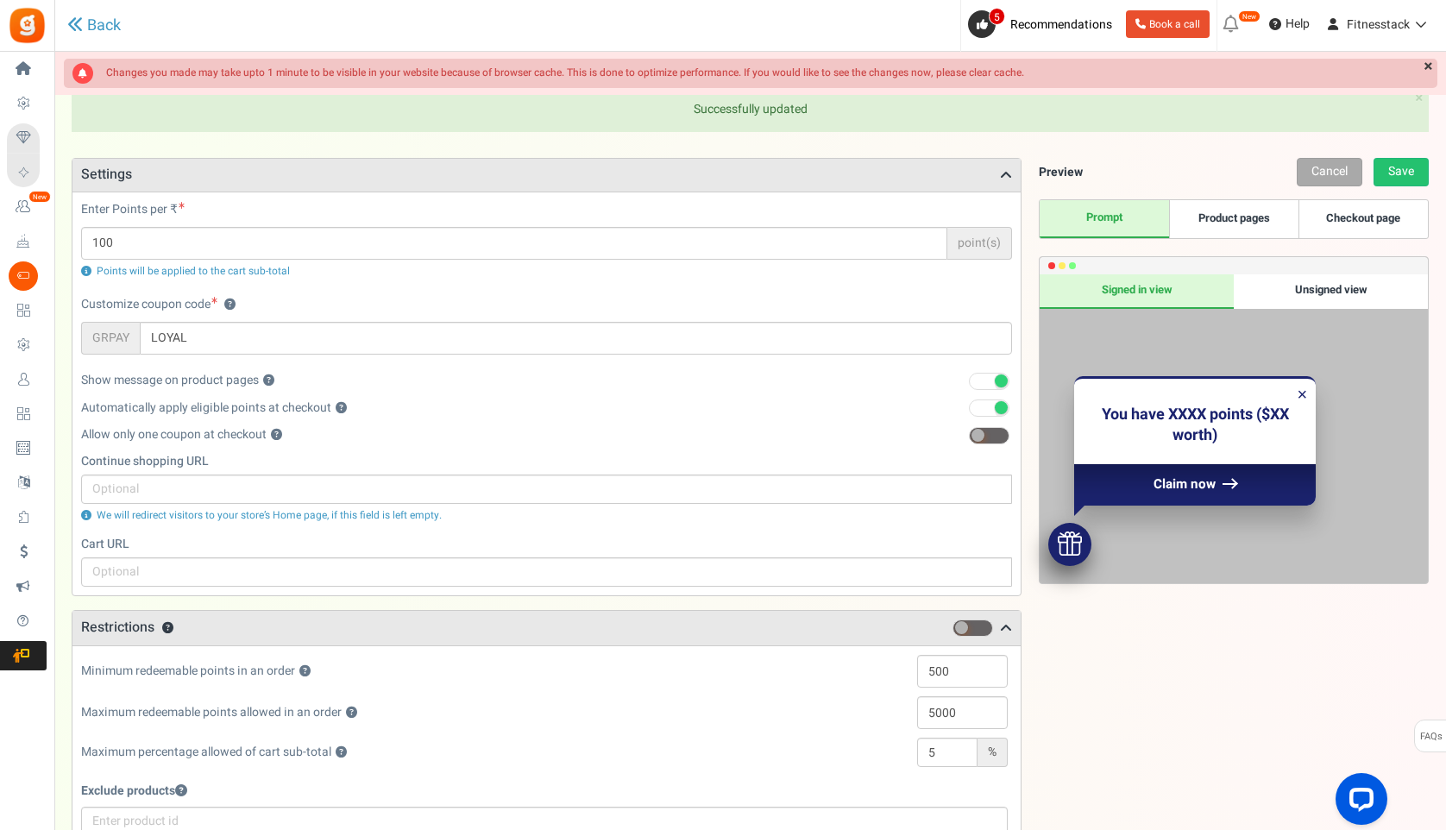
click at [1213, 223] on link "Product pages" at bounding box center [1233, 219] width 129 height 38
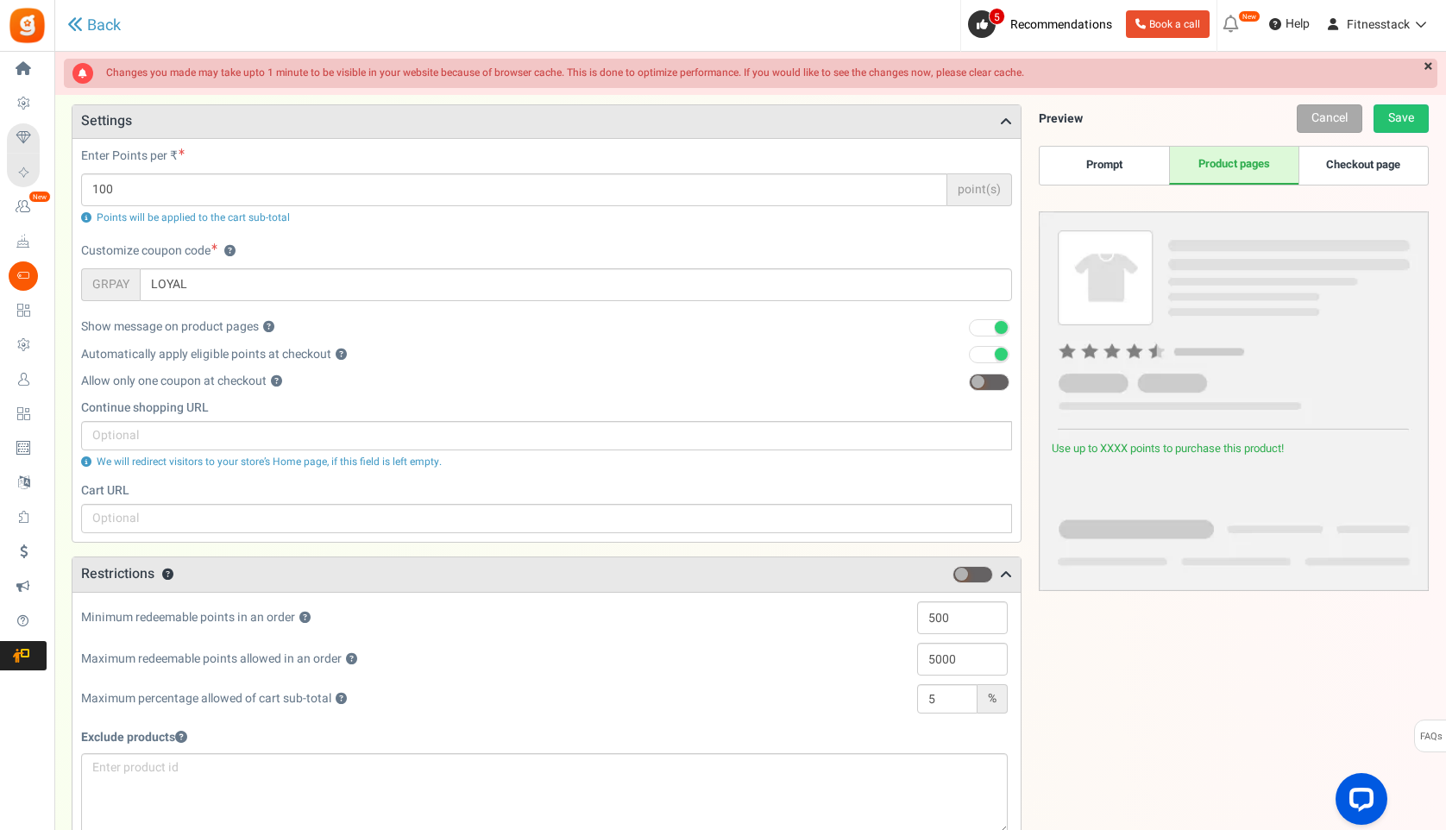
click at [1351, 168] on link "Checkout page" at bounding box center [1362, 166] width 129 height 38
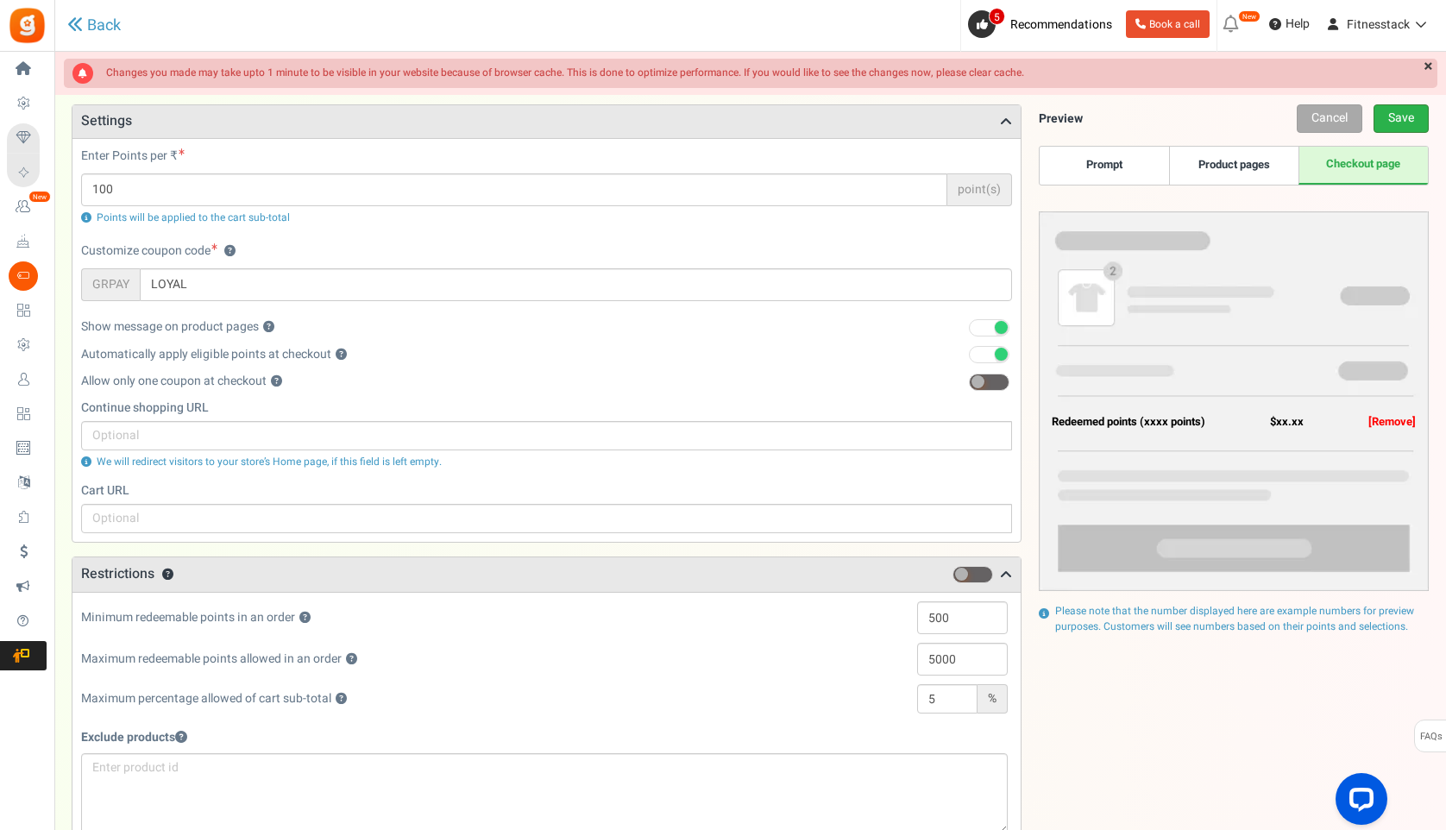
click at [1398, 119] on link "Save" at bounding box center [1400, 118] width 55 height 28
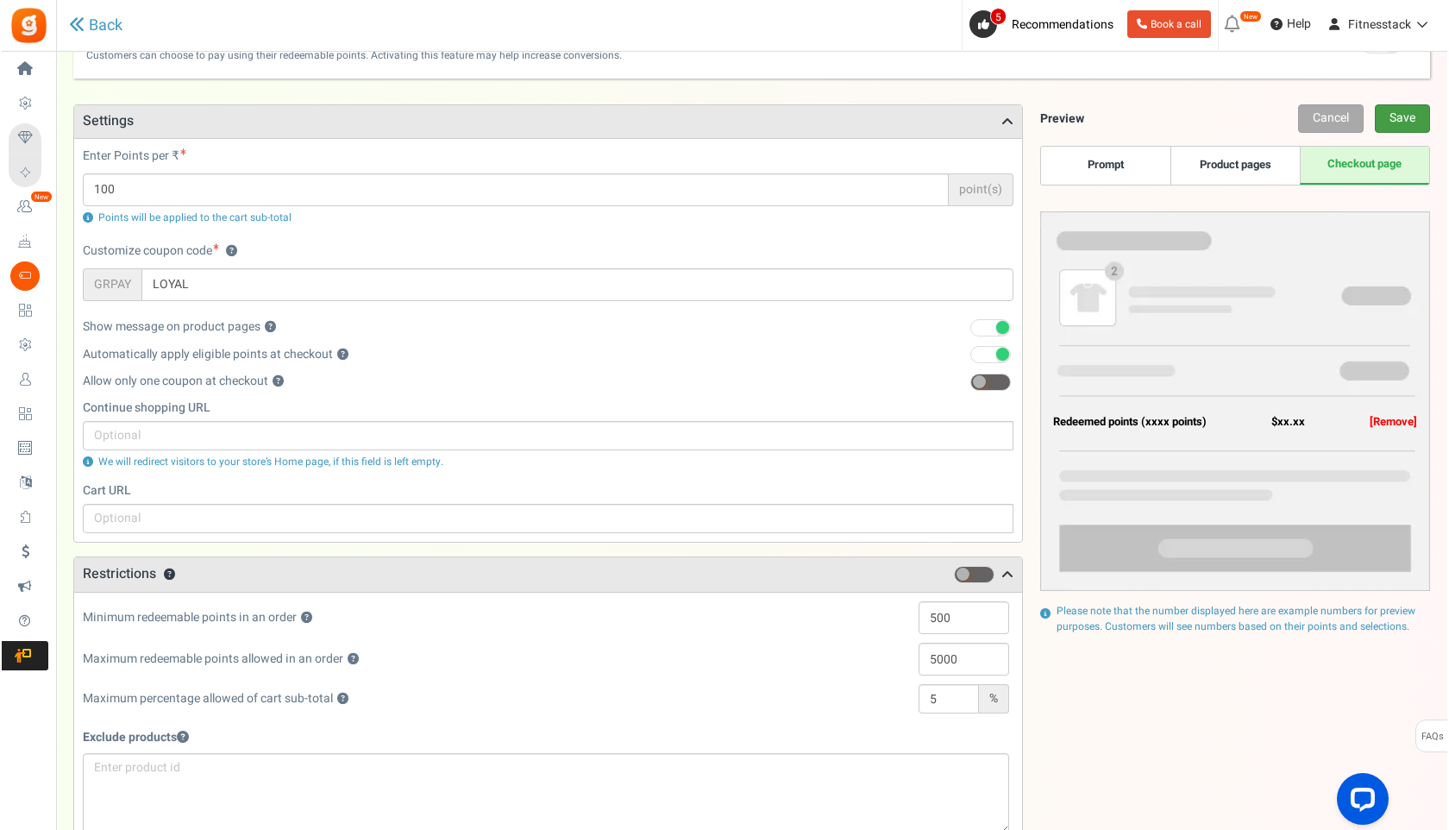
scroll to position [0, 0]
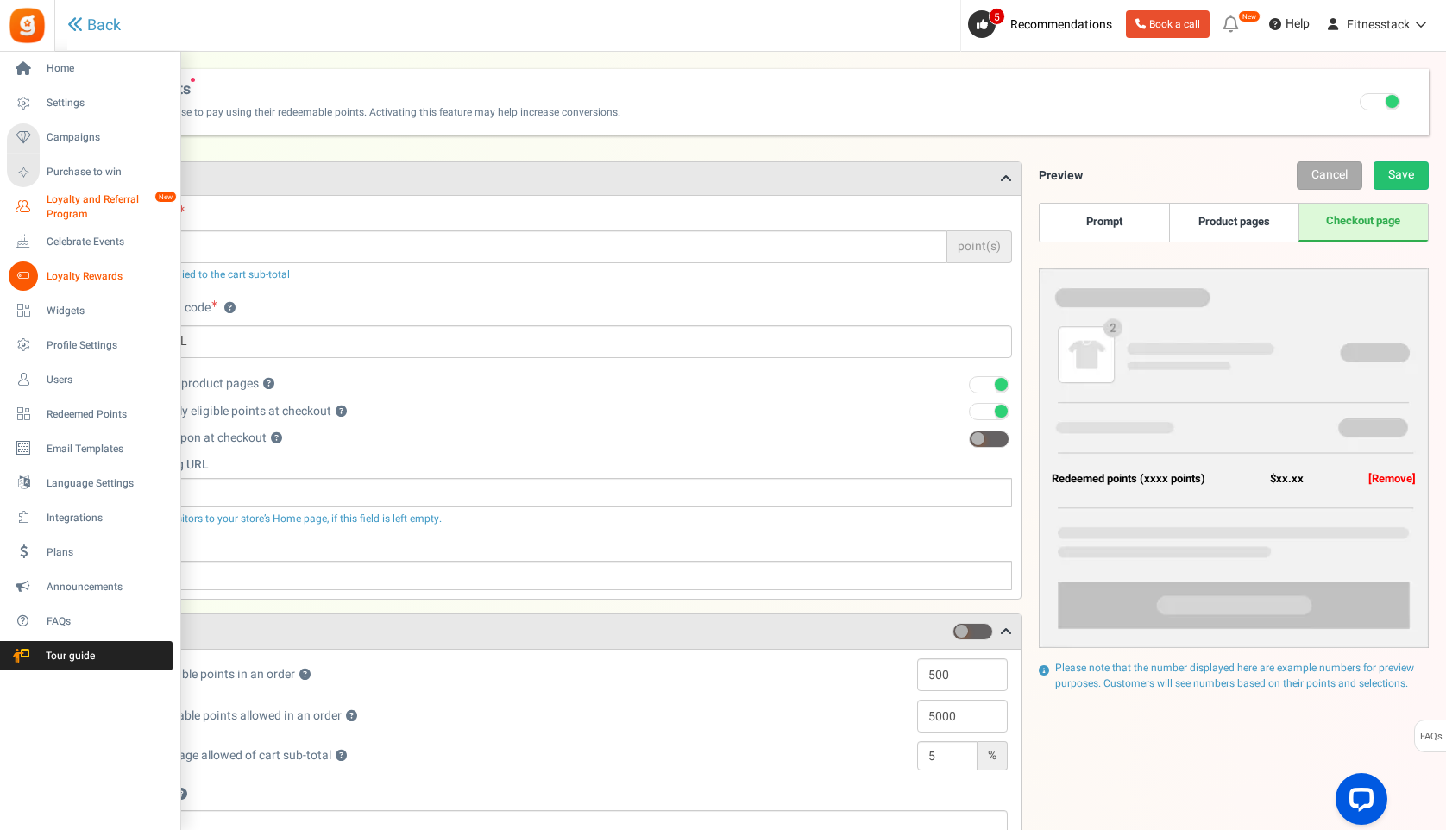
click at [42, 198] on link "Loyalty and Referral Program New" at bounding box center [90, 206] width 166 height 29
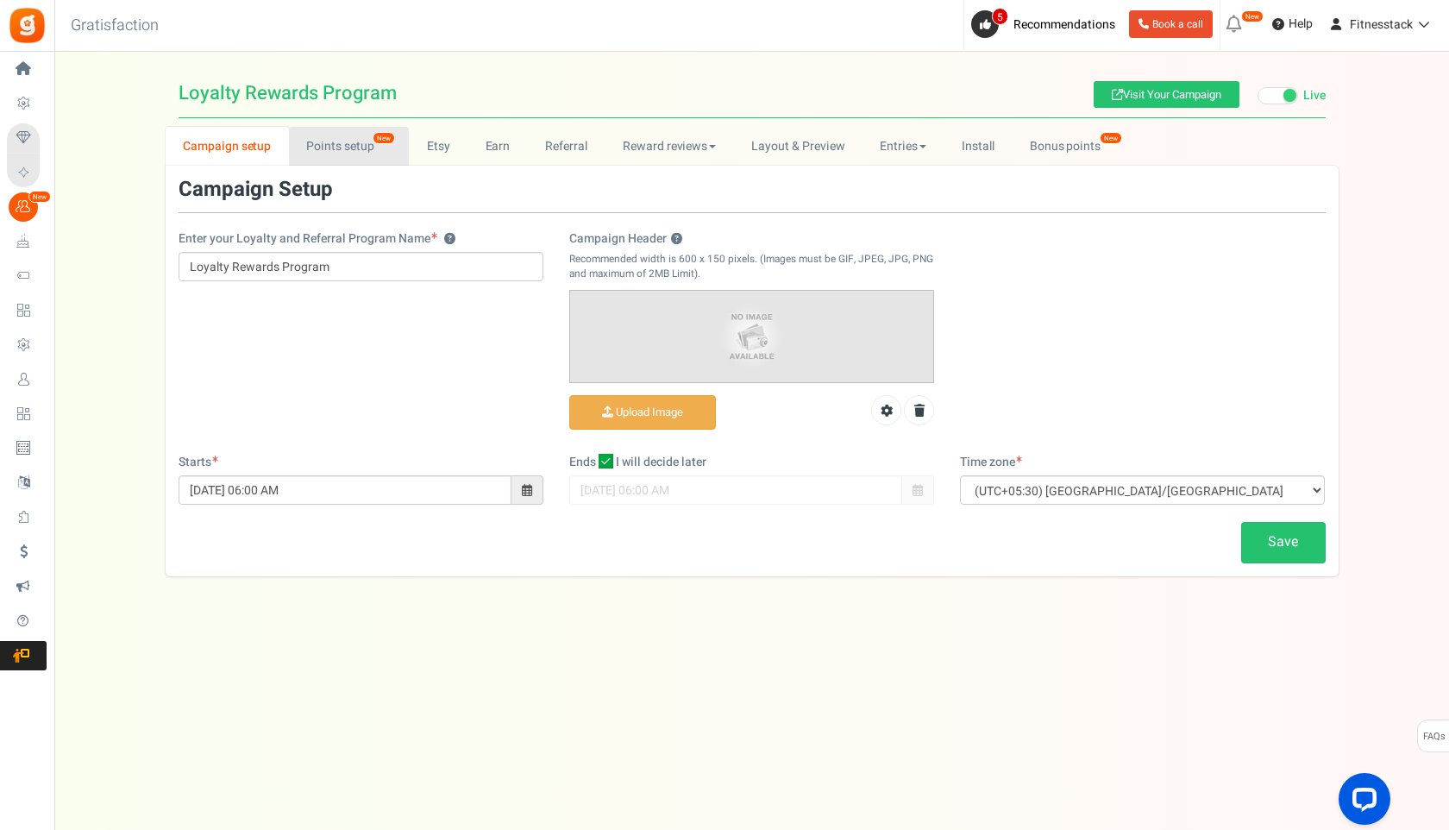
click at [351, 139] on link "Points setup New" at bounding box center [349, 146] width 120 height 39
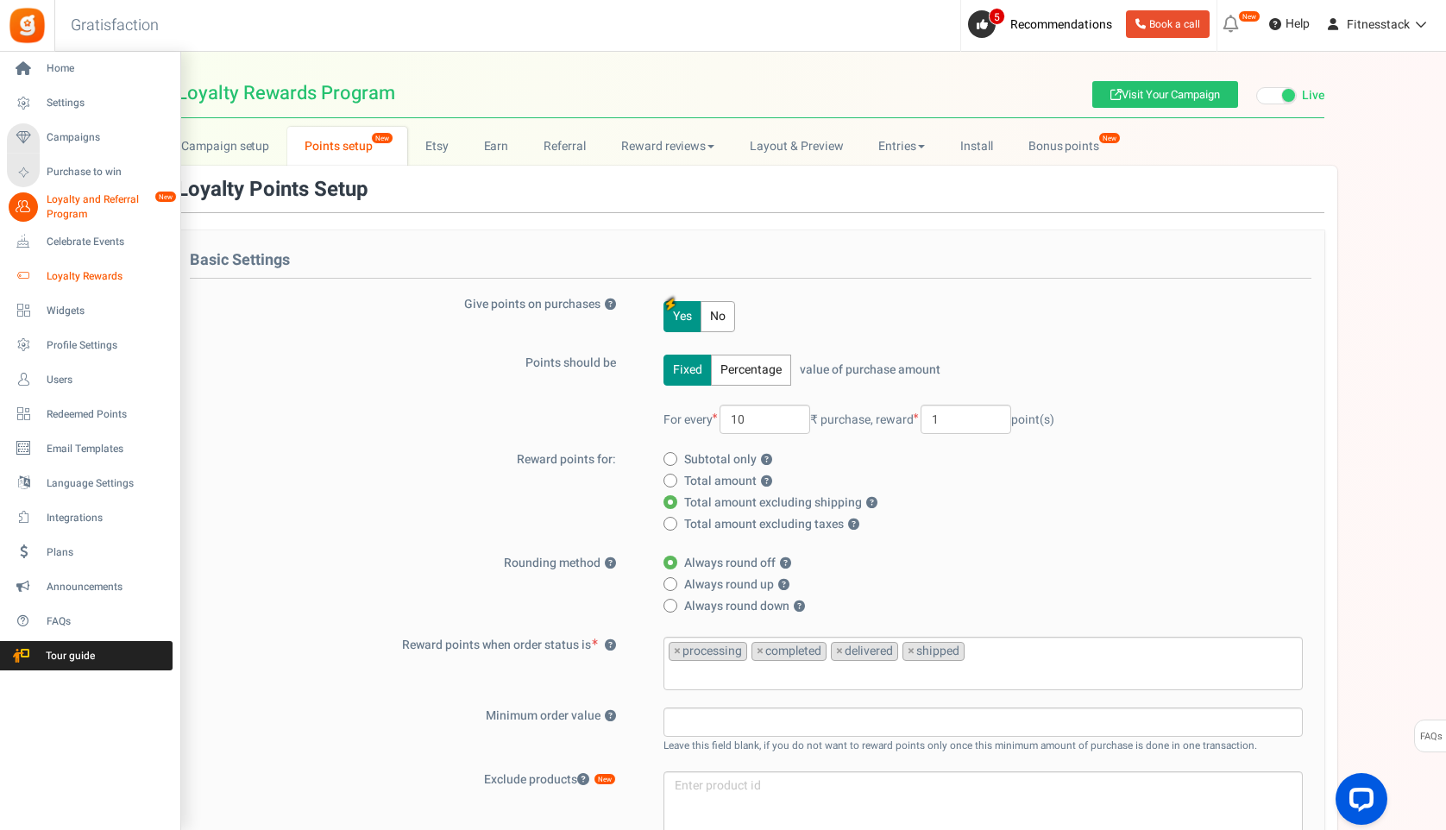
click at [75, 278] on span "Loyalty Rewards" at bounding box center [107, 276] width 121 height 15
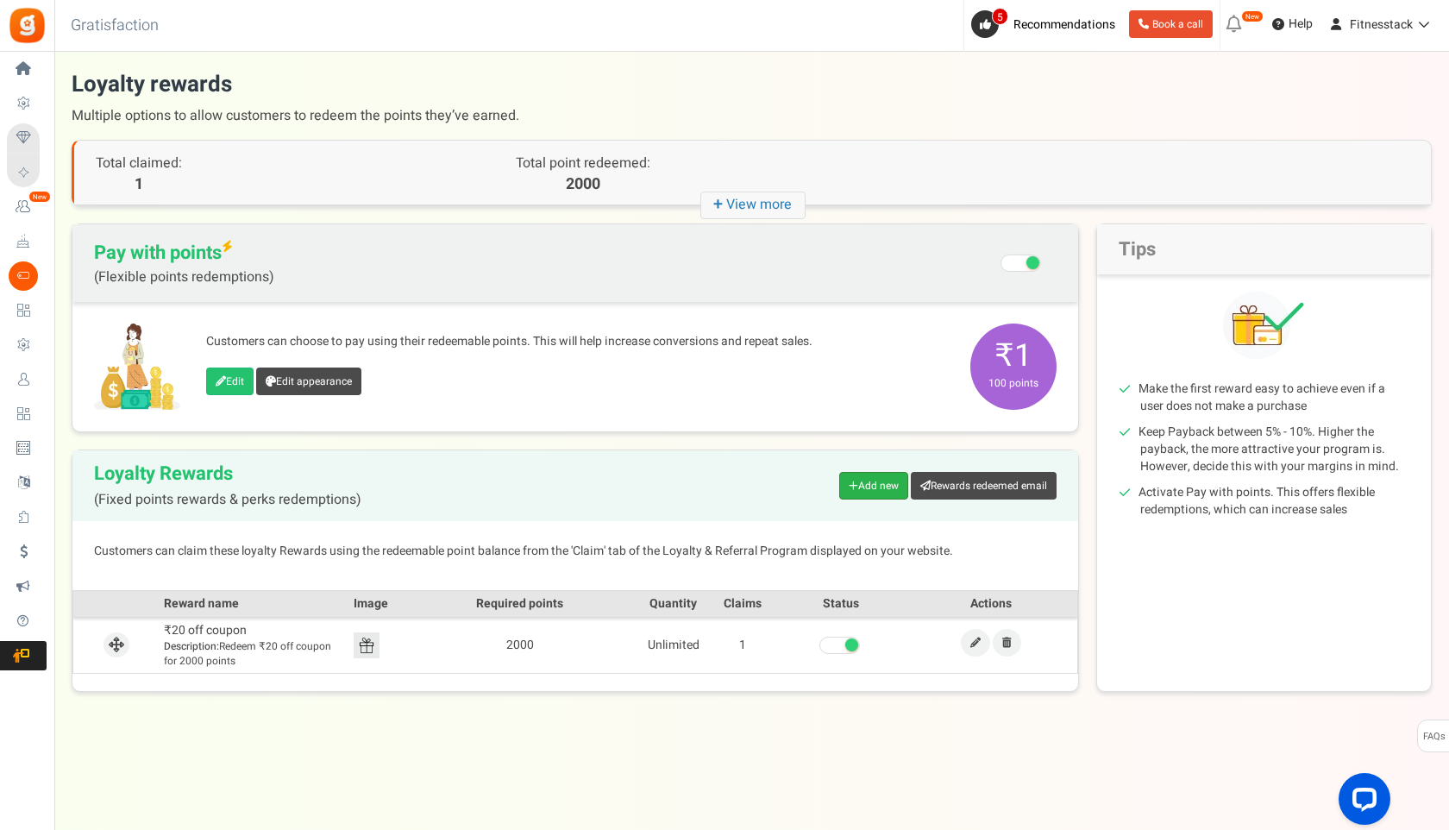
click at [876, 485] on link "Add new" at bounding box center [873, 486] width 69 height 28
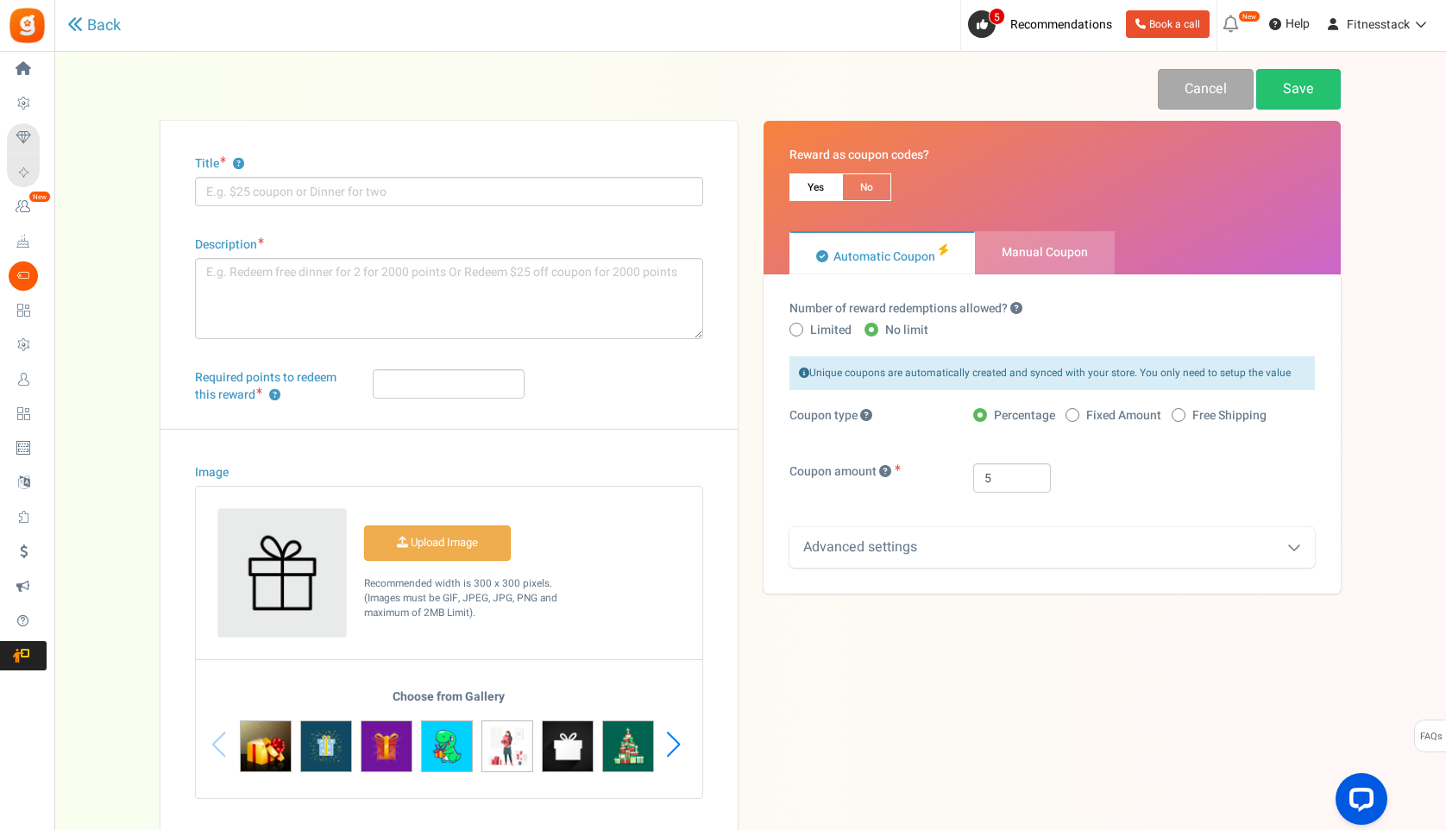
click at [1070, 416] on span at bounding box center [1072, 415] width 14 height 14
click at [1070, 416] on input "Fixed Amount" at bounding box center [1070, 416] width 11 height 11
radio input "true"
click at [945, 537] on div "Advanced settings" at bounding box center [1051, 547] width 525 height 41
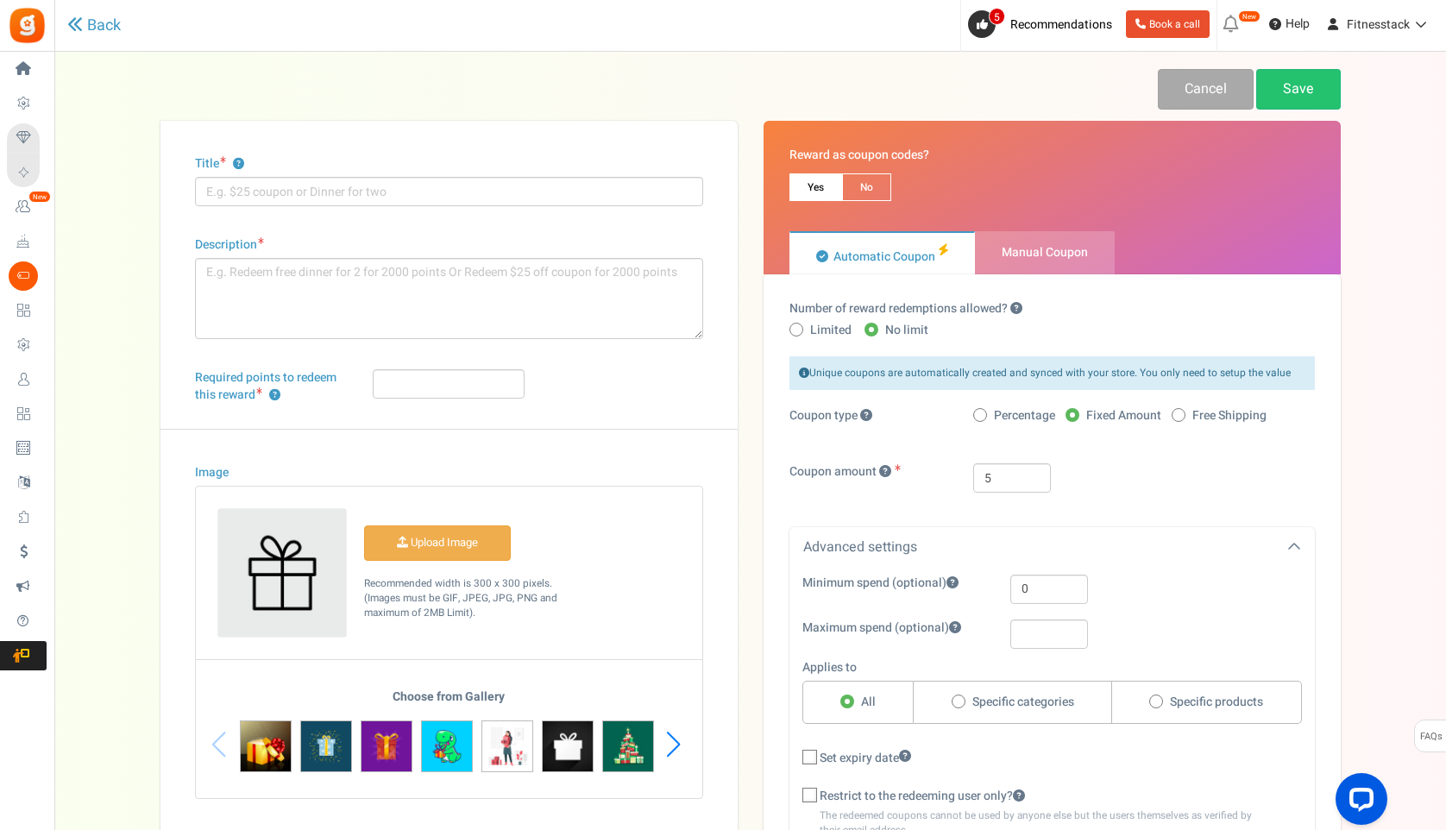
click at [904, 533] on div "Advanced settings" at bounding box center [1051, 547] width 525 height 41
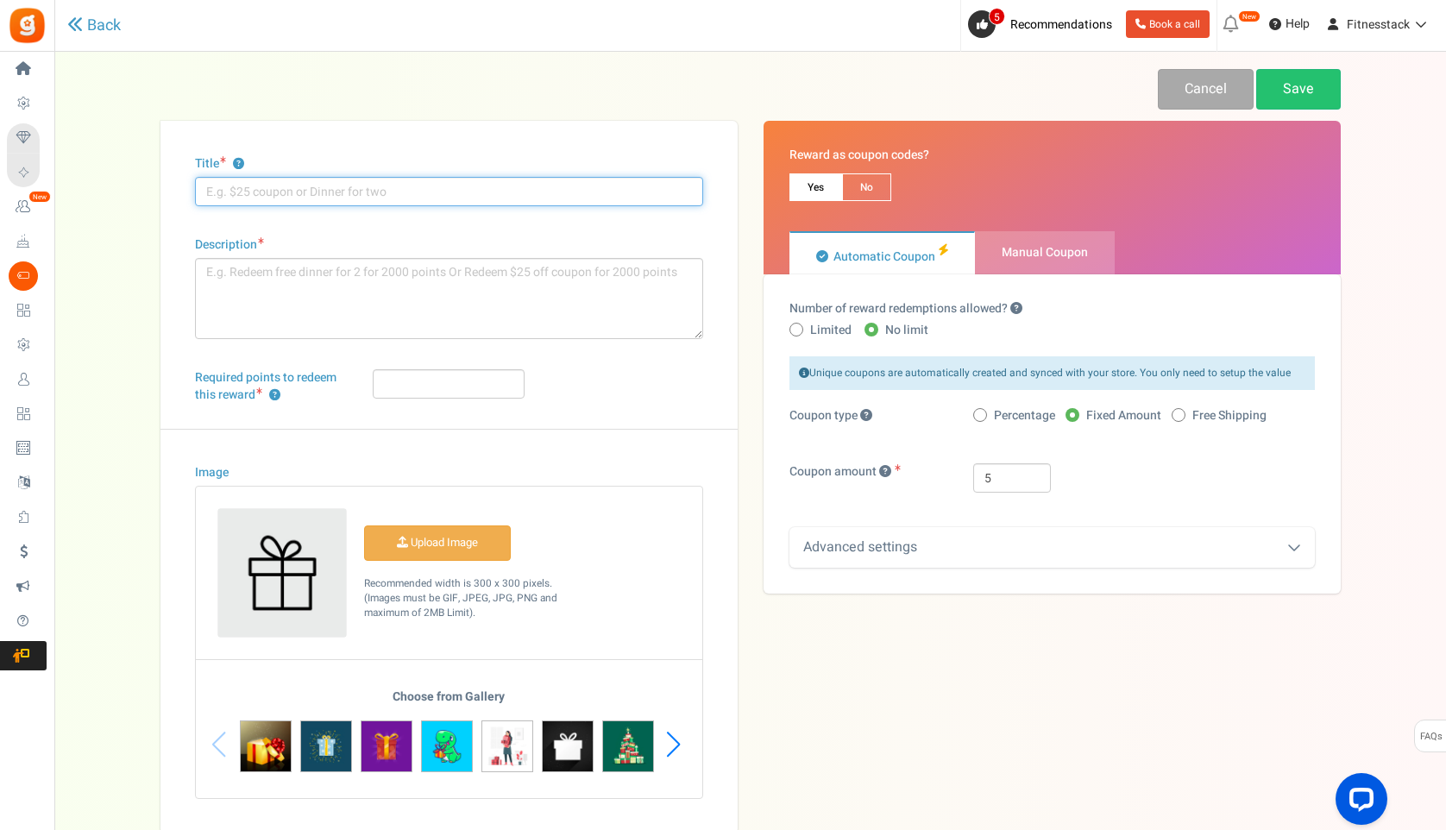
click at [400, 189] on input "Title ?" at bounding box center [449, 191] width 508 height 29
click at [79, 25] on icon at bounding box center [75, 24] width 16 height 16
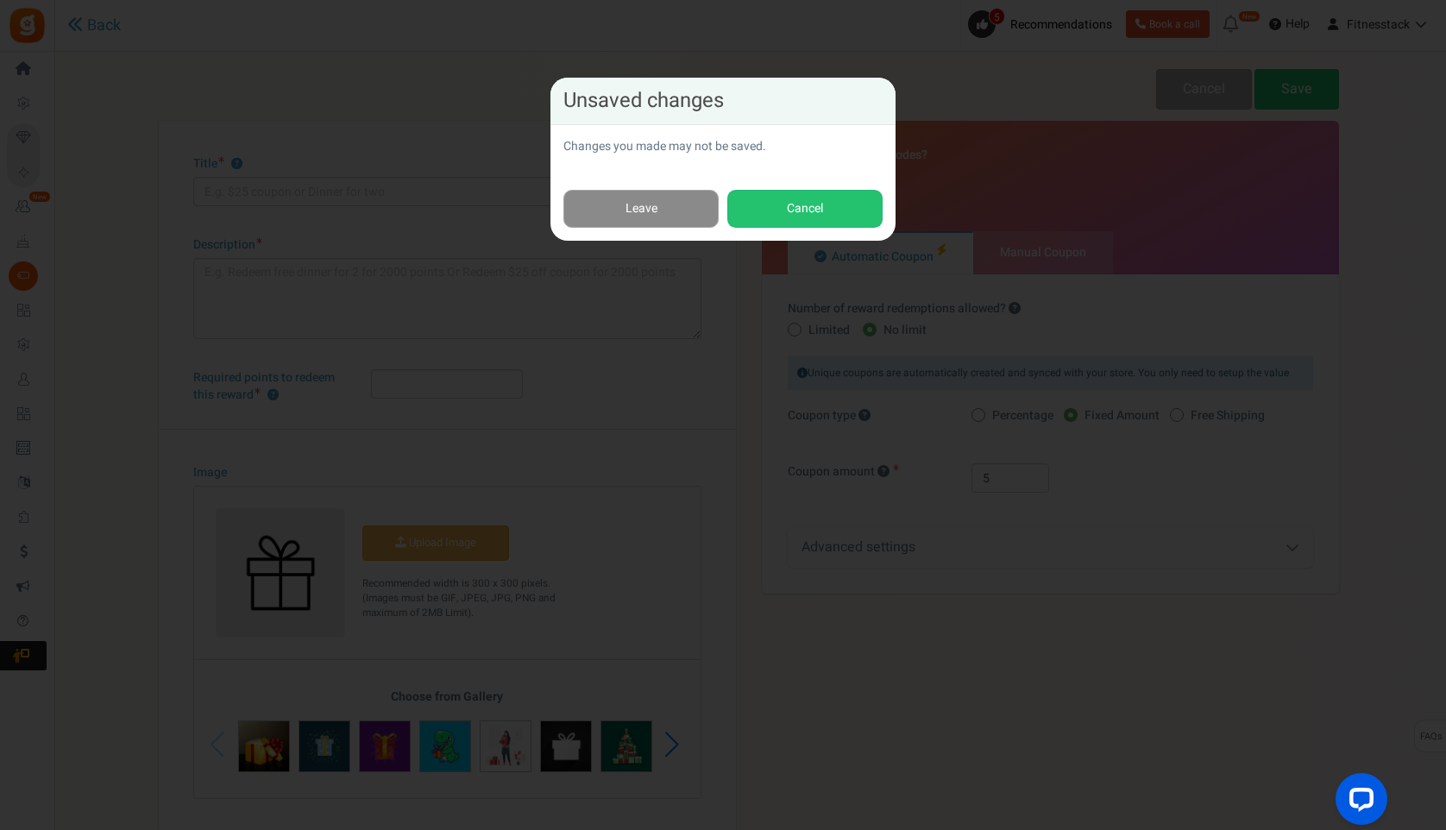
click at [690, 194] on link "Leave" at bounding box center [640, 209] width 155 height 39
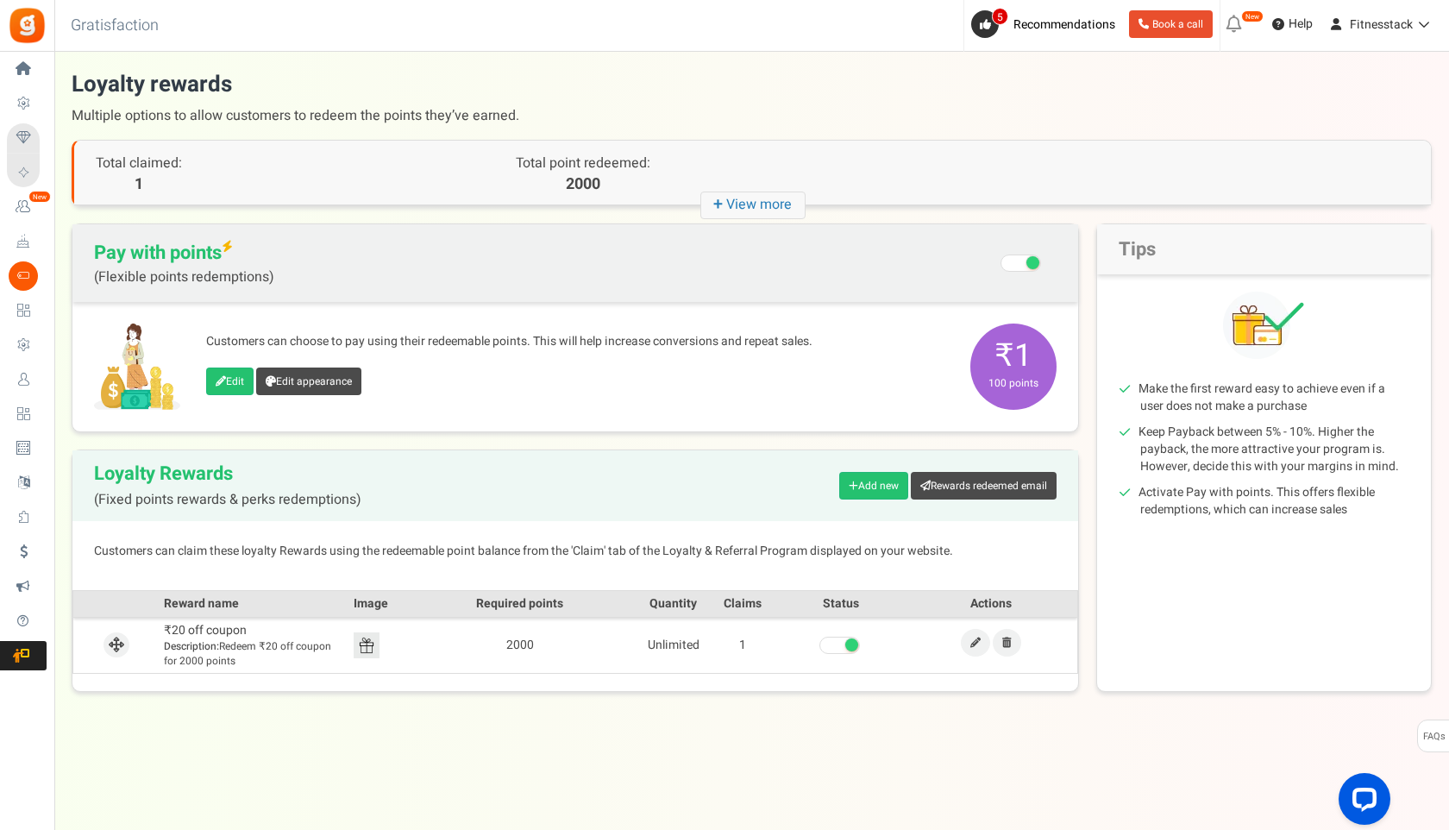
click at [837, 641] on span at bounding box center [839, 645] width 41 height 17
click at [819, 641] on input "checkbox" at bounding box center [819, 645] width 0 height 11
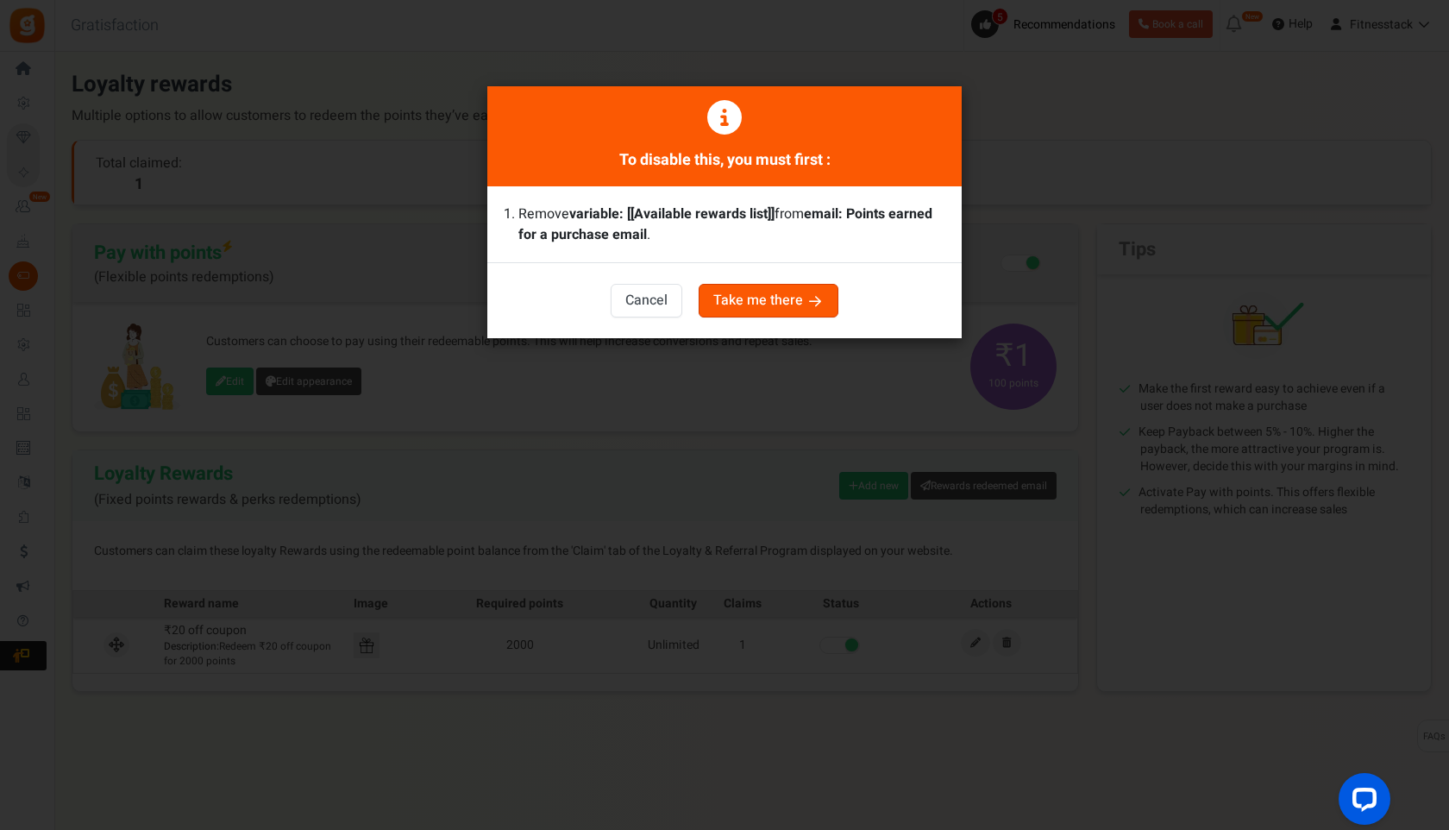
click at [721, 304] on button "Take me there" at bounding box center [769, 301] width 140 height 34
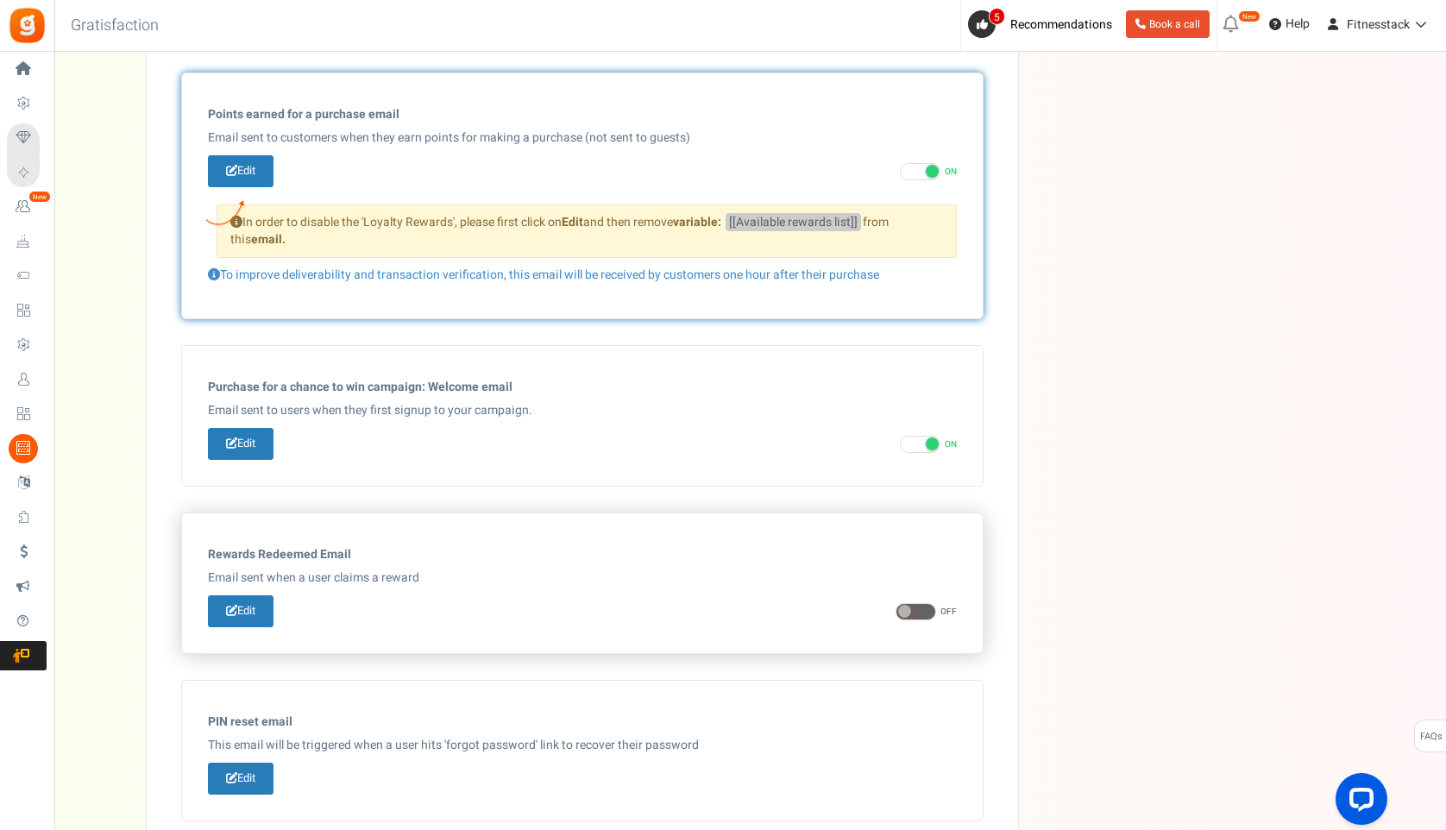
scroll to position [653, 0]
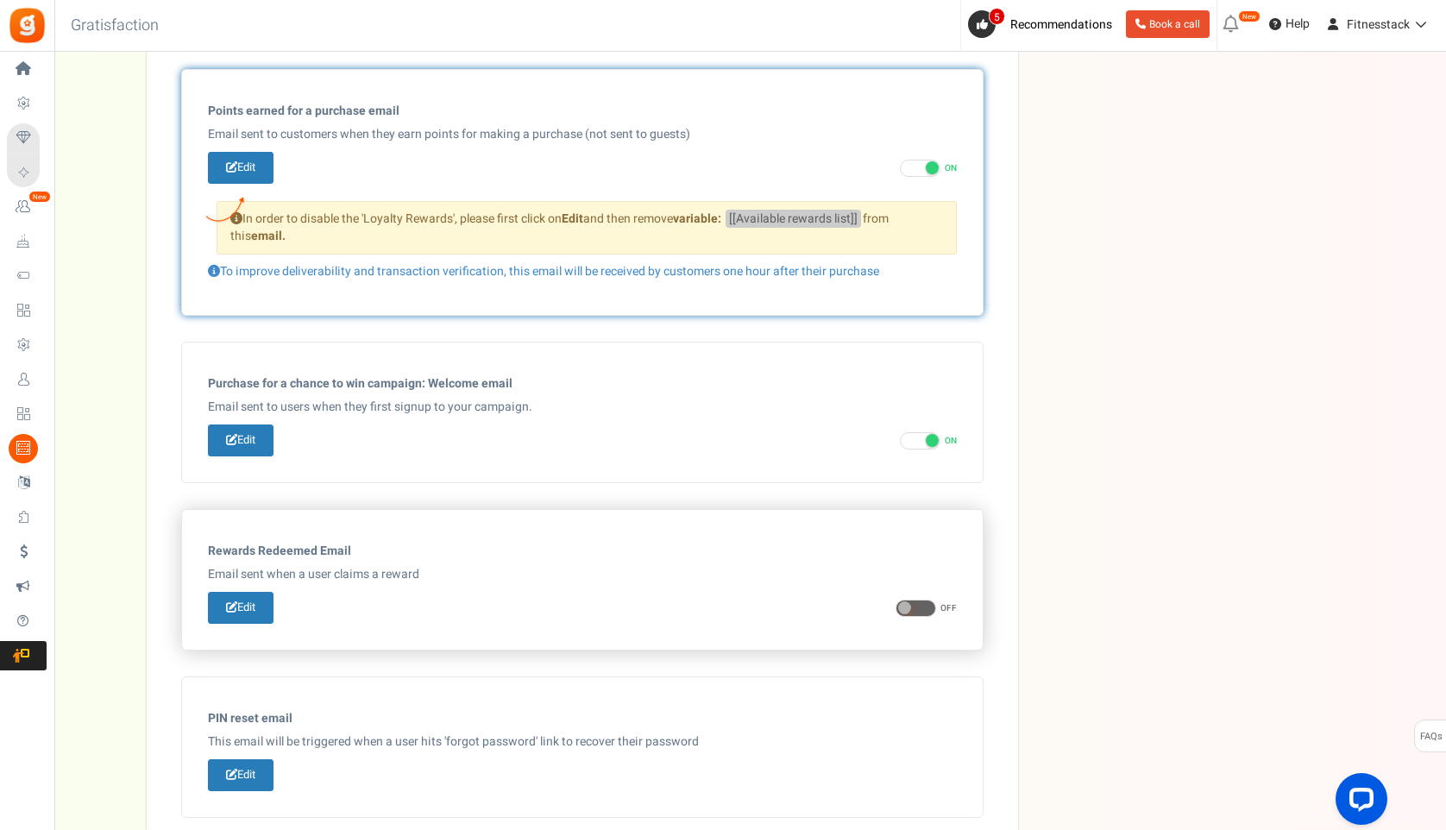
click at [913, 606] on span at bounding box center [915, 608] width 41 height 17
click at [907, 606] on input "ON OFF" at bounding box center [900, 608] width 11 height 11
checkbox input "true"
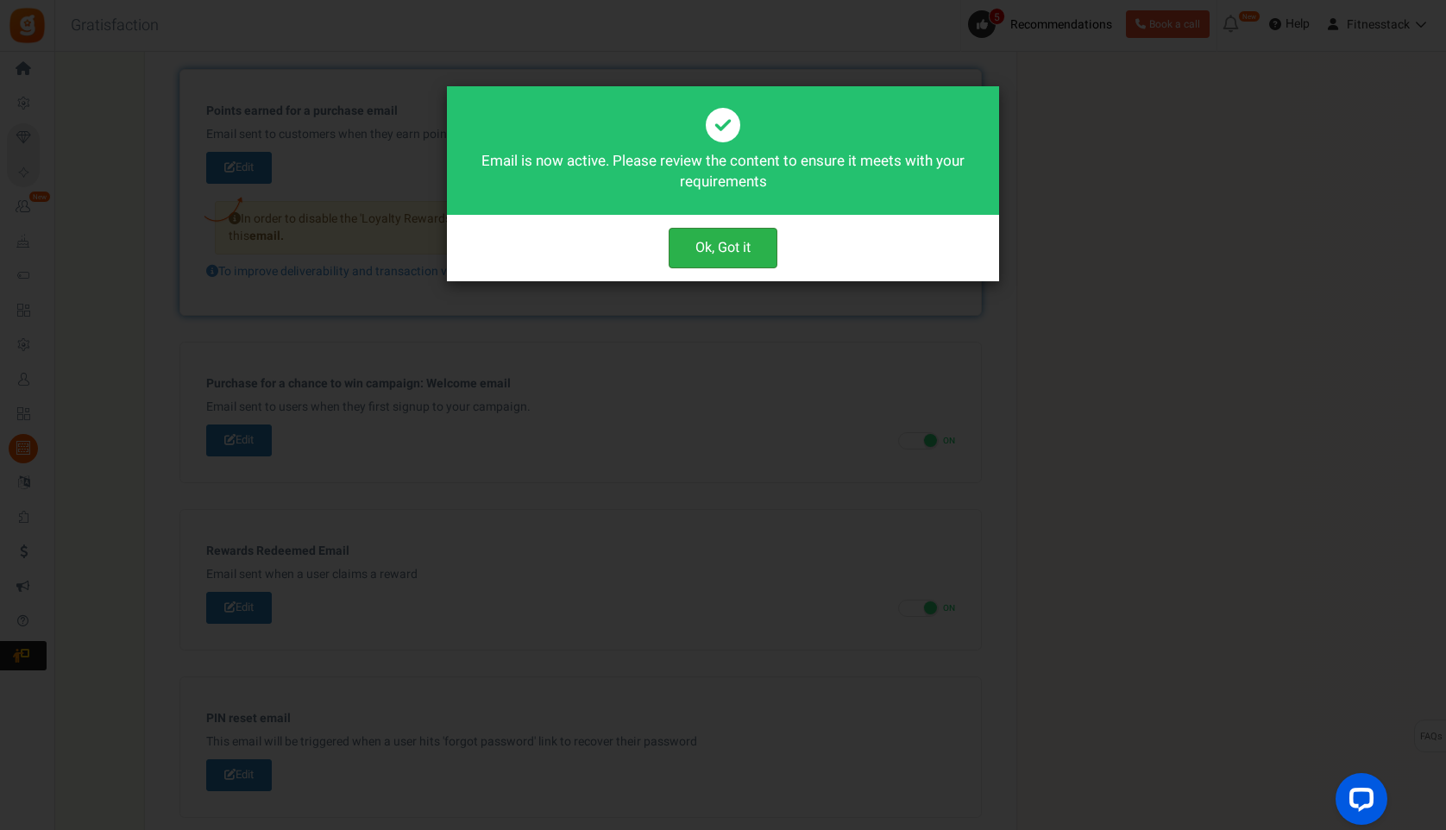
click at [727, 248] on button "Ok, Got it" at bounding box center [723, 248] width 109 height 41
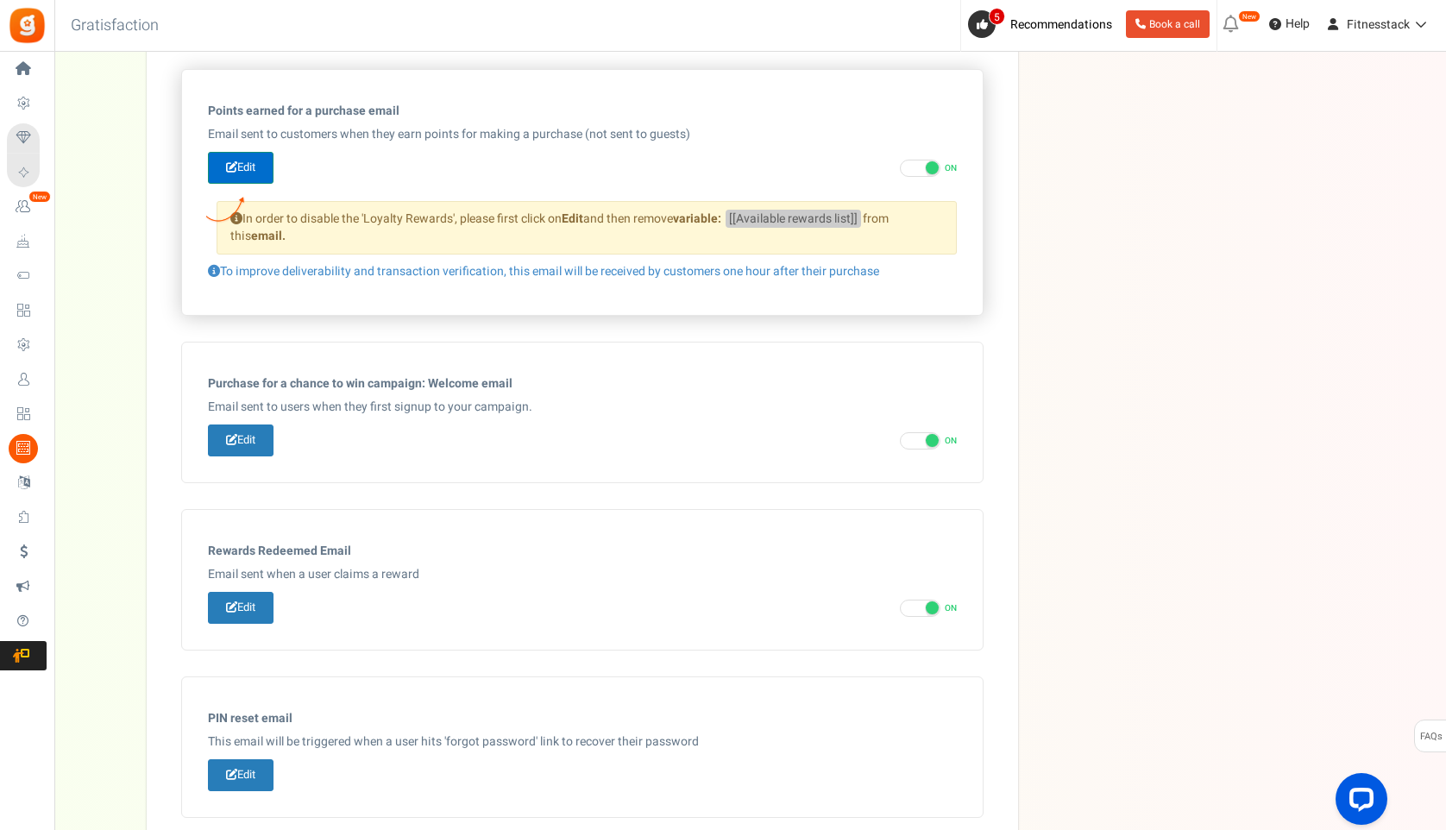
click at [235, 161] on icon at bounding box center [231, 166] width 11 height 11
type input "You've earned [[Order Points]] points on your recent order."
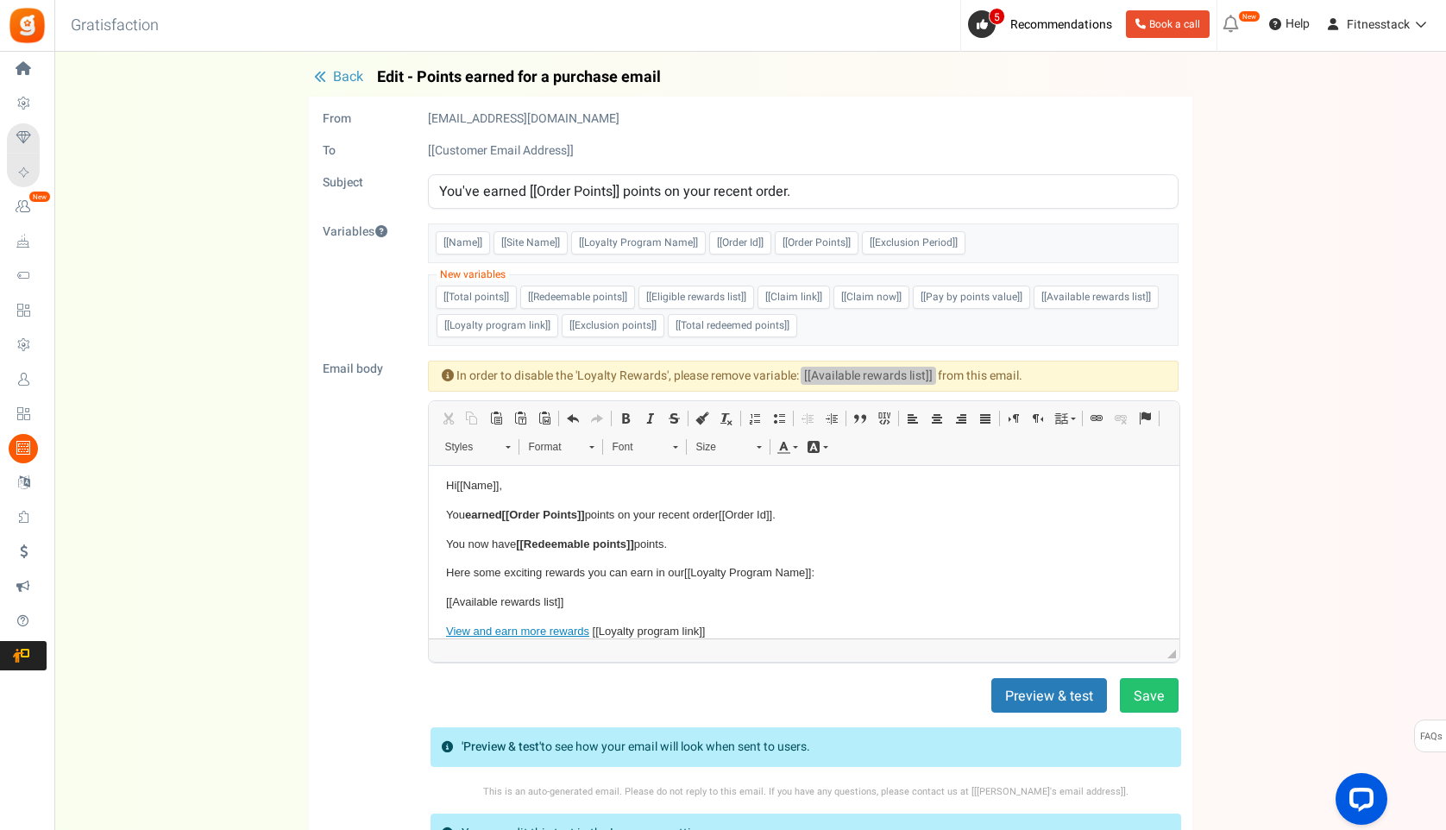
scroll to position [0, 0]
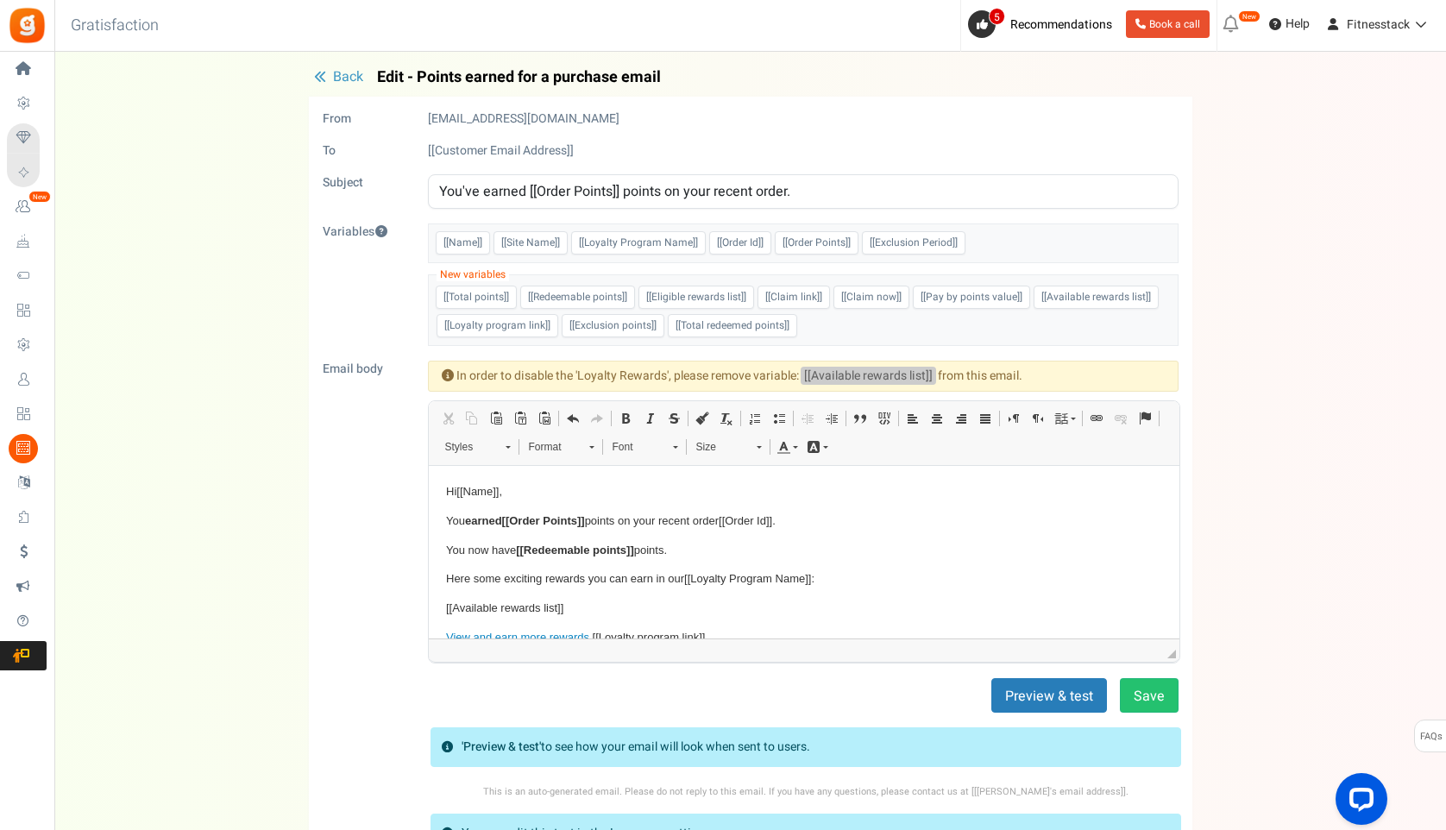
click at [1135, 298] on span "[[Available rewards list]]" at bounding box center [1095, 297] width 125 height 23
click at [1154, 297] on span "[[Available rewards list]]" at bounding box center [1095, 297] width 125 height 23
click at [927, 542] on p "You now have [[Redeemable points]] points." at bounding box center [803, 551] width 716 height 18
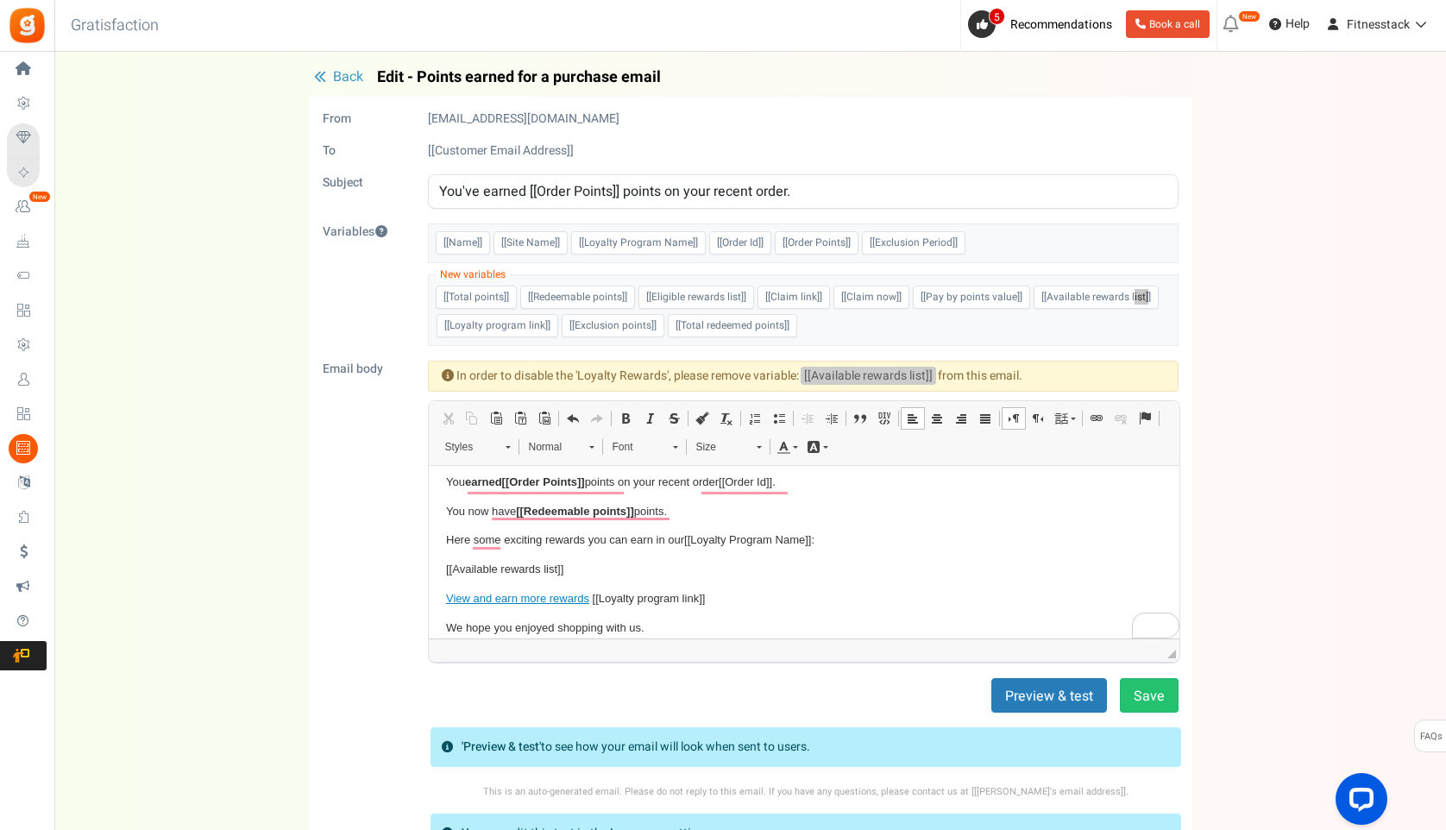
scroll to position [39, 0]
click at [537, 558] on body "Hi [[Name]] , You earned [[Order Points]] points on your recent order [[Order I…" at bounding box center [803, 555] width 716 height 222
click at [452, 555] on img "Available rewards list placeholder widget" at bounding box center [451, 556] width 13 height 13
click at [1155, 681] on button "Save" at bounding box center [1149, 695] width 59 height 35
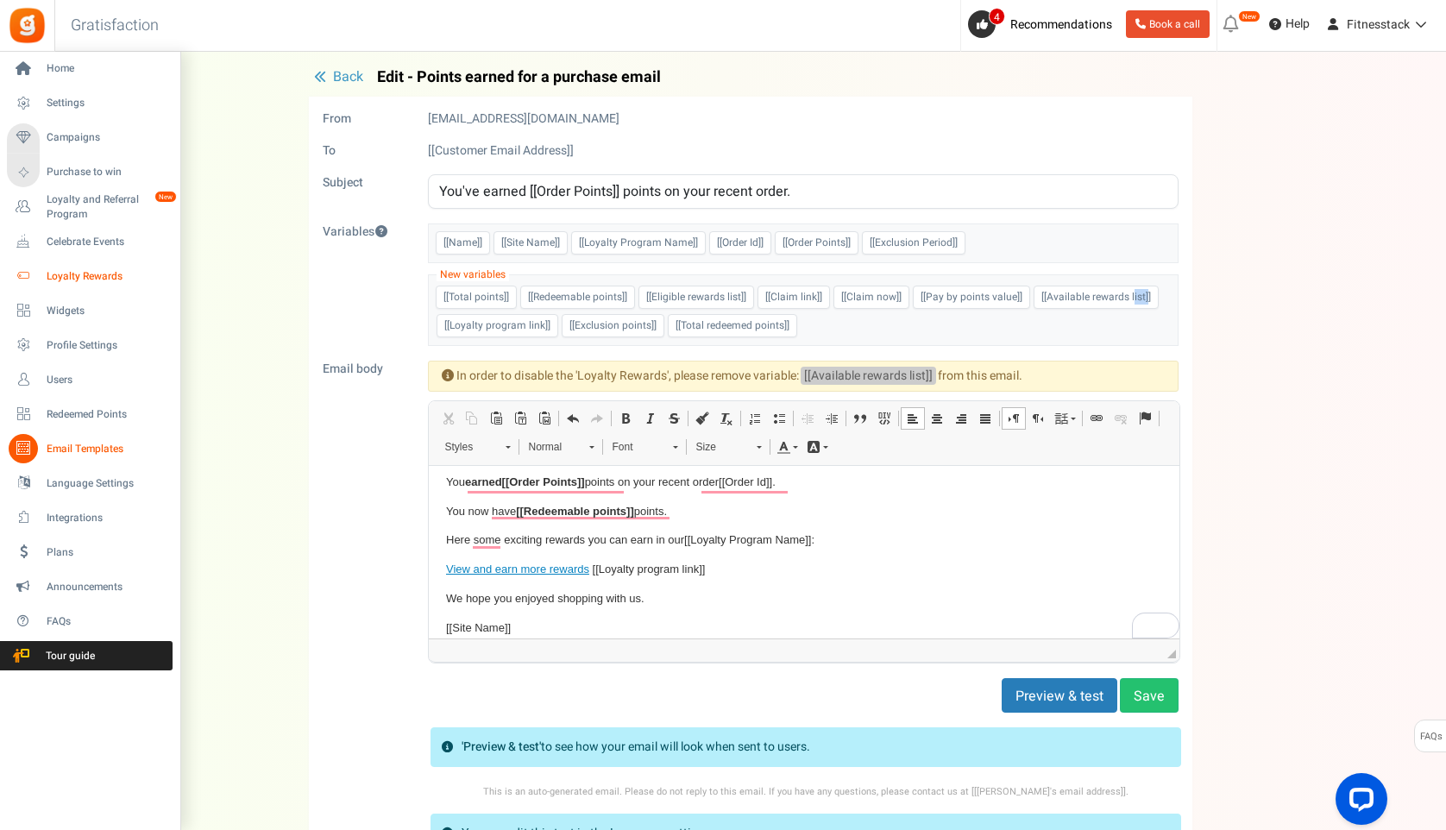
click at [74, 270] on span "Loyalty Rewards" at bounding box center [107, 276] width 121 height 15
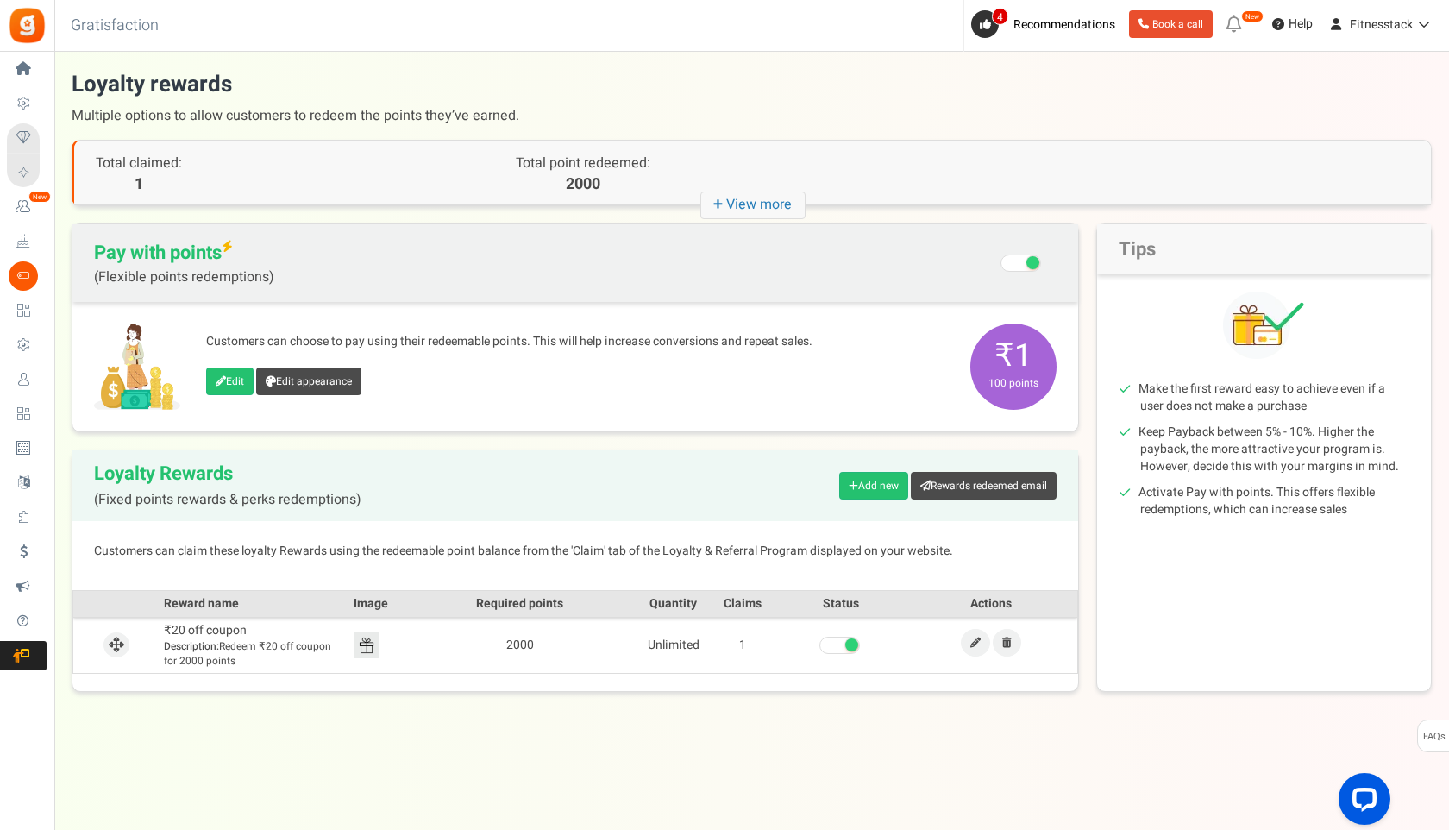
click at [844, 641] on span at bounding box center [839, 645] width 41 height 17
click at [819, 641] on input "checkbox" at bounding box center [819, 645] width 0 height 11
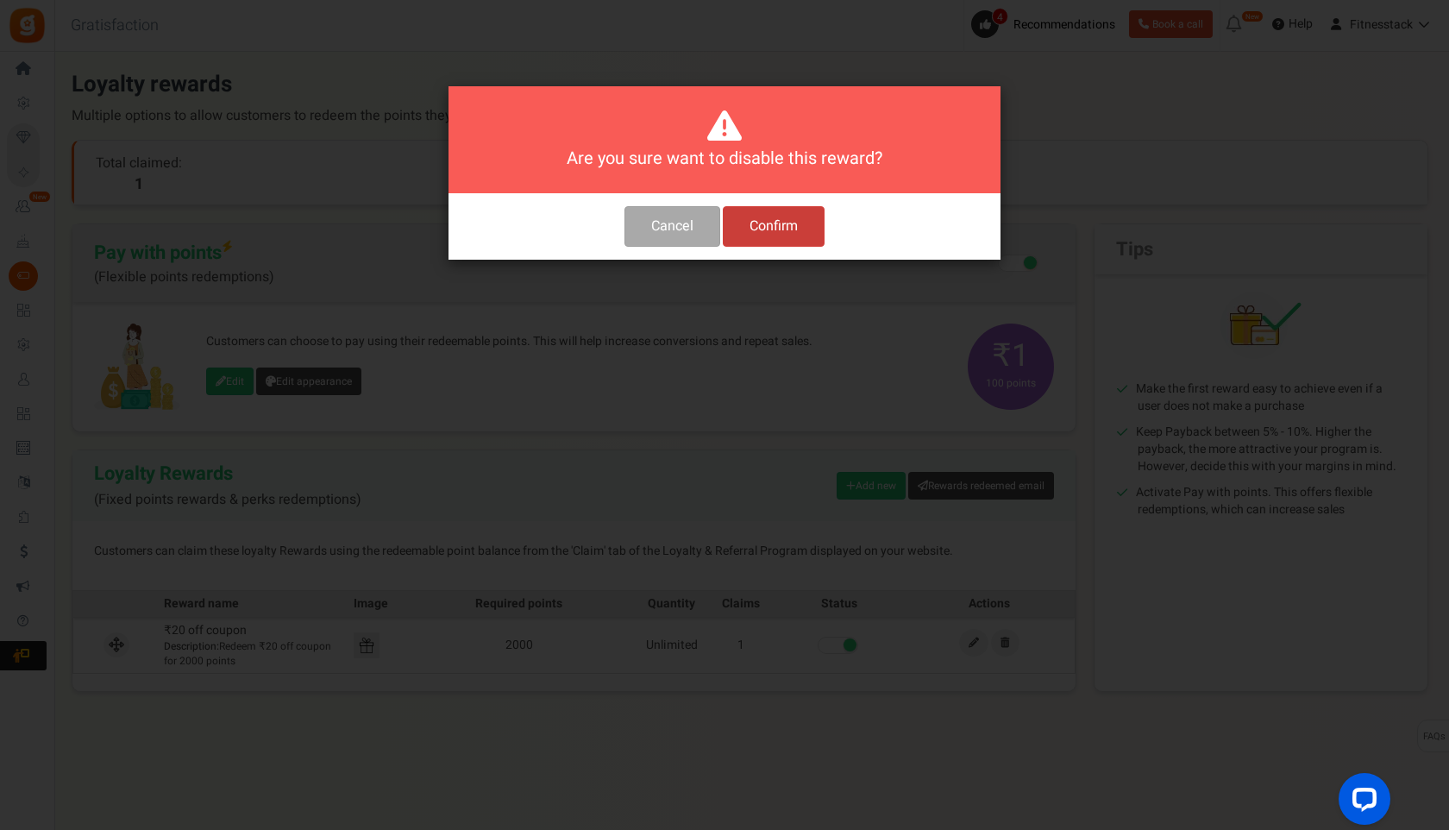
click at [778, 223] on button "Confirm" at bounding box center [774, 226] width 102 height 41
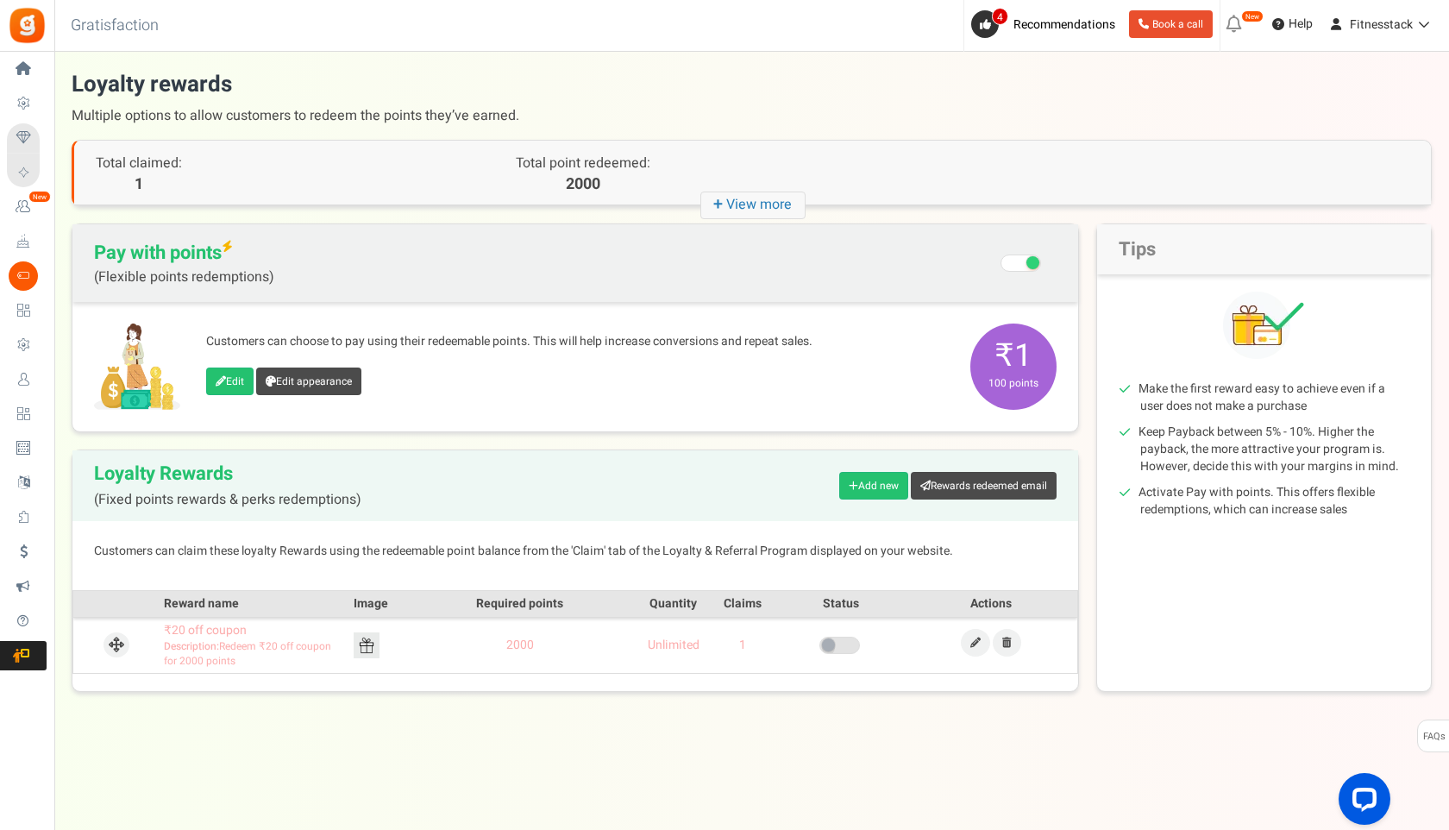
click at [783, 204] on icon "+ View more" at bounding box center [752, 205] width 105 height 28
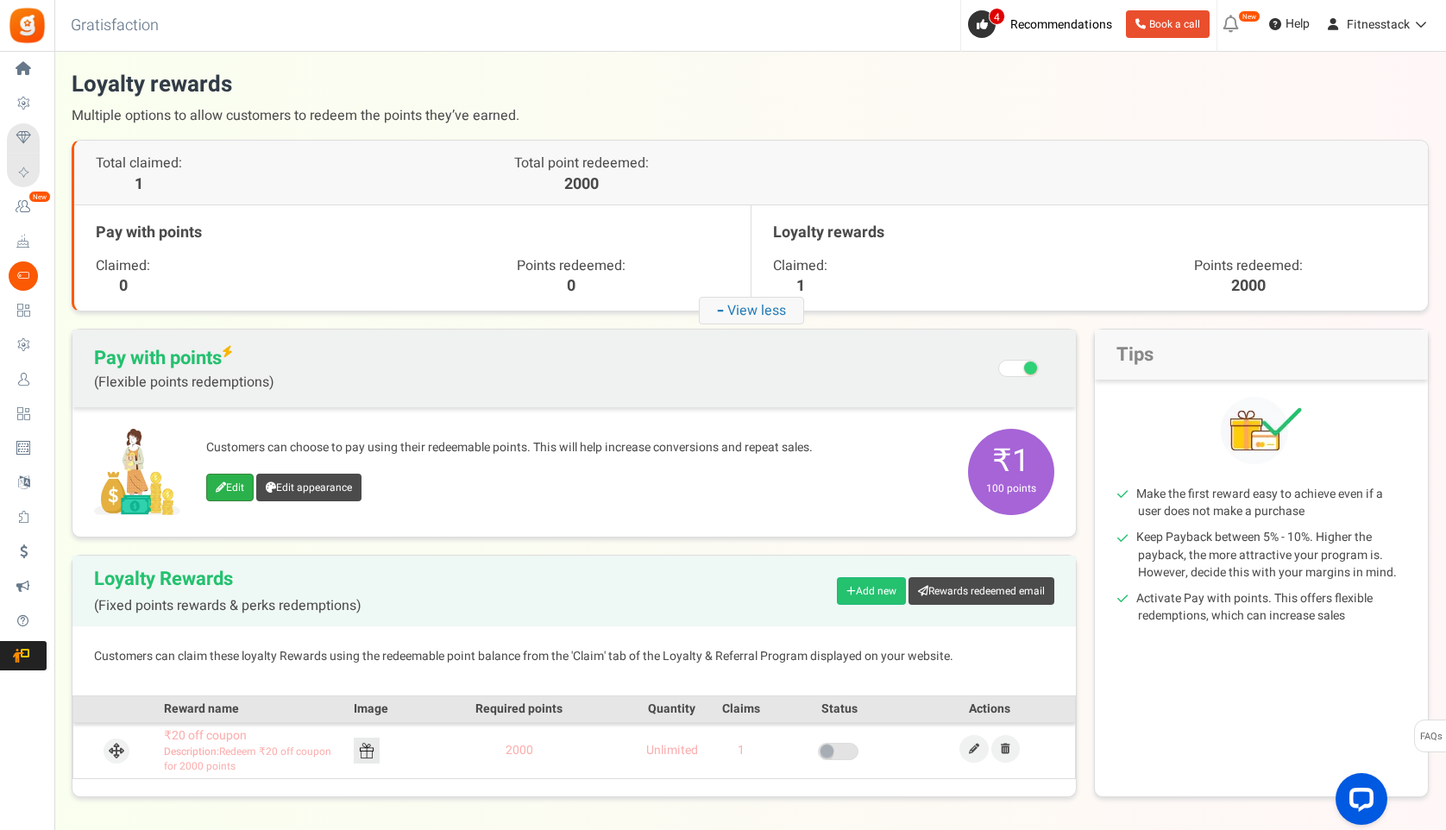
click at [237, 491] on link "Edit" at bounding box center [229, 488] width 47 height 28
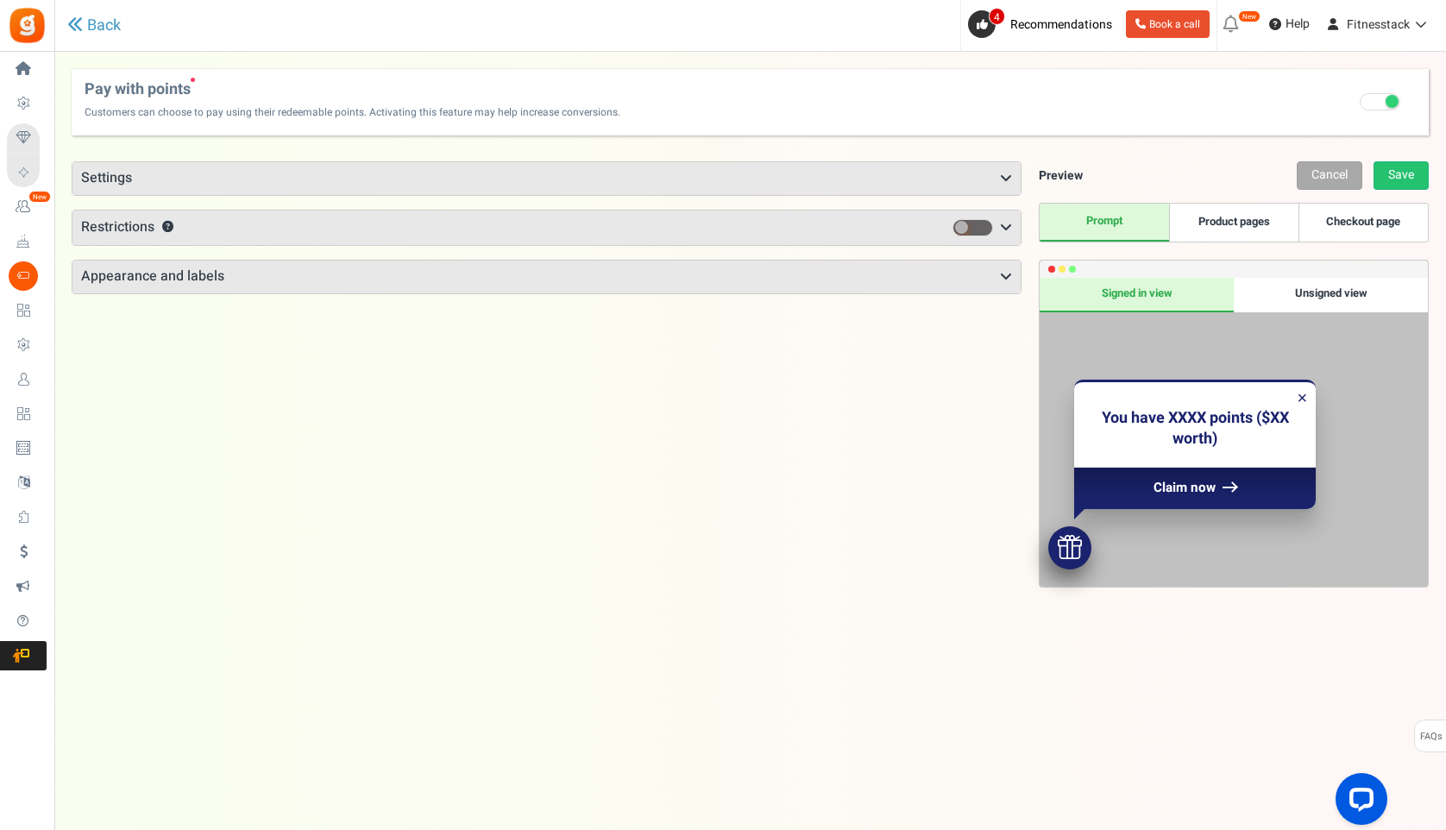
click at [493, 178] on h3 "Settings" at bounding box center [546, 178] width 948 height 33
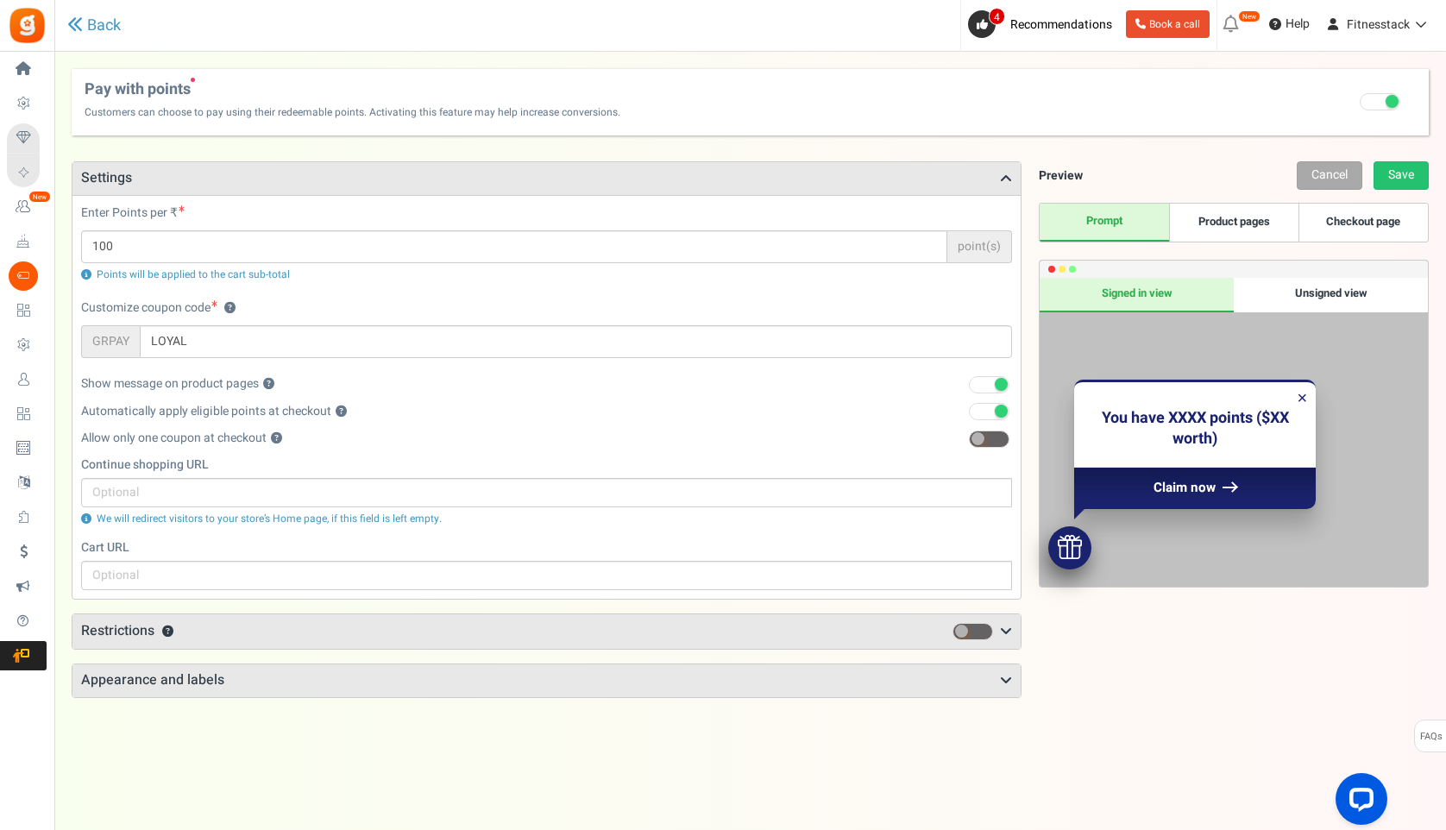
click at [210, 271] on span "Points will be applied to the cart sub-total" at bounding box center [193, 275] width 193 height 16
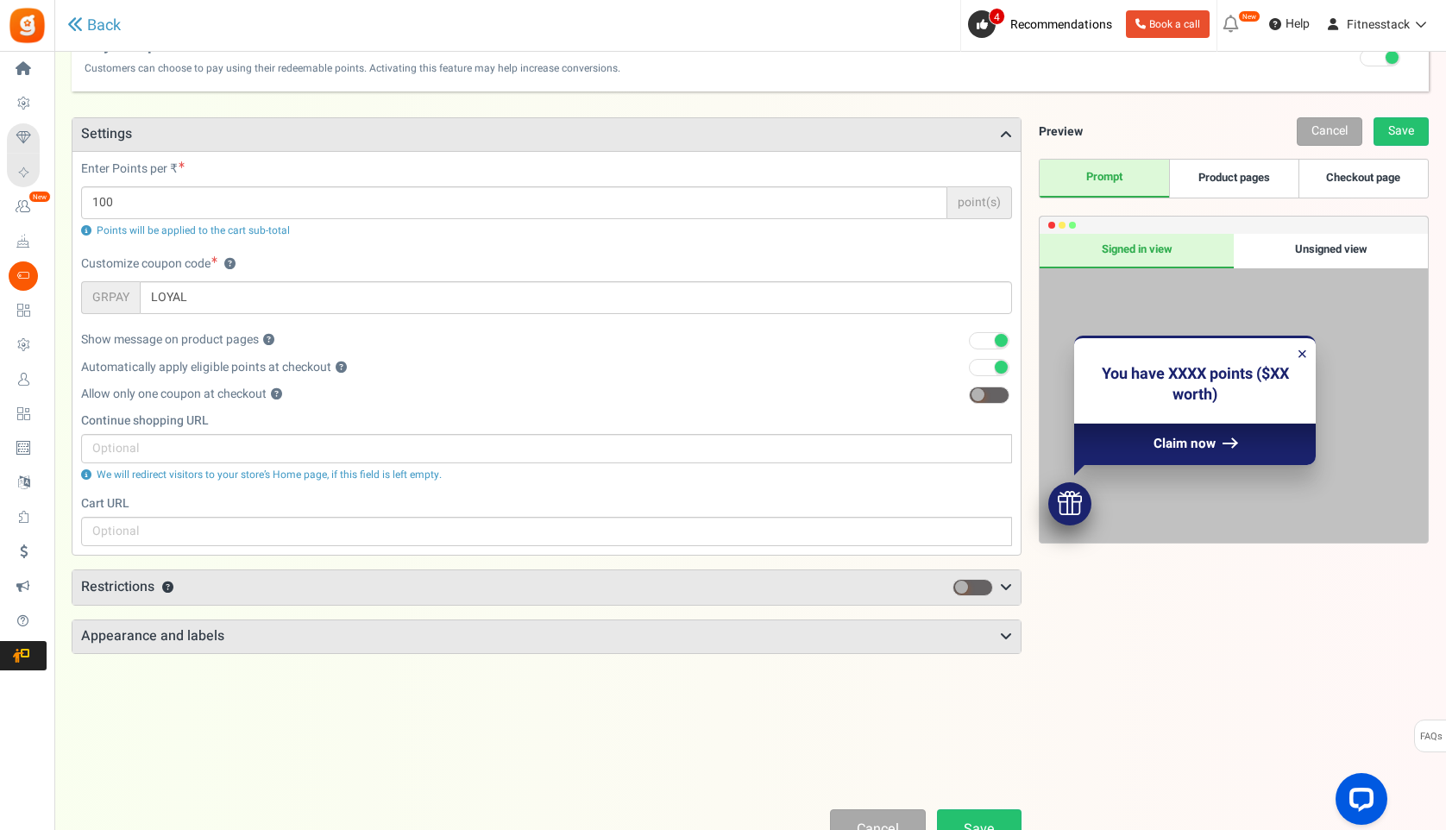
scroll to position [153, 0]
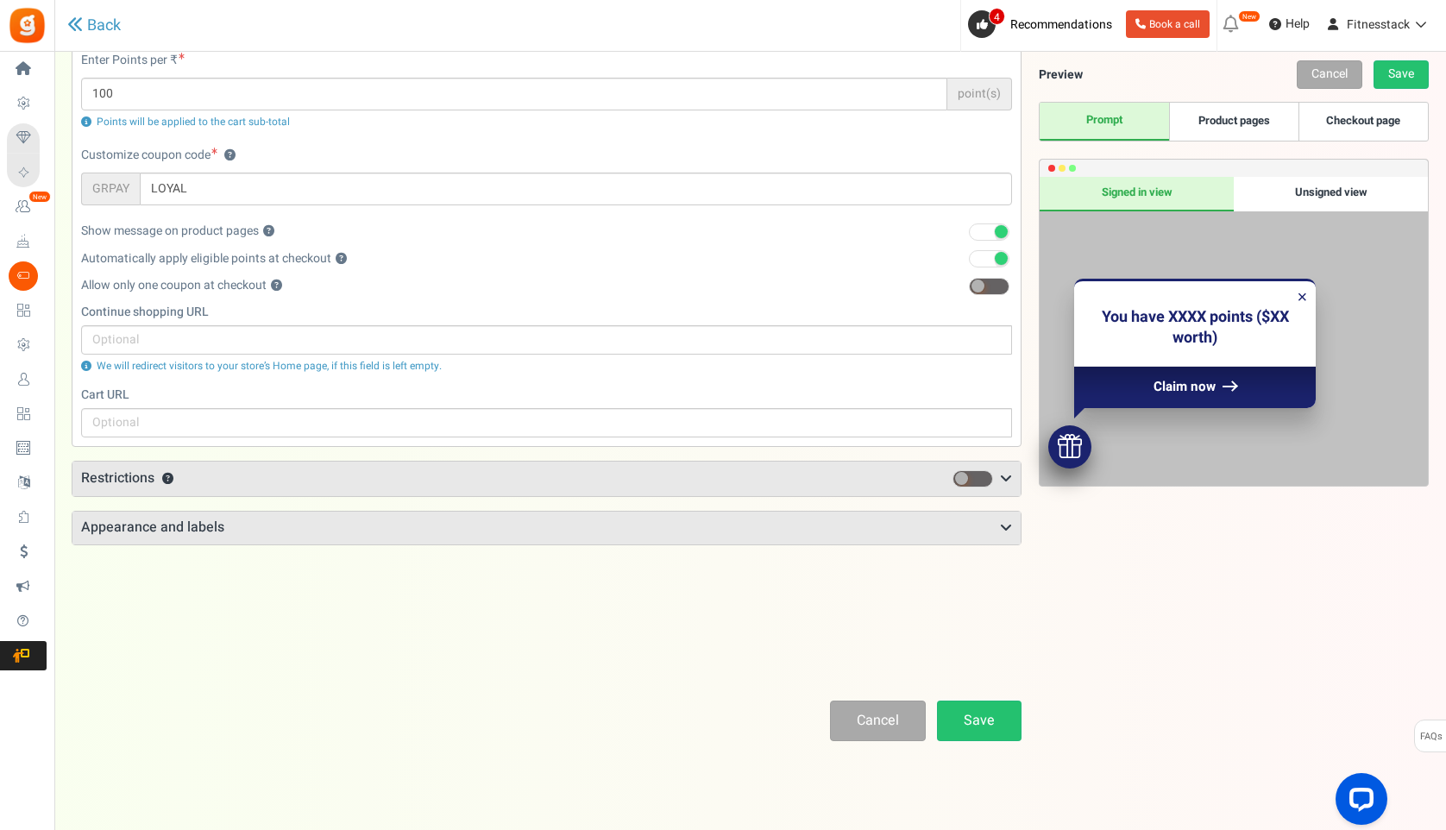
click at [199, 486] on h3 "Restrictions ?" at bounding box center [546, 478] width 948 height 35
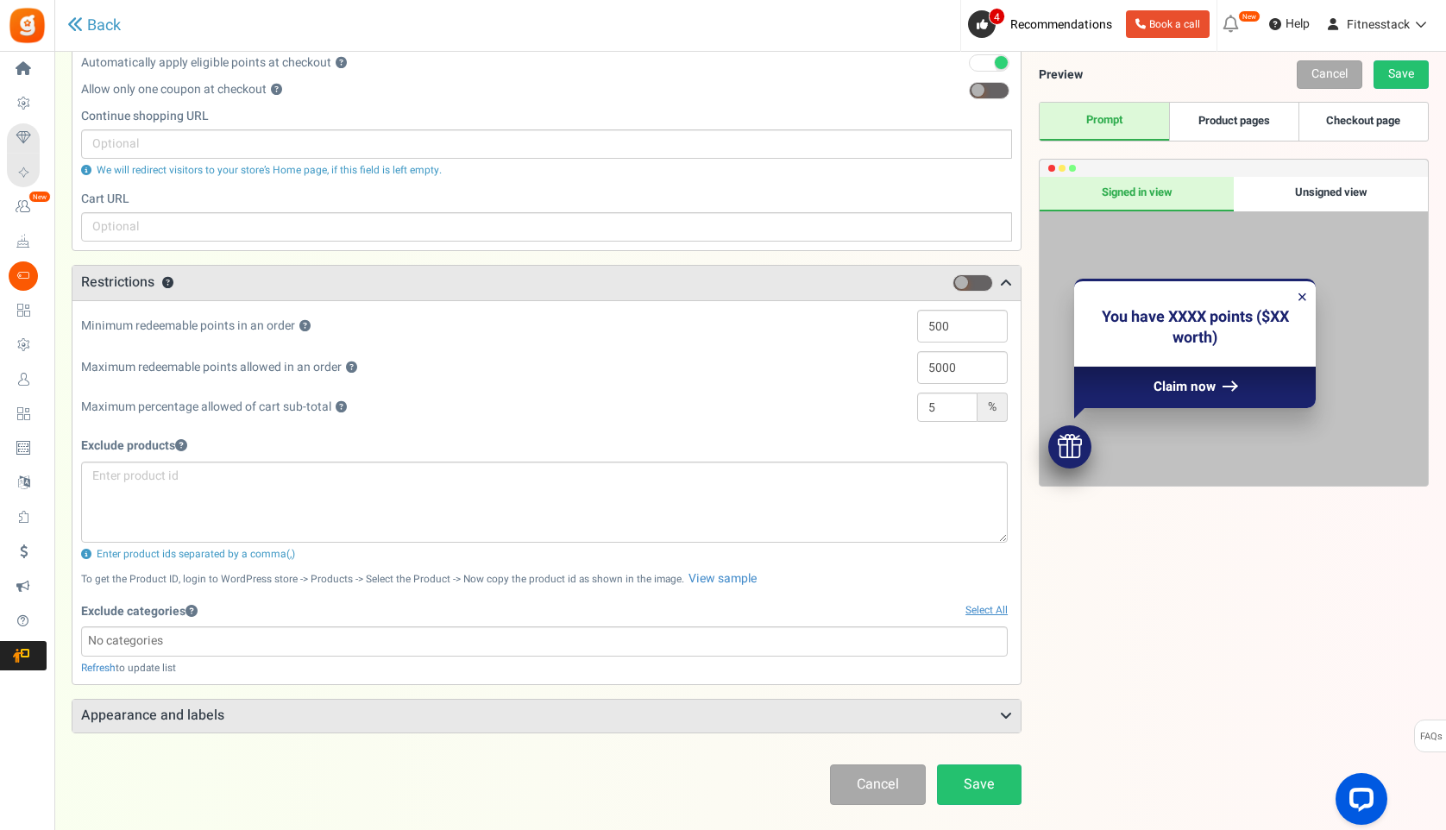
scroll to position [430, 0]
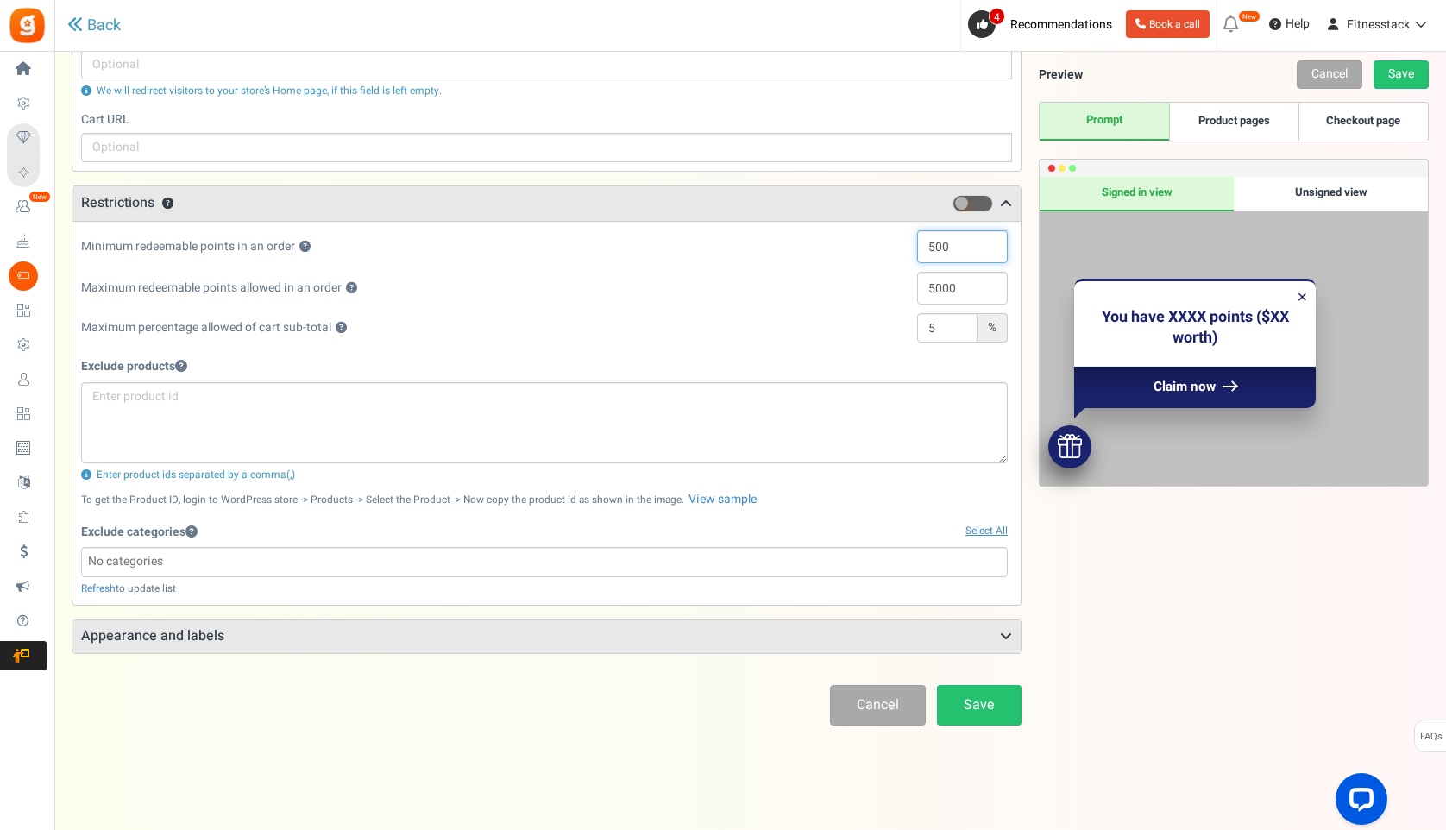
click at [944, 254] on input "500" at bounding box center [962, 246] width 91 height 33
click at [945, 282] on input "5000" at bounding box center [962, 288] width 91 height 33
click at [943, 310] on div "Maximum redeemable points allowed in an order ?" at bounding box center [544, 292] width 926 height 41
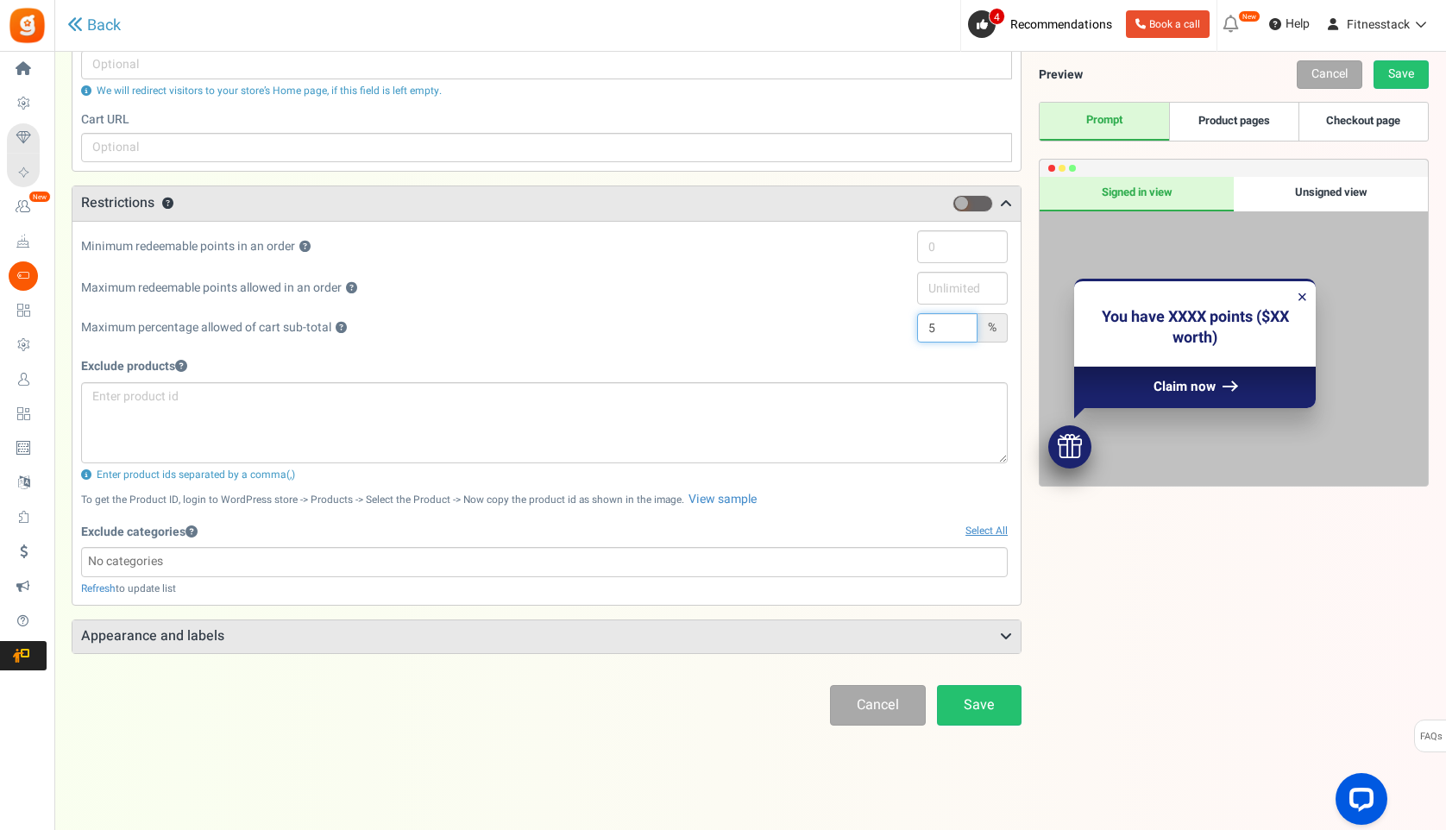
click at [943, 335] on input "5" at bounding box center [947, 327] width 60 height 29
click at [975, 718] on link "Save" at bounding box center [979, 705] width 85 height 41
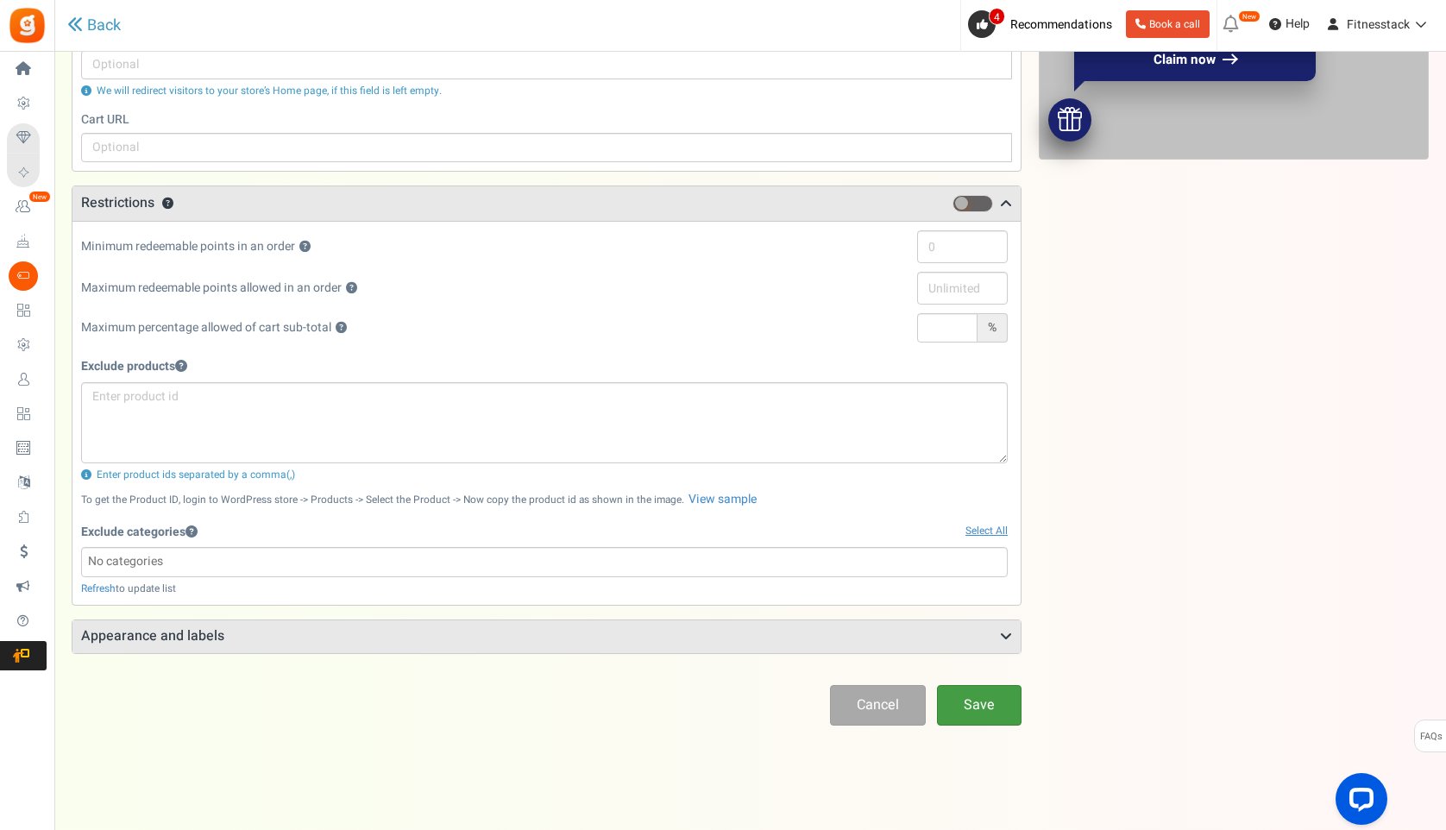
scroll to position [57, 0]
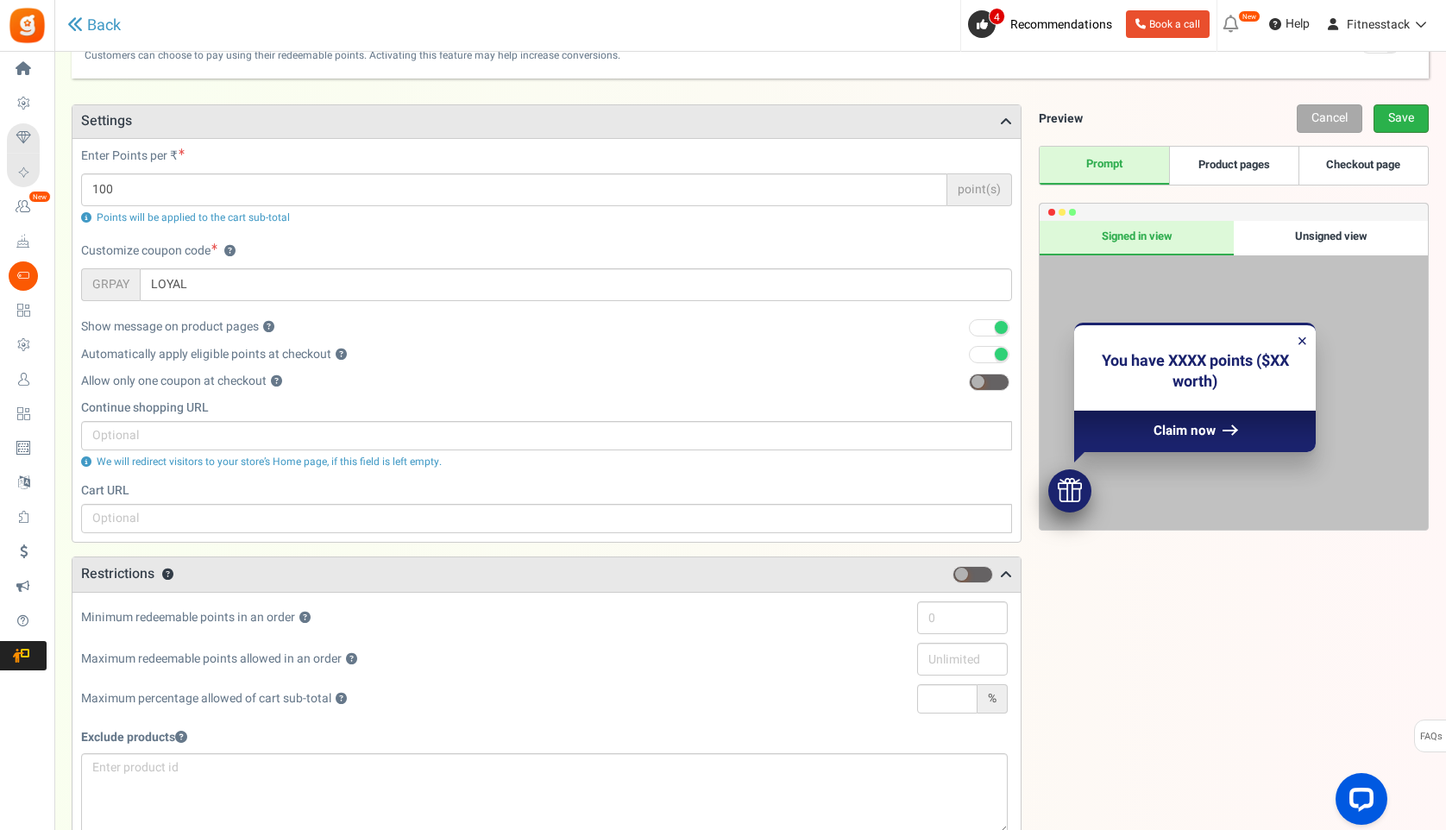
click at [1396, 111] on link "Save" at bounding box center [1400, 118] width 55 height 28
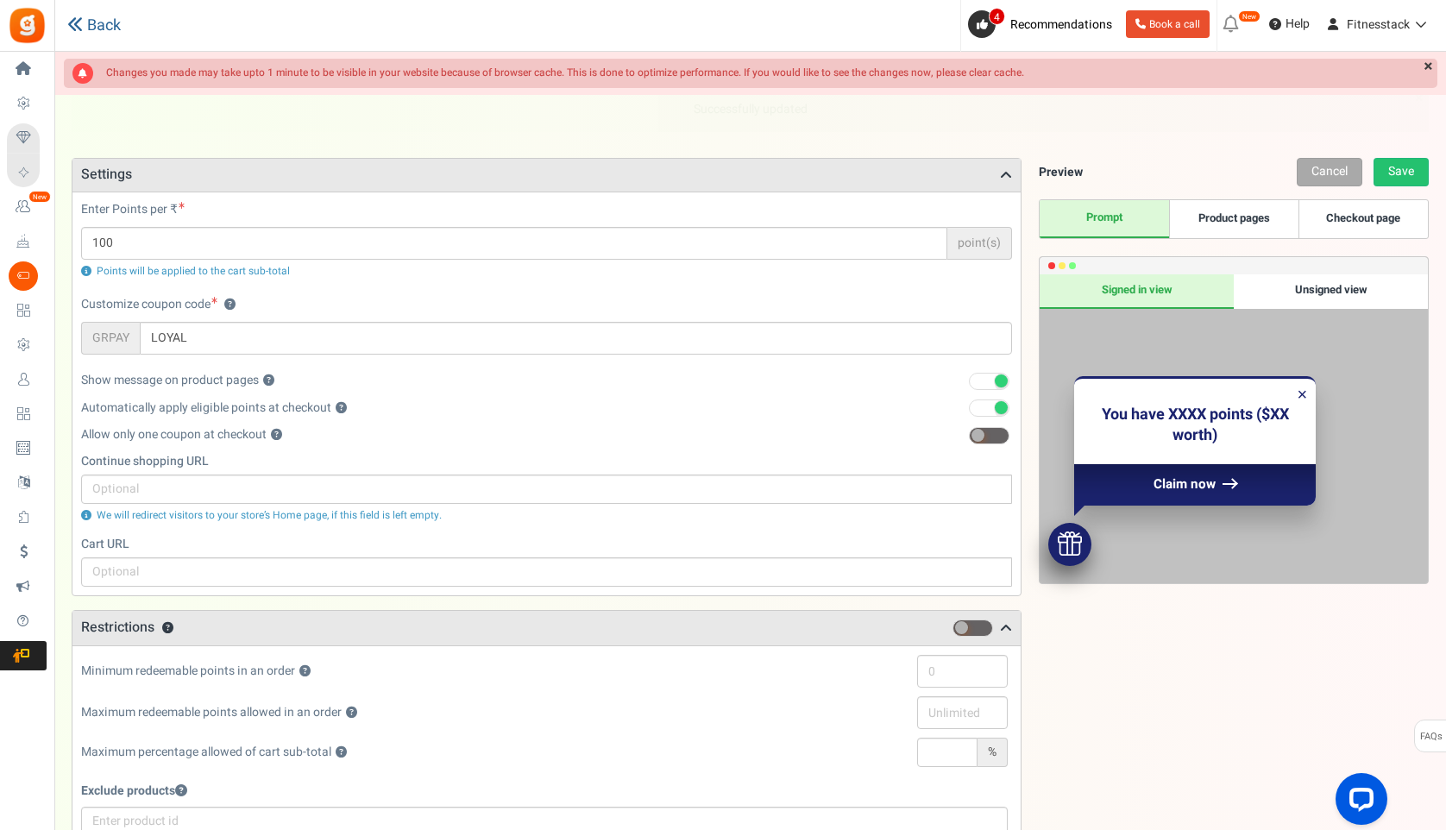
click at [101, 26] on link "Back" at bounding box center [93, 25] width 53 height 18
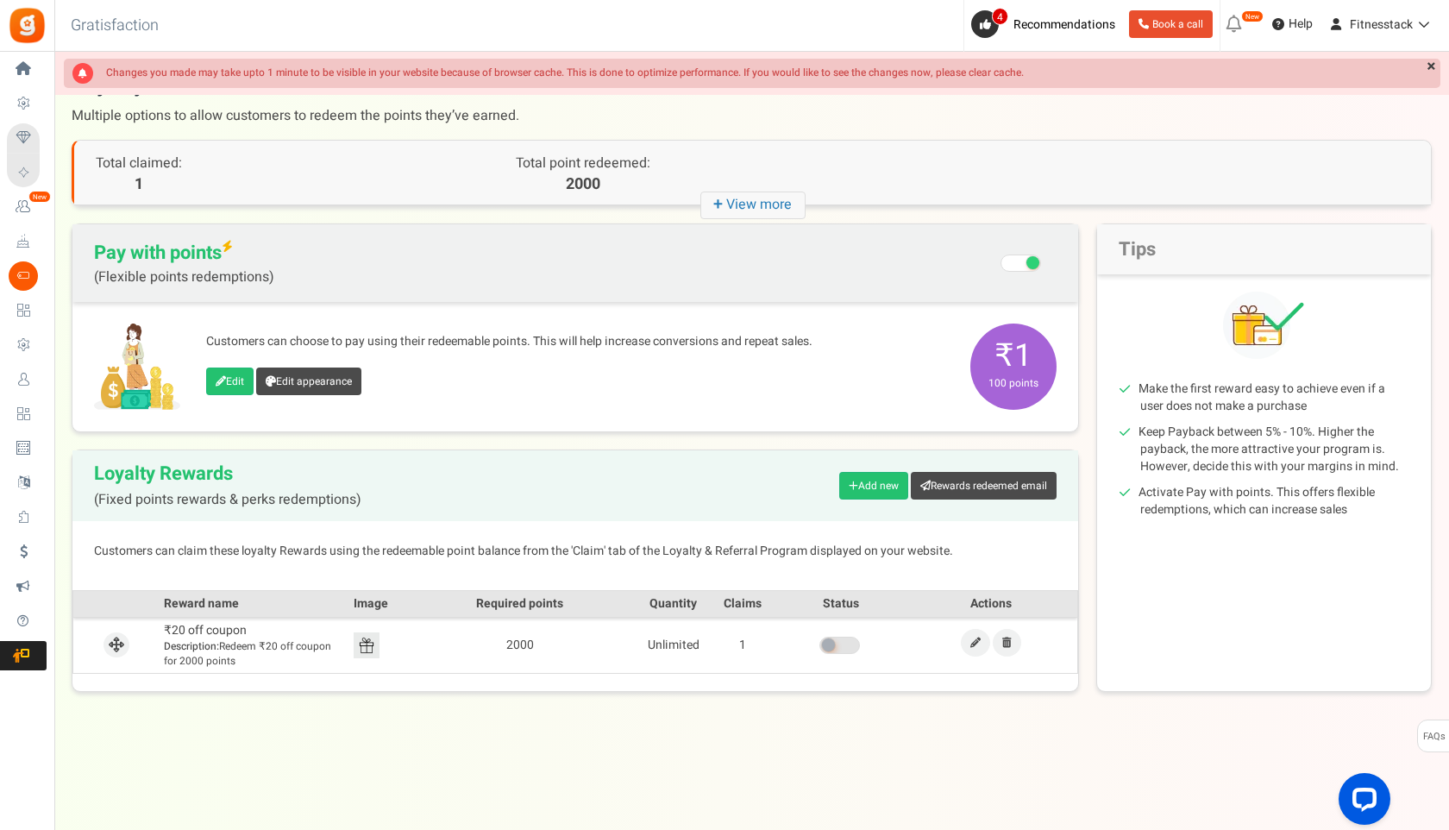
click at [768, 200] on icon "+ View more" at bounding box center [752, 205] width 105 height 28
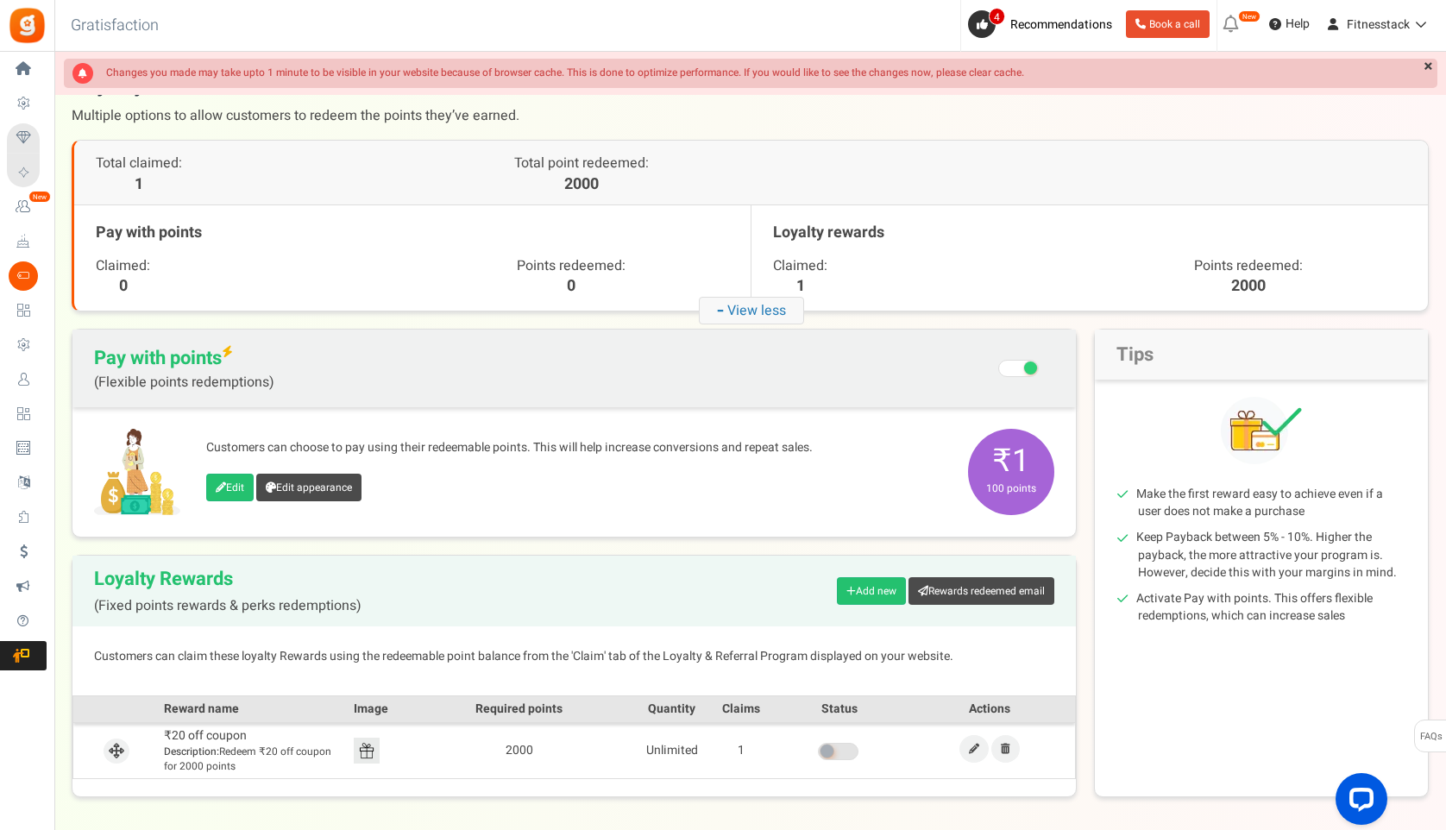
scroll to position [72, 0]
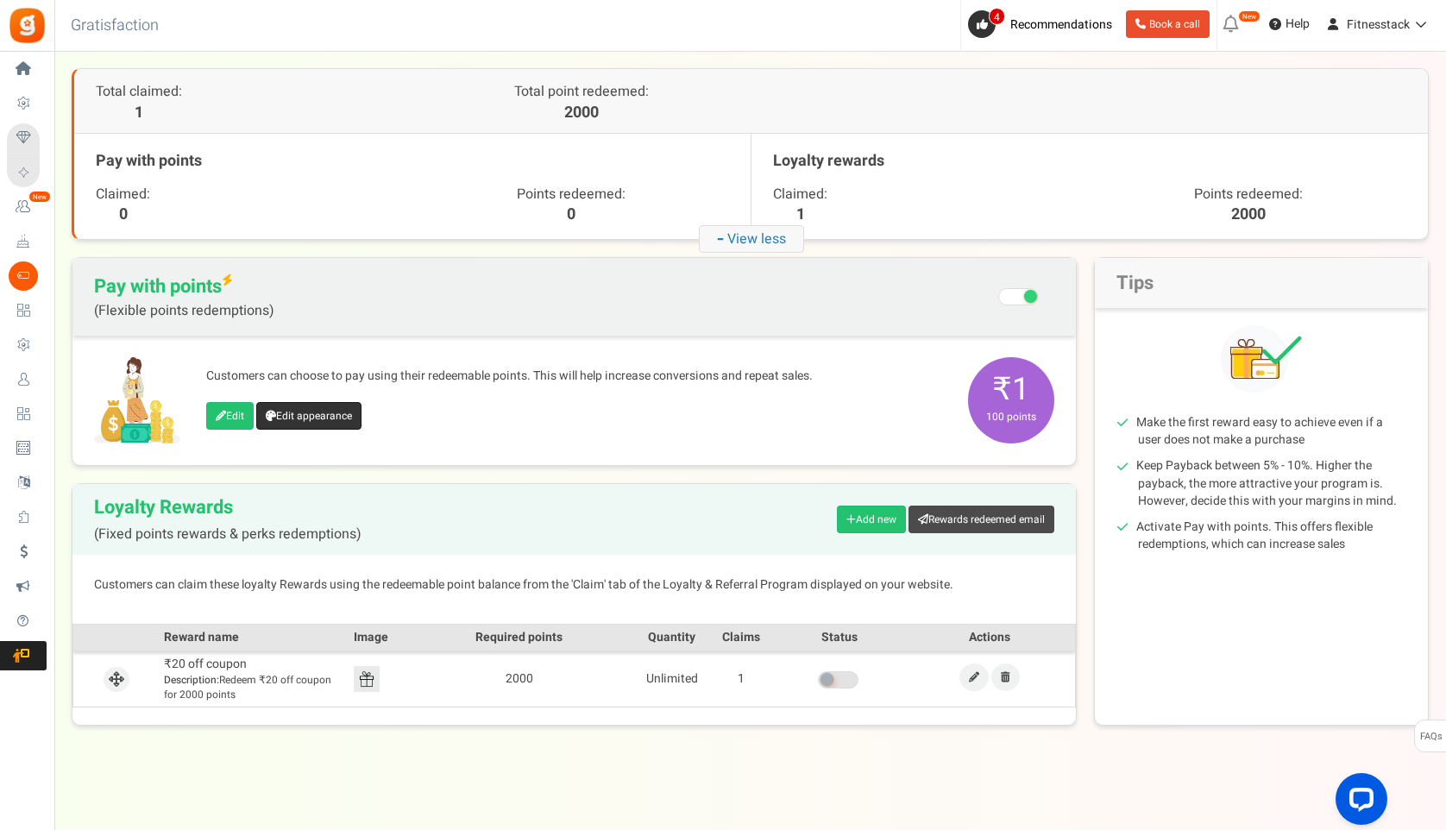
click at [326, 414] on link "Edit appearance" at bounding box center [308, 416] width 105 height 28
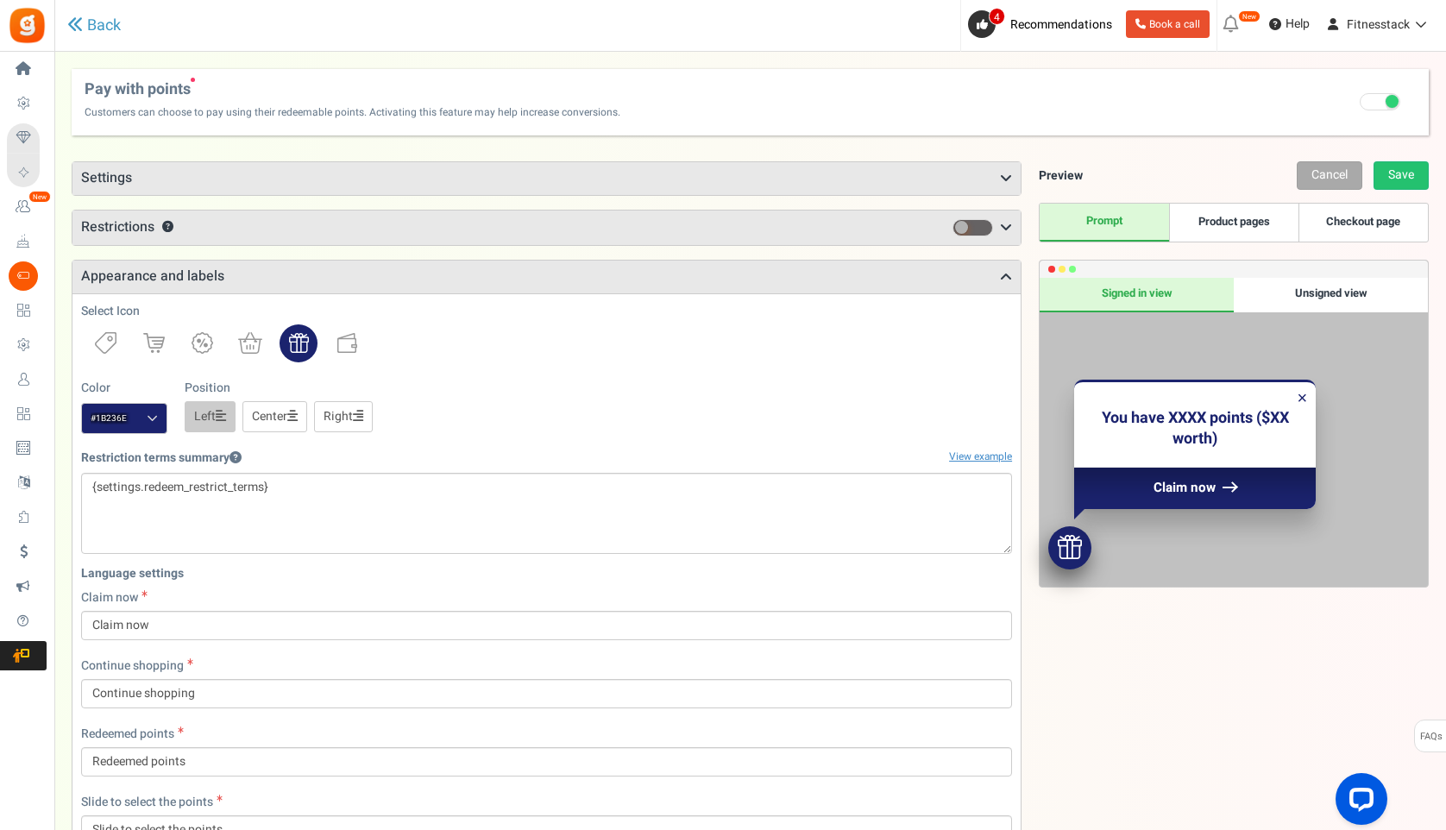
click at [775, 253] on div "Points mode Recommended Selecting this may reduce participation Allow customers…" at bounding box center [547, 722] width 950 height 1123
click at [1385, 177] on link "Save" at bounding box center [1400, 175] width 55 height 28
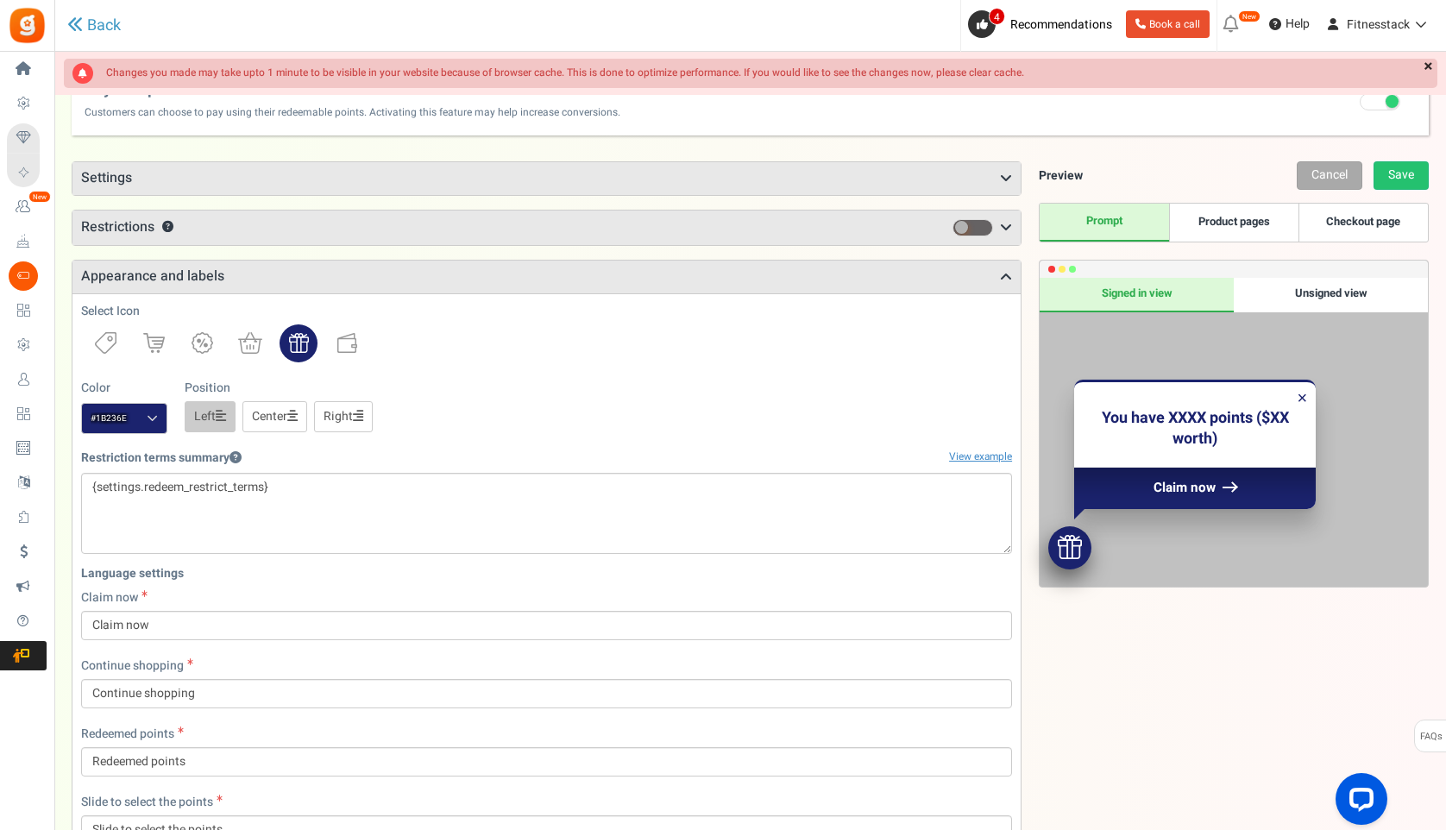
click at [1426, 62] on link "×" at bounding box center [1428, 67] width 18 height 17
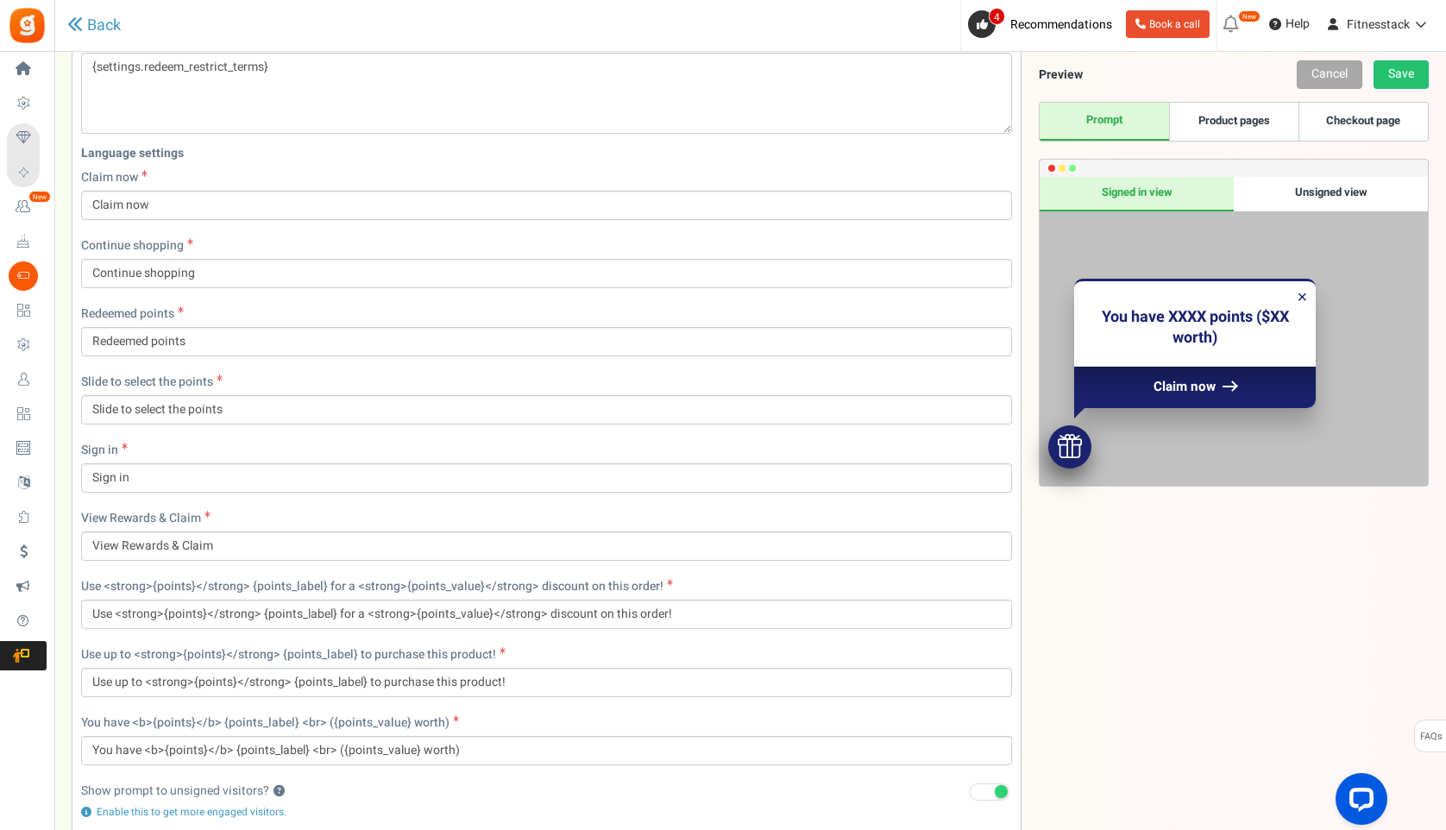
scroll to position [632, 0]
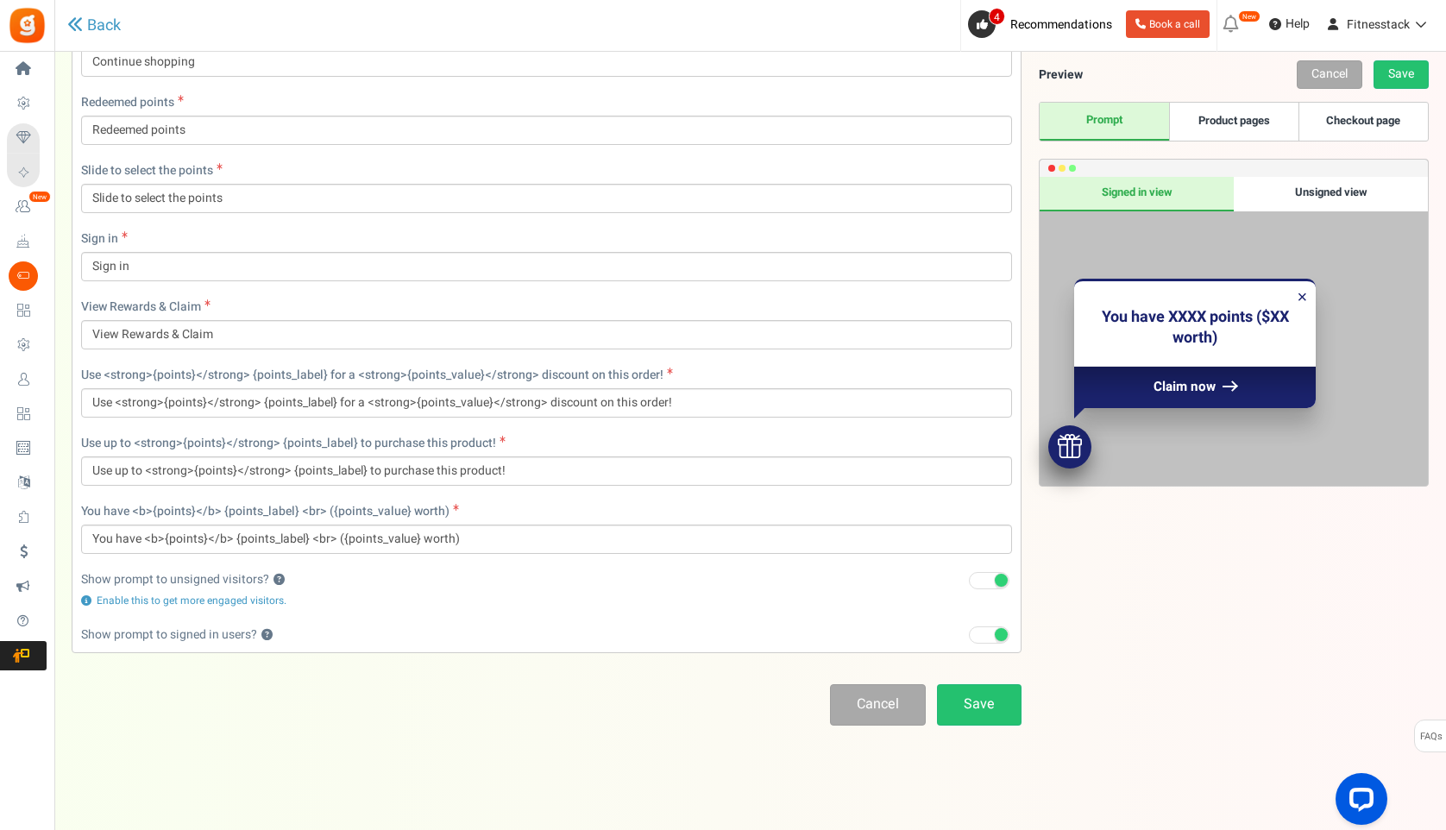
click at [710, 296] on div "Language settings Claim now Claim now Continue shopping Continue shopping Redee…" at bounding box center [546, 248] width 957 height 643
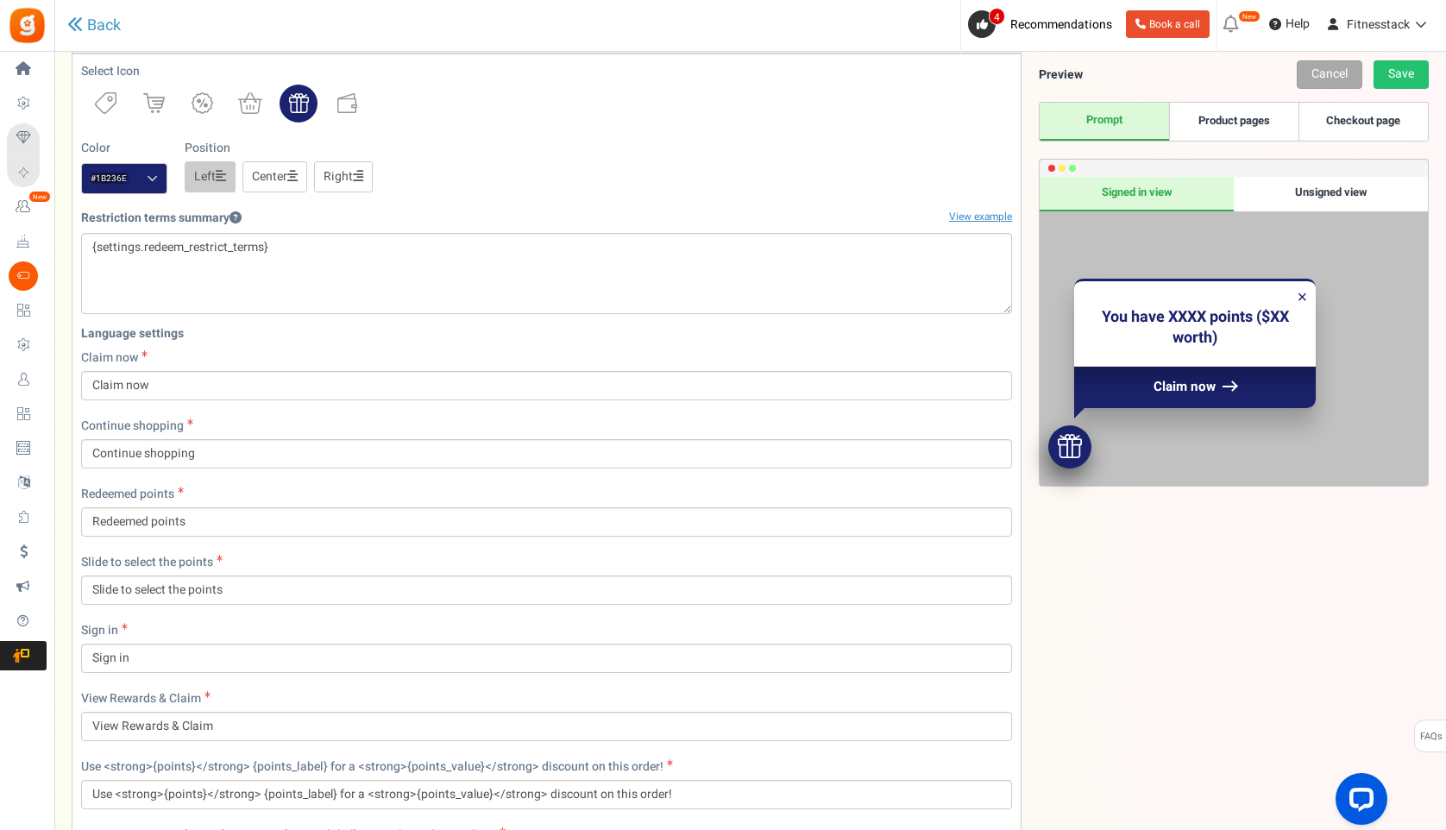
scroll to position [112, 0]
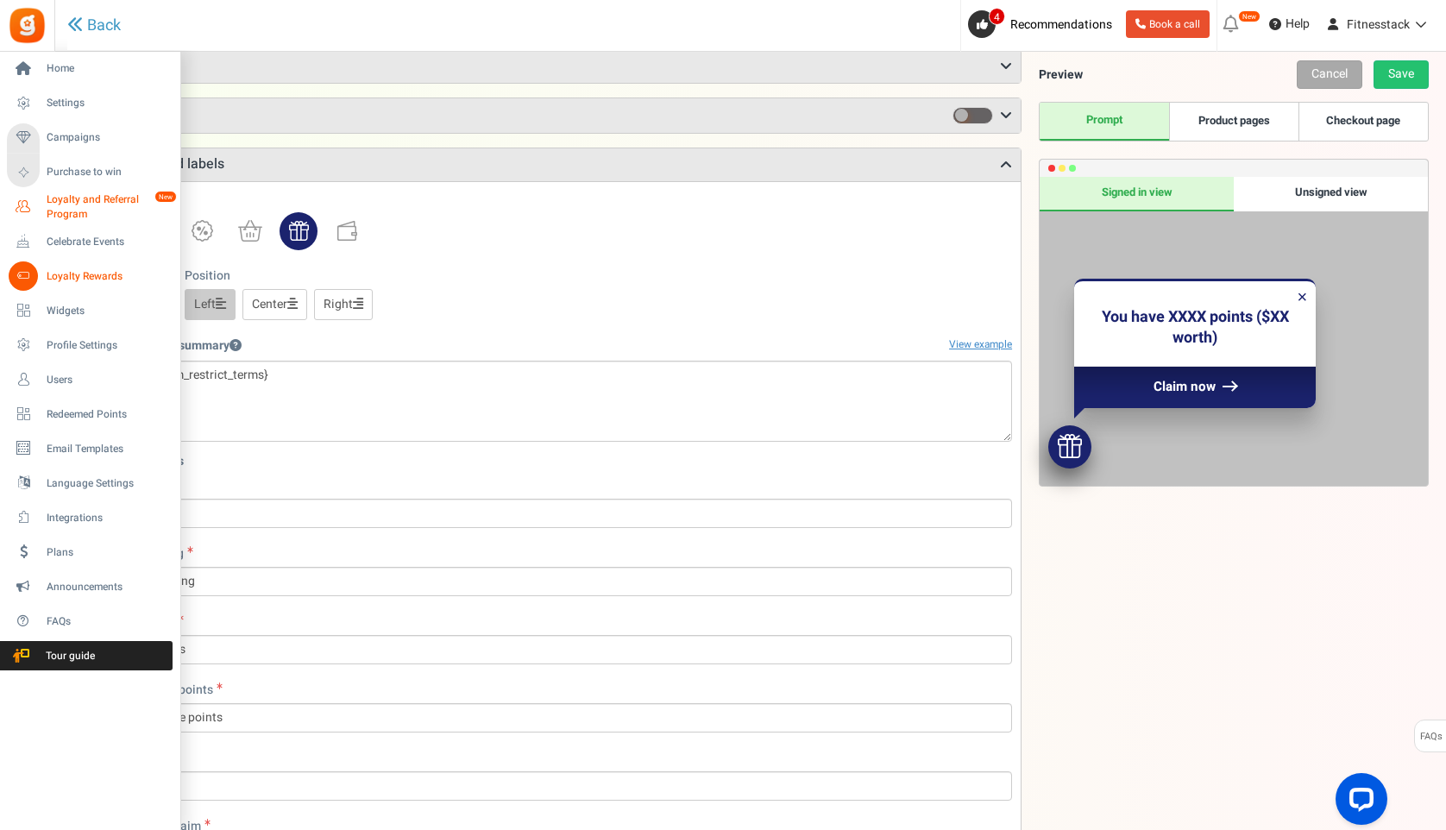
click at [58, 206] on span "Loyalty and Referral Program" at bounding box center [110, 206] width 126 height 29
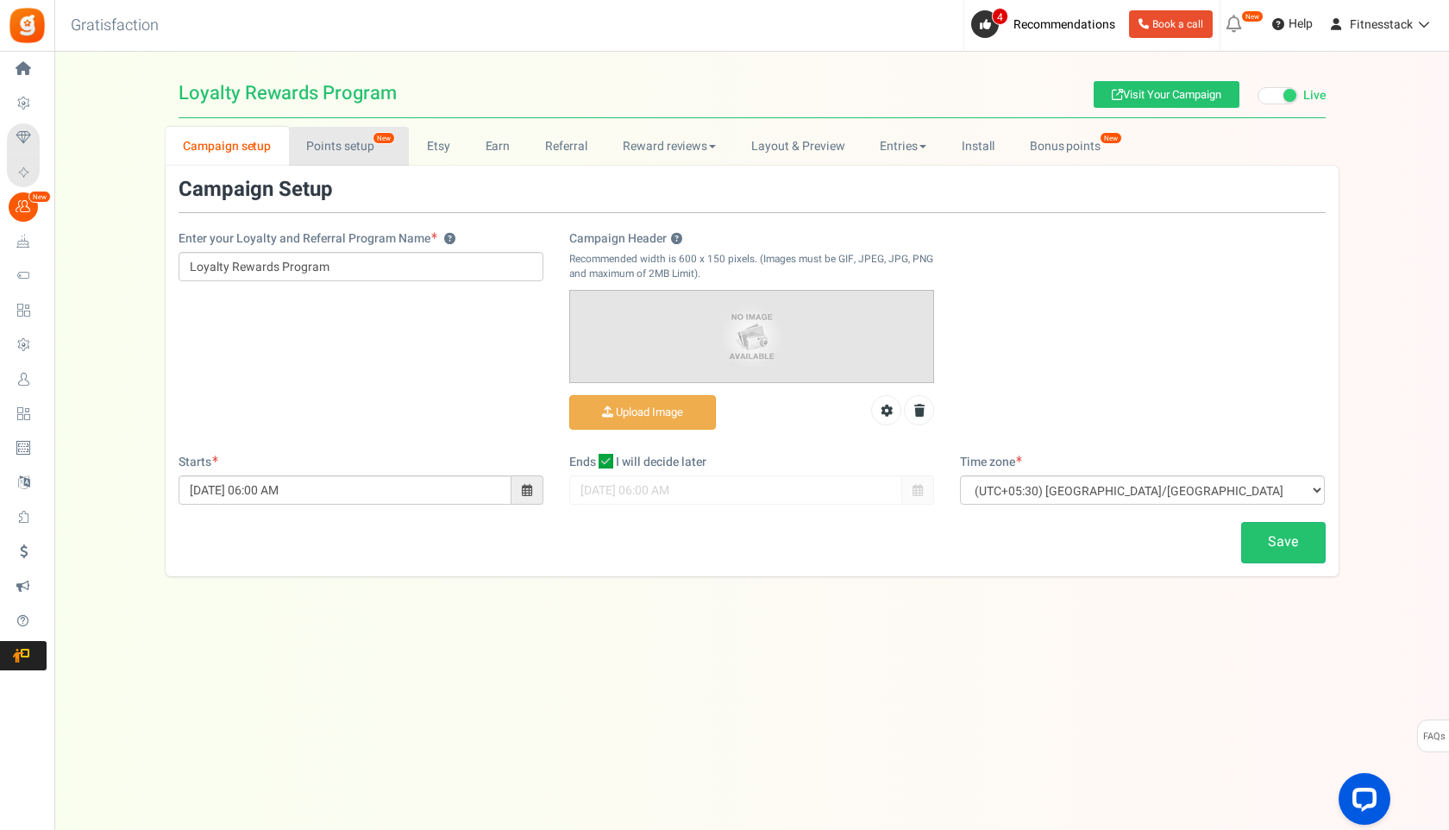
click at [377, 148] on link "Points setup New" at bounding box center [349, 146] width 120 height 39
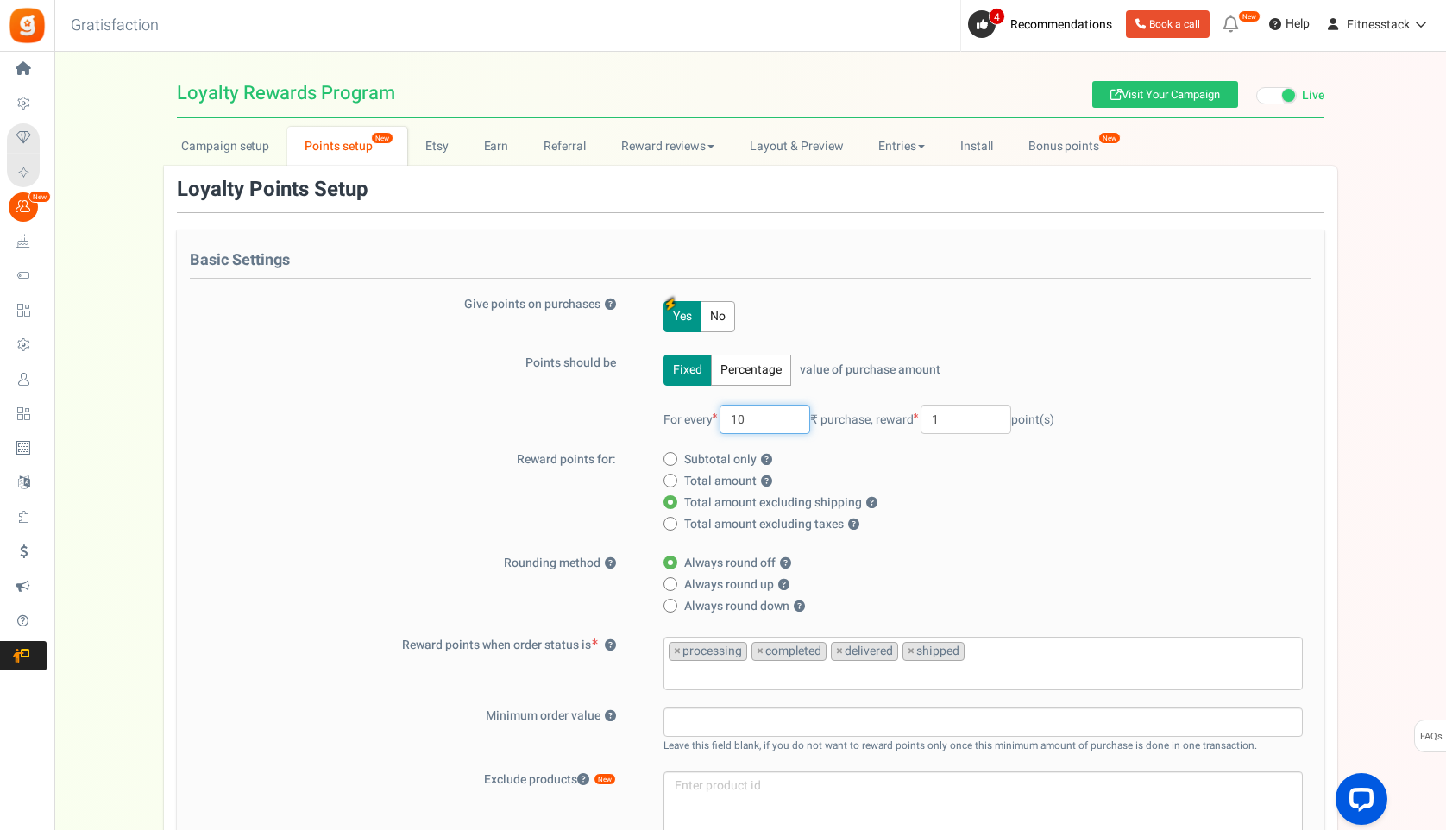
click at [744, 419] on input "10" at bounding box center [764, 419] width 91 height 29
type input "5"
click at [1088, 361] on div "Fixed Percentage value of purchase amount 100 % of purchase amount. For every 5…" at bounding box center [972, 403] width 662 height 97
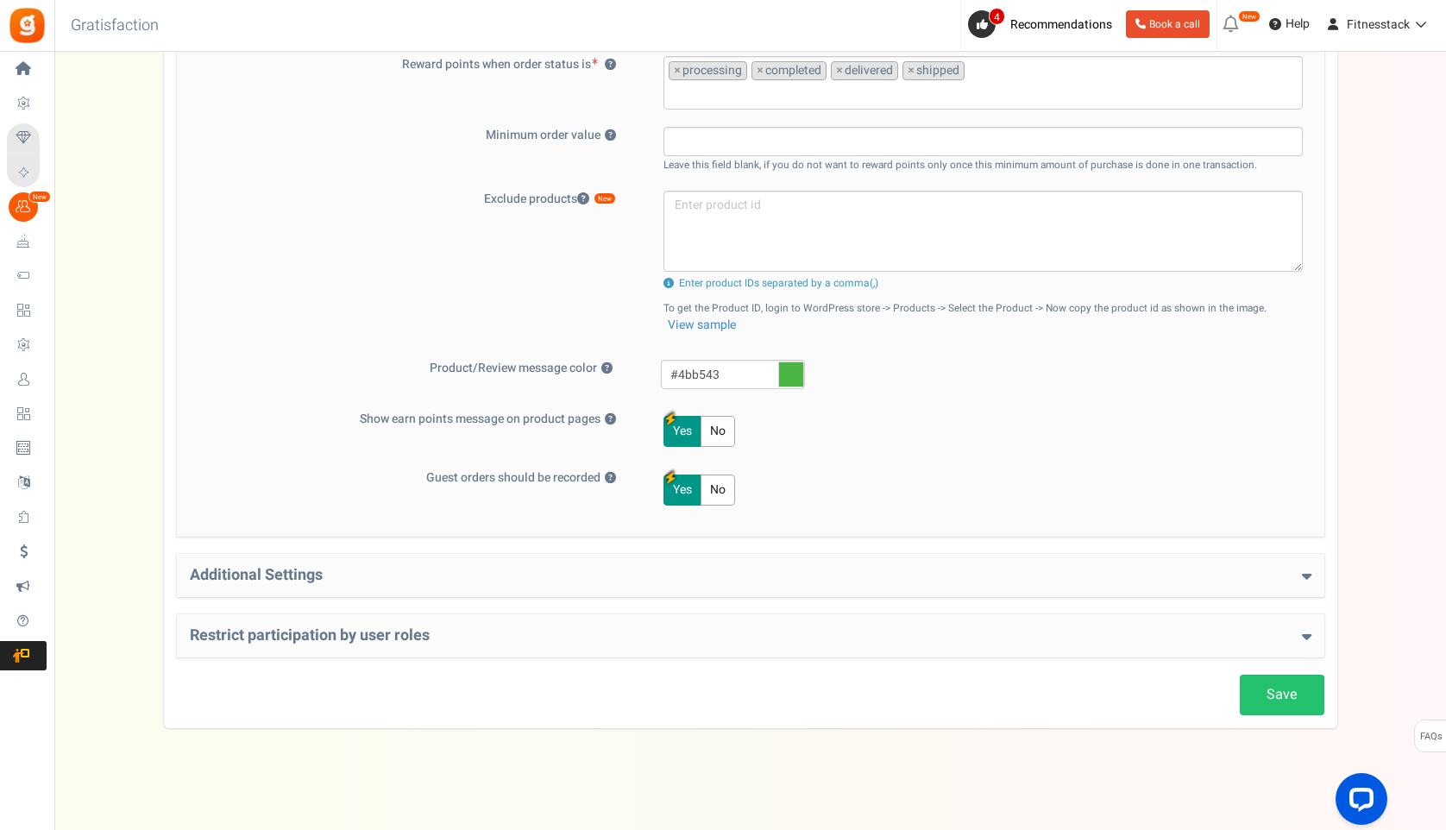
scroll to position [584, 0]
click at [1277, 686] on link "Save" at bounding box center [1282, 692] width 85 height 41
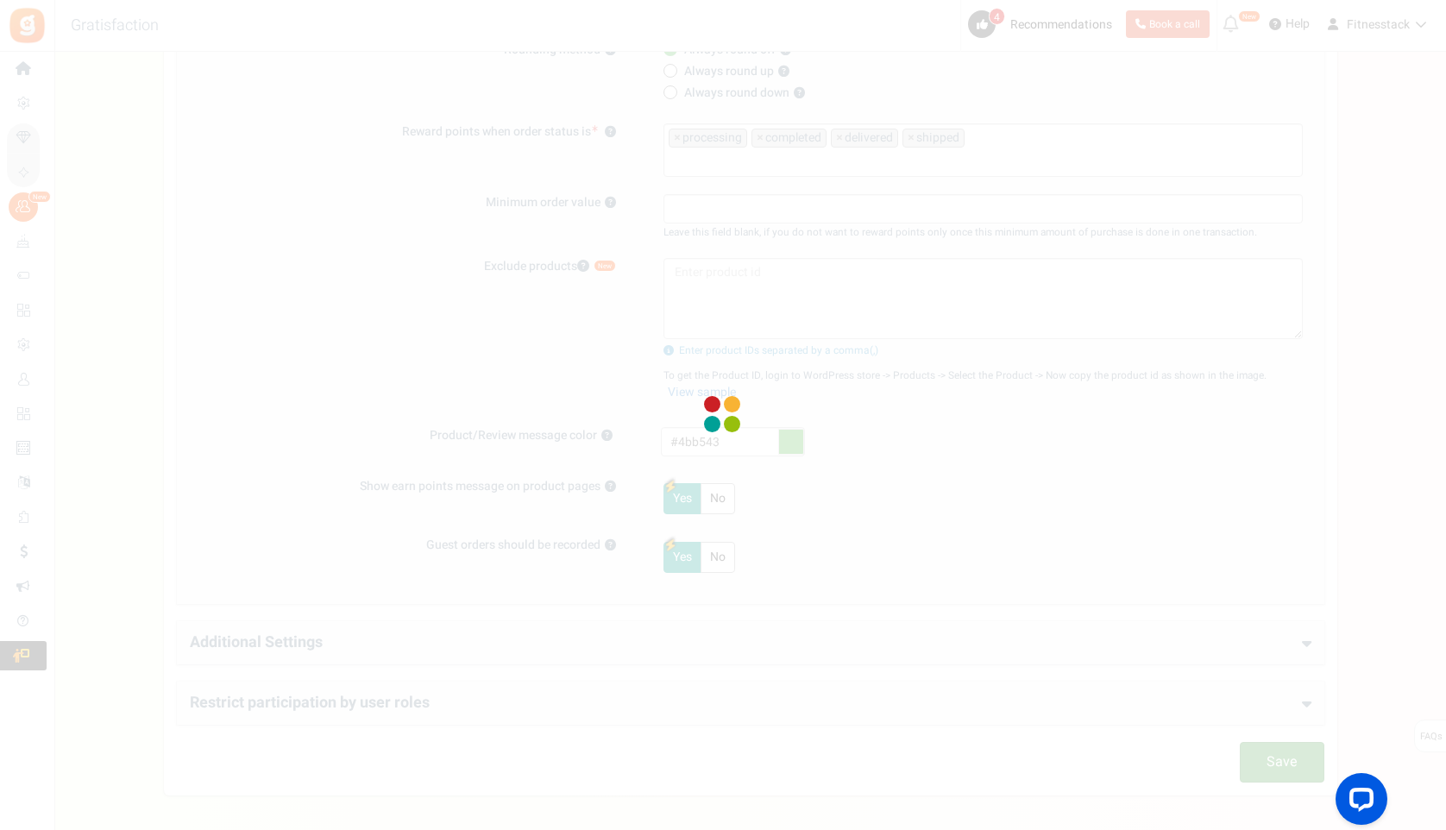
scroll to position [0, 0]
